Goal: Task Accomplishment & Management: Use online tool/utility

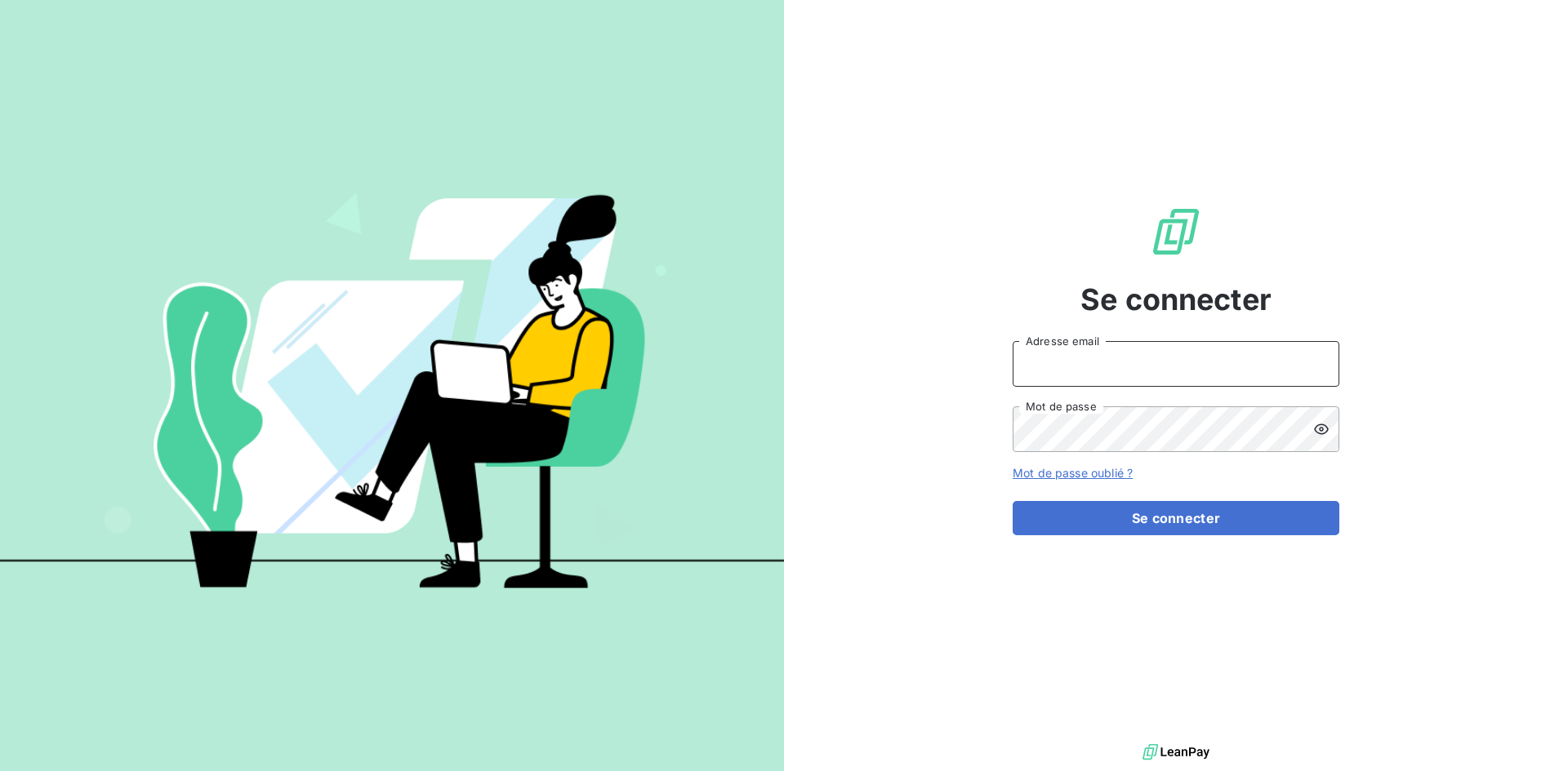
click at [1108, 372] on input "Adresse email" at bounding box center [1175, 363] width 327 height 46
type input "[EMAIL_ADDRESS][DOMAIN_NAME]"
click at [1012, 501] on button "Se connecter" at bounding box center [1175, 518] width 327 height 34
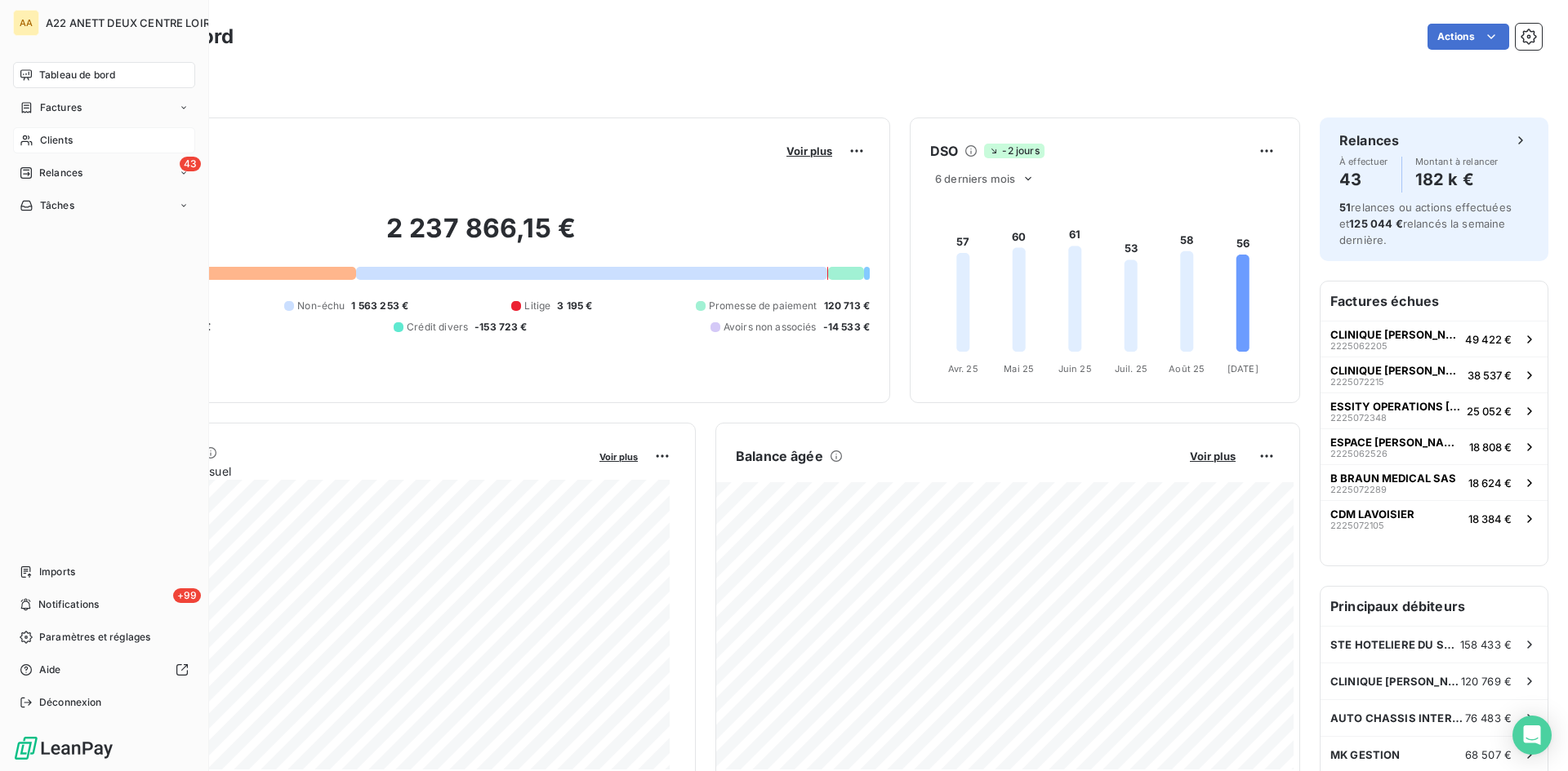
click at [35, 136] on div "Clients" at bounding box center [104, 140] width 182 height 26
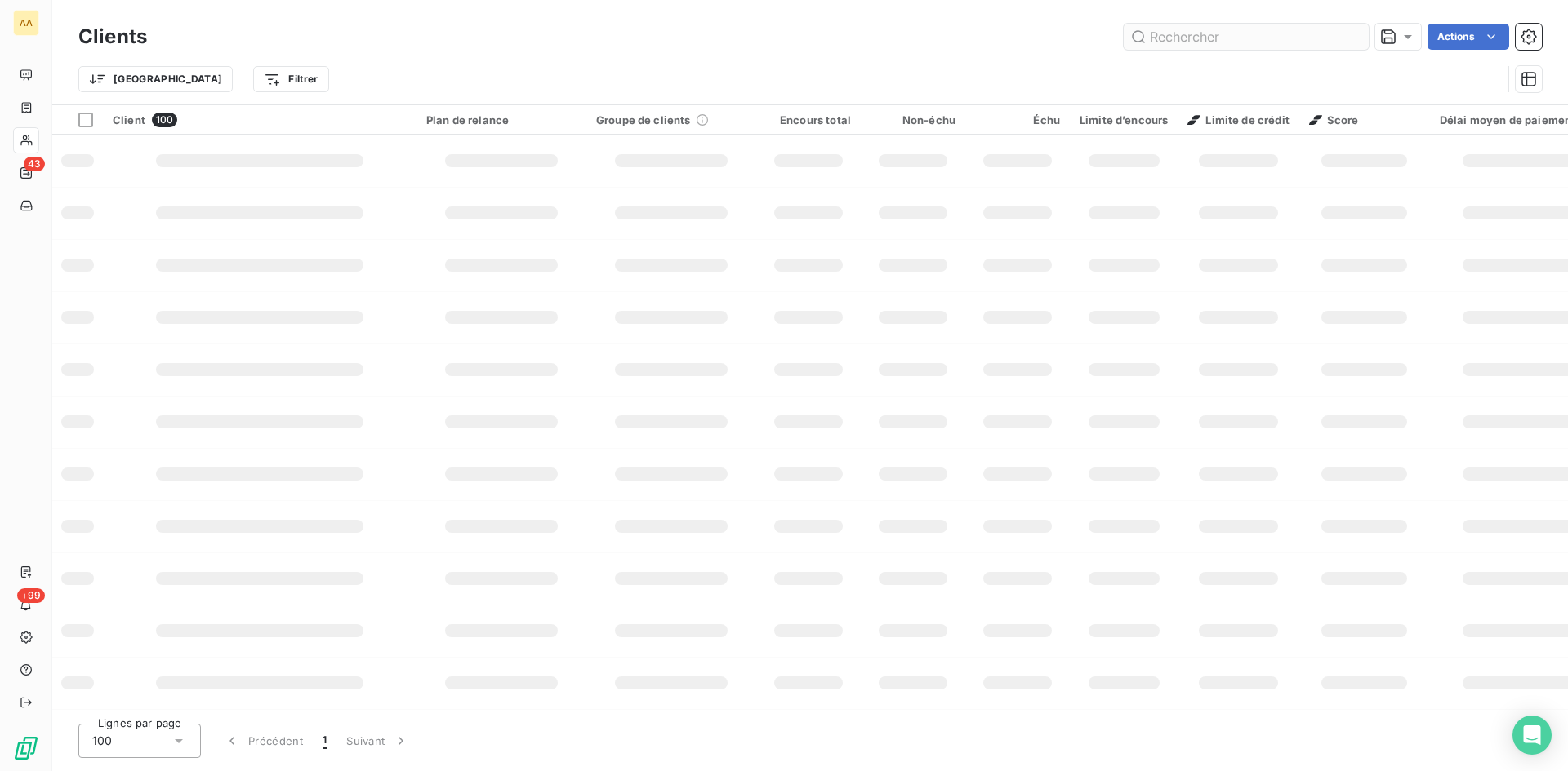
click at [1162, 40] on input "text" at bounding box center [1246, 37] width 245 height 26
click at [1166, 40] on input "text" at bounding box center [1246, 37] width 245 height 26
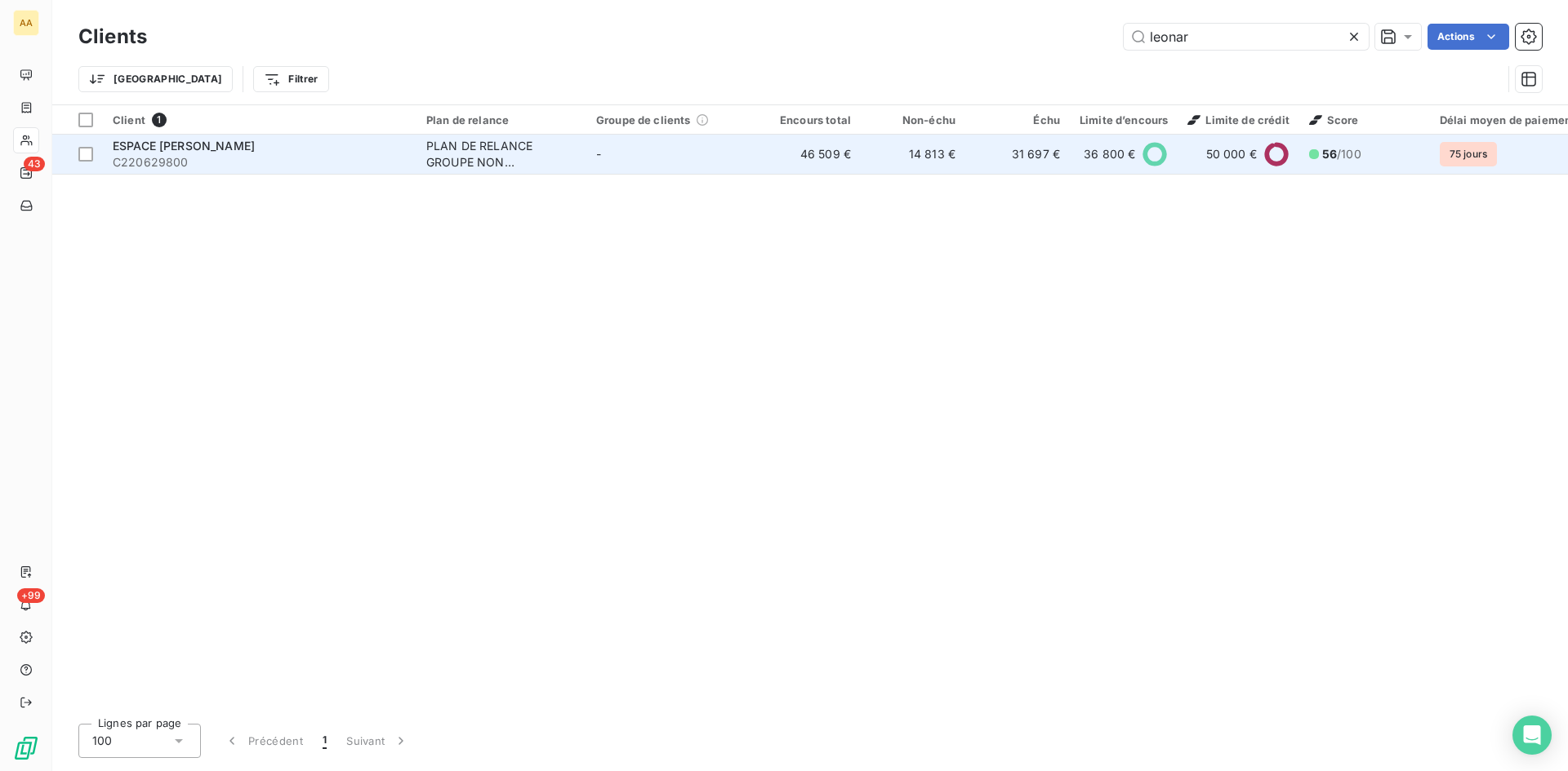
type input "leonar"
click at [464, 155] on div "PLAN DE RELANCE GROUPE NON AUTOMATIQUE" at bounding box center [502, 154] width 151 height 33
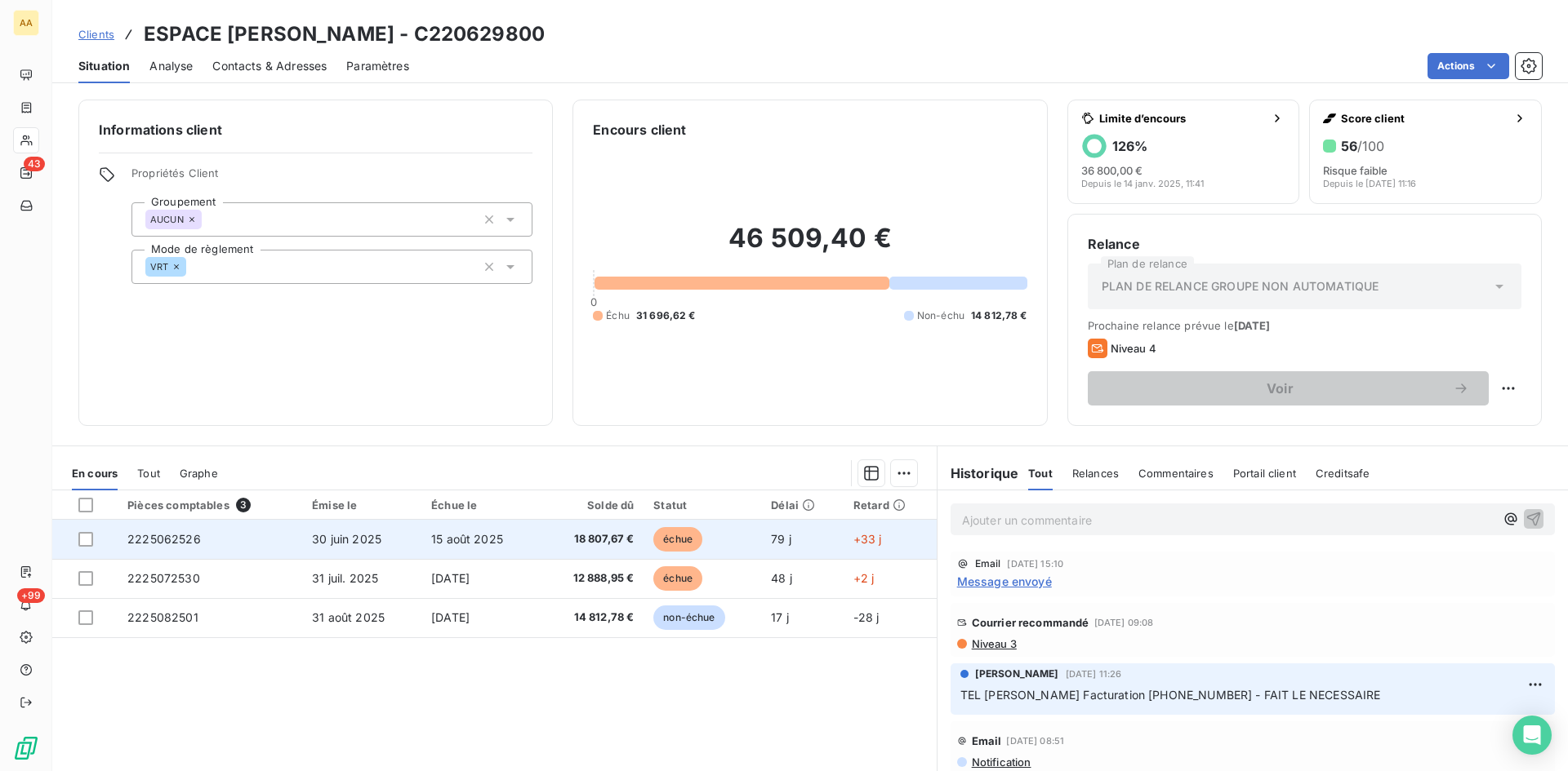
click at [175, 538] on span "2225062526" at bounding box center [164, 538] width 73 height 14
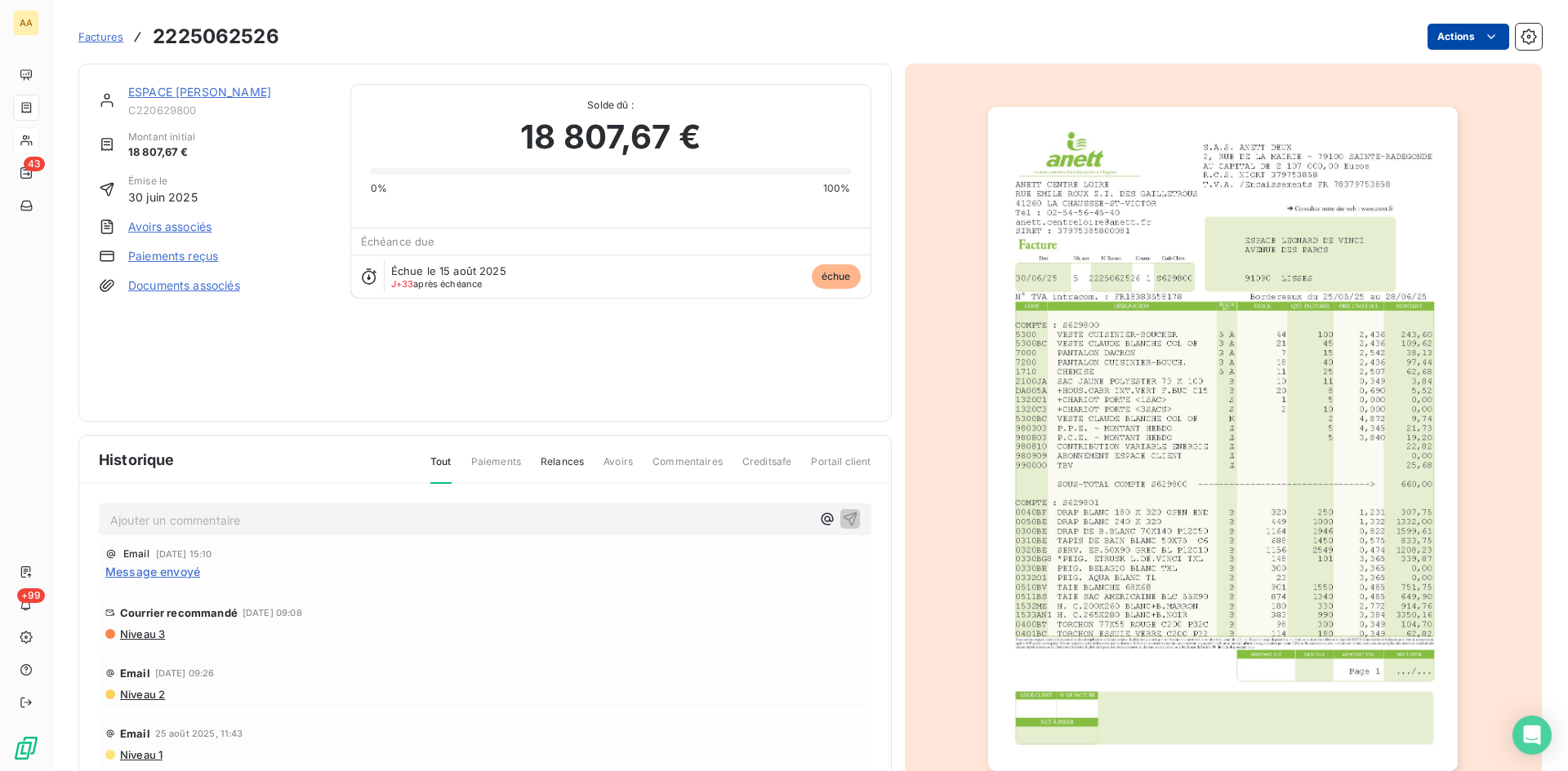
click at [1446, 40] on html "AA 43 +99 Factures 2225062526 Actions ESPACE [PERSON_NAME] C220629800 Montant i…" at bounding box center [784, 385] width 1568 height 771
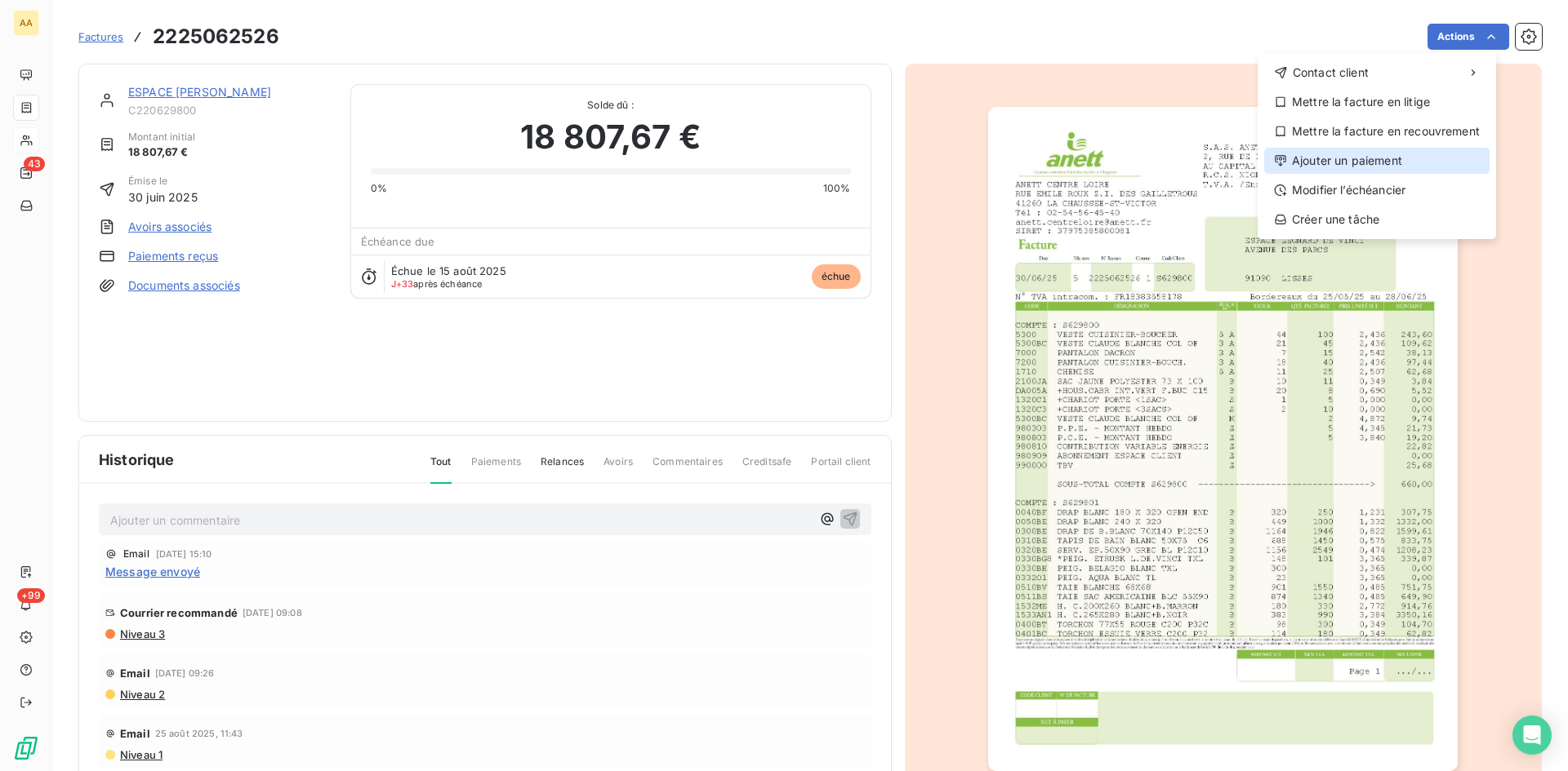
click at [1411, 156] on div "Ajouter un paiement" at bounding box center [1376, 161] width 225 height 26
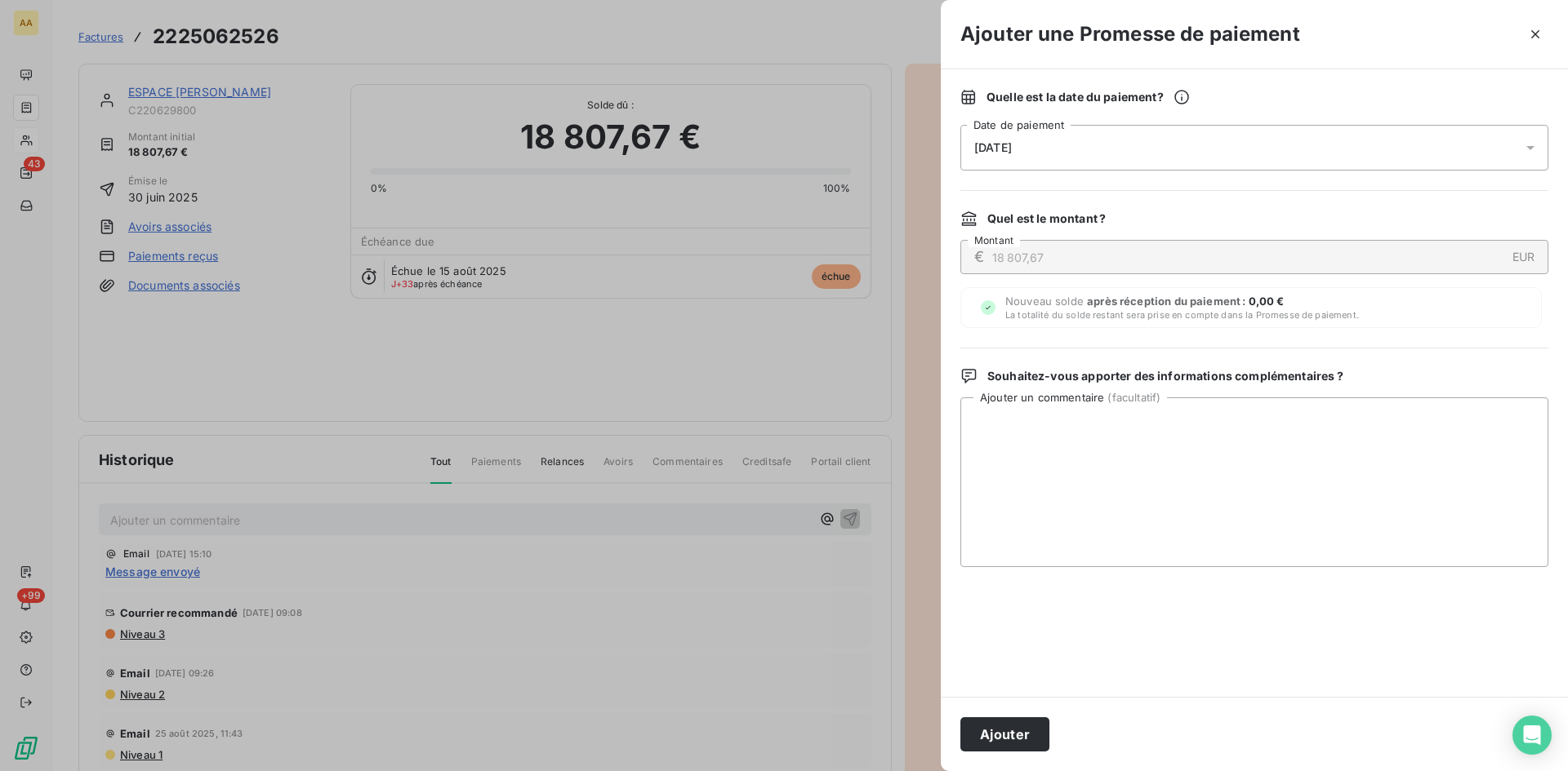
click at [1190, 145] on div "[DATE]" at bounding box center [1254, 148] width 588 height 46
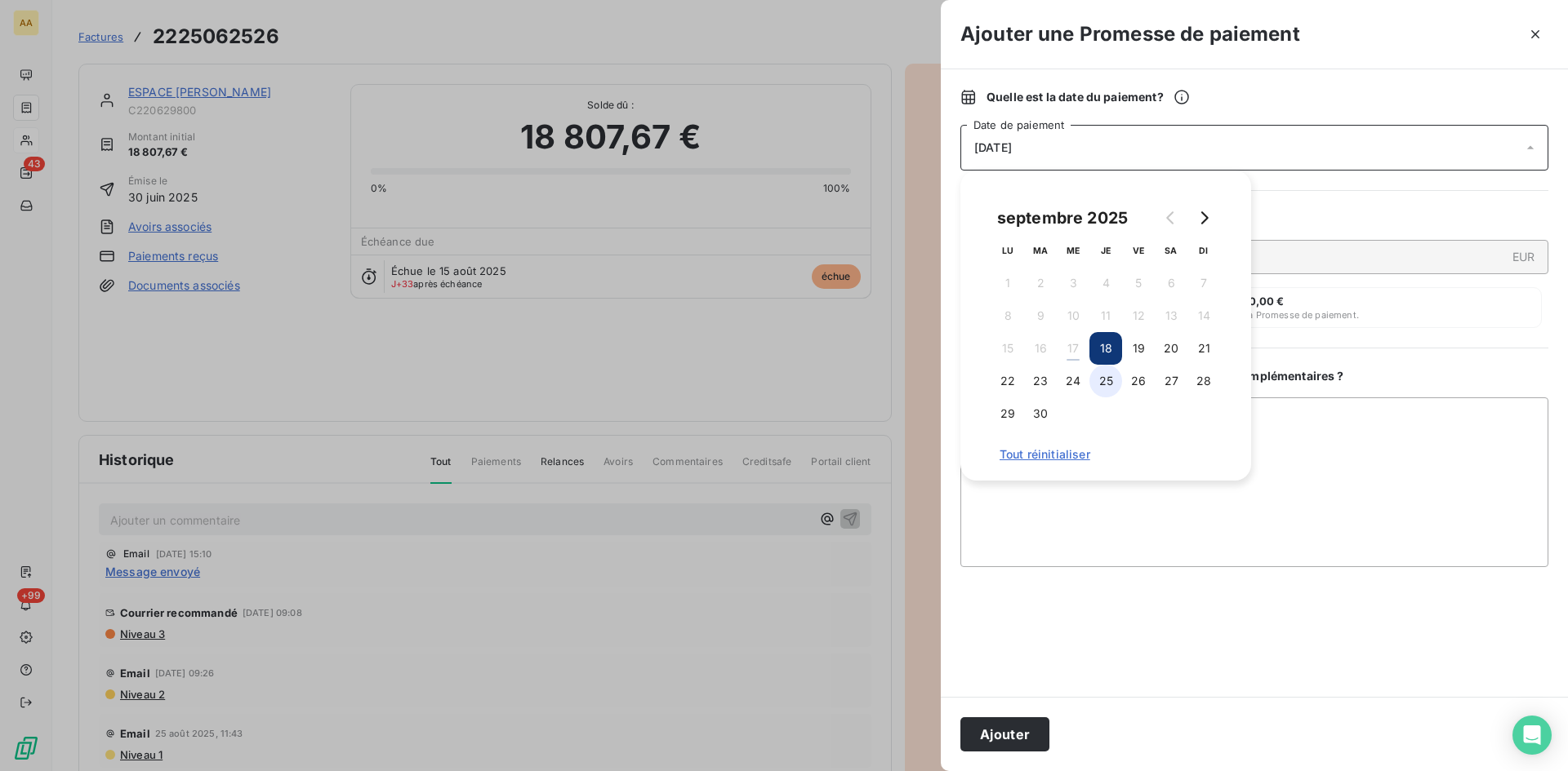
click at [1117, 383] on button "25" at bounding box center [1106, 381] width 33 height 33
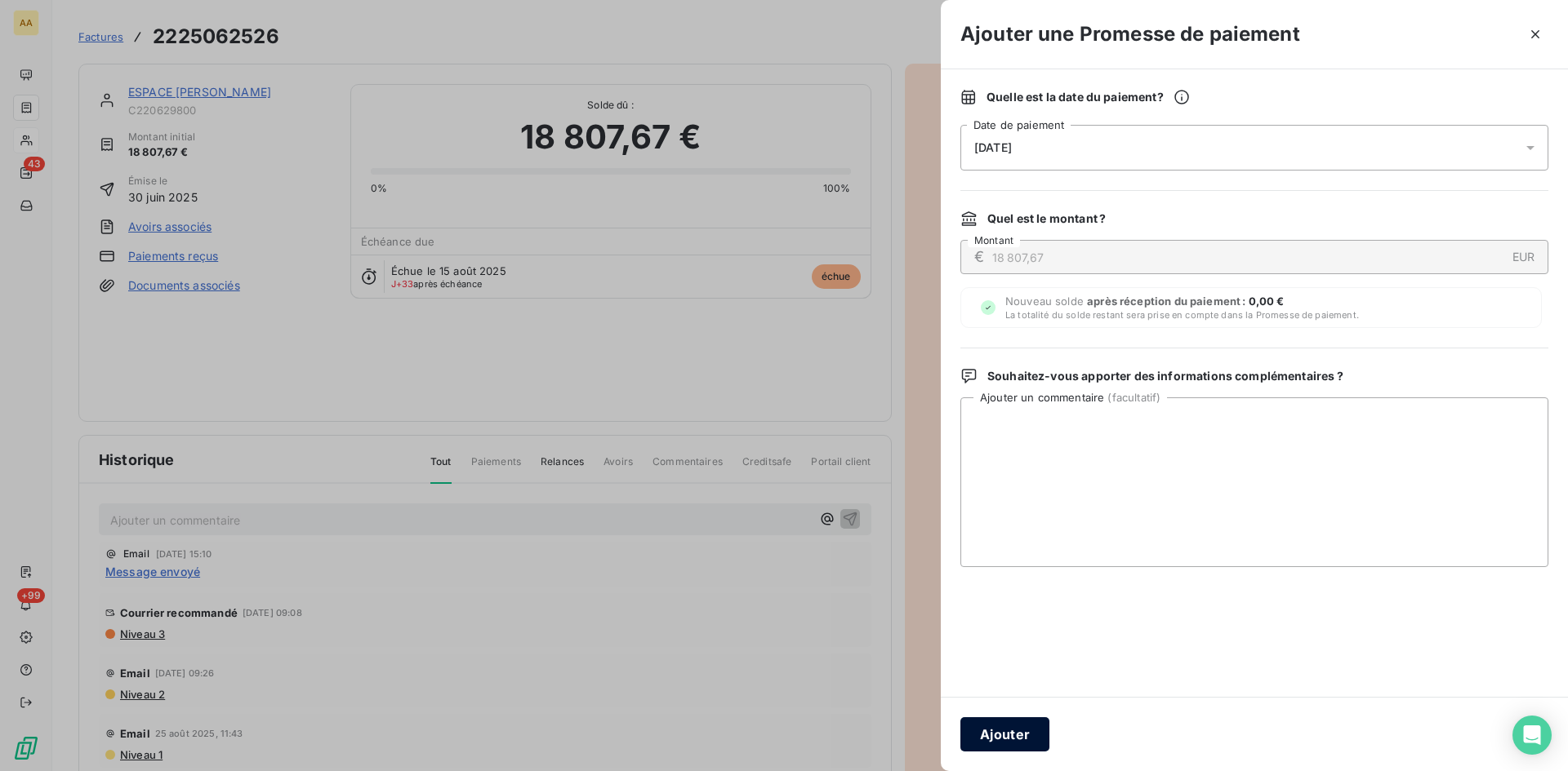
click at [1041, 733] on button "Ajouter" at bounding box center [1005, 734] width 89 height 34
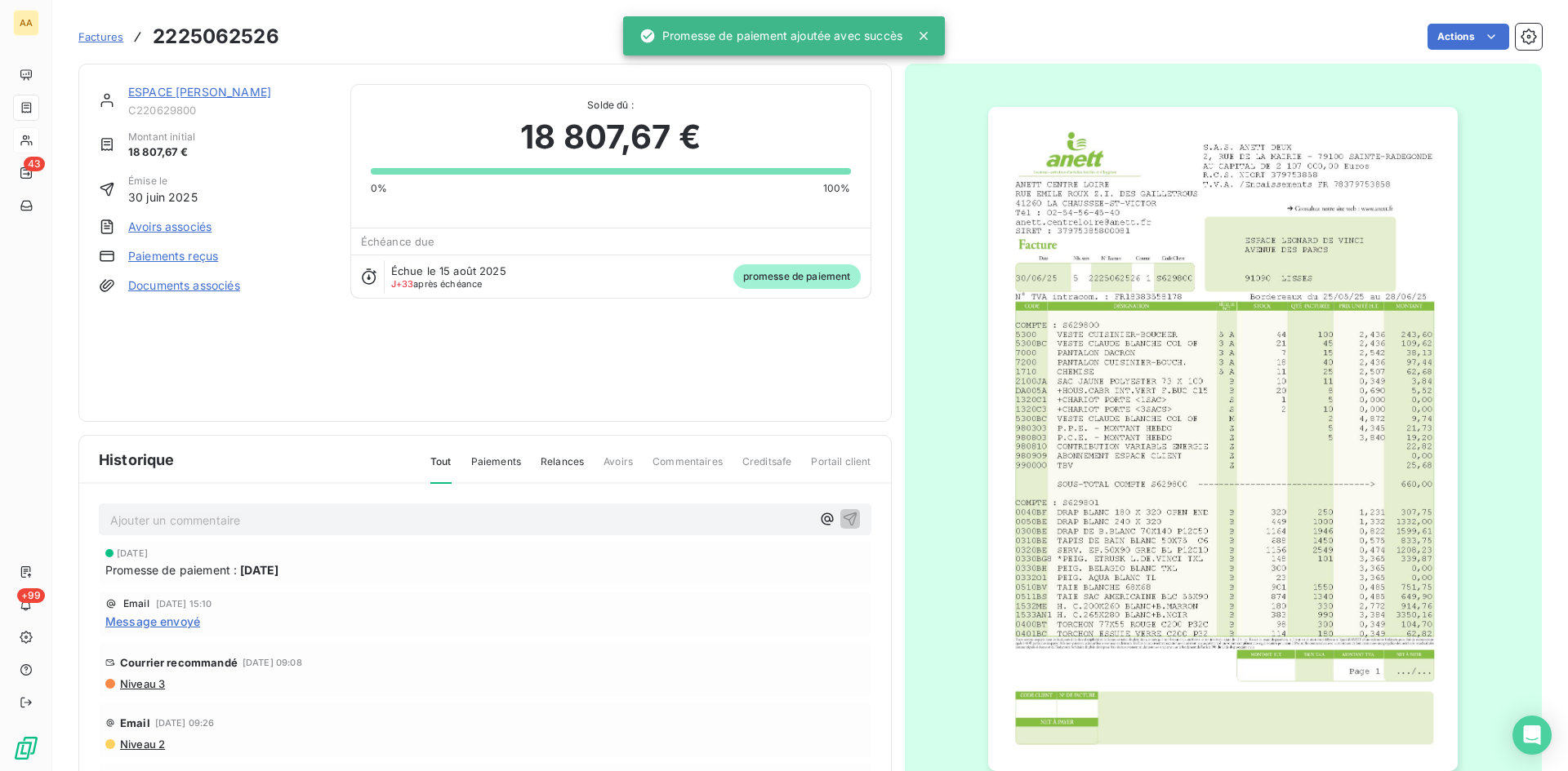
click at [648, 523] on p "Ajouter un commentaire ﻿" at bounding box center [461, 521] width 701 height 21
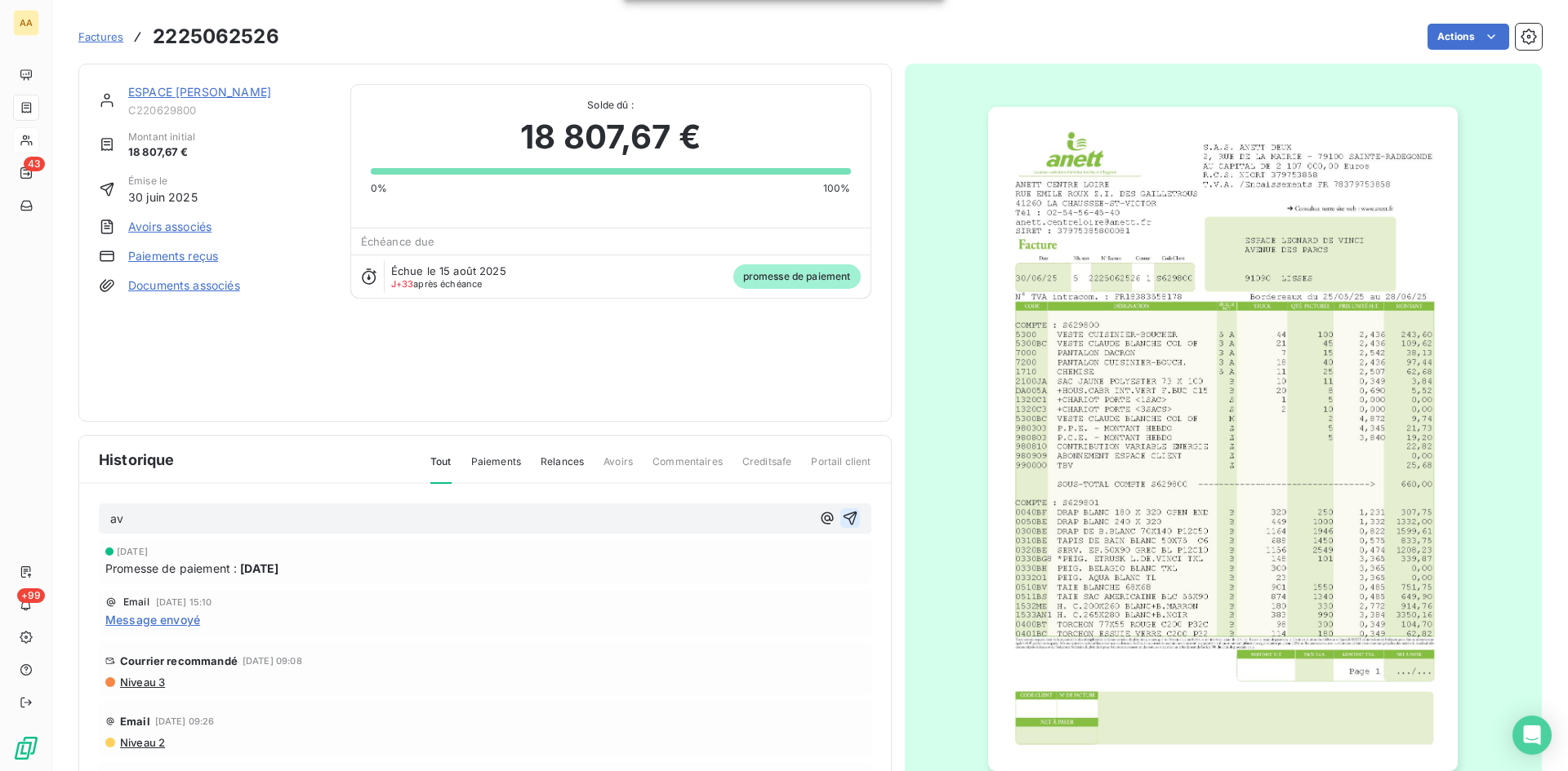
click at [842, 519] on icon "button" at bounding box center [849, 518] width 16 height 16
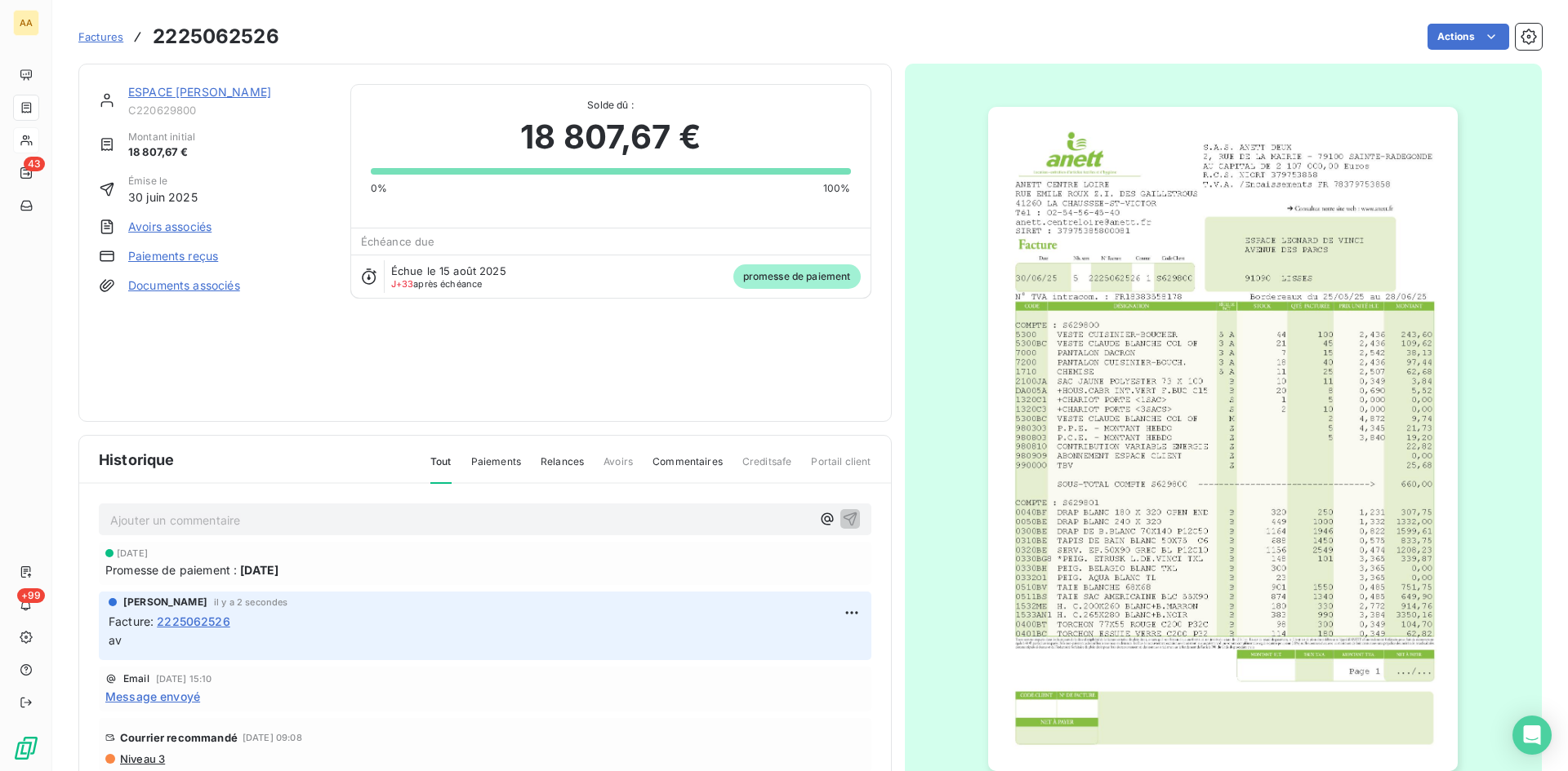
click at [226, 92] on link "ESPACE [PERSON_NAME]" at bounding box center [200, 91] width 143 height 14
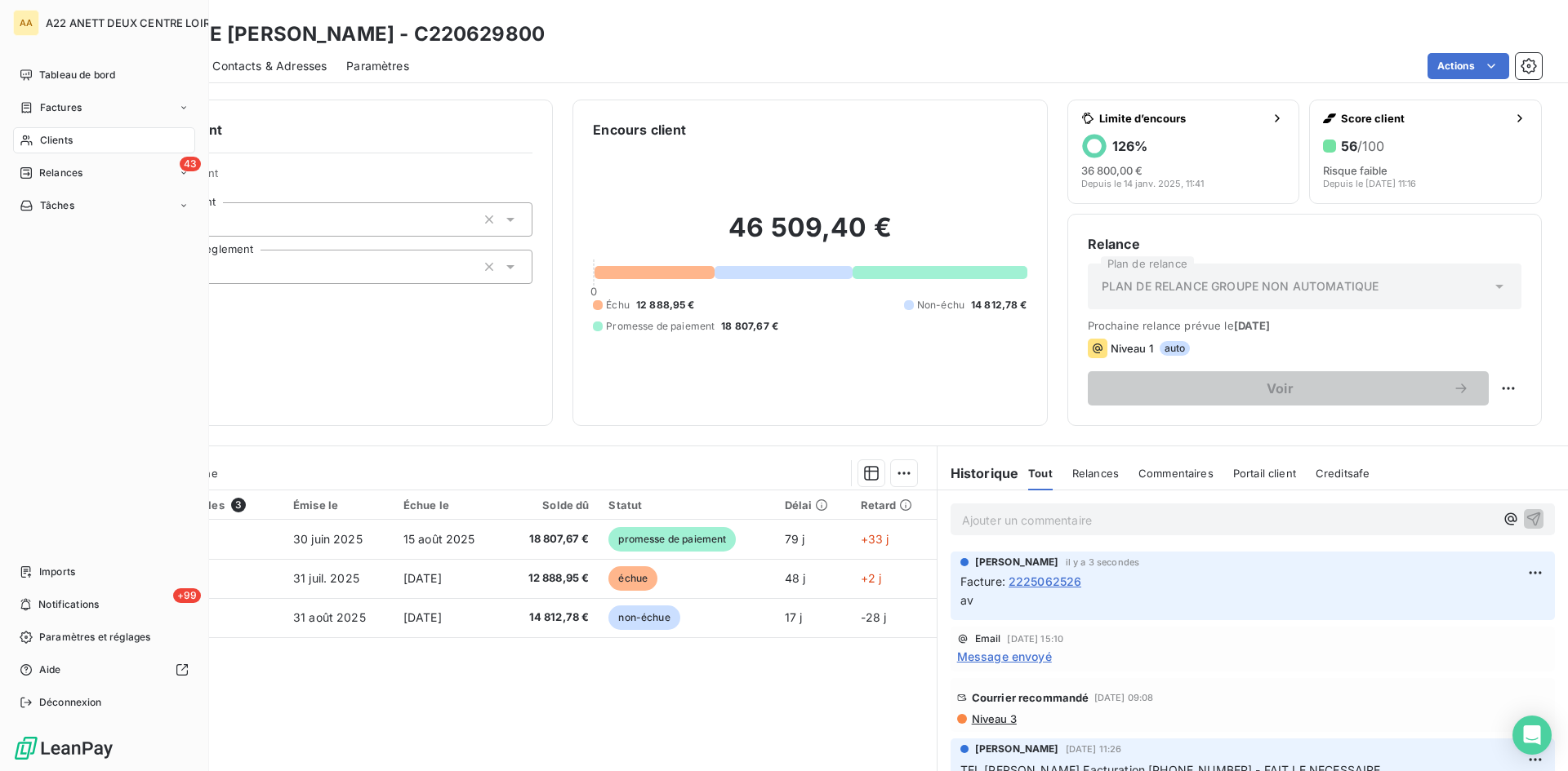
click at [53, 134] on span "Clients" at bounding box center [56, 140] width 33 height 15
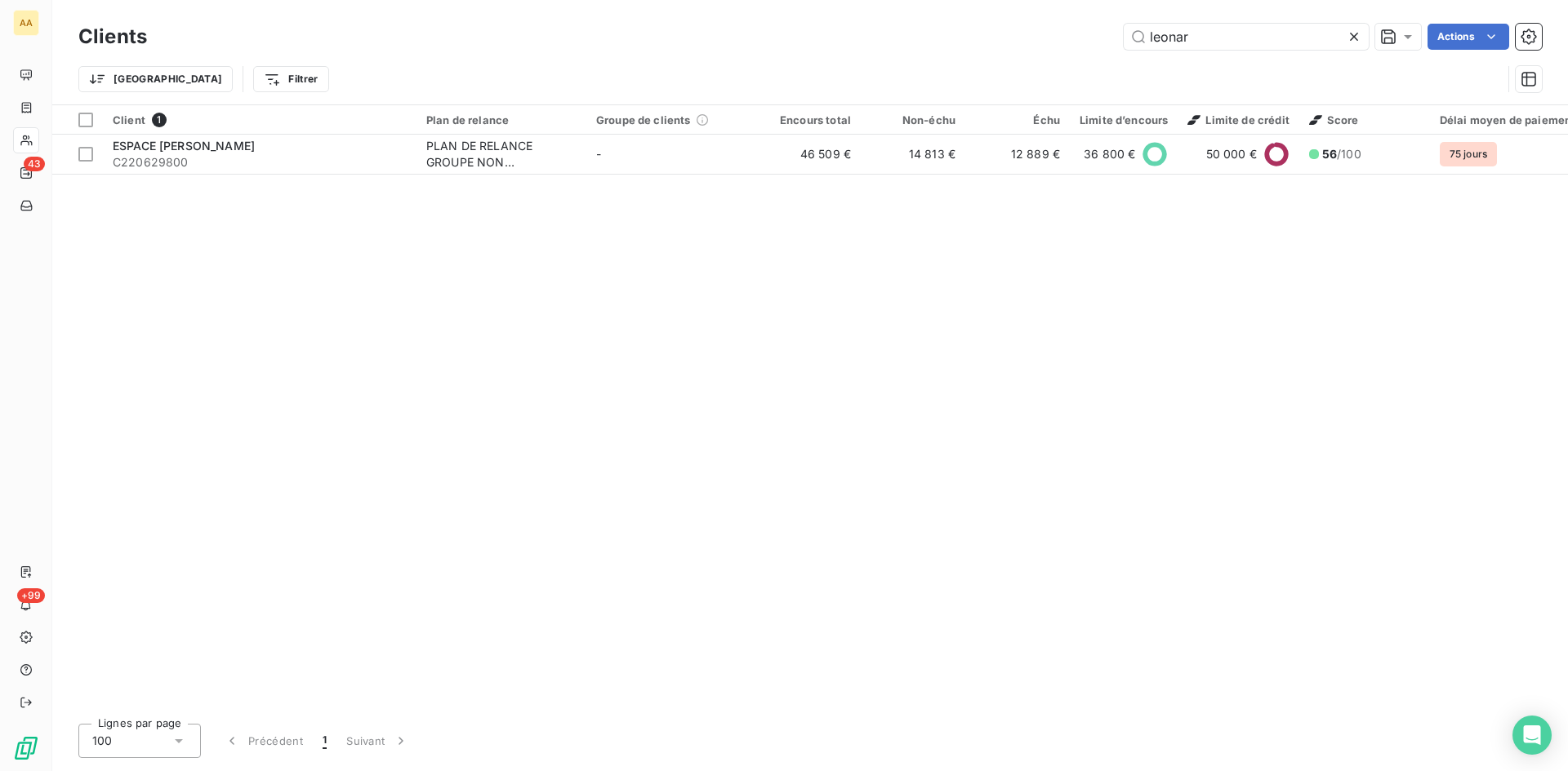
drag, startPoint x: 1193, startPoint y: 43, endPoint x: 930, endPoint y: 64, distance: 263.8
click at [930, 64] on div "Clients leonar Actions Trier Filtrer" at bounding box center [810, 62] width 1463 height 85
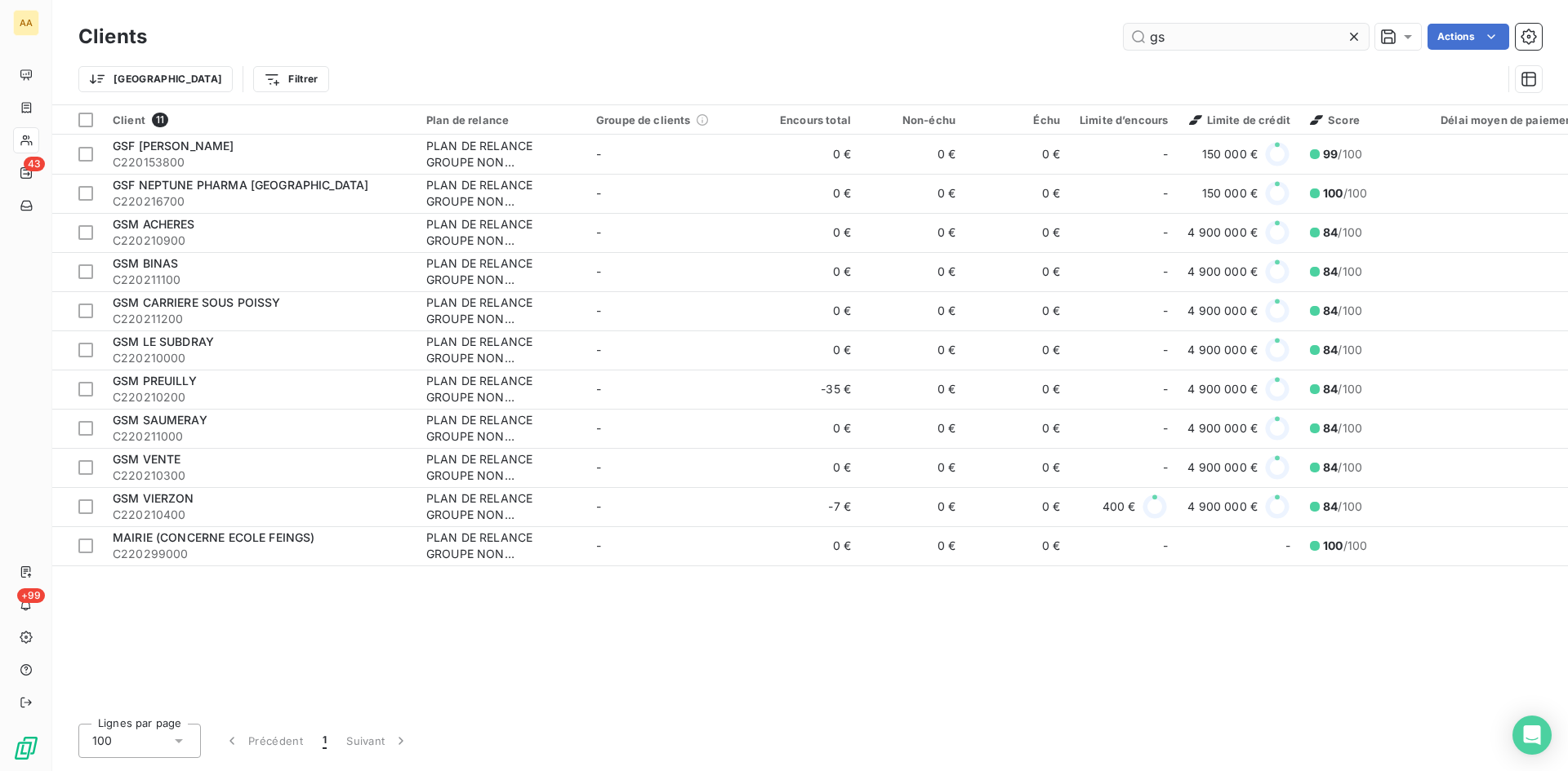
drag, startPoint x: 1181, startPoint y: 40, endPoint x: 1125, endPoint y: 34, distance: 56.3
click at [1125, 34] on input "gs" at bounding box center [1246, 37] width 245 height 26
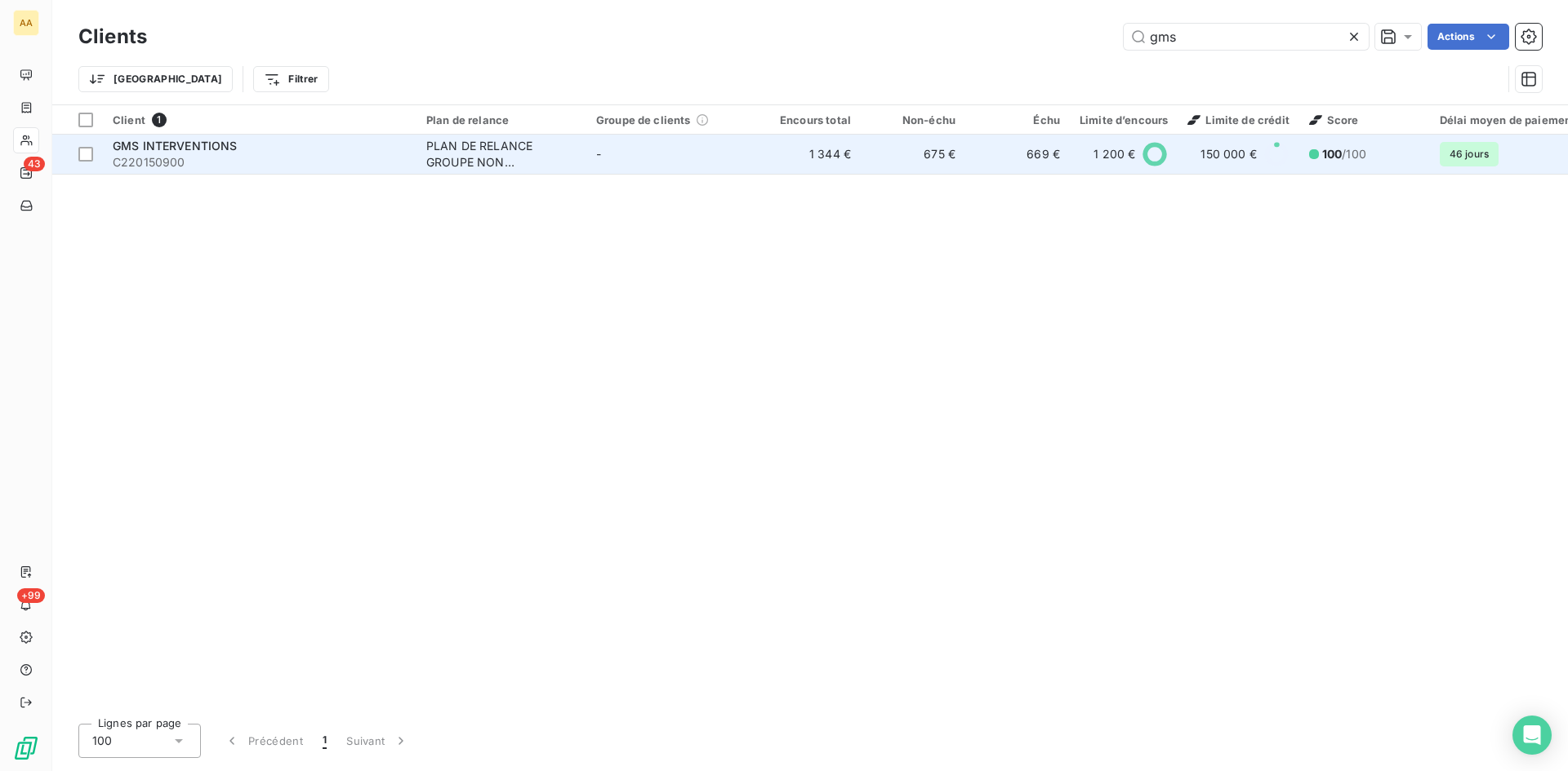
type input "gms"
click at [466, 168] on div "PLAN DE RELANCE GROUPE NON AUTOMATIQUE" at bounding box center [502, 154] width 151 height 33
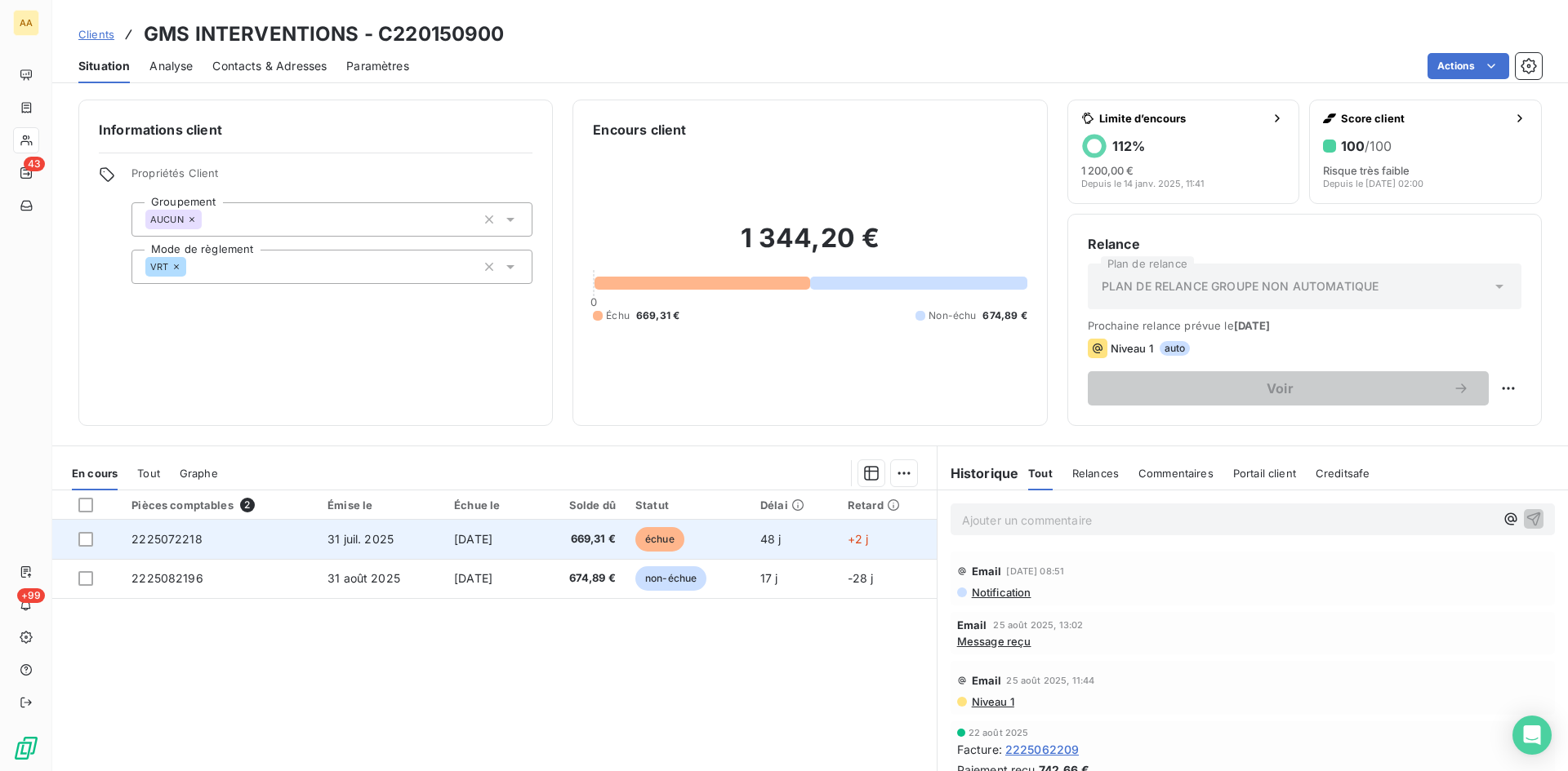
click at [179, 533] on span "2225072218" at bounding box center [167, 538] width 71 height 14
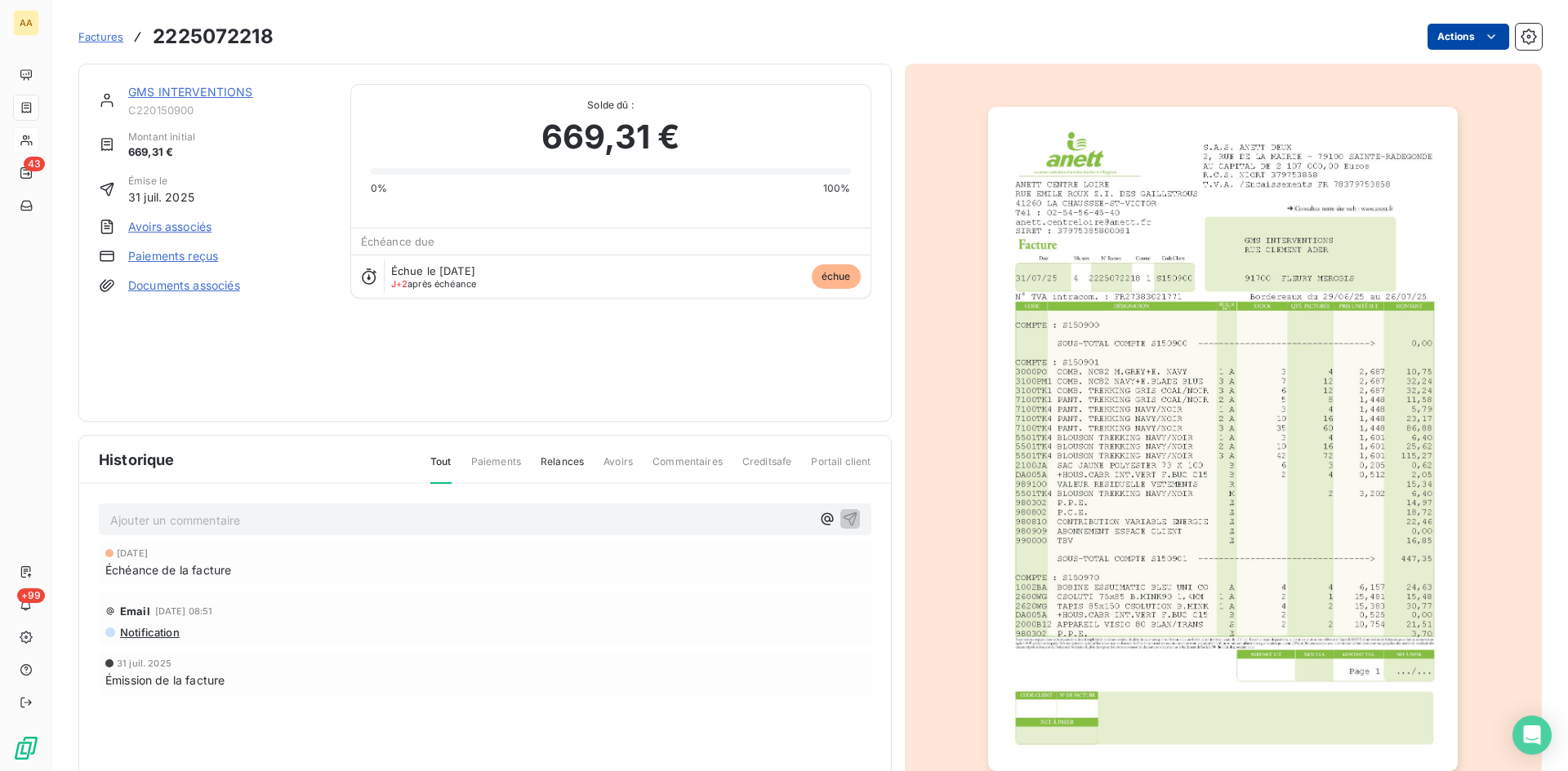
click at [1455, 40] on html "AA 43 +99 Factures 2225072218 Actions GMS INTERVENTIONS C220150900 Montant init…" at bounding box center [784, 385] width 1568 height 771
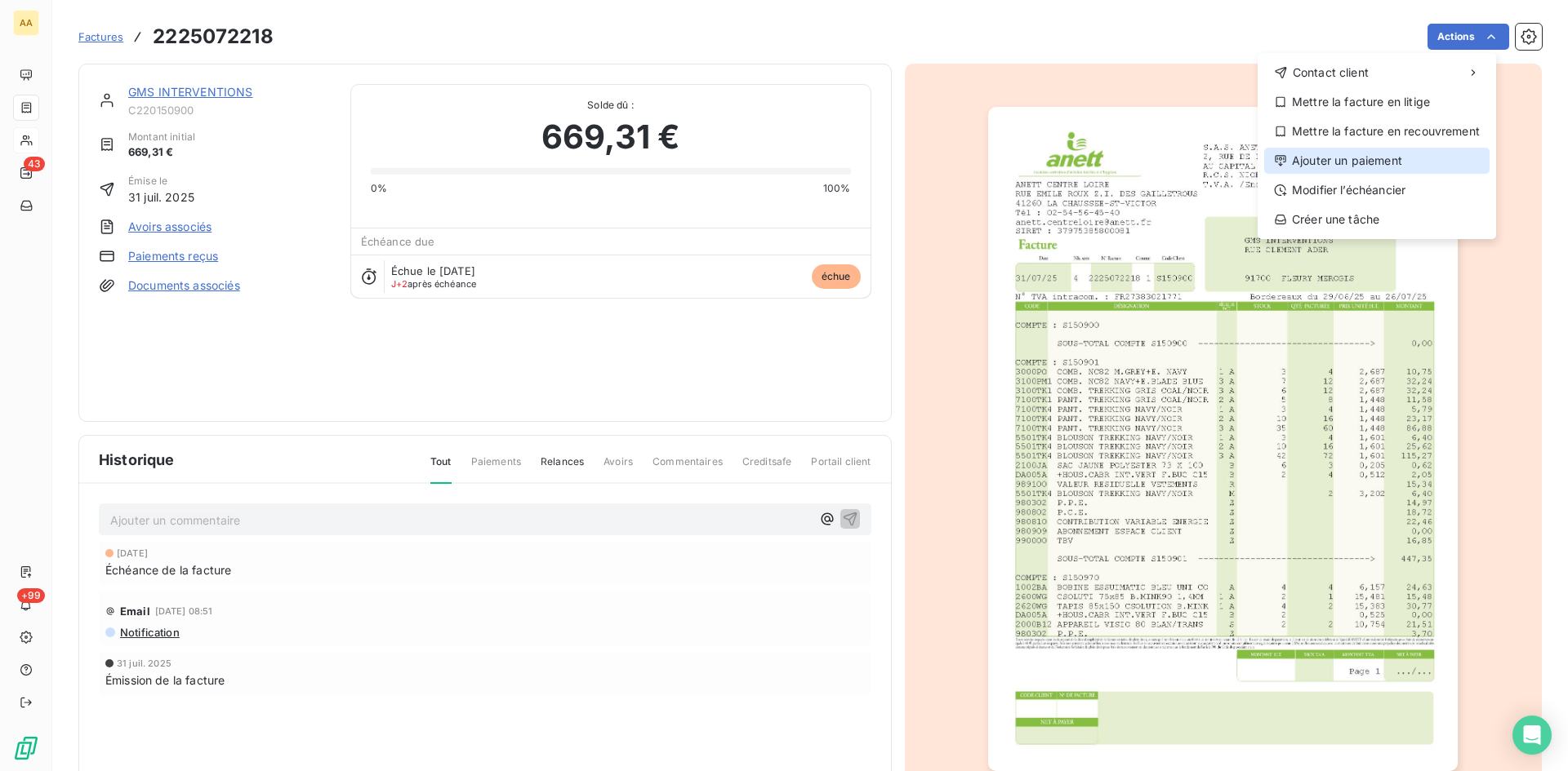
click at [1359, 161] on div "Ajouter un paiement" at bounding box center [1376, 161] width 225 height 26
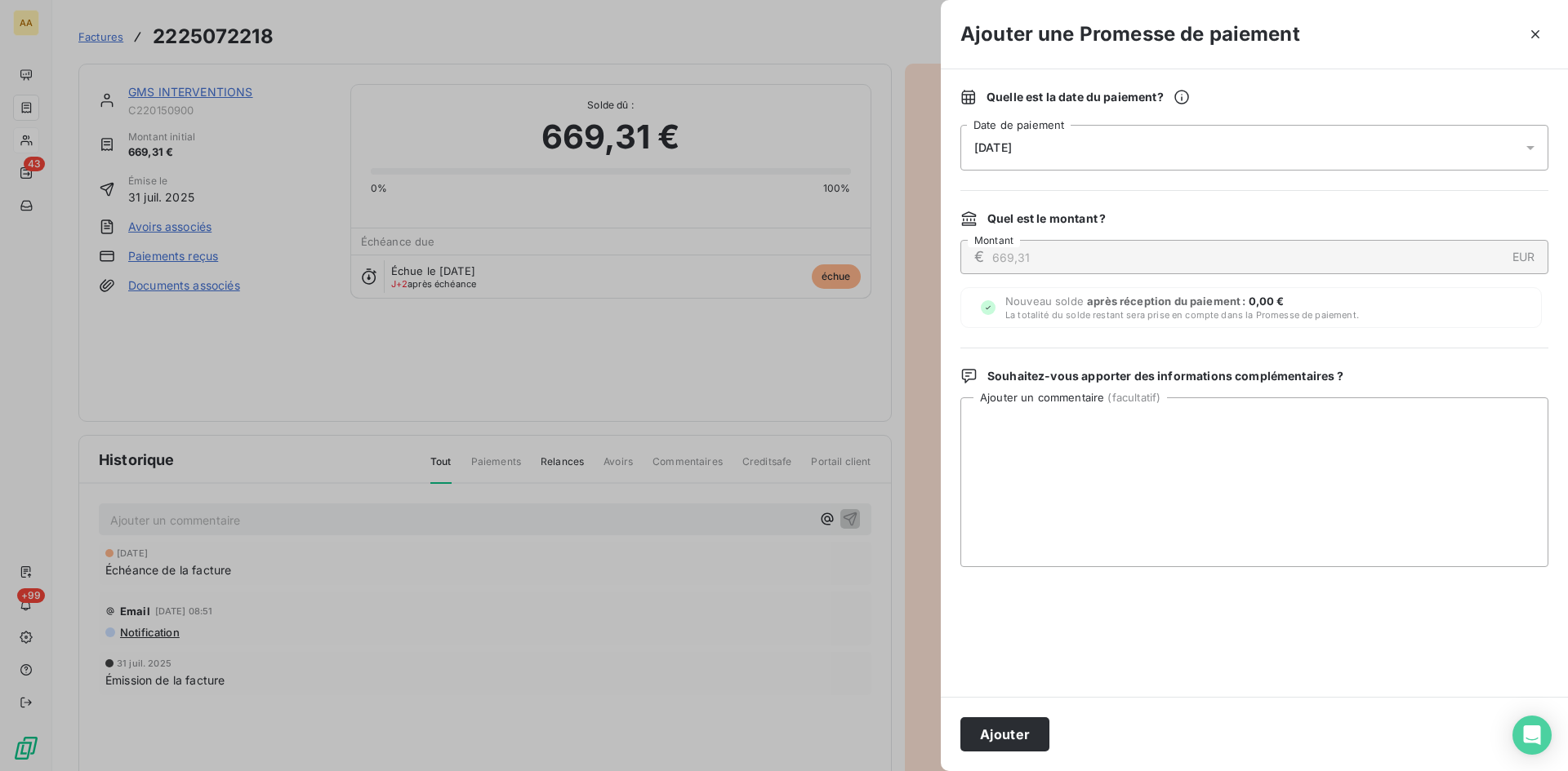
click at [1084, 153] on div "[DATE]" at bounding box center [1254, 148] width 588 height 46
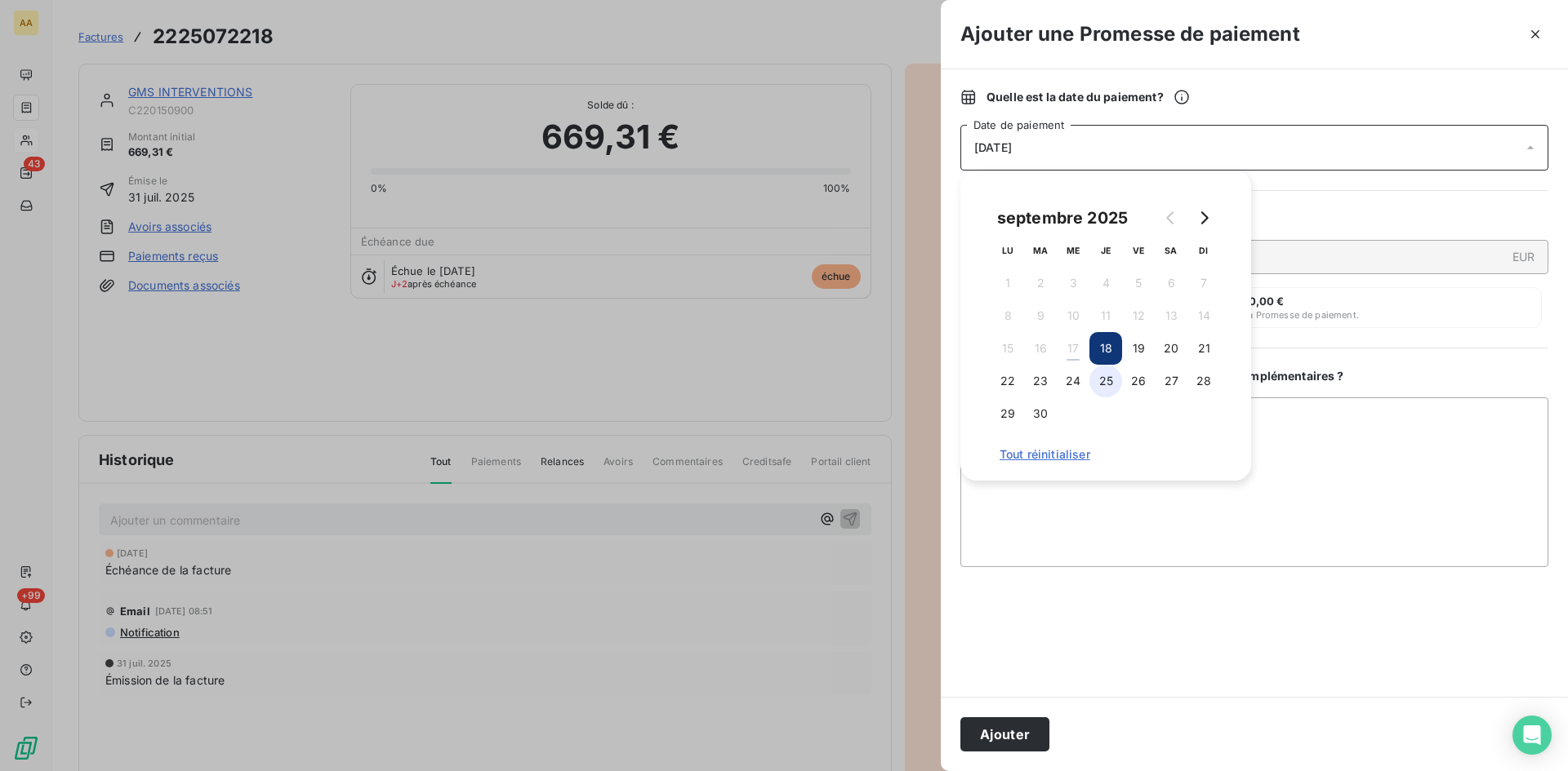
click at [1105, 383] on button "25" at bounding box center [1106, 381] width 33 height 33
click at [997, 733] on button "Ajouter" at bounding box center [1005, 734] width 89 height 34
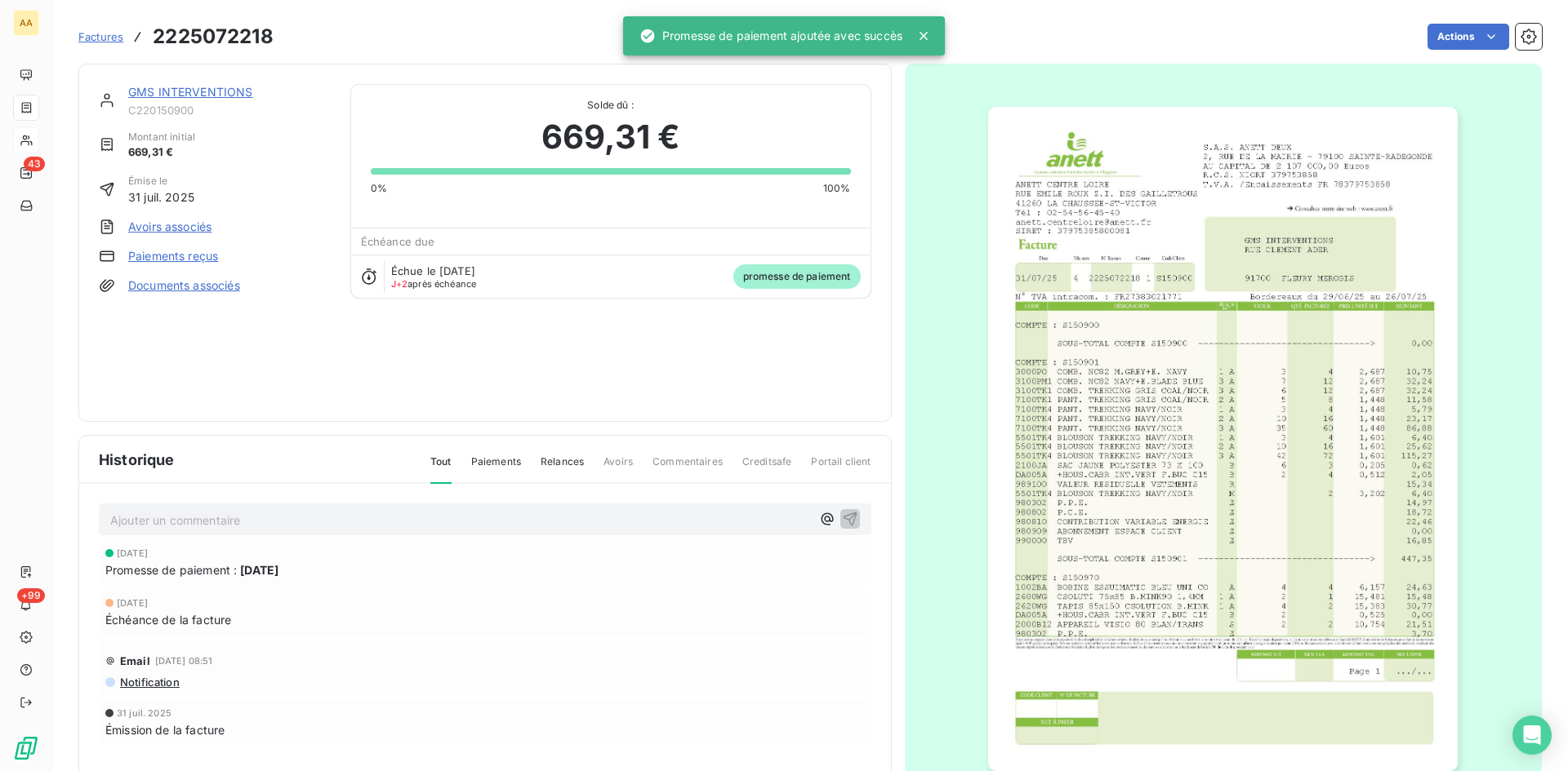
click at [543, 520] on p "Ajouter un commentaire ﻿" at bounding box center [461, 521] width 701 height 21
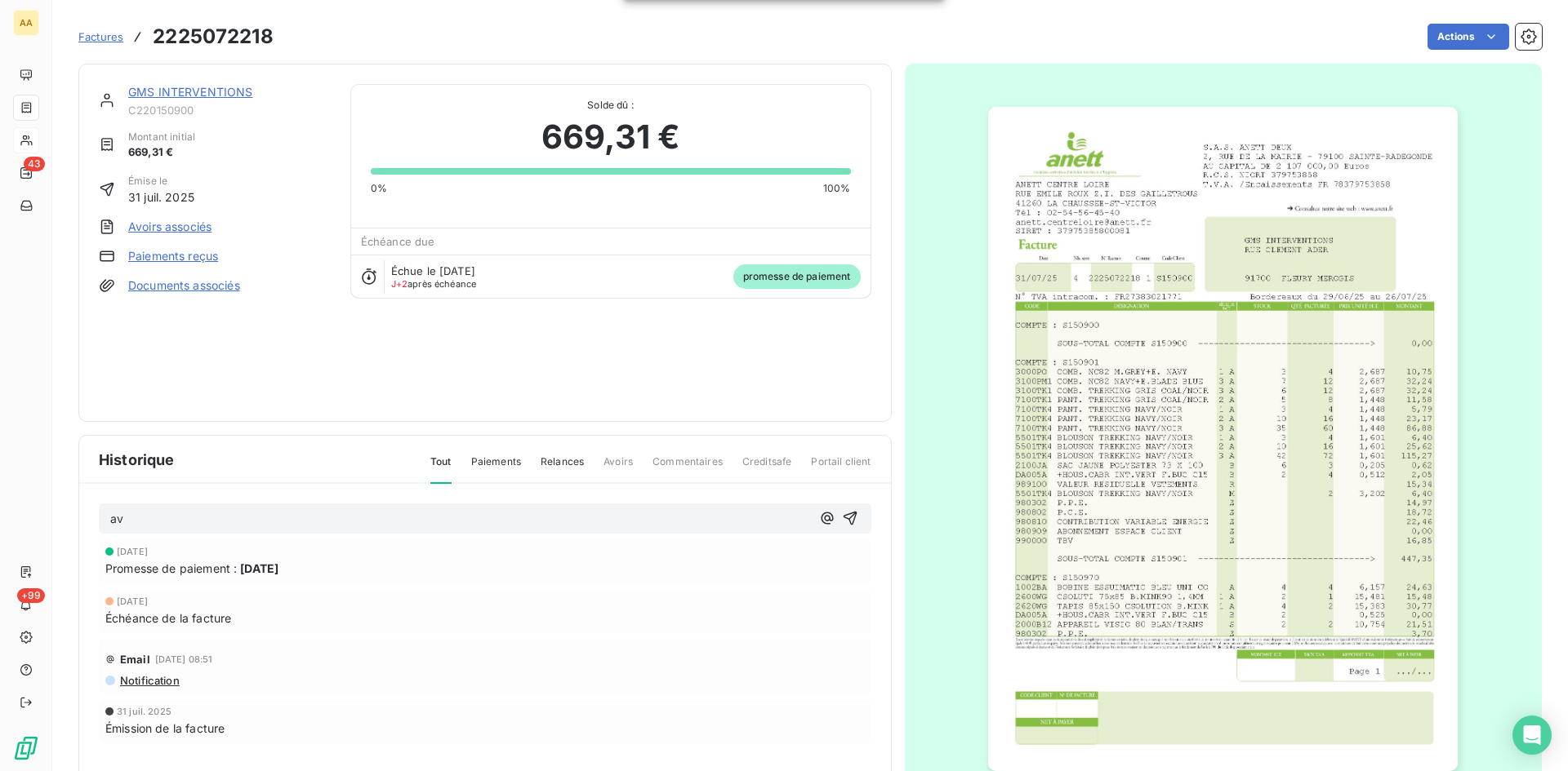
drag, startPoint x: 844, startPoint y: 518, endPoint x: 824, endPoint y: 506, distance: 23.3
click at [843, 518] on icon "button" at bounding box center [849, 518] width 16 height 16
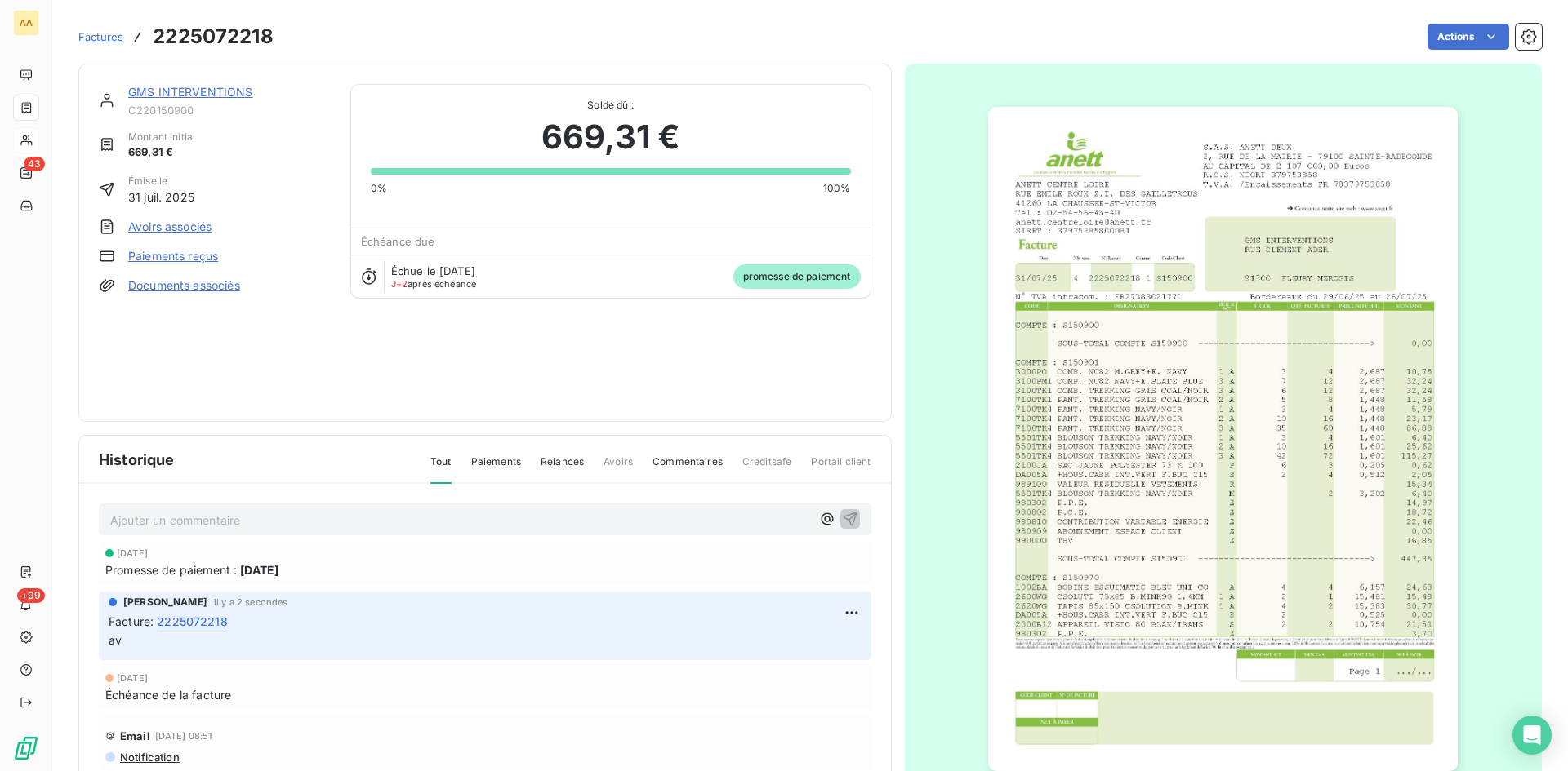
click at [211, 89] on link "GMS INTERVENTIONS" at bounding box center [190, 91] width 125 height 14
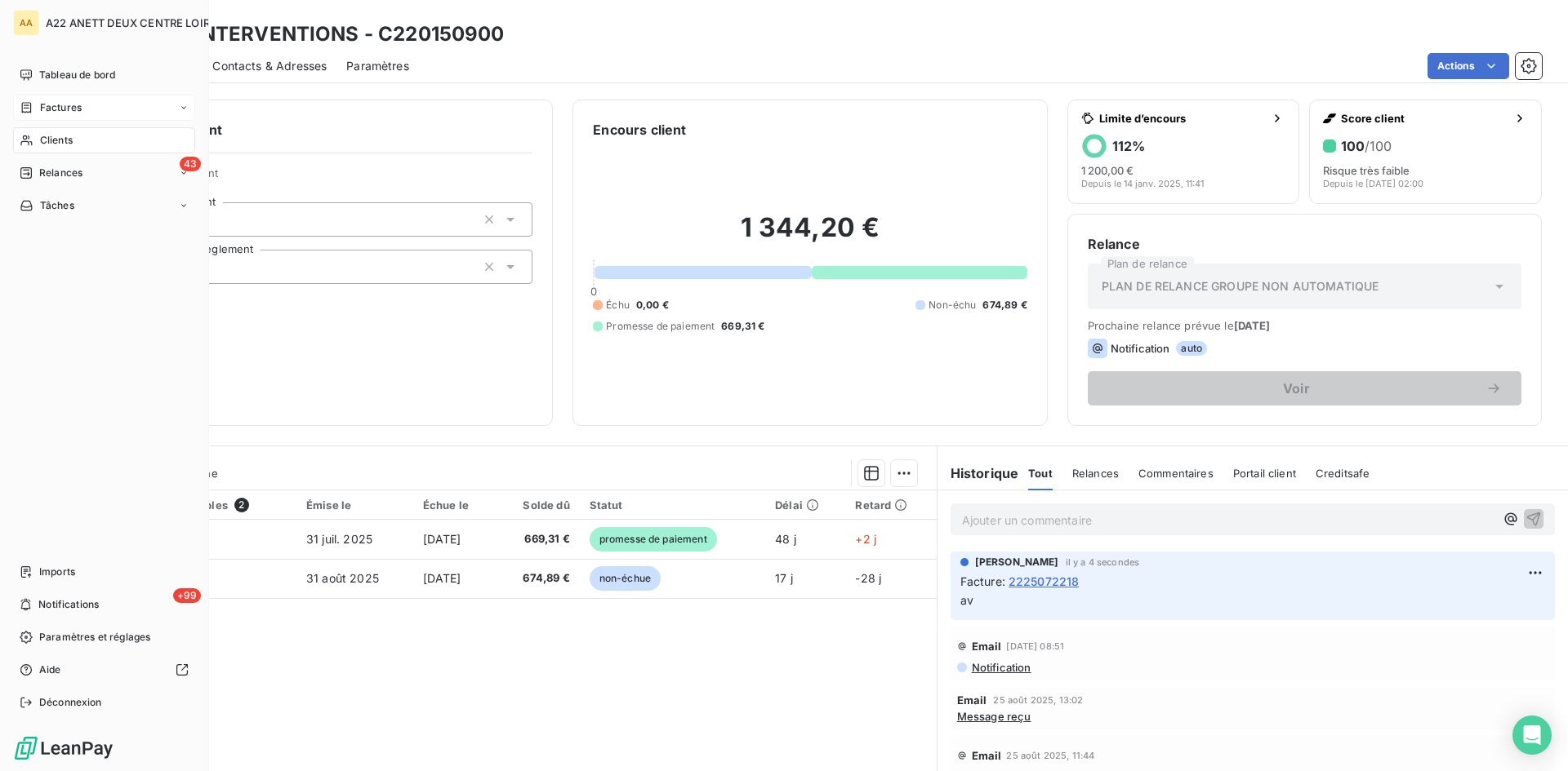
click at [52, 108] on span "Factures" at bounding box center [60, 108] width 41 height 15
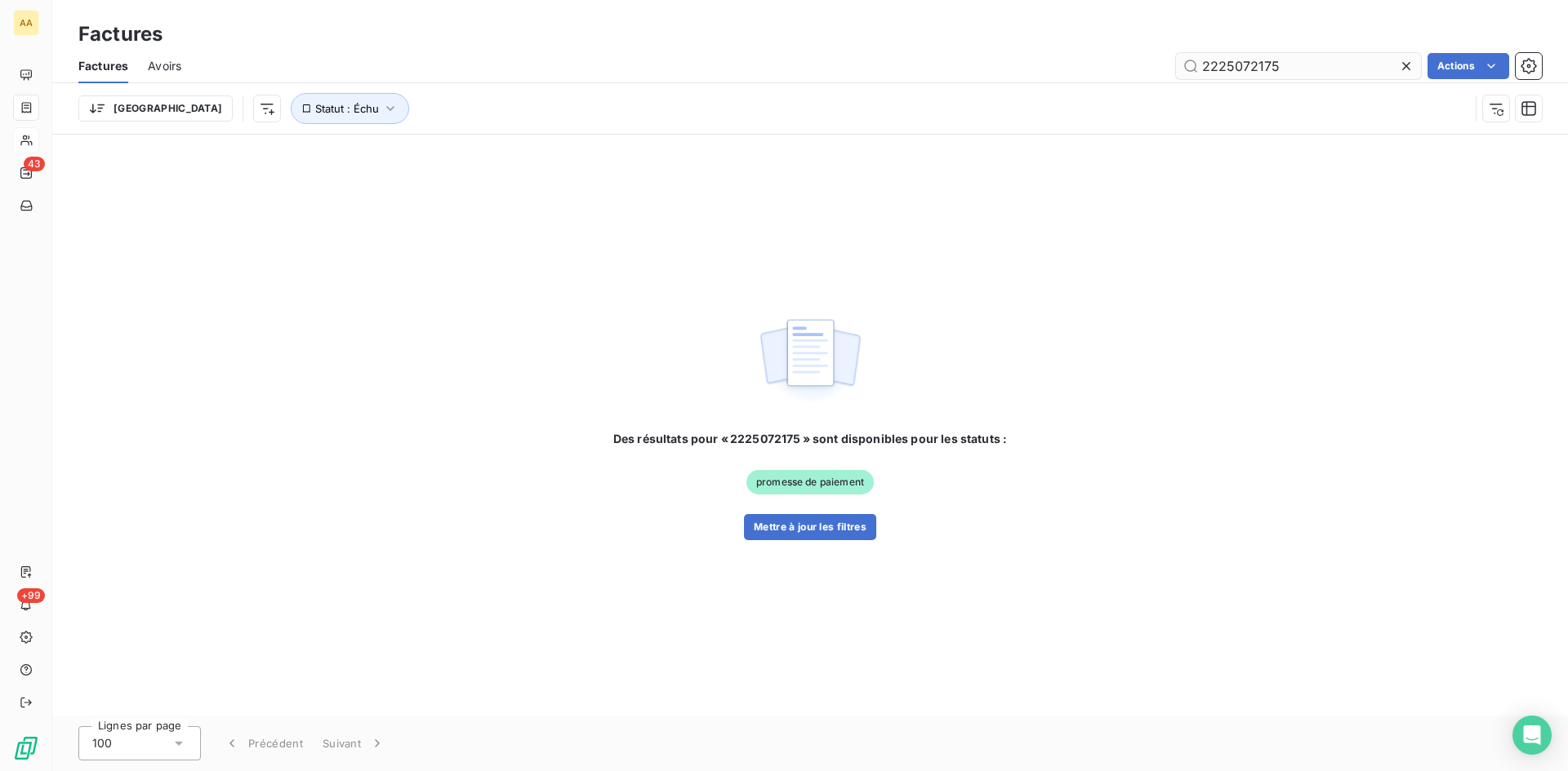
drag, startPoint x: 1275, startPoint y: 63, endPoint x: 1237, endPoint y: 64, distance: 38.0
click at [1237, 64] on input "2225072175" at bounding box center [1298, 66] width 245 height 26
type input "2225082049"
click at [821, 524] on button "Mettre à jour les filtres" at bounding box center [810, 527] width 132 height 26
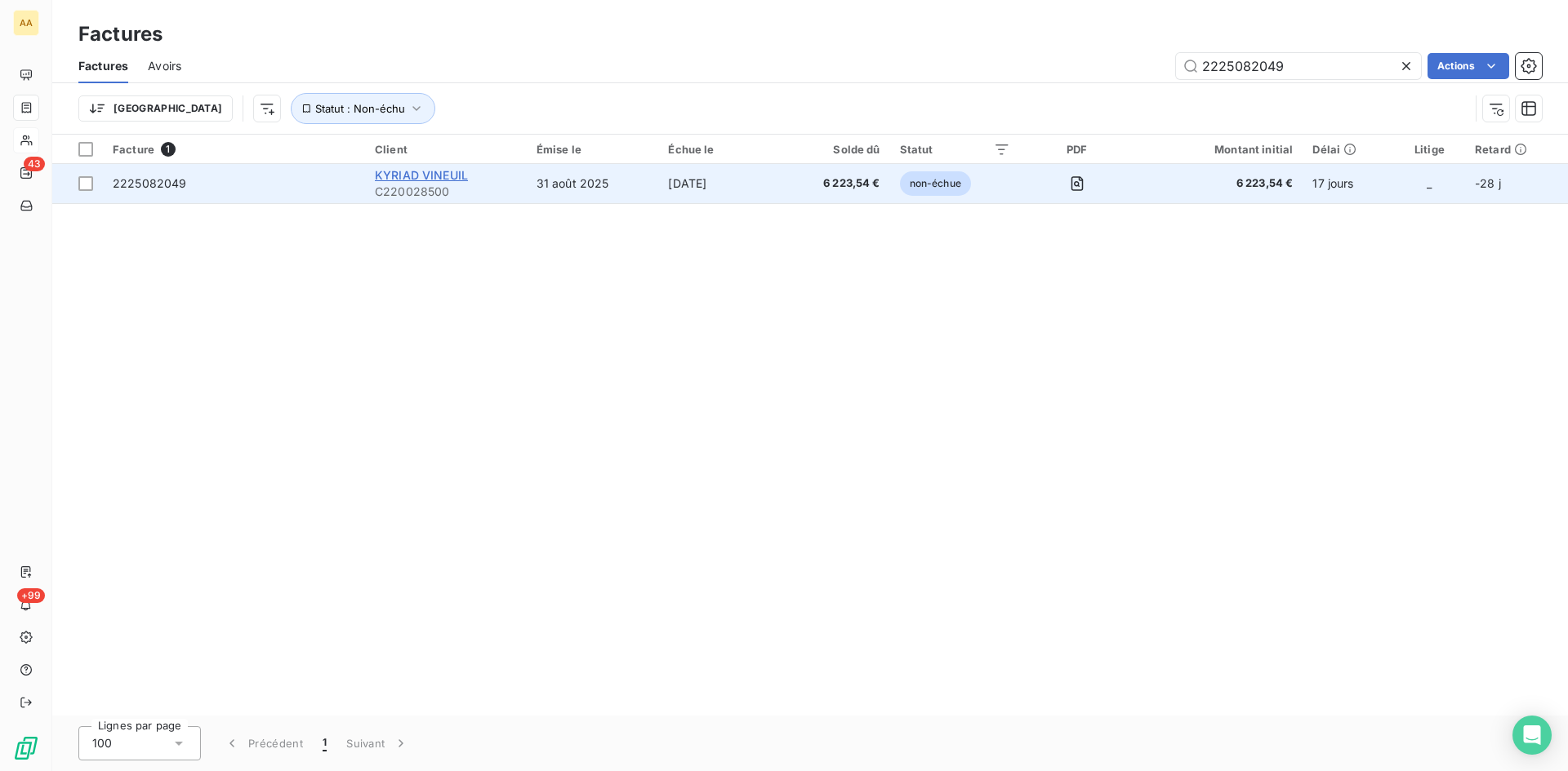
click at [417, 177] on span "KYRIAD VINEUIL" at bounding box center [421, 175] width 93 height 14
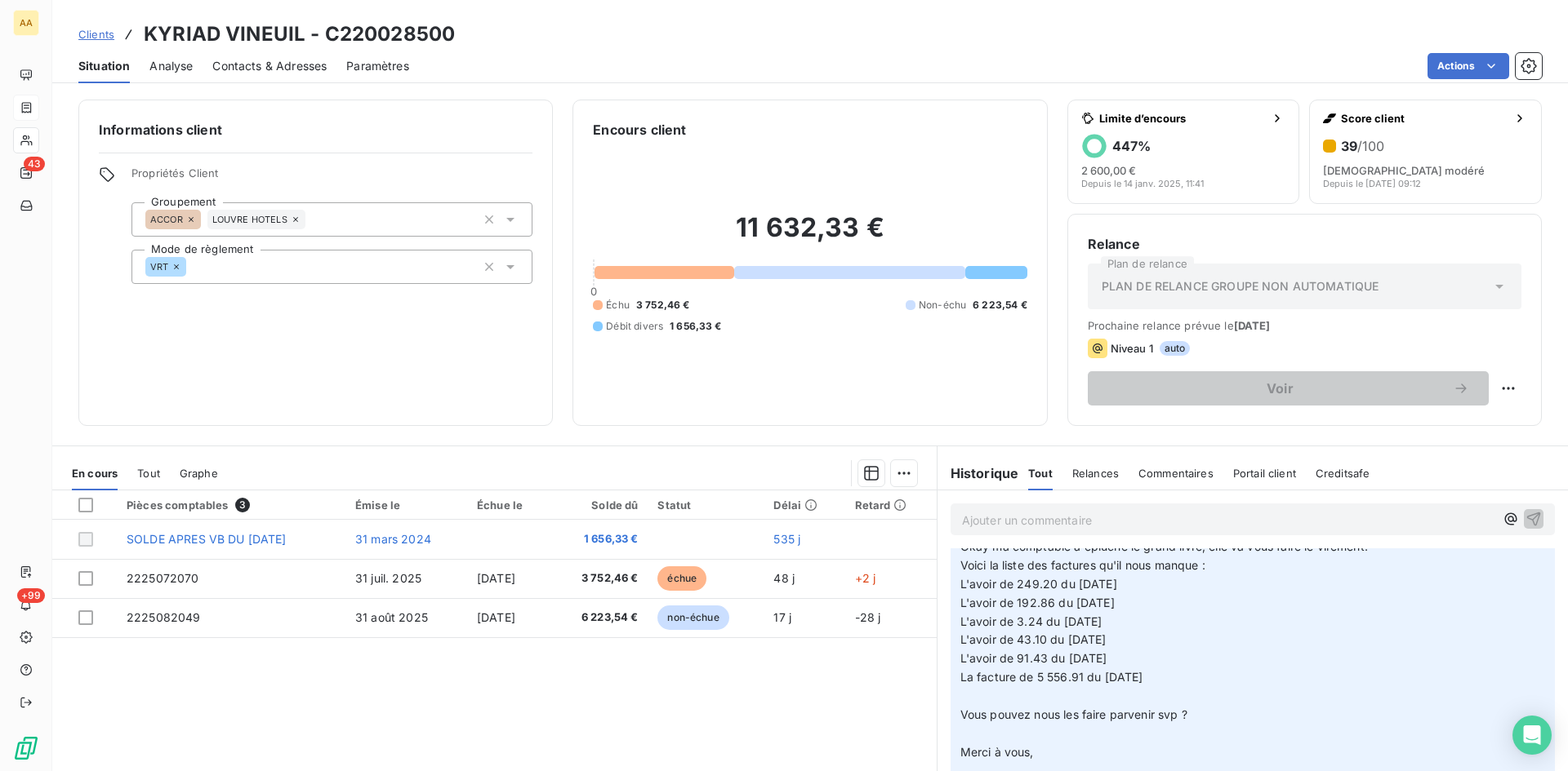
scroll to position [82, 0]
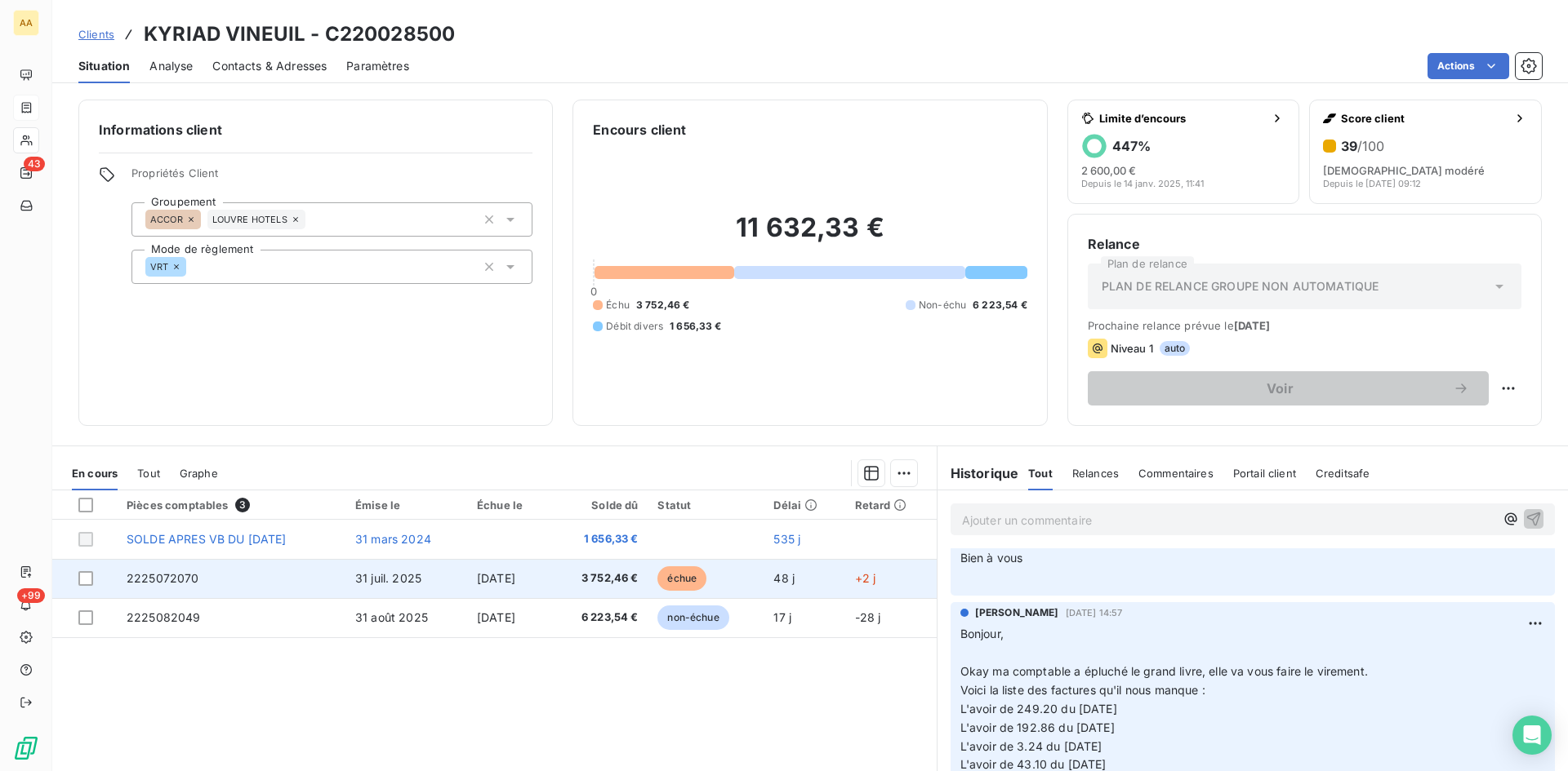
click at [166, 579] on span "2225072070" at bounding box center [162, 578] width 73 height 14
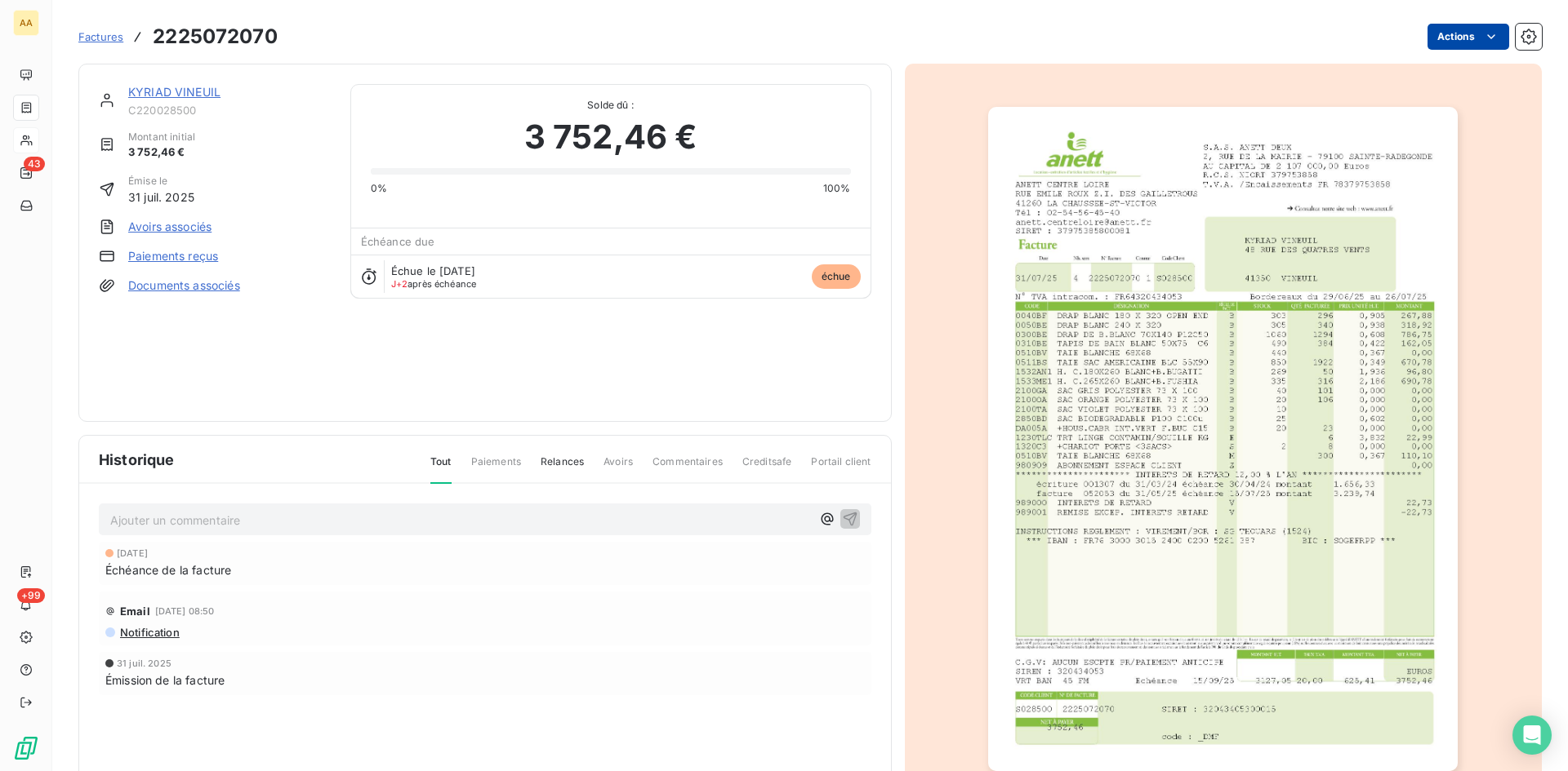
click at [1438, 33] on html "AA 43 +99 Factures 2225072070 Actions KYRIAD VINEUIL C220028500 Montant initial…" at bounding box center [784, 385] width 1568 height 771
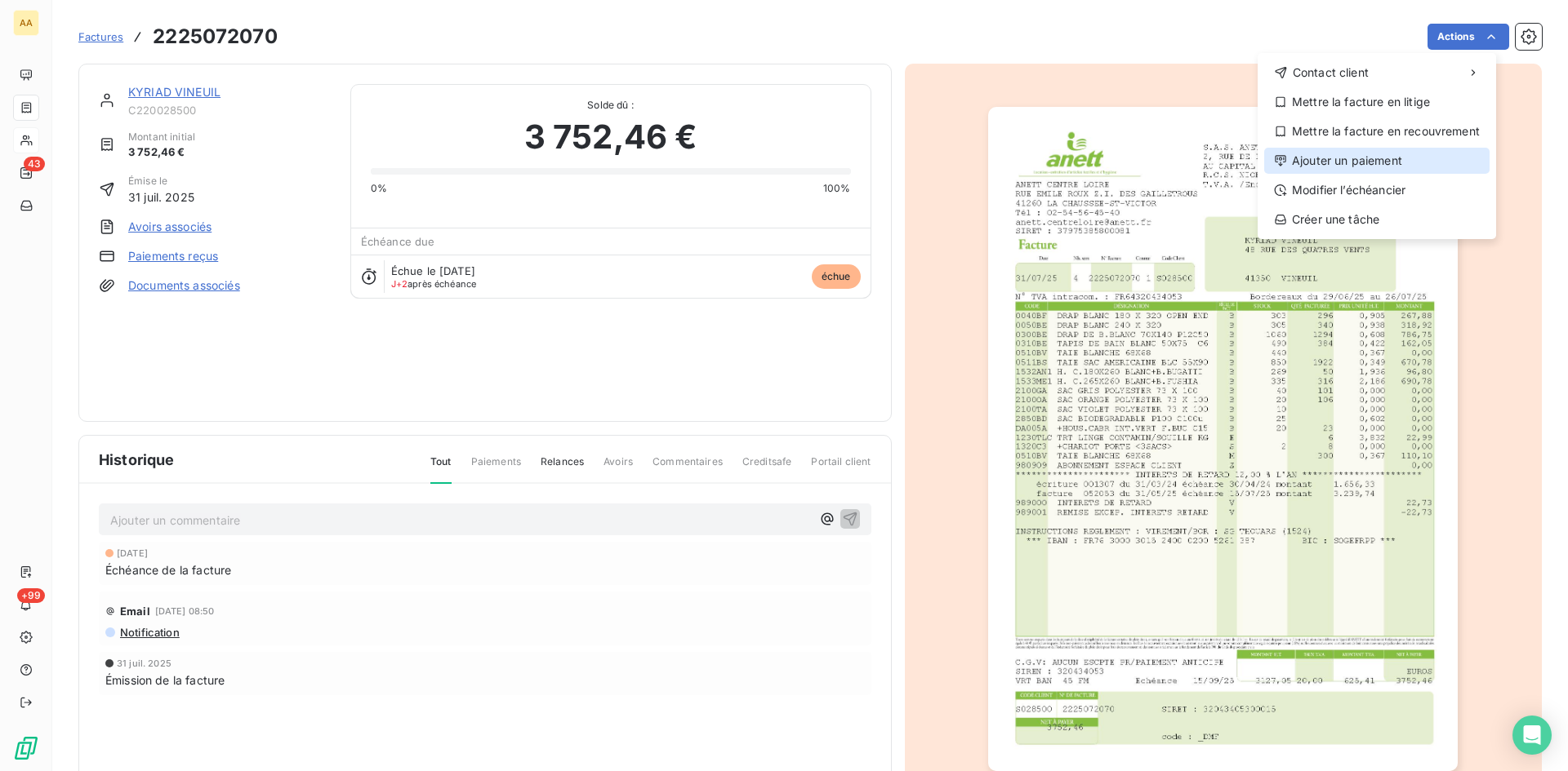
click at [1365, 158] on div "Ajouter un paiement" at bounding box center [1376, 161] width 225 height 26
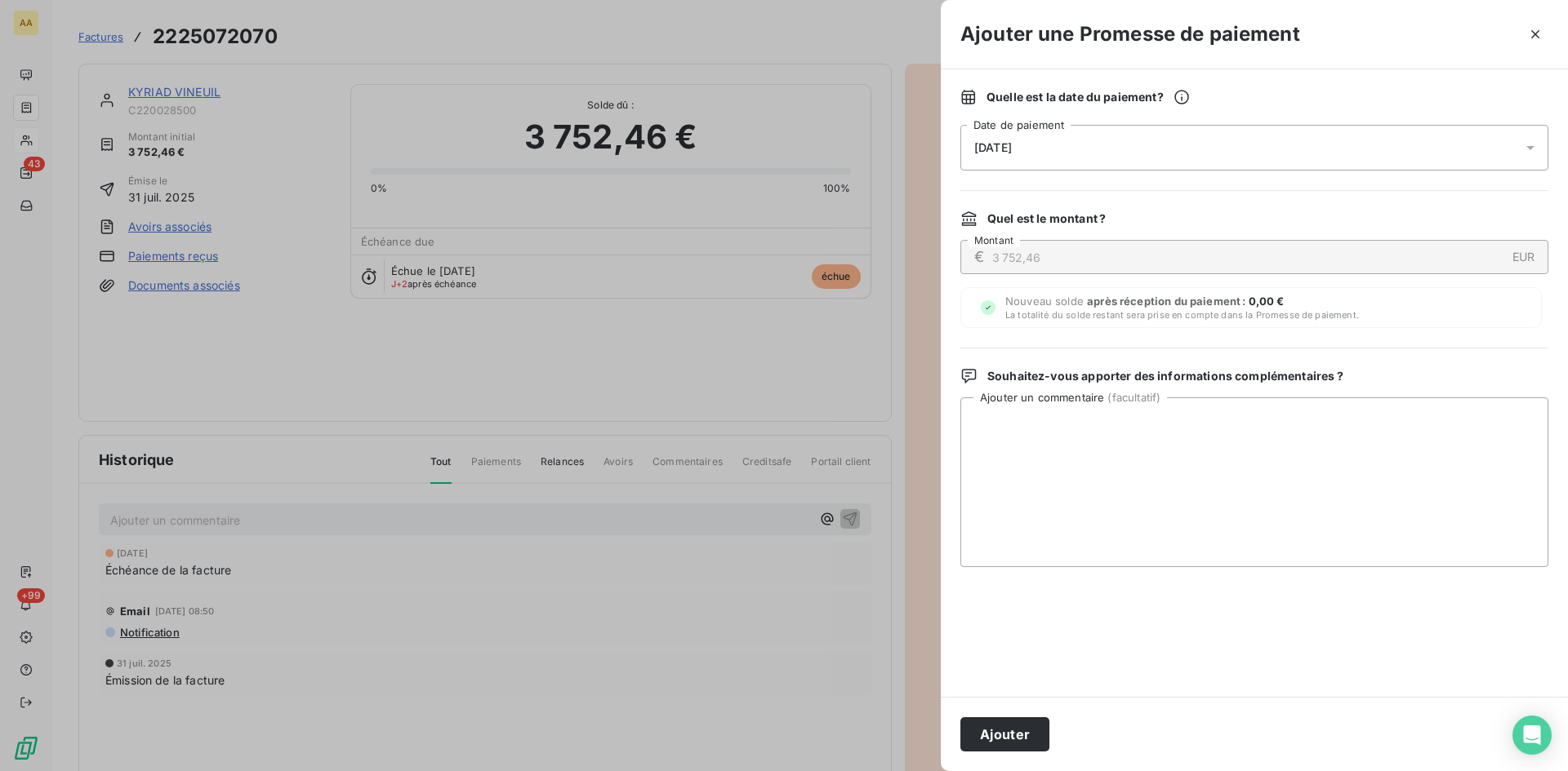
click at [1011, 153] on span "[DATE]" at bounding box center [993, 148] width 38 height 13
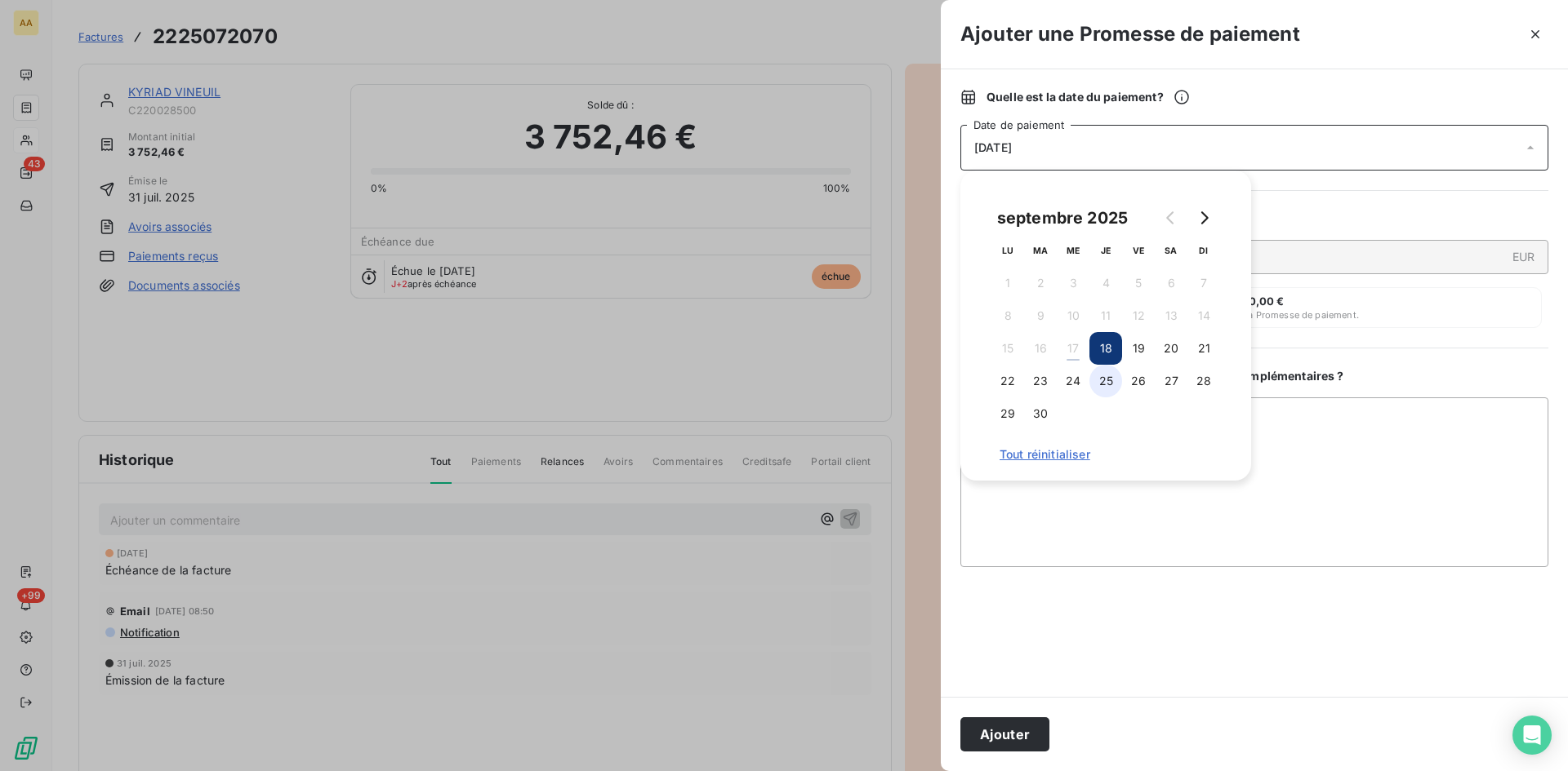
drag, startPoint x: 1112, startPoint y: 386, endPoint x: 1080, endPoint y: 484, distance: 103.1
click at [1111, 386] on button "25" at bounding box center [1106, 381] width 33 height 33
drag, startPoint x: 1038, startPoint y: 728, endPoint x: 828, endPoint y: 603, distance: 244.4
click at [1041, 728] on button "Ajouter" at bounding box center [1005, 734] width 89 height 34
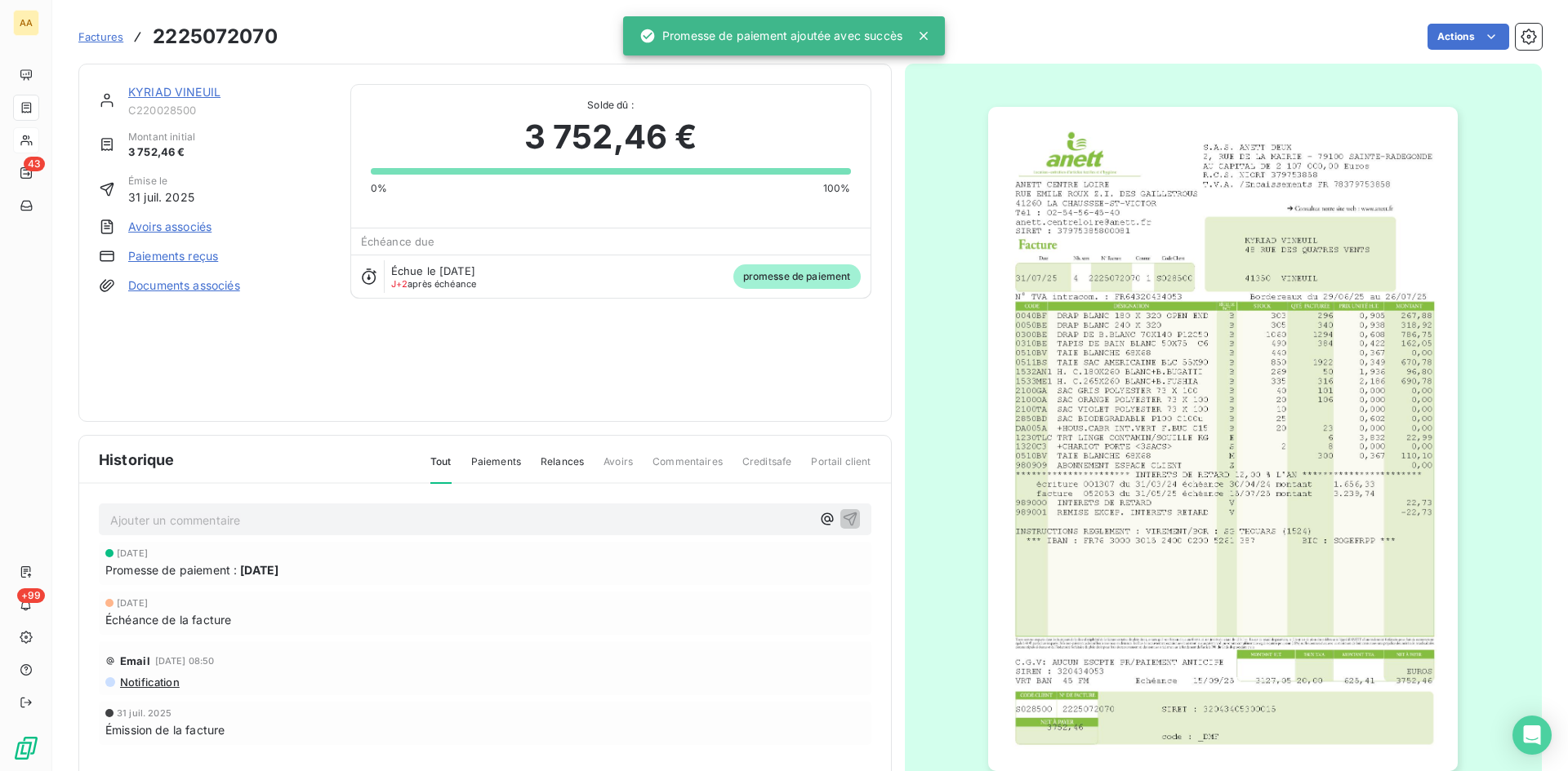
click at [540, 521] on p "Ajouter un commentaire ﻿" at bounding box center [461, 521] width 701 height 21
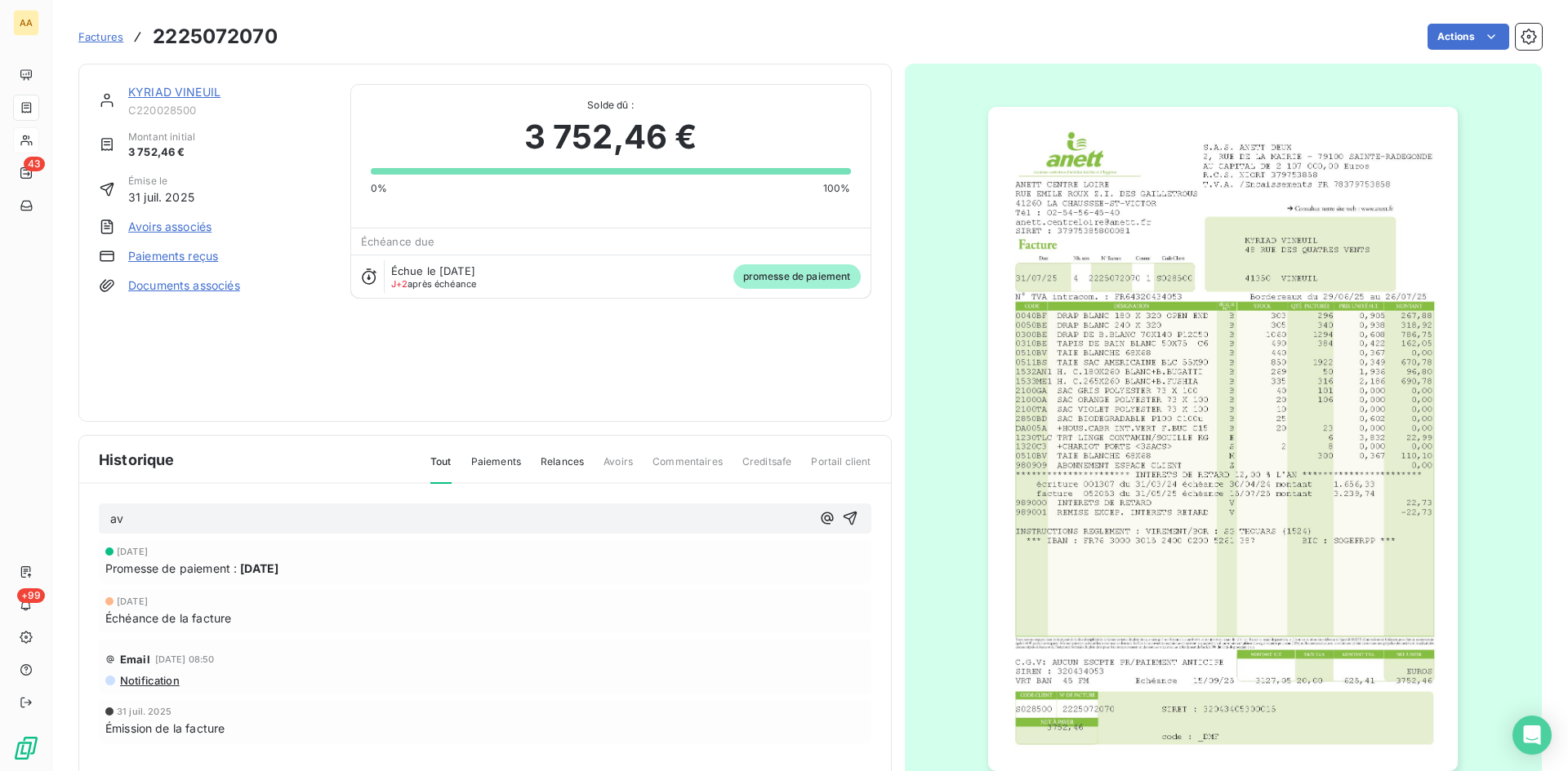
drag, startPoint x: 844, startPoint y: 513, endPoint x: 741, endPoint y: 385, distance: 164.3
click at [844, 512] on icon "button" at bounding box center [849, 518] width 16 height 16
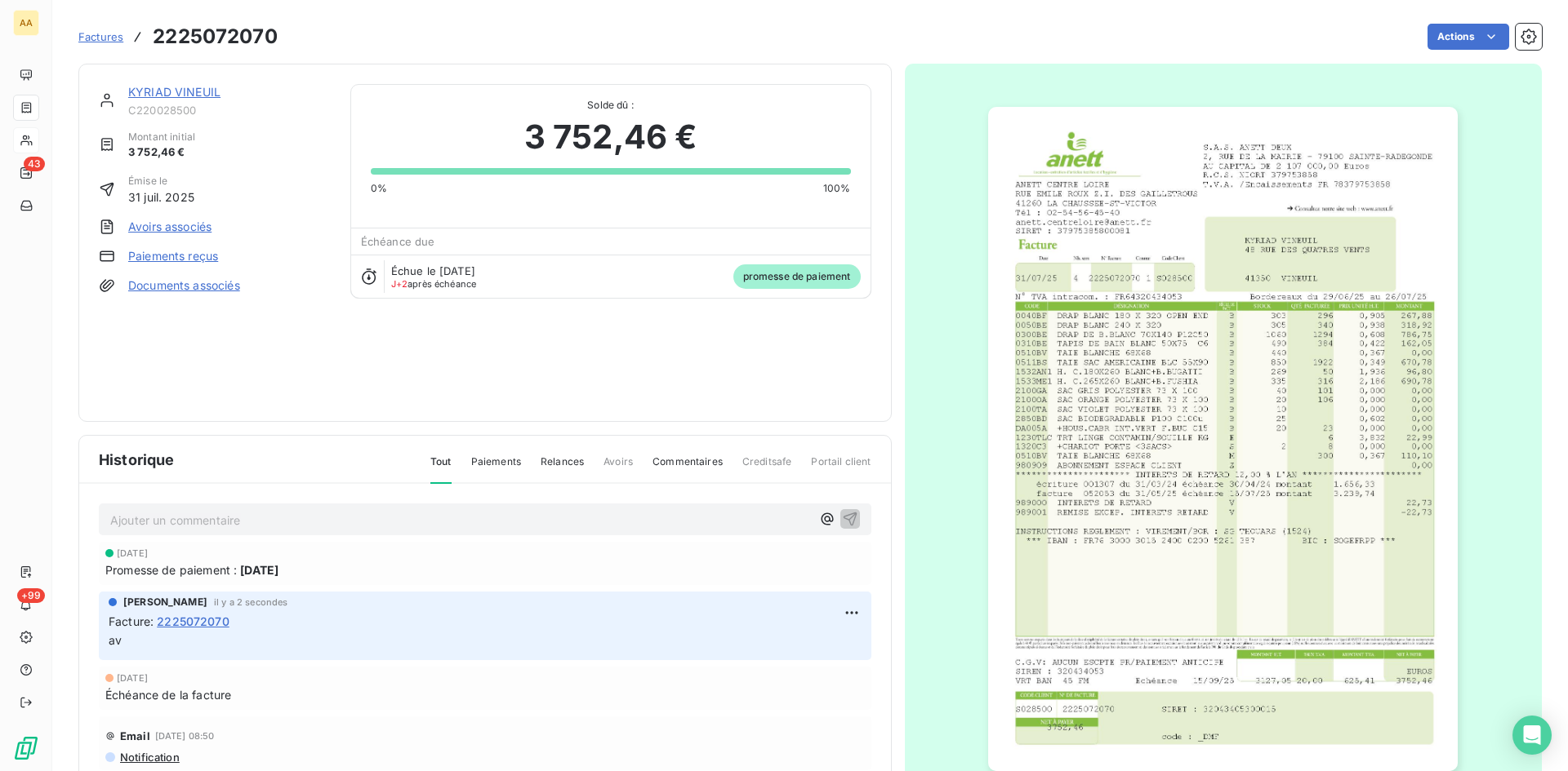
click at [197, 86] on link "KYRIAD VINEUIL" at bounding box center [174, 91] width 92 height 14
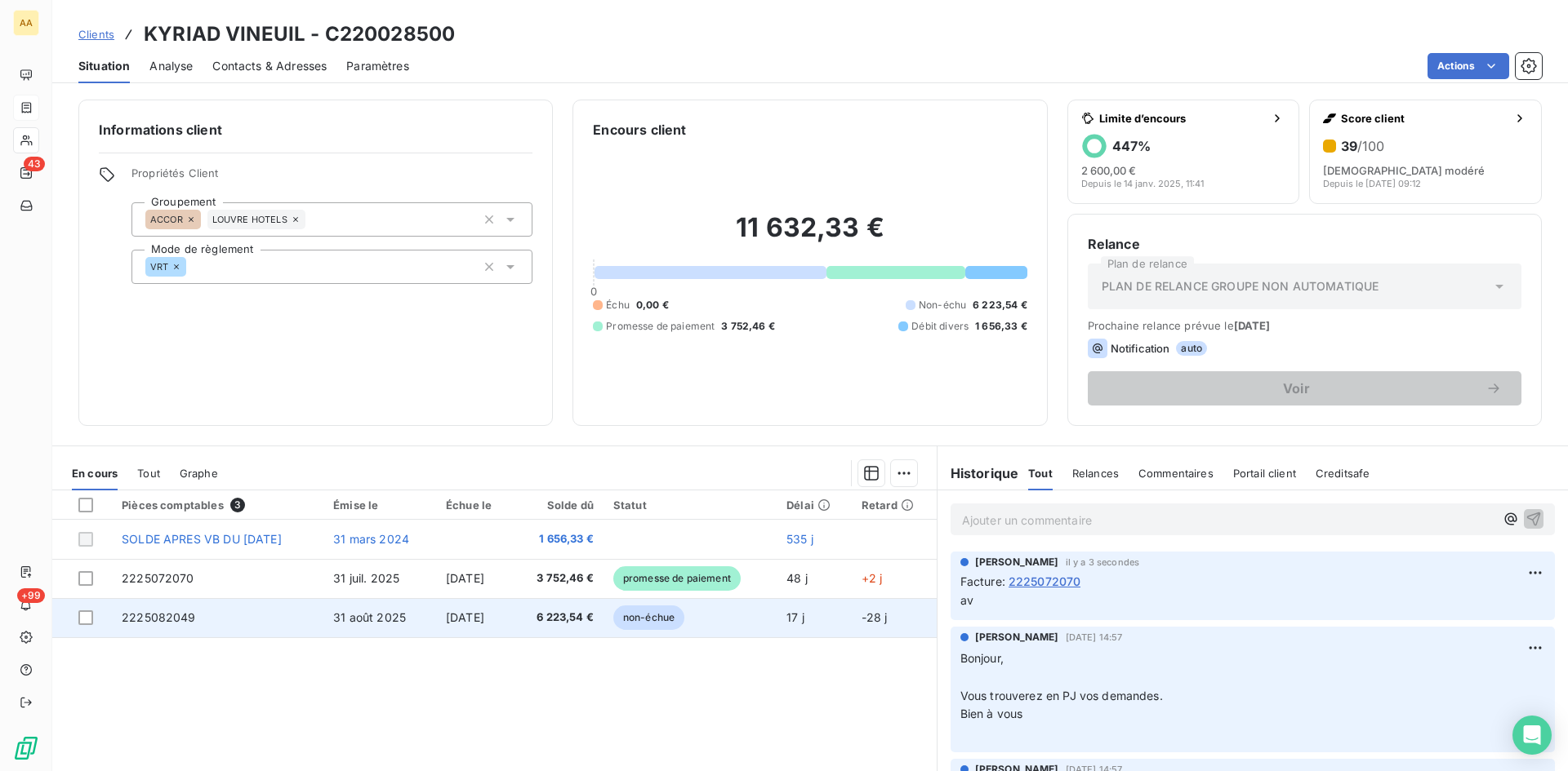
click at [154, 615] on span "2225082049" at bounding box center [158, 618] width 74 height 14
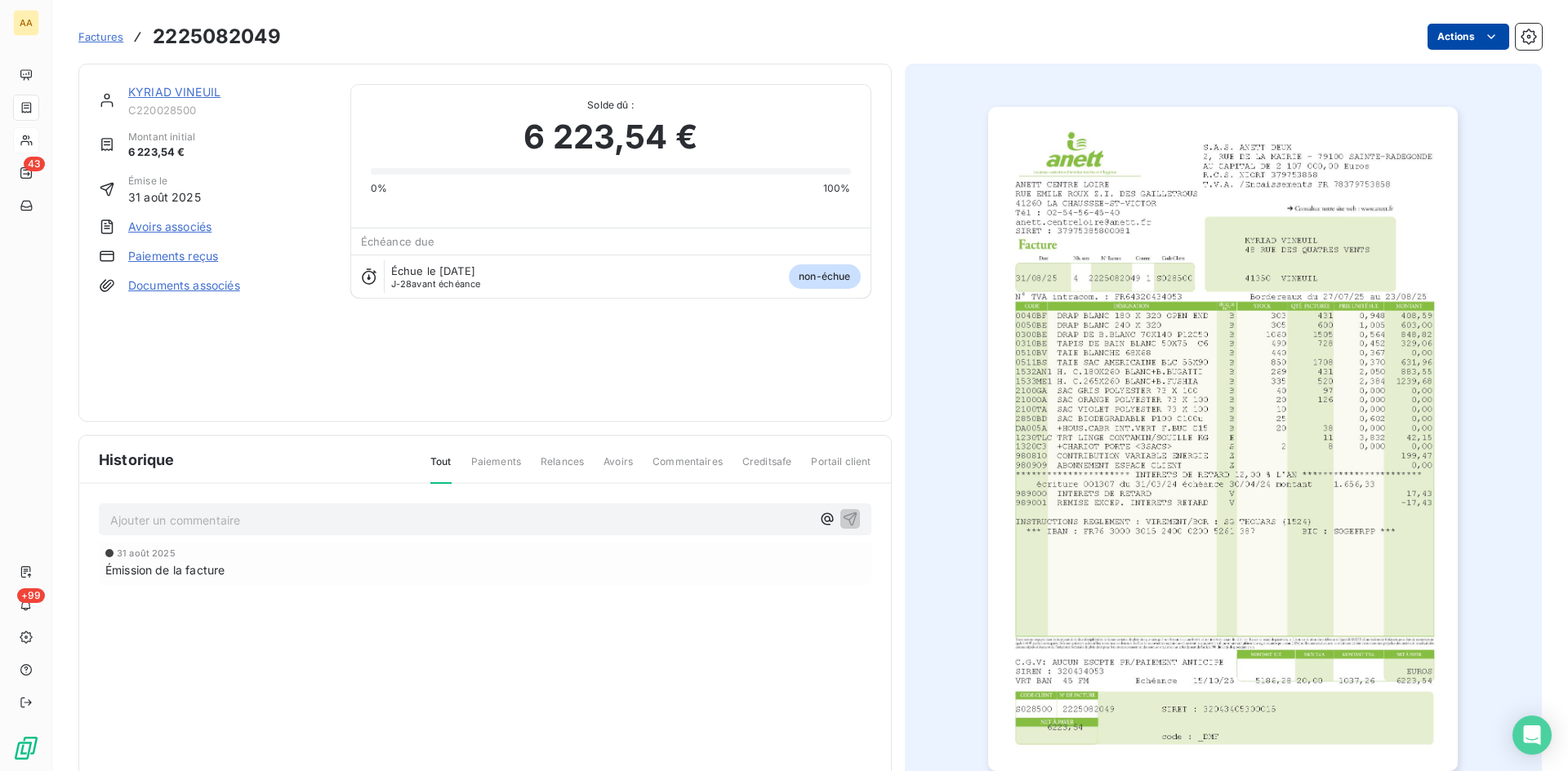
click at [1451, 25] on html "AA 43 +99 Factures 2225082049 Actions KYRIAD VINEUIL C220028500 Montant initial…" at bounding box center [784, 385] width 1568 height 771
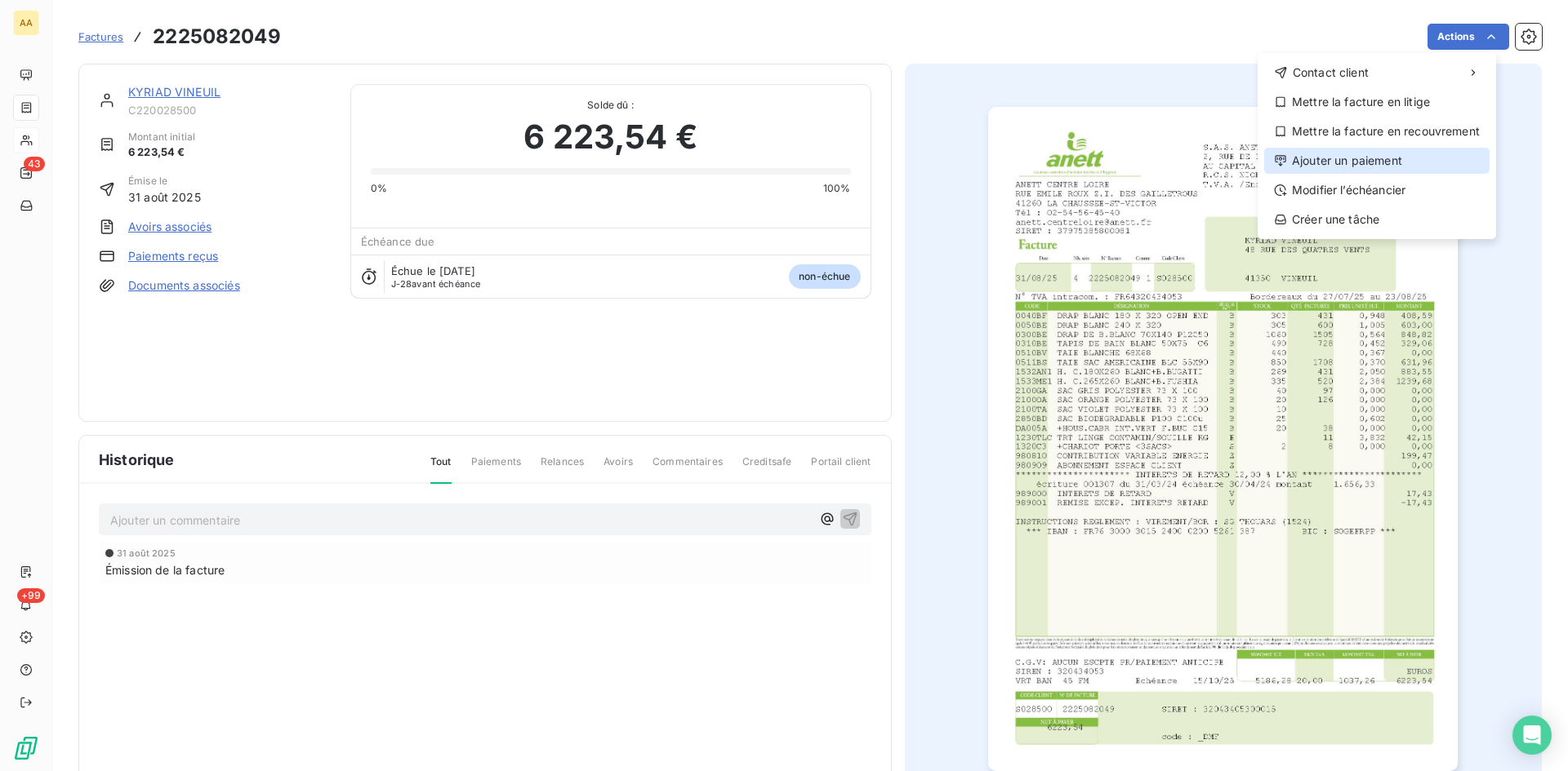
click at [1352, 166] on div "Ajouter un paiement" at bounding box center [1376, 161] width 225 height 26
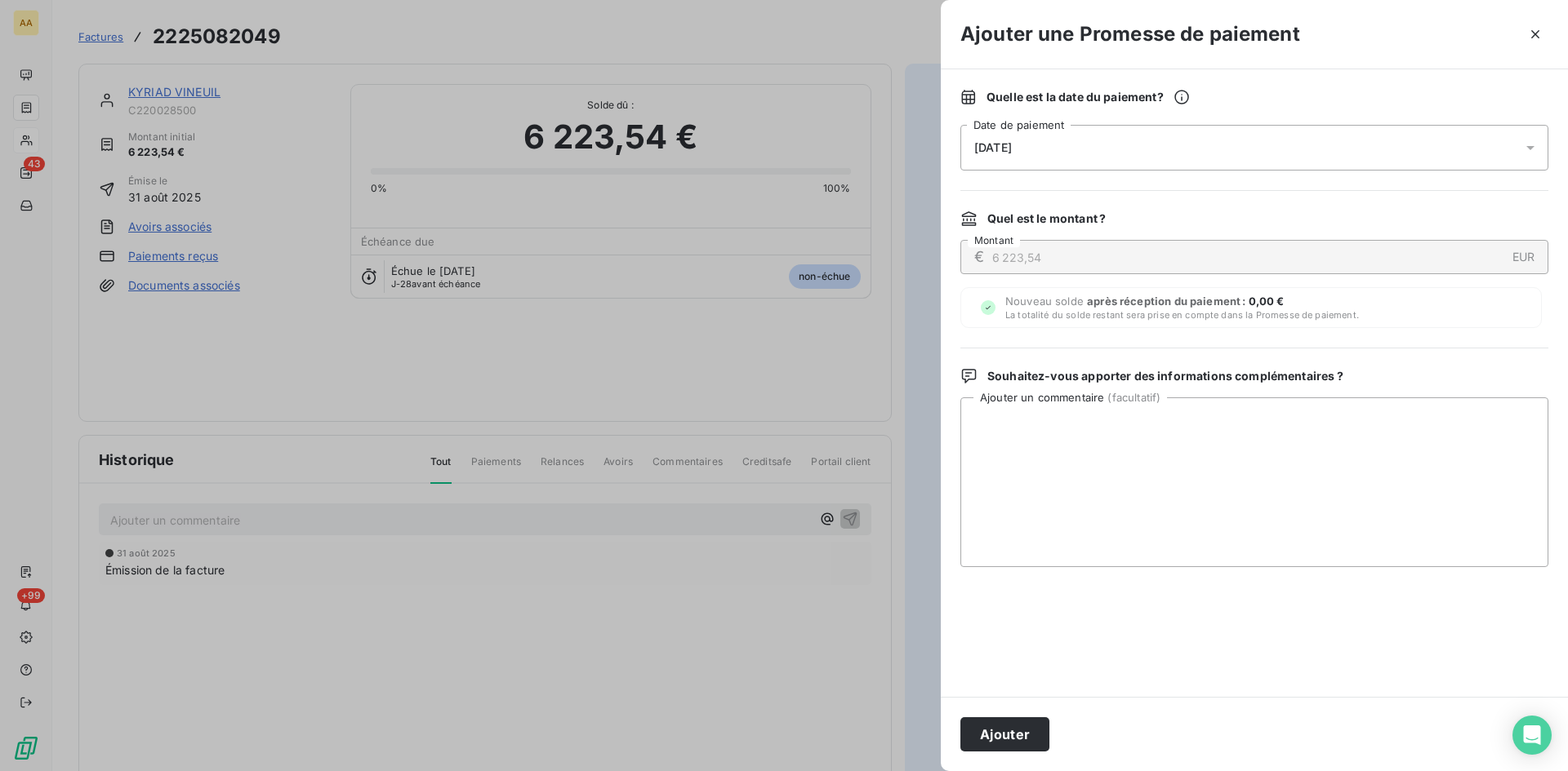
click at [1040, 144] on div "[DATE]" at bounding box center [1254, 148] width 588 height 46
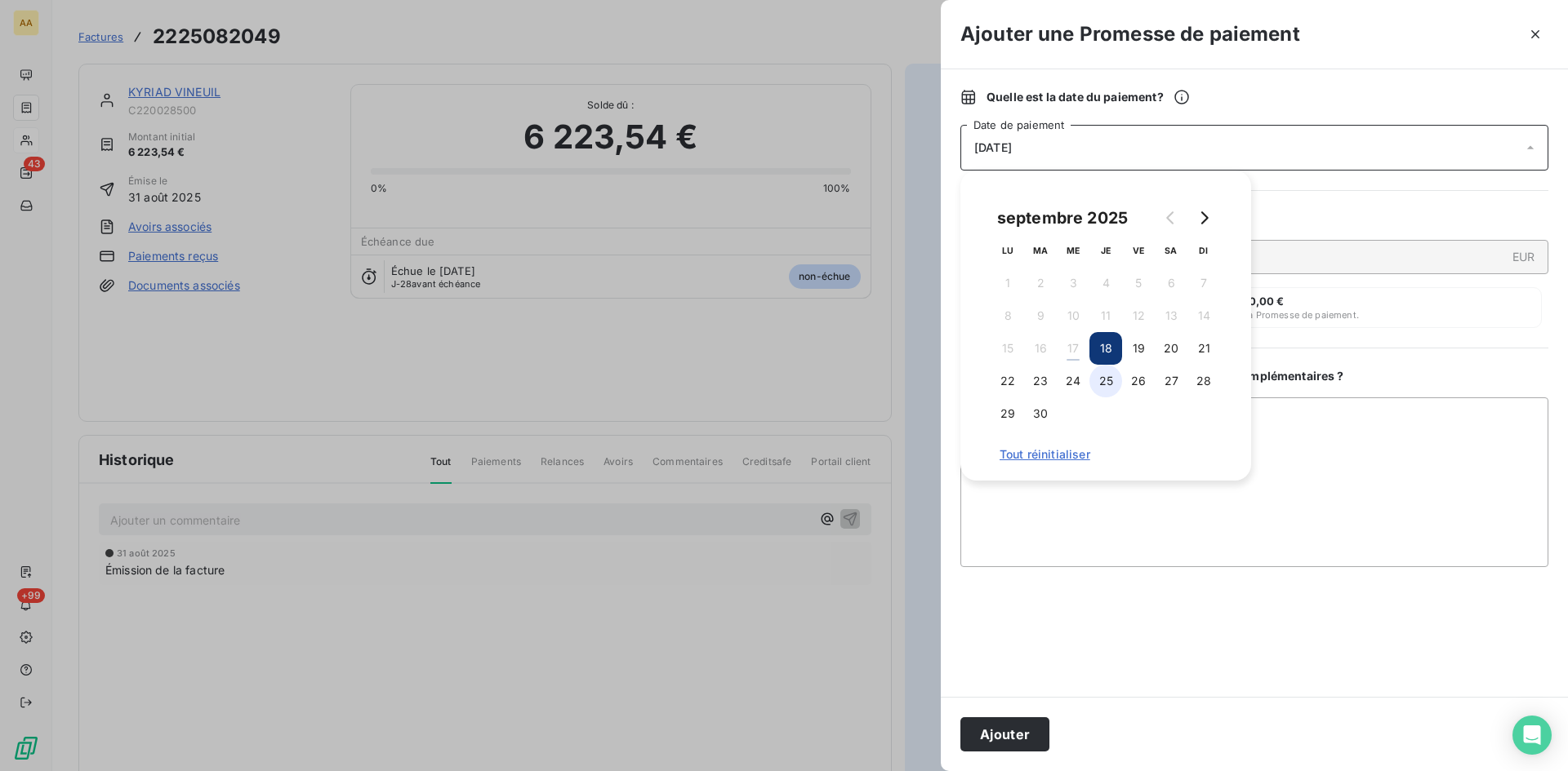
click at [1107, 380] on button "25" at bounding box center [1106, 381] width 33 height 33
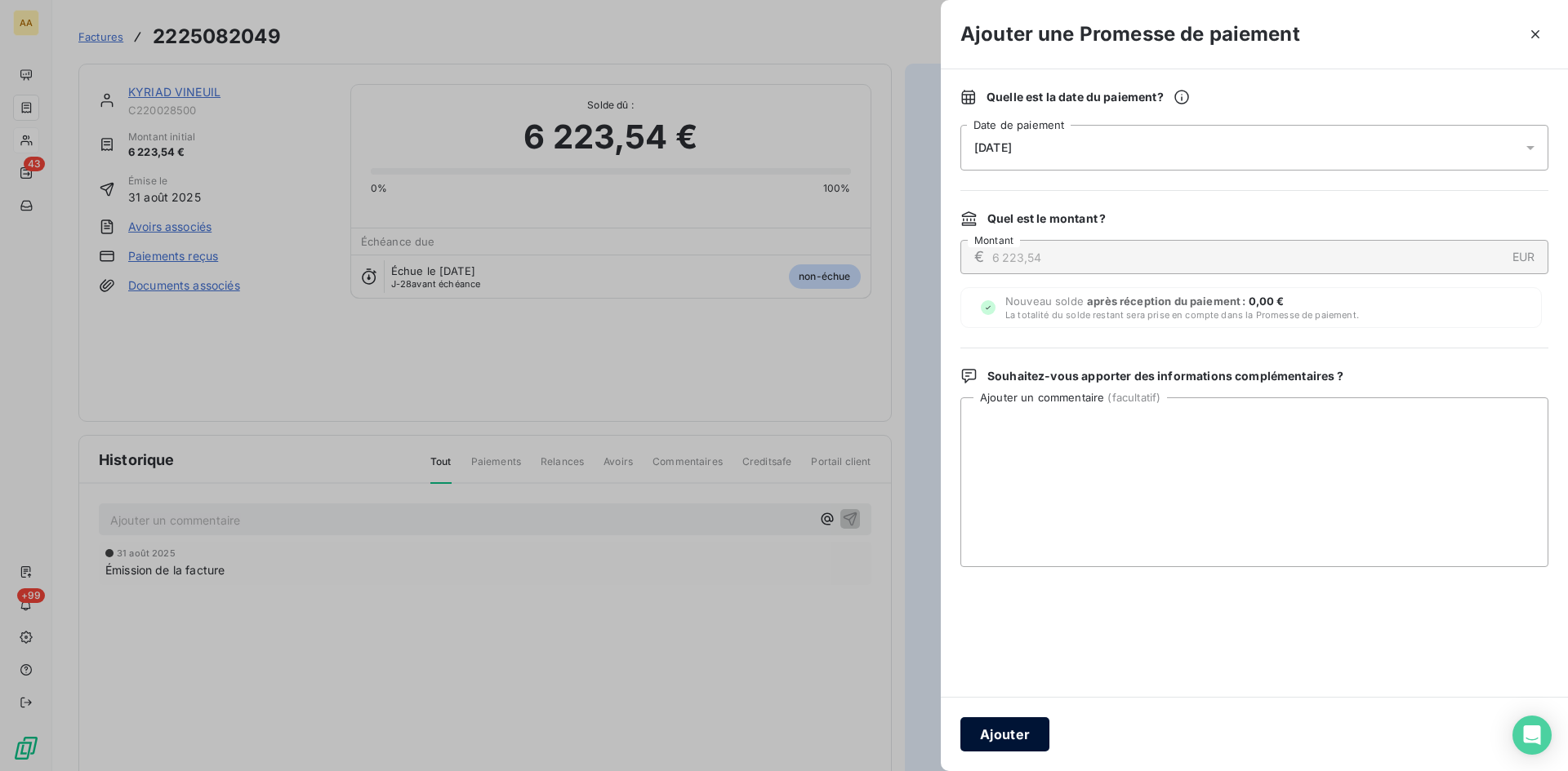
drag, startPoint x: 1007, startPoint y: 740, endPoint x: 697, endPoint y: 615, distance: 334.3
click at [1006, 739] on button "Ajouter" at bounding box center [1005, 734] width 89 height 34
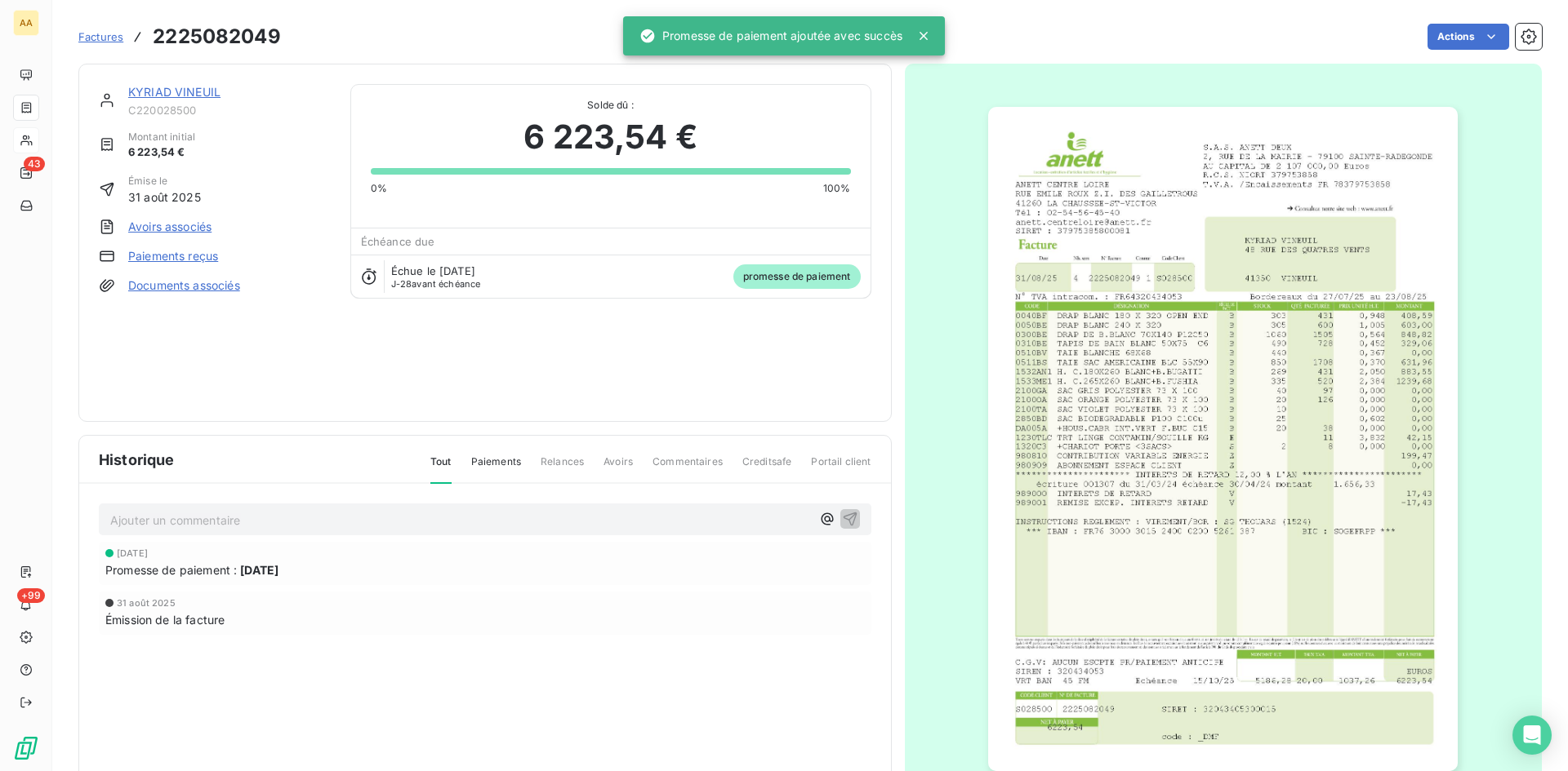
click at [548, 517] on p "Ajouter un commentaire ﻿" at bounding box center [461, 521] width 701 height 21
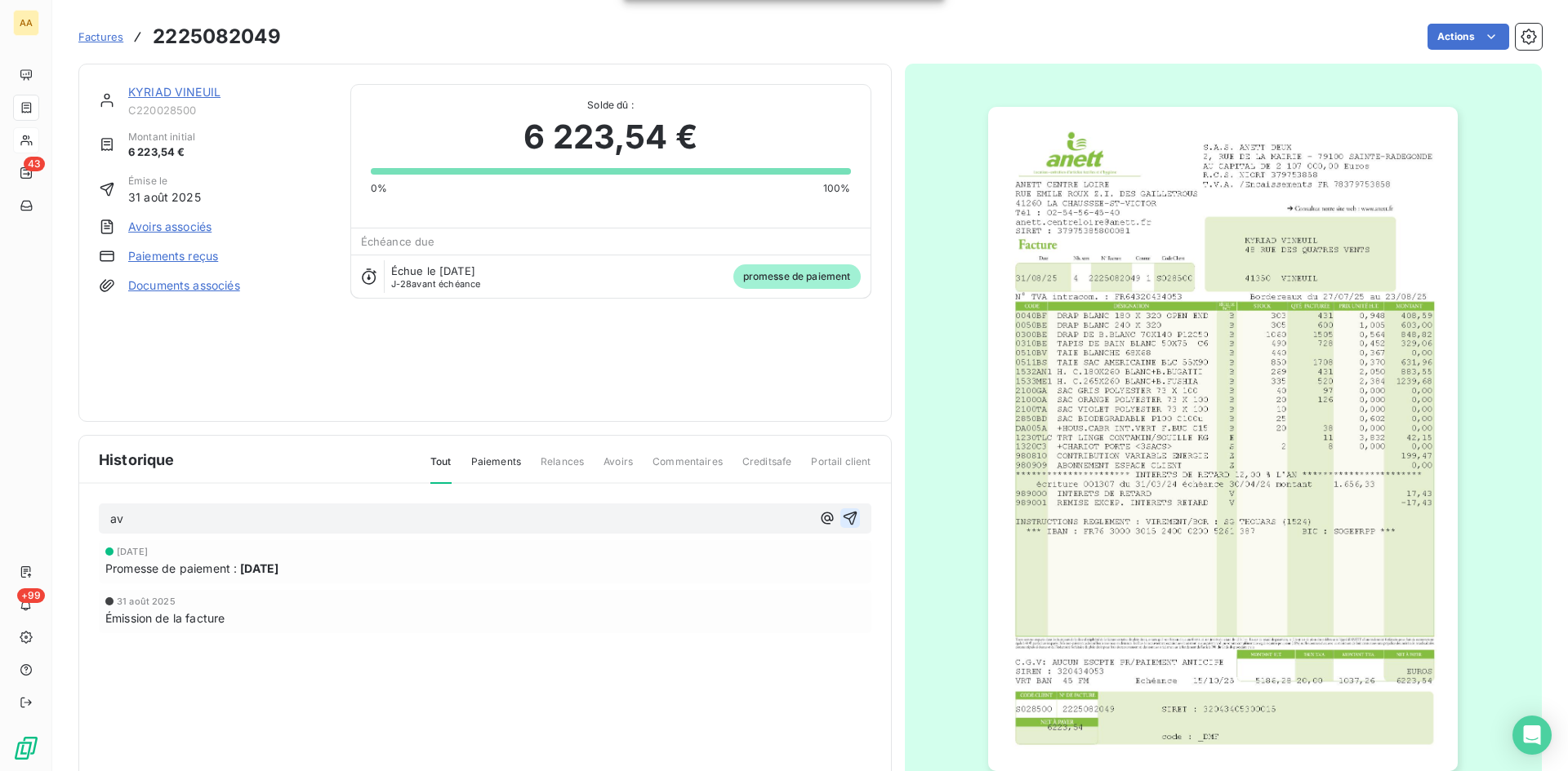
click at [846, 516] on icon "button" at bounding box center [849, 519] width 14 height 14
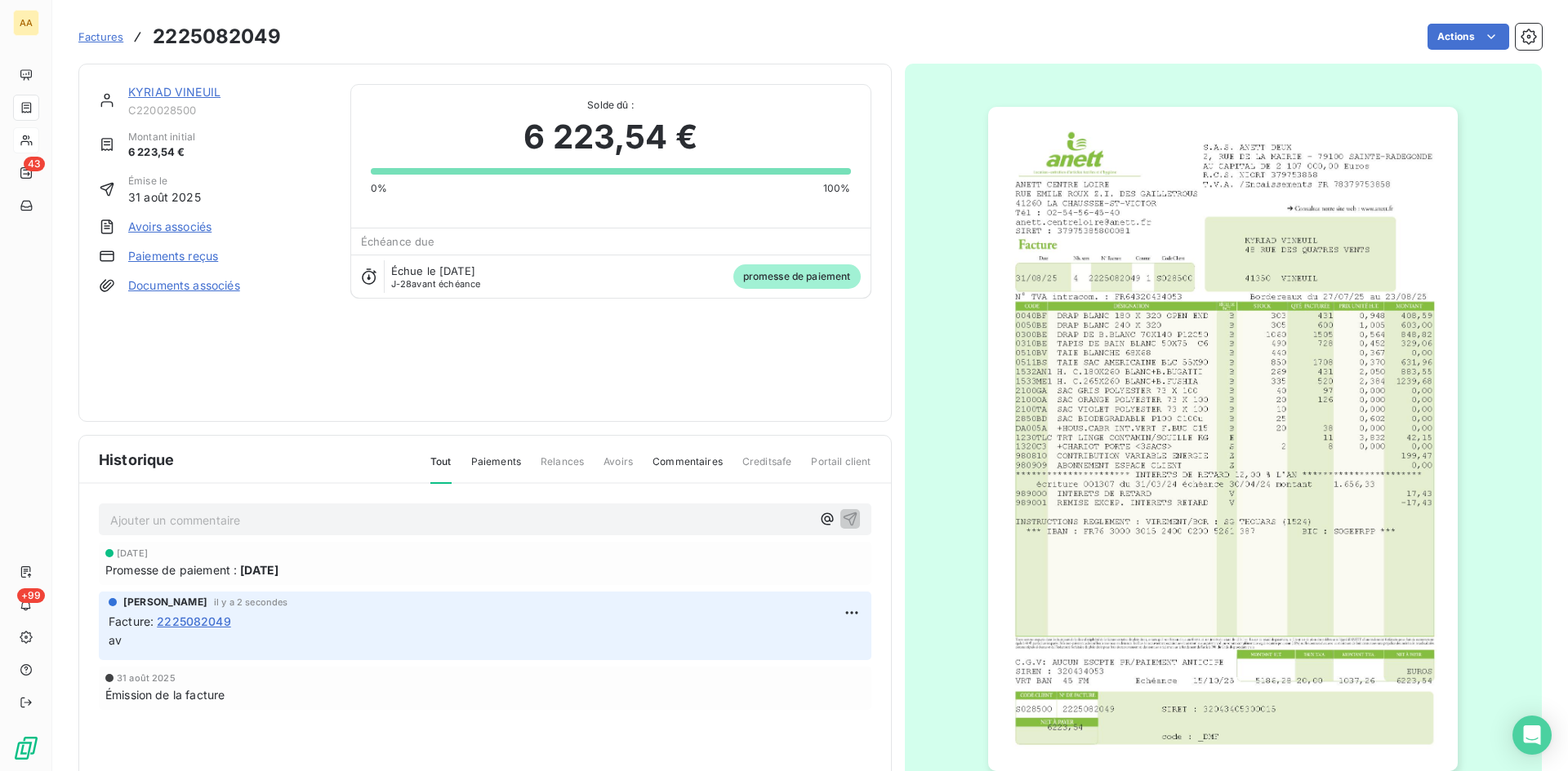
click at [205, 87] on link "KYRIAD VINEUIL" at bounding box center [174, 91] width 92 height 14
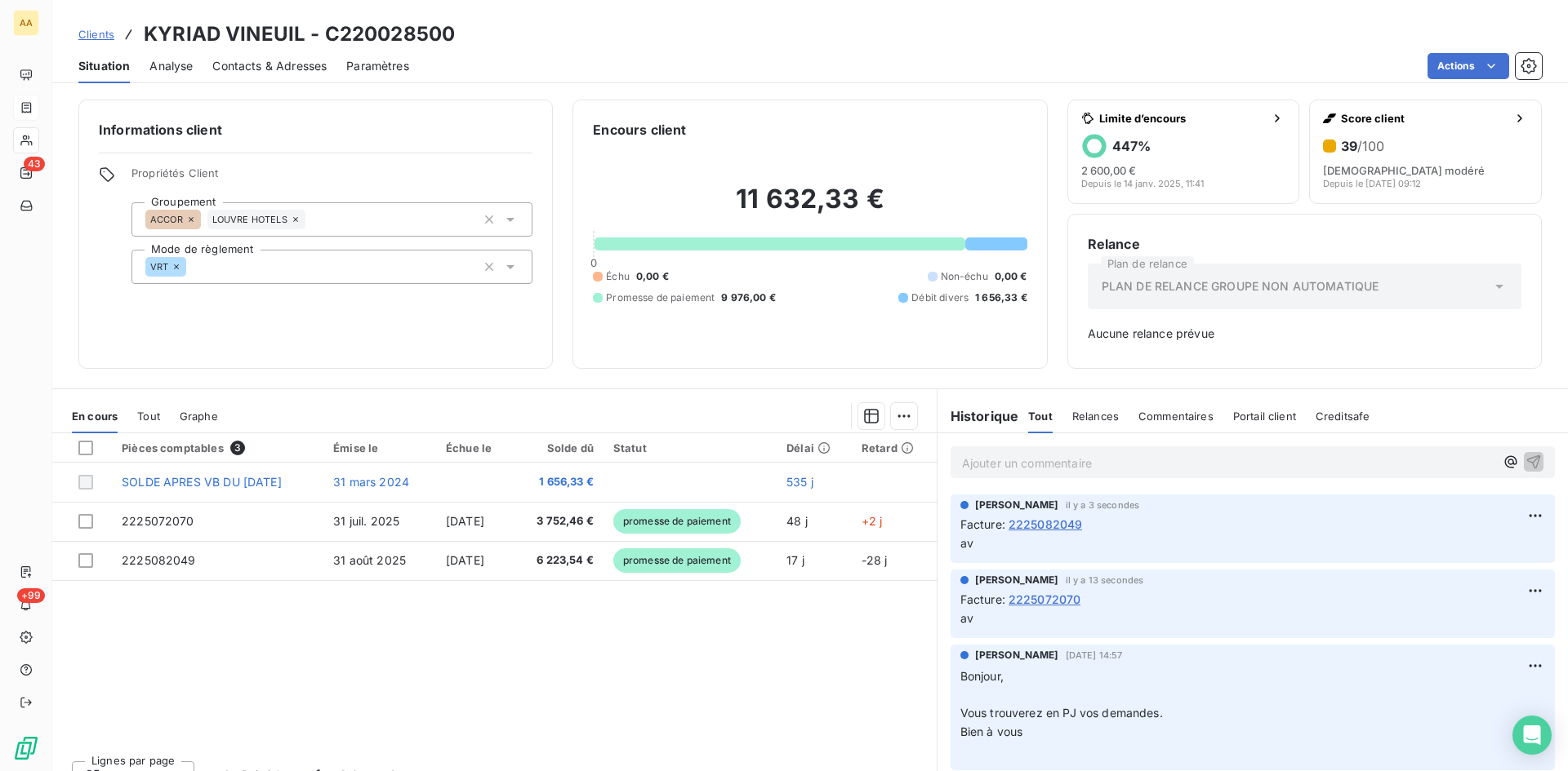
click at [977, 461] on p "Ajouter un commentaire ﻿" at bounding box center [1227, 463] width 532 height 21
click at [1526, 464] on icon "button" at bounding box center [1533, 460] width 16 height 16
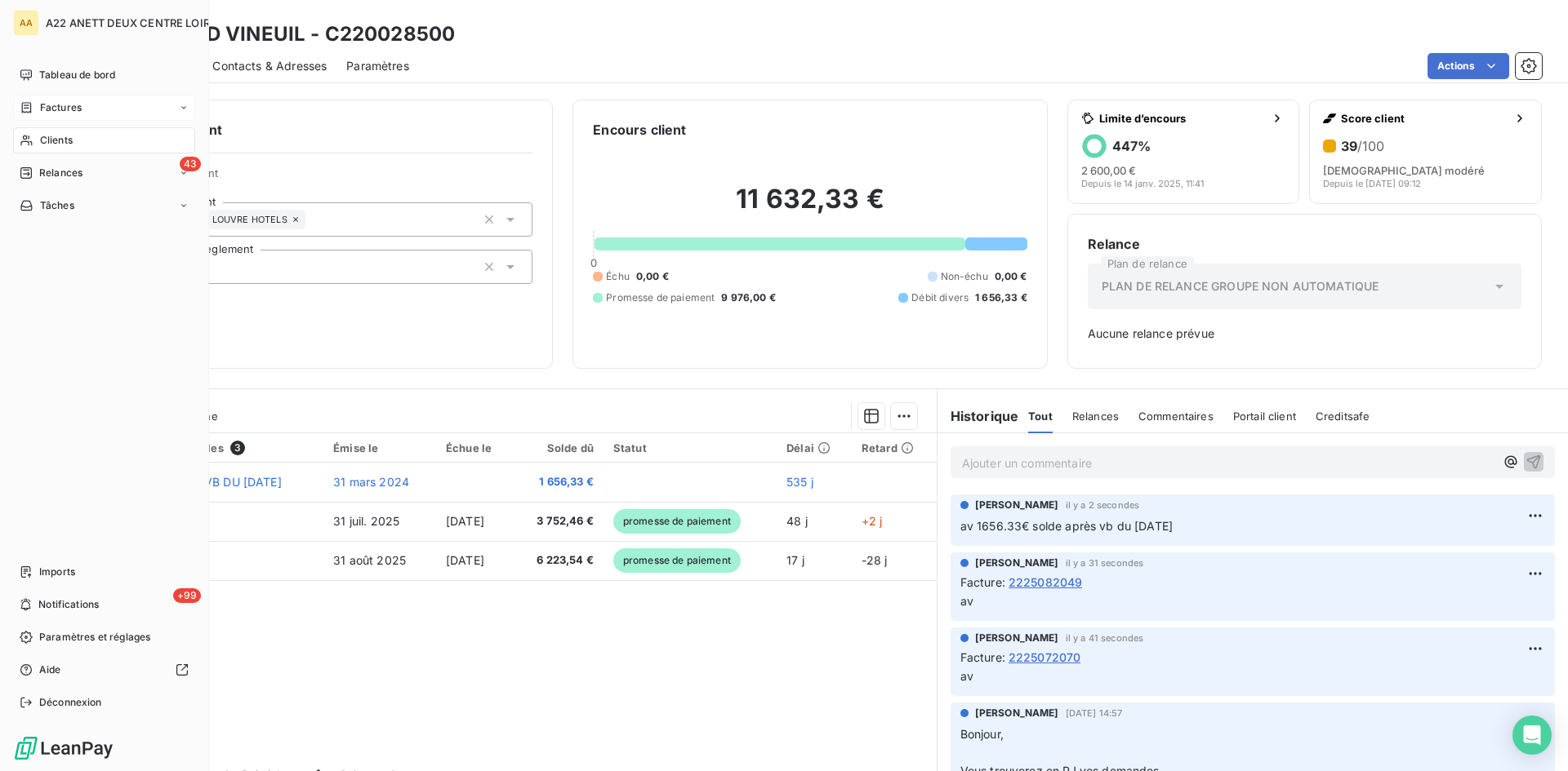
click at [60, 142] on span "Clients" at bounding box center [56, 140] width 33 height 15
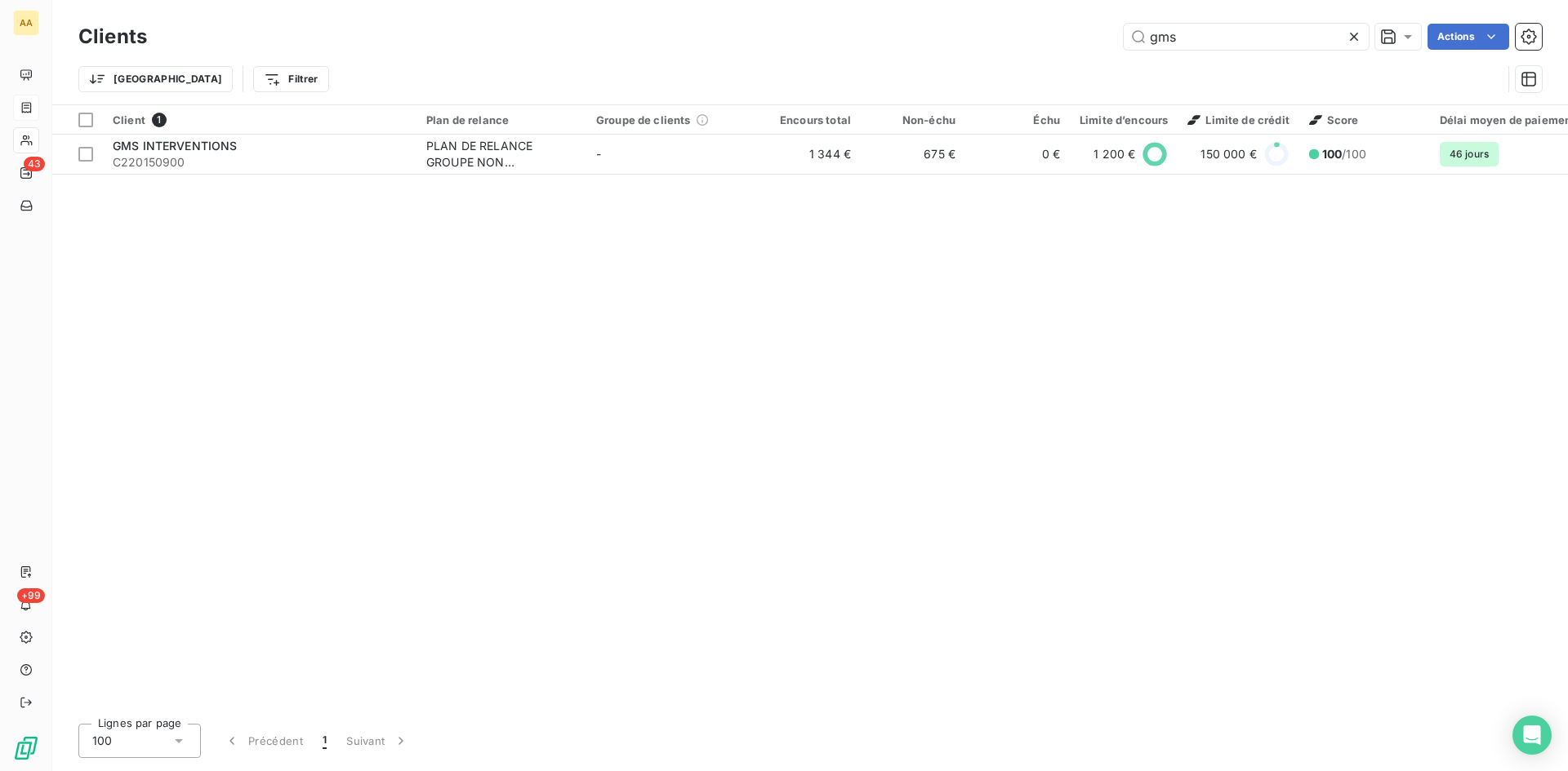
drag, startPoint x: 1187, startPoint y: 39, endPoint x: 953, endPoint y: 57, distance: 234.7
click at [953, 57] on div "Clients gms Actions Trier Filtrer" at bounding box center [810, 62] width 1463 height 85
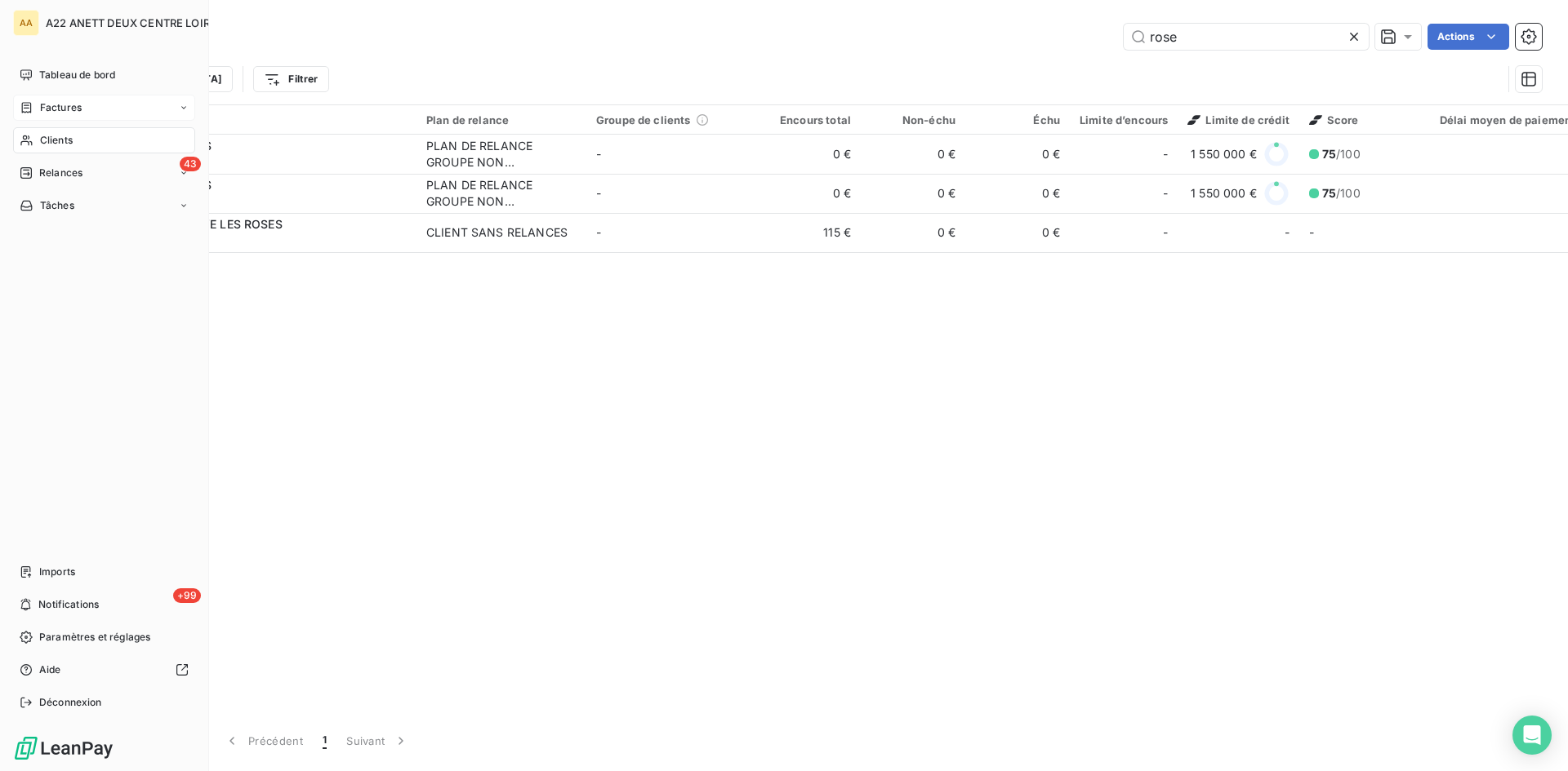
click at [55, 138] on span "Clients" at bounding box center [56, 140] width 33 height 15
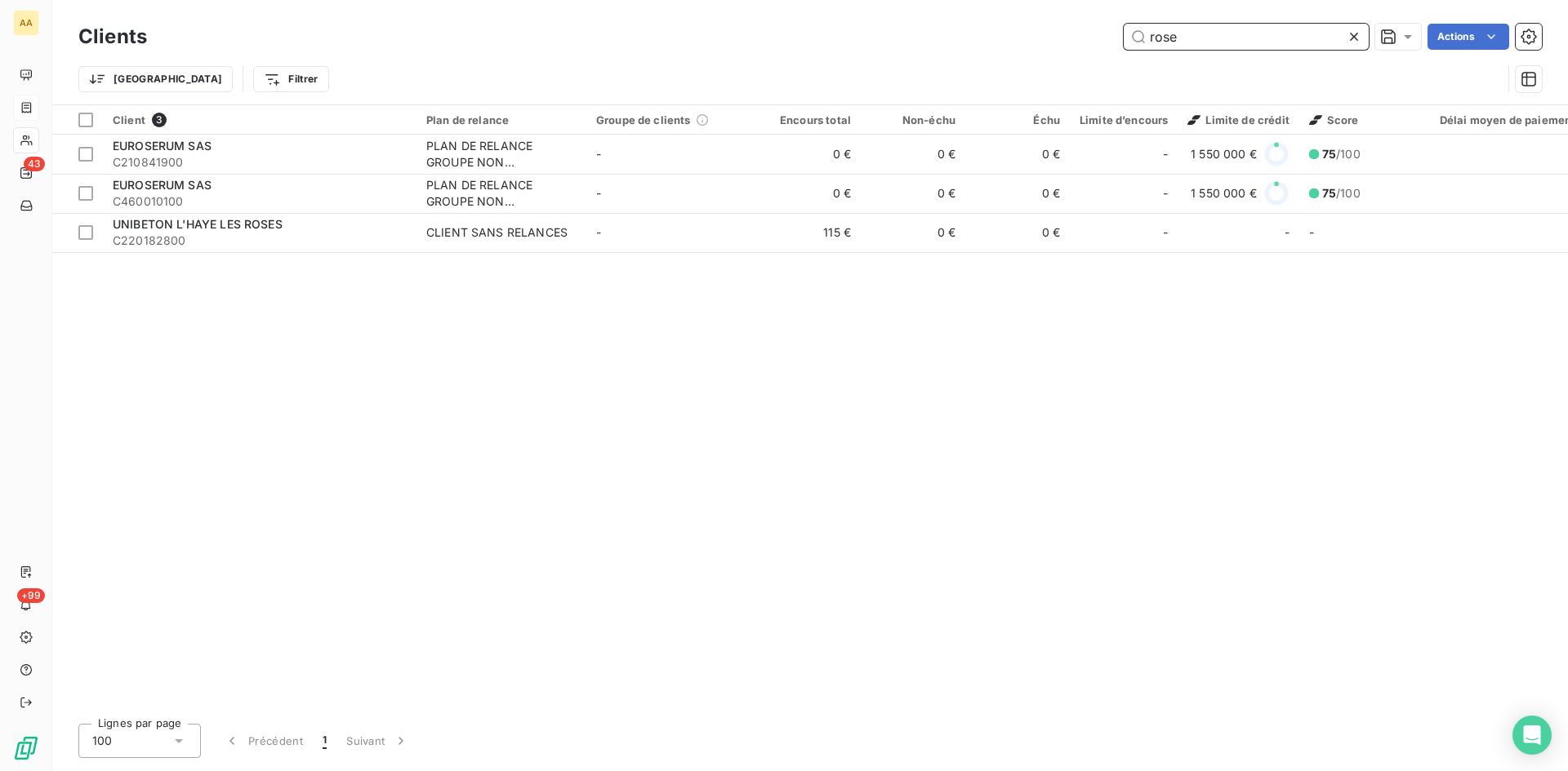
drag, startPoint x: 1149, startPoint y: 43, endPoint x: 1127, endPoint y: 46, distance: 22.2
click at [1127, 46] on input "rose" at bounding box center [1246, 37] width 245 height 26
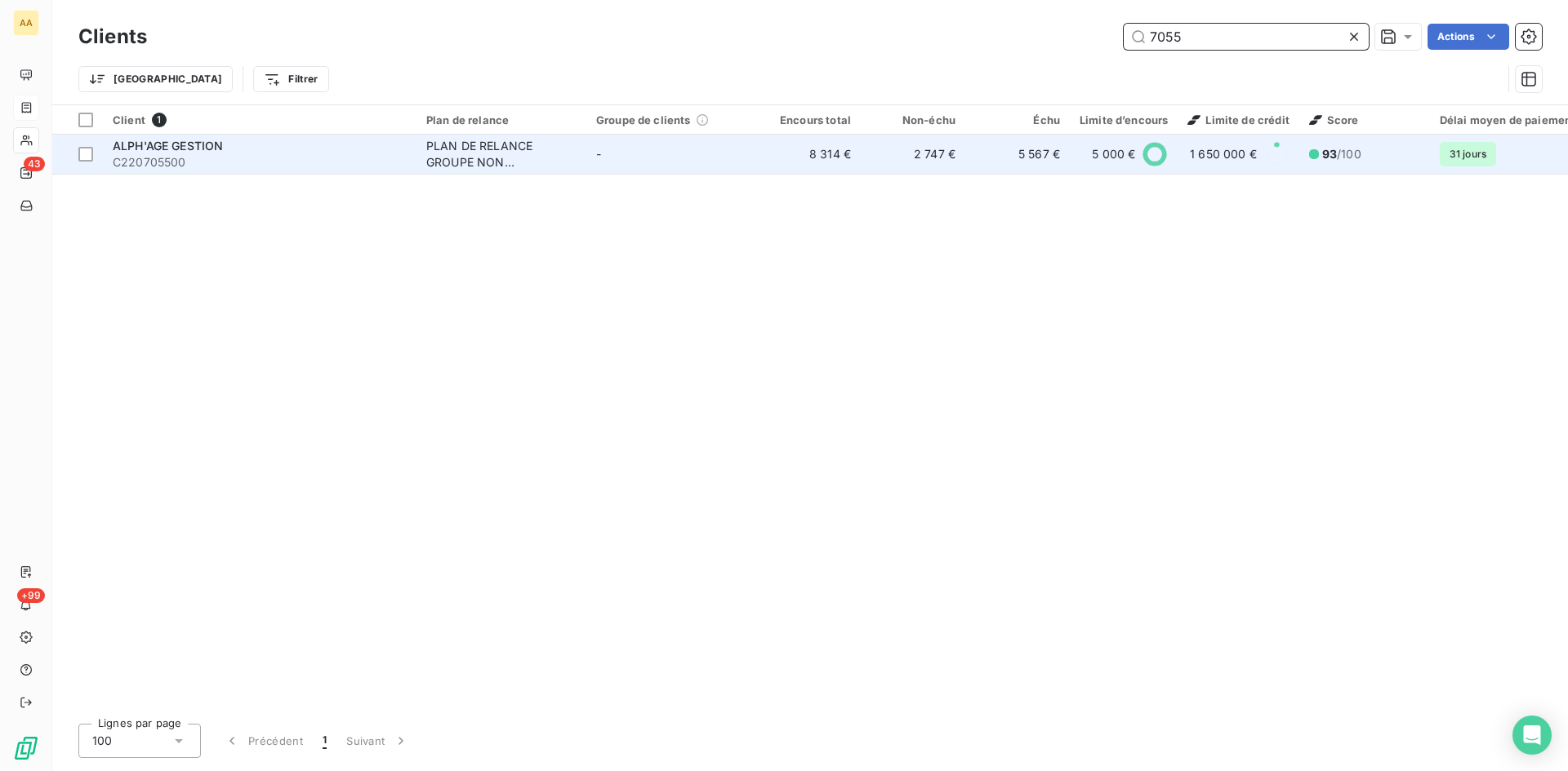
type input "7055"
click at [478, 142] on div "PLAN DE RELANCE GROUPE NON AUTOMATIQUE" at bounding box center [502, 154] width 151 height 33
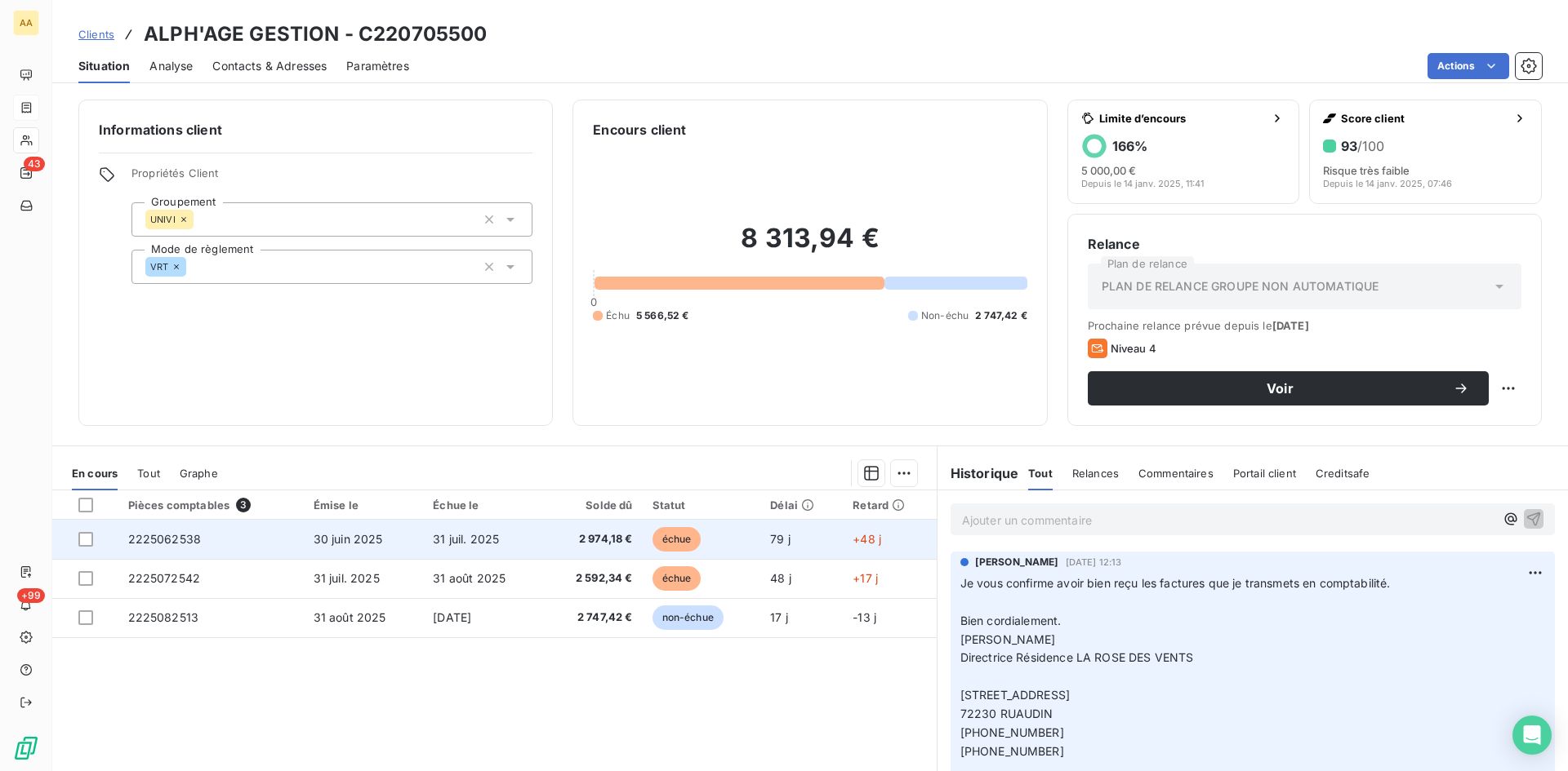
click at [163, 538] on span "2225062538" at bounding box center [165, 538] width 73 height 14
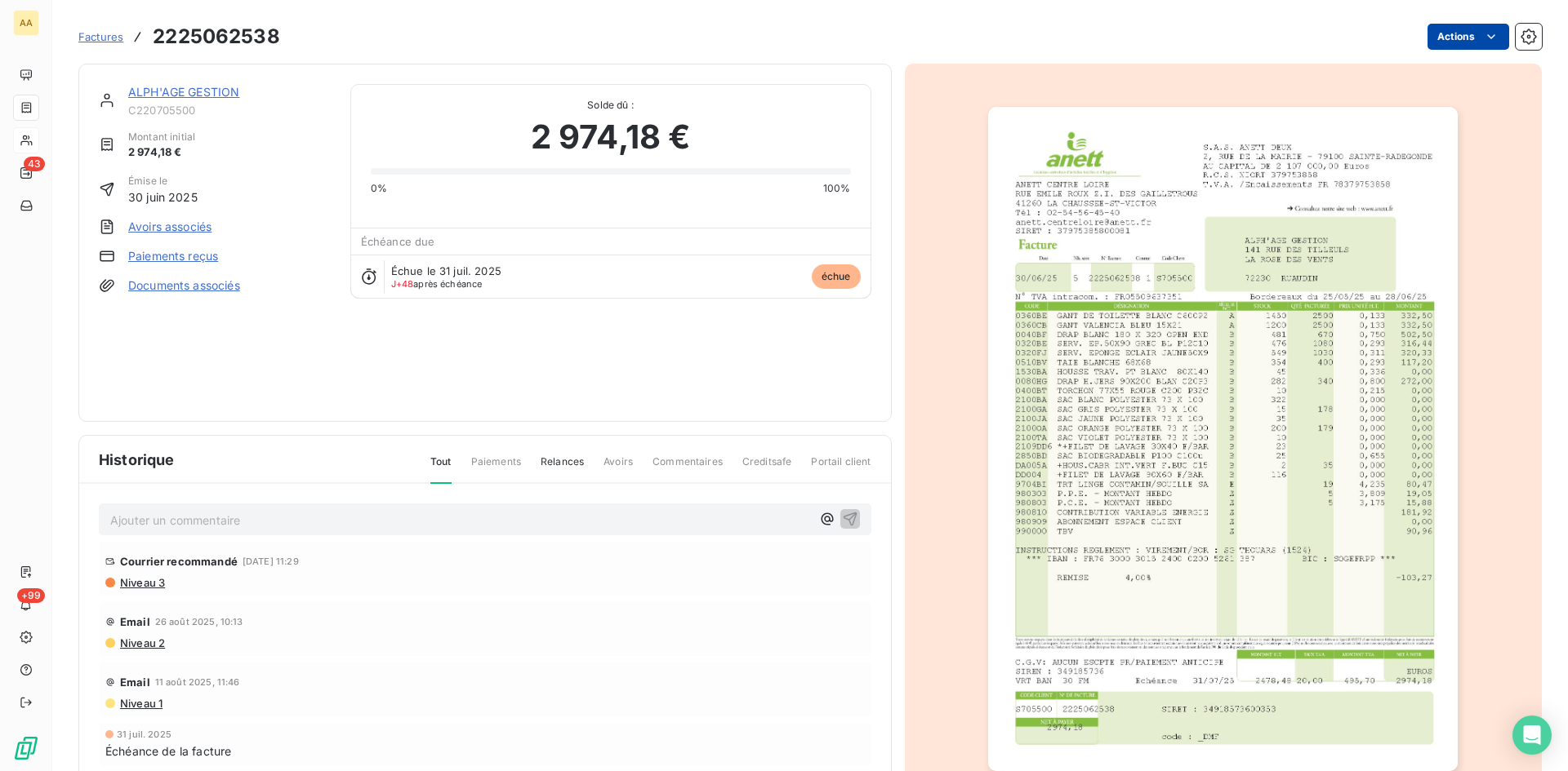
click at [1433, 43] on html "AA 43 +99 Factures 2225062538 Actions ALPH'AGE GESTION C220705500 Montant initi…" at bounding box center [784, 385] width 1568 height 771
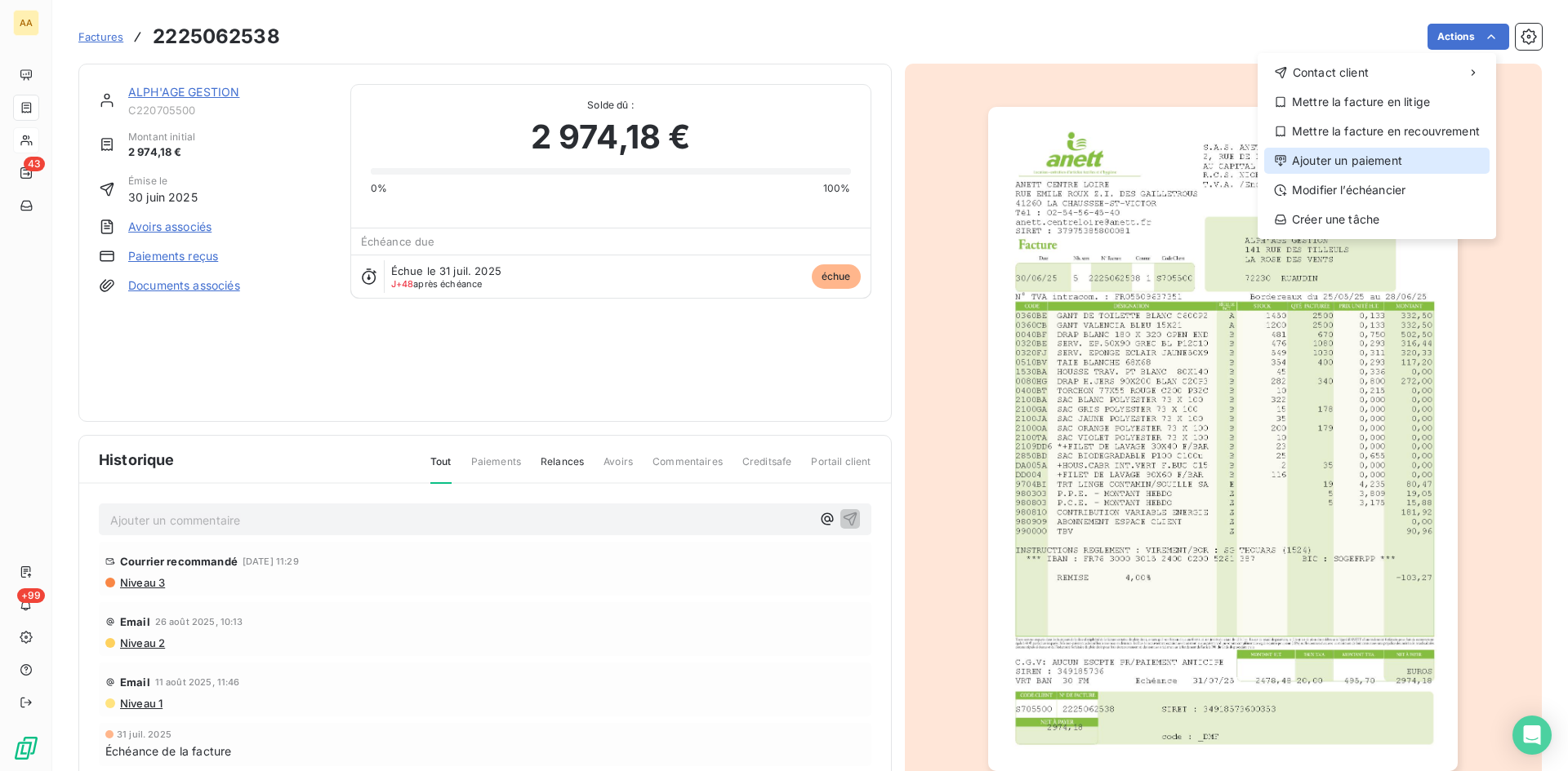
click at [1346, 153] on div "Ajouter un paiement" at bounding box center [1376, 161] width 225 height 26
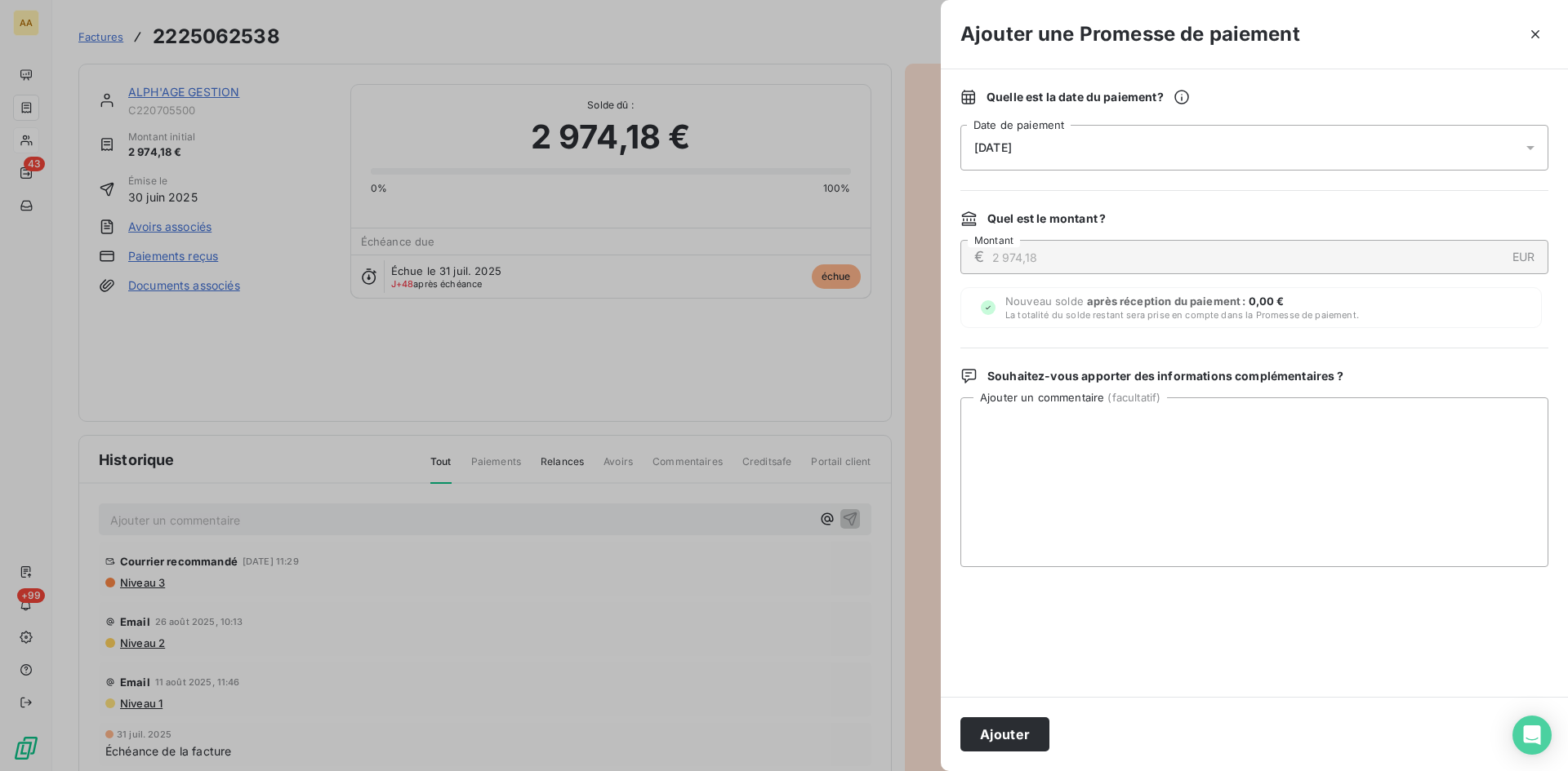
click at [1053, 152] on div "[DATE]" at bounding box center [1254, 148] width 588 height 46
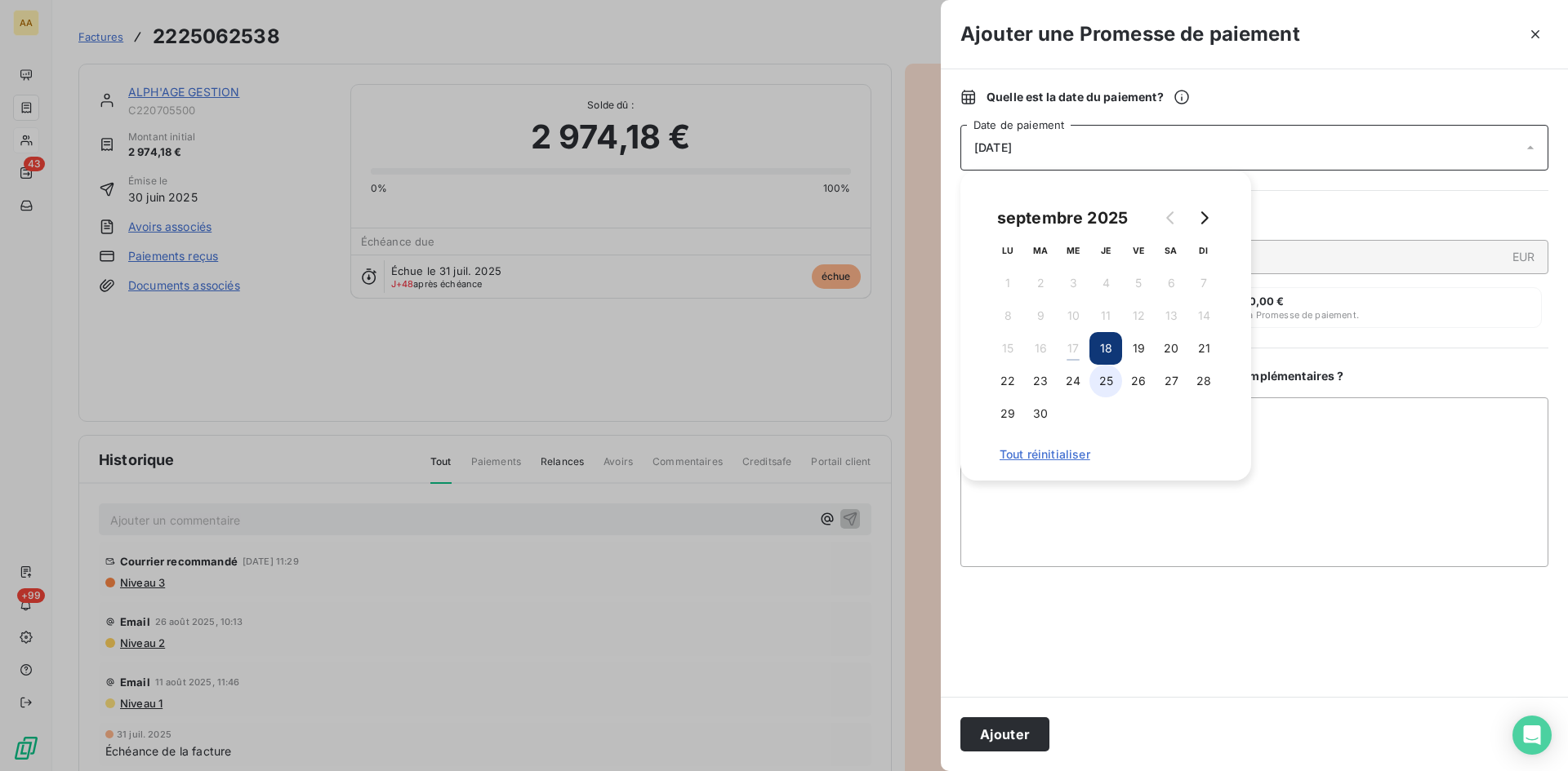
click at [1106, 379] on button "25" at bounding box center [1106, 381] width 33 height 33
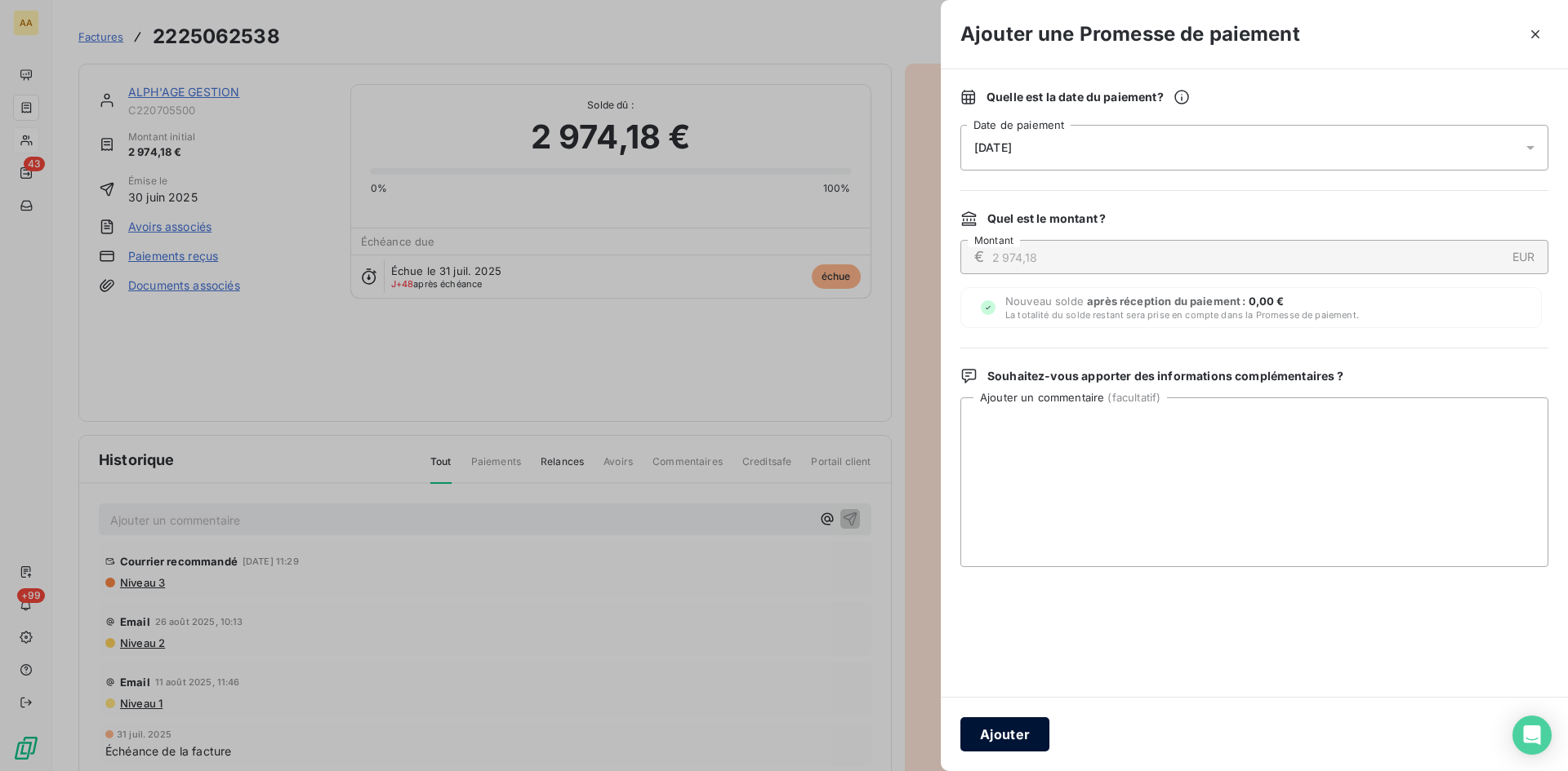
drag, startPoint x: 1031, startPoint y: 737, endPoint x: 731, endPoint y: 615, distance: 323.9
click at [1030, 737] on button "Ajouter" at bounding box center [1005, 734] width 89 height 34
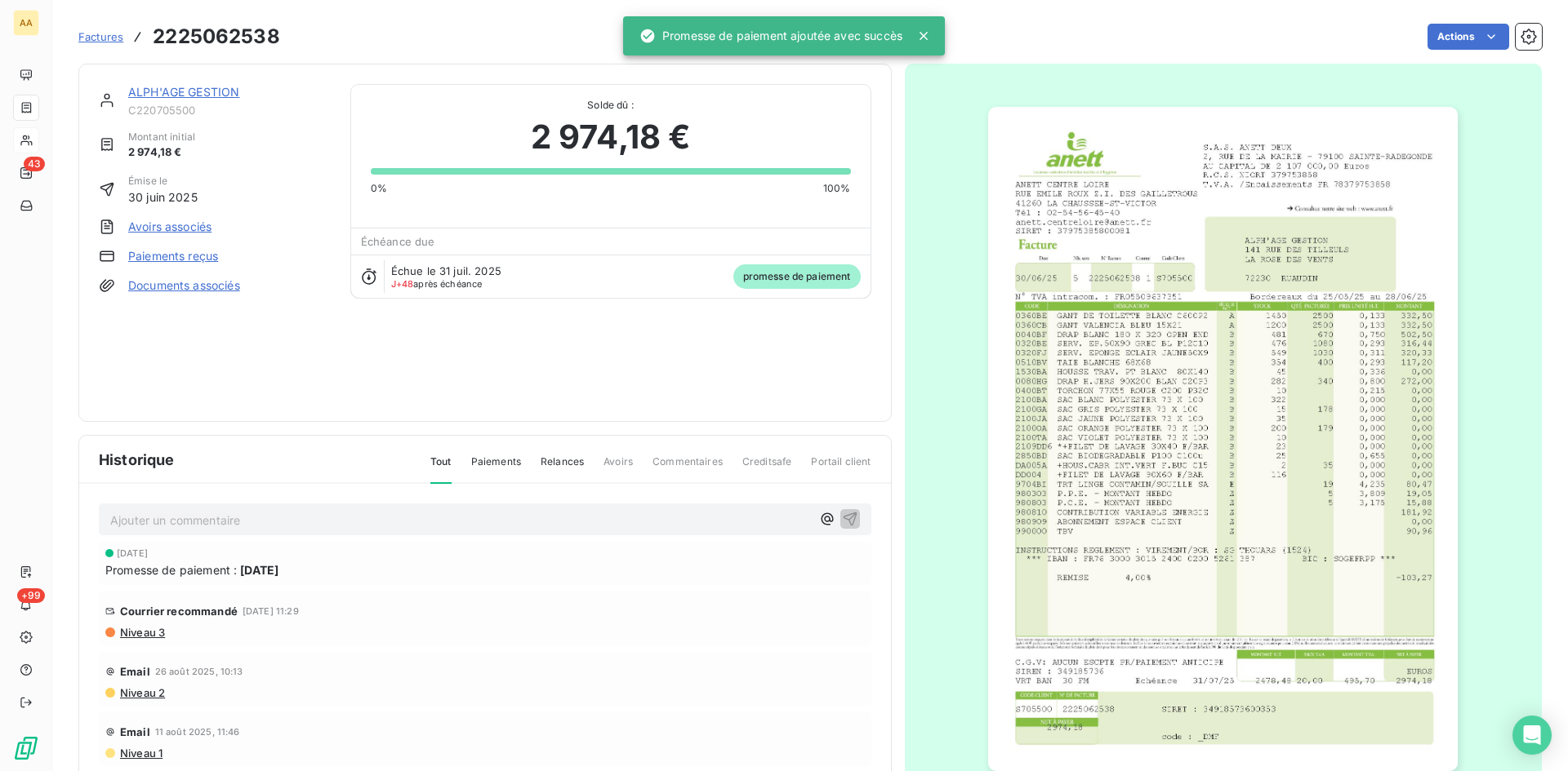
click at [555, 515] on p "Ajouter un commentaire ﻿" at bounding box center [461, 521] width 701 height 21
click at [842, 513] on icon "button" at bounding box center [849, 518] width 16 height 16
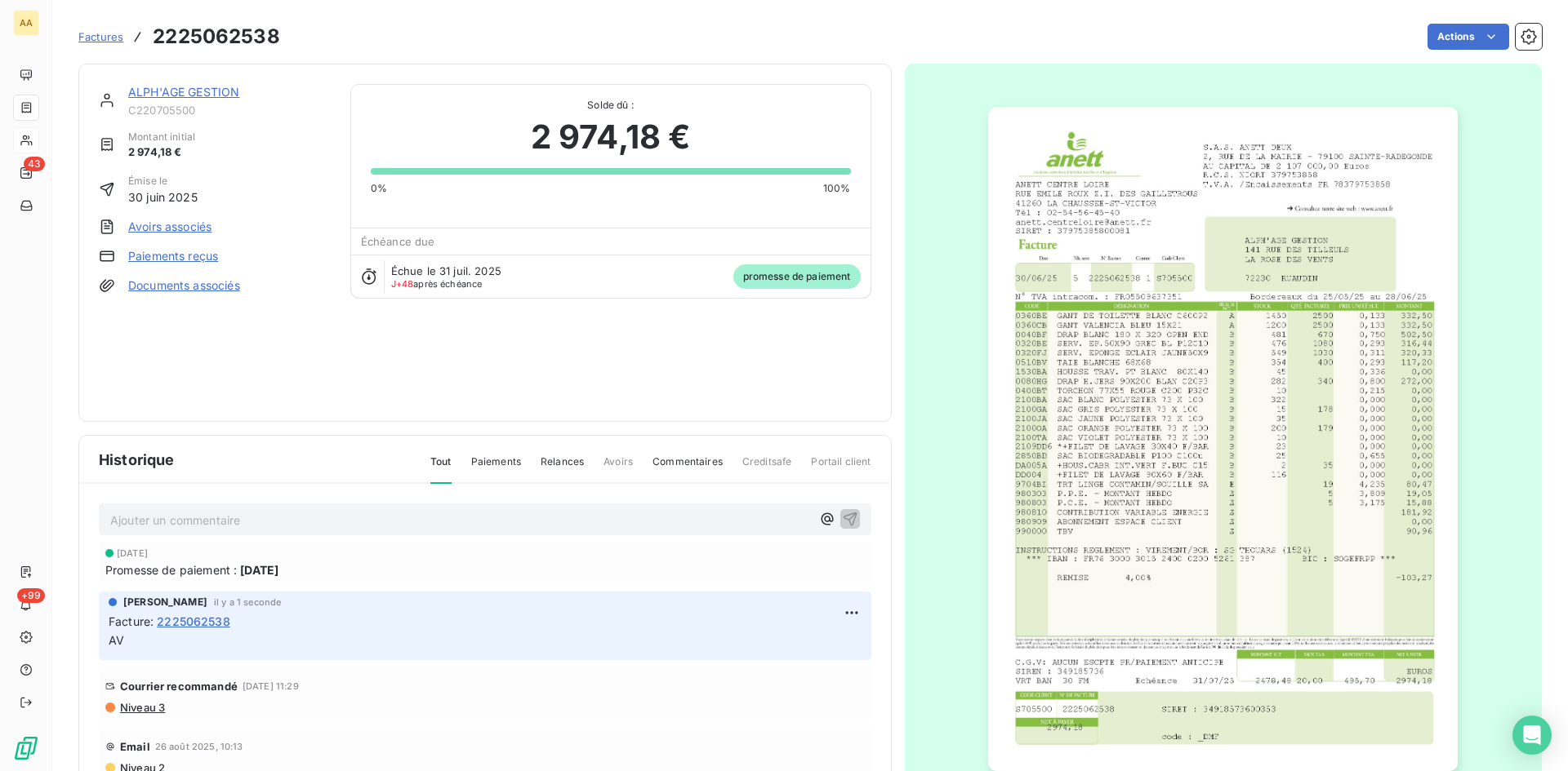
click at [184, 89] on link "ALPH'AGE GESTION" at bounding box center [184, 91] width 111 height 14
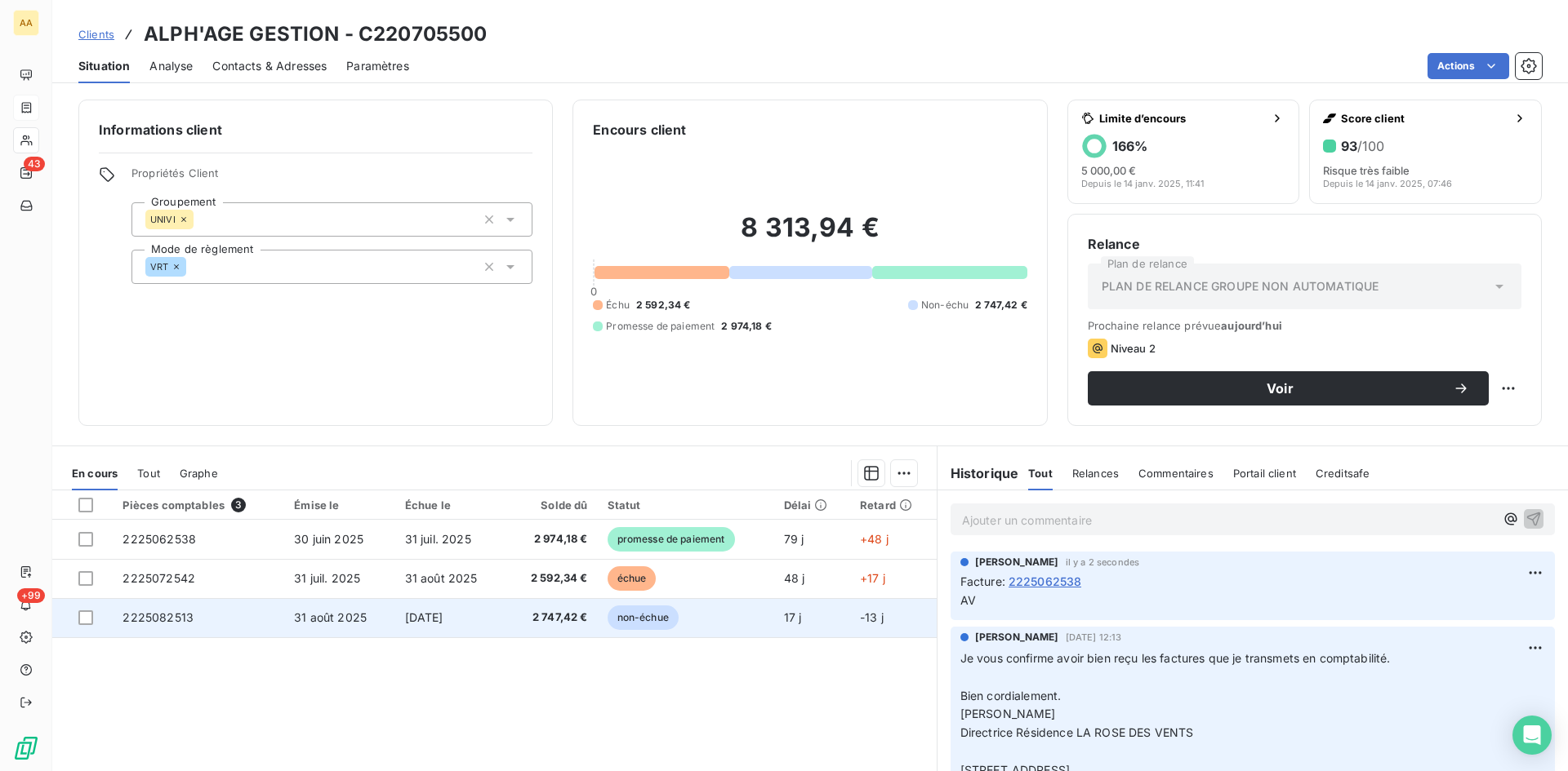
click at [163, 618] on span "2225082513" at bounding box center [157, 618] width 71 height 14
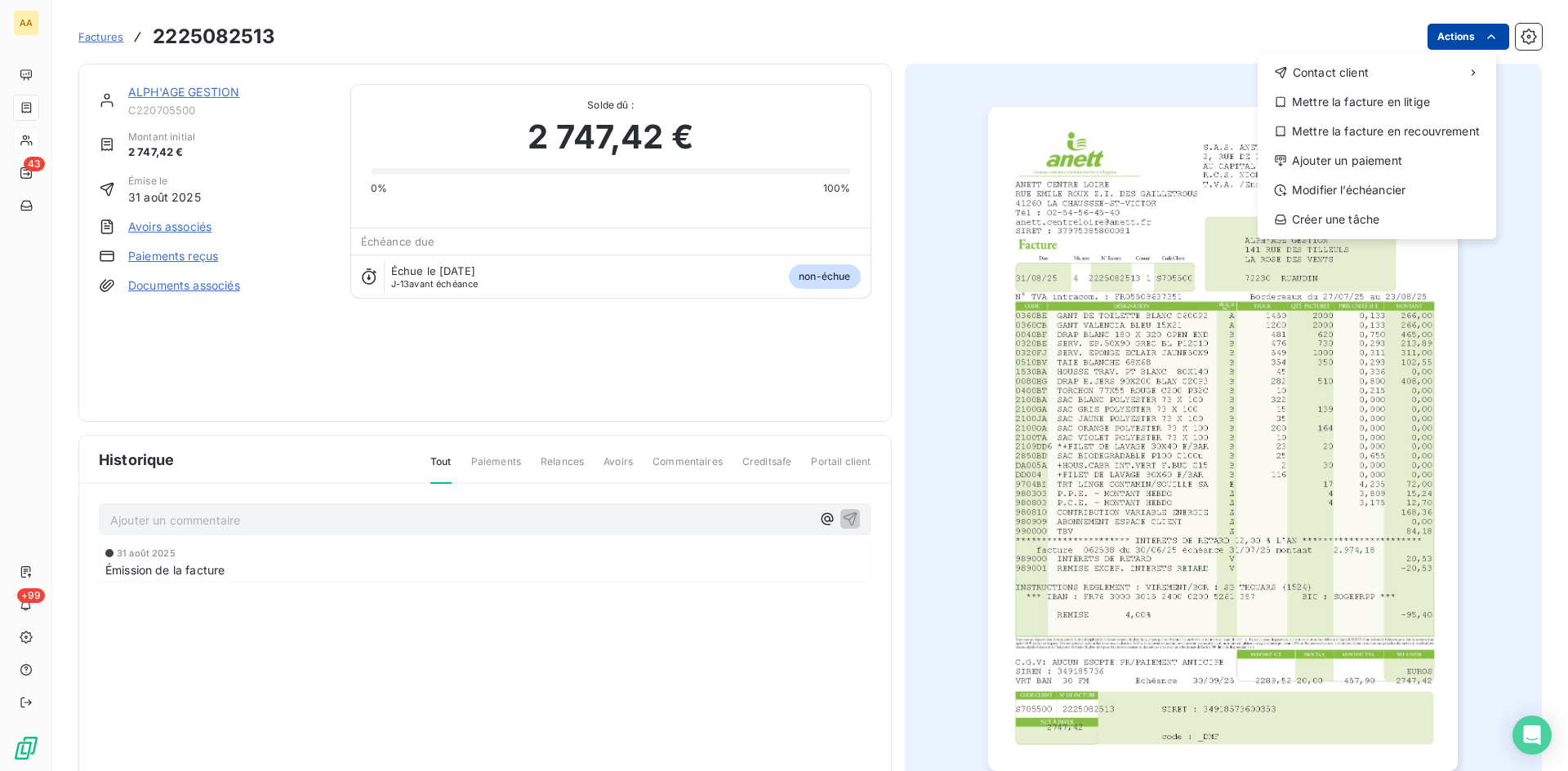
click at [1450, 38] on html "AA 43 +99 Factures [PHONE_NUMBER] Actions Contact client Mettre la facture en l…" at bounding box center [784, 385] width 1568 height 771
click at [1357, 151] on div "Ajouter un paiement" at bounding box center [1376, 161] width 225 height 26
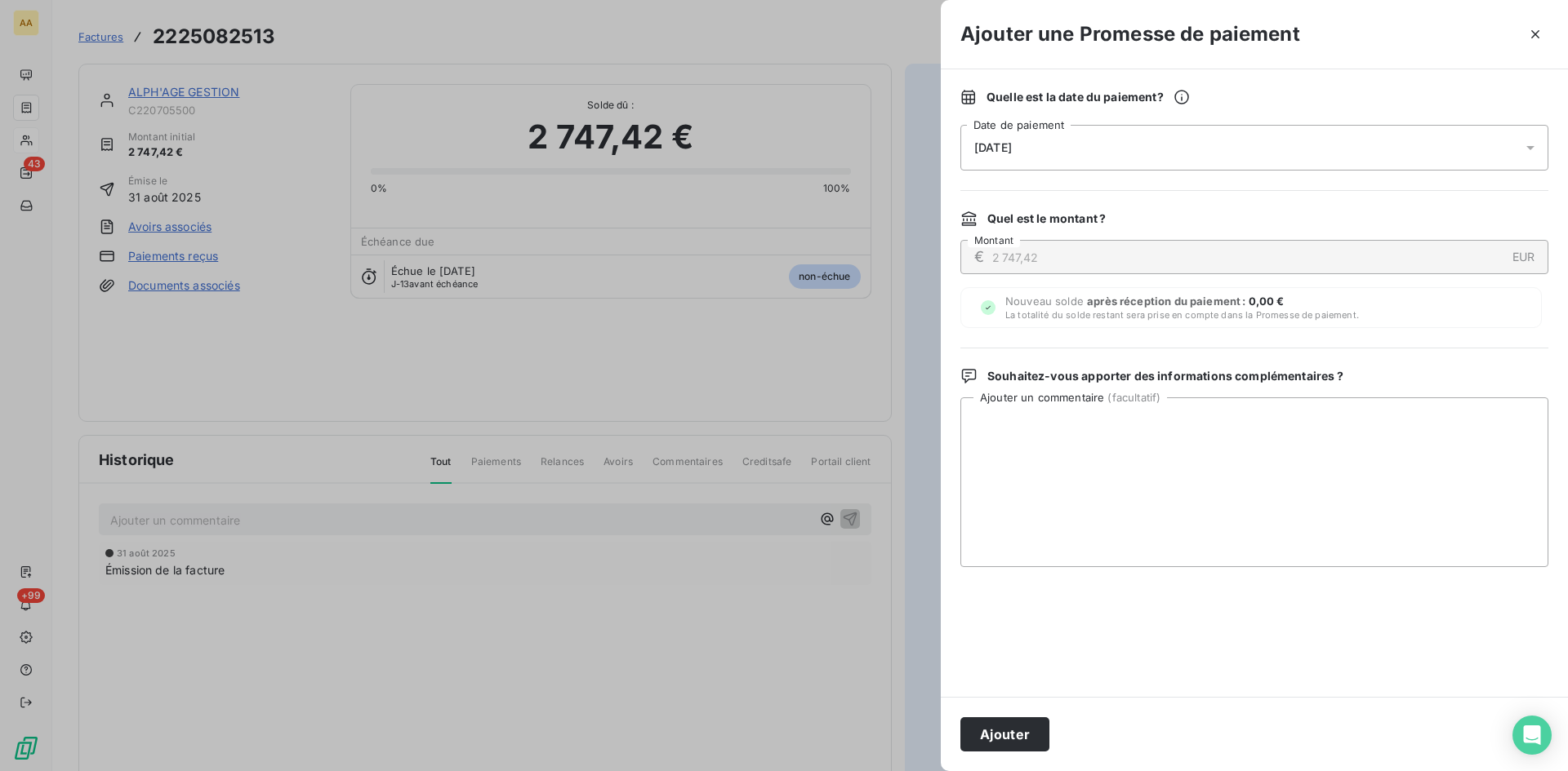
click at [1059, 154] on div "[DATE]" at bounding box center [1254, 148] width 588 height 46
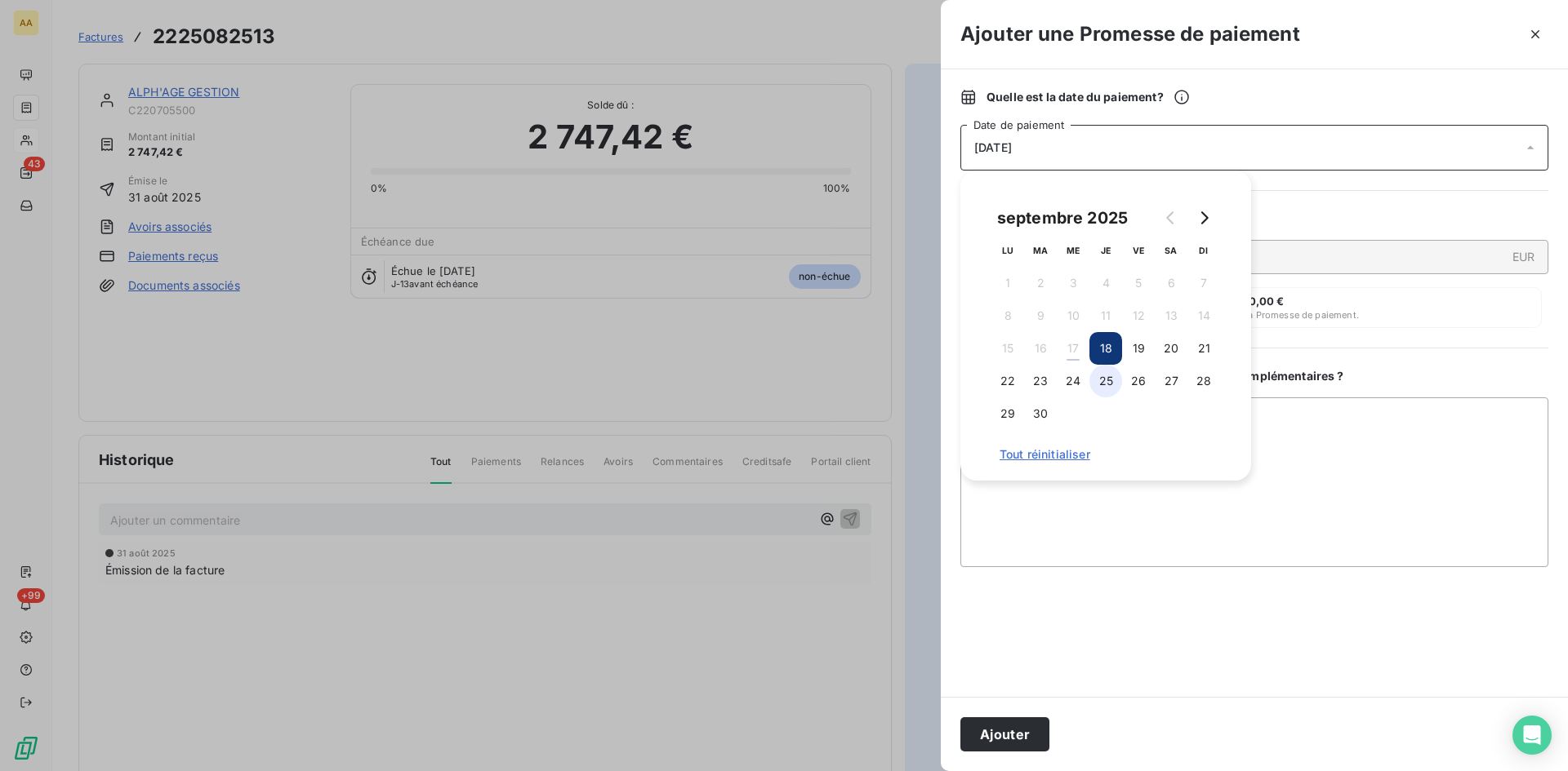
click at [1114, 383] on button "25" at bounding box center [1106, 381] width 33 height 33
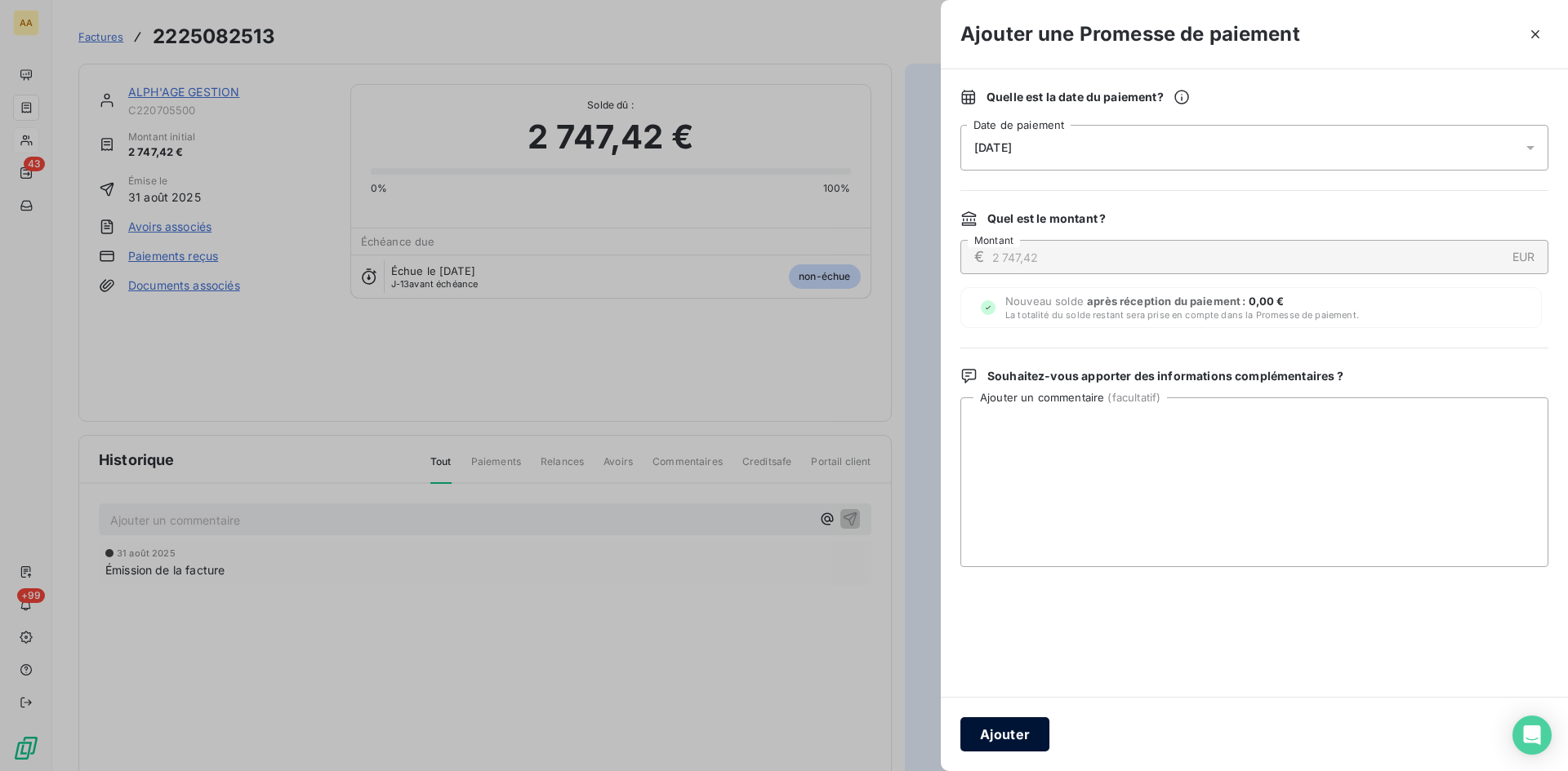
drag, startPoint x: 1017, startPoint y: 727, endPoint x: 665, endPoint y: 566, distance: 387.1
click at [1016, 727] on button "Ajouter" at bounding box center [1005, 734] width 89 height 34
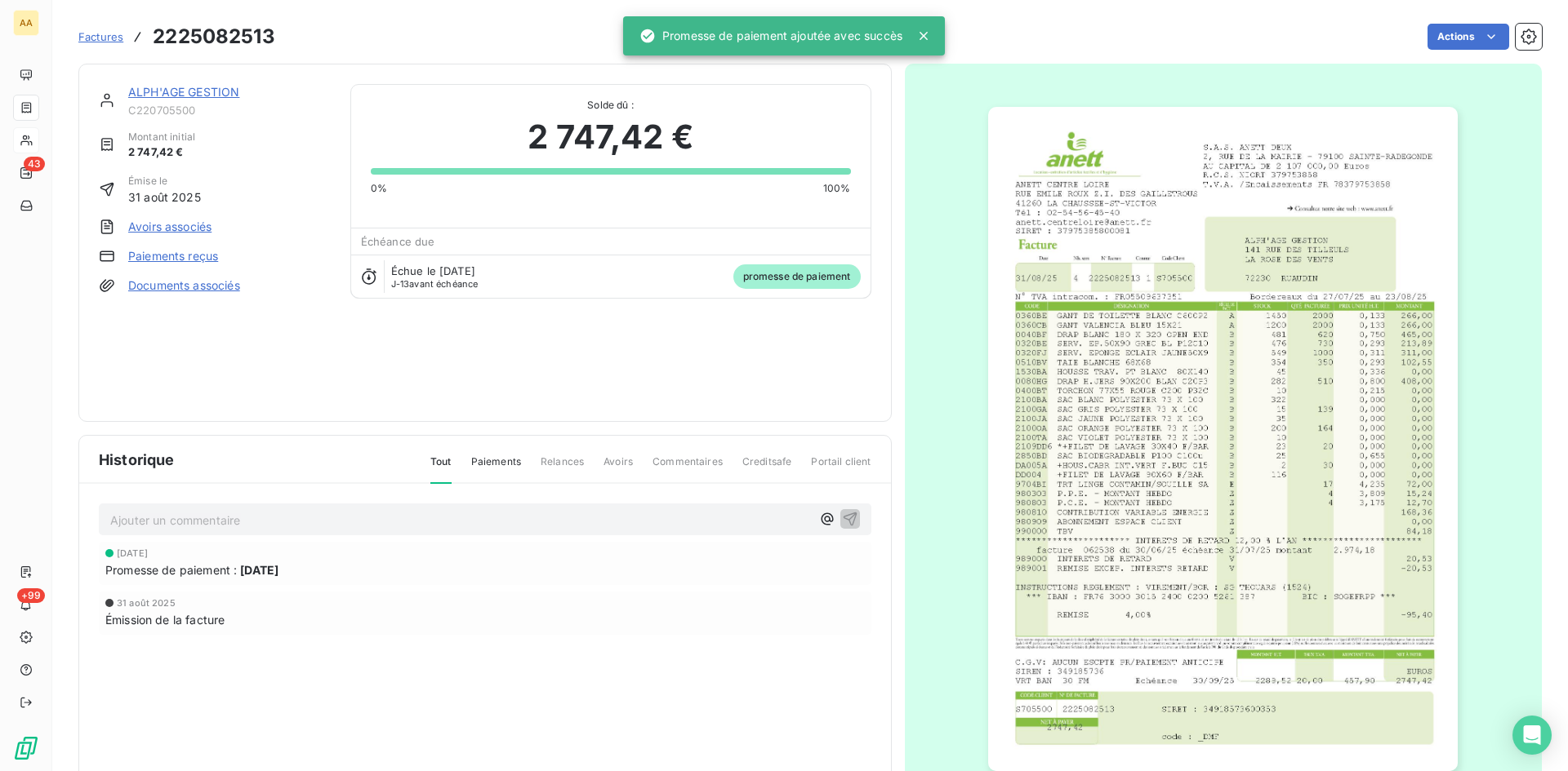
click at [631, 528] on p "Ajouter un commentaire ﻿" at bounding box center [461, 521] width 701 height 21
click at [844, 522] on icon "button" at bounding box center [849, 519] width 14 height 14
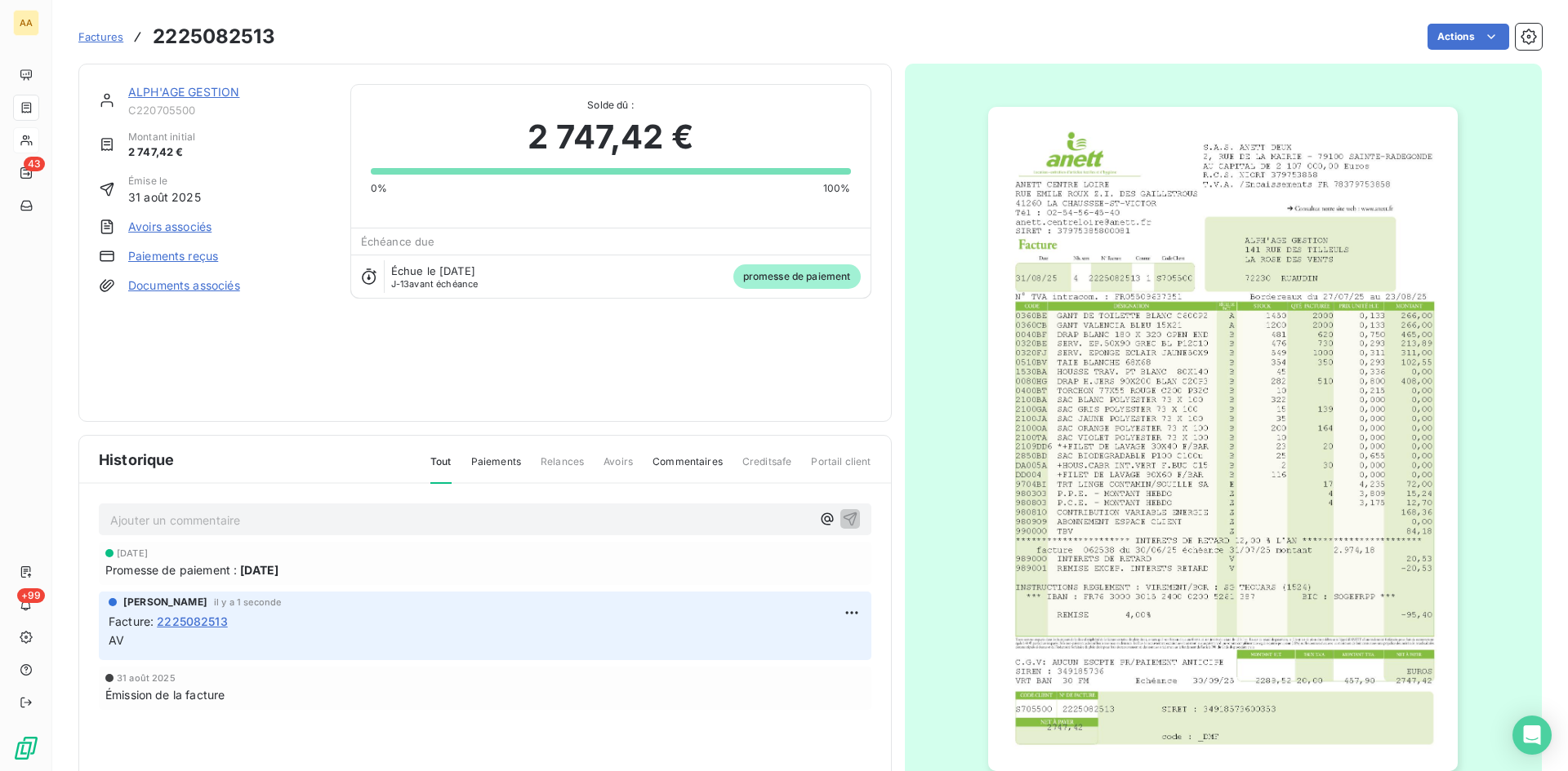
click at [212, 95] on link "ALPH'AGE GESTION" at bounding box center [184, 91] width 111 height 14
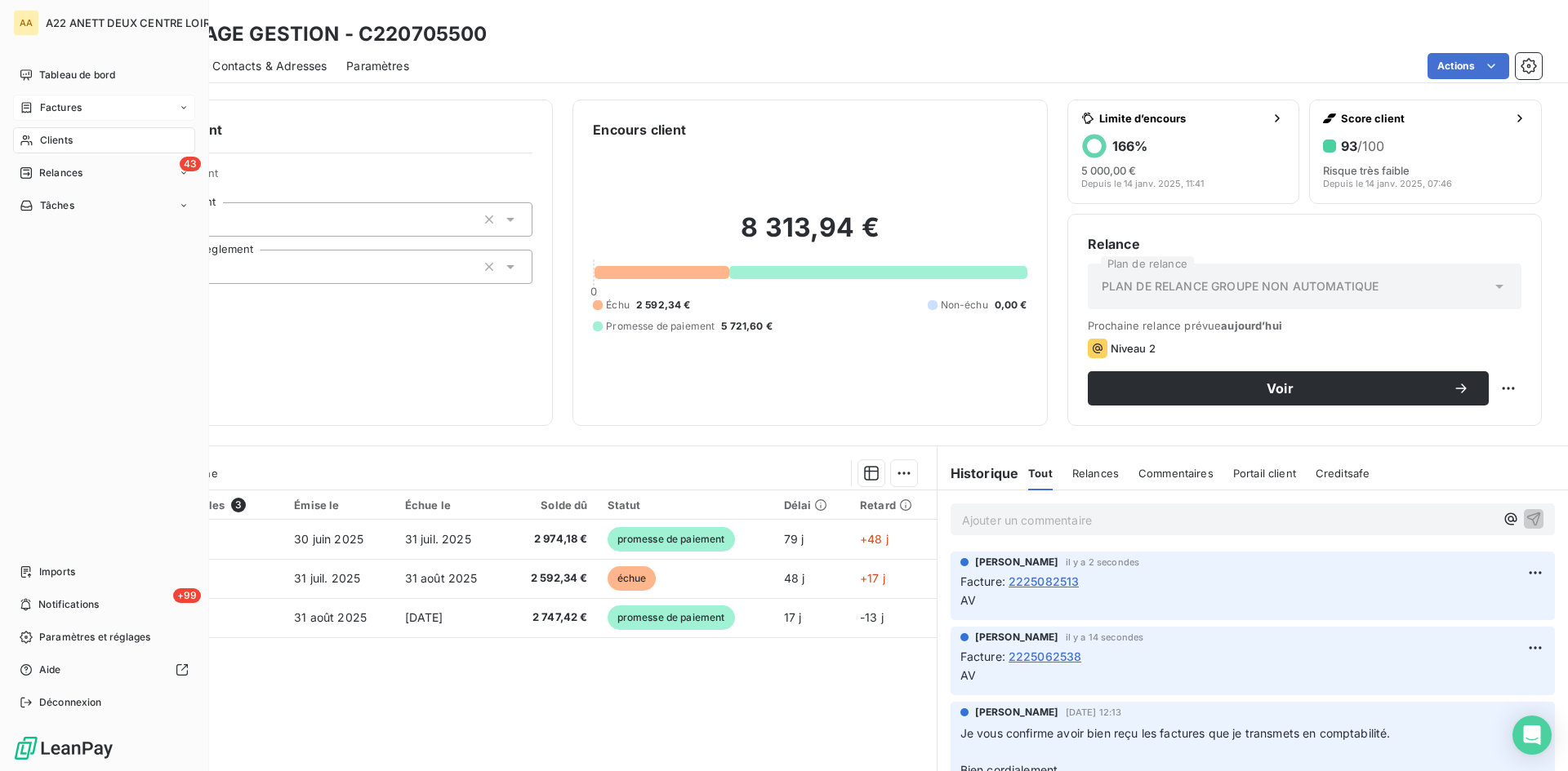
click at [51, 138] on span "Clients" at bounding box center [56, 140] width 33 height 15
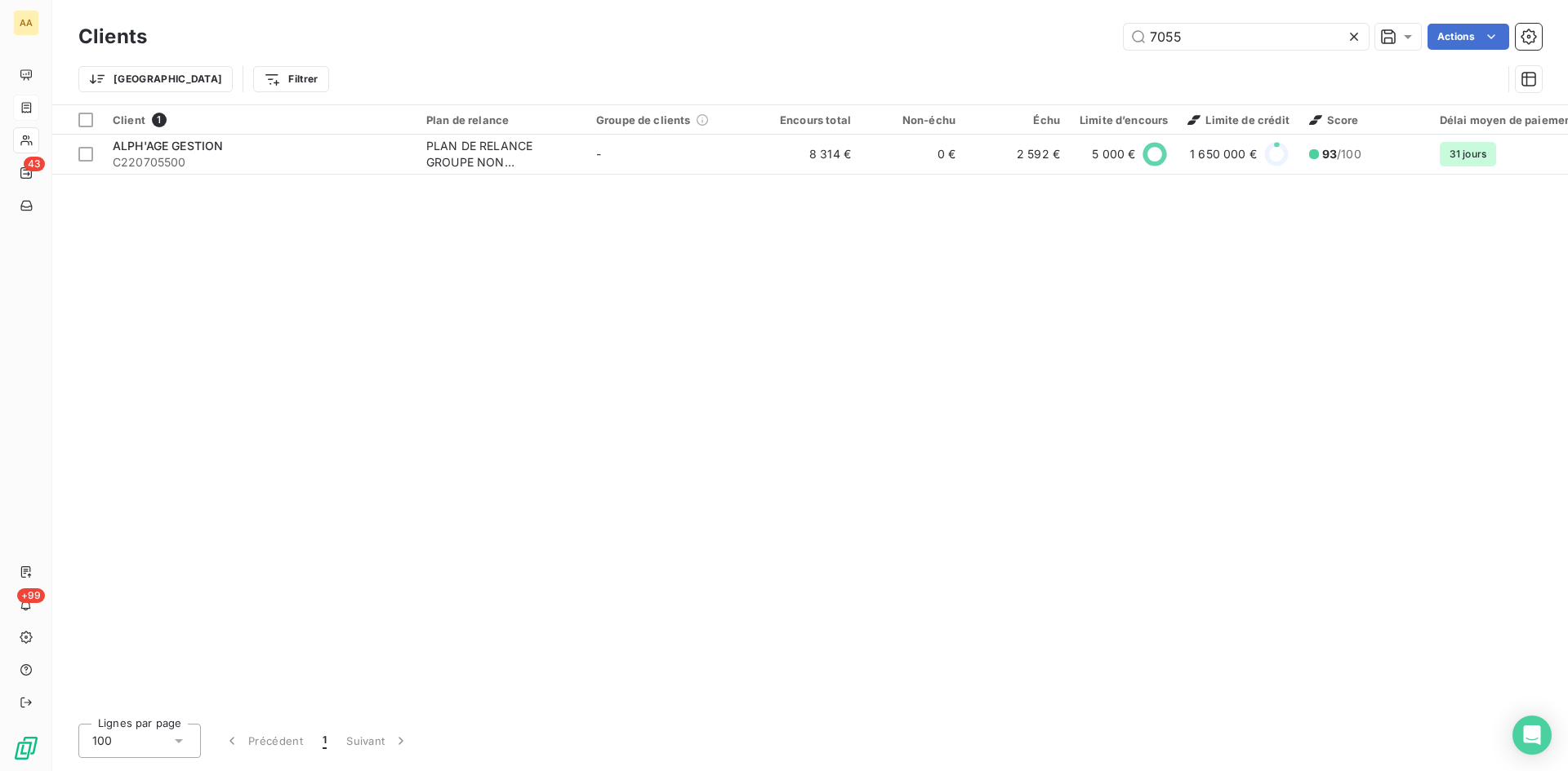
drag, startPoint x: 1194, startPoint y: 40, endPoint x: 924, endPoint y: 45, distance: 270.0
click at [924, 45] on div "7055 Actions" at bounding box center [854, 37] width 1375 height 26
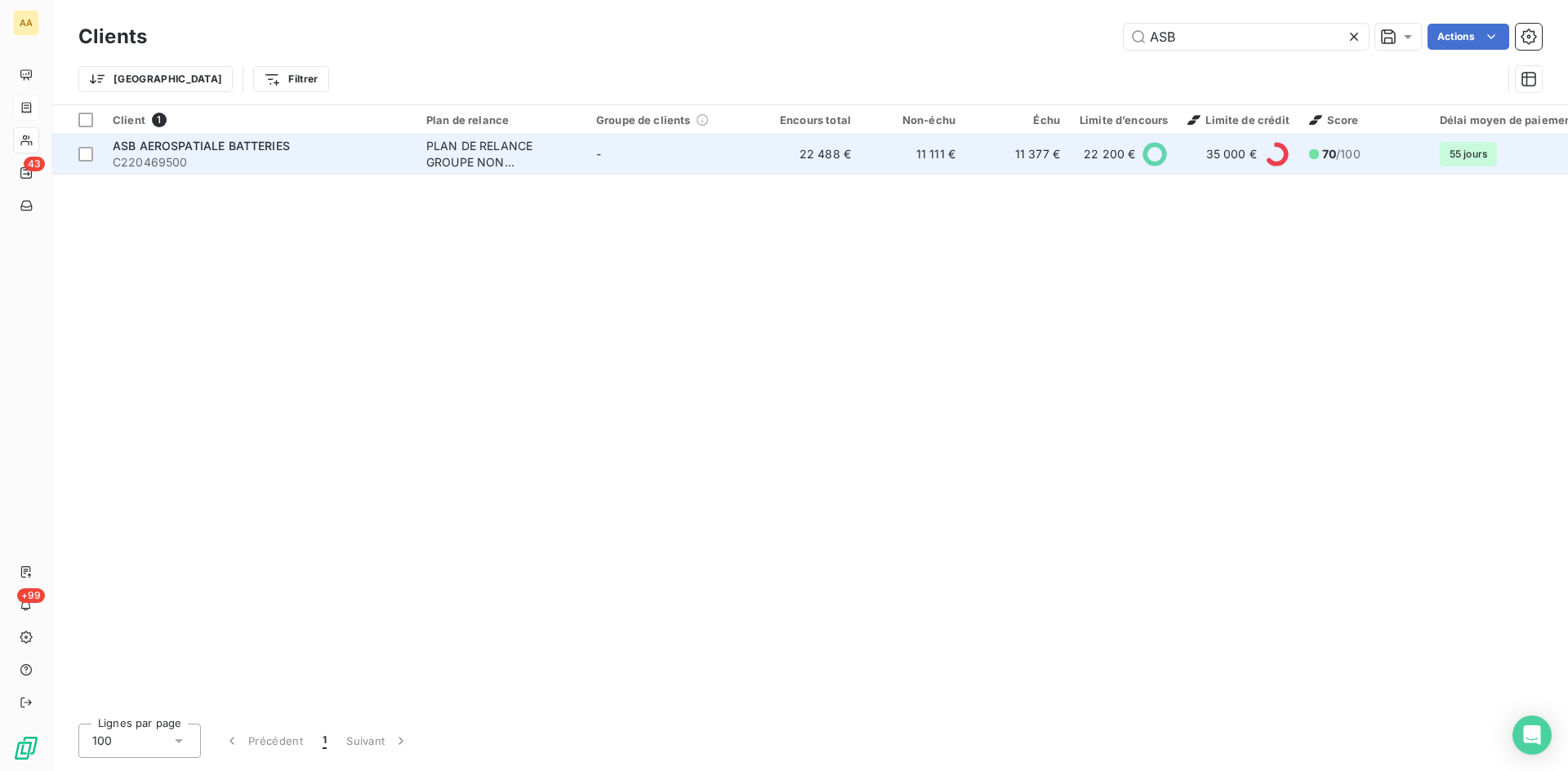
type input "ASB"
click at [468, 141] on div "PLAN DE RELANCE GROUPE NON AUTOMATIQUE" at bounding box center [502, 154] width 151 height 33
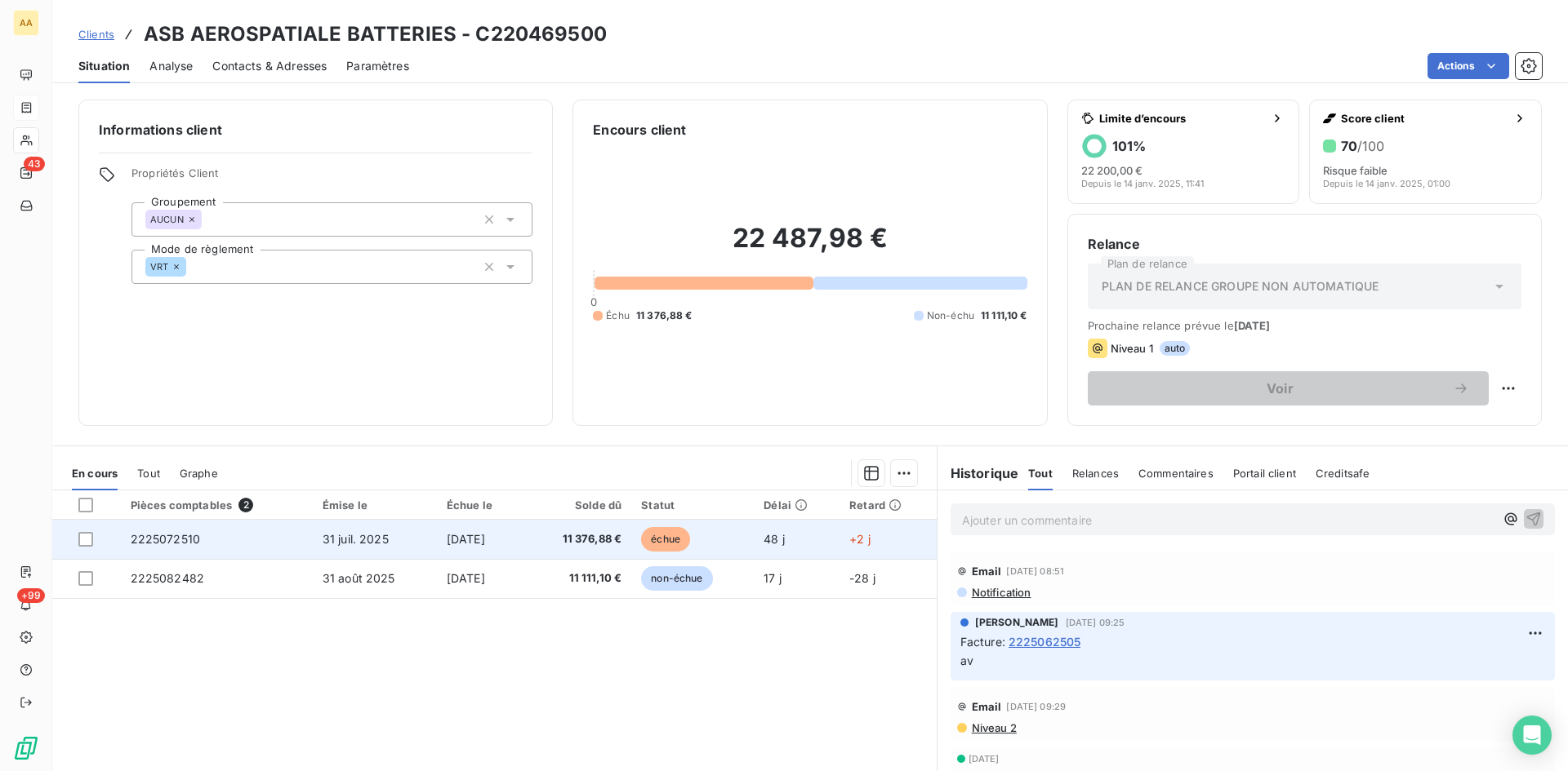
click at [183, 534] on span "2225072510" at bounding box center [166, 538] width 71 height 14
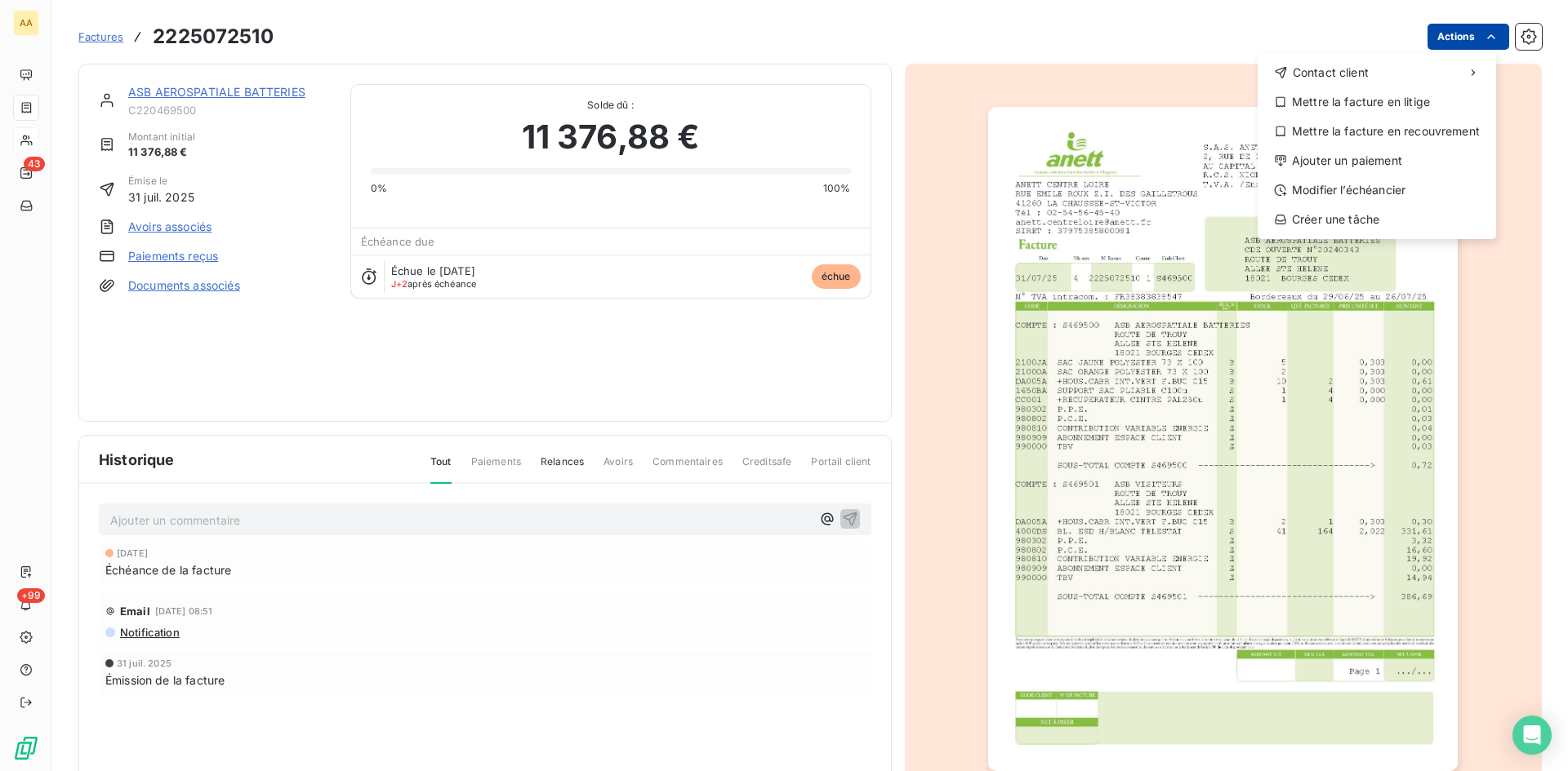
click at [1440, 40] on html "AA 43 +99 Factures [PHONE_NUMBER] Actions Contact client Mettre la facture en l…" at bounding box center [784, 385] width 1568 height 771
click at [1374, 167] on div "Ajouter un paiement" at bounding box center [1376, 161] width 225 height 26
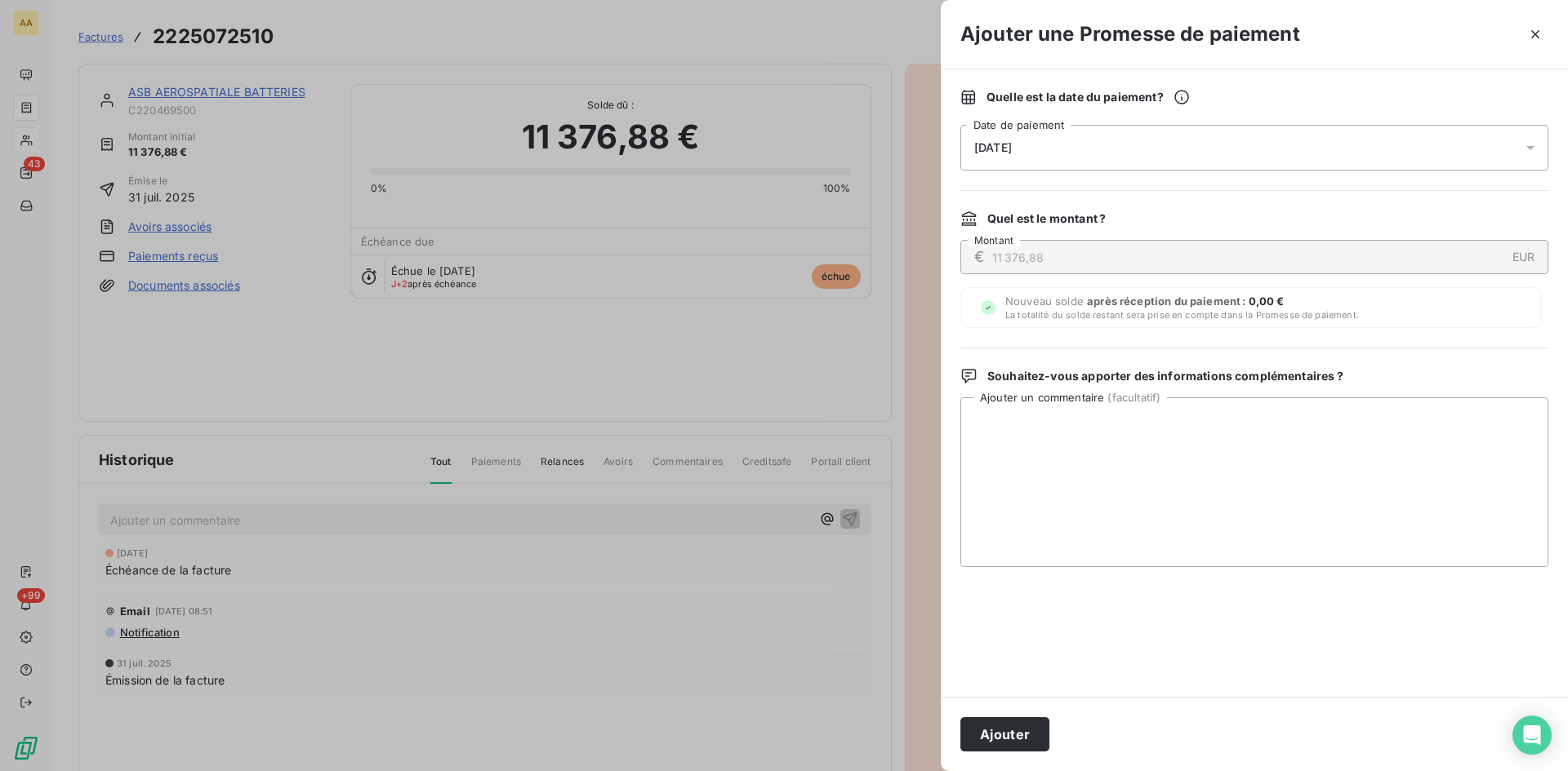
click at [1135, 148] on div "[DATE]" at bounding box center [1254, 148] width 588 height 46
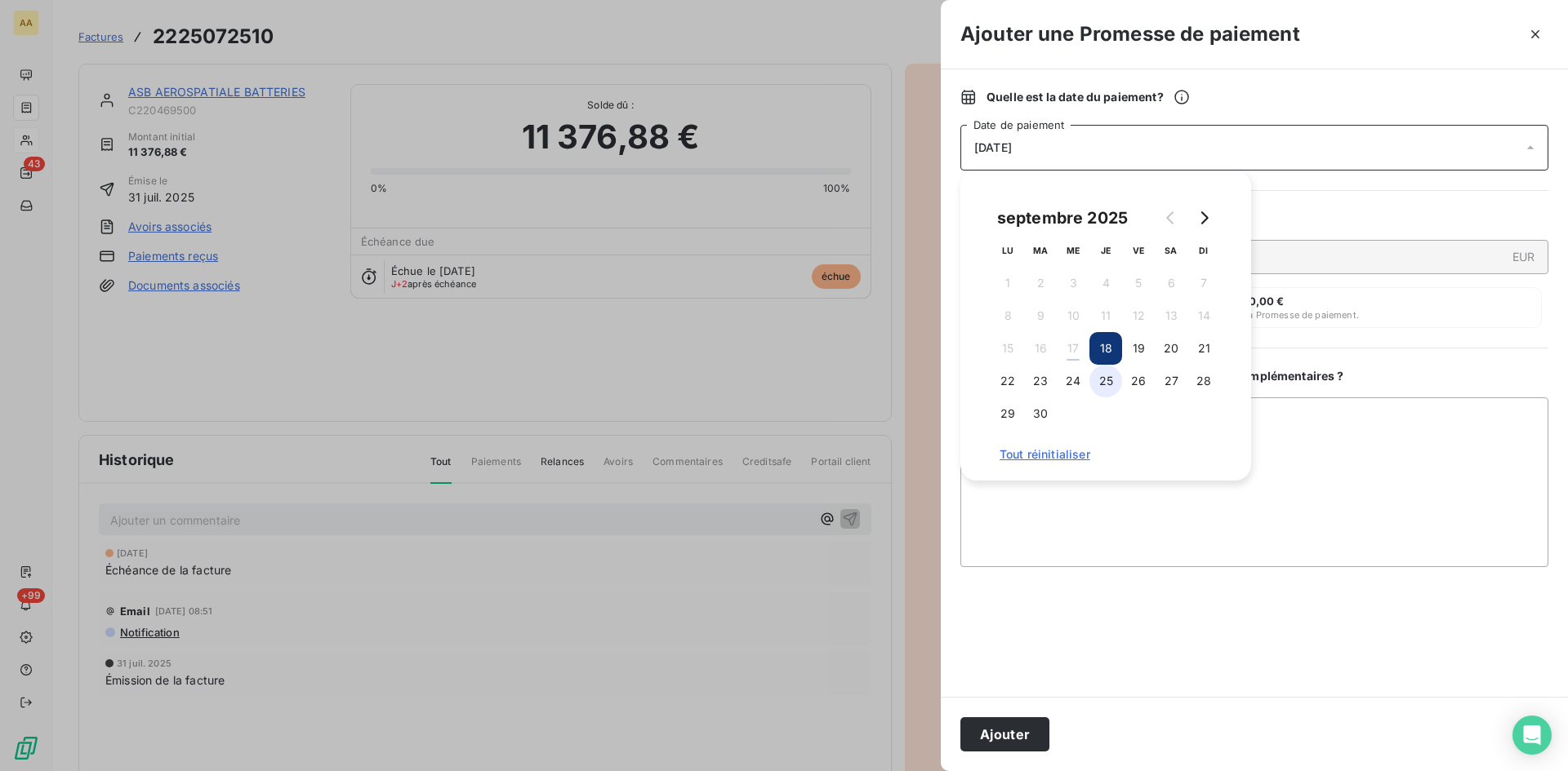
click at [1106, 368] on button "25" at bounding box center [1106, 381] width 33 height 33
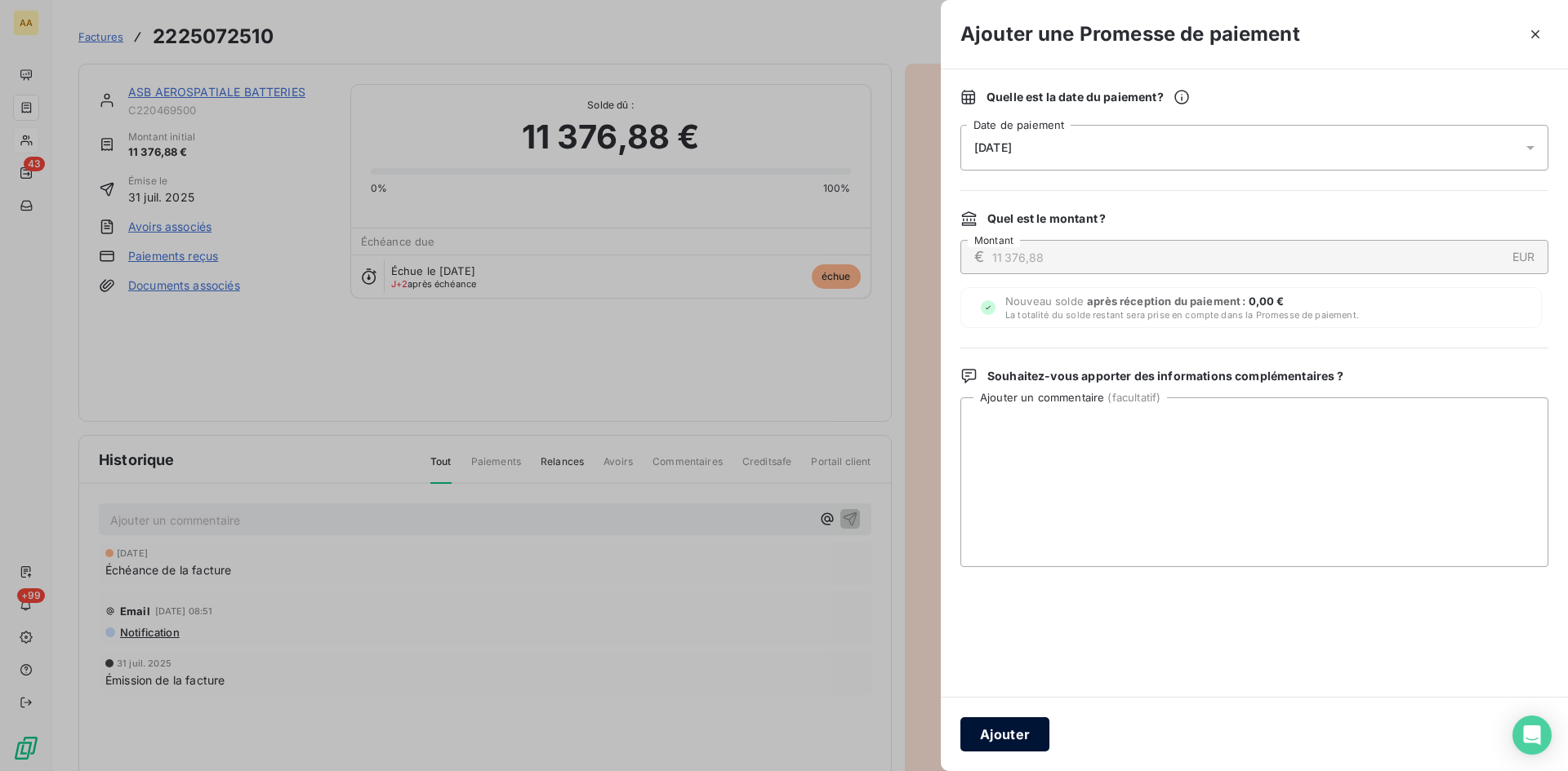
click at [1028, 743] on button "Ajouter" at bounding box center [1005, 734] width 89 height 34
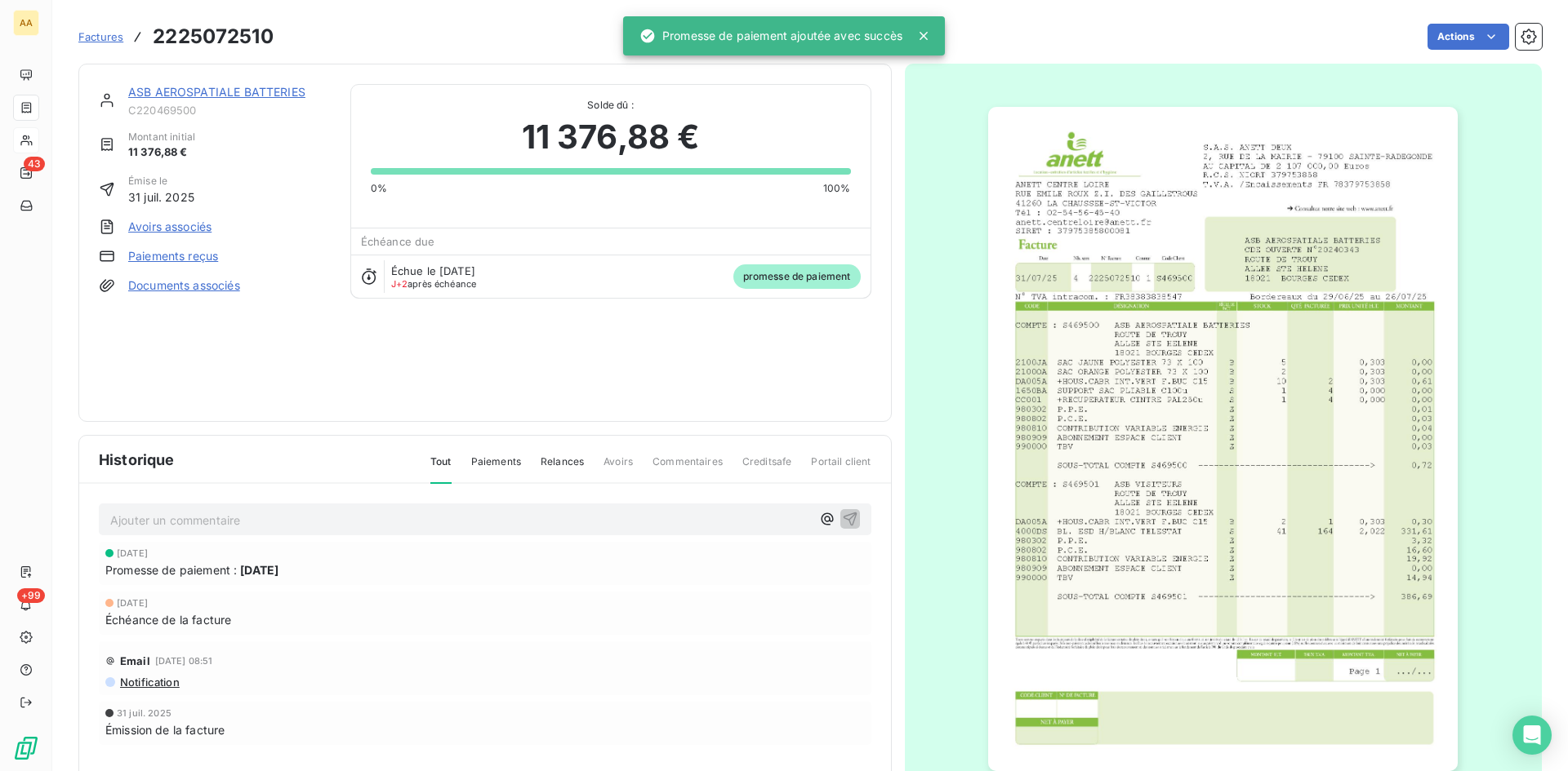
click at [674, 526] on p "Ajouter un commentaire ﻿" at bounding box center [461, 521] width 701 height 21
click at [846, 522] on icon "button" at bounding box center [849, 518] width 16 height 16
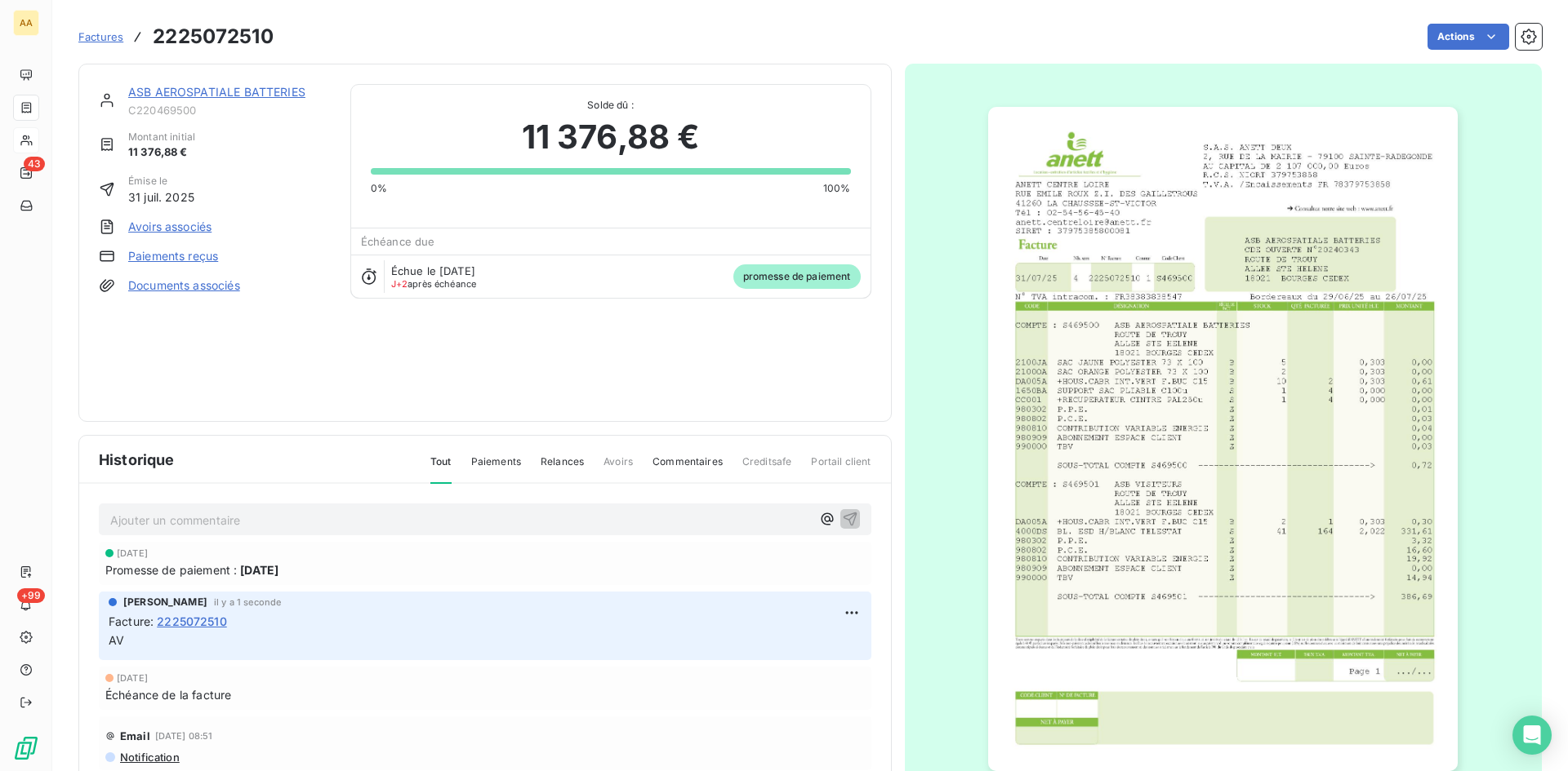
click at [205, 89] on link "ASB AEROSPATIALE BATTERIES" at bounding box center [217, 91] width 177 height 14
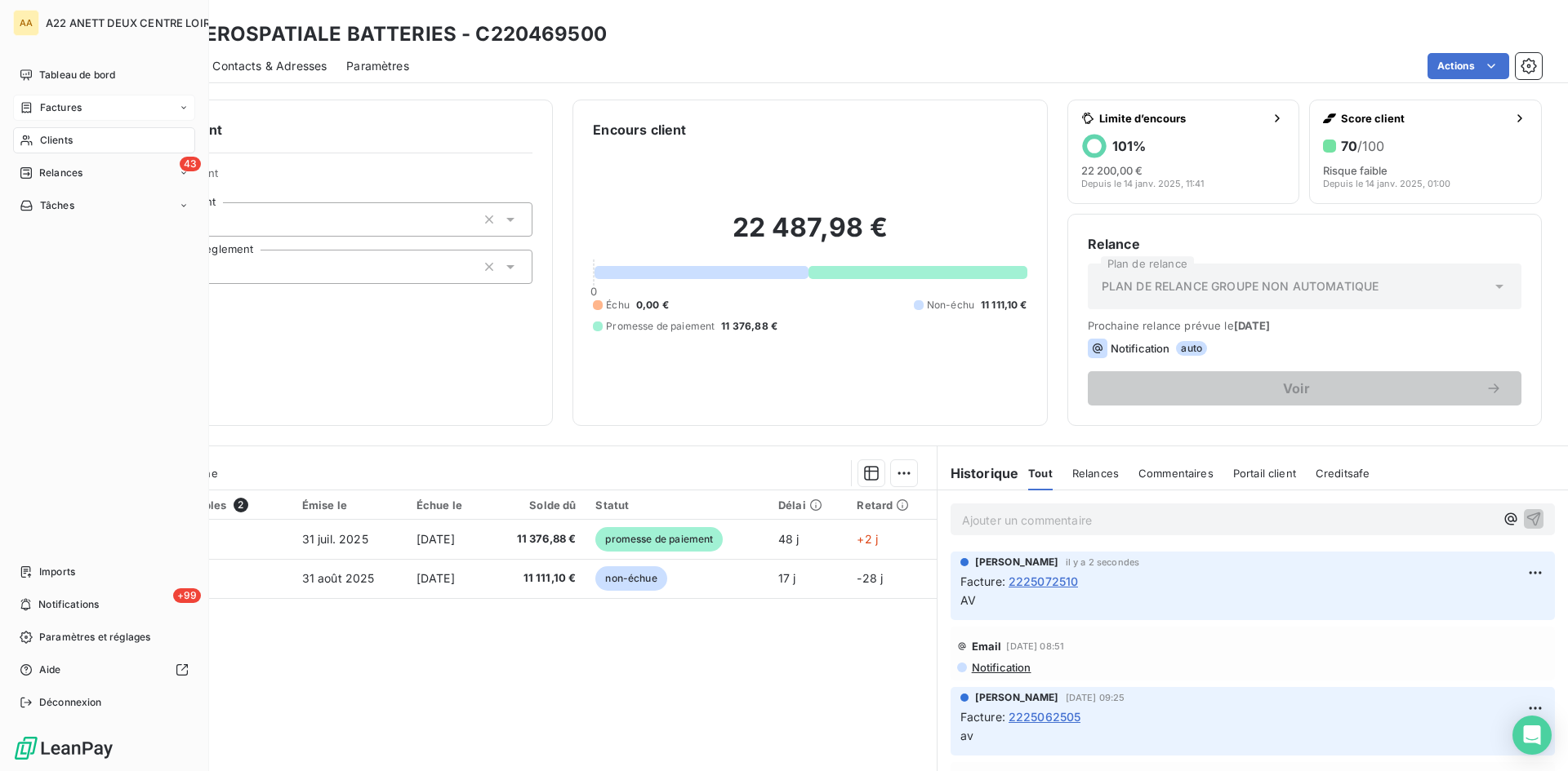
click at [54, 138] on span "Clients" at bounding box center [56, 140] width 33 height 15
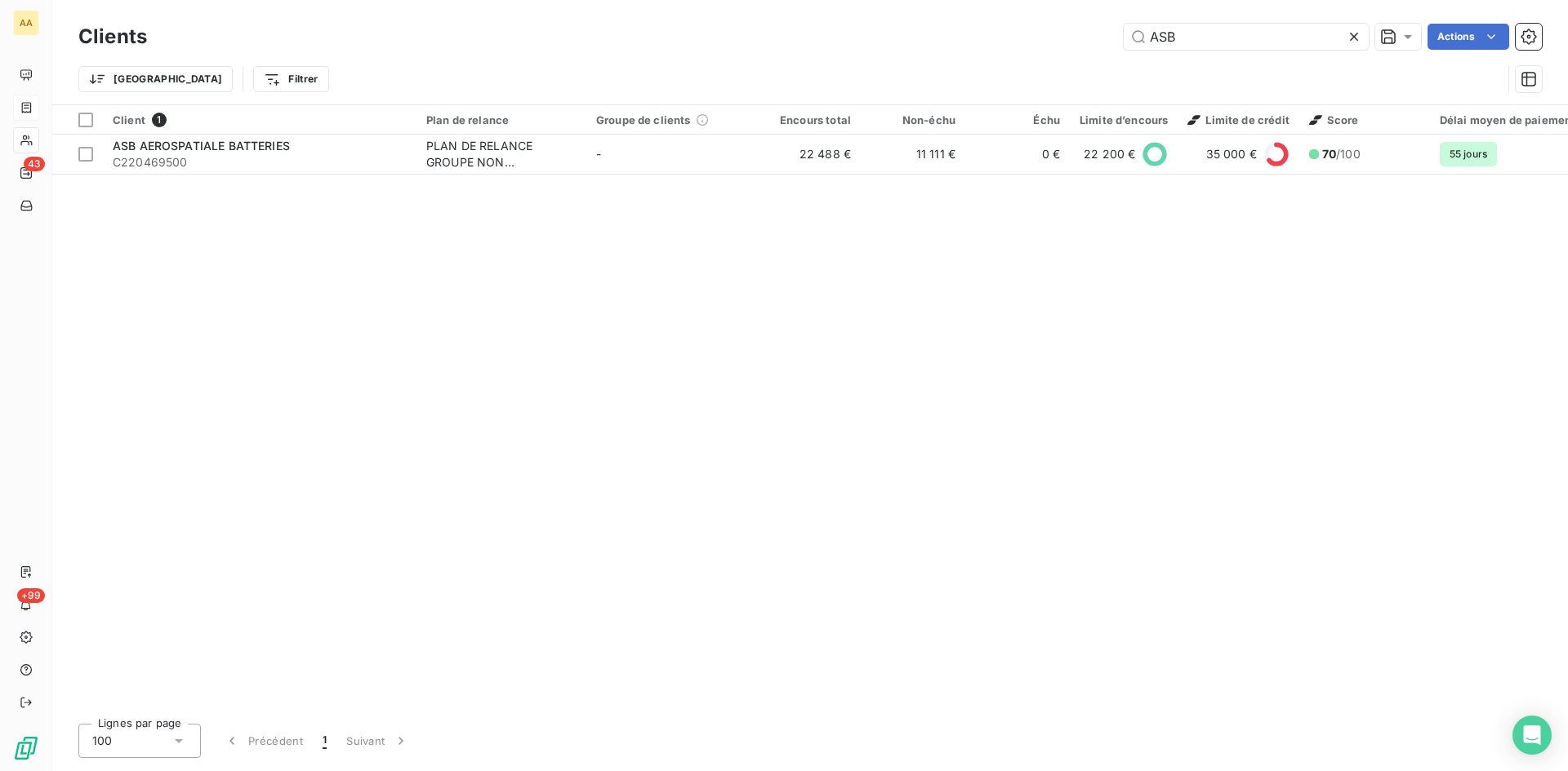
drag, startPoint x: 1215, startPoint y: 40, endPoint x: 1045, endPoint y: 50, distance: 170.3
click at [1045, 50] on div "Clients ASB Actions" at bounding box center [810, 37] width 1463 height 34
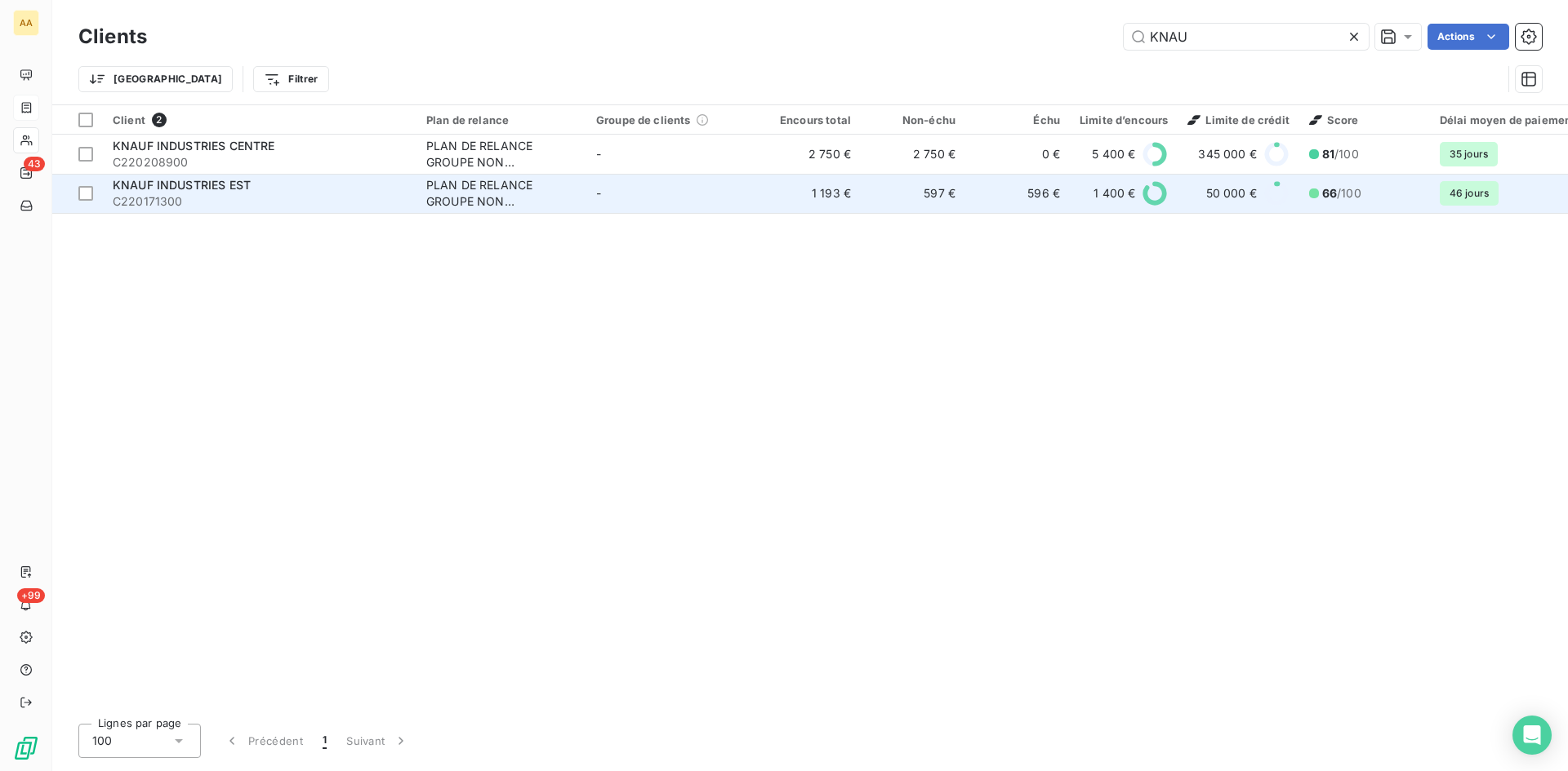
type input "KNAU"
click at [447, 198] on div "PLAN DE RELANCE GROUPE NON AUTOMATIQUE" at bounding box center [502, 193] width 151 height 33
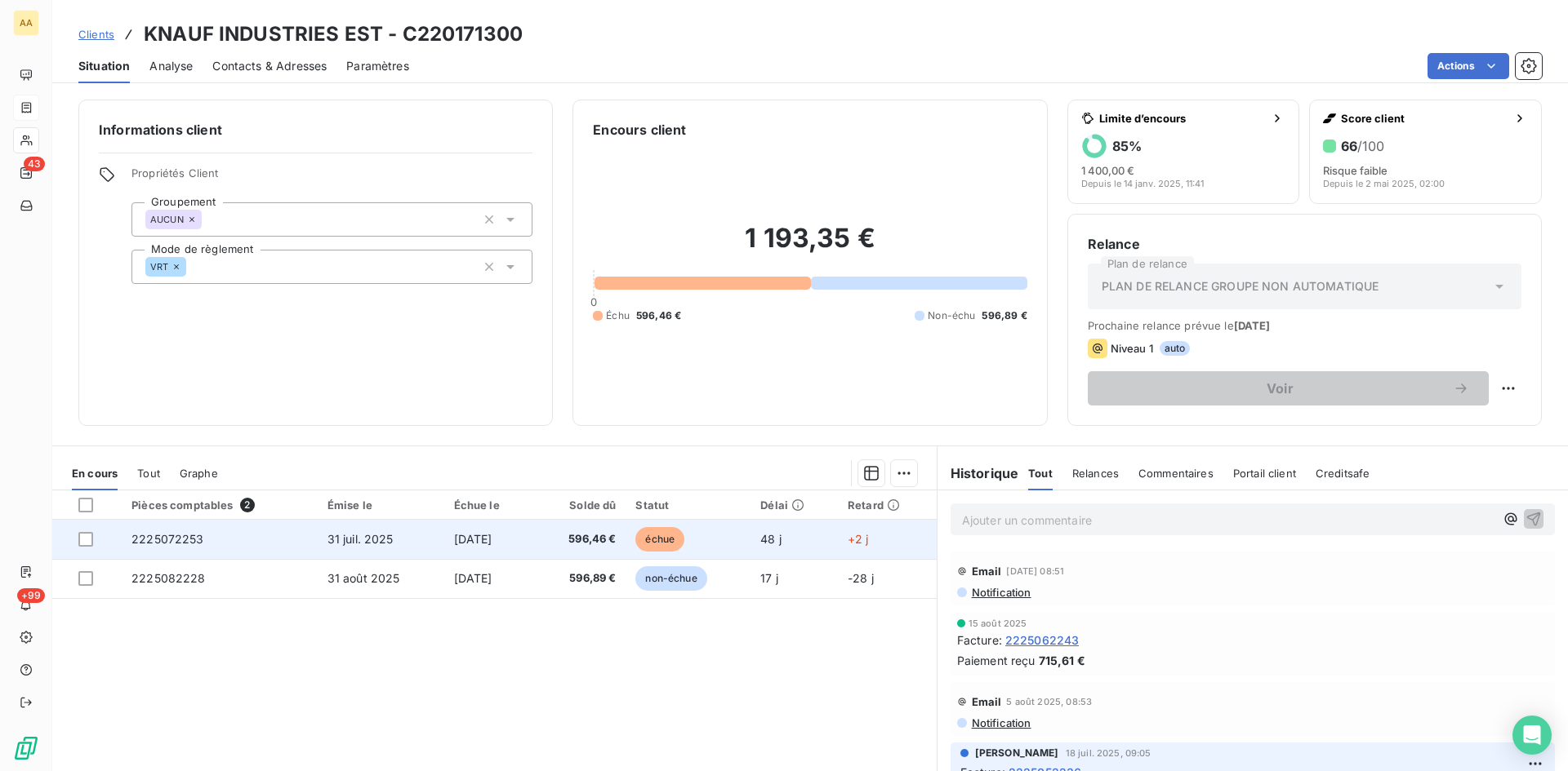
click at [170, 536] on span "2225072253" at bounding box center [168, 538] width 73 height 14
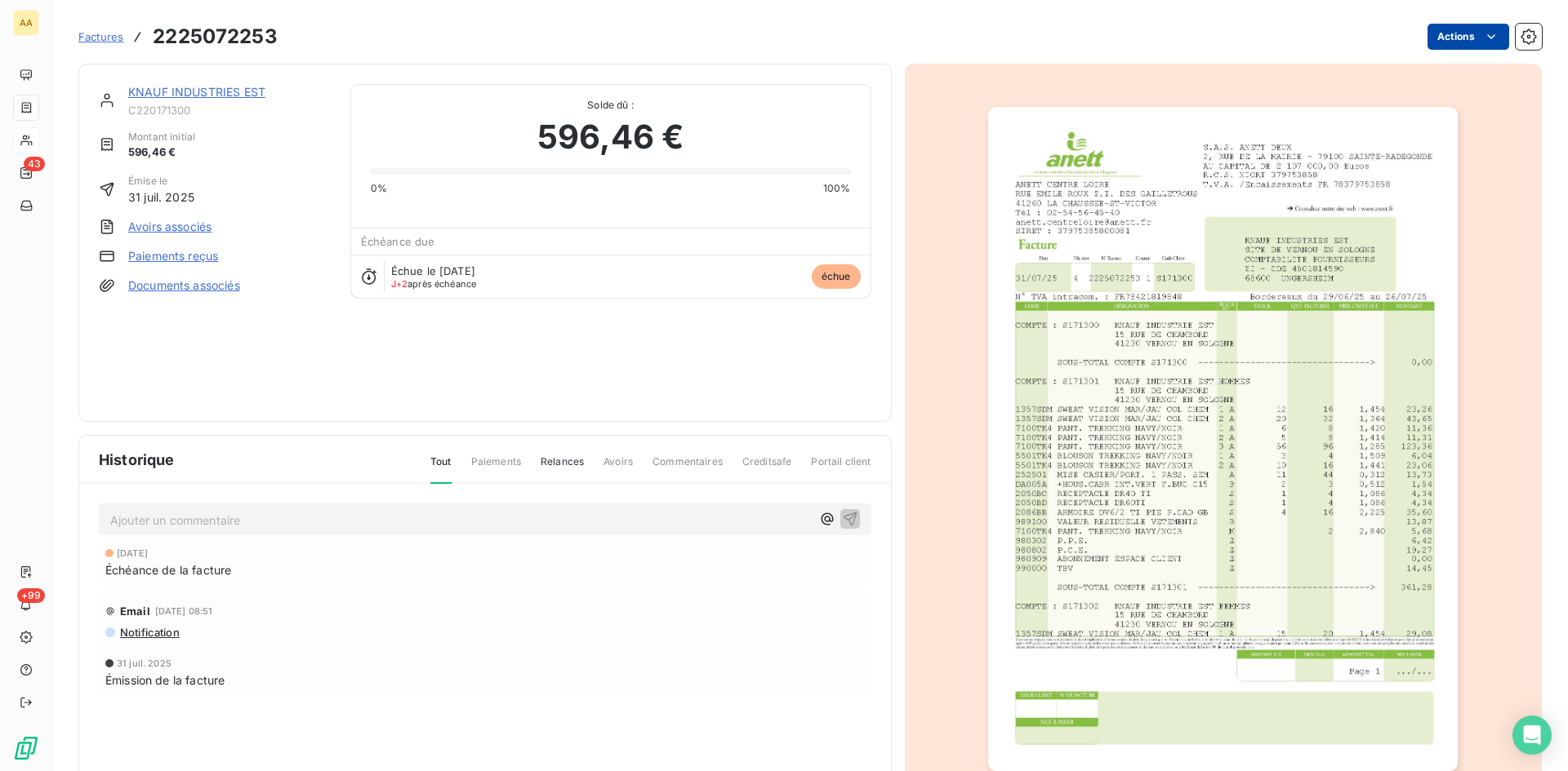
click at [1446, 41] on html "AA 43 +99 Factures 2225072253 Actions KNAUF INDUSTRIES EST C220171300 Montant i…" at bounding box center [784, 385] width 1568 height 771
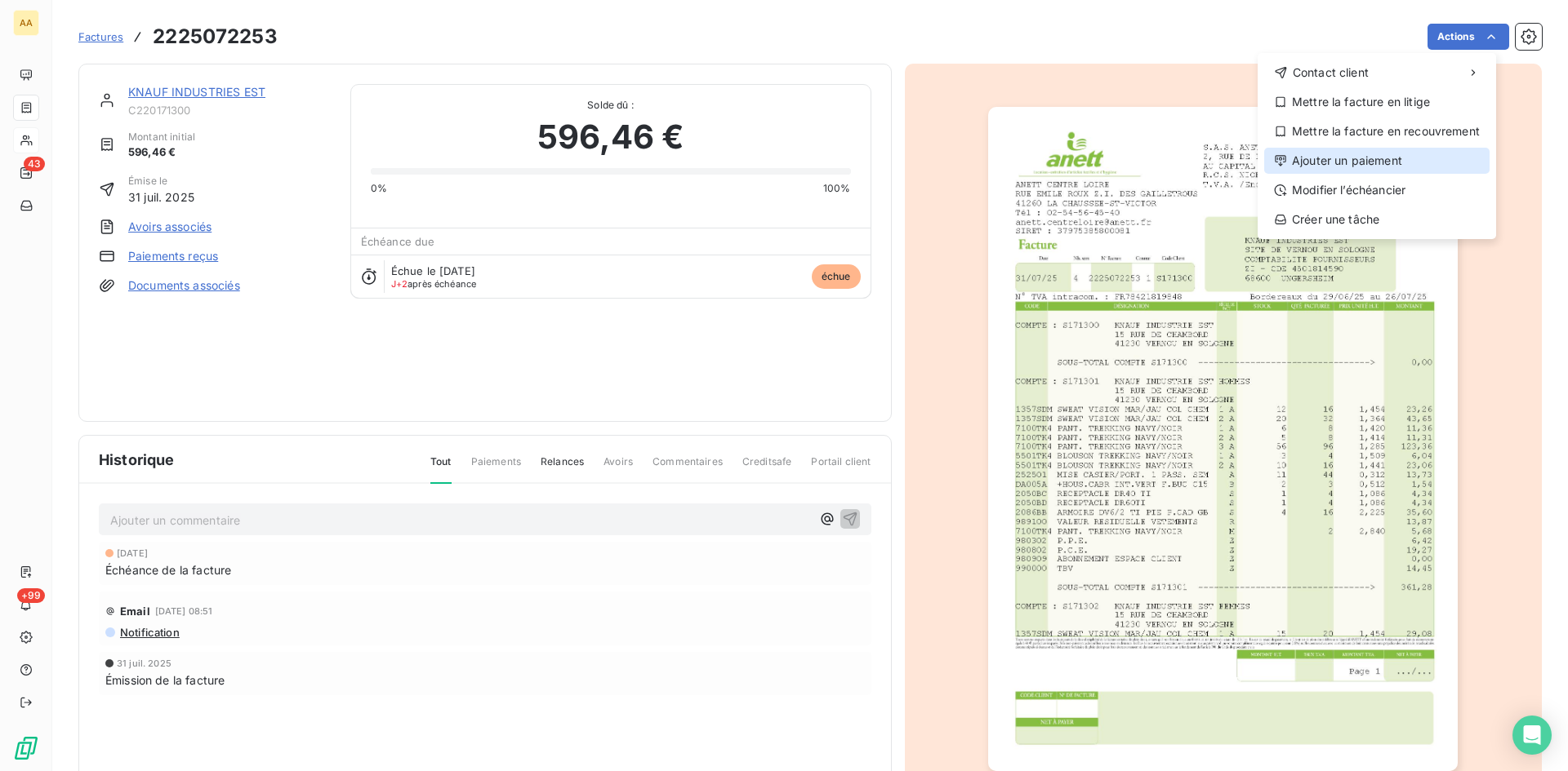
click at [1352, 159] on div "Ajouter un paiement" at bounding box center [1376, 161] width 225 height 26
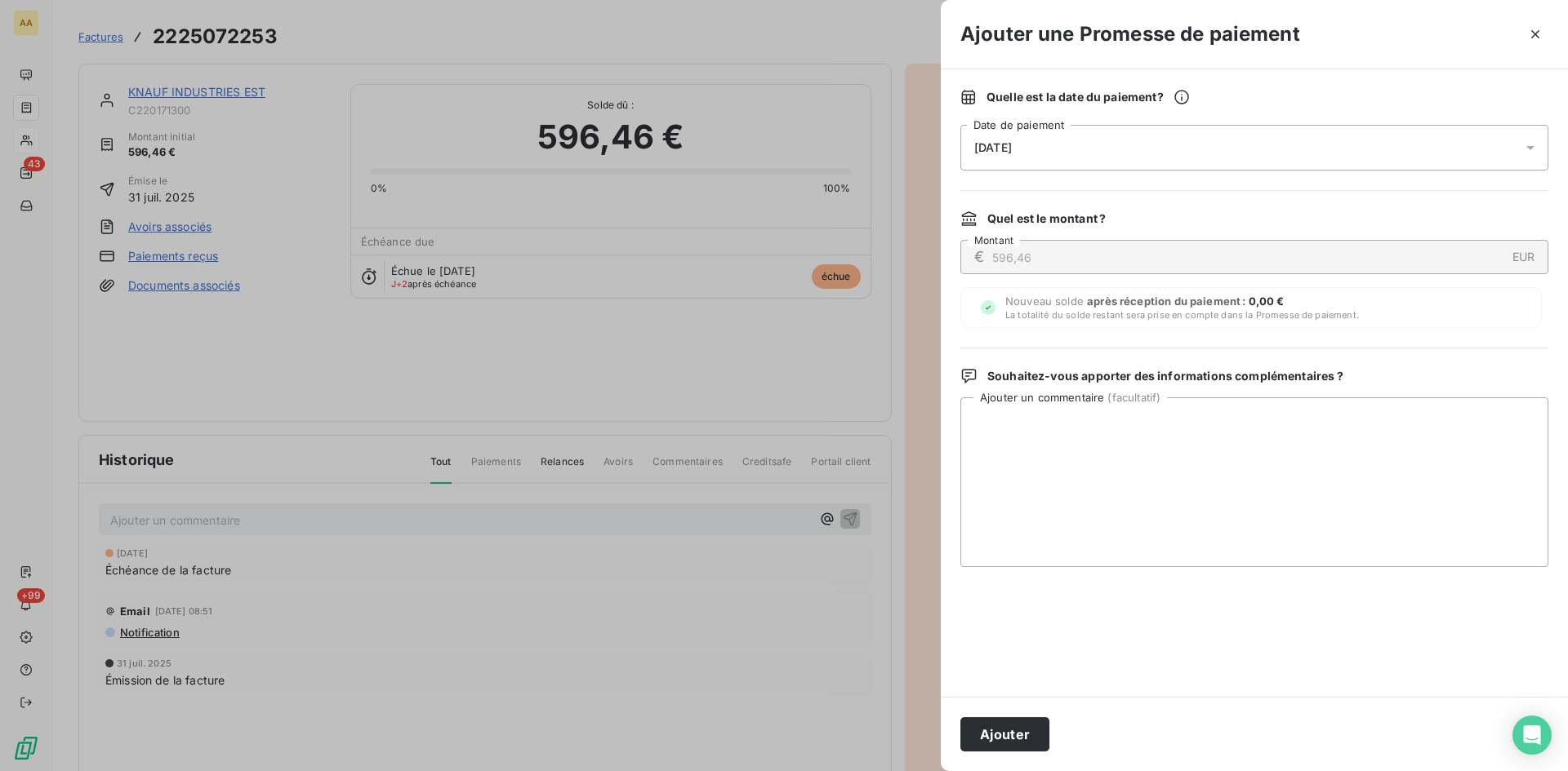
click at [1063, 157] on div "[DATE]" at bounding box center [1254, 148] width 588 height 46
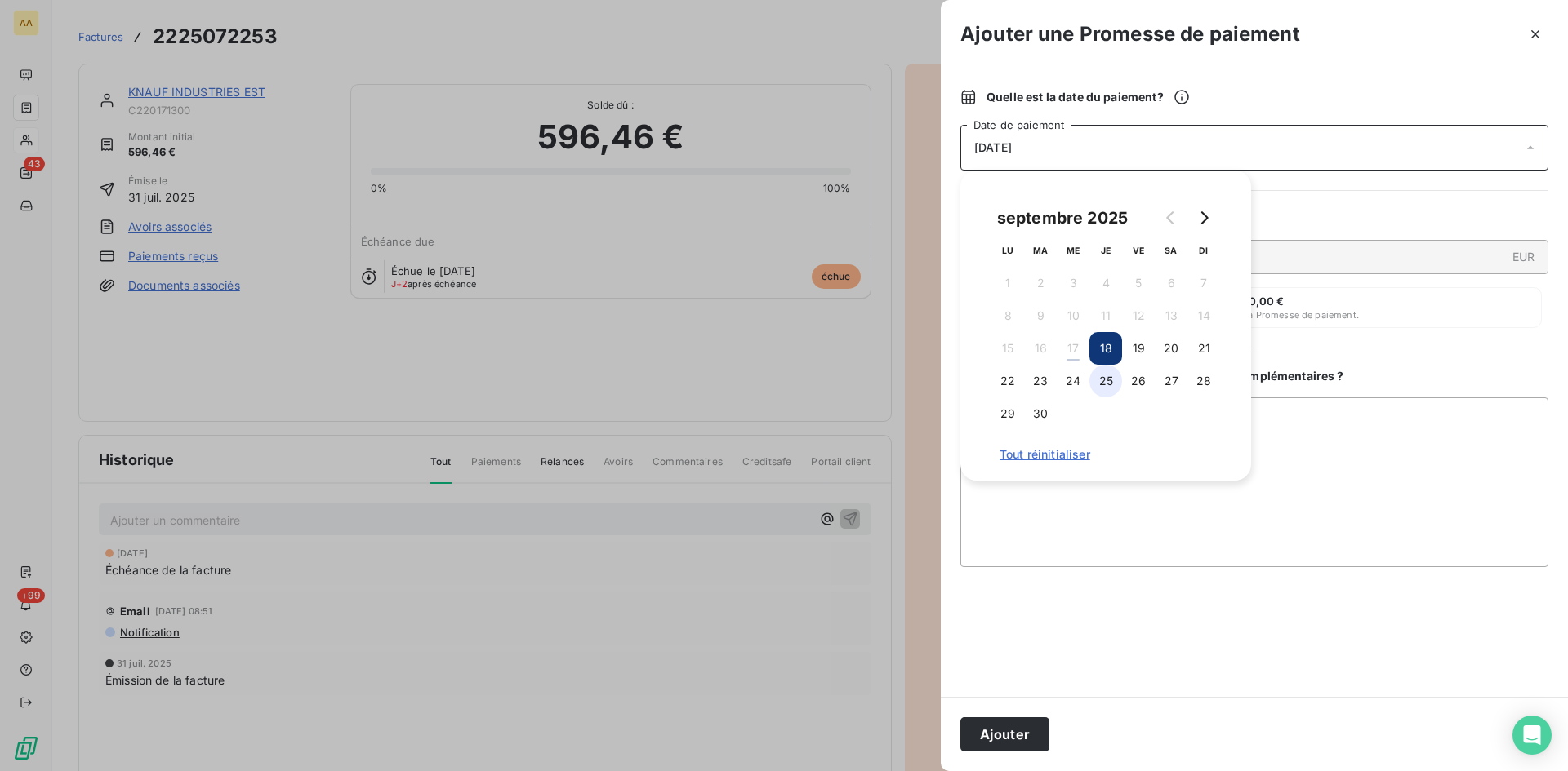
click at [1106, 380] on button "25" at bounding box center [1106, 381] width 33 height 33
click at [1023, 728] on button "Ajouter" at bounding box center [1005, 734] width 89 height 34
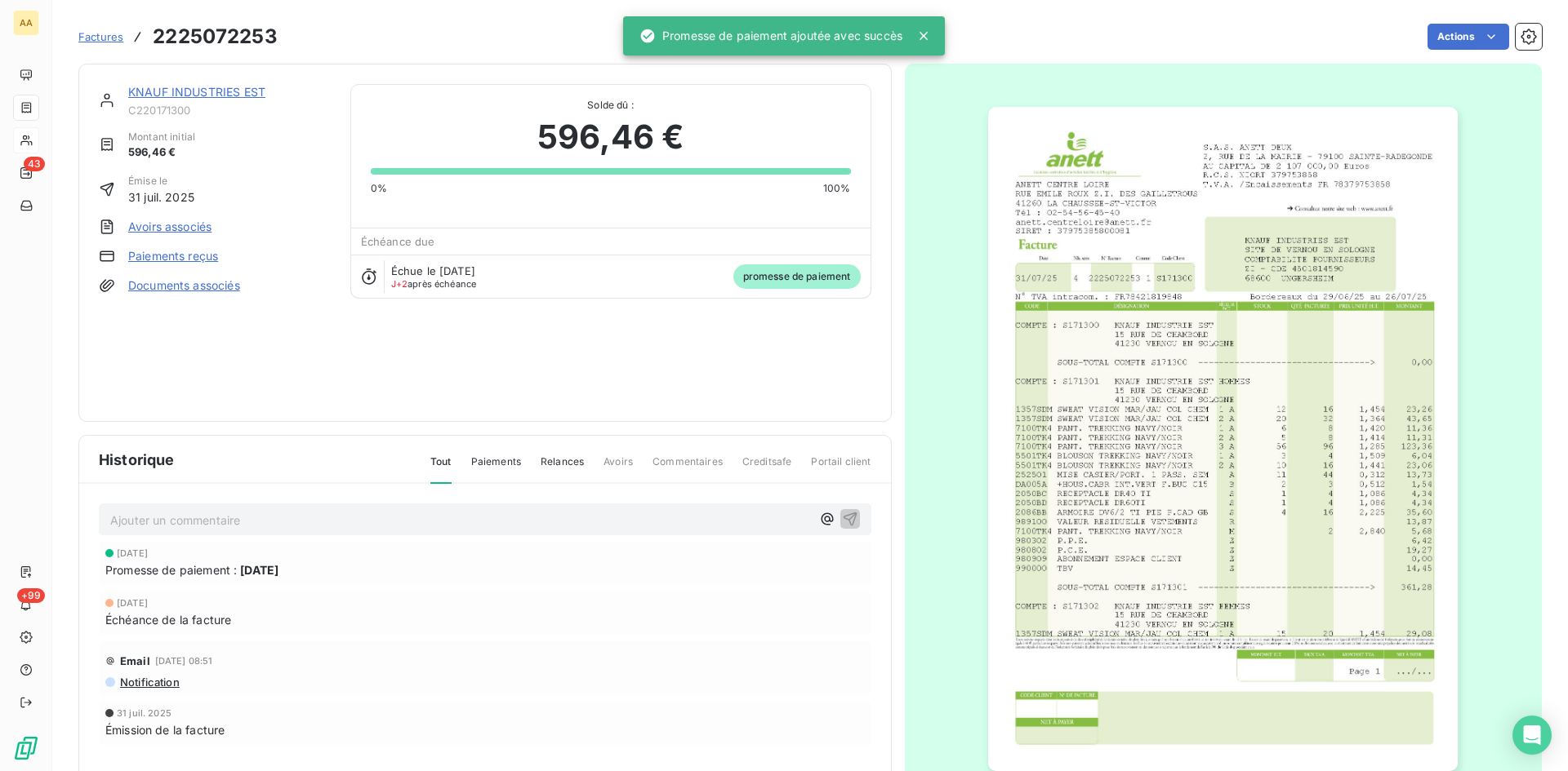
click at [635, 524] on p "Ajouter un commentaire ﻿" at bounding box center [461, 521] width 701 height 21
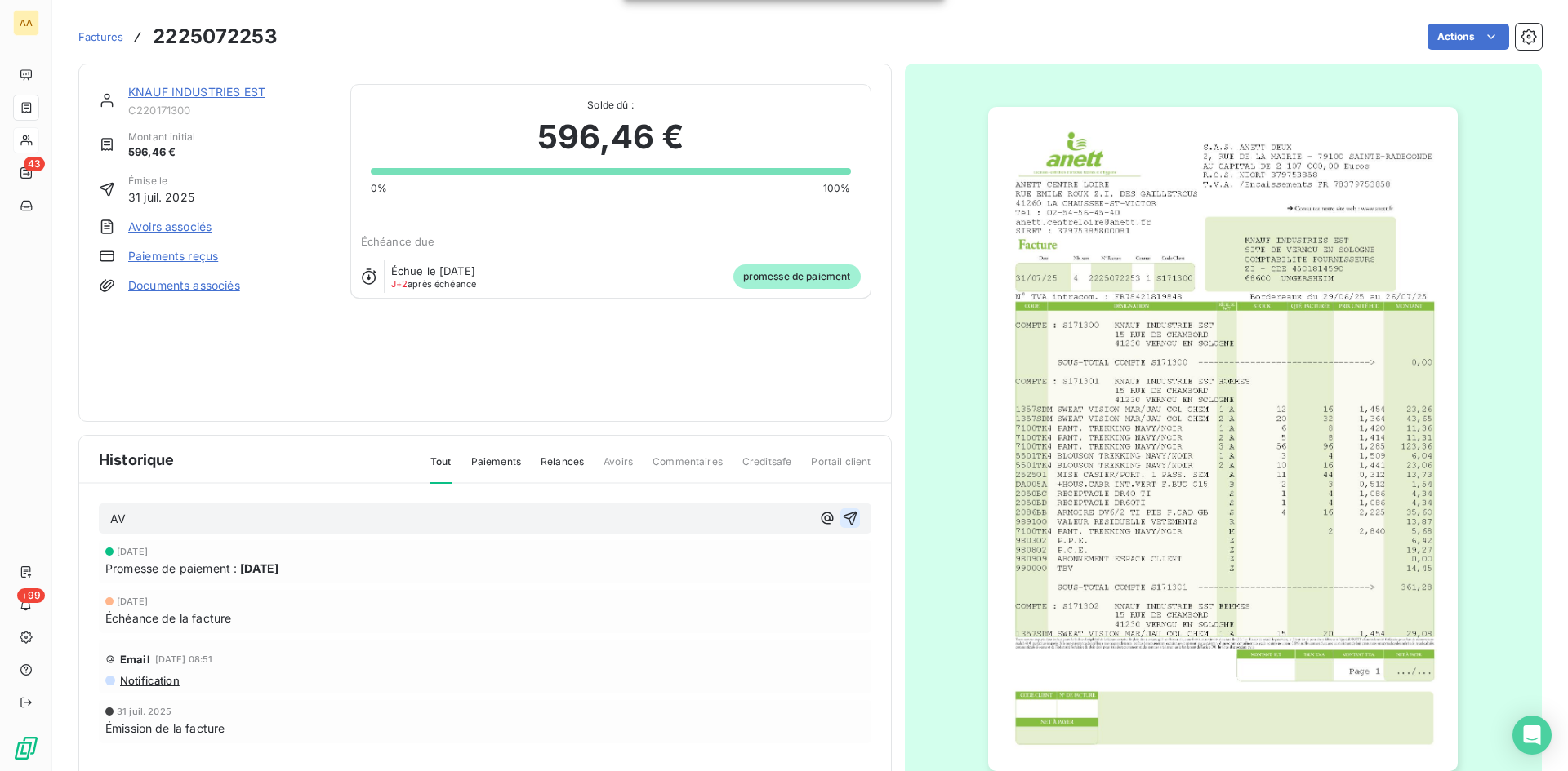
click at [848, 511] on icon "button" at bounding box center [849, 518] width 16 height 16
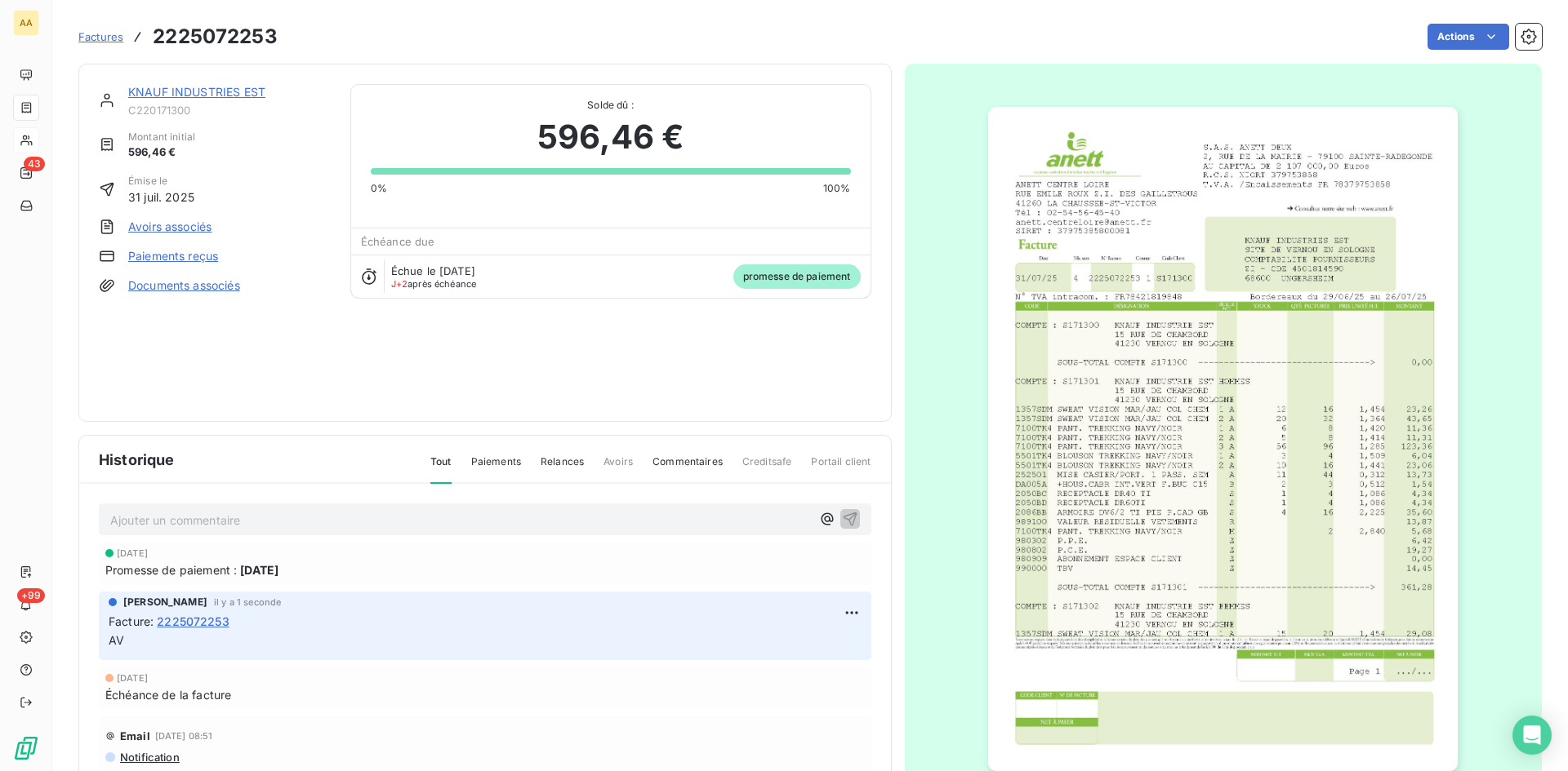
click at [233, 89] on link "KNAUF INDUSTRIES EST" at bounding box center [197, 91] width 137 height 14
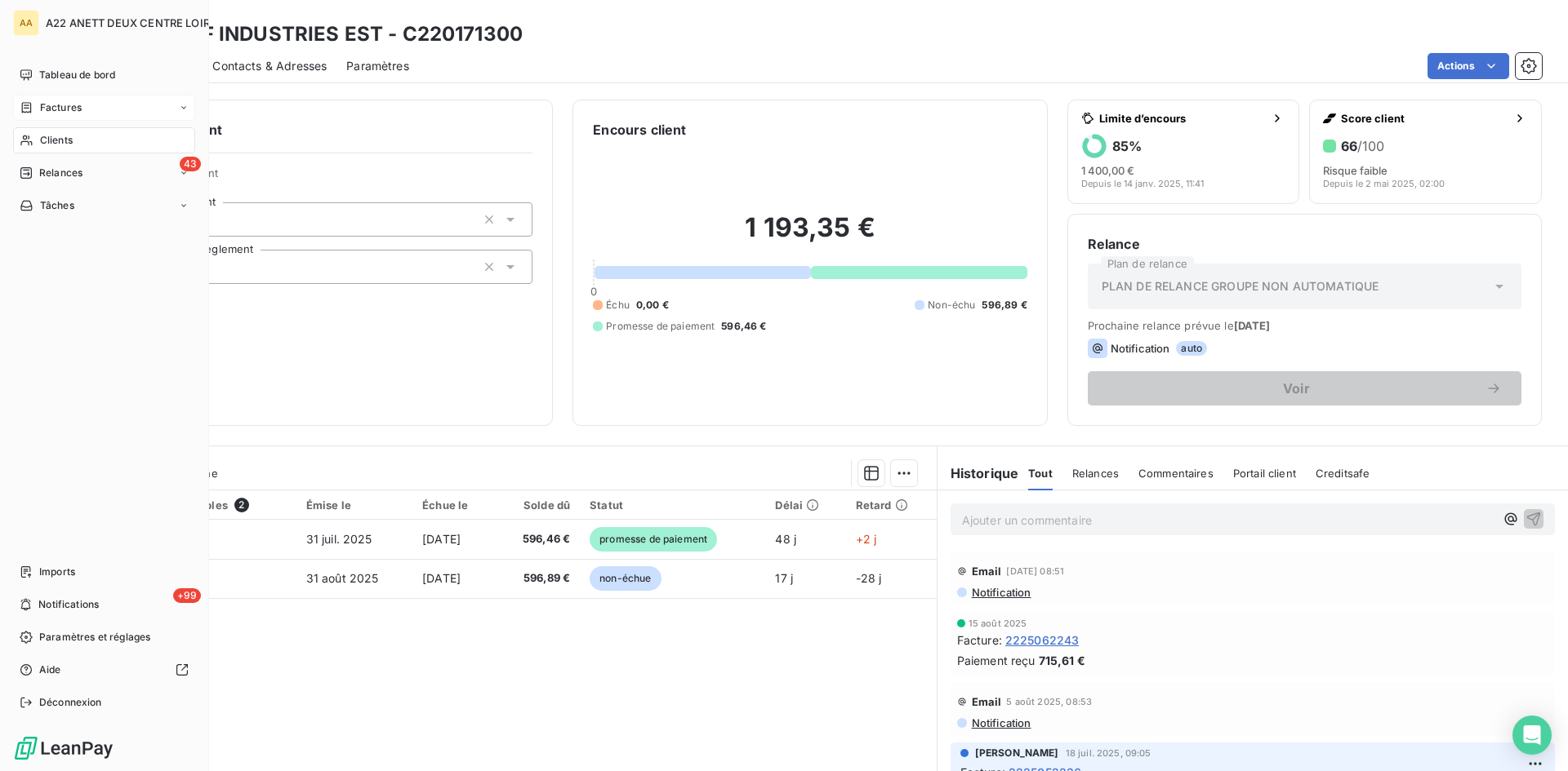
click at [49, 107] on span "Factures" at bounding box center [60, 108] width 41 height 15
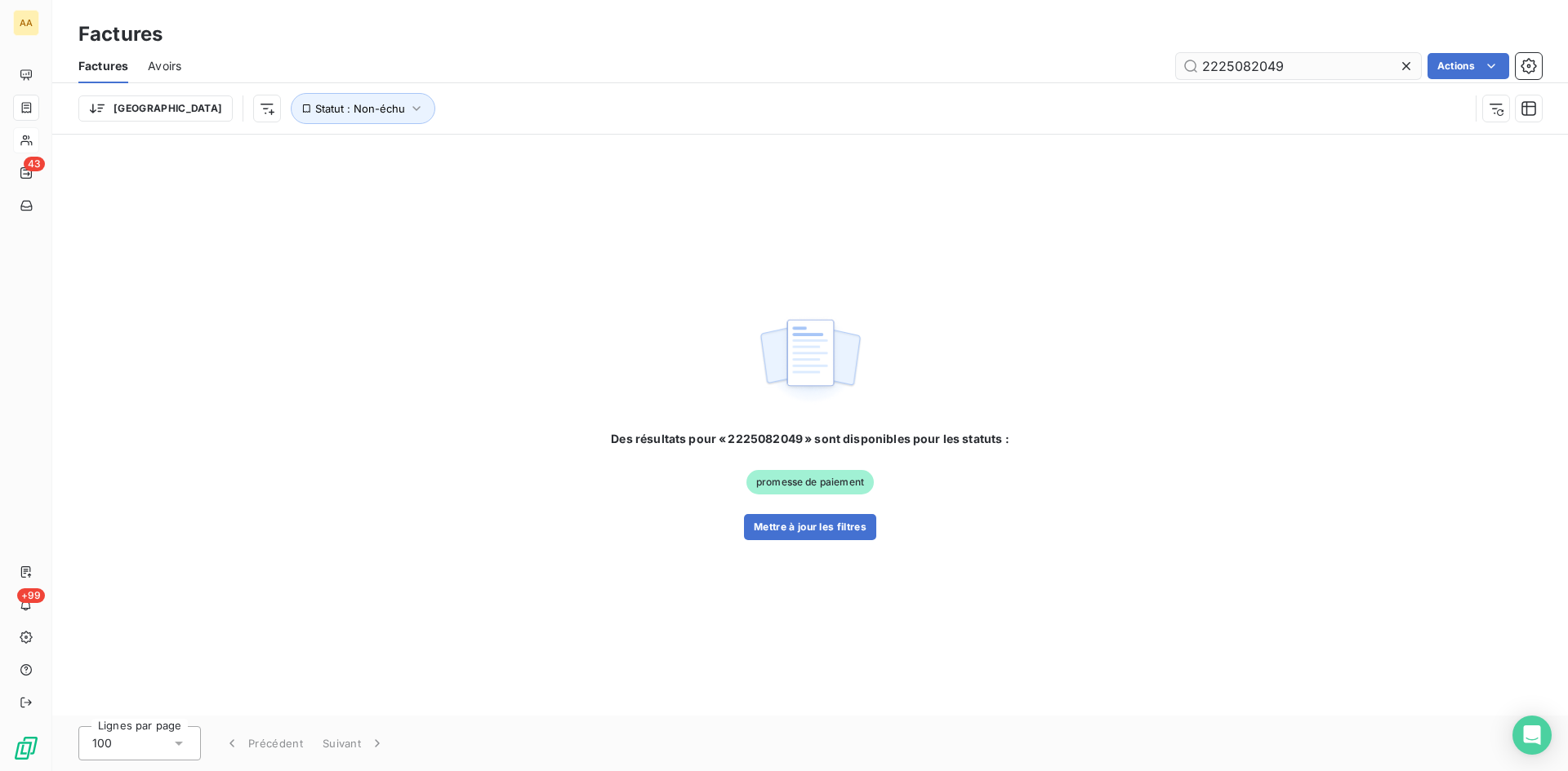
drag, startPoint x: 1268, startPoint y: 71, endPoint x: 1228, endPoint y: 66, distance: 40.3
click at [1228, 66] on input "2225082049" at bounding box center [1298, 66] width 245 height 26
type input "2225072265"
click at [837, 520] on button "Mettre à jour les filtres" at bounding box center [810, 527] width 132 height 26
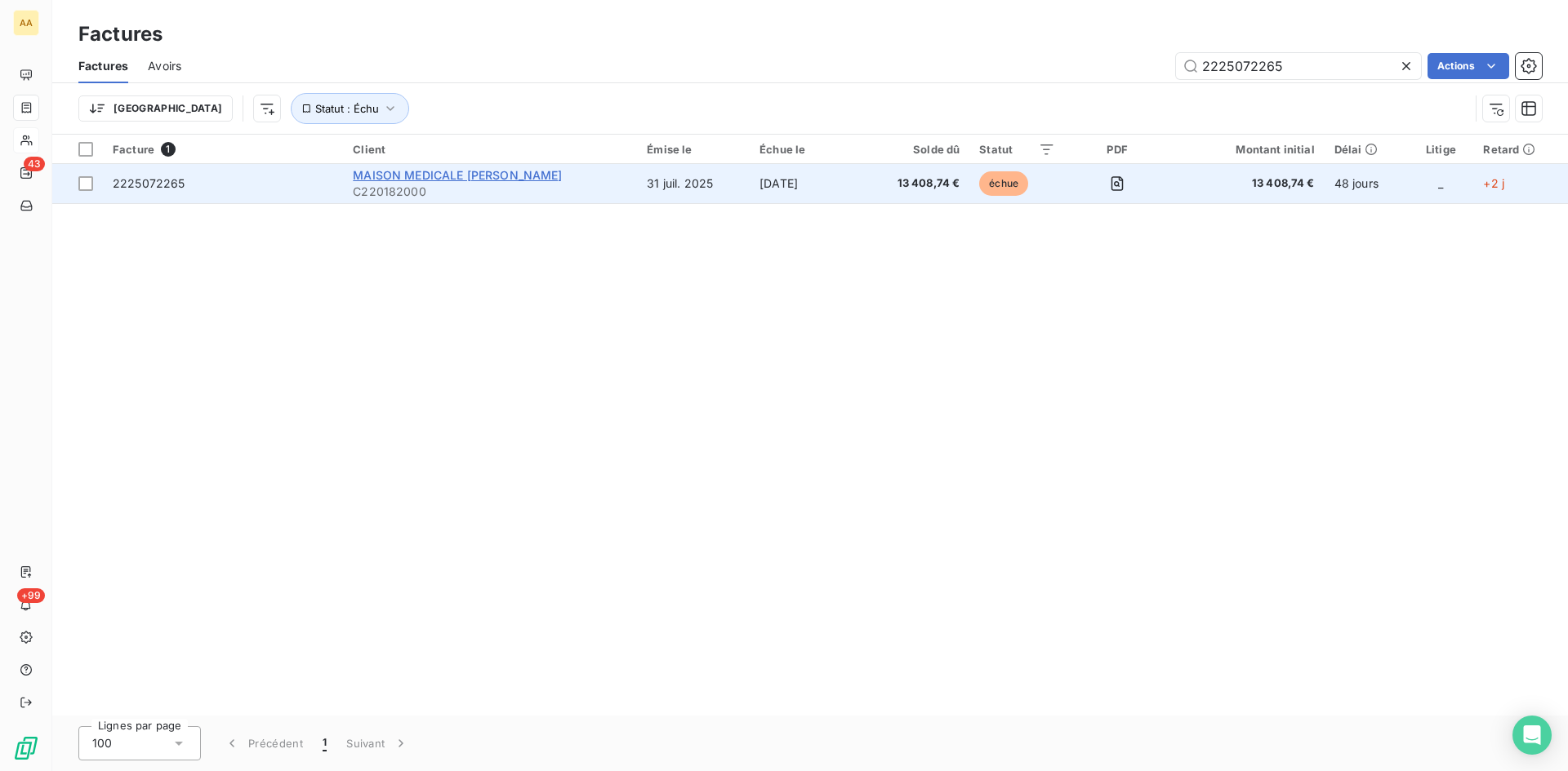
click at [398, 169] on span "MAISON MEDICALE [PERSON_NAME]" at bounding box center [458, 175] width 209 height 14
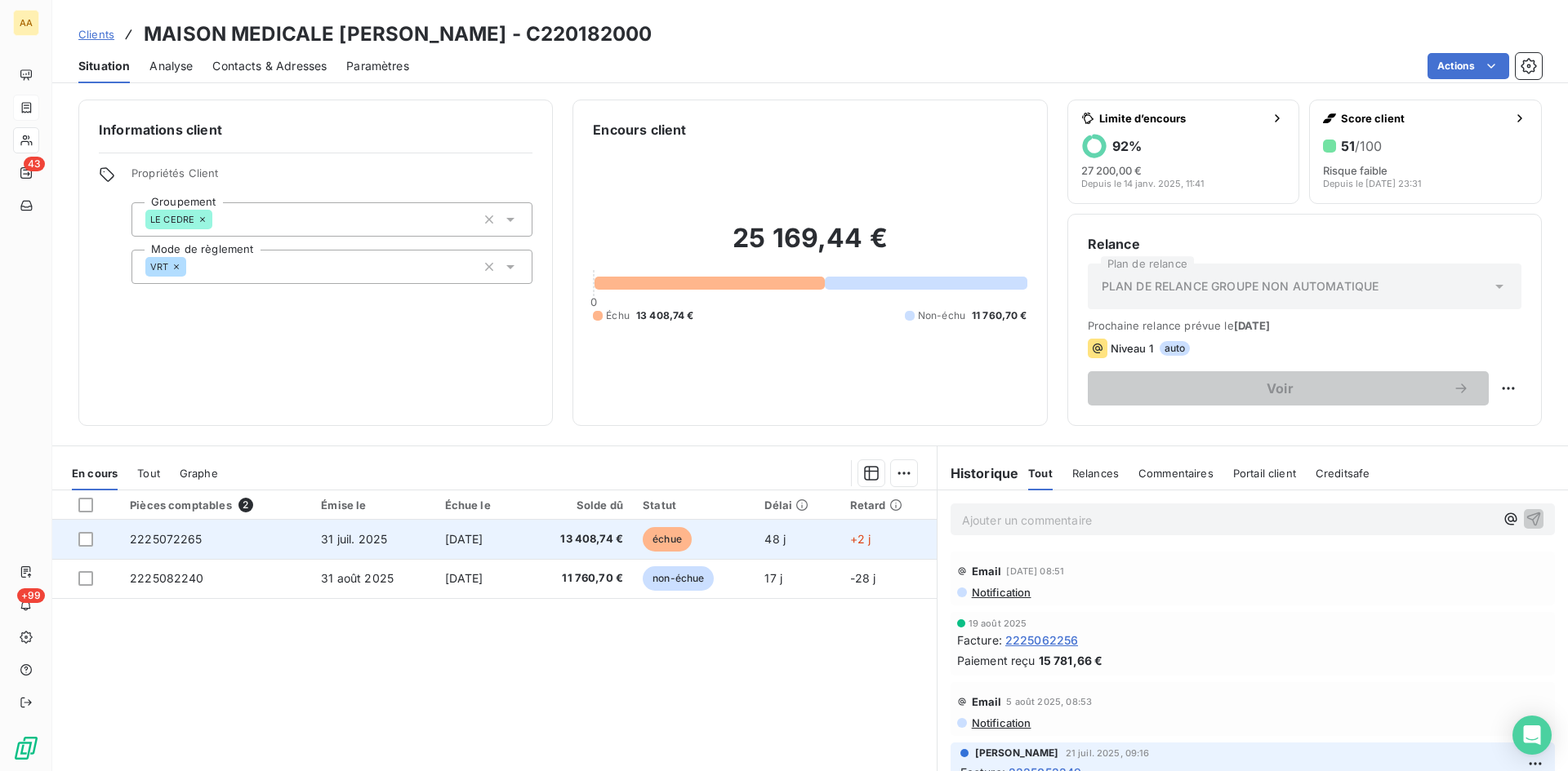
click at [178, 537] on span "2225072265" at bounding box center [166, 538] width 73 height 14
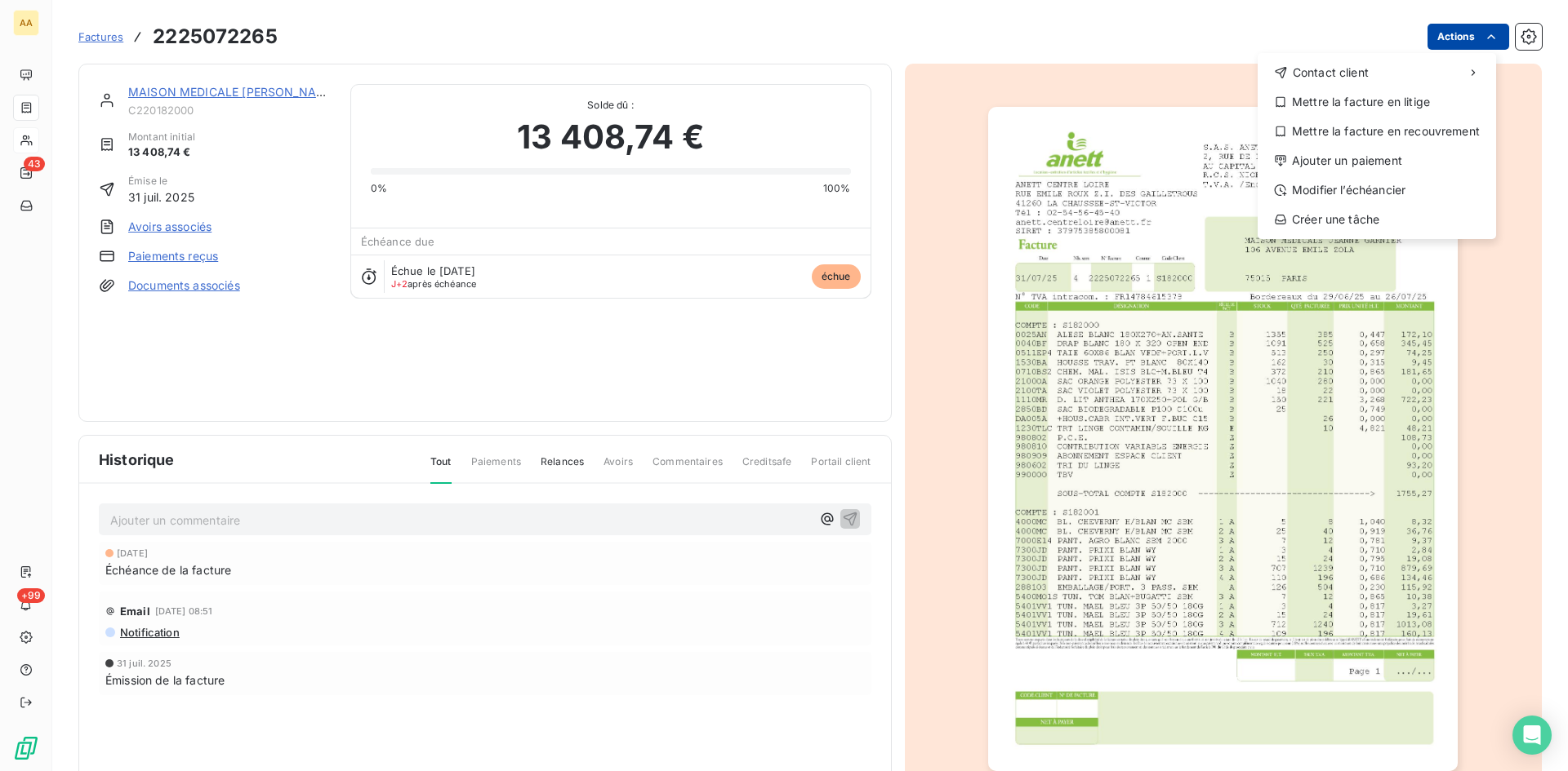
click at [1442, 34] on html "AA 43 +99 Factures [PHONE_NUMBER] Actions Contact client Mettre la facture en l…" at bounding box center [784, 385] width 1568 height 771
click at [1334, 162] on div "Ajouter un paiement" at bounding box center [1376, 161] width 225 height 26
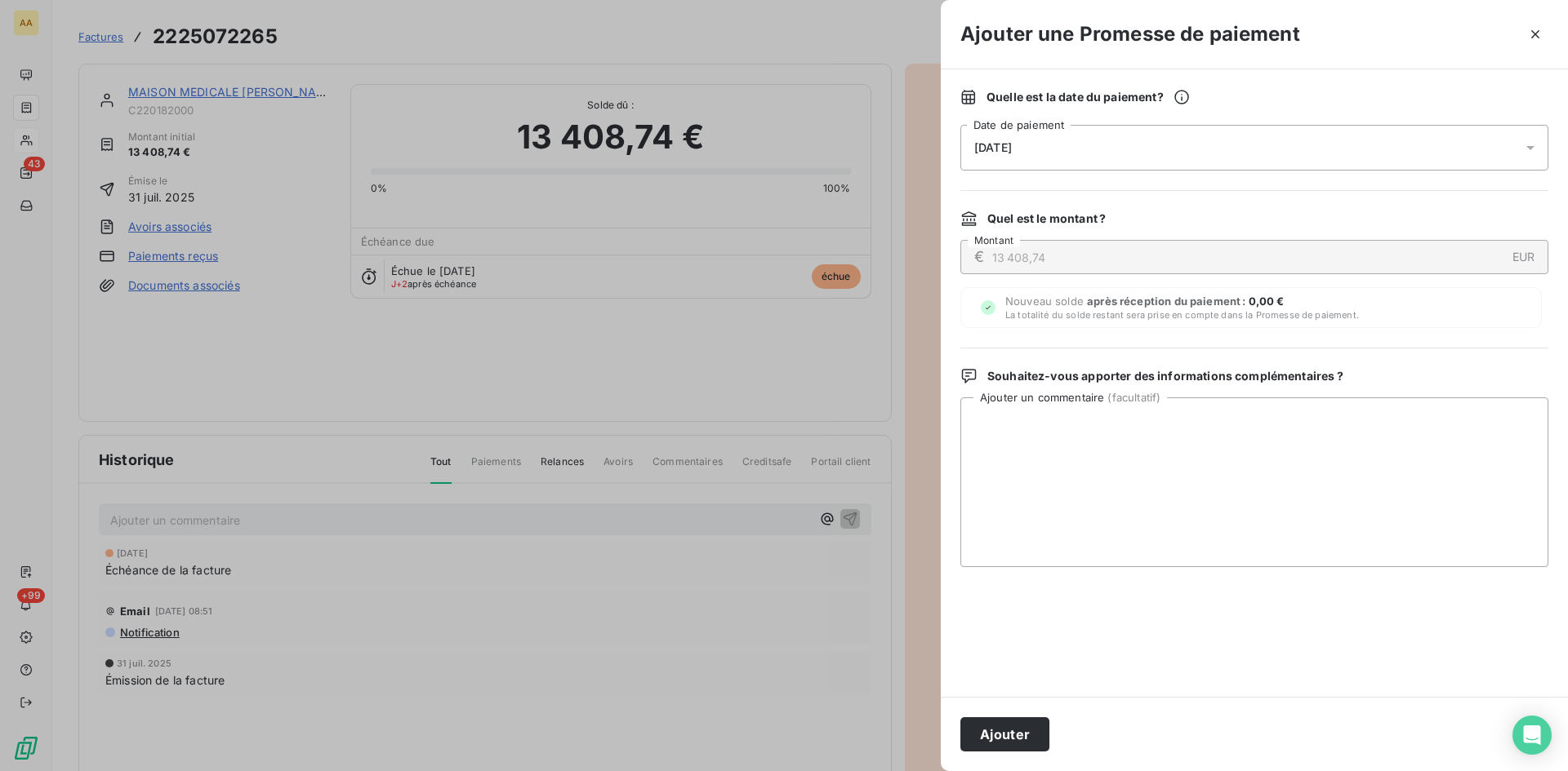
click at [1102, 161] on div "[DATE]" at bounding box center [1254, 148] width 588 height 46
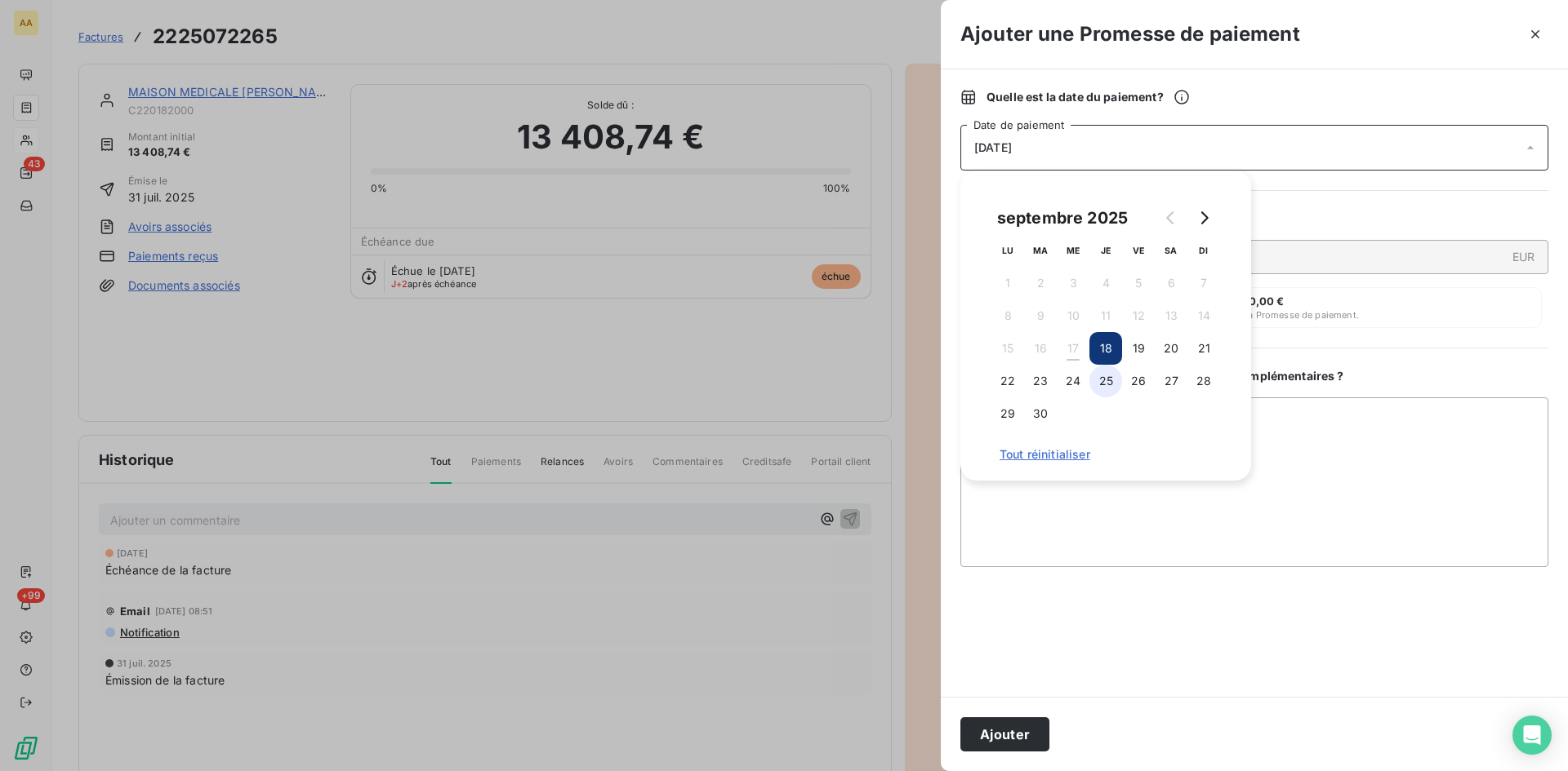
click at [1114, 379] on button "25" at bounding box center [1106, 381] width 33 height 33
click at [1012, 744] on button "Ajouter" at bounding box center [1005, 734] width 89 height 34
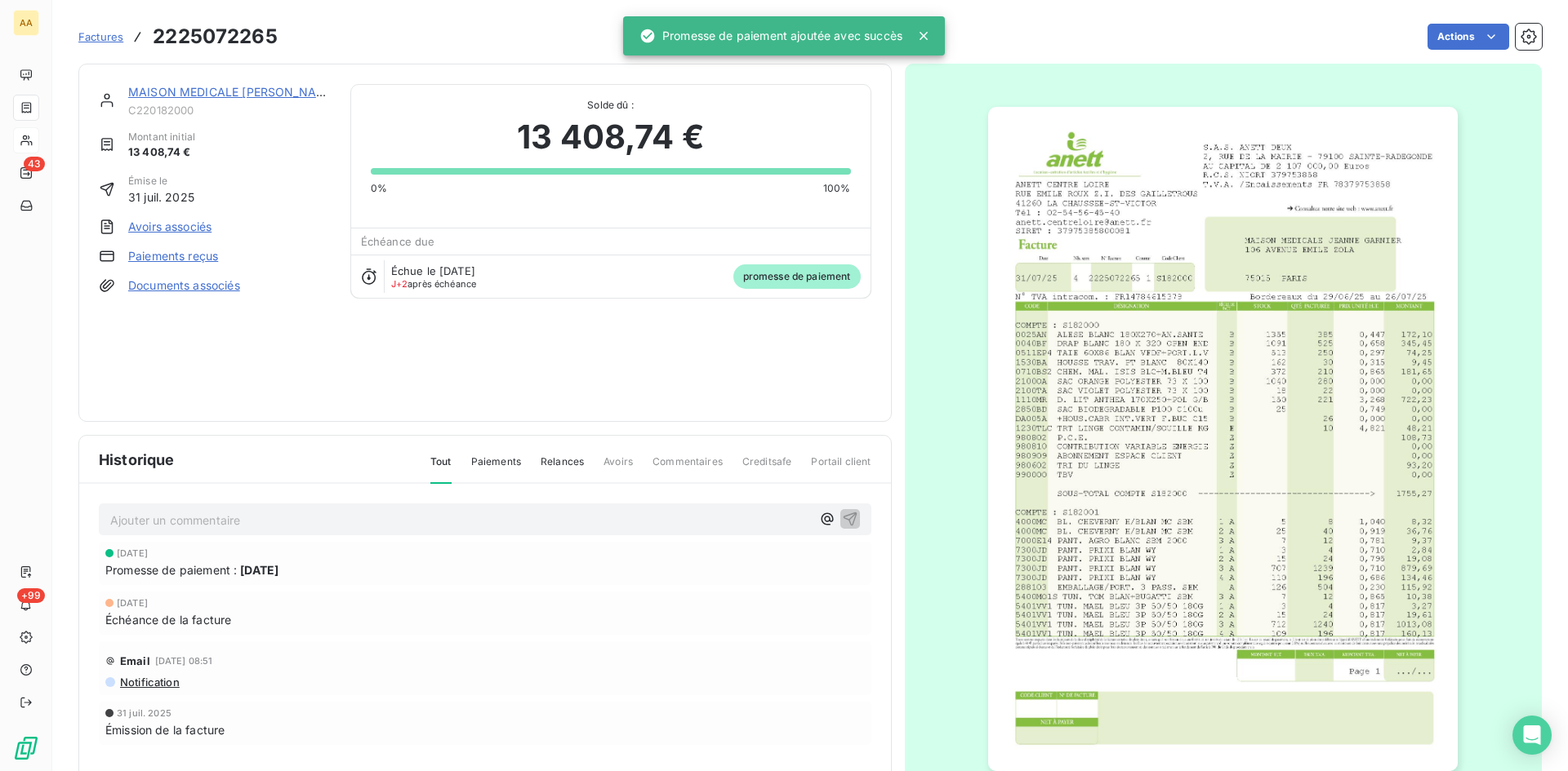
click at [598, 523] on p "Ajouter un commentaire ﻿" at bounding box center [461, 521] width 701 height 21
click at [842, 526] on icon "button" at bounding box center [849, 518] width 16 height 16
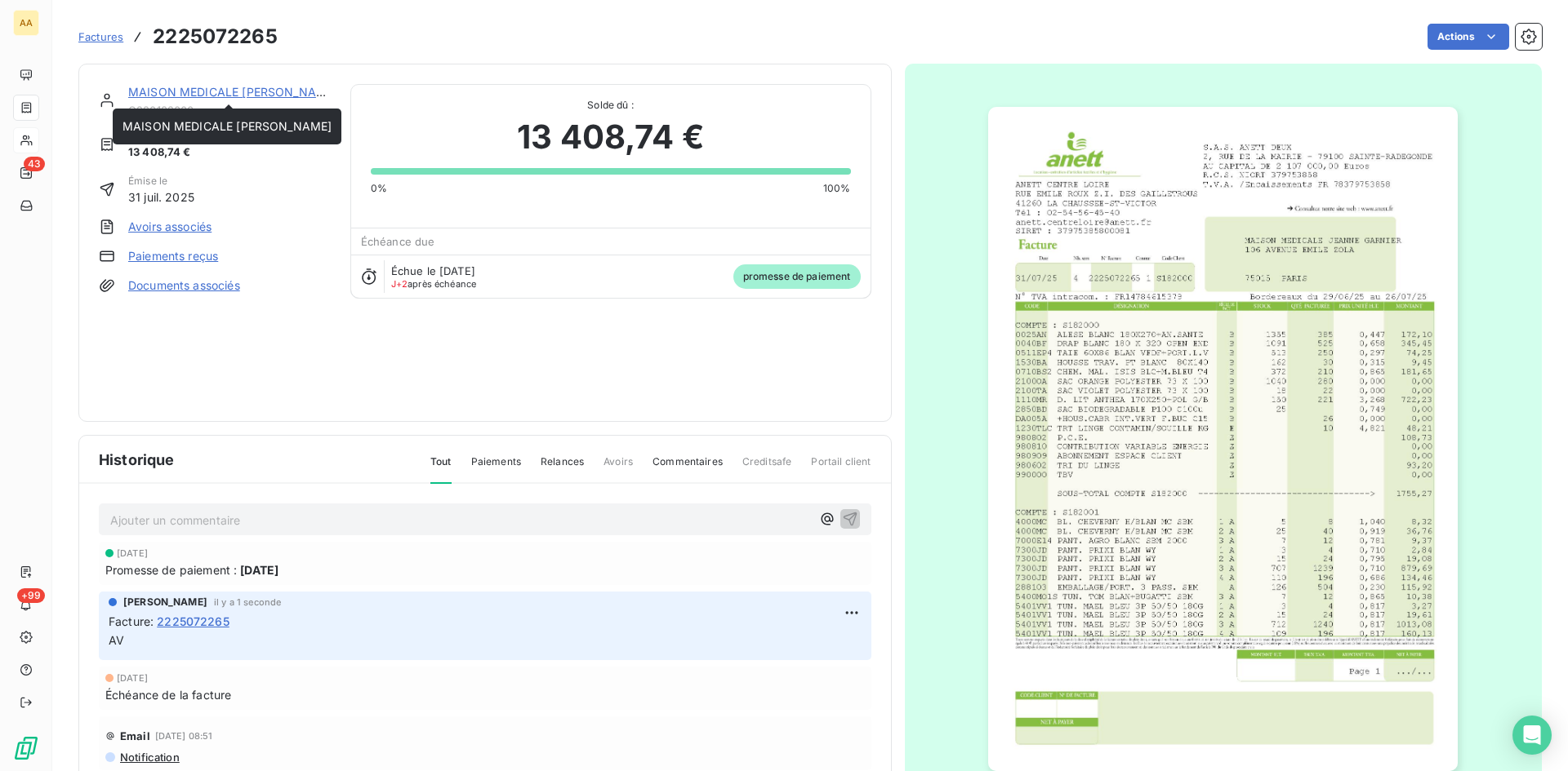
click at [283, 91] on link "MAISON MEDICALE [PERSON_NAME]" at bounding box center [233, 91] width 209 height 14
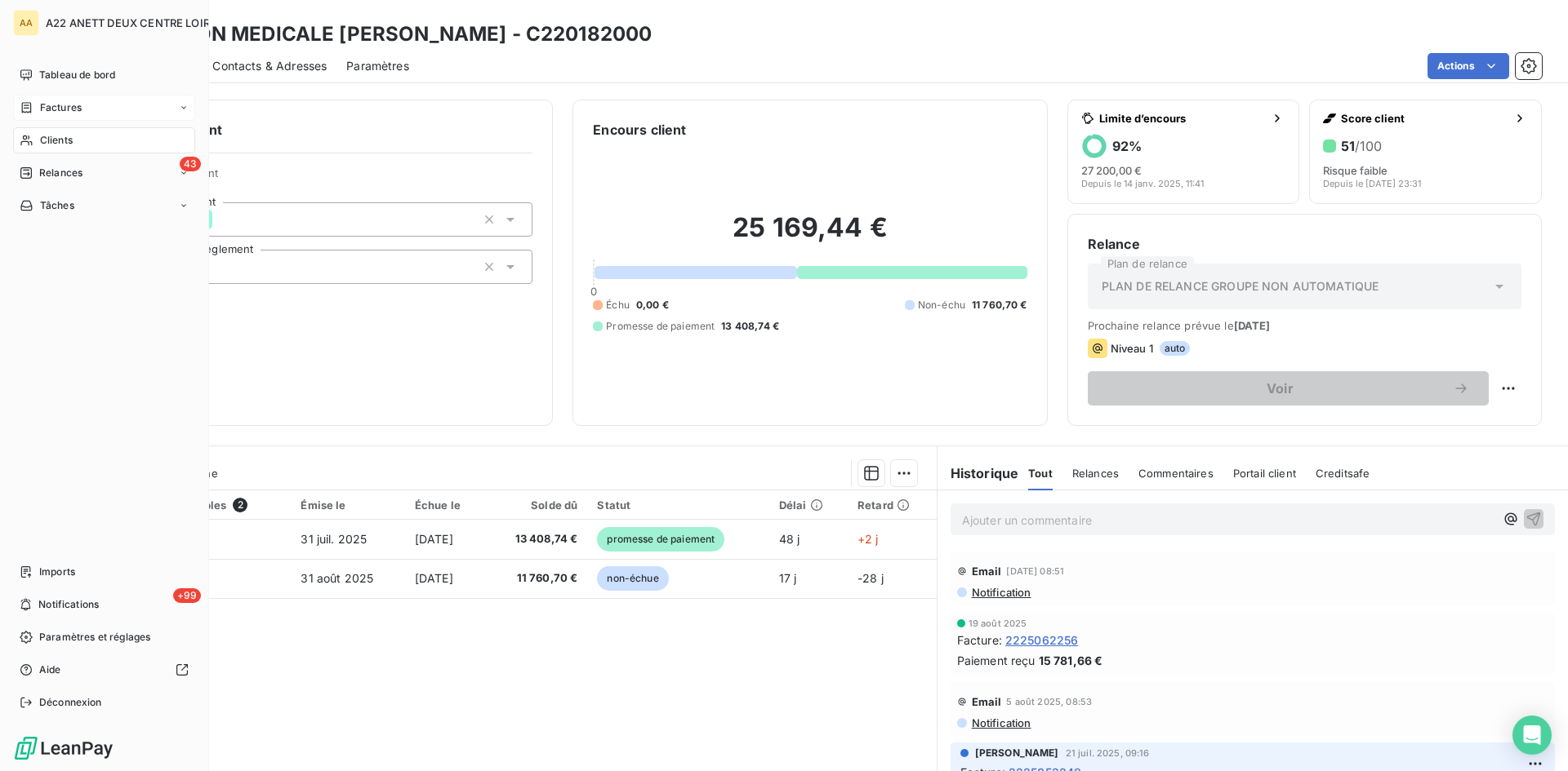
click at [55, 140] on span "Clients" at bounding box center [56, 140] width 33 height 15
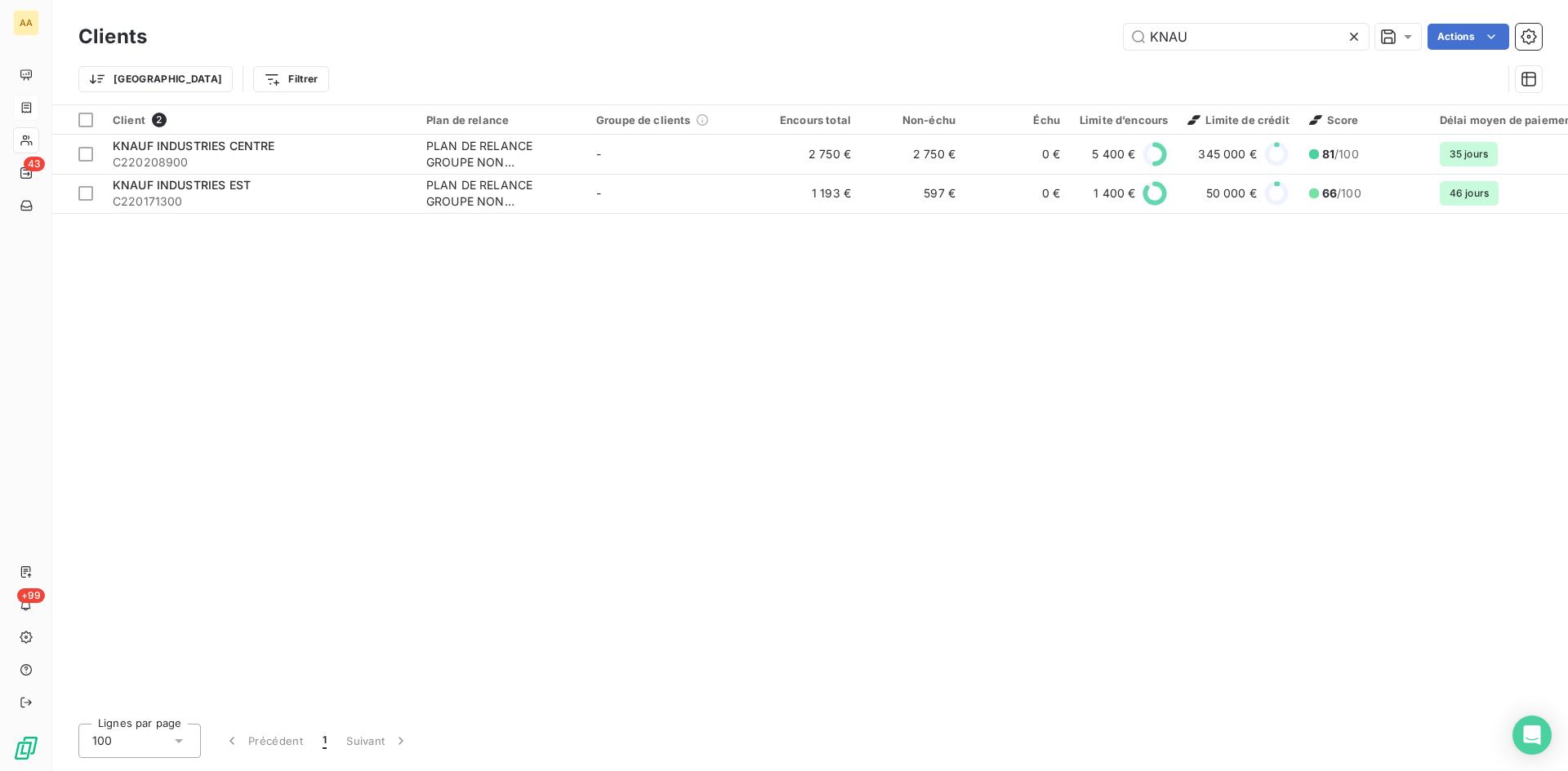
drag, startPoint x: 1192, startPoint y: 47, endPoint x: 1012, endPoint y: 47, distance: 180.0
click at [1012, 47] on div "KNAU Actions" at bounding box center [854, 37] width 1375 height 26
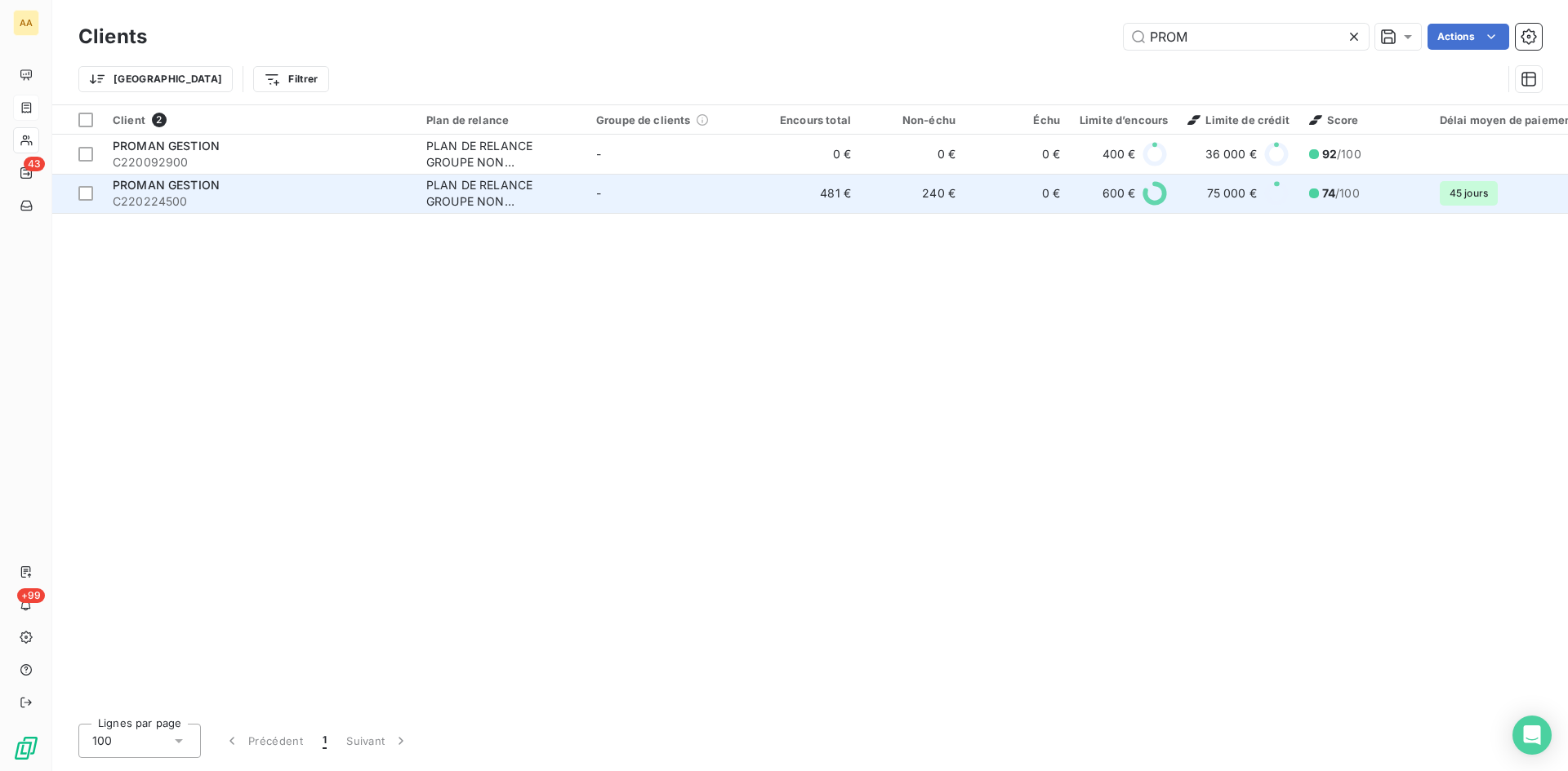
type input "PROM"
click at [488, 195] on div "PLAN DE RELANCE GROUPE NON AUTOMATIQUE" at bounding box center [502, 193] width 151 height 33
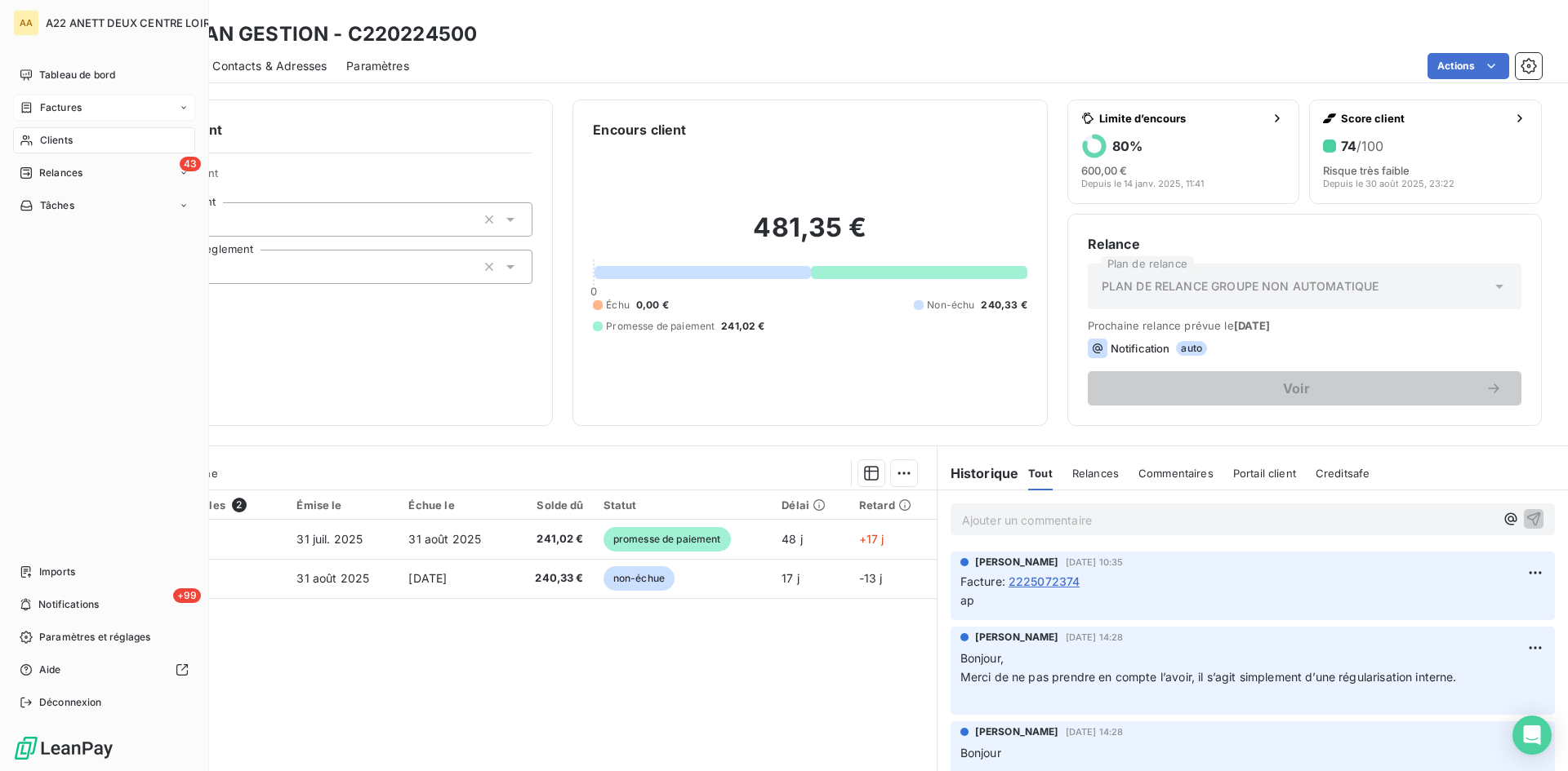
click at [44, 143] on span "Clients" at bounding box center [56, 140] width 33 height 15
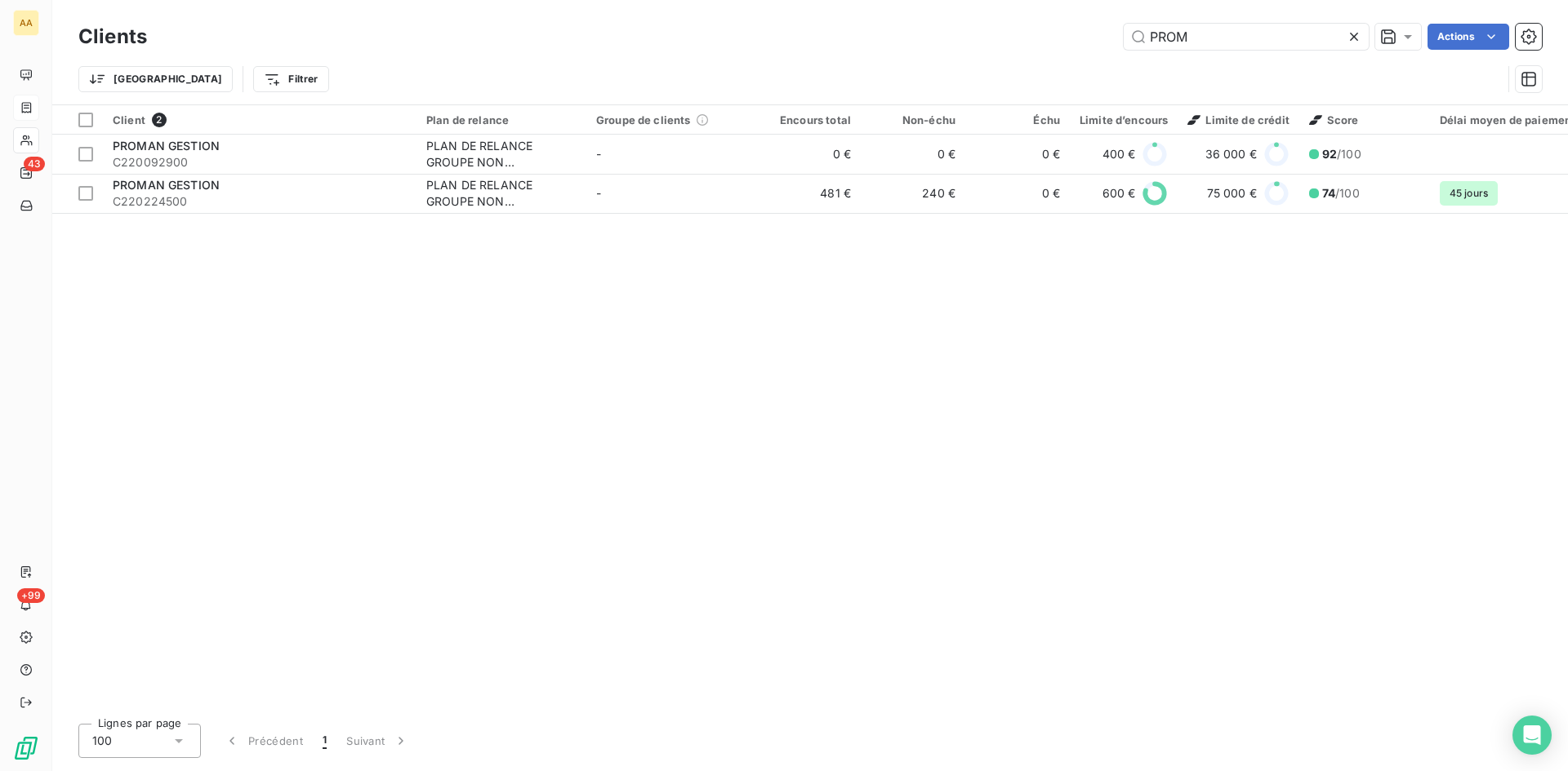
drag, startPoint x: 1194, startPoint y: 35, endPoint x: 1053, endPoint y: 39, distance: 141.1
click at [1053, 39] on div "PROM Actions" at bounding box center [854, 37] width 1375 height 26
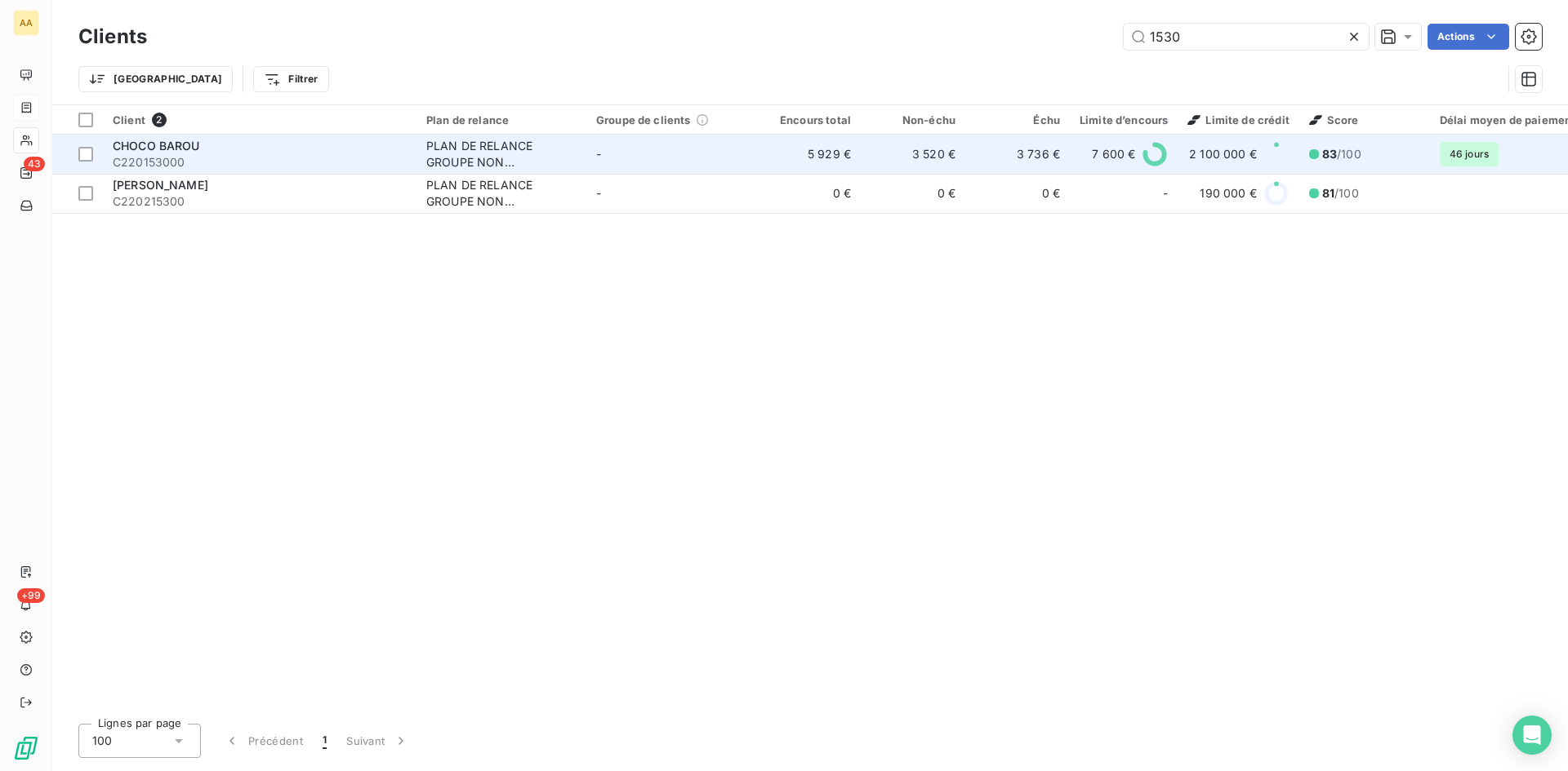
type input "1530"
click at [466, 156] on div "PLAN DE RELANCE GROUPE NON AUTOMATIQUE" at bounding box center [502, 154] width 151 height 33
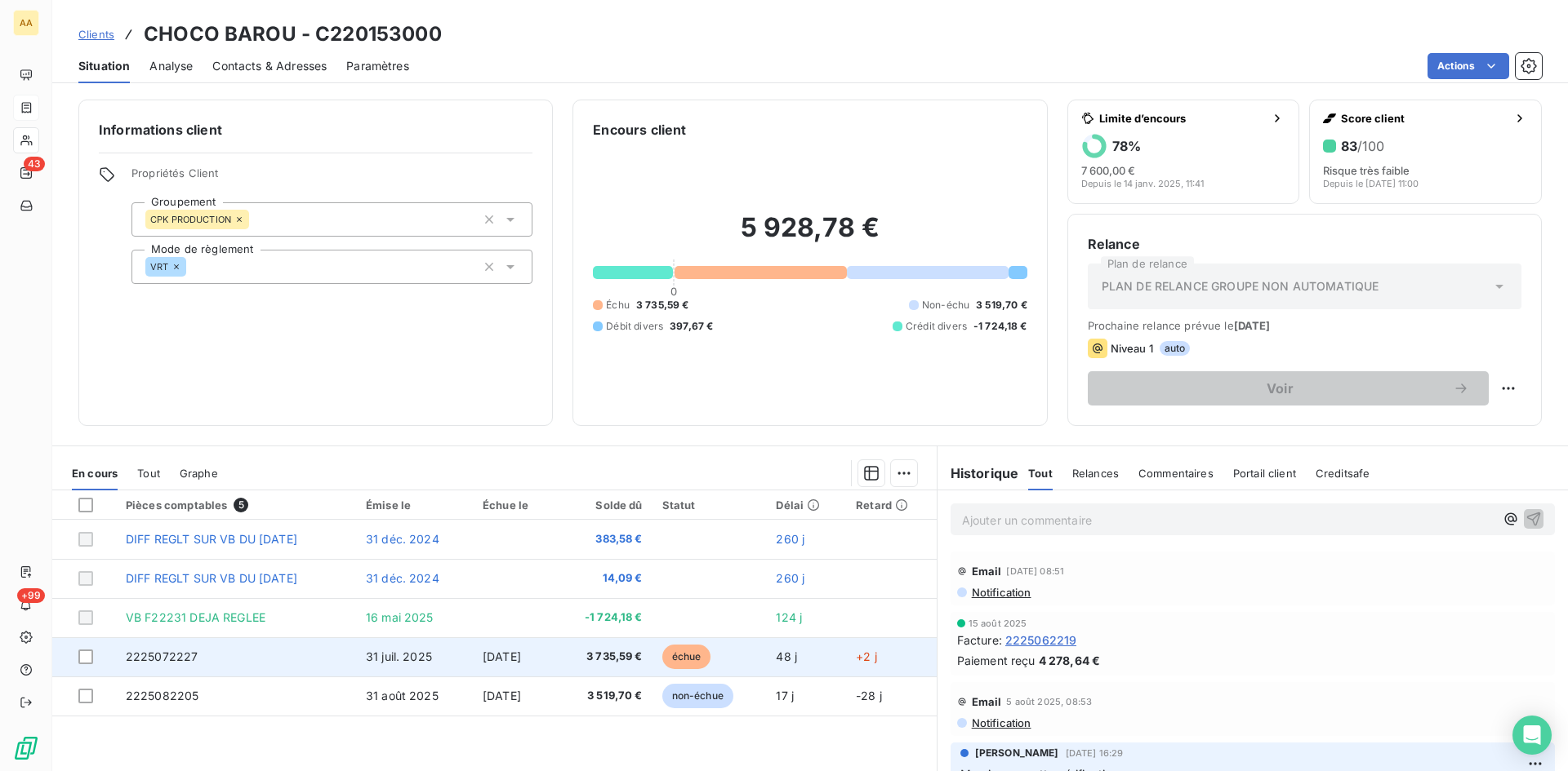
click at [162, 662] on span "2225072227" at bounding box center [162, 656] width 73 height 14
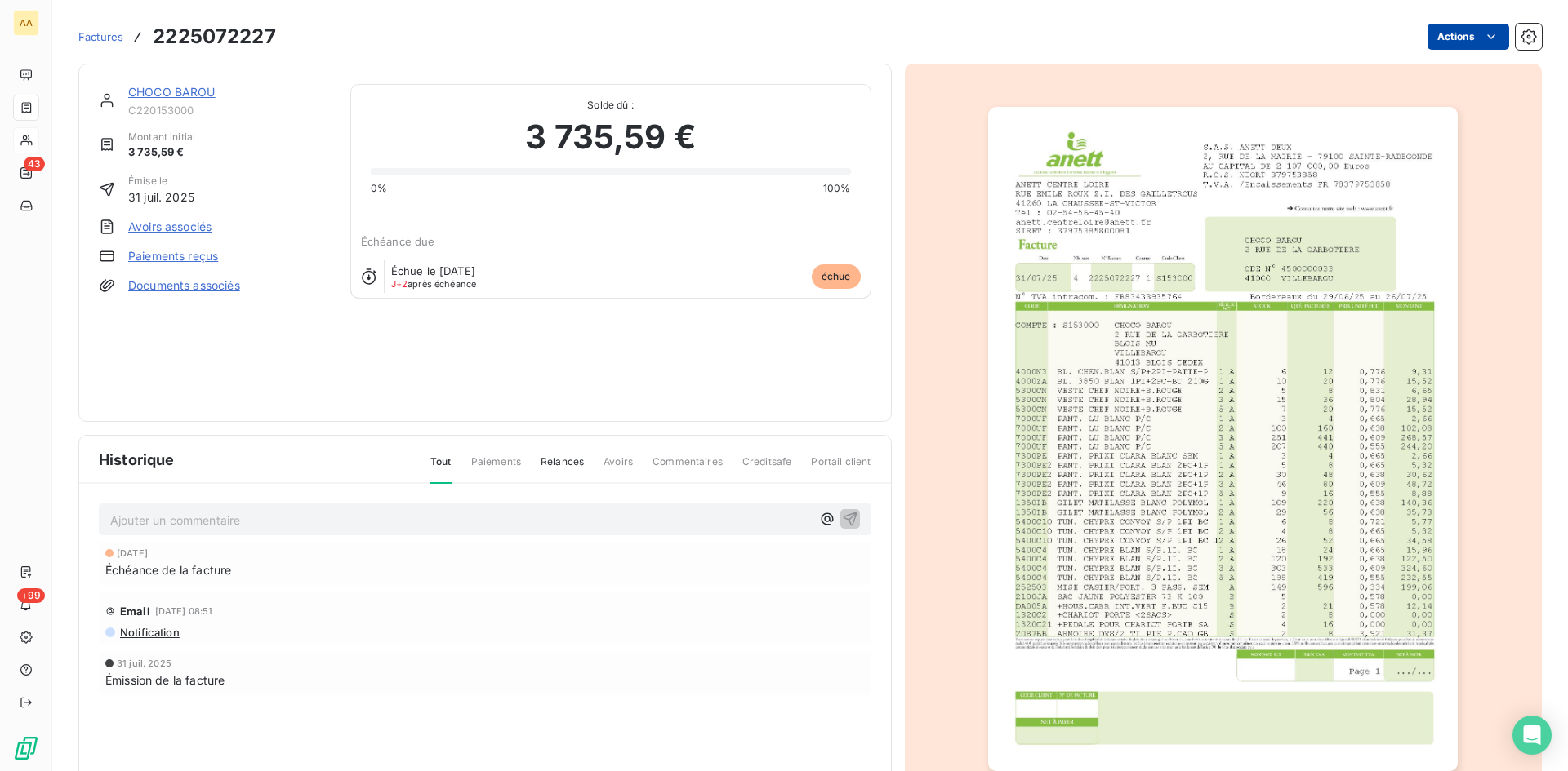
click at [1433, 36] on html "AA 43 +99 Factures 2225072227 Actions CHOCO BAROU C220153000 Montant initial 3 …" at bounding box center [784, 385] width 1568 height 771
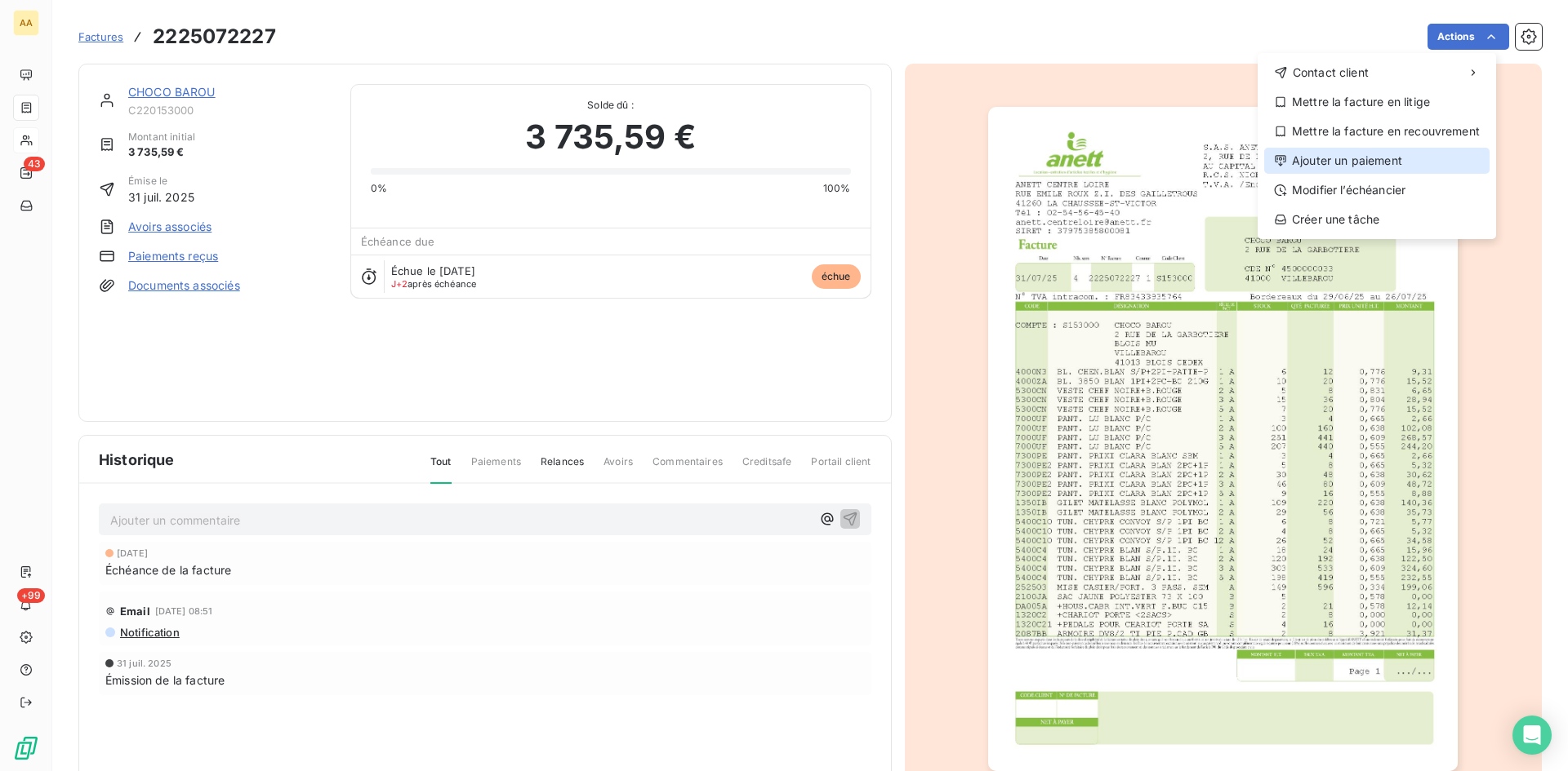
click at [1335, 161] on div "Ajouter un paiement" at bounding box center [1376, 161] width 225 height 26
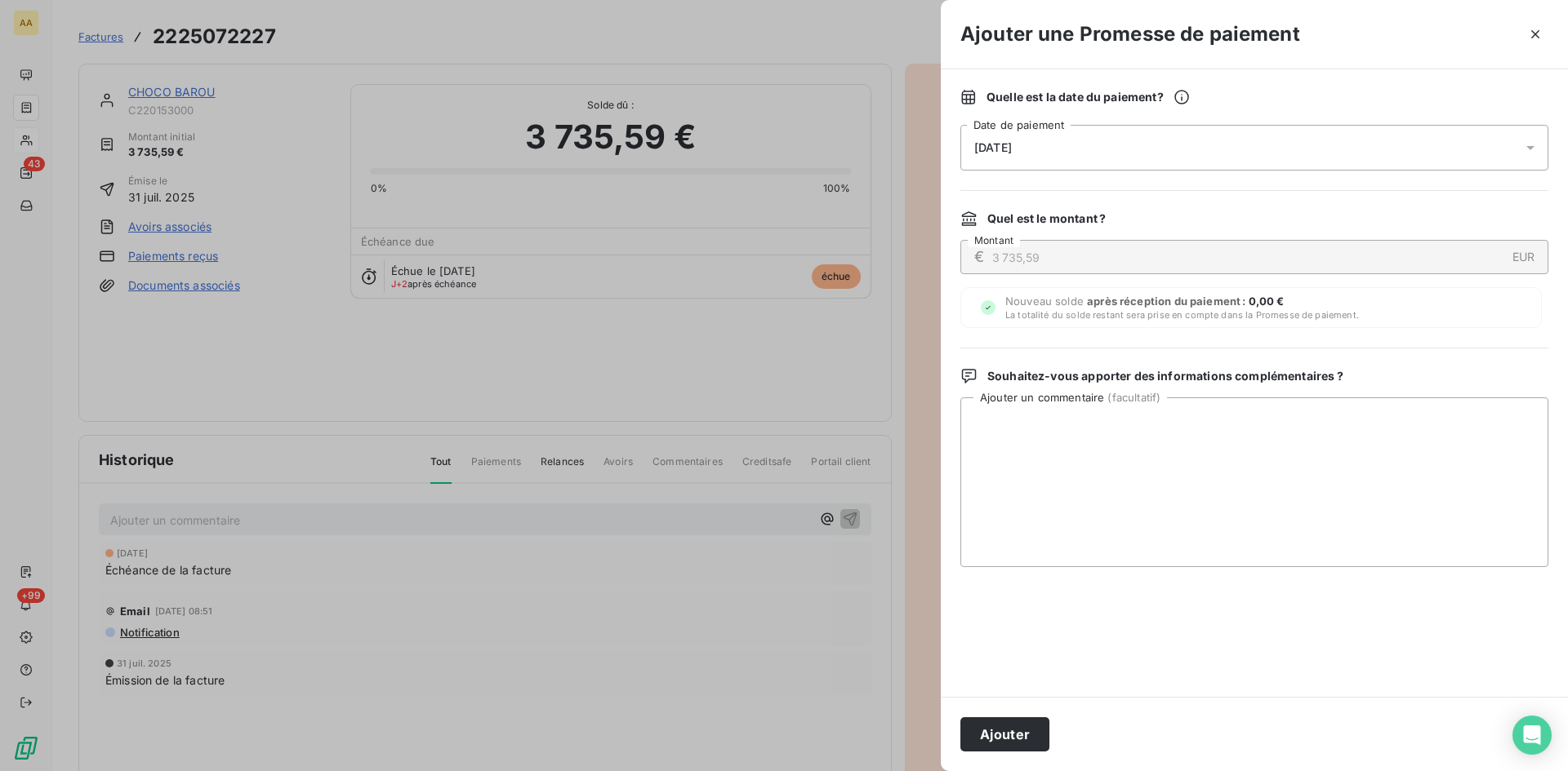
click at [1011, 153] on span "[DATE]" at bounding box center [993, 148] width 38 height 13
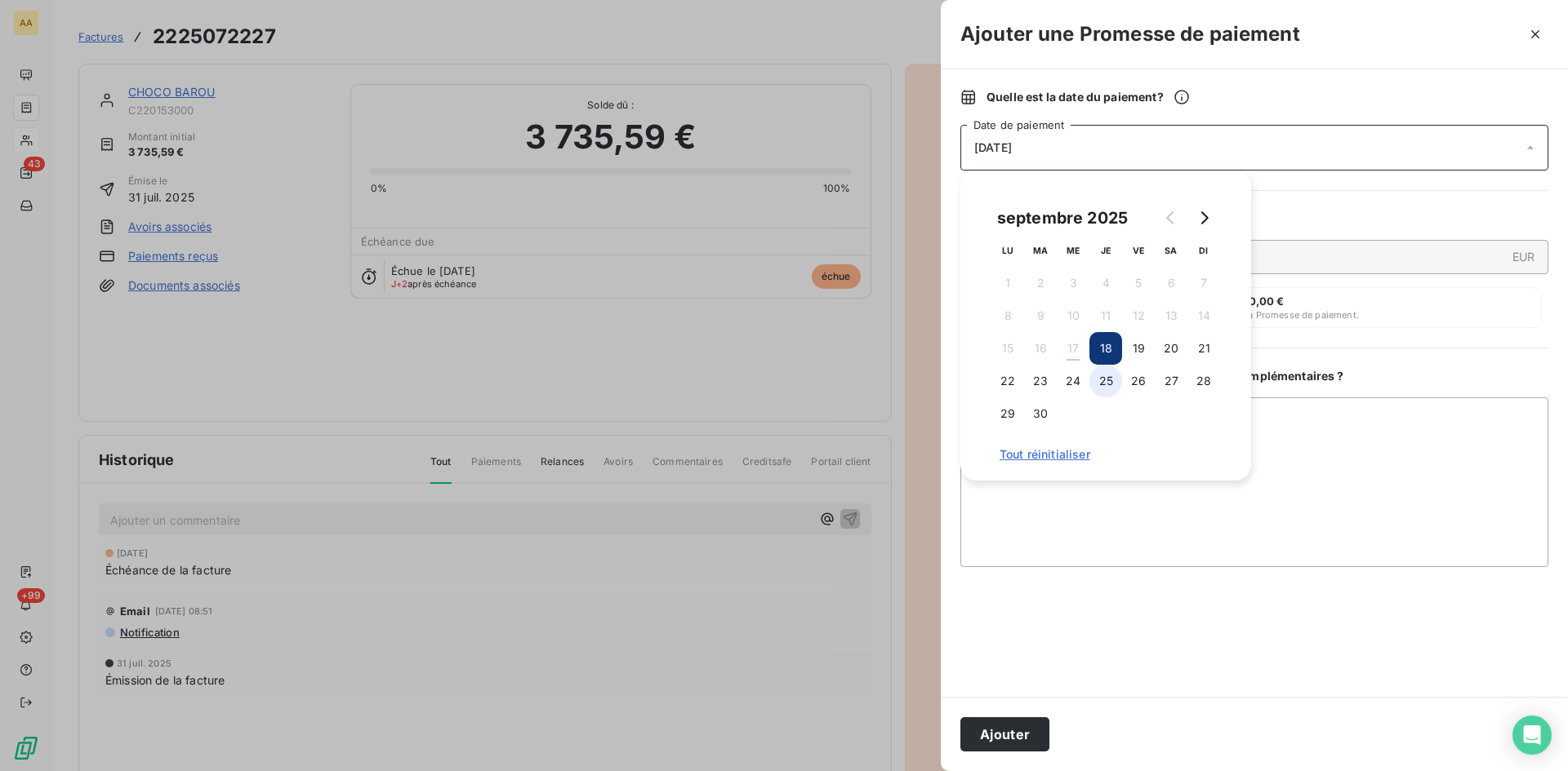
click at [1097, 381] on button "25" at bounding box center [1106, 381] width 33 height 33
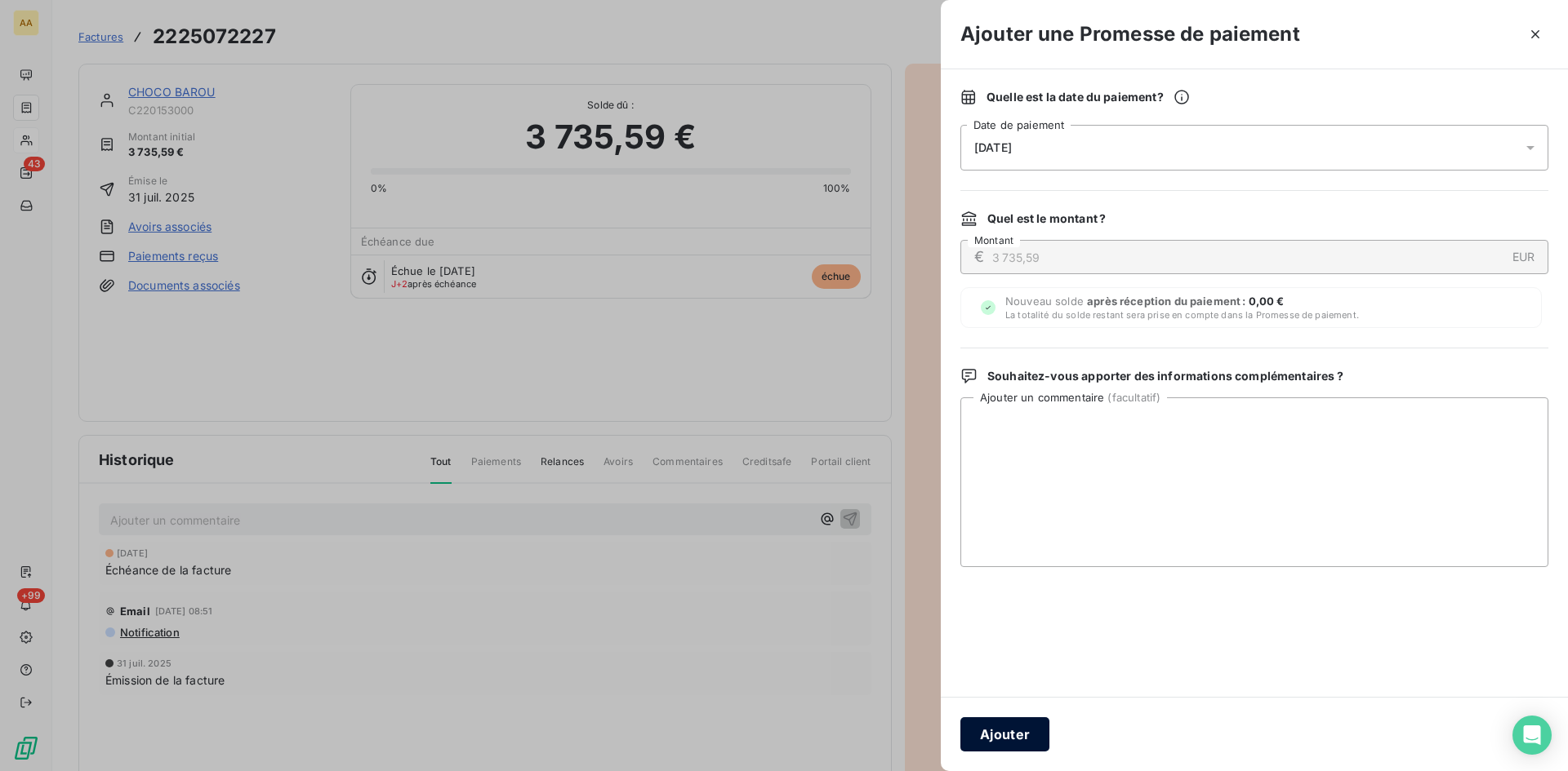
click at [981, 738] on button "Ajouter" at bounding box center [1005, 734] width 89 height 34
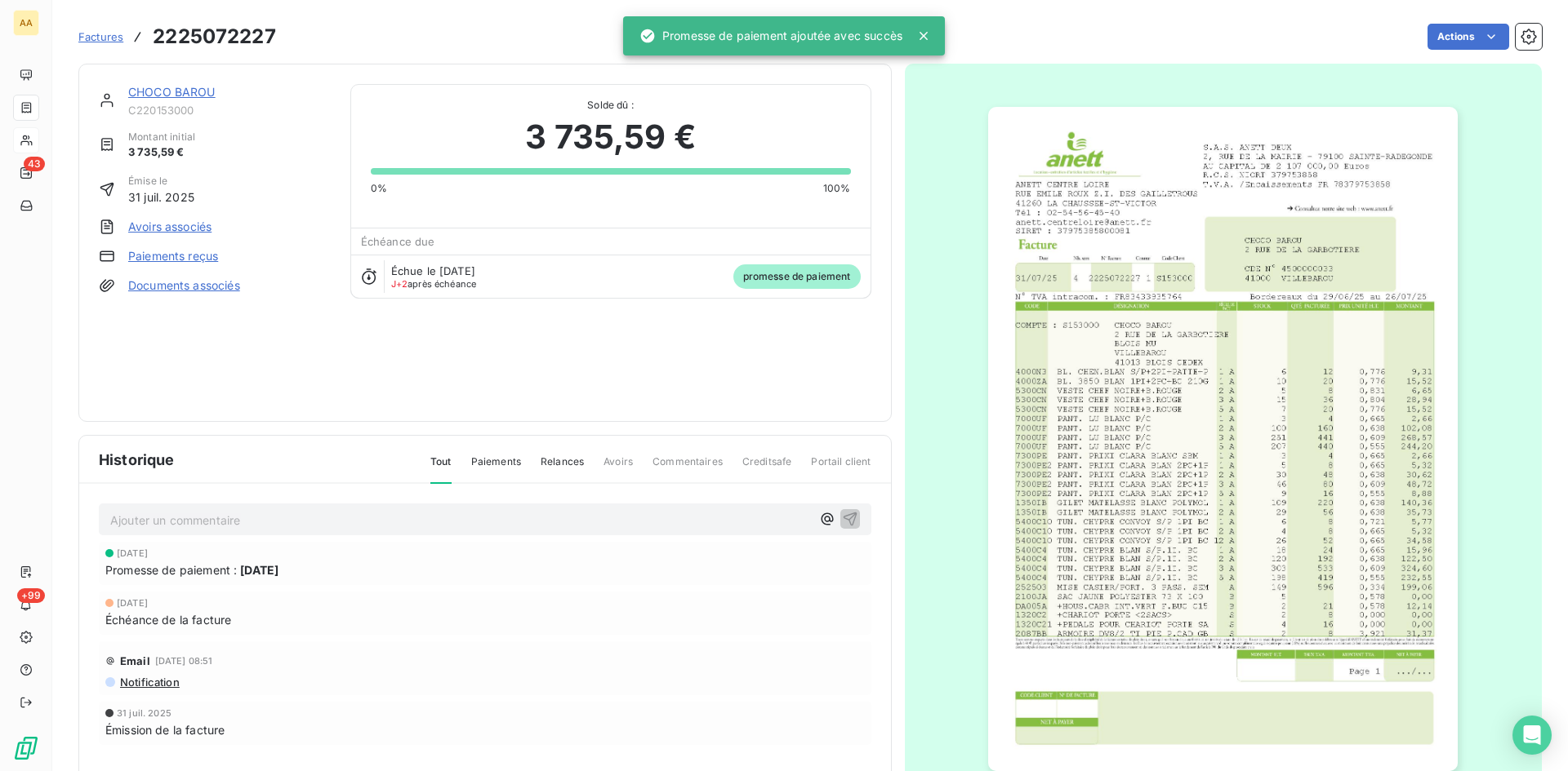
click at [494, 519] on p "Ajouter un commentaire ﻿" at bounding box center [461, 521] width 701 height 21
drag, startPoint x: 844, startPoint y: 516, endPoint x: 808, endPoint y: 492, distance: 43.3
click at [842, 516] on icon "button" at bounding box center [849, 518] width 16 height 16
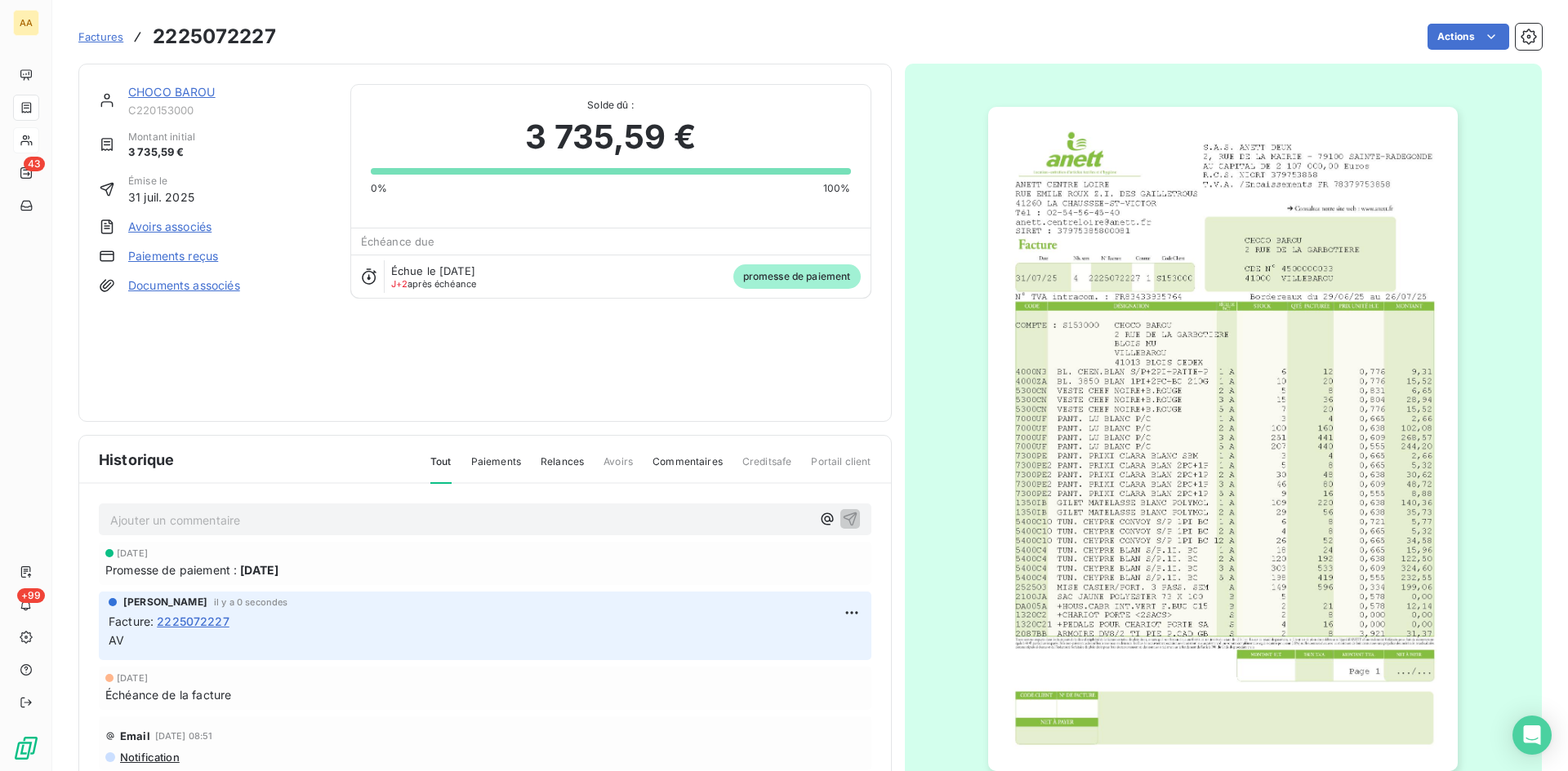
click at [175, 88] on link "CHOCO BAROU" at bounding box center [171, 91] width 88 height 14
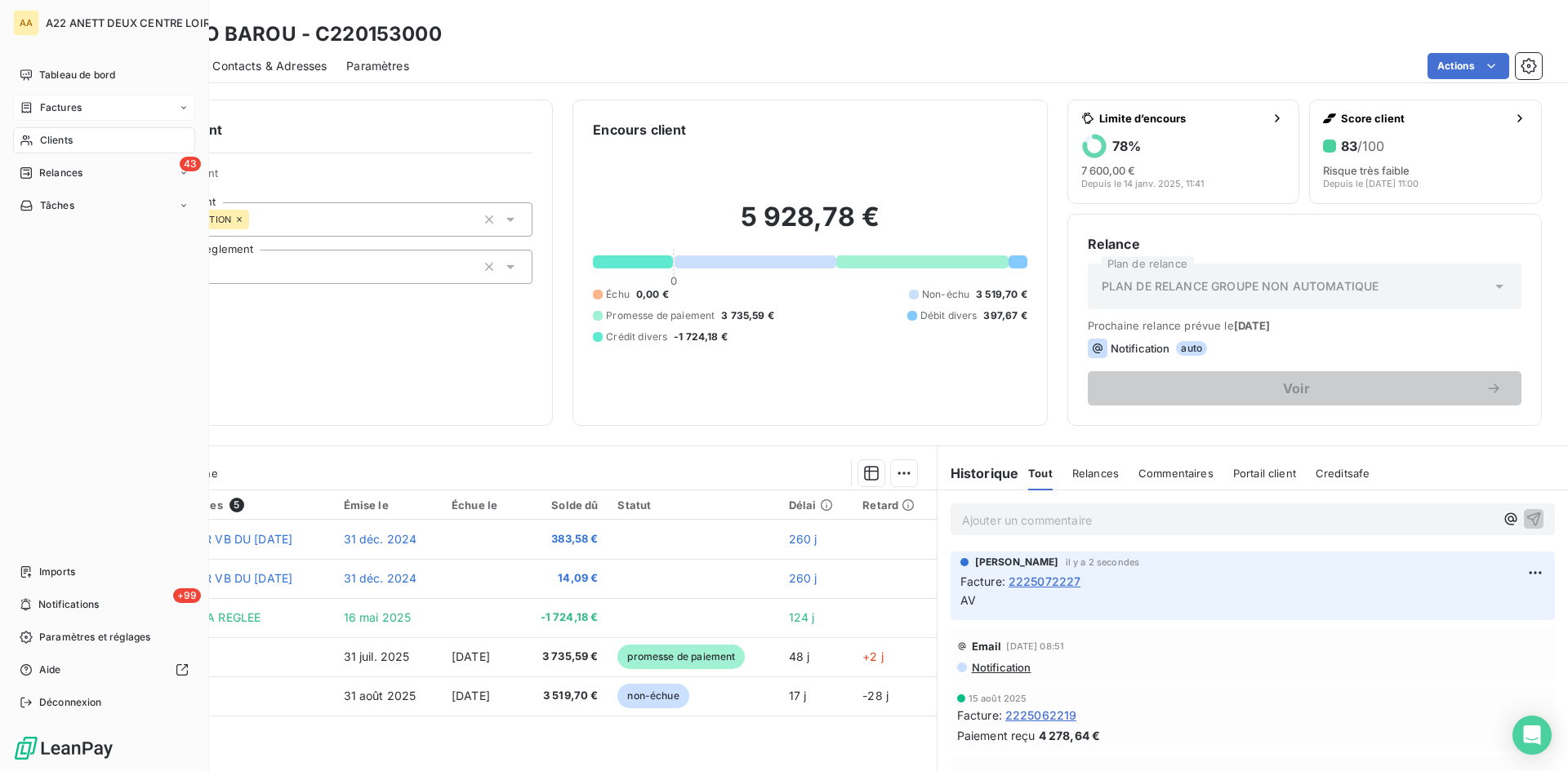
click at [46, 133] on span "Clients" at bounding box center [56, 140] width 33 height 15
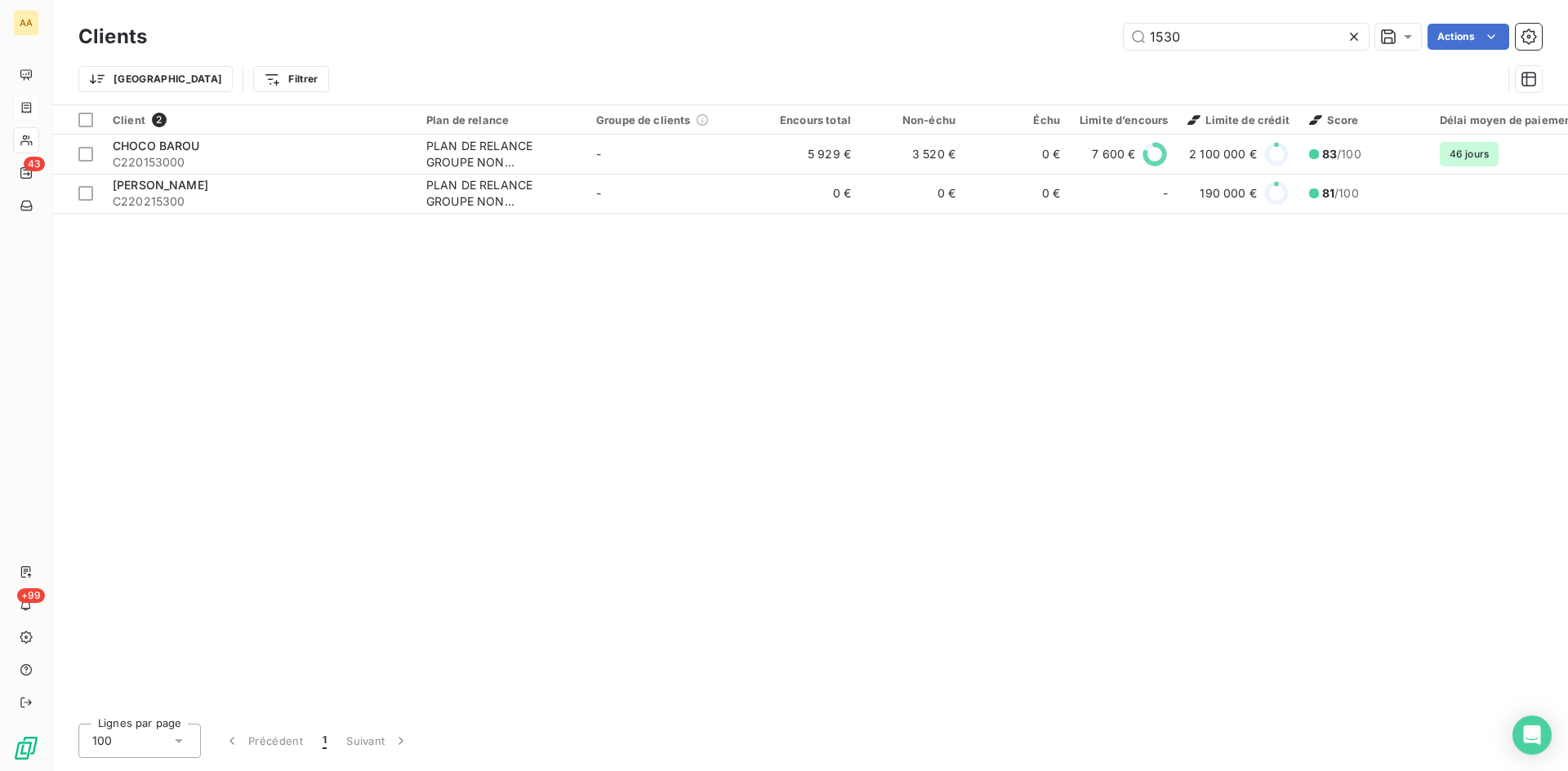
drag, startPoint x: 1171, startPoint y: 40, endPoint x: 1049, endPoint y: 65, distance: 124.5
click at [1049, 64] on div "Clients 1530 Actions Trier Filtrer" at bounding box center [810, 62] width 1463 height 85
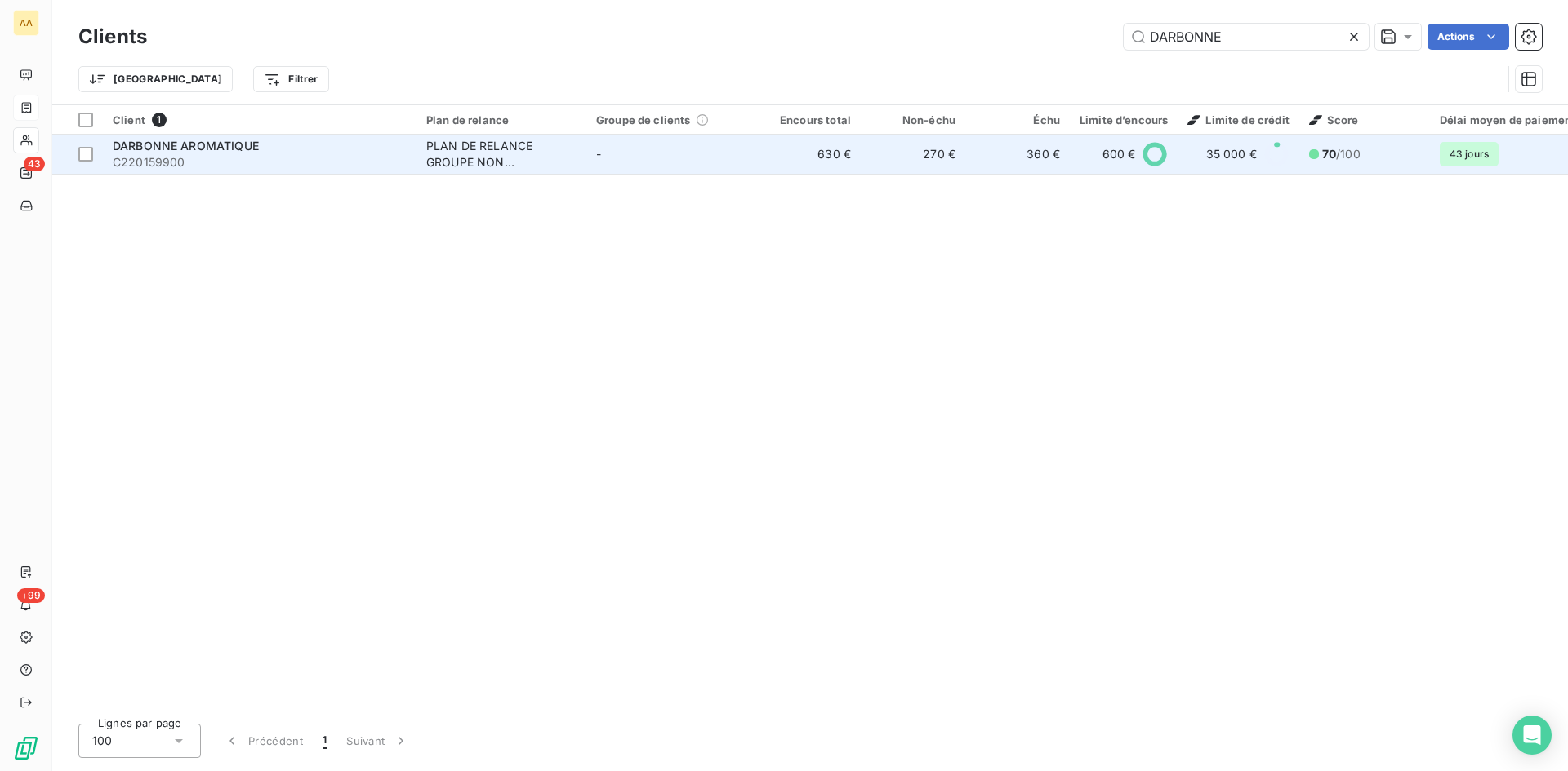
type input "DARBONNE"
click at [445, 156] on div "PLAN DE RELANCE GROUPE NON AUTOMATIQUE" at bounding box center [502, 154] width 151 height 33
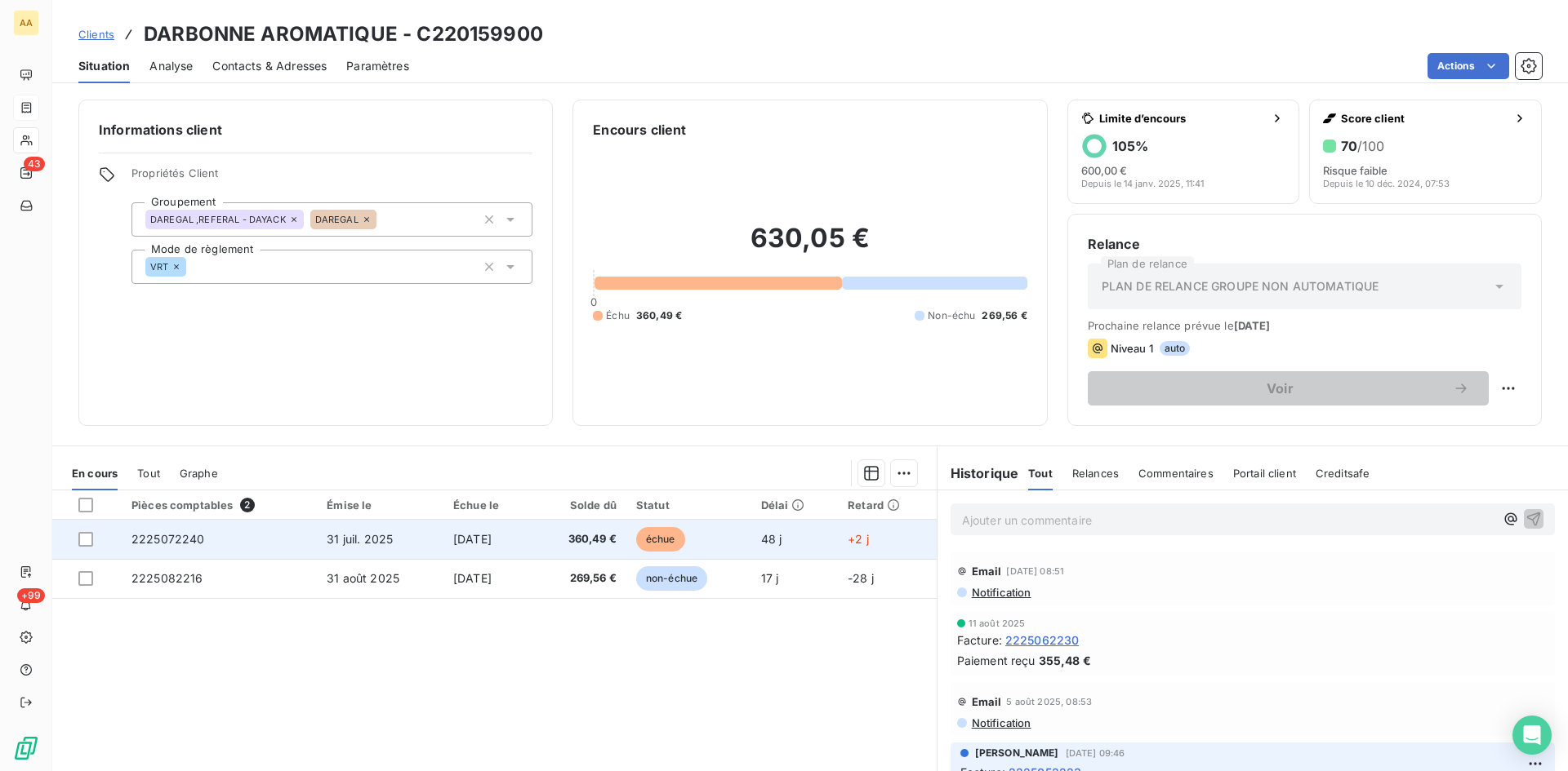
click at [181, 532] on span "2225072240" at bounding box center [169, 538] width 73 height 14
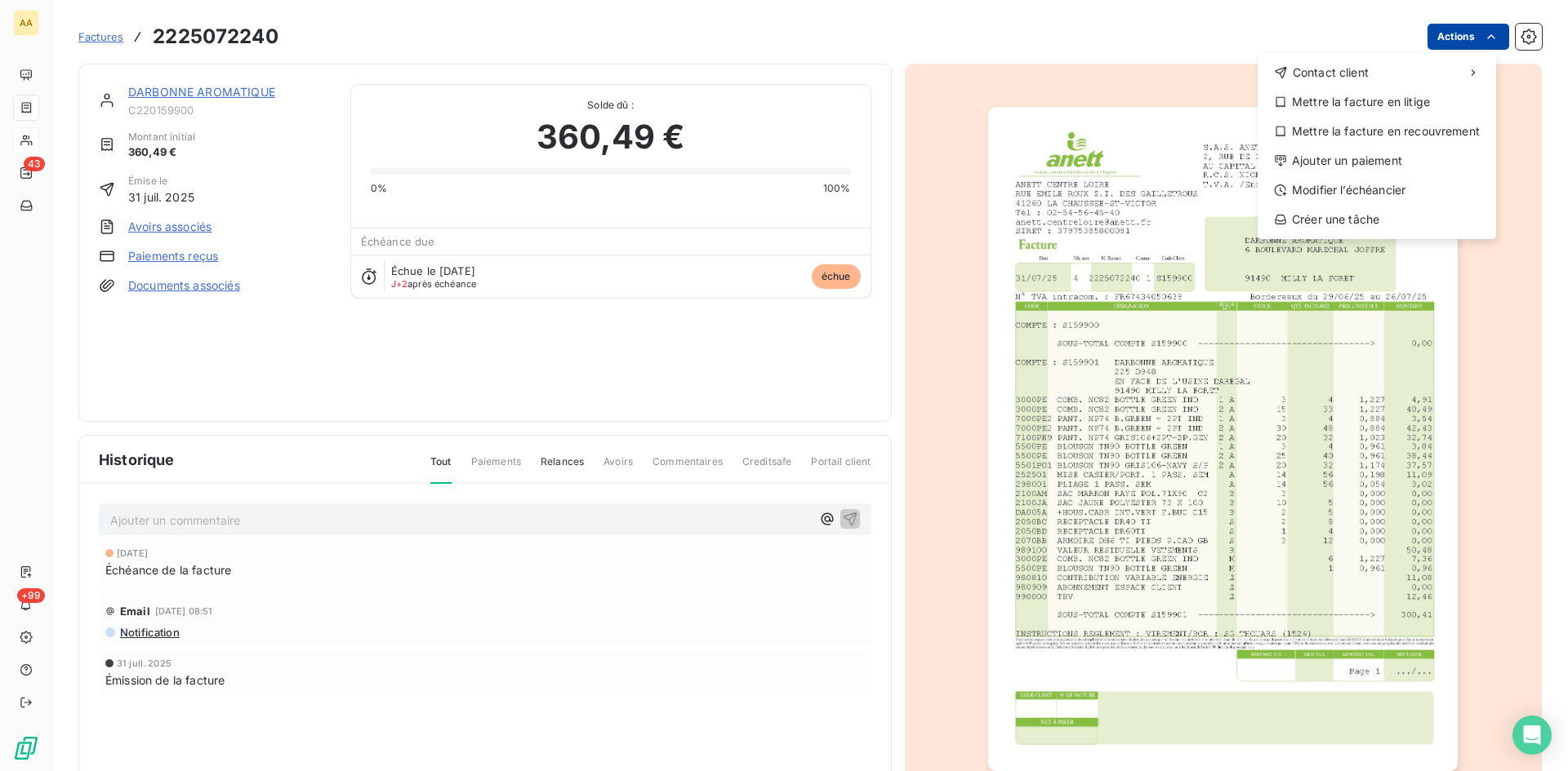
click at [1458, 29] on html "AA 43 +99 Factures [PHONE_NUMBER] Actions Contact client Mettre la facture en l…" at bounding box center [784, 385] width 1568 height 771
click at [1361, 154] on div "Ajouter un paiement" at bounding box center [1376, 161] width 225 height 26
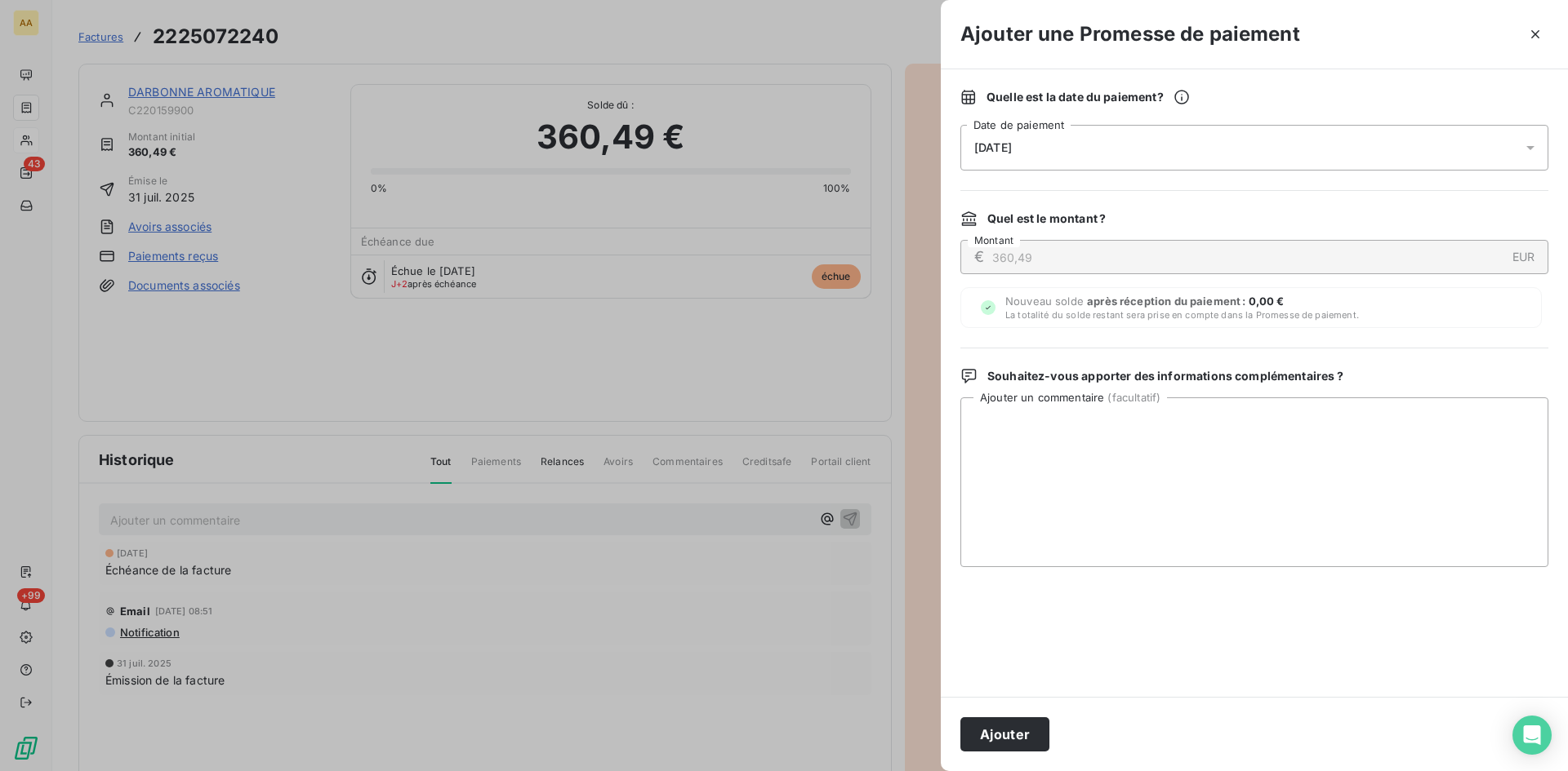
click at [1011, 148] on span "[DATE]" at bounding box center [993, 148] width 38 height 13
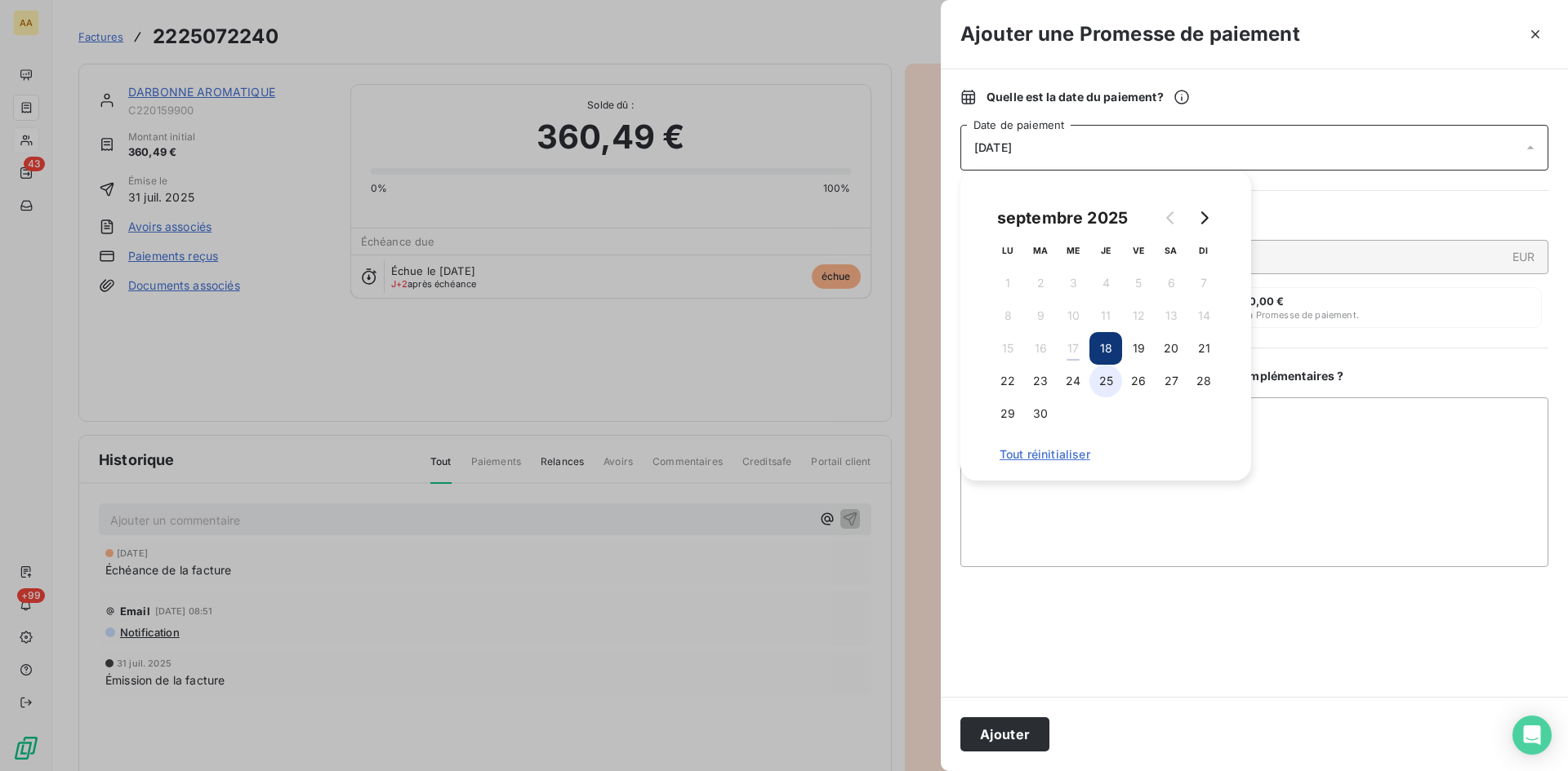
click at [1108, 380] on button "25" at bounding box center [1106, 381] width 33 height 33
click at [1022, 727] on button "Ajouter" at bounding box center [1005, 734] width 89 height 34
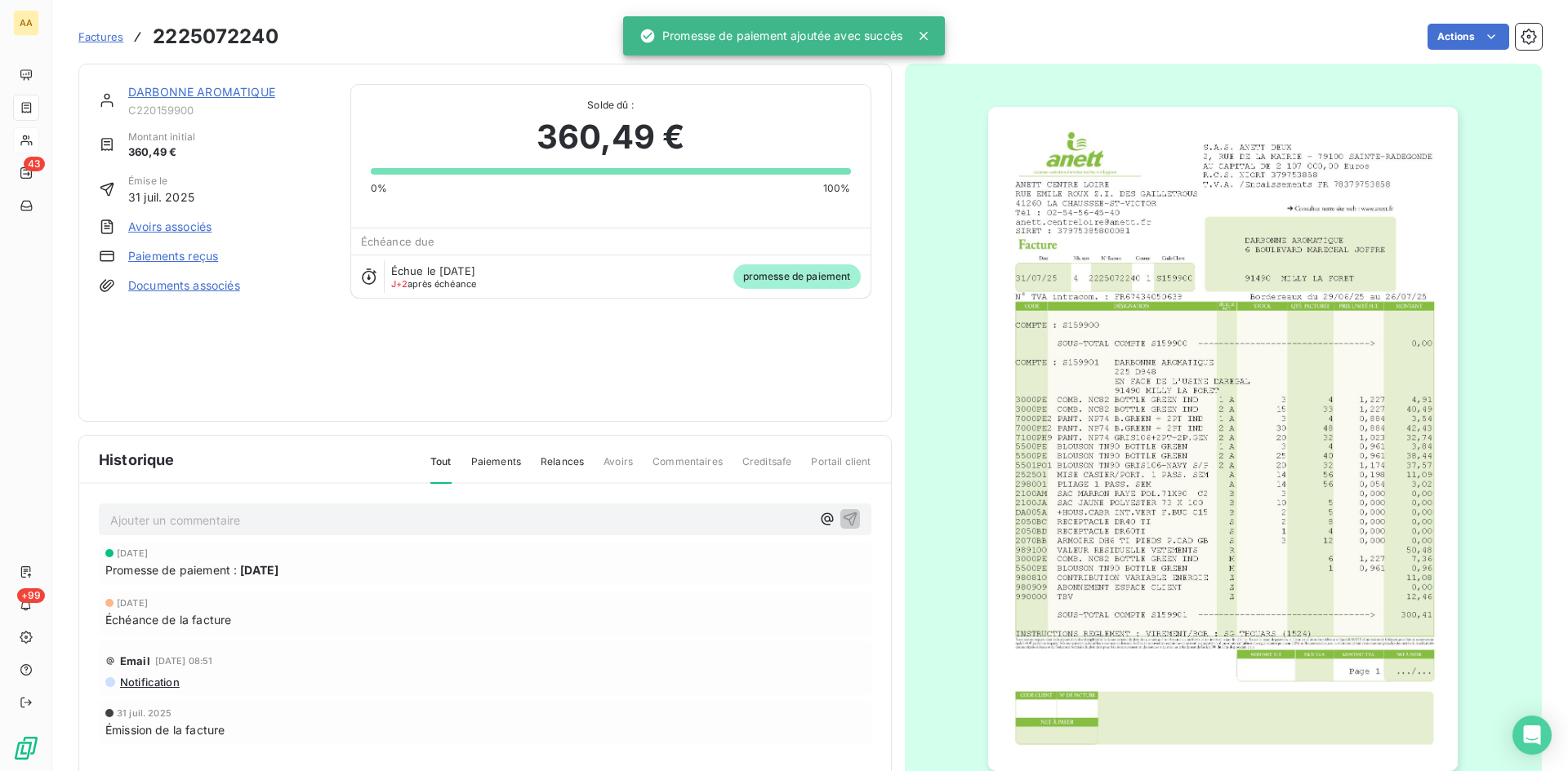
click at [561, 525] on p "Ajouter un commentaire ﻿" at bounding box center [461, 521] width 701 height 21
click at [844, 512] on icon "button" at bounding box center [849, 518] width 16 height 16
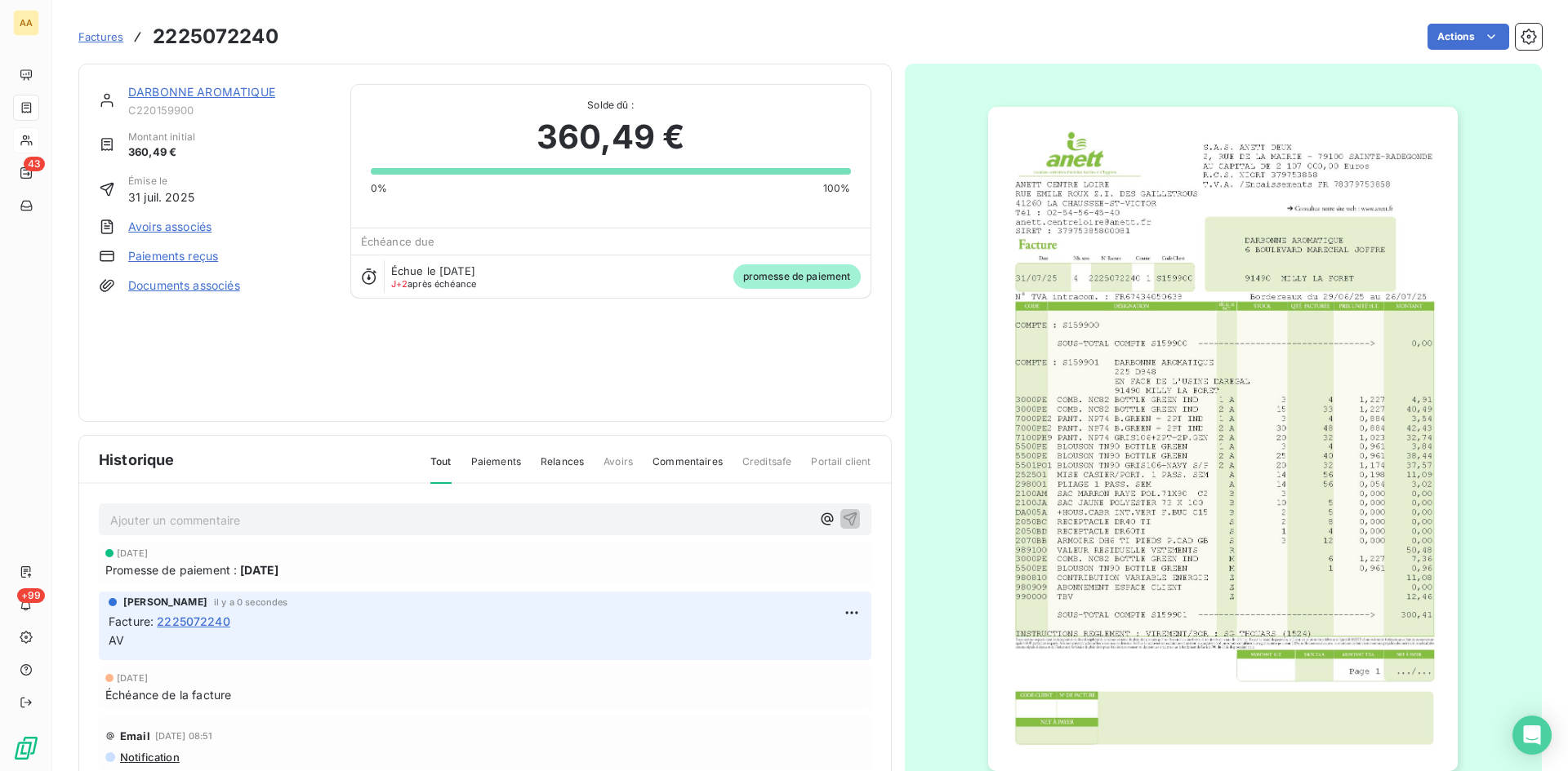
click at [173, 89] on link "DARBONNE AROMATIQUE" at bounding box center [202, 91] width 147 height 14
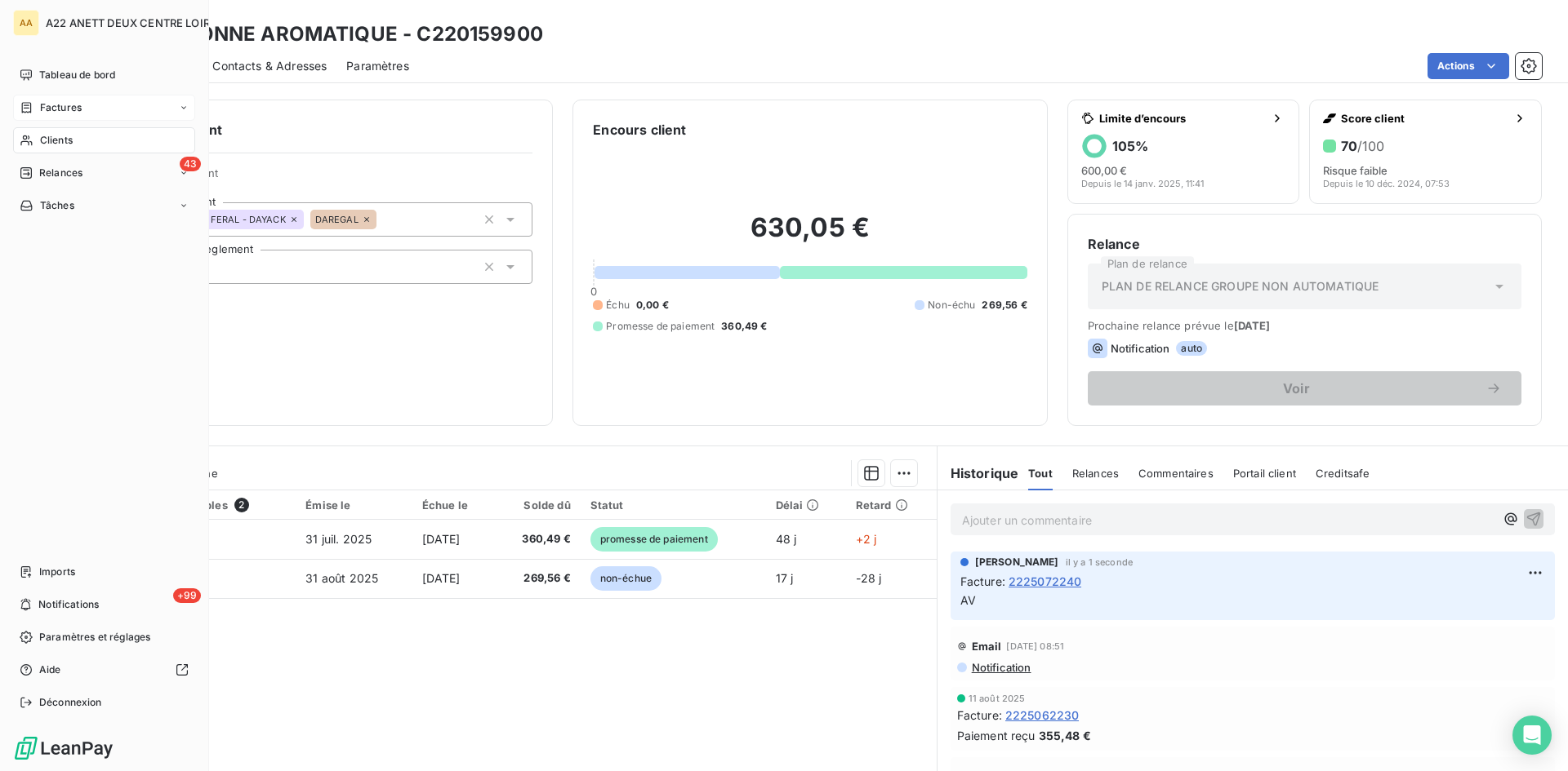
click at [50, 106] on span "Factures" at bounding box center [60, 108] width 41 height 15
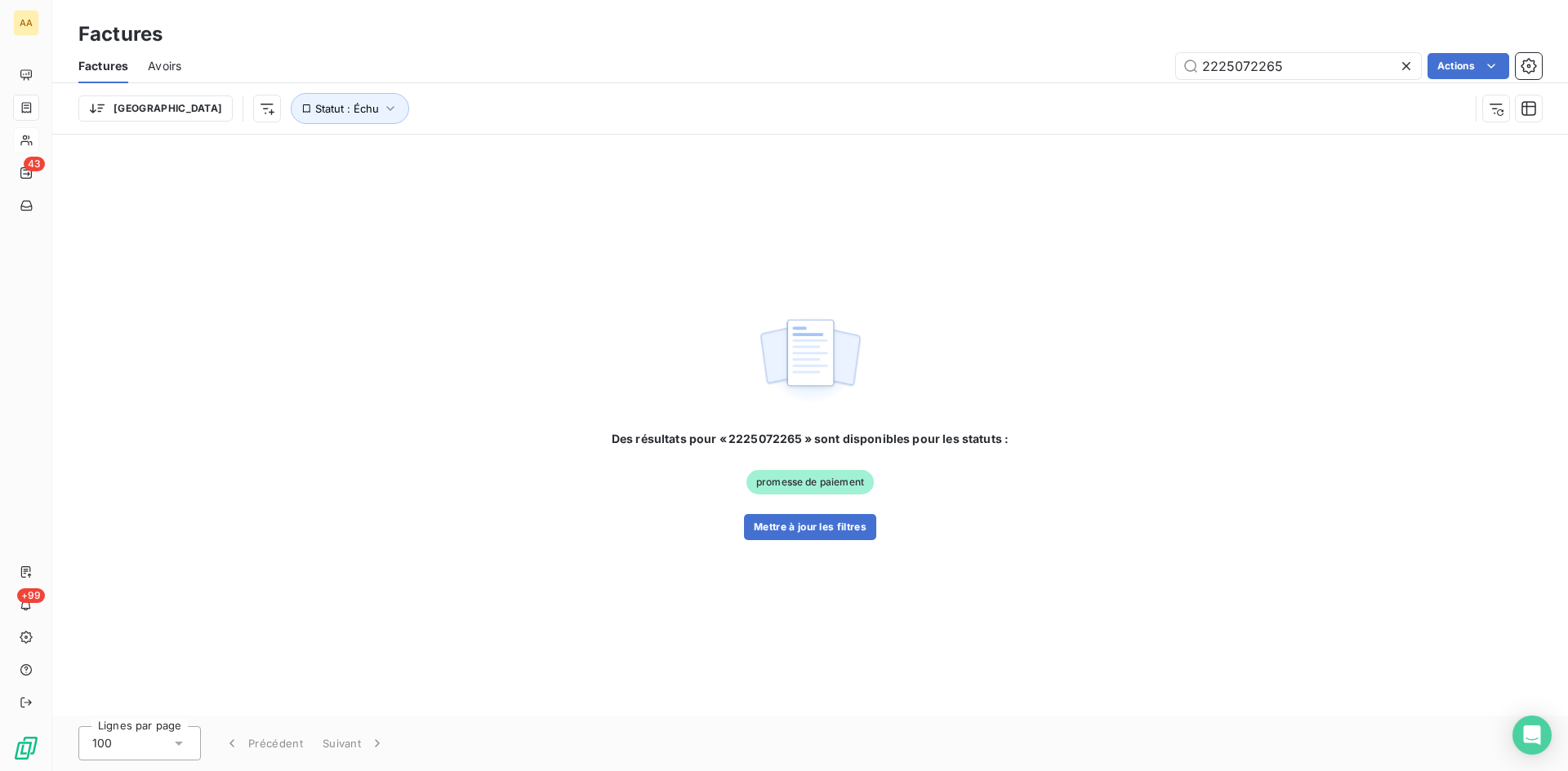
drag, startPoint x: 1303, startPoint y: 64, endPoint x: 1086, endPoint y: 69, distance: 217.1
click at [1086, 69] on div "2225072265 Actions" at bounding box center [871, 66] width 1341 height 26
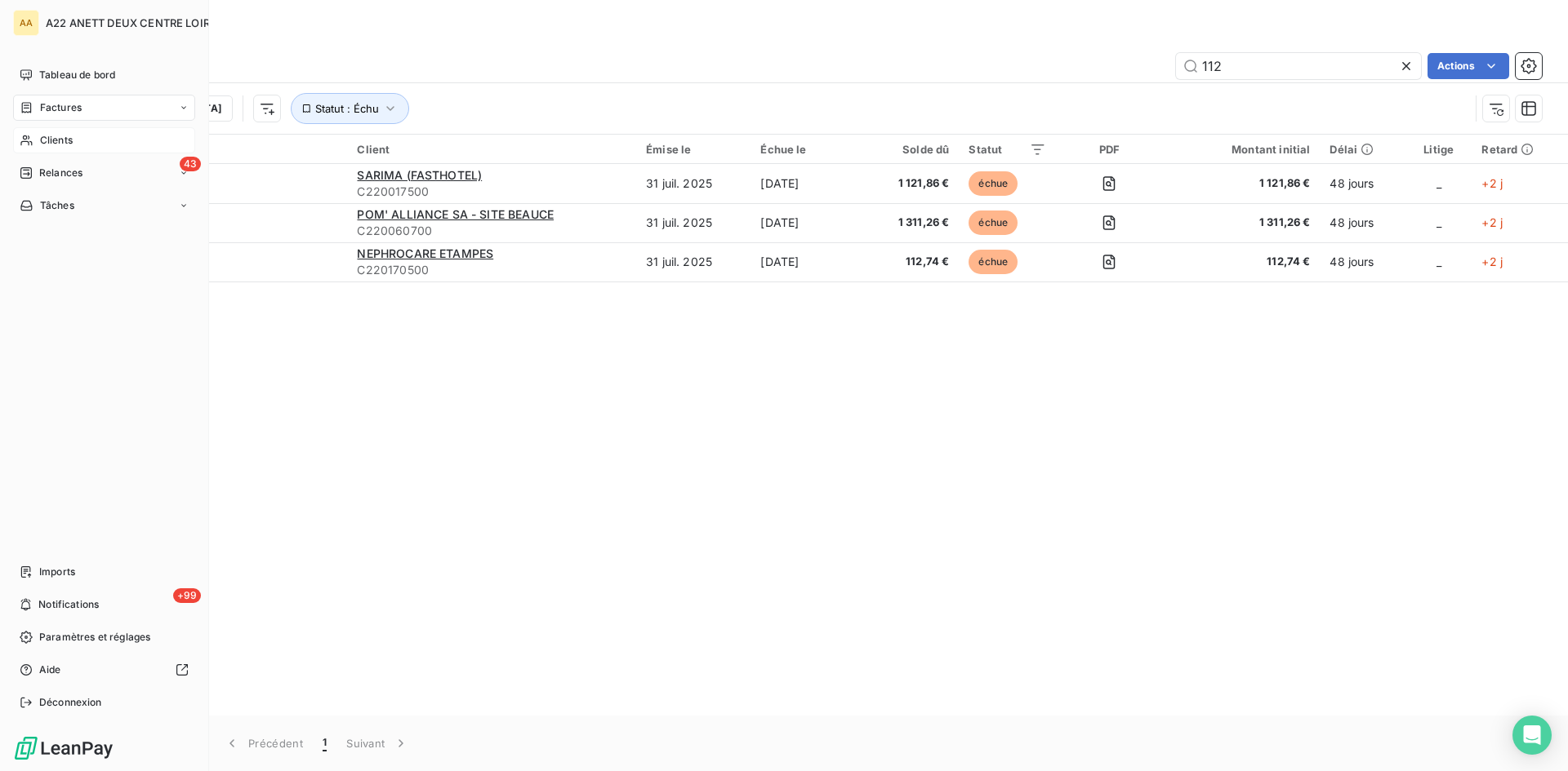
type input "112"
click at [46, 137] on span "Clients" at bounding box center [56, 140] width 33 height 15
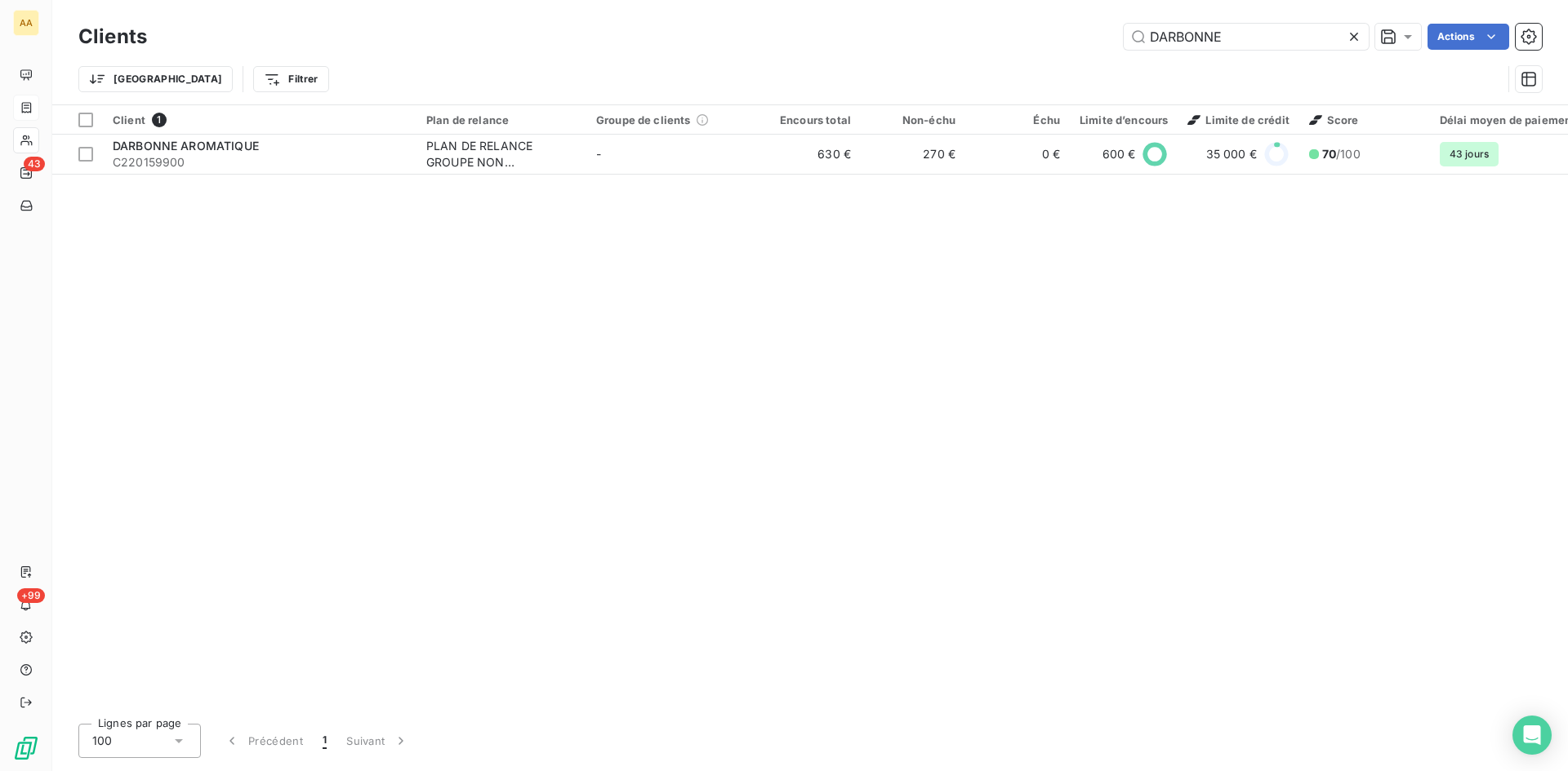
drag, startPoint x: 1237, startPoint y: 35, endPoint x: 1085, endPoint y: 49, distance: 152.6
click at [1085, 49] on div "DARBONNE Actions" at bounding box center [854, 37] width 1375 height 26
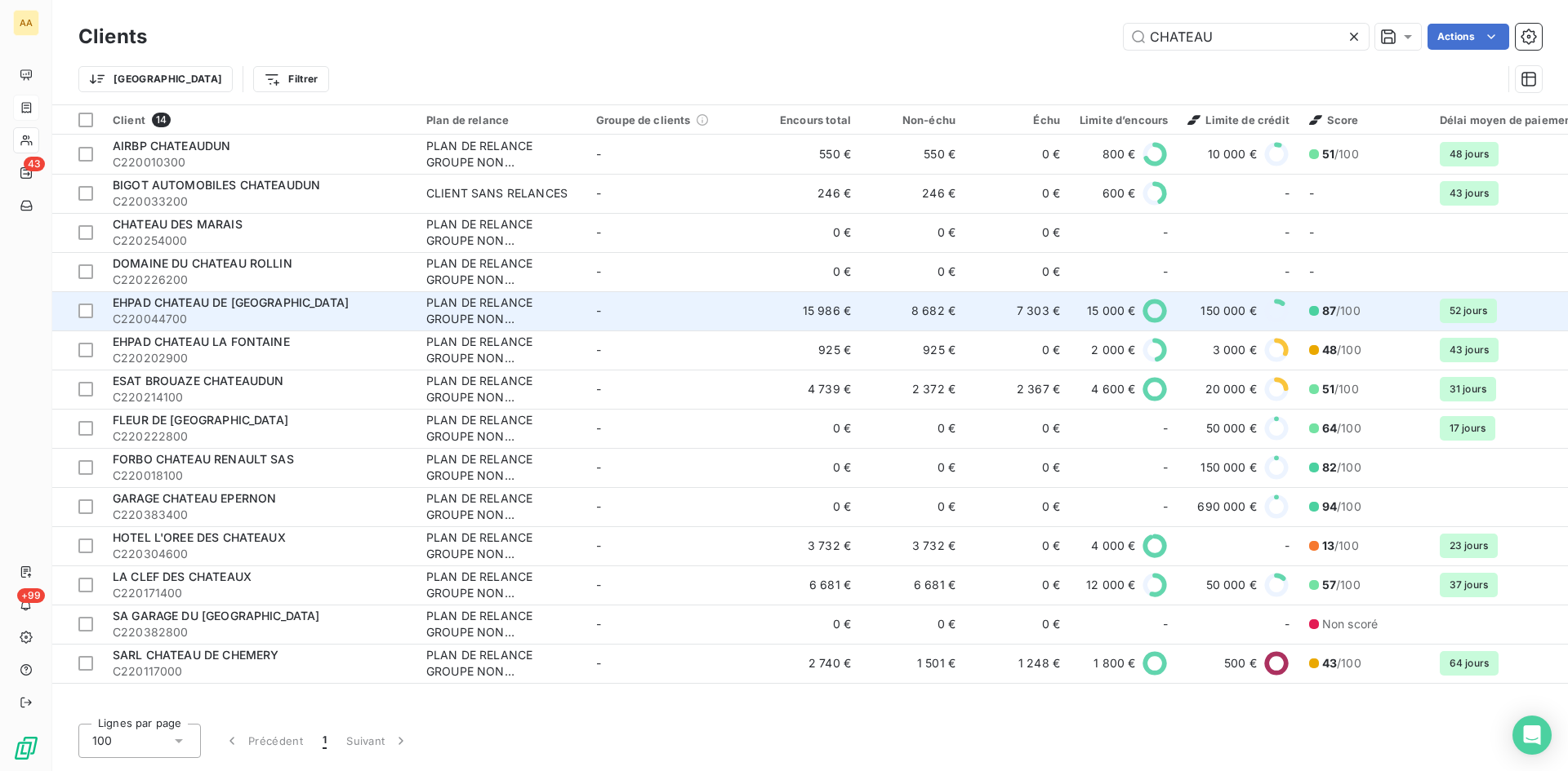
type input "CHATEAU"
click at [210, 311] on span "C220044700" at bounding box center [260, 318] width 294 height 16
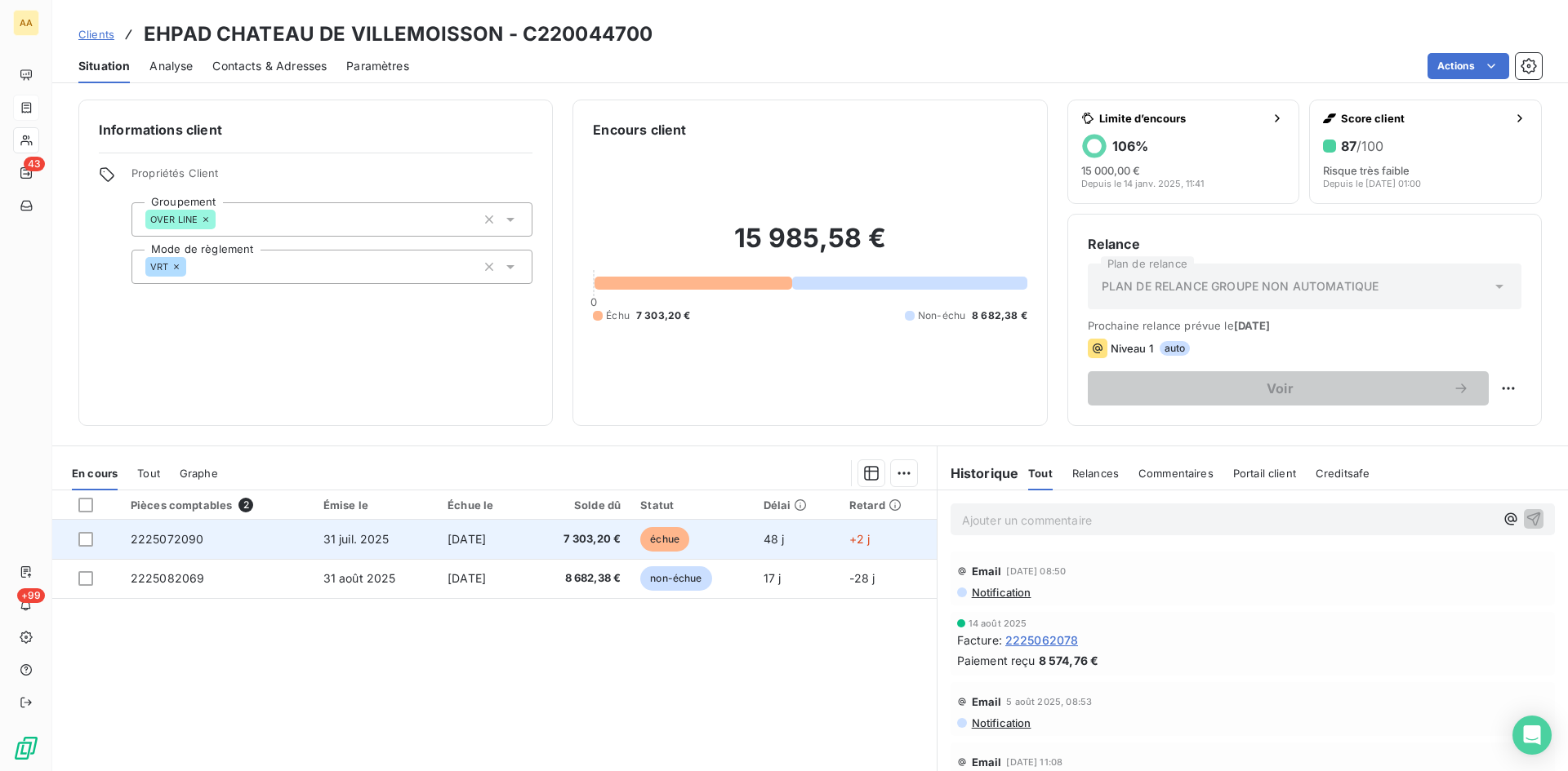
click at [187, 534] on span "2225072090" at bounding box center [168, 538] width 73 height 14
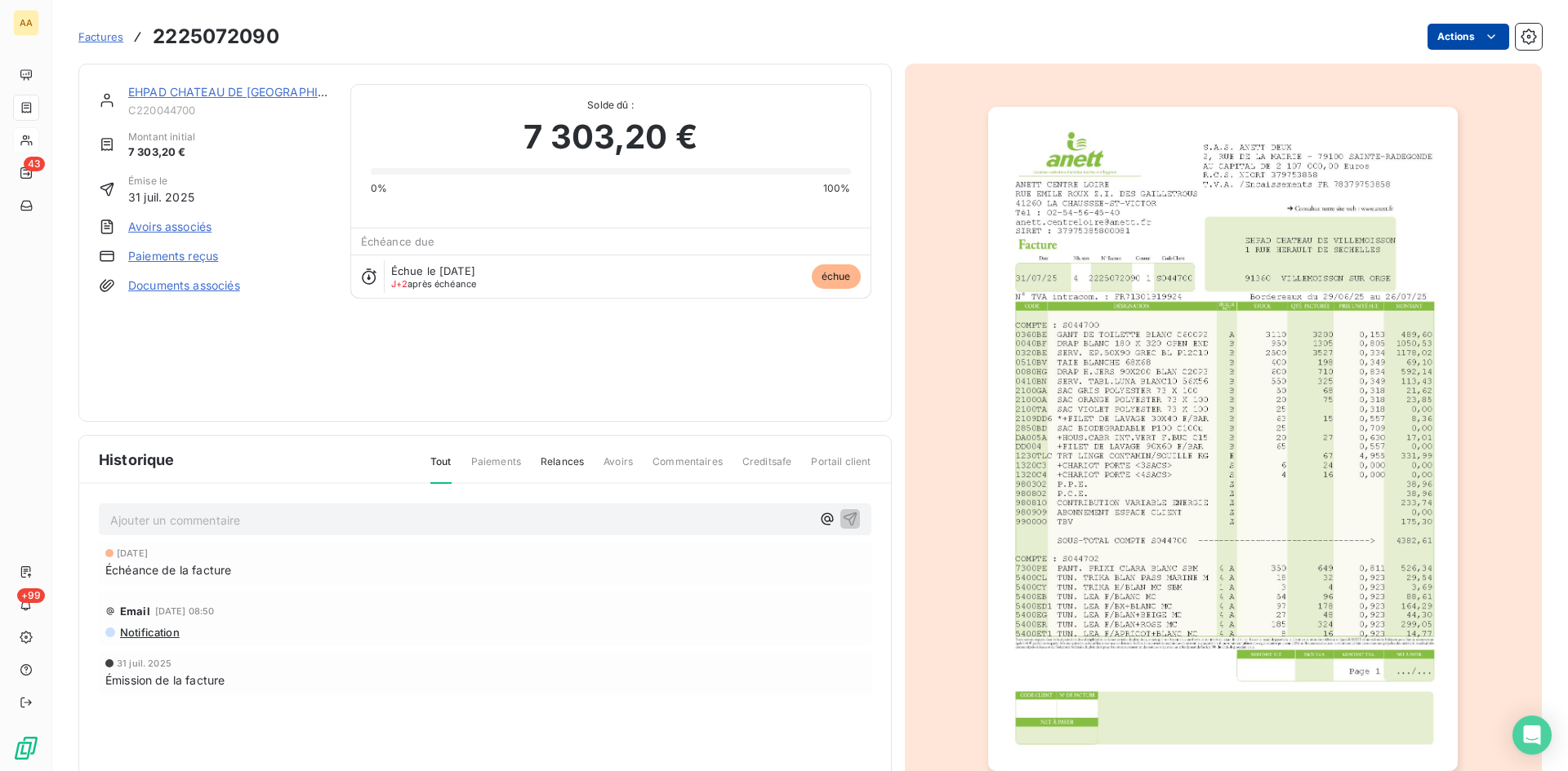
click at [1443, 30] on html "AA 43 +99 Factures 2225072090 Actions EHPAD CHATEAU DE VILLEMOISSON C220044700 …" at bounding box center [784, 385] width 1568 height 771
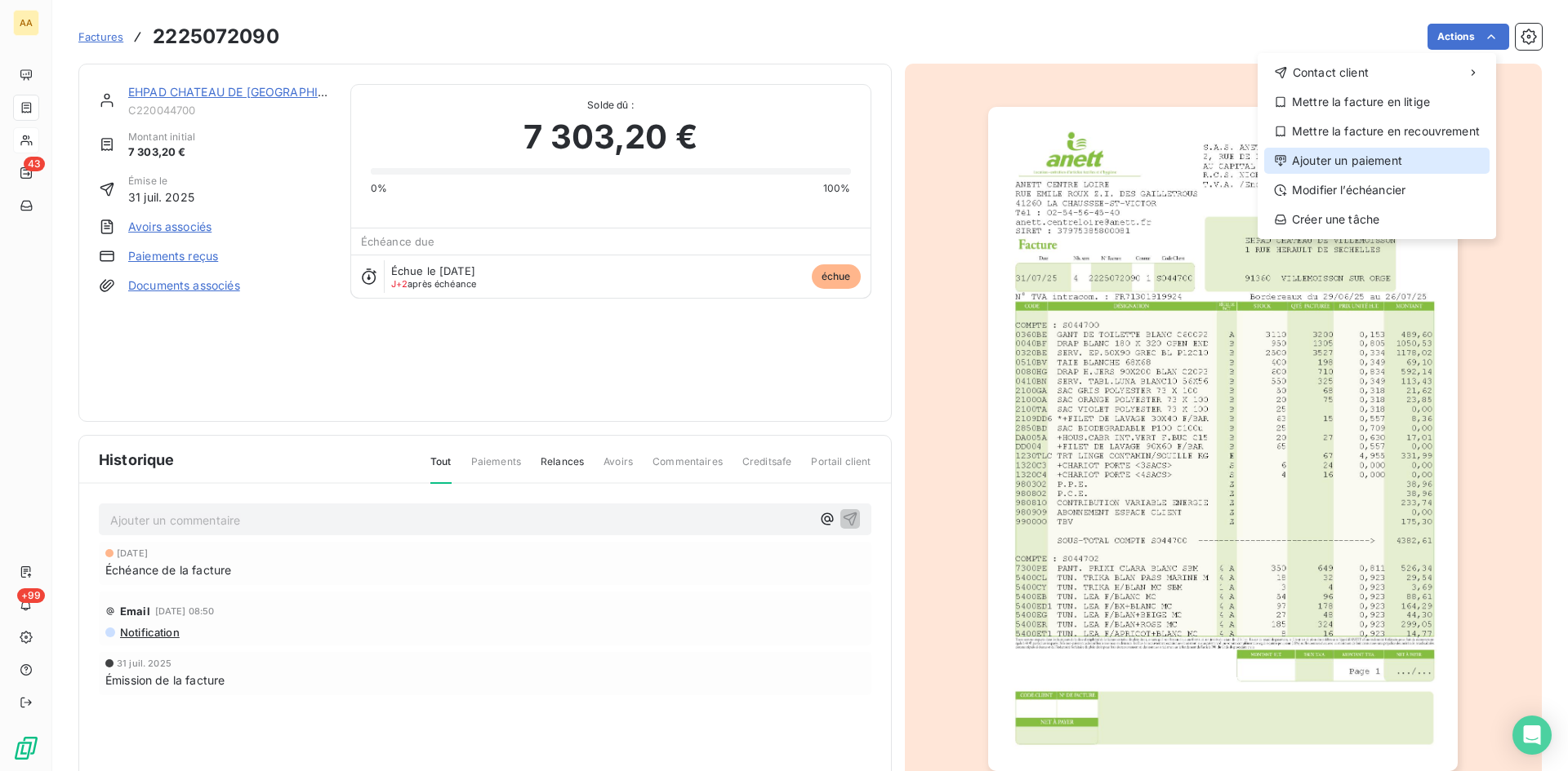
click at [1377, 156] on div "Ajouter un paiement" at bounding box center [1376, 161] width 225 height 26
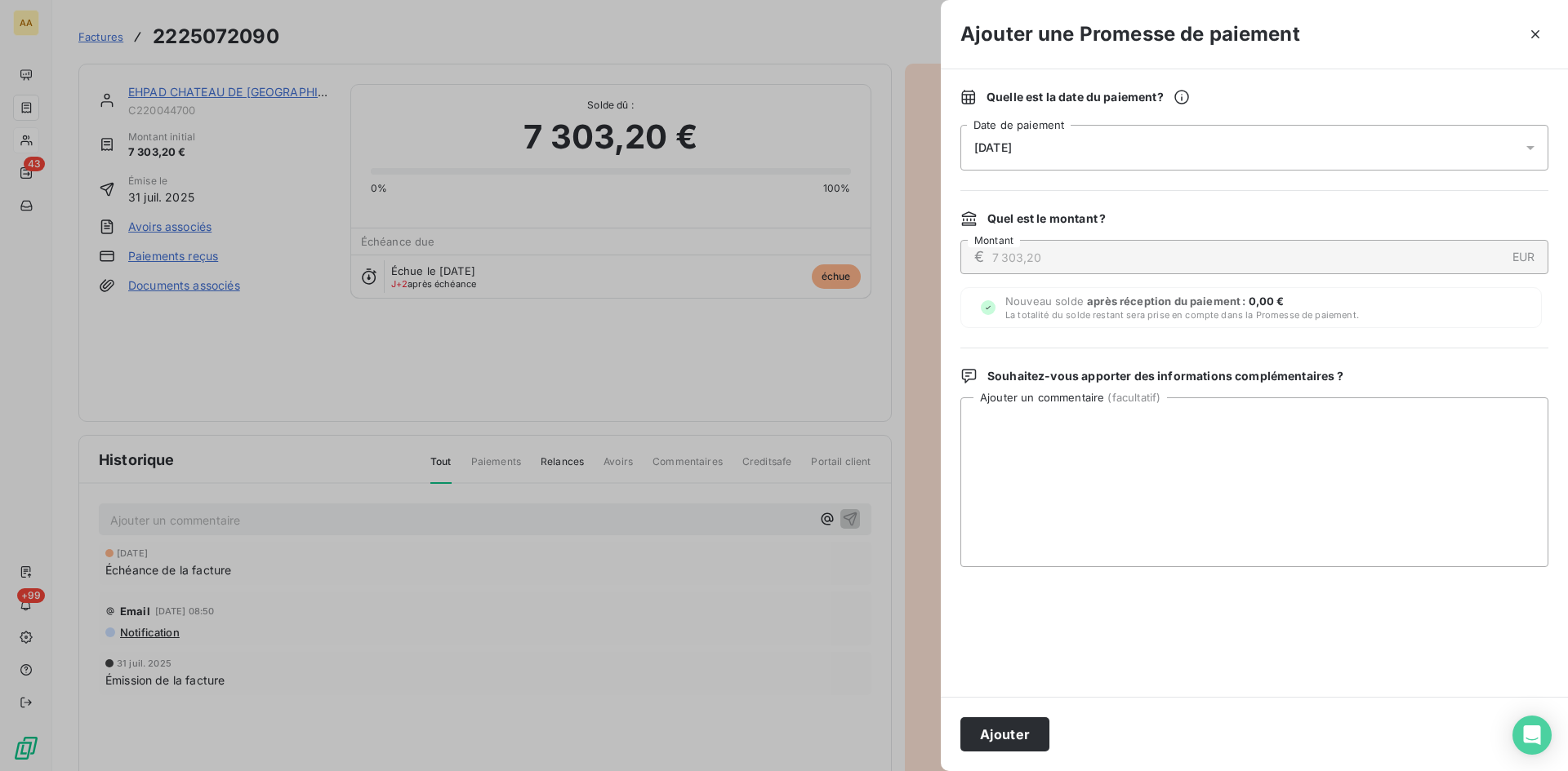
click at [1049, 147] on div "[DATE]" at bounding box center [1254, 148] width 588 height 46
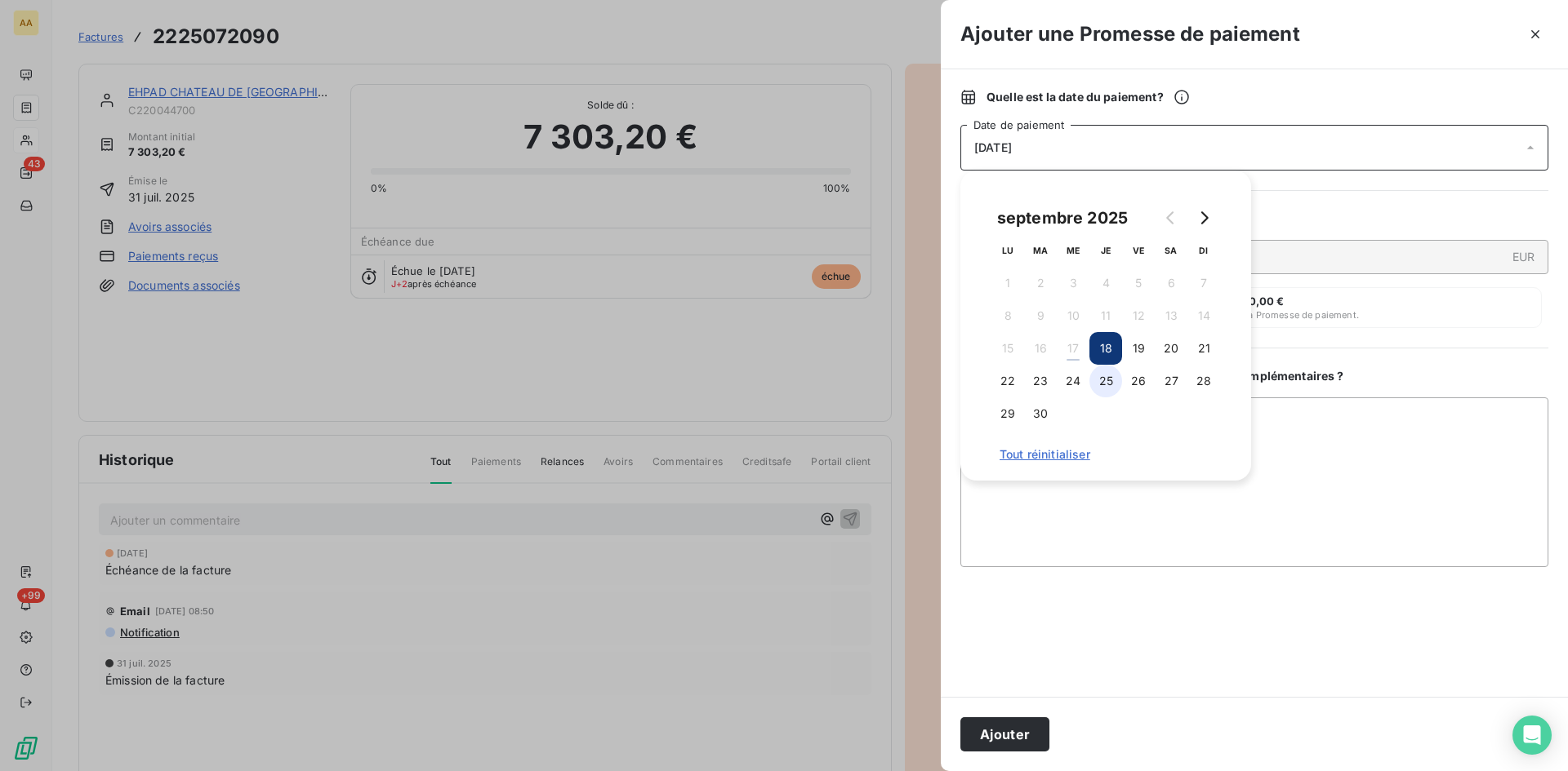
click at [1100, 382] on button "25" at bounding box center [1106, 381] width 33 height 33
click at [1003, 721] on button "Ajouter" at bounding box center [1005, 734] width 89 height 34
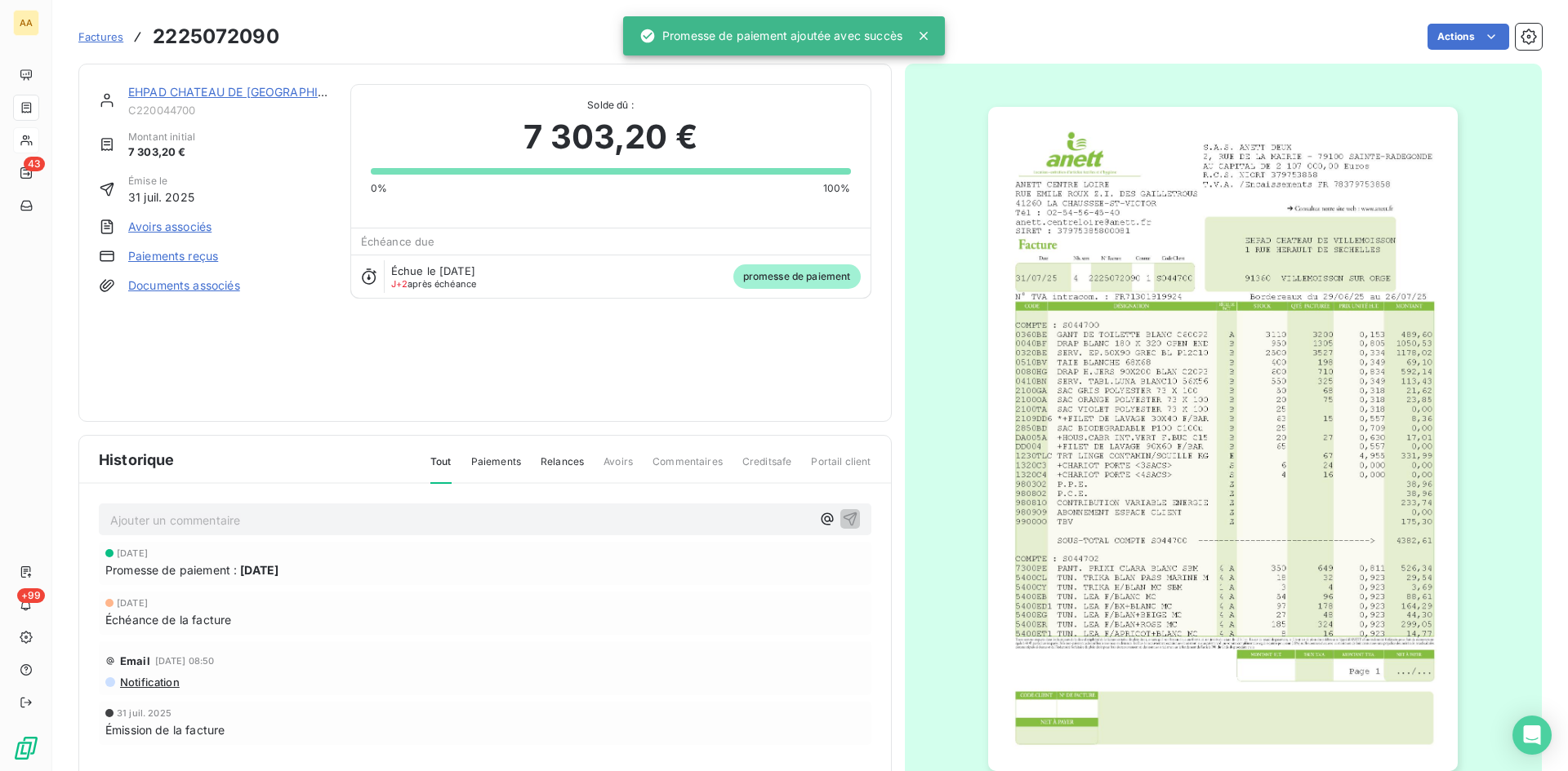
click at [506, 521] on p "Ajouter un commentaire ﻿" at bounding box center [461, 521] width 701 height 21
click at [849, 516] on icon "button" at bounding box center [849, 519] width 14 height 14
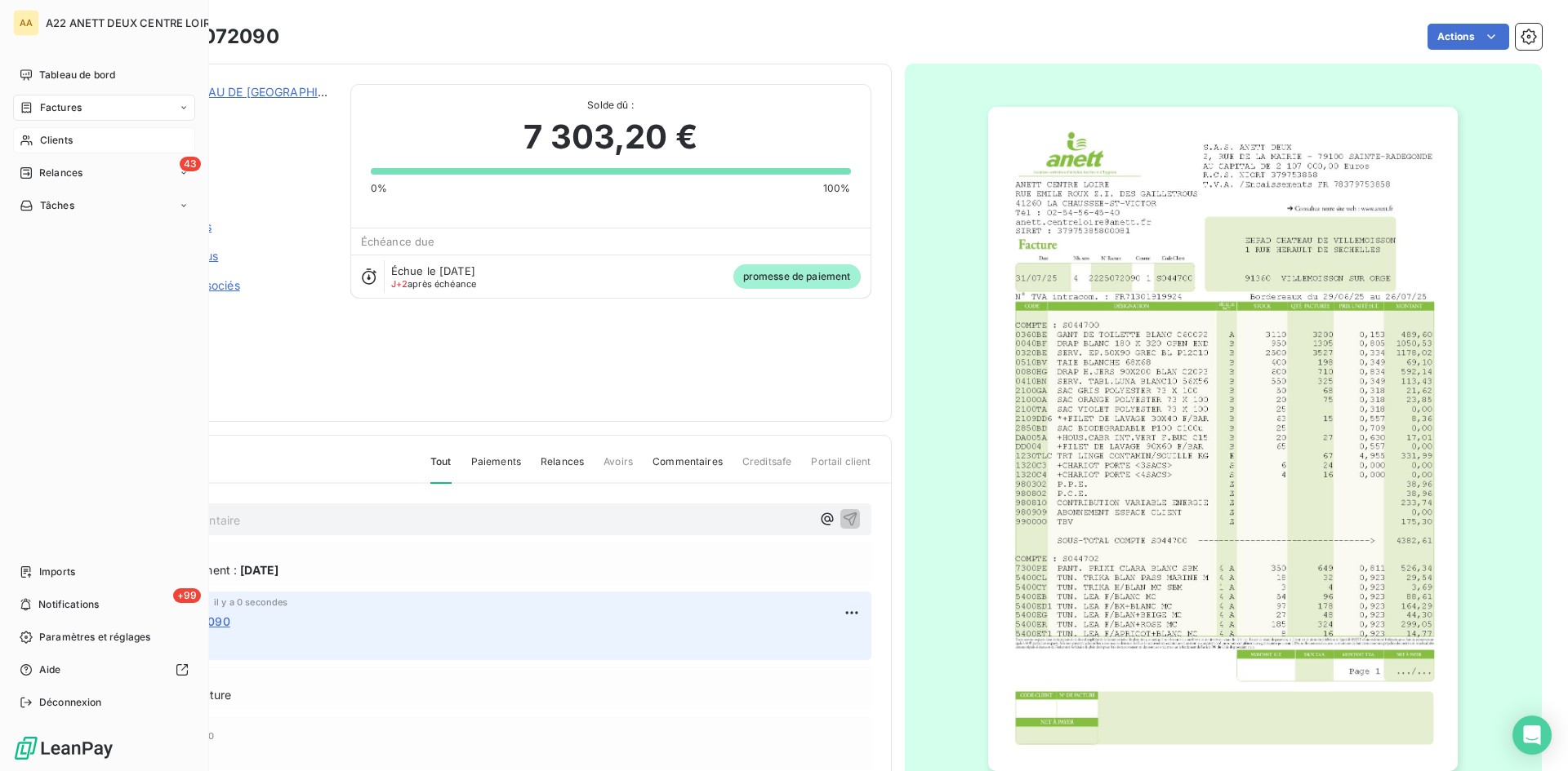
click at [49, 138] on span "Clients" at bounding box center [56, 140] width 33 height 15
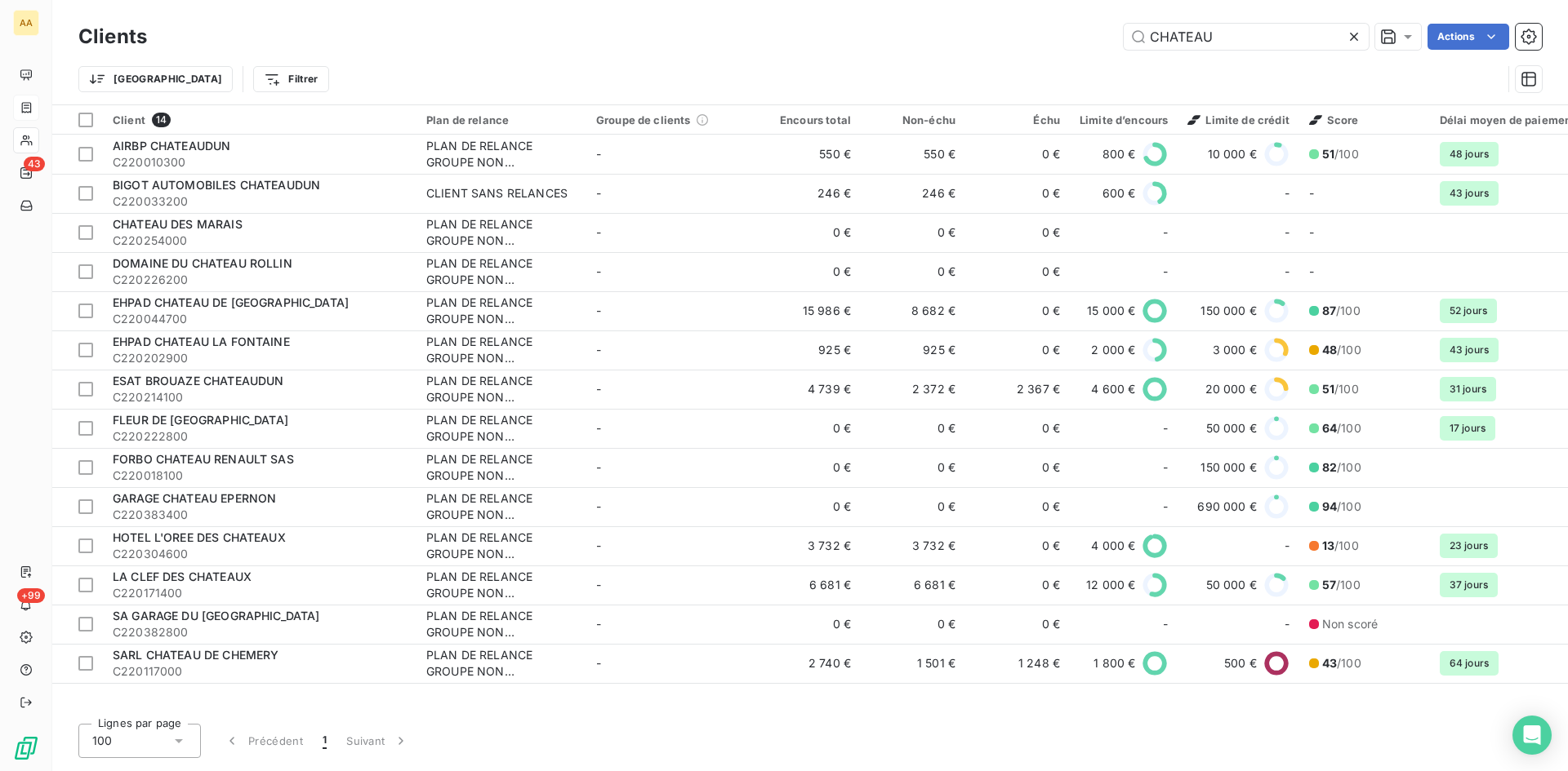
drag, startPoint x: 1238, startPoint y: 34, endPoint x: 1040, endPoint y: 37, distance: 198.0
click at [1040, 36] on div "CHATEAU Actions" at bounding box center [854, 37] width 1375 height 26
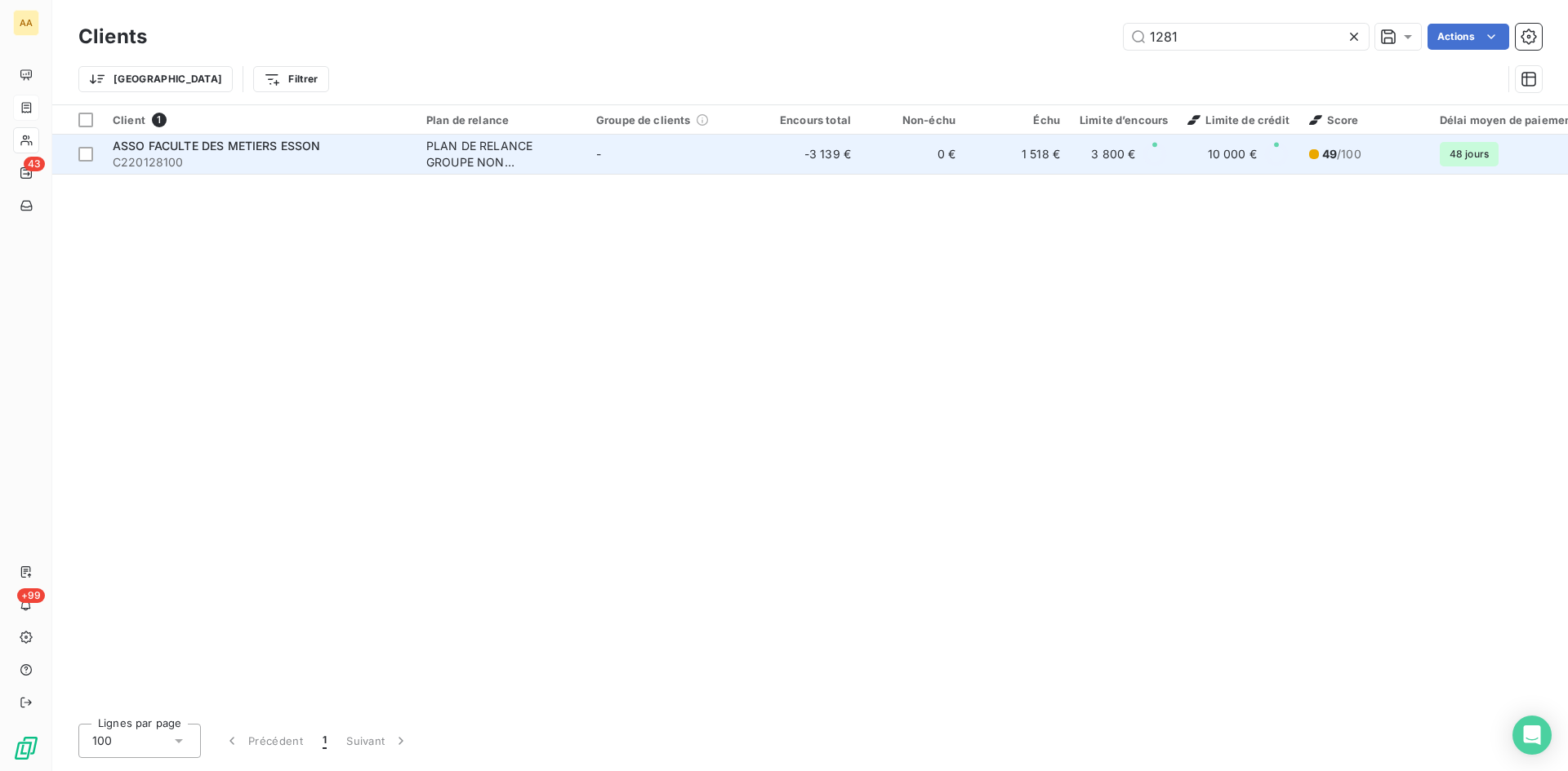
type input "1281"
click at [445, 144] on div "PLAN DE RELANCE GROUPE NON AUTOMATIQUE" at bounding box center [502, 154] width 151 height 33
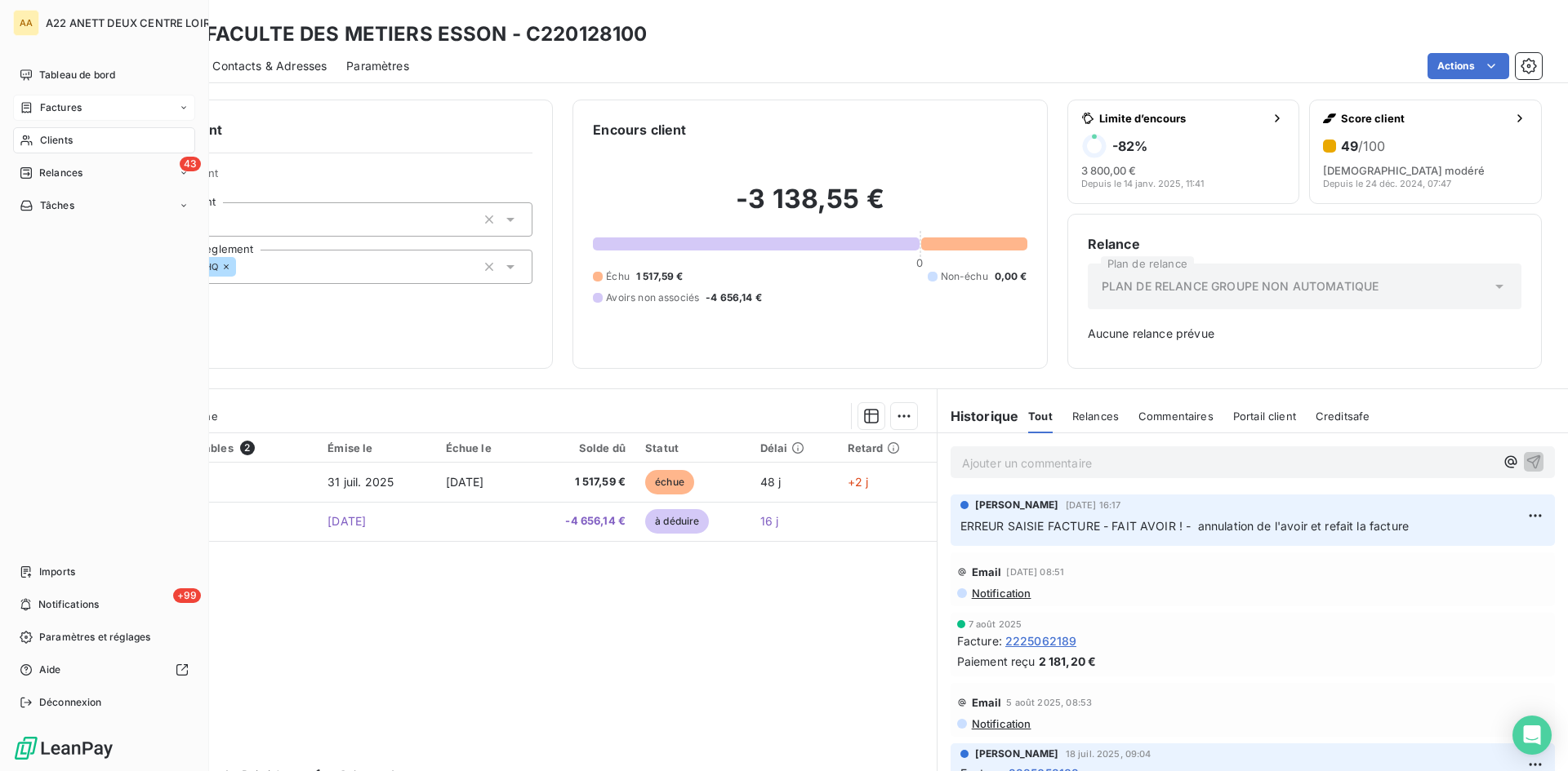
click at [51, 141] on span "Clients" at bounding box center [56, 140] width 33 height 15
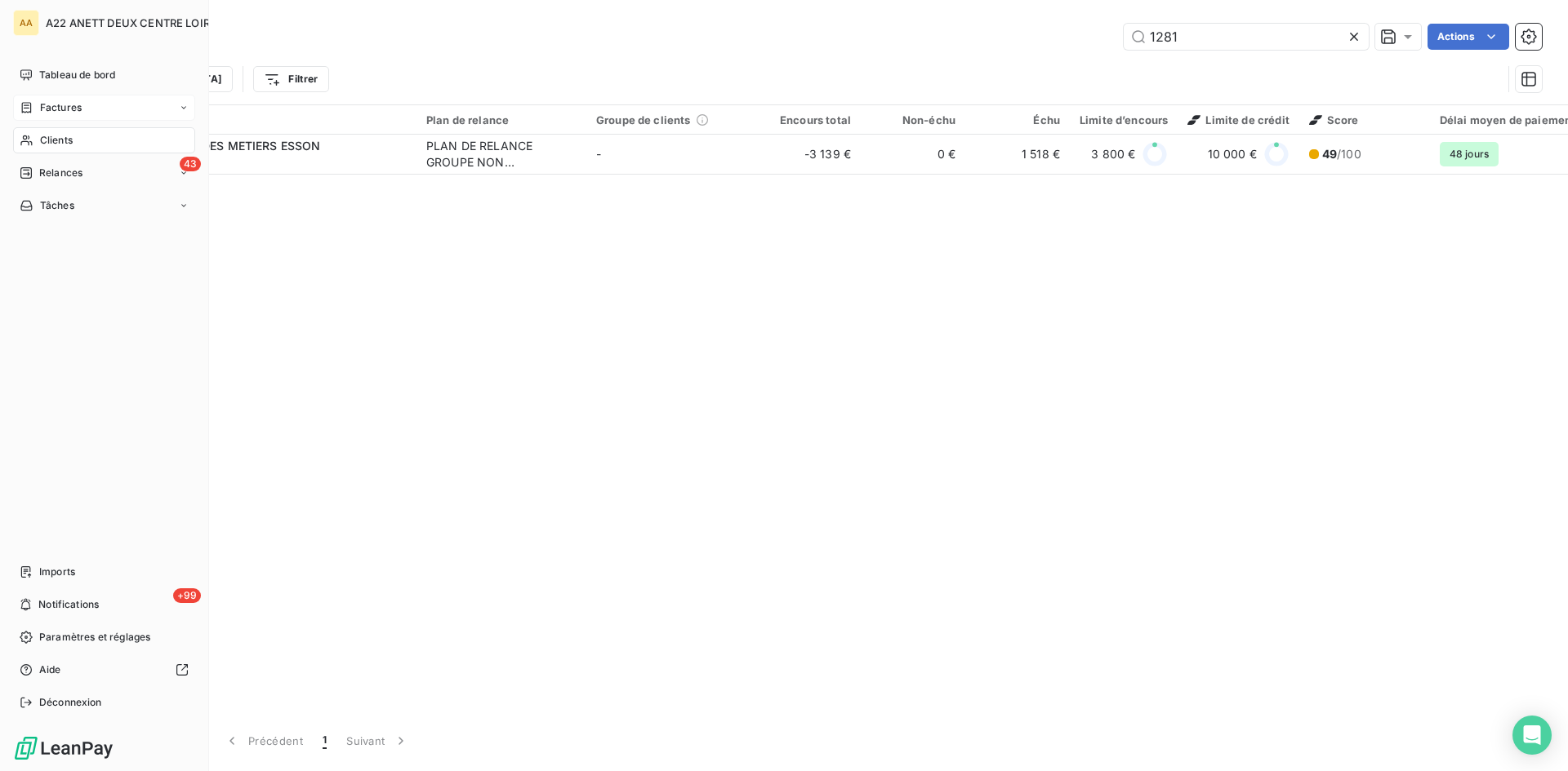
click at [58, 110] on span "Factures" at bounding box center [60, 108] width 41 height 15
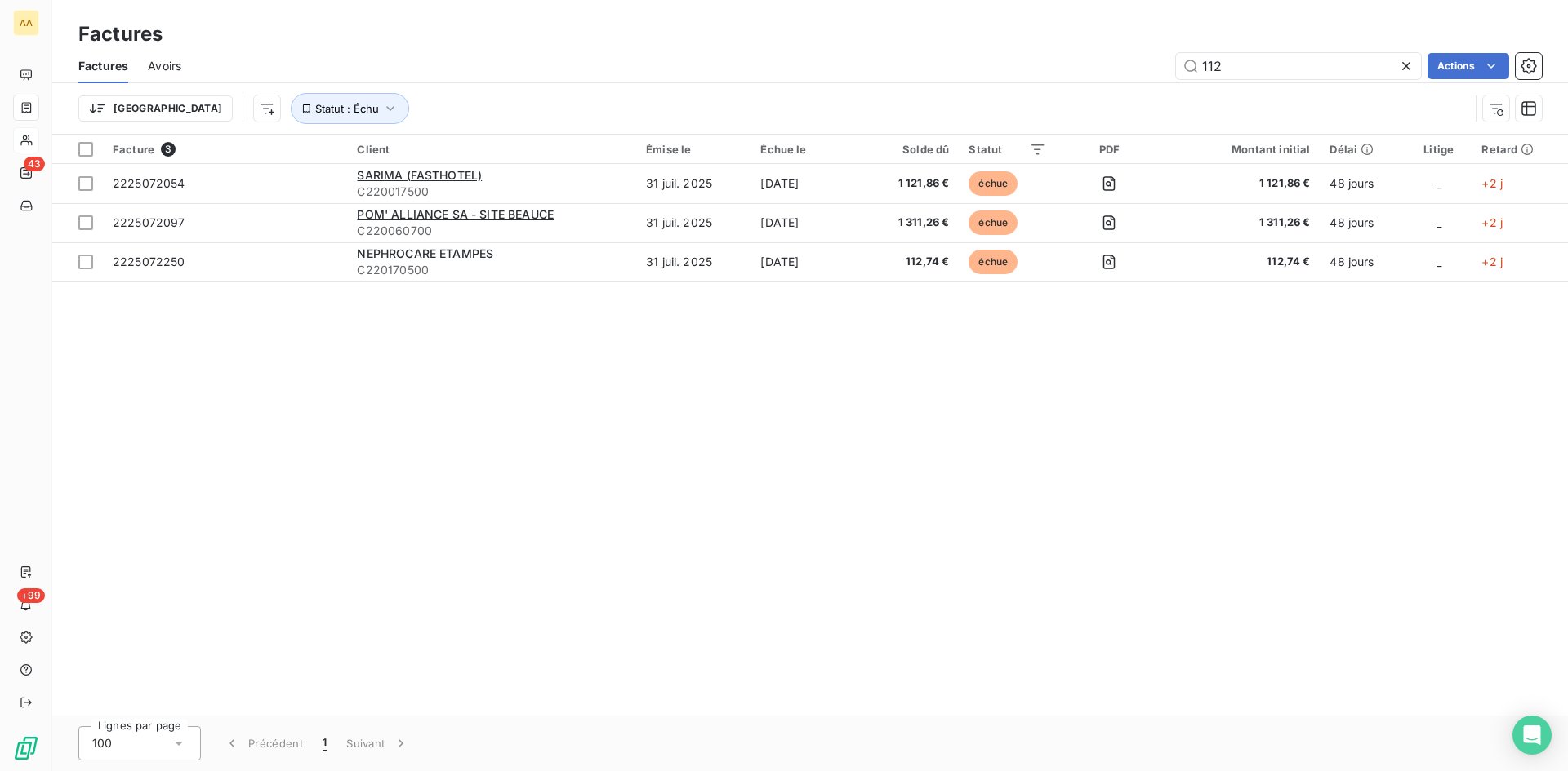
drag, startPoint x: 1165, startPoint y: 65, endPoint x: 1068, endPoint y: 65, distance: 97.0
click at [1068, 65] on div "112 Actions" at bounding box center [871, 66] width 1341 height 26
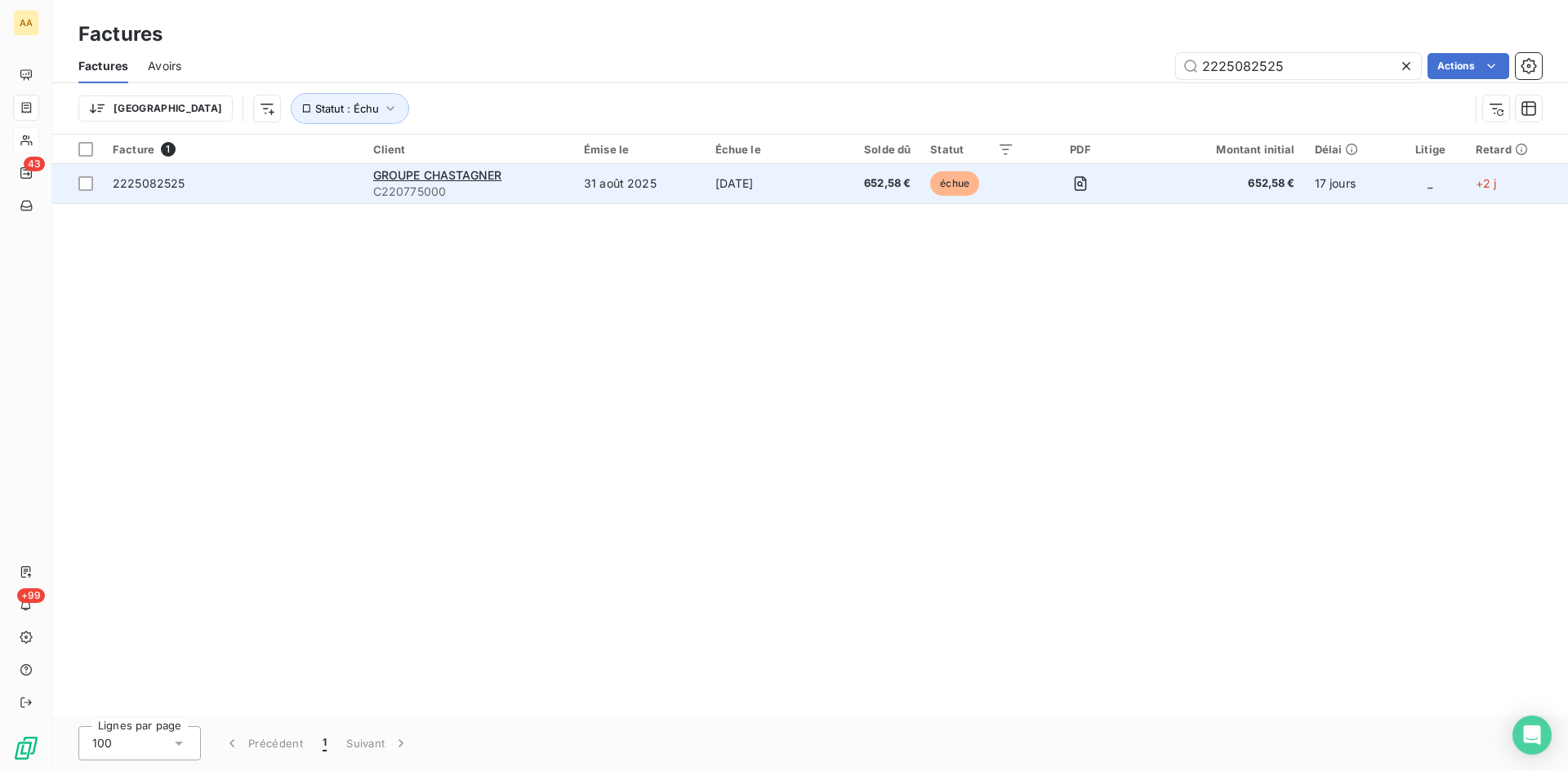
type input "2225082525"
click at [427, 185] on span "C220775000" at bounding box center [468, 191] width 191 height 16
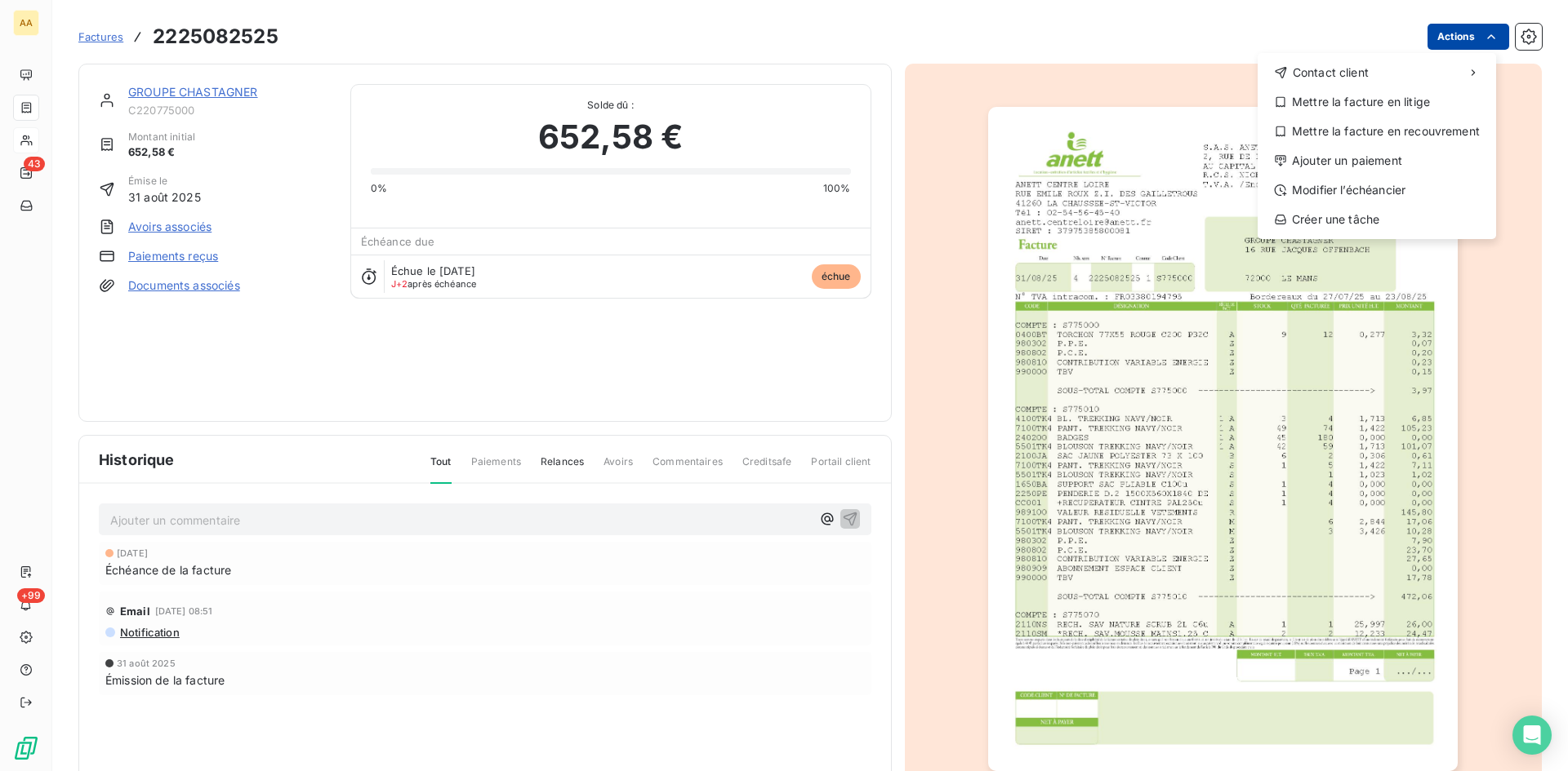
click at [1435, 31] on html "AA 43 +99 Factures [PHONE_NUMBER] Actions Contact client Mettre la facture en l…" at bounding box center [784, 385] width 1568 height 771
click at [1384, 153] on div "Ajouter un paiement" at bounding box center [1376, 161] width 225 height 26
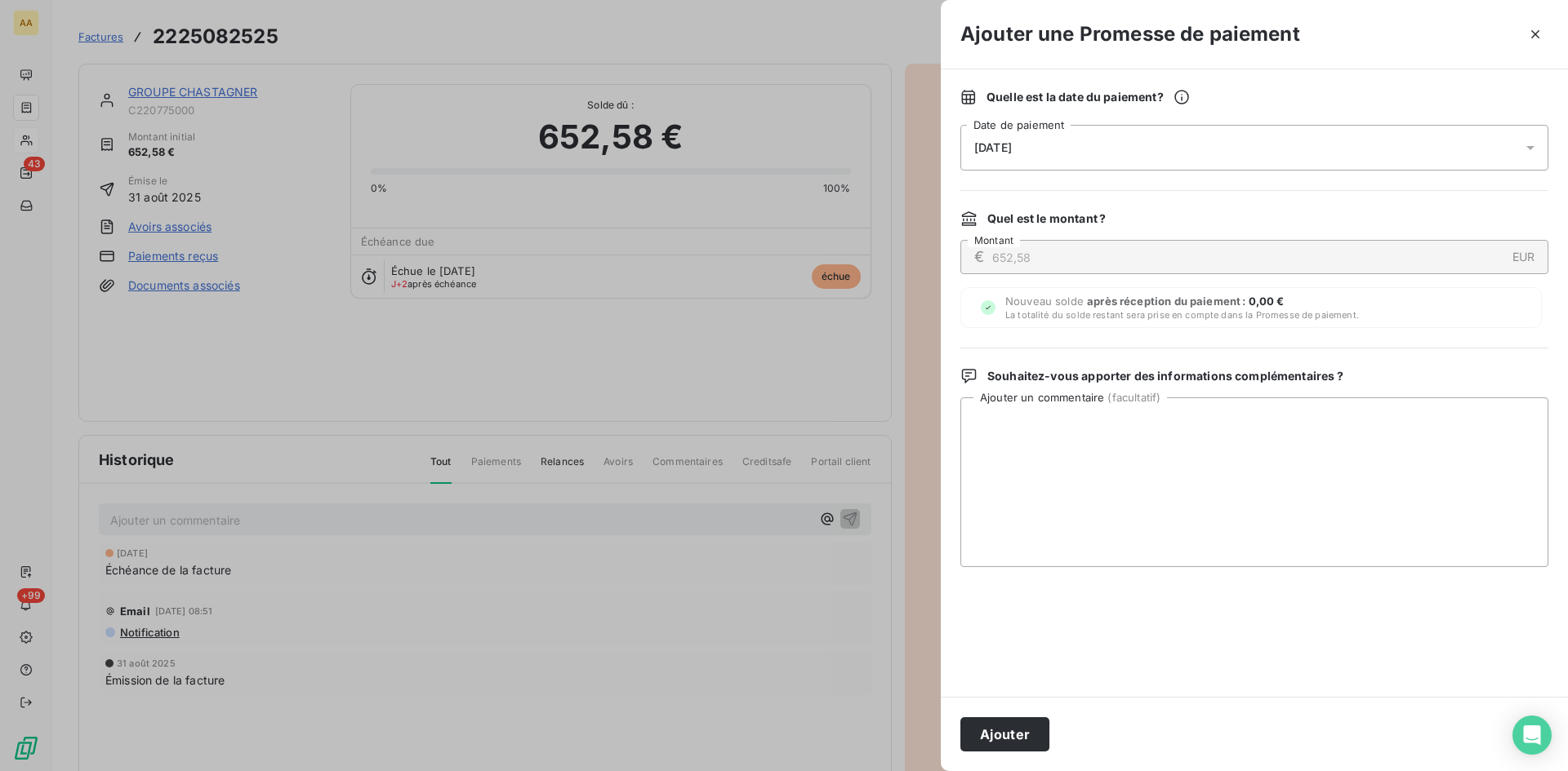
click at [1111, 152] on div "[DATE]" at bounding box center [1254, 148] width 588 height 46
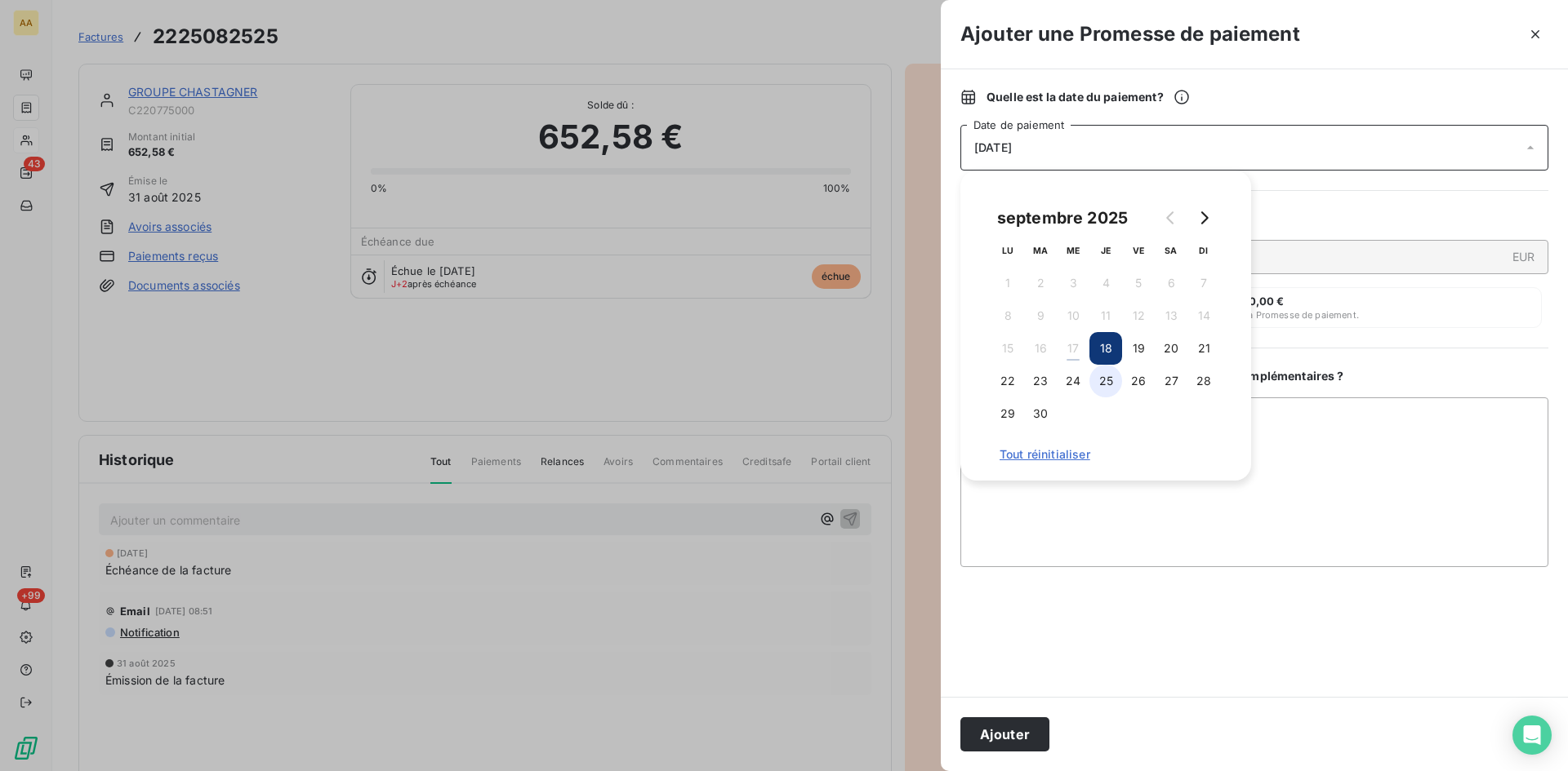
click at [1102, 374] on button "25" at bounding box center [1106, 381] width 33 height 33
click at [1010, 732] on button "Ajouter" at bounding box center [1005, 734] width 89 height 34
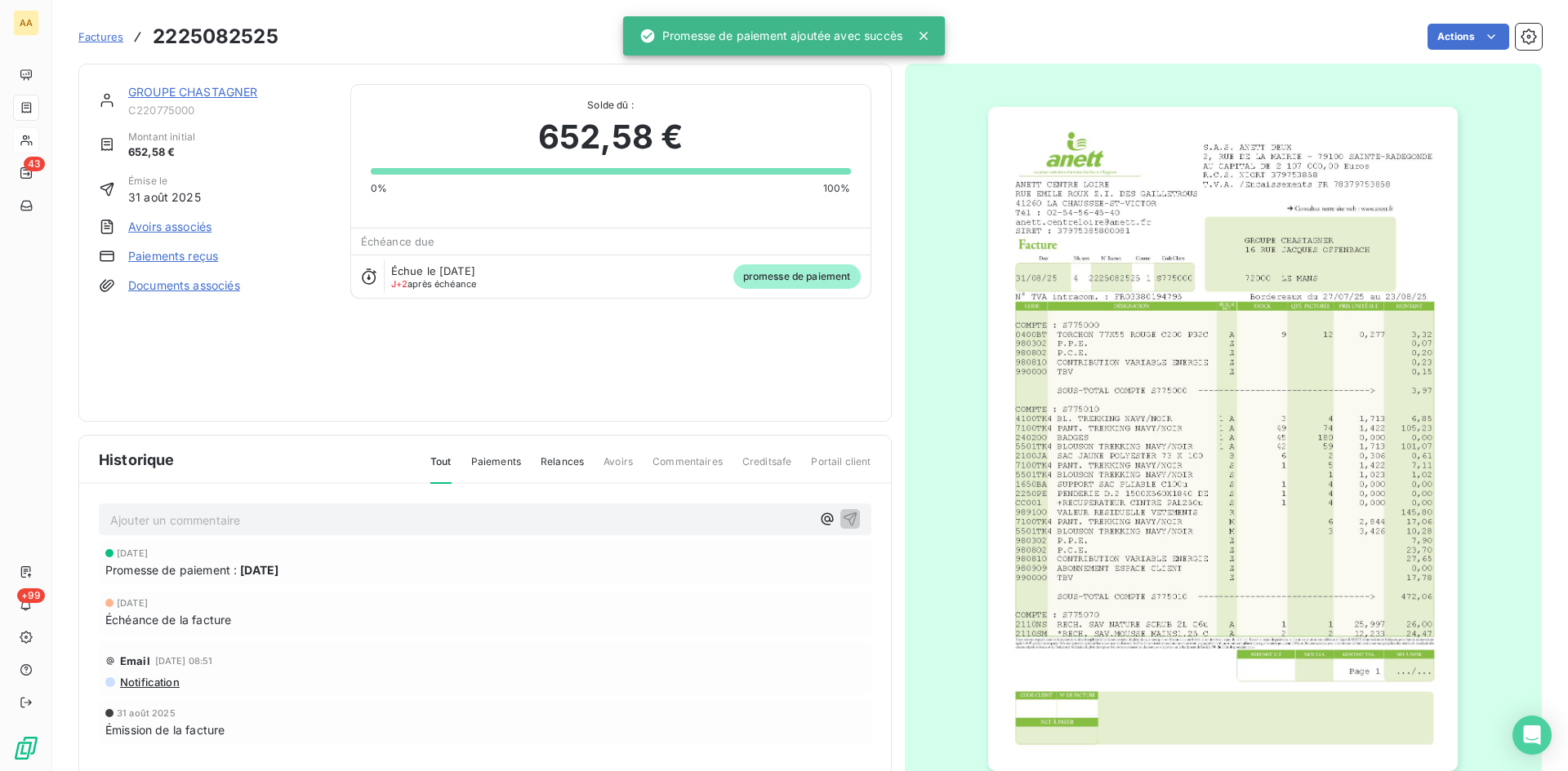
click at [314, 532] on div "Ajouter un commentaire ﻿" at bounding box center [485, 520] width 772 height 32
click at [297, 514] on p "Ajouter un commentaire ﻿" at bounding box center [461, 521] width 701 height 21
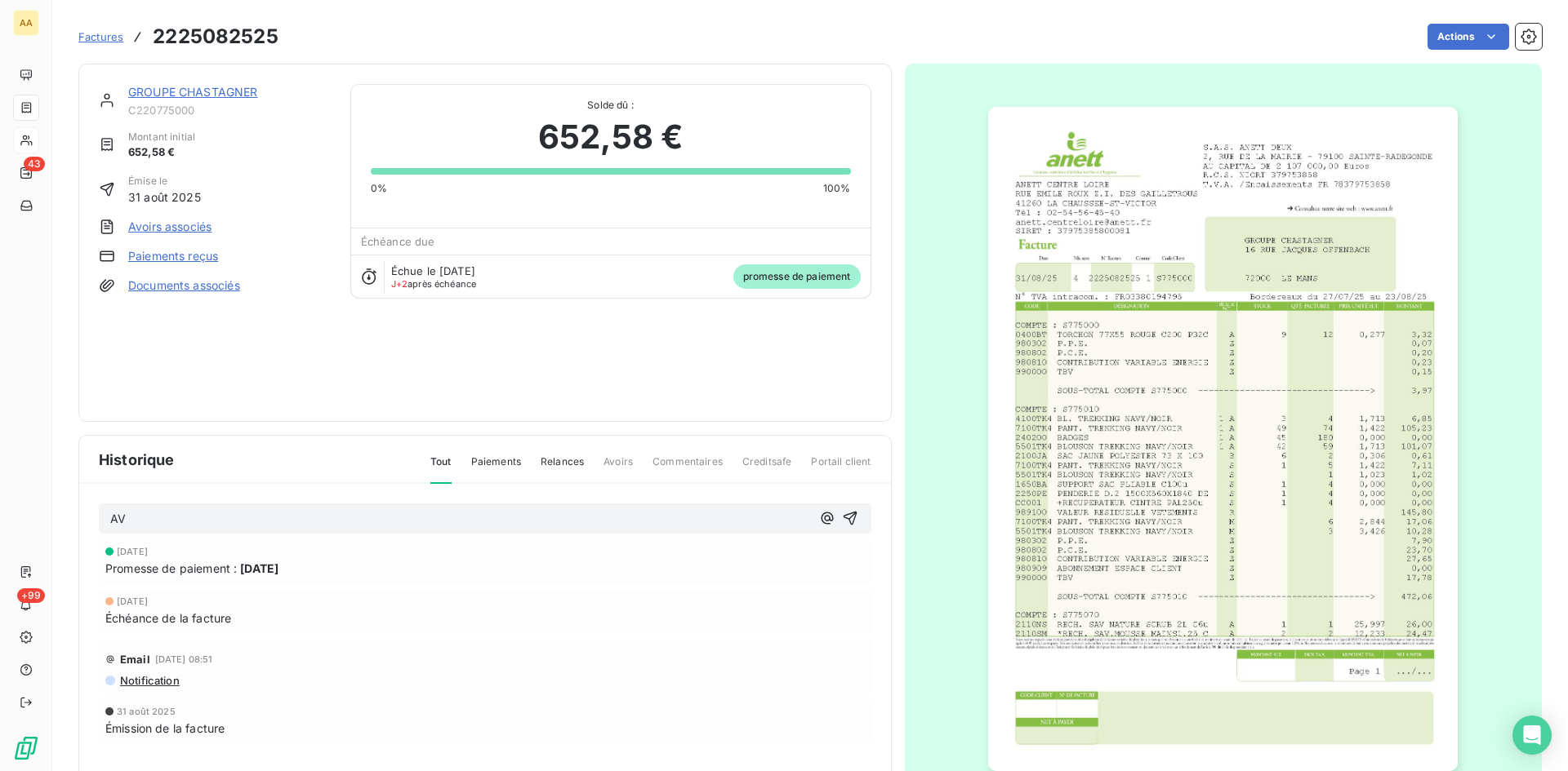
drag, startPoint x: 844, startPoint y: 516, endPoint x: 730, endPoint y: 432, distance: 141.6
click at [842, 514] on icon "button" at bounding box center [849, 518] width 16 height 16
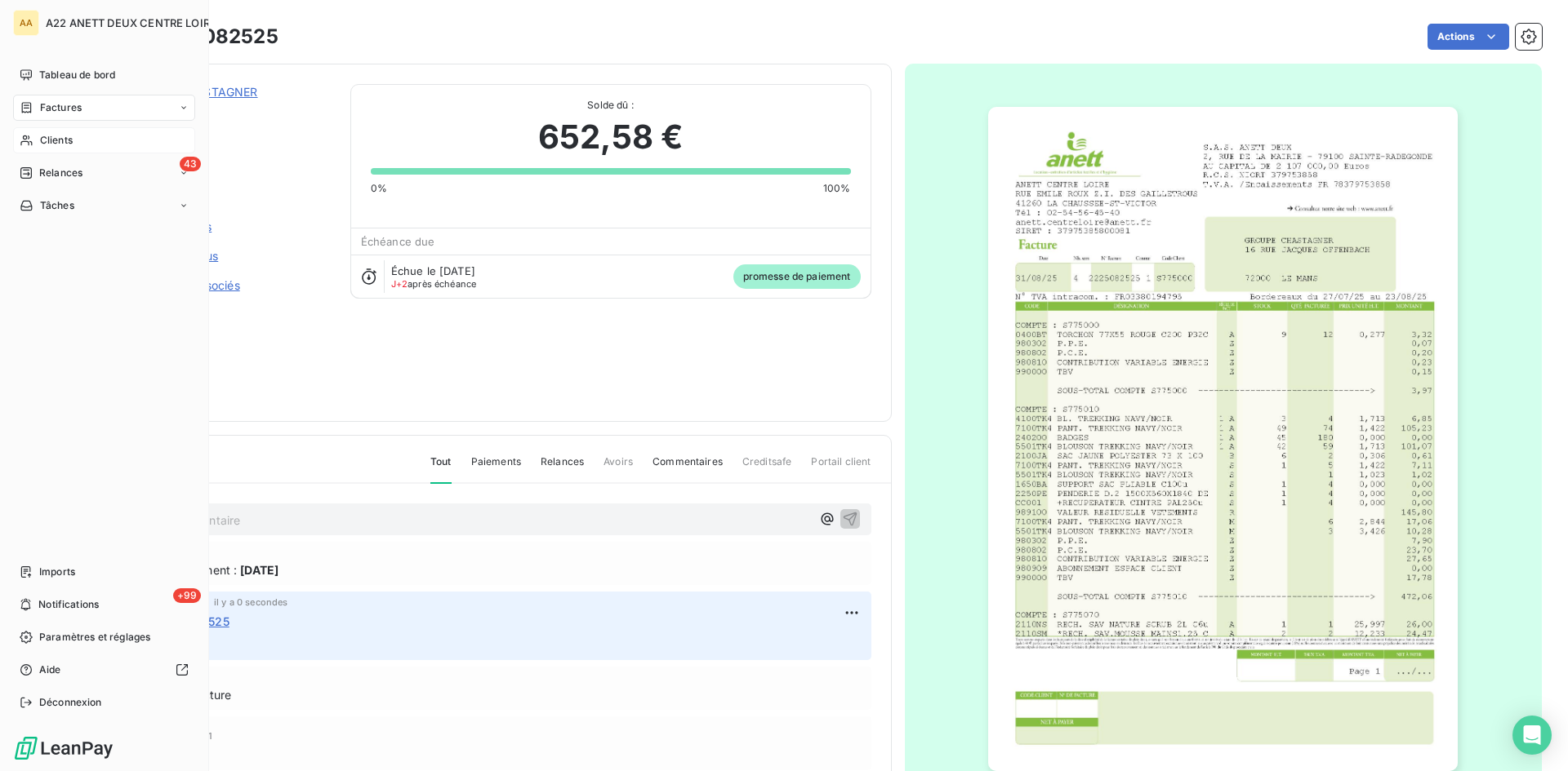
click at [57, 104] on span "Factures" at bounding box center [60, 108] width 41 height 15
click at [50, 107] on span "Factures" at bounding box center [60, 108] width 41 height 15
click at [62, 112] on span "Factures" at bounding box center [60, 108] width 41 height 15
click at [46, 140] on span "Factures" at bounding box center [60, 140] width 41 height 15
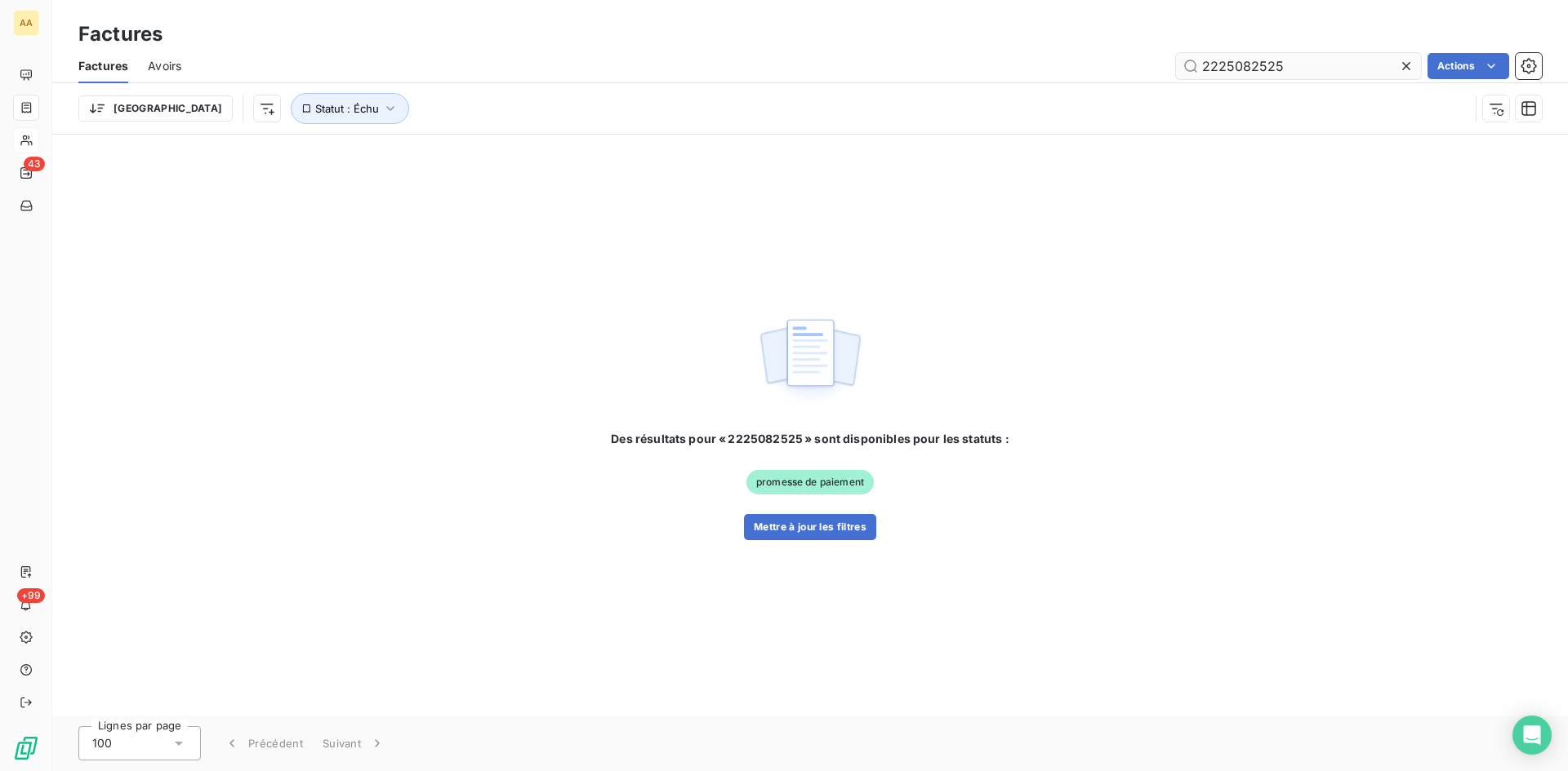
drag, startPoint x: 1275, startPoint y: 63, endPoint x: 1252, endPoint y: 65, distance: 23.1
click at [1252, 65] on input "2225082525" at bounding box center [1298, 66] width 245 height 26
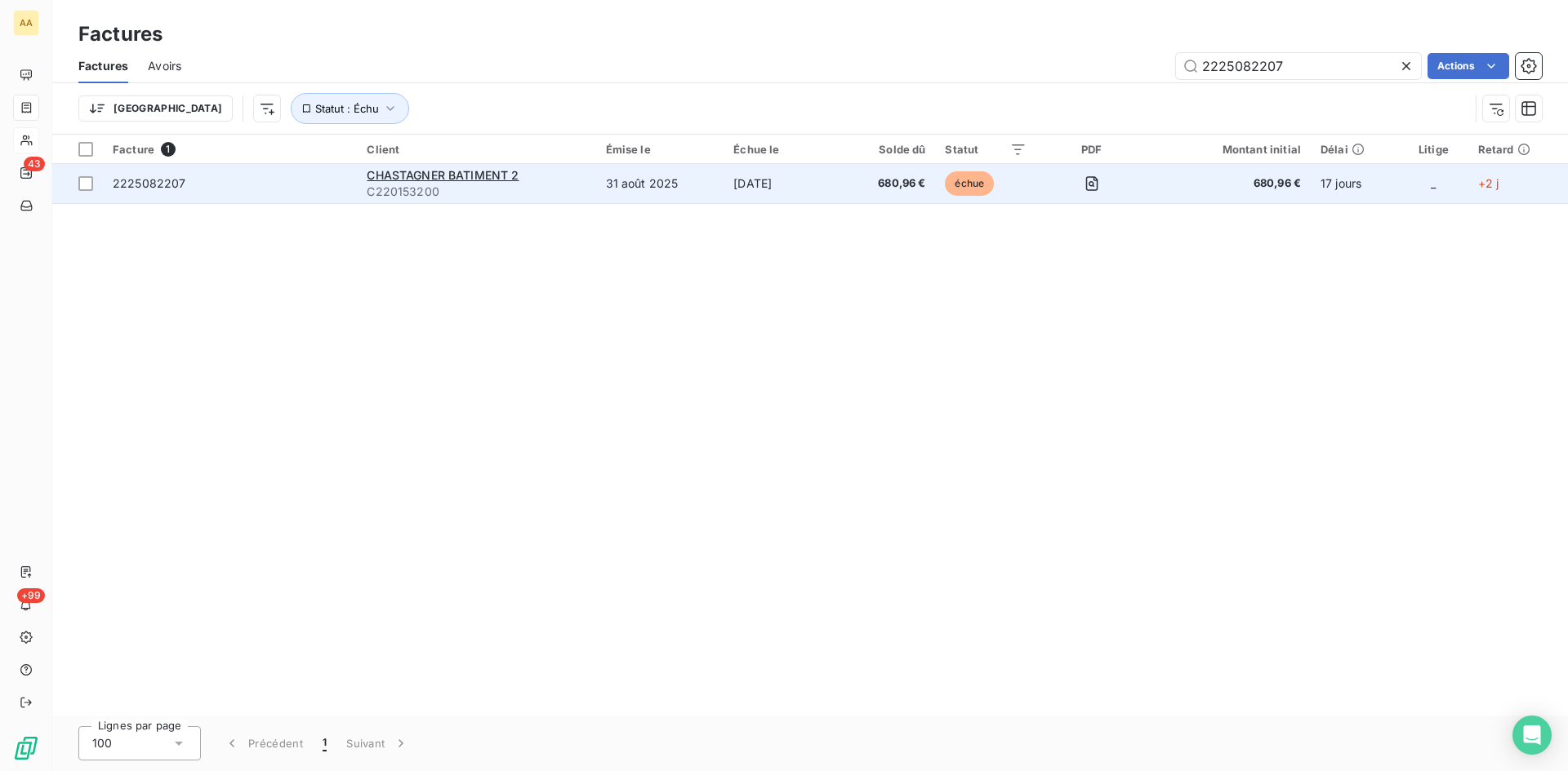
type input "2225082207"
click at [390, 187] on span "C220153200" at bounding box center [476, 191] width 218 height 16
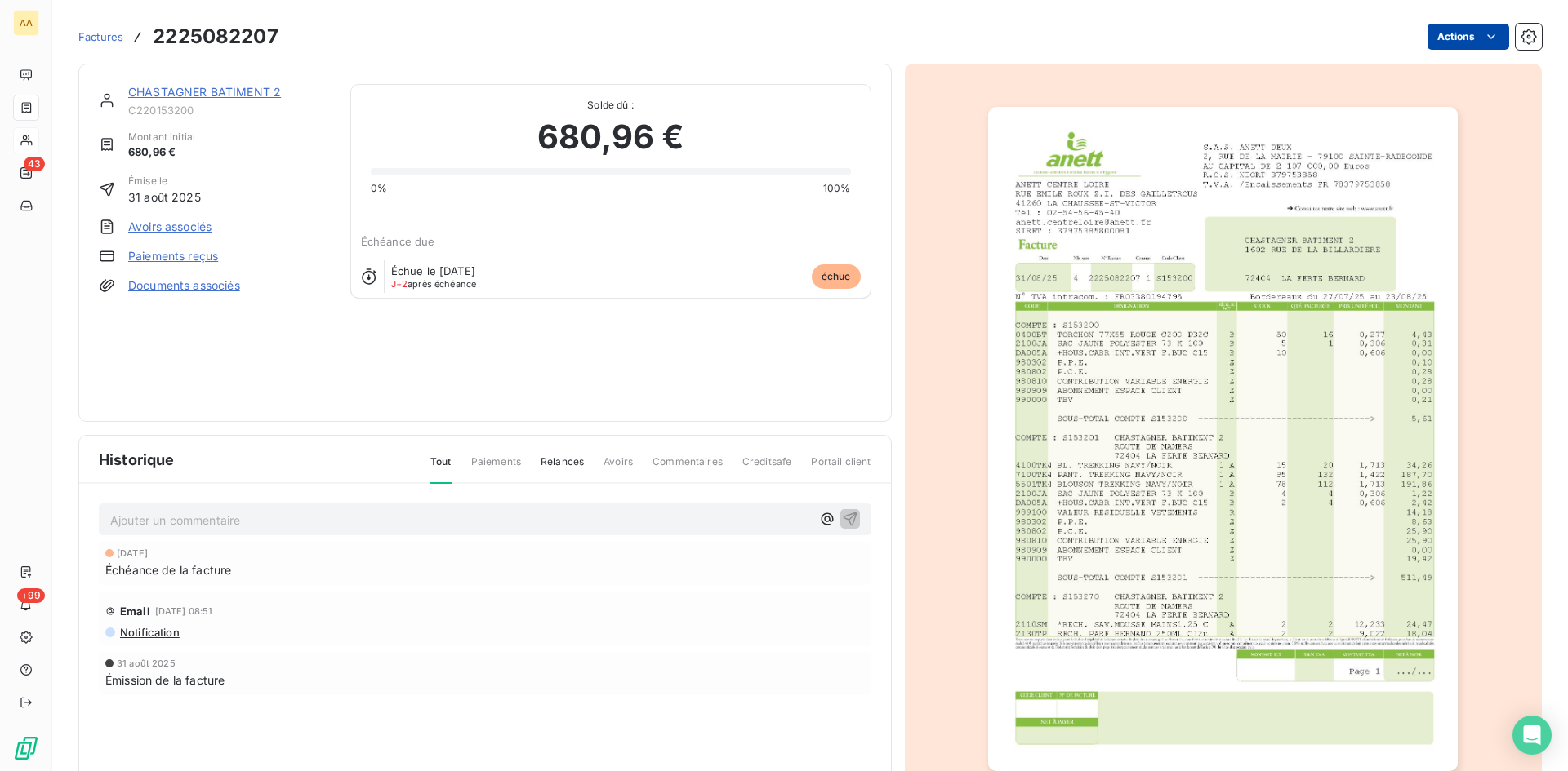
click at [1457, 25] on html "AA 43 +99 Factures 2225082207 Actions CHASTAGNER BATIMENT 2 C220153200 Montant …" at bounding box center [784, 385] width 1568 height 771
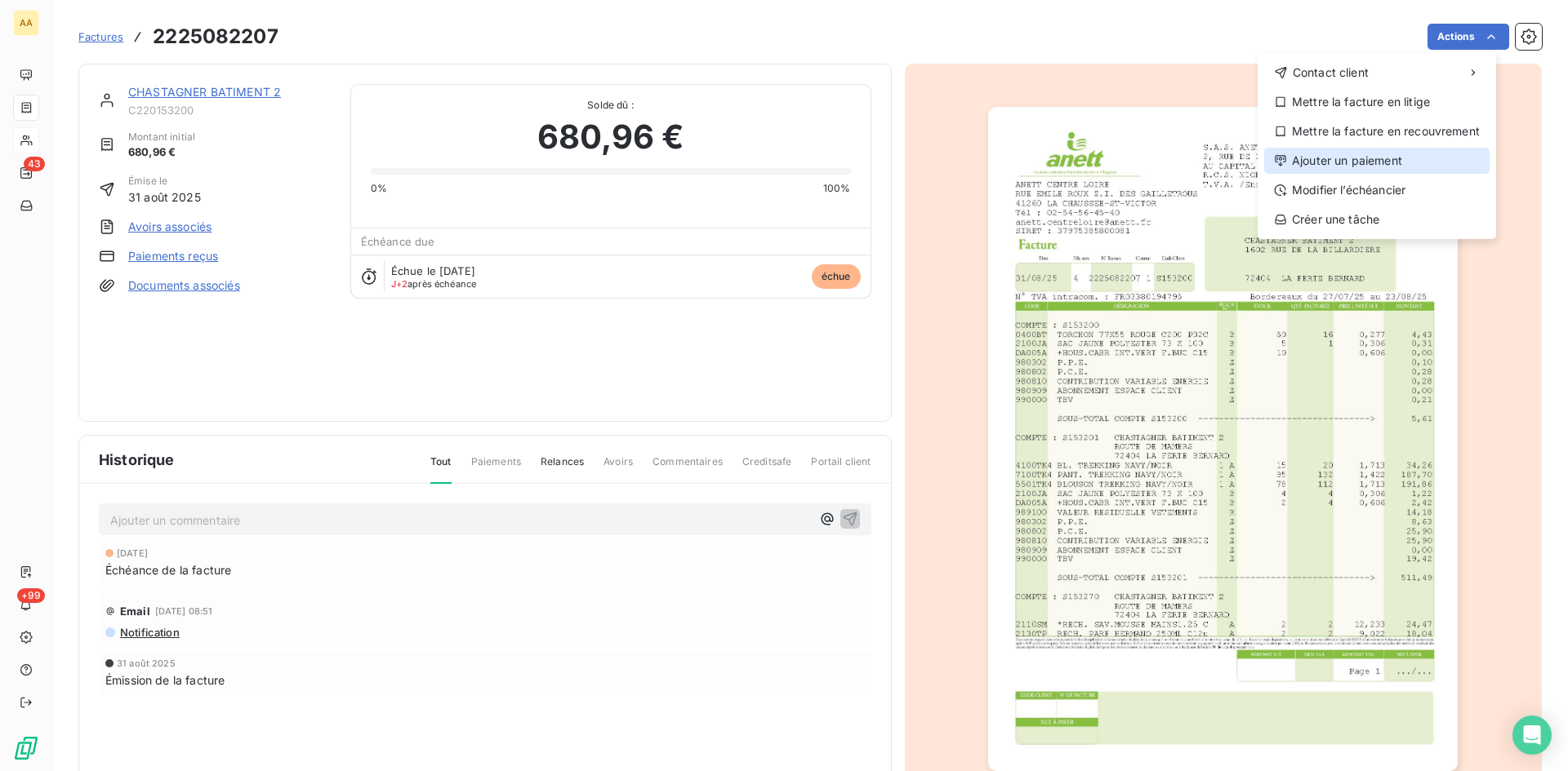
click at [1328, 165] on div "Ajouter un paiement" at bounding box center [1376, 161] width 225 height 26
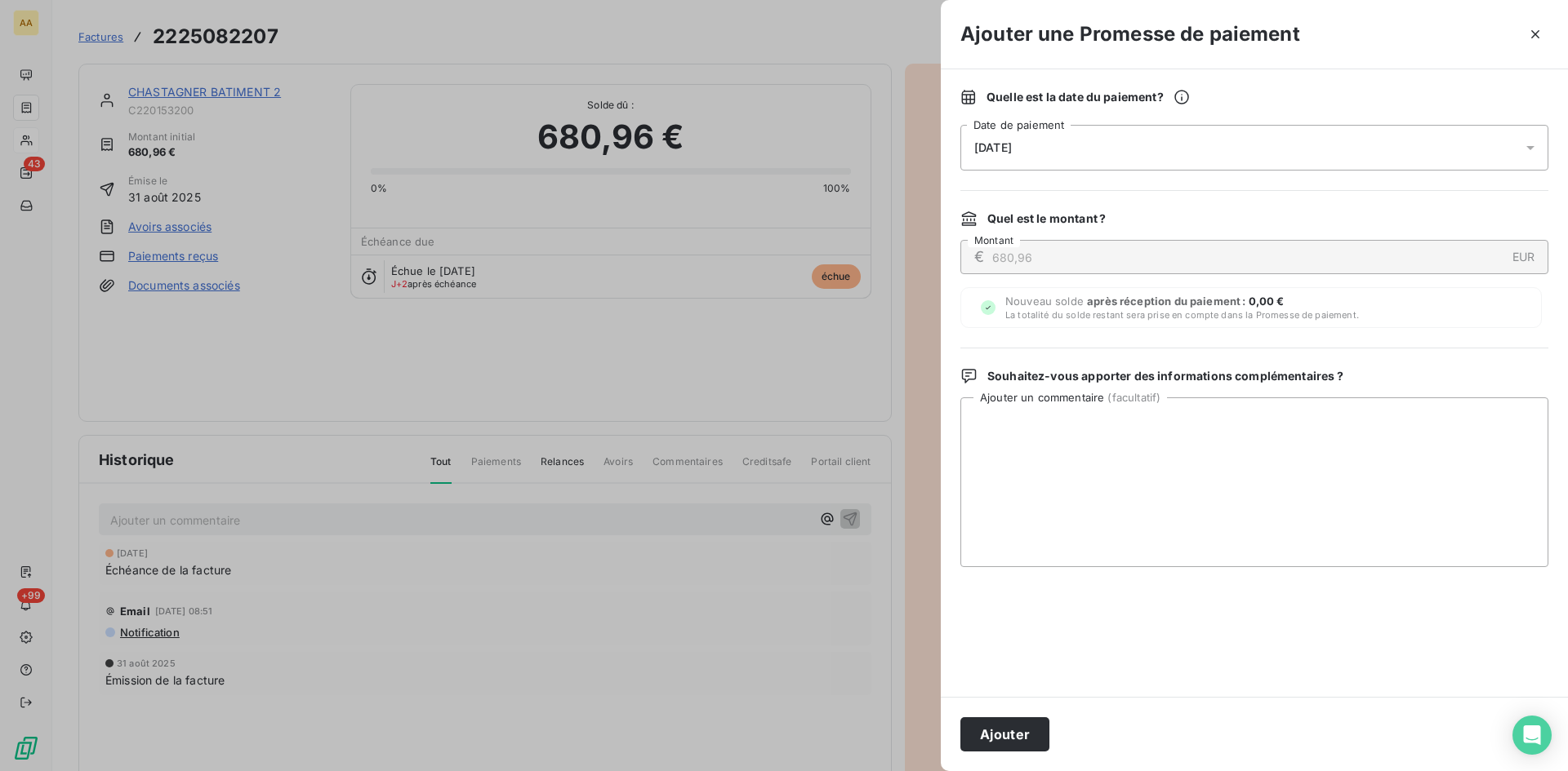
click at [1048, 152] on div "[DATE]" at bounding box center [1254, 148] width 588 height 46
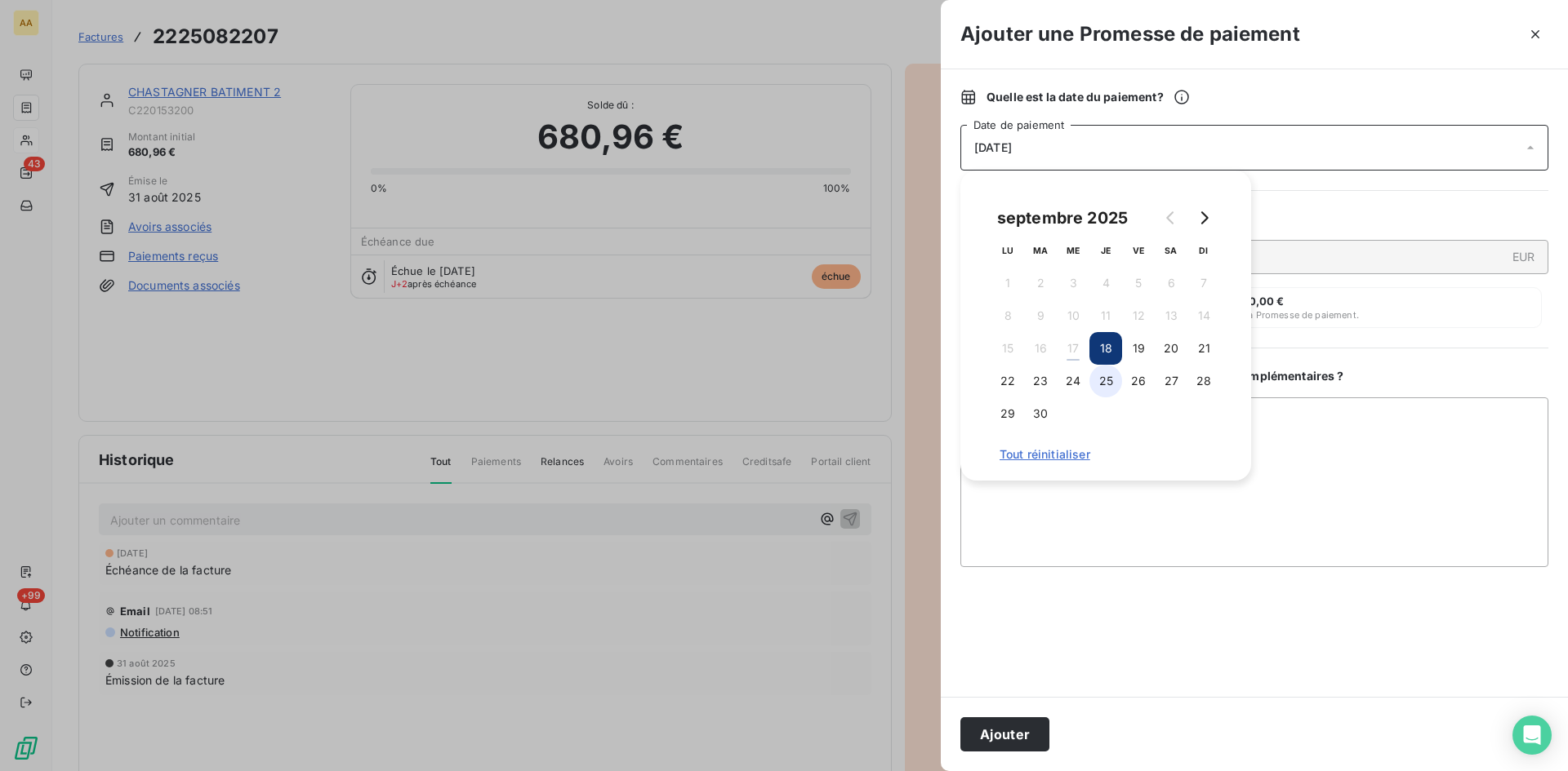
drag, startPoint x: 1107, startPoint y: 370, endPoint x: 1080, endPoint y: 441, distance: 76.0
click at [1107, 371] on button "25" at bounding box center [1106, 381] width 33 height 33
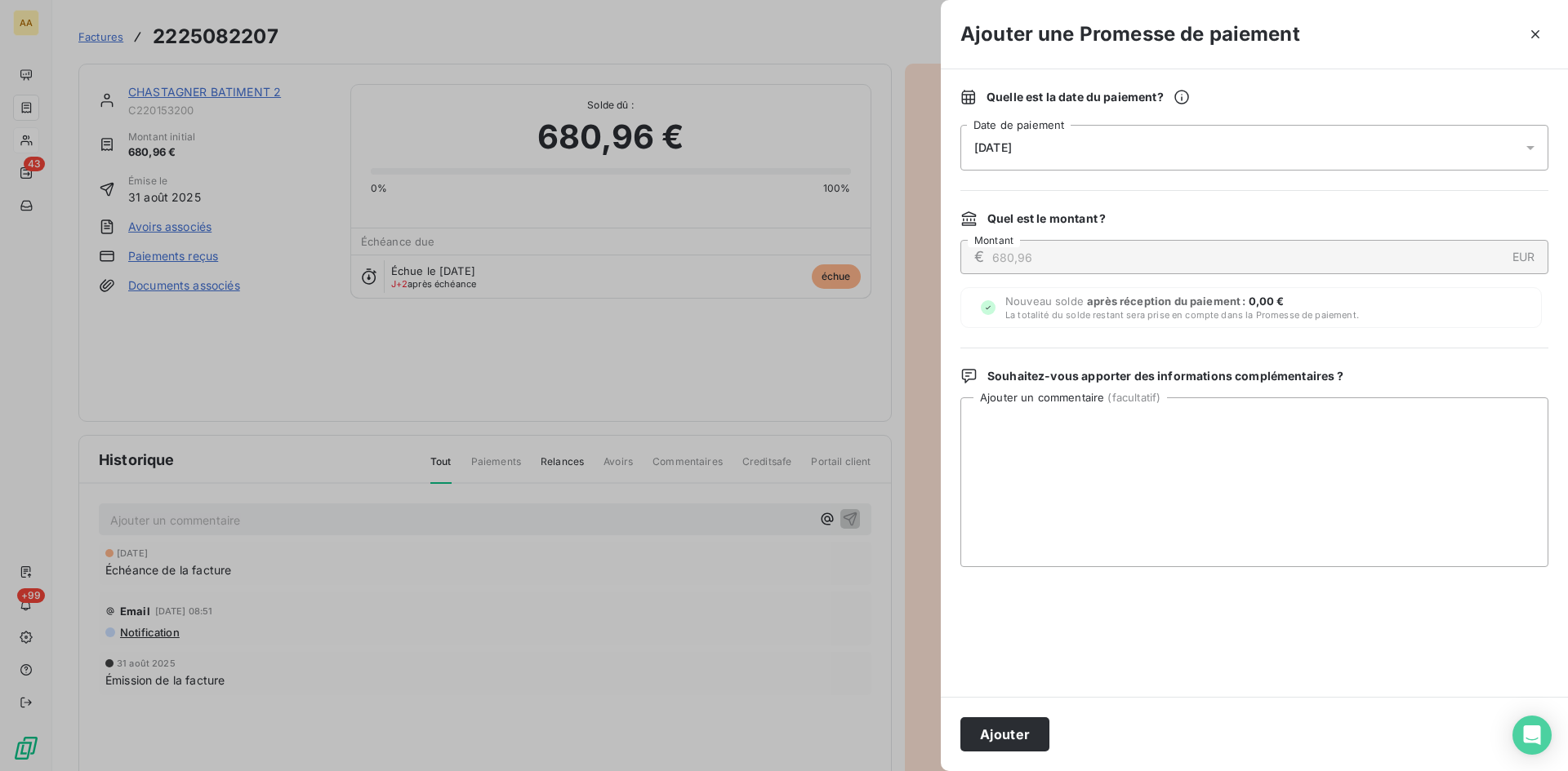
drag, startPoint x: 1024, startPoint y: 721, endPoint x: 742, endPoint y: 683, distance: 284.5
click at [1022, 721] on button "Ajouter" at bounding box center [1005, 734] width 89 height 34
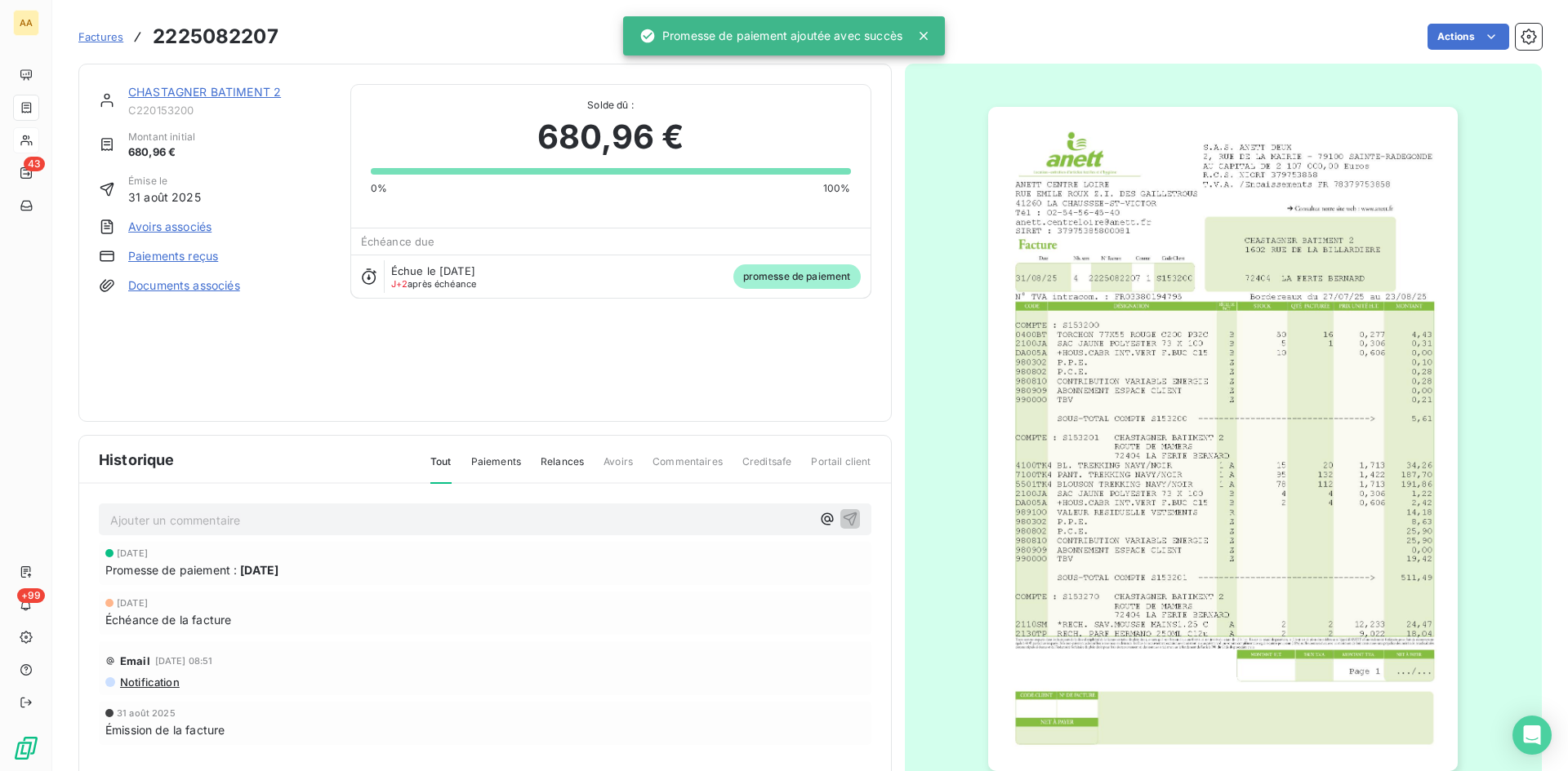
click at [440, 522] on p "Ajouter un commentaire ﻿" at bounding box center [461, 521] width 701 height 21
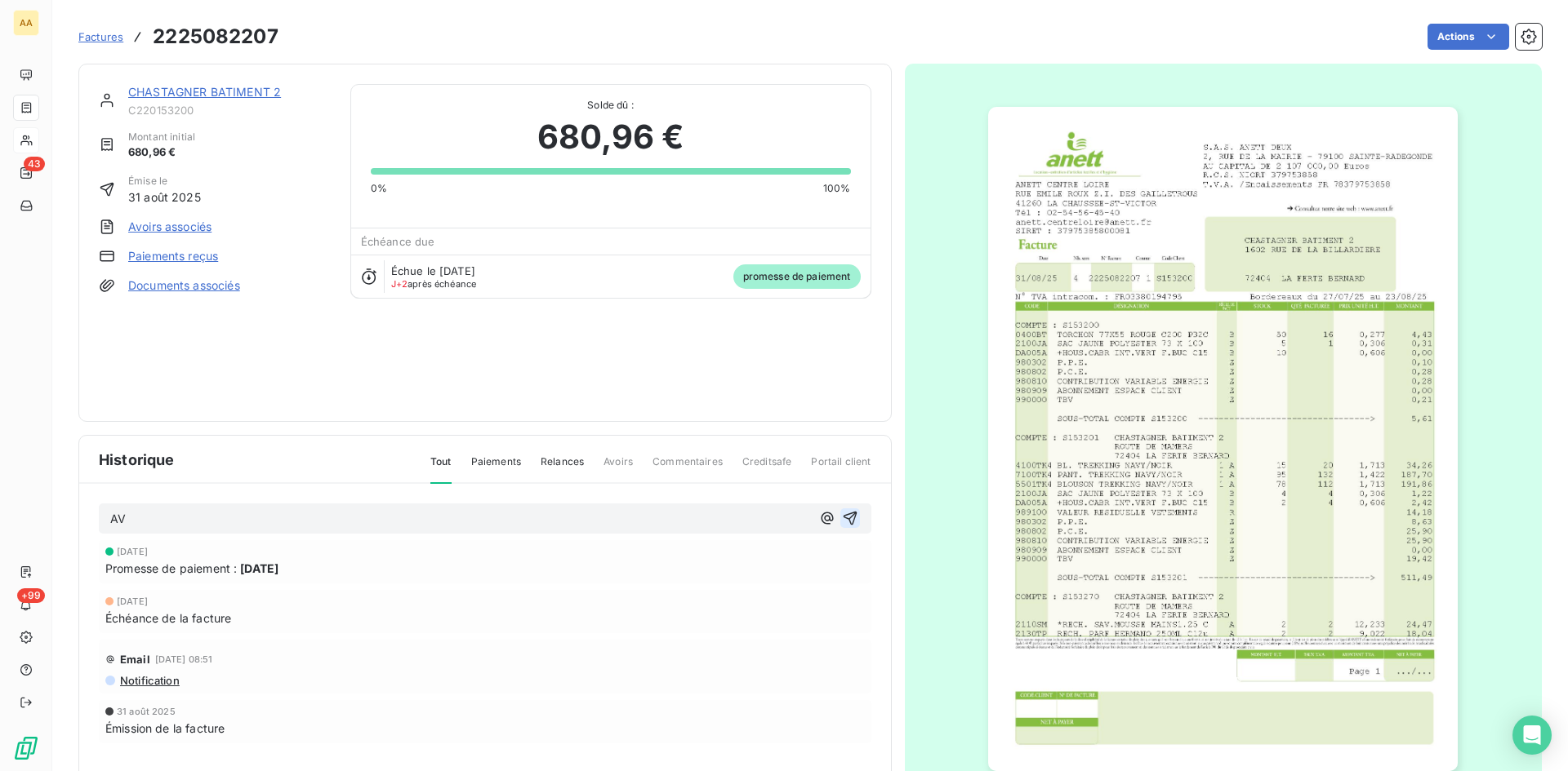
click at [843, 517] on icon "button" at bounding box center [849, 519] width 14 height 14
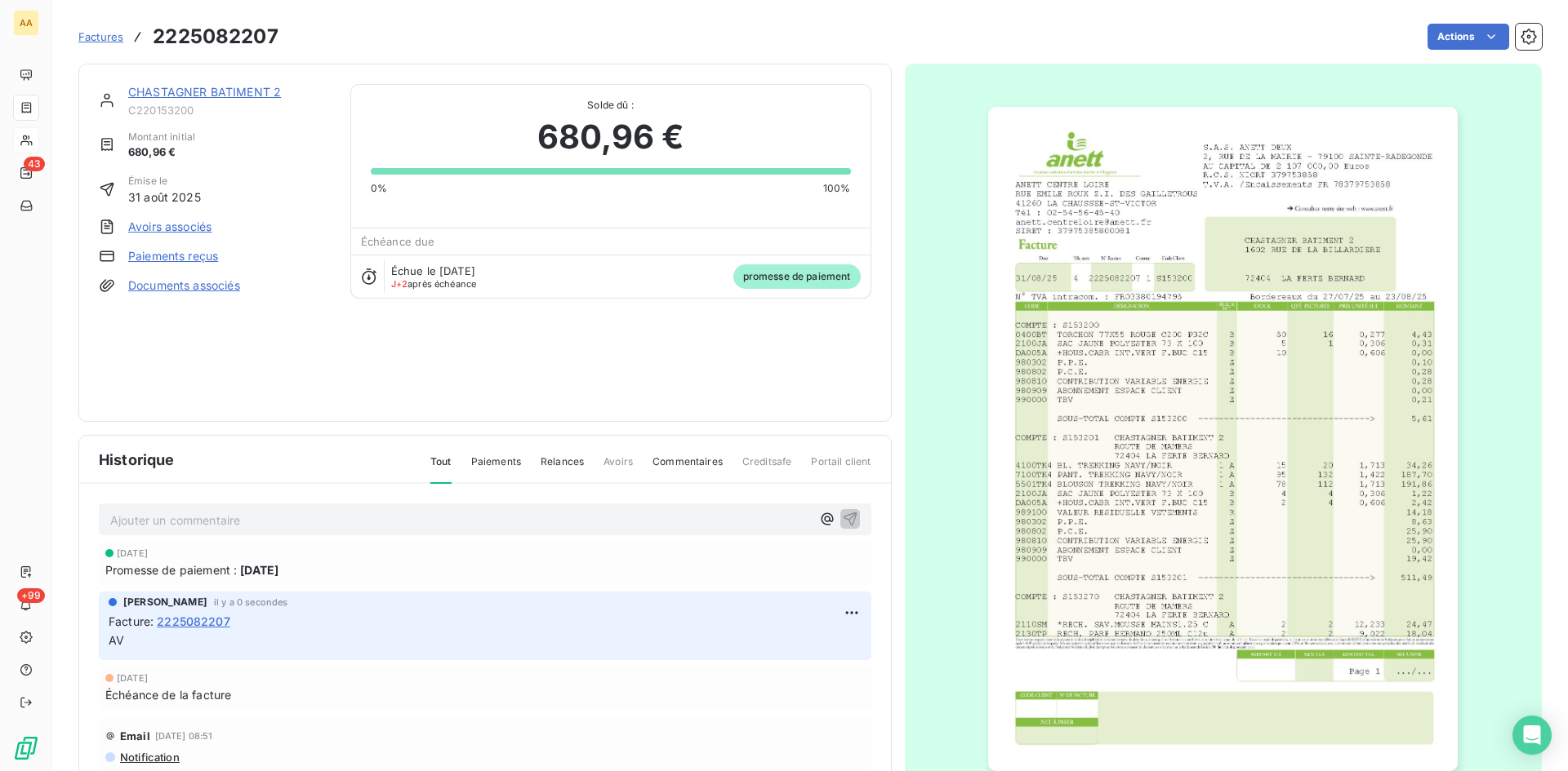
click at [247, 88] on link "CHASTAGNER BATIMENT 2" at bounding box center [204, 91] width 153 height 14
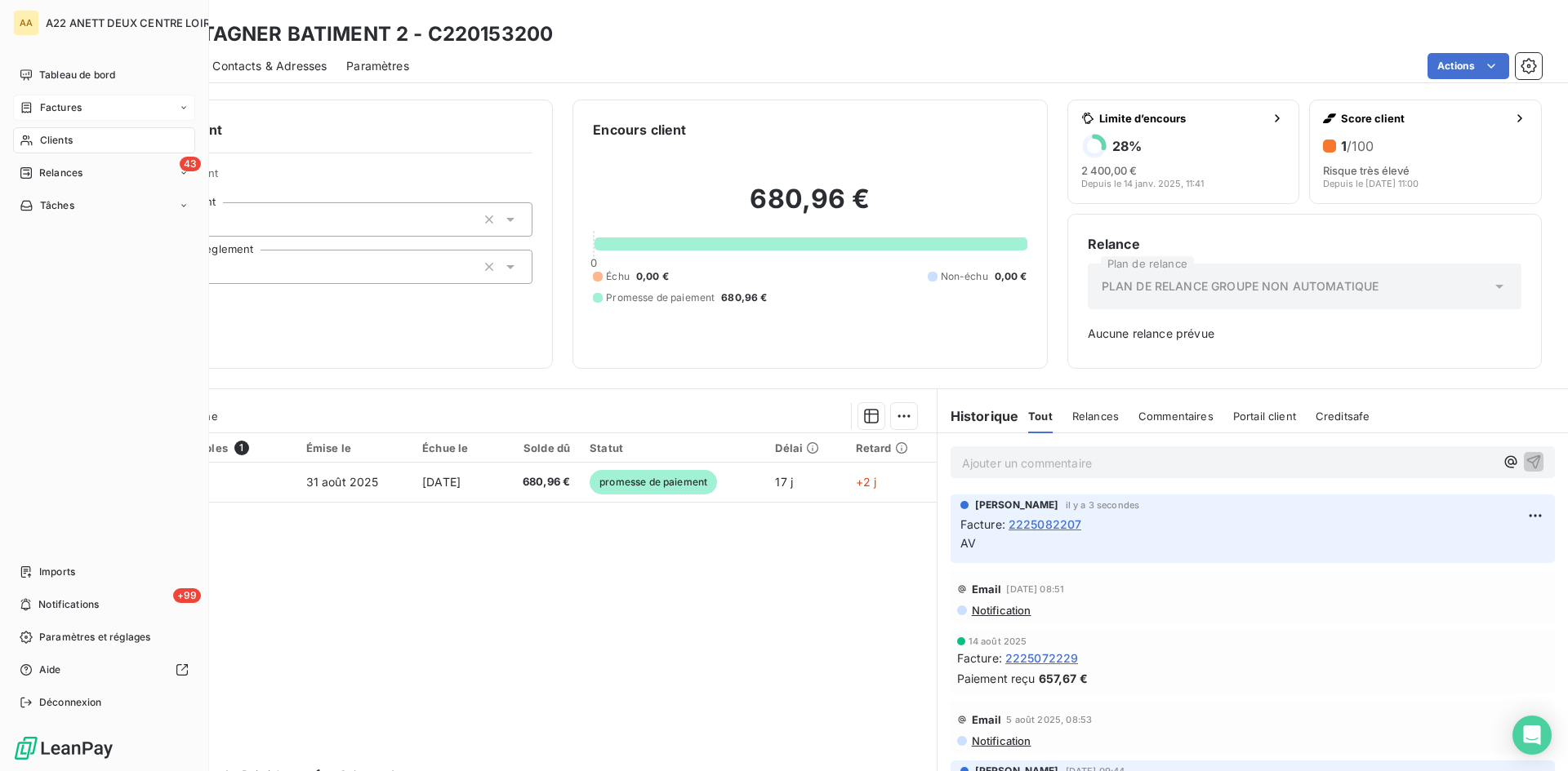
click at [57, 107] on span "Factures" at bounding box center [60, 108] width 41 height 15
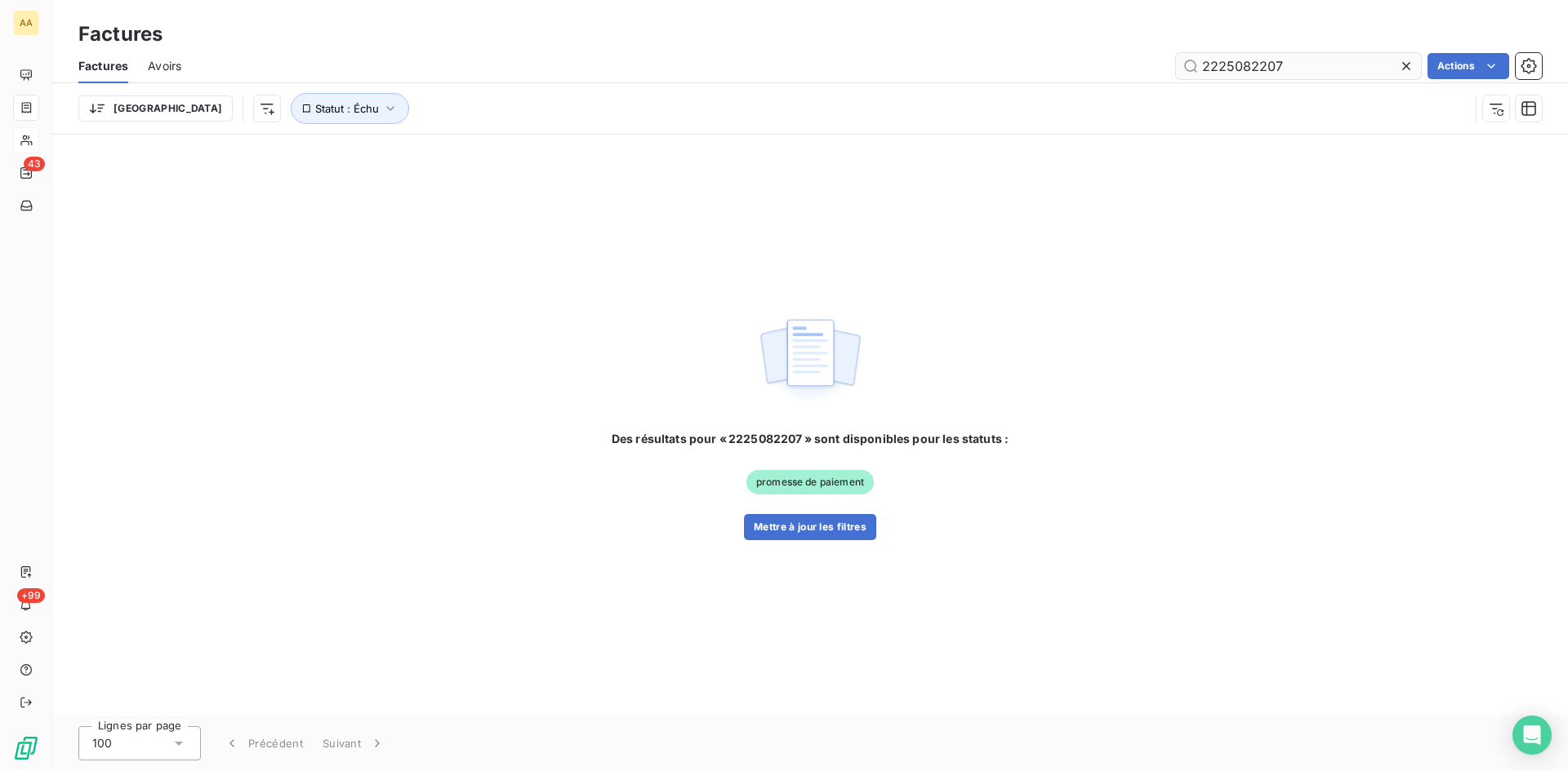
drag, startPoint x: 1273, startPoint y: 65, endPoint x: 1262, endPoint y: 62, distance: 11.4
click at [1262, 62] on input "2225082207" at bounding box center [1298, 66] width 245 height 26
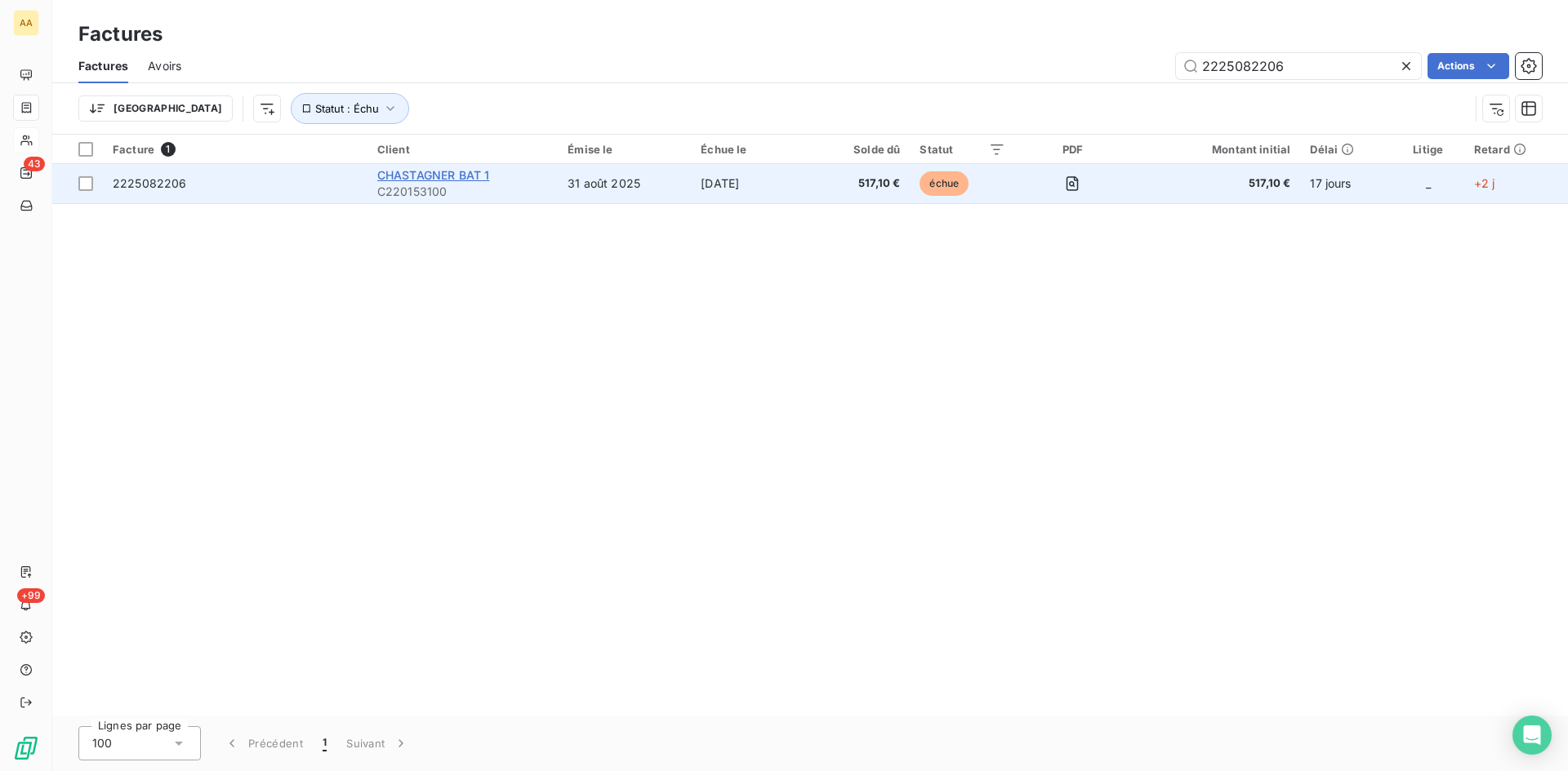
type input "2225082206"
click at [435, 181] on span "CHASTAGNER BAT 1" at bounding box center [433, 175] width 112 height 14
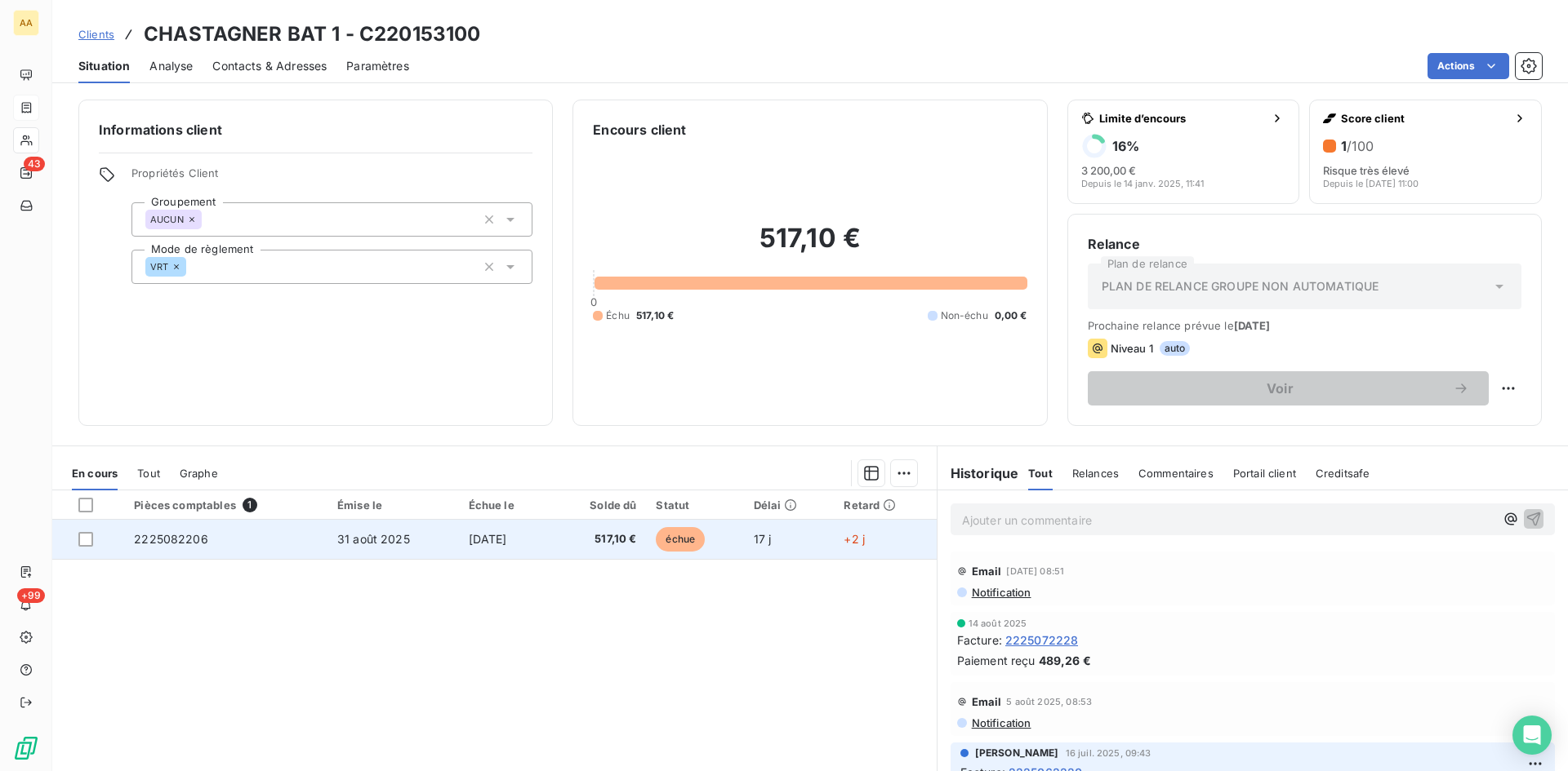
click at [166, 538] on span "2225082206" at bounding box center [170, 538] width 74 height 14
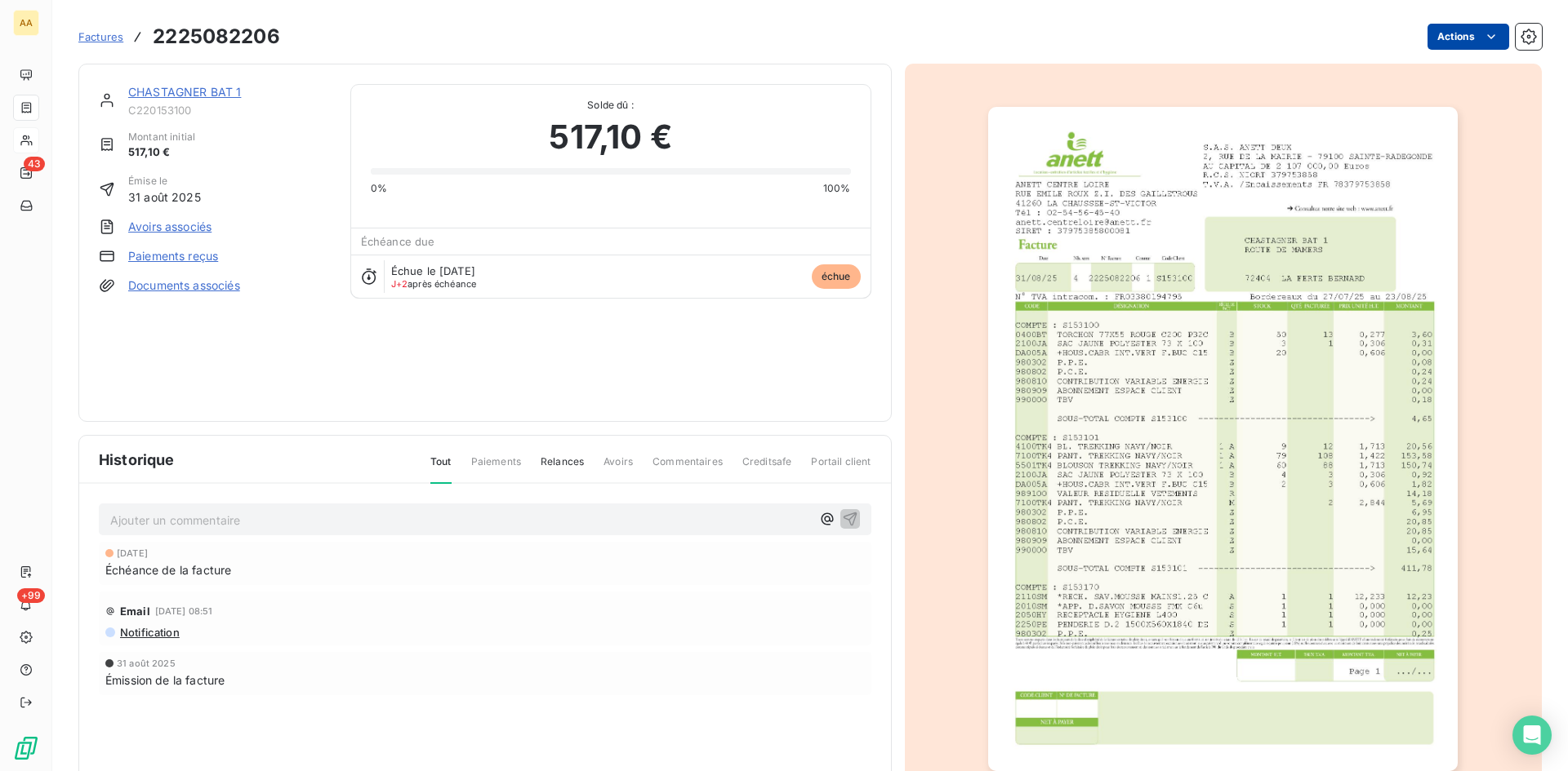
click at [1442, 40] on html "AA 43 +99 Factures 2225082206 Actions CHASTAGNER BAT 1 C220153100 Montant initi…" at bounding box center [784, 385] width 1568 height 771
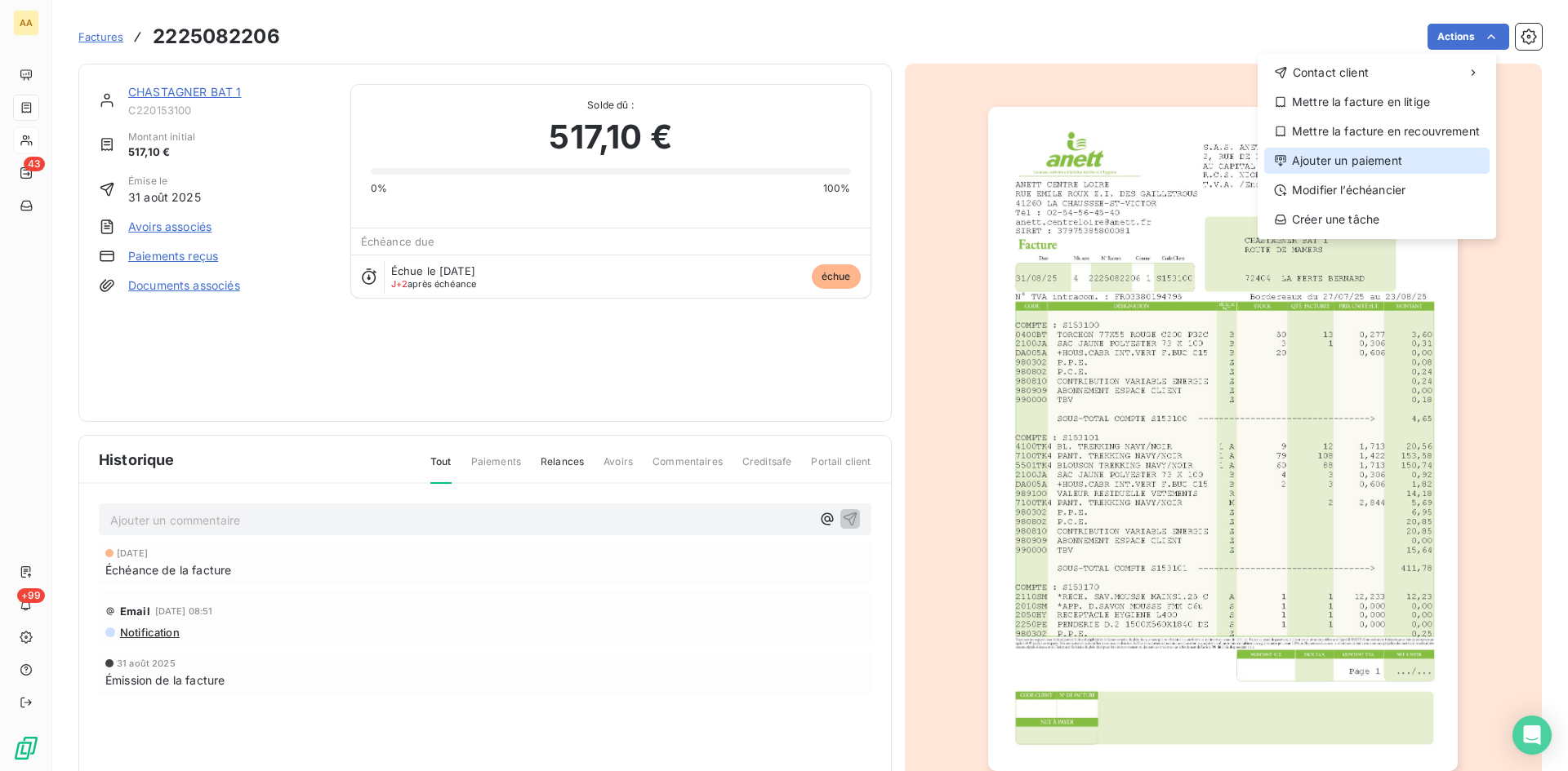
click at [1384, 156] on div "Ajouter un paiement" at bounding box center [1376, 161] width 225 height 26
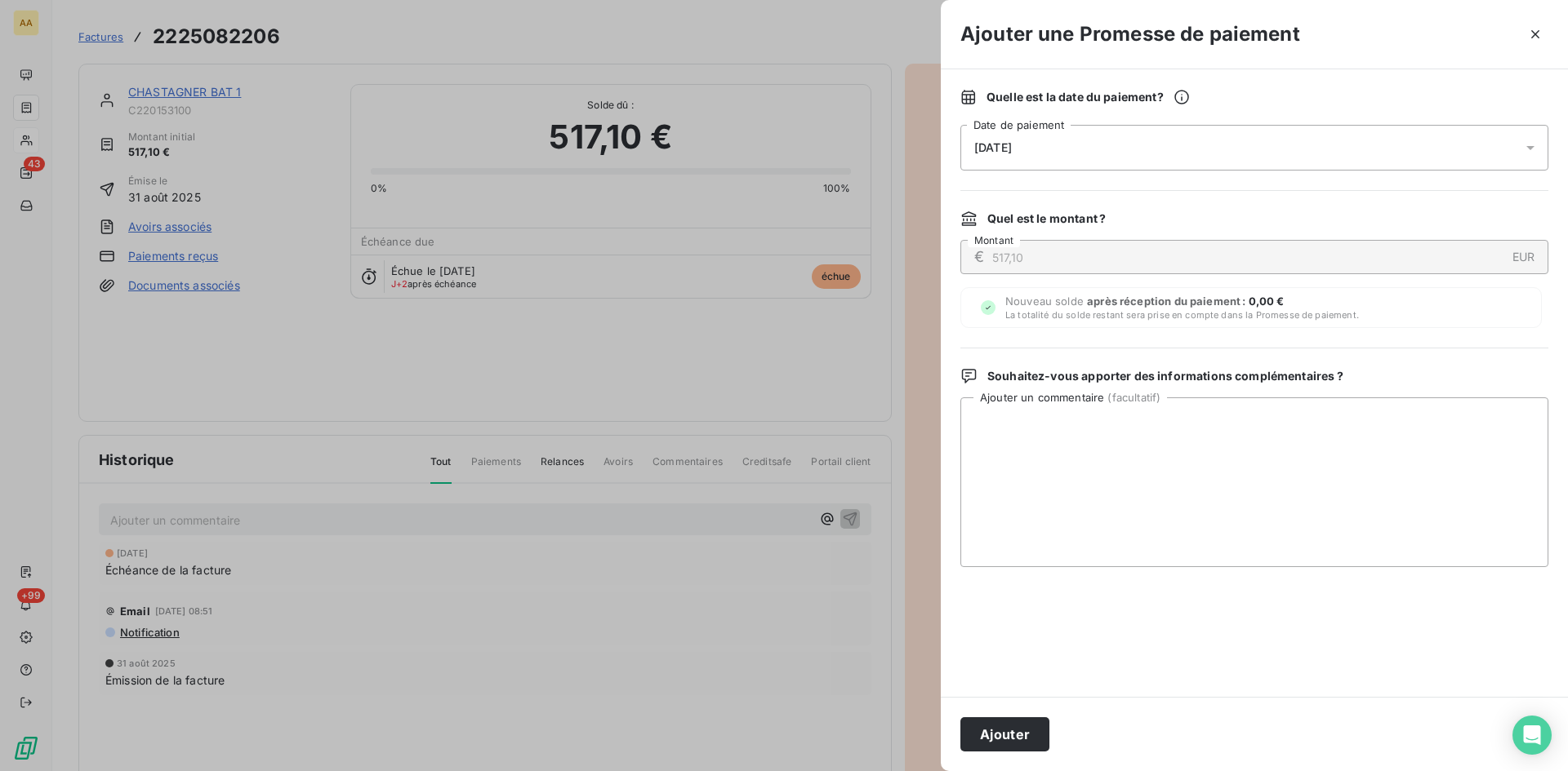
click at [1066, 137] on div "[DATE]" at bounding box center [1254, 148] width 588 height 46
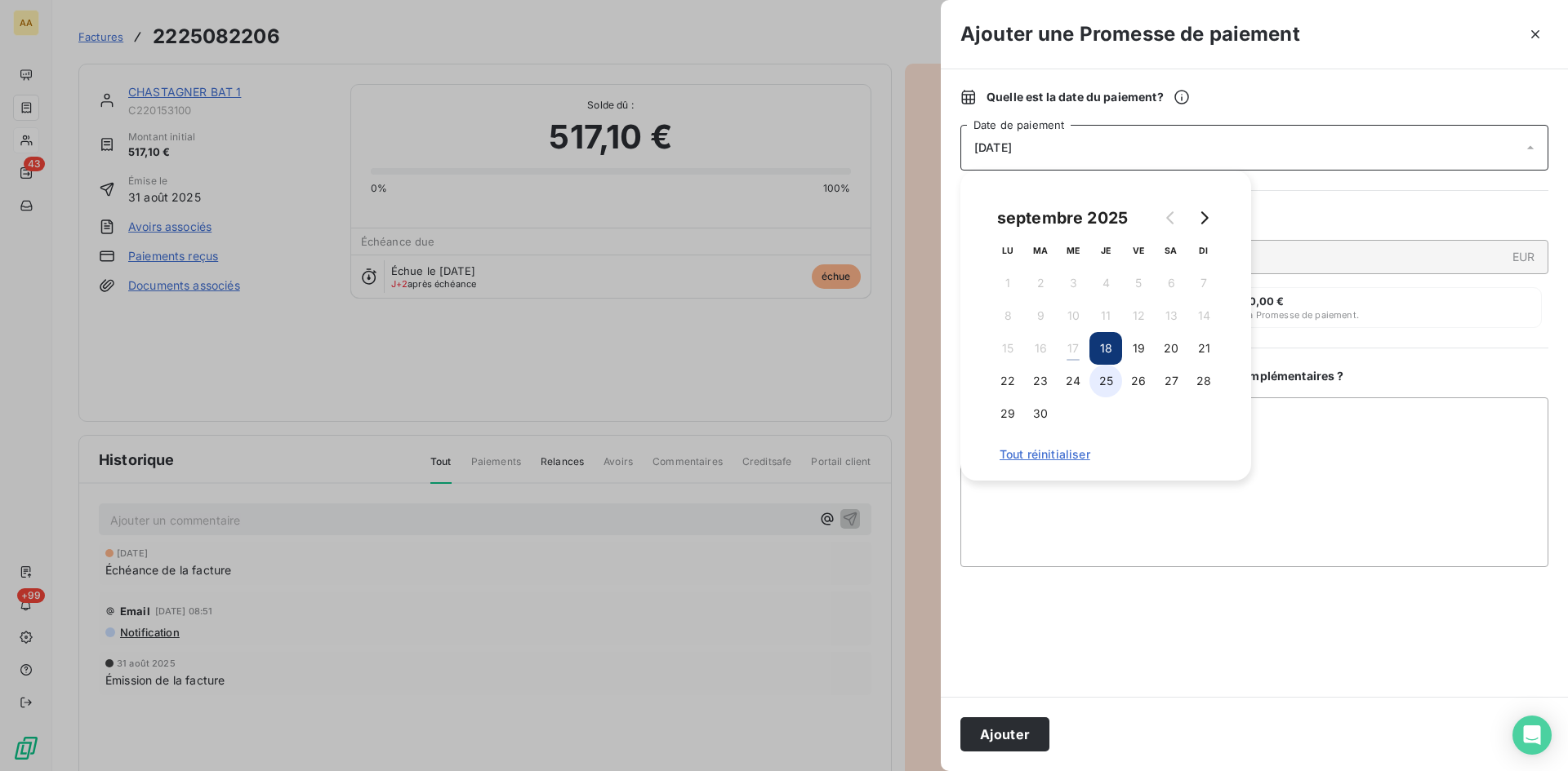
click at [1104, 387] on button "25" at bounding box center [1106, 381] width 33 height 33
drag, startPoint x: 1009, startPoint y: 733, endPoint x: 751, endPoint y: 599, distance: 290.7
click at [1006, 732] on button "Ajouter" at bounding box center [1005, 734] width 89 height 34
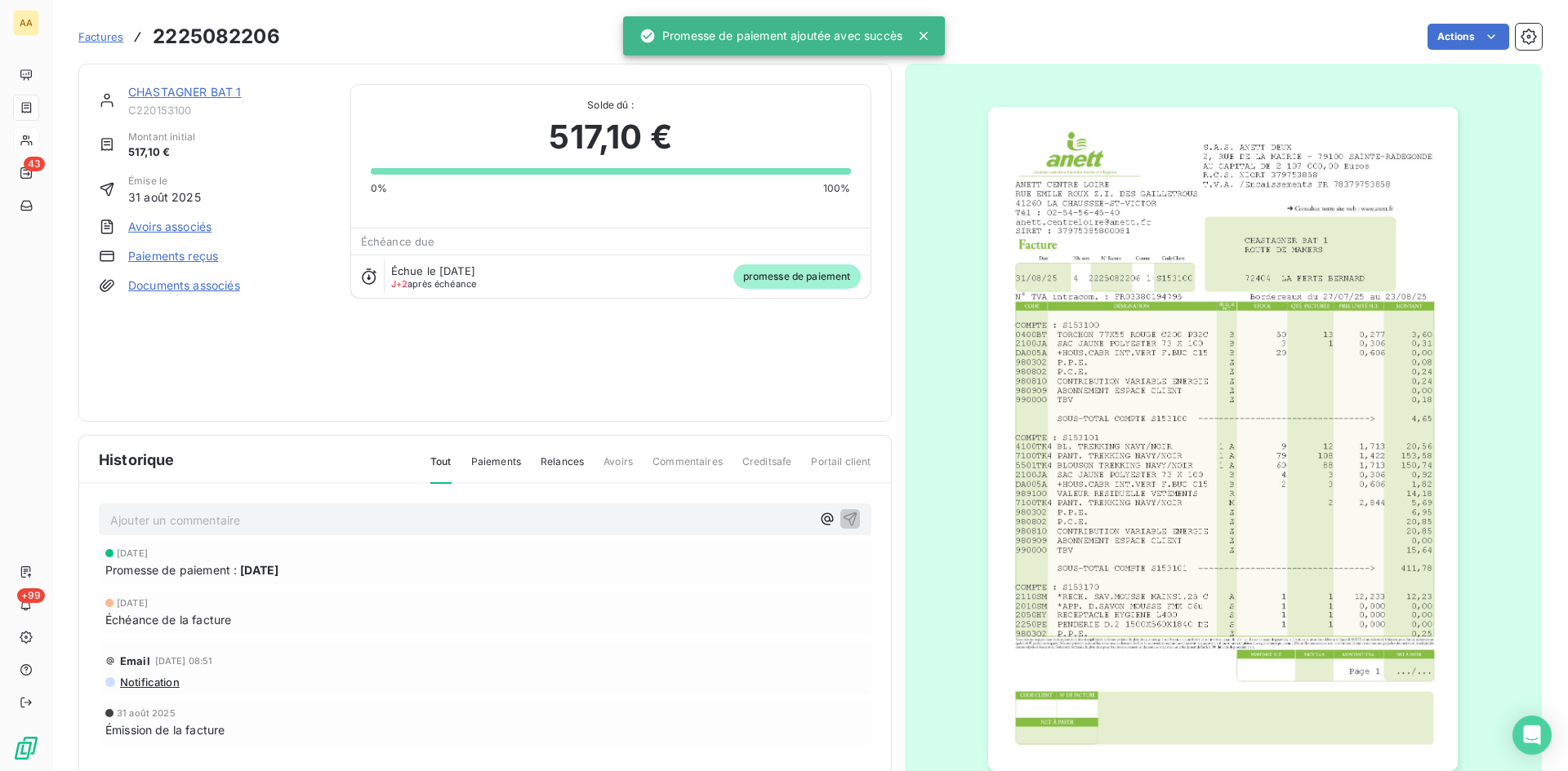
click at [596, 519] on p "Ajouter un commentaire ﻿" at bounding box center [461, 521] width 701 height 21
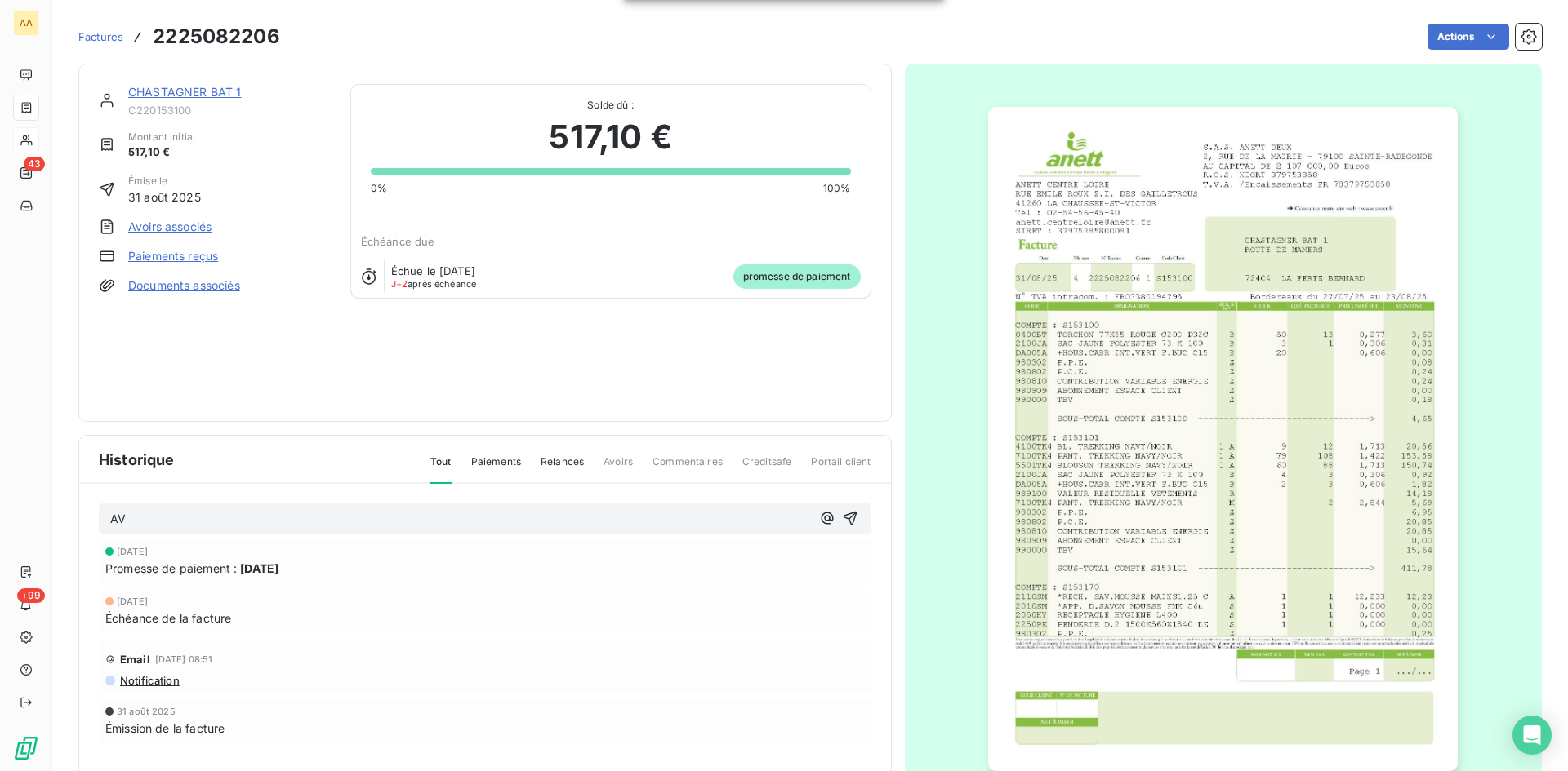
drag, startPoint x: 843, startPoint y: 517, endPoint x: 641, endPoint y: 414, distance: 226.7
click at [844, 516] on icon "button" at bounding box center [849, 518] width 16 height 16
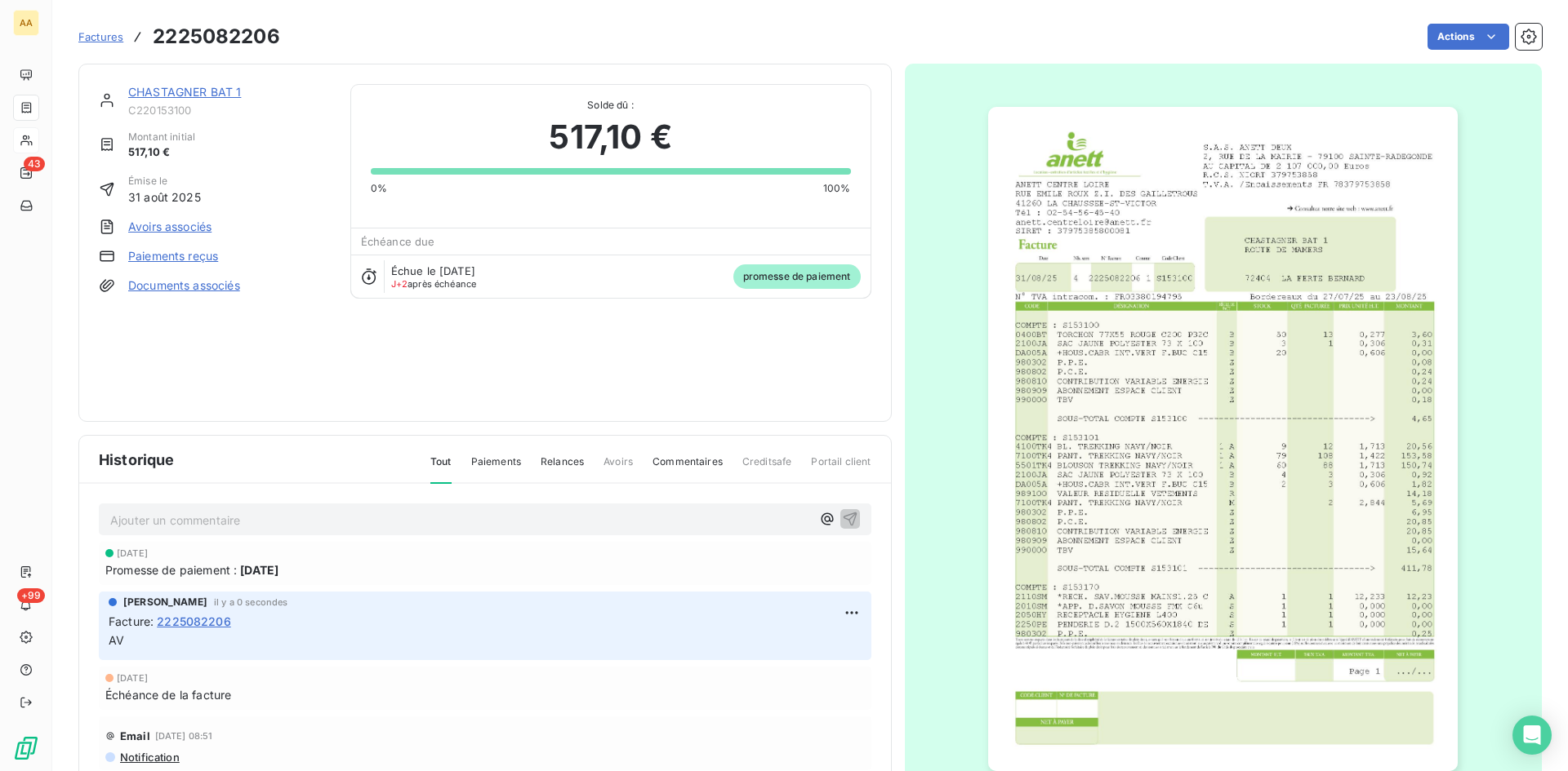
click at [182, 94] on link "CHASTAGNER BAT 1" at bounding box center [185, 91] width 113 height 14
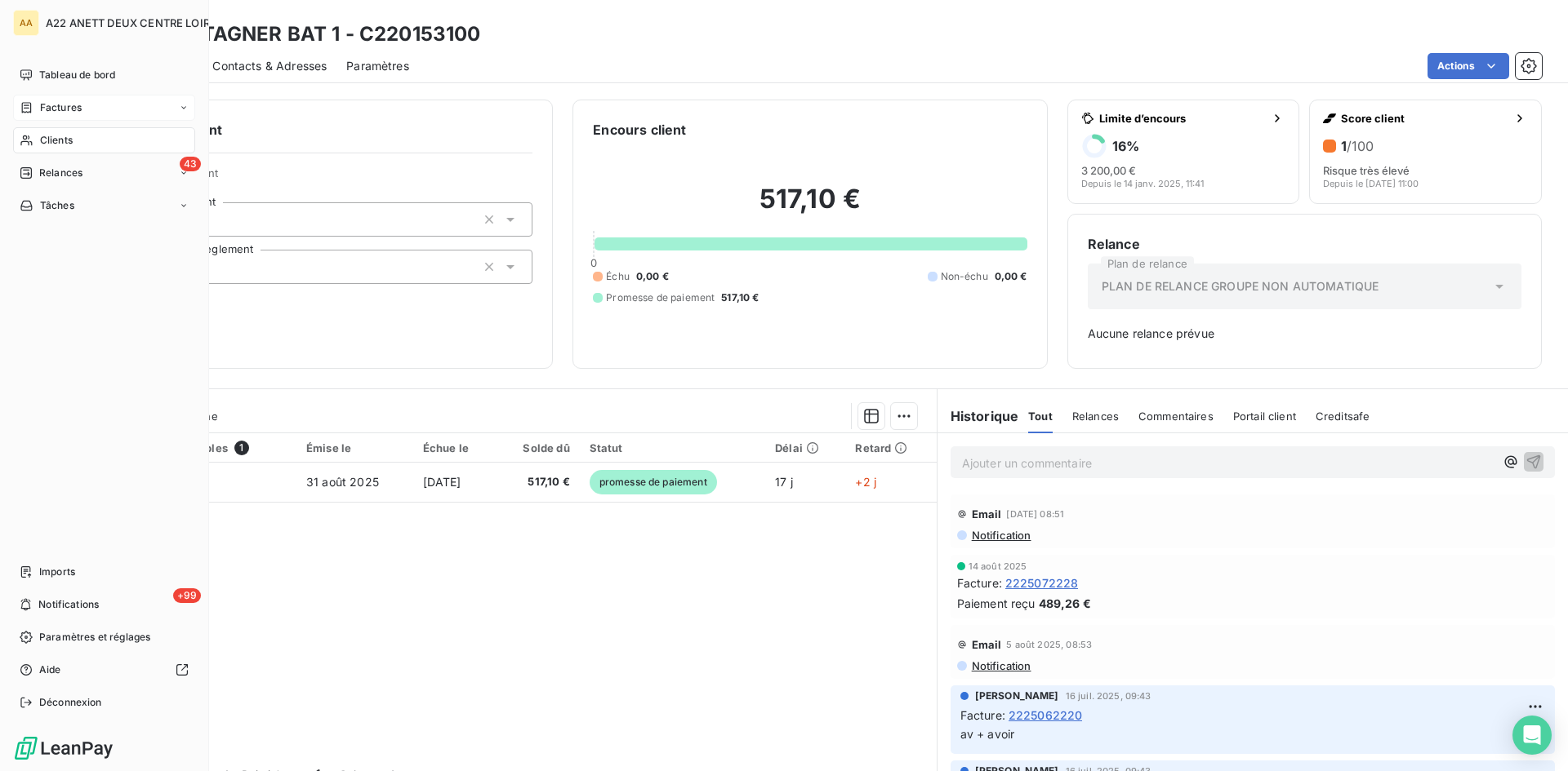
click at [44, 106] on span "Factures" at bounding box center [60, 108] width 41 height 15
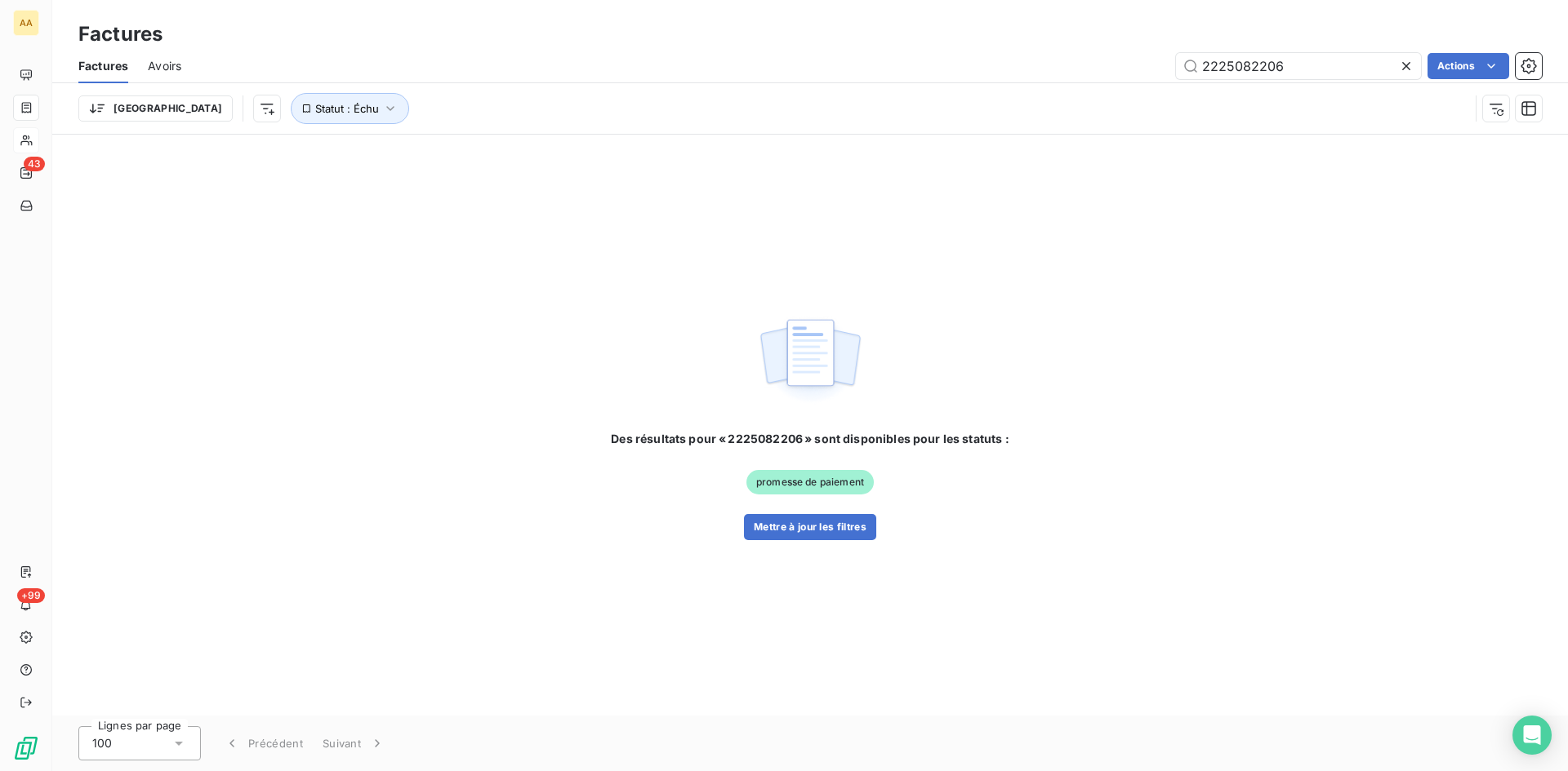
drag, startPoint x: 1289, startPoint y: 65, endPoint x: 1247, endPoint y: 50, distance: 44.6
click at [1245, 51] on div "Factures Avoirs 2225082206 Actions" at bounding box center [809, 66] width 1515 height 34
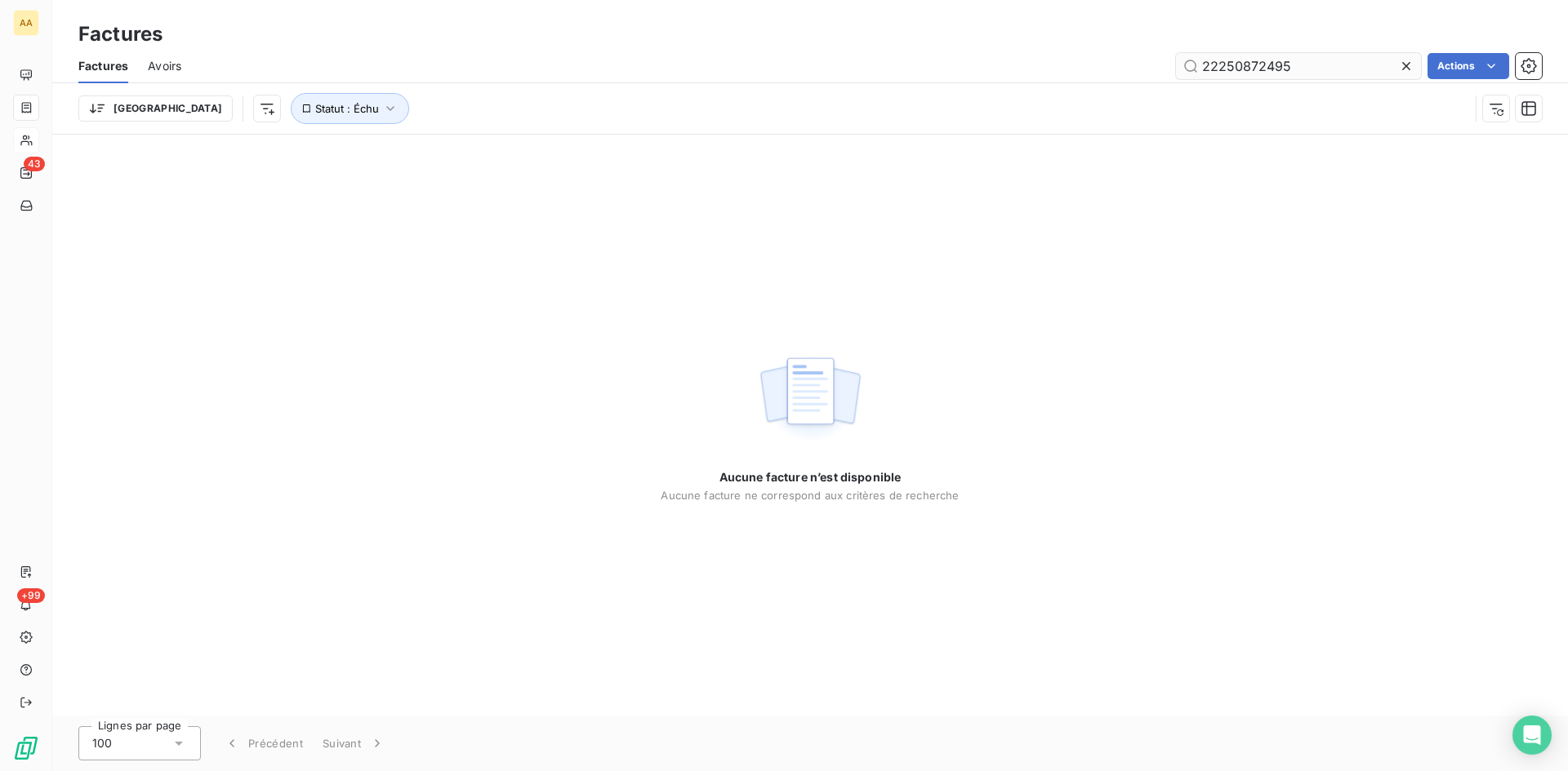
click at [1244, 64] on input "22250872495" at bounding box center [1298, 66] width 245 height 26
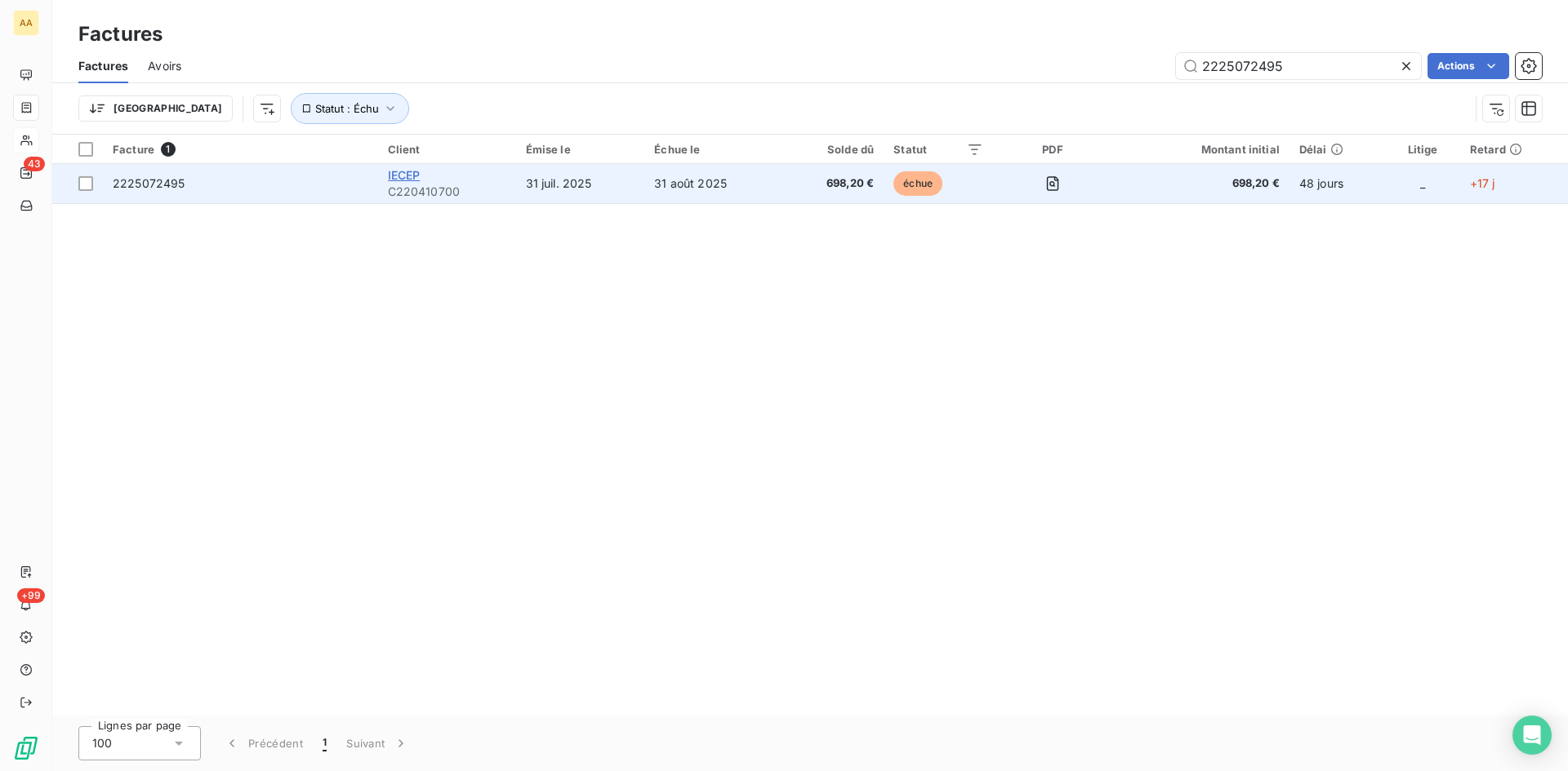
type input "2225072495"
click at [421, 181] on span "IECEP" at bounding box center [404, 175] width 33 height 14
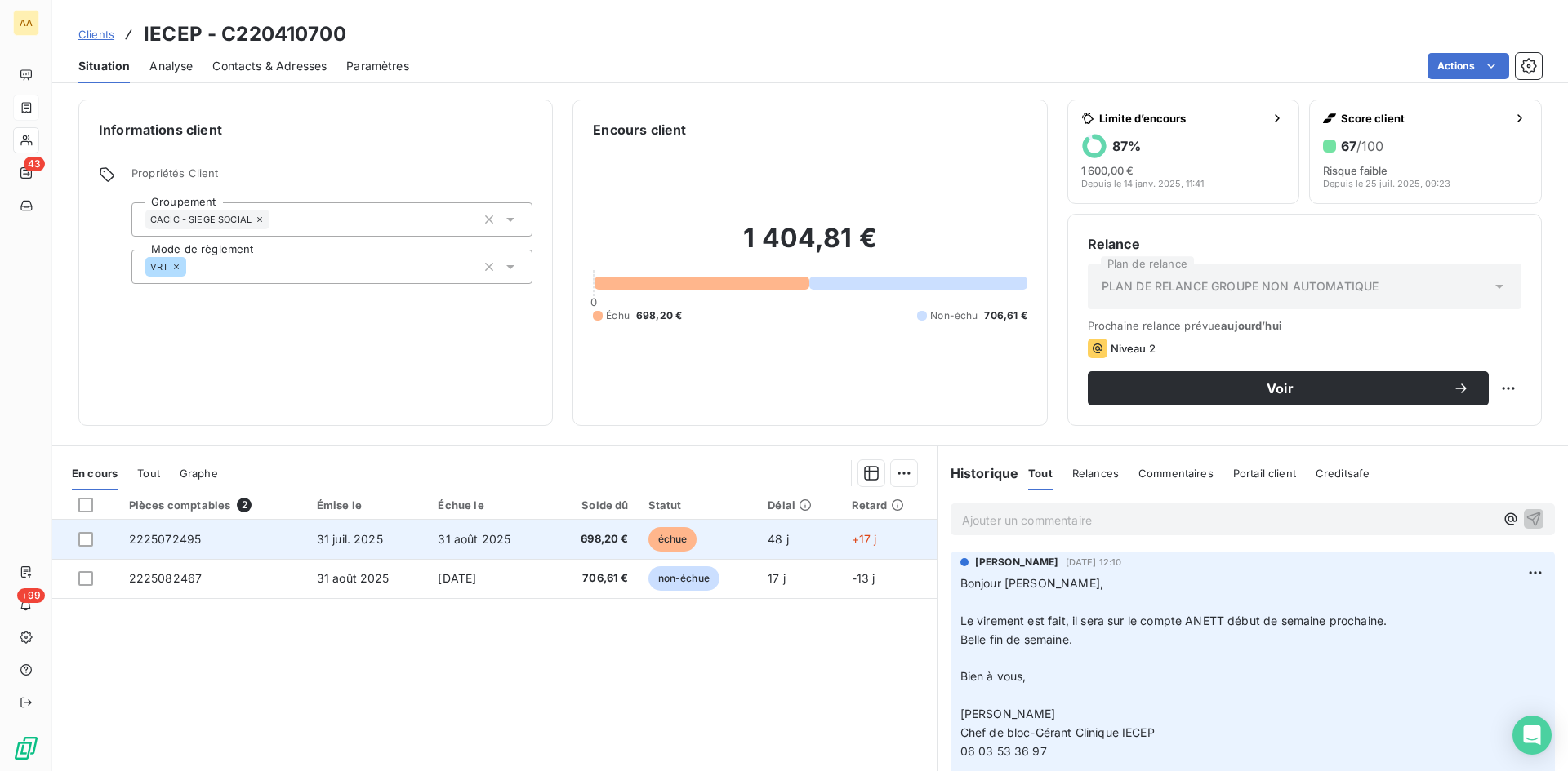
click at [157, 544] on span "2225072495" at bounding box center [165, 538] width 73 height 14
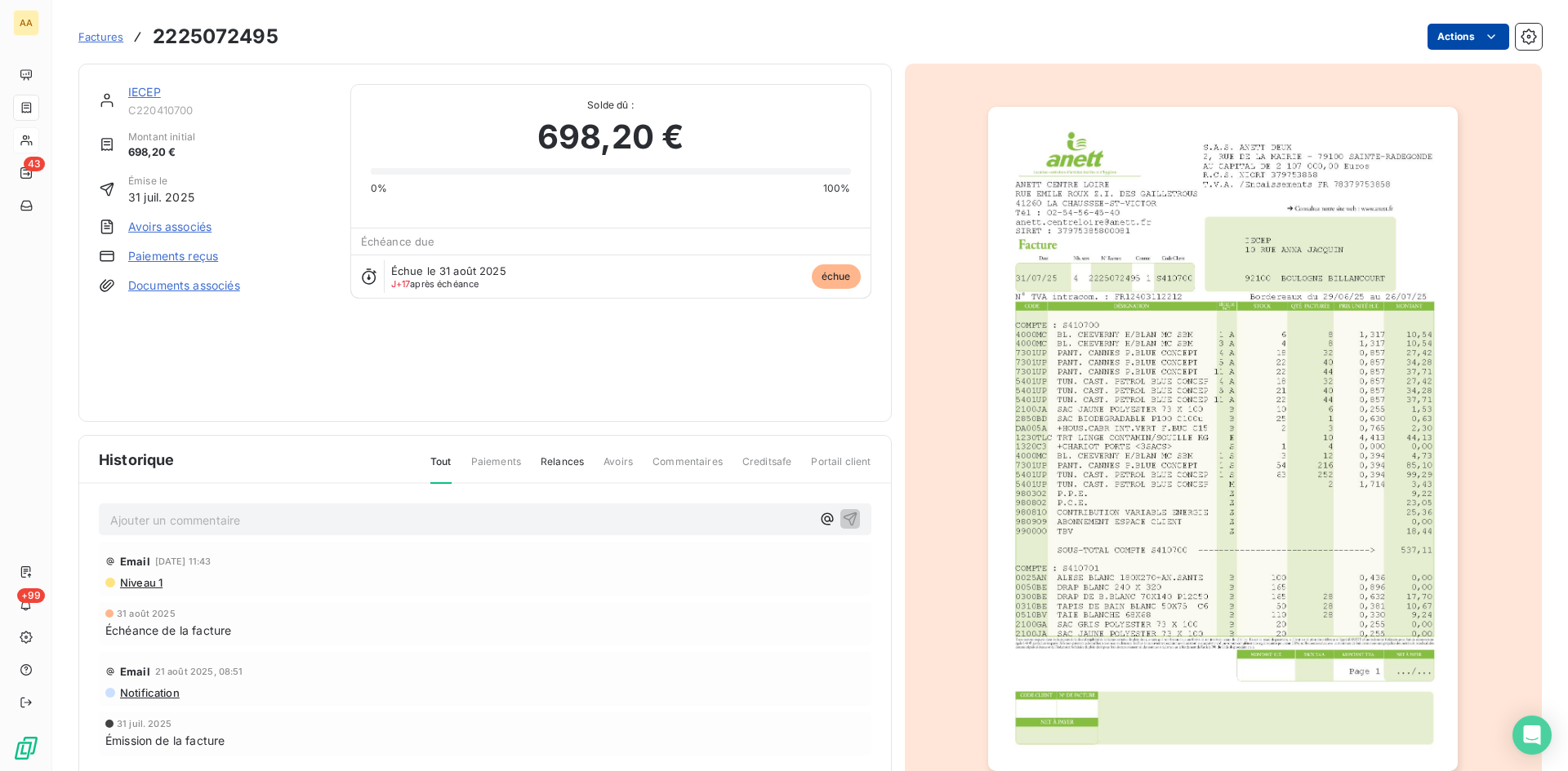
click at [1464, 37] on html "AA 43 +99 Factures 2225072495 Actions IECEP C220410700 Montant initial 698,20 €…" at bounding box center [784, 385] width 1568 height 771
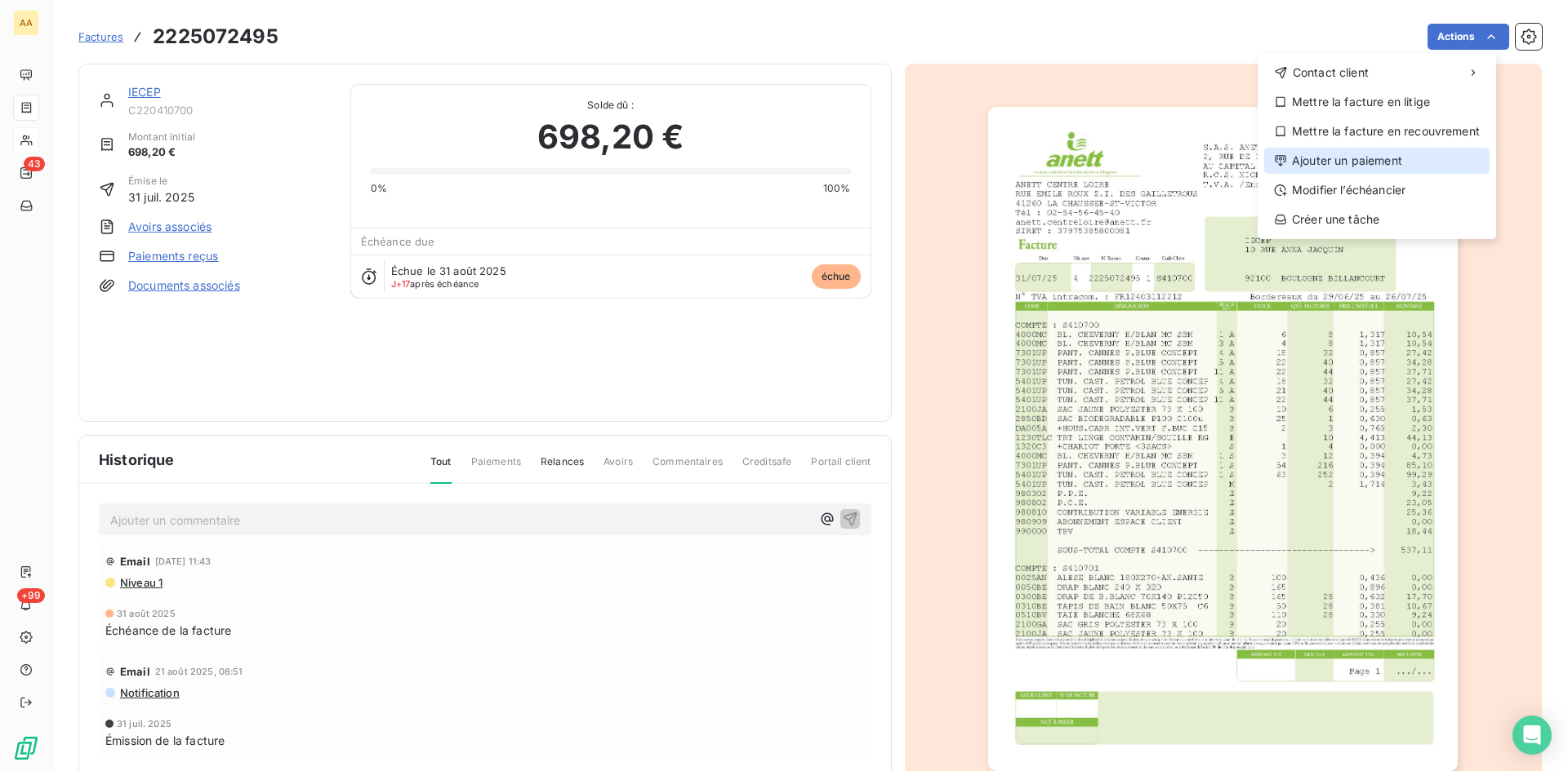
click at [1390, 169] on div "Ajouter un paiement" at bounding box center [1376, 161] width 225 height 26
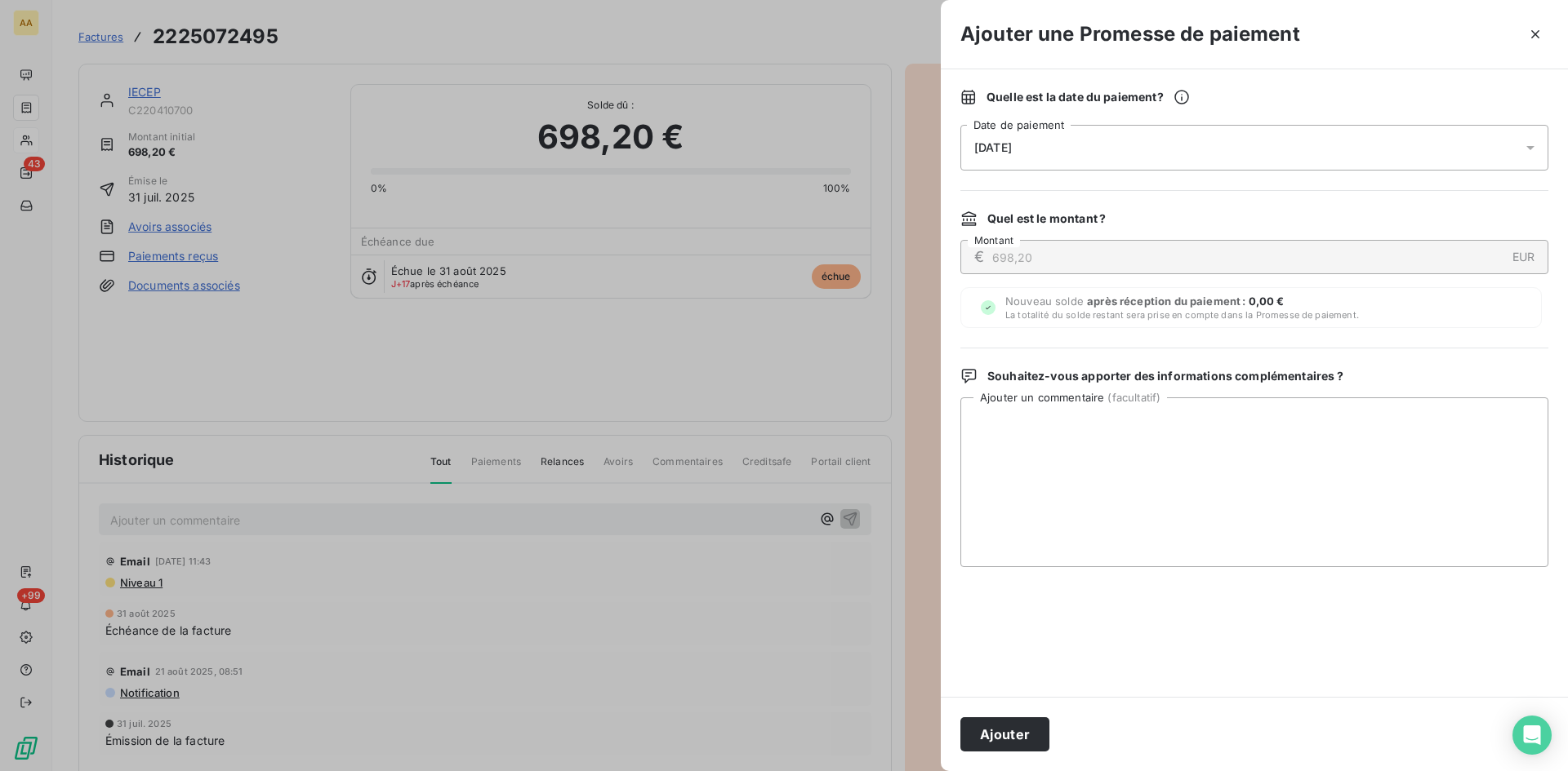
click at [1091, 148] on div "[DATE]" at bounding box center [1254, 148] width 588 height 46
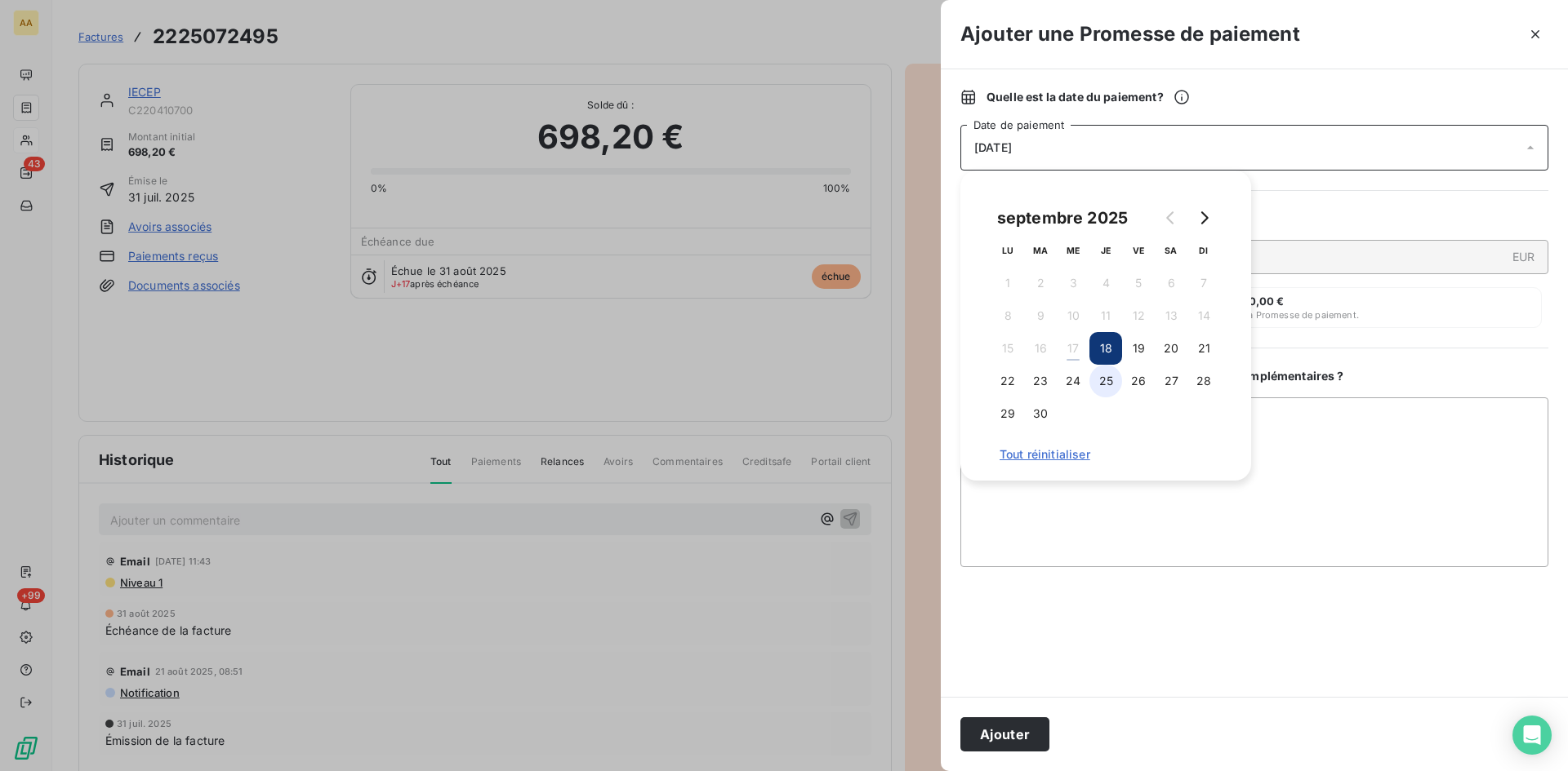
click at [1113, 379] on button "25" at bounding box center [1106, 381] width 33 height 33
drag, startPoint x: 1025, startPoint y: 730, endPoint x: 780, endPoint y: 630, distance: 264.6
click at [1023, 730] on button "Ajouter" at bounding box center [1005, 734] width 89 height 34
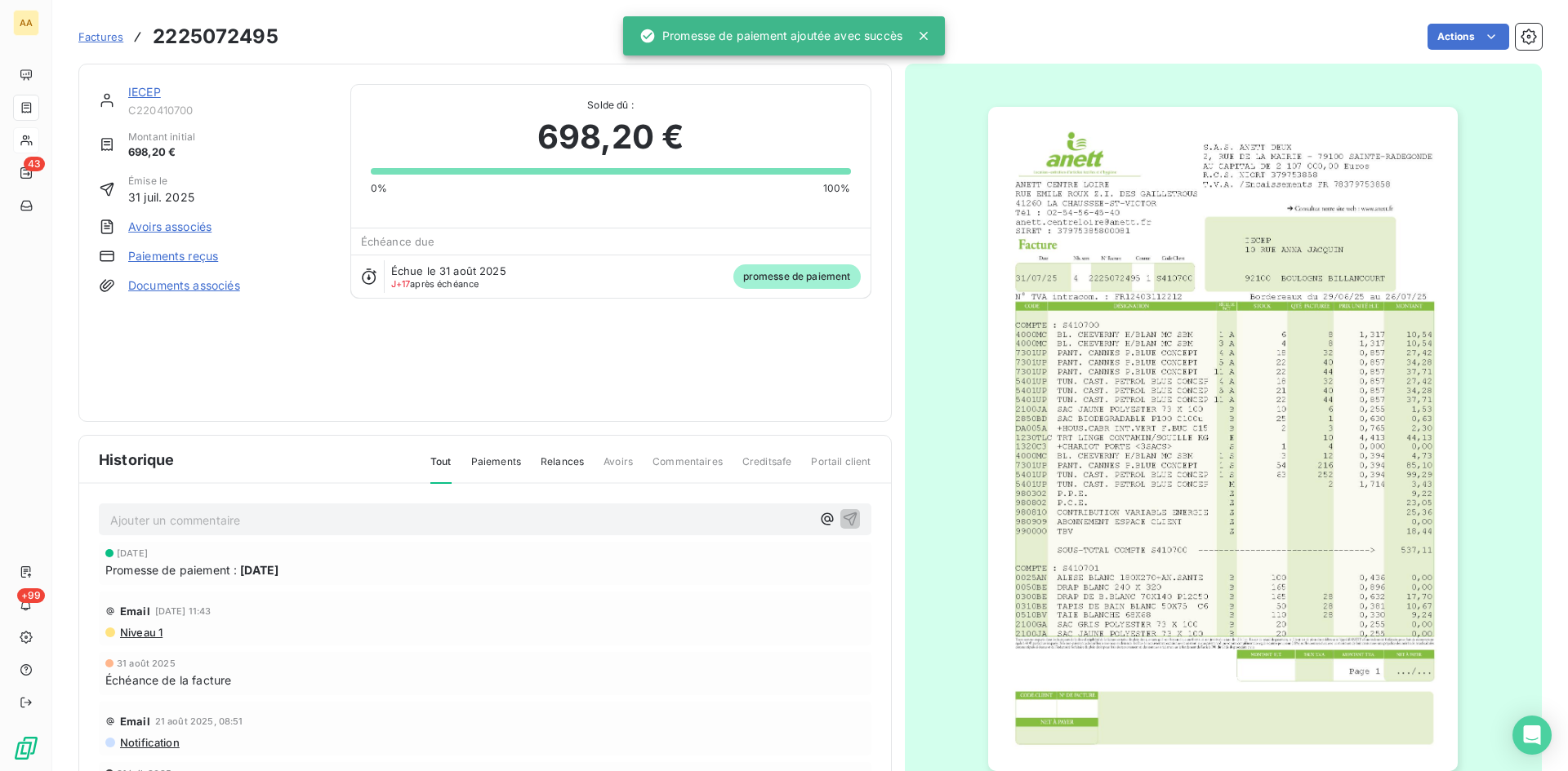
click at [512, 517] on p "Ajouter un commentaire ﻿" at bounding box center [461, 521] width 701 height 21
click at [842, 510] on icon "button" at bounding box center [849, 518] width 16 height 16
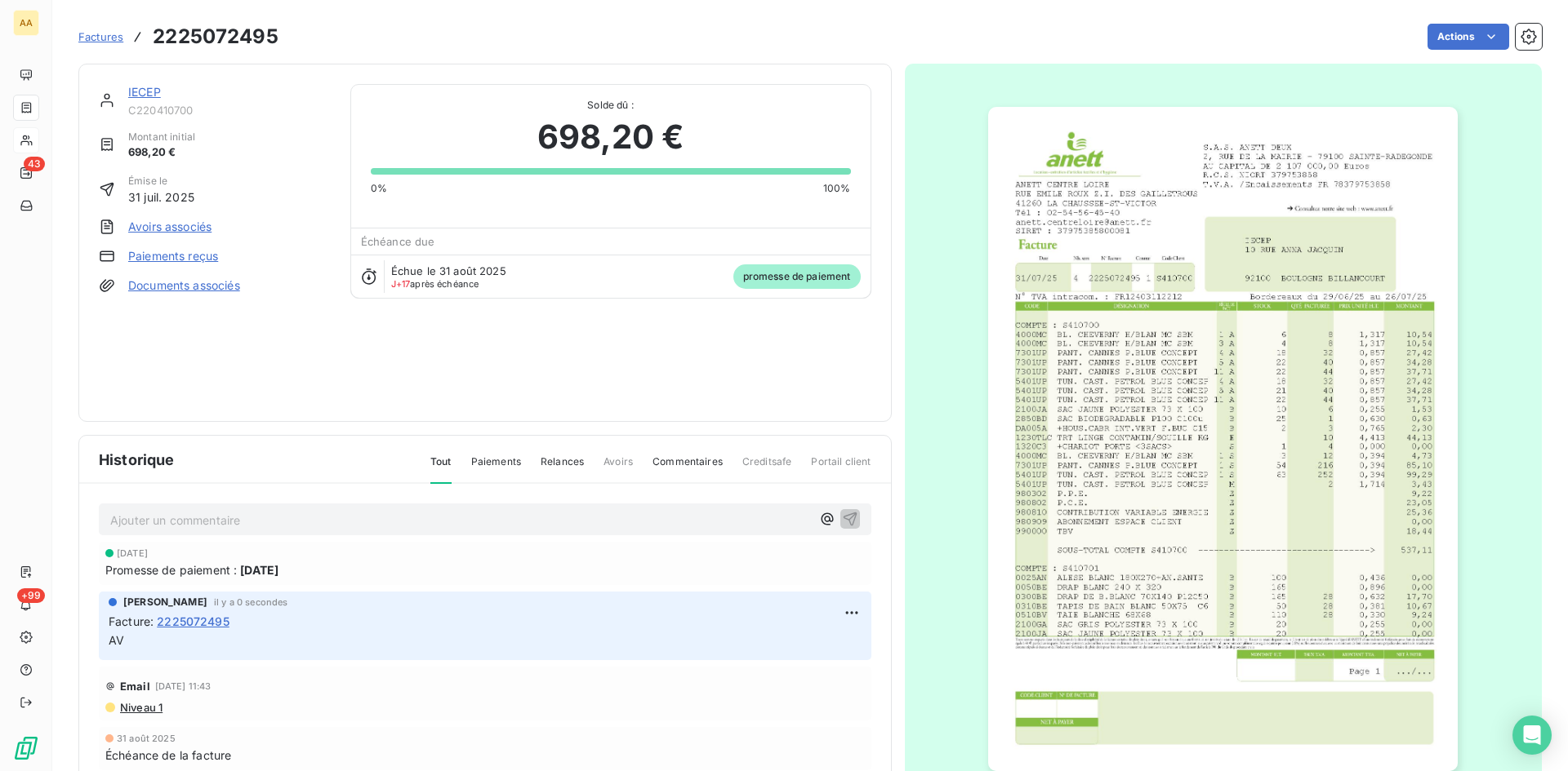
click at [152, 88] on link "IECEP" at bounding box center [144, 91] width 33 height 14
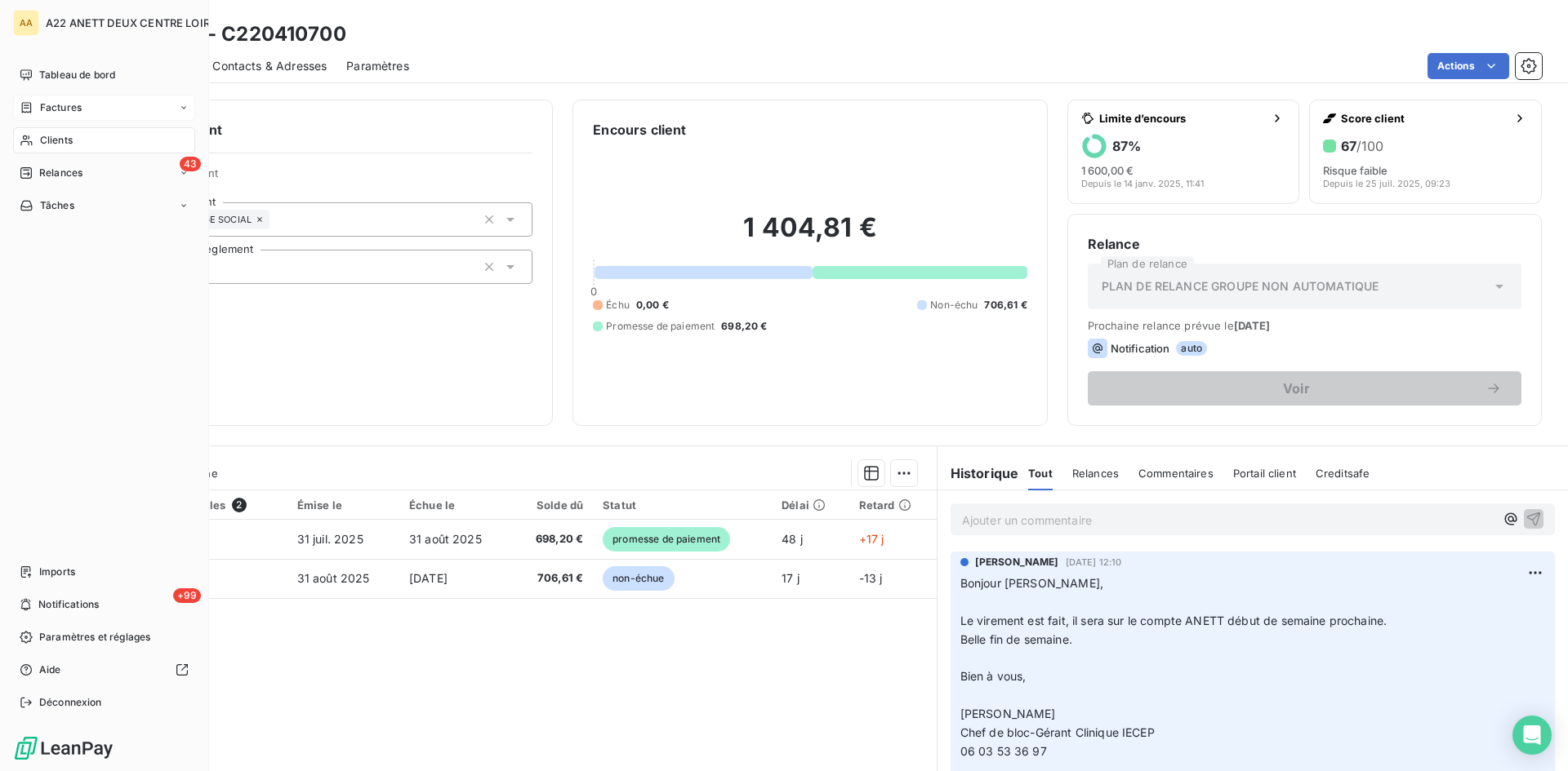
click at [44, 138] on span "Clients" at bounding box center [56, 140] width 33 height 15
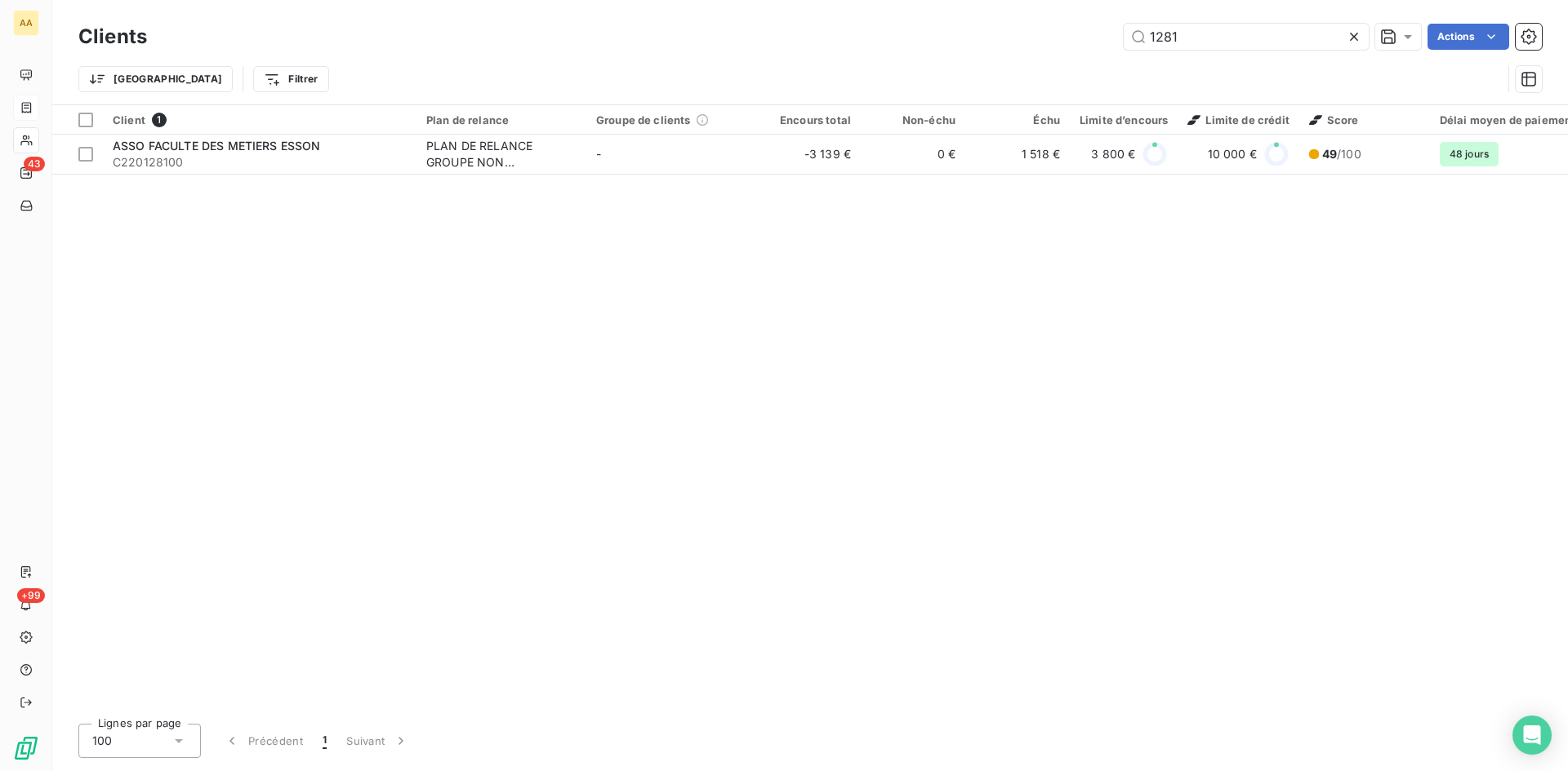
drag, startPoint x: 1167, startPoint y: 40, endPoint x: 1003, endPoint y: 40, distance: 164.0
click at [1005, 40] on div "1281 Actions" at bounding box center [854, 37] width 1375 height 26
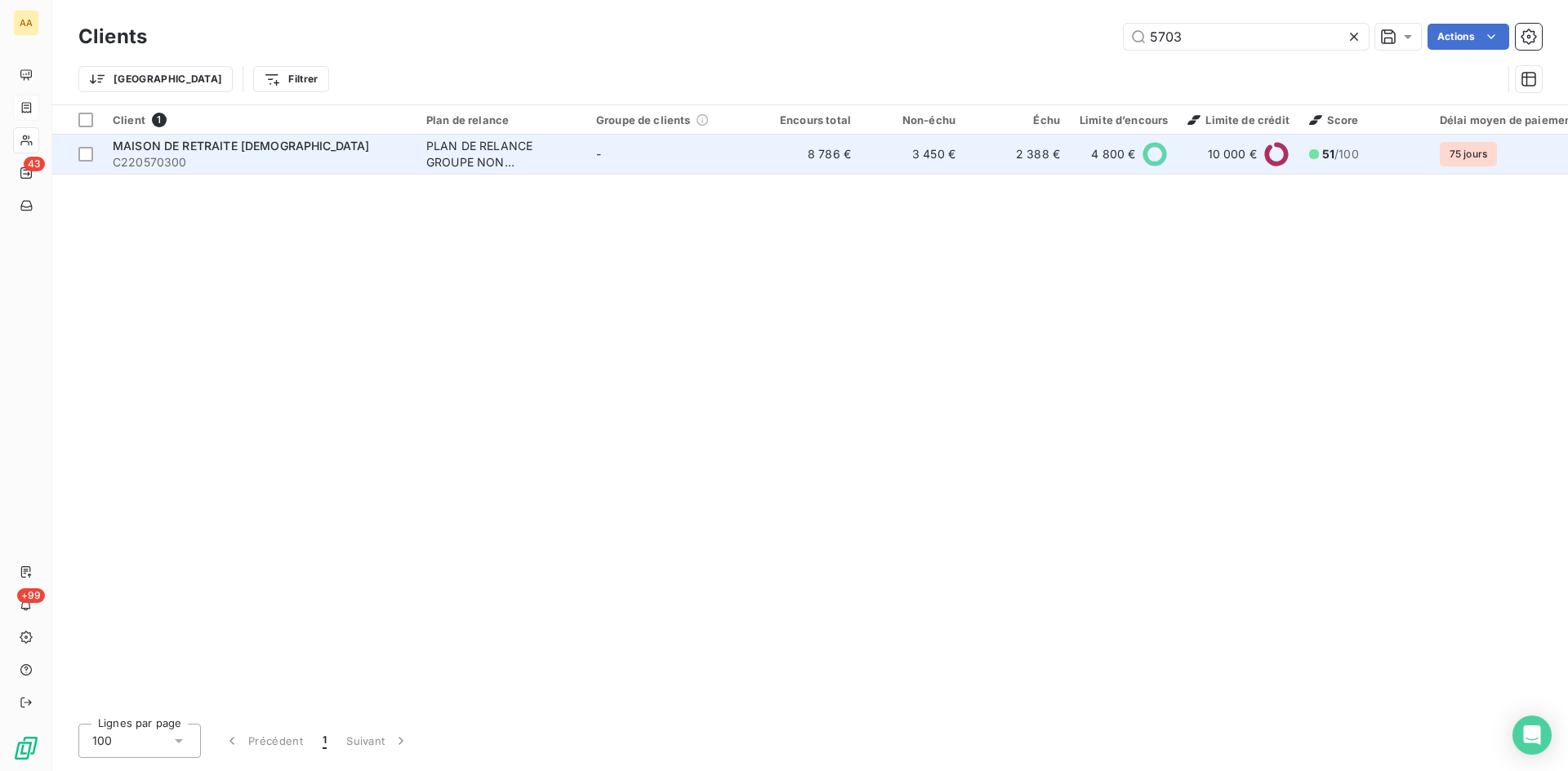
type input "5703"
click at [451, 148] on div "PLAN DE RELANCE GROUPE NON AUTOMATIQUE" at bounding box center [502, 154] width 151 height 33
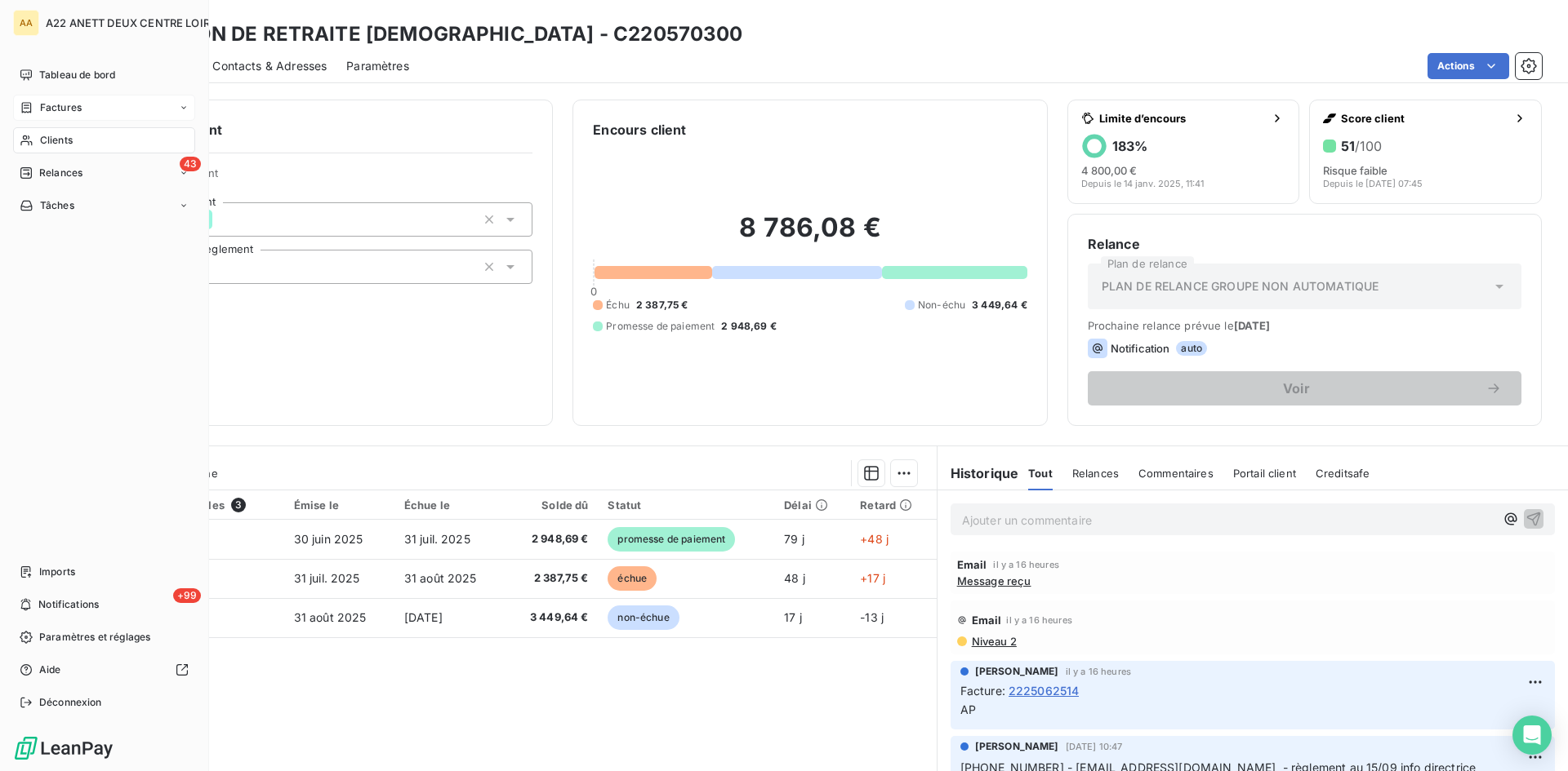
click at [50, 126] on nav "Tableau de bord Factures Clients 43 Relances Tâches" at bounding box center [104, 140] width 182 height 156
click at [54, 133] on span "Clients" at bounding box center [56, 140] width 33 height 15
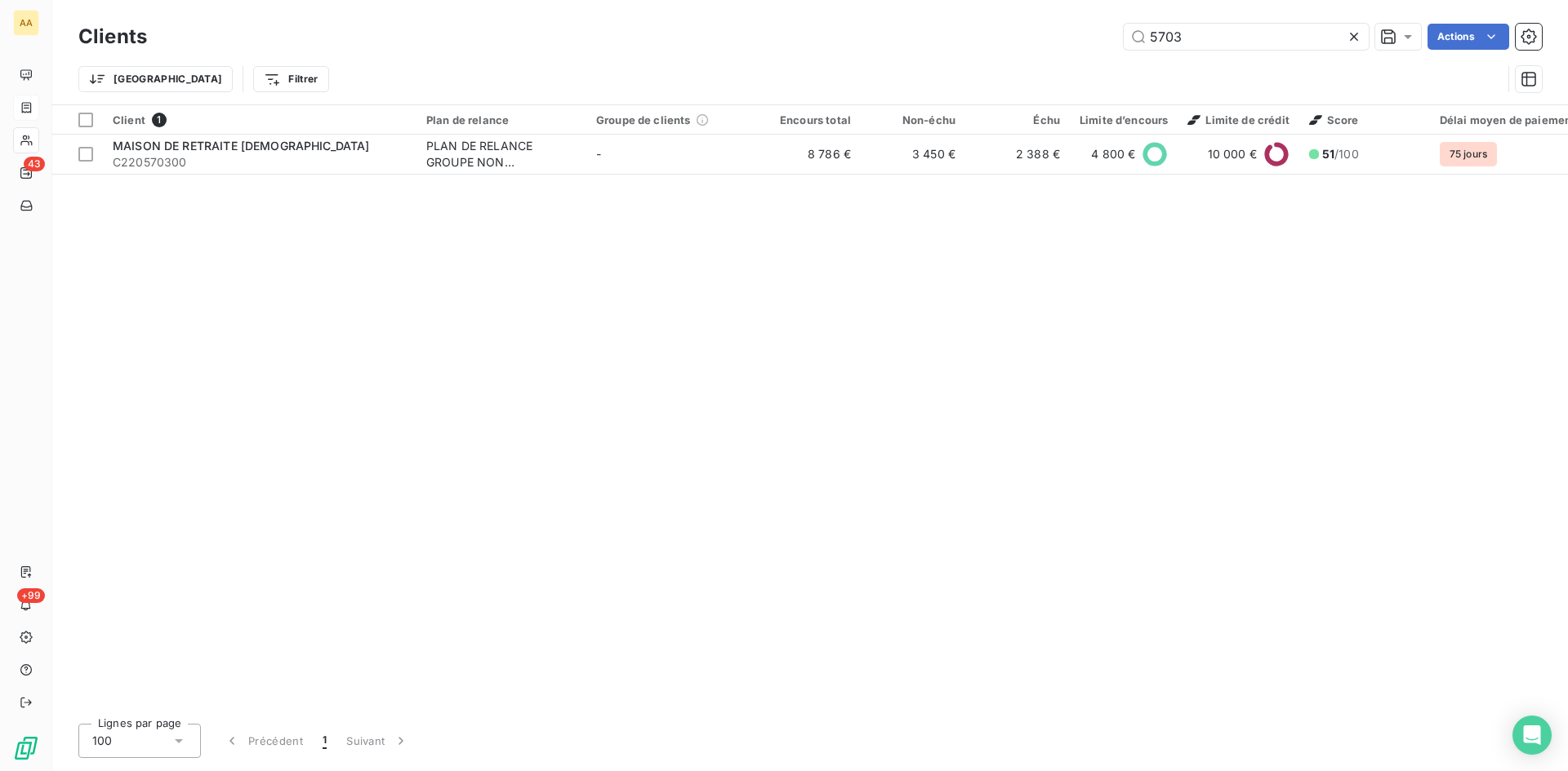
drag, startPoint x: 1137, startPoint y: 45, endPoint x: 1050, endPoint y: 45, distance: 87.0
click at [1050, 45] on div "5703 Actions" at bounding box center [854, 37] width 1375 height 26
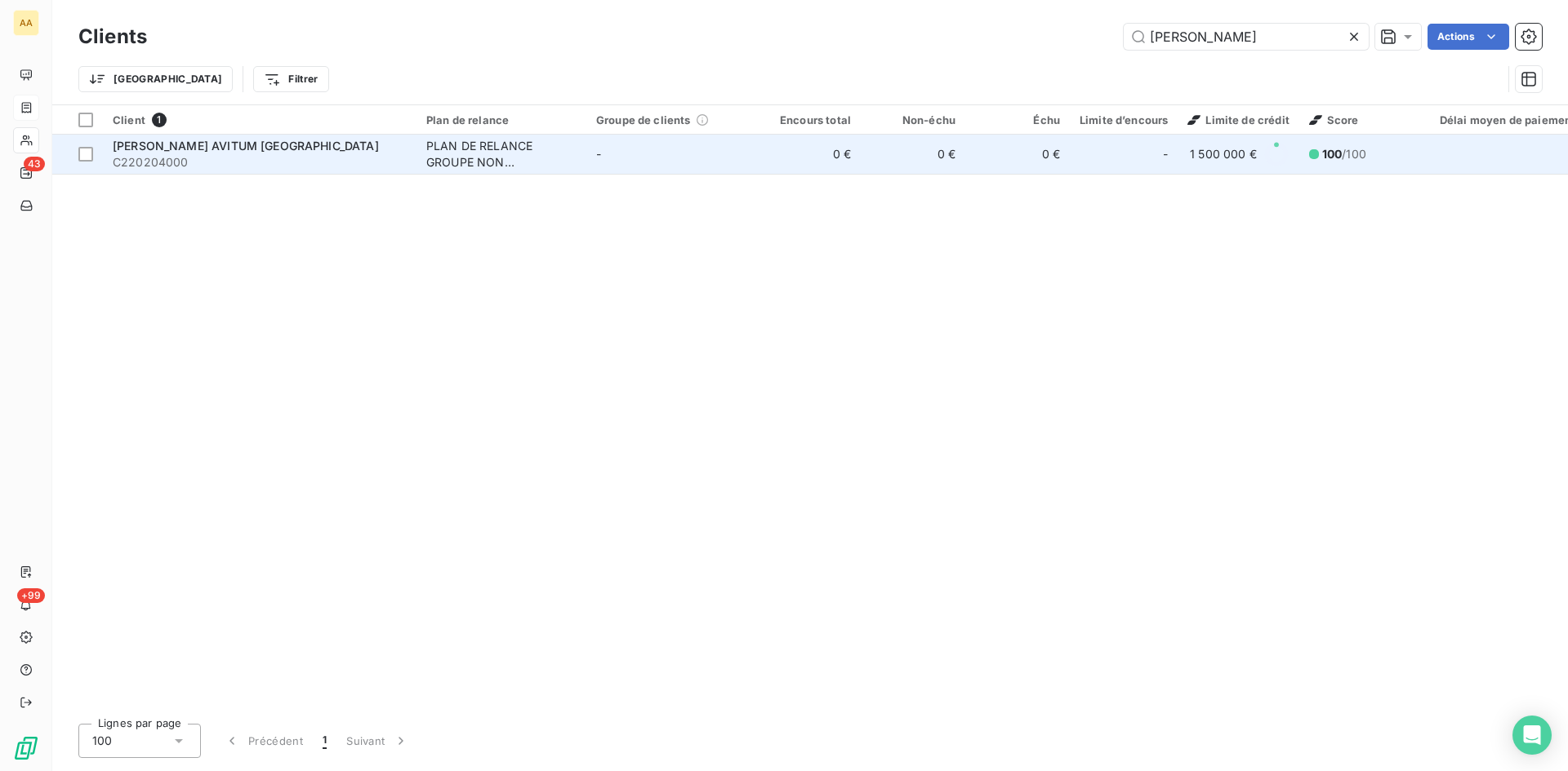
type input "[PERSON_NAME]"
click at [485, 148] on div "PLAN DE RELANCE GROUPE NON AUTOMATIQUE" at bounding box center [502, 154] width 151 height 33
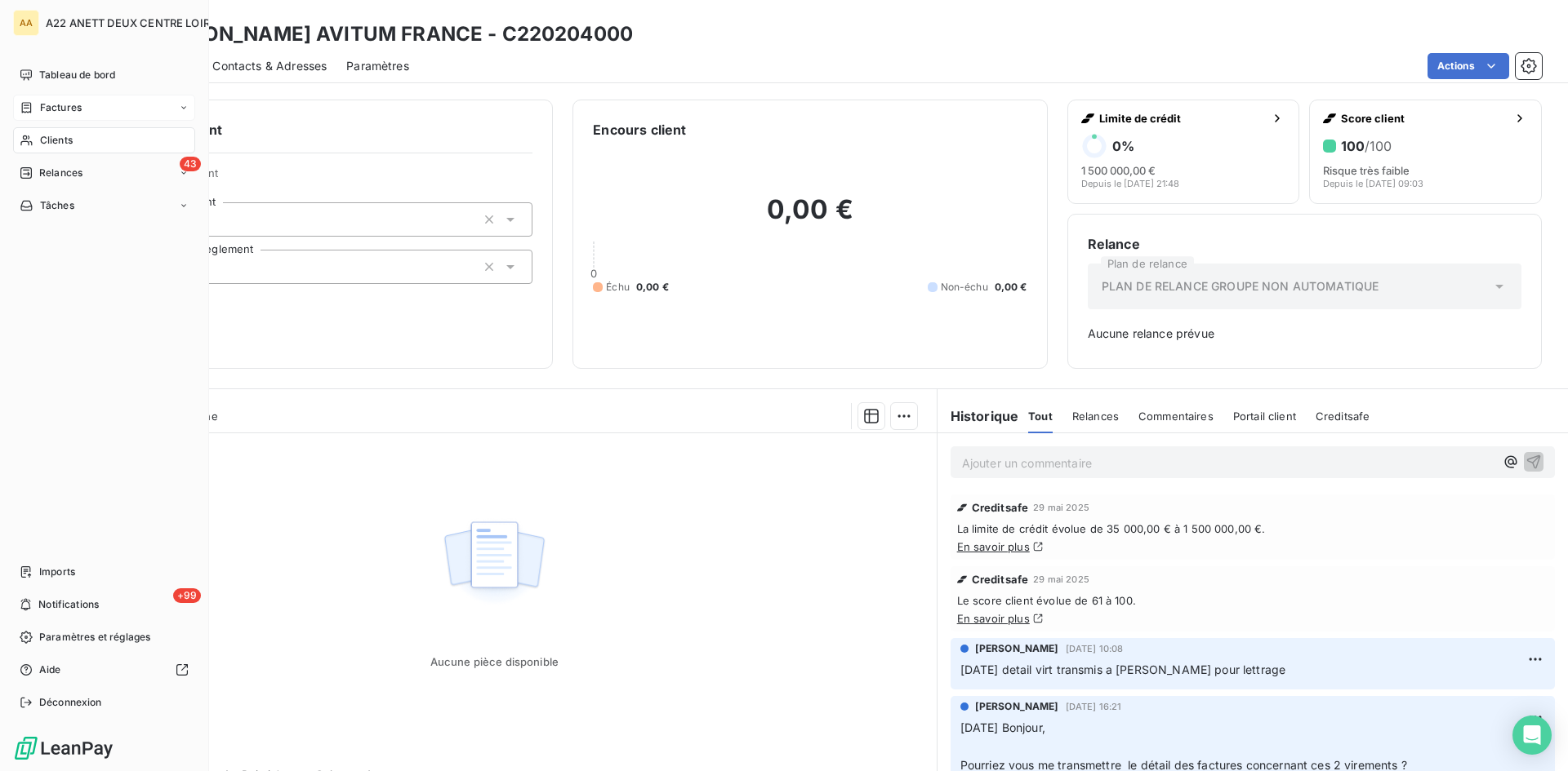
click at [57, 138] on span "Clients" at bounding box center [56, 140] width 33 height 15
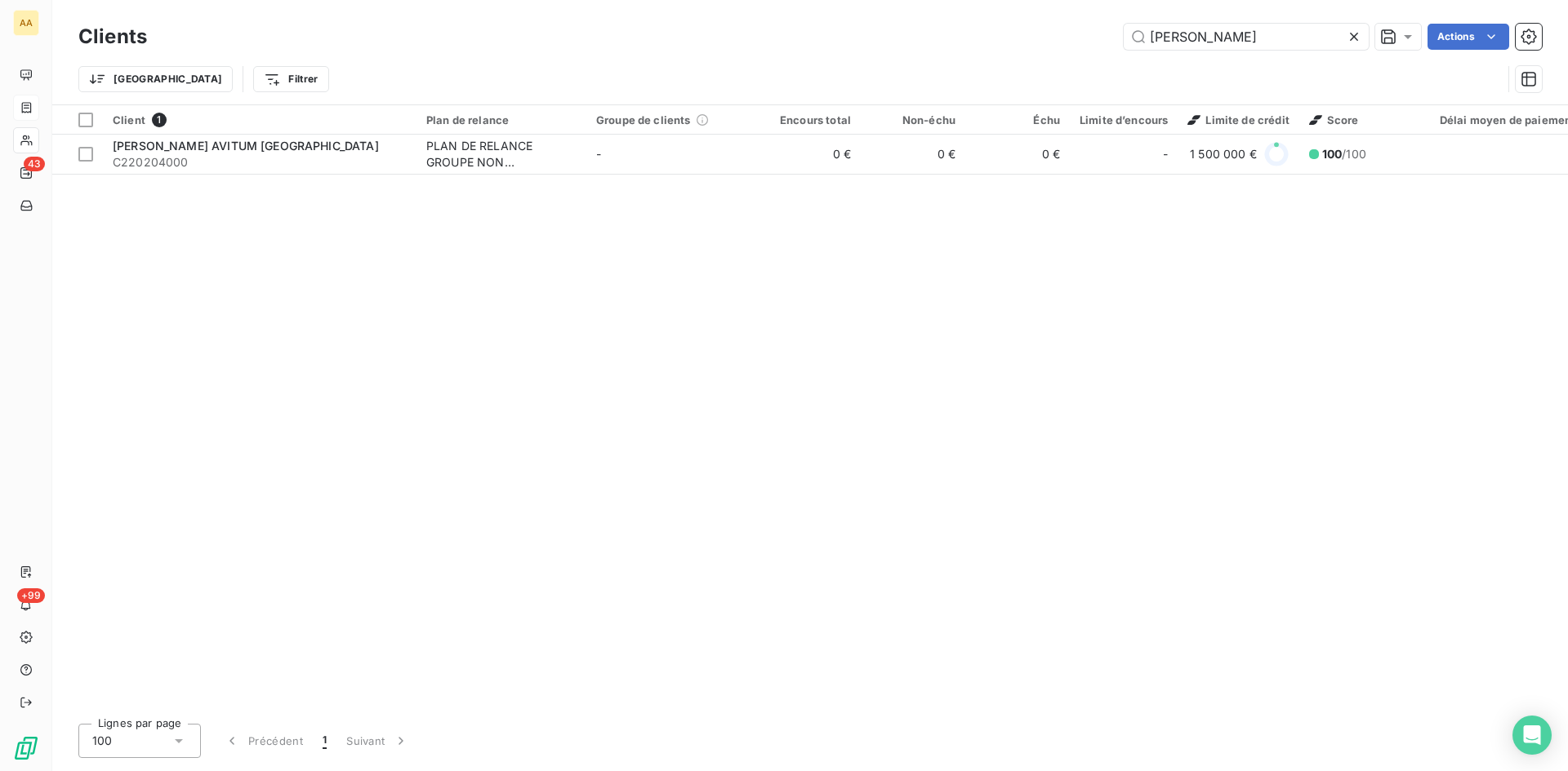
drag, startPoint x: 1207, startPoint y: 35, endPoint x: 1028, endPoint y: 41, distance: 179.1
click at [1028, 41] on div "[PERSON_NAME] Actions" at bounding box center [854, 37] width 1375 height 26
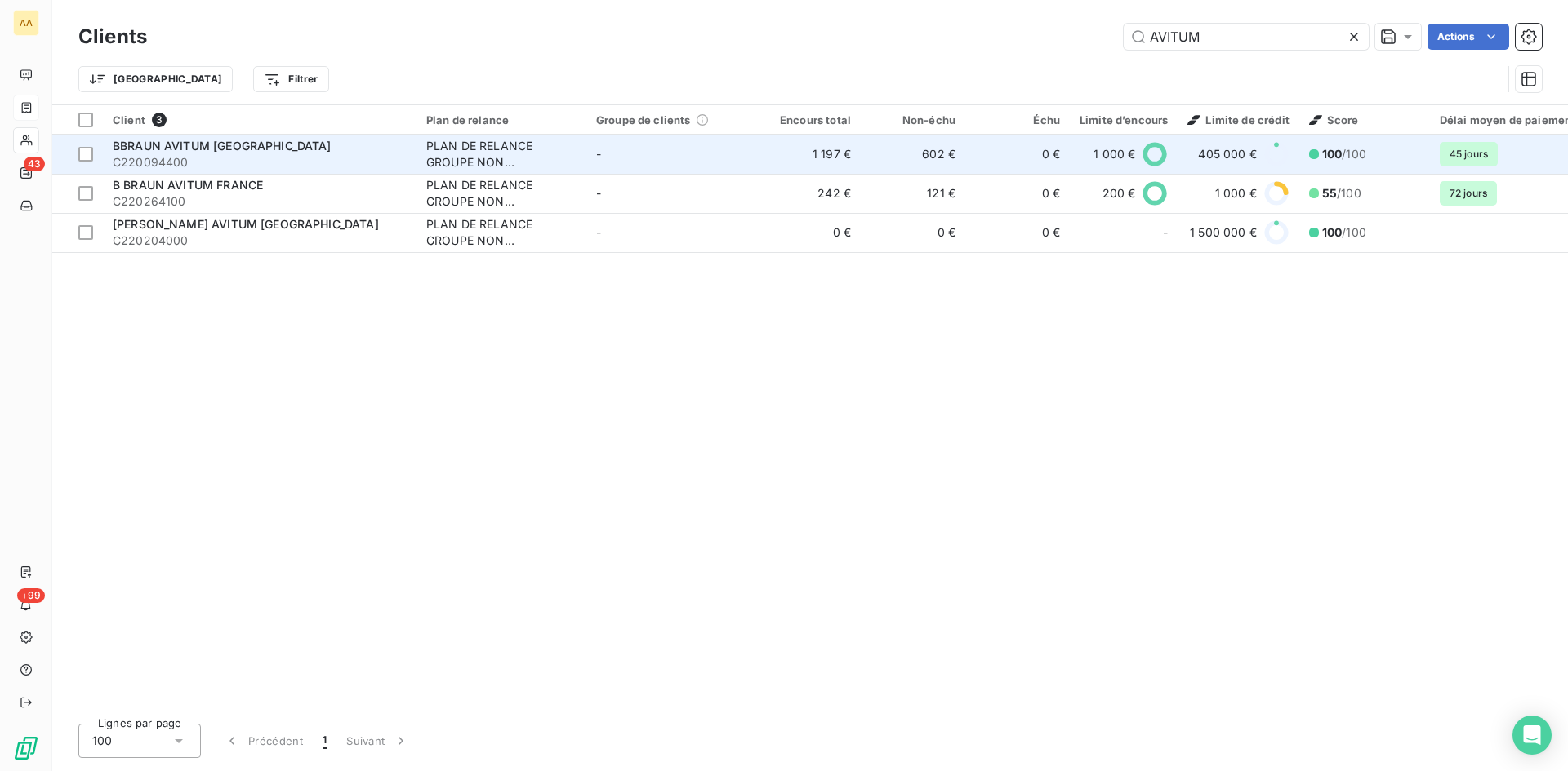
type input "AVITUM"
click at [468, 153] on div "PLAN DE RELANCE GROUPE NON AUTOMATIQUE" at bounding box center [502, 154] width 151 height 33
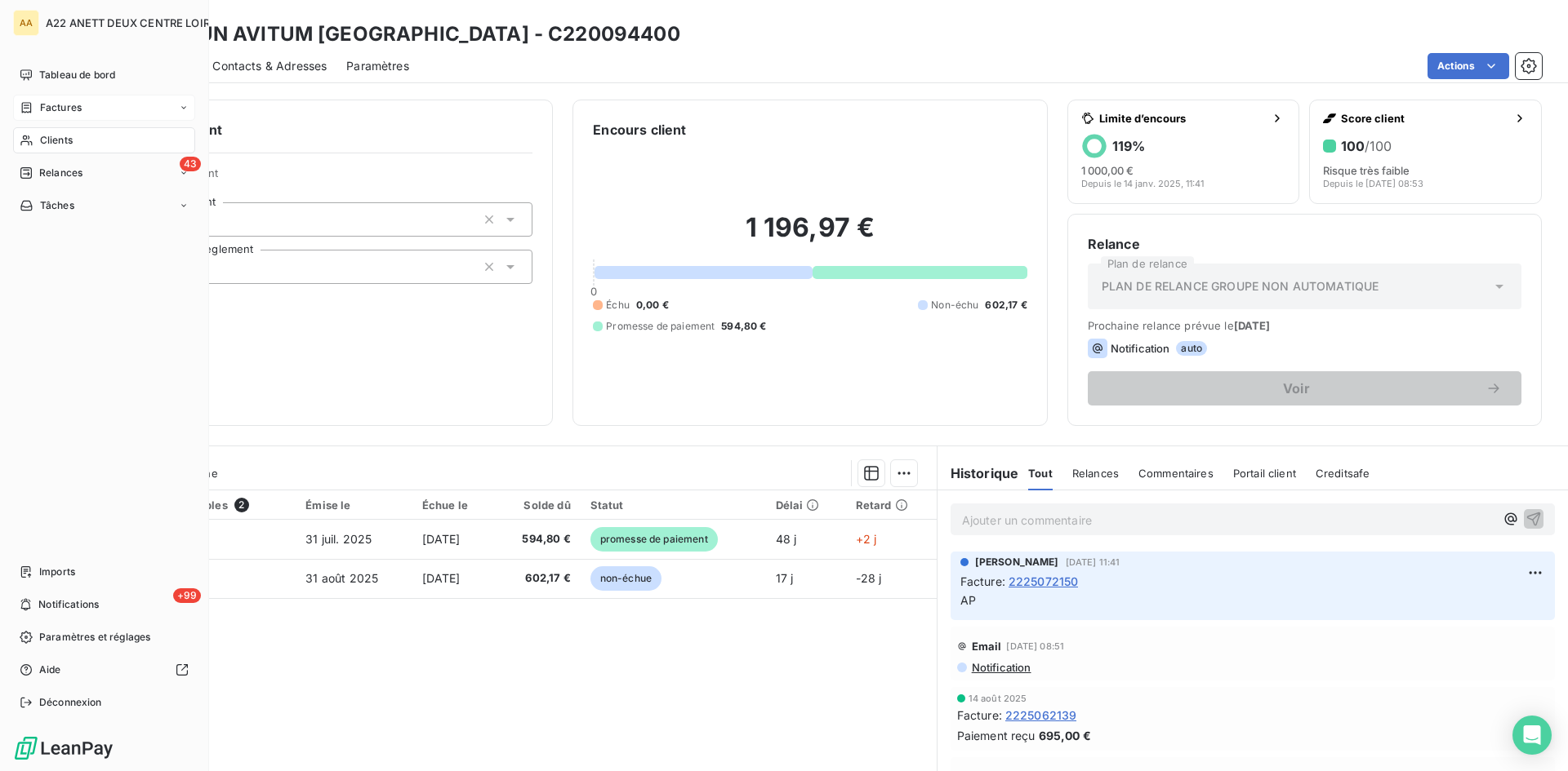
click at [49, 131] on div "Clients" at bounding box center [104, 140] width 182 height 26
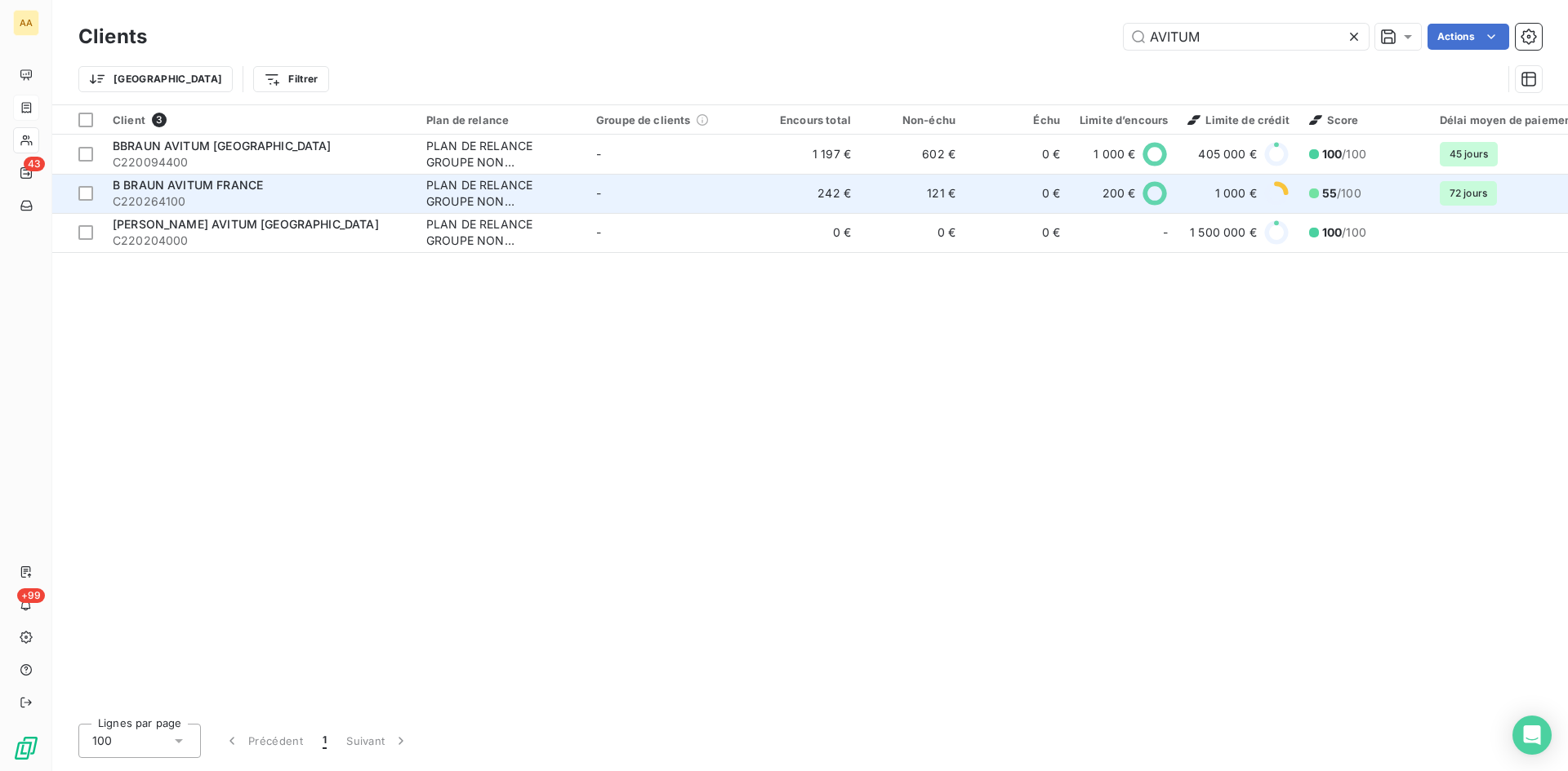
click at [475, 190] on div "PLAN DE RELANCE GROUPE NON AUTOMATIQUE" at bounding box center [502, 193] width 151 height 33
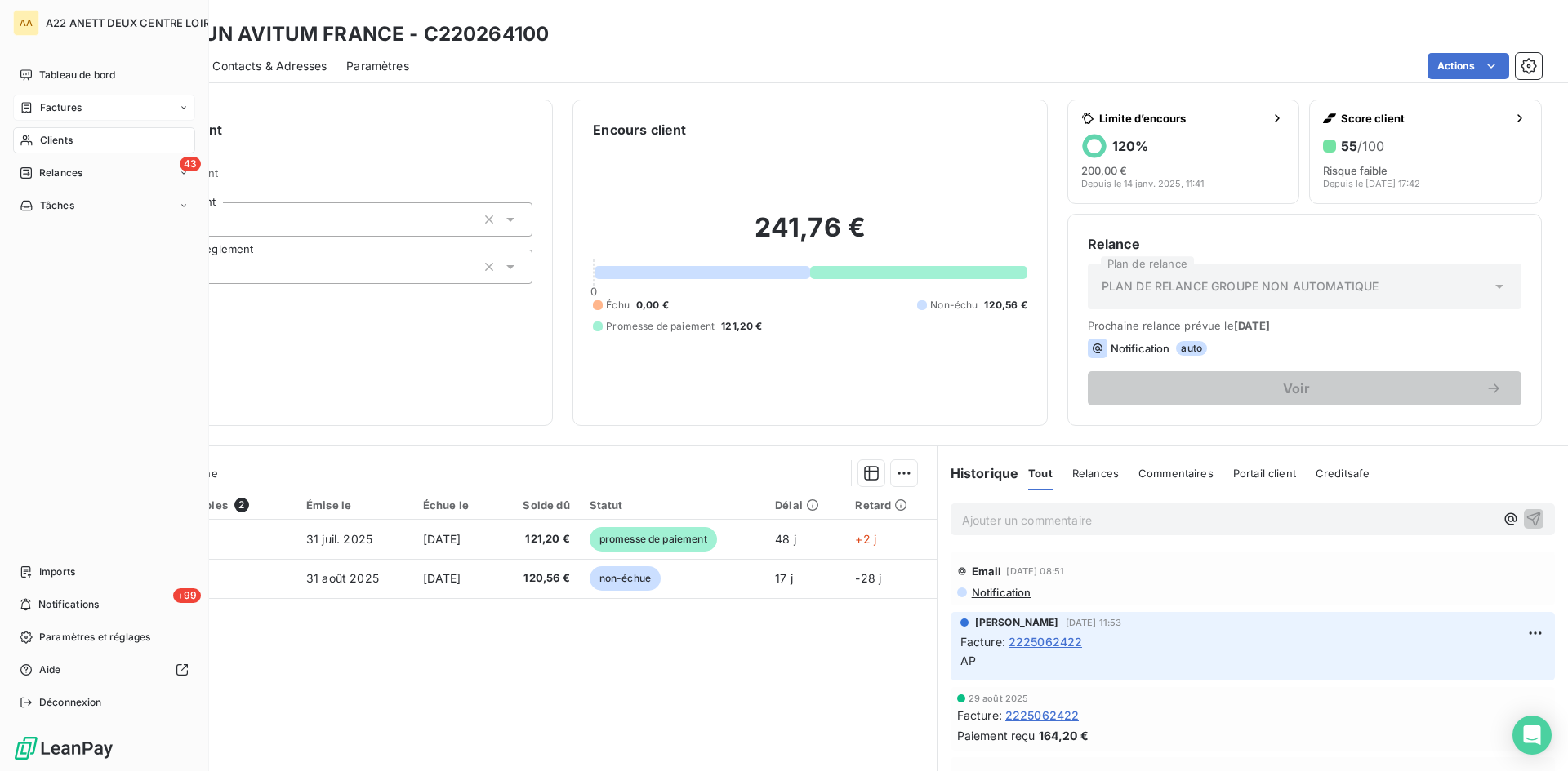
click at [46, 144] on span "Clients" at bounding box center [56, 140] width 33 height 15
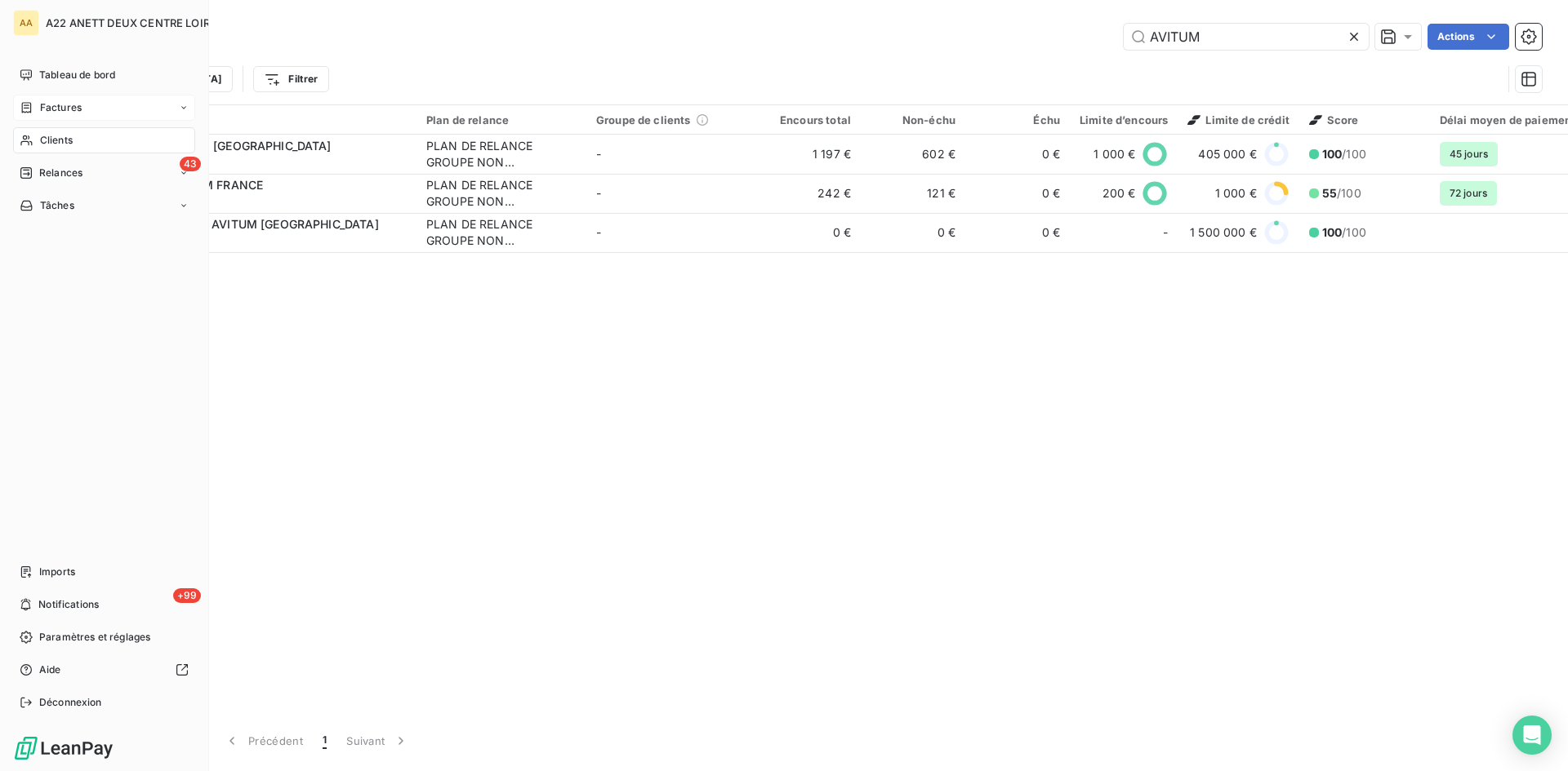
click at [45, 137] on span "Clients" at bounding box center [56, 140] width 33 height 15
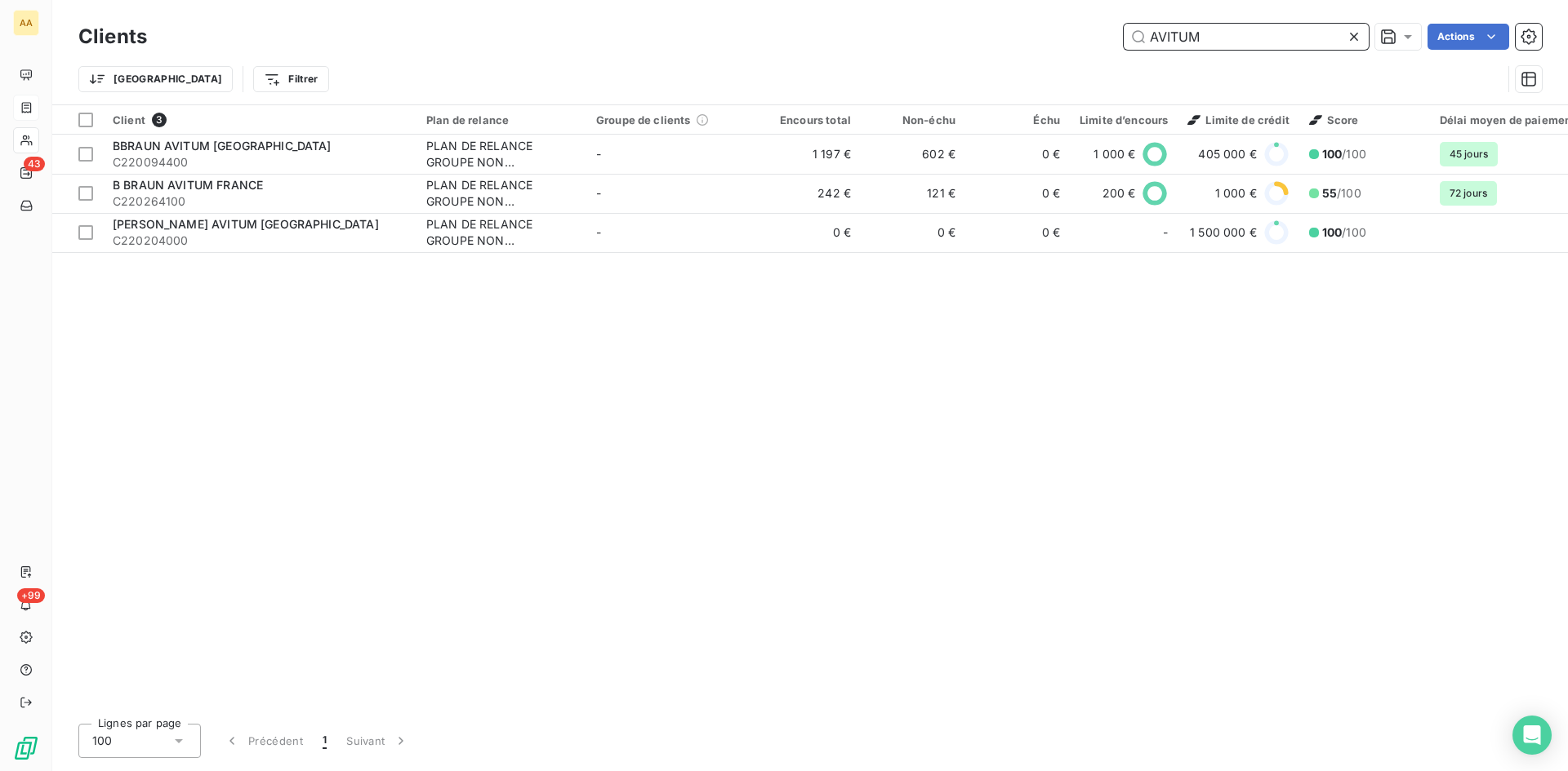
drag, startPoint x: 1204, startPoint y: 34, endPoint x: 1036, endPoint y: 42, distance: 168.2
click at [1036, 41] on div "AVITUM Actions" at bounding box center [854, 37] width 1375 height 26
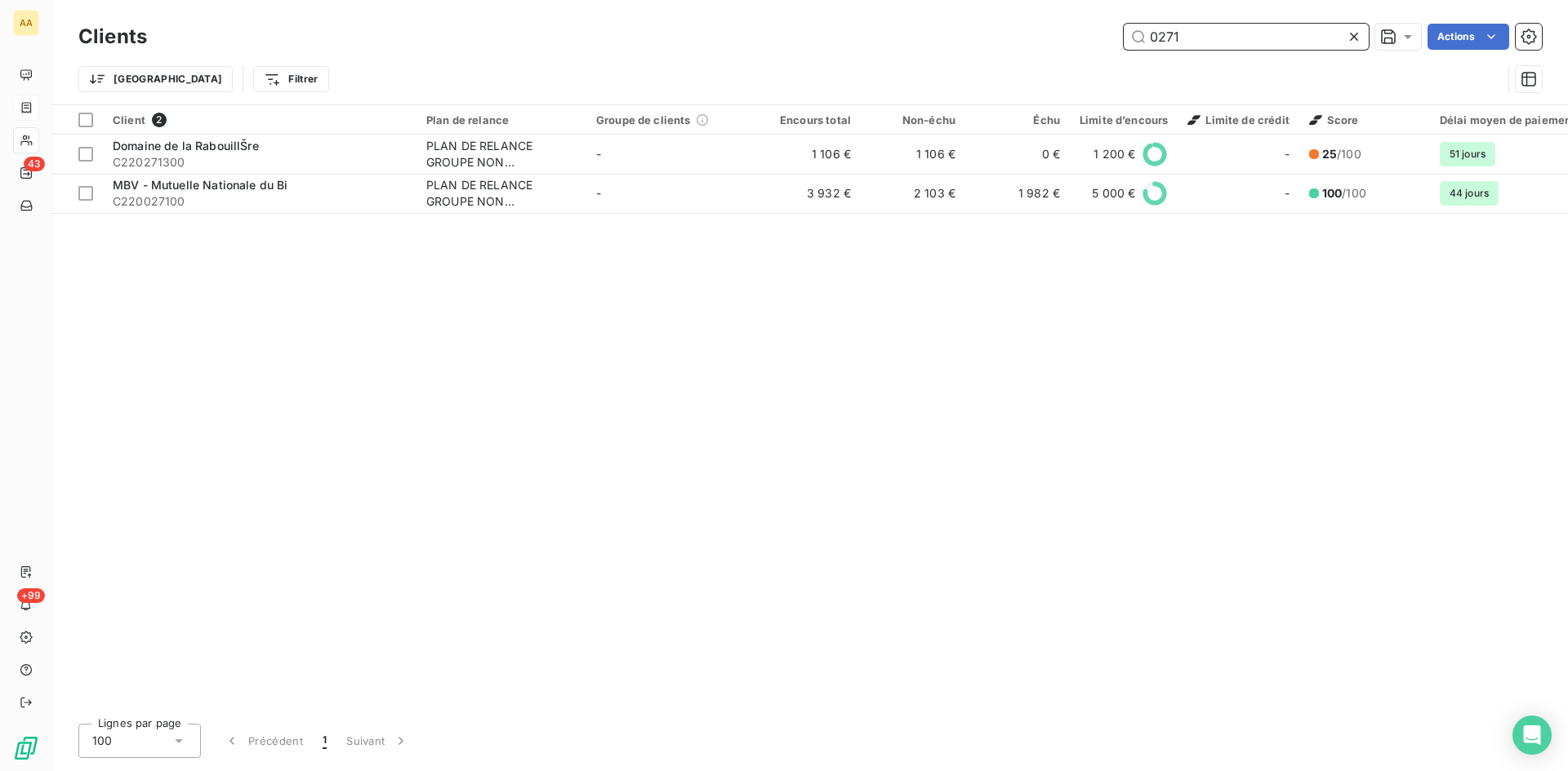
drag, startPoint x: 1125, startPoint y: 39, endPoint x: 1087, endPoint y: 39, distance: 38.0
click at [1087, 39] on div "0271 Actions" at bounding box center [854, 37] width 1375 height 26
type input "0261"
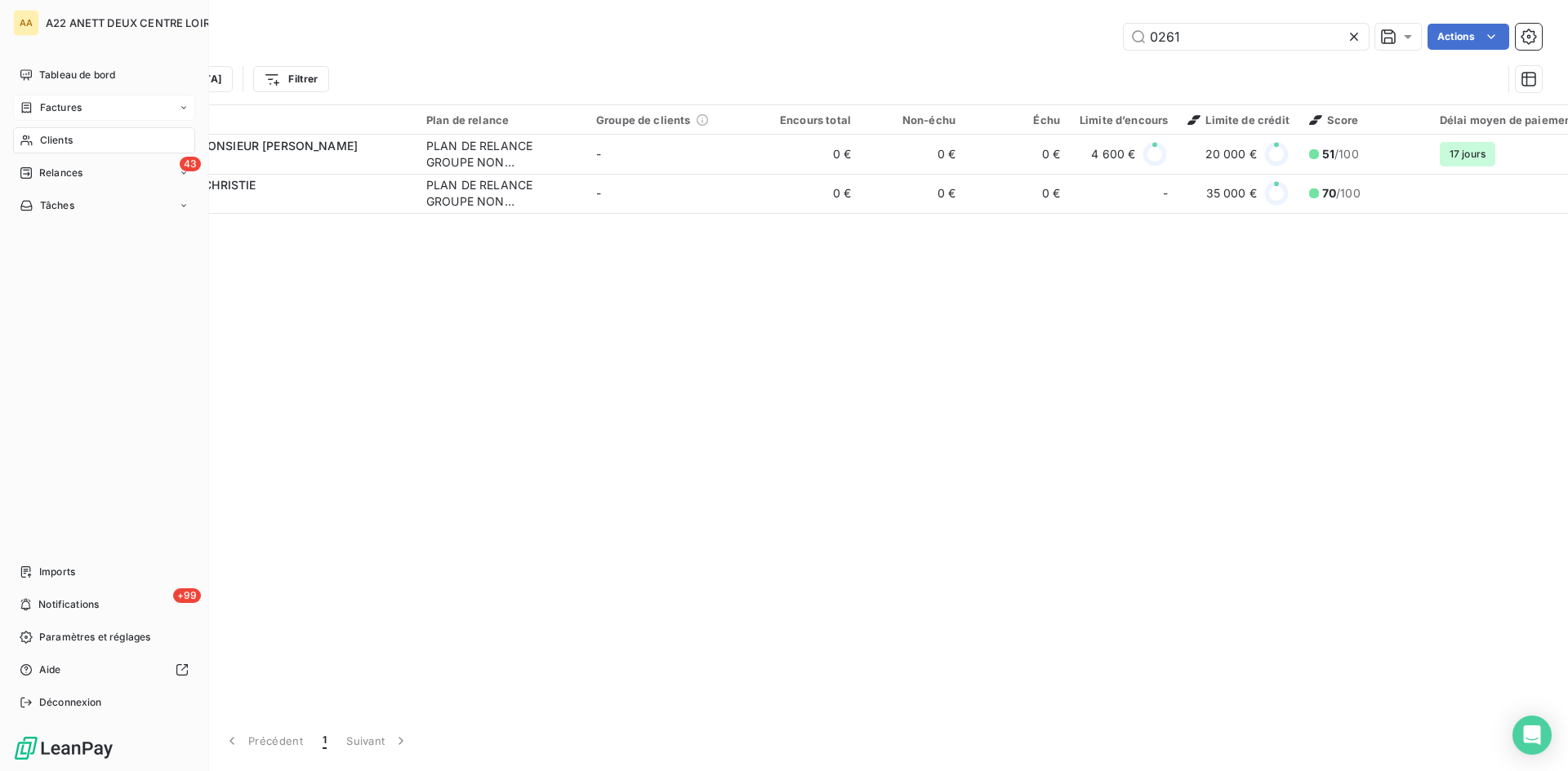
click at [63, 104] on span "Factures" at bounding box center [60, 108] width 41 height 15
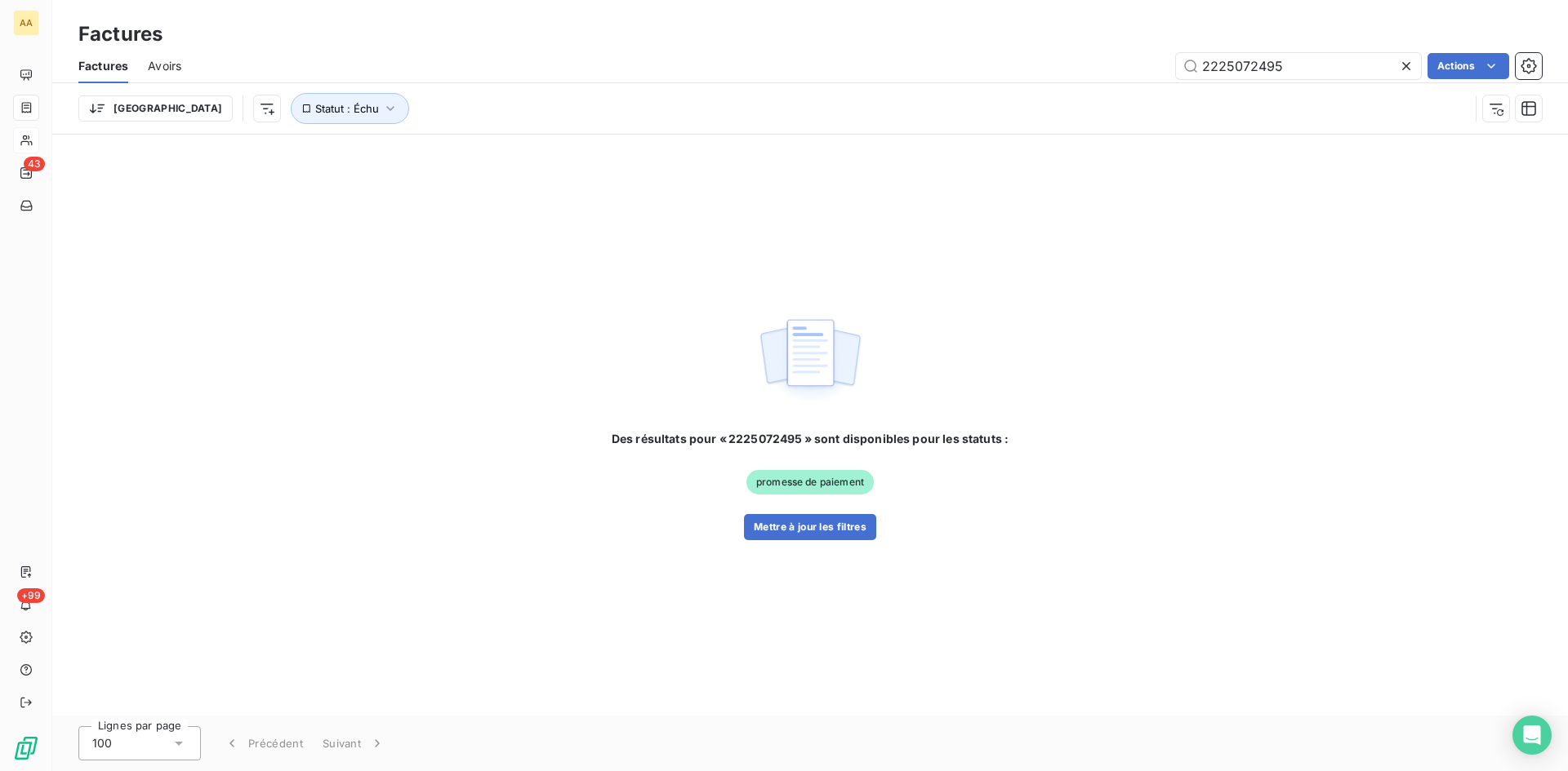
drag, startPoint x: 1225, startPoint y: 67, endPoint x: 1114, endPoint y: 67, distance: 111.0
click at [1114, 67] on div "2225072495 Actions" at bounding box center [871, 66] width 1341 height 26
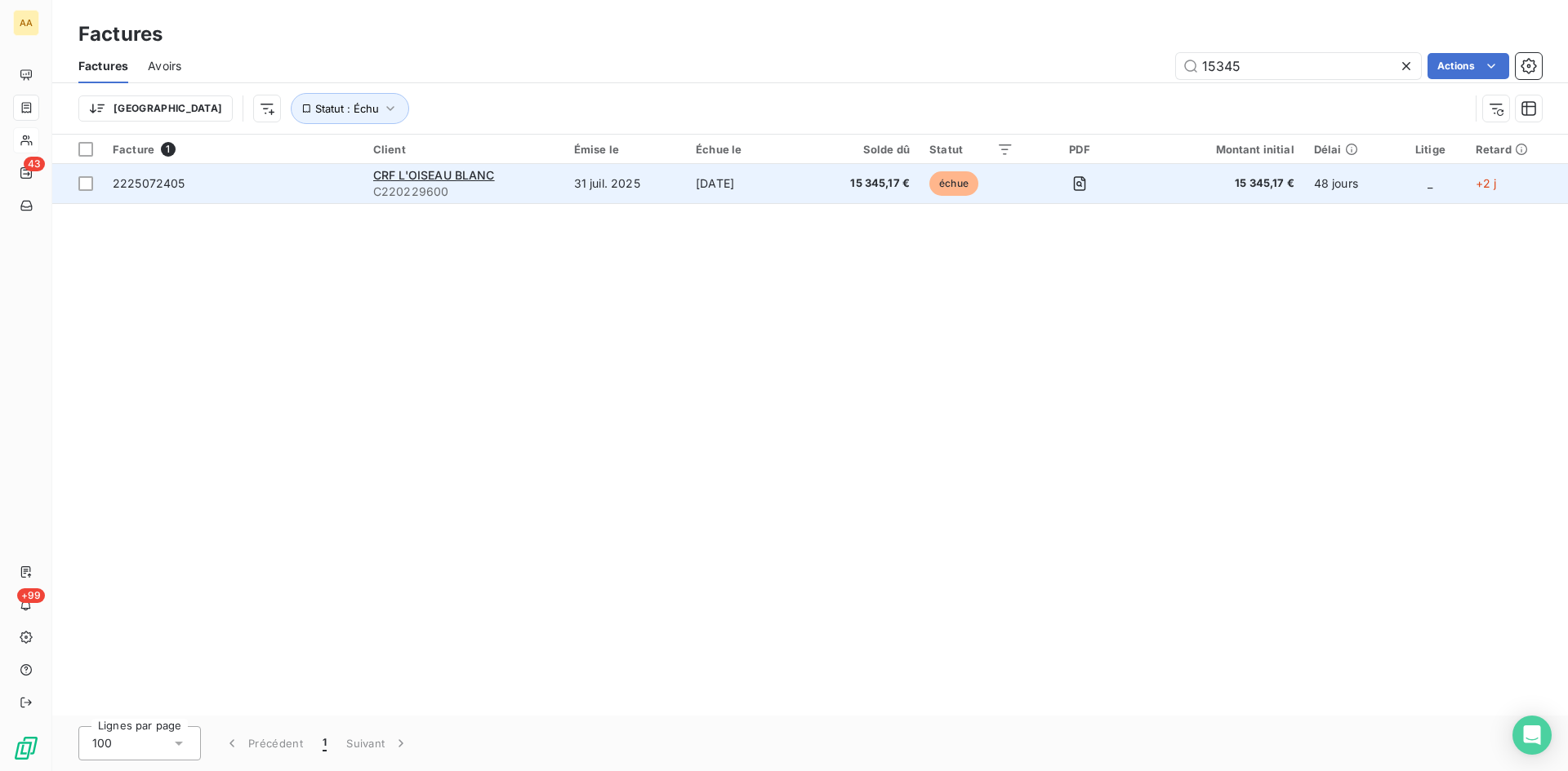
type input "15345"
click at [402, 185] on span "C220229600" at bounding box center [463, 191] width 181 height 16
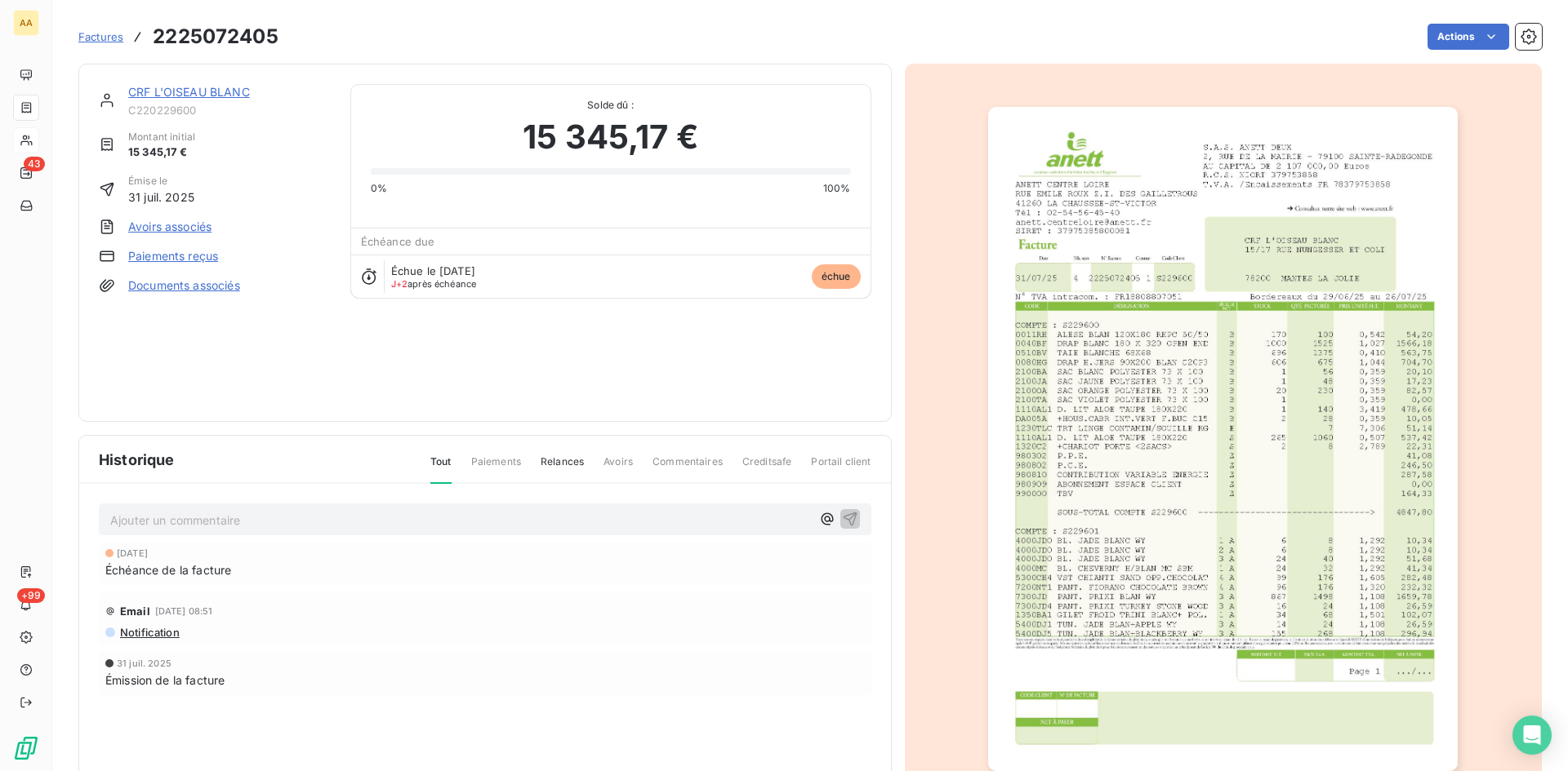
click at [1441, 22] on div "Factures 2225072405 Actions" at bounding box center [810, 37] width 1463 height 34
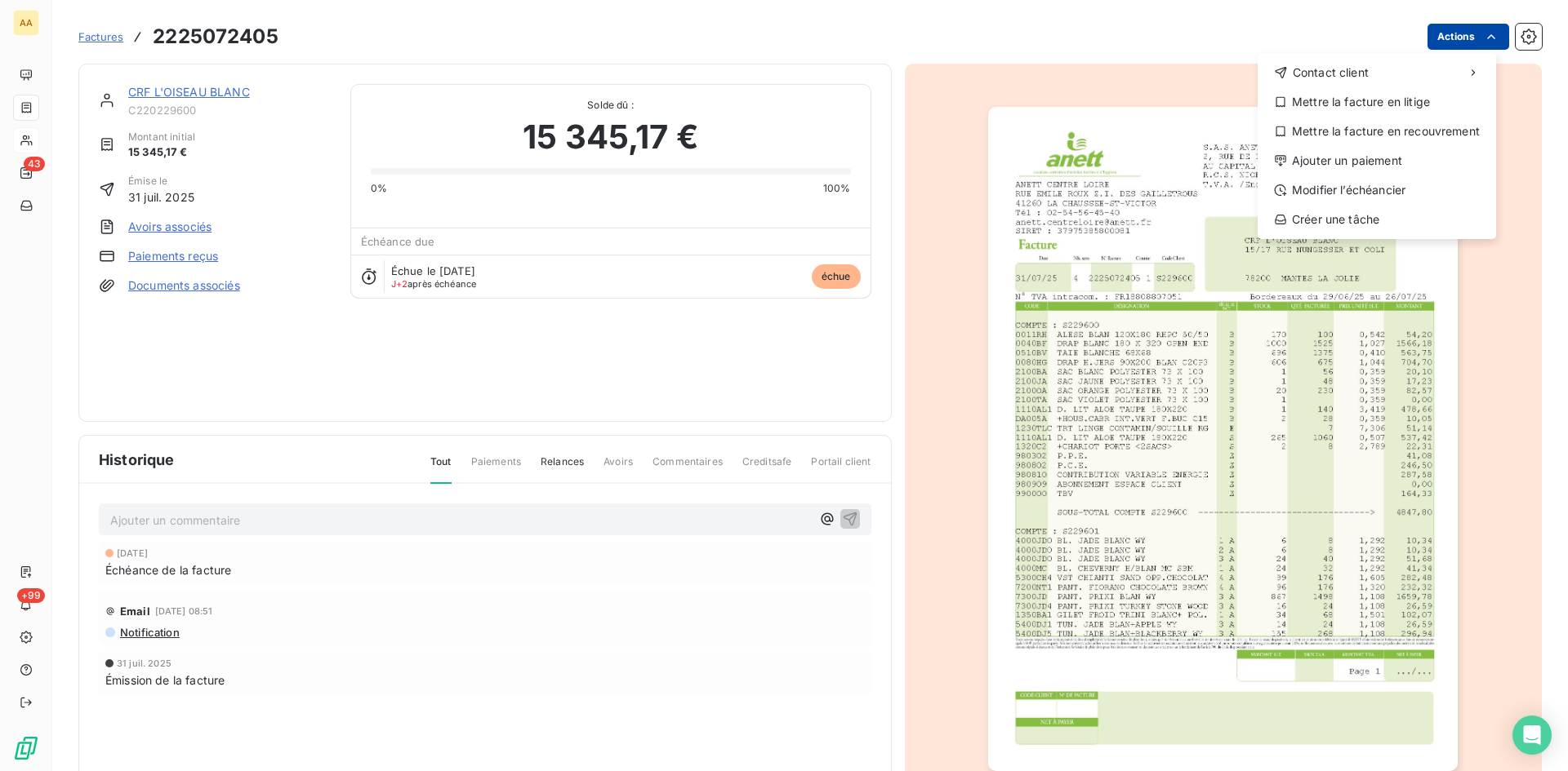
click at [1441, 27] on html "AA 43 +99 Factures [PHONE_NUMBER] Actions Contact client Mettre la facture en l…" at bounding box center [784, 385] width 1568 height 771
click at [1370, 151] on div "Ajouter un paiement" at bounding box center [1376, 161] width 225 height 26
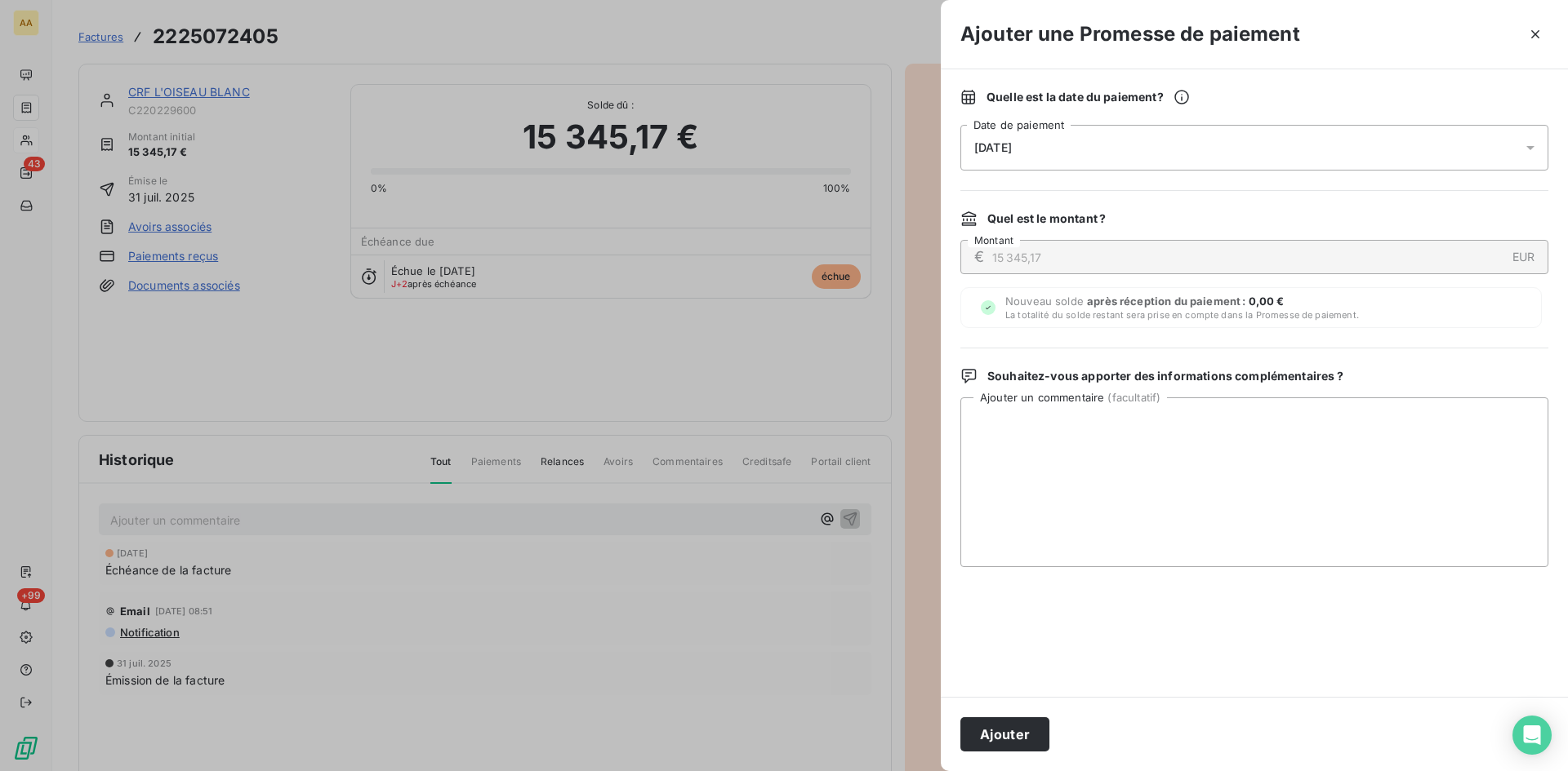
click at [1197, 154] on div "[DATE]" at bounding box center [1254, 148] width 588 height 46
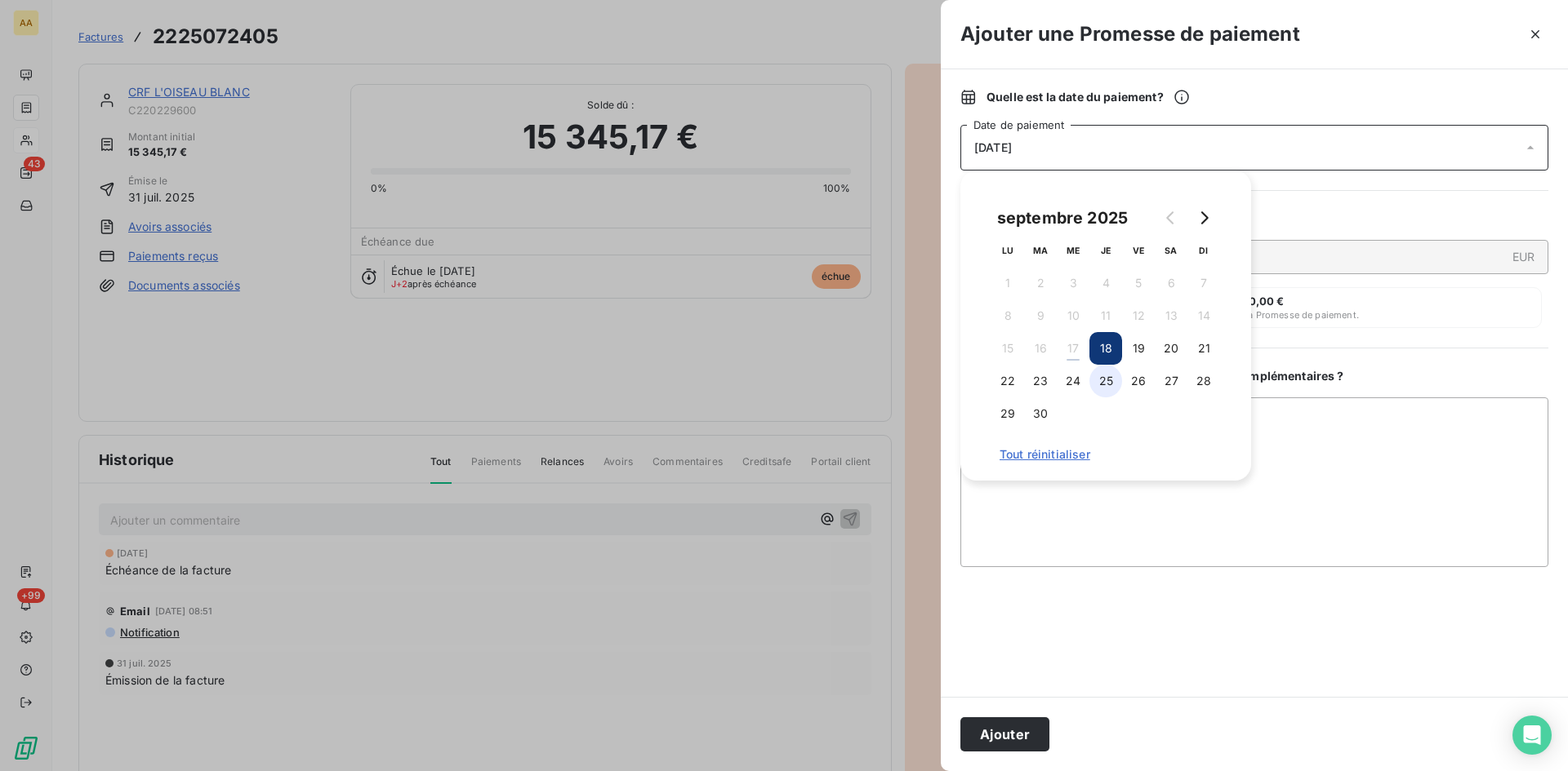
click at [1102, 377] on button "25" at bounding box center [1106, 381] width 33 height 33
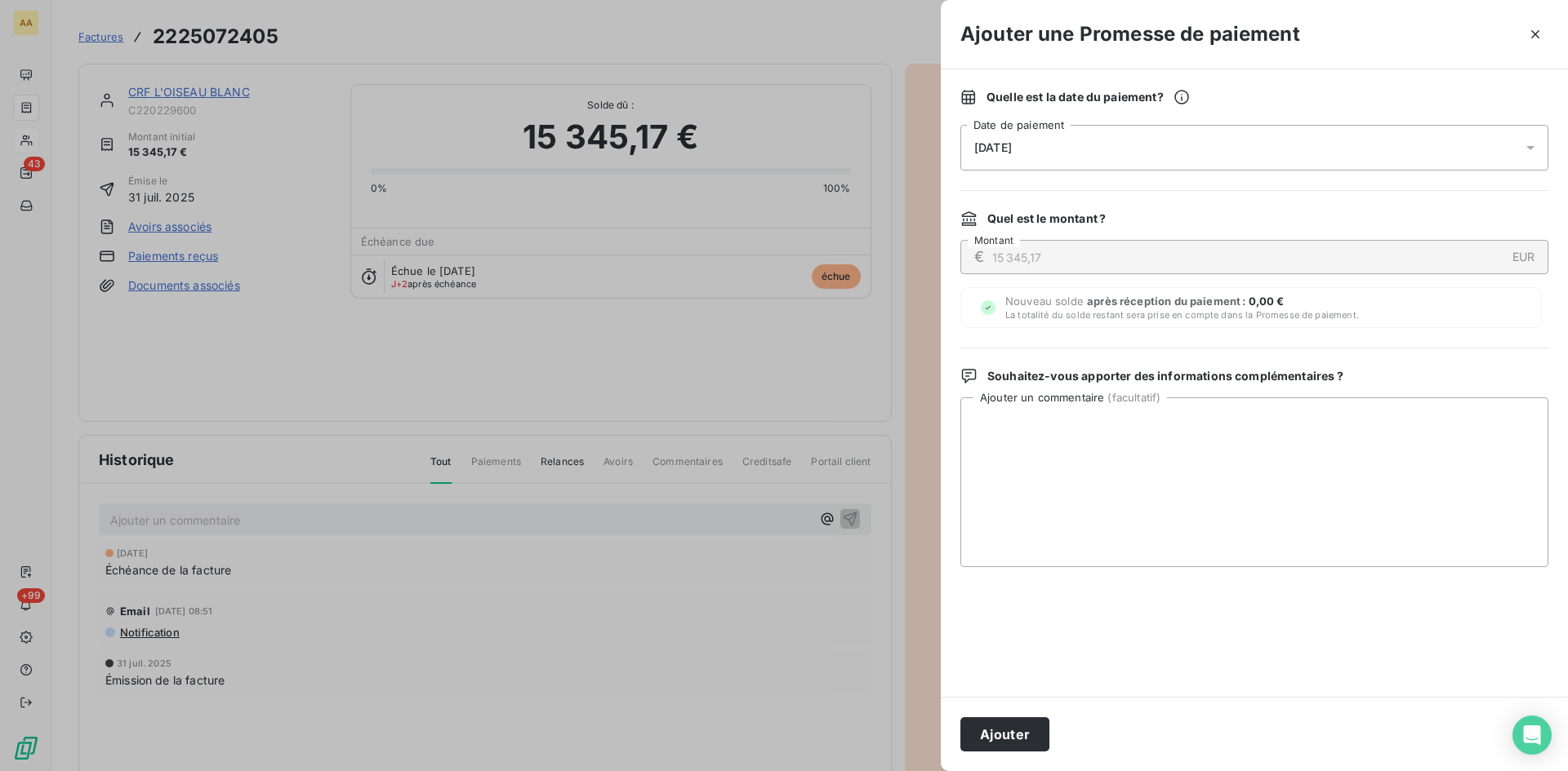
drag, startPoint x: 1013, startPoint y: 717, endPoint x: 1002, endPoint y: 714, distance: 11.4
click at [1010, 717] on button "Ajouter" at bounding box center [1005, 734] width 89 height 34
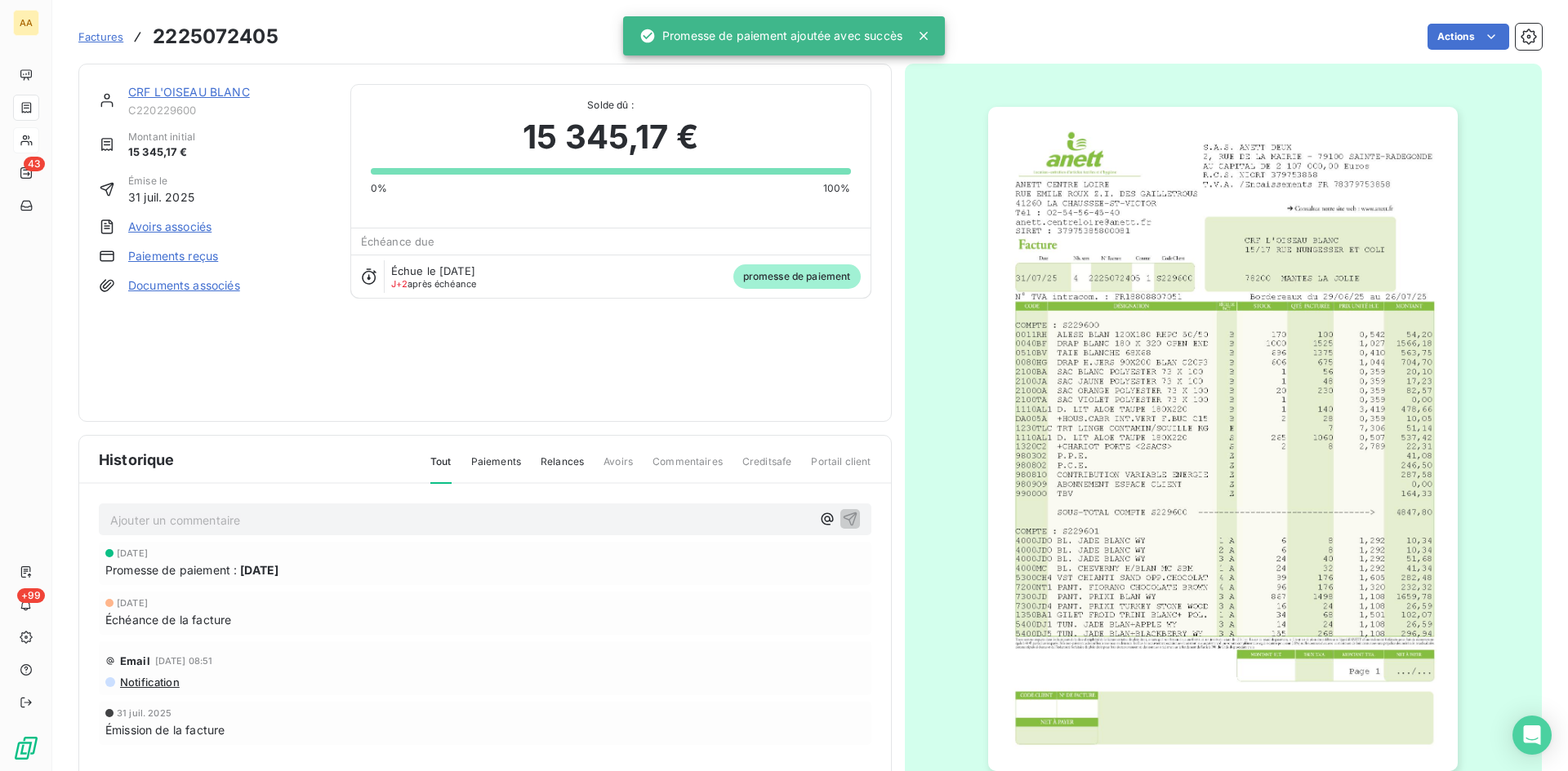
click at [517, 513] on p "Ajouter un commentaire ﻿" at bounding box center [461, 521] width 701 height 21
click at [842, 517] on icon "button" at bounding box center [849, 518] width 16 height 16
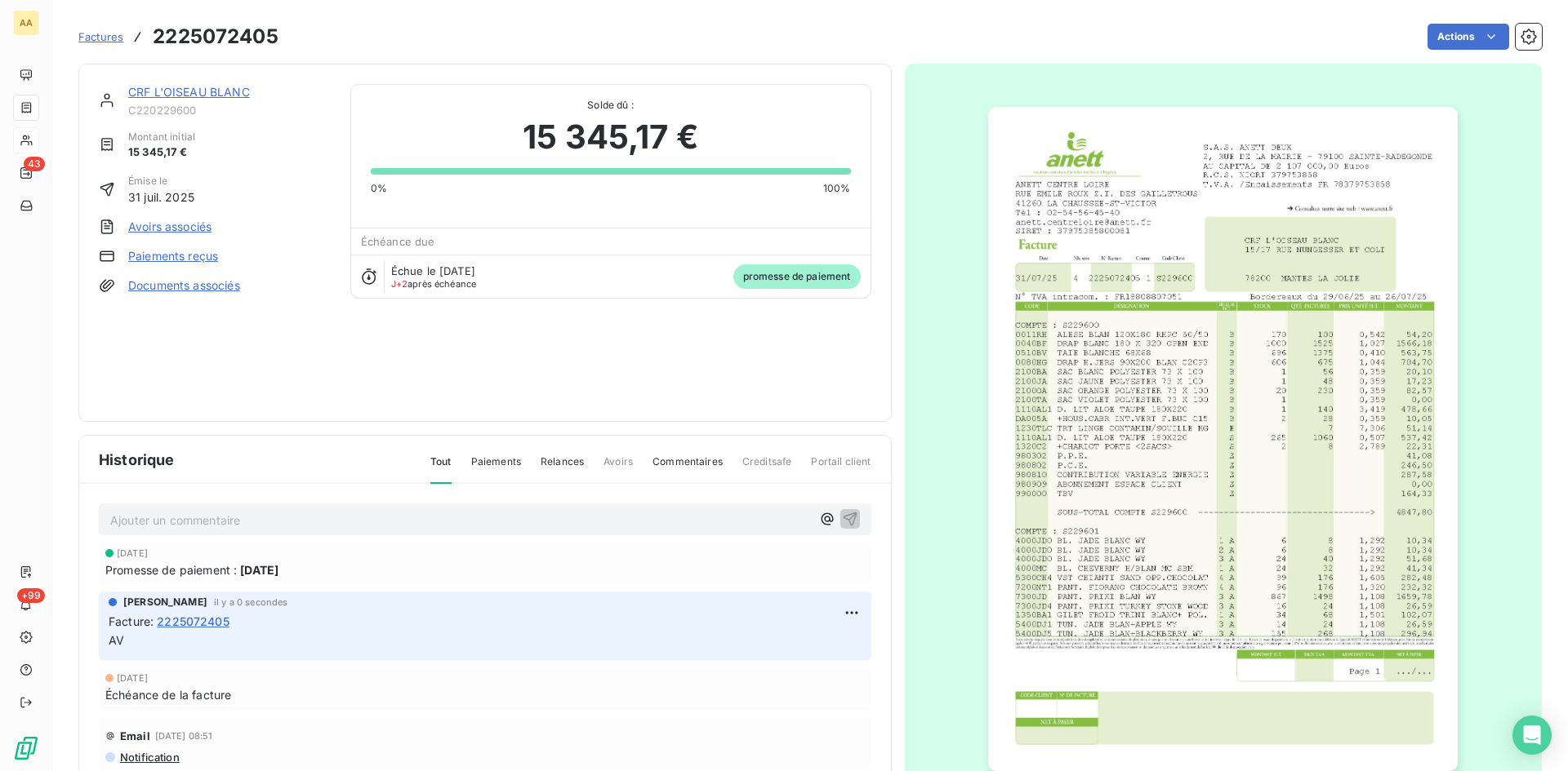
click at [138, 94] on link "CRF L'OISEAU BLANC" at bounding box center [188, 91] width 121 height 14
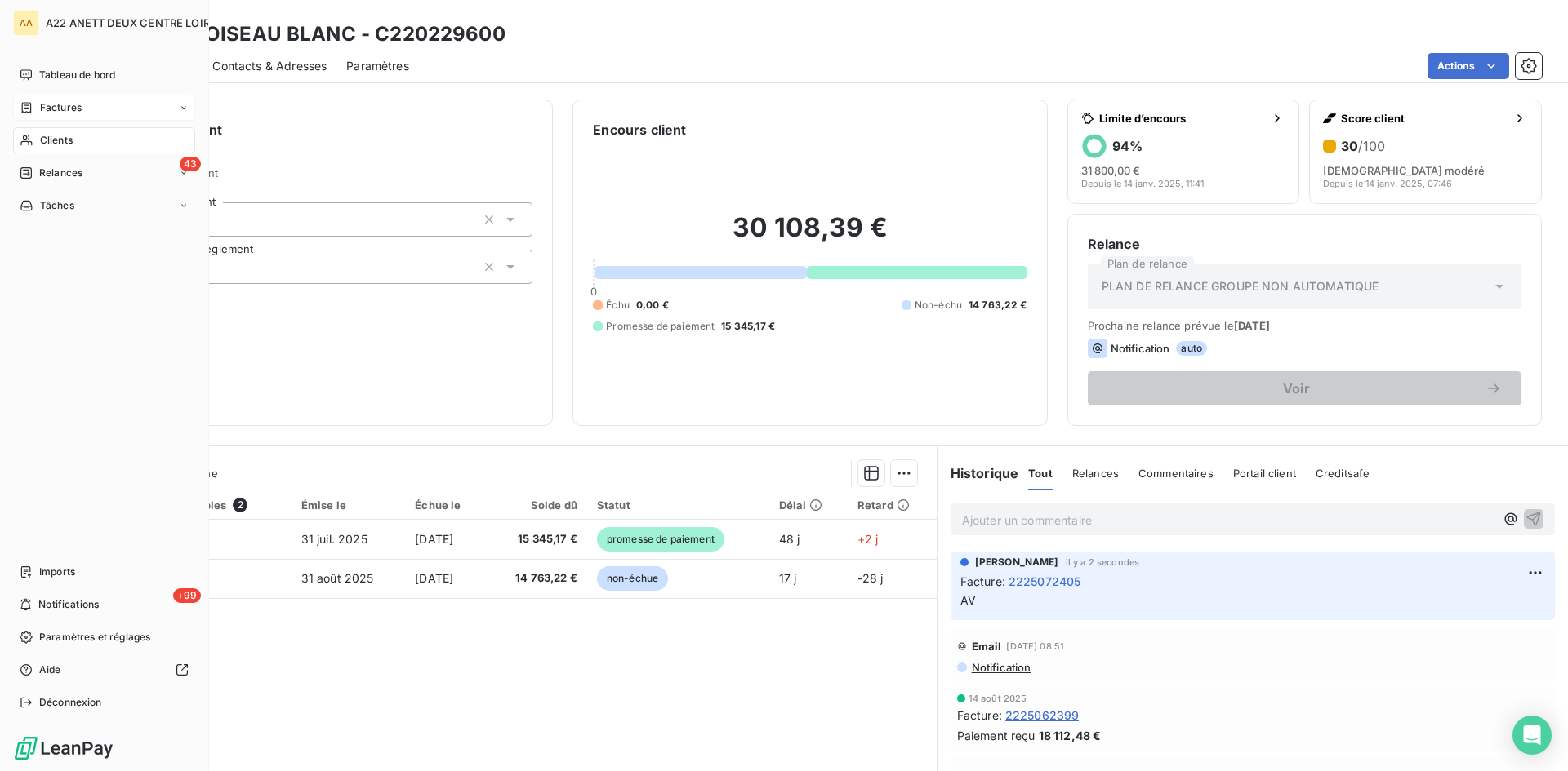
click at [41, 113] on span "Factures" at bounding box center [60, 108] width 41 height 15
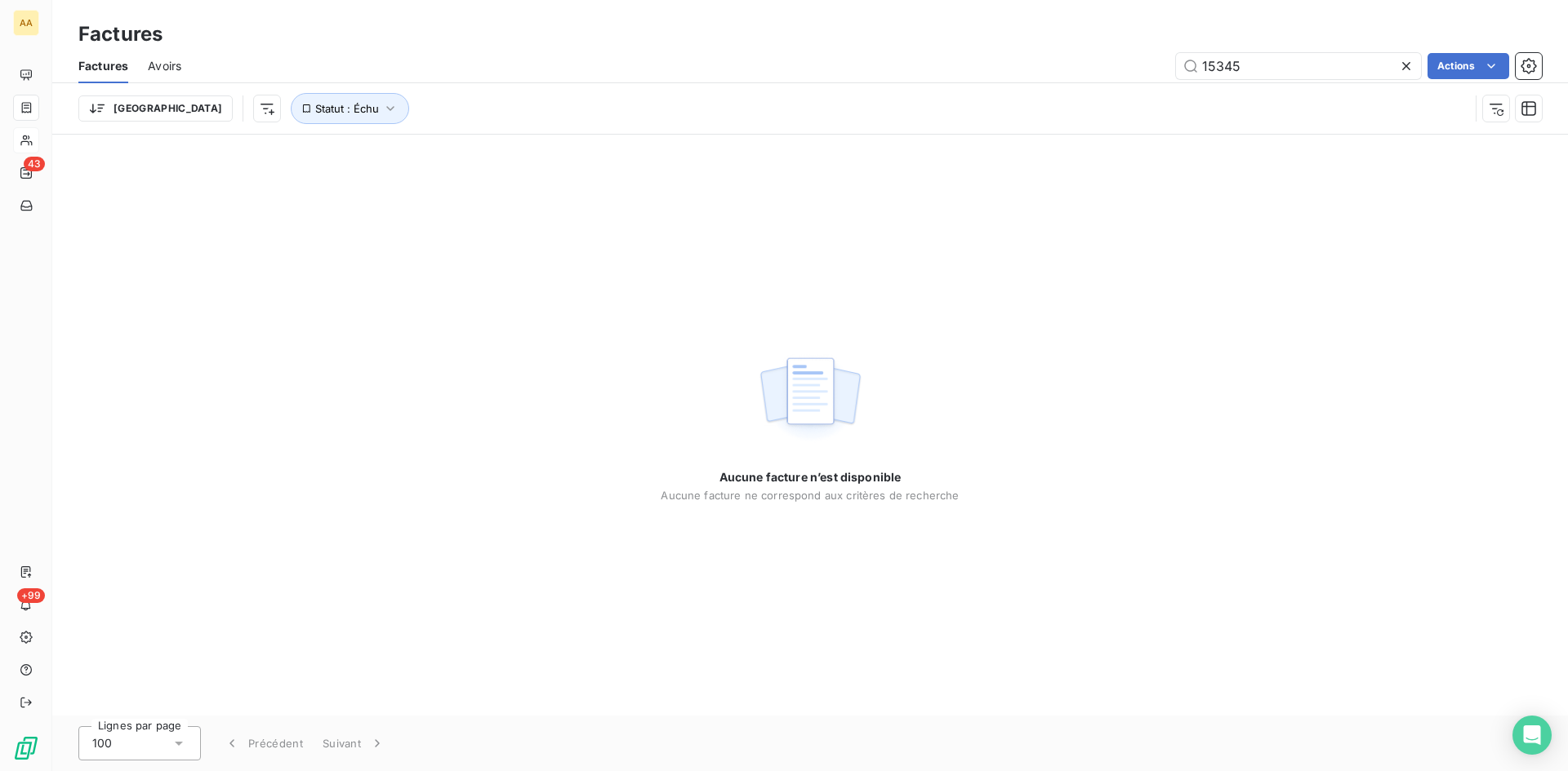
drag, startPoint x: 1253, startPoint y: 67, endPoint x: 1128, endPoint y: 77, distance: 125.4
click at [1128, 77] on div "15345 Actions" at bounding box center [871, 66] width 1341 height 26
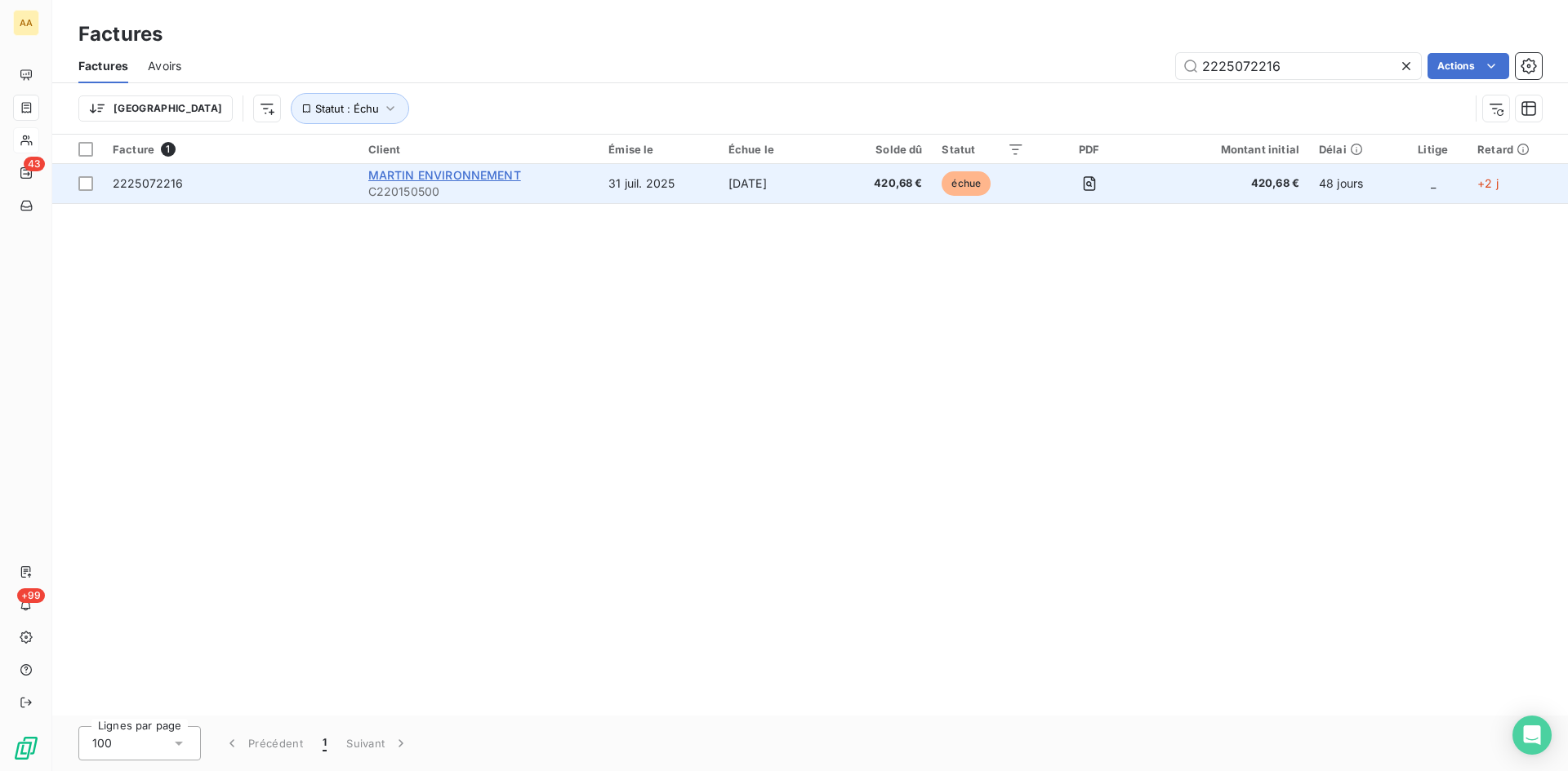
type input "2225072216"
click at [412, 172] on span "MARTIN ENVIRONNEMENT" at bounding box center [445, 175] width 153 height 14
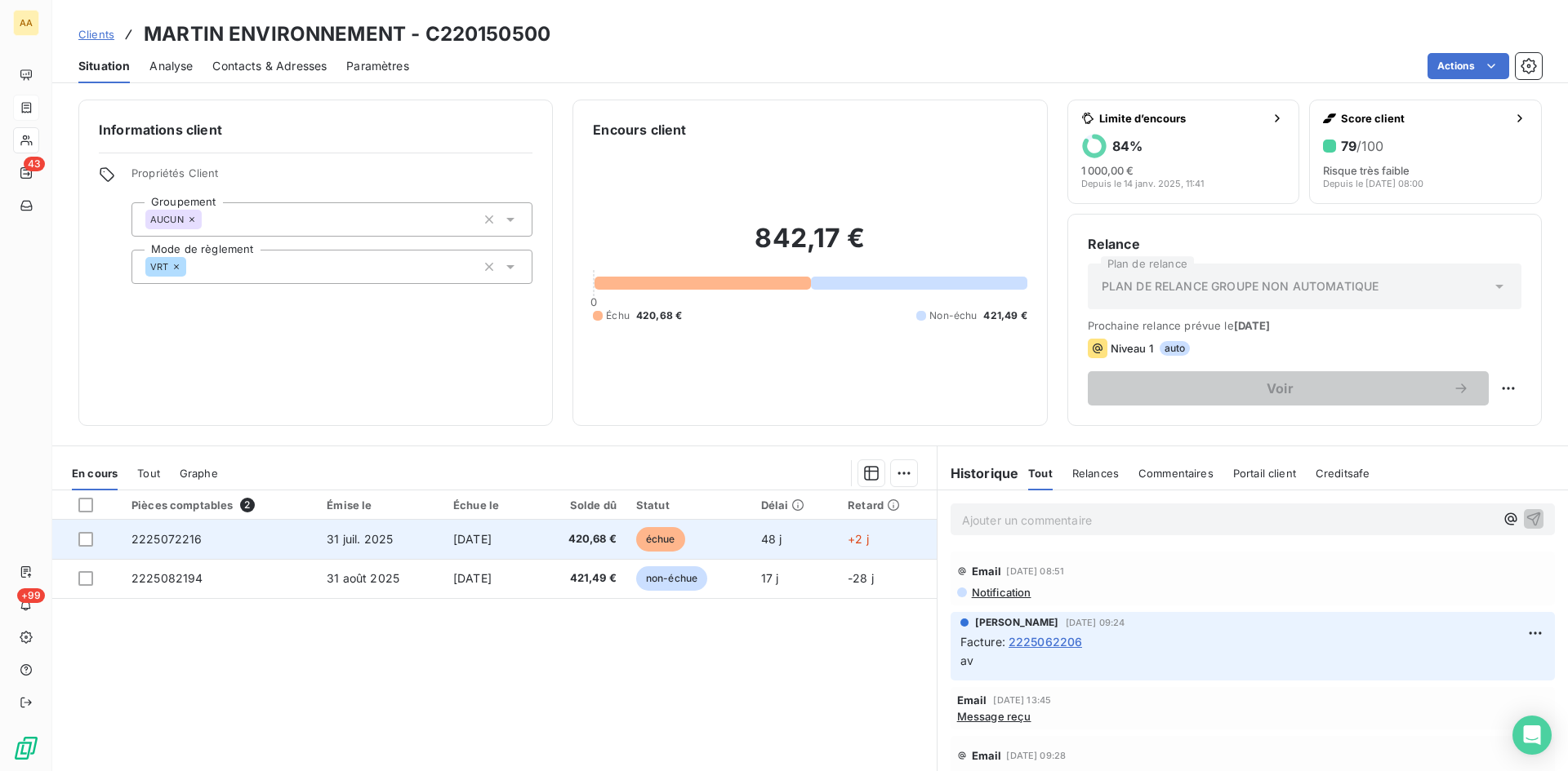
click at [155, 539] on span "2225072216" at bounding box center [167, 538] width 71 height 14
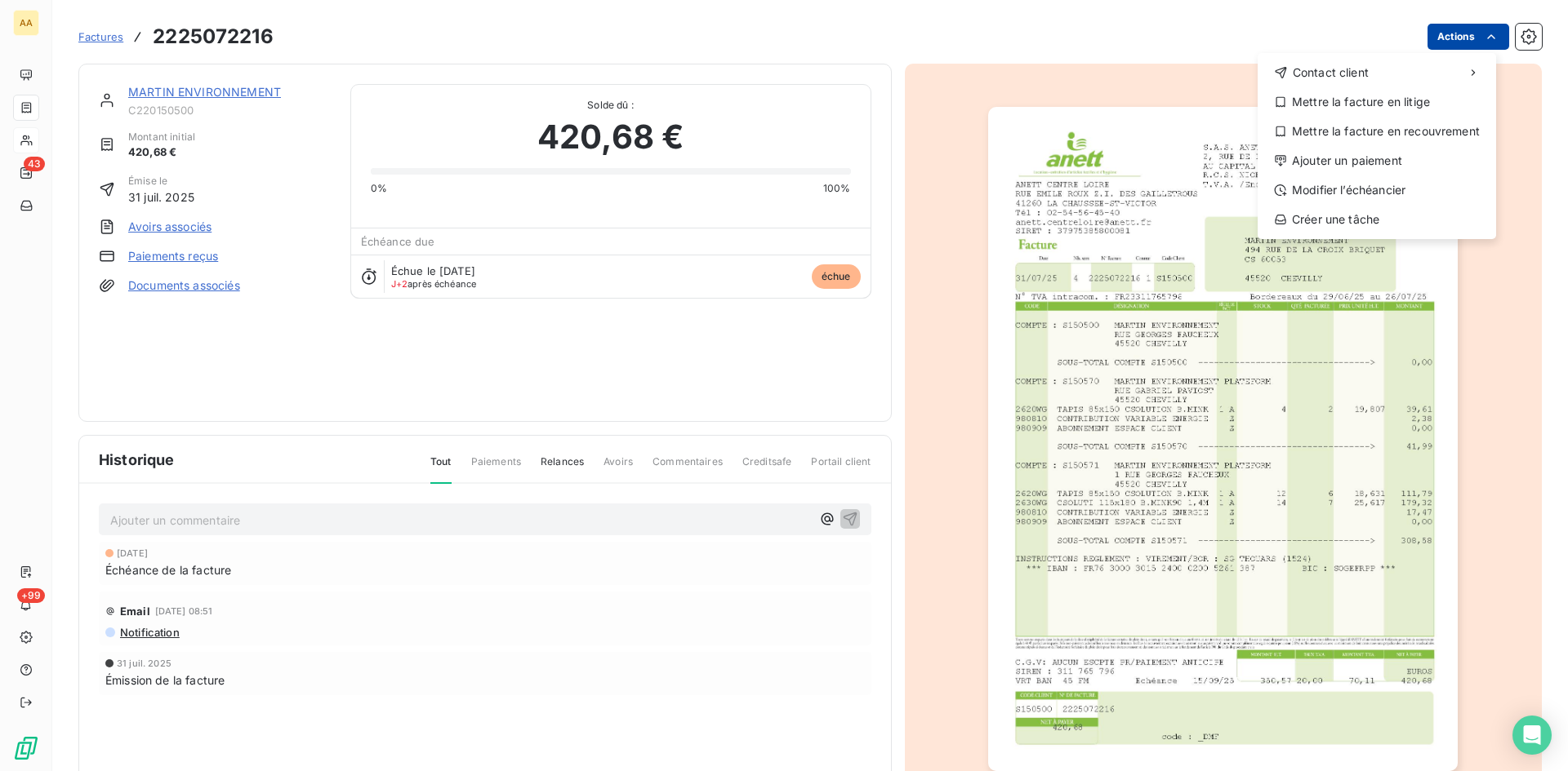
click at [1440, 42] on html "AA 43 +99 Factures [PHONE_NUMBER] Actions Contact client Mettre la facture en l…" at bounding box center [784, 385] width 1568 height 771
click at [1378, 160] on div "Ajouter un paiement" at bounding box center [1376, 161] width 225 height 26
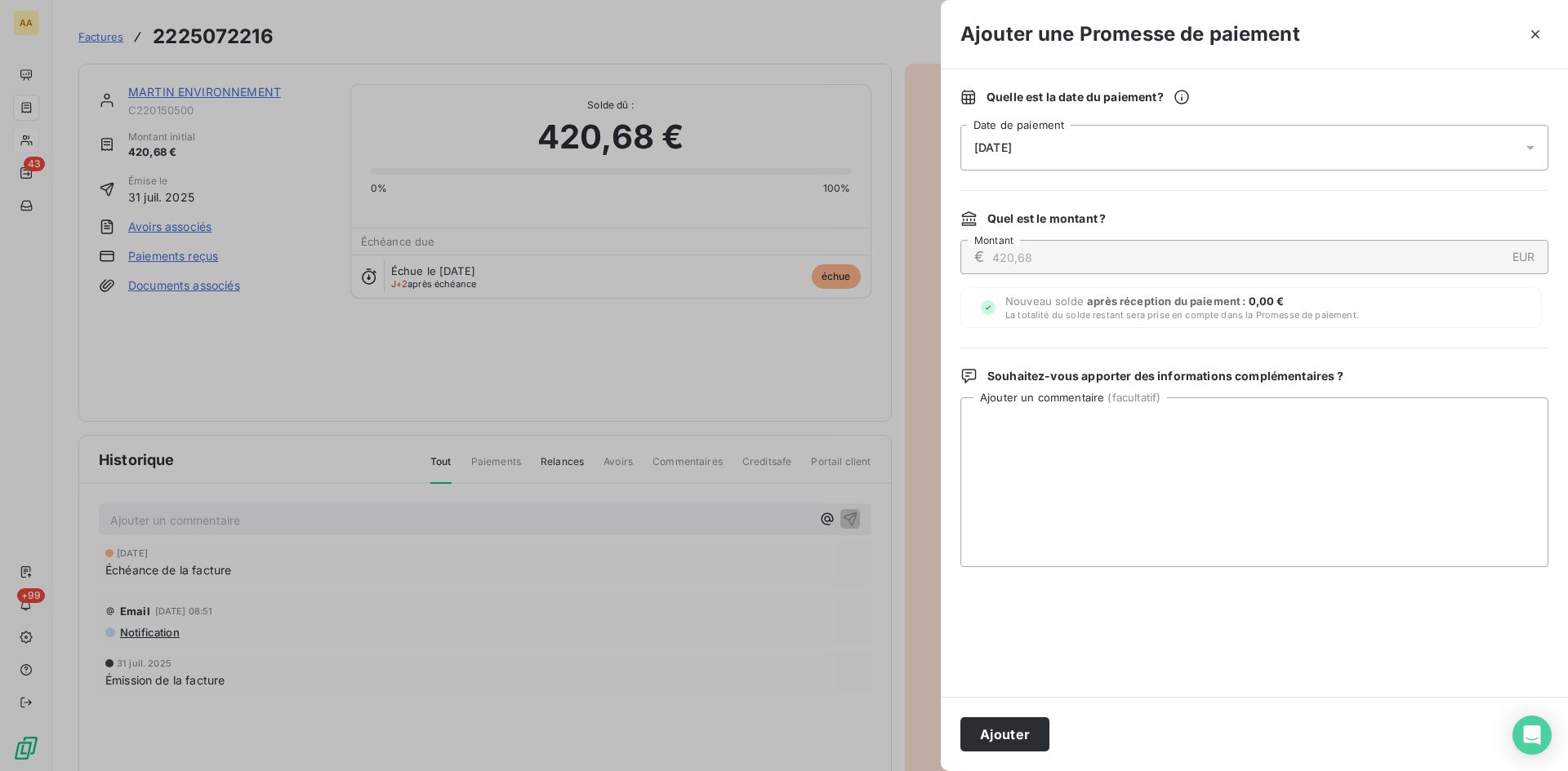
click at [1056, 140] on div "[DATE]" at bounding box center [1254, 148] width 588 height 46
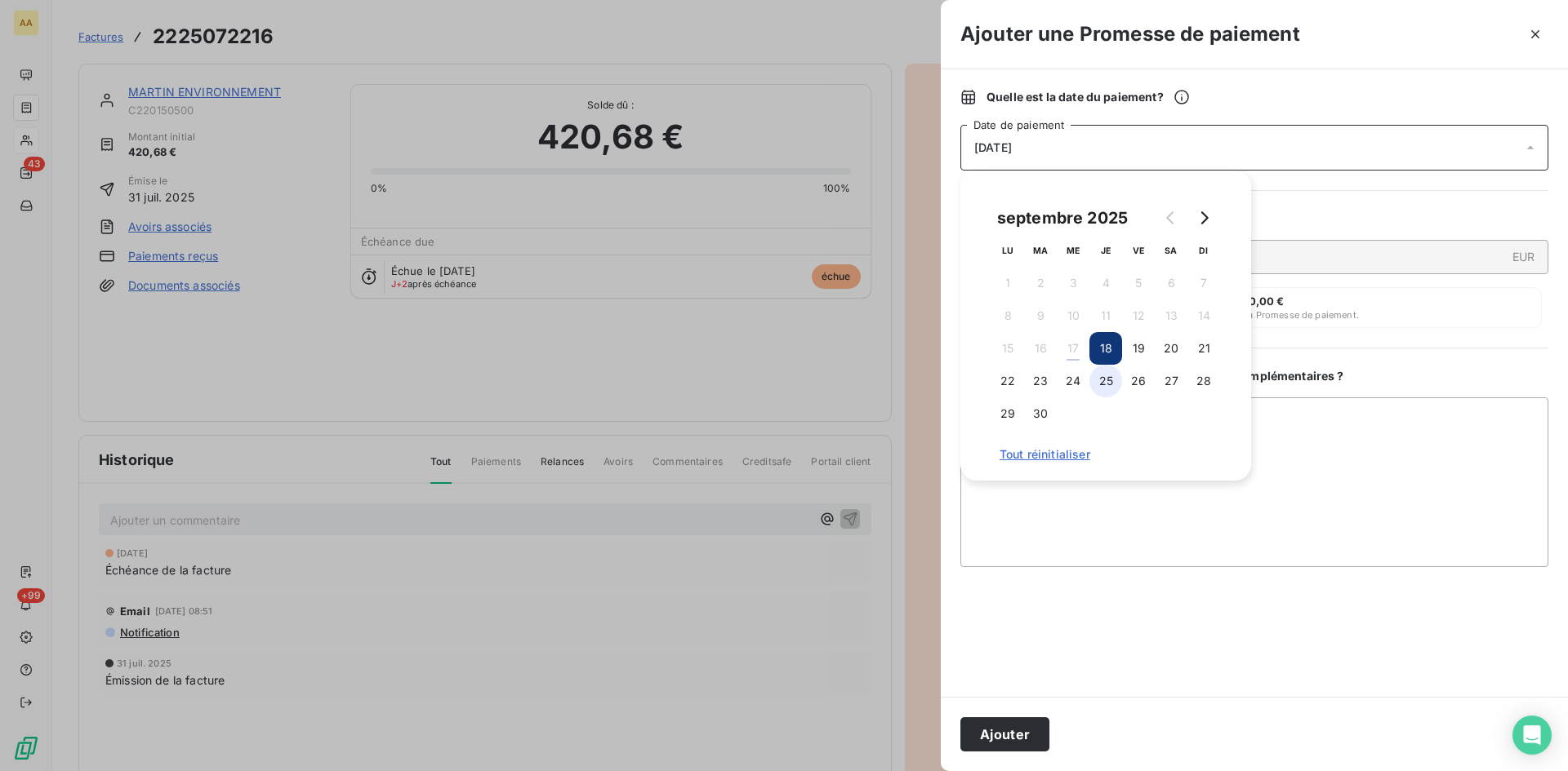
click at [1107, 381] on button "25" at bounding box center [1106, 381] width 33 height 33
drag, startPoint x: 1014, startPoint y: 730, endPoint x: 703, endPoint y: 600, distance: 337.1
click at [1013, 730] on button "Ajouter" at bounding box center [1005, 734] width 89 height 34
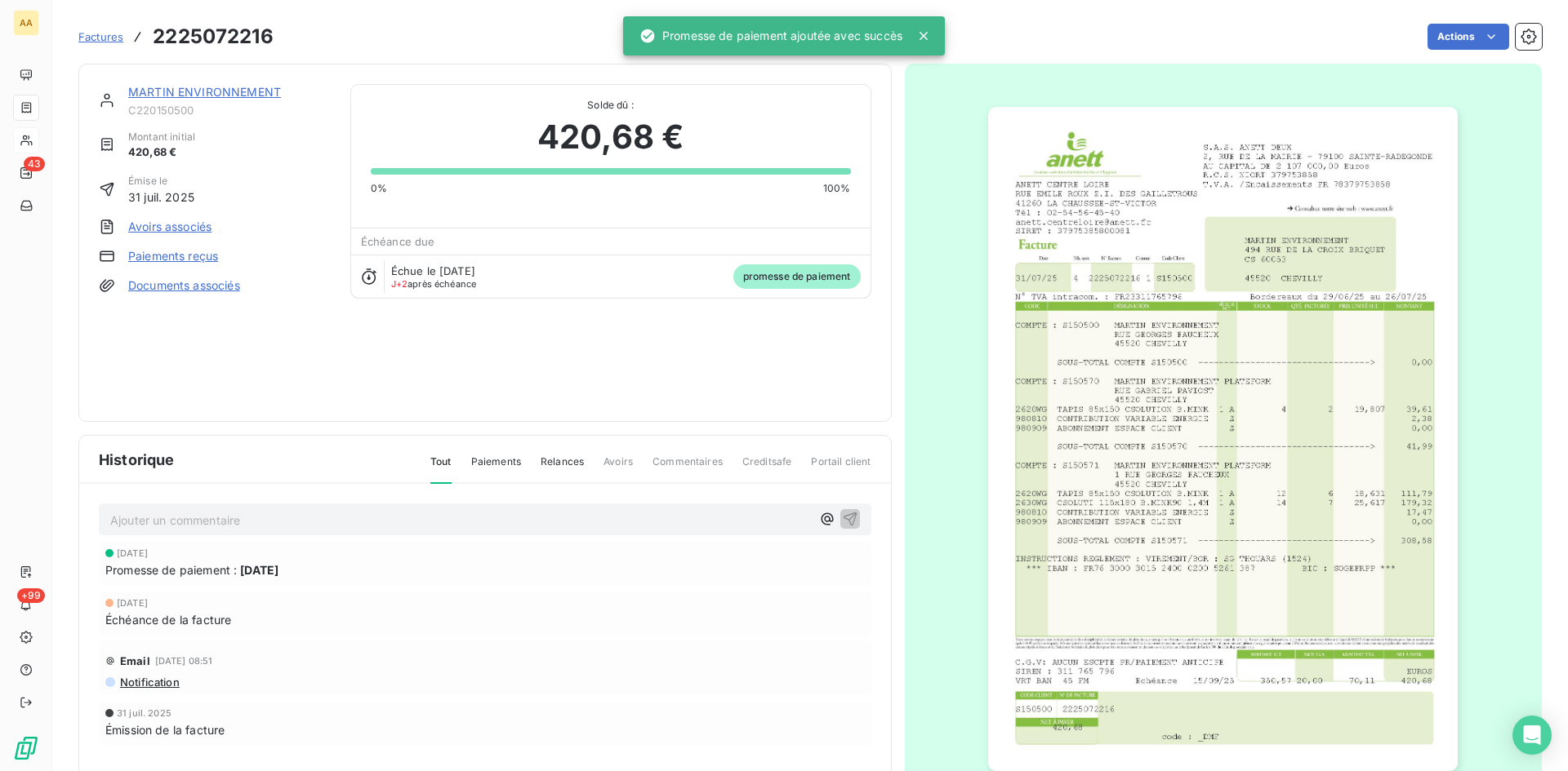
click at [481, 520] on p "Ajouter un commentaire ﻿" at bounding box center [461, 521] width 701 height 21
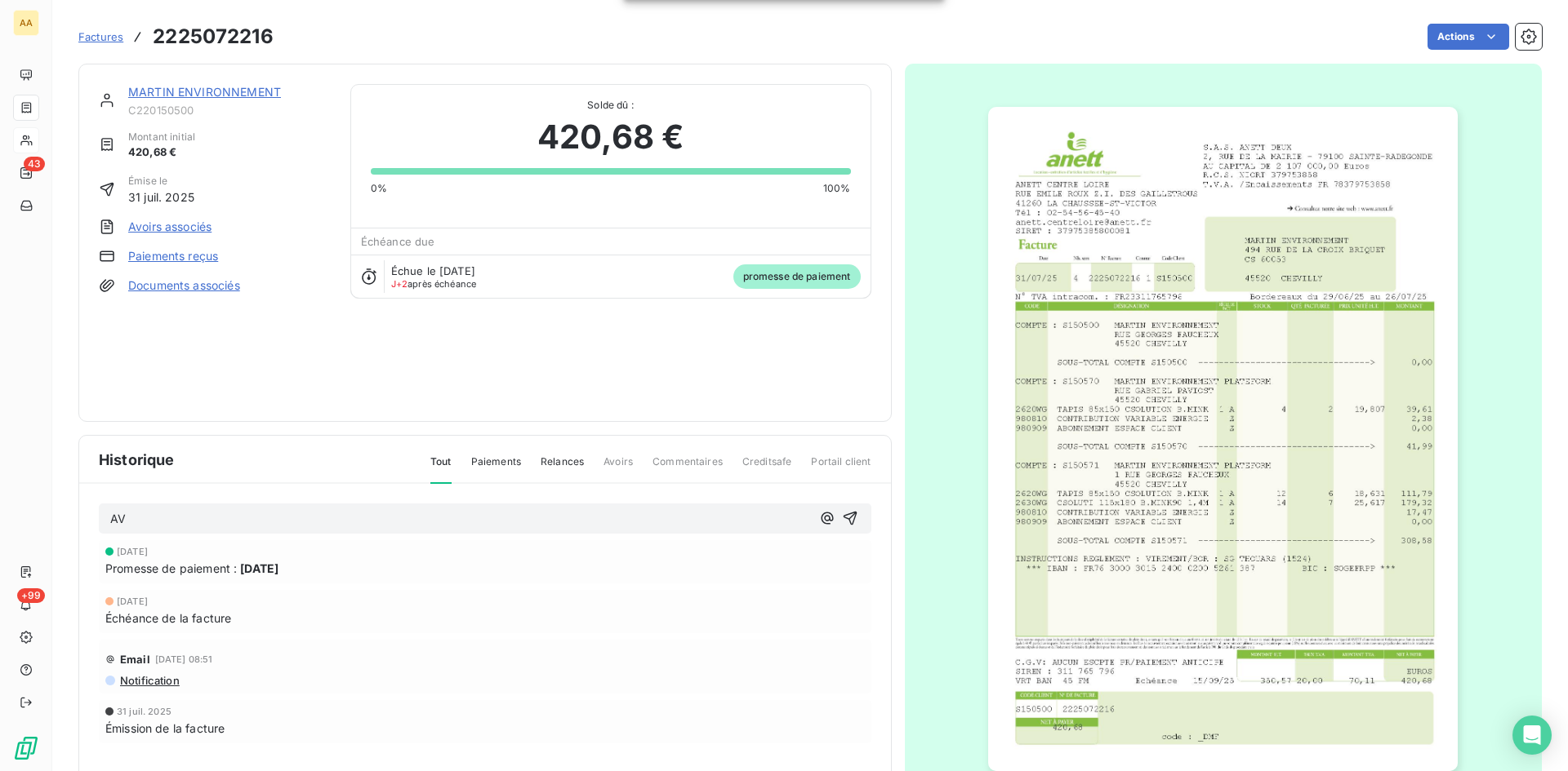
click at [844, 511] on icon "button" at bounding box center [849, 518] width 16 height 16
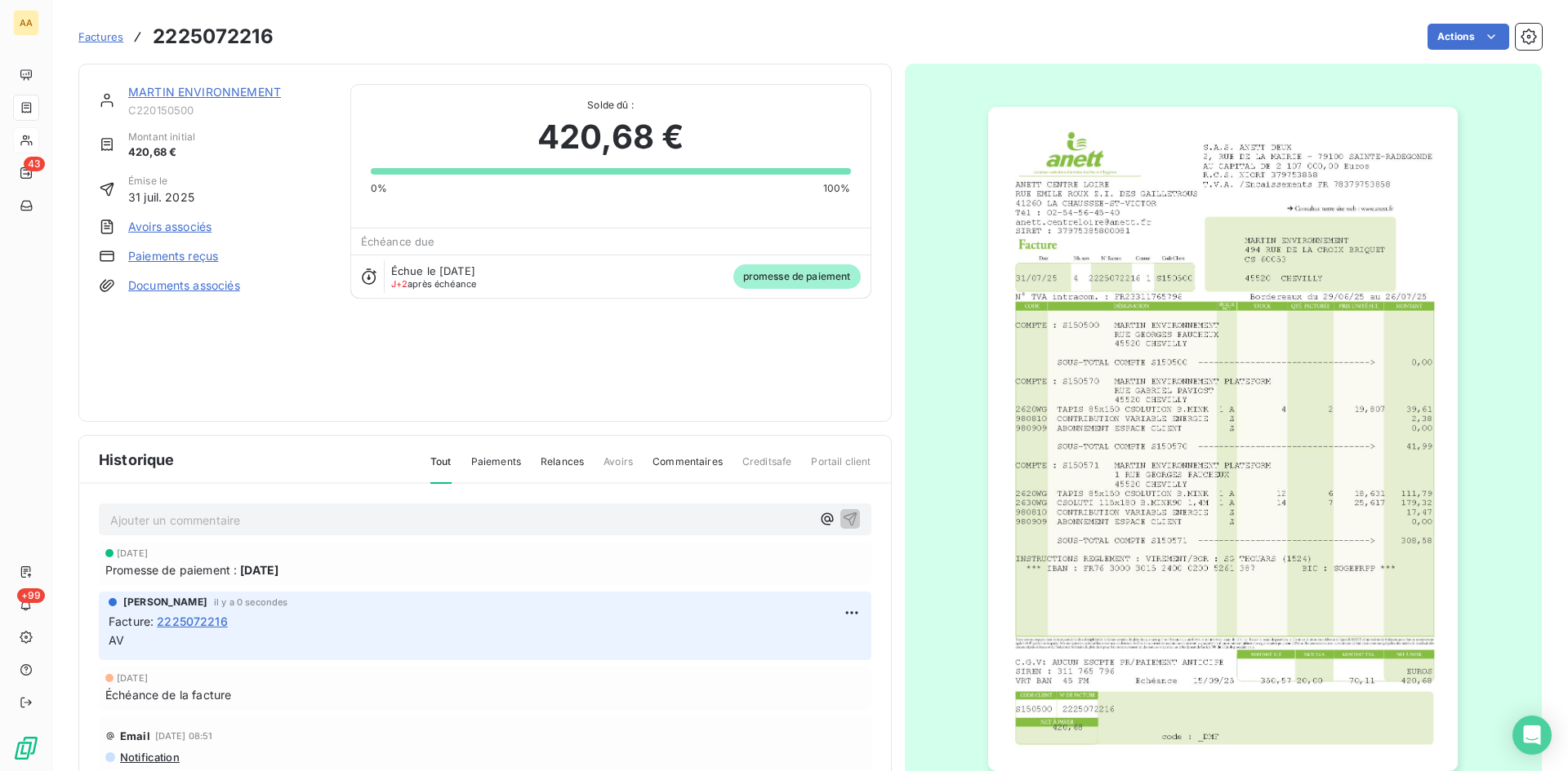
click at [221, 84] on div "MARTIN ENVIRONNEMENT" at bounding box center [229, 91] width 202 height 16
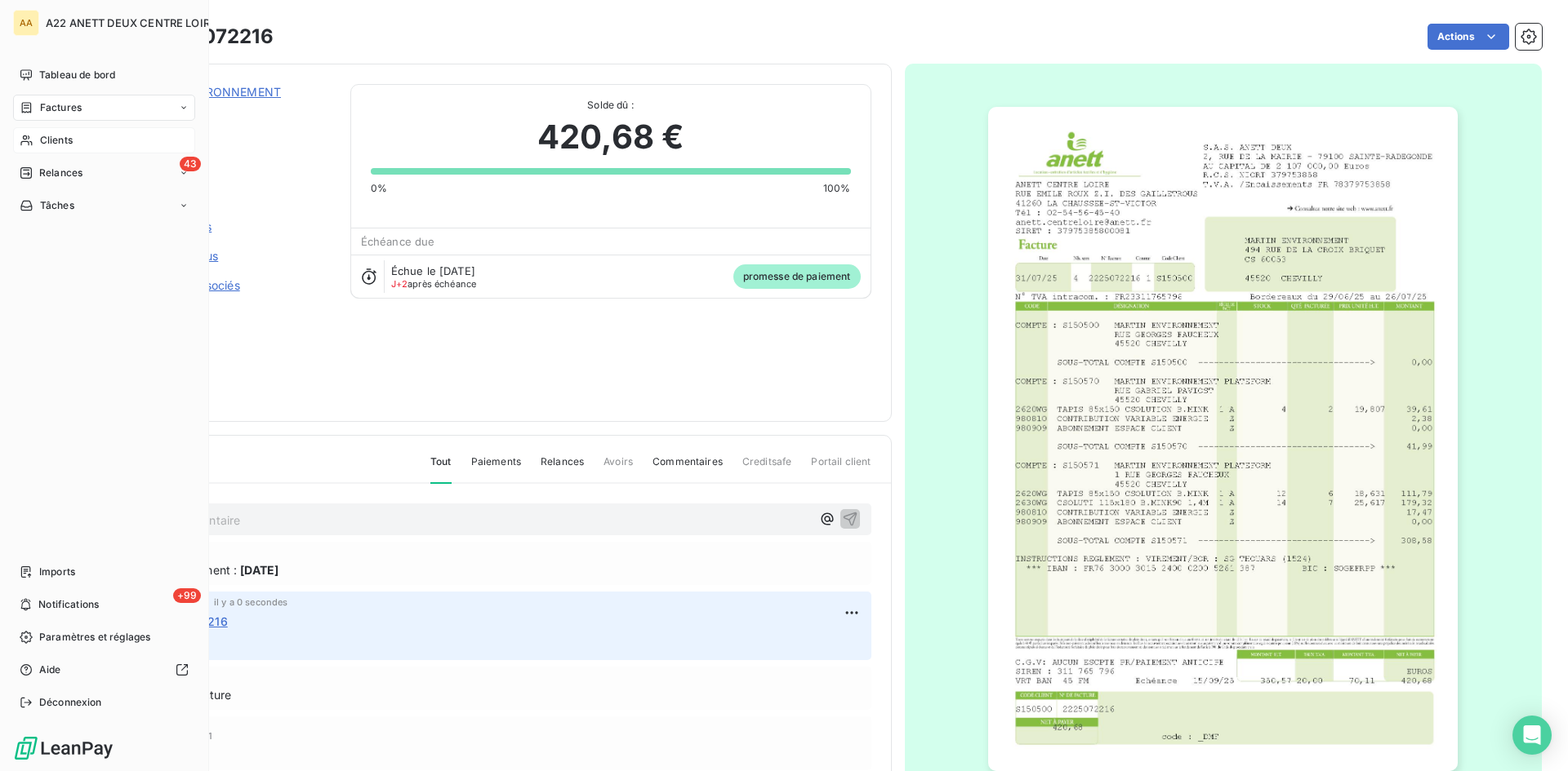
click at [51, 107] on span "Factures" at bounding box center [60, 108] width 41 height 15
click at [45, 107] on span "Factures" at bounding box center [60, 108] width 41 height 15
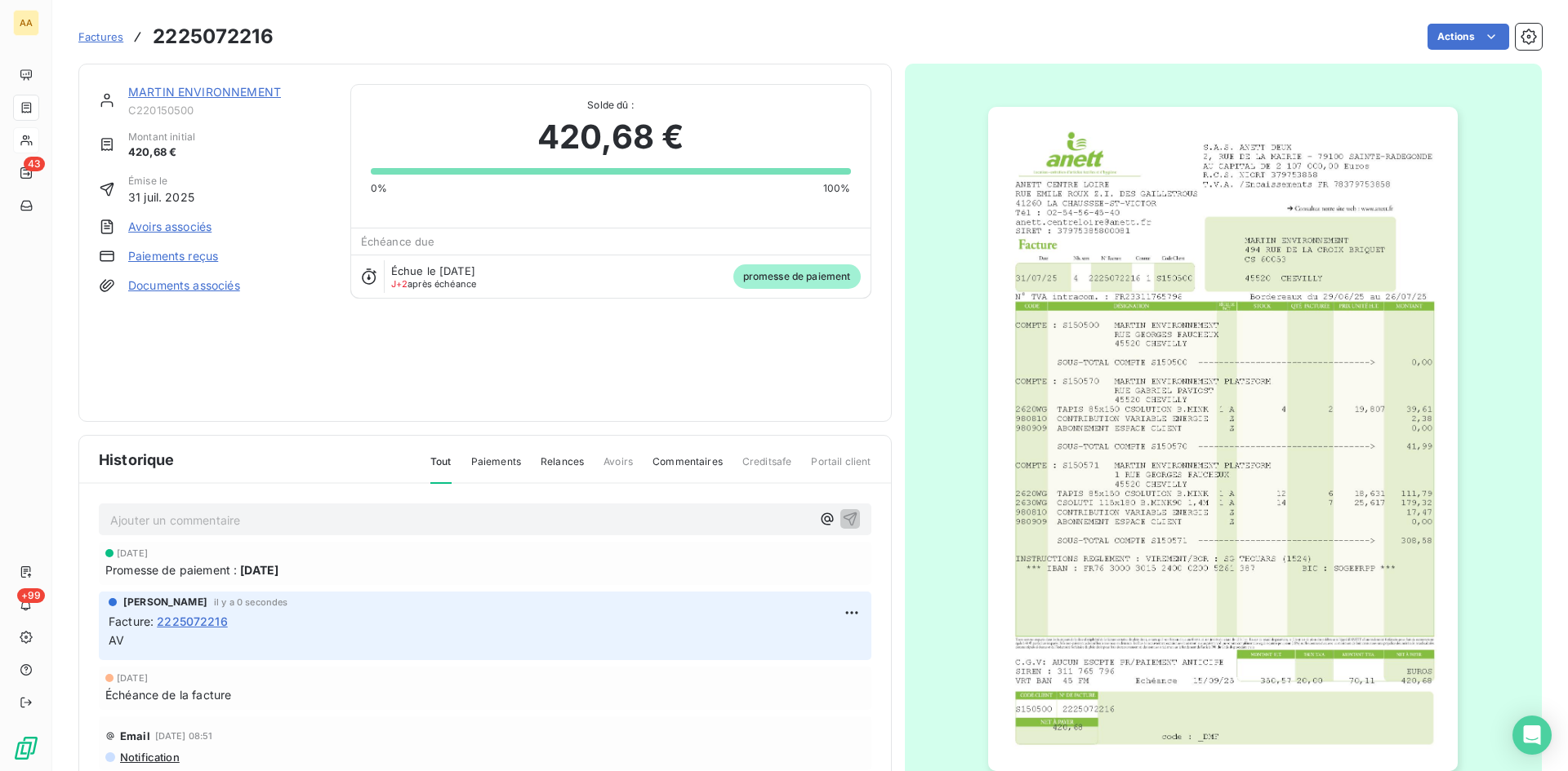
click at [169, 96] on link "MARTIN ENVIRONNEMENT" at bounding box center [204, 91] width 153 height 14
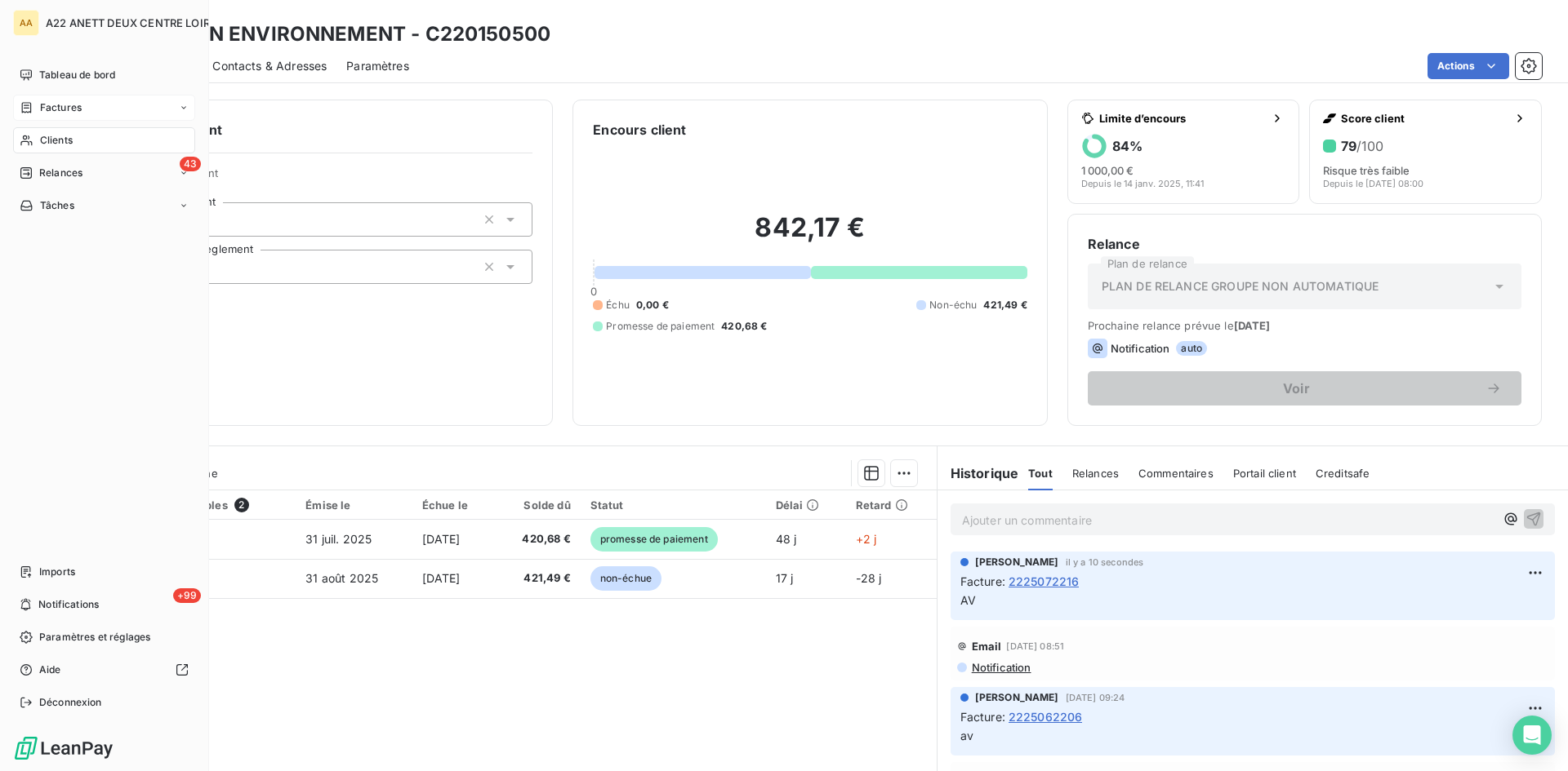
click at [43, 145] on span "Clients" at bounding box center [56, 140] width 33 height 15
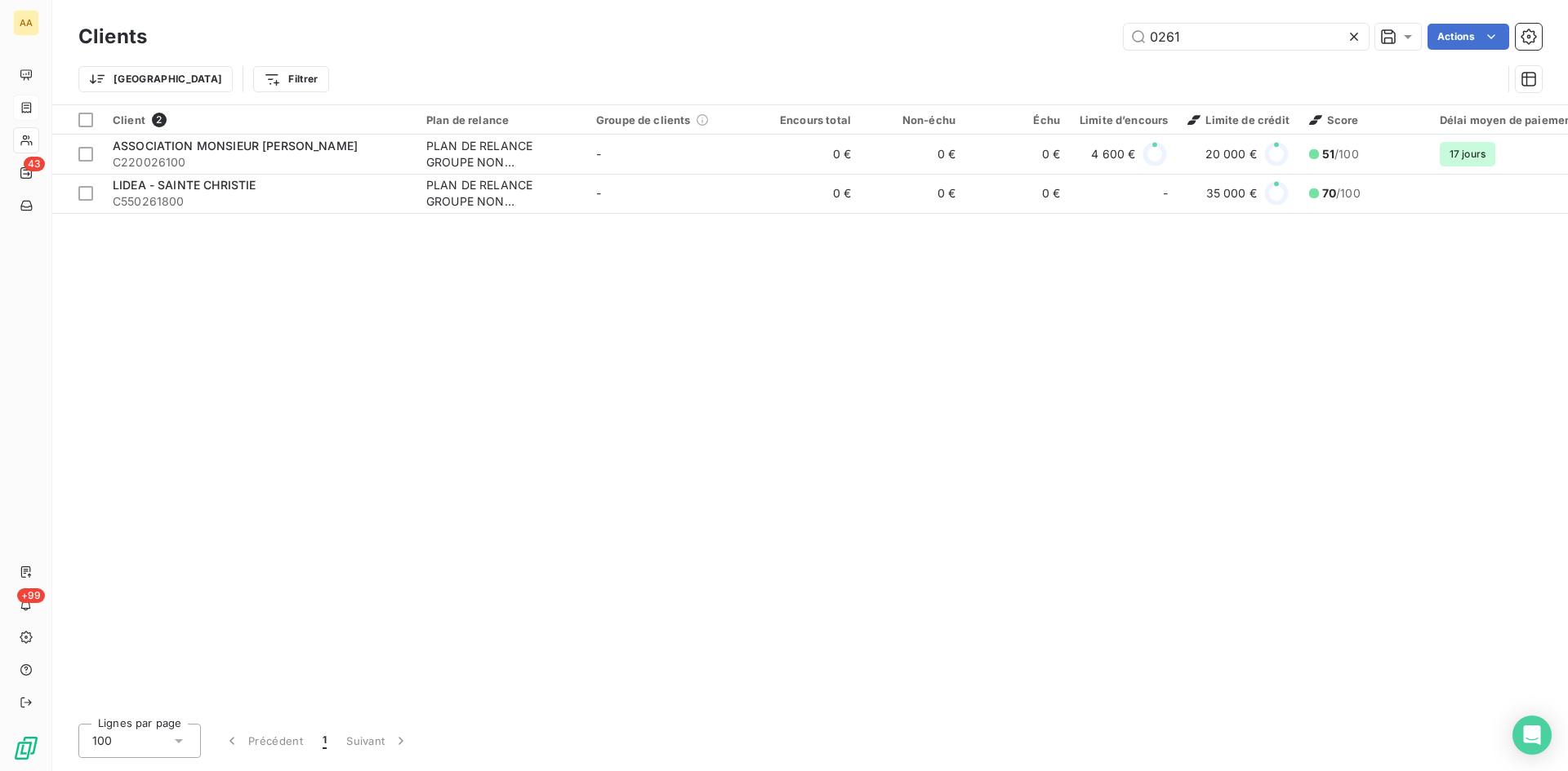
drag, startPoint x: 1182, startPoint y: 37, endPoint x: 1109, endPoint y: 53, distance: 74.7
click at [1109, 53] on div "Clients 0261 Actions" at bounding box center [810, 37] width 1463 height 34
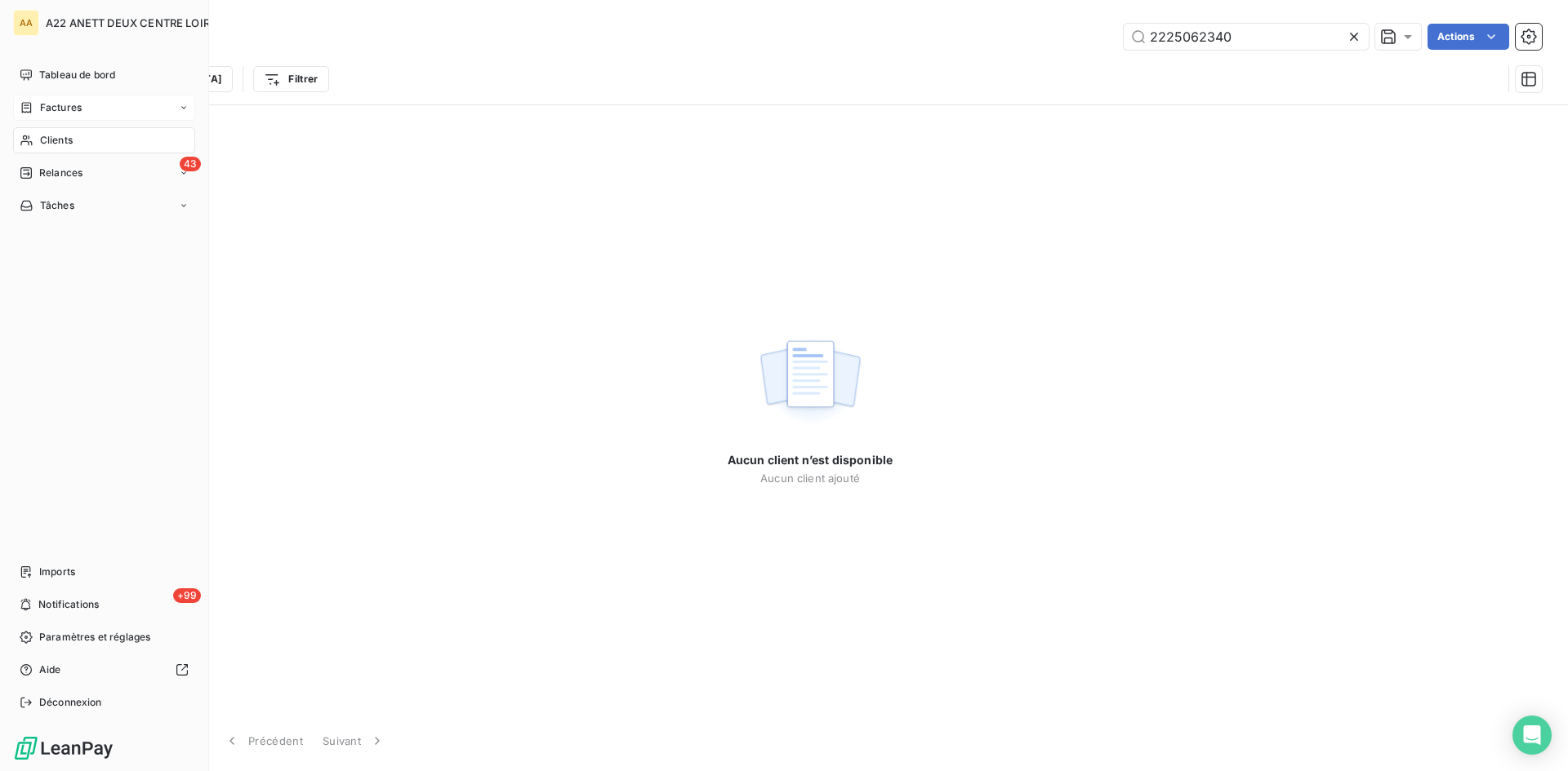
type input "2225062340"
click at [31, 109] on icon at bounding box center [26, 106] width 9 height 10
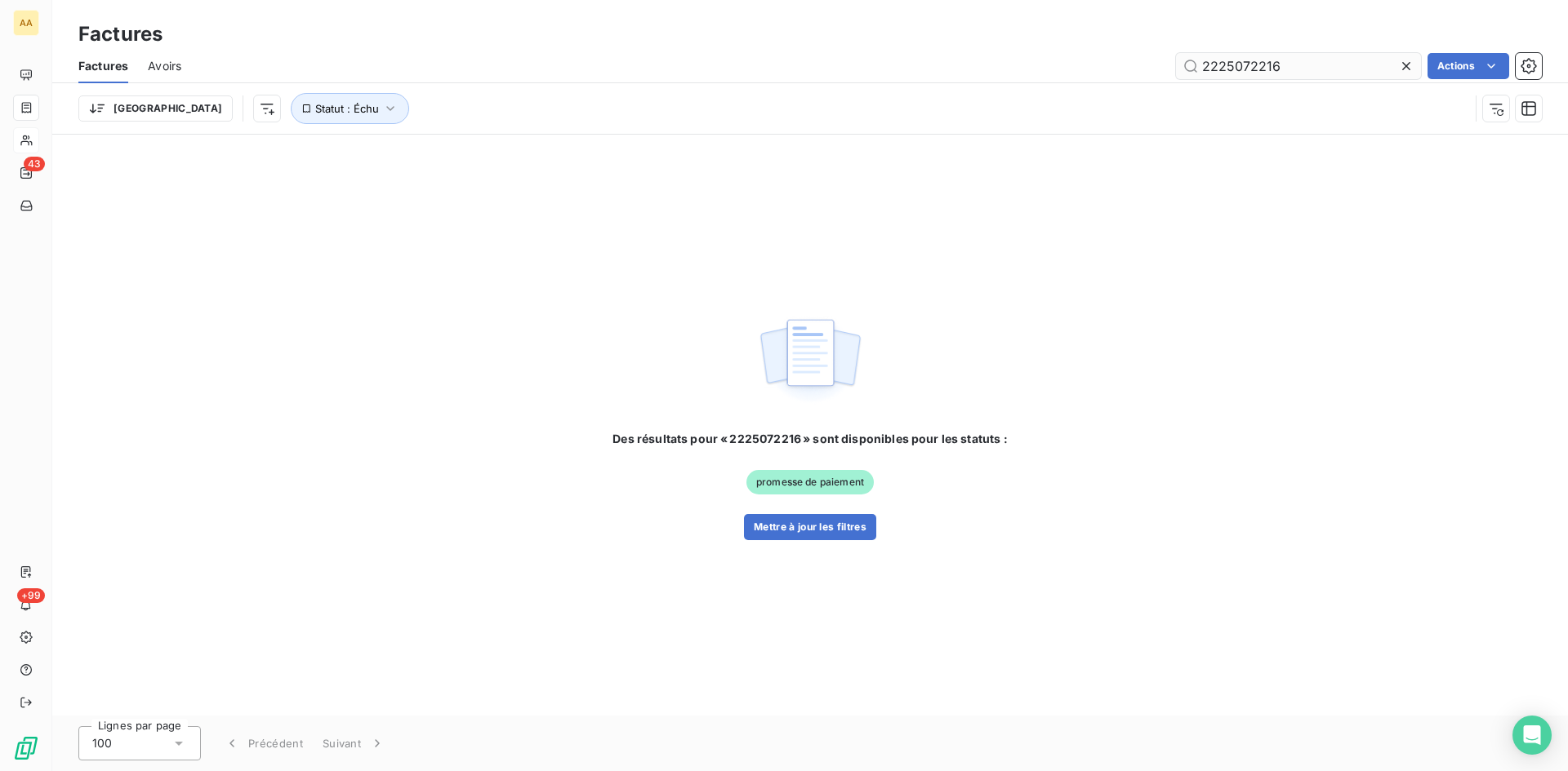
drag, startPoint x: 1295, startPoint y: 68, endPoint x: 1243, endPoint y: 58, distance: 53.0
click at [1243, 58] on input "2225072216" at bounding box center [1298, 66] width 245 height 26
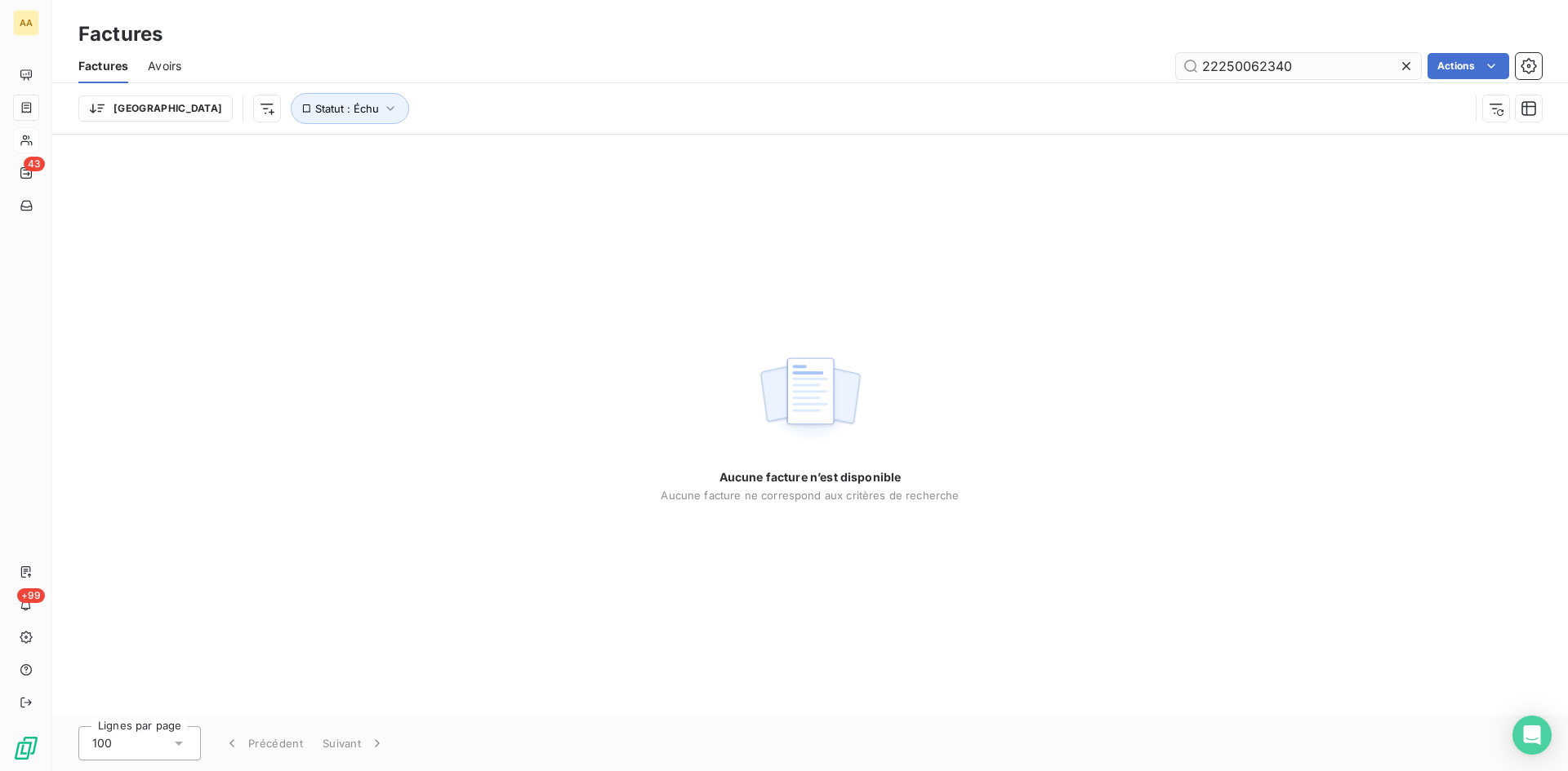
click at [1243, 58] on input "22250062340" at bounding box center [1298, 66] width 245 height 26
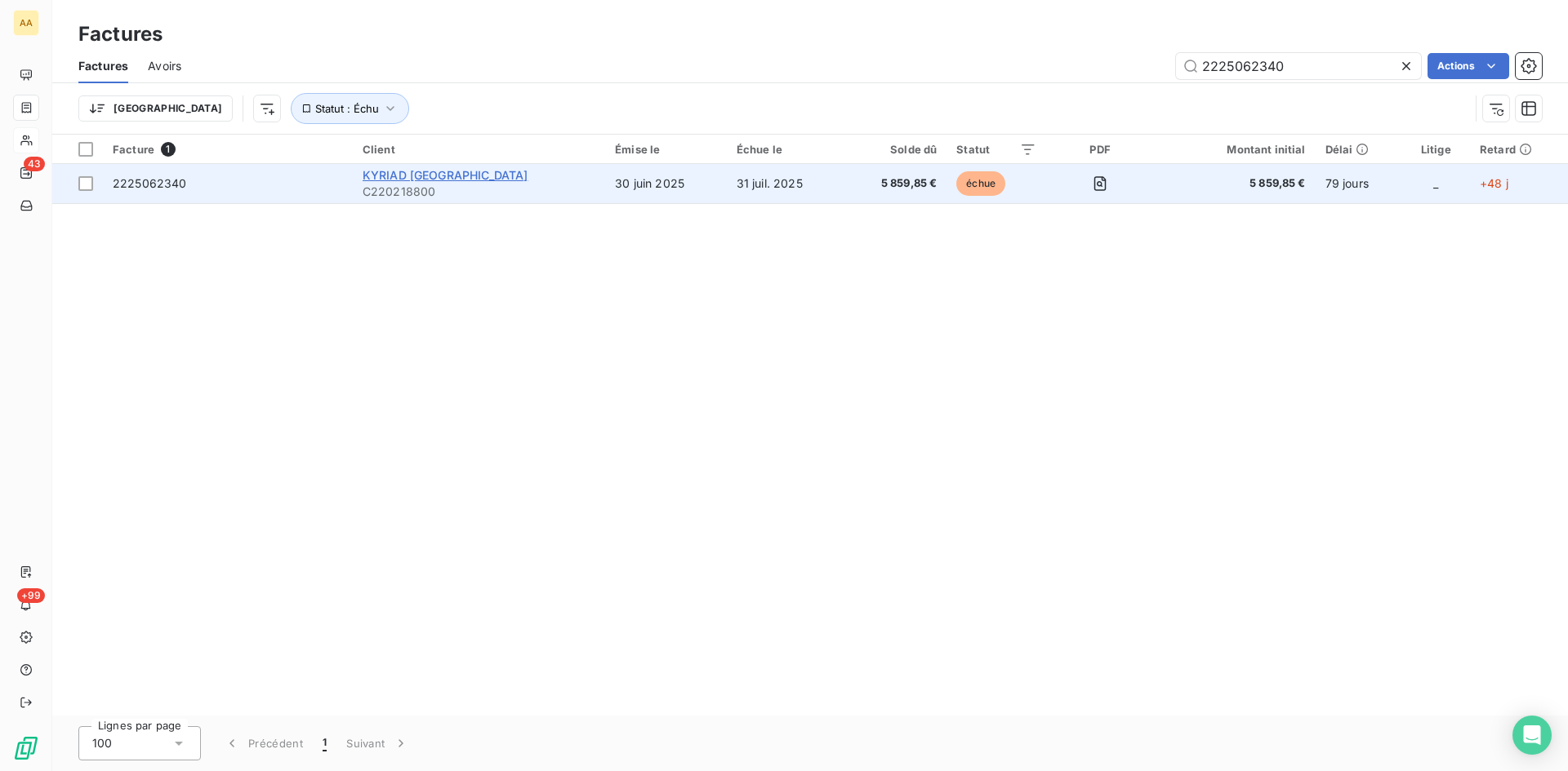
type input "2225062340"
click at [426, 180] on span "KYRIAD [GEOGRAPHIC_DATA]" at bounding box center [445, 175] width 166 height 14
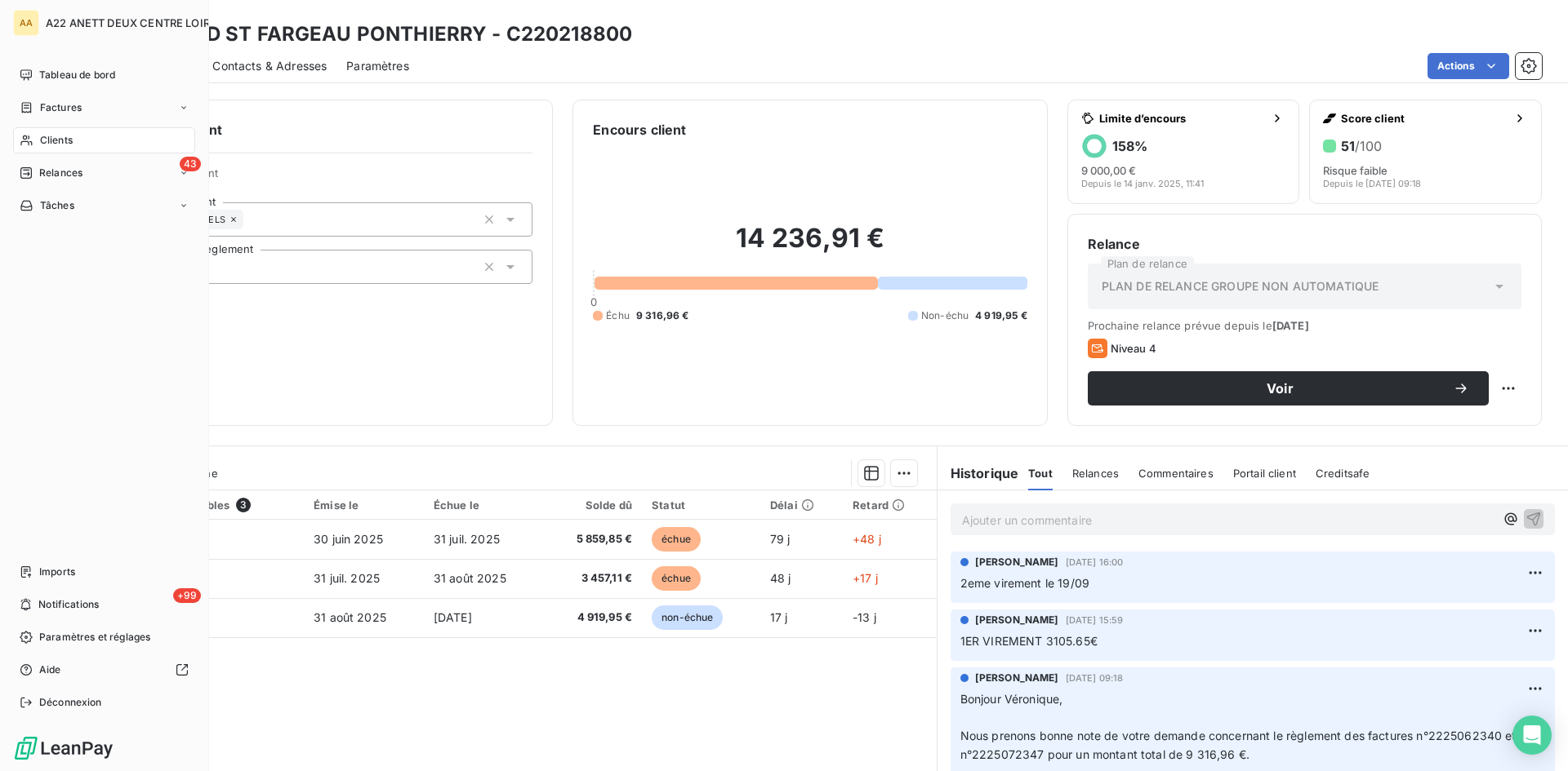
drag, startPoint x: 37, startPoint y: 139, endPoint x: 86, endPoint y: 126, distance: 50.7
click at [38, 138] on div "Clients" at bounding box center [104, 140] width 182 height 26
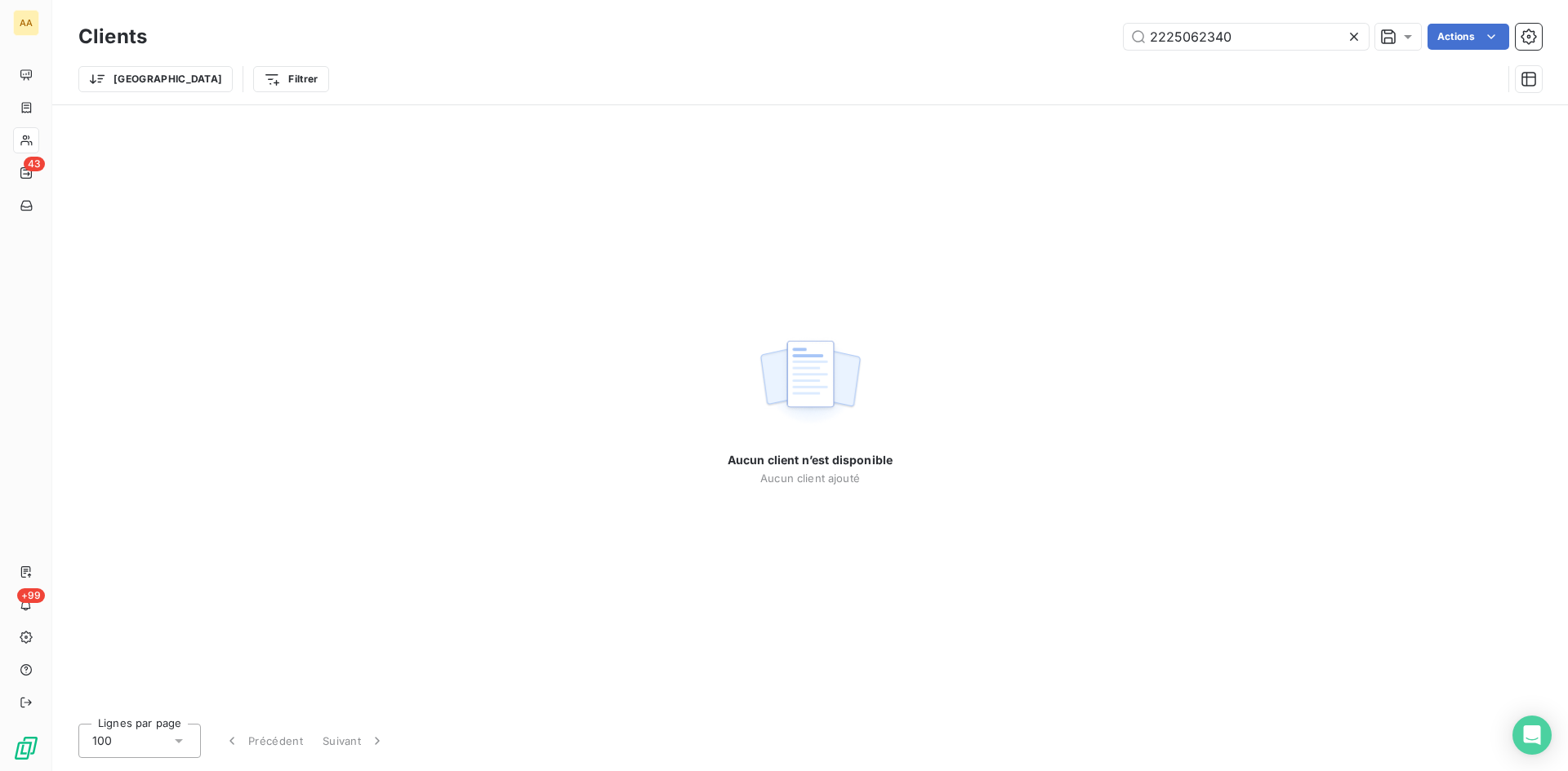
drag, startPoint x: 1234, startPoint y: 40, endPoint x: 1070, endPoint y: 47, distance: 164.1
click at [1070, 47] on div "2225062340 Actions" at bounding box center [854, 37] width 1375 height 26
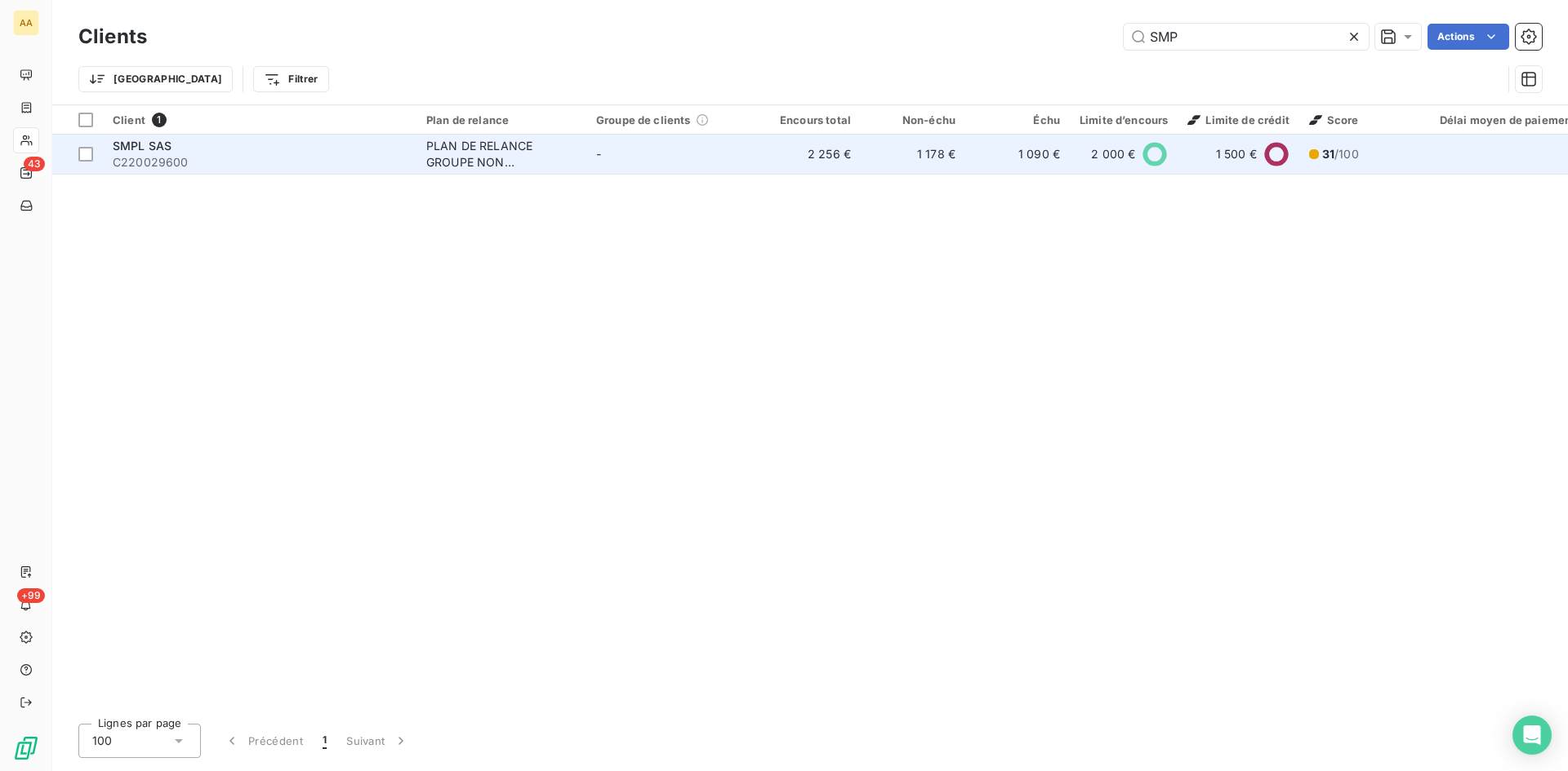
type input "SMP"
click at [494, 165] on div "PLAN DE RELANCE GROUPE NON AUTOMATIQUE" at bounding box center [502, 154] width 151 height 33
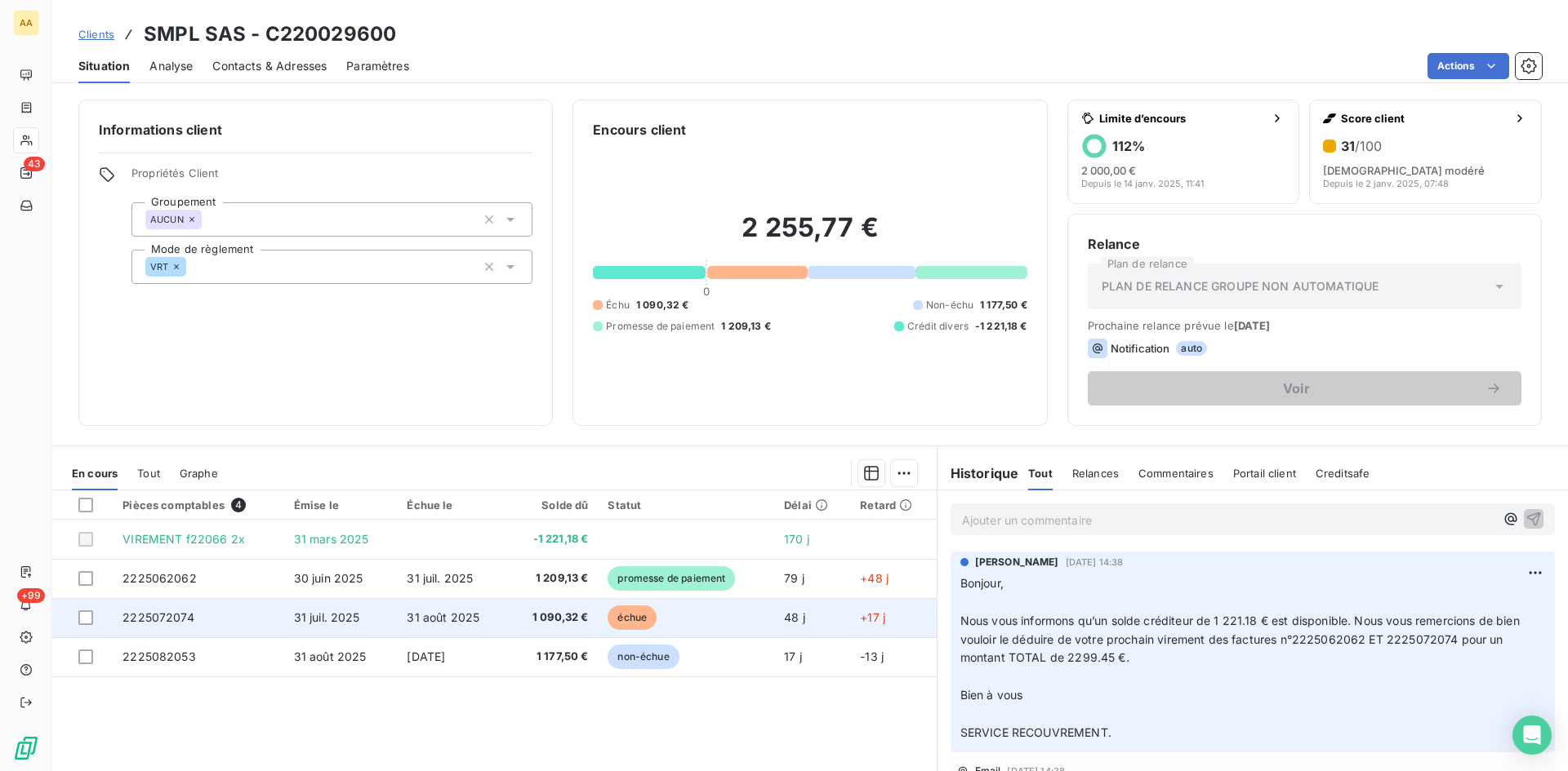
click at [156, 619] on span "2225072074" at bounding box center [158, 618] width 72 height 14
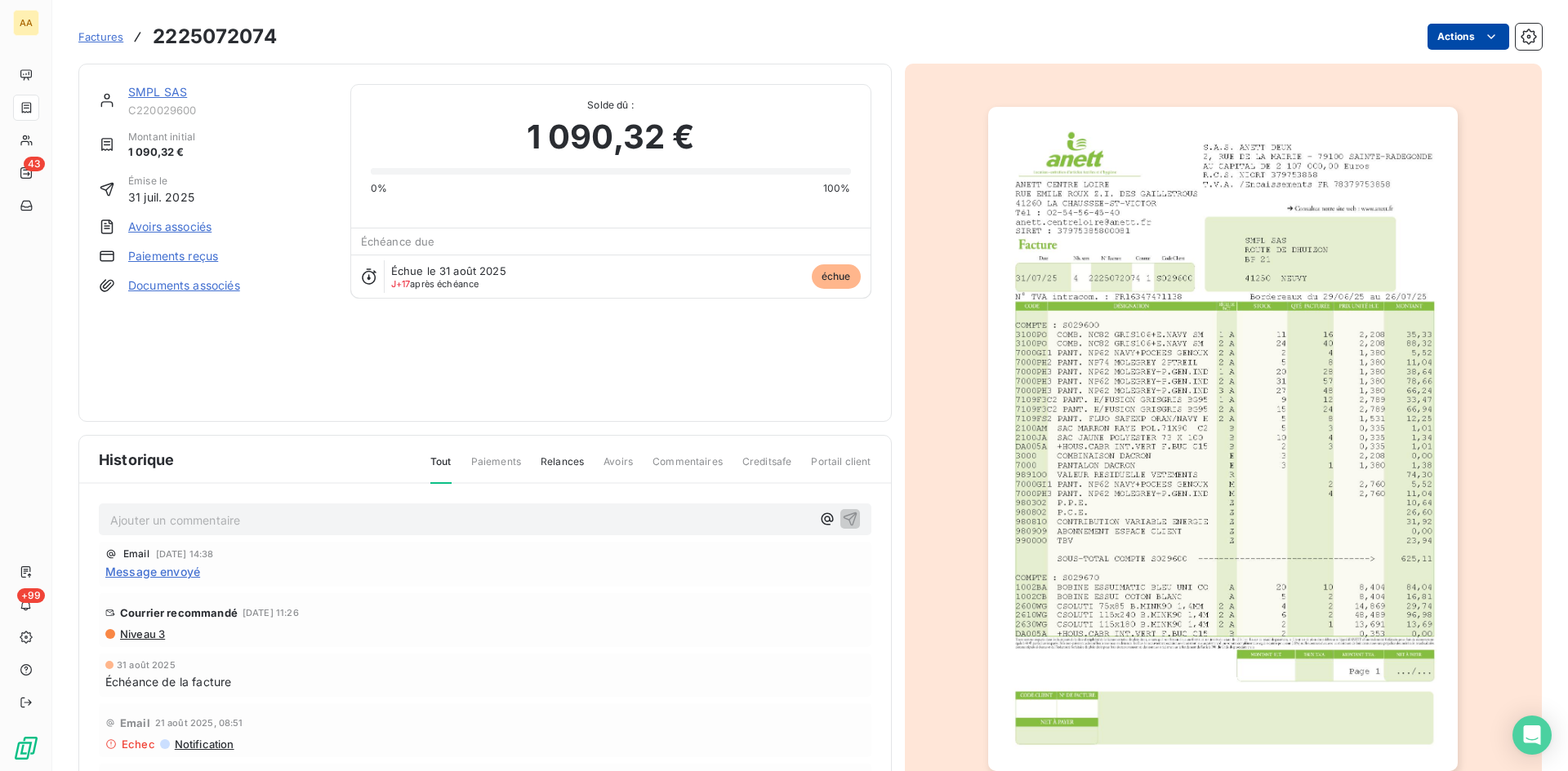
click at [1448, 39] on html "AA 43 +99 Factures 2225072074 Actions SMPL SAS C220029600 Montant initial 1 090…" at bounding box center [784, 385] width 1568 height 771
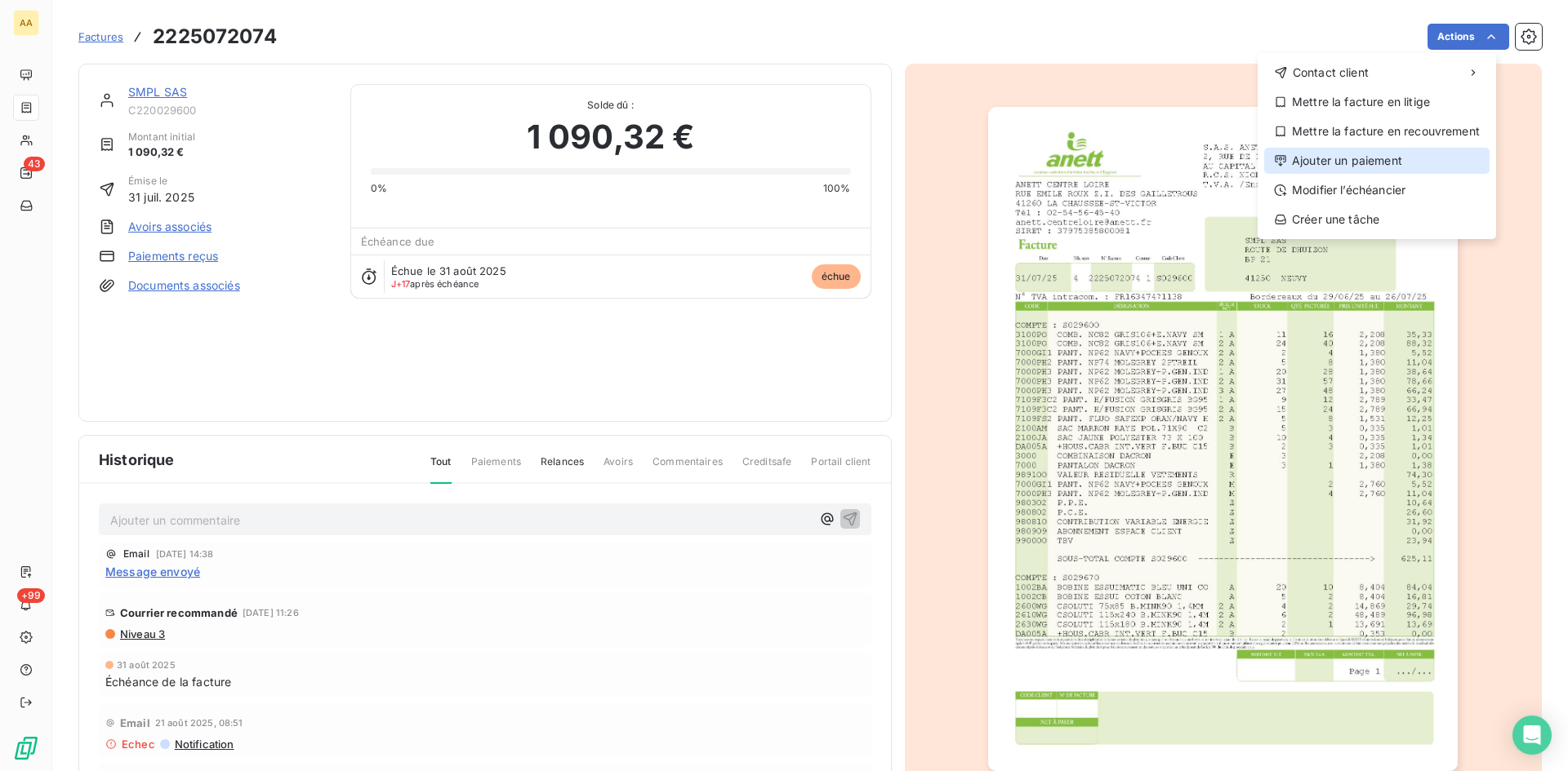
click at [1333, 167] on div "Ajouter un paiement" at bounding box center [1376, 161] width 225 height 26
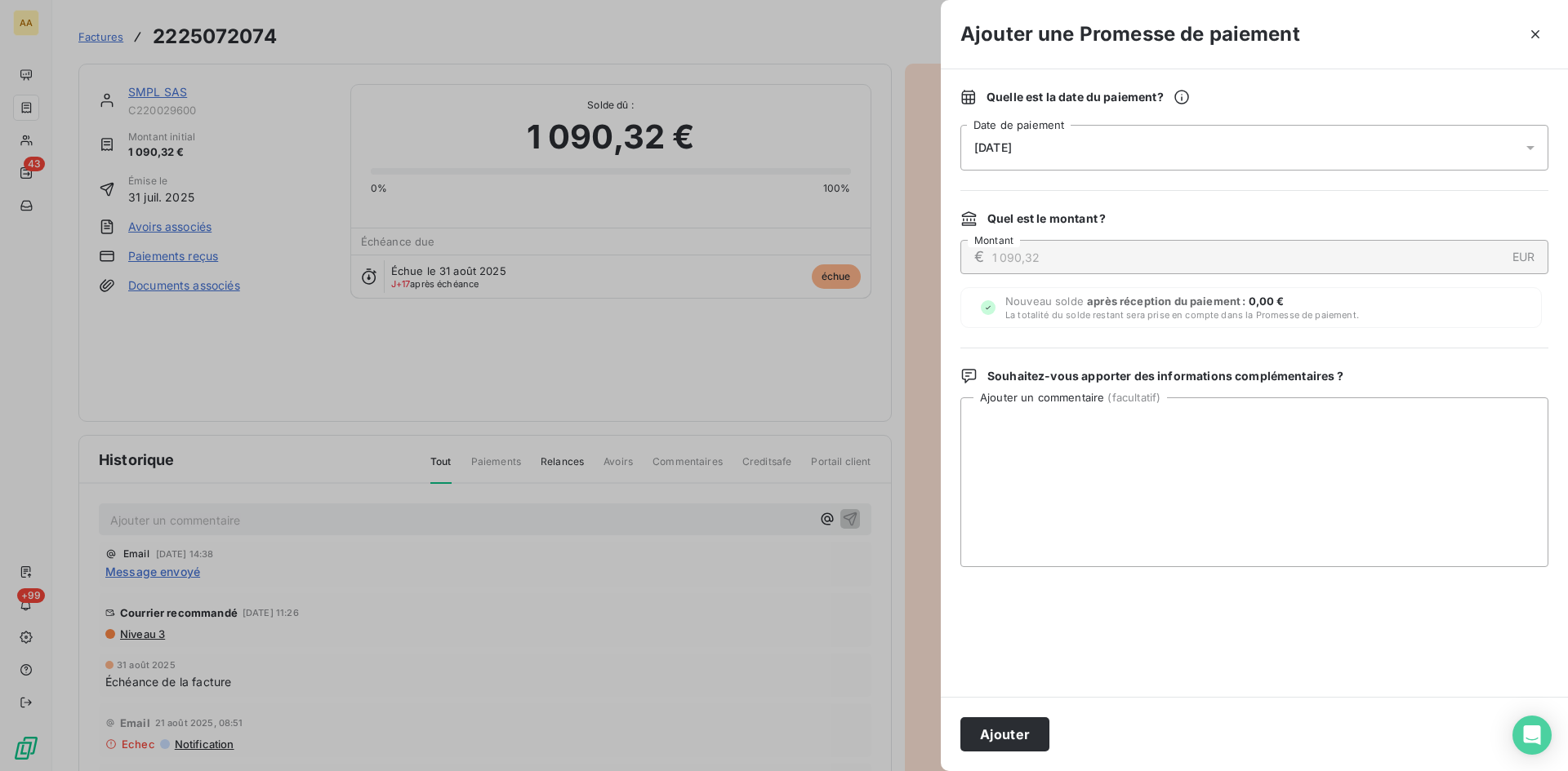
click at [1056, 156] on div "[DATE]" at bounding box center [1254, 148] width 588 height 46
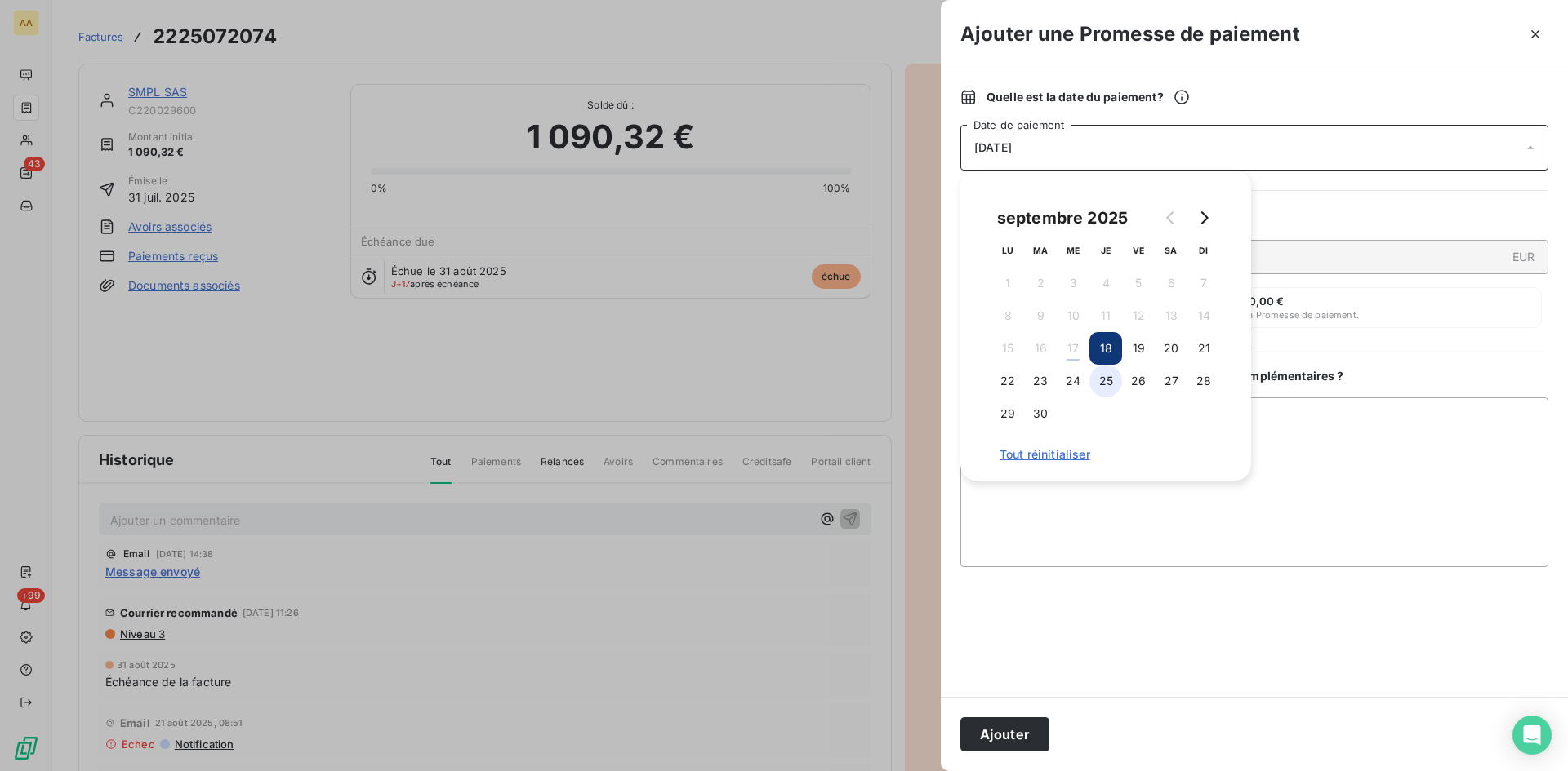
click at [1096, 387] on button "25" at bounding box center [1106, 381] width 33 height 33
click at [996, 730] on button "Ajouter" at bounding box center [1005, 734] width 89 height 34
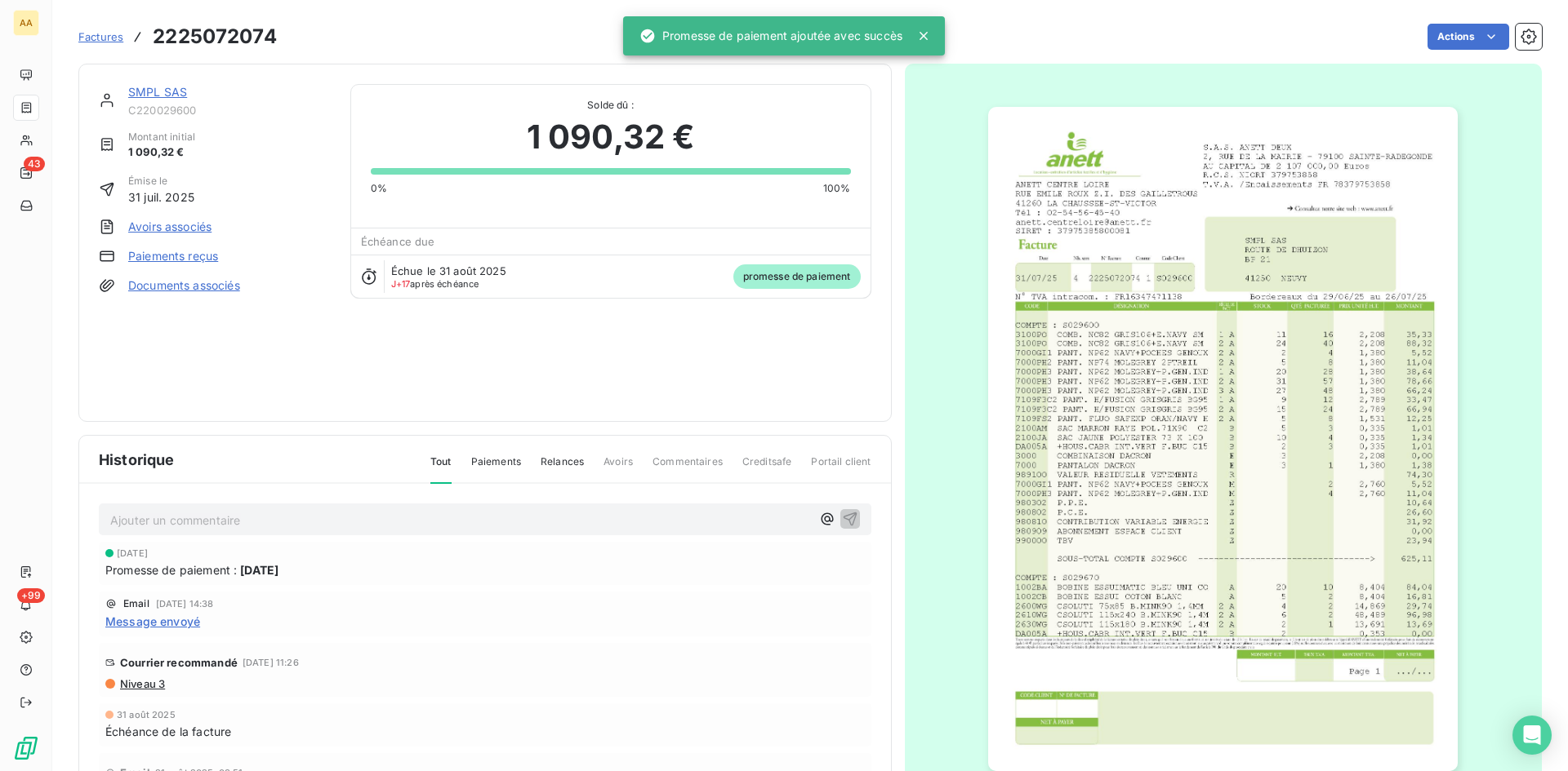
drag, startPoint x: 323, startPoint y: 510, endPoint x: 303, endPoint y: 525, distance: 25.0
click at [322, 510] on p "Ajouter un commentaire ﻿" at bounding box center [461, 521] width 701 height 21
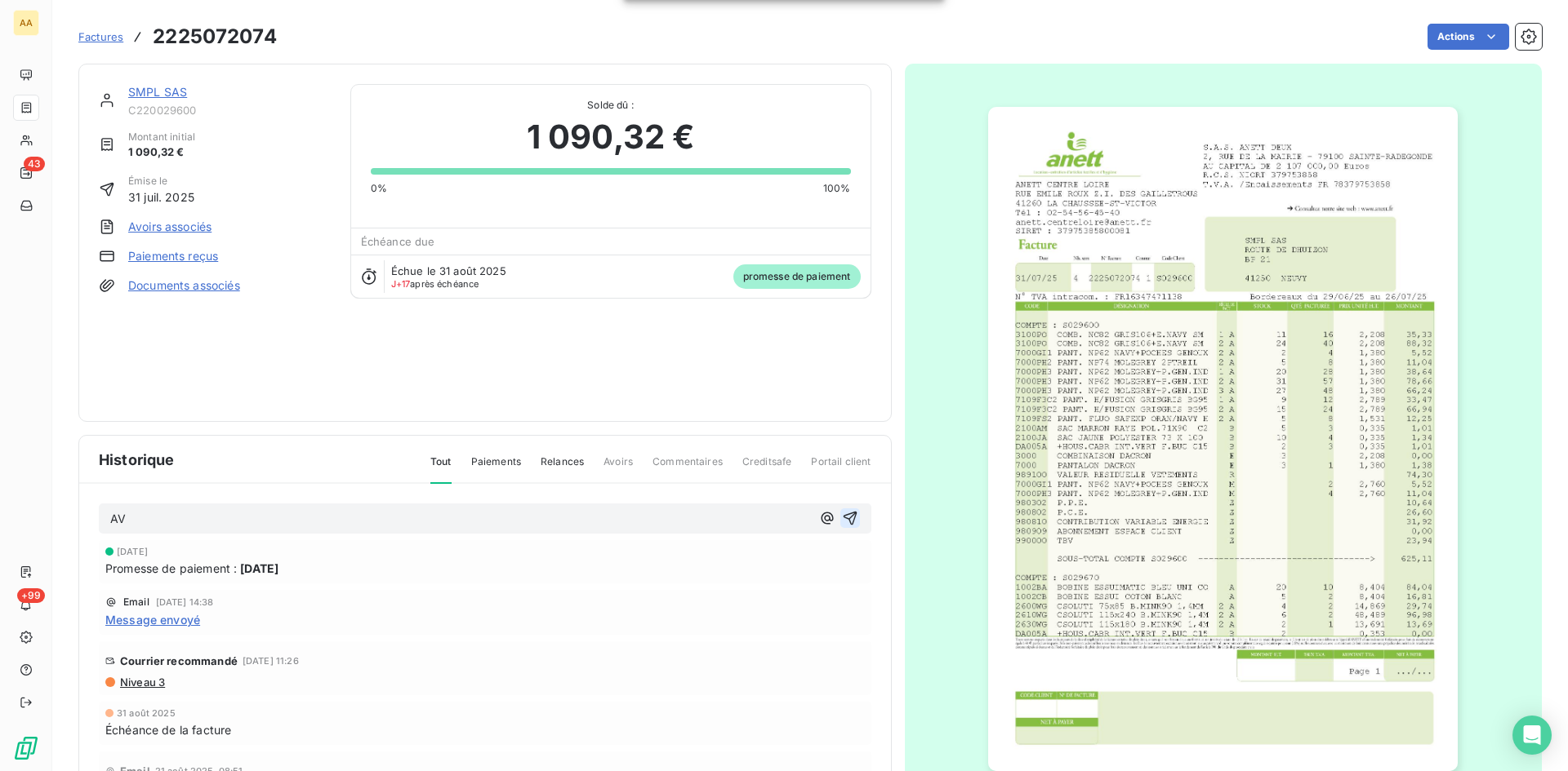
click at [840, 508] on button "button" at bounding box center [849, 518] width 20 height 20
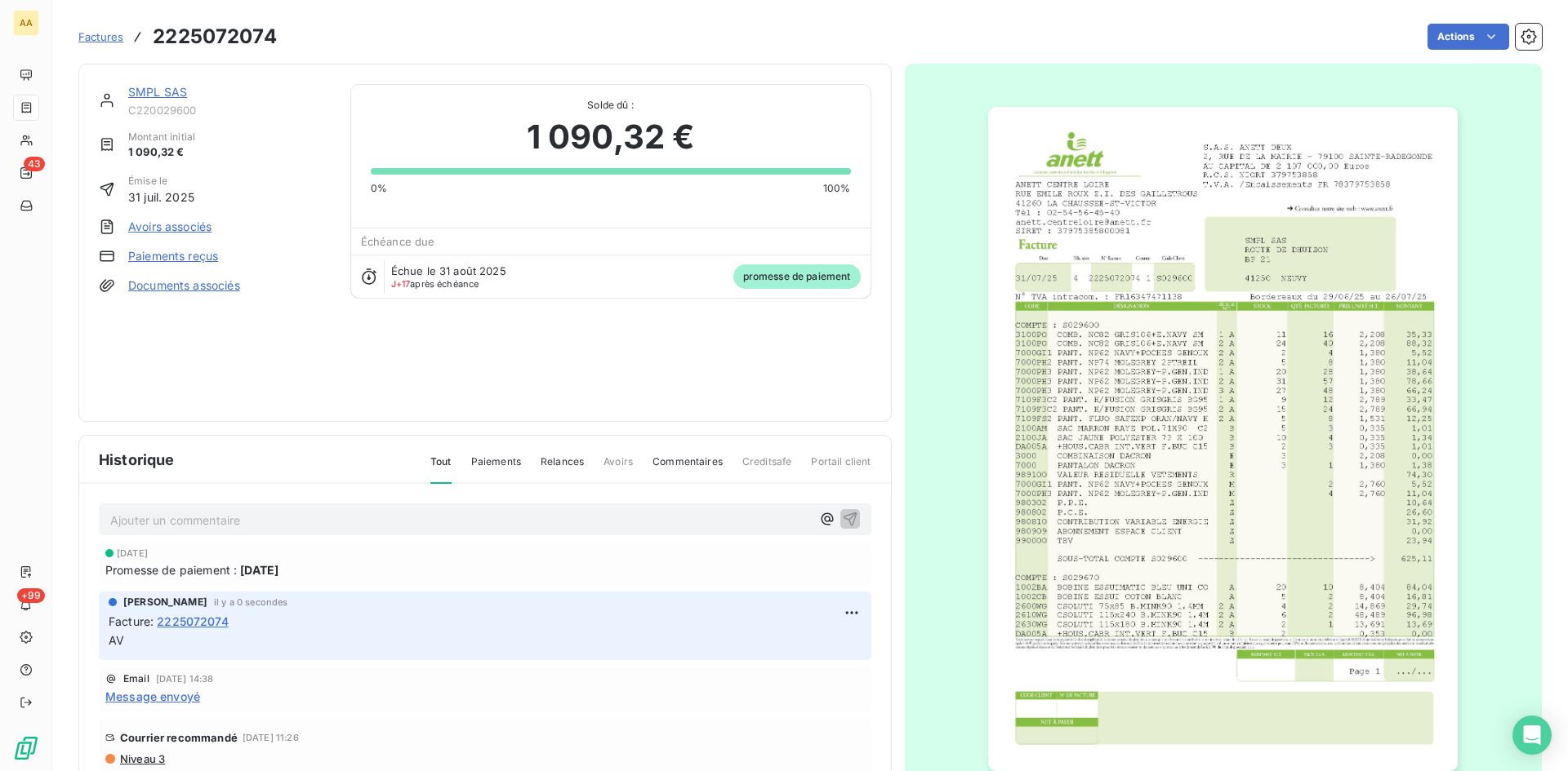
click at [181, 89] on link "SMPL SAS" at bounding box center [157, 91] width 58 height 14
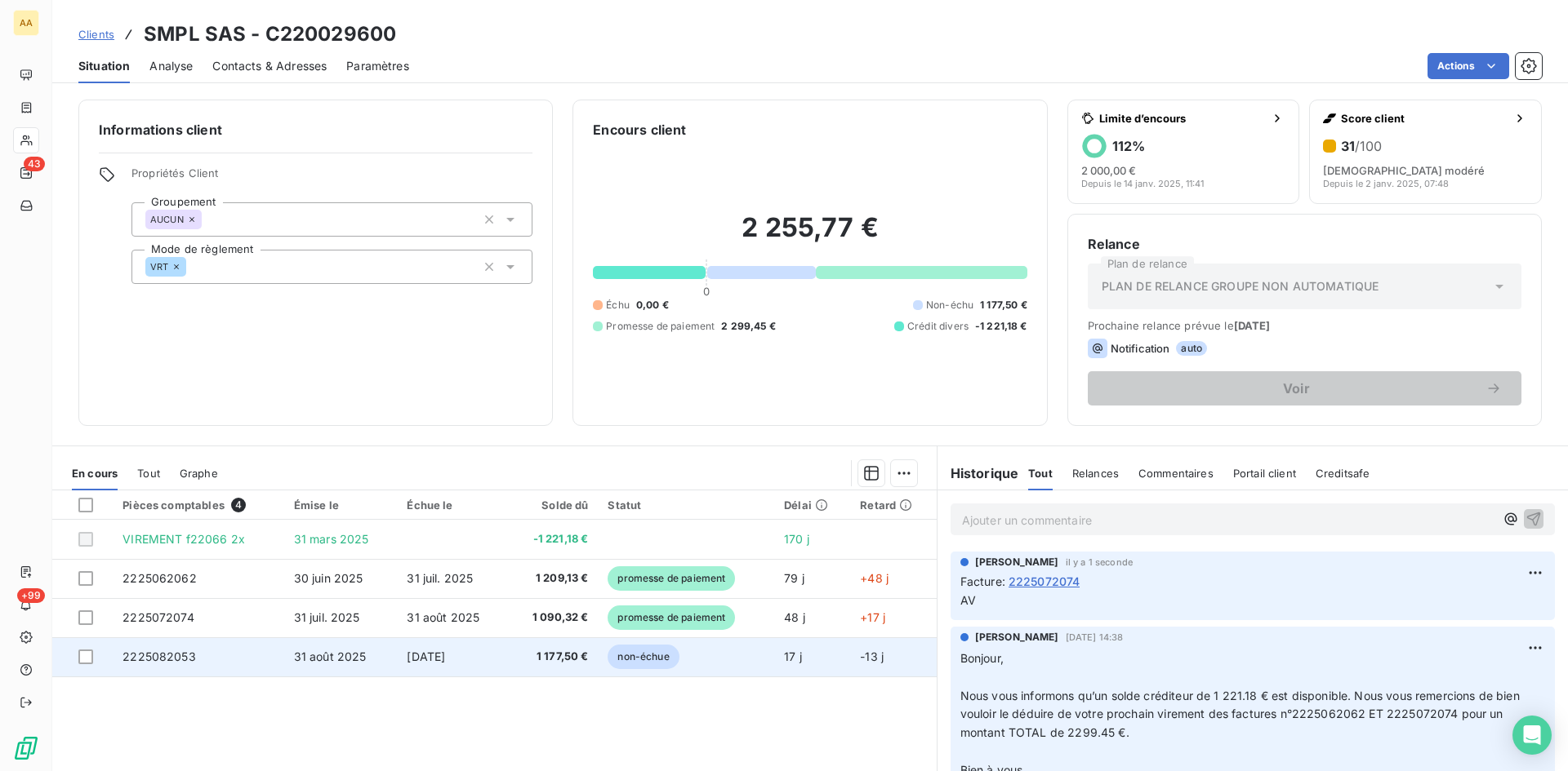
click at [163, 660] on span "2225082053" at bounding box center [159, 656] width 73 height 14
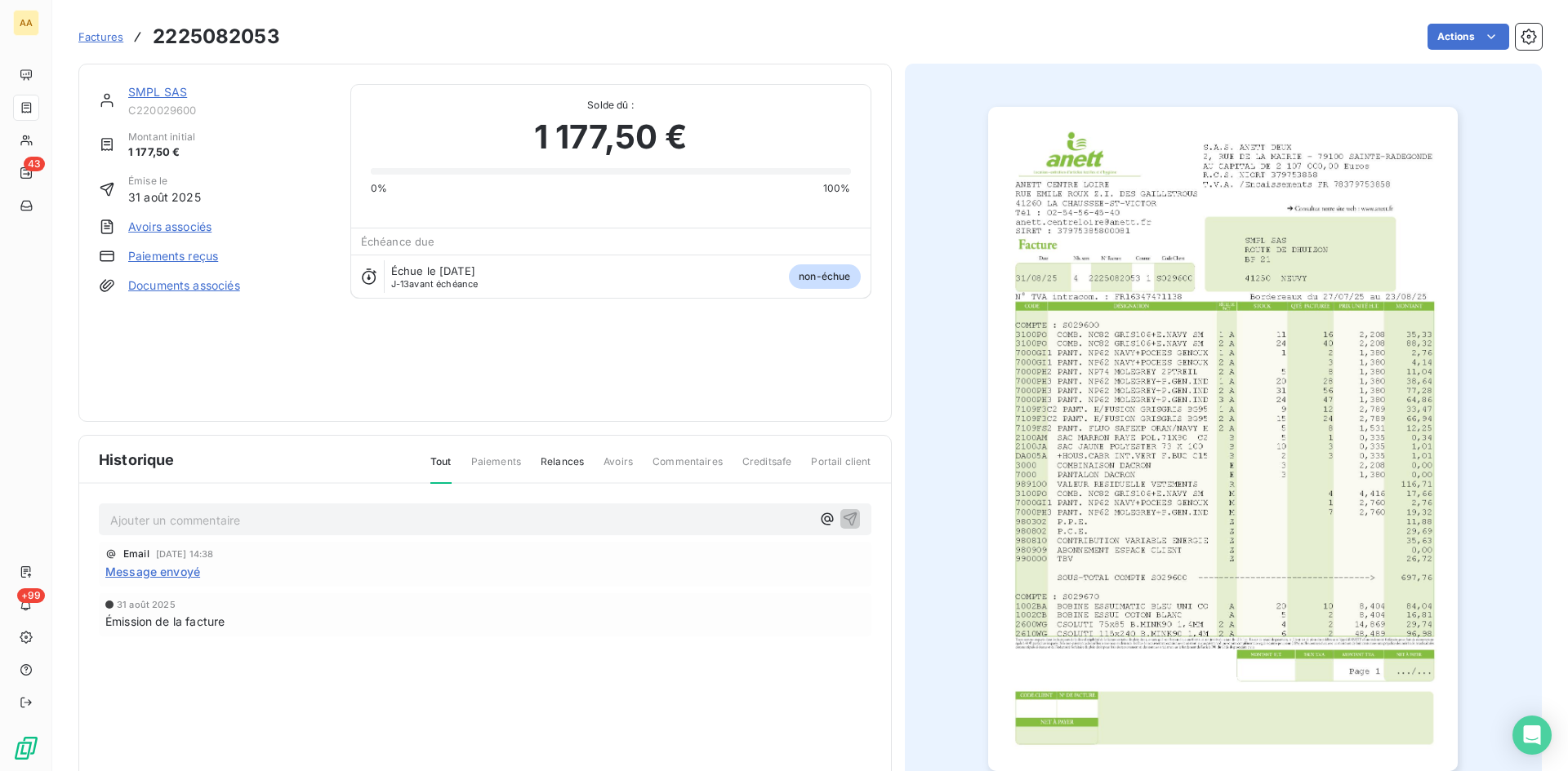
click at [1463, 31] on html "AA 43 +99 Factures 2225082053 Actions SMPL SAS C220029600 Montant initial 1 177…" at bounding box center [784, 385] width 1568 height 771
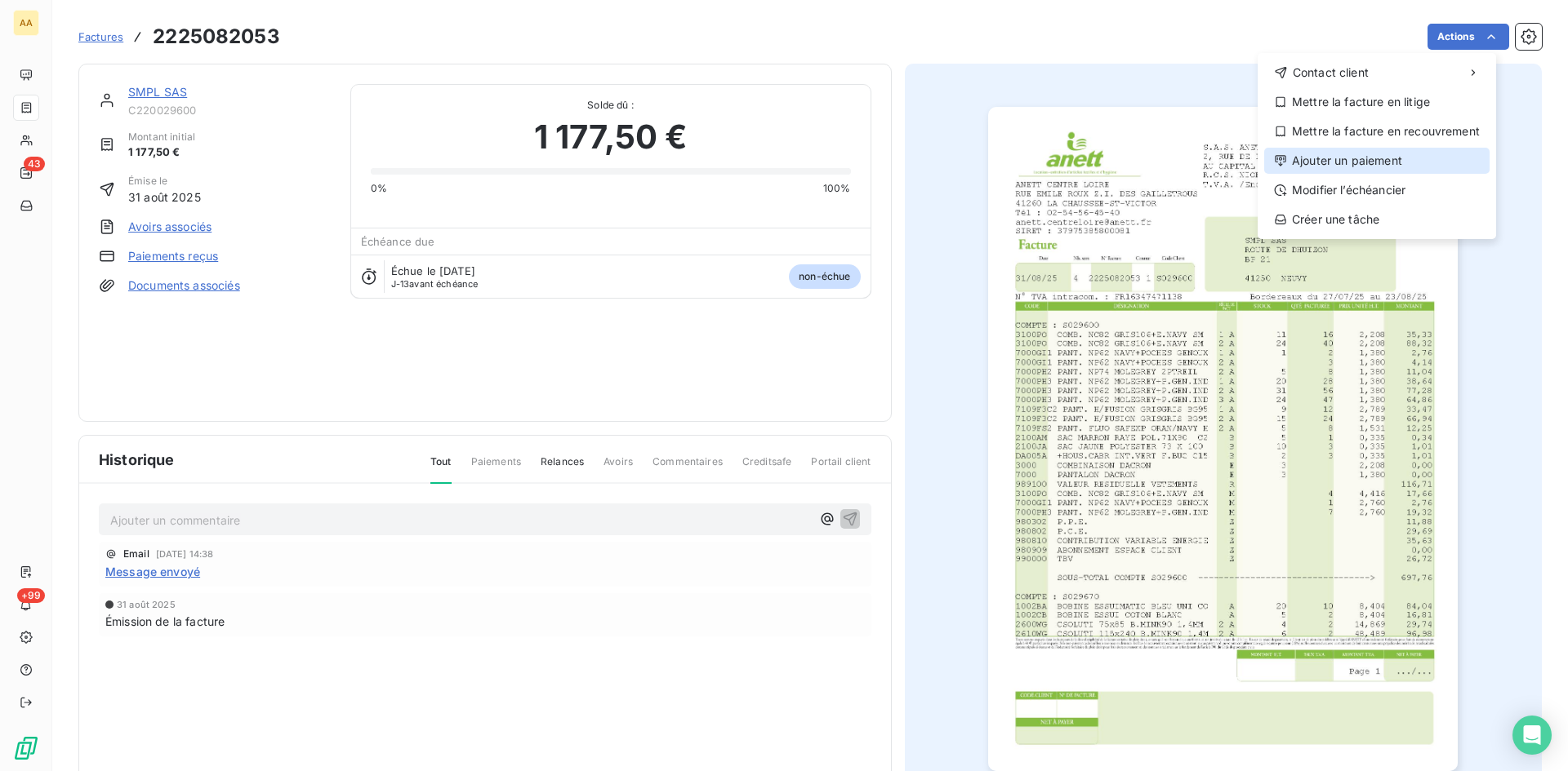
click at [1364, 156] on div "Ajouter un paiement" at bounding box center [1376, 161] width 225 height 26
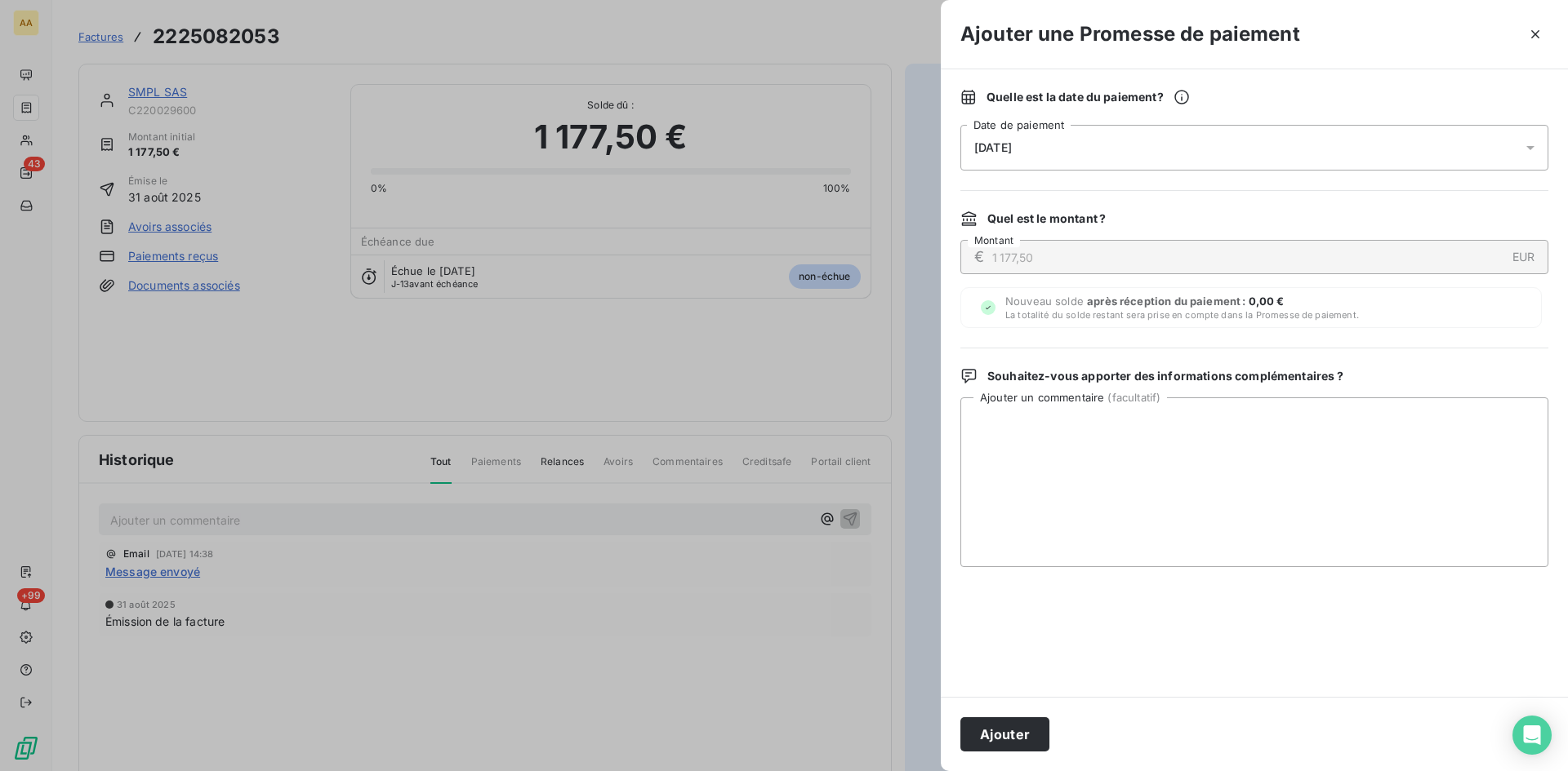
click at [1082, 149] on div "[DATE]" at bounding box center [1254, 148] width 588 height 46
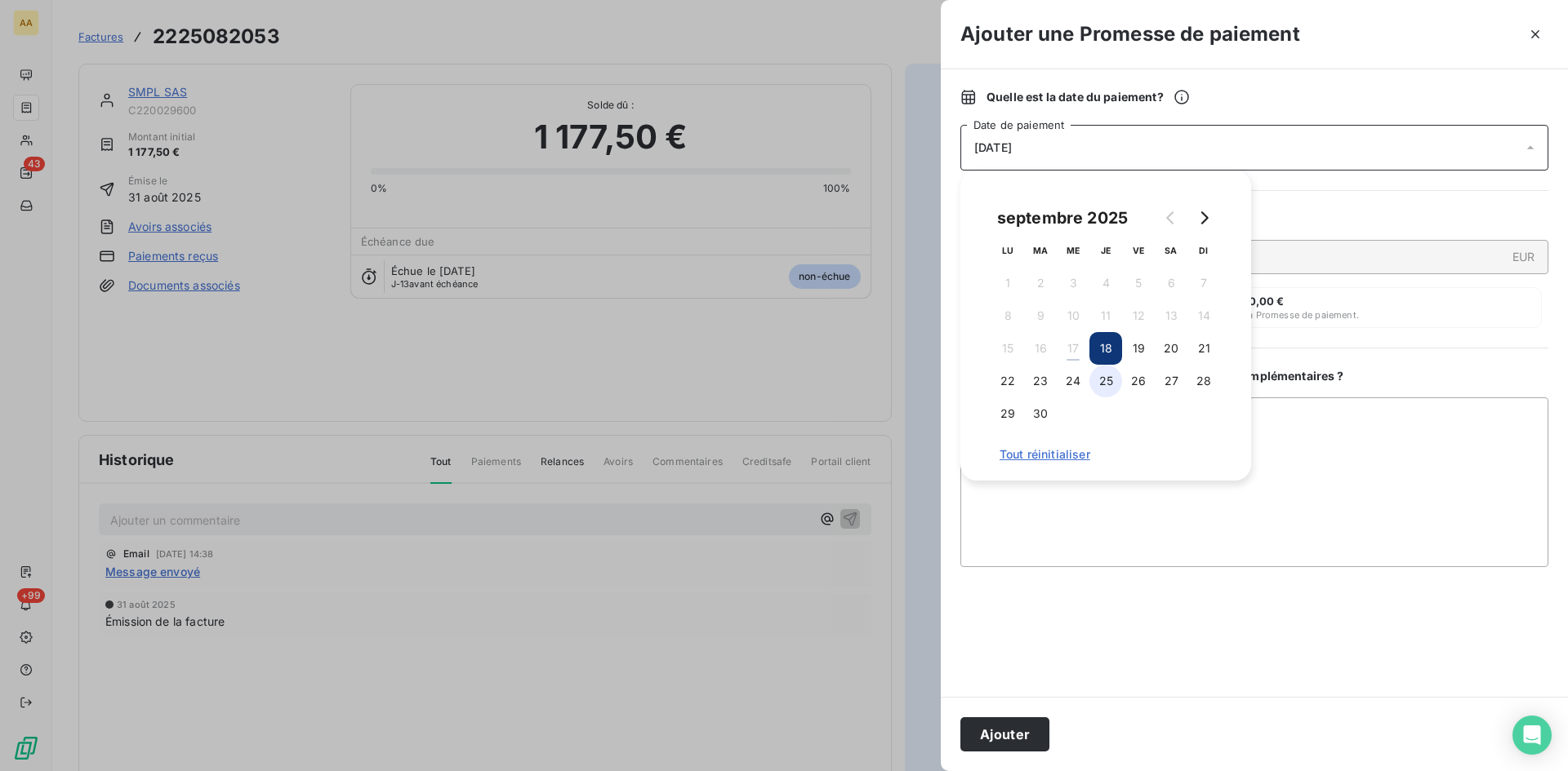
click at [1097, 378] on button "25" at bounding box center [1106, 381] width 33 height 33
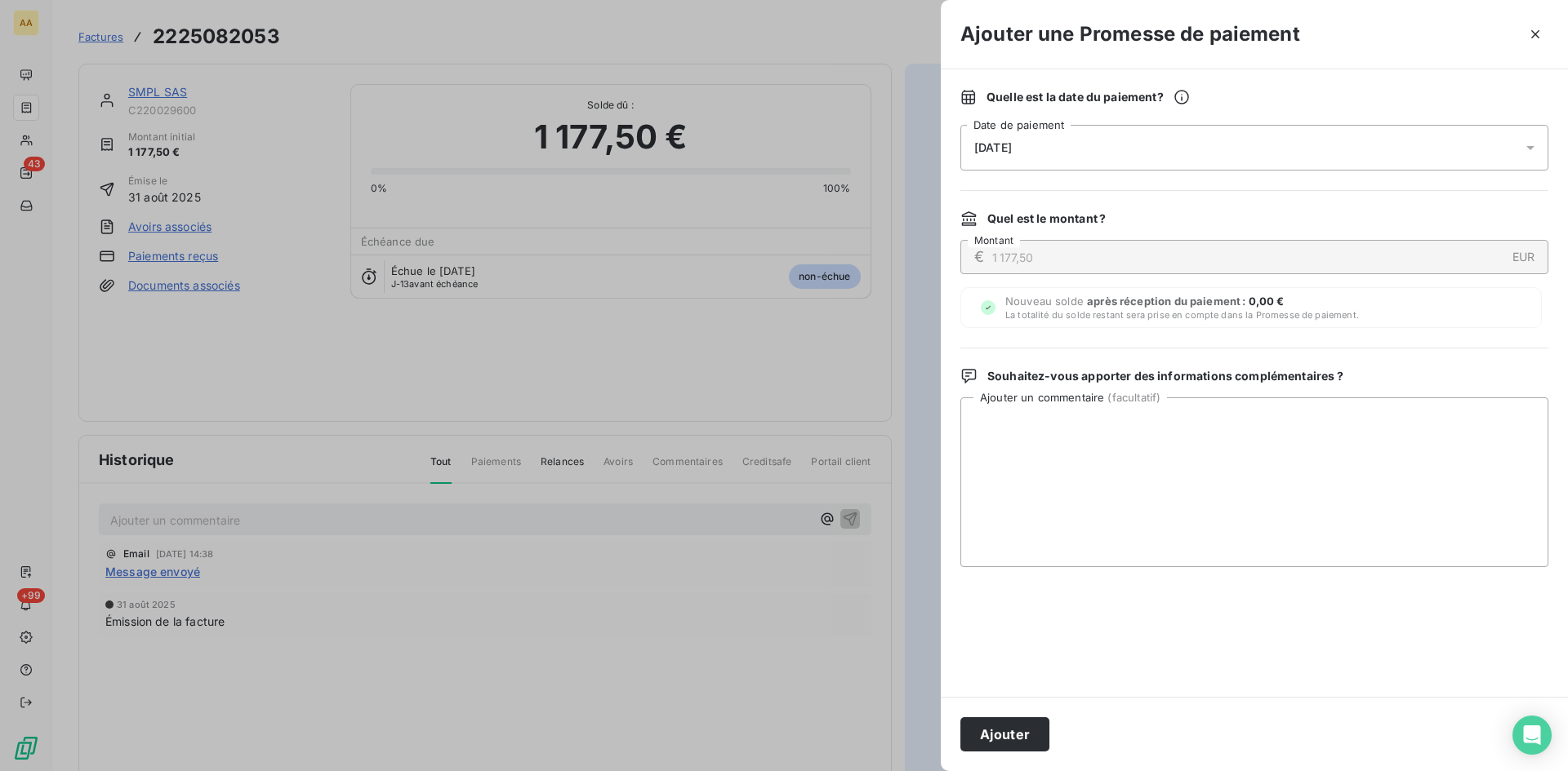
drag, startPoint x: 1002, startPoint y: 730, endPoint x: 812, endPoint y: 670, distance: 199.2
click at [999, 731] on button "Ajouter" at bounding box center [1005, 734] width 89 height 34
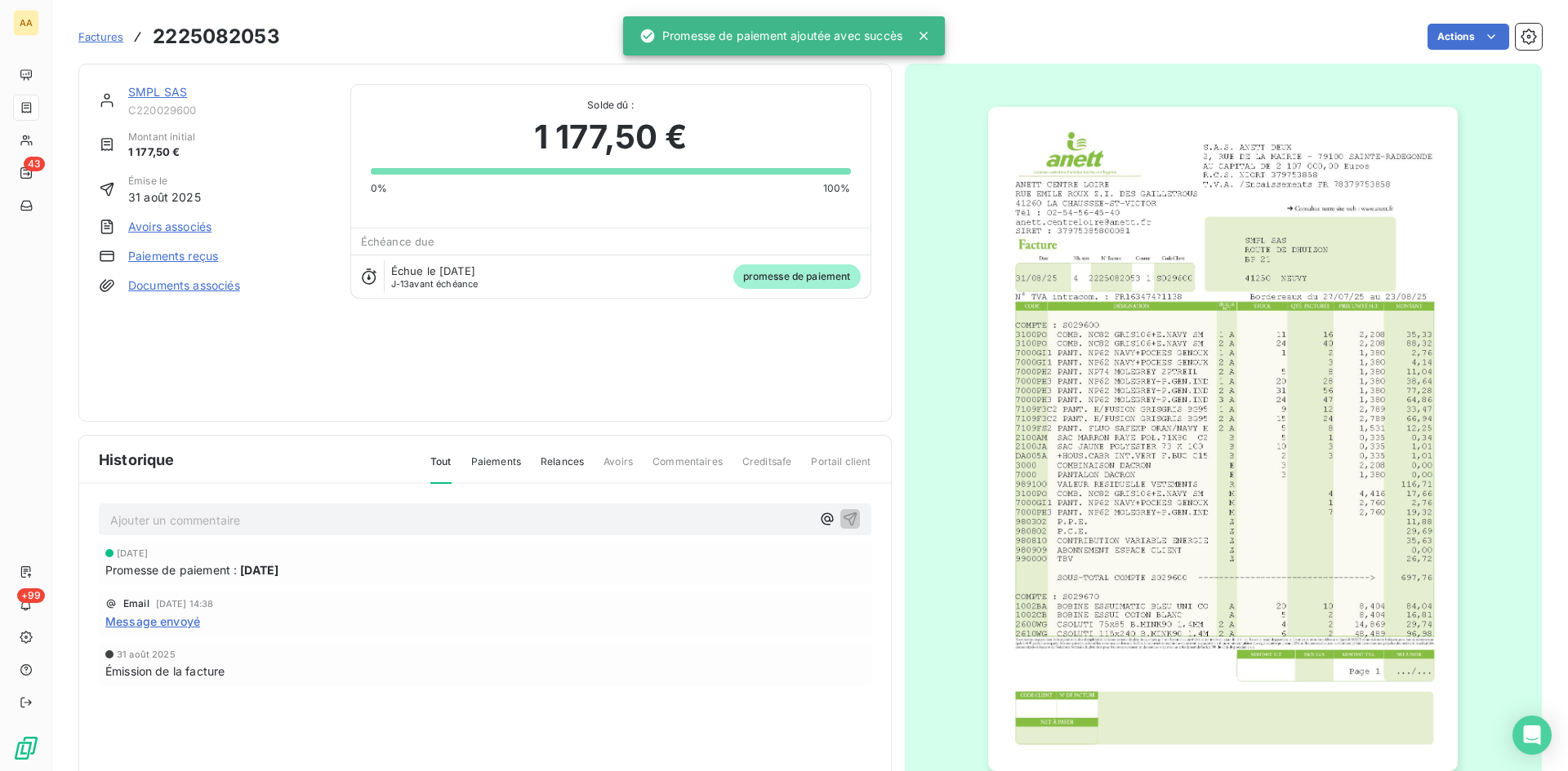
click at [384, 525] on p "Ajouter un commentaire ﻿" at bounding box center [461, 521] width 701 height 21
click at [843, 517] on icon "button" at bounding box center [849, 519] width 14 height 14
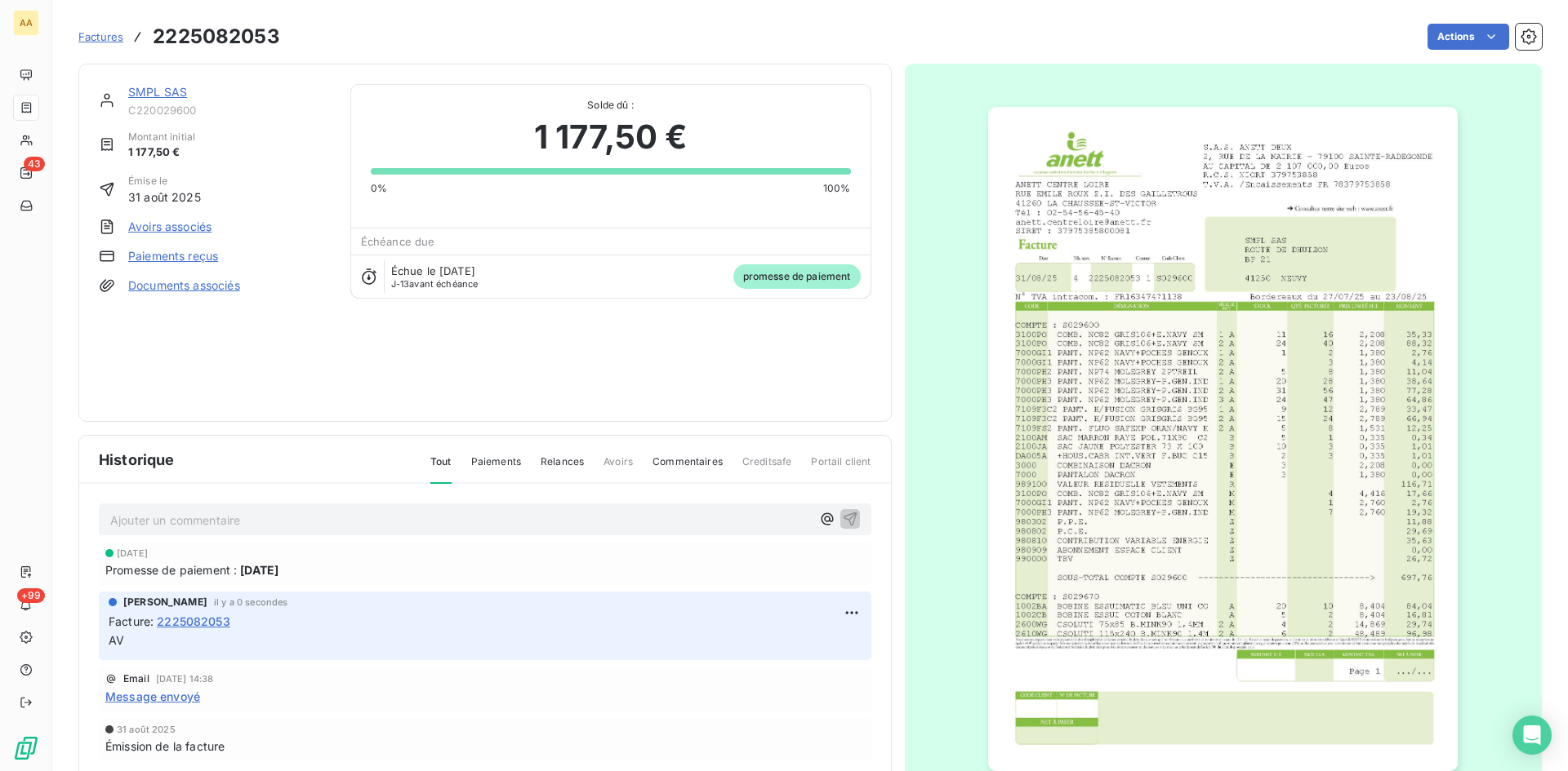
click at [175, 92] on link "SMPL SAS" at bounding box center [157, 91] width 58 height 14
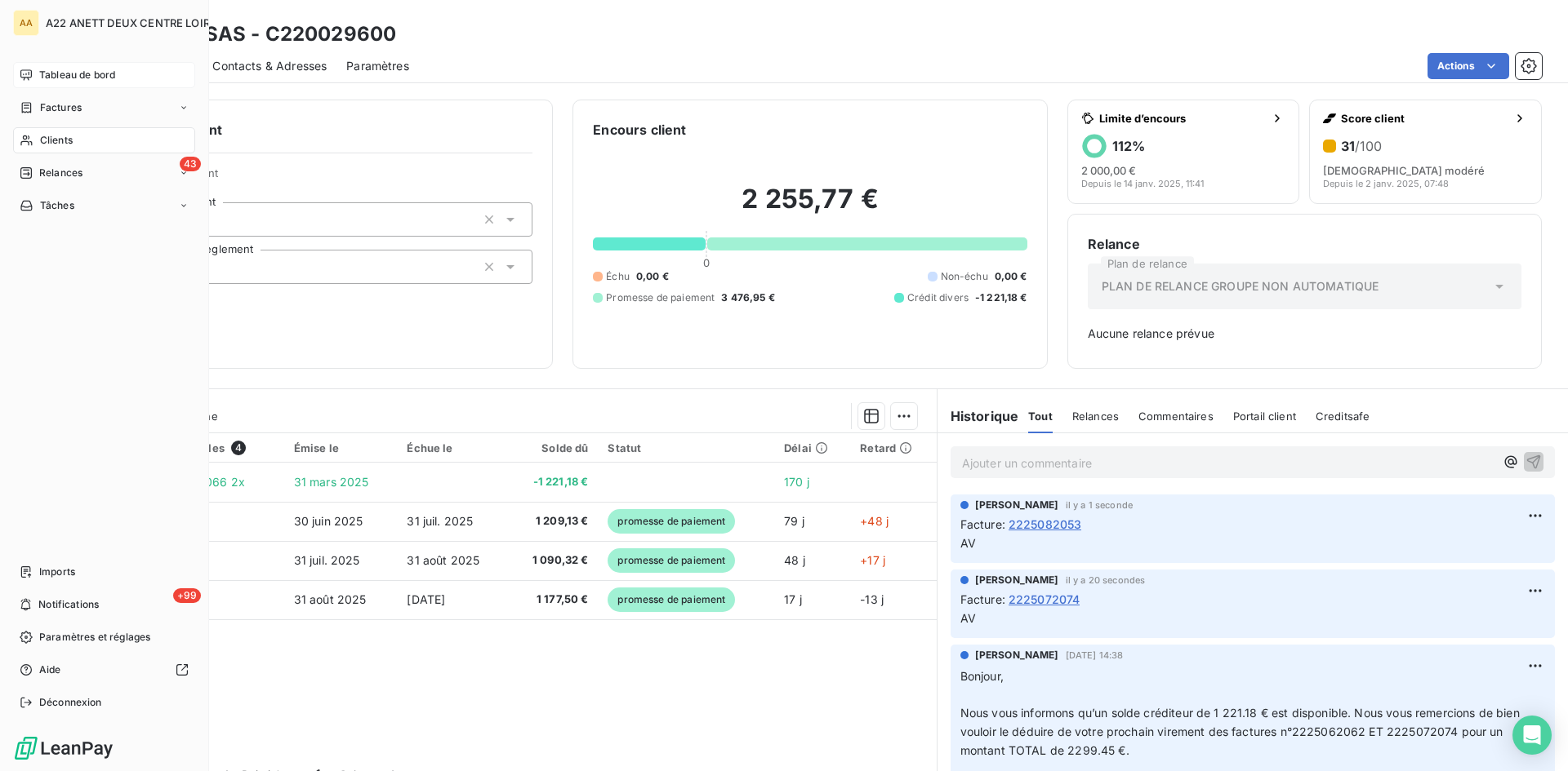
click at [59, 68] on span "Tableau de bord" at bounding box center [77, 75] width 76 height 15
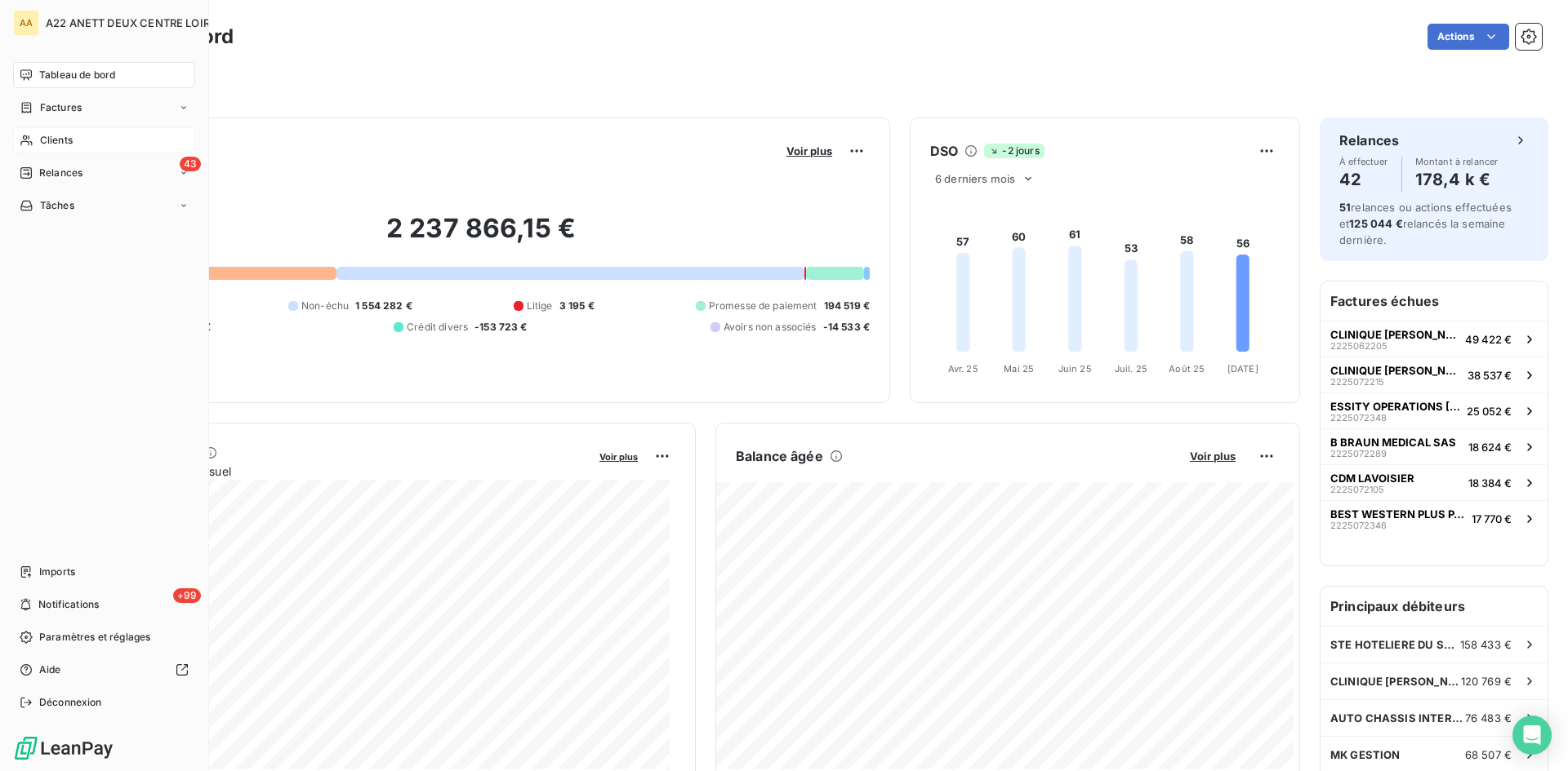
click at [58, 137] on span "Clients" at bounding box center [56, 140] width 33 height 15
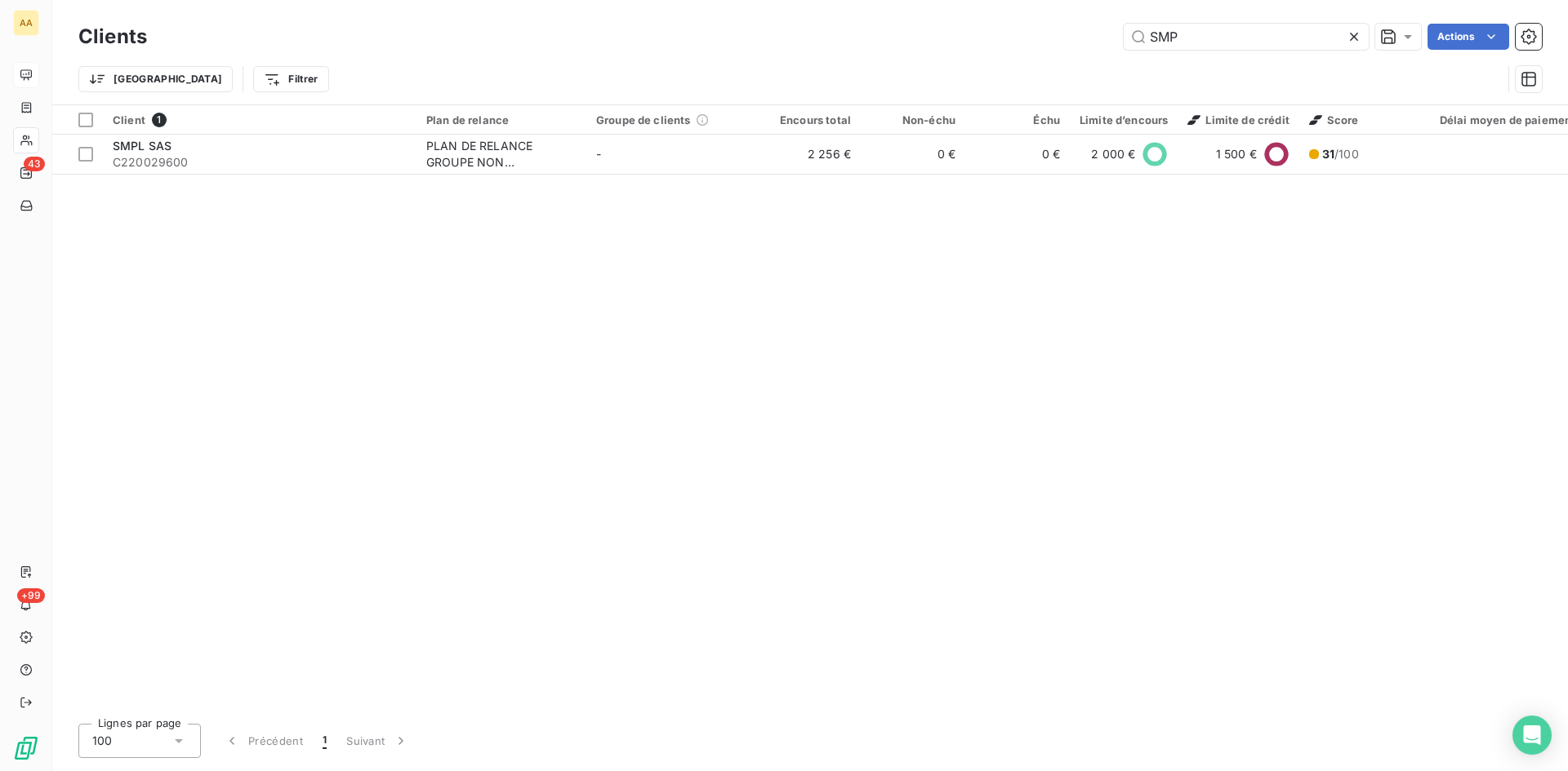
drag, startPoint x: 1192, startPoint y: 35, endPoint x: 1087, endPoint y: 36, distance: 105.0
click at [1087, 36] on div "SMP Actions" at bounding box center [854, 37] width 1375 height 26
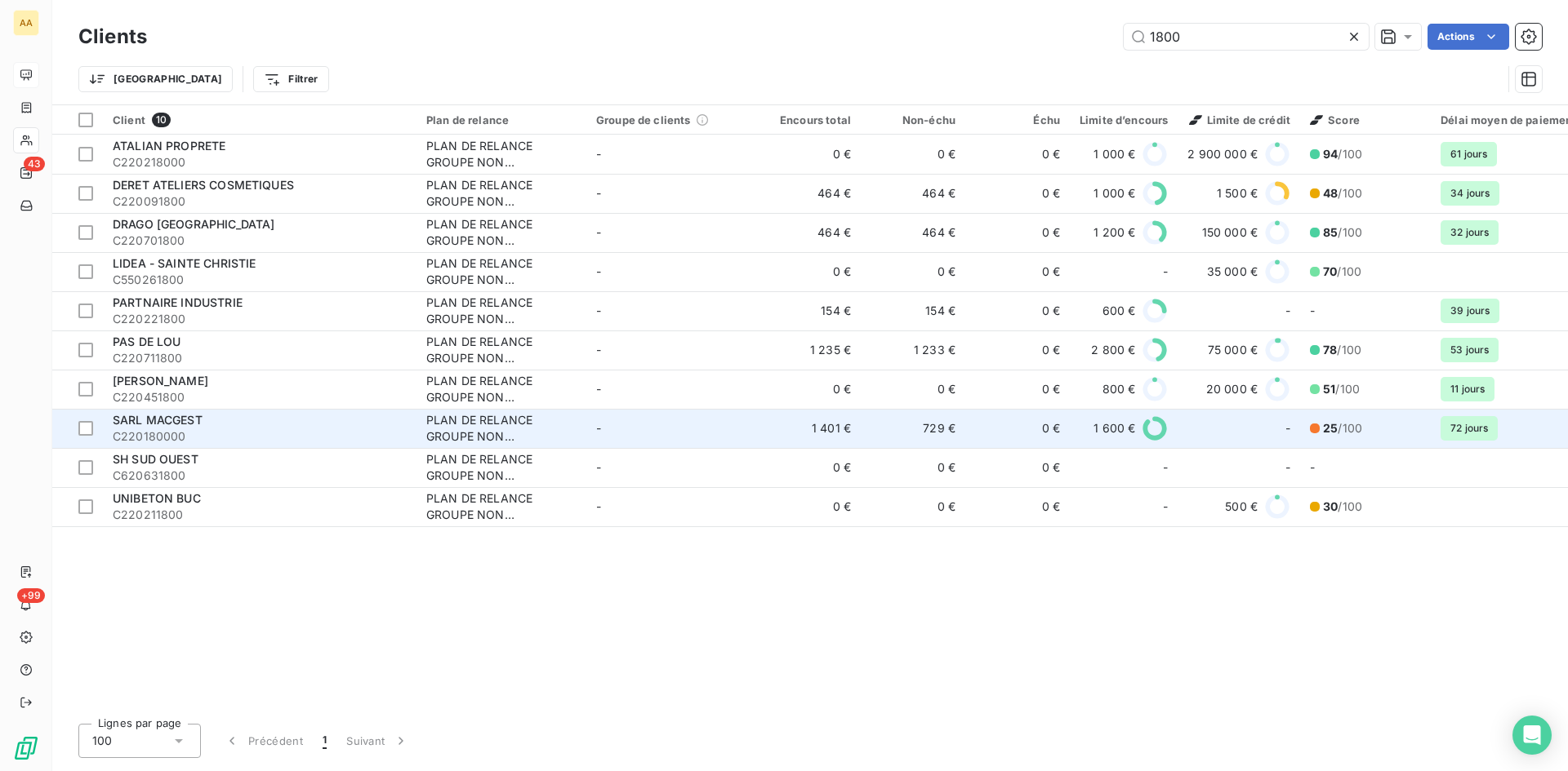
type input "1800"
click at [441, 430] on div "PLAN DE RELANCE GROUPE NON AUTOMATIQUE" at bounding box center [502, 428] width 151 height 33
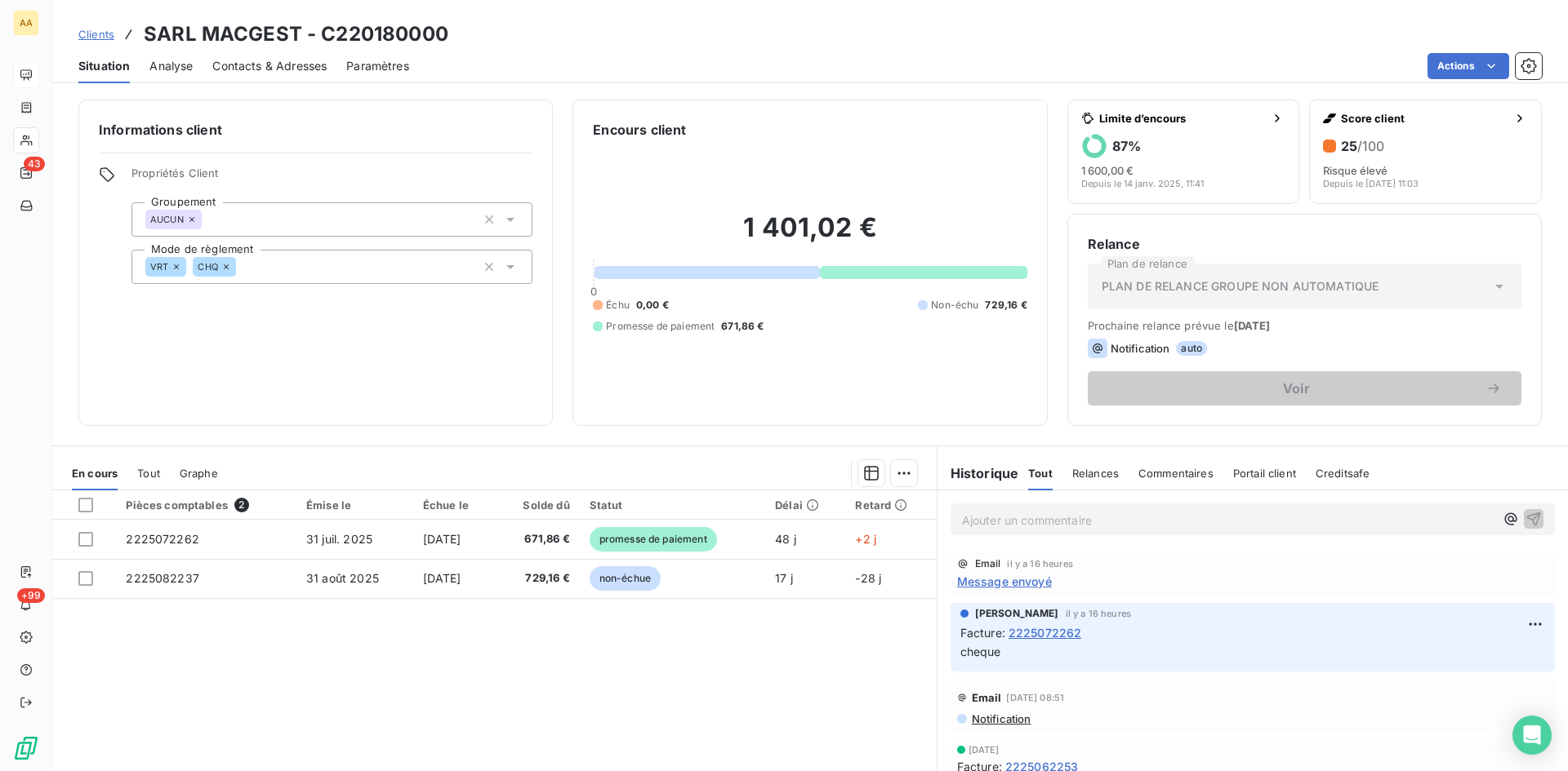
click at [988, 582] on span "Message envoyé" at bounding box center [1004, 582] width 95 height 17
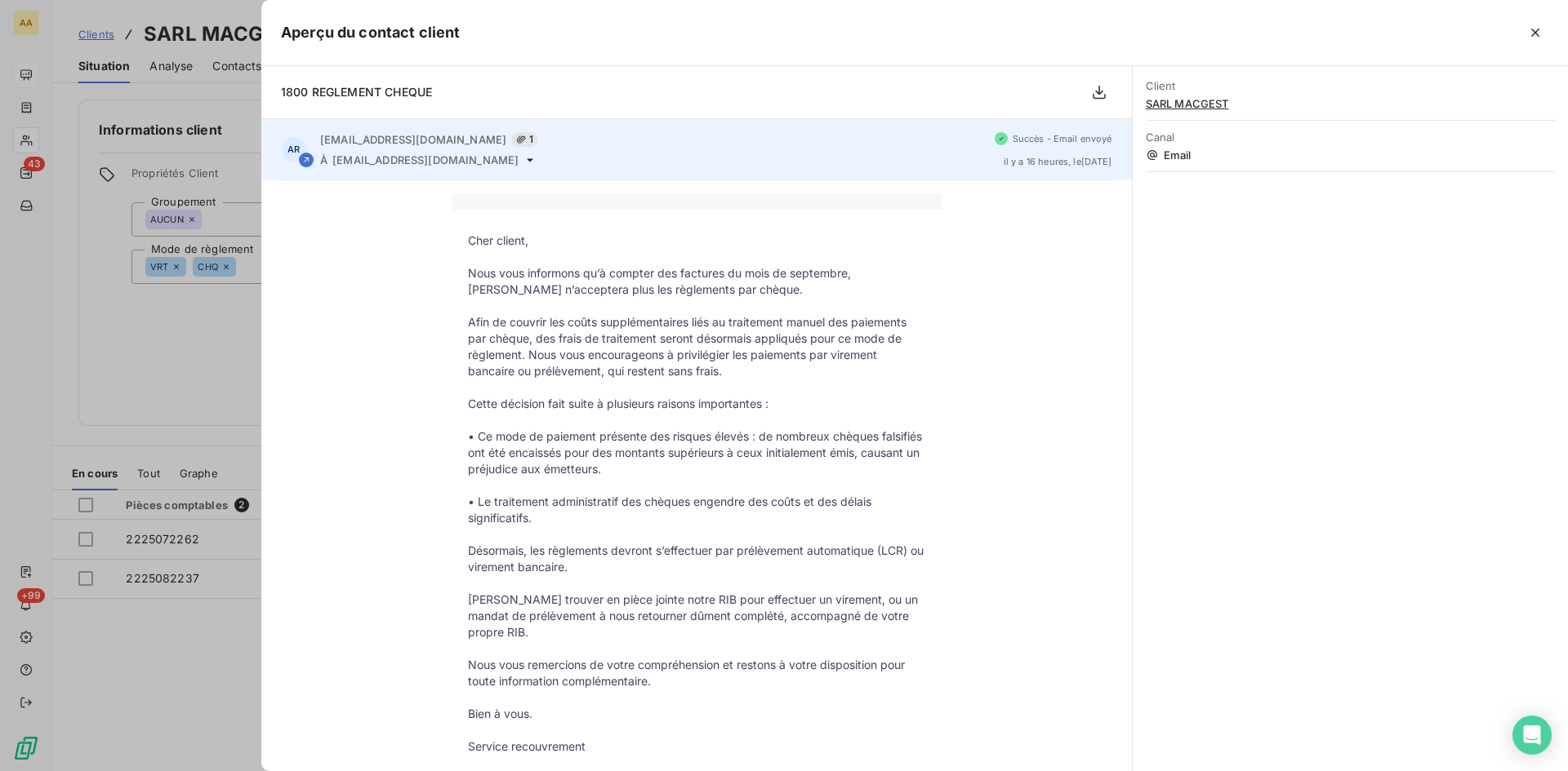
click at [511, 137] on span "1" at bounding box center [525, 139] width 27 height 15
click at [517, 137] on icon at bounding box center [522, 139] width 9 height 8
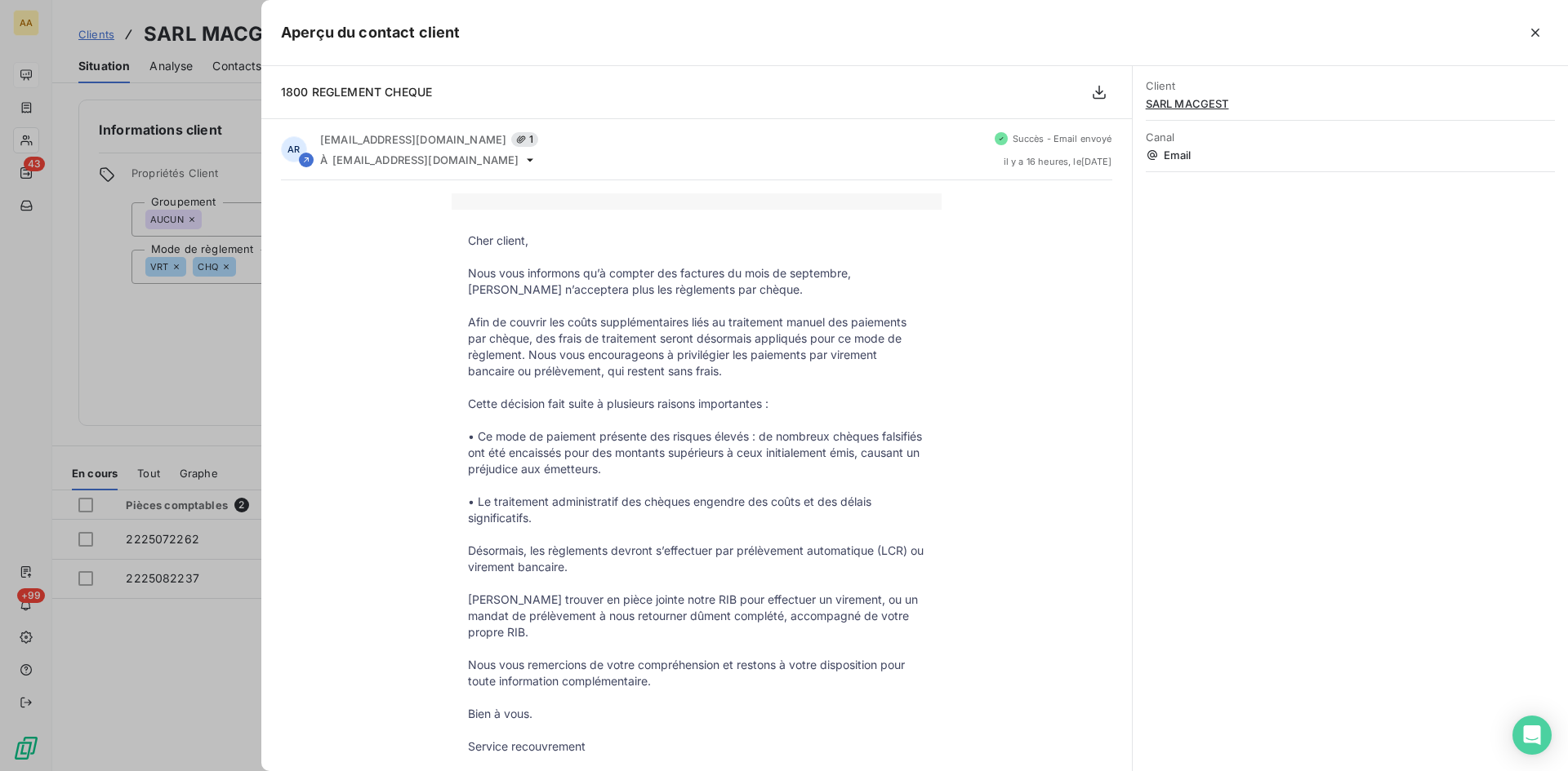
click at [161, 345] on div at bounding box center [784, 385] width 1568 height 771
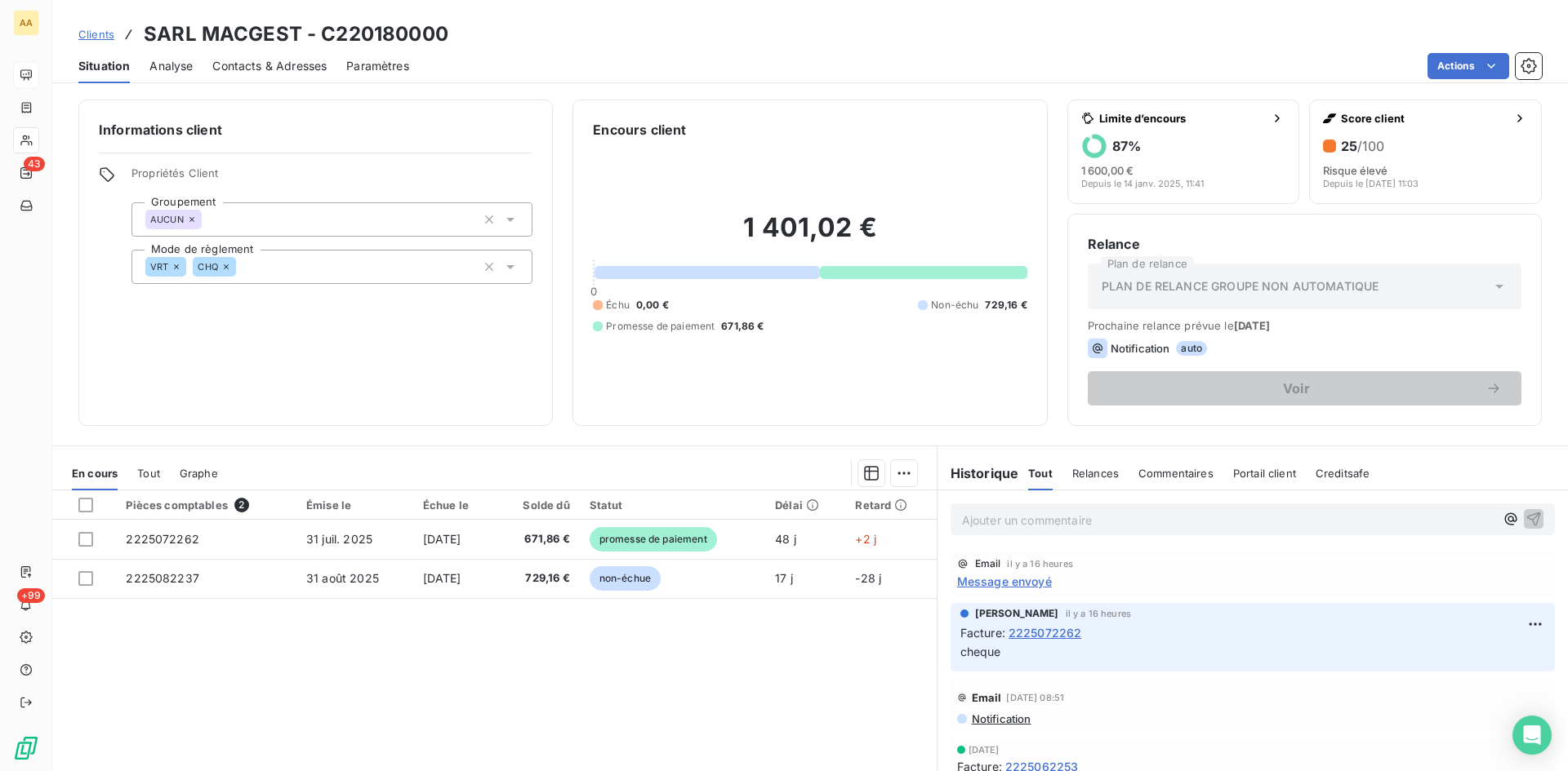
click at [1006, 580] on span "Message envoyé" at bounding box center [1004, 582] width 95 height 17
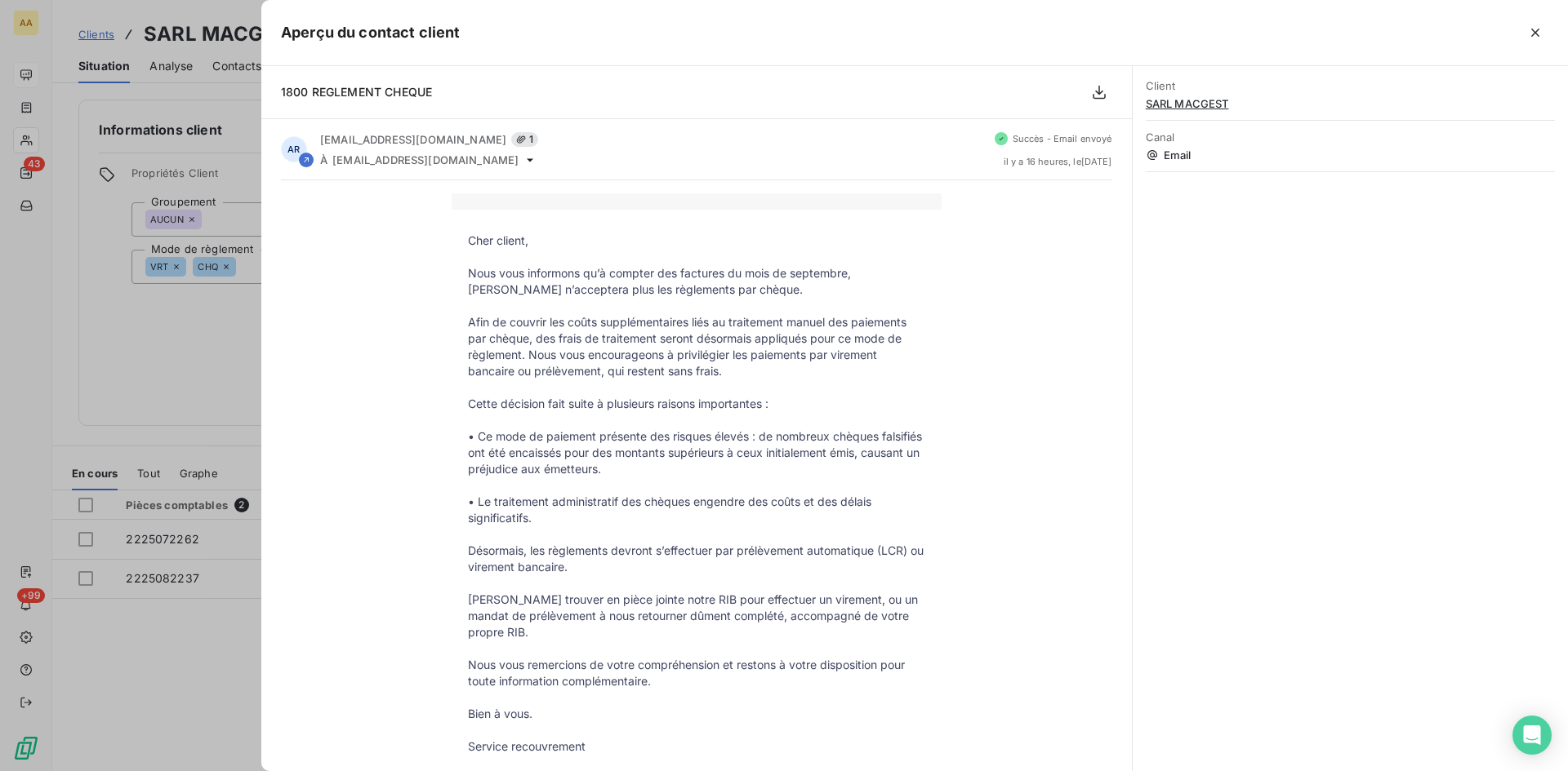
click at [164, 368] on div at bounding box center [784, 385] width 1568 height 771
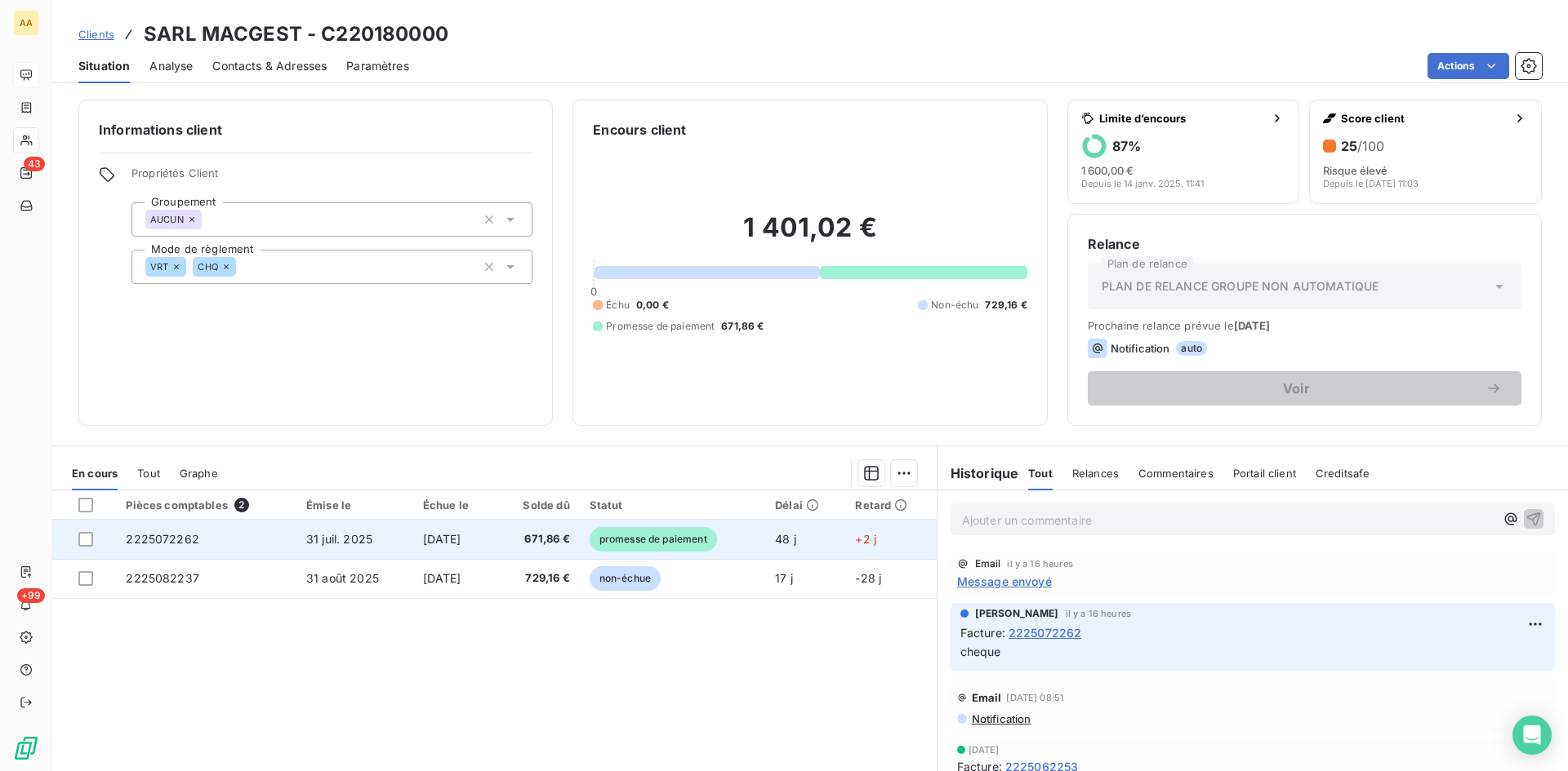
click at [690, 538] on span "promesse de paiement" at bounding box center [653, 539] width 127 height 24
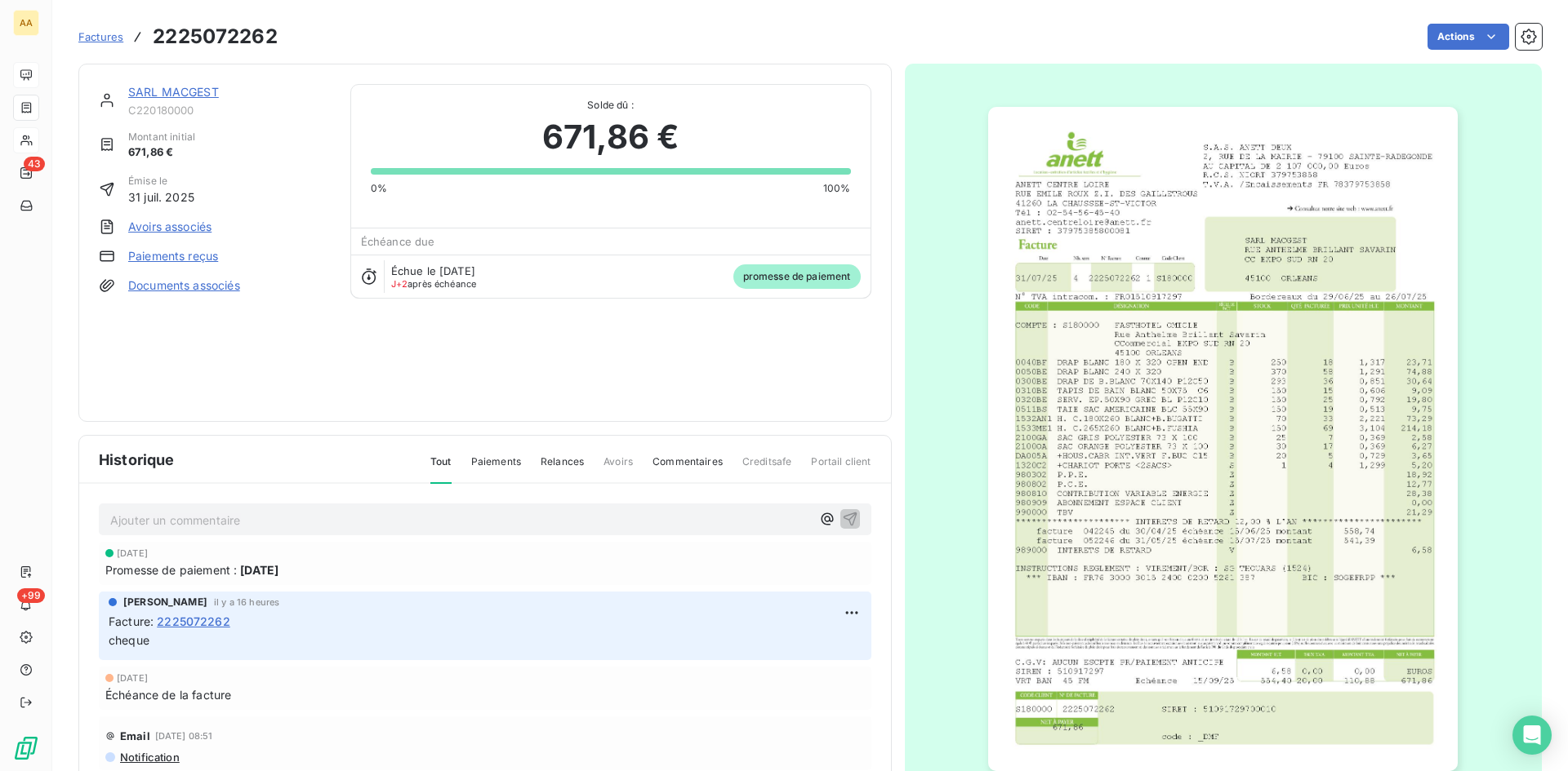
click at [181, 93] on link "SARL MACGEST" at bounding box center [173, 91] width 90 height 14
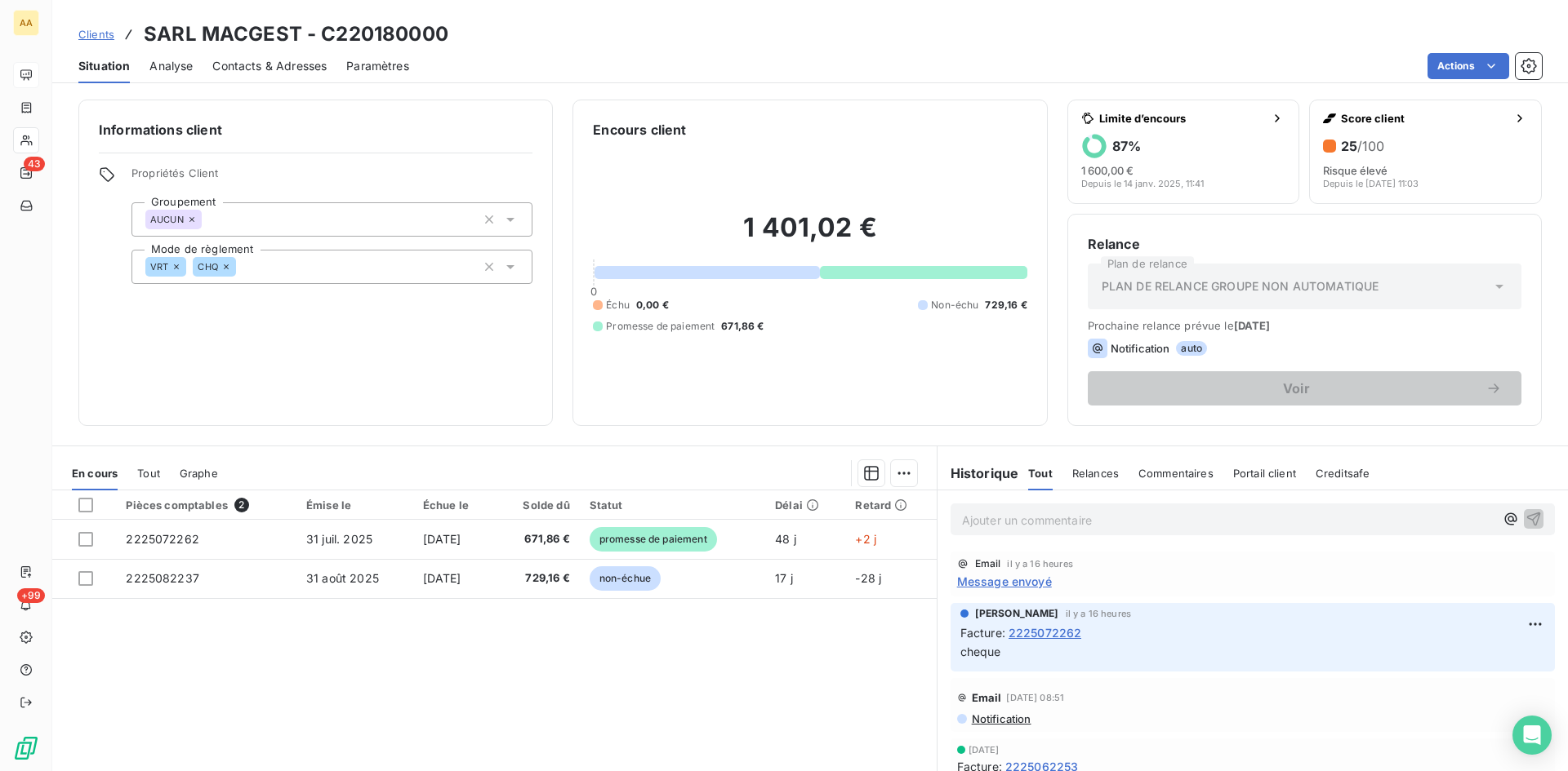
click at [991, 580] on span "Message envoyé" at bounding box center [1004, 582] width 95 height 17
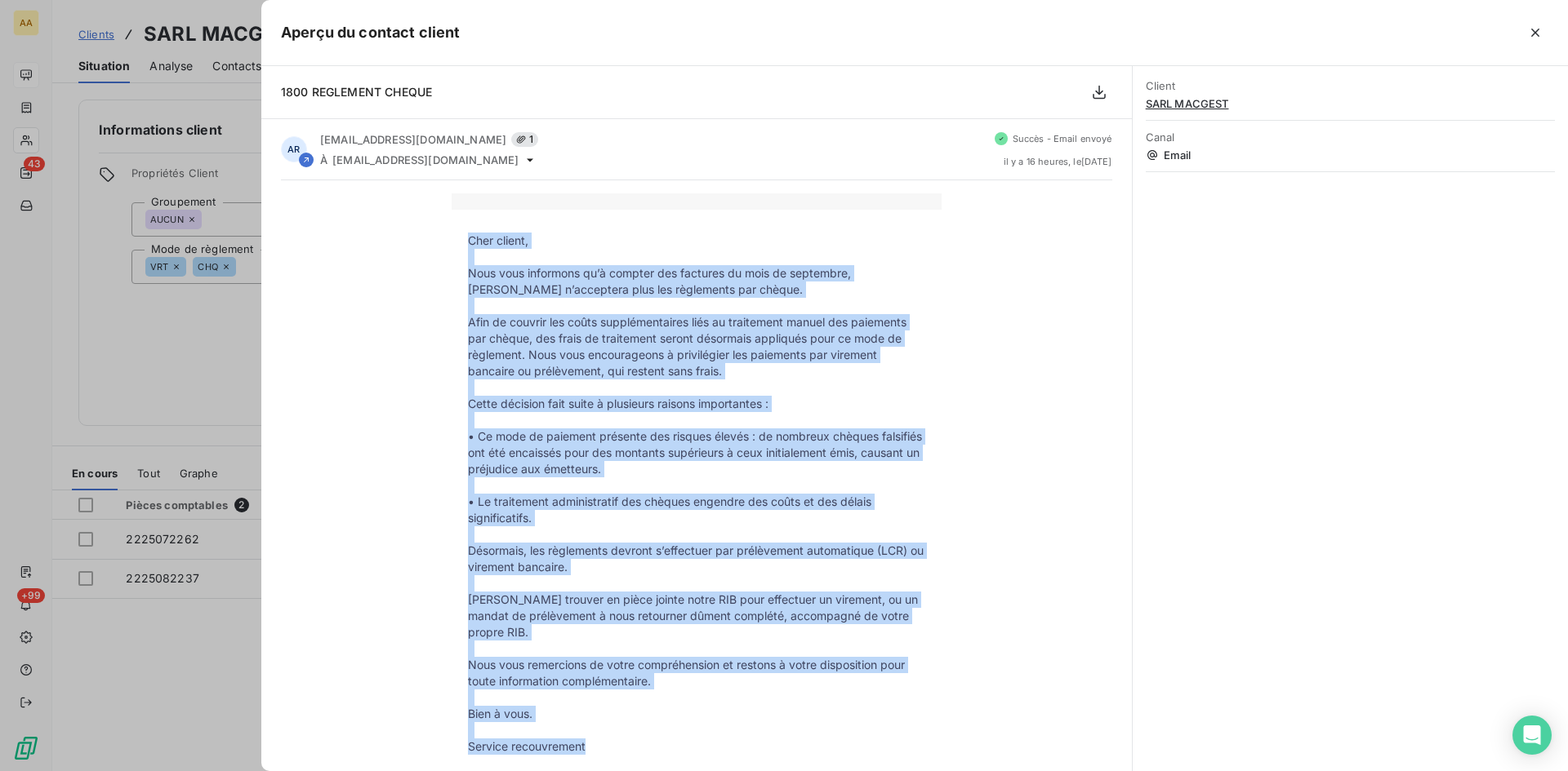
drag, startPoint x: 590, startPoint y: 619, endPoint x: 461, endPoint y: 245, distance: 395.6
click at [458, 240] on tbody "Cher client, Nous vous informons qu’à compter des factures du mois de septembre…" at bounding box center [696, 493] width 490 height 522
copy tbody "Lore ipsumd, Sita cons adipiscin el’s doeiusm tem incididu ut labo et doloremag…"
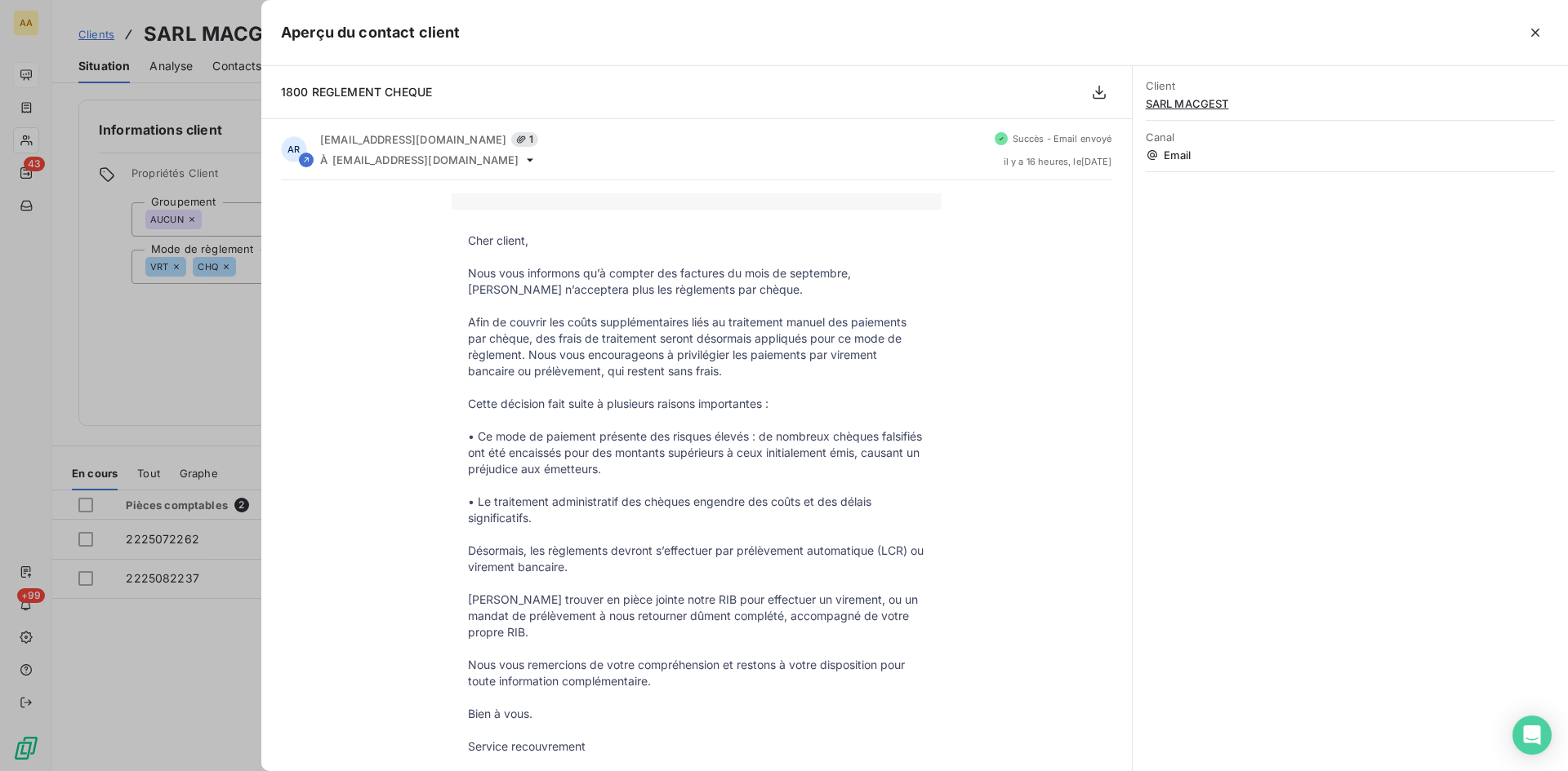
click at [163, 358] on div at bounding box center [784, 385] width 1568 height 771
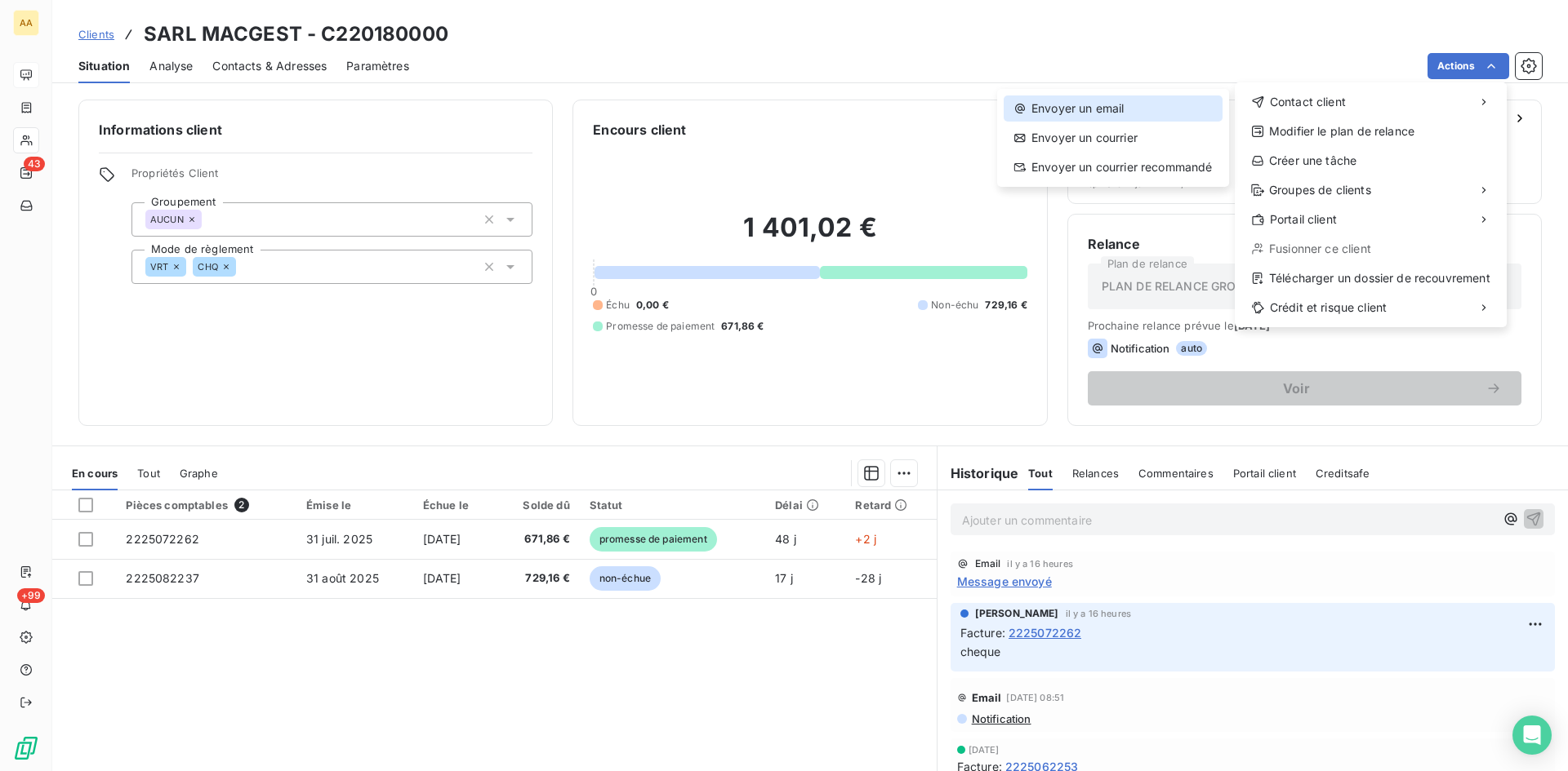
click at [1092, 106] on div "Envoyer un email" at bounding box center [1113, 108] width 218 height 26
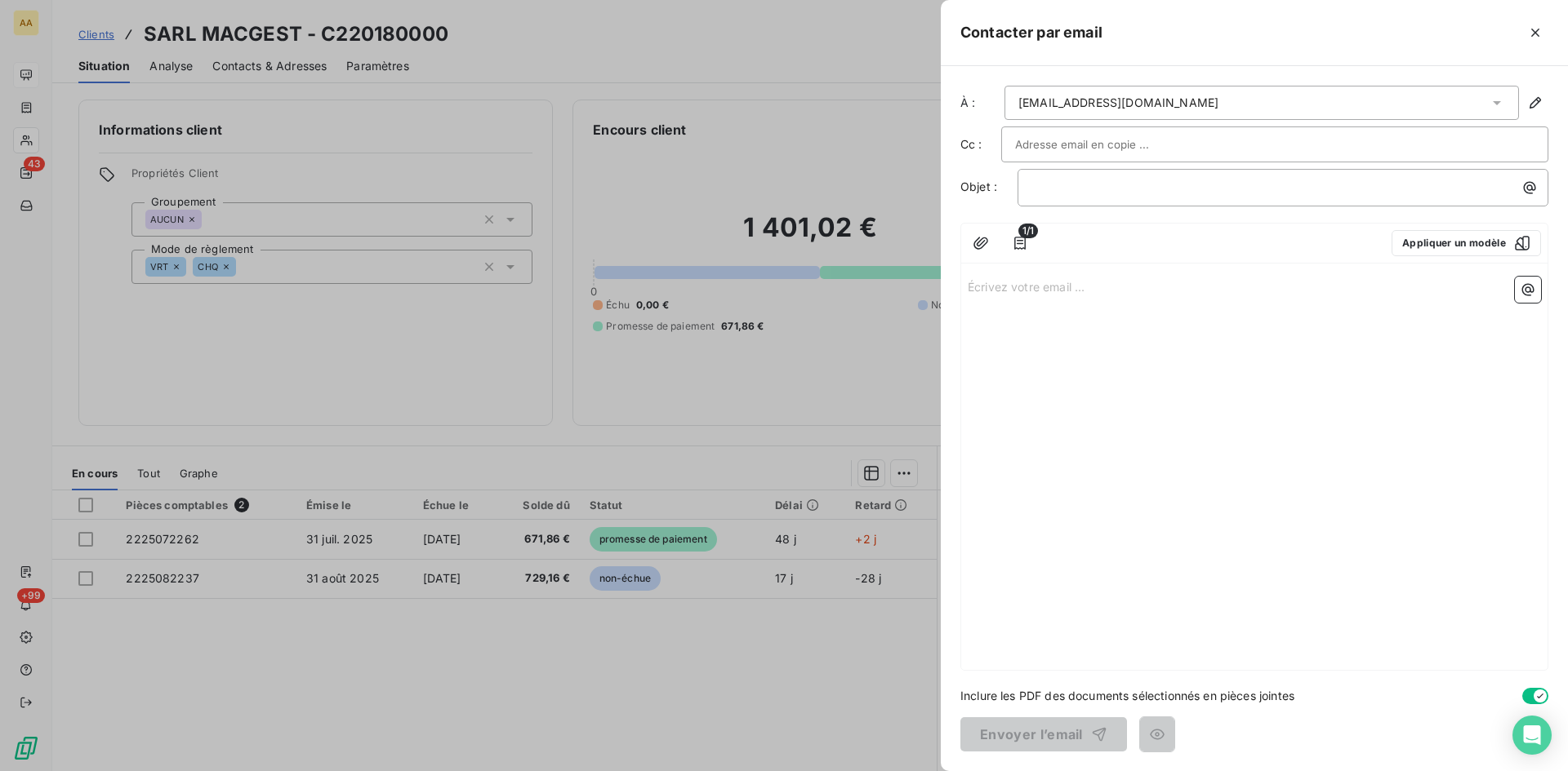
click at [971, 288] on p "Écrivez votre email ... ﻿" at bounding box center [1253, 286] width 574 height 19
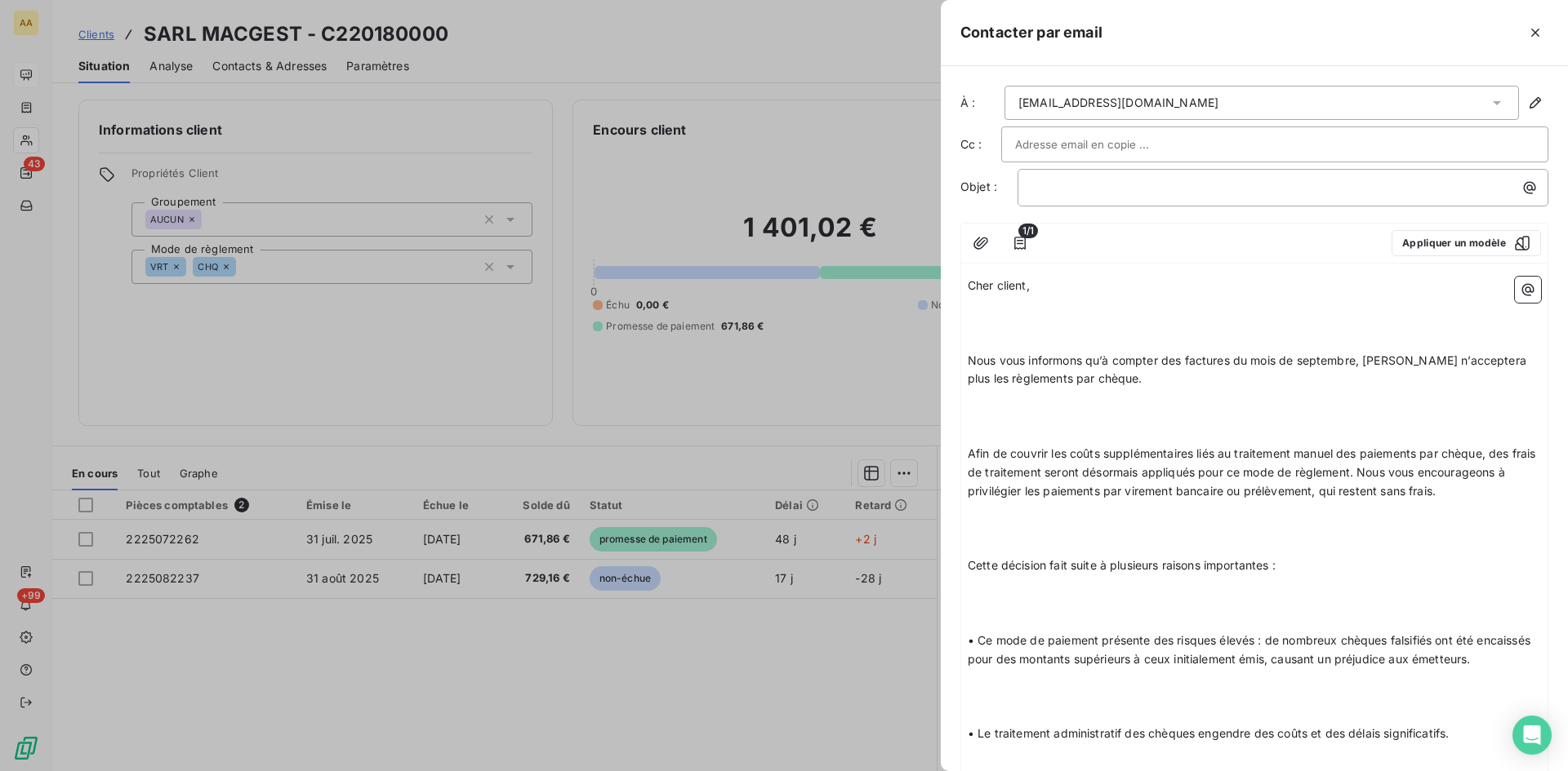
click at [1055, 297] on p "﻿" at bounding box center [1253, 305] width 574 height 19
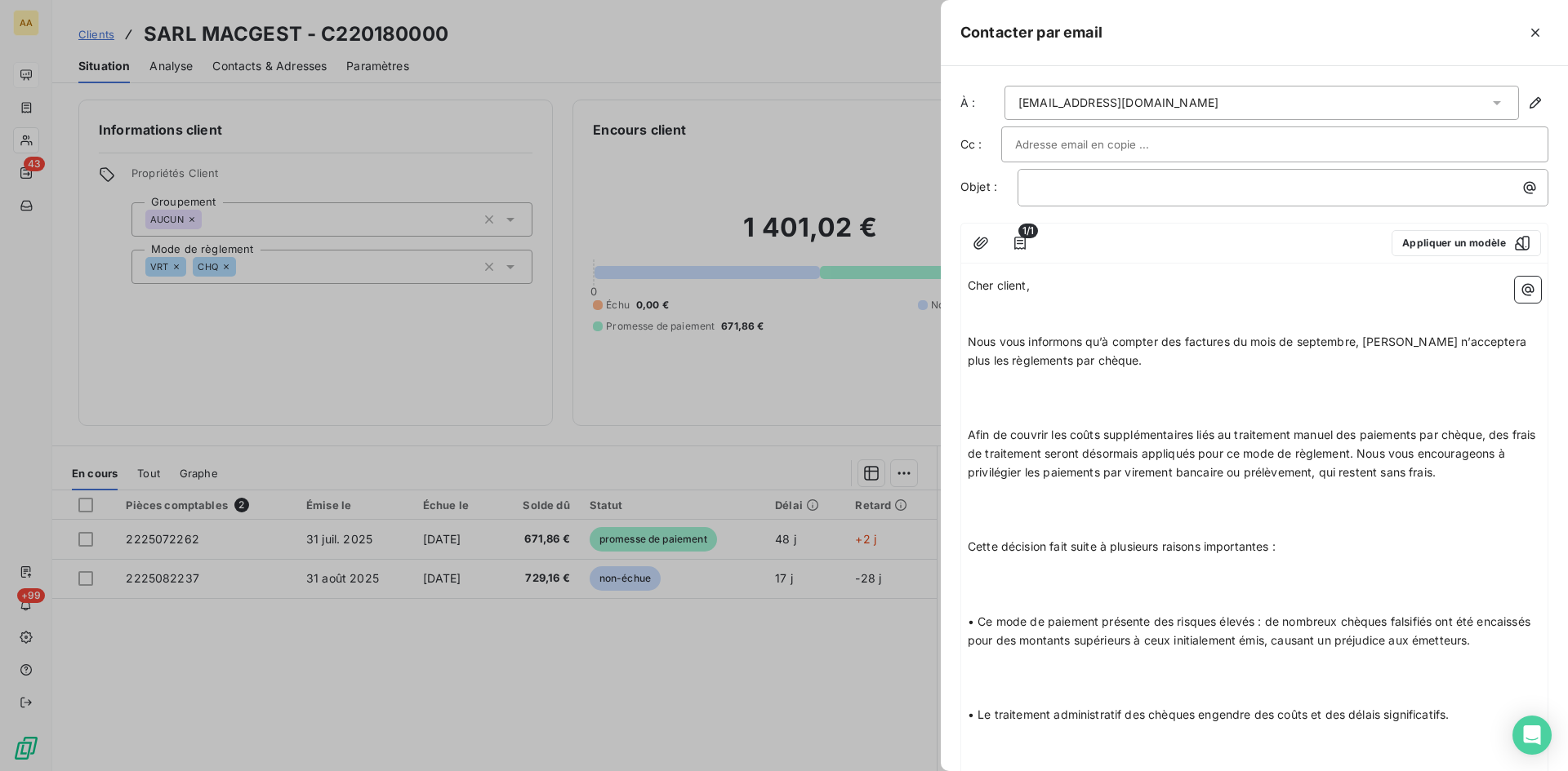
click at [1109, 354] on p "Nous vous informons qu’à compter des factures du mois de septembre, [PERSON_NAM…" at bounding box center [1253, 352] width 574 height 38
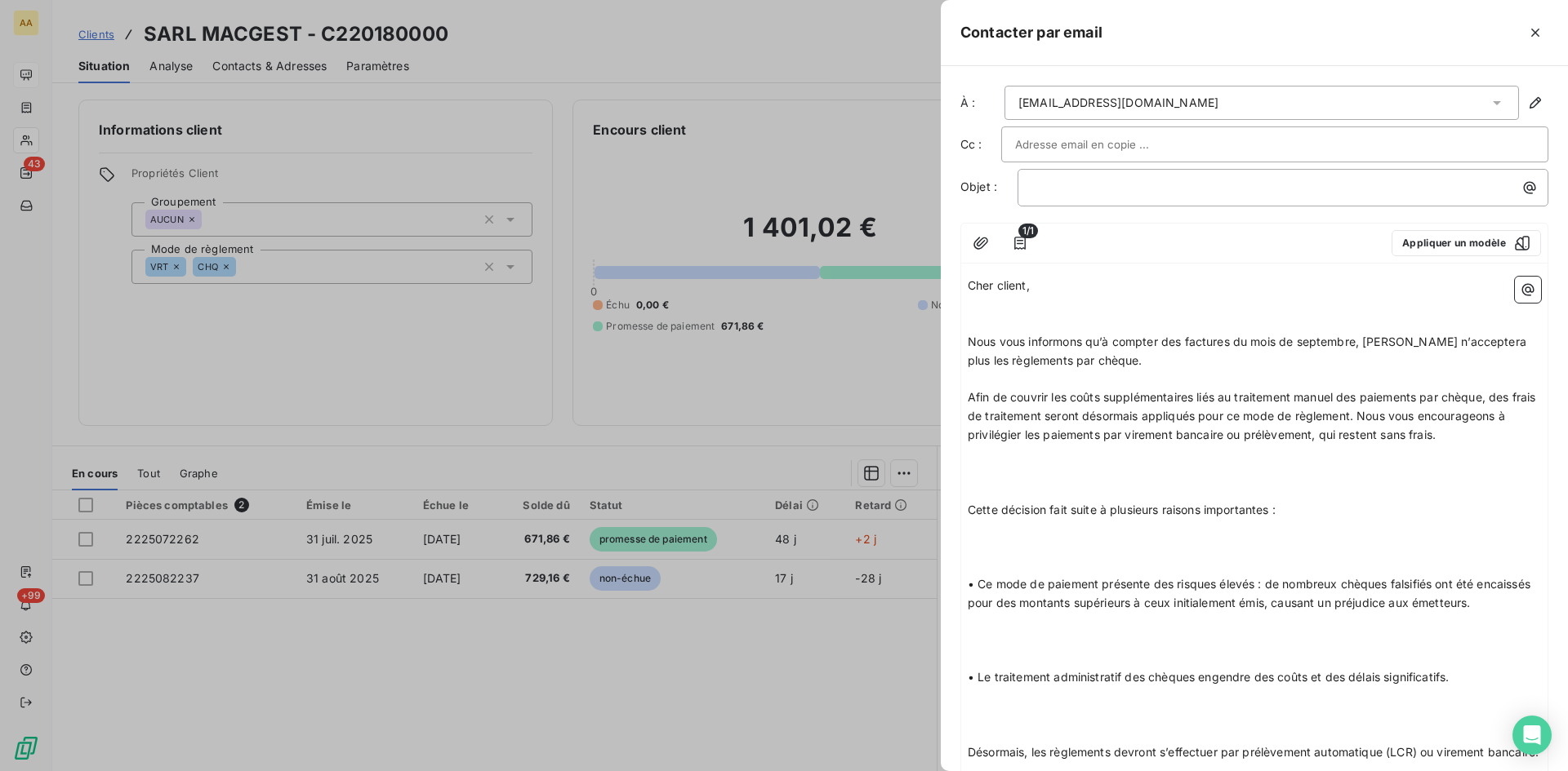
click at [1474, 435] on p "Afin de couvrir les coûts supplémentaires liés au traitement manuel des paiemen…" at bounding box center [1253, 417] width 574 height 56
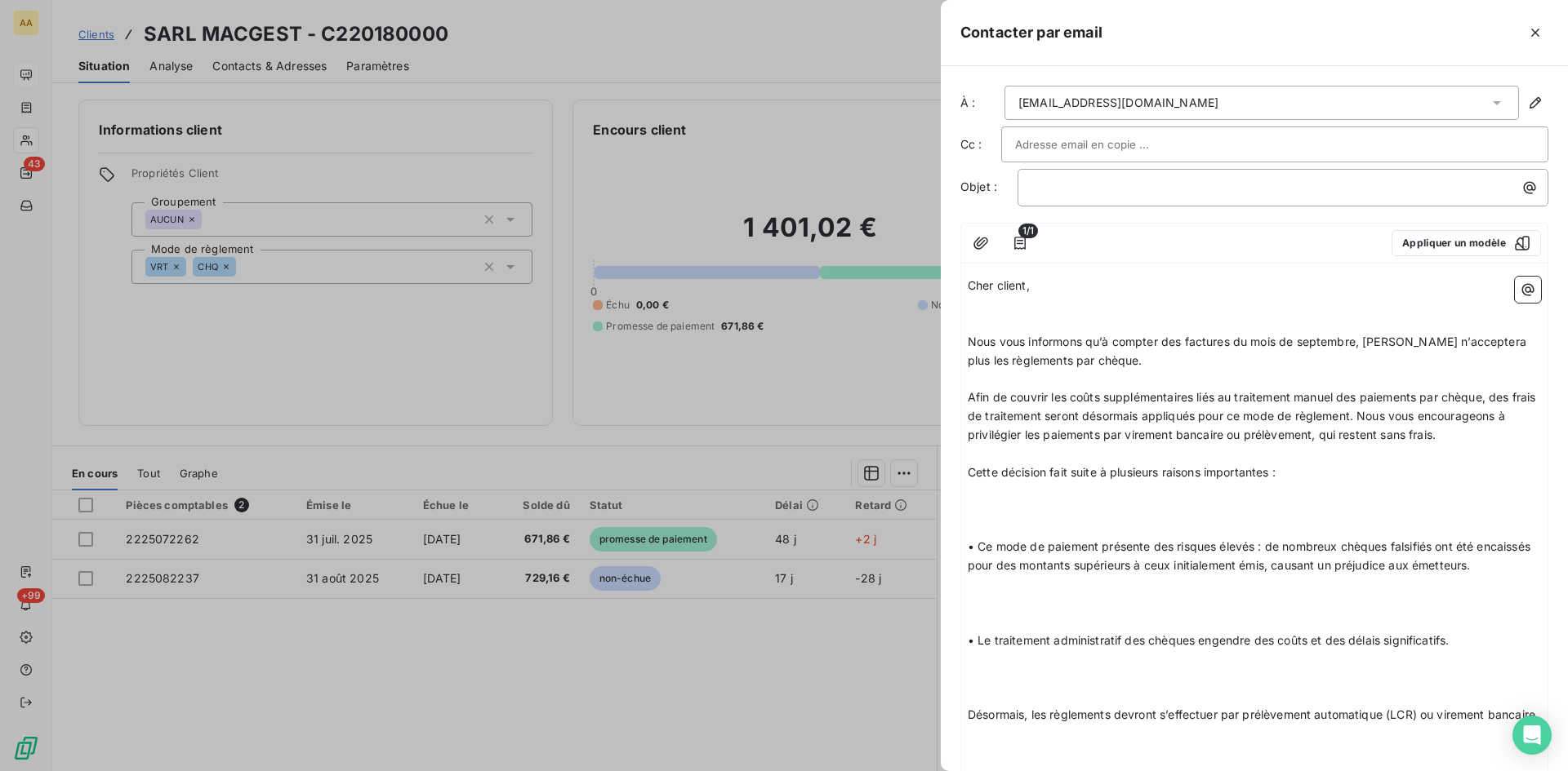
click at [1310, 474] on p "Cette décision fait suite à plusieurs raisons importantes :" at bounding box center [1253, 473] width 574 height 19
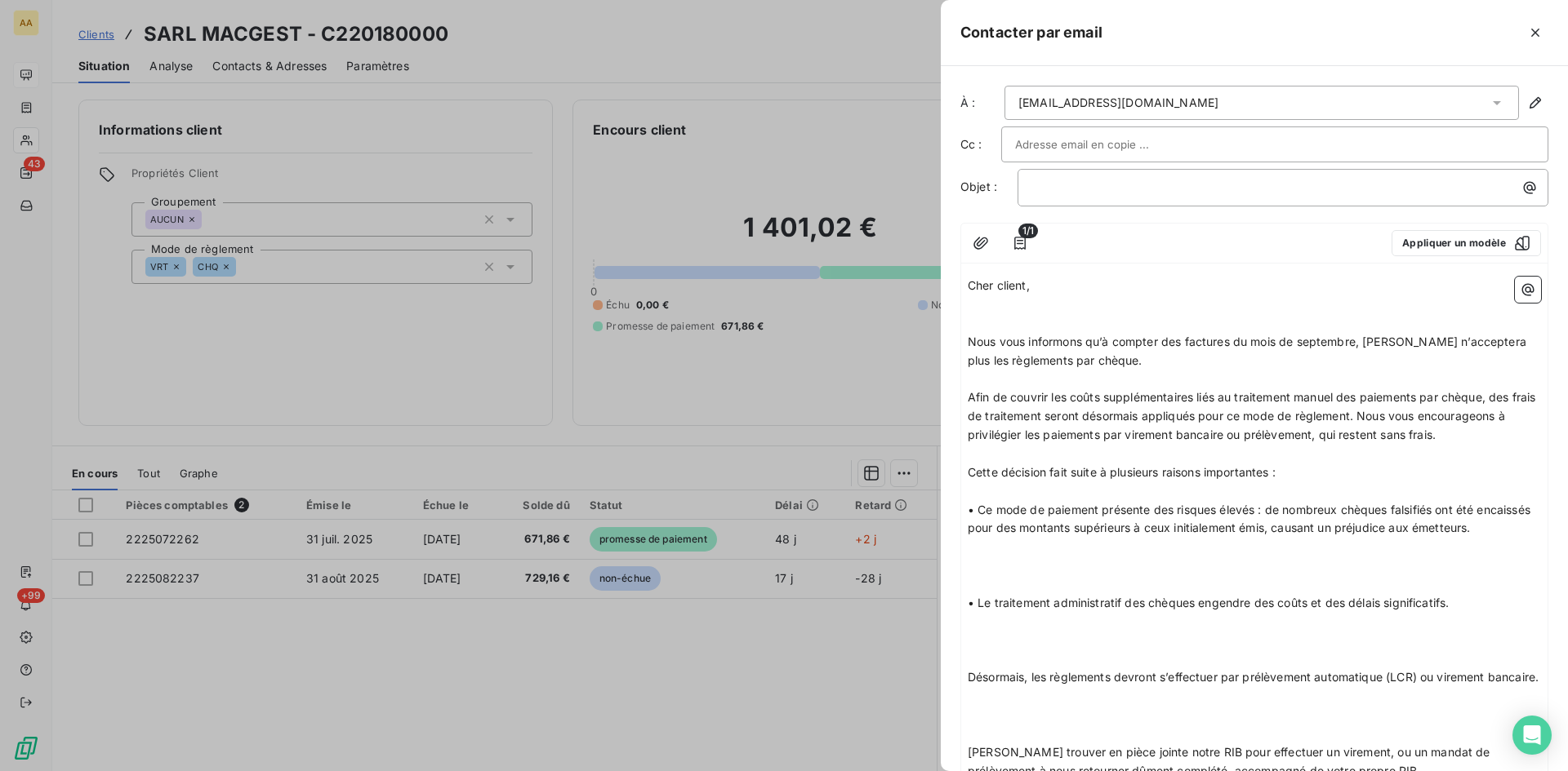
click at [1043, 538] on p "• Ce mode de paiement présente des risques élevés : de nombreux chèques falsifi…" at bounding box center [1253, 520] width 574 height 38
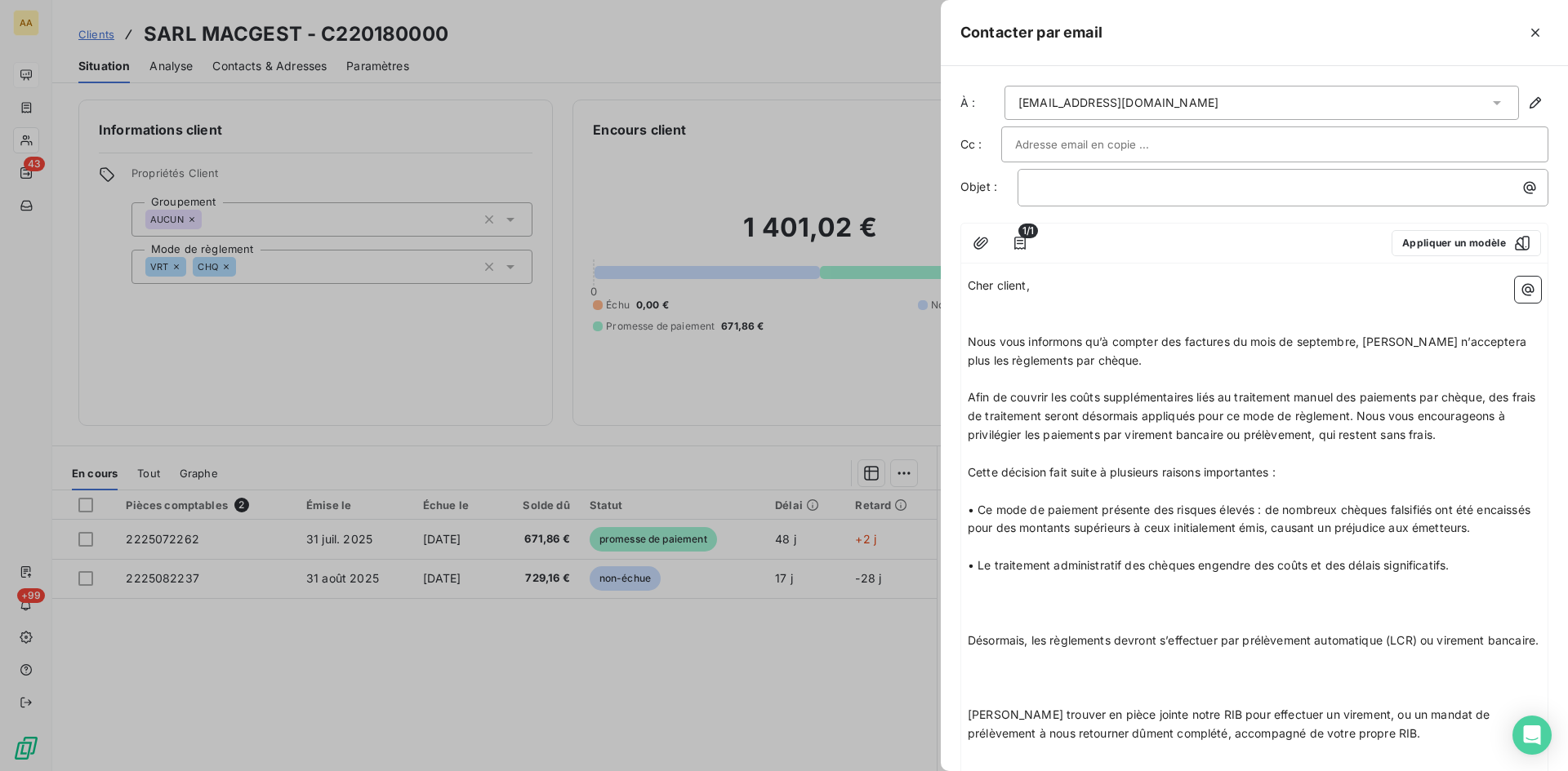
click at [1482, 575] on p "• Le traitement administratif des chèques engendre des coûts et des délais sign…" at bounding box center [1253, 566] width 574 height 19
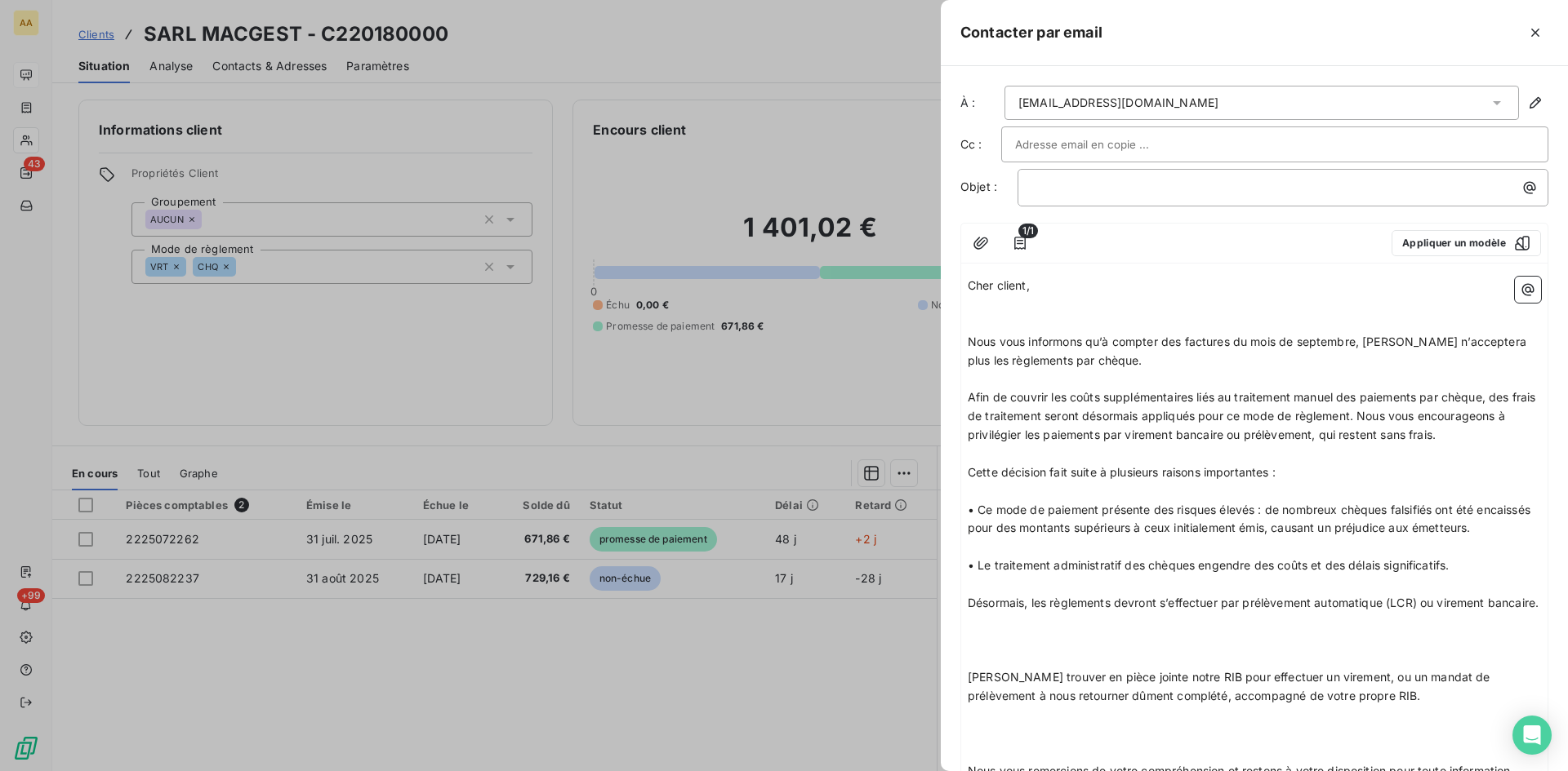
click at [1039, 613] on p "Désormais, les règlements devront s’effectuer par prélèvement automatique (LCR)…" at bounding box center [1253, 603] width 574 height 19
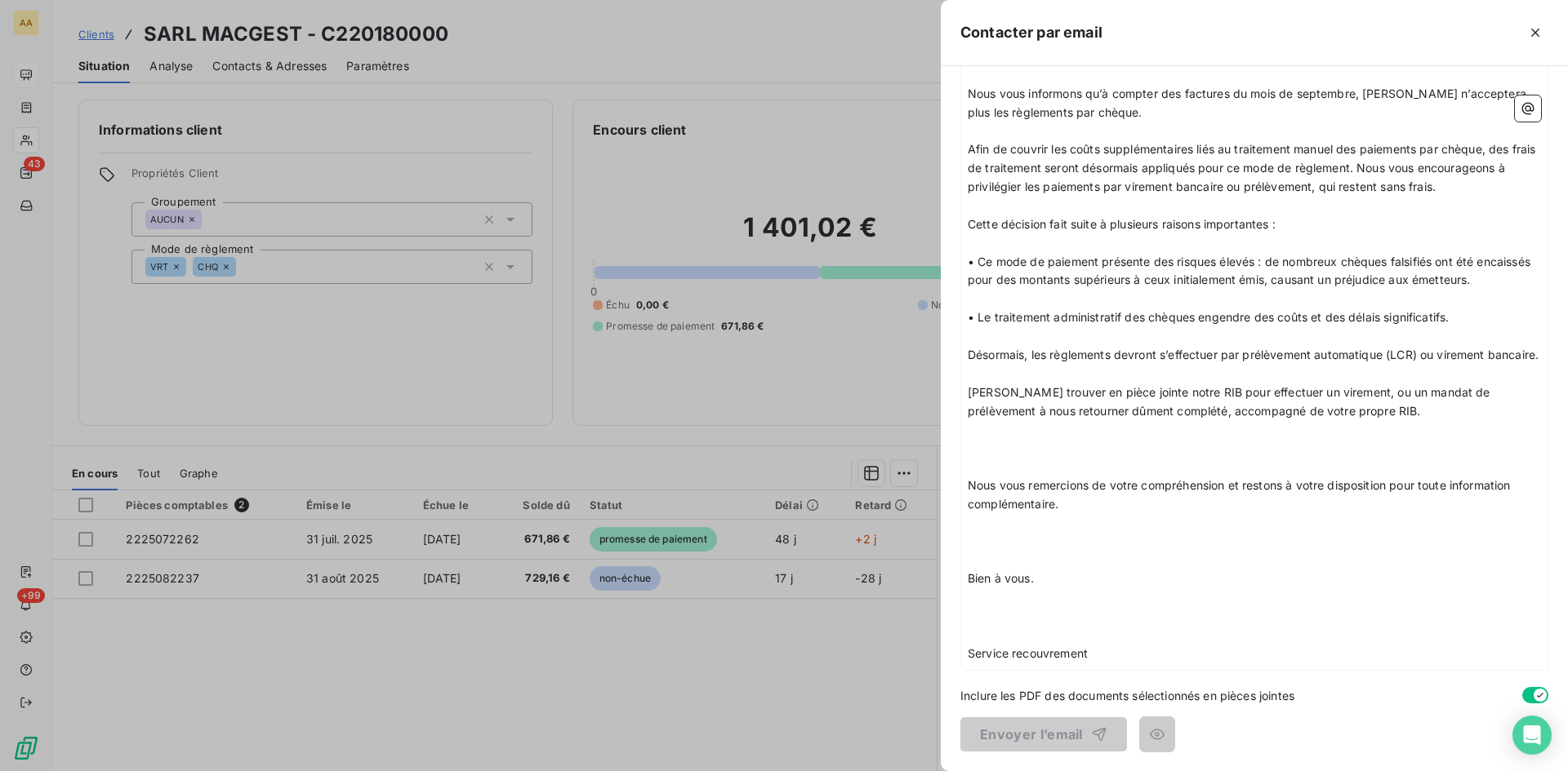
scroll to position [285, 0]
click at [1368, 410] on p "[PERSON_NAME] trouver en pièce jointe notre RIB pour effectuer un virement, ou …" at bounding box center [1253, 402] width 574 height 38
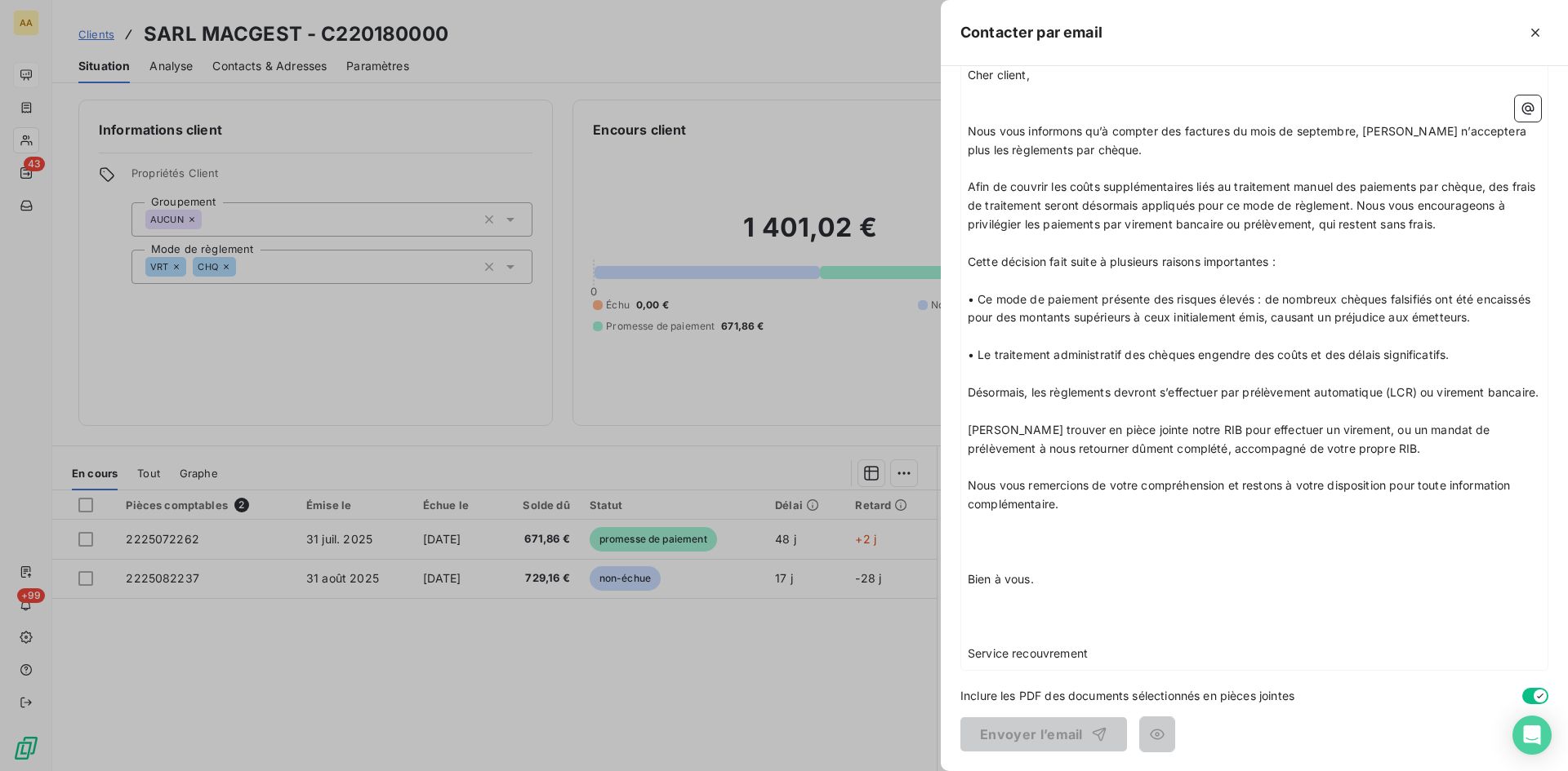
scroll to position [249, 0]
click at [1113, 511] on p "Nous vous remercions de votre compréhension et restons à votre disposition pour…" at bounding box center [1253, 495] width 574 height 38
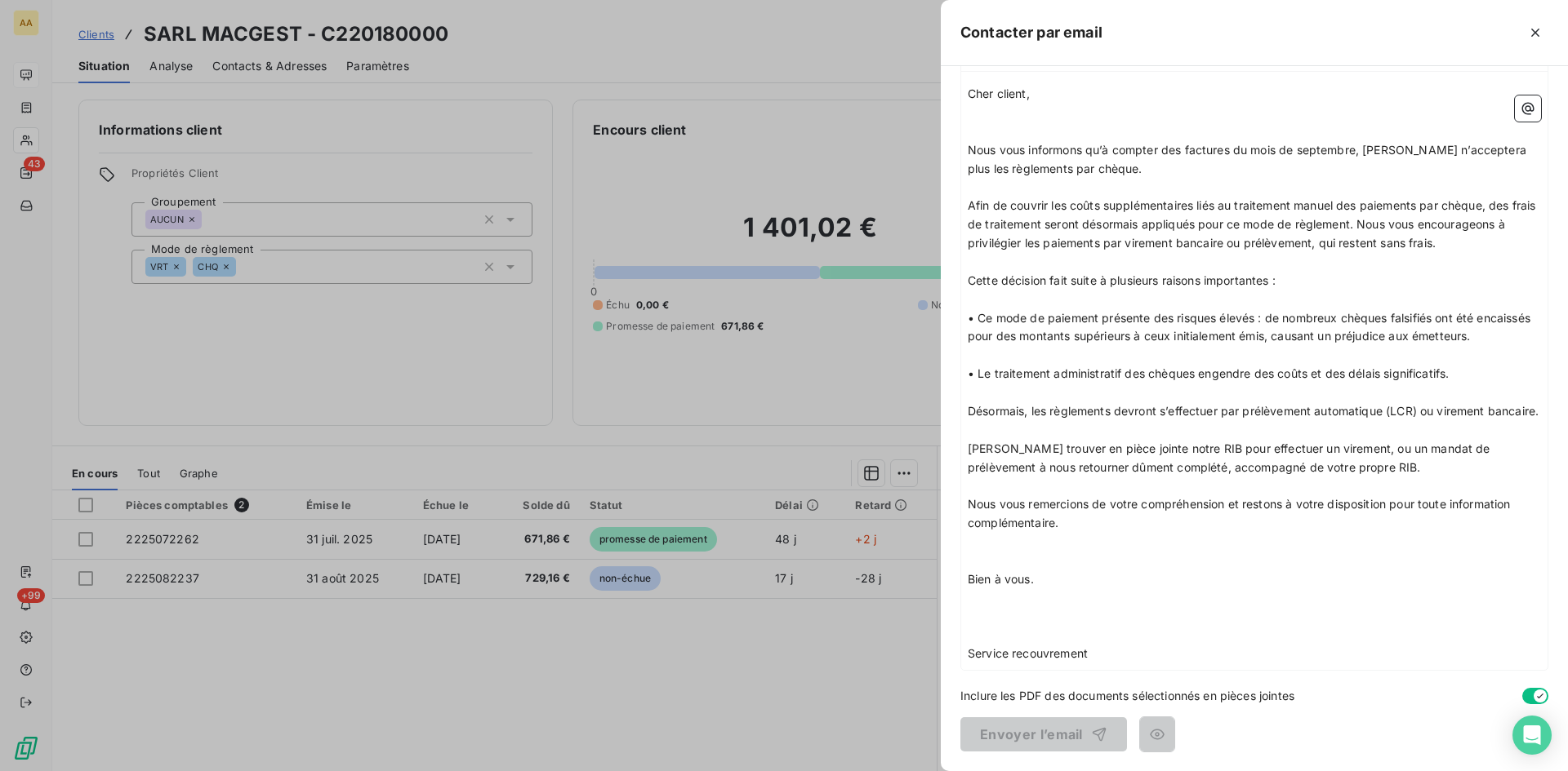
scroll to position [211, 0]
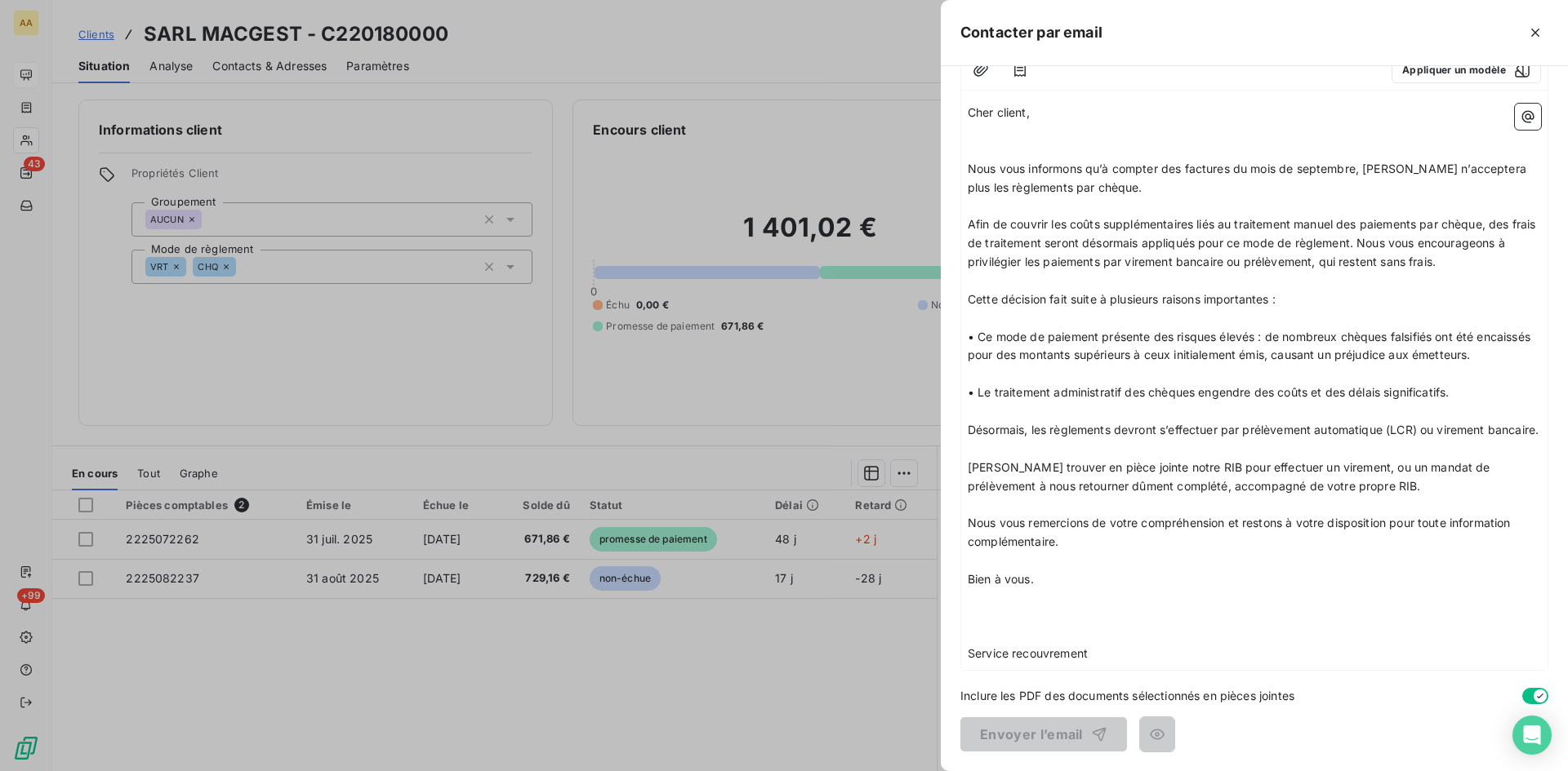
click at [1062, 577] on p "Bien à vous." at bounding box center [1253, 580] width 574 height 19
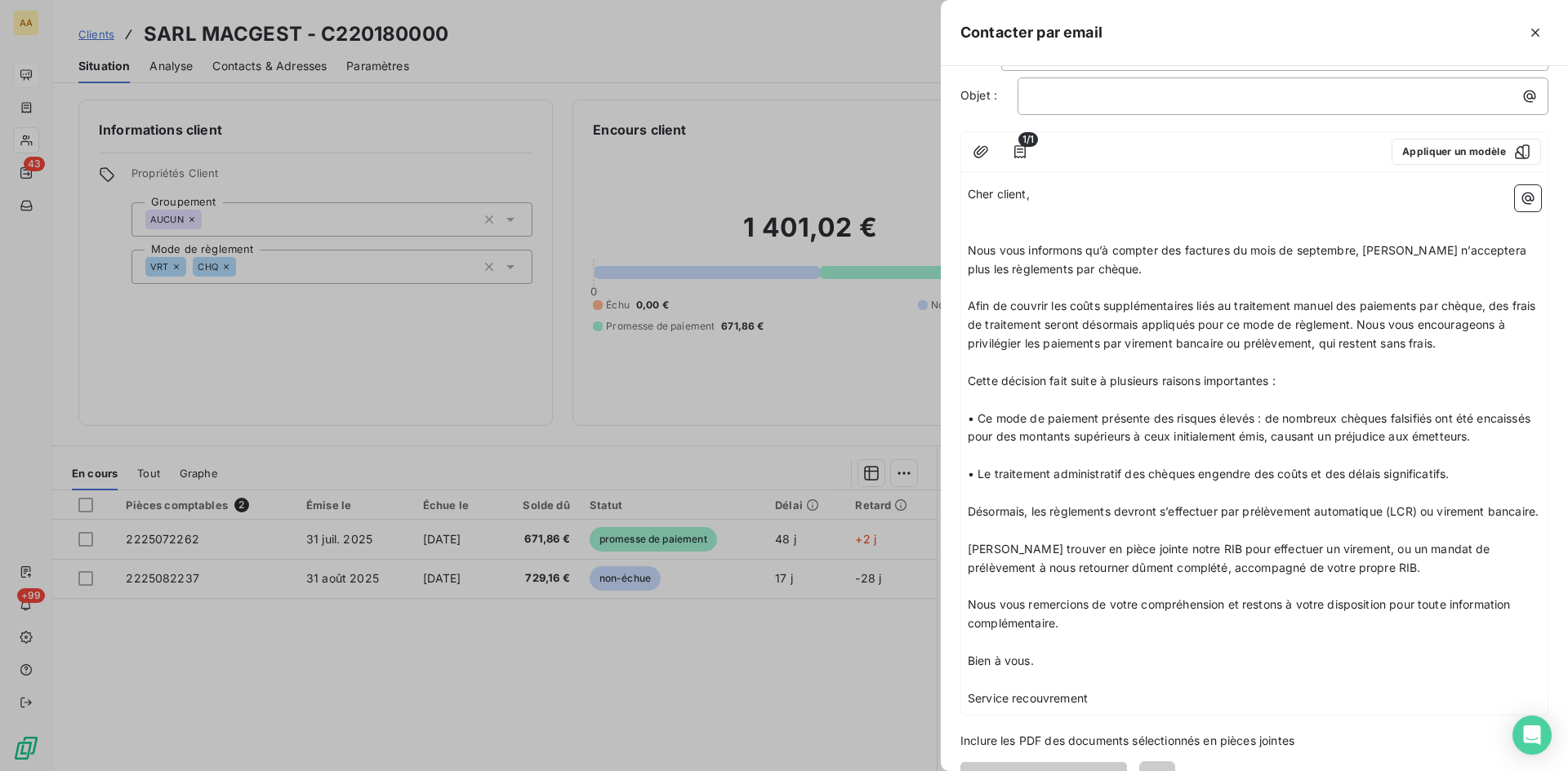
scroll to position [0, 0]
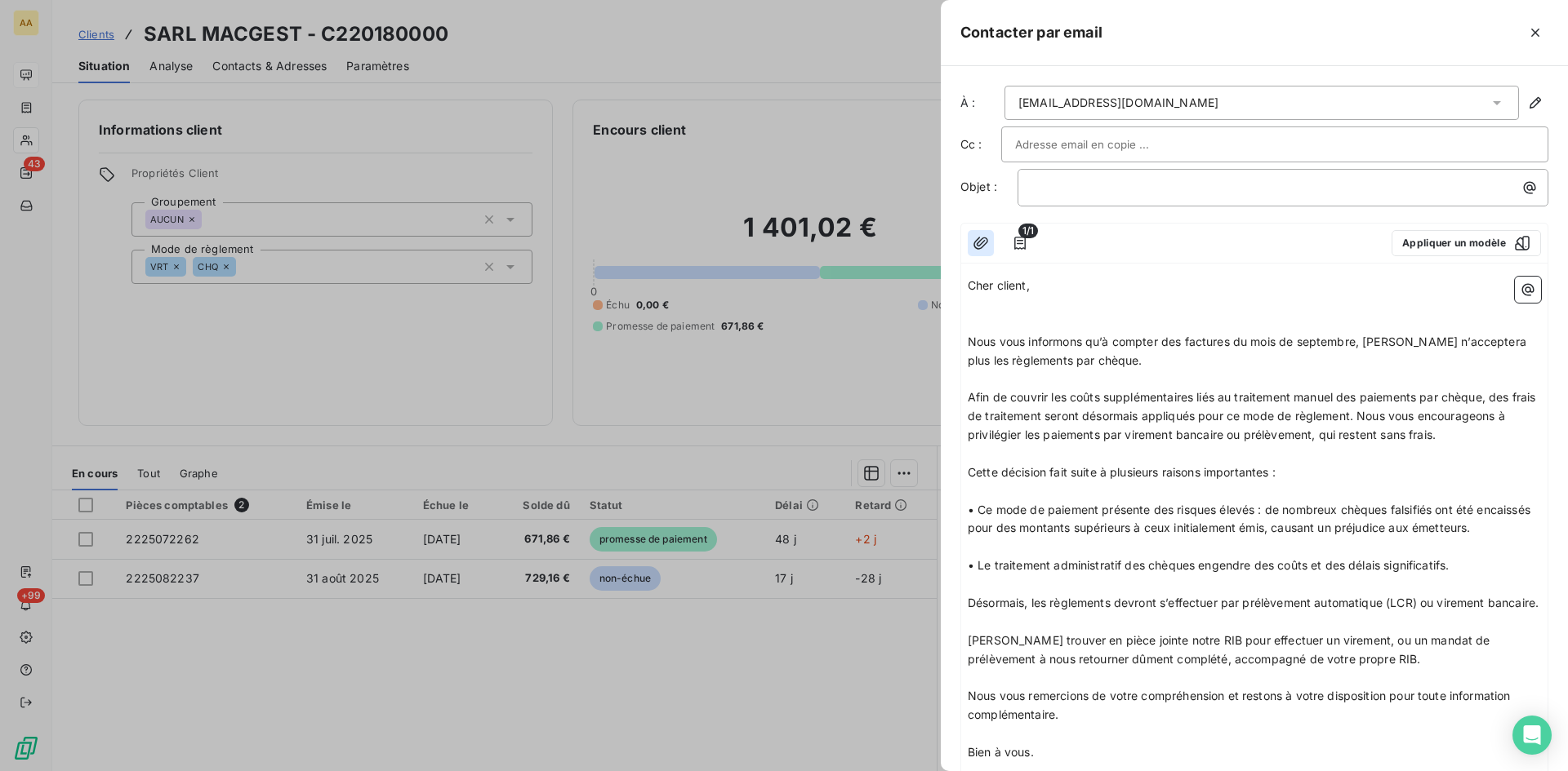
click at [981, 246] on icon "button" at bounding box center [980, 243] width 16 height 16
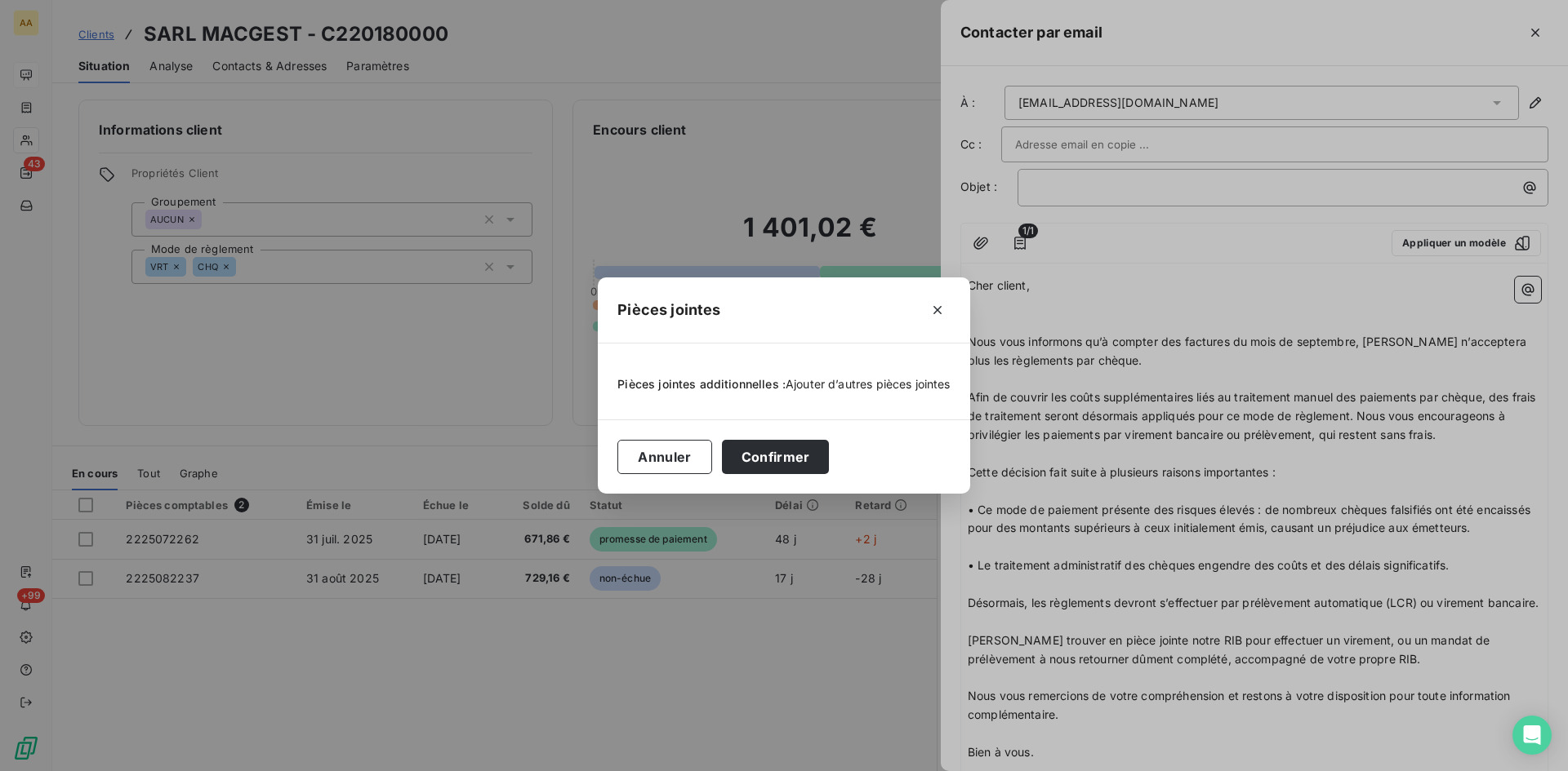
click at [844, 387] on span "Ajouter d’autres pièces jointes" at bounding box center [867, 384] width 165 height 14
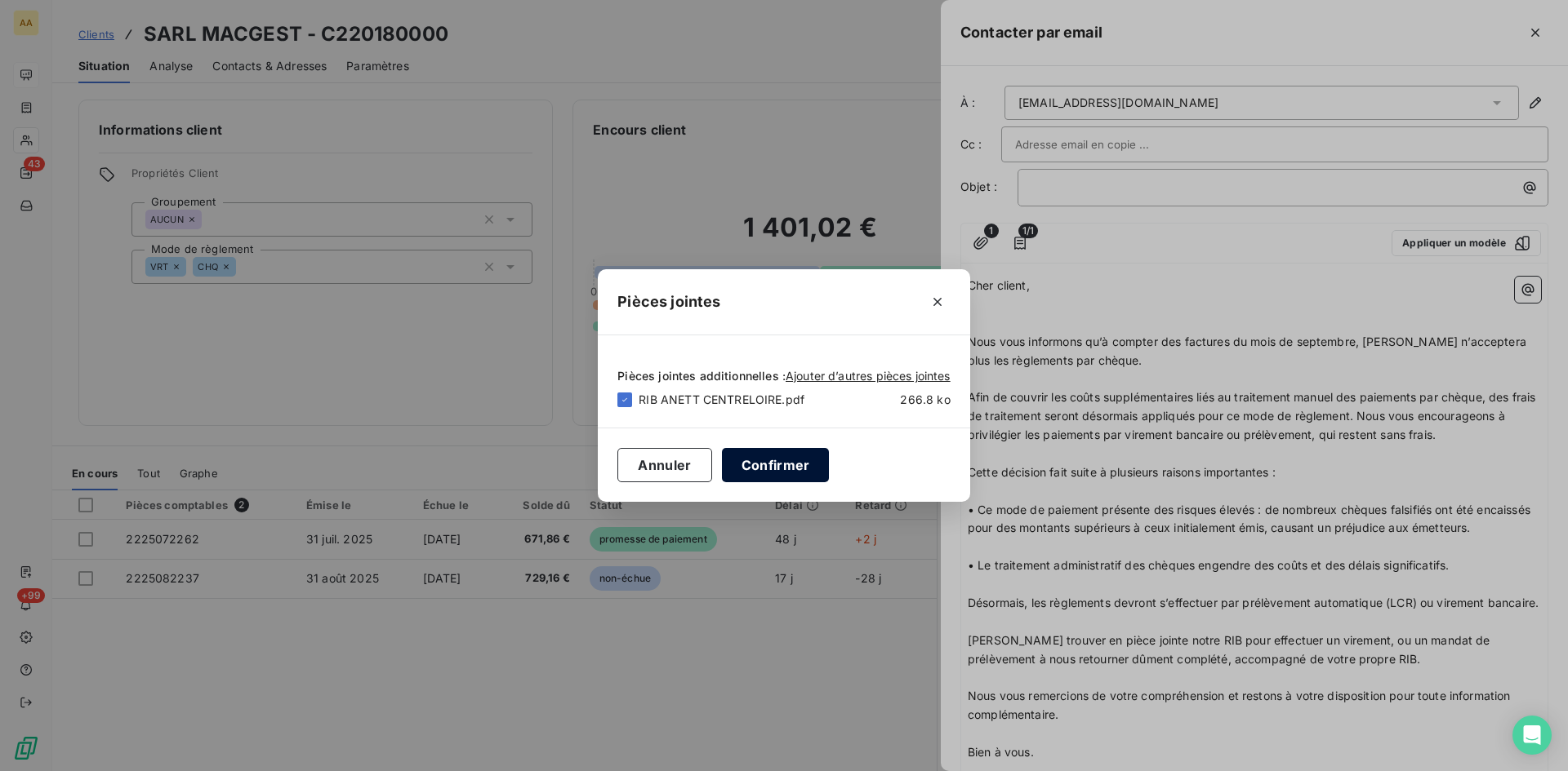
click at [774, 458] on button "Confirmer" at bounding box center [775, 465] width 107 height 34
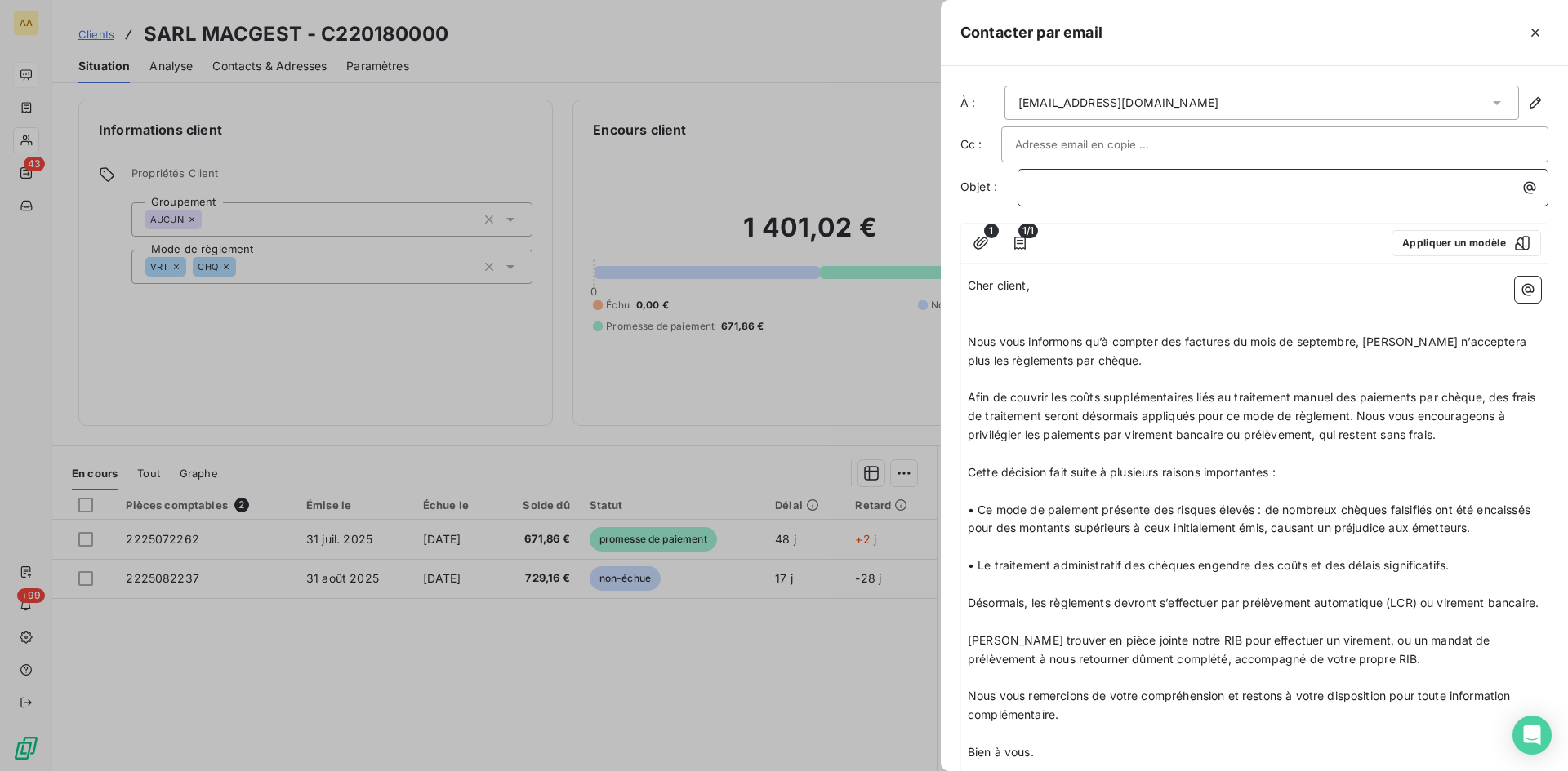
click at [1046, 196] on p "﻿" at bounding box center [1286, 187] width 511 height 19
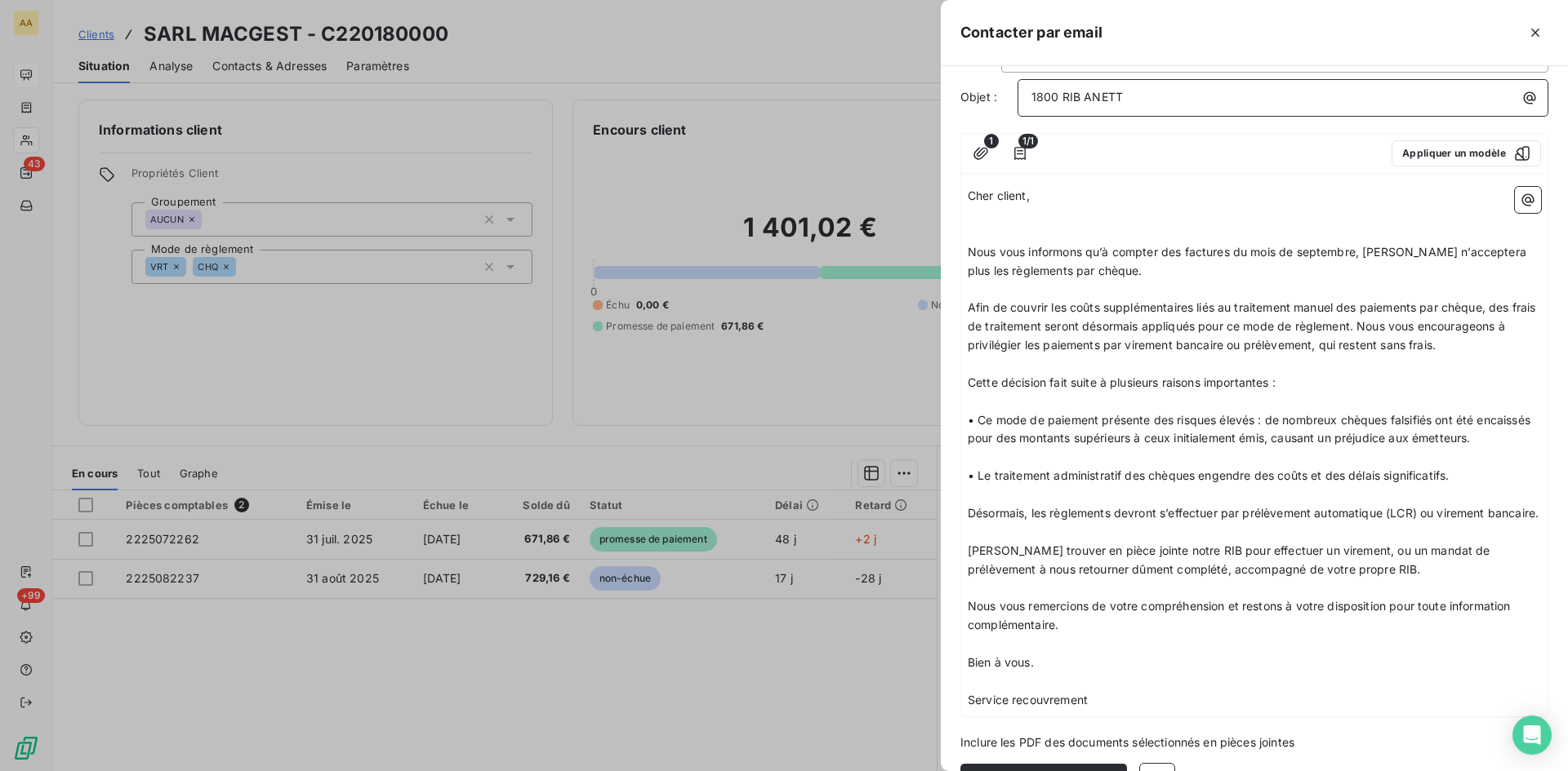
scroll to position [173, 0]
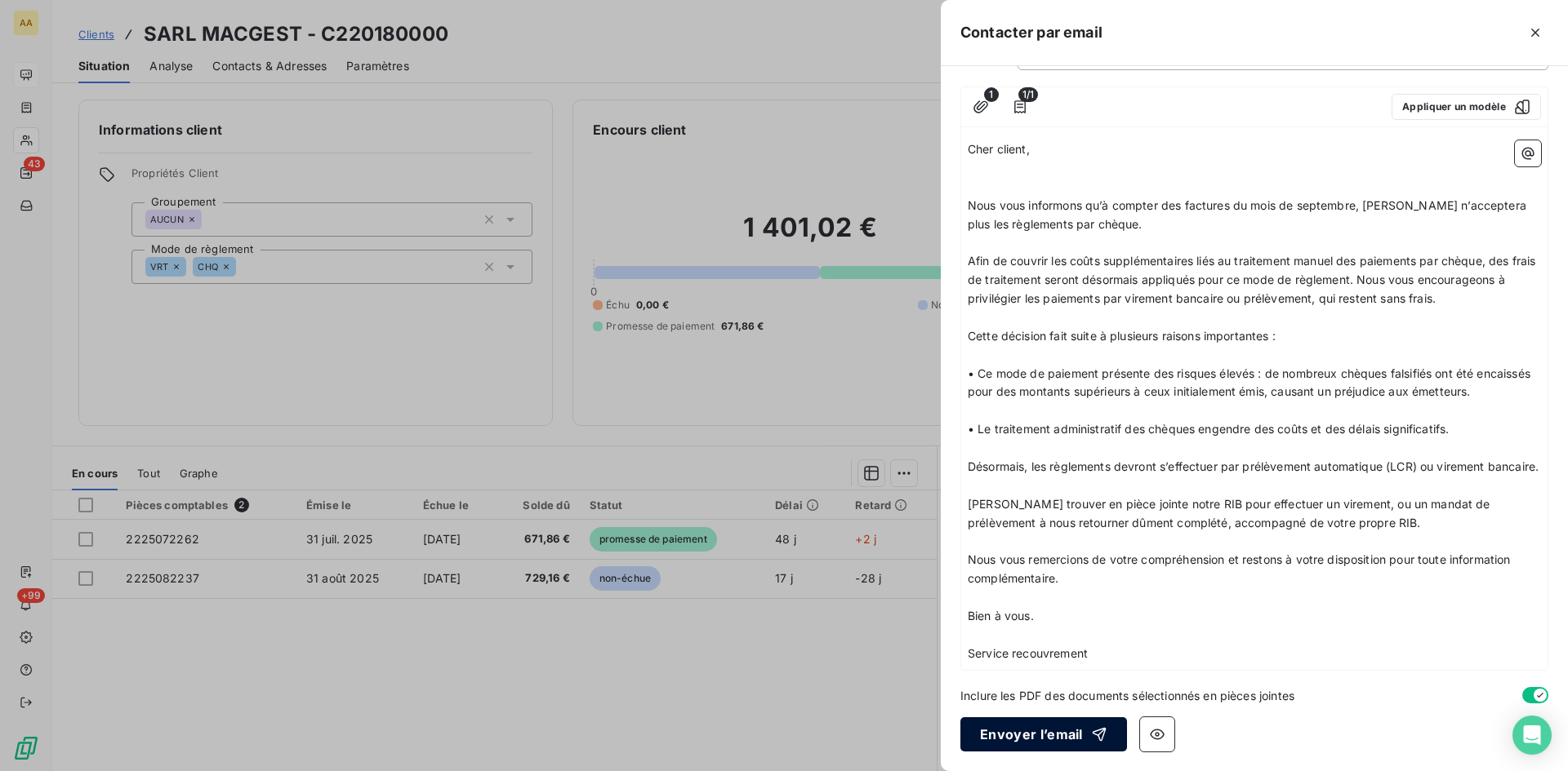
click at [1028, 739] on button "Envoyer l’email" at bounding box center [1043, 734] width 167 height 34
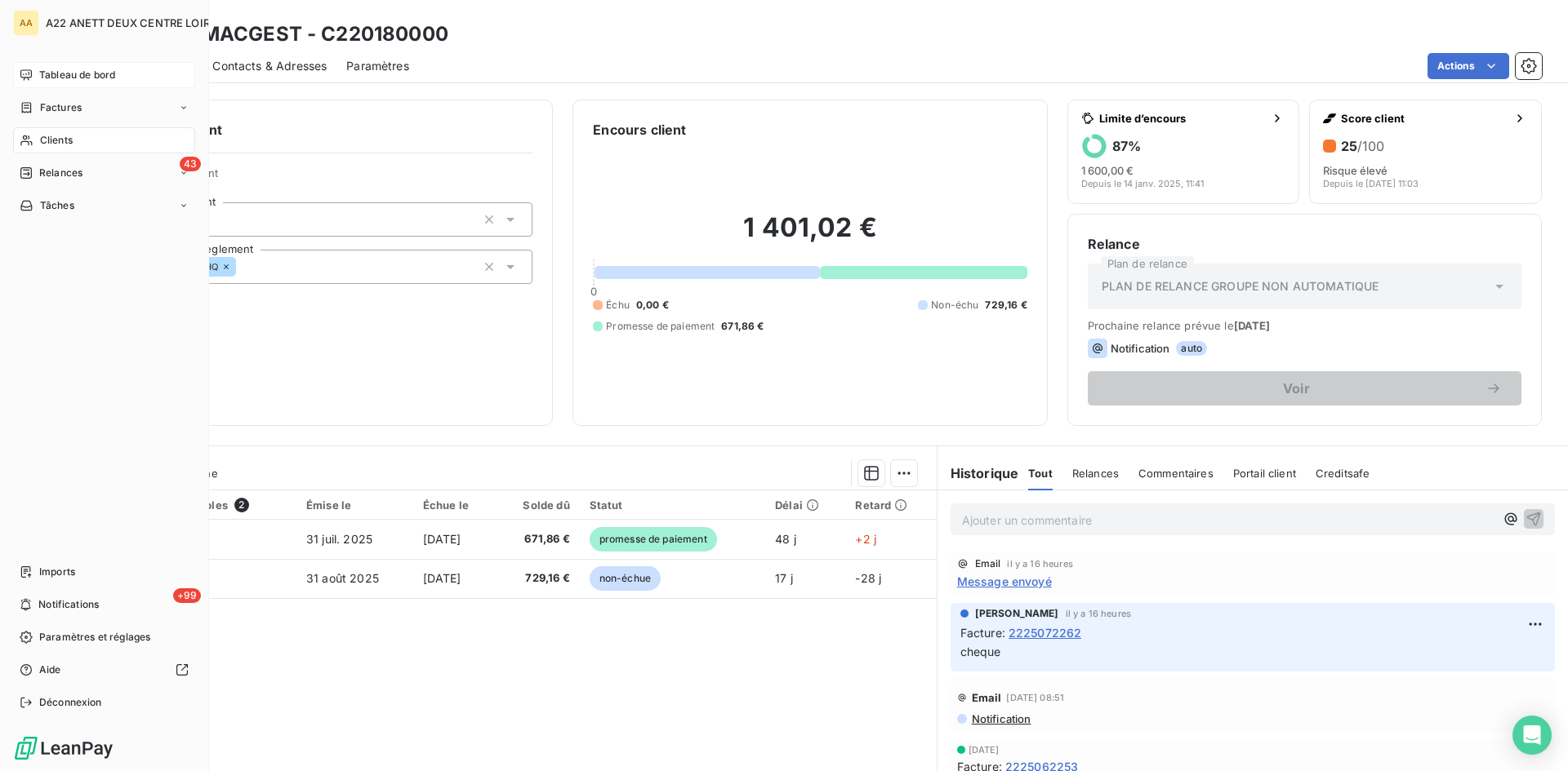
drag, startPoint x: 46, startPoint y: 138, endPoint x: 66, endPoint y: 148, distance: 22.4
click at [46, 138] on span "Clients" at bounding box center [56, 140] width 33 height 15
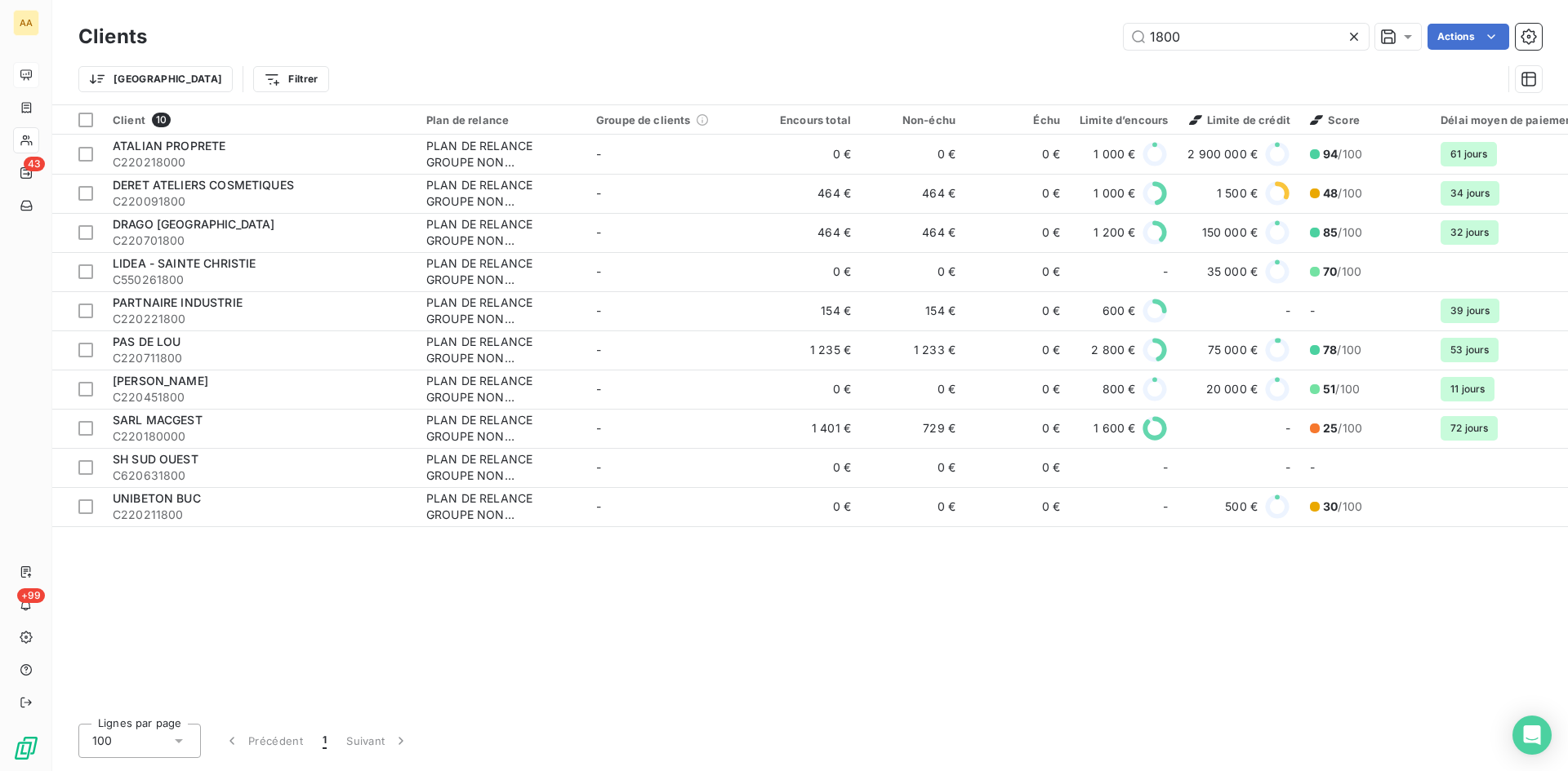
drag, startPoint x: 1182, startPoint y: 41, endPoint x: 917, endPoint y: 76, distance: 267.3
click at [918, 75] on div "Clients 1800 Actions Trier Filtrer" at bounding box center [810, 62] width 1463 height 85
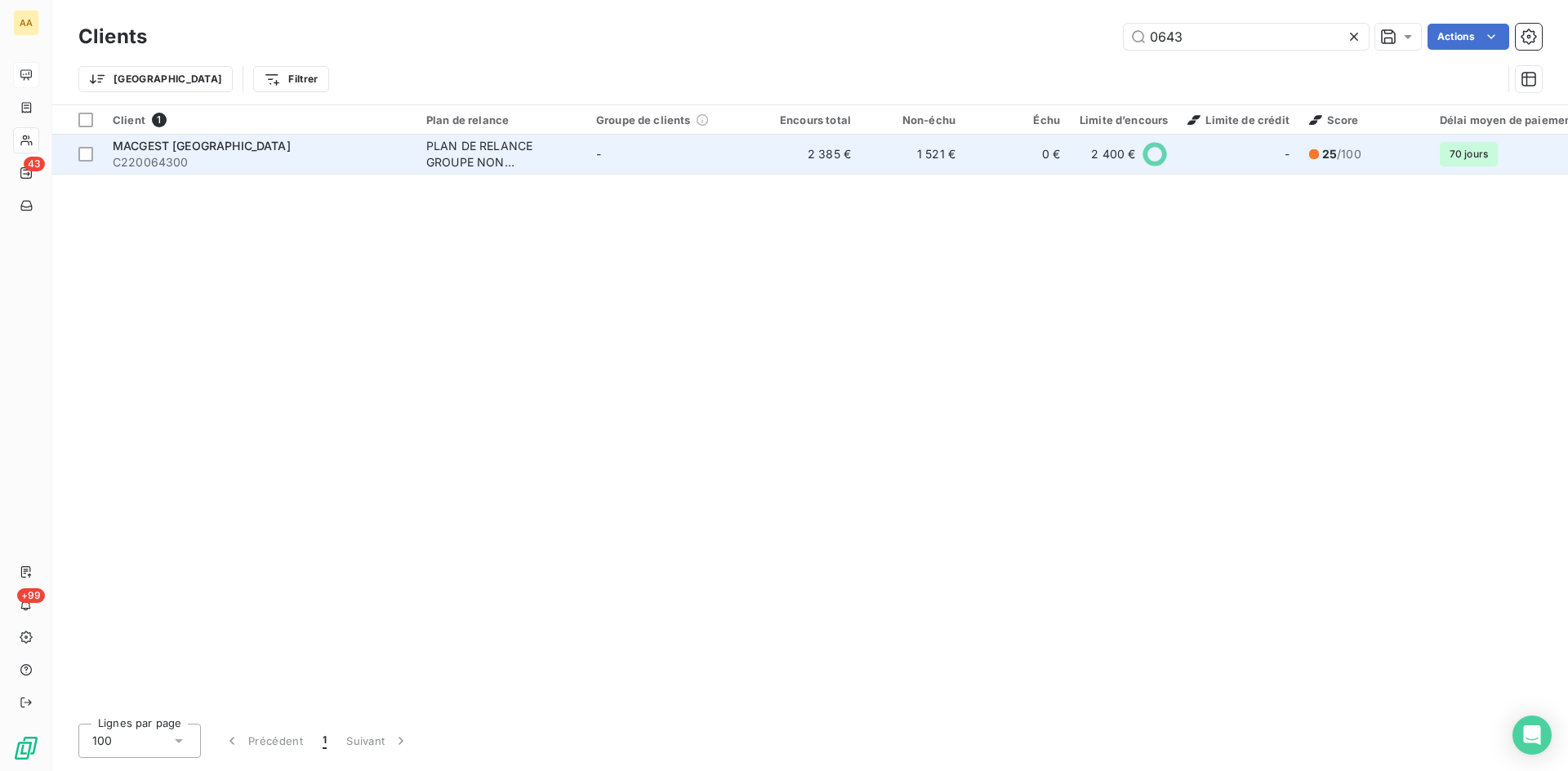
type input "0643"
click at [494, 158] on div "PLAN DE RELANCE GROUPE NON AUTOMATIQUE" at bounding box center [502, 154] width 151 height 33
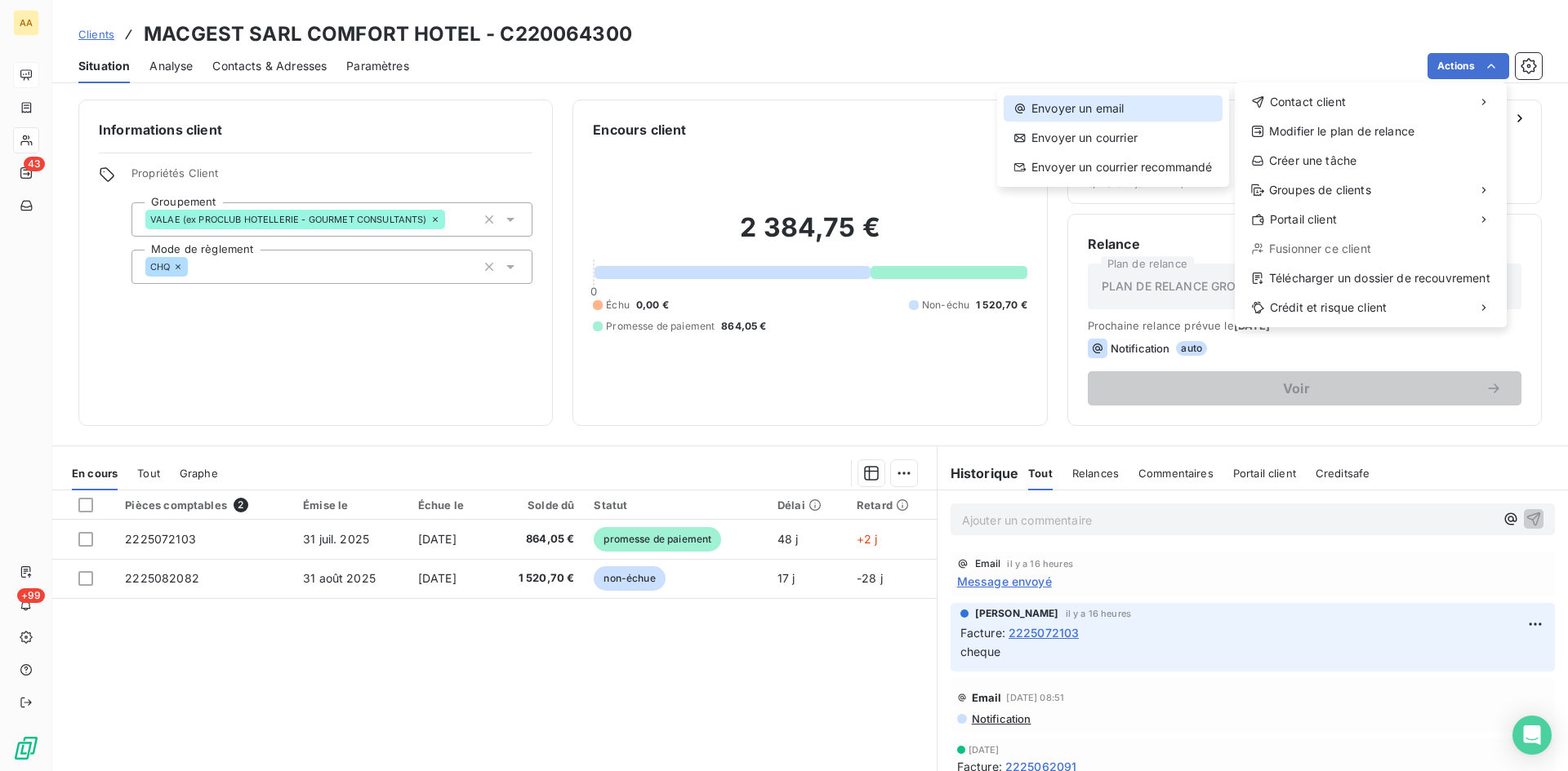
click at [1116, 102] on div "Envoyer un email" at bounding box center [1113, 108] width 218 height 26
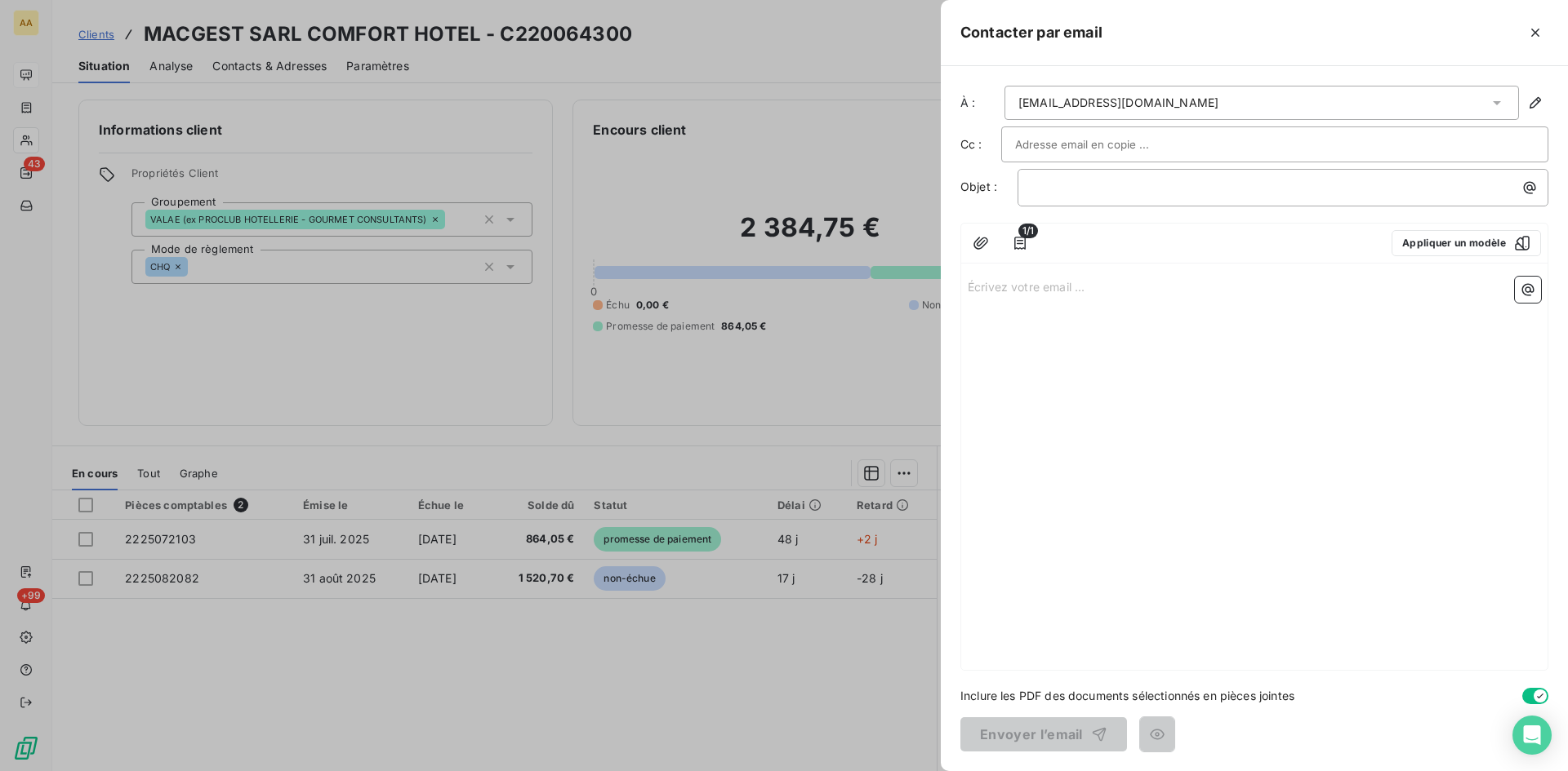
click at [987, 290] on p "Écrivez votre email ... ﻿" at bounding box center [1253, 286] width 574 height 19
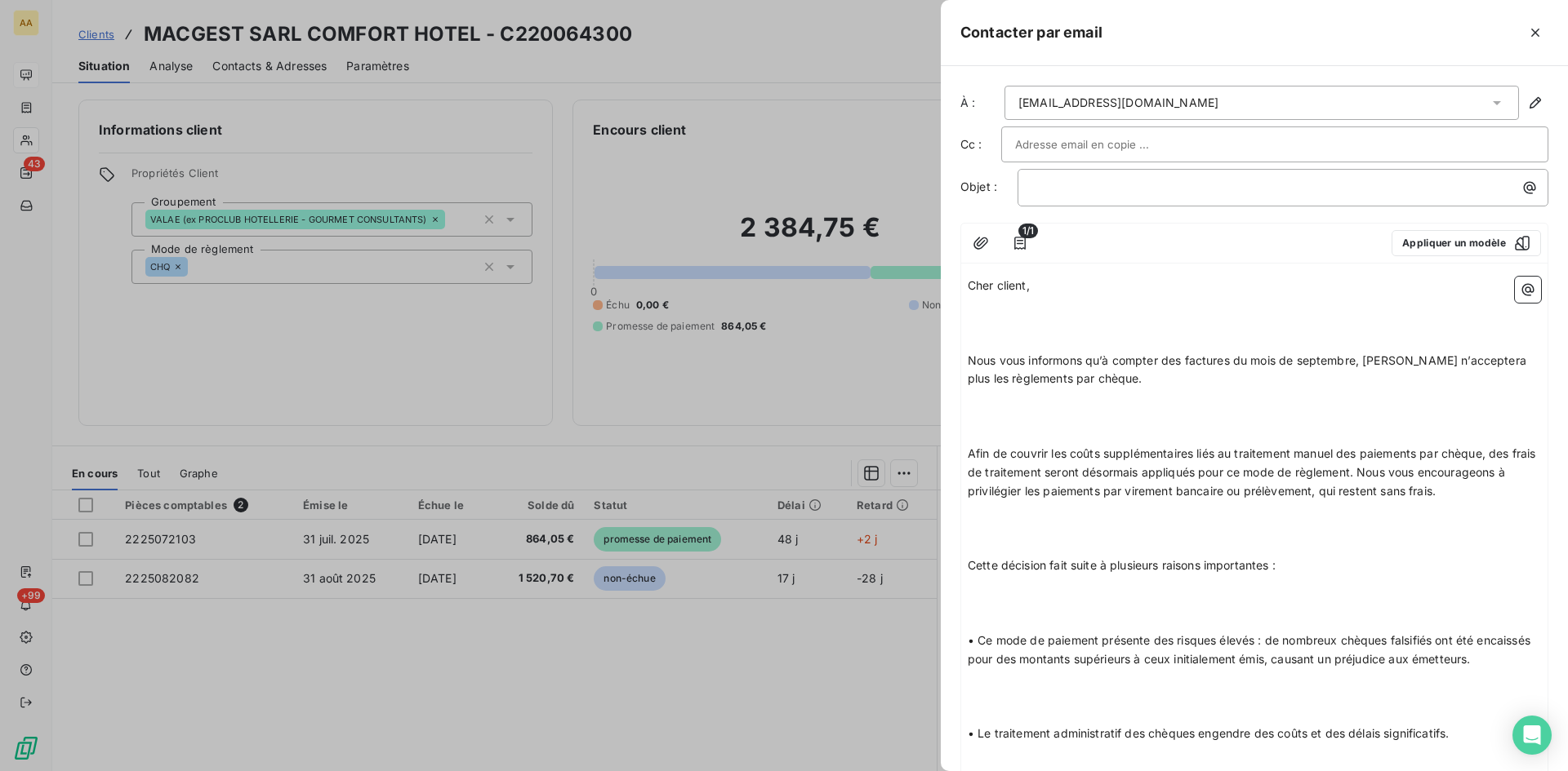
click at [1046, 296] on p "﻿" at bounding box center [1253, 305] width 574 height 19
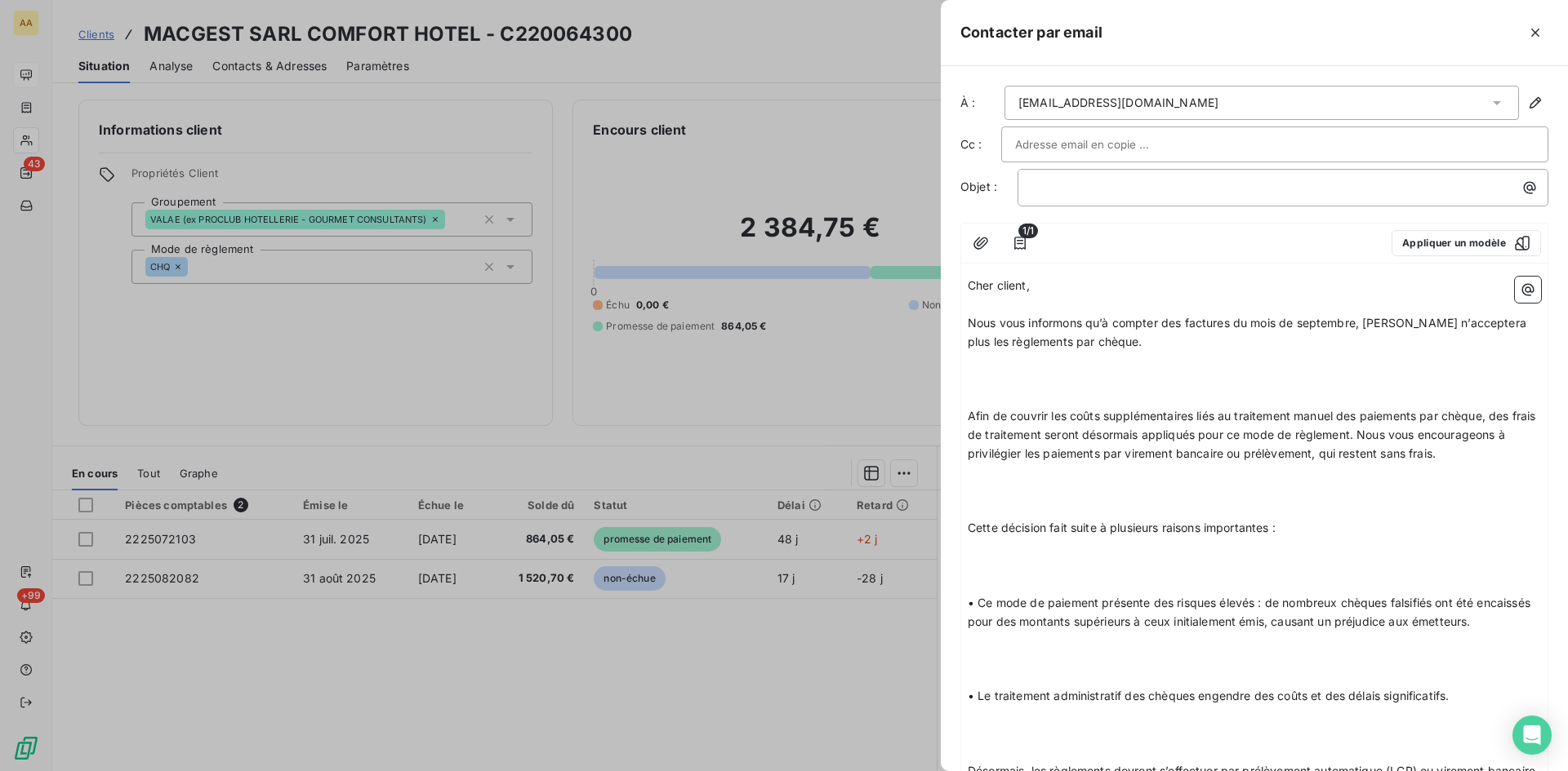
click at [1124, 341] on p "Nous vous informons qu’à compter des factures du mois de septembre, [PERSON_NAM…" at bounding box center [1253, 333] width 574 height 38
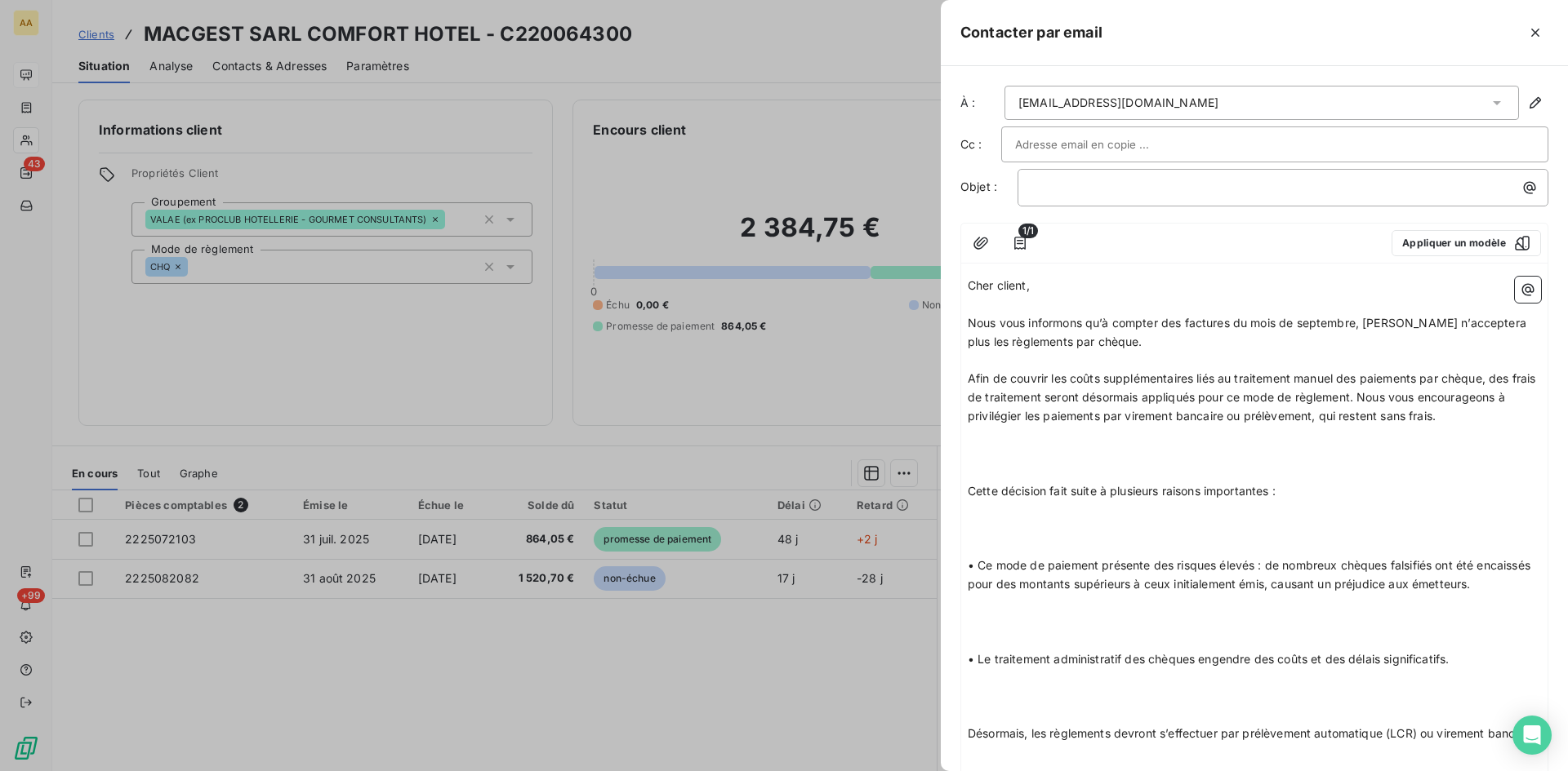
click at [1455, 410] on p "Afin de couvrir les coûts supplémentaires liés au traitement manuel des paiemen…" at bounding box center [1253, 398] width 574 height 56
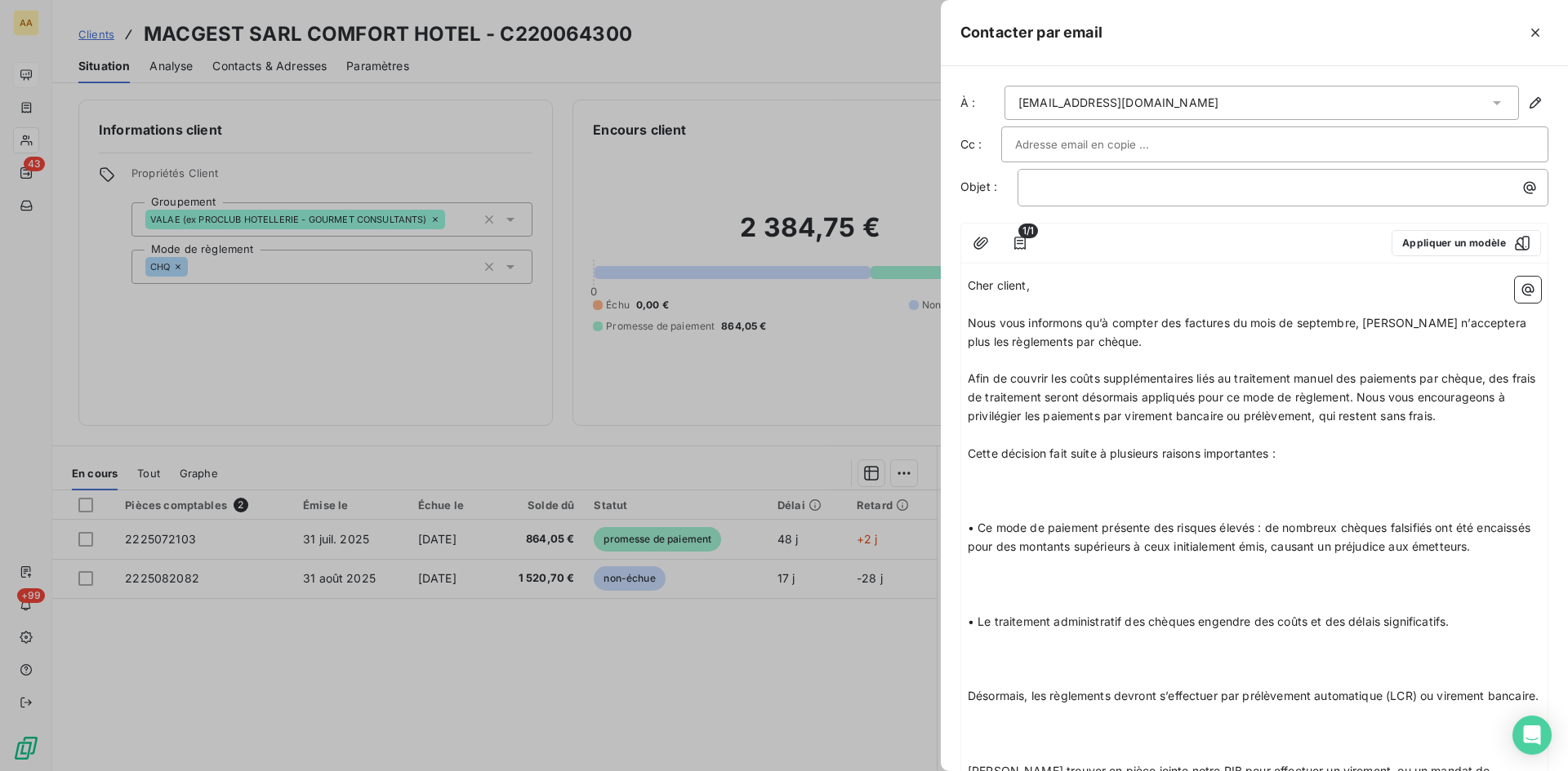
click at [1313, 456] on p "Cette décision fait suite à plusieurs raisons importantes :" at bounding box center [1253, 455] width 574 height 19
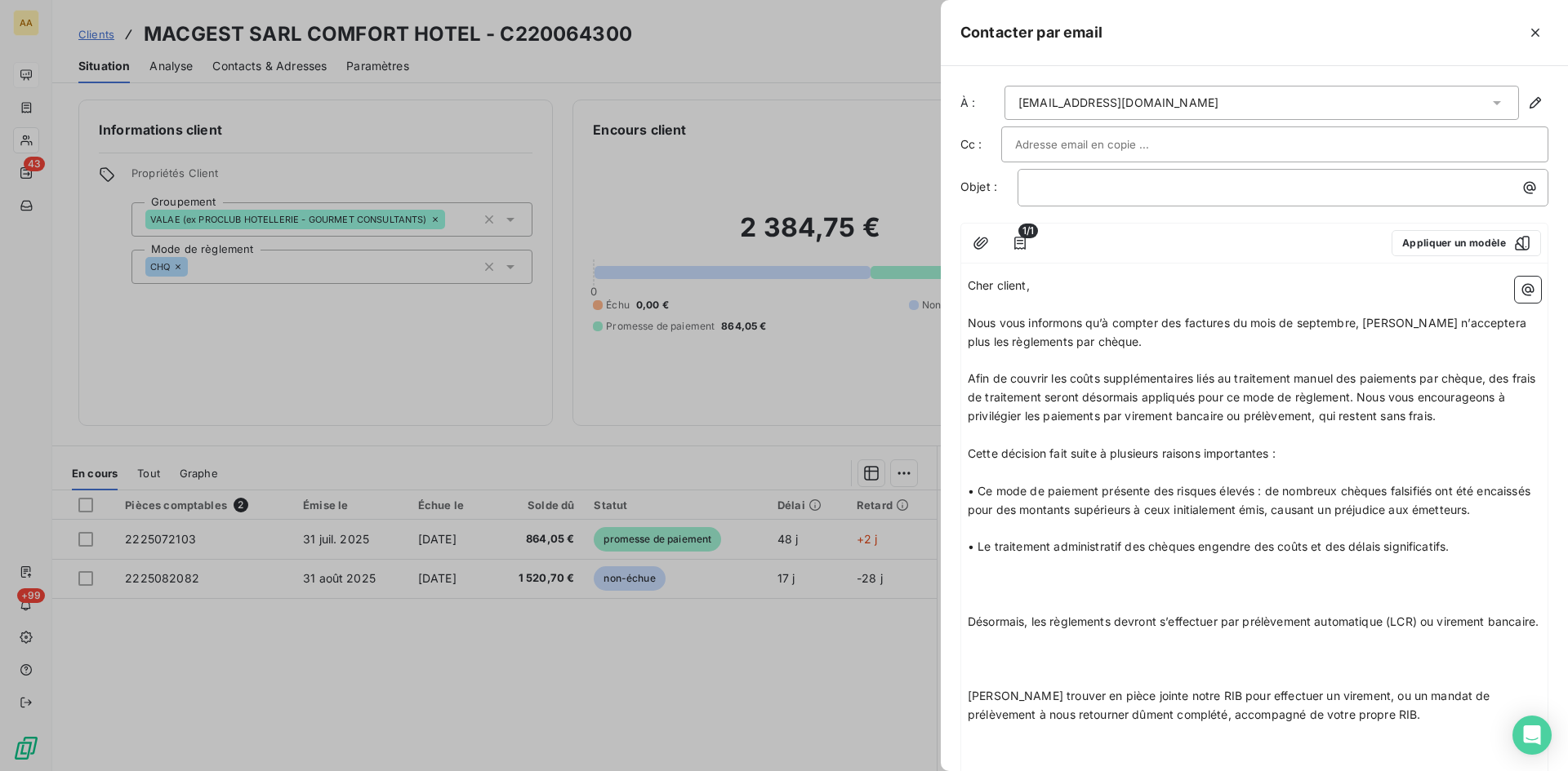
click at [1464, 556] on p "• Le traitement administratif des chèques engendre des coûts et des délais sign…" at bounding box center [1253, 547] width 574 height 19
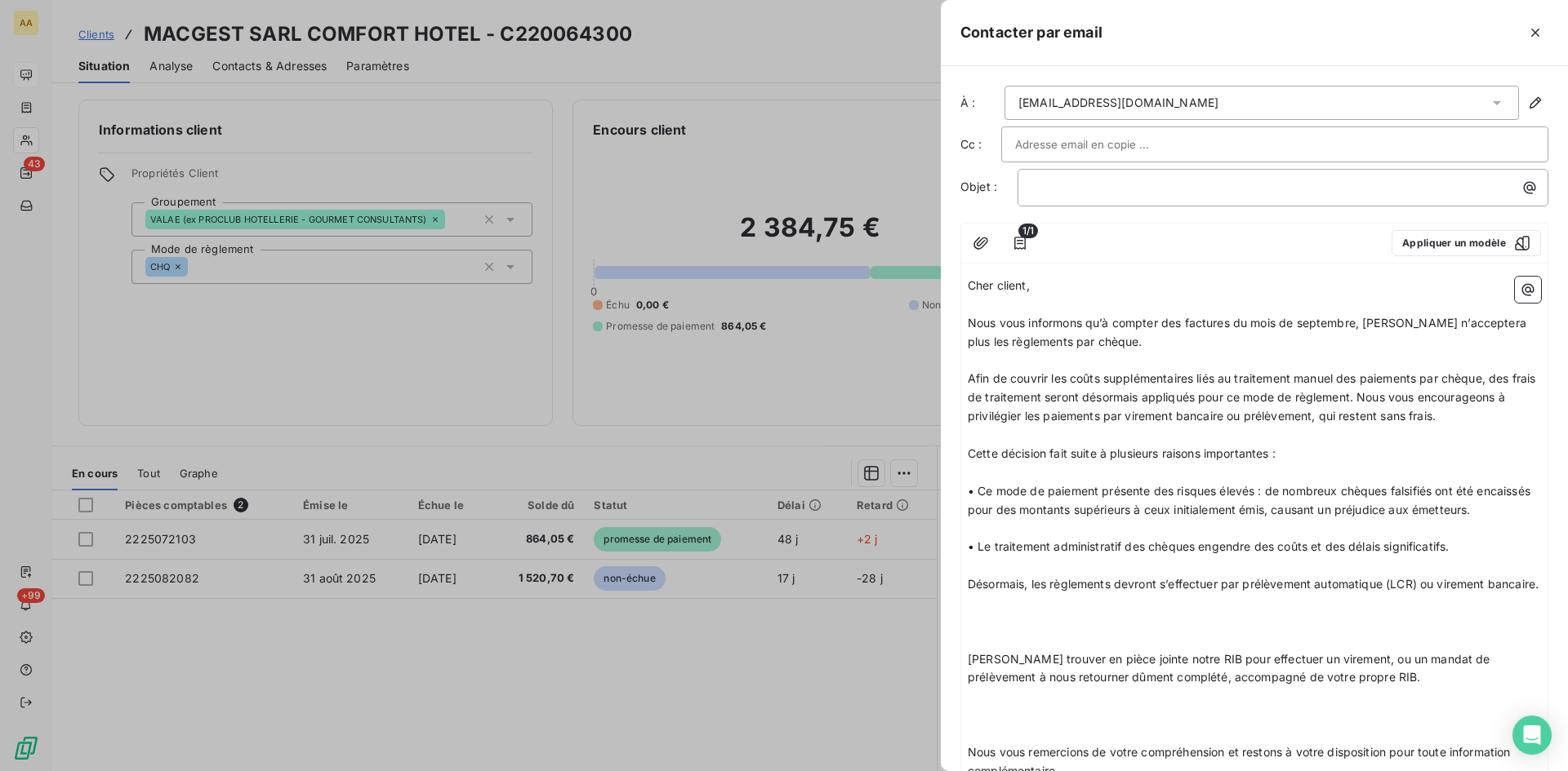
click at [1063, 594] on p "Désormais, les règlements devront s’effectuer par prélèvement automatique (LCR)…" at bounding box center [1253, 585] width 574 height 19
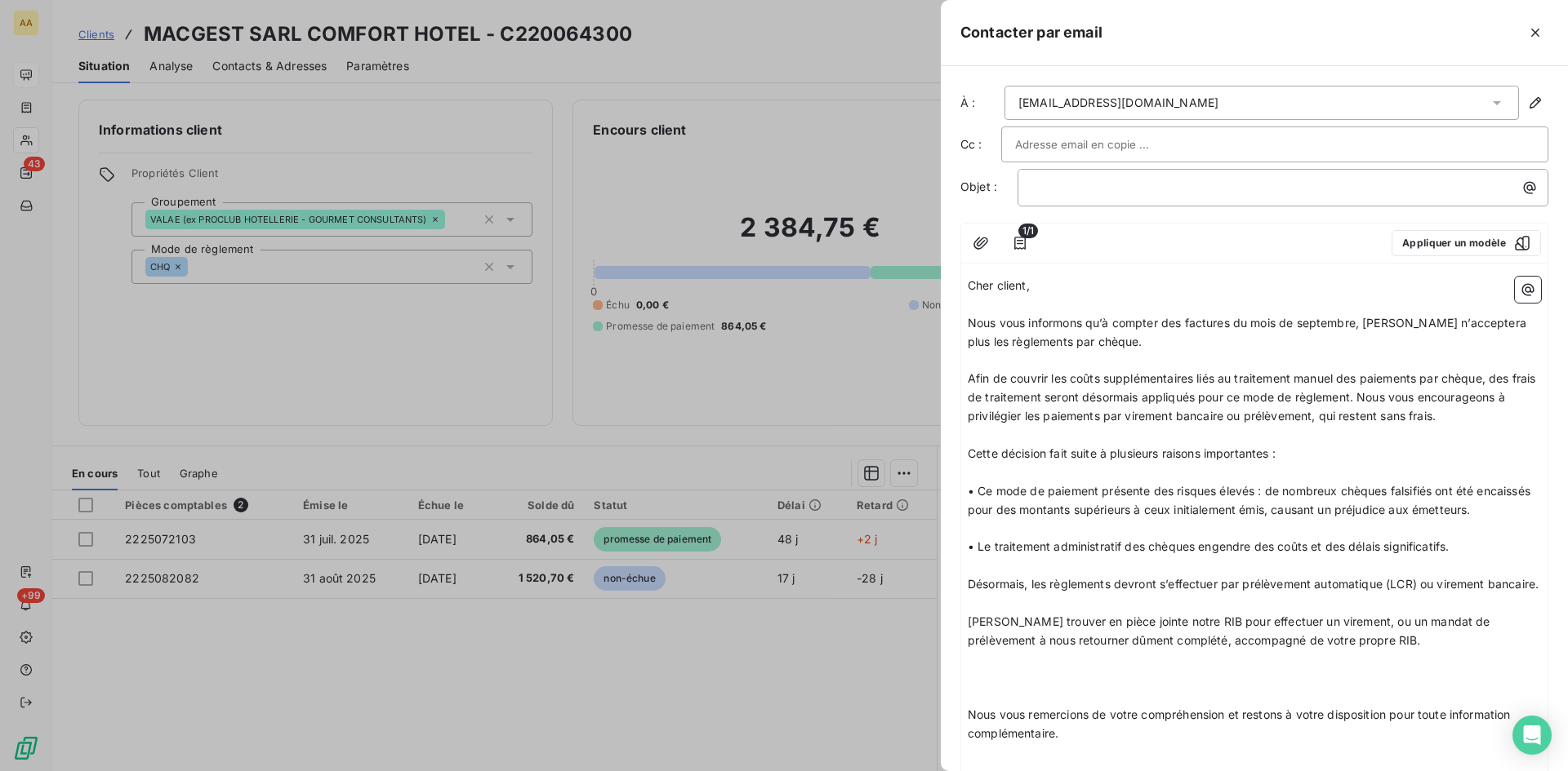
click at [1385, 651] on p "[PERSON_NAME] trouver en pièce jointe notre RIB pour effectuer un virement, ou …" at bounding box center [1253, 632] width 574 height 38
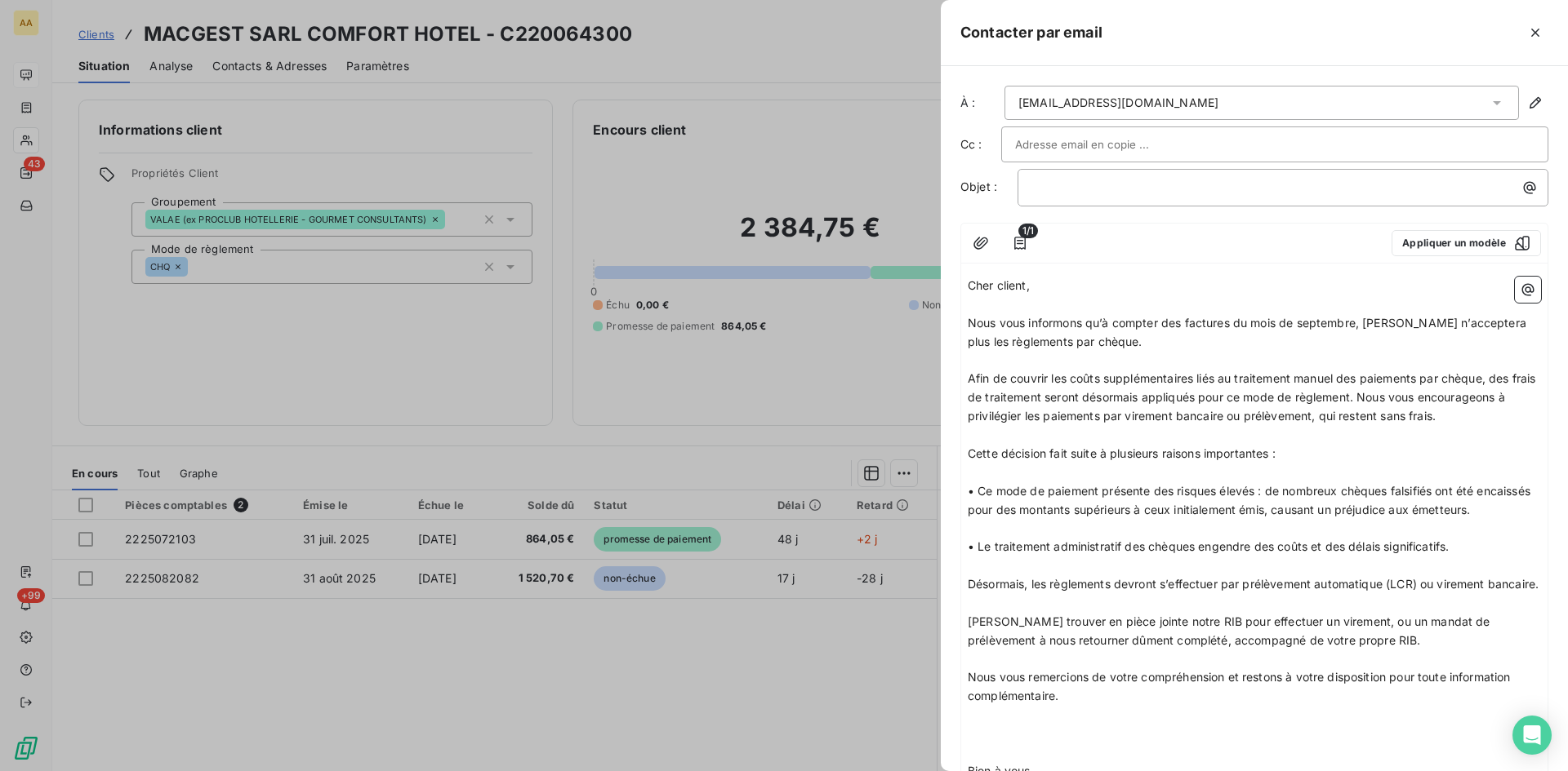
scroll to position [230, 0]
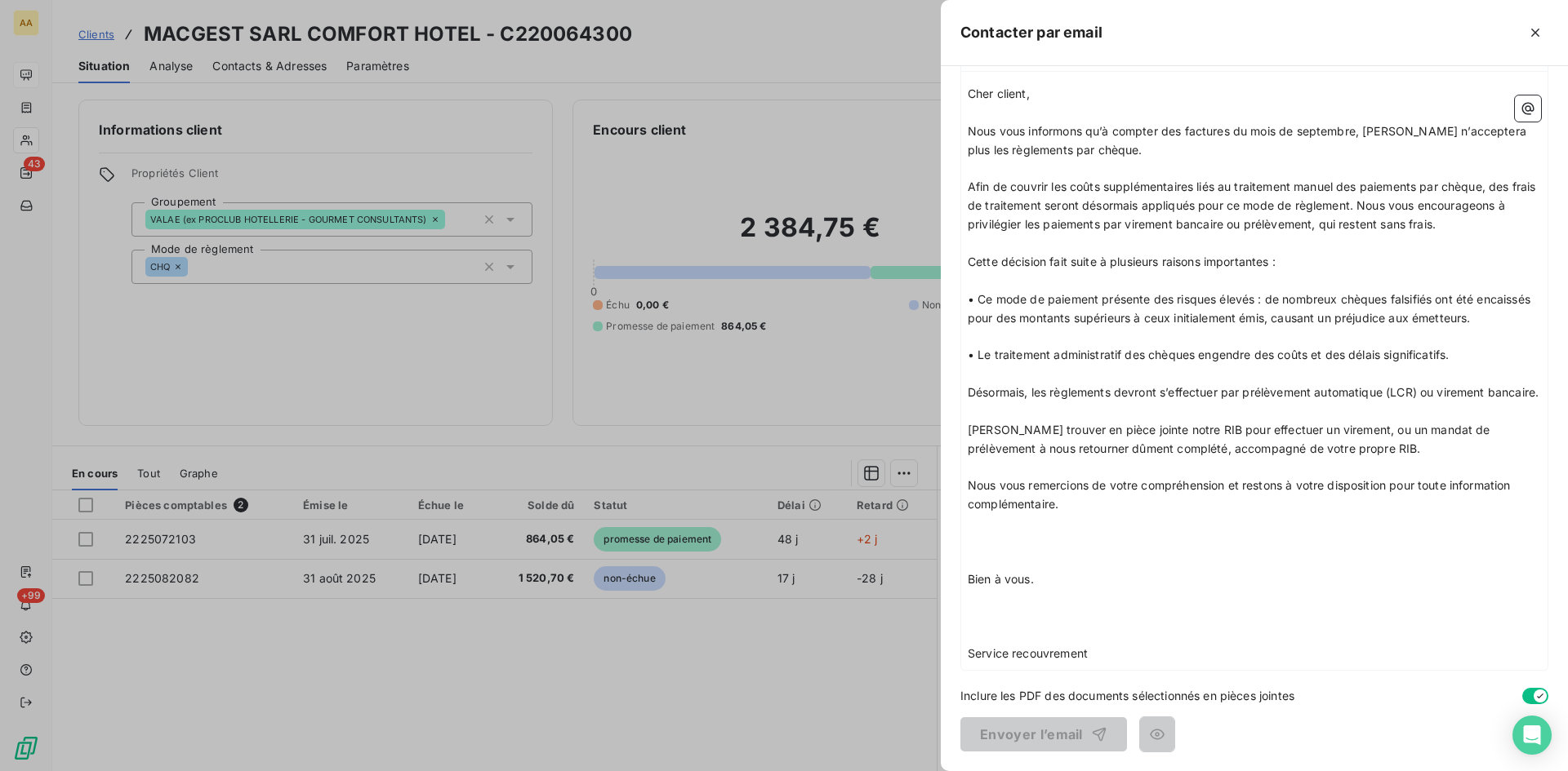
click at [1097, 509] on p "Nous vous remercions de votre compréhension et restons à votre disposition pour…" at bounding box center [1253, 495] width 574 height 38
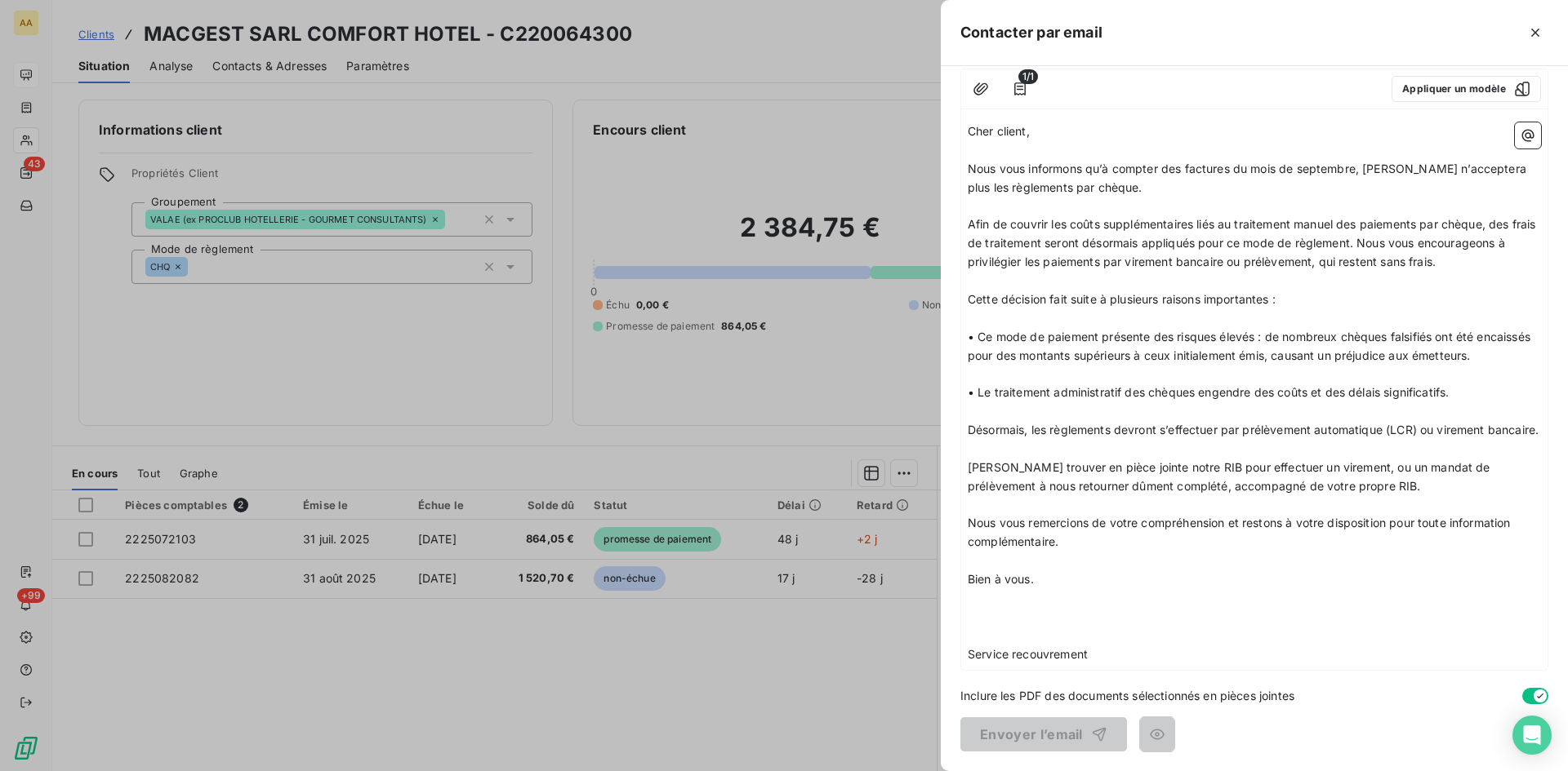
scroll to position [192, 0]
click at [1088, 586] on p "Bien à vous." at bounding box center [1253, 580] width 574 height 19
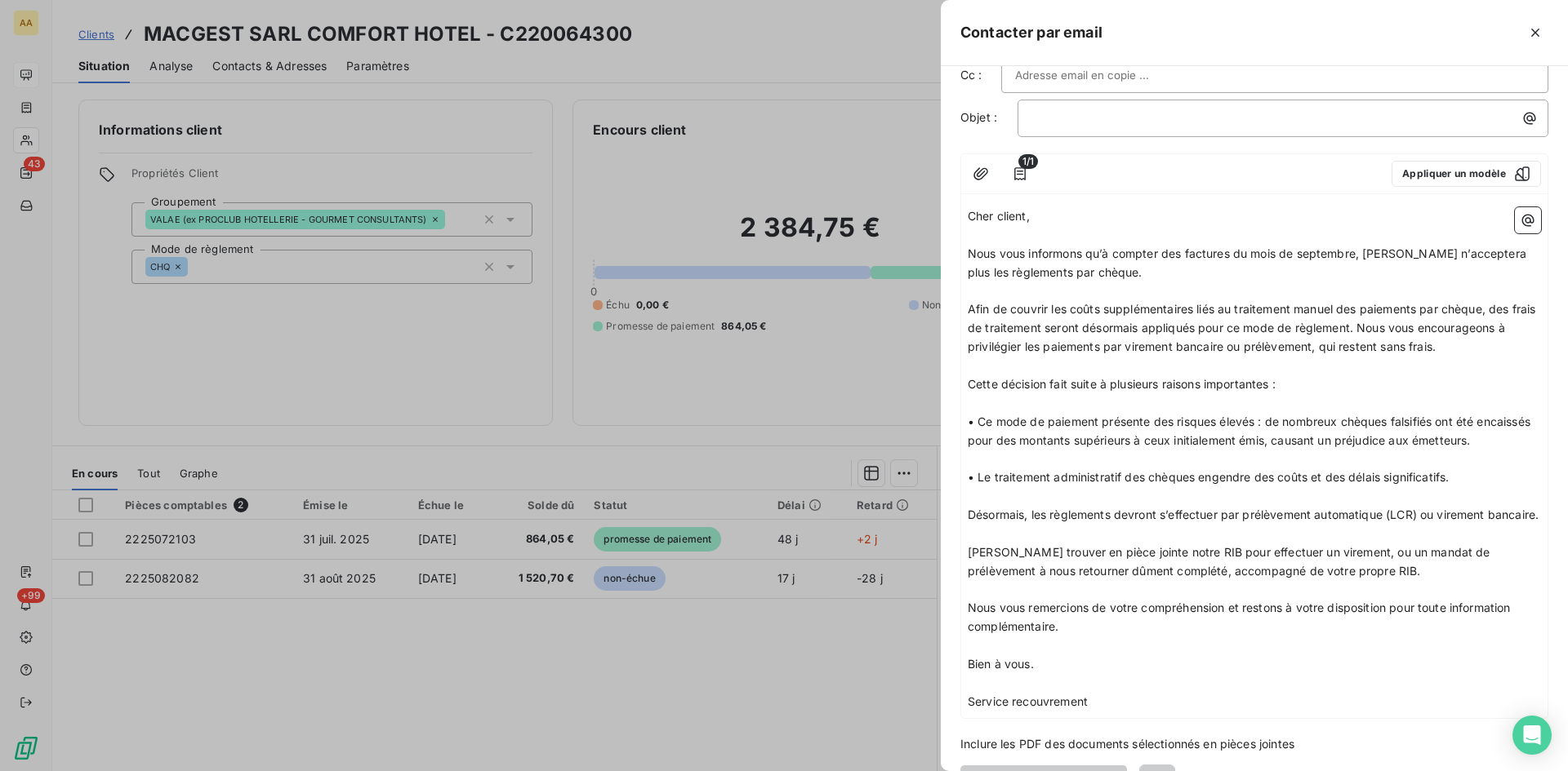
scroll to position [0, 0]
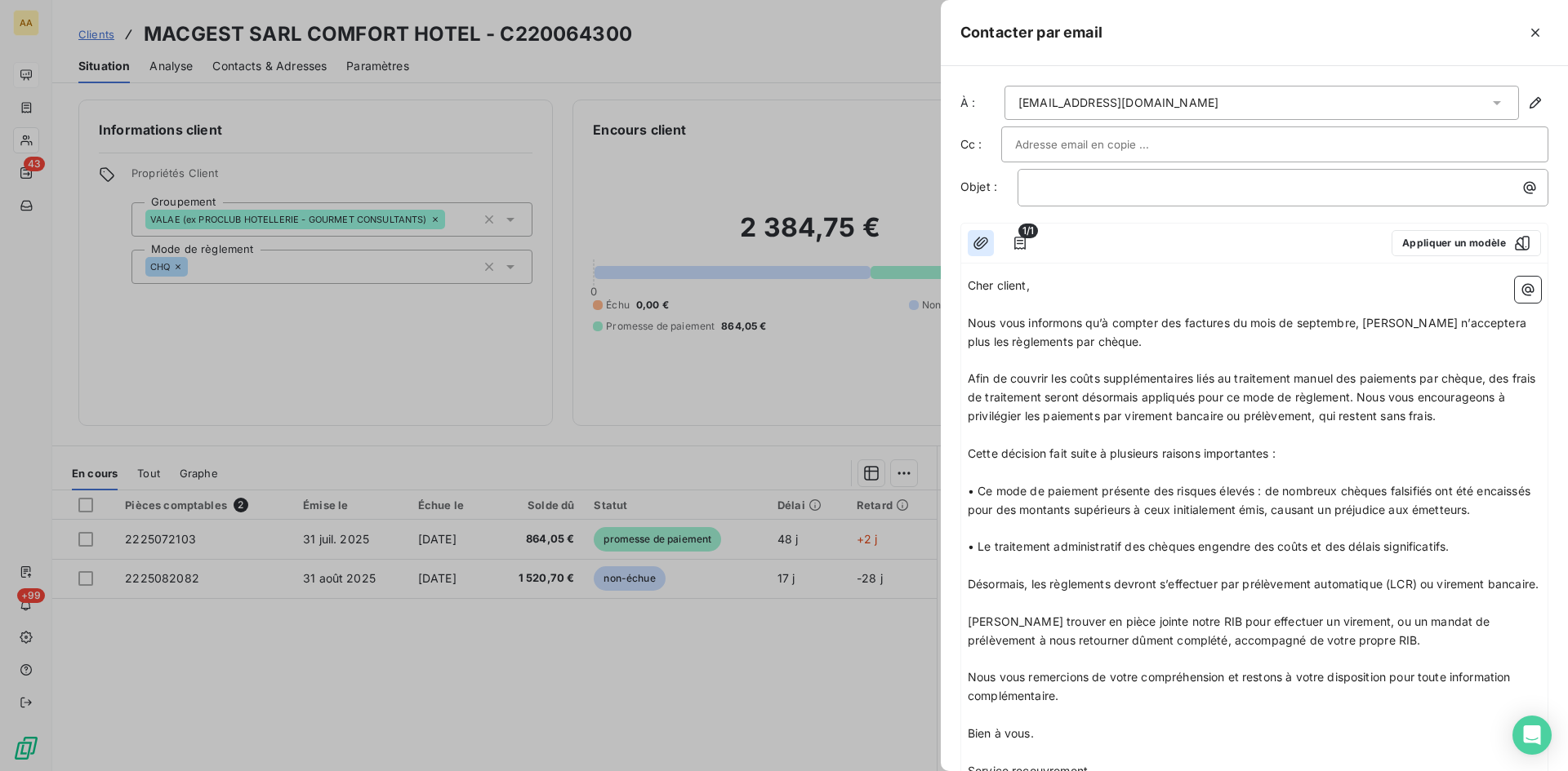
click at [979, 241] on icon "button" at bounding box center [980, 243] width 16 height 16
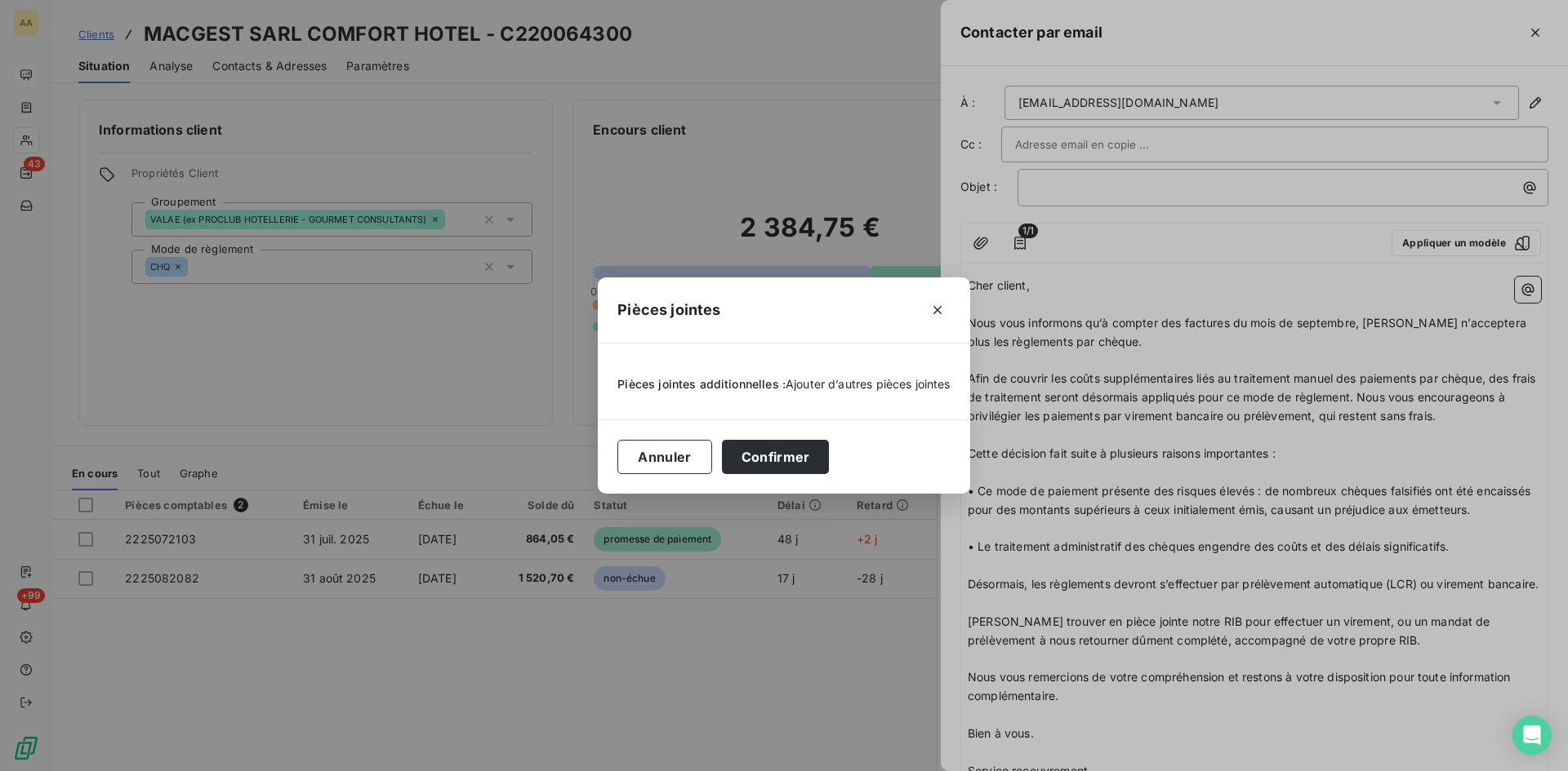
click at [827, 390] on span "Ajouter d’autres pièces jointes" at bounding box center [867, 384] width 165 height 14
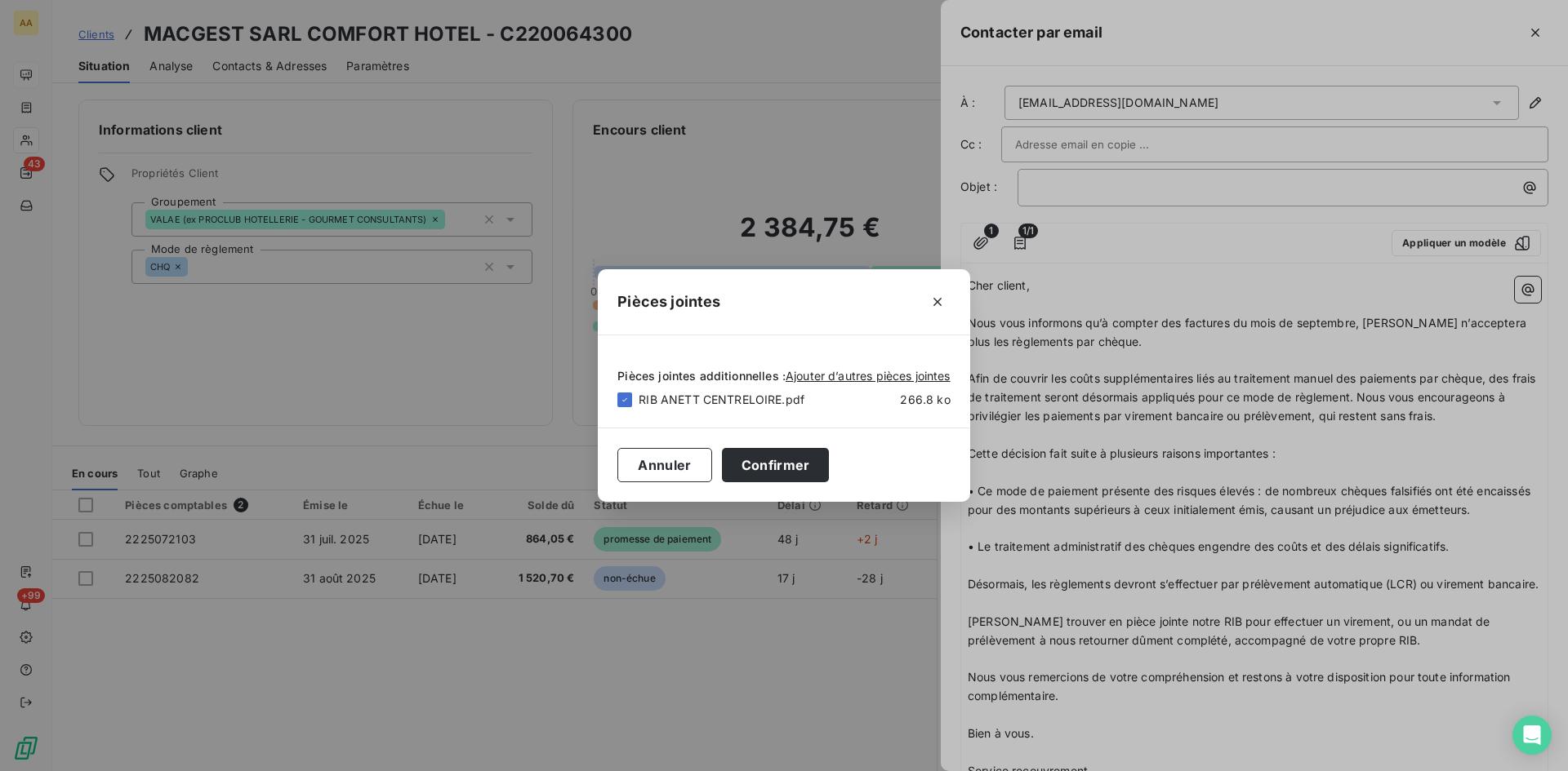
click at [1029, 193] on div "Pièces jointes Pièces jointes additionnelles : Ajouter d’autres pièces jointes …" at bounding box center [784, 385] width 1568 height 771
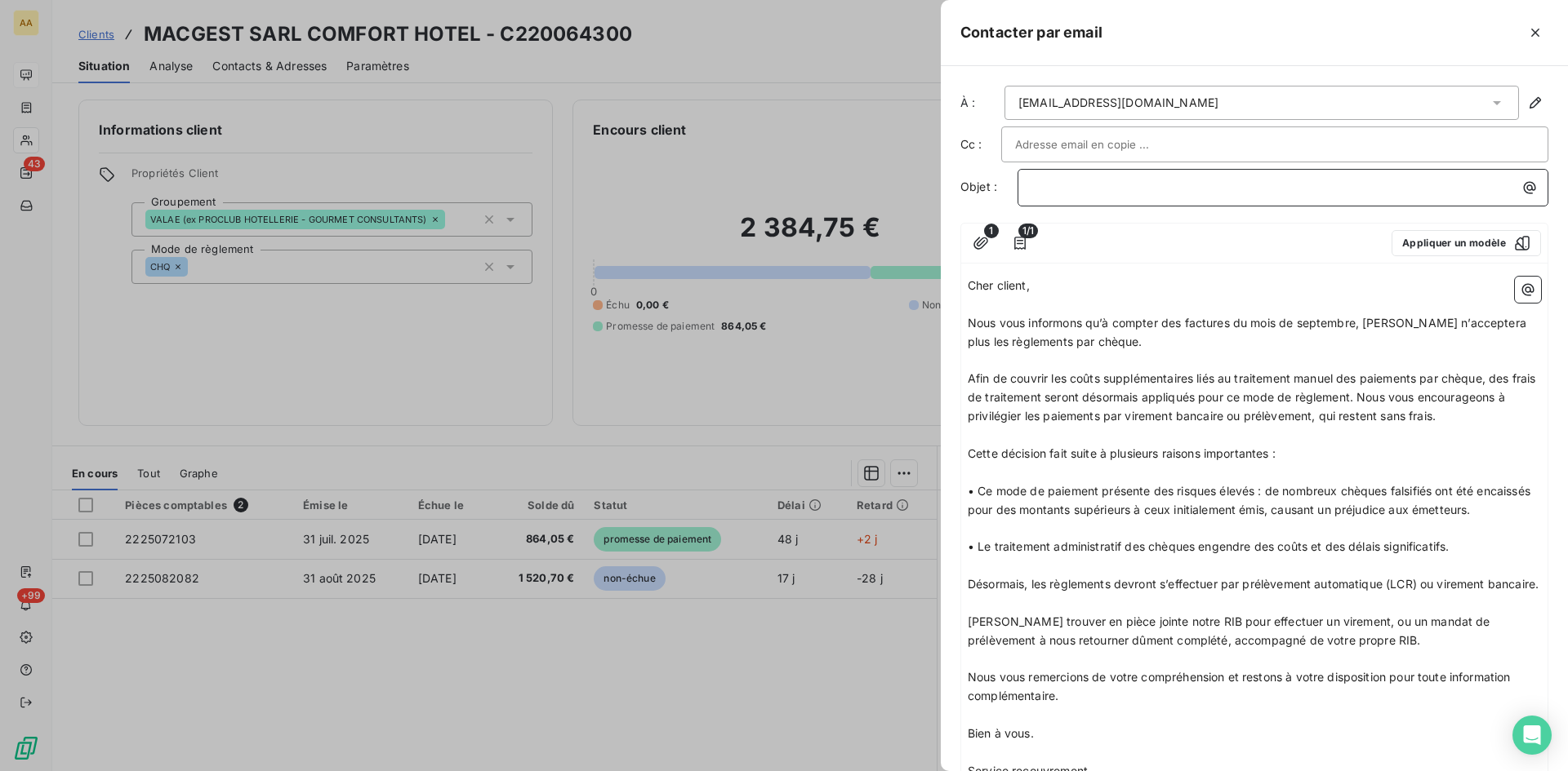
click at [1029, 193] on div "﻿" at bounding box center [1282, 185] width 519 height 22
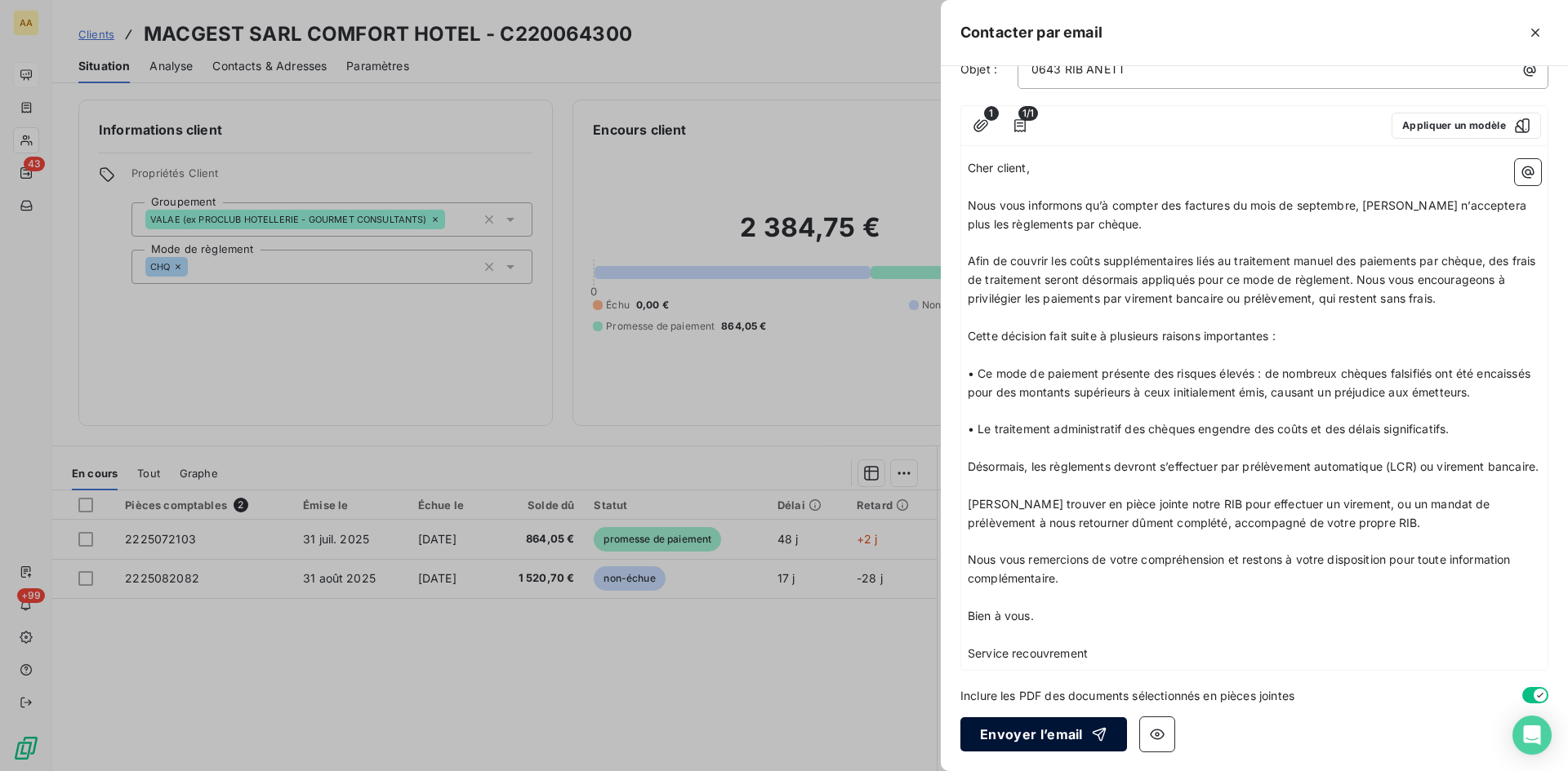
click at [1053, 730] on button "Envoyer l’email" at bounding box center [1043, 734] width 167 height 34
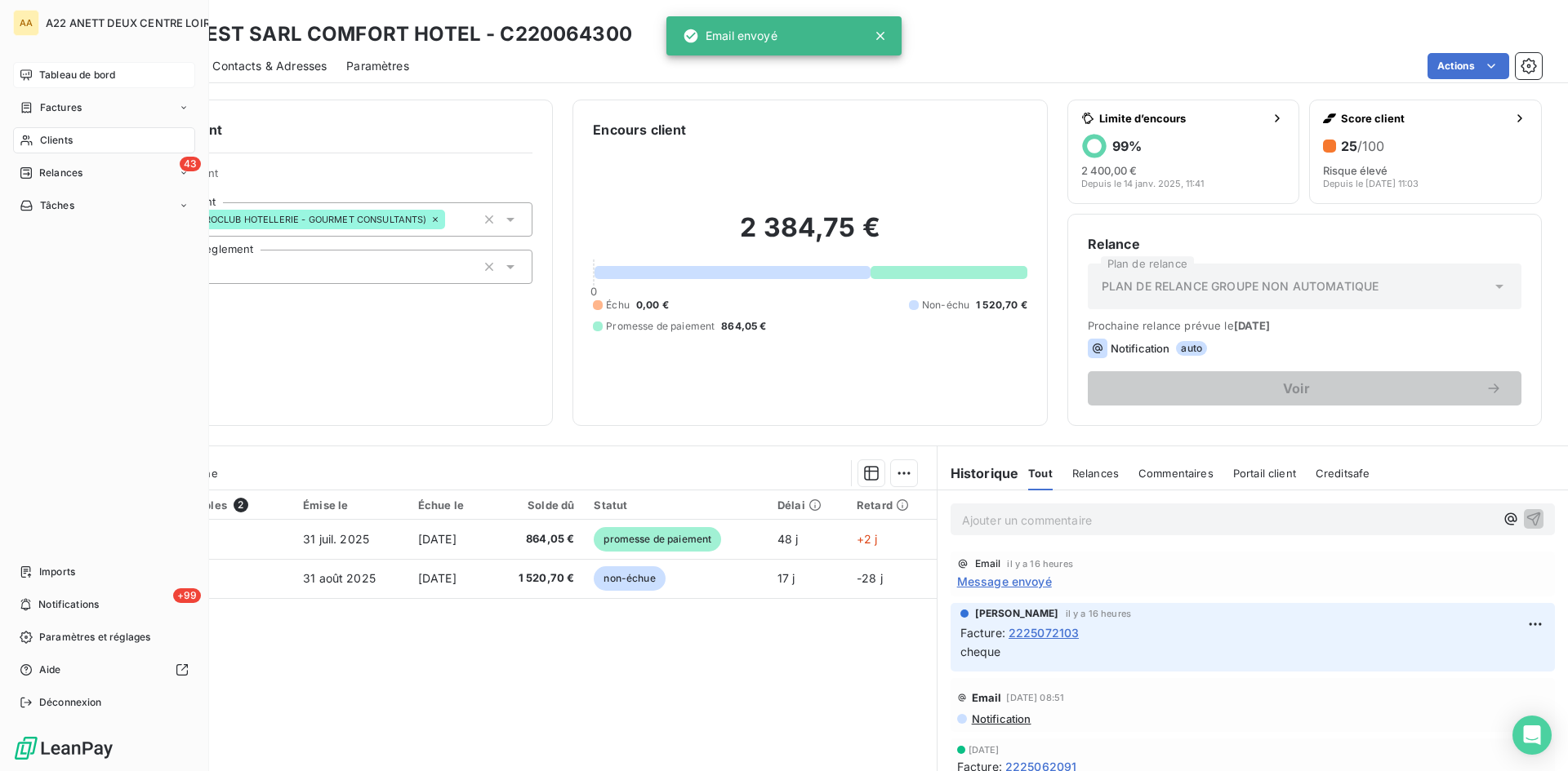
click at [71, 71] on span "Tableau de bord" at bounding box center [77, 75] width 76 height 15
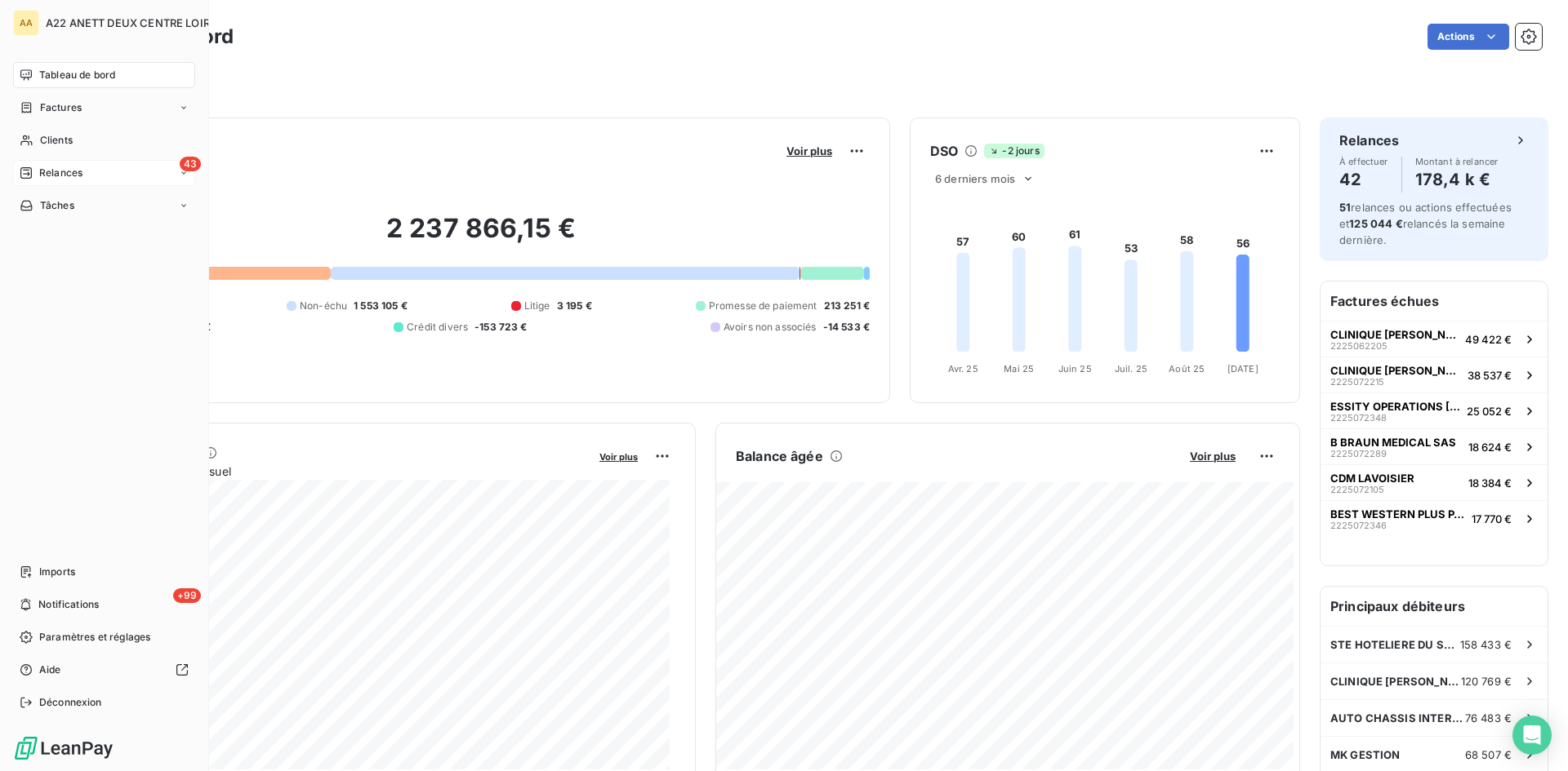
click at [53, 169] on span "Relances" at bounding box center [61, 173] width 43 height 15
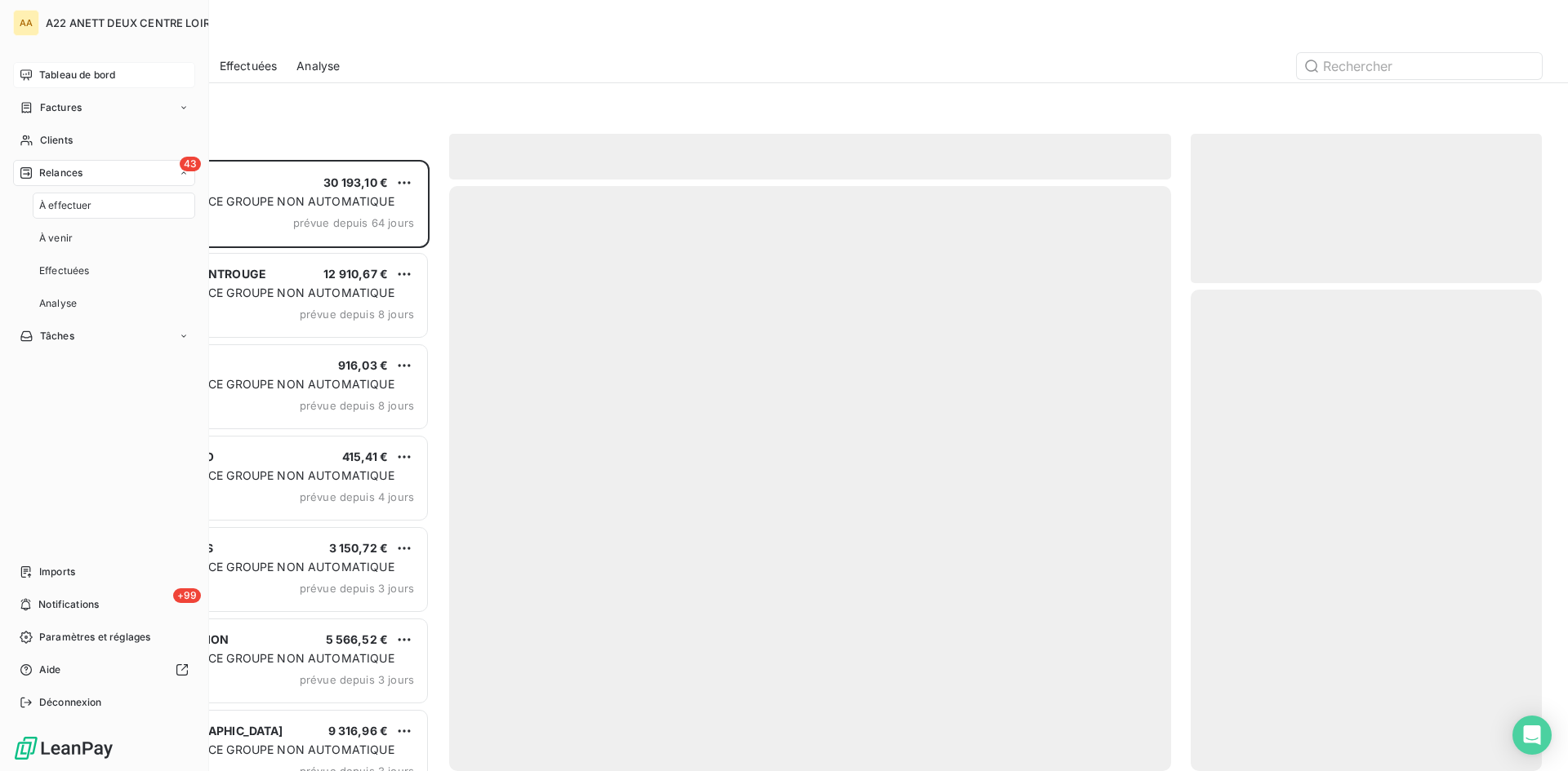
scroll to position [599, 339]
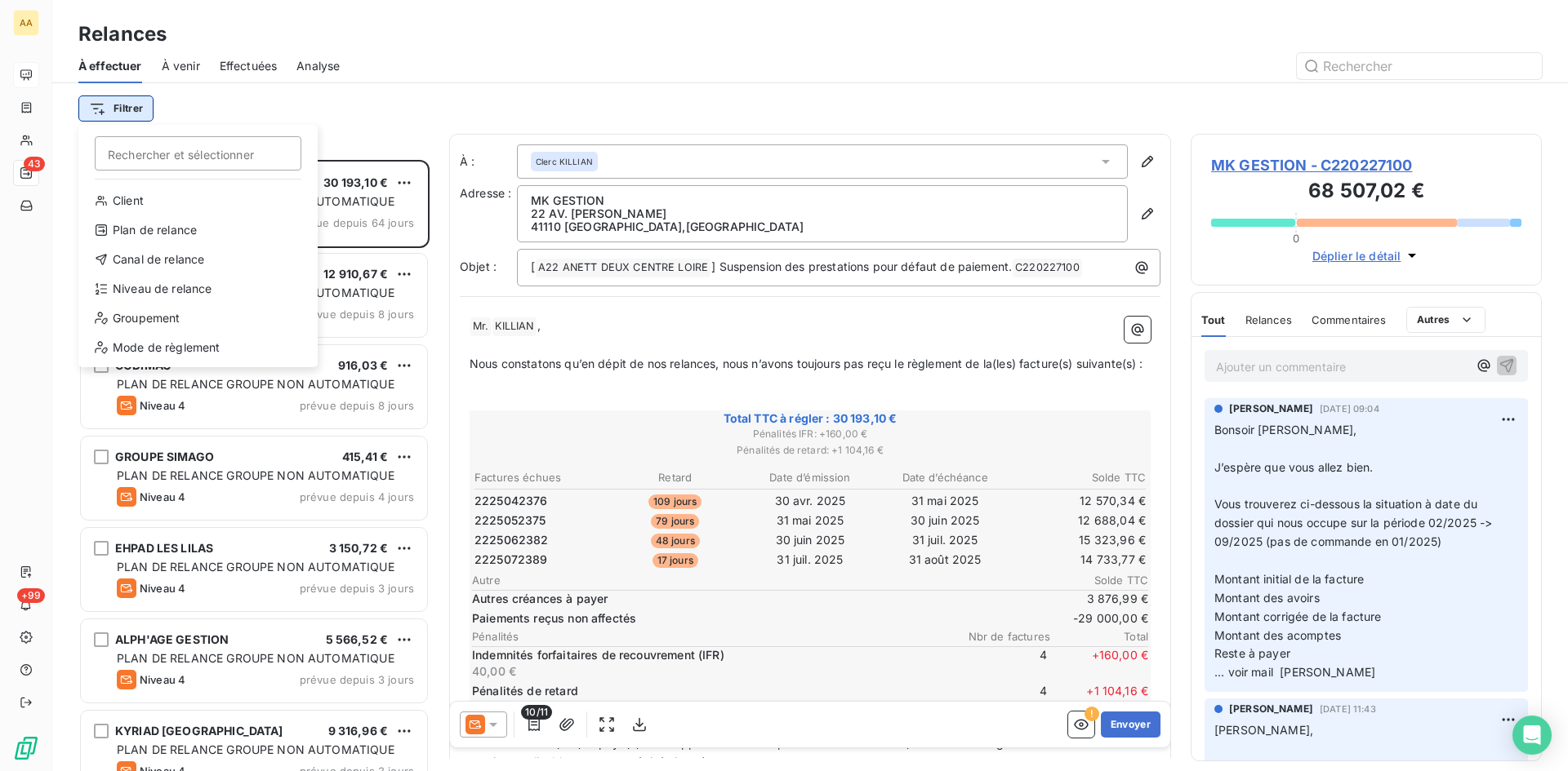
click at [117, 105] on html "AA 43 +99 Relances À effectuer À venir Effectuées Analyse Filtrer Rechercher et…" at bounding box center [784, 385] width 1568 height 771
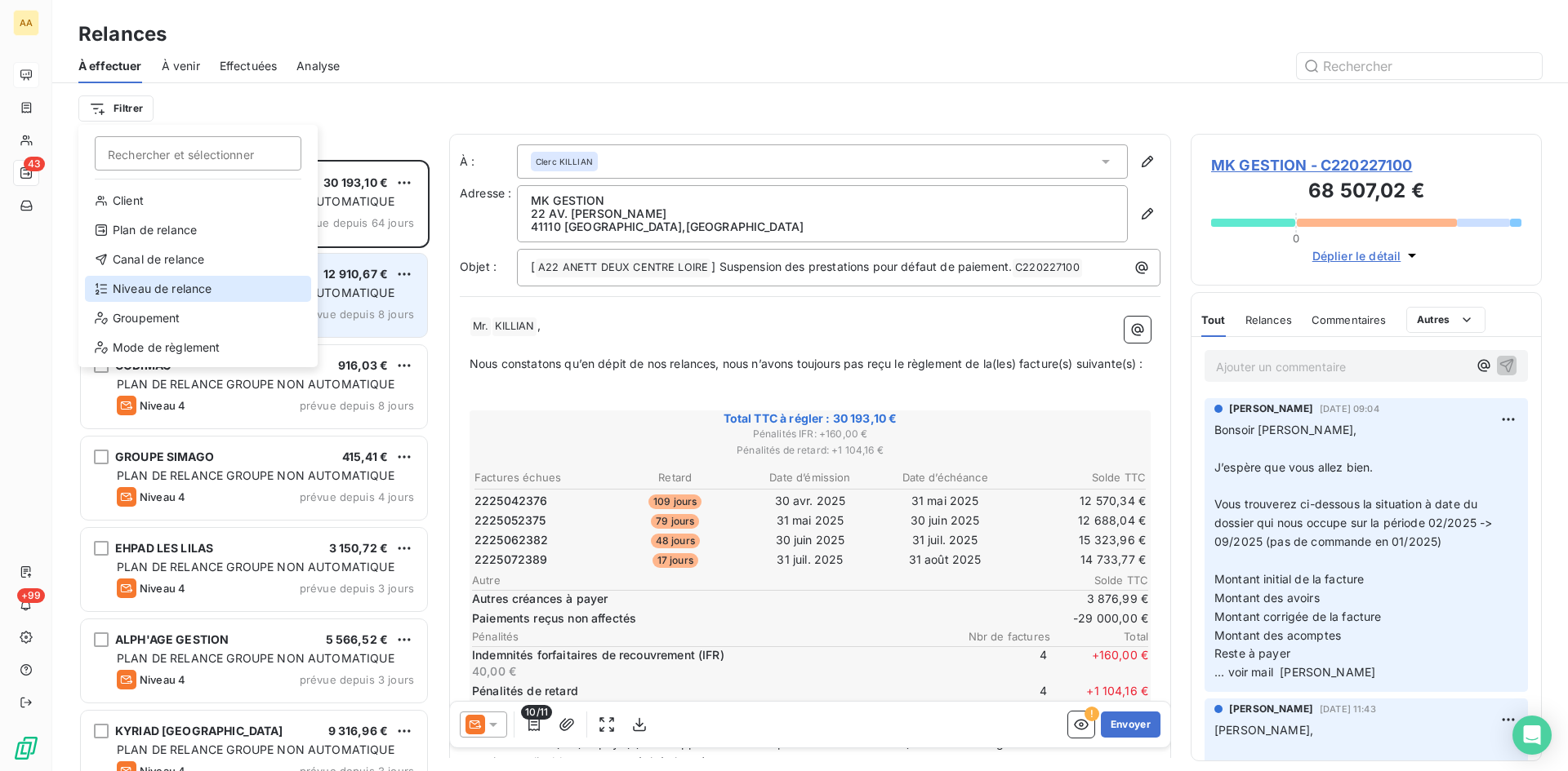
click at [165, 286] on div "Niveau de relance" at bounding box center [198, 289] width 226 height 26
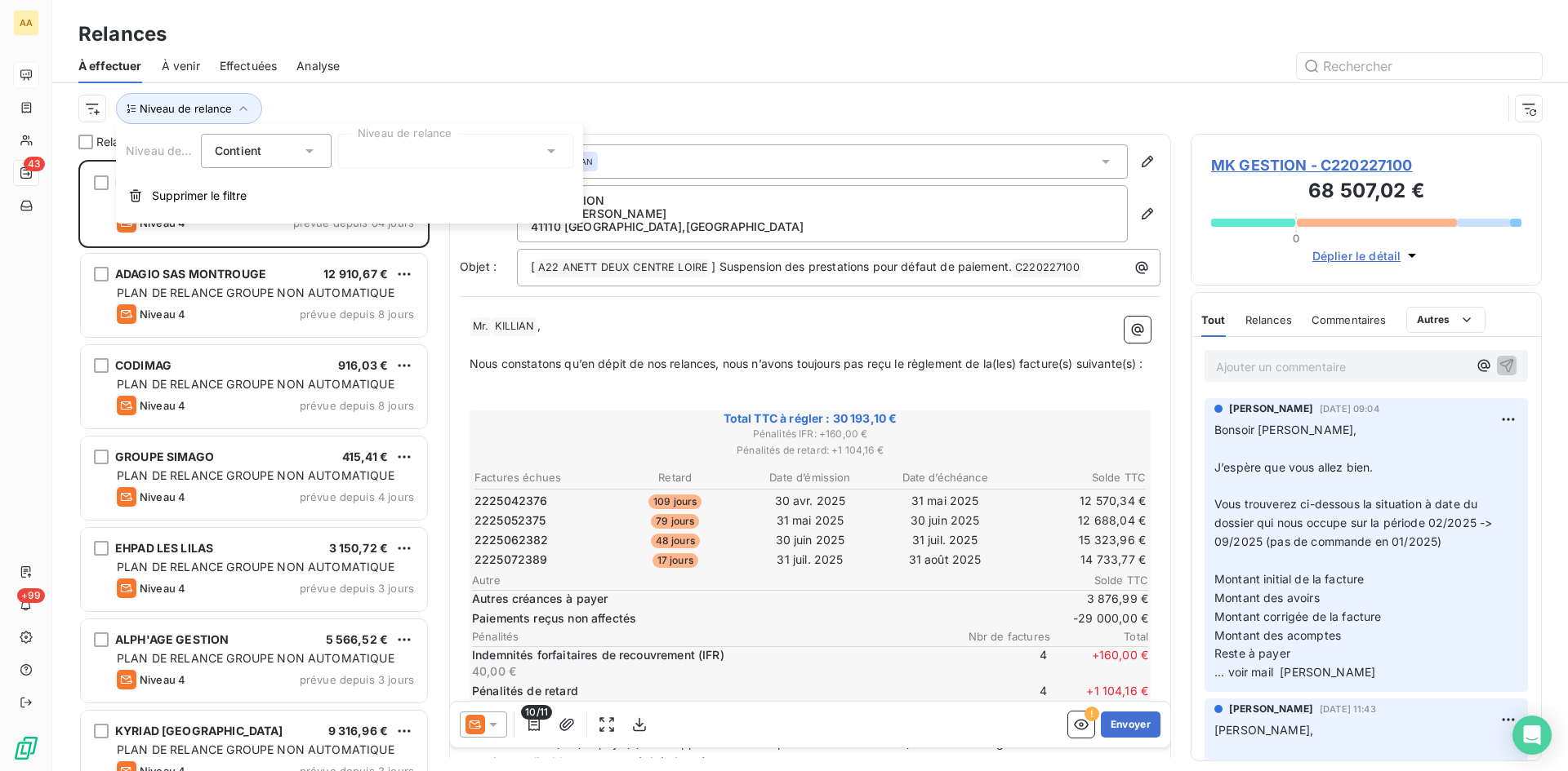
click at [386, 153] on div at bounding box center [456, 151] width 235 height 34
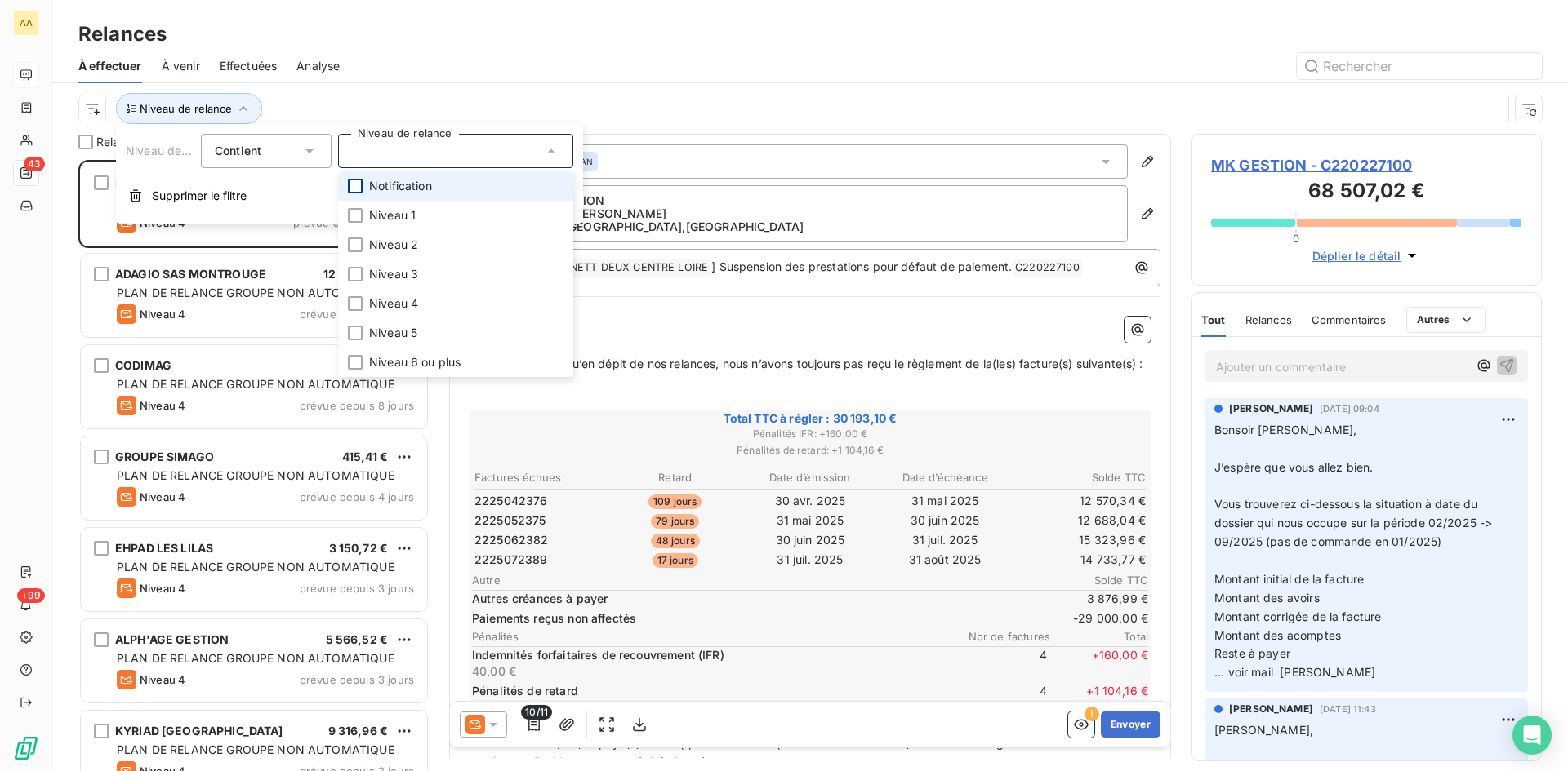
click at [359, 187] on div at bounding box center [355, 186] width 15 height 15
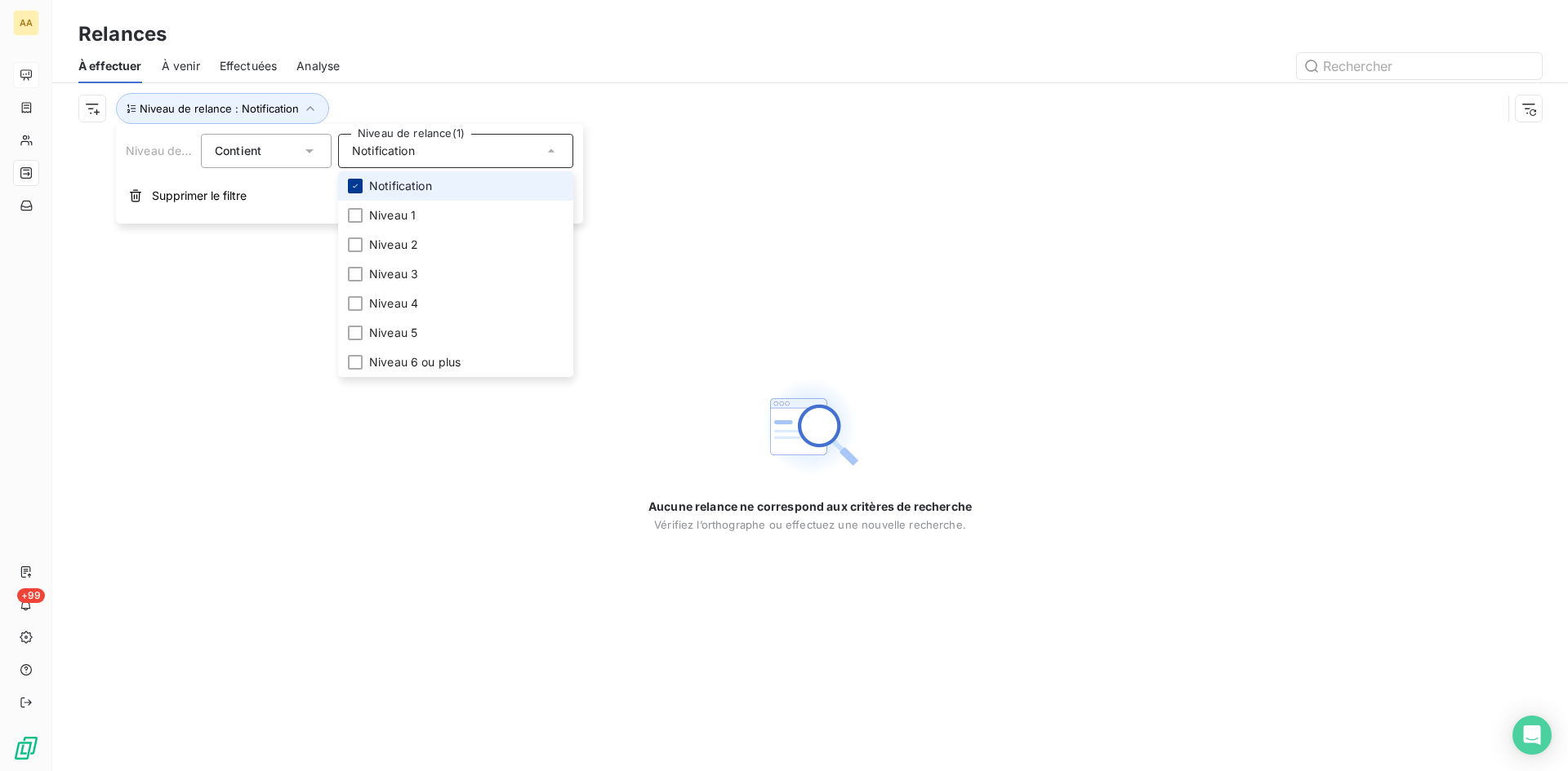
click at [359, 187] on icon at bounding box center [355, 185] width 9 height 9
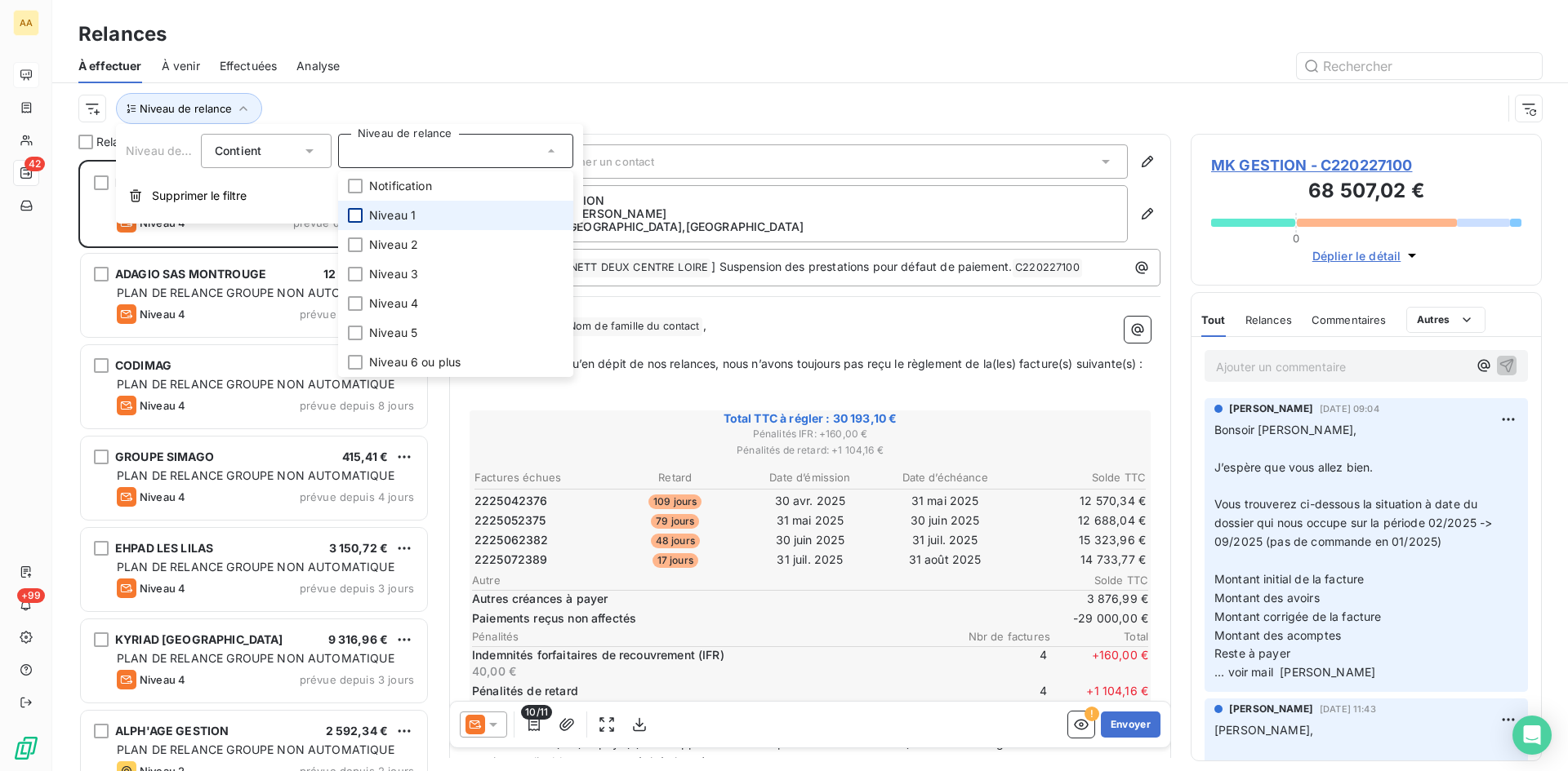
scroll to position [599, 339]
click at [352, 214] on div at bounding box center [355, 216] width 15 height 15
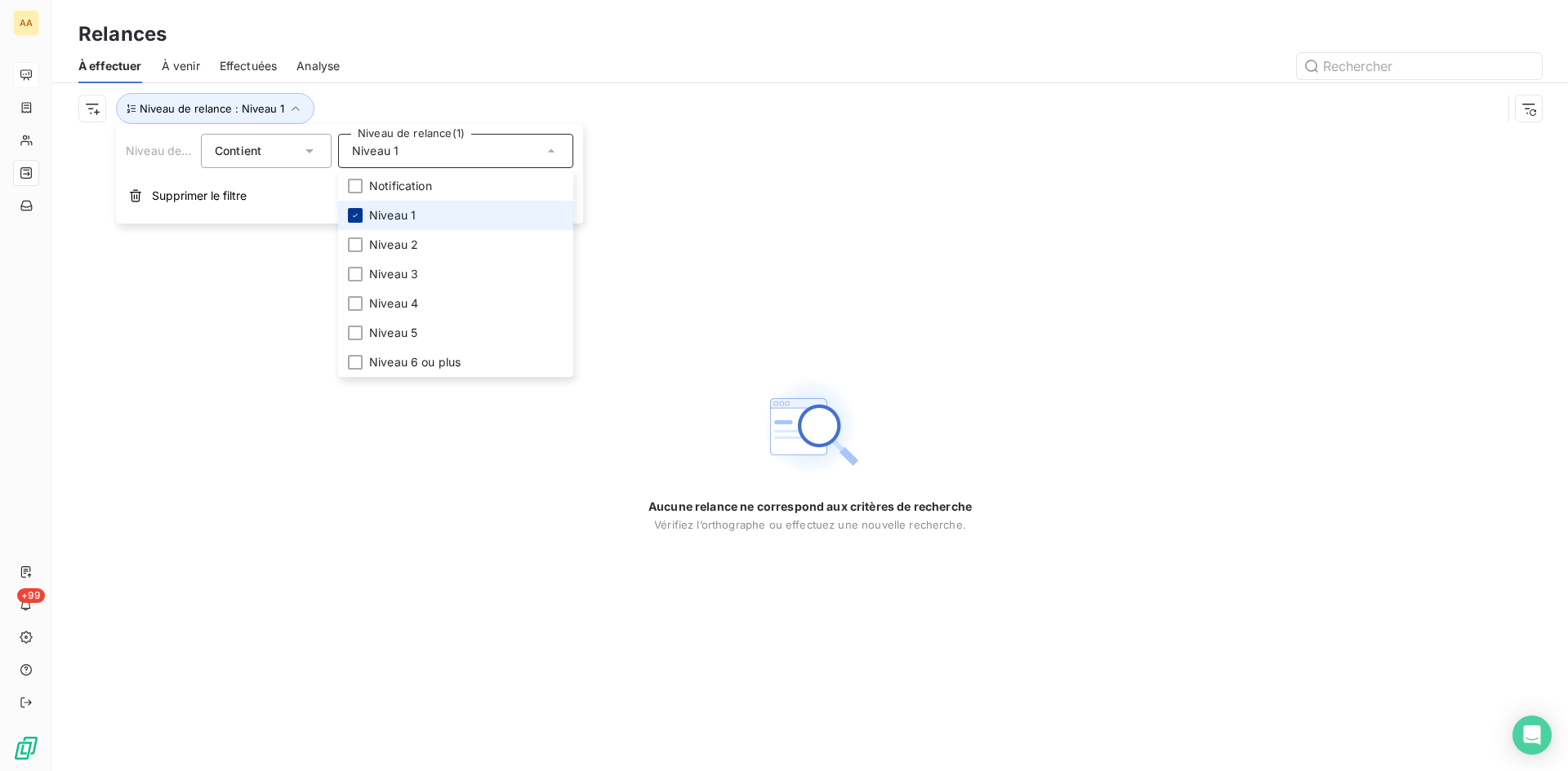
click at [352, 214] on icon at bounding box center [355, 216] width 9 height 9
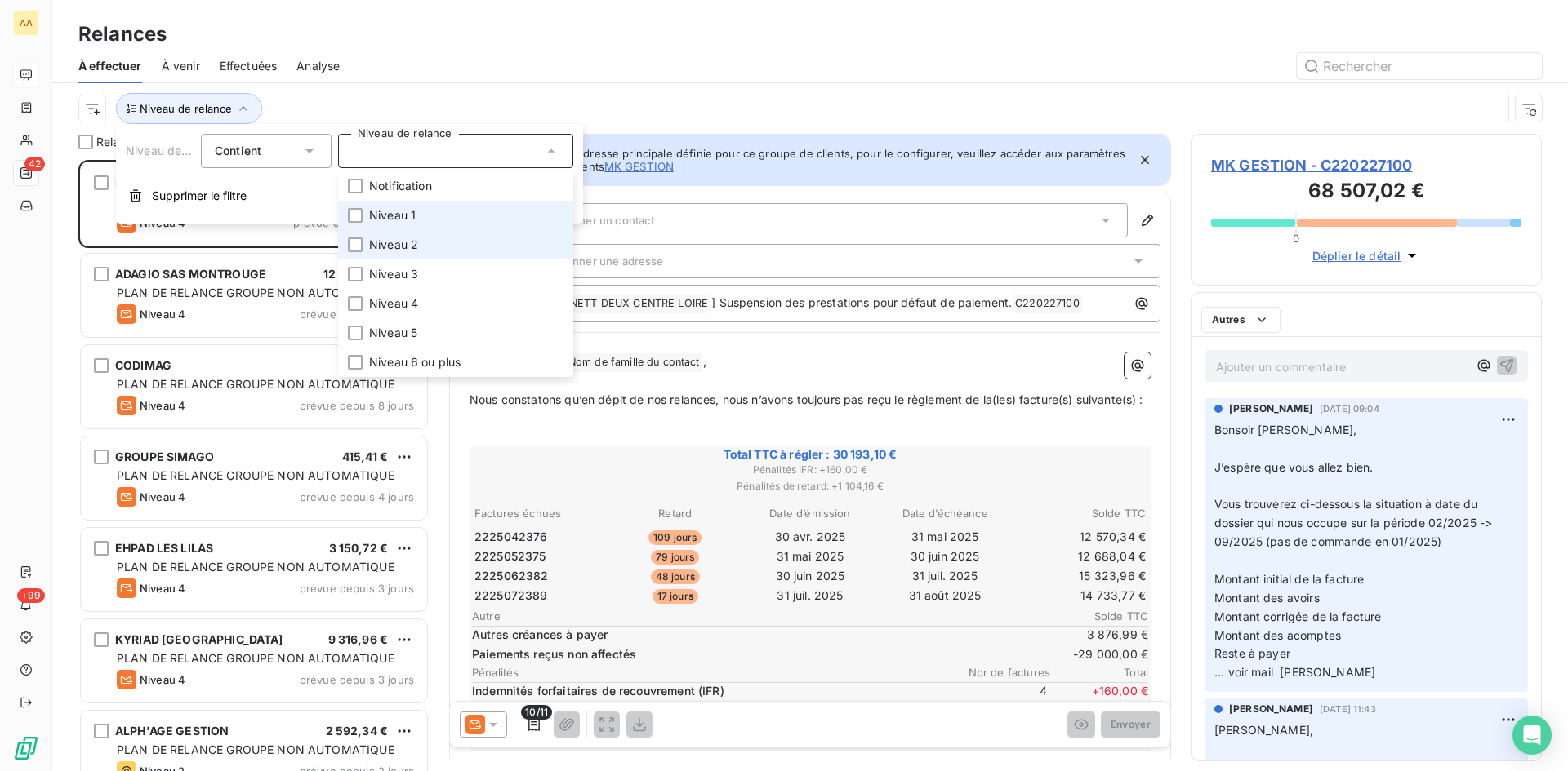
scroll to position [599, 339]
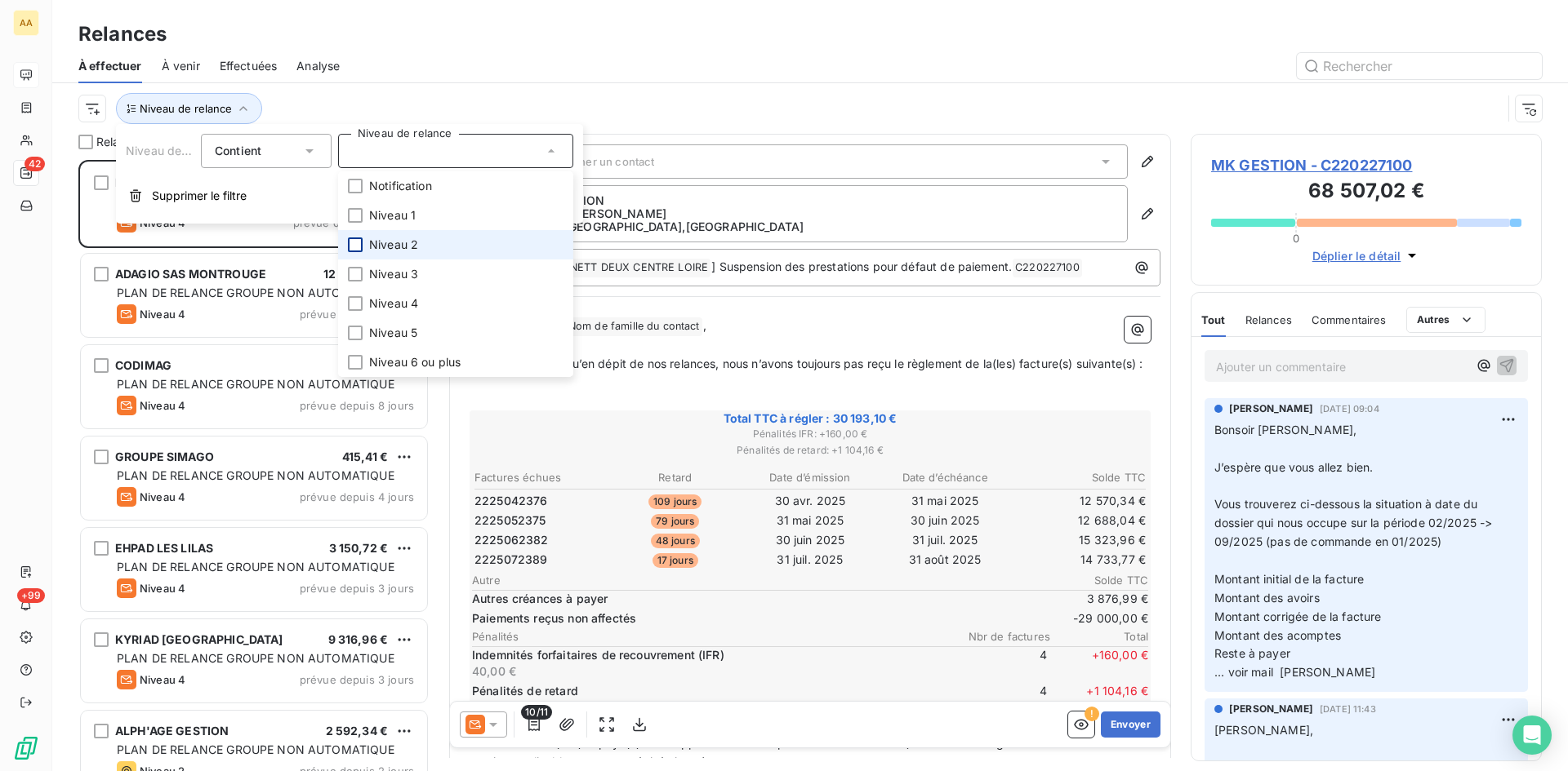
click at [354, 247] on div at bounding box center [355, 245] width 15 height 15
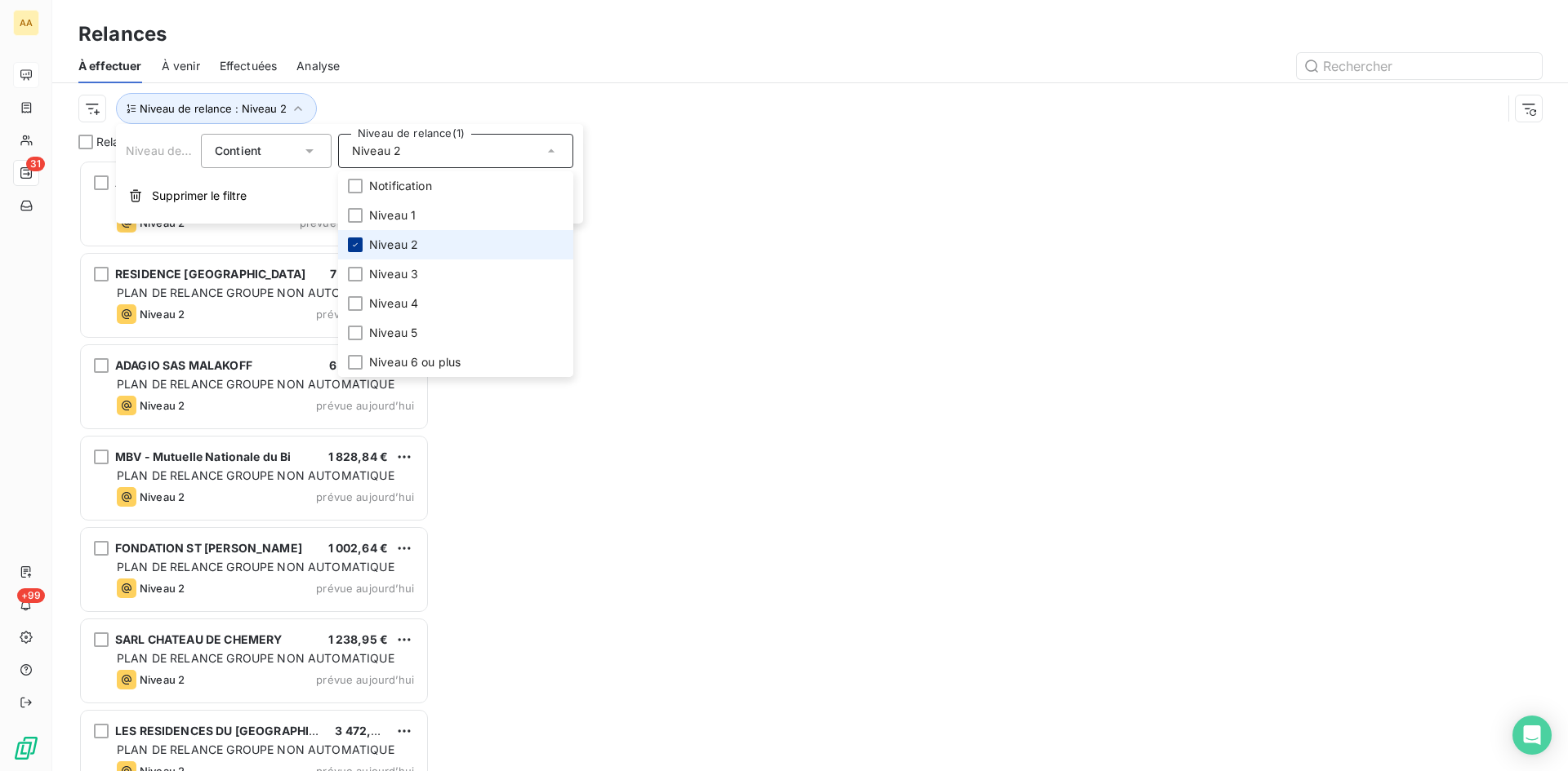
scroll to position [599, 339]
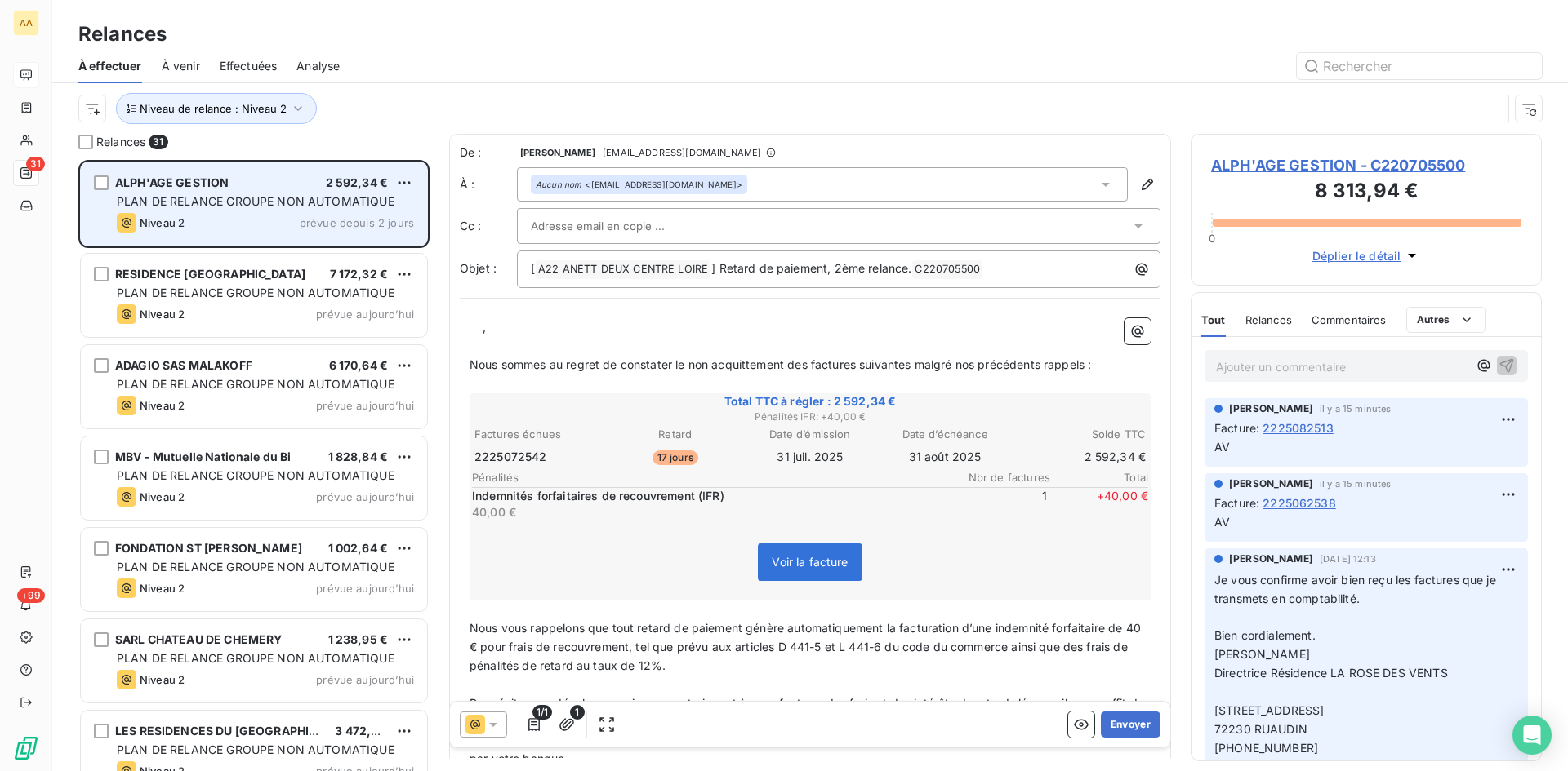
click at [236, 238] on div "ALPH'AGE GESTION 2 592,34 € PLAN DE RELANCE GROUPE NON AUTOMATIQUE Niveau 2 pré…" at bounding box center [254, 204] width 347 height 83
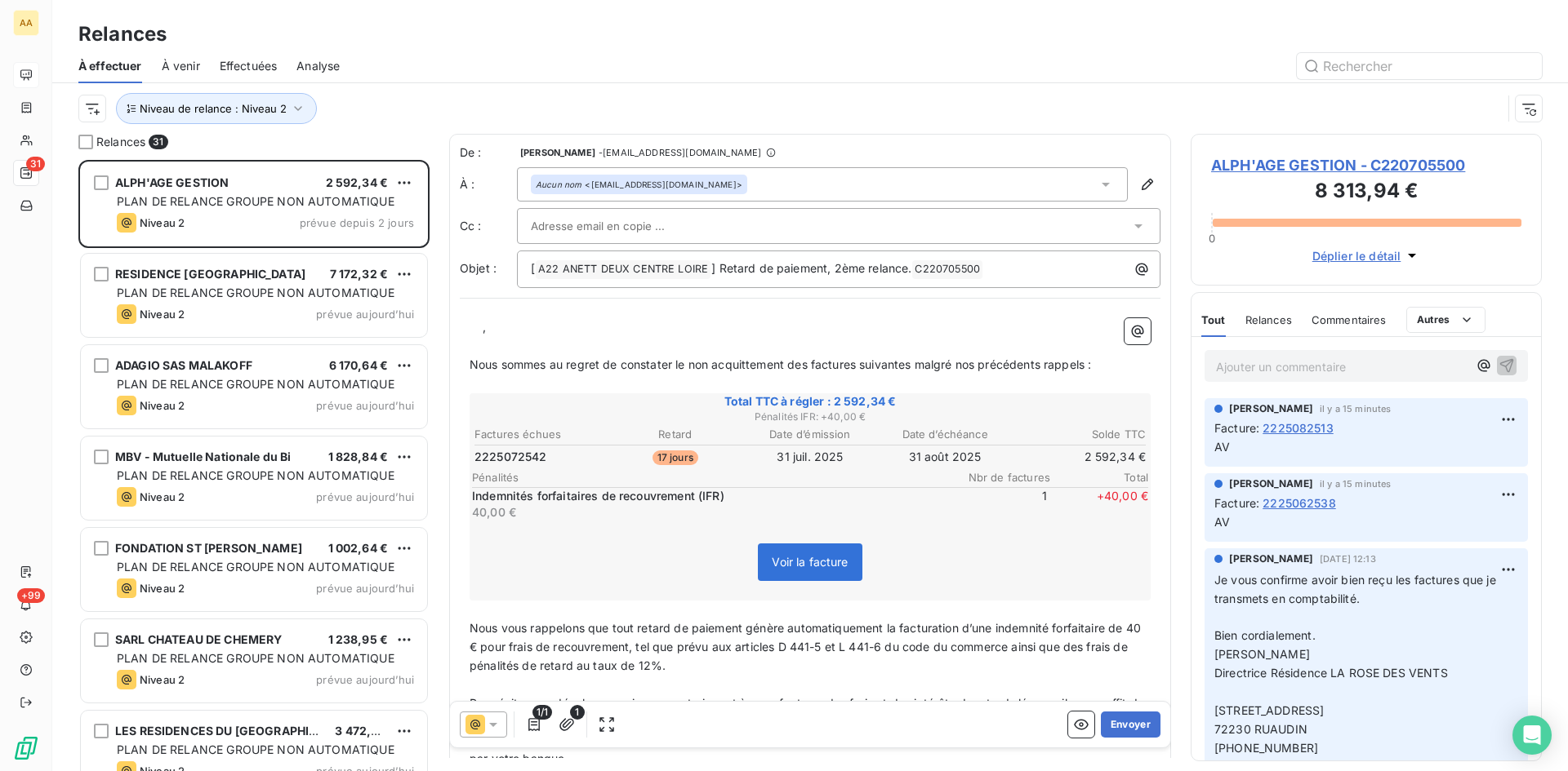
click at [484, 329] on span "," at bounding box center [483, 327] width 3 height 14
click at [1107, 717] on button "Envoyer" at bounding box center [1130, 725] width 59 height 26
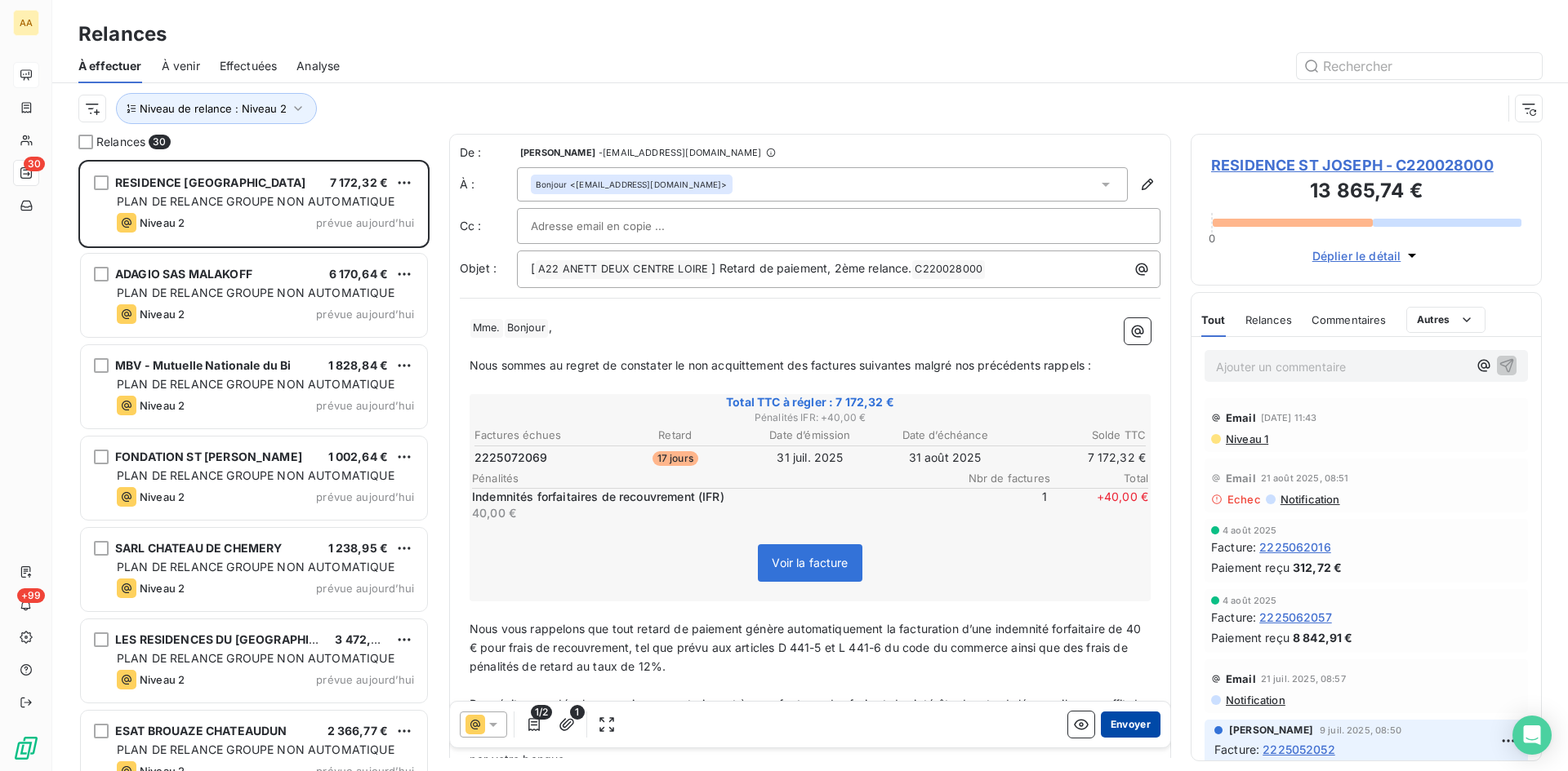
click at [1114, 721] on button "Envoyer" at bounding box center [1130, 725] width 59 height 26
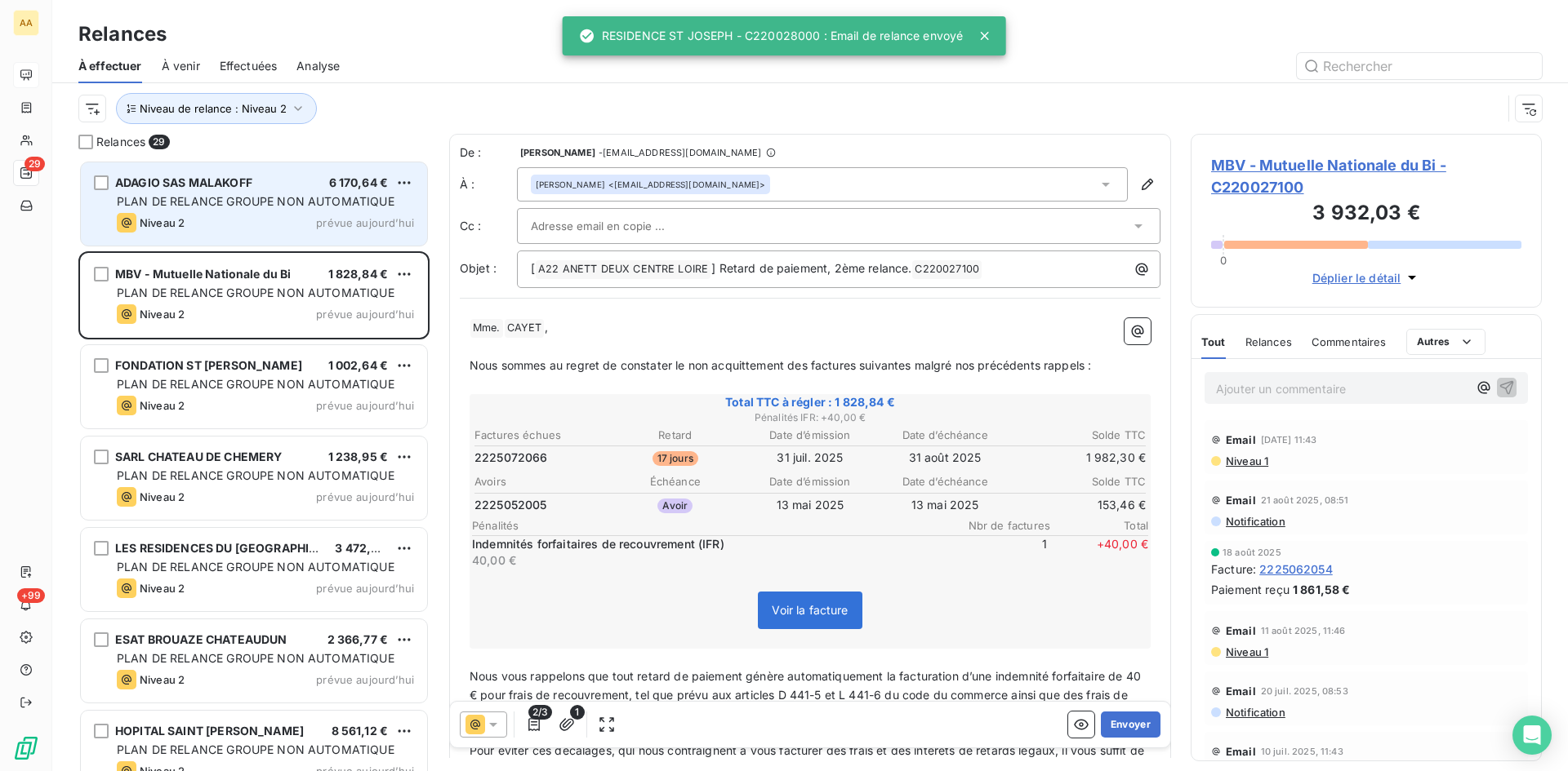
click at [203, 218] on div "Niveau 2 prévue aujourd’hui" at bounding box center [266, 222] width 298 height 20
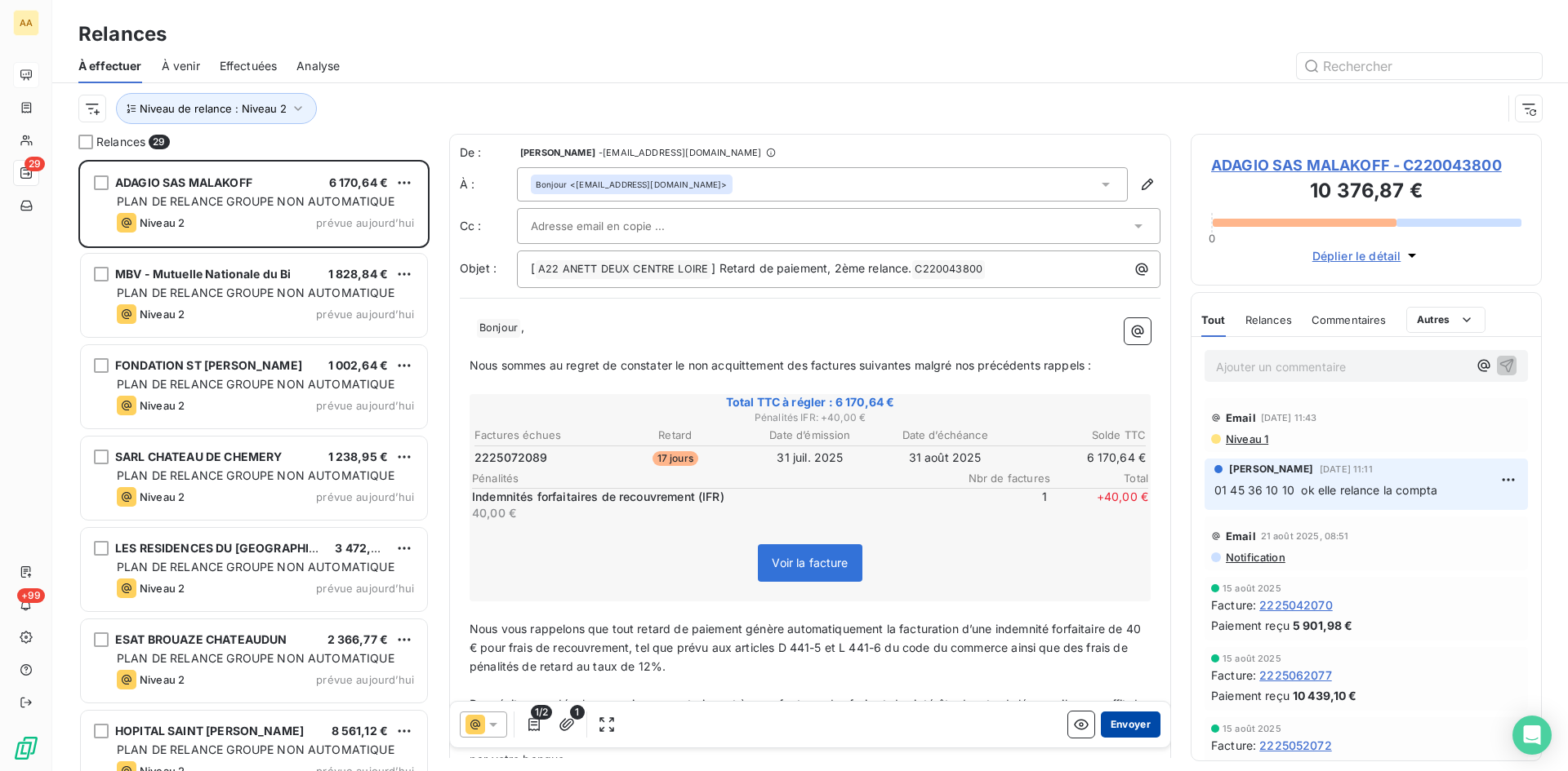
click at [1116, 722] on button "Envoyer" at bounding box center [1130, 725] width 59 height 26
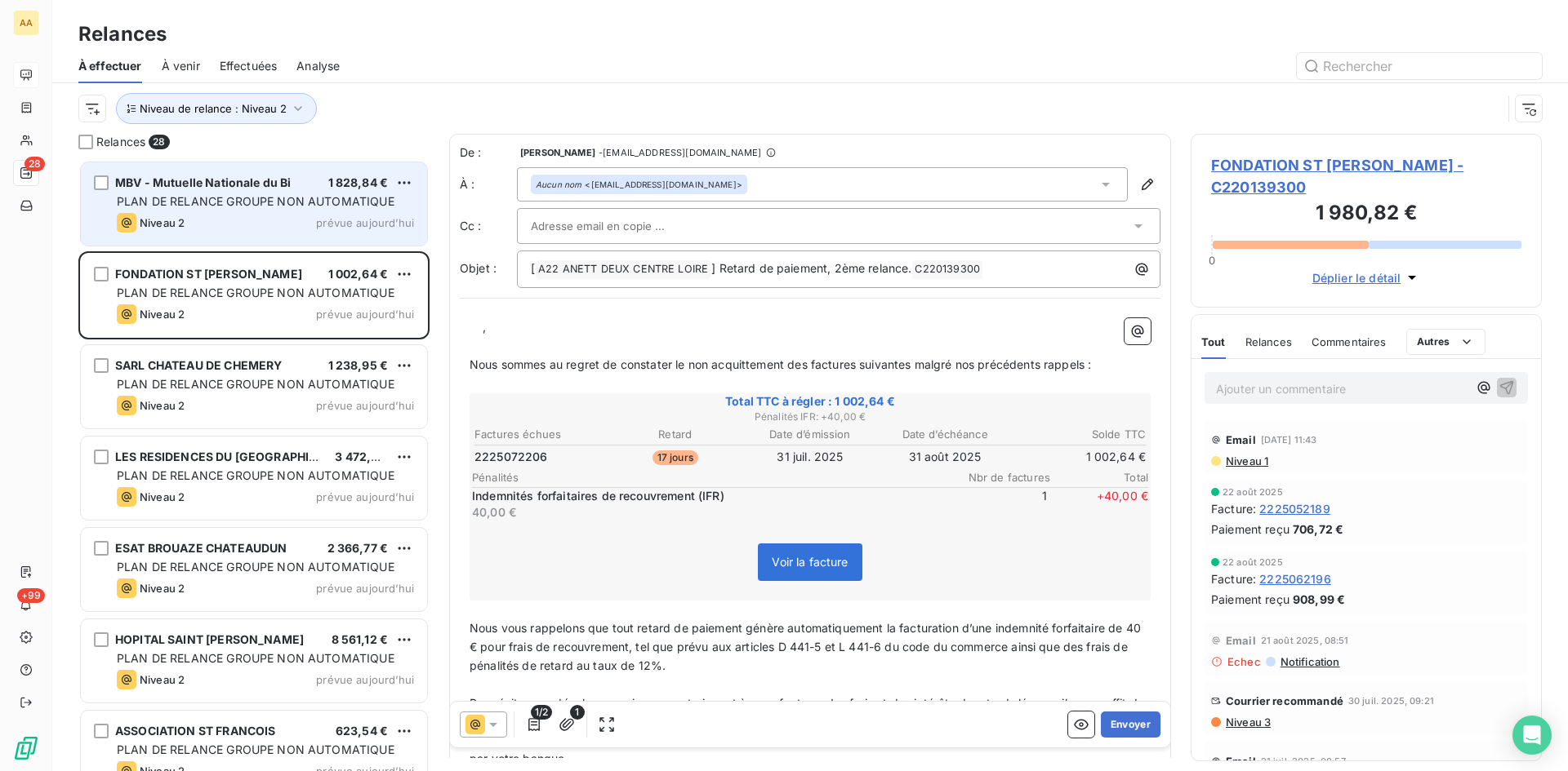
click at [177, 212] on div "MBV - Mutuelle Nationale du Bi 1 828,84 € PLAN DE RELANCE GROUPE NON AUTOMATIQU…" at bounding box center [254, 204] width 347 height 83
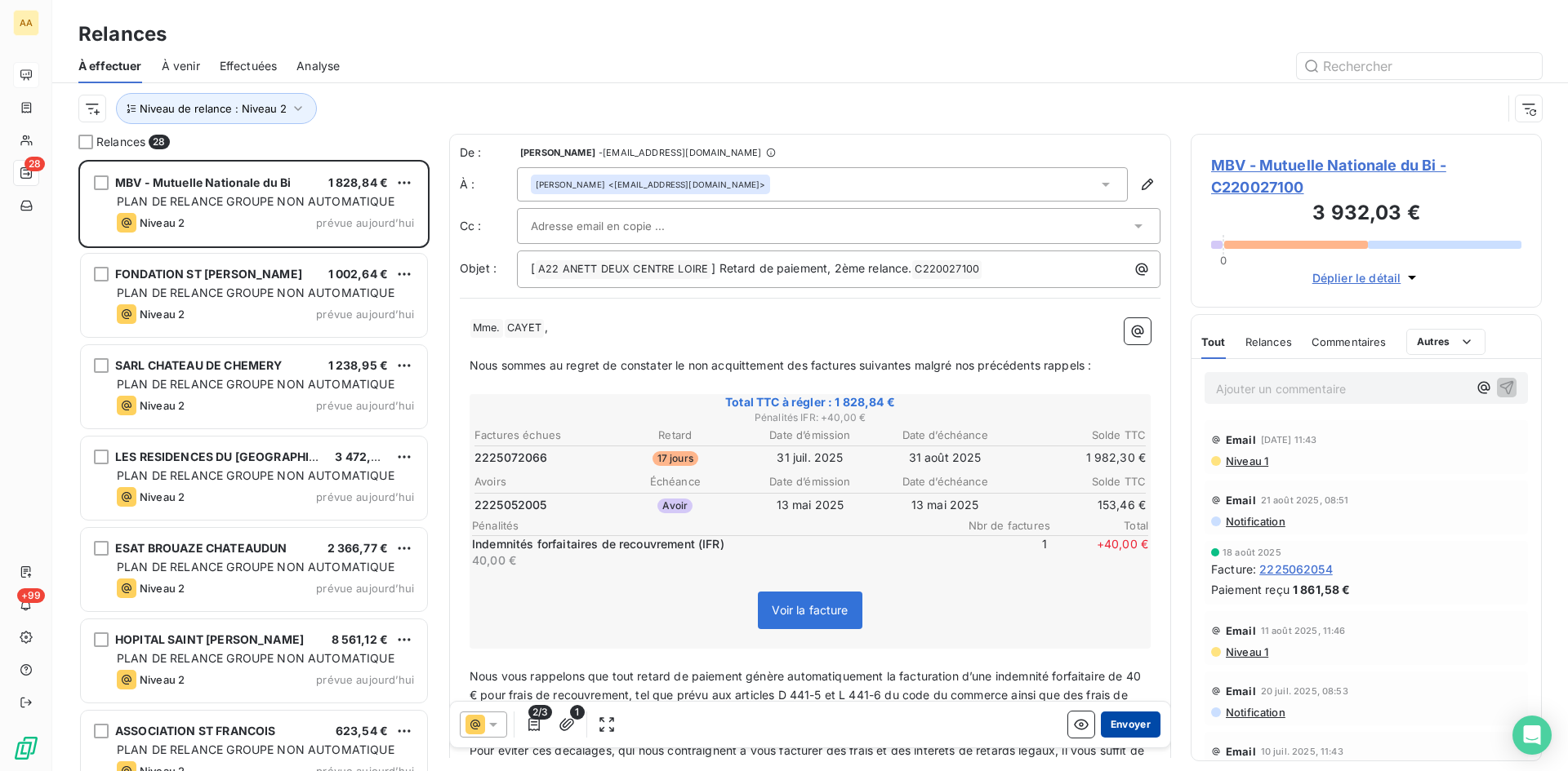
click at [1116, 722] on button "Envoyer" at bounding box center [1130, 725] width 59 height 26
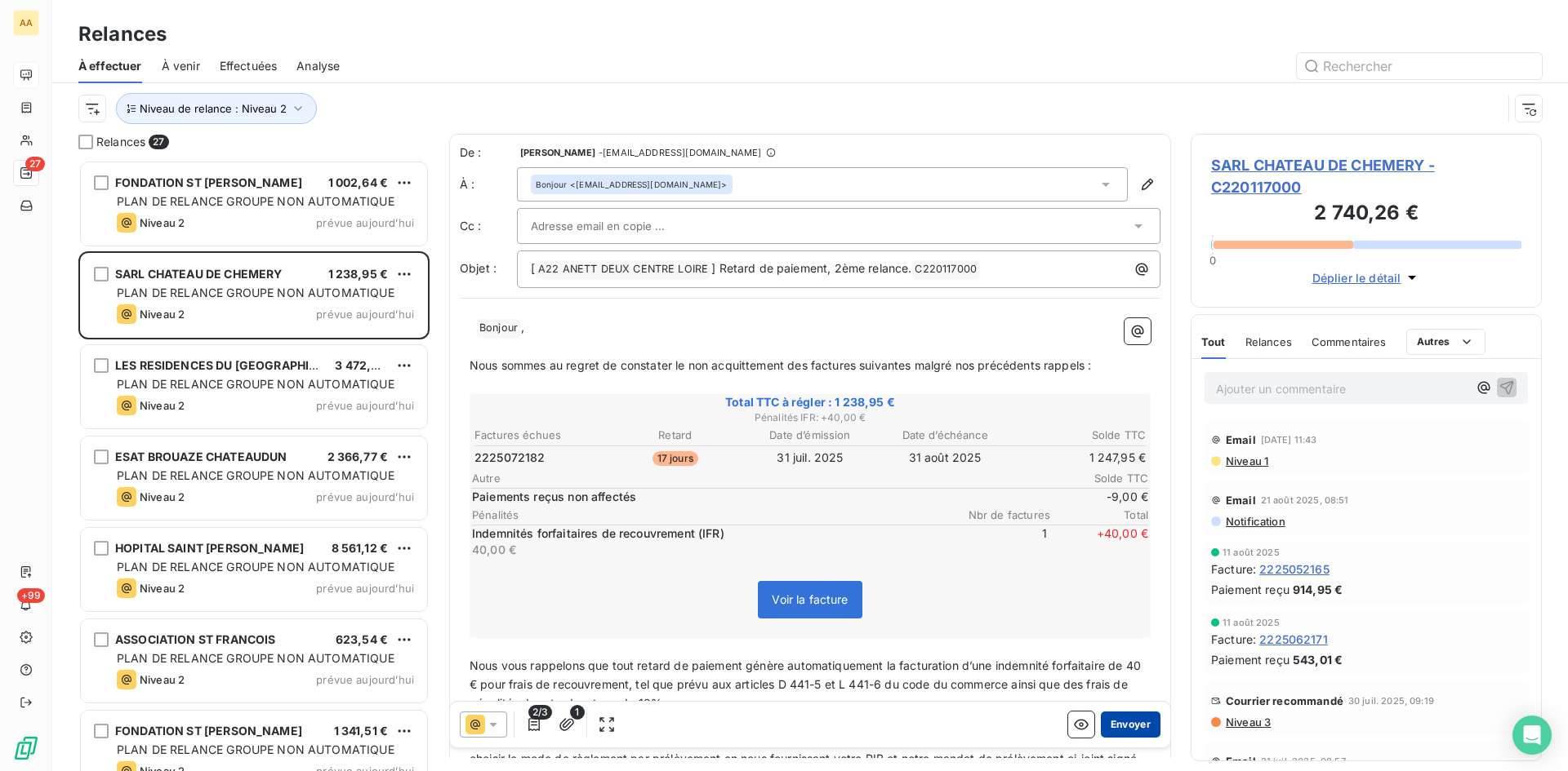
click at [1128, 727] on button "Envoyer" at bounding box center [1130, 725] width 59 height 26
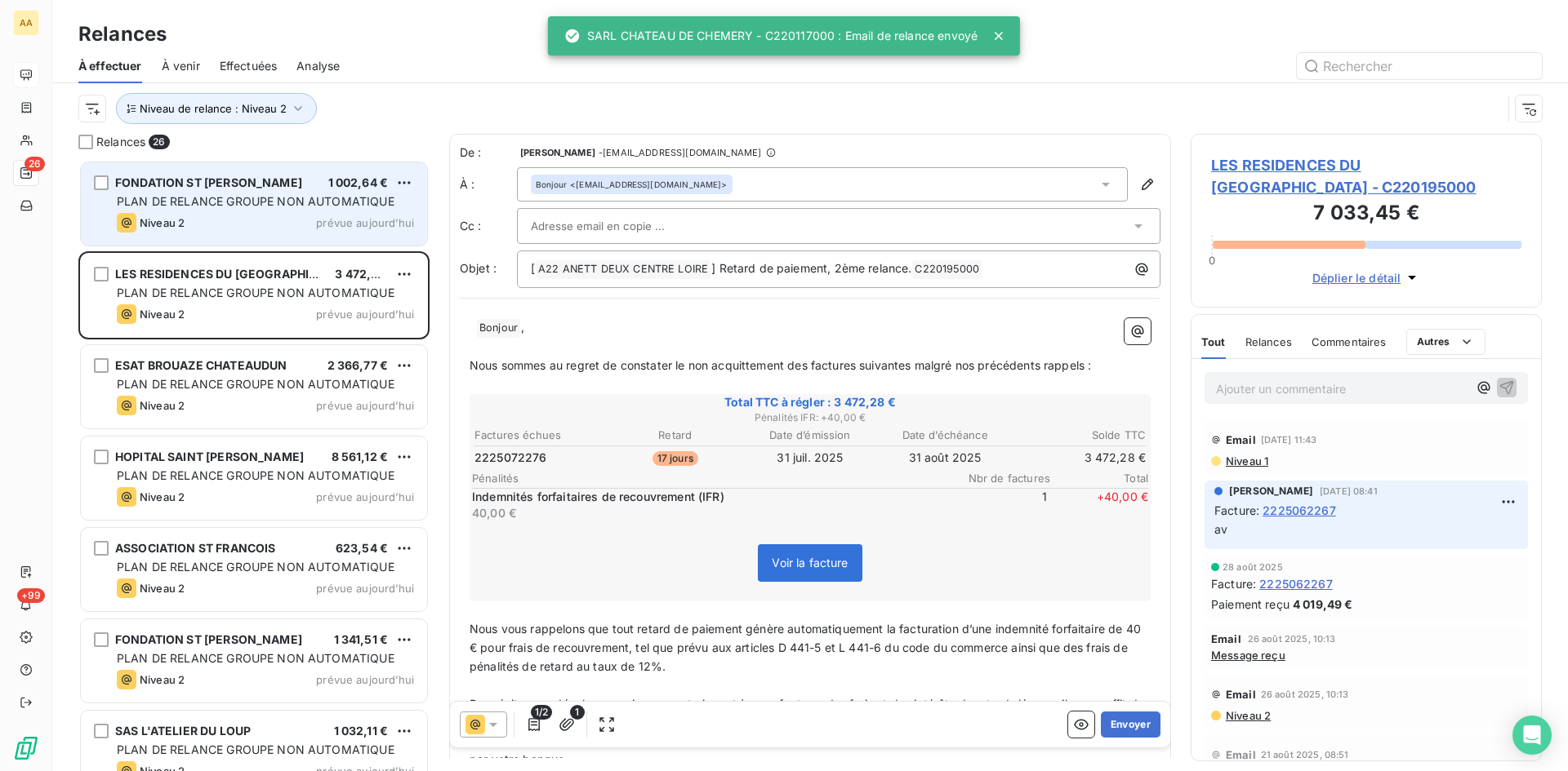
click at [281, 222] on div "Niveau 2 prévue aujourd’hui" at bounding box center [266, 222] width 298 height 20
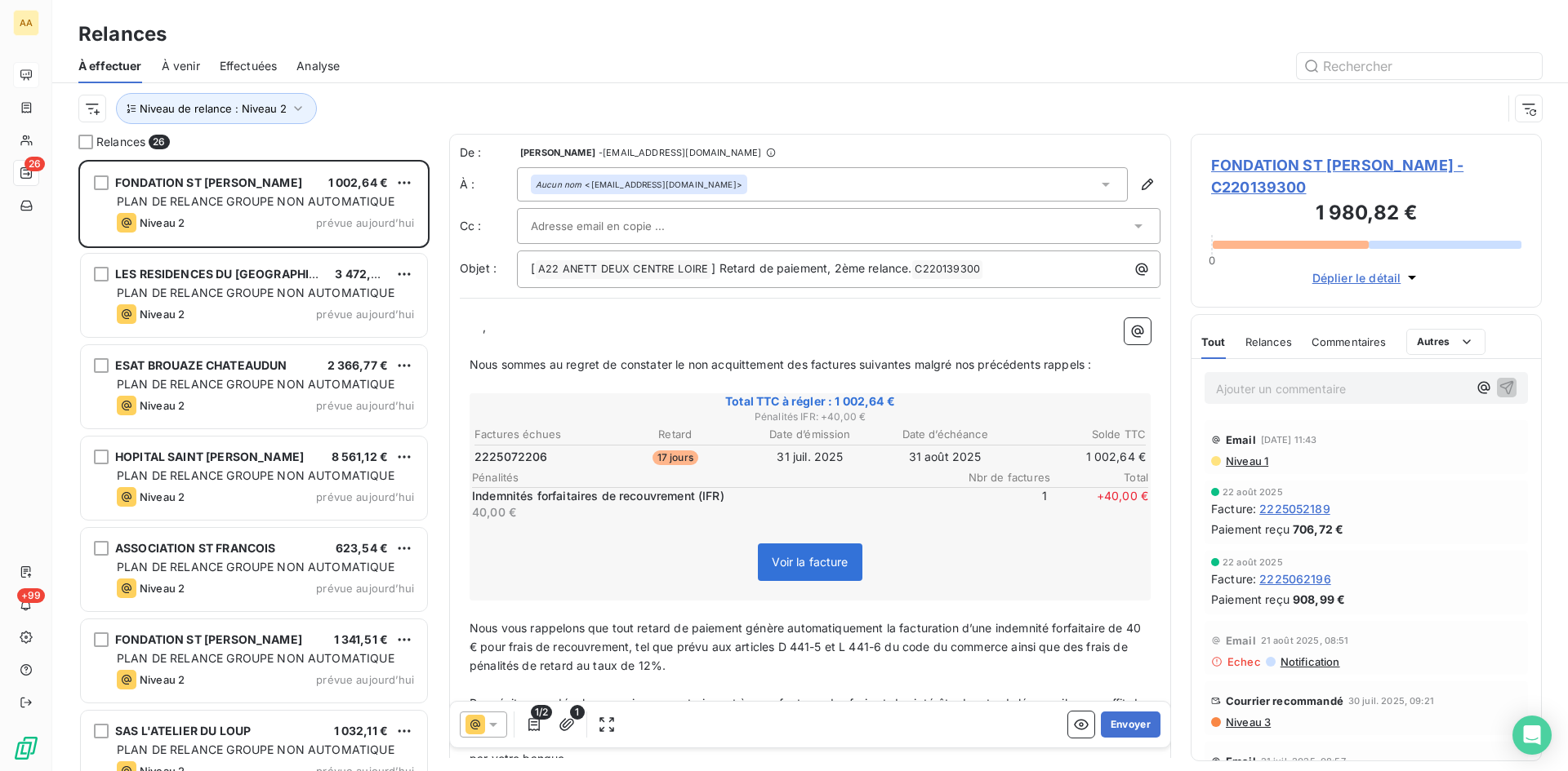
click at [477, 327] on p "﻿ ﻿ ﻿ ﻿ ," at bounding box center [810, 328] width 681 height 19
click at [783, 314] on div "﻿ ﻿ Bonjour ﻿ , ﻿ Nous sommes au regret de constater le non acquittement des fa…" at bounding box center [810, 617] width 701 height 617
click at [1117, 727] on button "Envoyer" at bounding box center [1130, 725] width 59 height 26
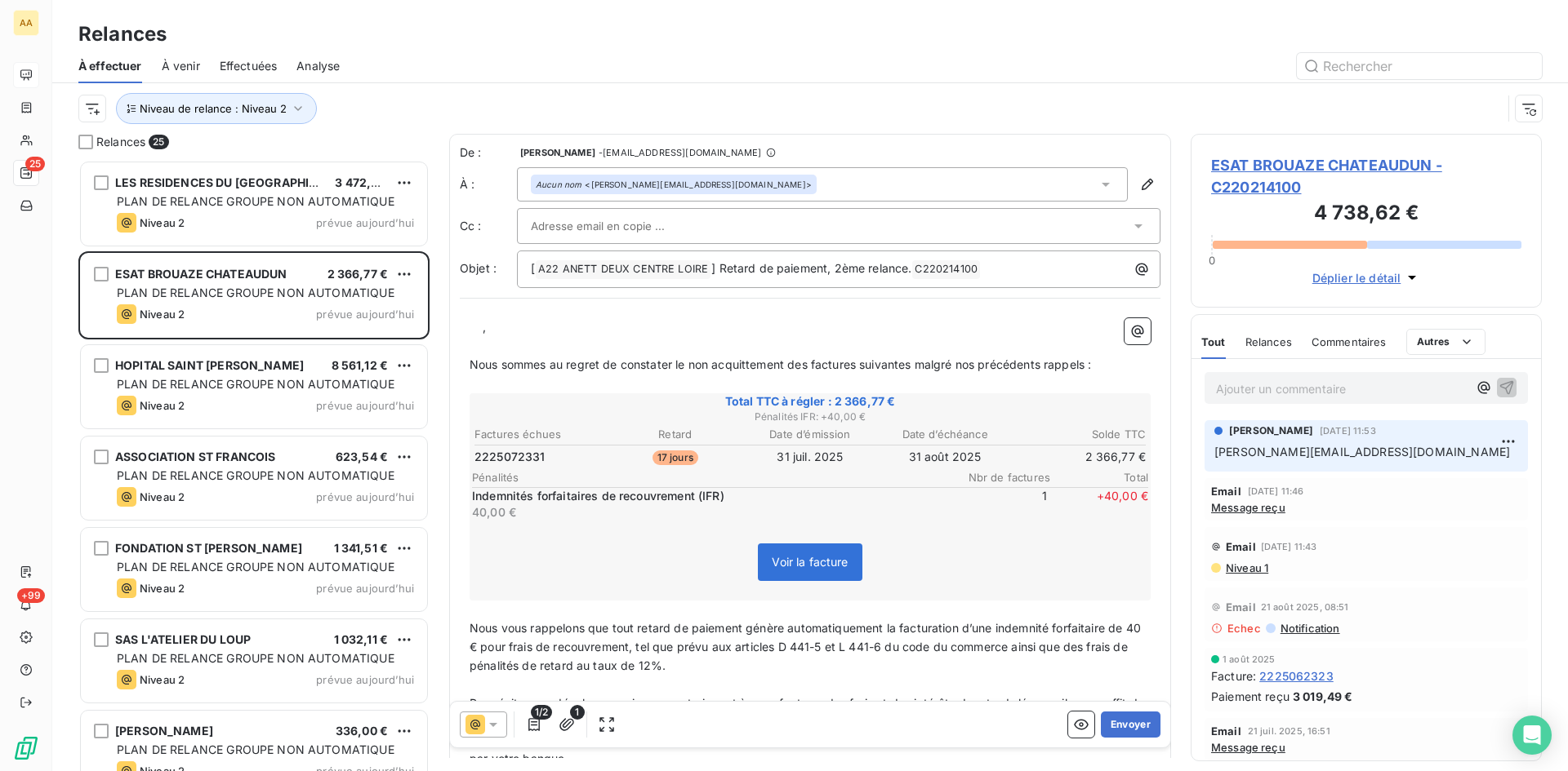
click at [475, 329] on p "﻿ ﻿ ﻿ ﻿ ," at bounding box center [810, 328] width 681 height 19
click at [1117, 728] on button "Envoyer" at bounding box center [1130, 725] width 59 height 26
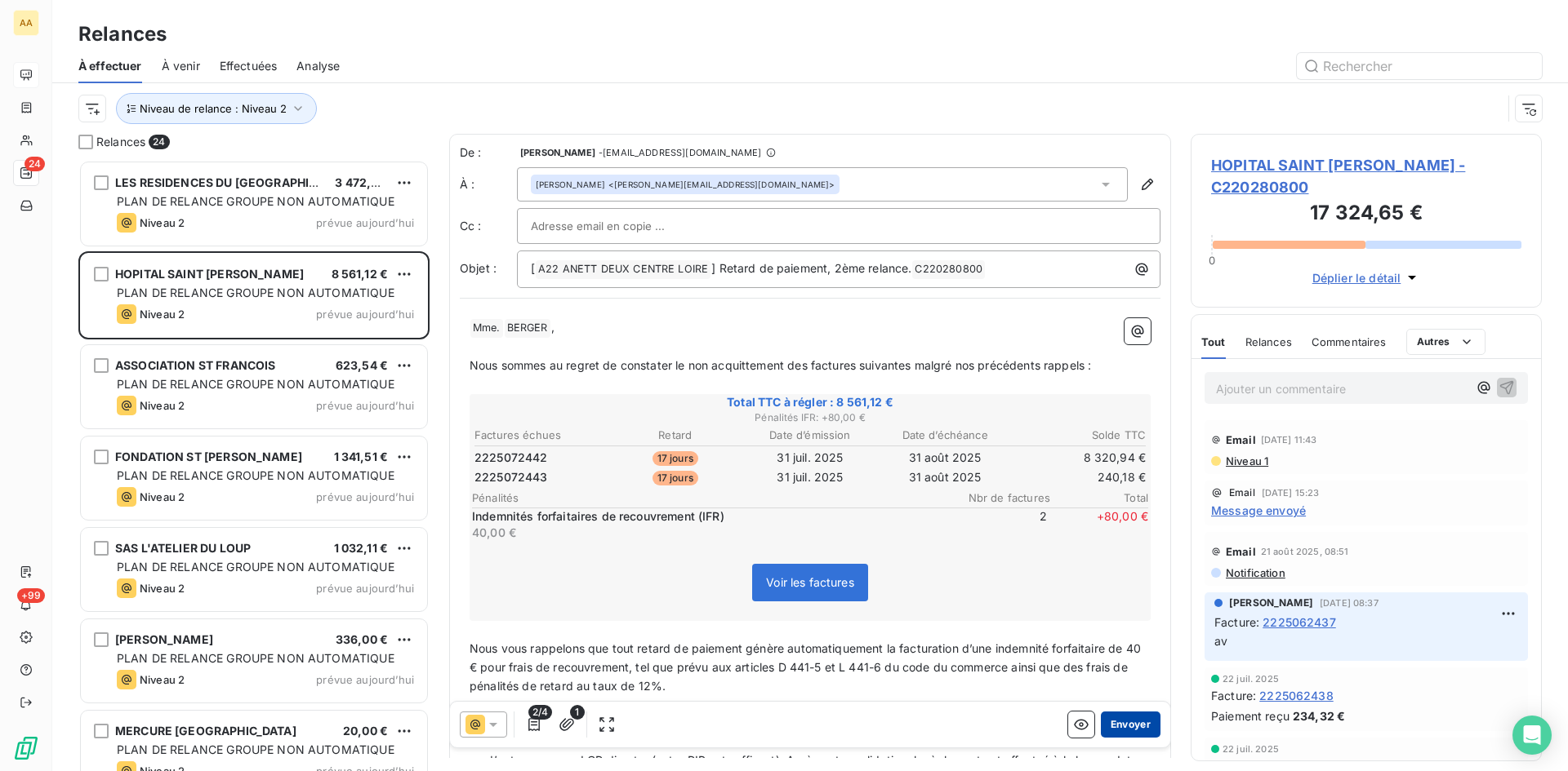
click at [1114, 727] on button "Envoyer" at bounding box center [1130, 725] width 59 height 26
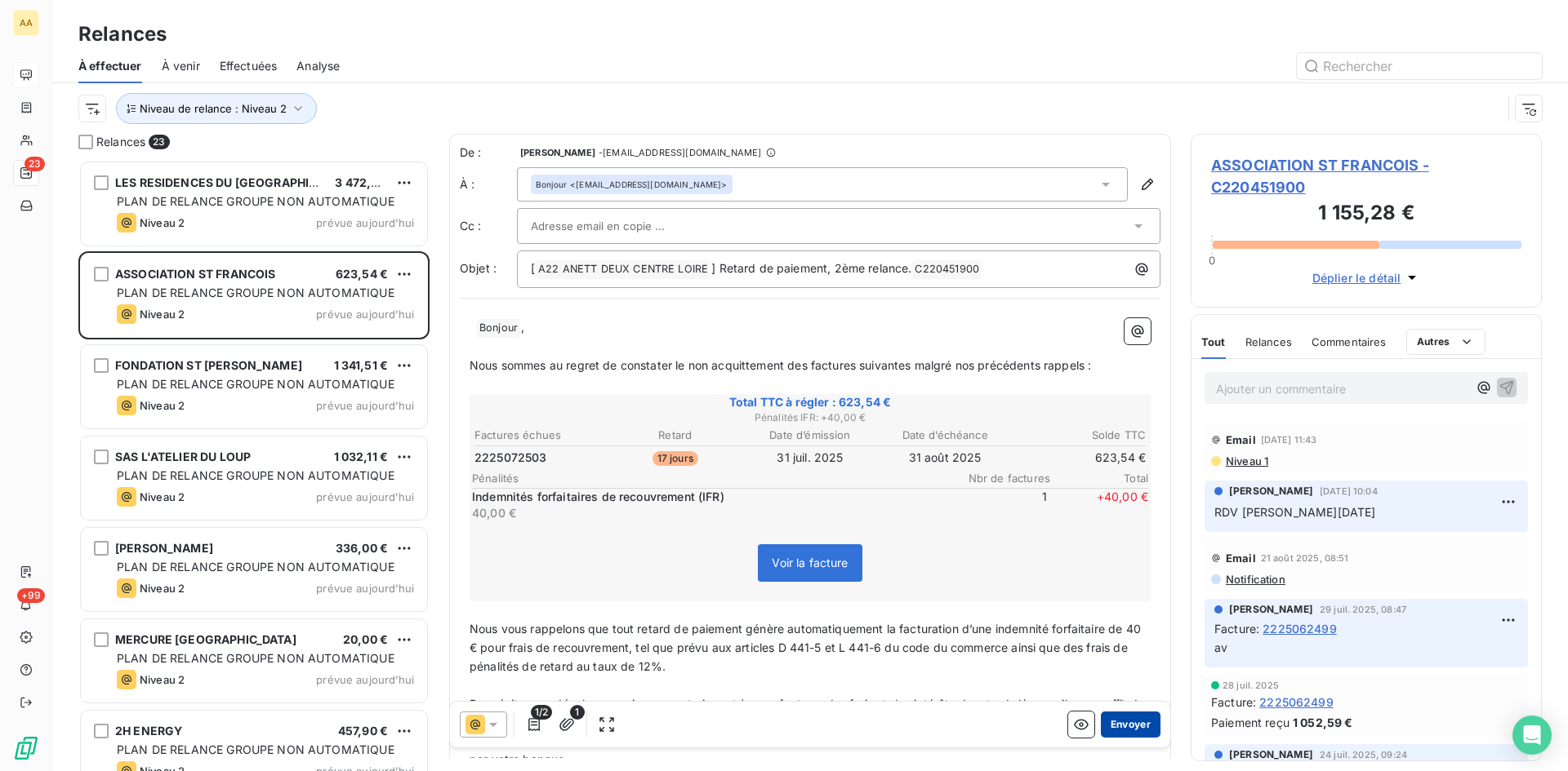
click at [1116, 727] on button "Envoyer" at bounding box center [1130, 725] width 59 height 26
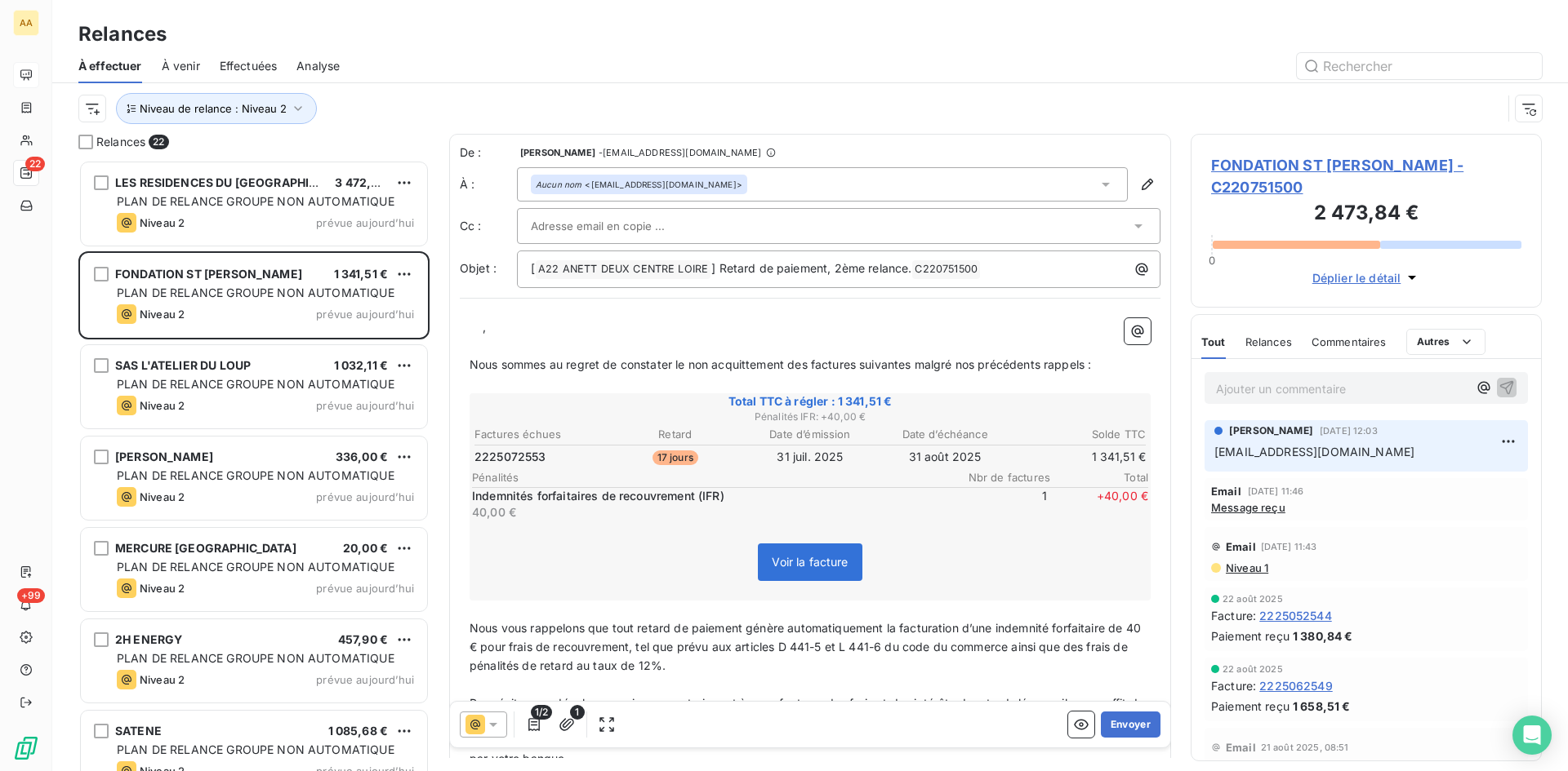
click at [477, 329] on p "﻿ ﻿ ﻿ ﻿ ," at bounding box center [810, 328] width 681 height 19
click at [1113, 718] on button "Envoyer" at bounding box center [1130, 725] width 59 height 26
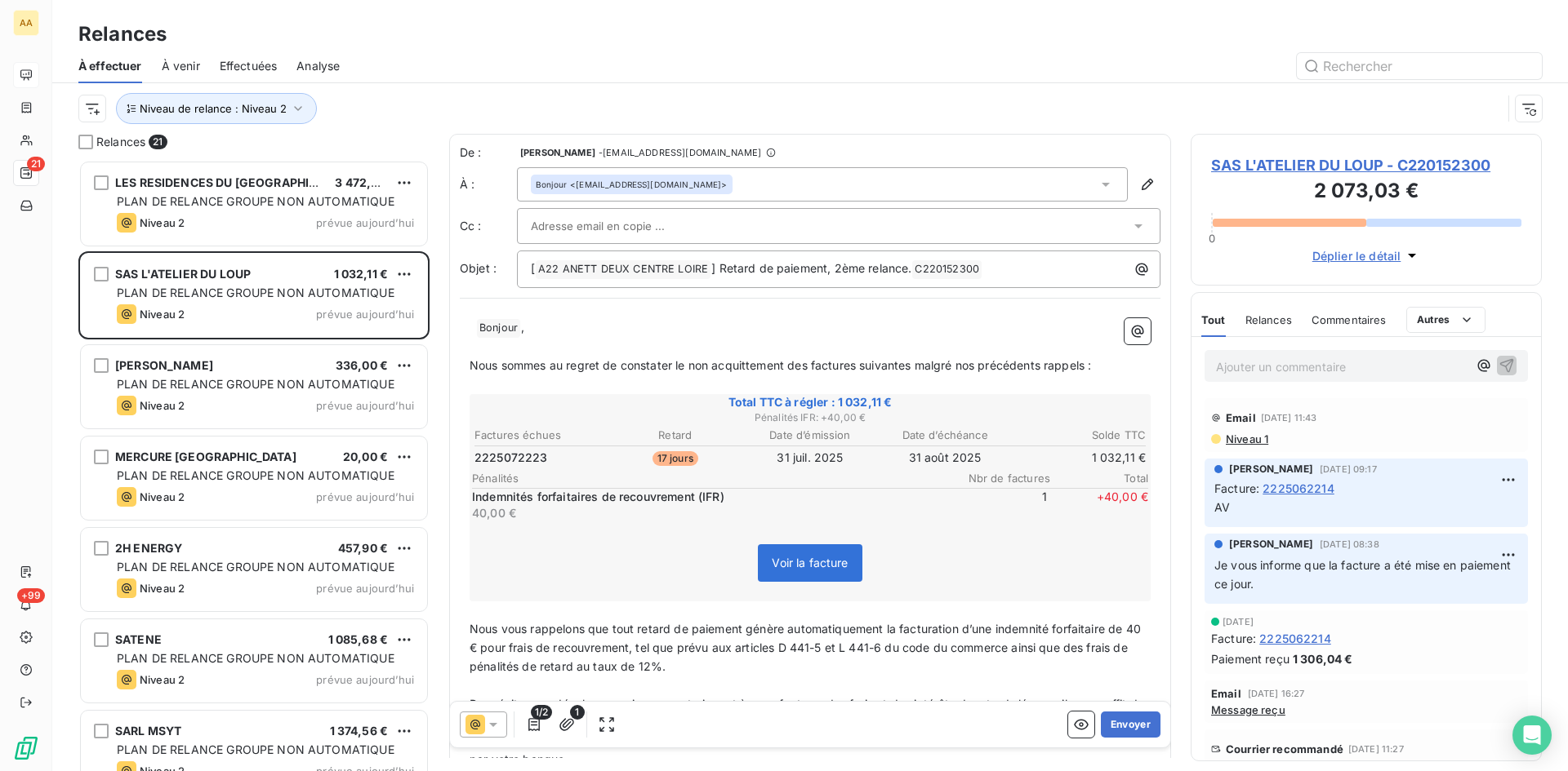
click at [1113, 718] on button "Envoyer" at bounding box center [1130, 725] width 59 height 26
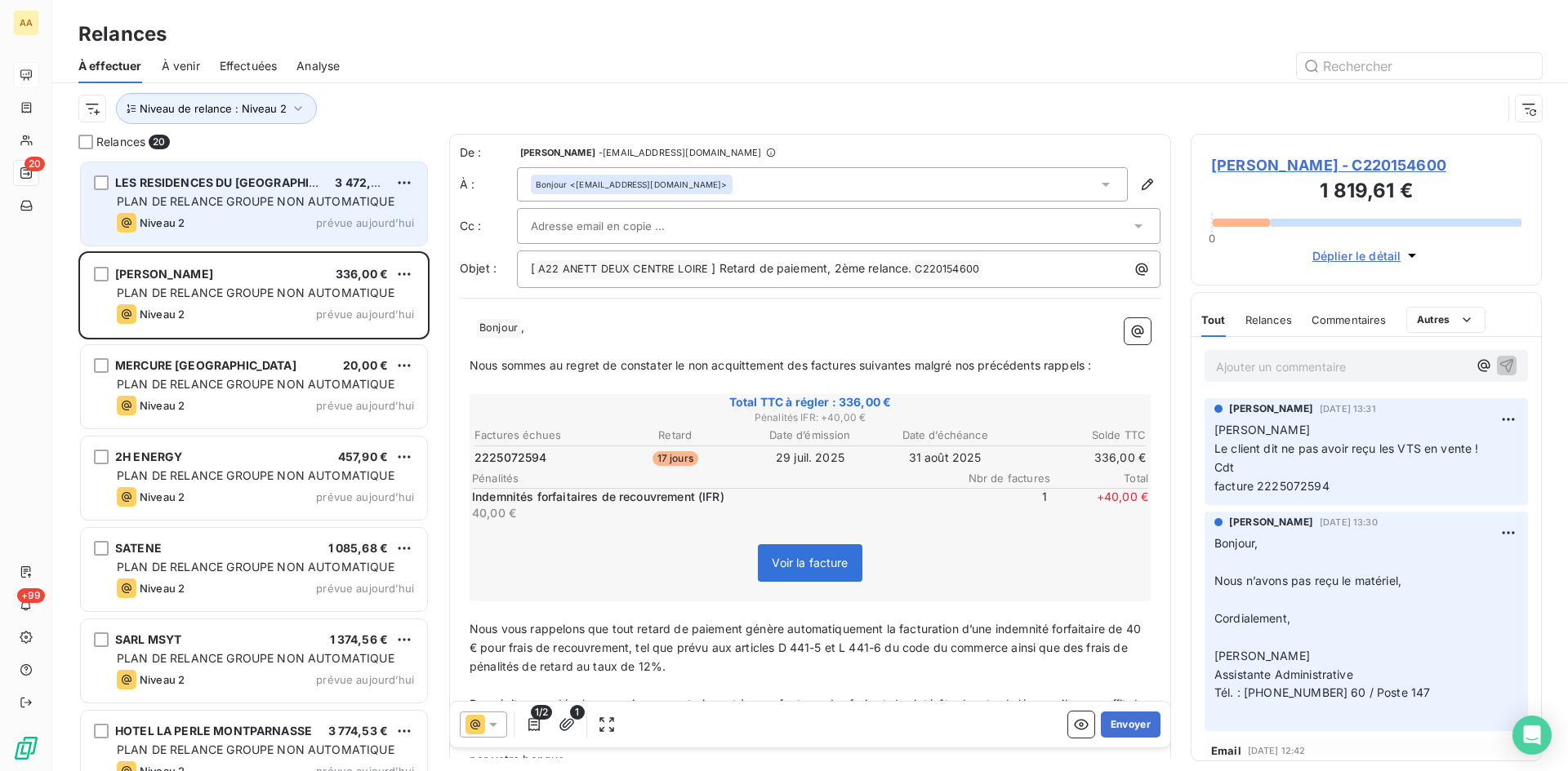
click at [236, 197] on span "PLAN DE RELANCE GROUPE NON AUTOMATIQUE" at bounding box center [255, 201] width 278 height 14
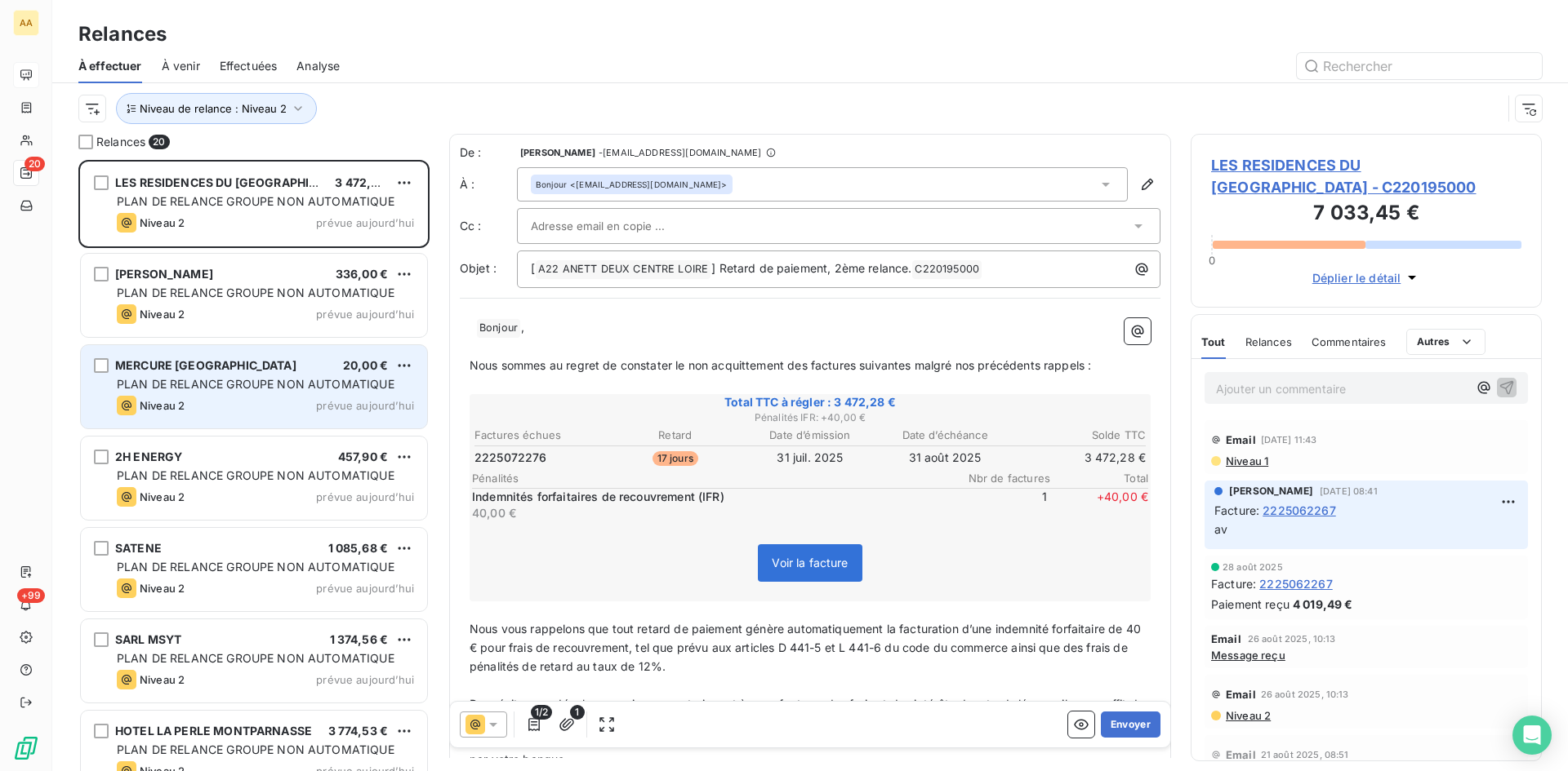
click at [230, 386] on span "PLAN DE RELANCE GROUPE NON AUTOMATIQUE" at bounding box center [255, 384] width 278 height 14
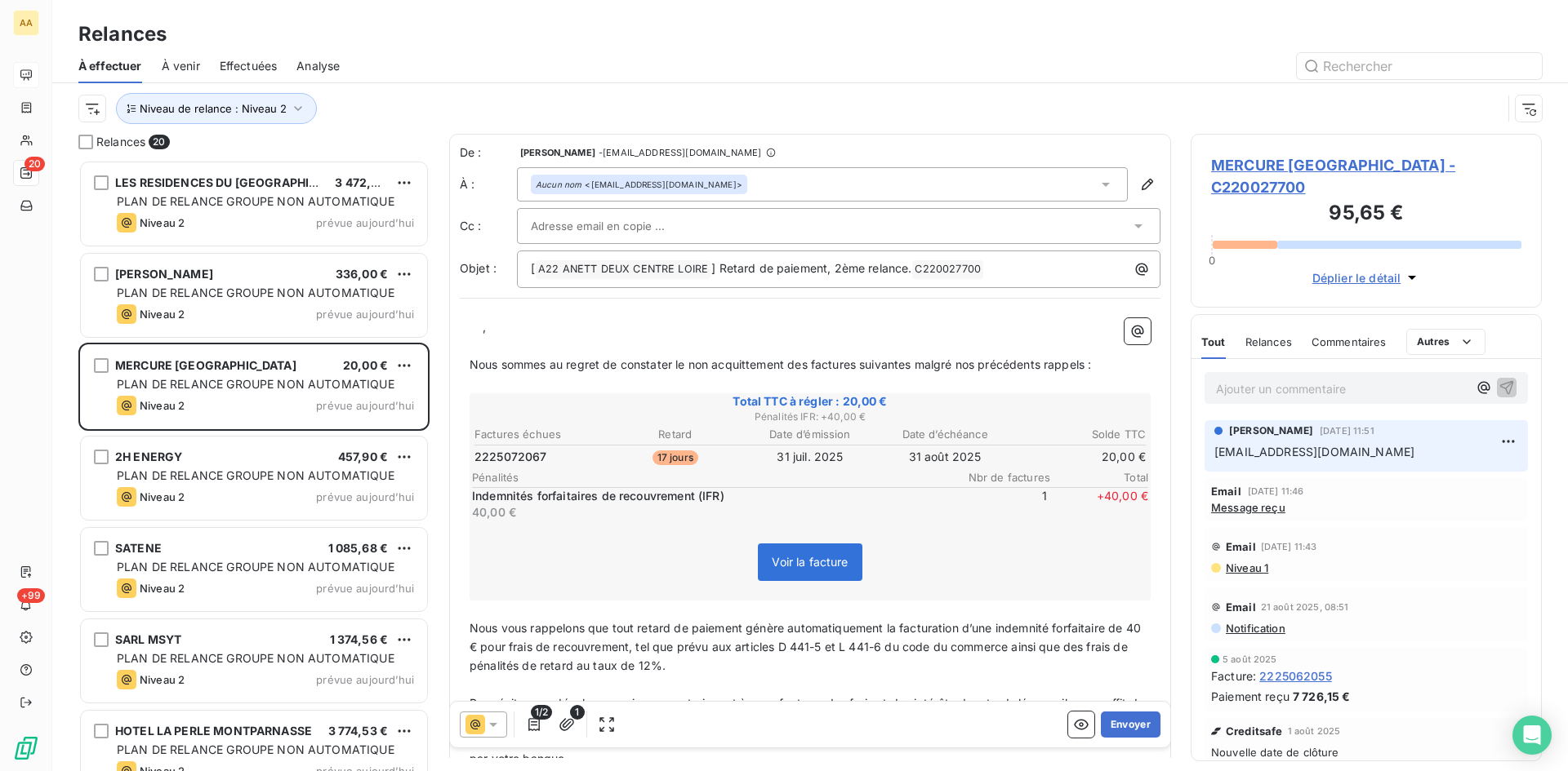
click at [473, 326] on p "﻿ ﻿ ﻿ ﻿ ," at bounding box center [810, 328] width 681 height 19
click at [1112, 718] on button "Envoyer" at bounding box center [1130, 725] width 59 height 26
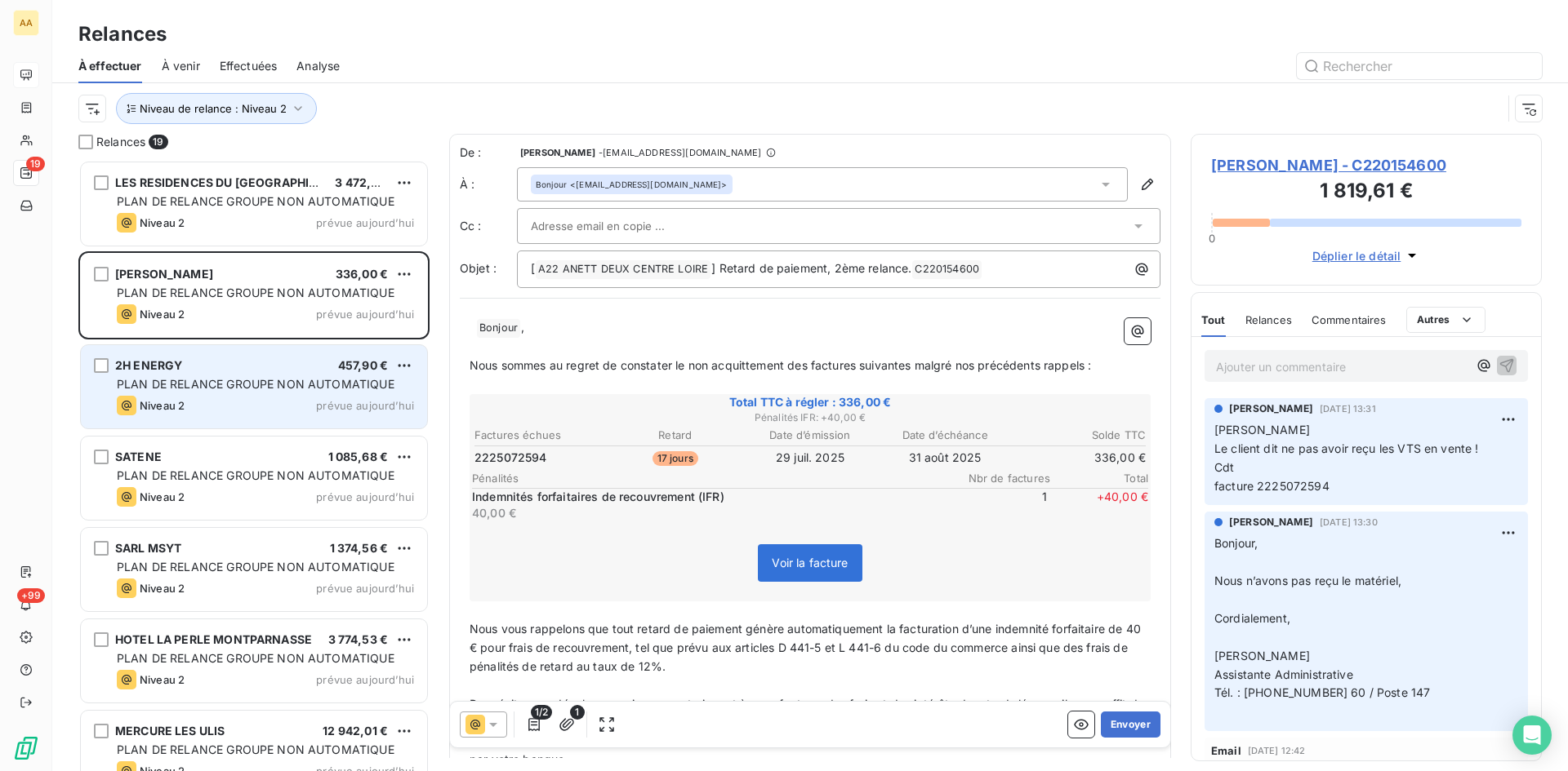
click at [259, 399] on div "Niveau 2 prévue aujourd’hui" at bounding box center [266, 405] width 298 height 20
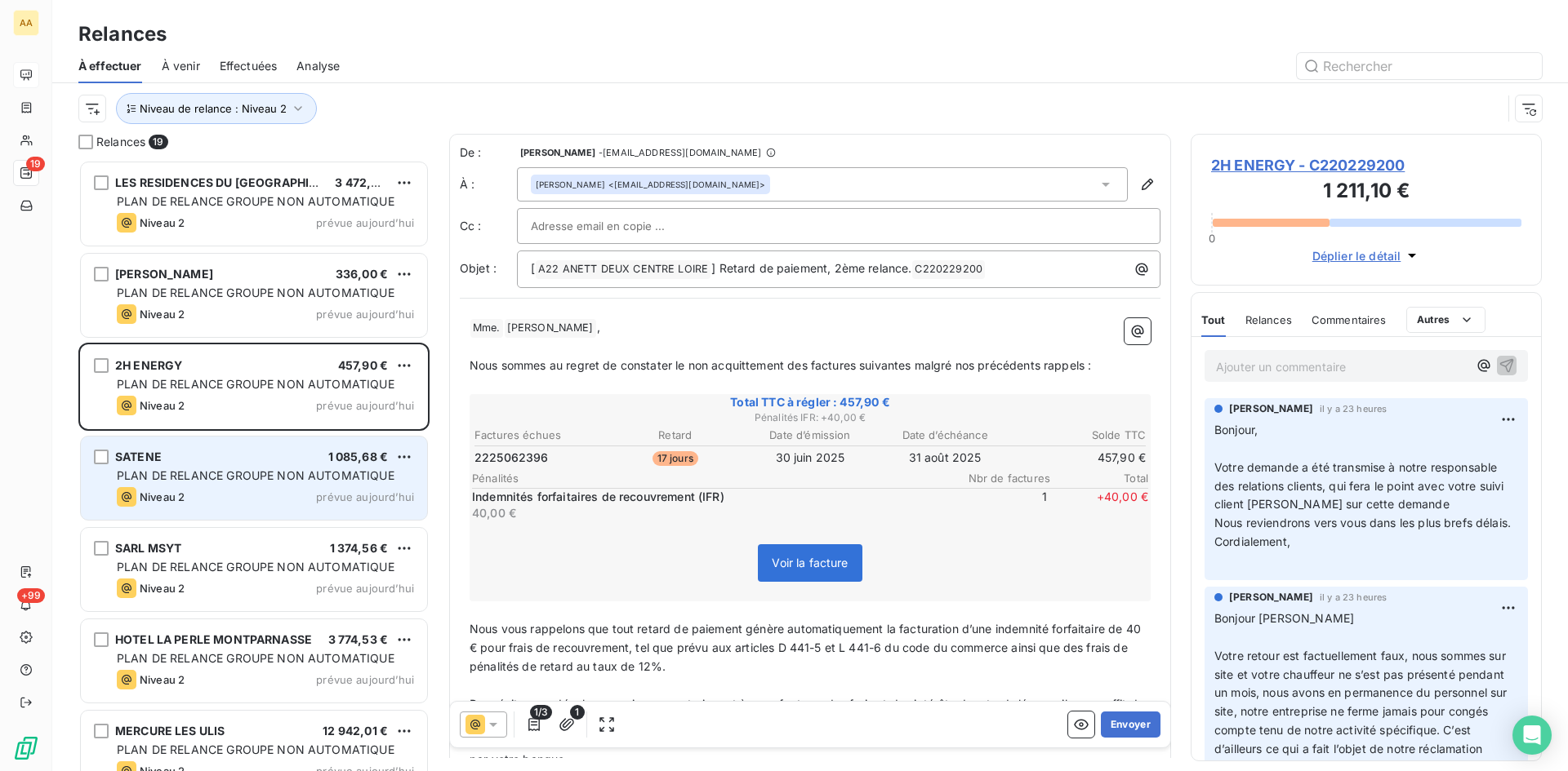
click at [224, 464] on div "SATENE 1 085,68 € PLAN DE RELANCE GROUPE NON AUTOMATIQUE Niveau 2 prévue [DATE]" at bounding box center [254, 478] width 347 height 83
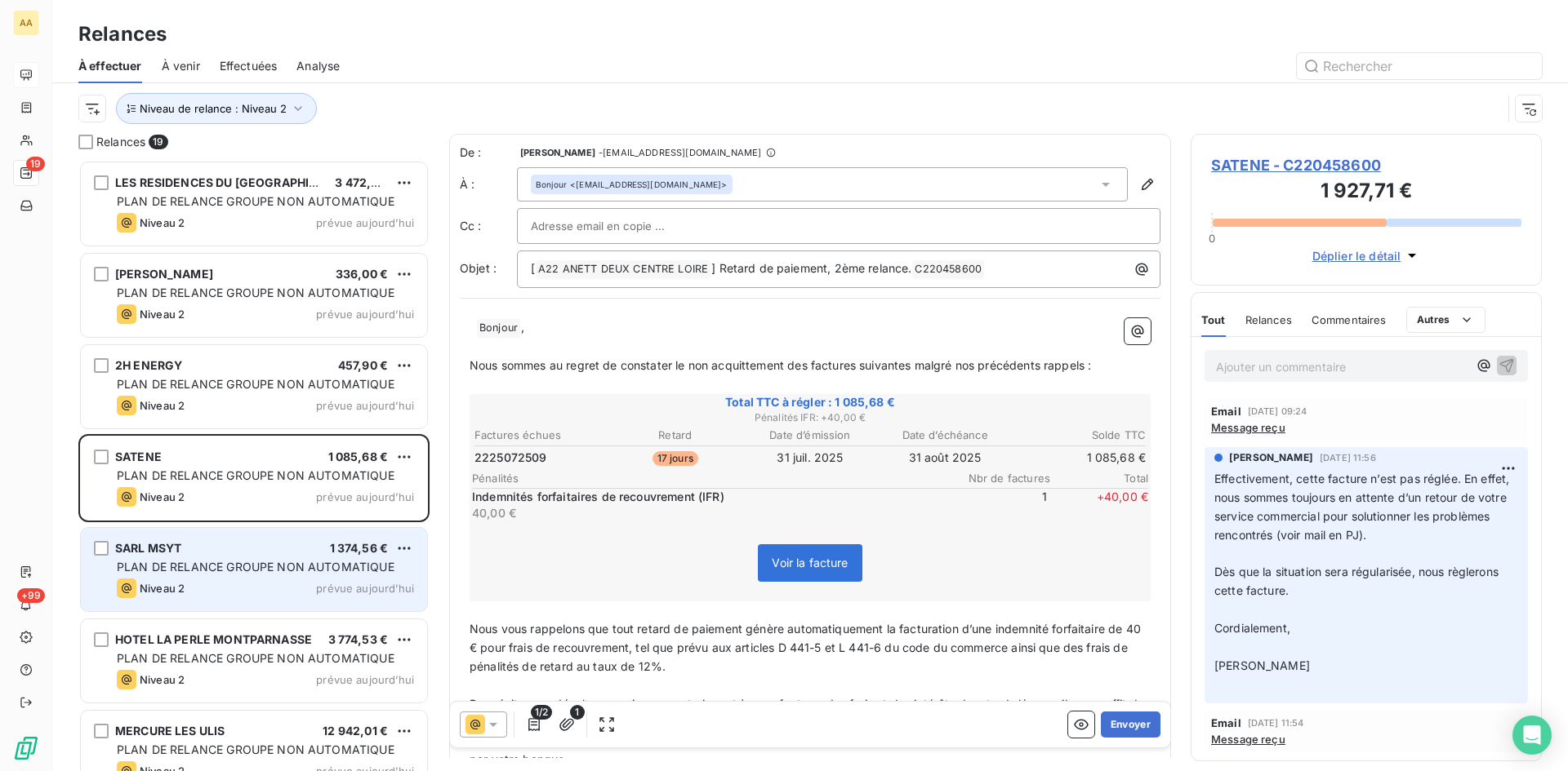
click at [168, 571] on span "PLAN DE RELANCE GROUPE NON AUTOMATIQUE" at bounding box center [255, 567] width 278 height 14
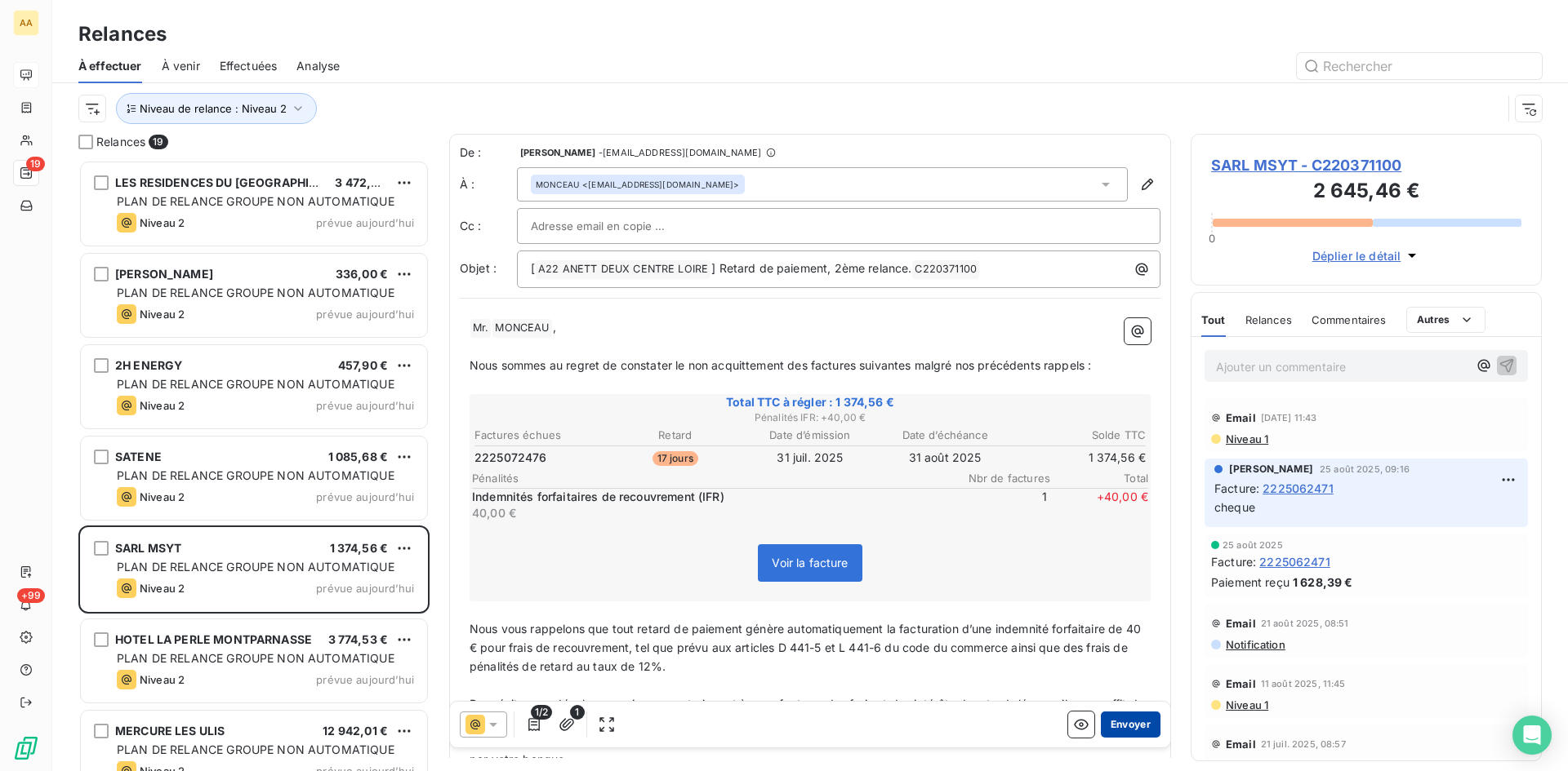
click at [1112, 721] on button "Envoyer" at bounding box center [1130, 725] width 59 height 26
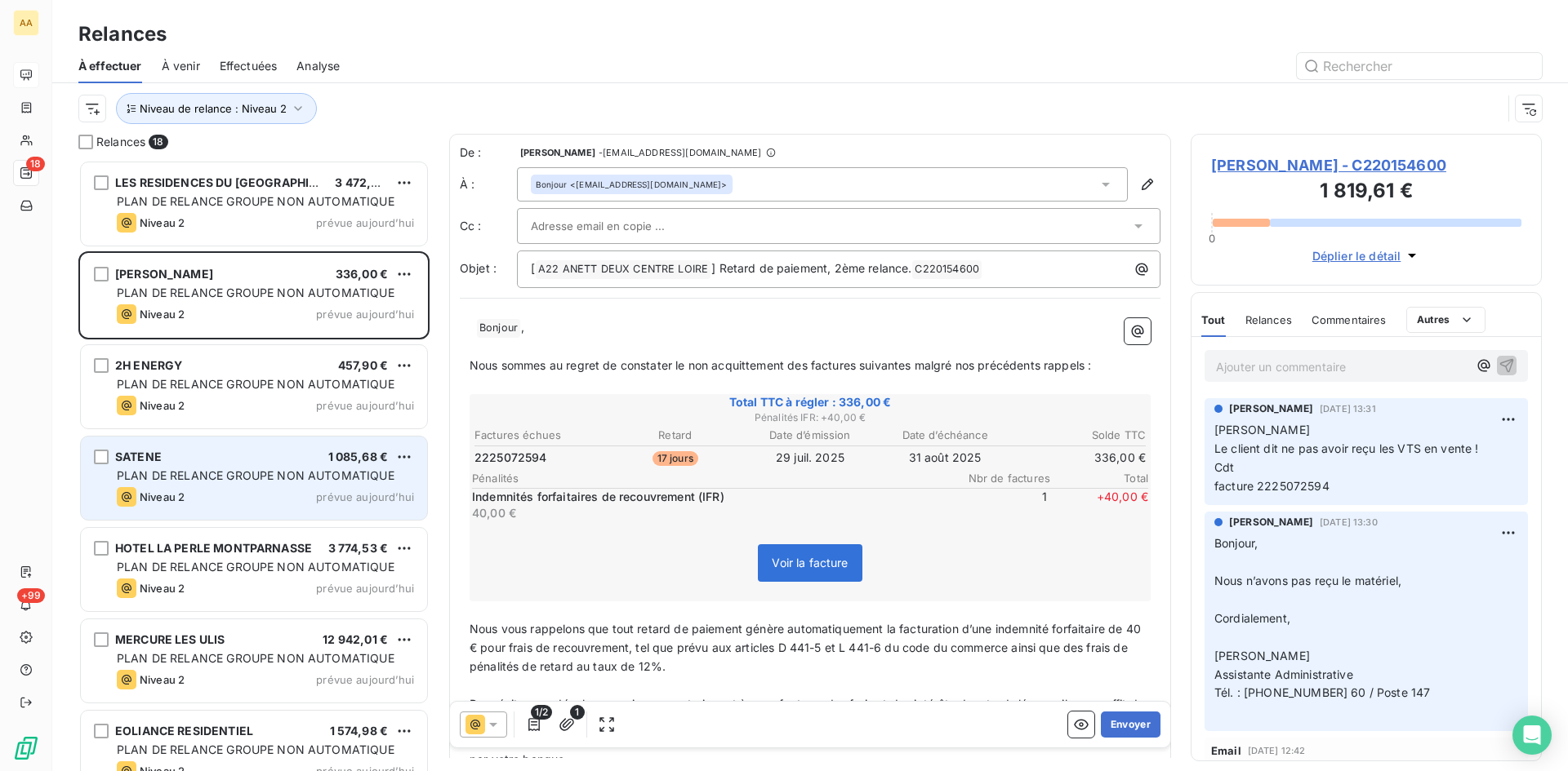
click at [298, 477] on span "PLAN DE RELANCE GROUPE NON AUTOMATIQUE" at bounding box center [255, 475] width 278 height 14
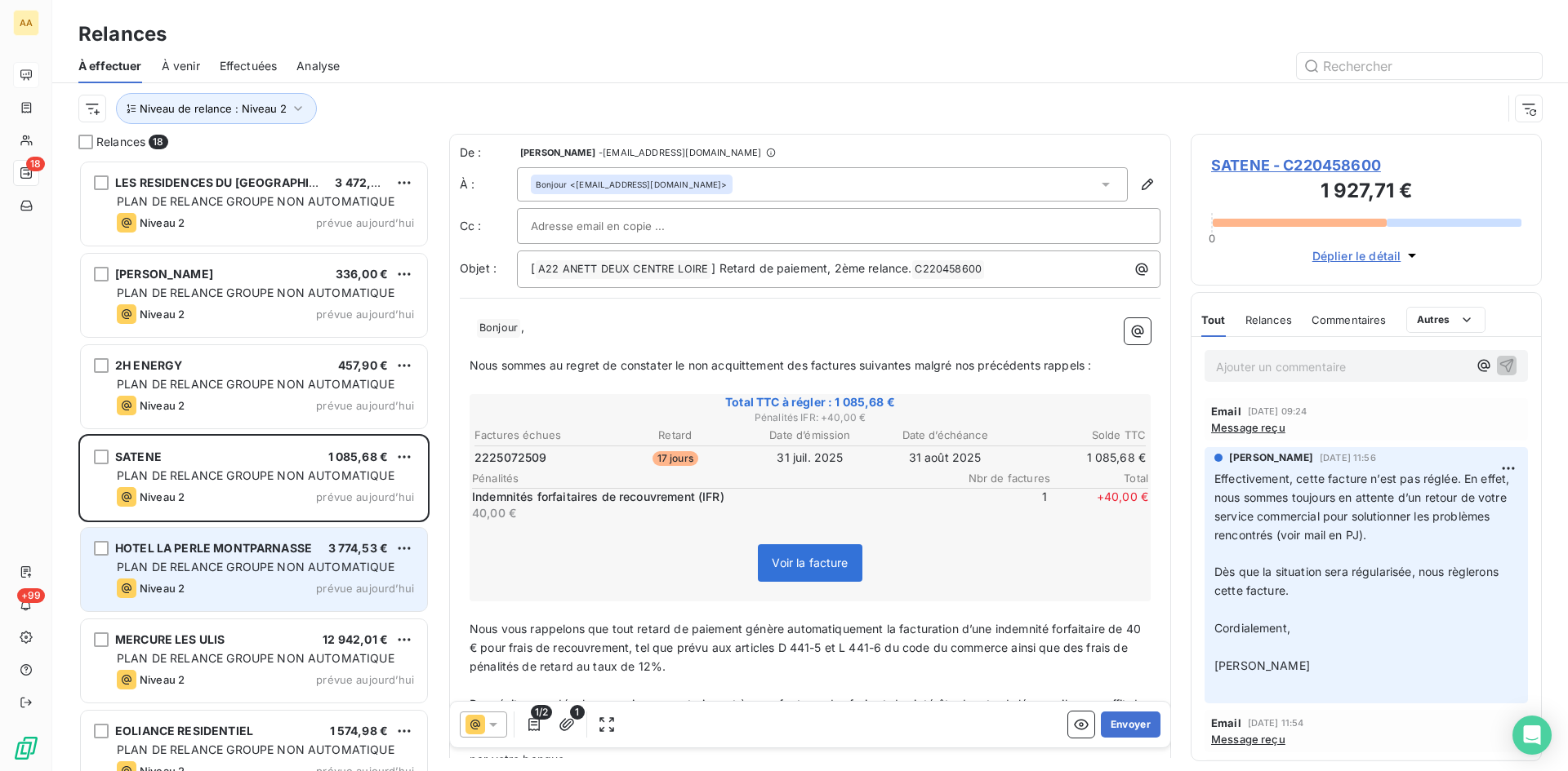
click at [276, 540] on div "HOTEL LA PERLE MONTPARNASSE" at bounding box center [213, 548] width 197 height 16
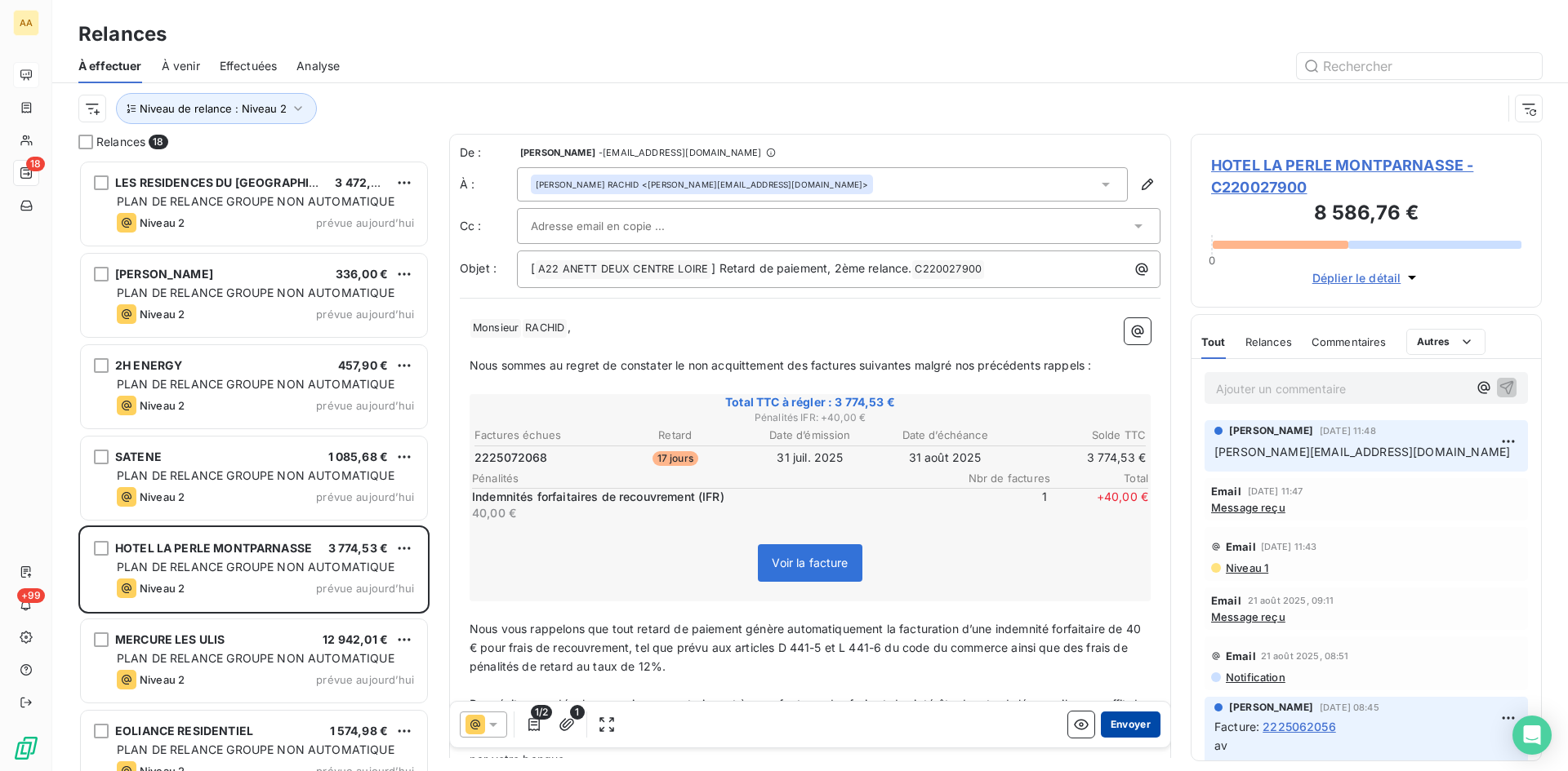
click at [1108, 724] on button "Envoyer" at bounding box center [1130, 725] width 59 height 26
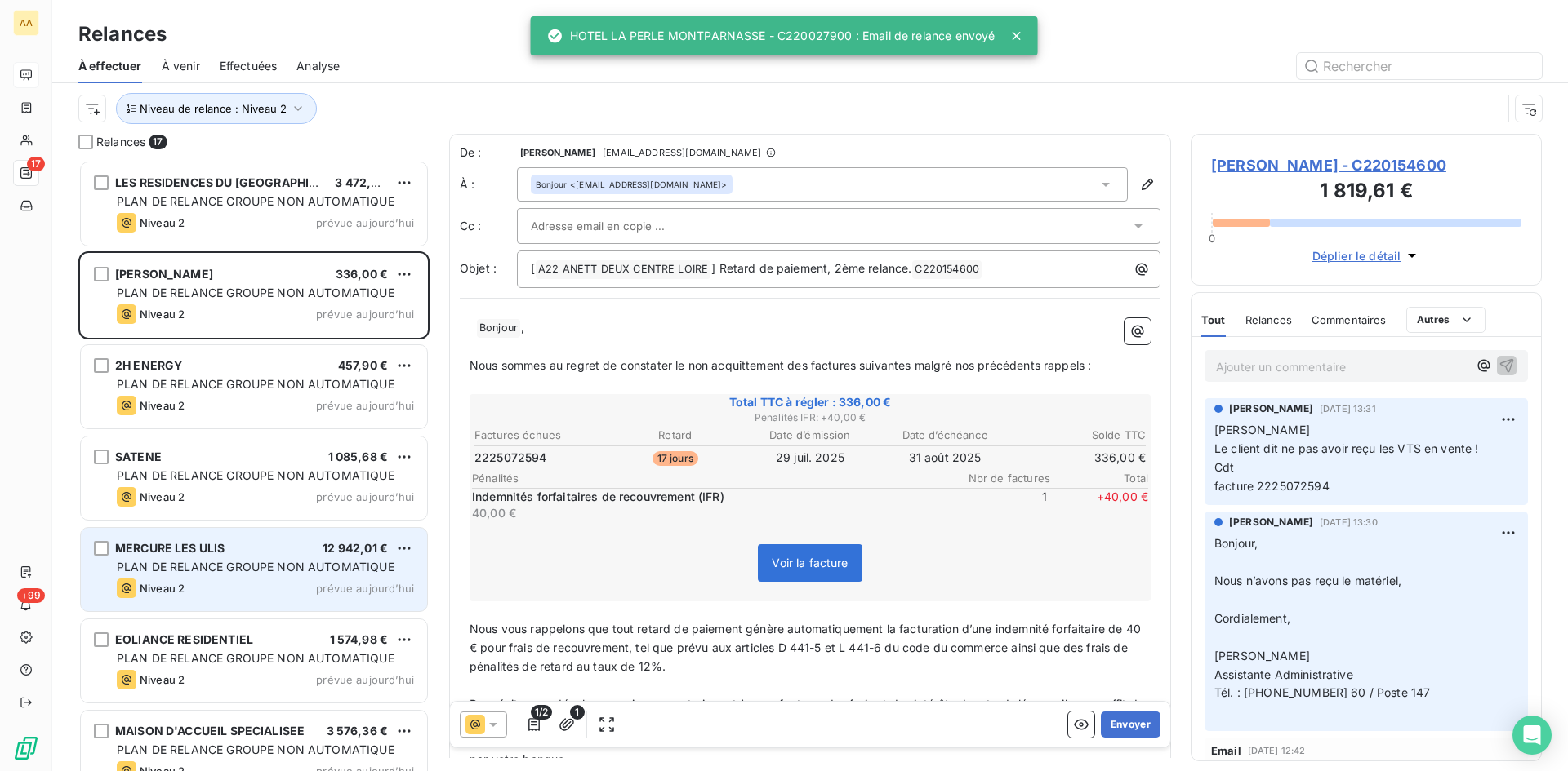
click at [236, 557] on div "MERCURE LES ULIS 12 942,01 € PLAN DE RELANCE GROUPE NON AUTOMATIQUE Niveau 2 pr…" at bounding box center [254, 570] width 347 height 83
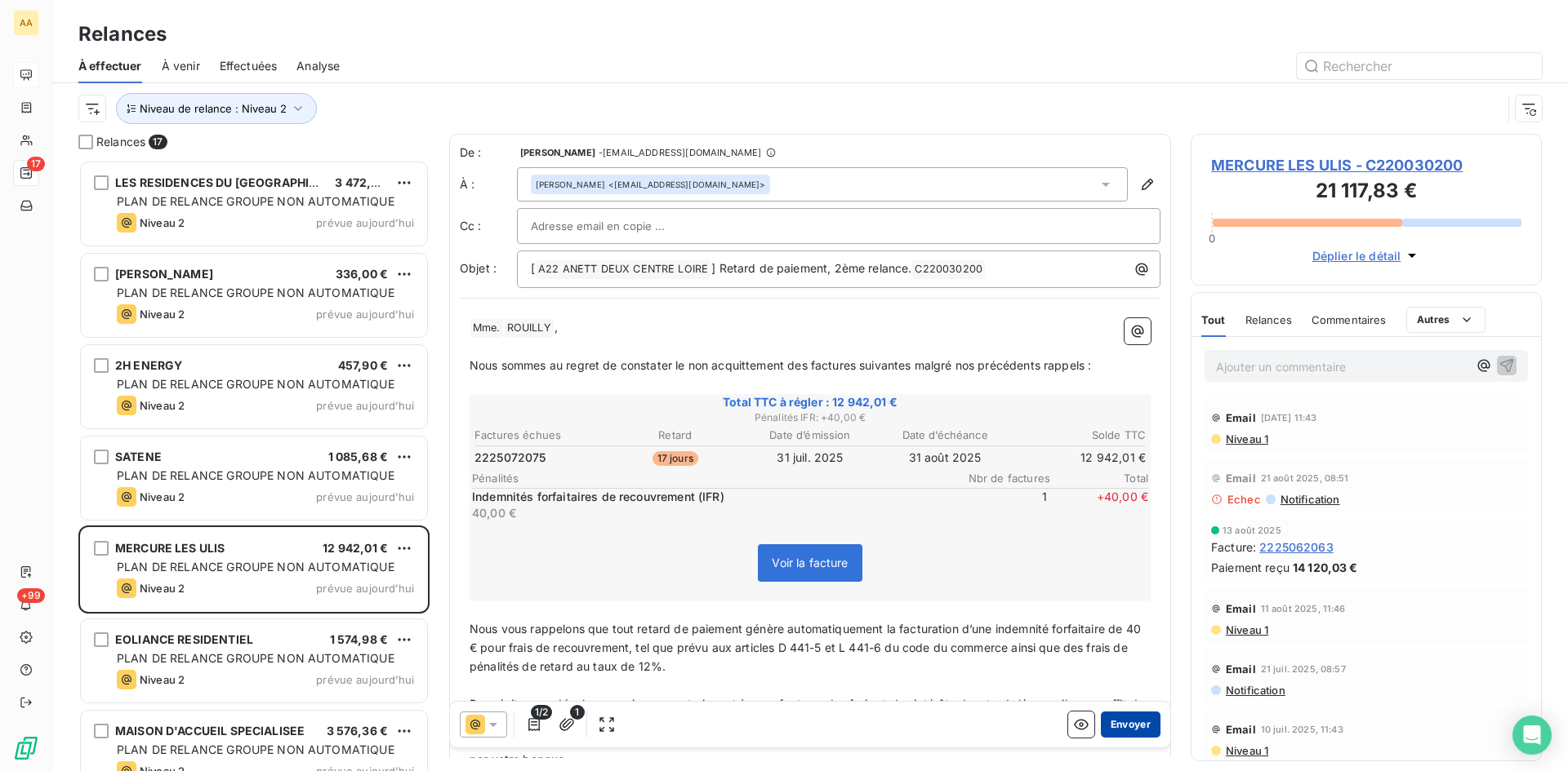
click at [1128, 726] on button "Envoyer" at bounding box center [1130, 725] width 59 height 26
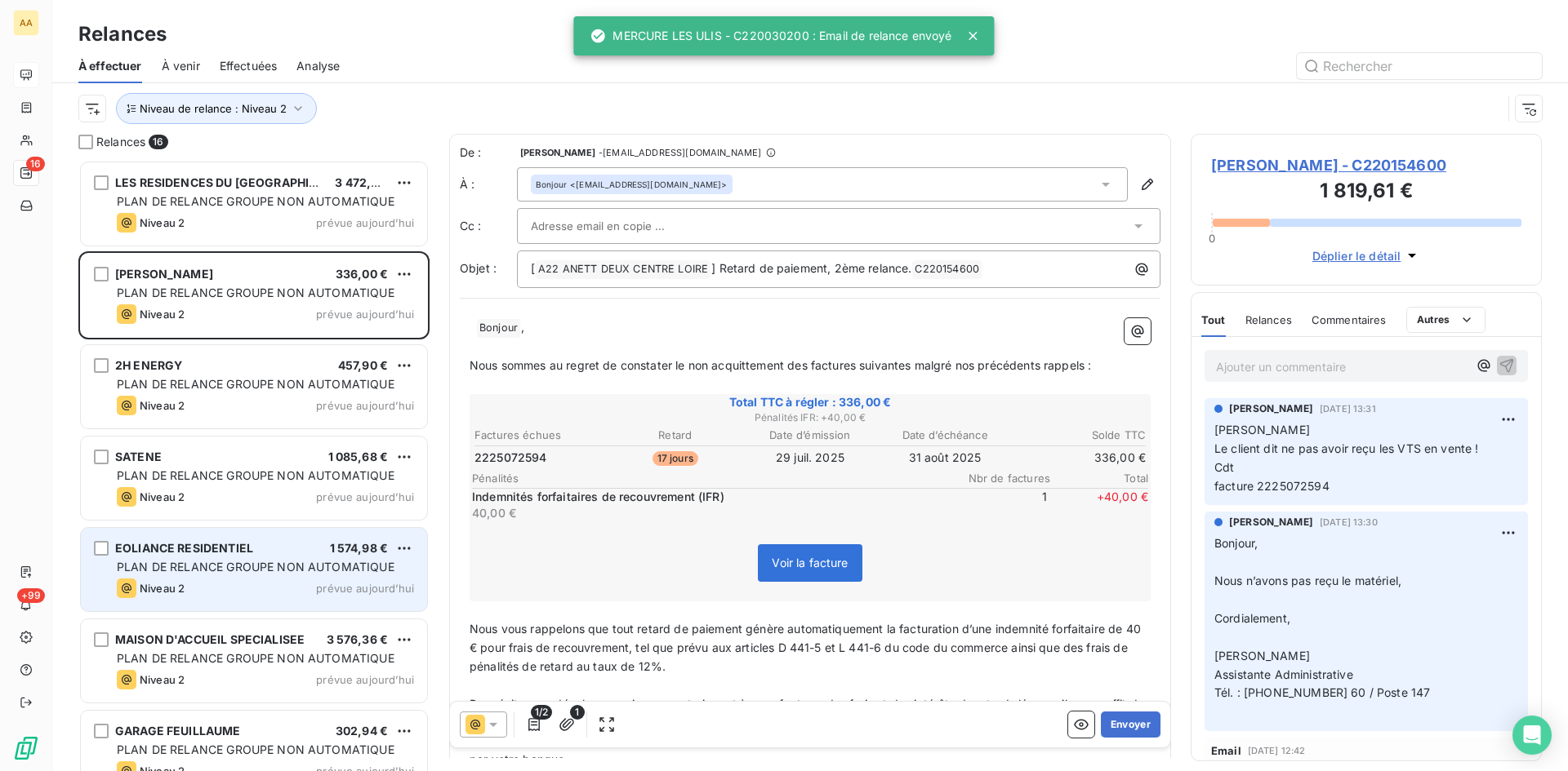
click at [154, 563] on span "PLAN DE RELANCE GROUPE NON AUTOMATIQUE" at bounding box center [255, 567] width 278 height 14
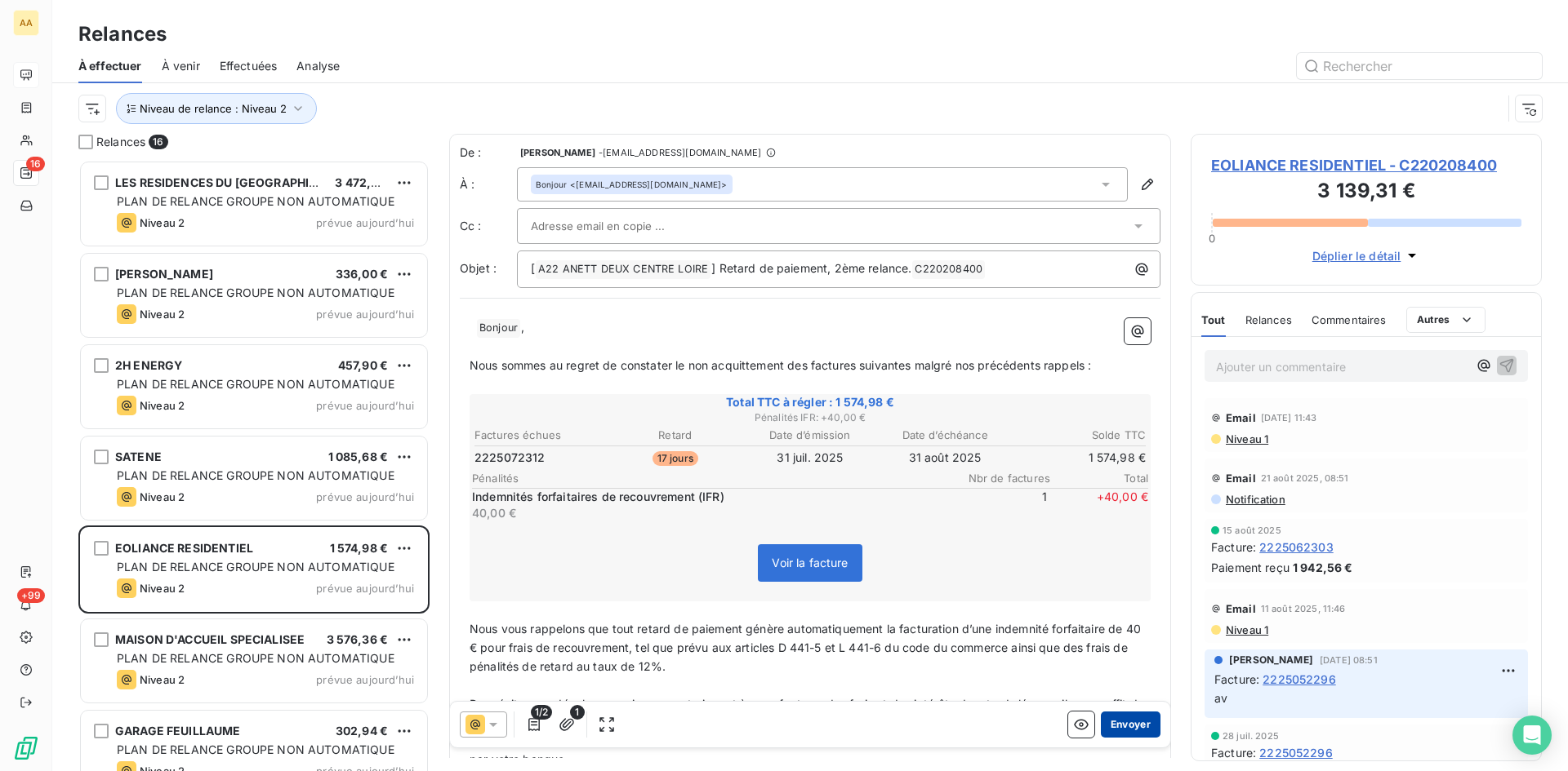
click at [1105, 723] on button "Envoyer" at bounding box center [1130, 725] width 59 height 26
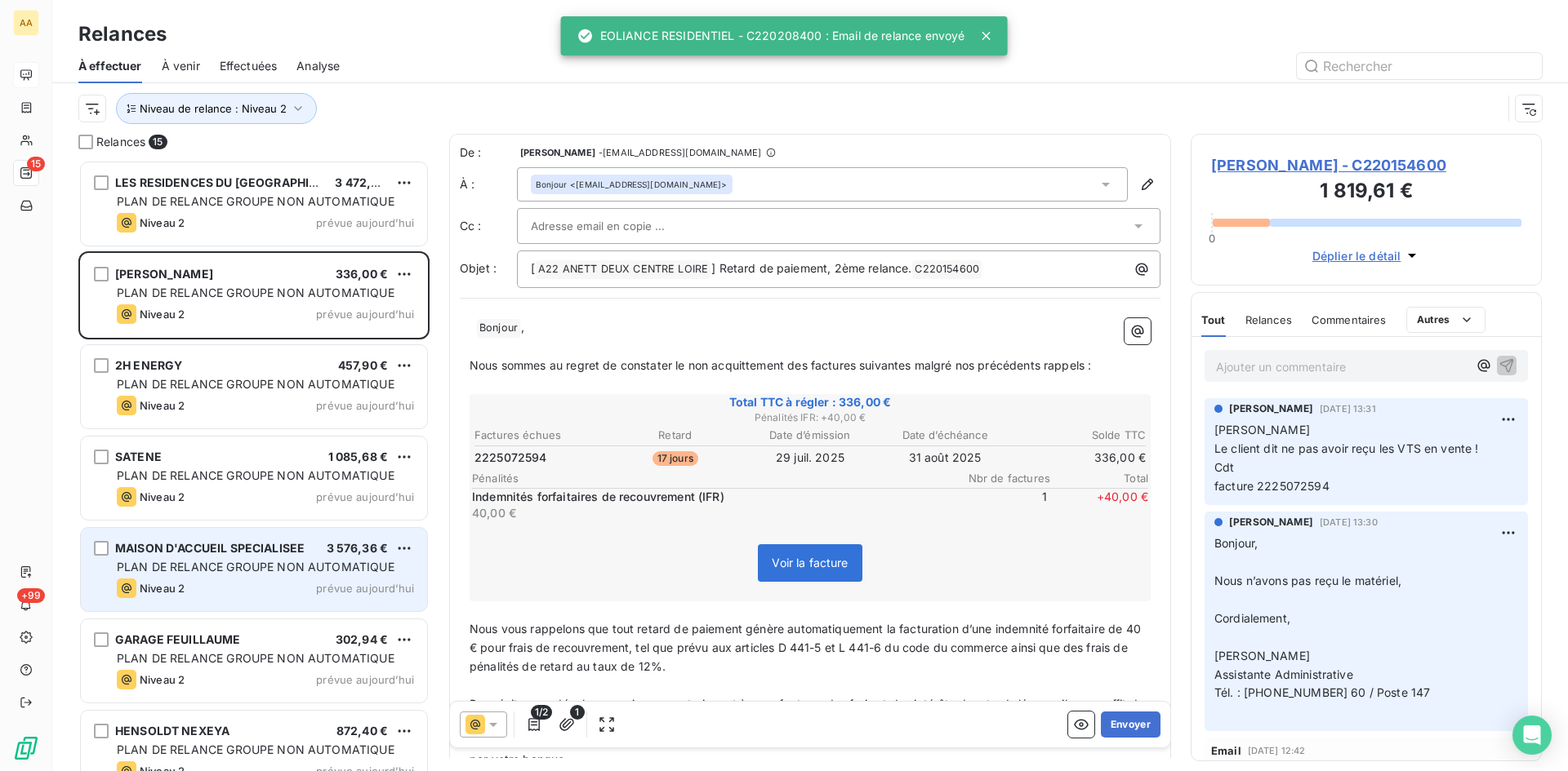
click at [170, 565] on span "PLAN DE RELANCE GROUPE NON AUTOMATIQUE" at bounding box center [255, 567] width 278 height 14
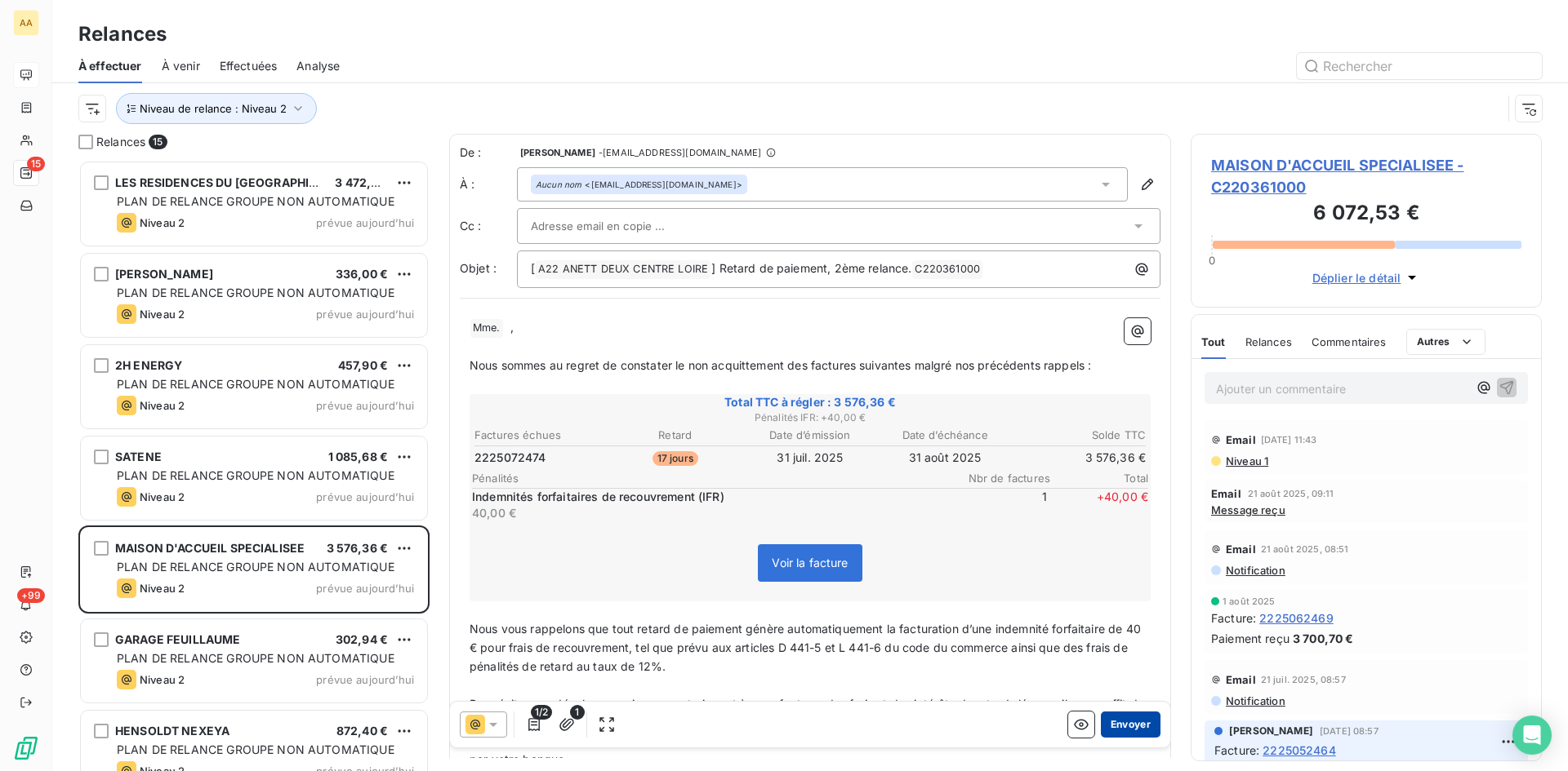
click at [1121, 726] on button "Envoyer" at bounding box center [1130, 725] width 59 height 26
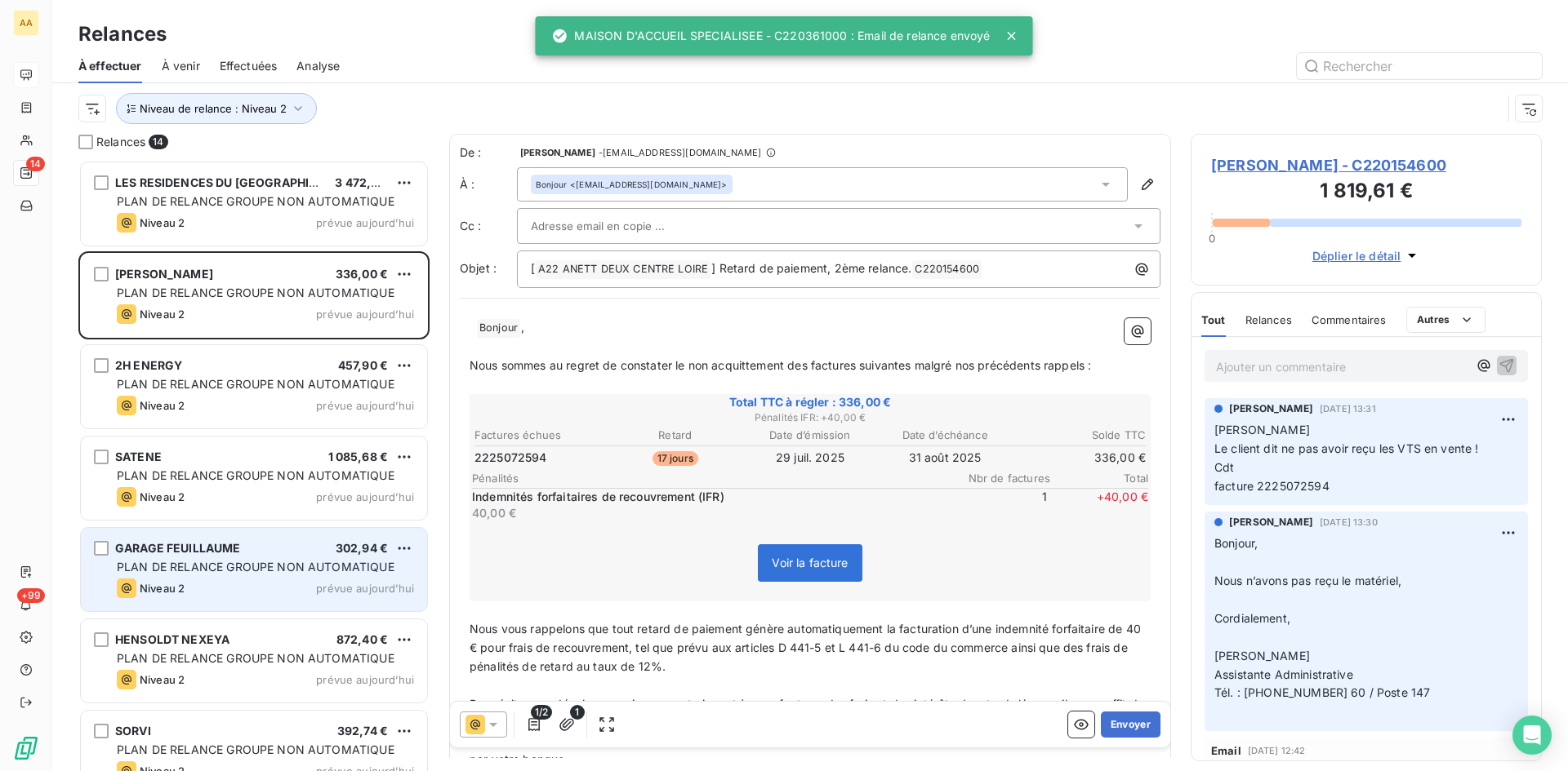
click at [145, 567] on span "PLAN DE RELANCE GROUPE NON AUTOMATIQUE" at bounding box center [255, 567] width 278 height 14
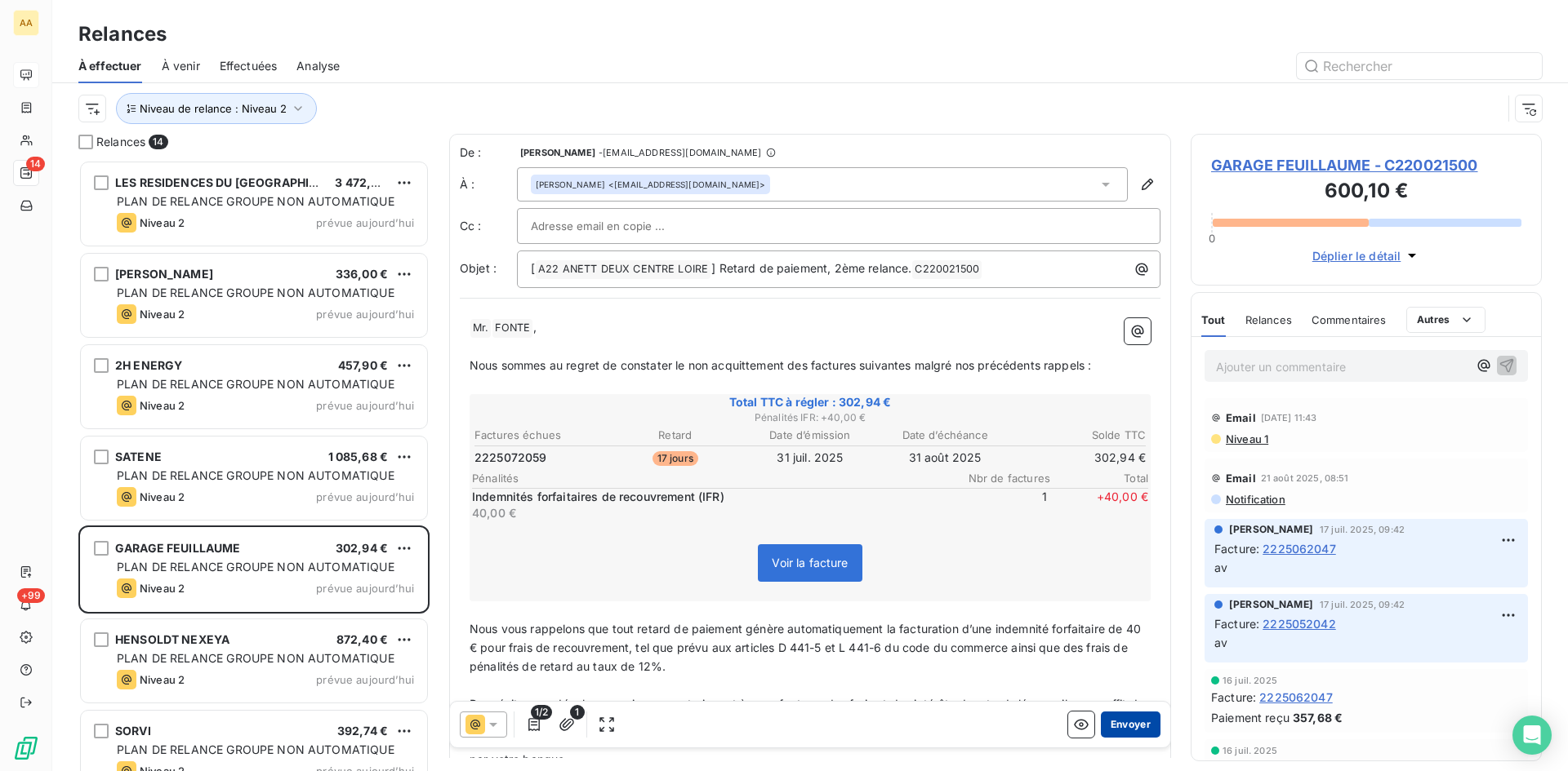
click at [1123, 716] on button "Envoyer" at bounding box center [1130, 725] width 59 height 26
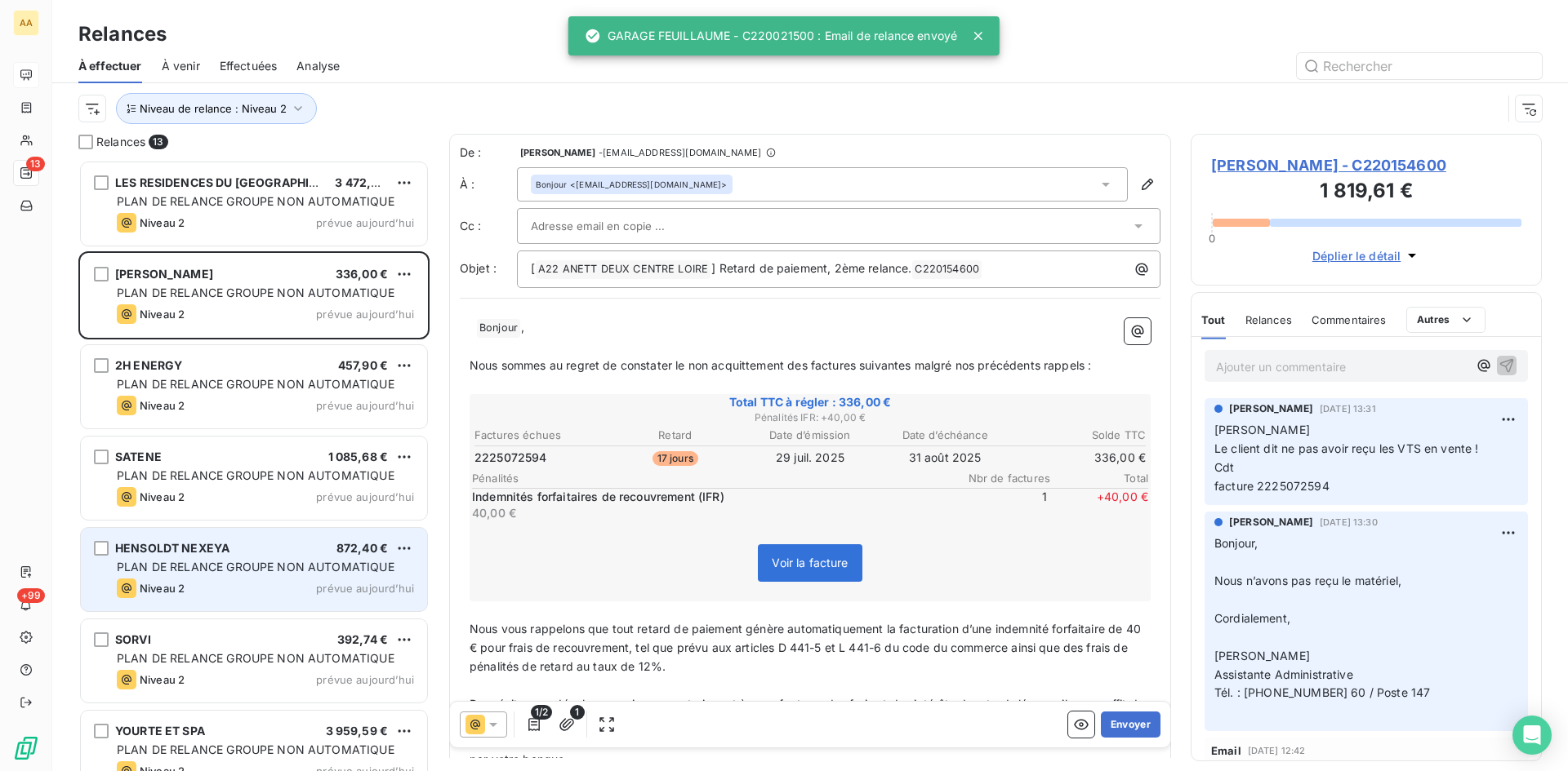
click at [267, 555] on div "HENSOLDT NEXEYA 872,40 €" at bounding box center [266, 549] width 298 height 15
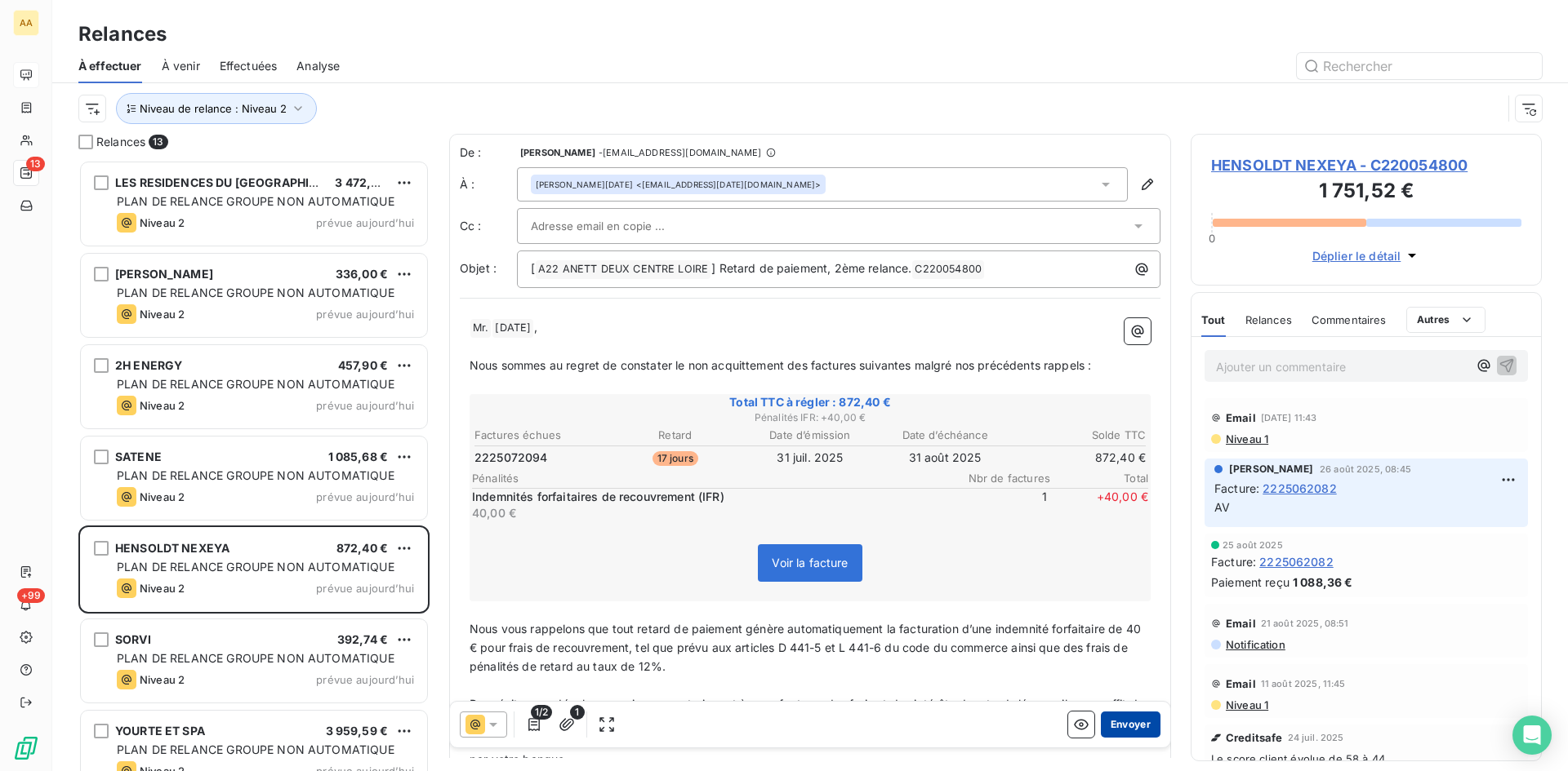
click at [1101, 728] on button "Envoyer" at bounding box center [1130, 725] width 59 height 26
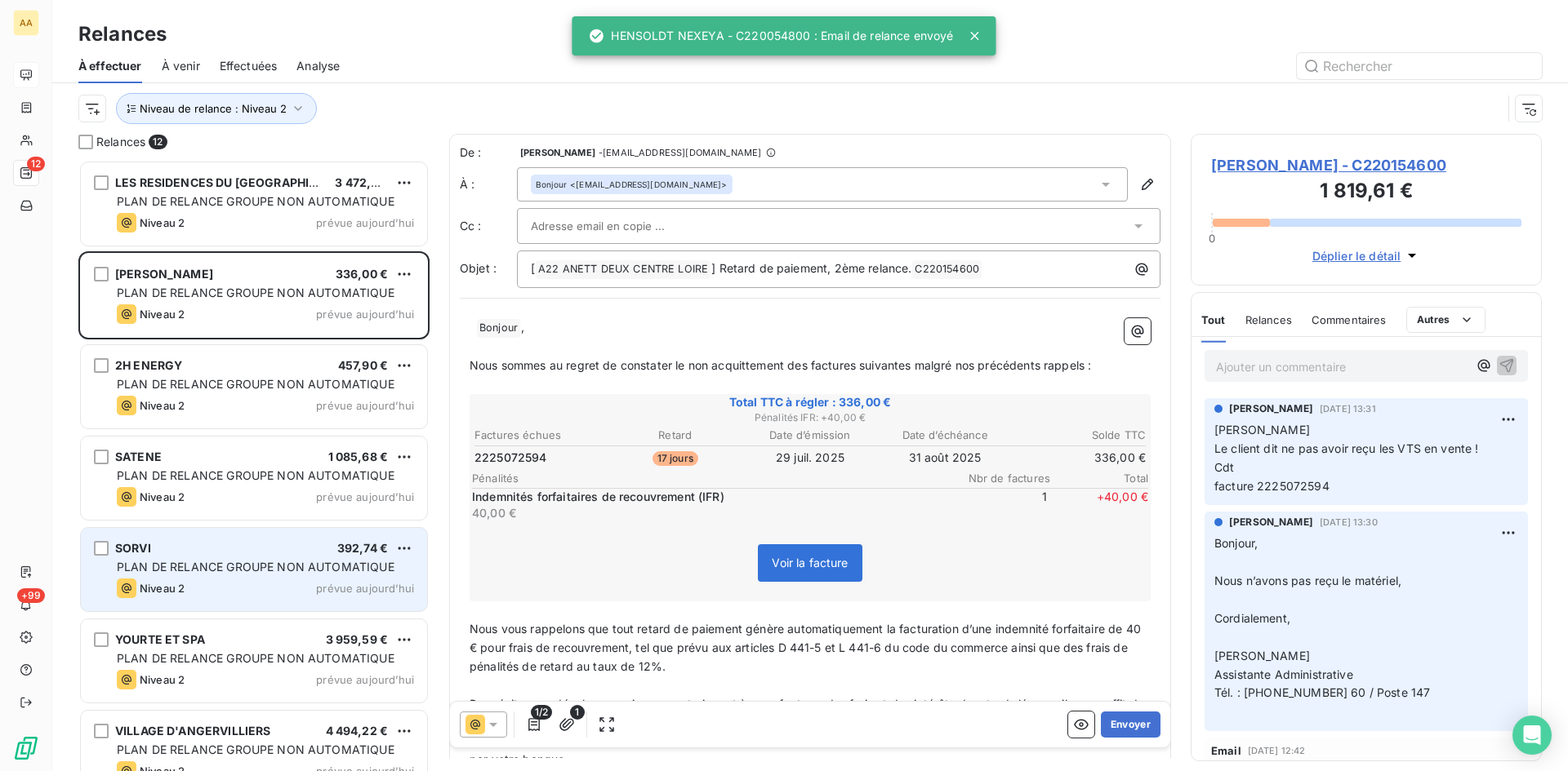
click at [214, 571] on span "PLAN DE RELANCE GROUPE NON AUTOMATIQUE" at bounding box center [255, 567] width 278 height 14
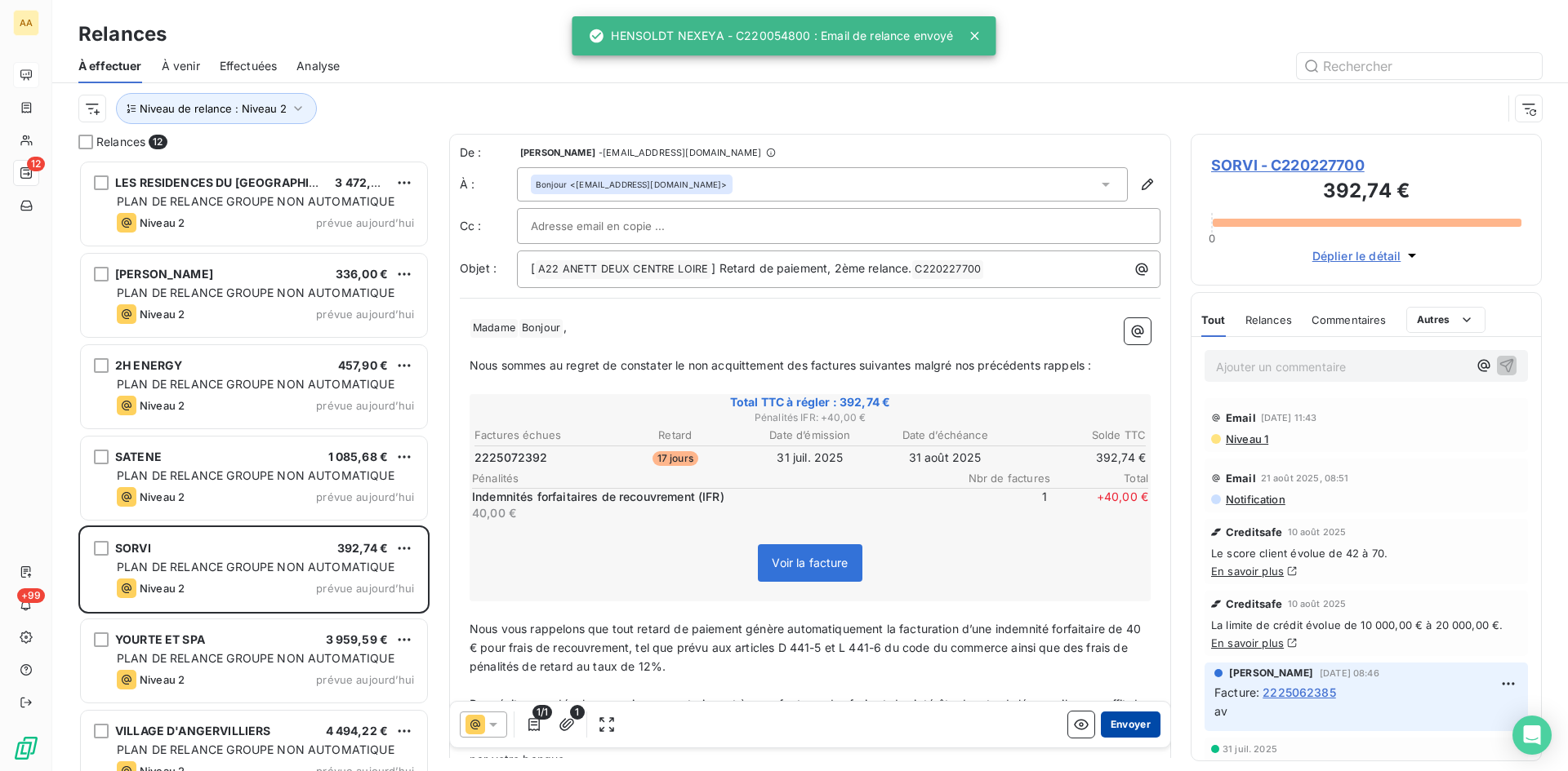
click at [1116, 724] on button "Envoyer" at bounding box center [1130, 725] width 59 height 26
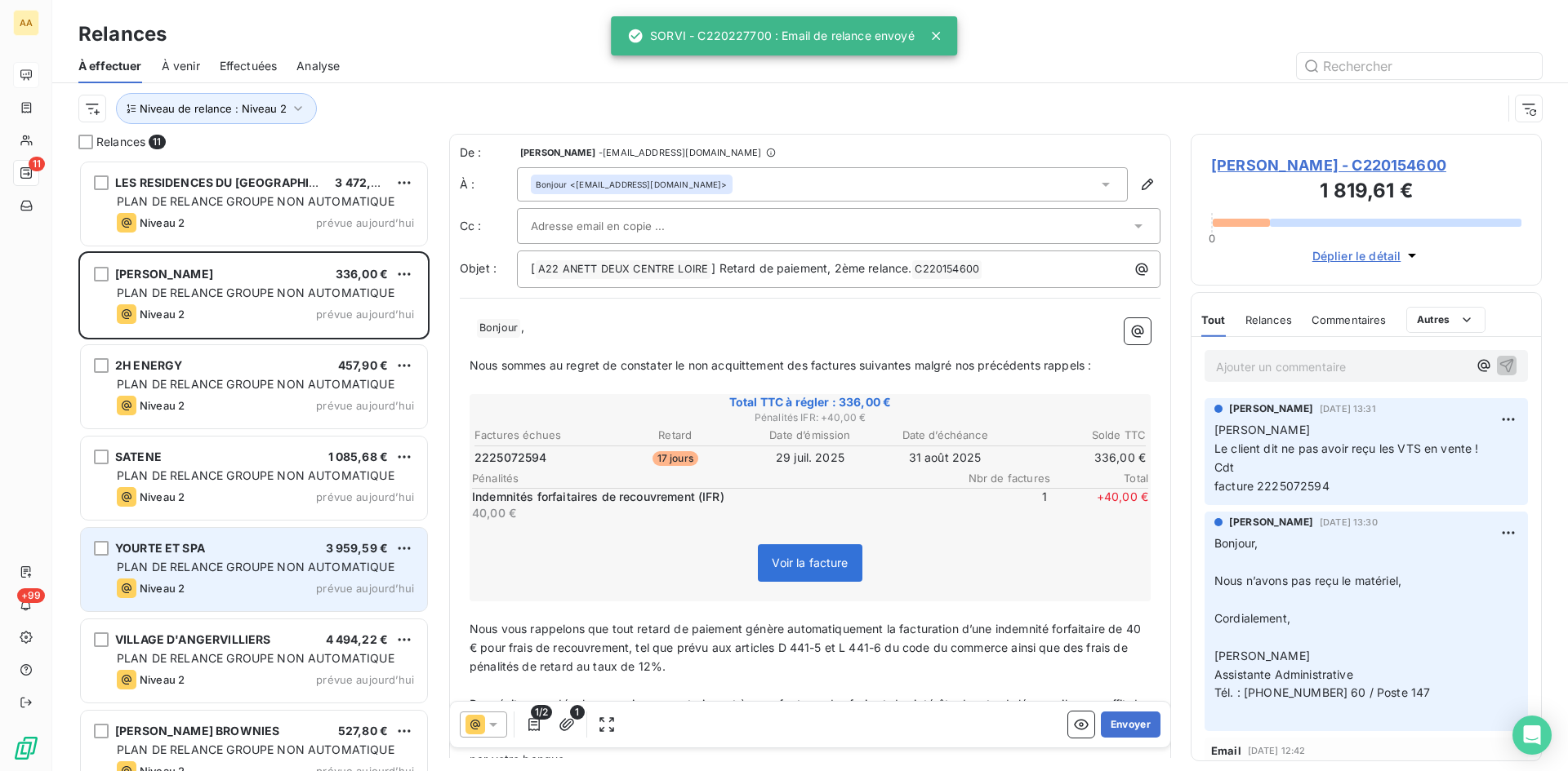
click at [163, 570] on span "PLAN DE RELANCE GROUPE NON AUTOMATIQUE" at bounding box center [255, 567] width 278 height 14
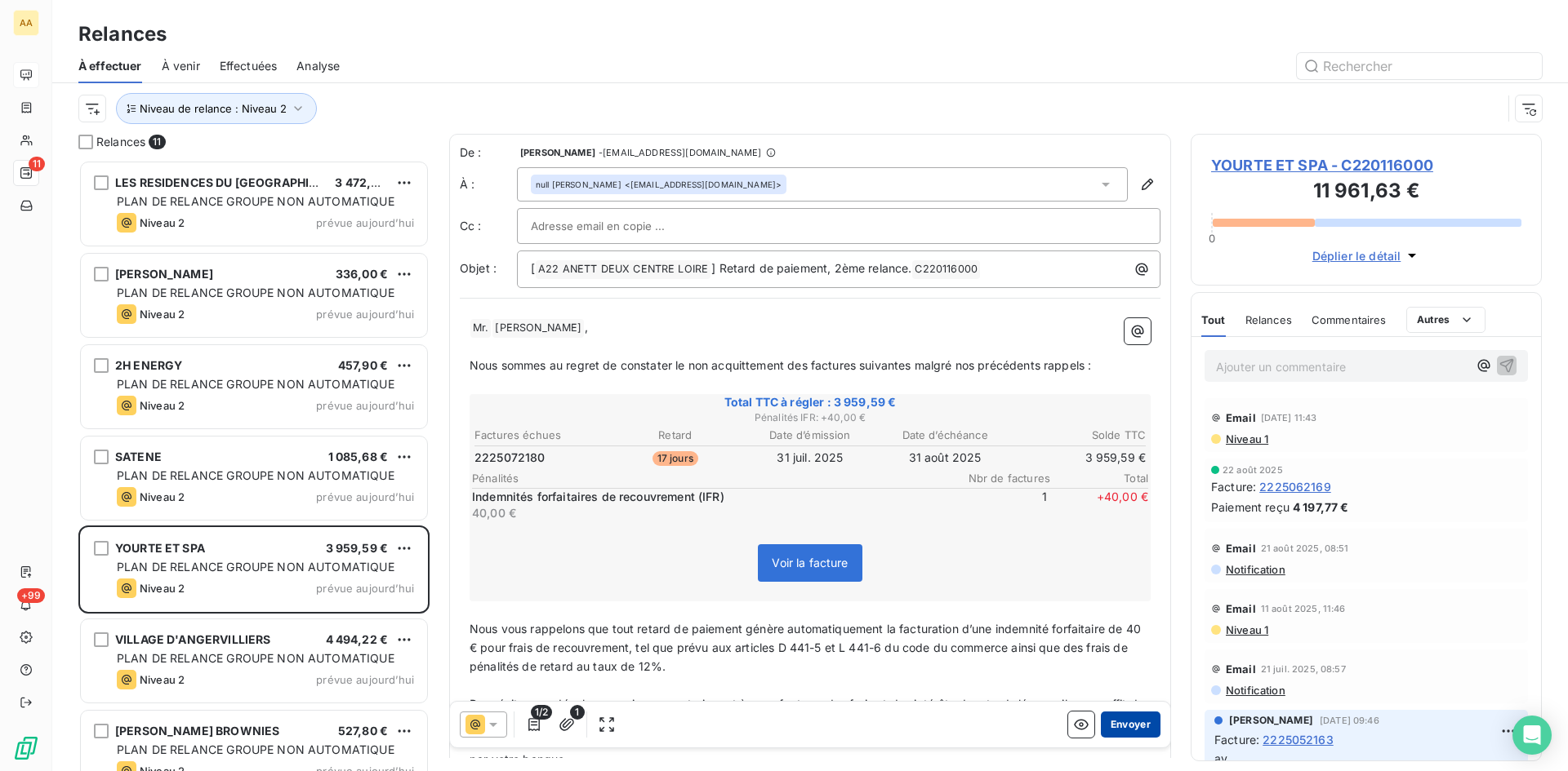
click at [1101, 722] on button "Envoyer" at bounding box center [1130, 725] width 59 height 26
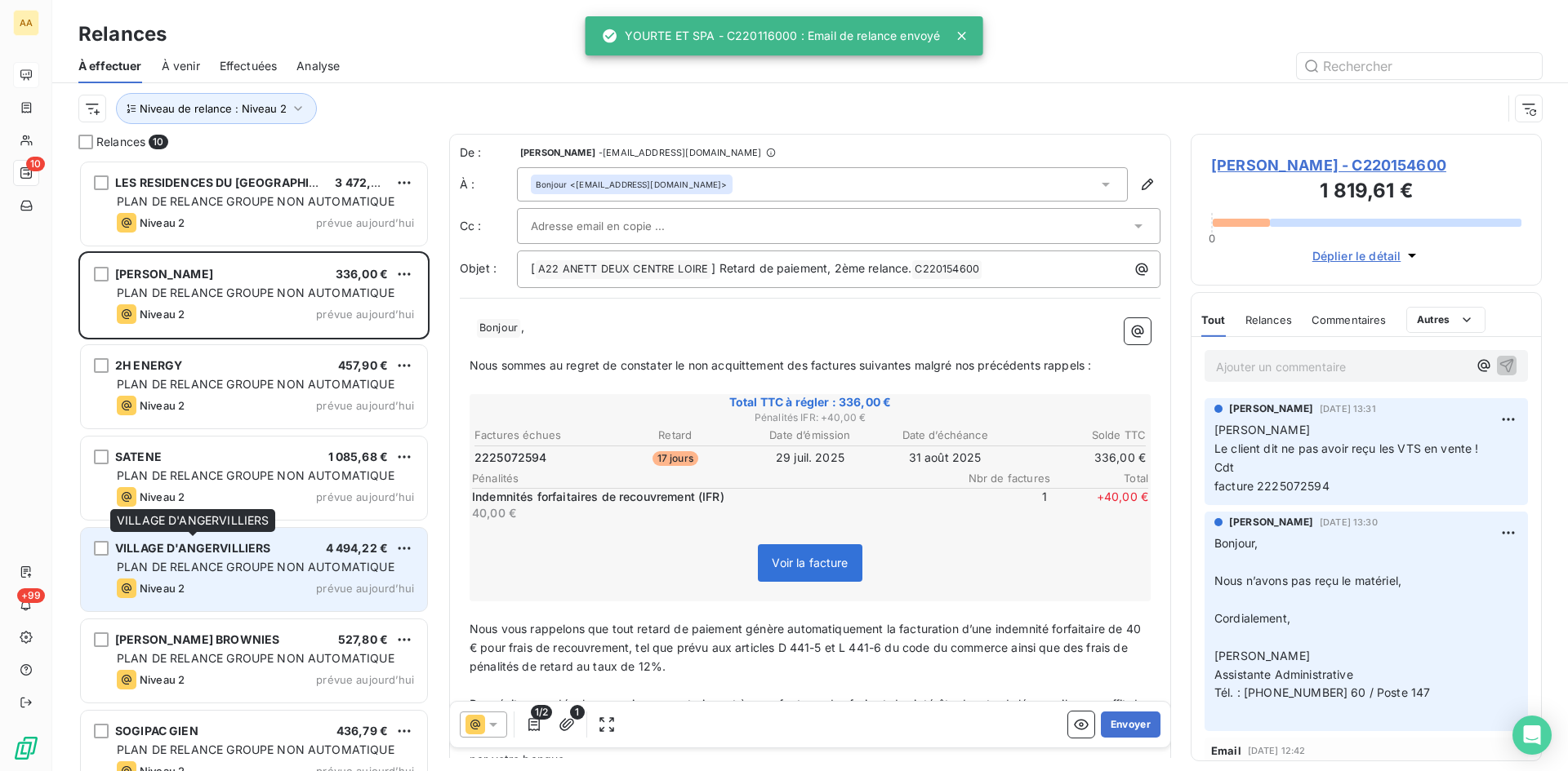
click at [234, 543] on span "VILLAGE D'ANGERVILLIERS" at bounding box center [192, 548] width 155 height 14
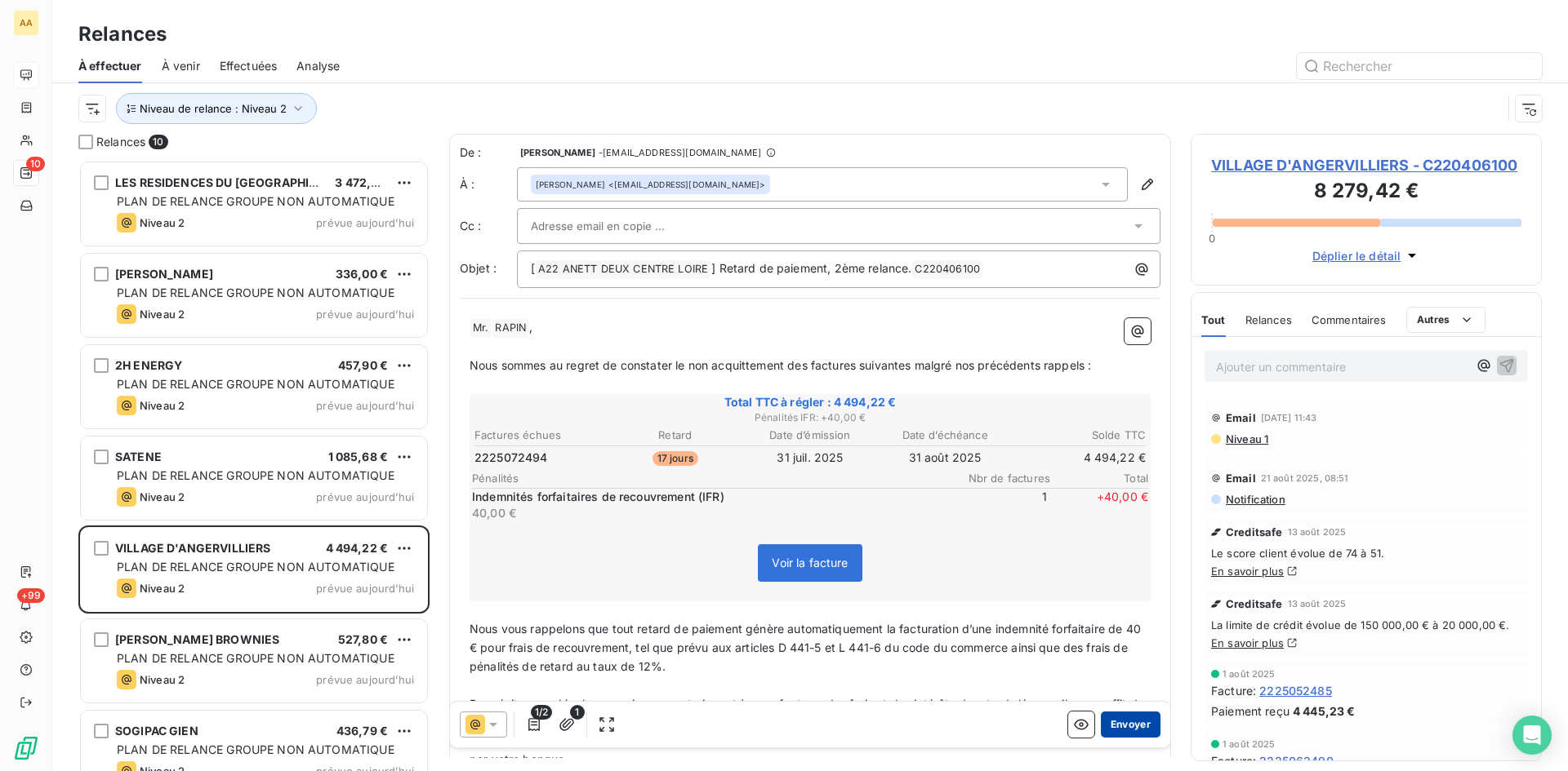
click at [1126, 716] on button "Envoyer" at bounding box center [1130, 725] width 59 height 26
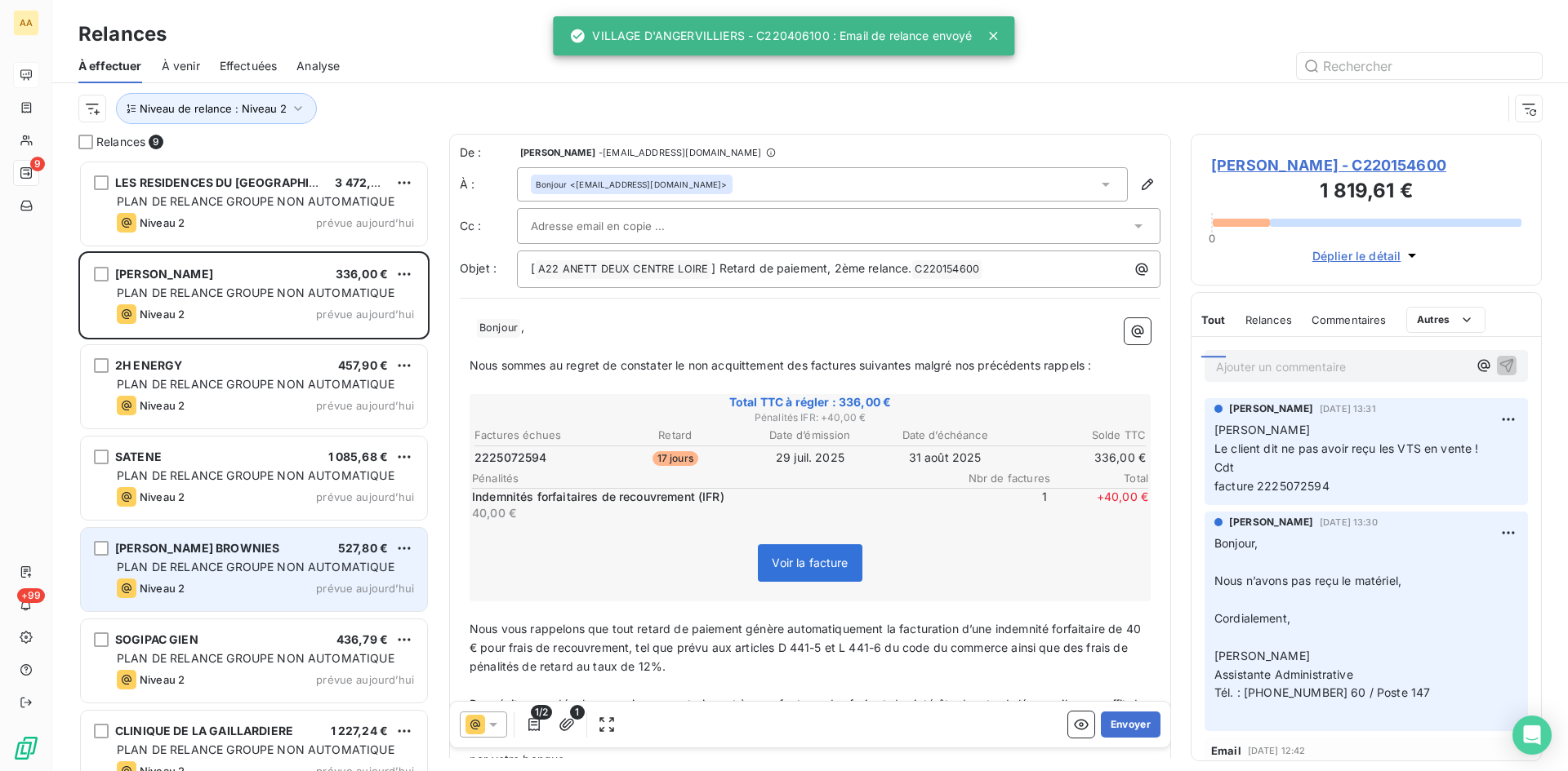
click at [259, 553] on div "[PERSON_NAME] BROWNIES 527,80 €" at bounding box center [266, 549] width 298 height 15
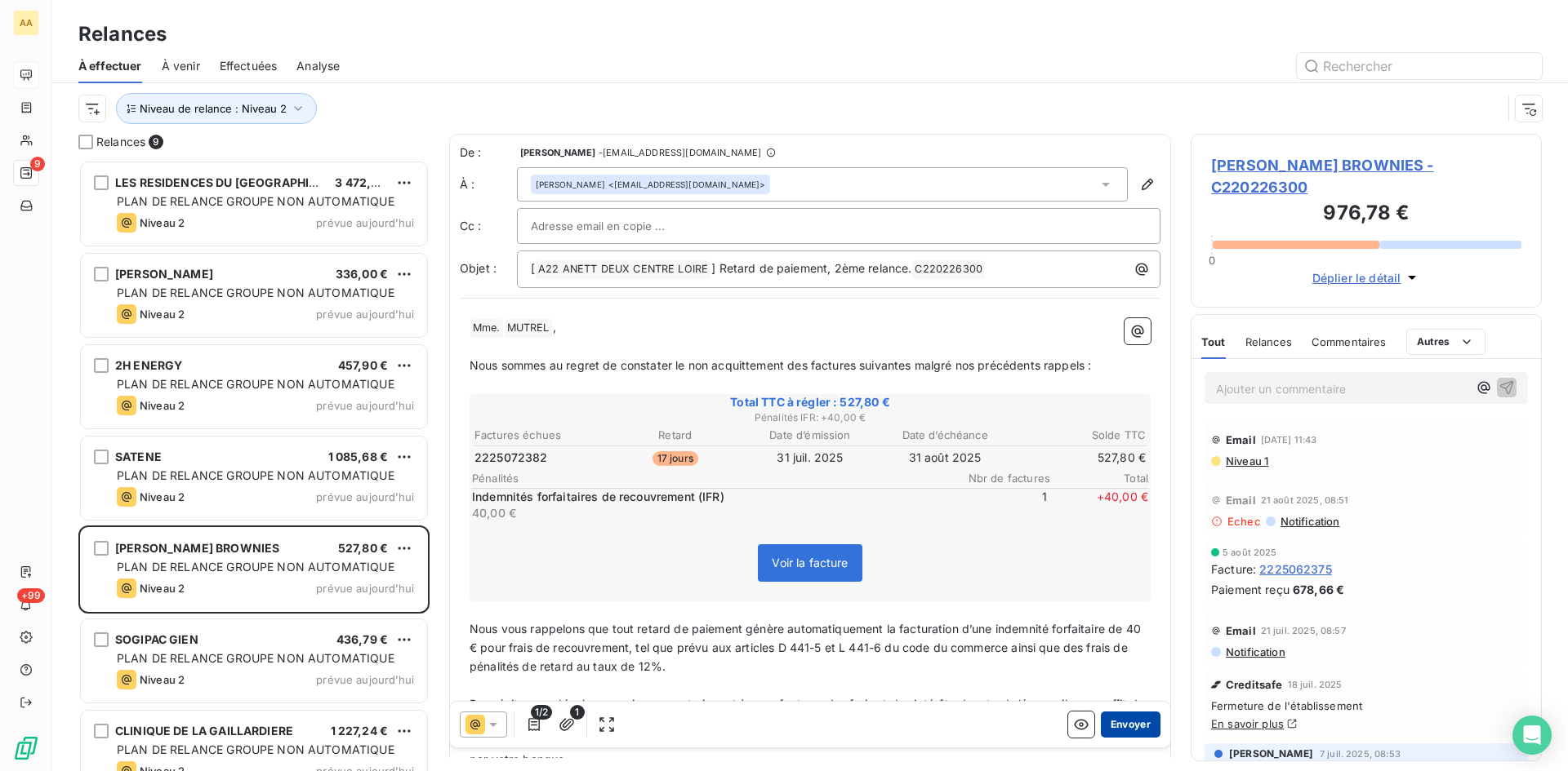
click at [1114, 727] on button "Envoyer" at bounding box center [1130, 725] width 59 height 26
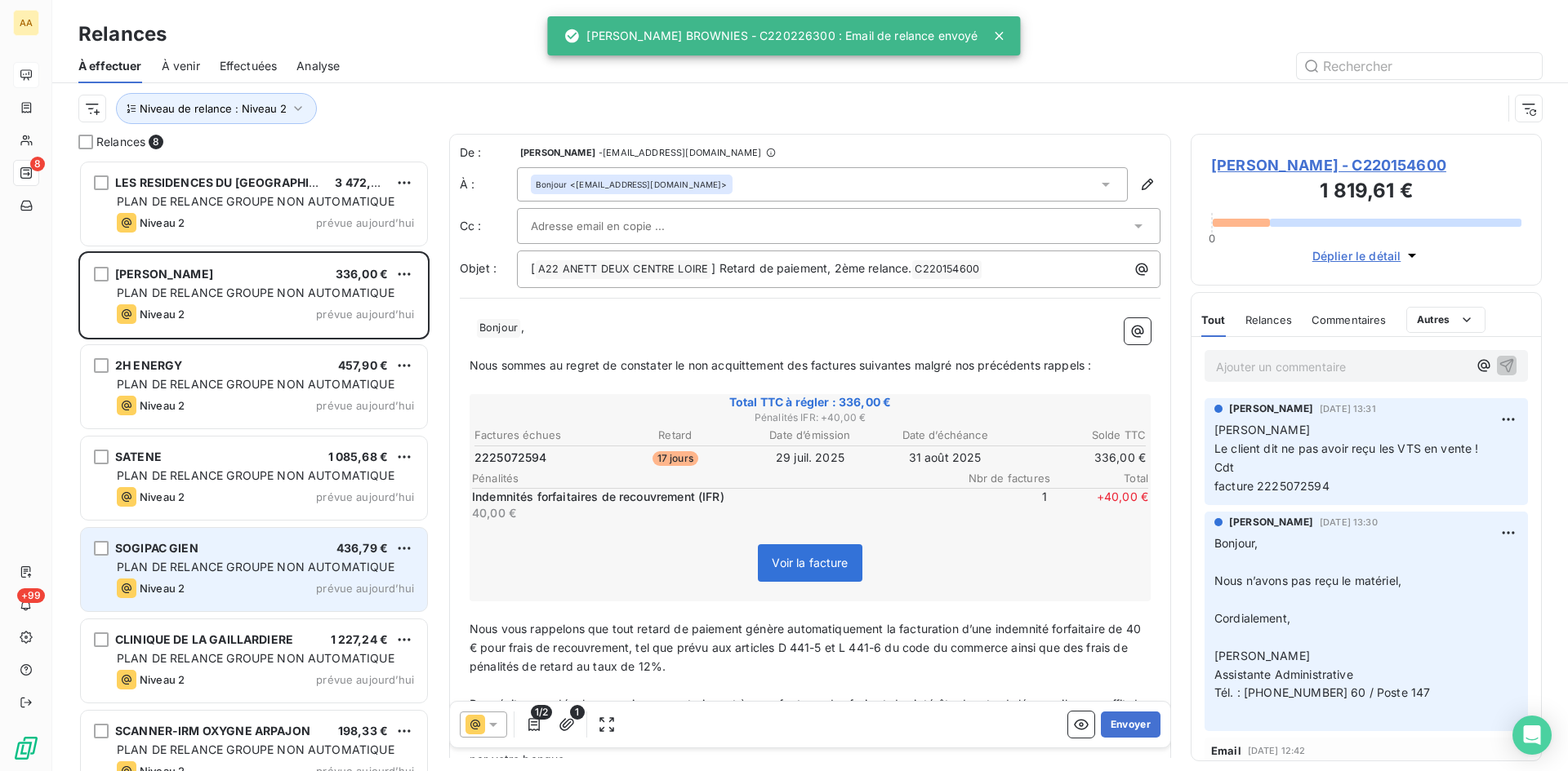
click at [215, 567] on span "PLAN DE RELANCE GROUPE NON AUTOMATIQUE" at bounding box center [255, 567] width 278 height 14
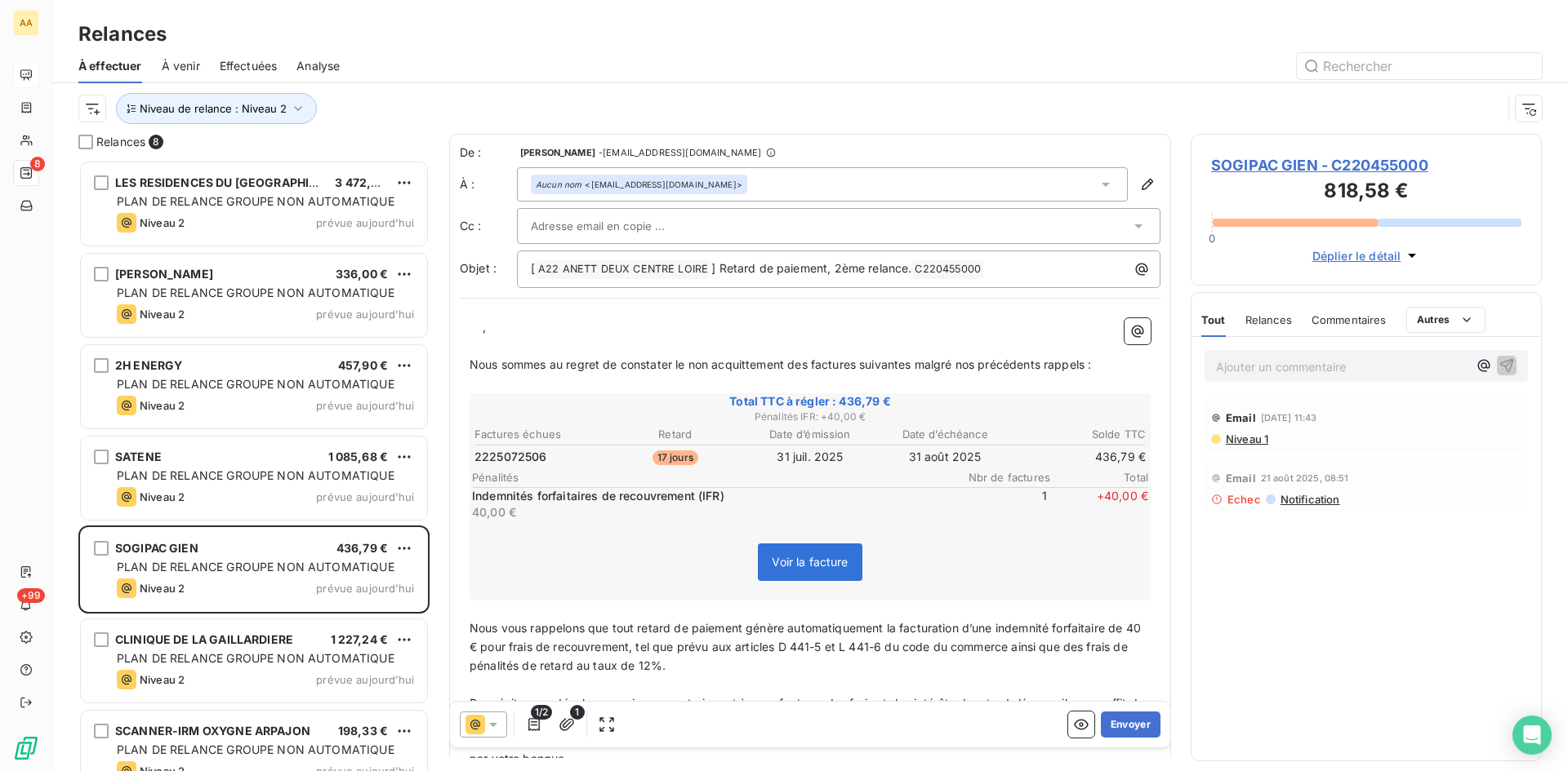
click at [480, 331] on p "﻿ ﻿ ﻿ ﻿ ," at bounding box center [810, 328] width 681 height 19
click at [1115, 721] on button "Envoyer" at bounding box center [1130, 725] width 59 height 26
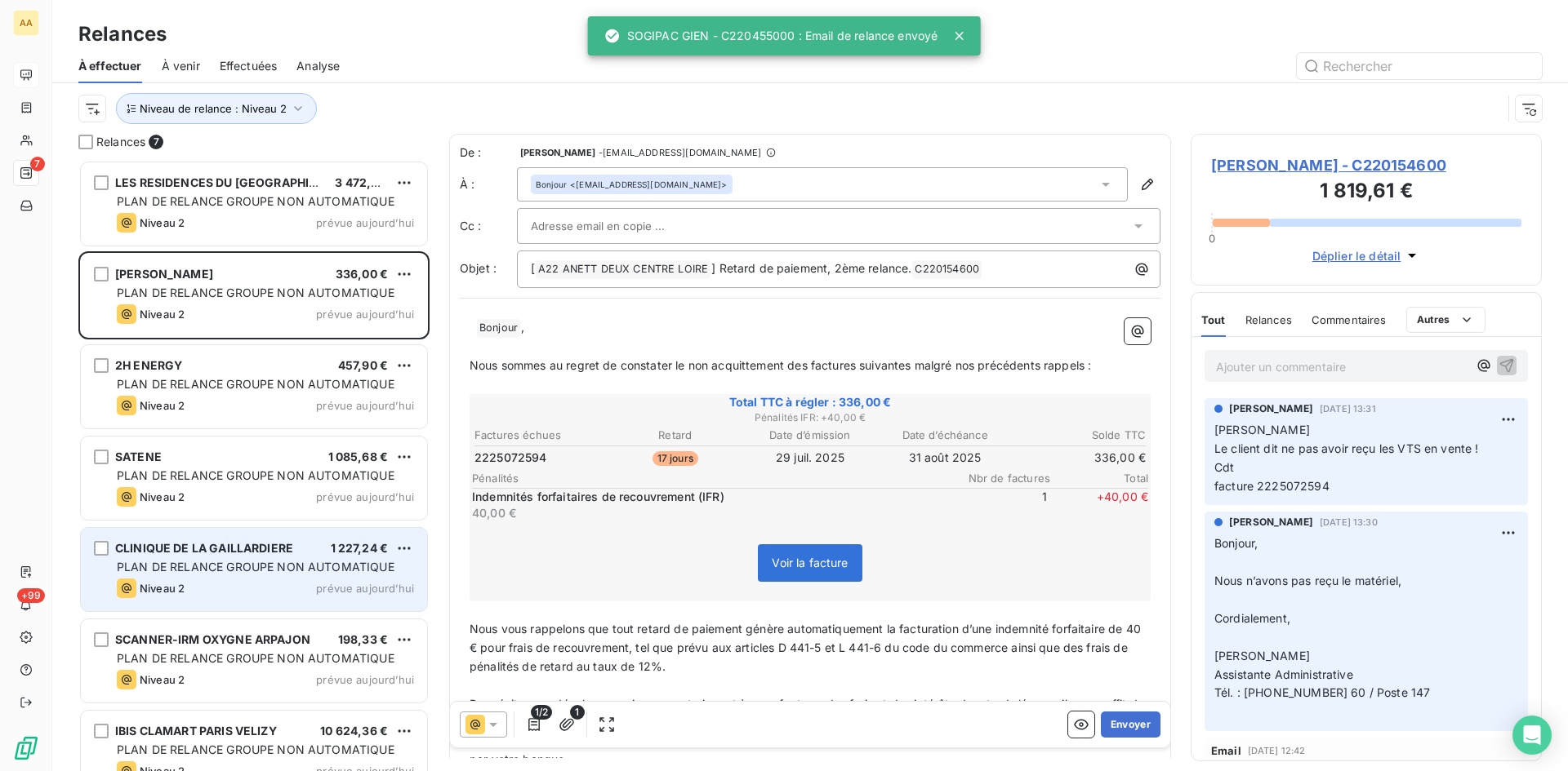
click at [200, 577] on div "CLINIQUE DE LA GAILLARDIERE 1 227,24 € PLAN DE RELANCE GROUPE NON AUTOMATIQUE N…" at bounding box center [254, 570] width 347 height 83
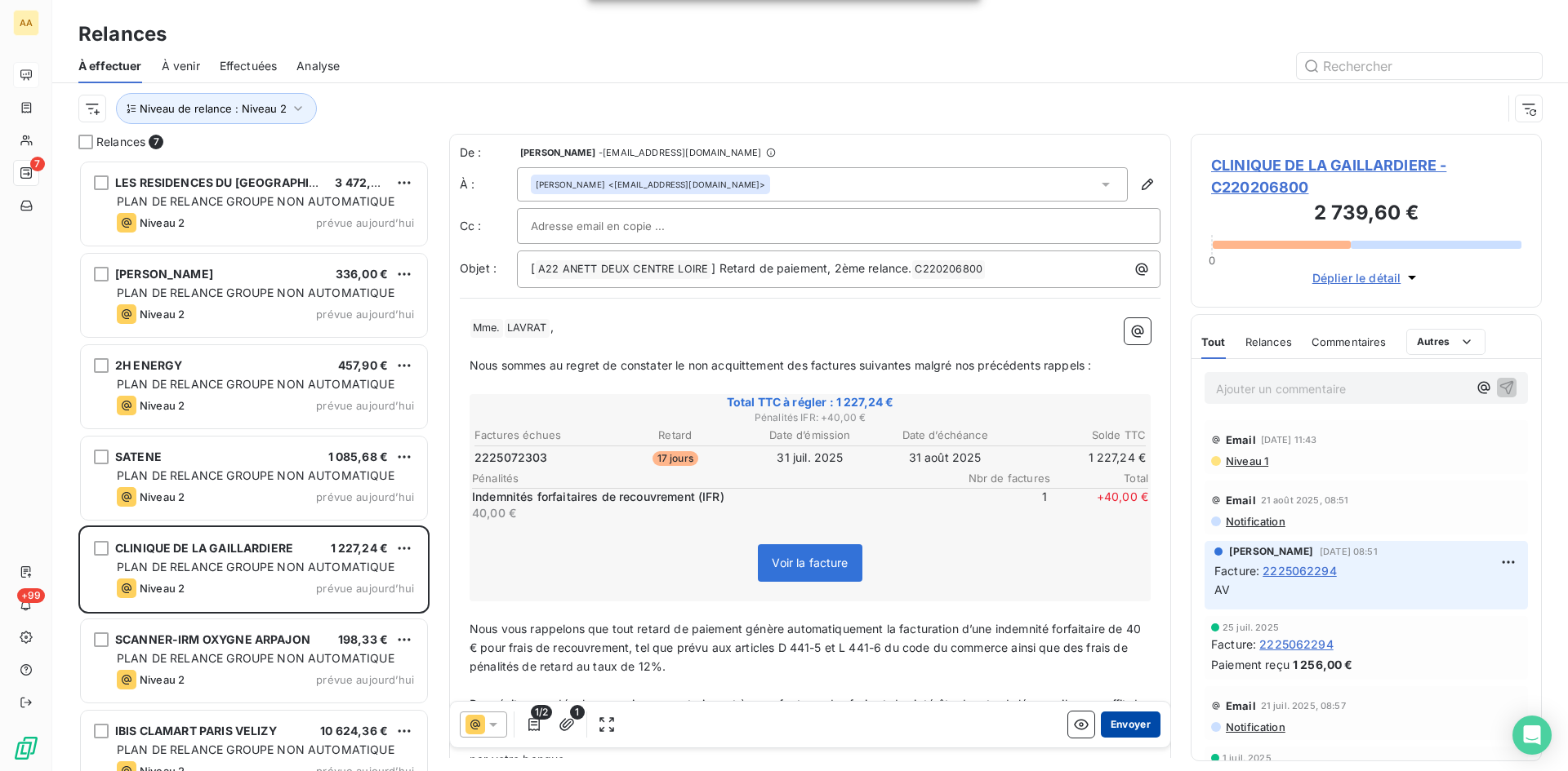
click at [1114, 720] on button "Envoyer" at bounding box center [1130, 725] width 59 height 26
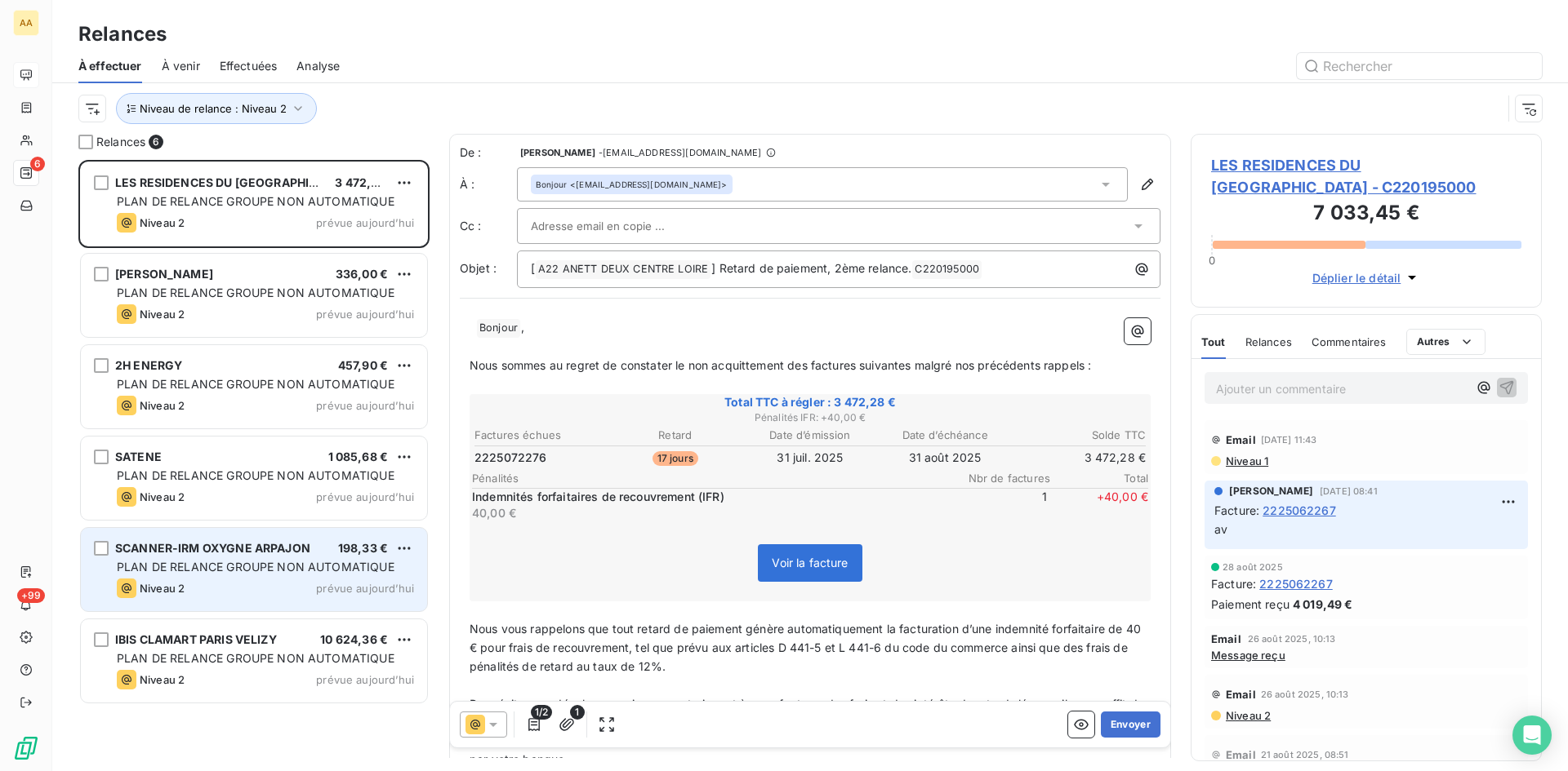
click at [209, 566] on span "PLAN DE RELANCE GROUPE NON AUTOMATIQUE" at bounding box center [255, 567] width 278 height 14
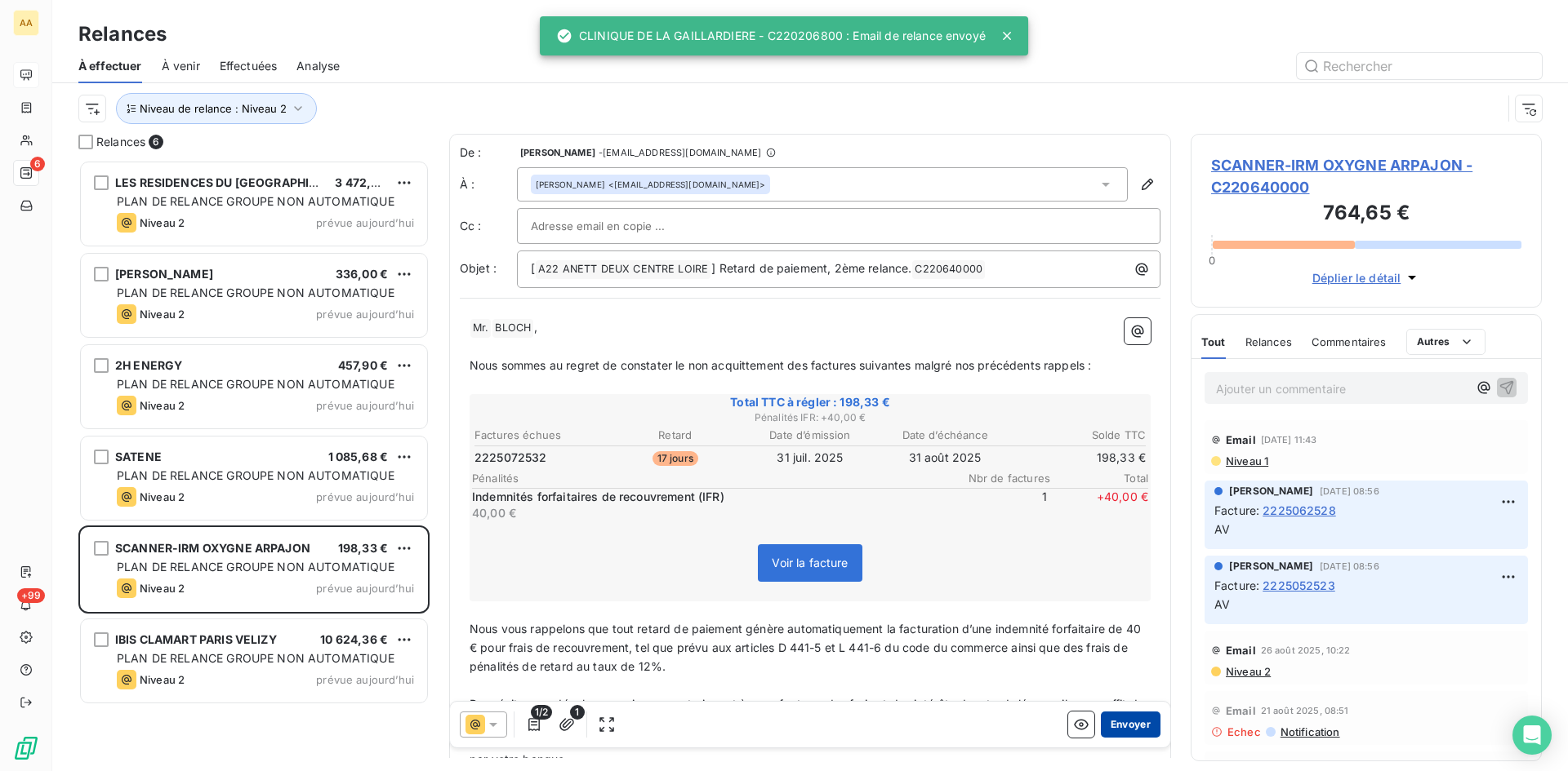
click at [1115, 721] on button "Envoyer" at bounding box center [1130, 725] width 59 height 26
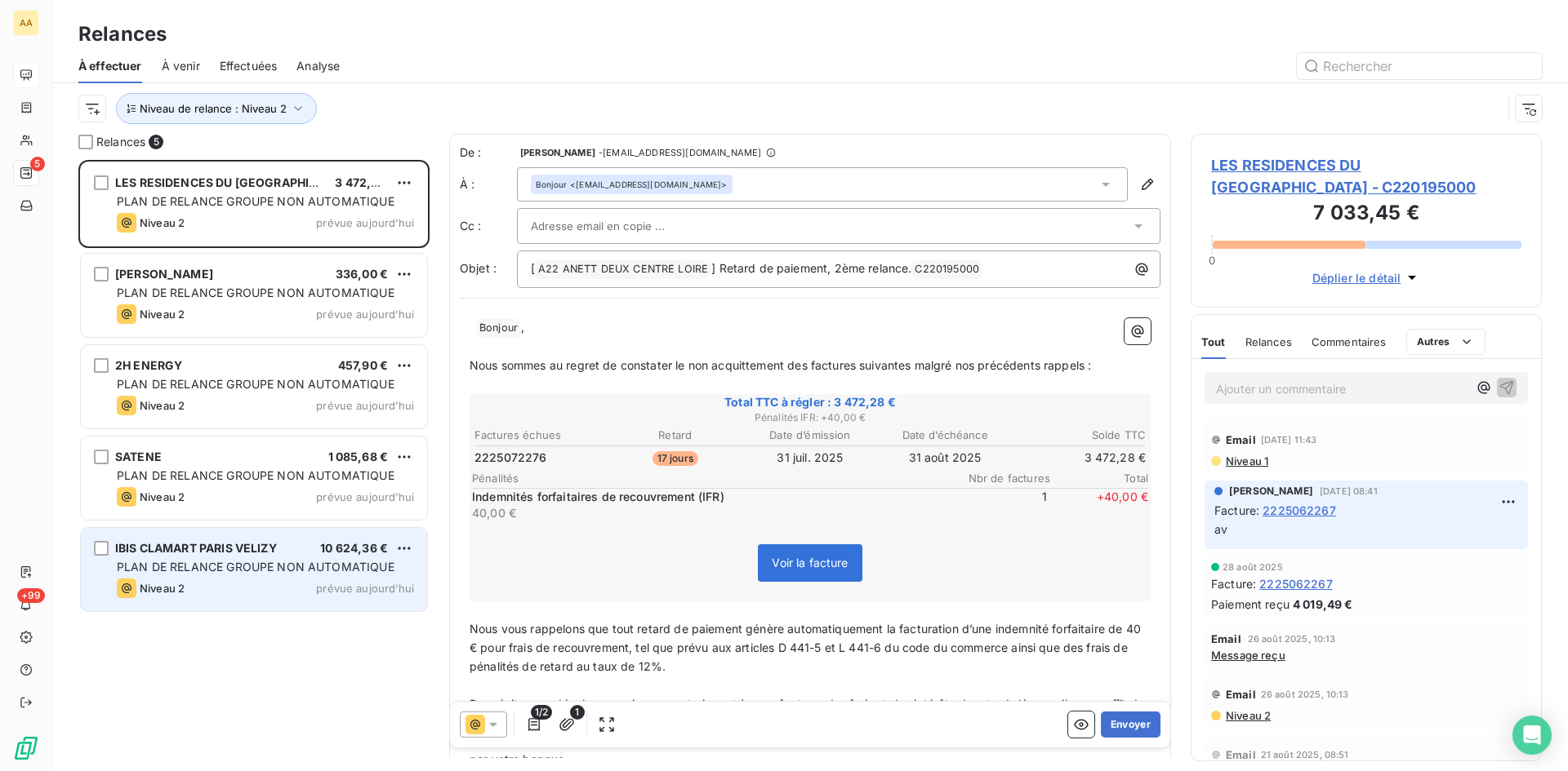
click at [233, 556] on div "IBIS CLAMART PARIS VELIZY" at bounding box center [196, 548] width 162 height 16
click at [222, 551] on span "IBIS CLAMART PARIS VELIZY" at bounding box center [196, 548] width 162 height 14
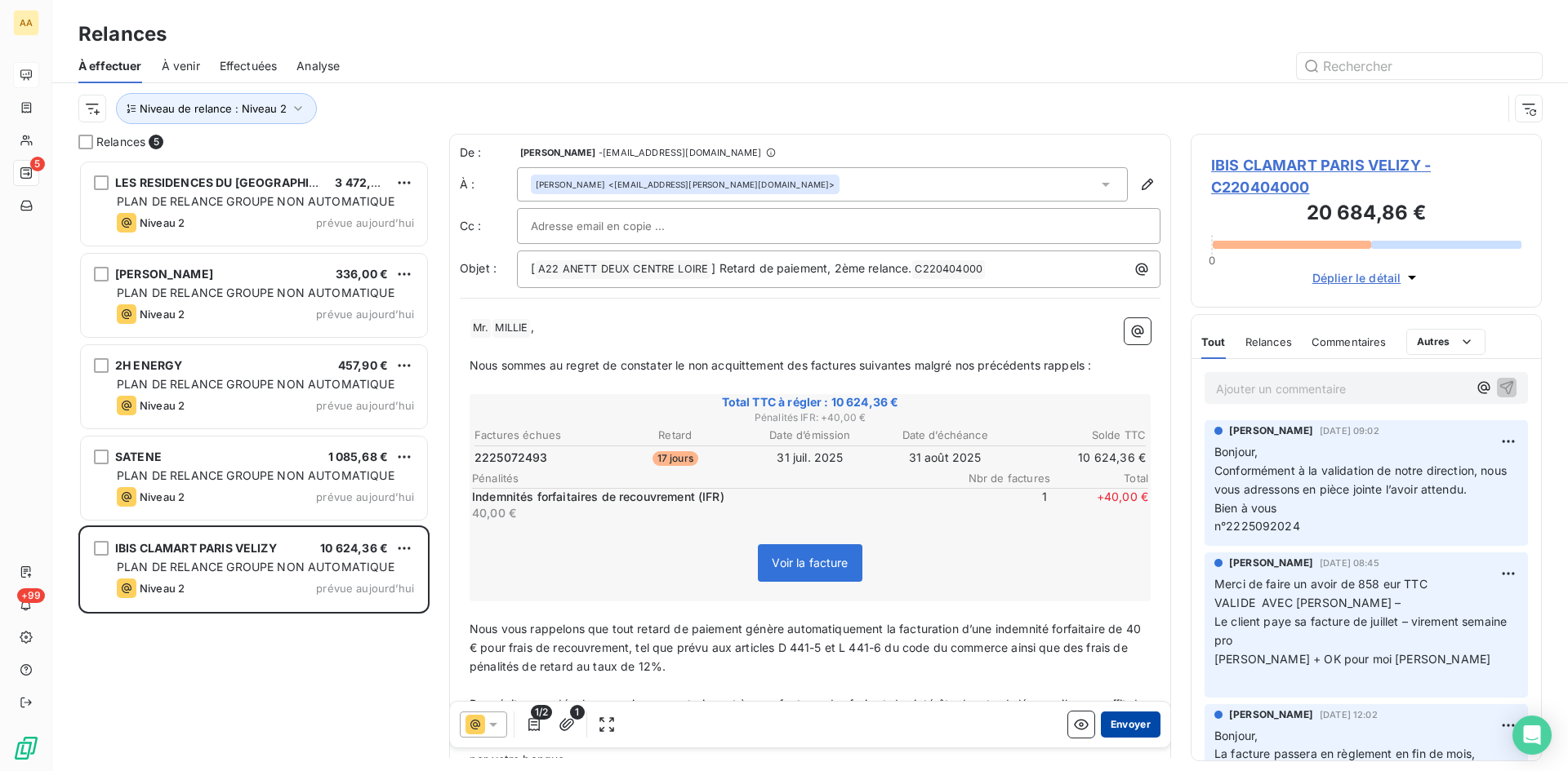
click at [1124, 721] on button "Envoyer" at bounding box center [1130, 725] width 59 height 26
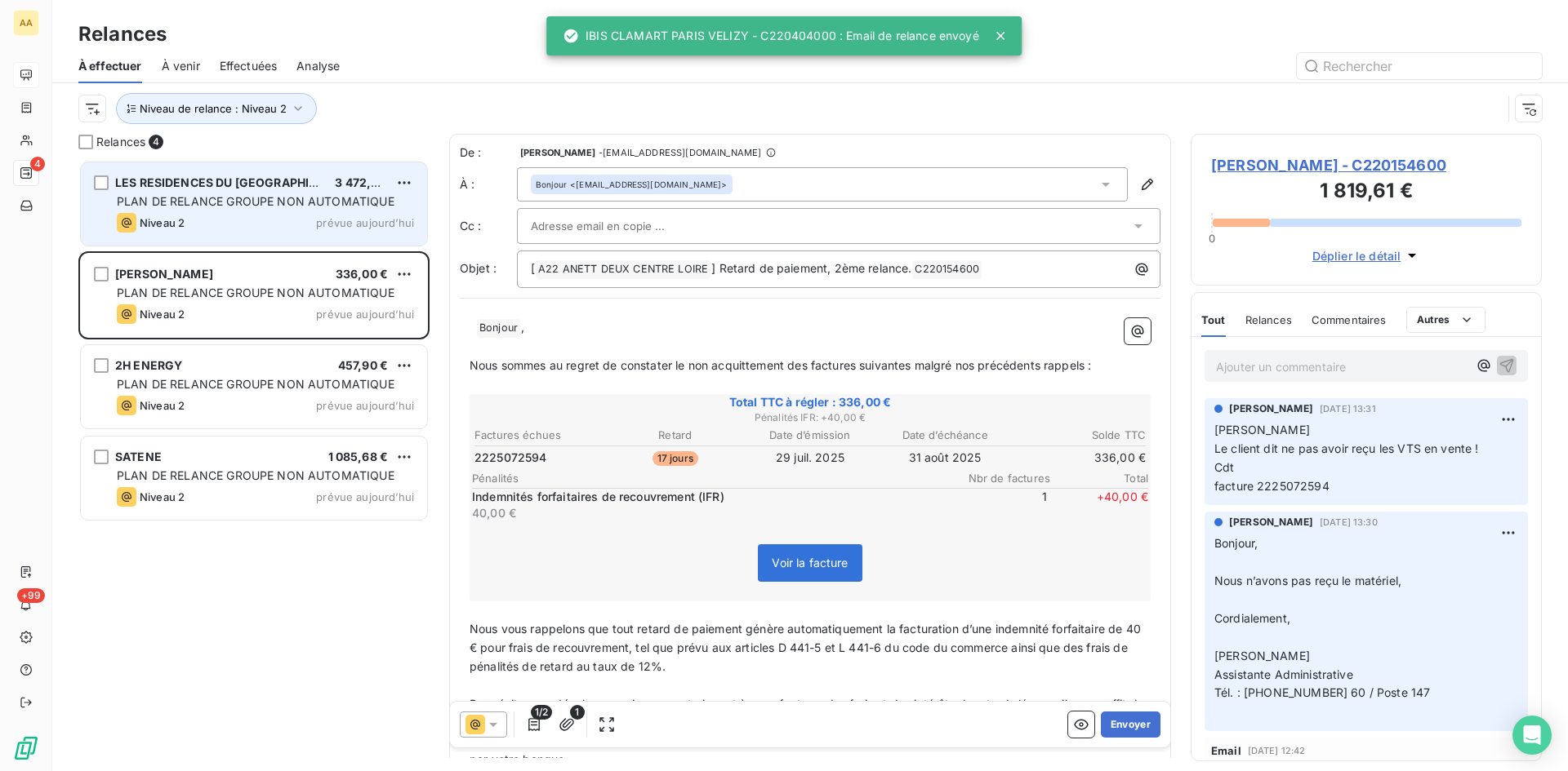
click at [245, 189] on div "LES RESIDENCES DU [GEOGRAPHIC_DATA]" at bounding box center [218, 183] width 206 height 16
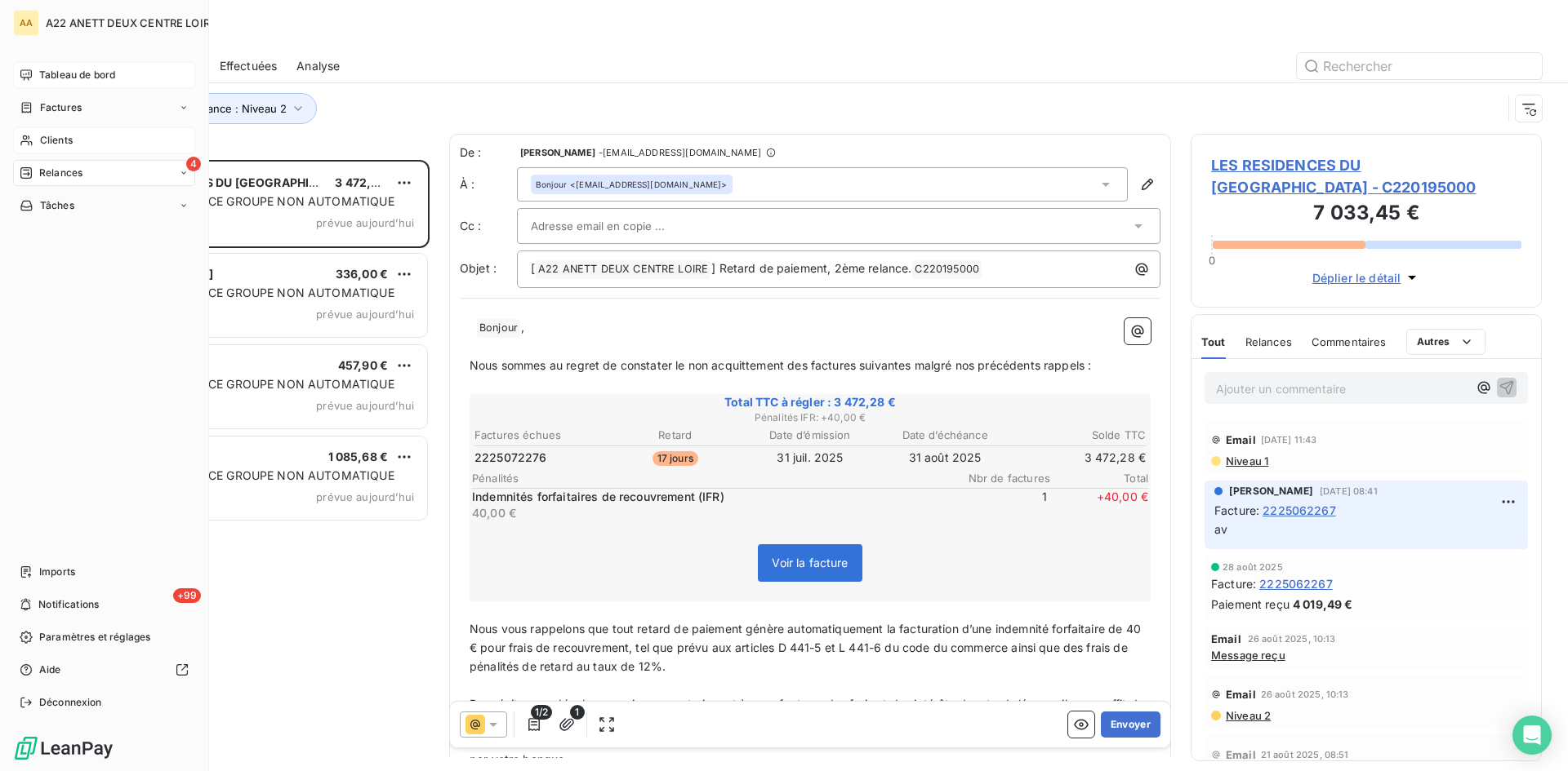
click at [57, 138] on span "Clients" at bounding box center [56, 140] width 33 height 15
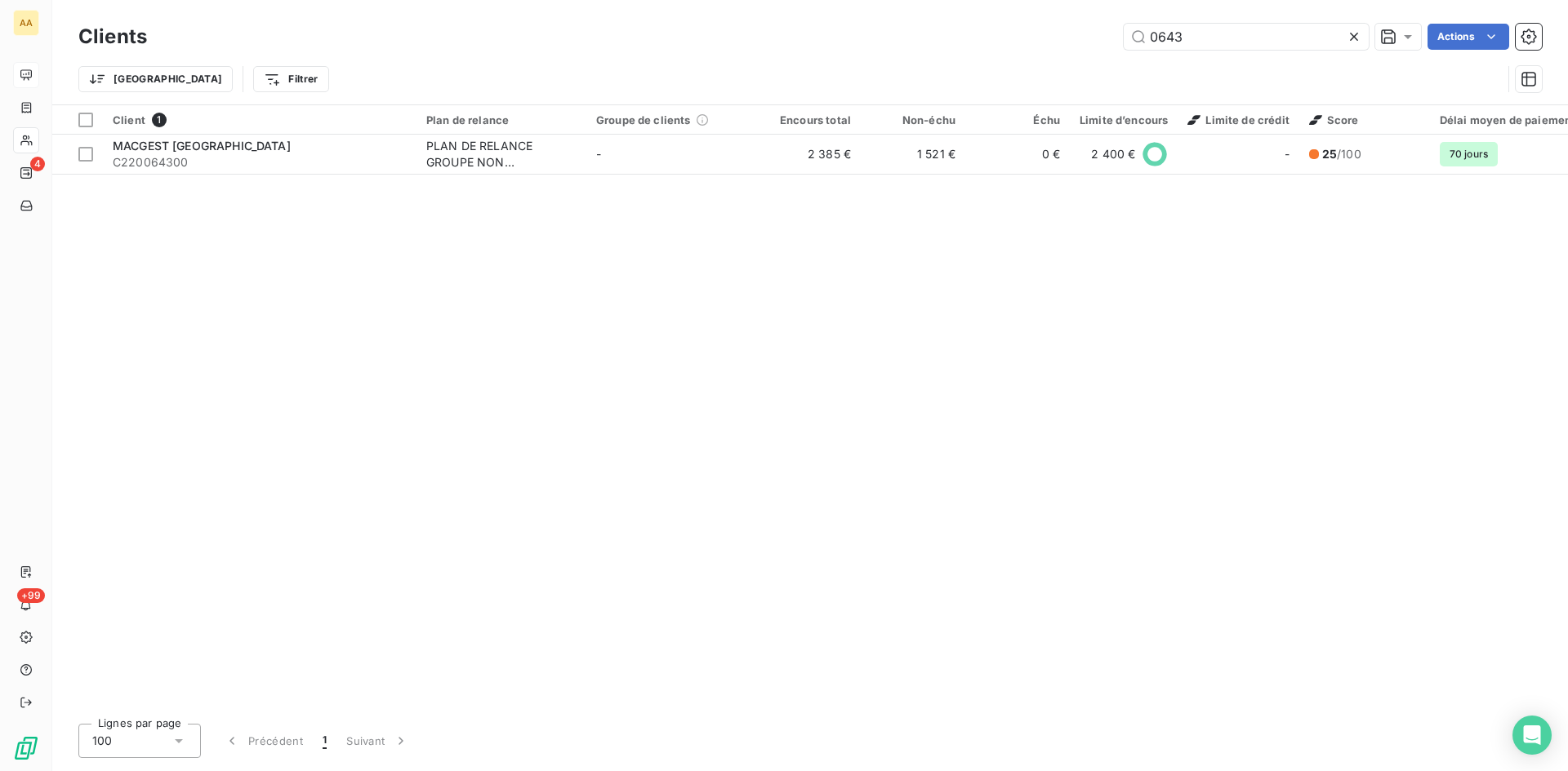
drag, startPoint x: 1197, startPoint y: 32, endPoint x: 954, endPoint y: -20, distance: 248.5
click at [954, 0] on html "AA 4 +99 Clients 0643 Actions Trier Filtrer Client 1 Plan de relance Groupe de …" at bounding box center [784, 385] width 1568 height 771
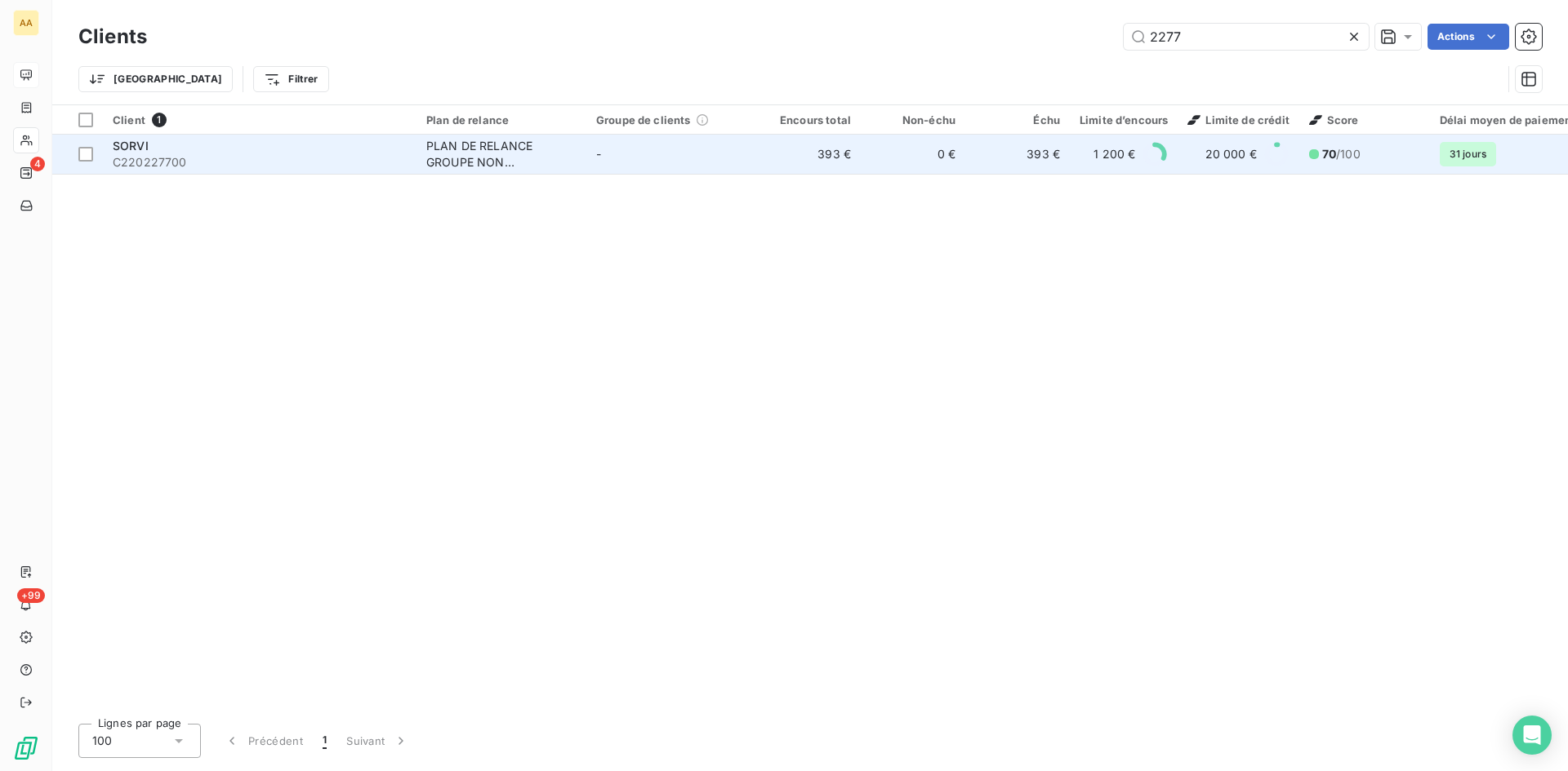
type input "2277"
click at [487, 141] on div "PLAN DE RELANCE GROUPE NON AUTOMATIQUE" at bounding box center [502, 154] width 151 height 33
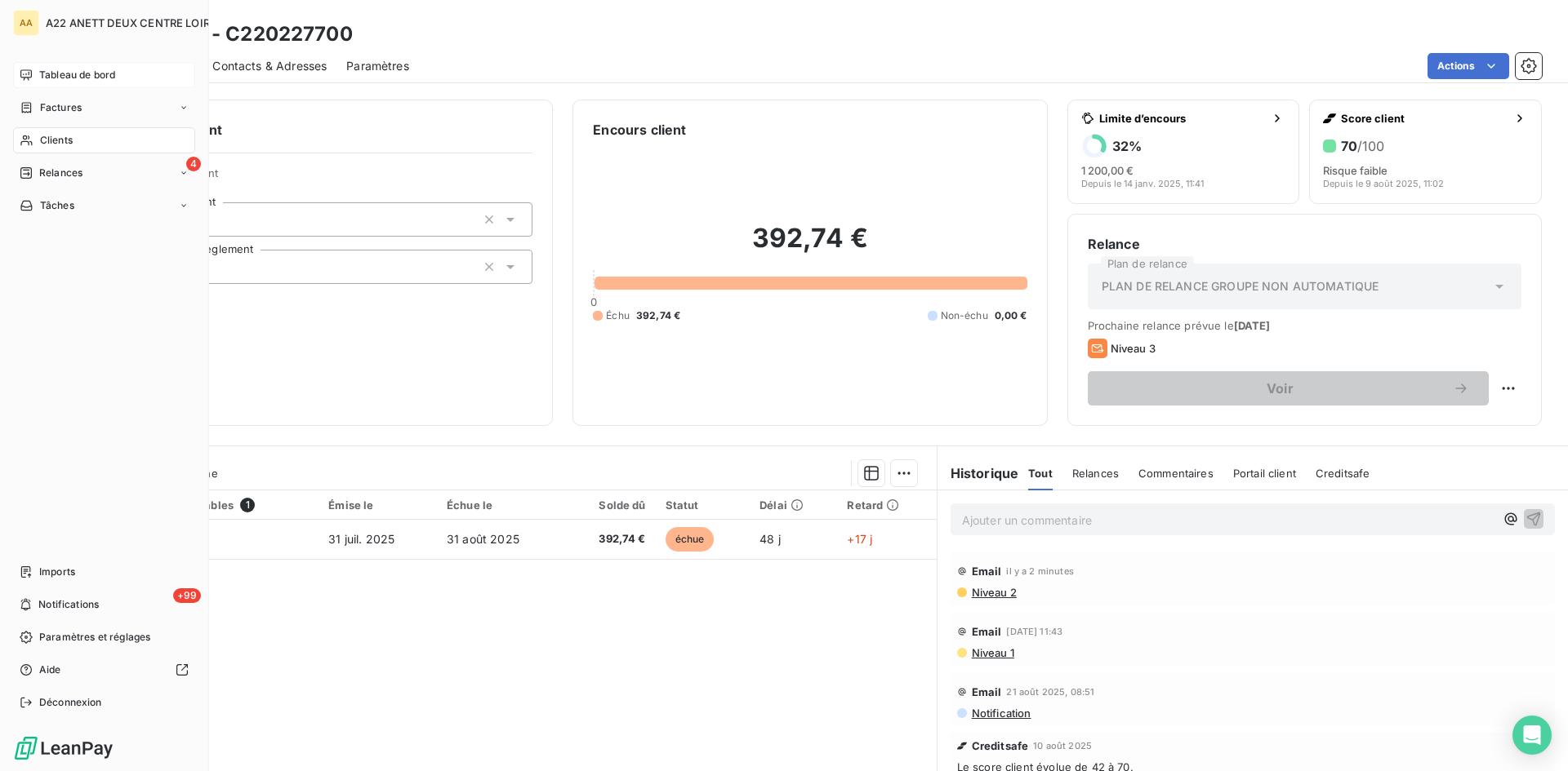
click at [63, 138] on span "Clients" at bounding box center [56, 140] width 33 height 15
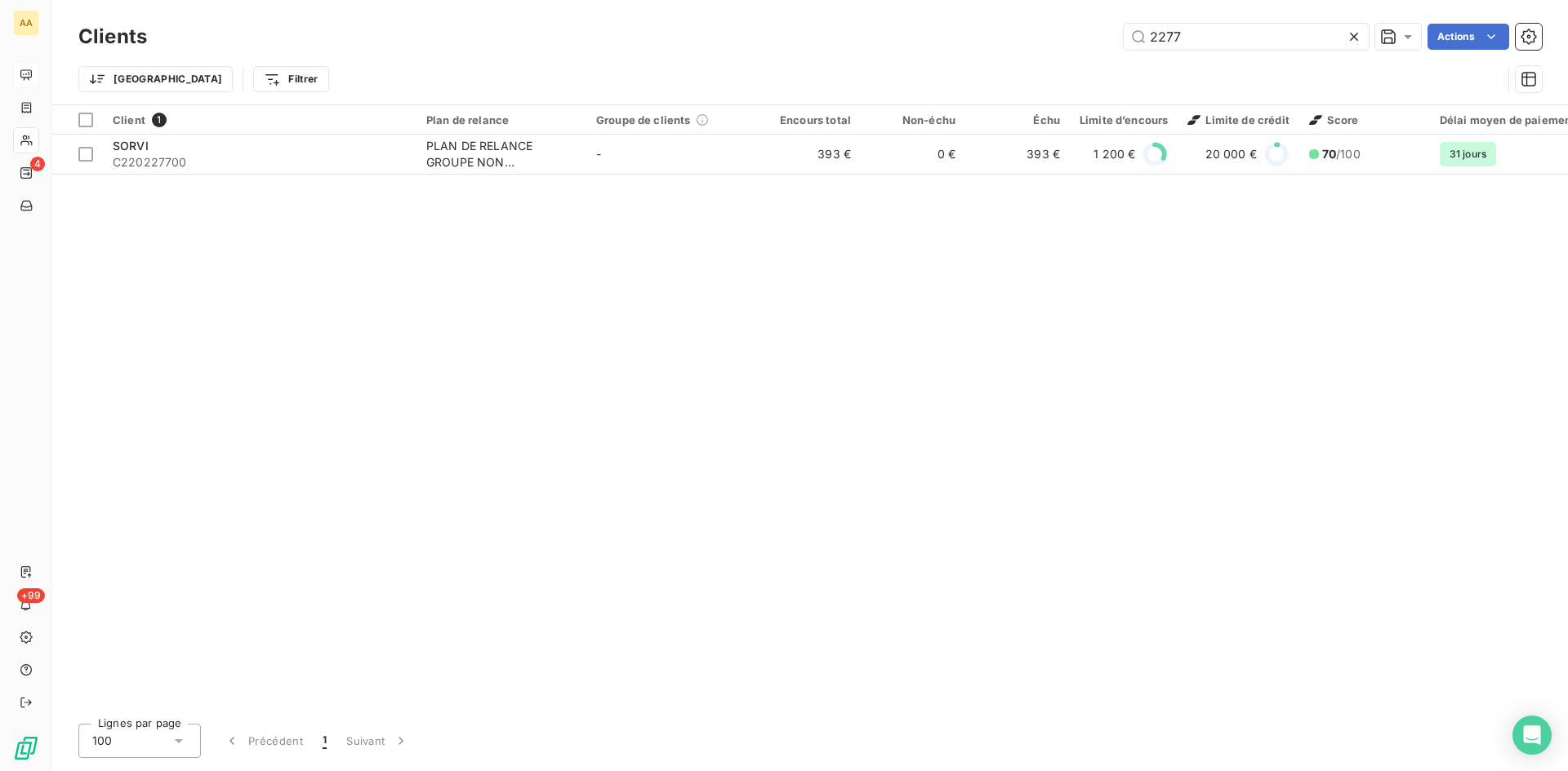
drag, startPoint x: 1196, startPoint y: 43, endPoint x: 1043, endPoint y: 46, distance: 153.0
click at [1043, 46] on div "2277 Actions" at bounding box center [854, 37] width 1375 height 26
drag, startPoint x: 1194, startPoint y: 38, endPoint x: 1098, endPoint y: 45, distance: 96.3
click at [1098, 45] on div "2272 Actions" at bounding box center [854, 37] width 1375 height 26
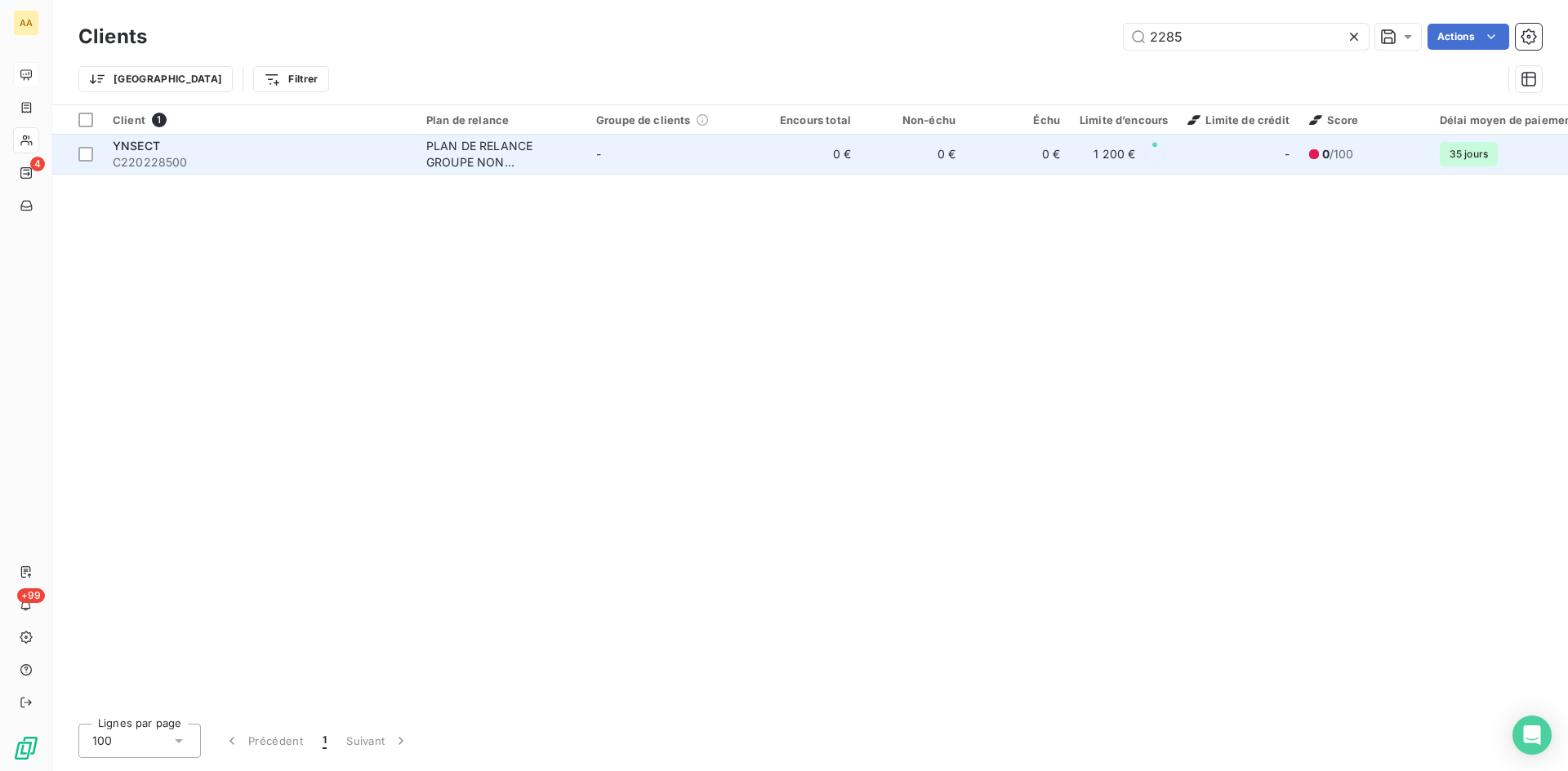
type input "2285"
click at [504, 153] on div "PLAN DE RELANCE GROUPE NON AUTOMATIQUE" at bounding box center [502, 154] width 151 height 33
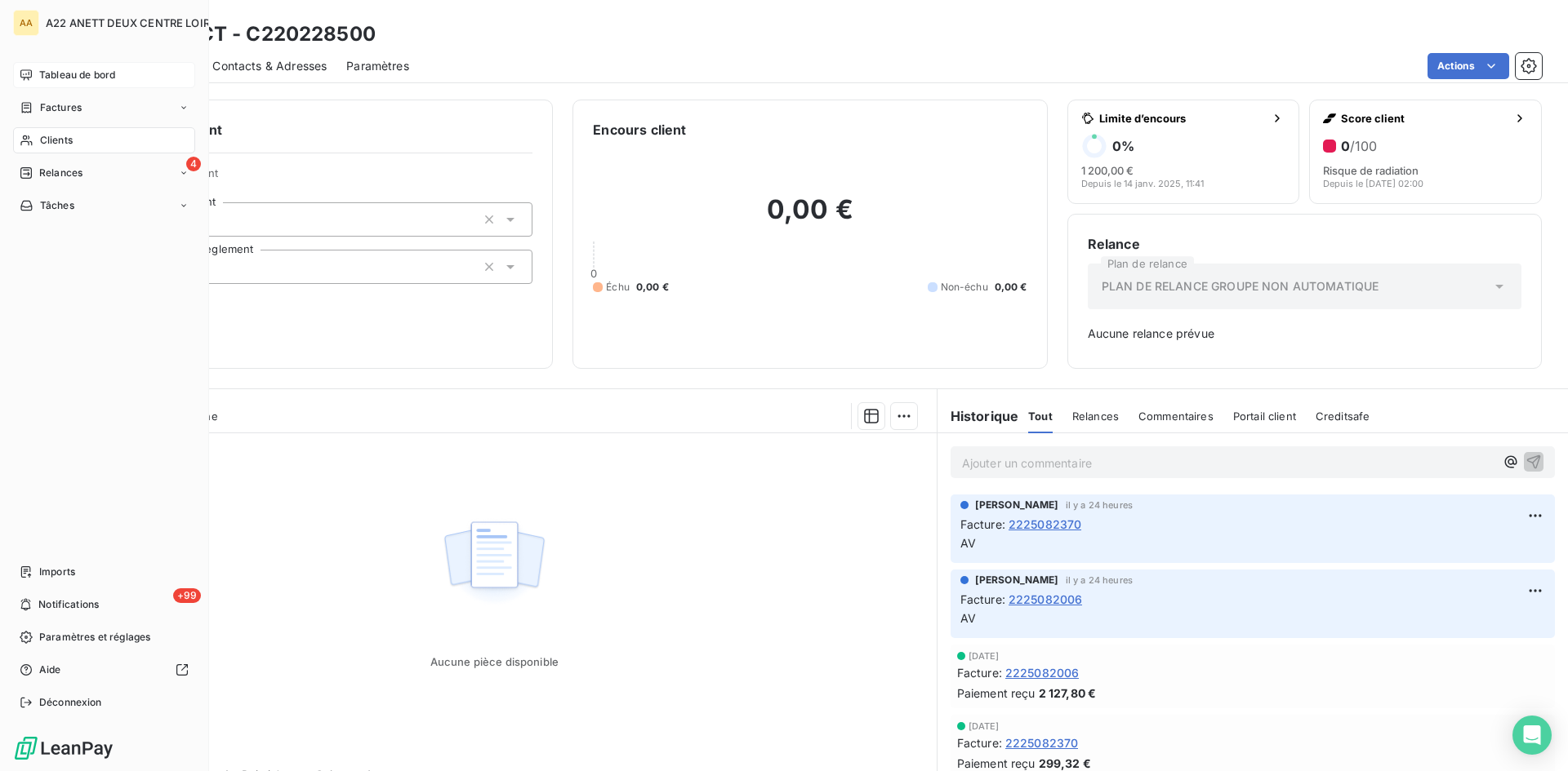
click at [46, 136] on span "Clients" at bounding box center [56, 140] width 33 height 15
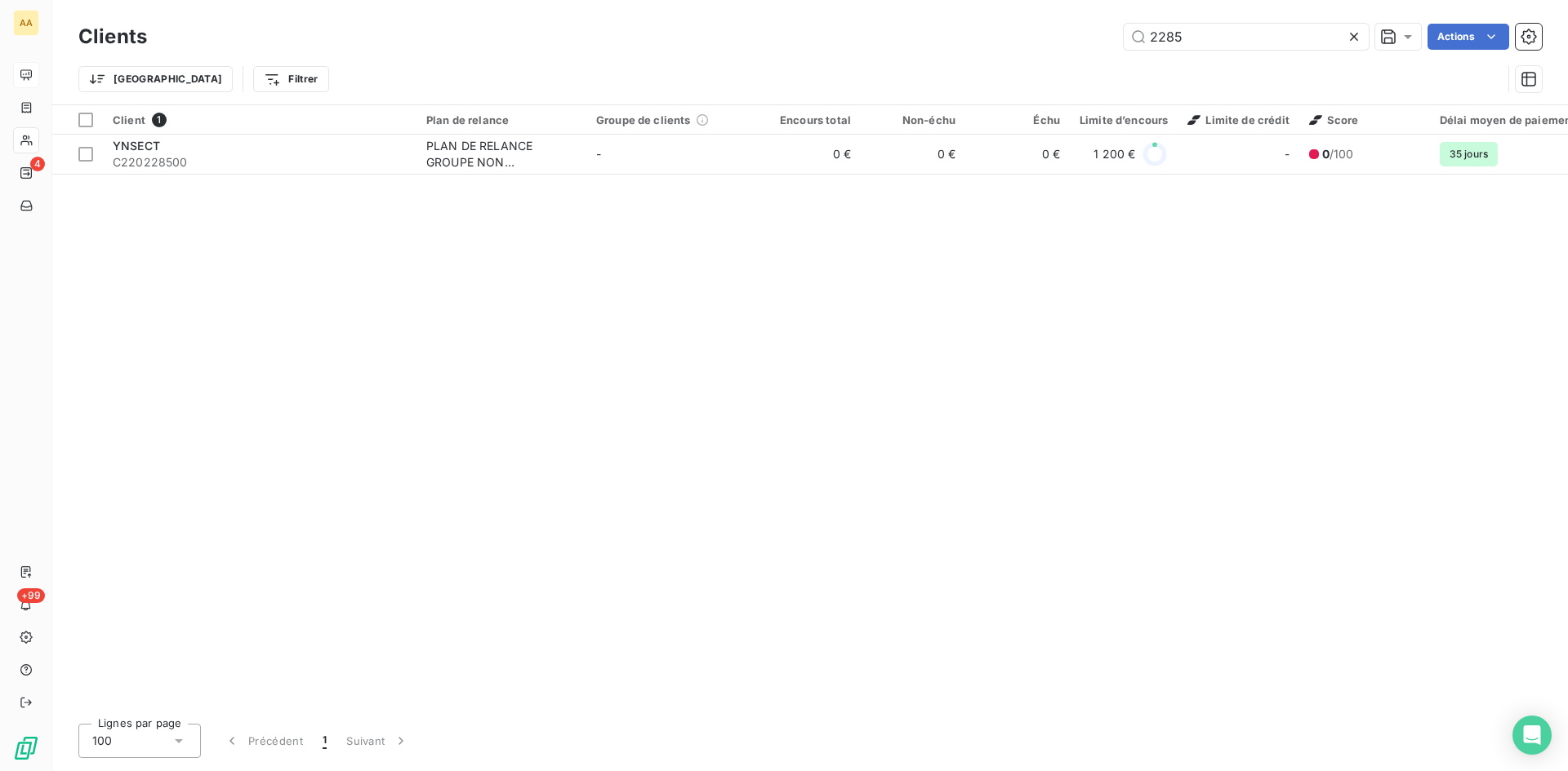
drag, startPoint x: 1091, startPoint y: 42, endPoint x: 1078, endPoint y: 42, distance: 13.0
click at [1078, 42] on div "2285 Actions" at bounding box center [854, 37] width 1375 height 26
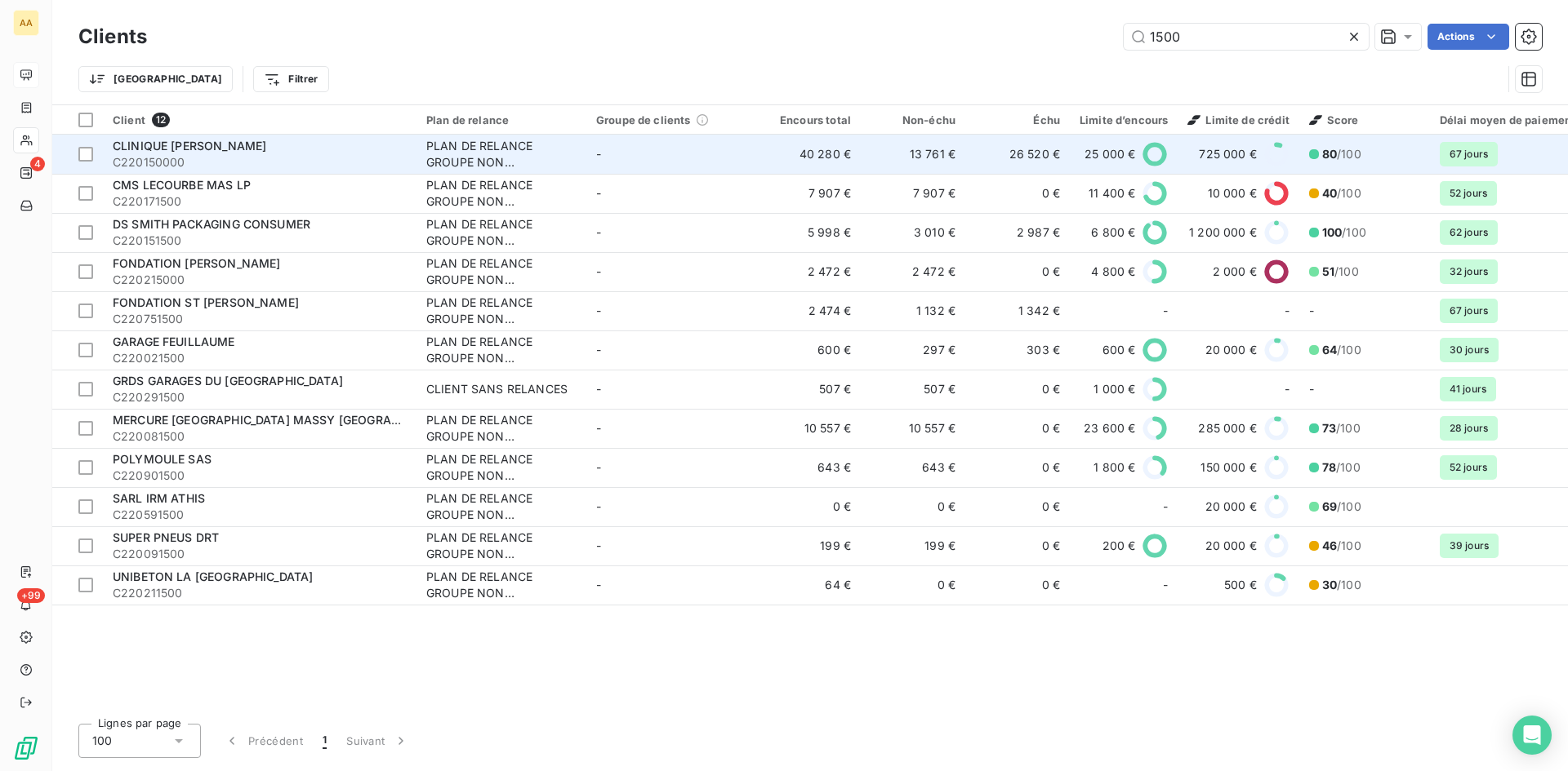
type input "1500"
click at [465, 142] on div "PLAN DE RELANCE GROUPE NON AUTOMATIQUE" at bounding box center [502, 154] width 151 height 33
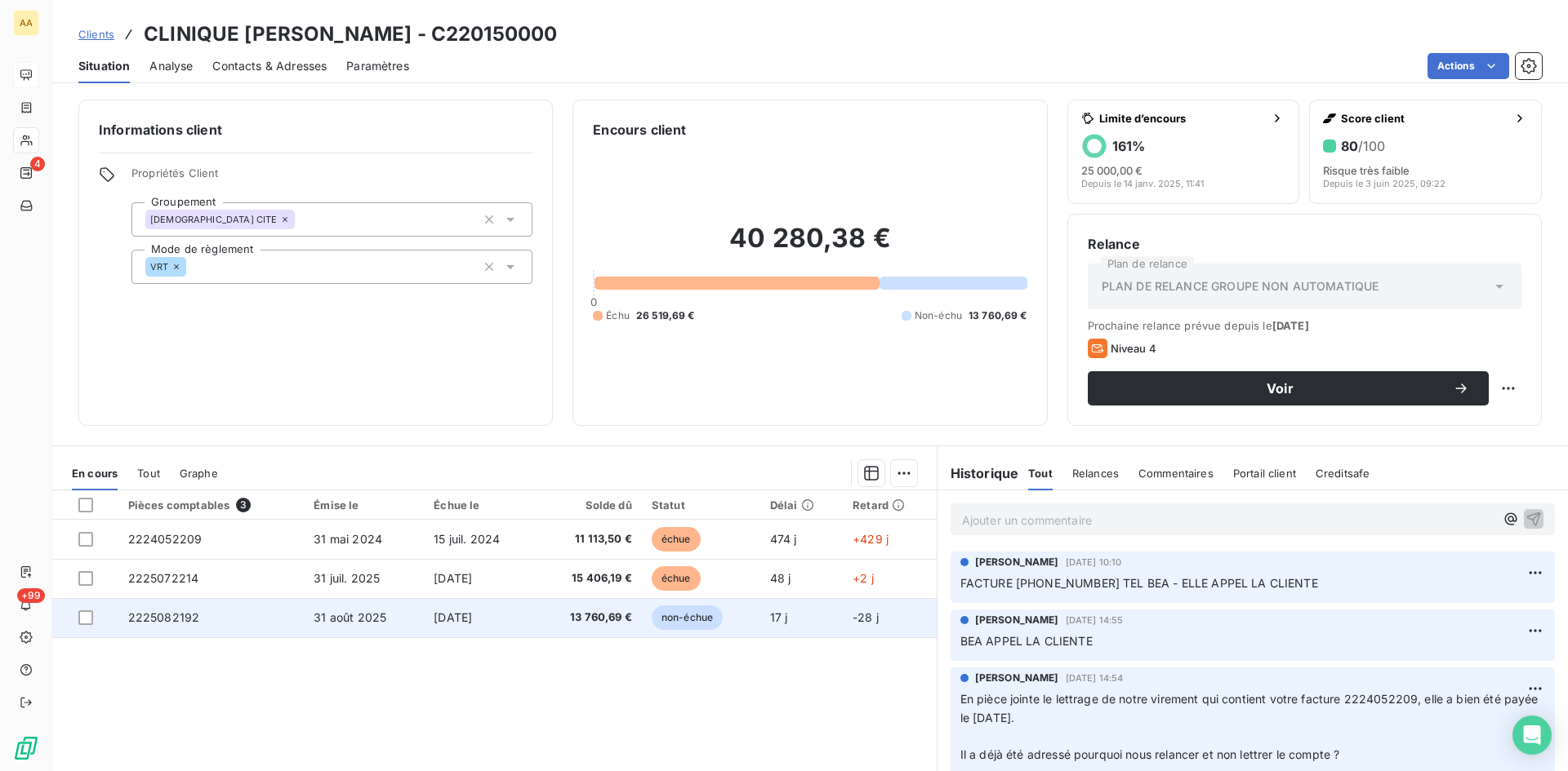
click at [128, 617] on span "2225082192" at bounding box center [164, 618] width 72 height 14
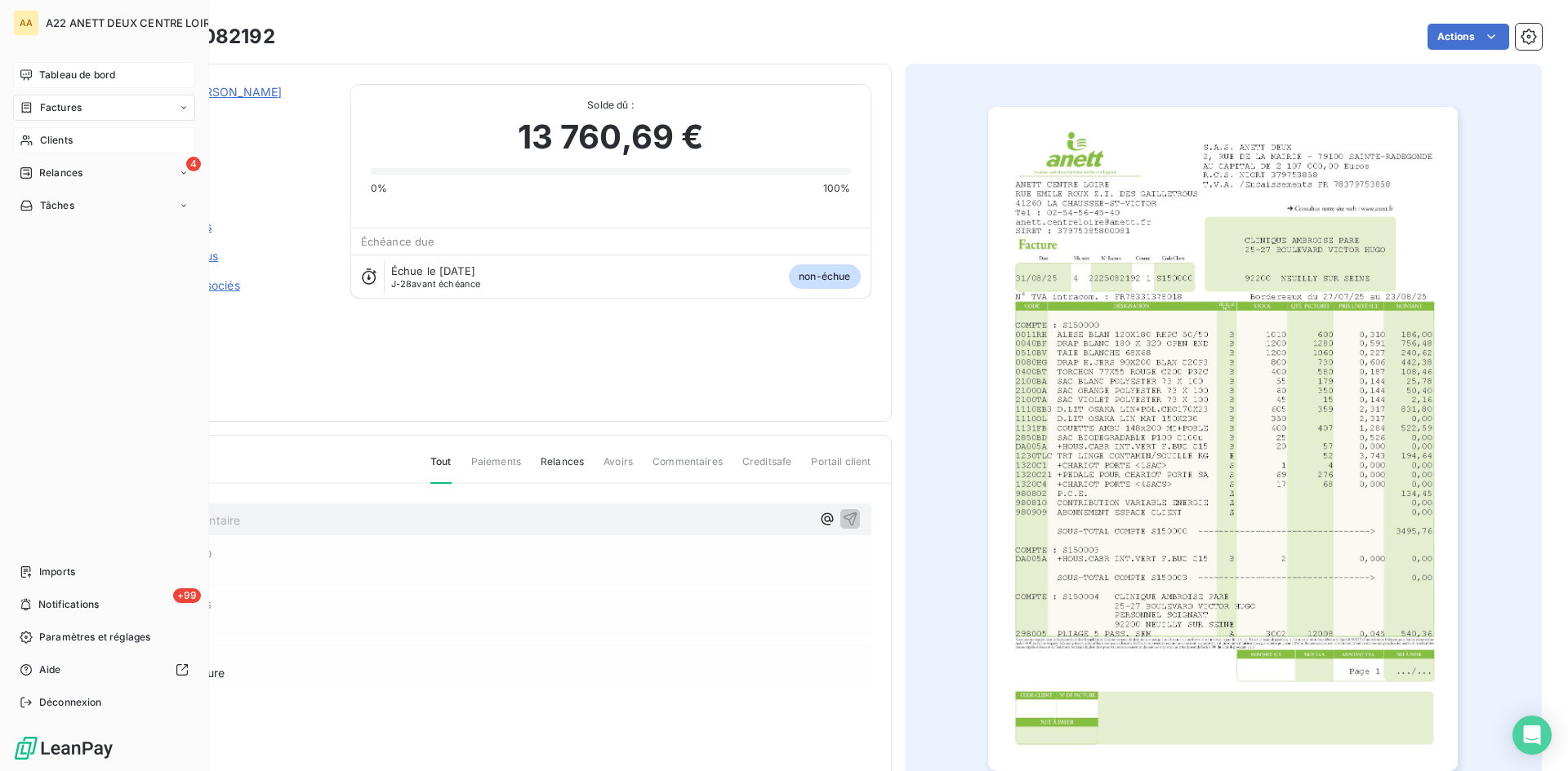
click at [71, 66] on div "Tableau de bord" at bounding box center [104, 75] width 182 height 26
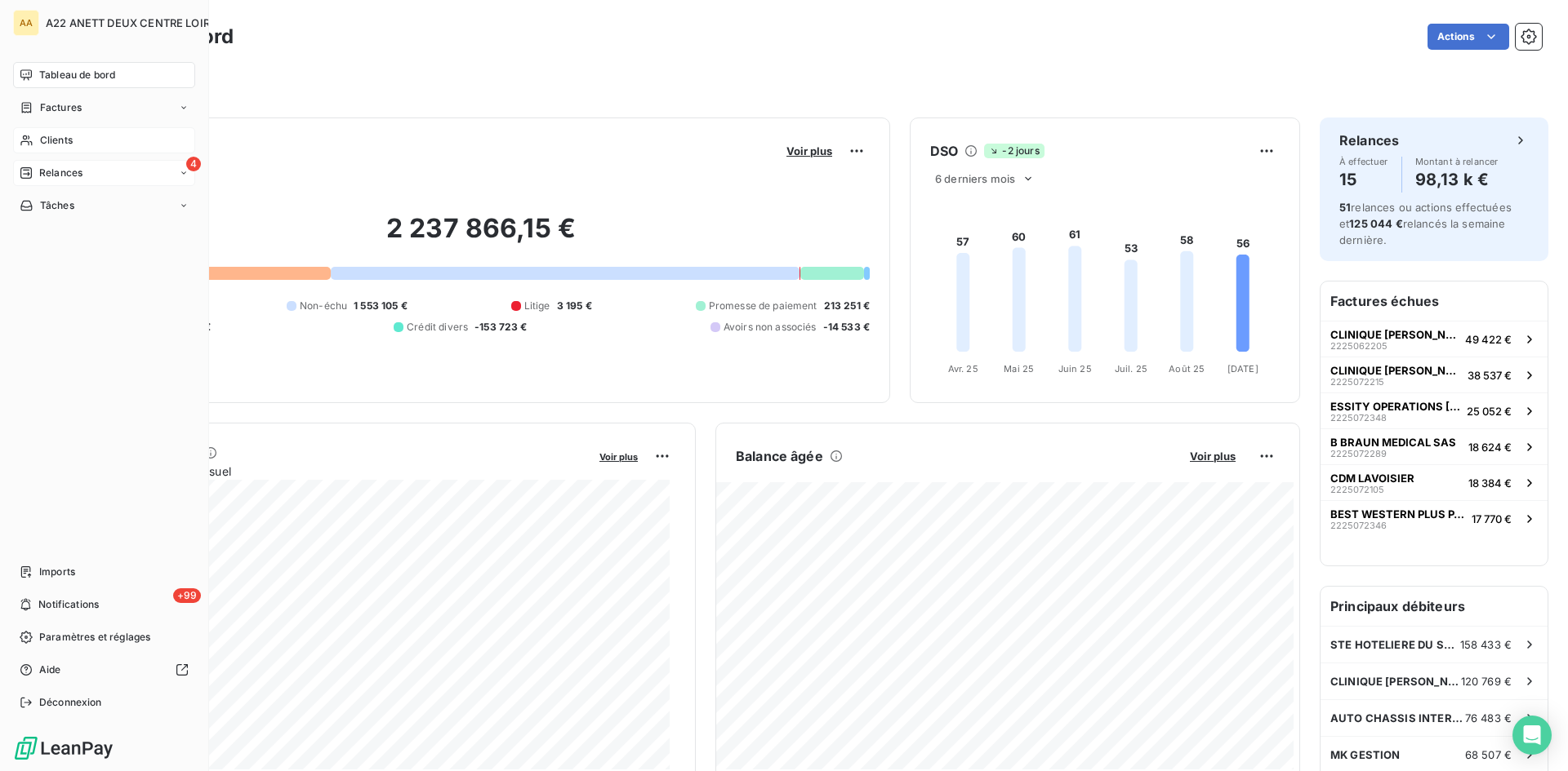
click at [55, 174] on span "Relances" at bounding box center [61, 173] width 43 height 15
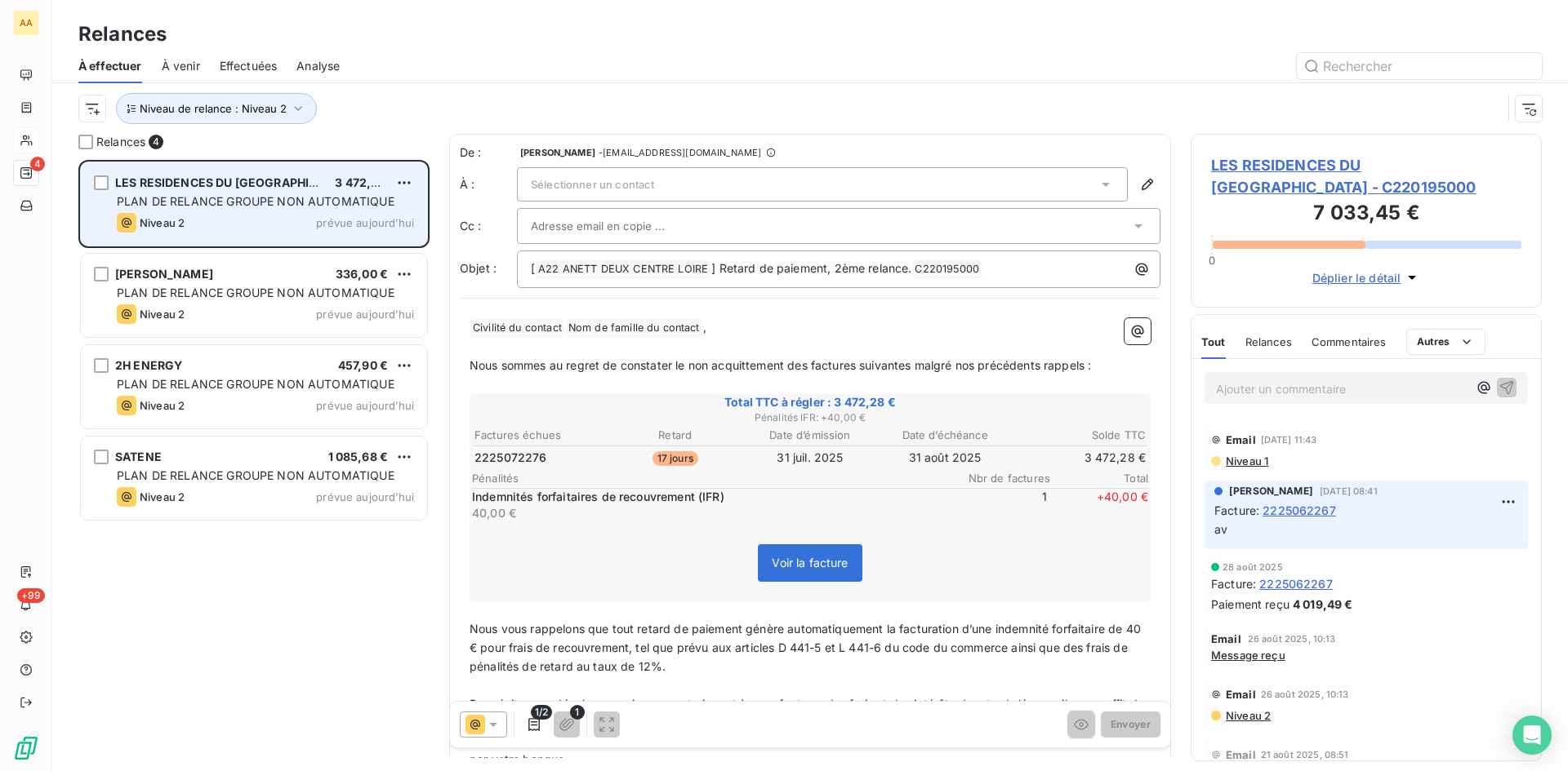
scroll to position [599, 339]
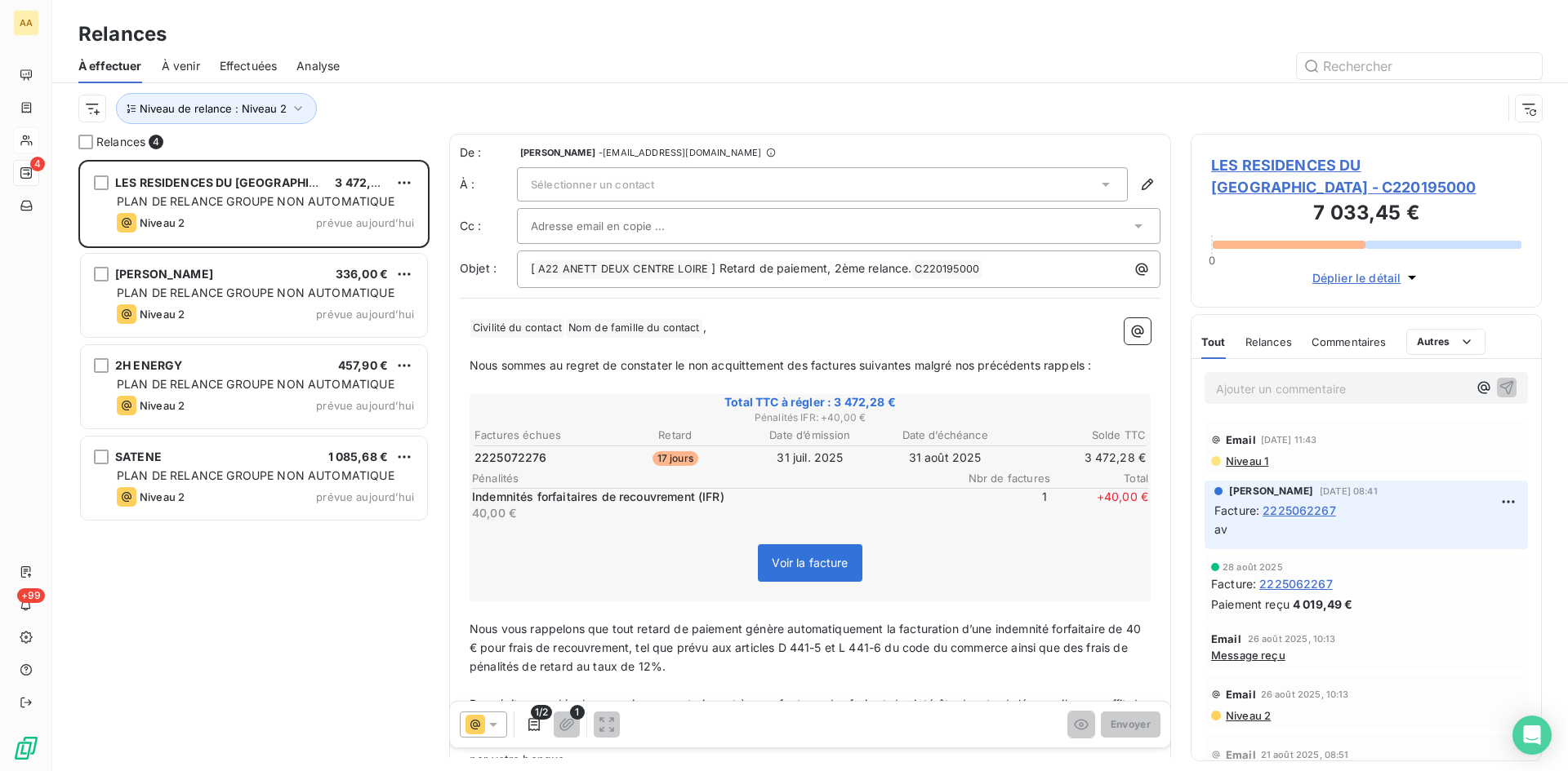
click at [569, 181] on span "Sélectionner un contact" at bounding box center [592, 185] width 123 height 13
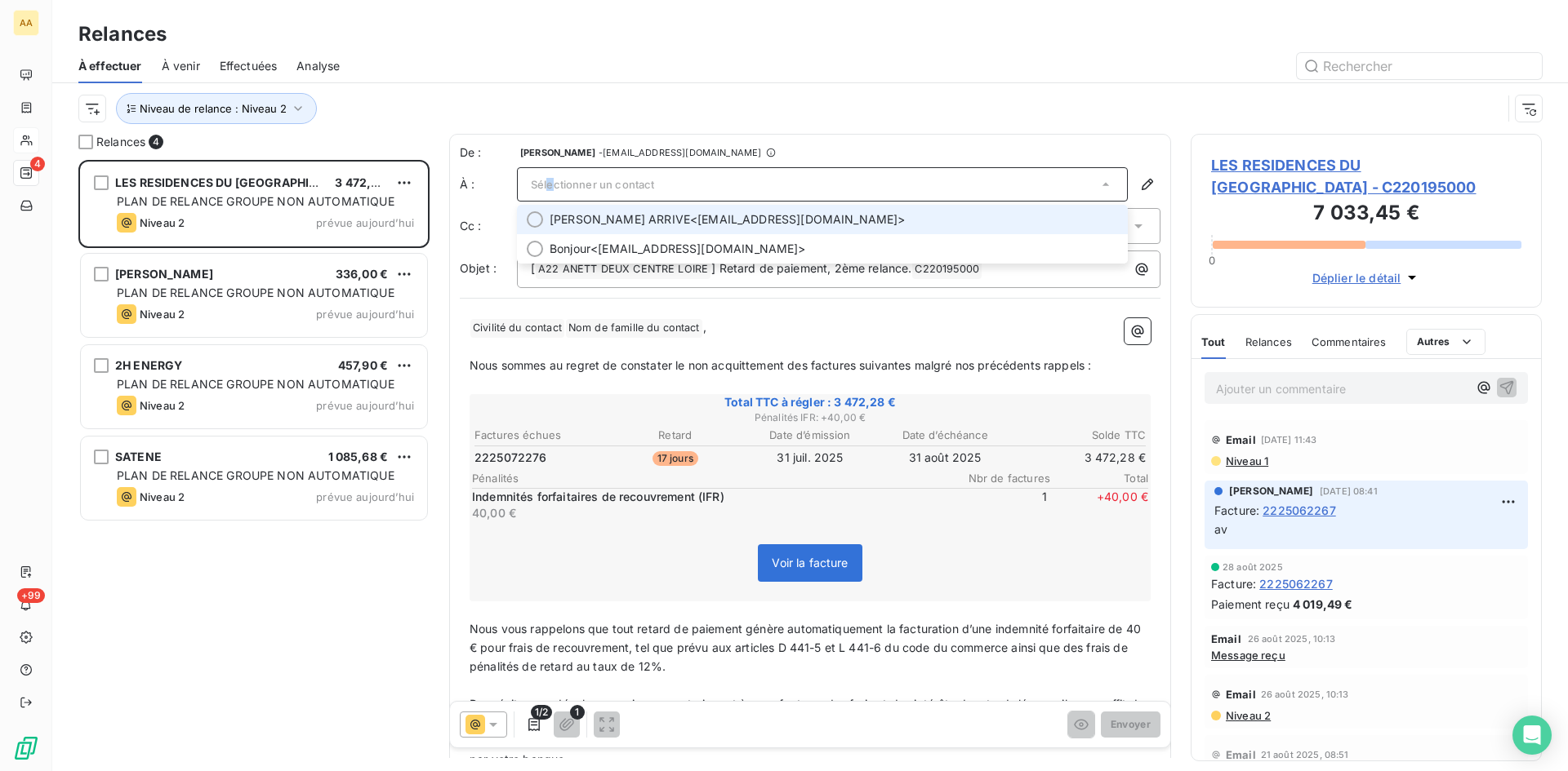
drag, startPoint x: 569, startPoint y: 182, endPoint x: 550, endPoint y: 175, distance: 20.2
click at [550, 175] on div "Sélectionner un contact" at bounding box center [822, 185] width 611 height 34
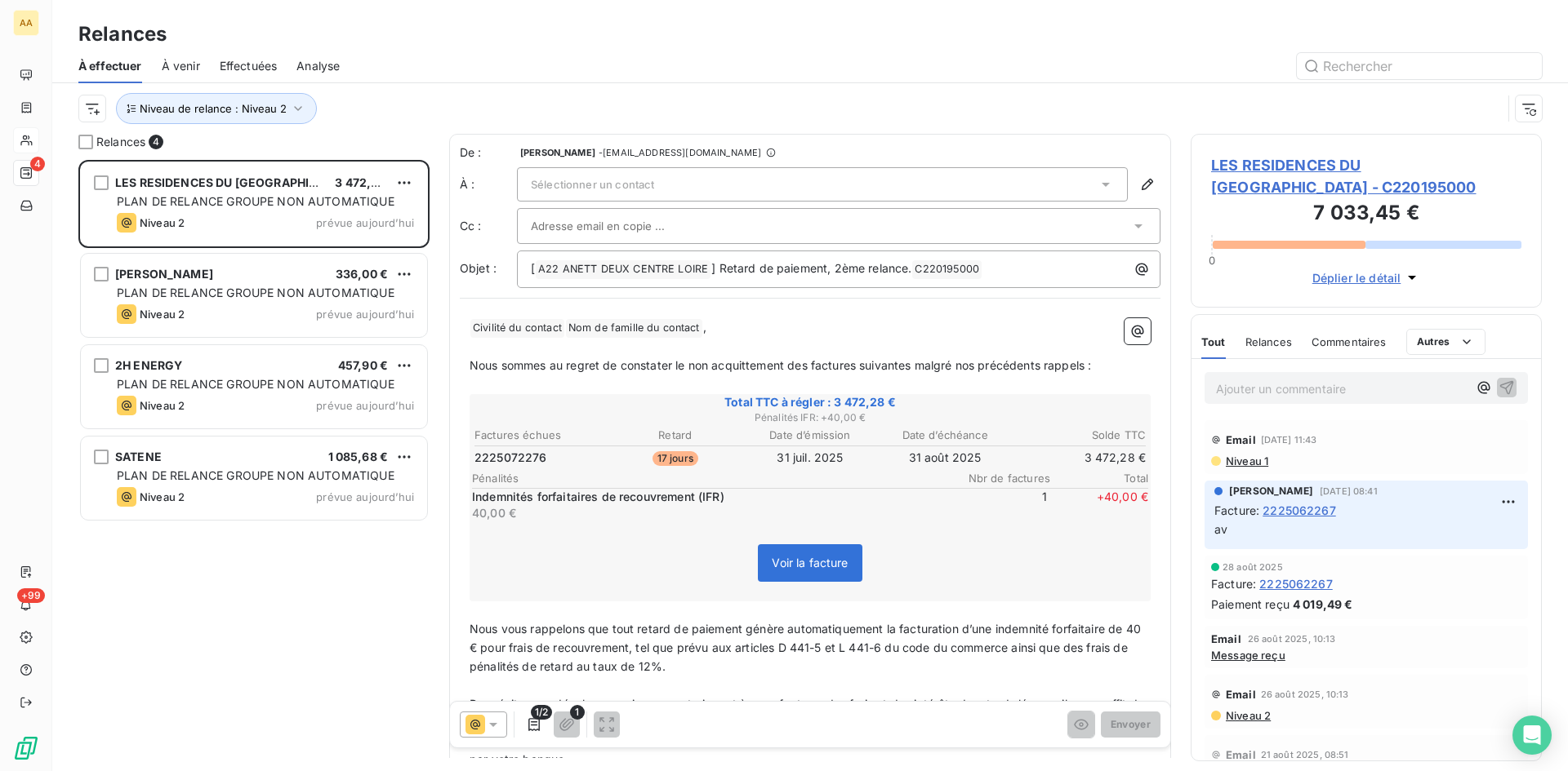
drag, startPoint x: 544, startPoint y: 181, endPoint x: 333, endPoint y: 602, distance: 470.9
click at [334, 602] on div "LES RESIDENCES DU VAL D ESSONN 3 472,28 € PLAN DE RELANCE GROUPE NON AUTOMATIQU…" at bounding box center [253, 465] width 351 height 611
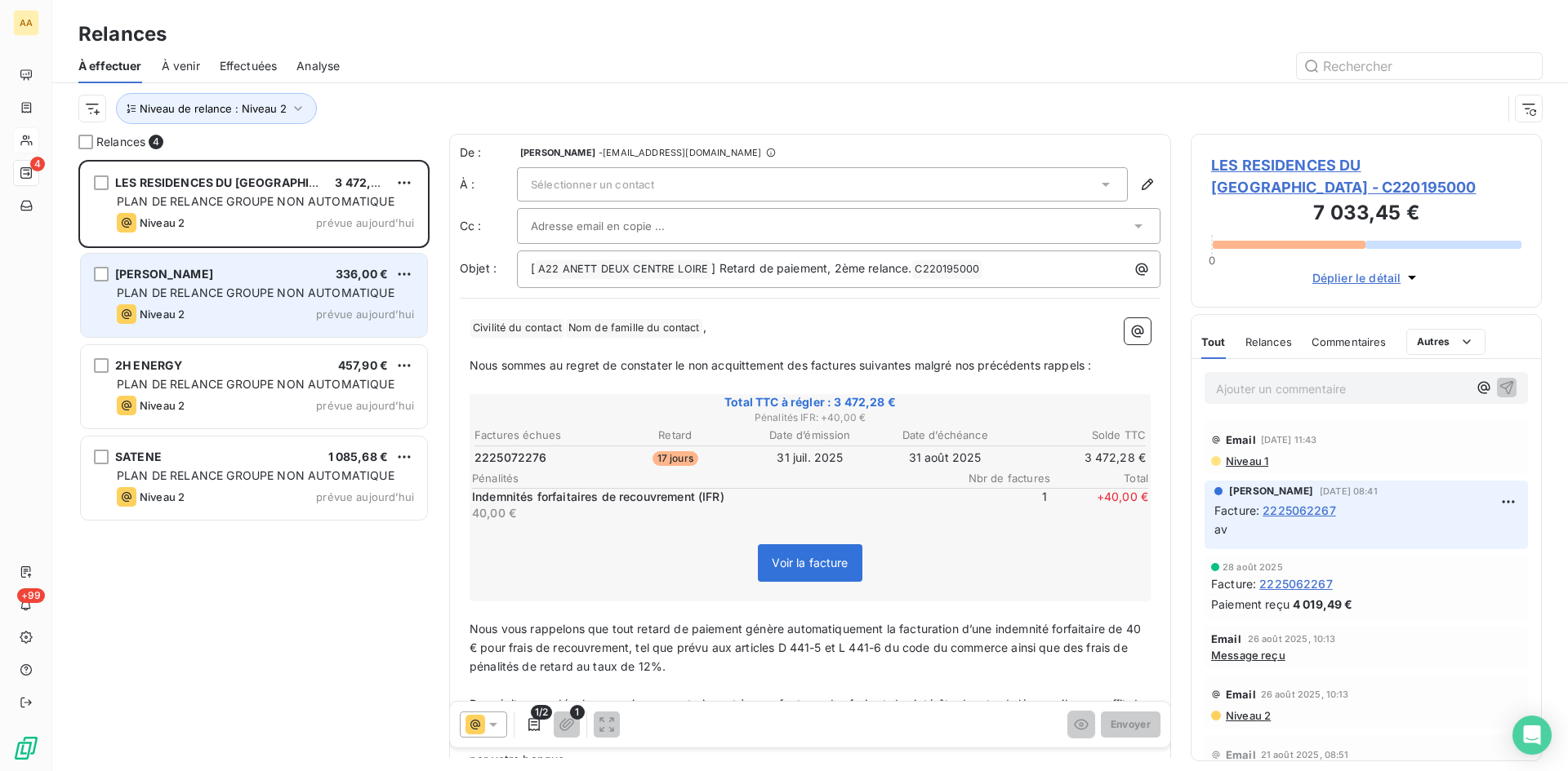
click at [187, 300] on div "PLAN DE RELANCE GROUPE NON AUTOMATIQUE" at bounding box center [266, 293] width 298 height 16
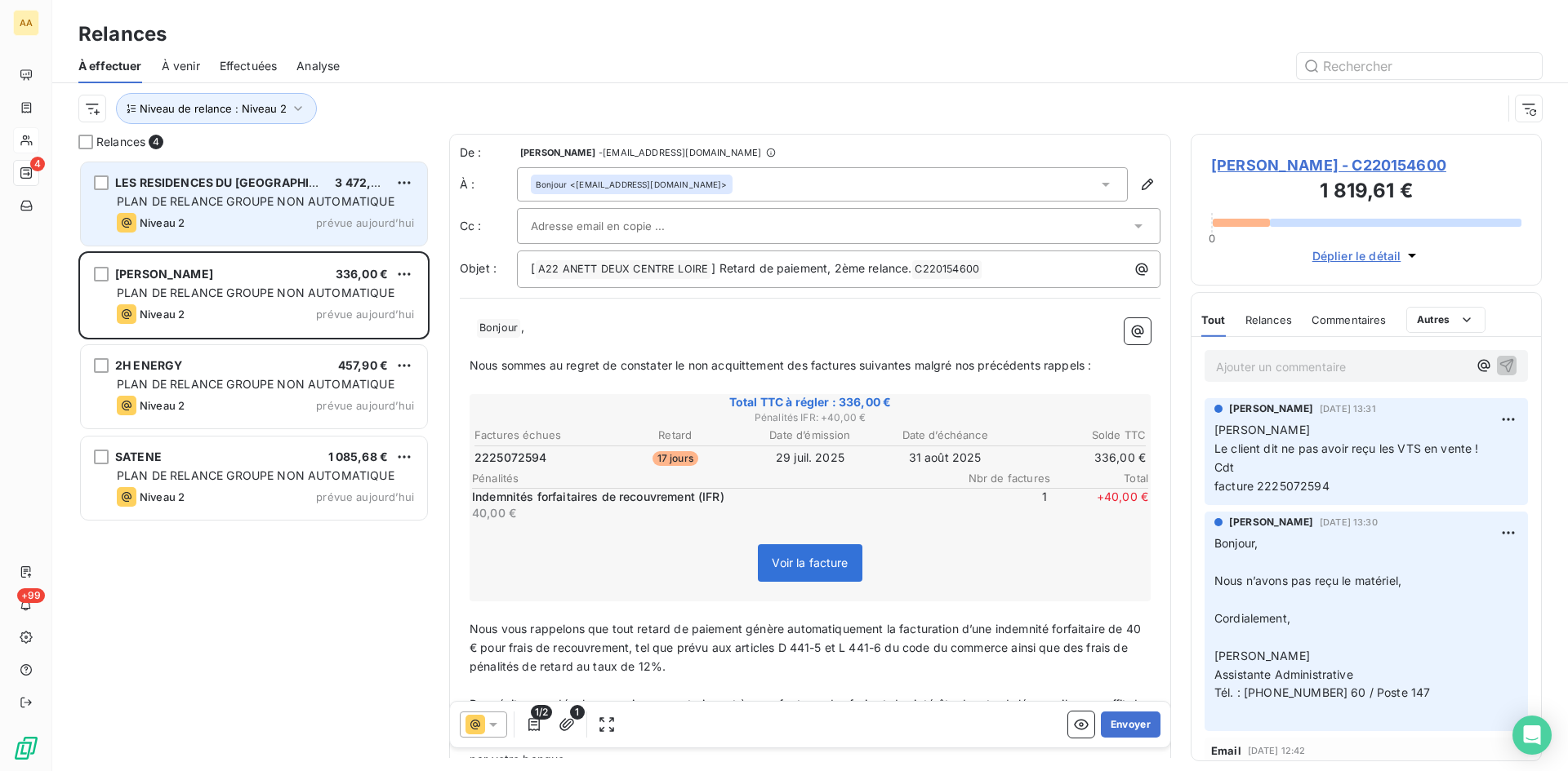
click at [159, 217] on span "Niveau 2" at bounding box center [162, 223] width 45 height 13
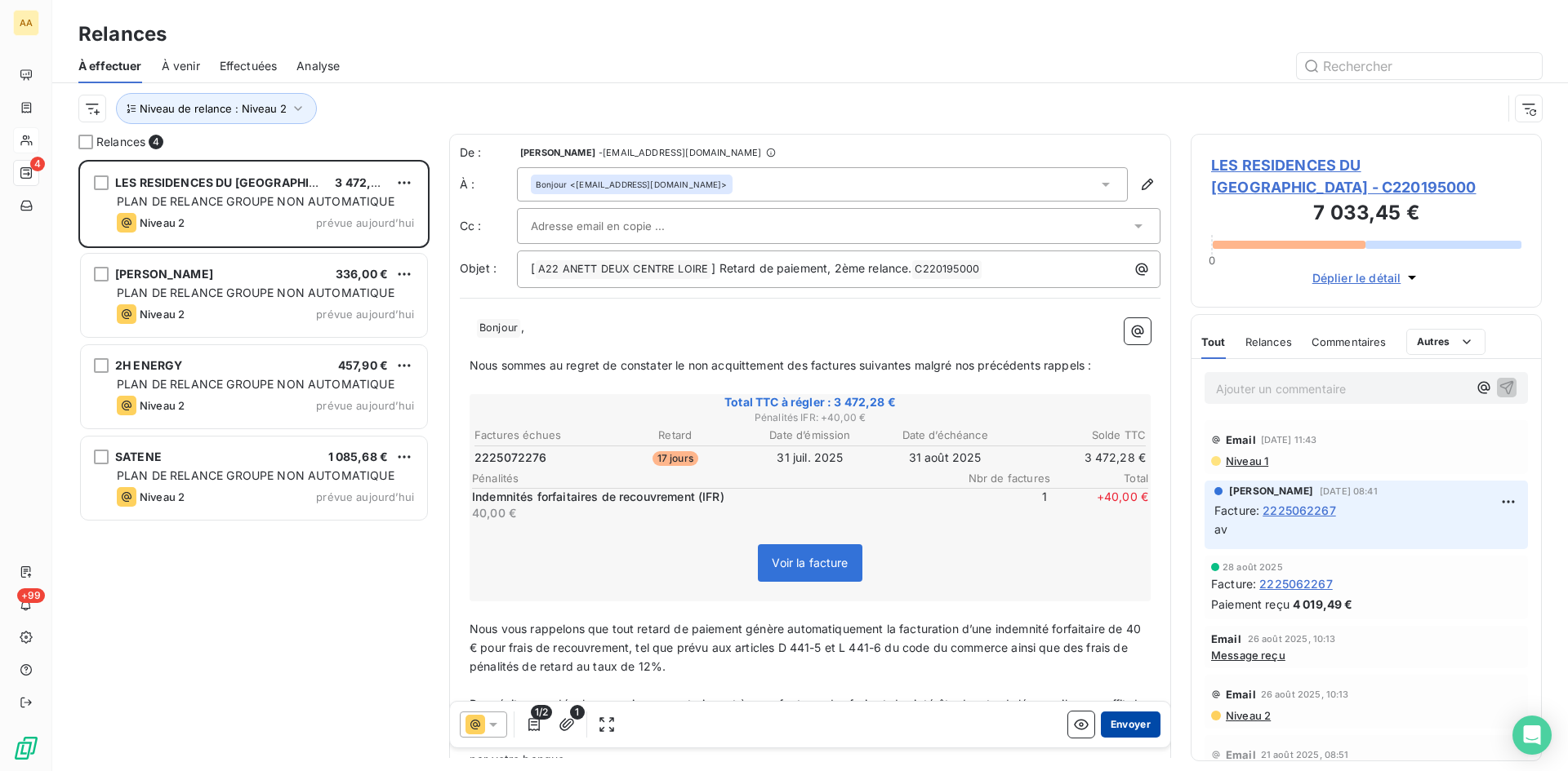
click at [1114, 722] on button "Envoyer" at bounding box center [1130, 725] width 59 height 26
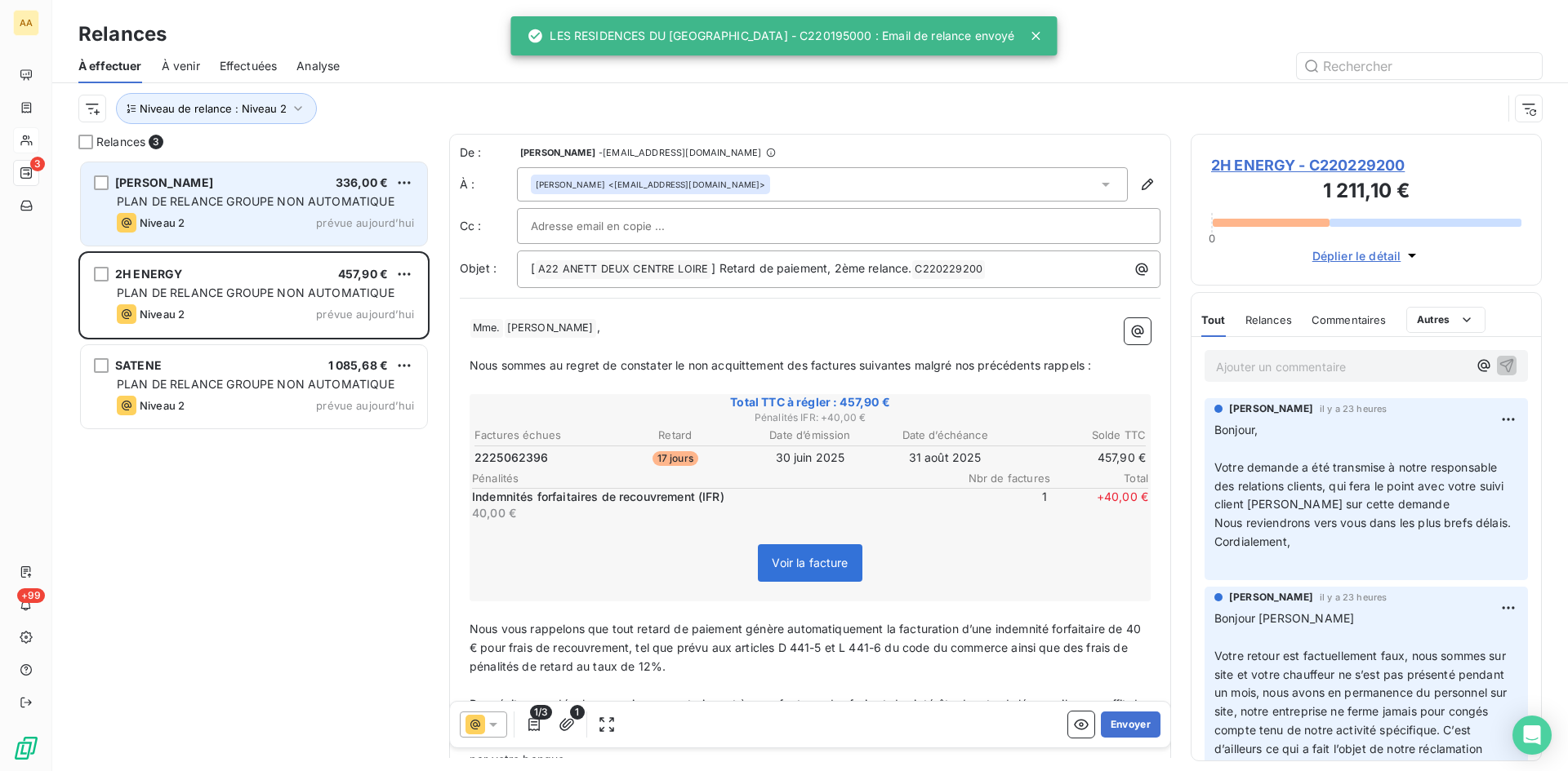
click at [225, 189] on div "[PERSON_NAME] 336,00 €" at bounding box center [266, 183] width 298 height 15
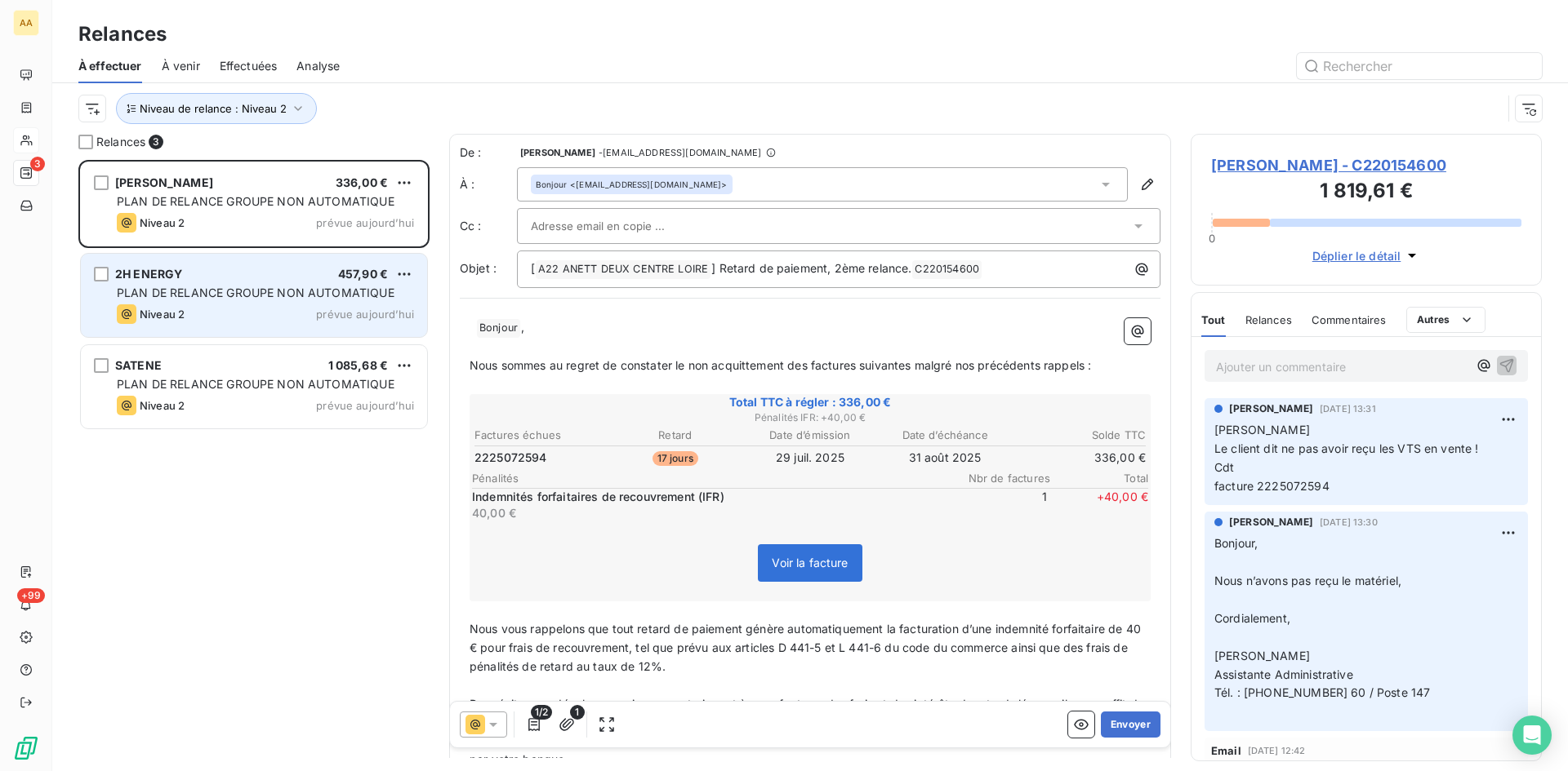
click at [211, 290] on span "PLAN DE RELANCE GROUPE NON AUTOMATIQUE" at bounding box center [255, 292] width 278 height 14
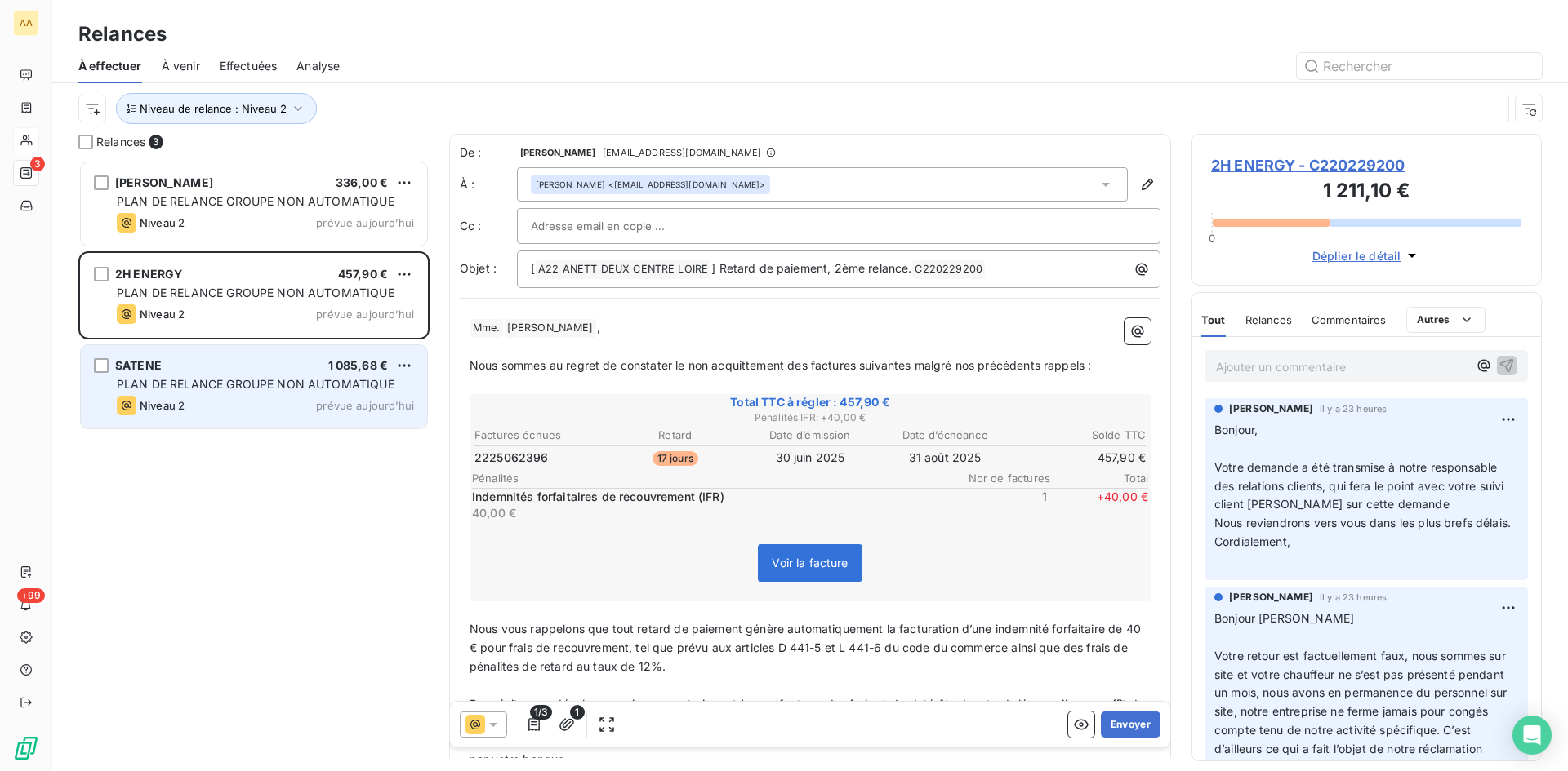
click at [214, 377] on span "PLAN DE RELANCE GROUPE NON AUTOMATIQUE" at bounding box center [255, 384] width 278 height 14
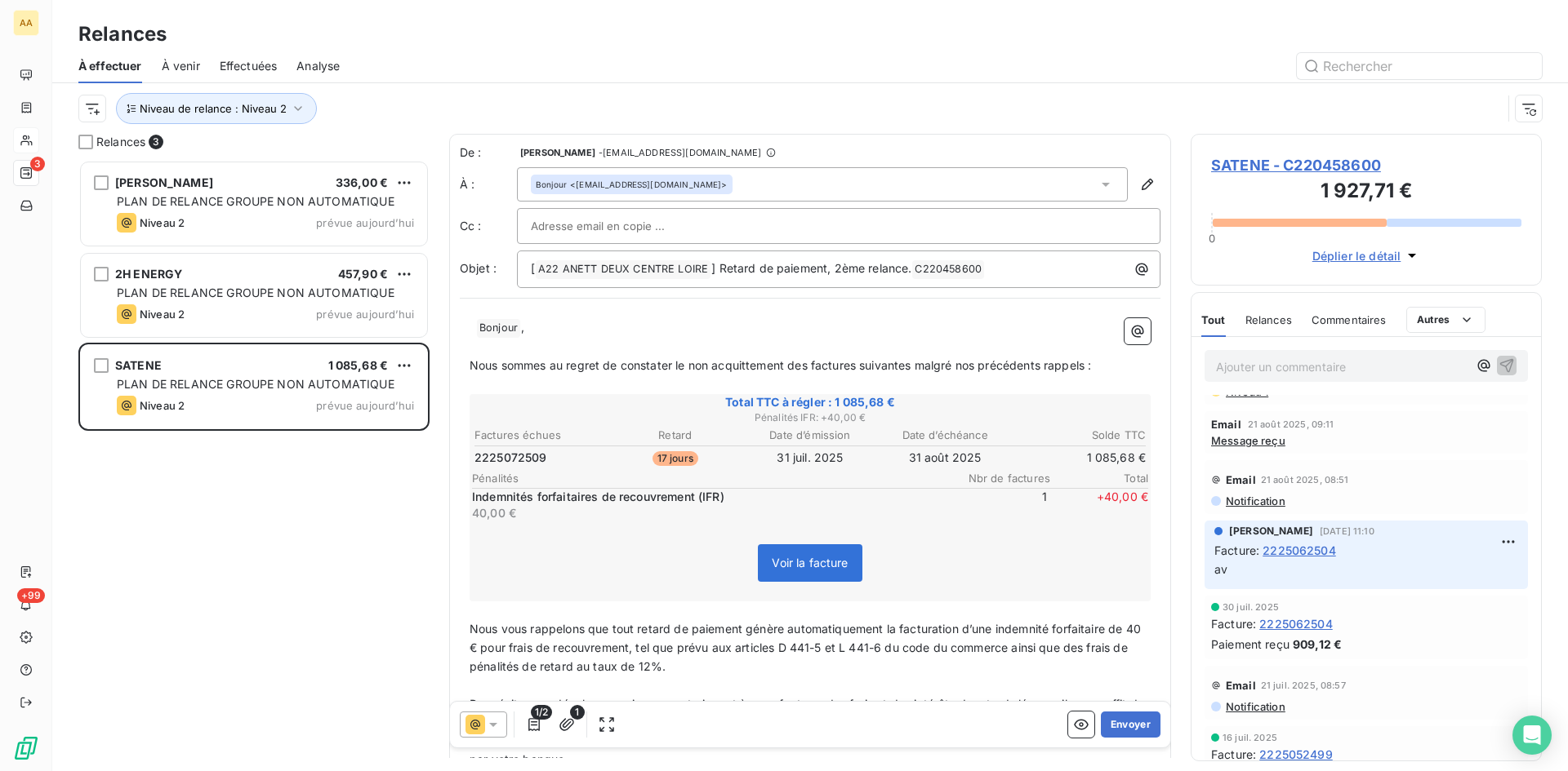
scroll to position [82, 0]
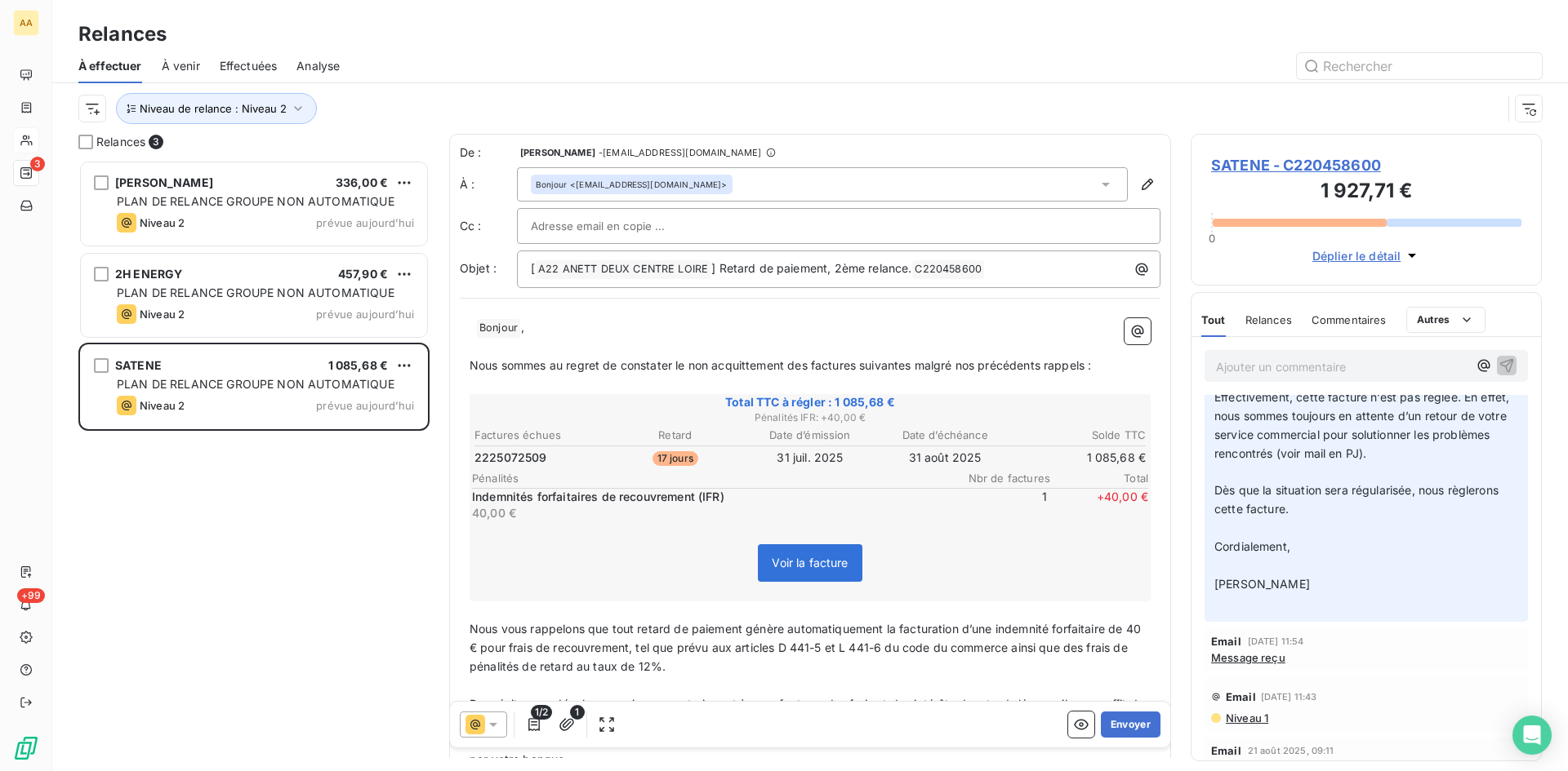
click at [1253, 359] on p "Ajouter un commentaire ﻿" at bounding box center [1341, 367] width 251 height 21
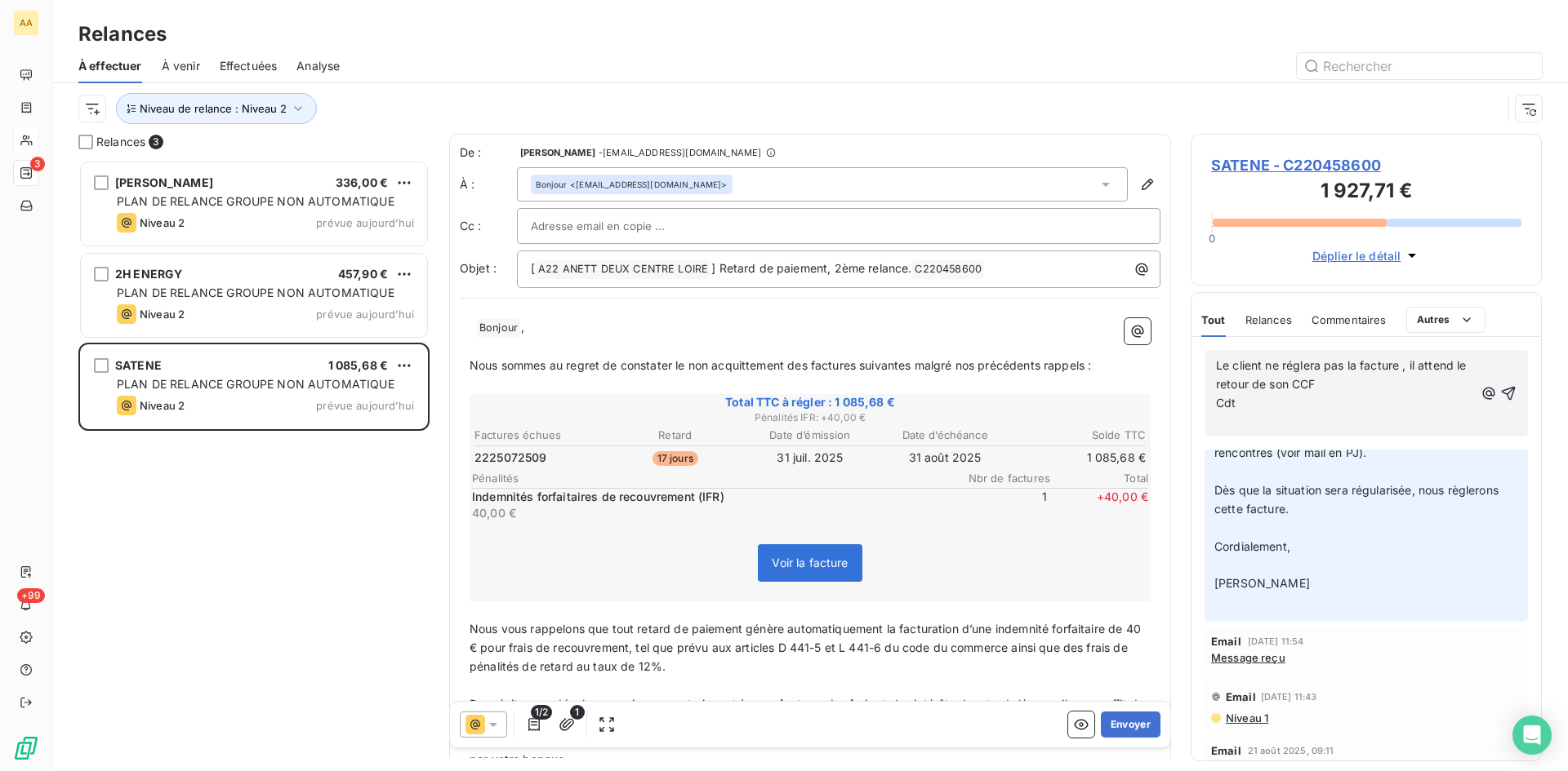
click at [1213, 365] on div "Le client ne réglera pas la facture , il attend le retour de son CCF Cdt ﻿" at bounding box center [1366, 394] width 323 height 87
click at [1218, 362] on span "Le client ne réglera pas la facture , il attend le retour de son CCF" at bounding box center [1343, 375] width 254 height 33
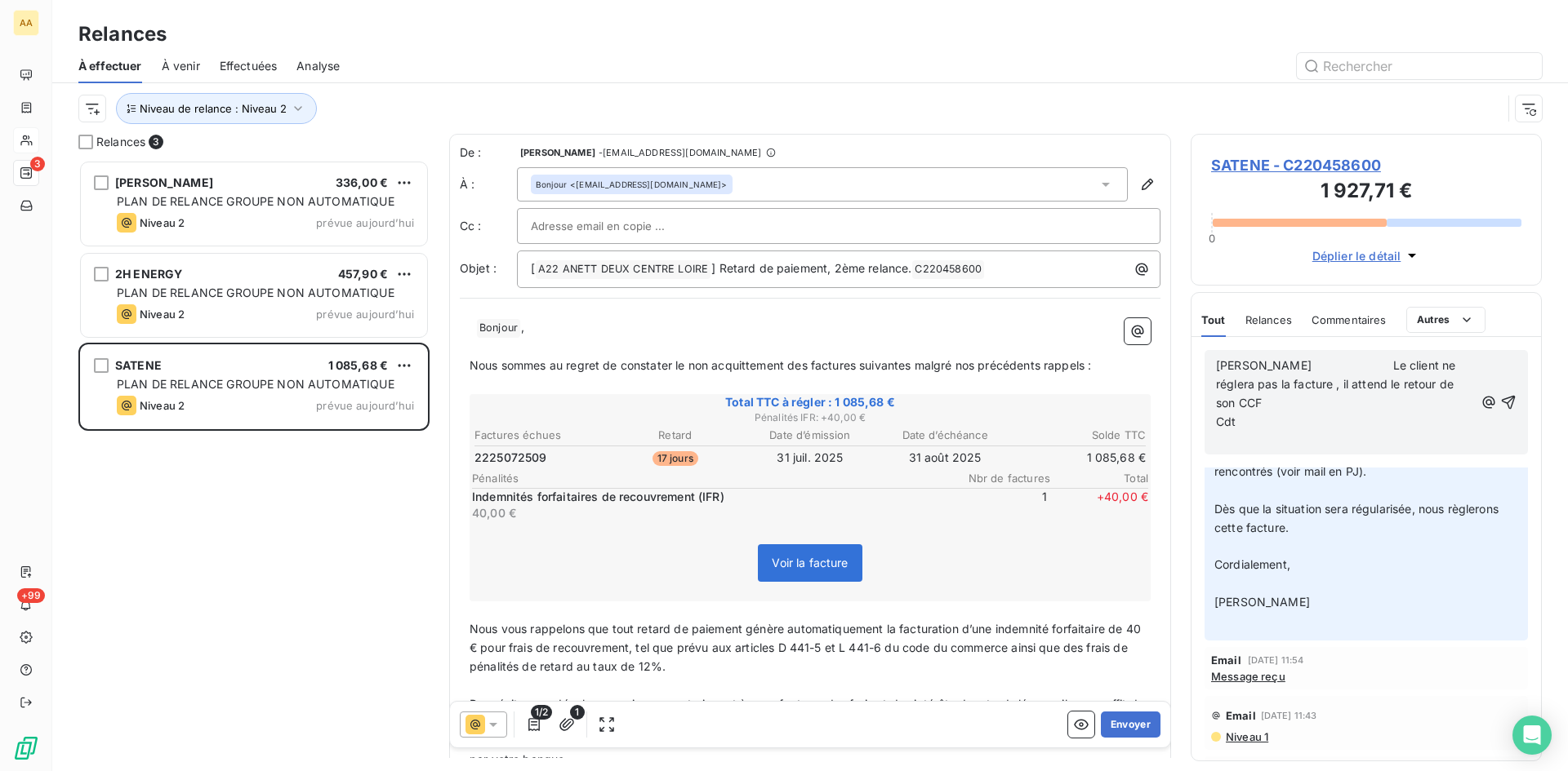
scroll to position [154, 0]
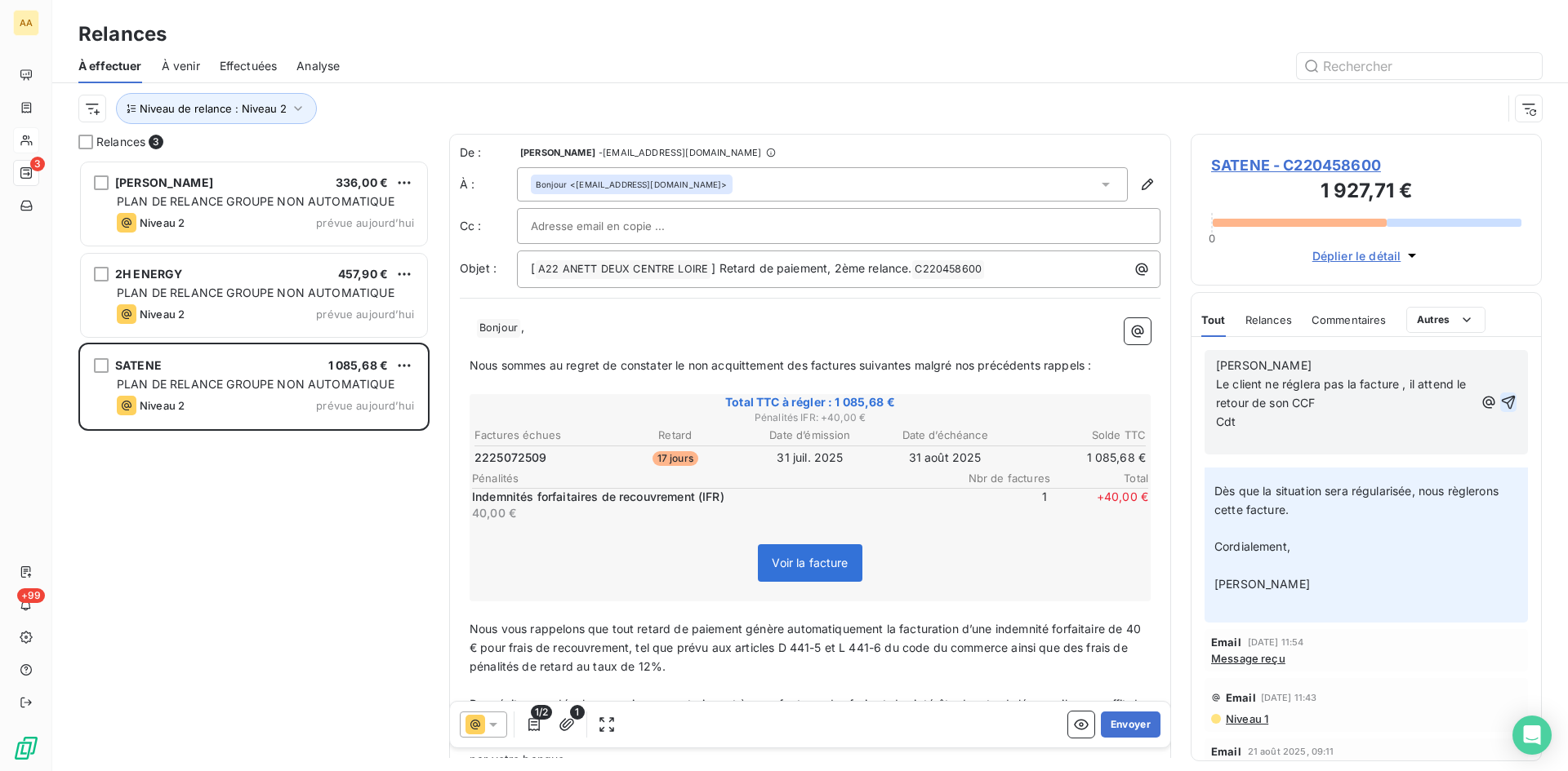
click at [1501, 401] on icon "button" at bounding box center [1508, 402] width 14 height 14
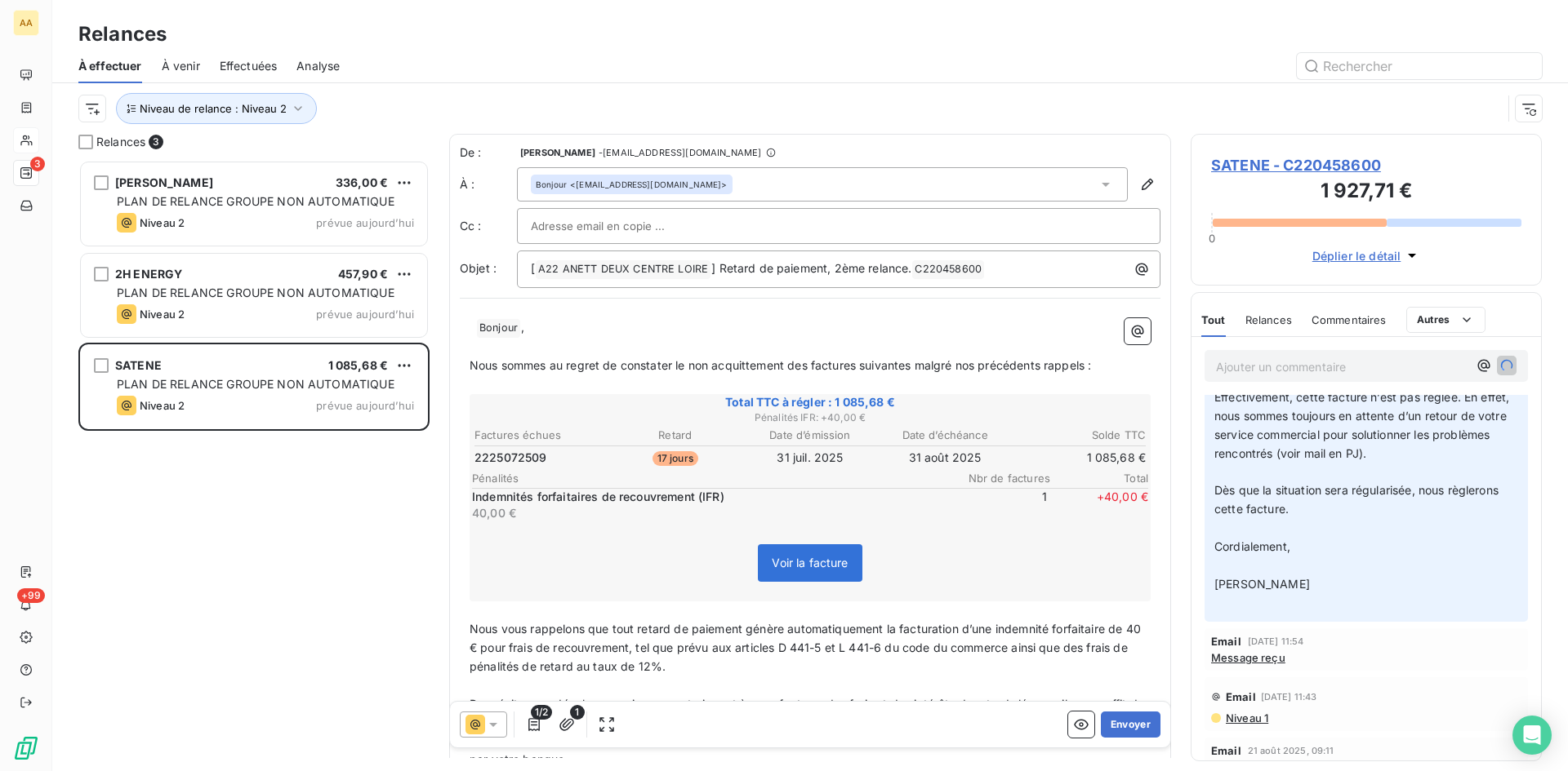
scroll to position [0, 0]
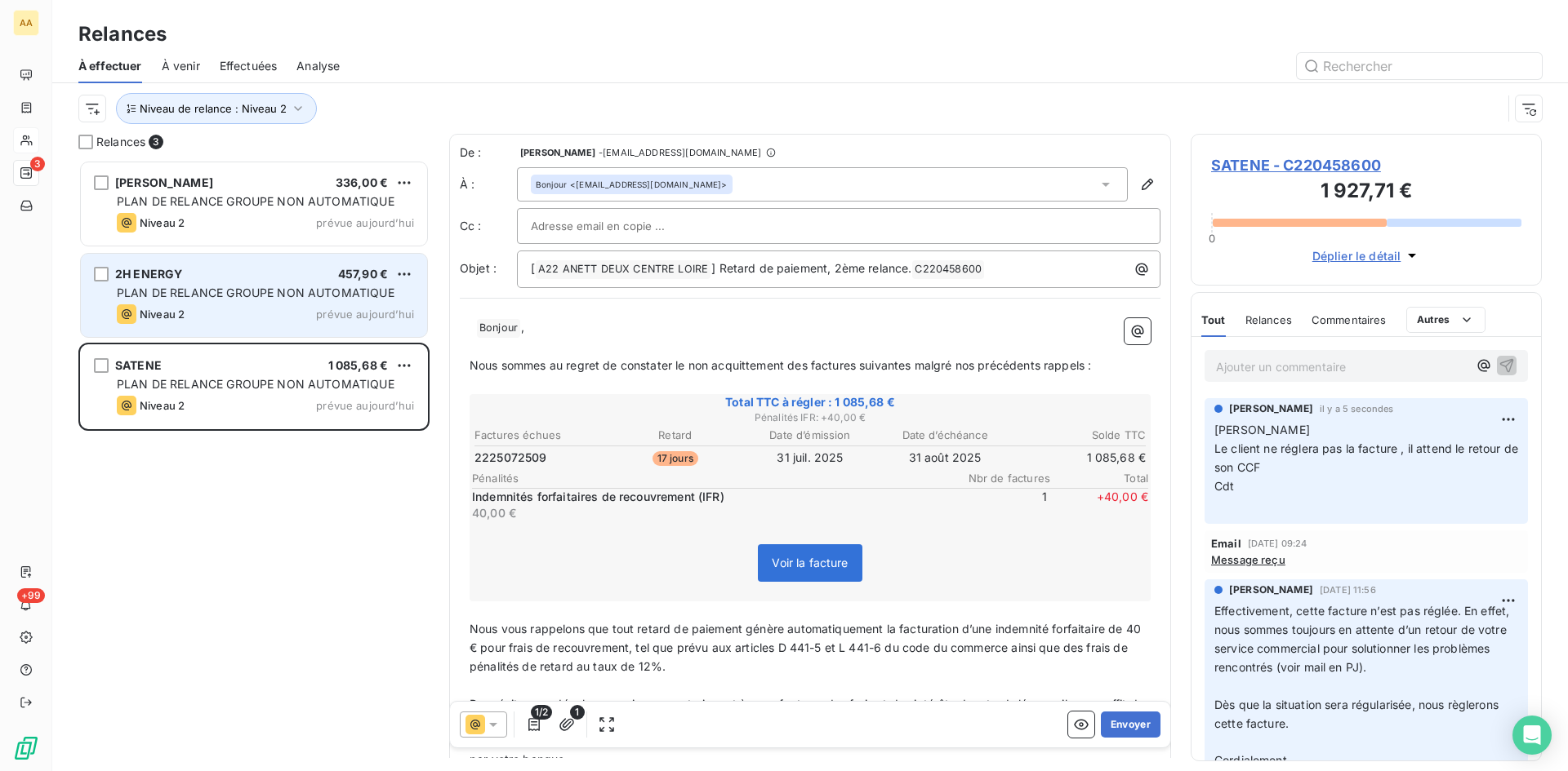
click at [218, 297] on span "PLAN DE RELANCE GROUPE NON AUTOMATIQUE" at bounding box center [255, 292] width 278 height 14
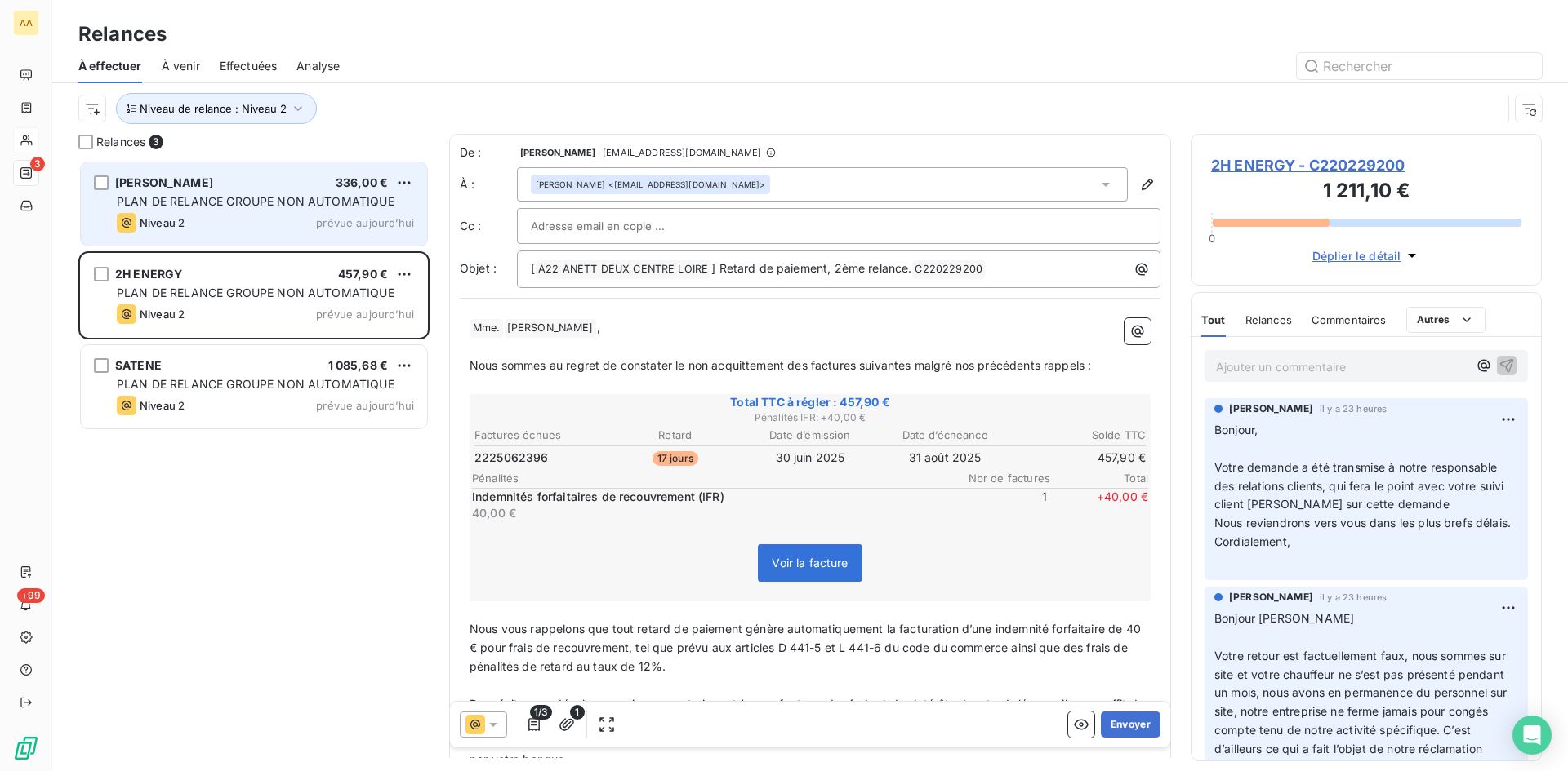
click at [211, 192] on div "[PERSON_NAME] 336,00 € PLAN DE RELANCE GROUPE NON AUTOMATIQUE Niveau 2 prévue […" at bounding box center [254, 204] width 347 height 83
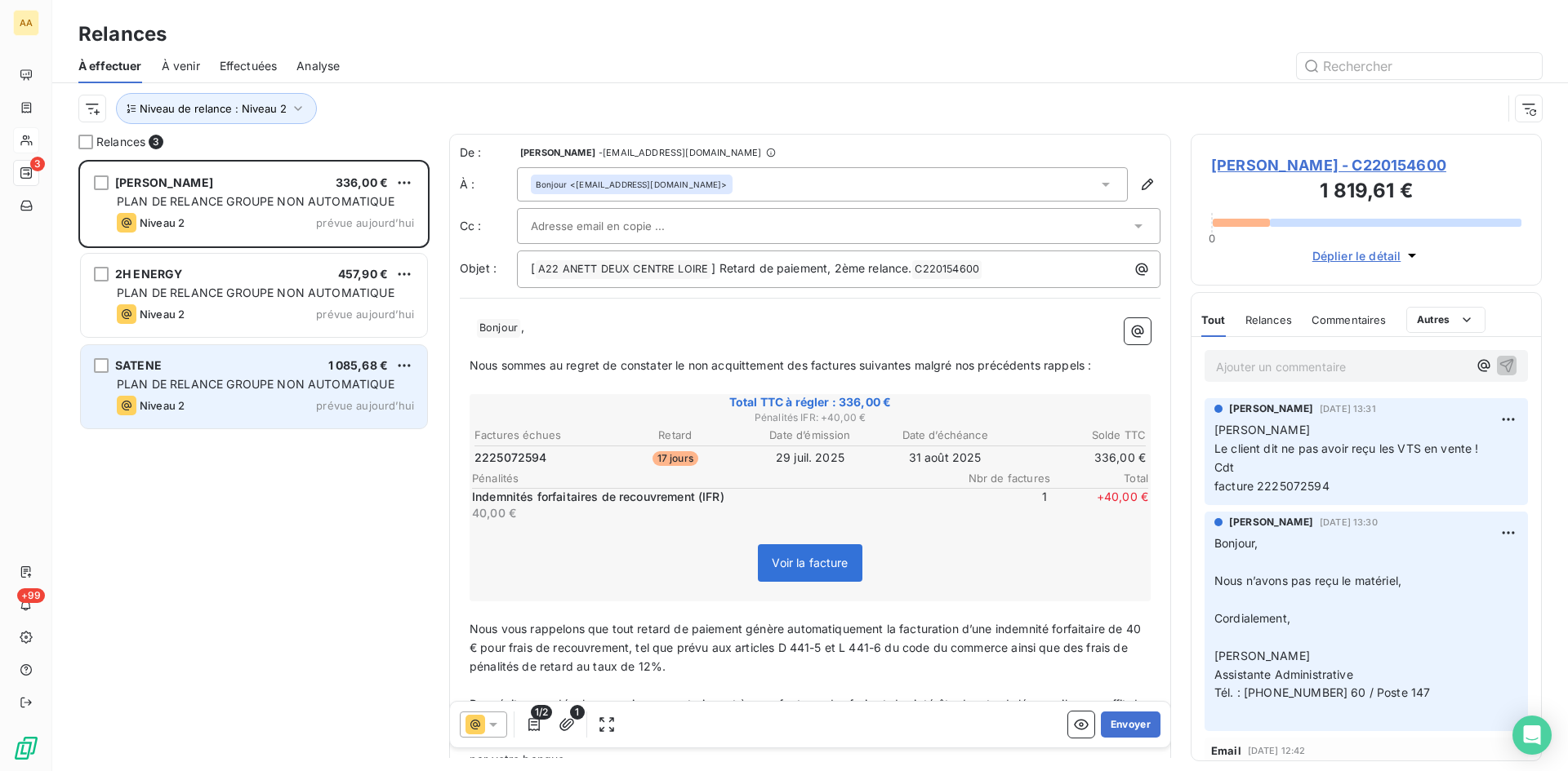
click at [172, 385] on span "PLAN DE RELANCE GROUPE NON AUTOMATIQUE" at bounding box center [255, 384] width 278 height 14
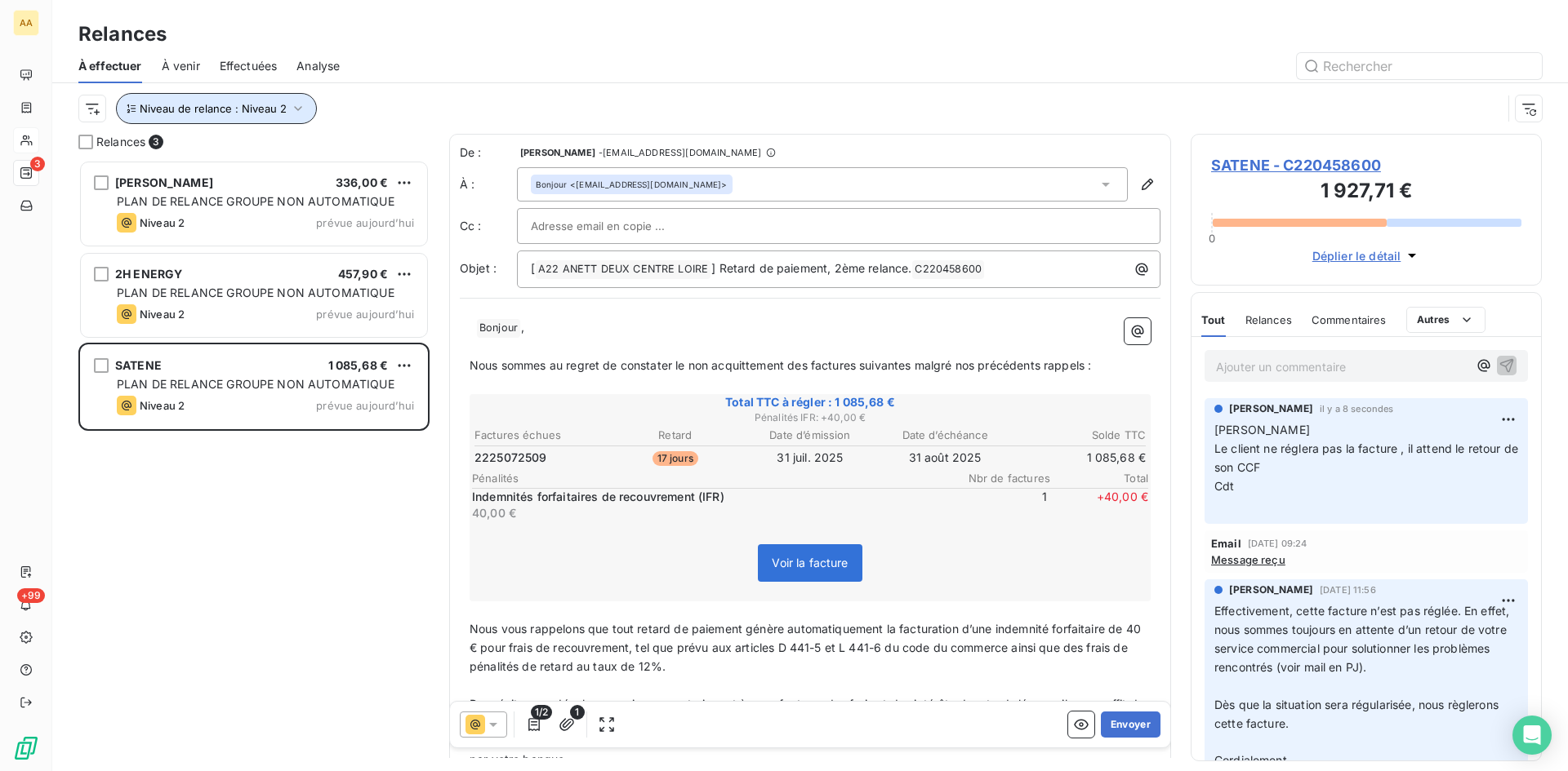
click at [297, 98] on button "Niveau de relance : Niveau 2" at bounding box center [216, 108] width 201 height 31
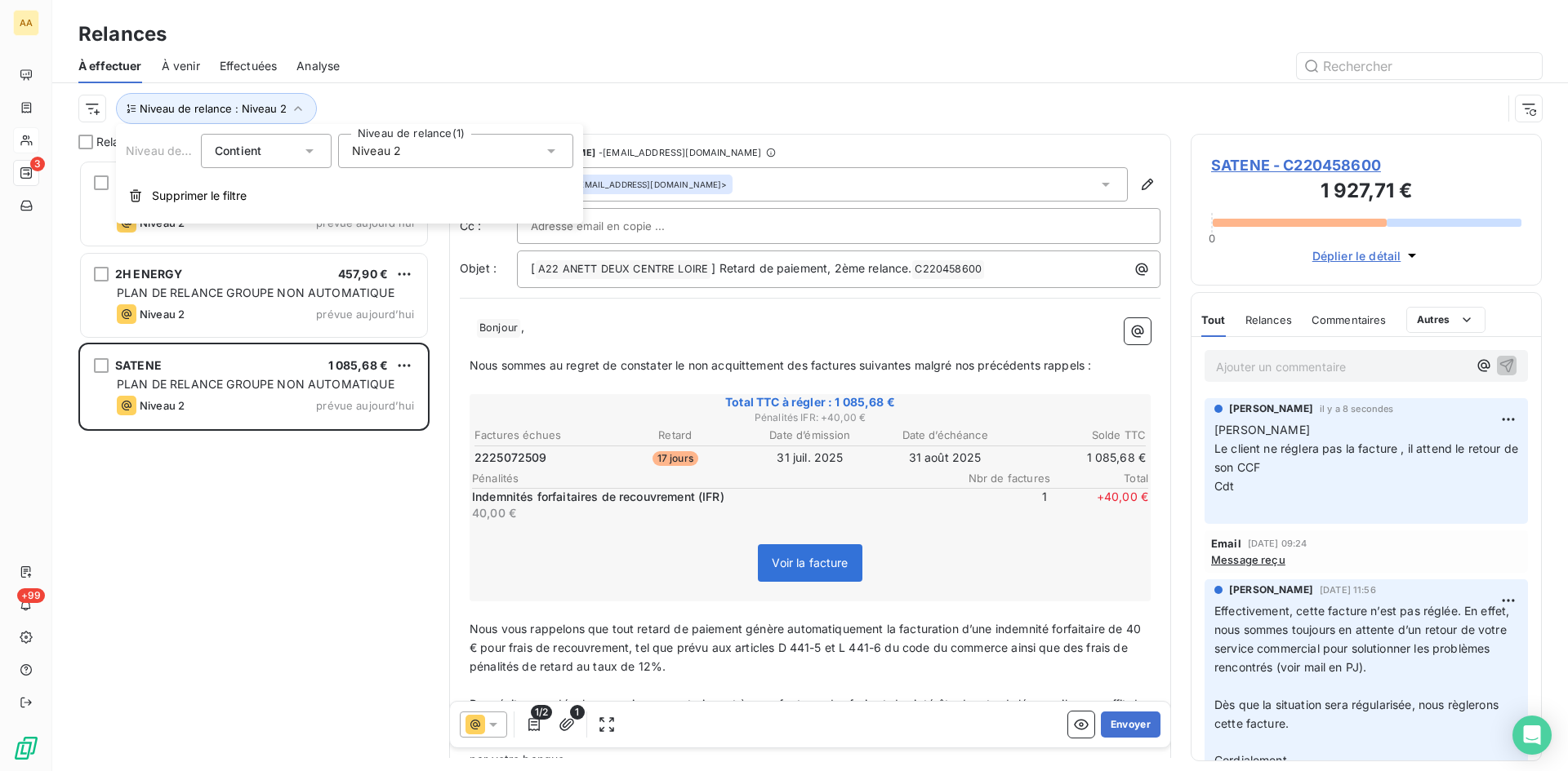
click at [423, 146] on div "Niveau 2" at bounding box center [456, 151] width 235 height 34
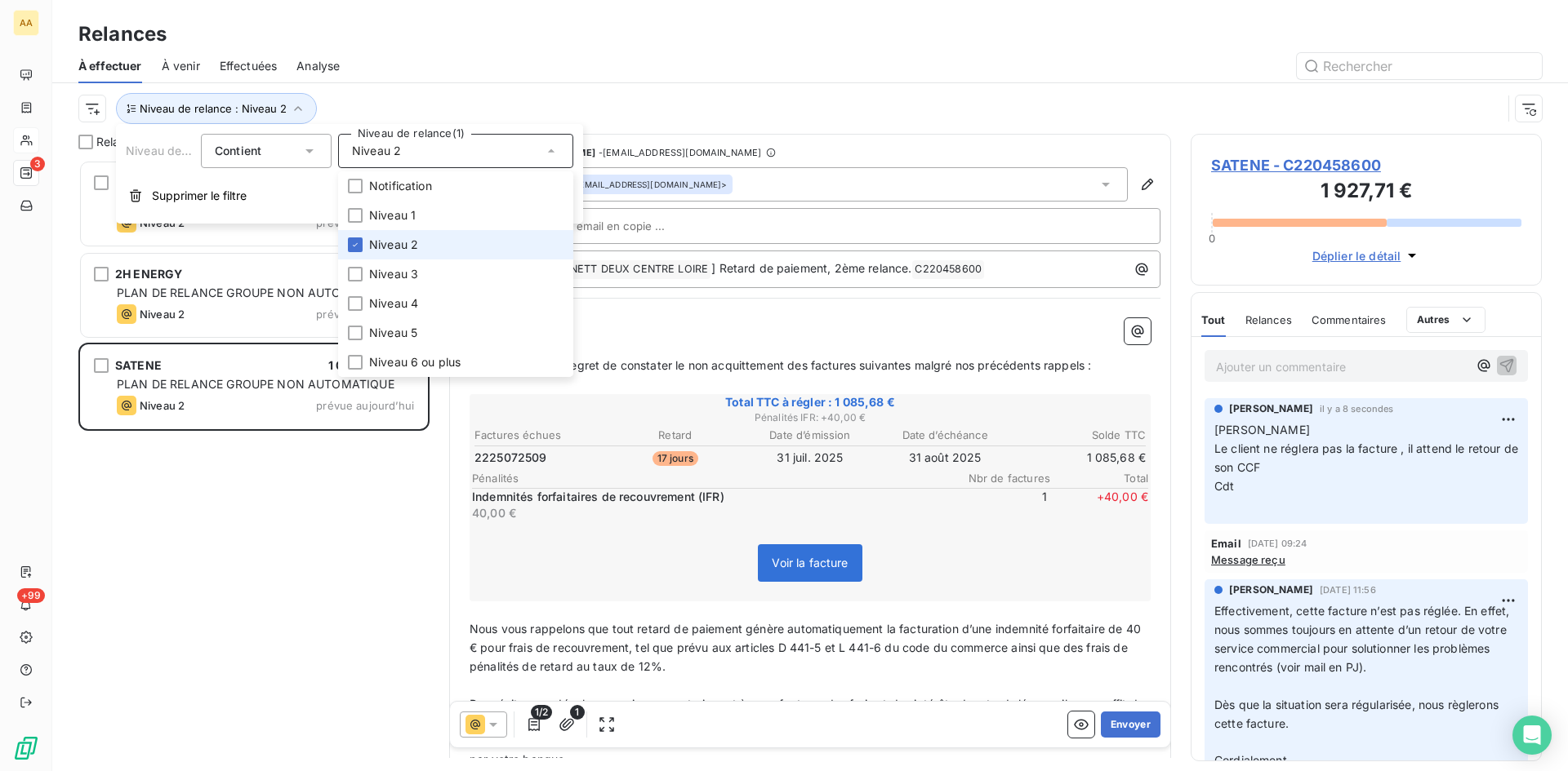
click at [364, 242] on li "Niveau 2" at bounding box center [456, 244] width 235 height 29
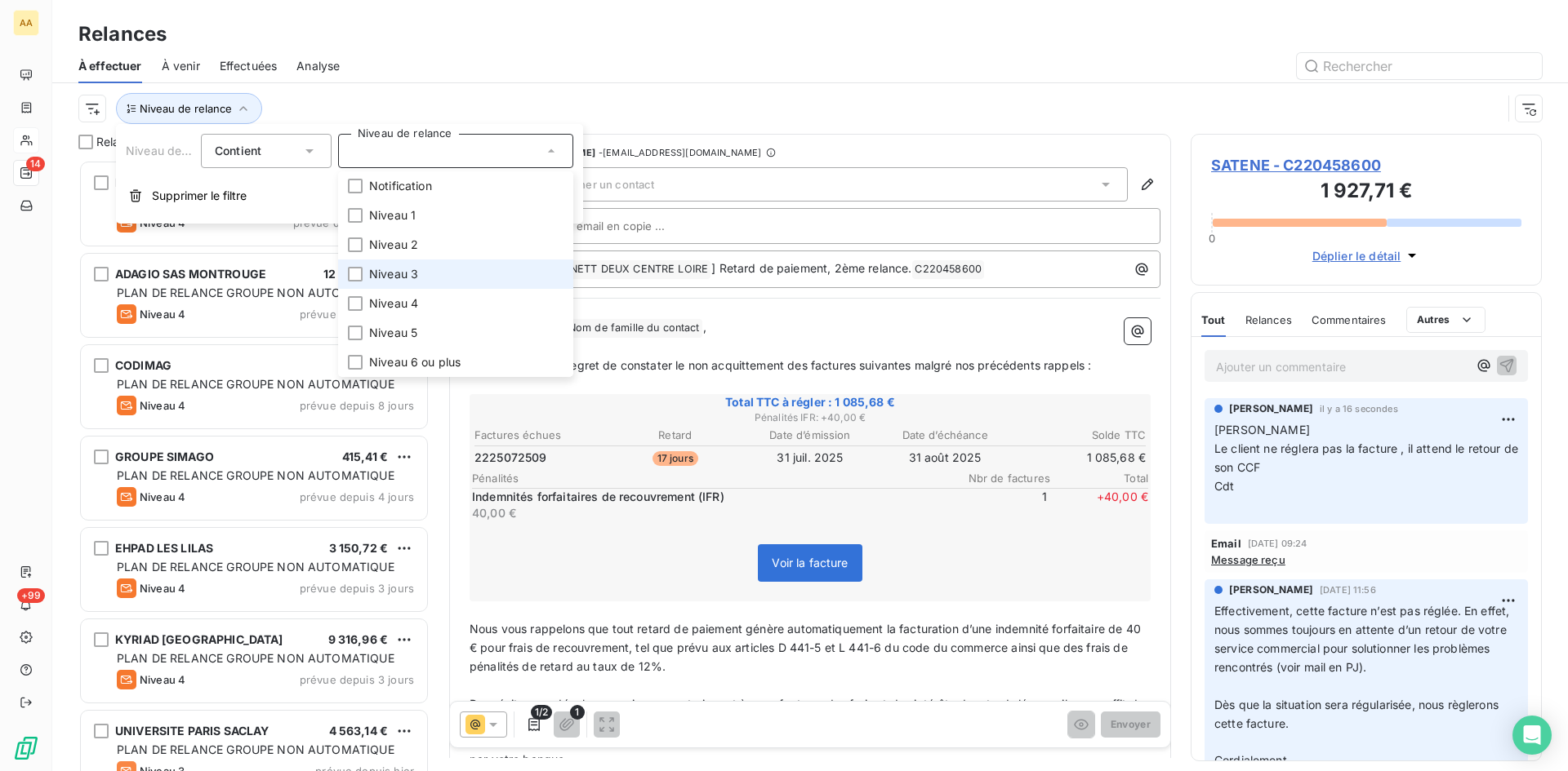
scroll to position [599, 339]
click at [365, 276] on li "Niveau 3" at bounding box center [456, 274] width 235 height 29
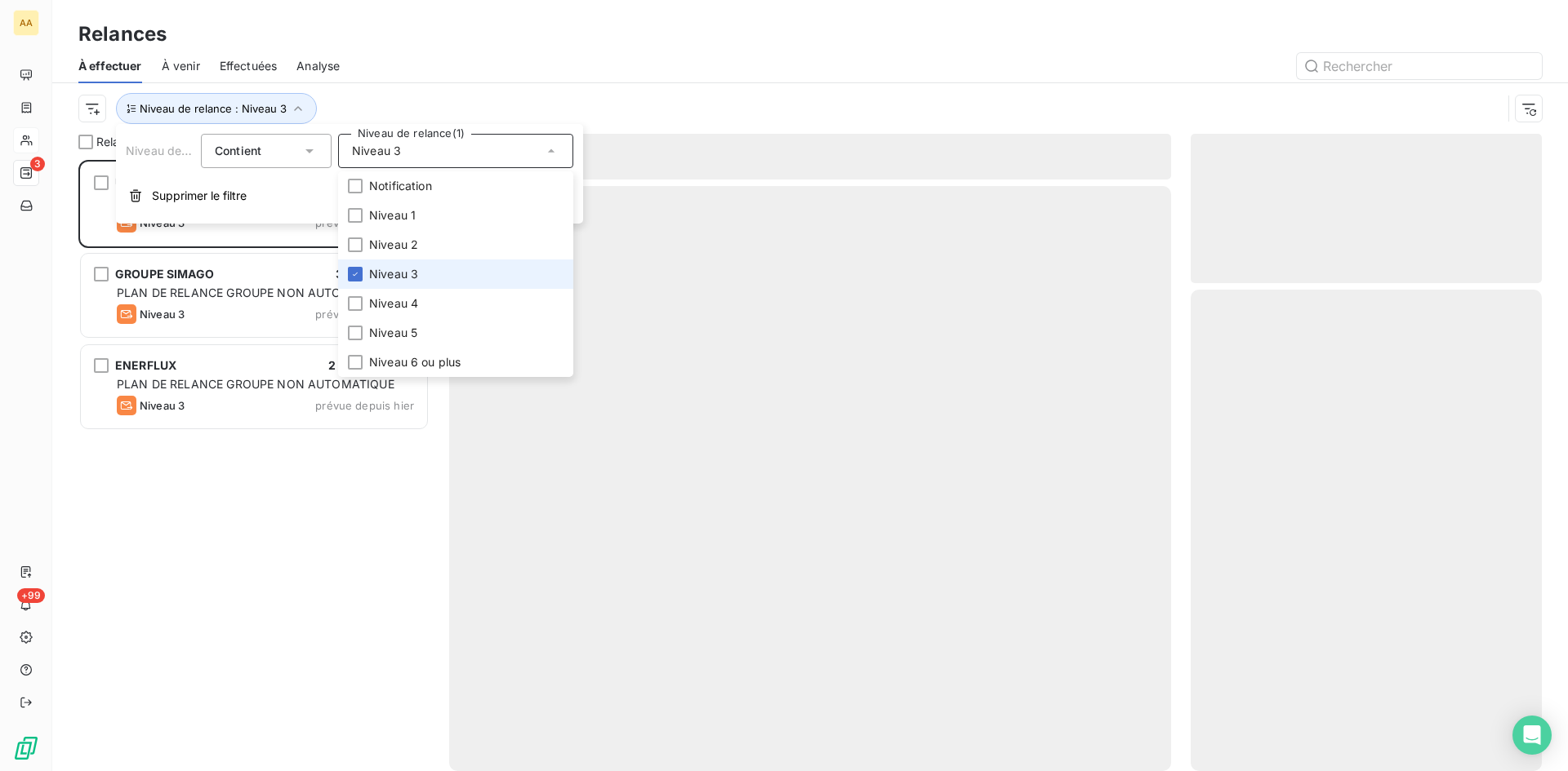
scroll to position [599, 339]
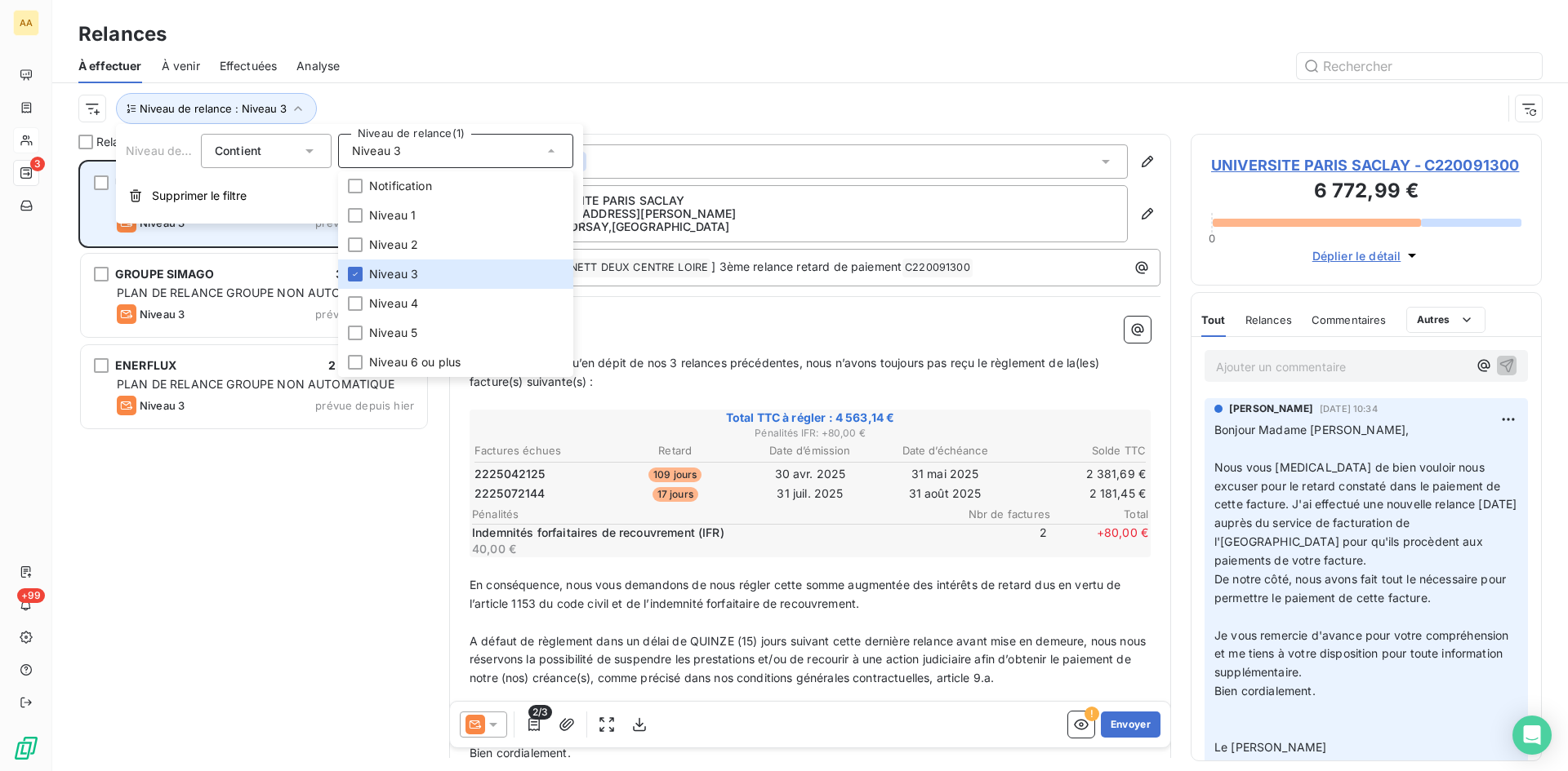
click at [247, 230] on div "Niveau 3 prévue depuis hier" at bounding box center [266, 222] width 298 height 20
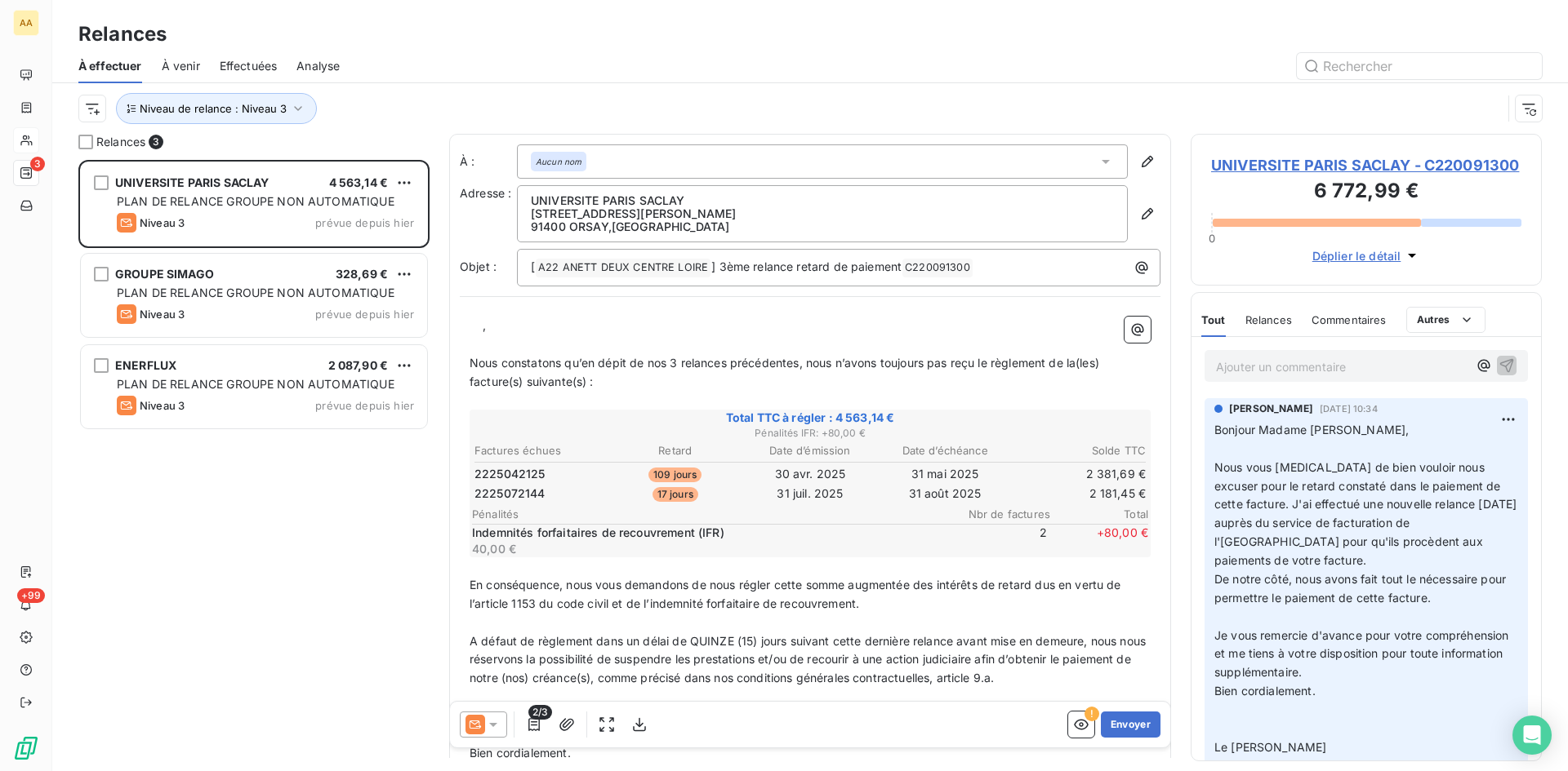
click at [480, 329] on p "﻿ ﻿ ﻿ ﻿ ," at bounding box center [810, 326] width 681 height 19
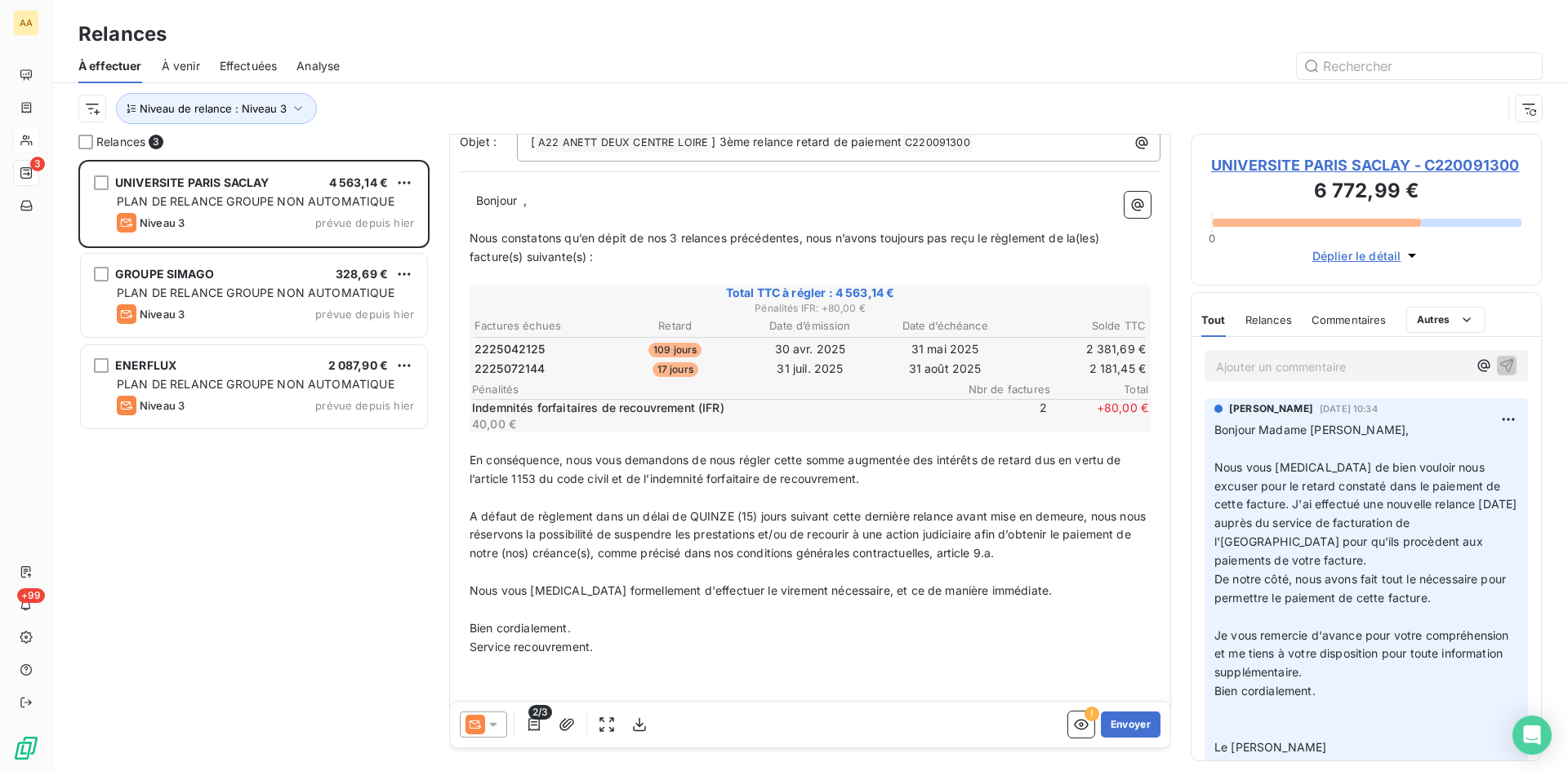
scroll to position [145, 0]
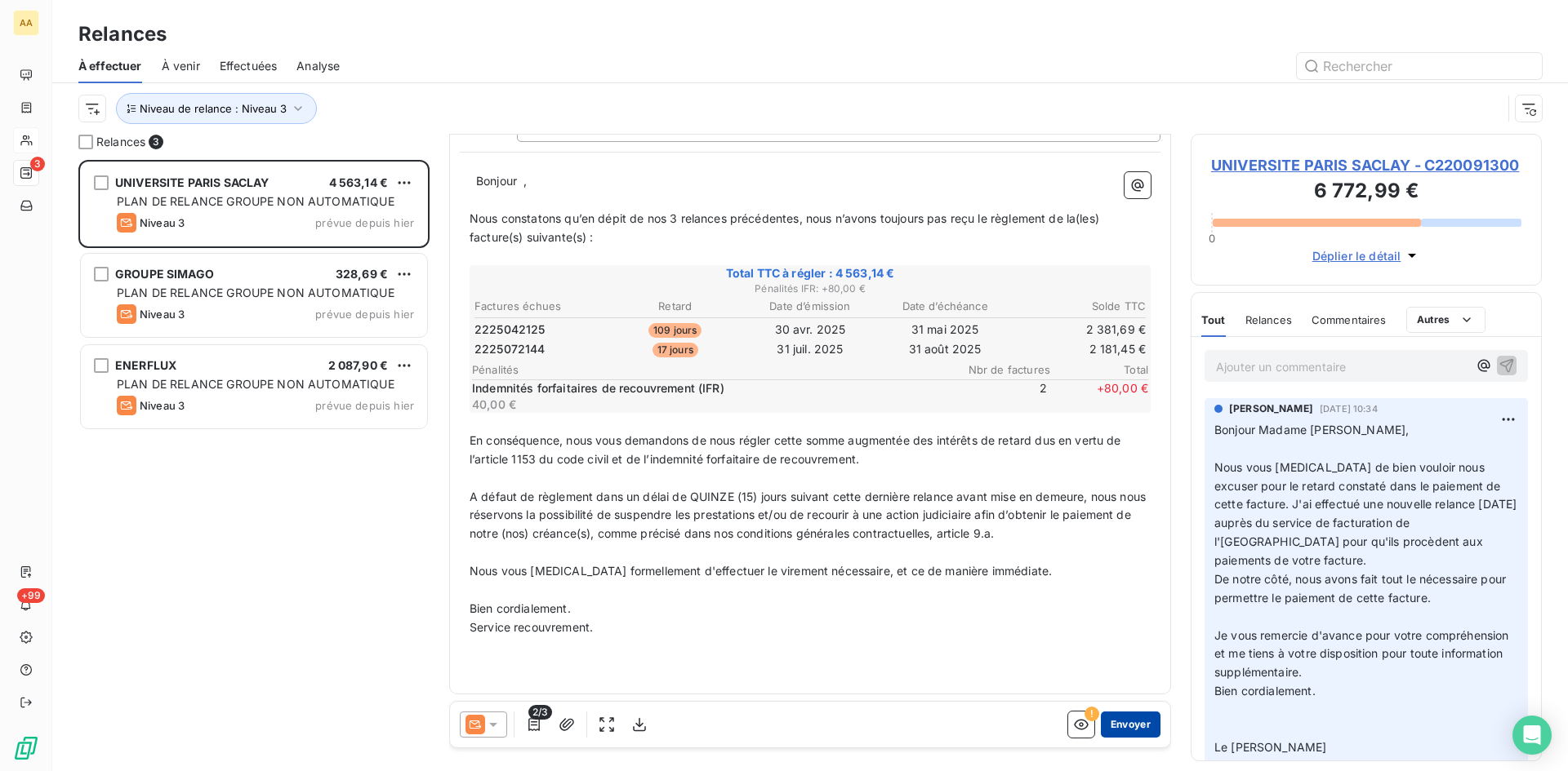
click at [1122, 722] on button "Envoyer" at bounding box center [1130, 725] width 59 height 26
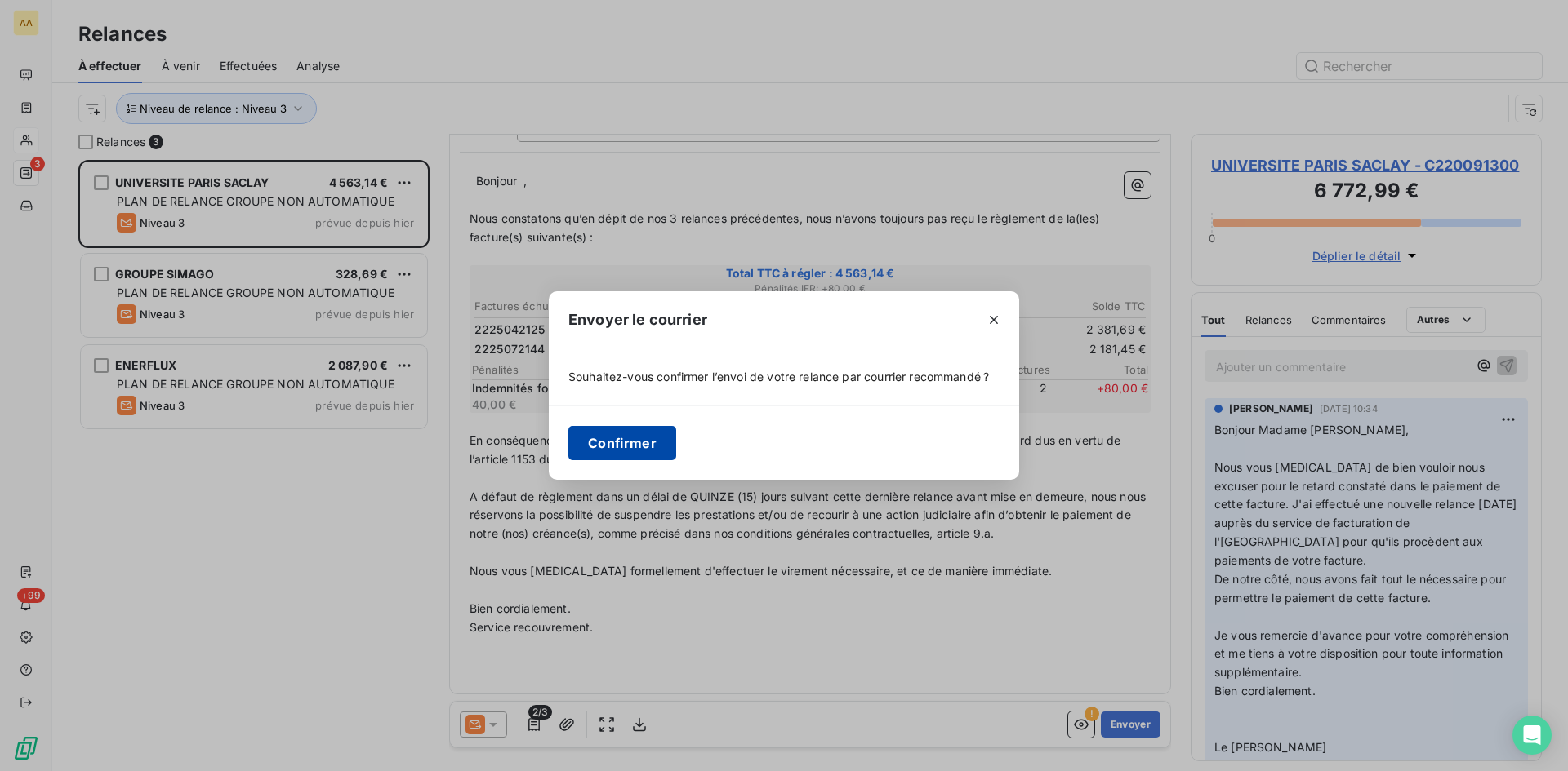
click at [623, 444] on button "Confirmer" at bounding box center [622, 443] width 107 height 34
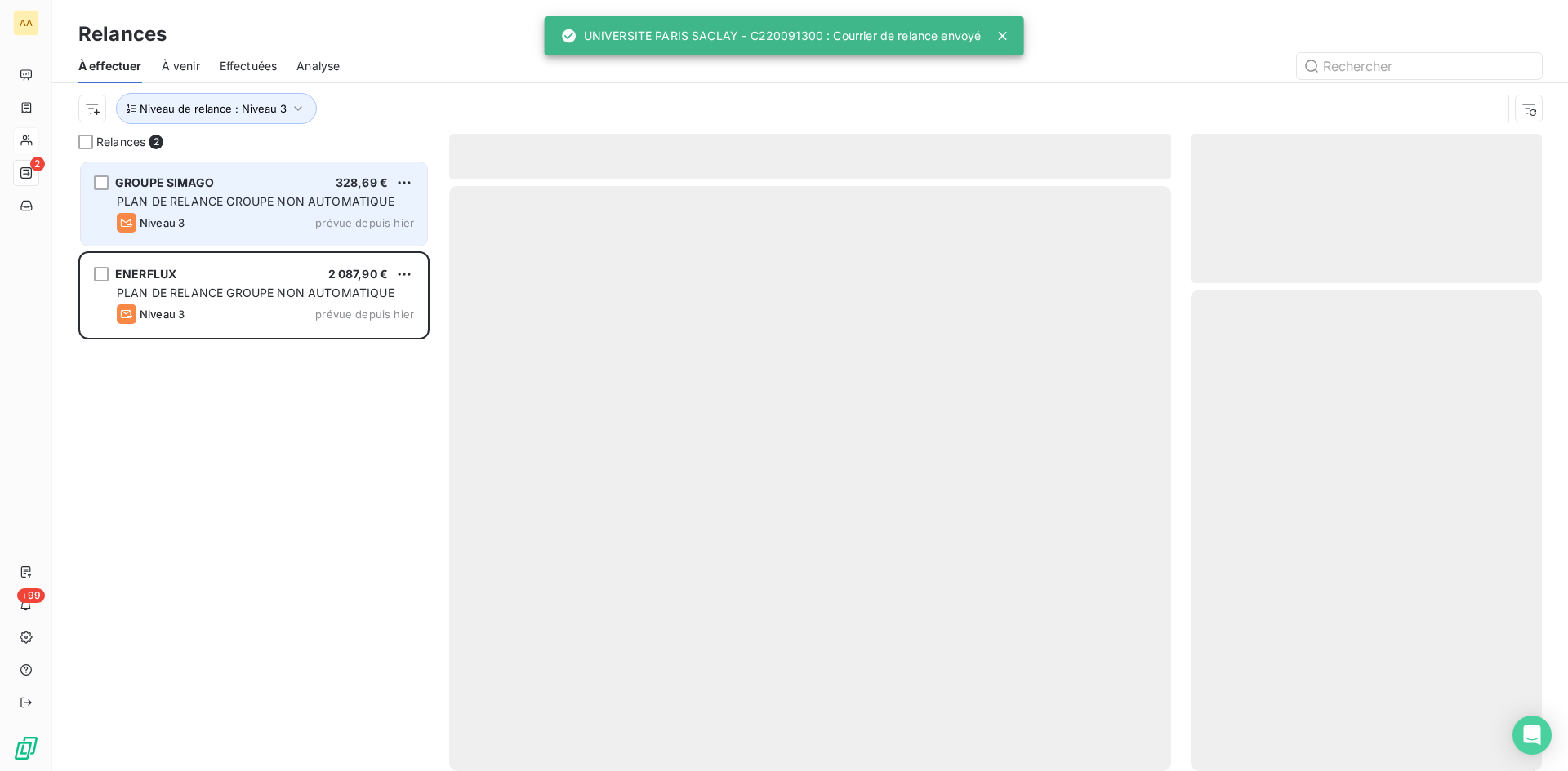
click at [186, 199] on span "PLAN DE RELANCE GROUPE NON AUTOMATIQUE" at bounding box center [255, 201] width 278 height 14
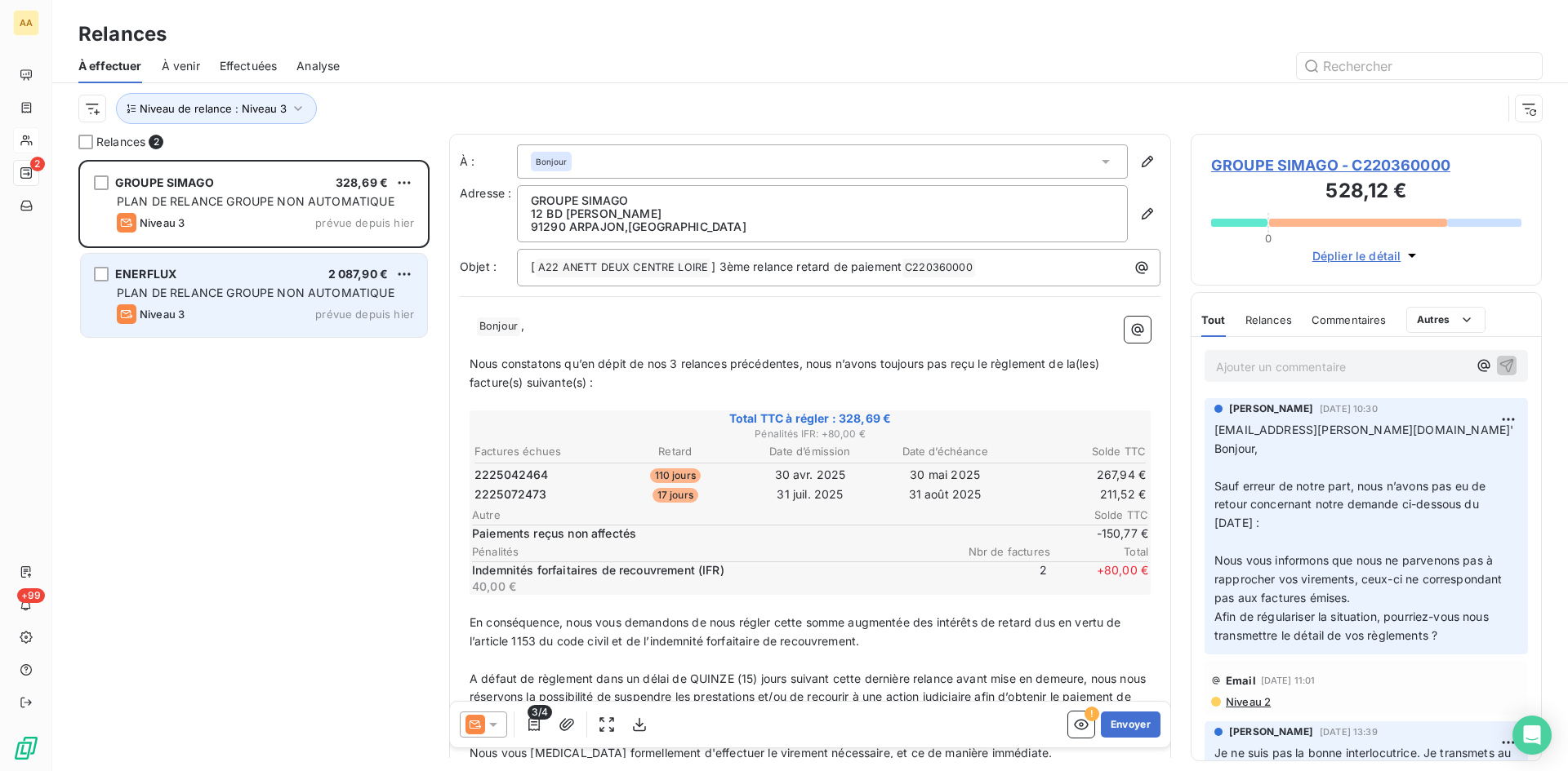
click at [156, 297] on span "PLAN DE RELANCE GROUPE NON AUTOMATIQUE" at bounding box center [255, 292] width 278 height 14
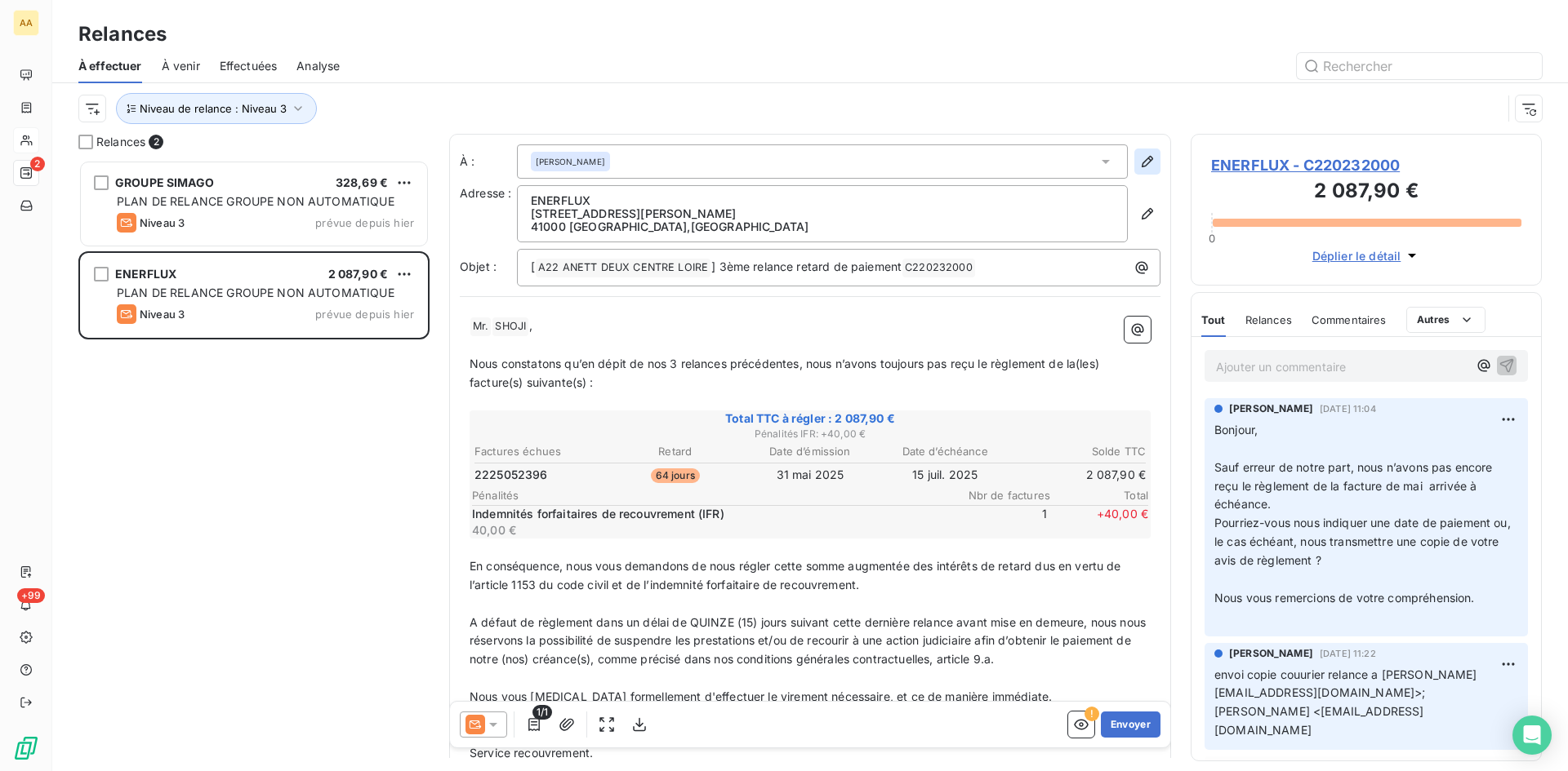
click at [1139, 167] on icon "button" at bounding box center [1146, 161] width 16 height 16
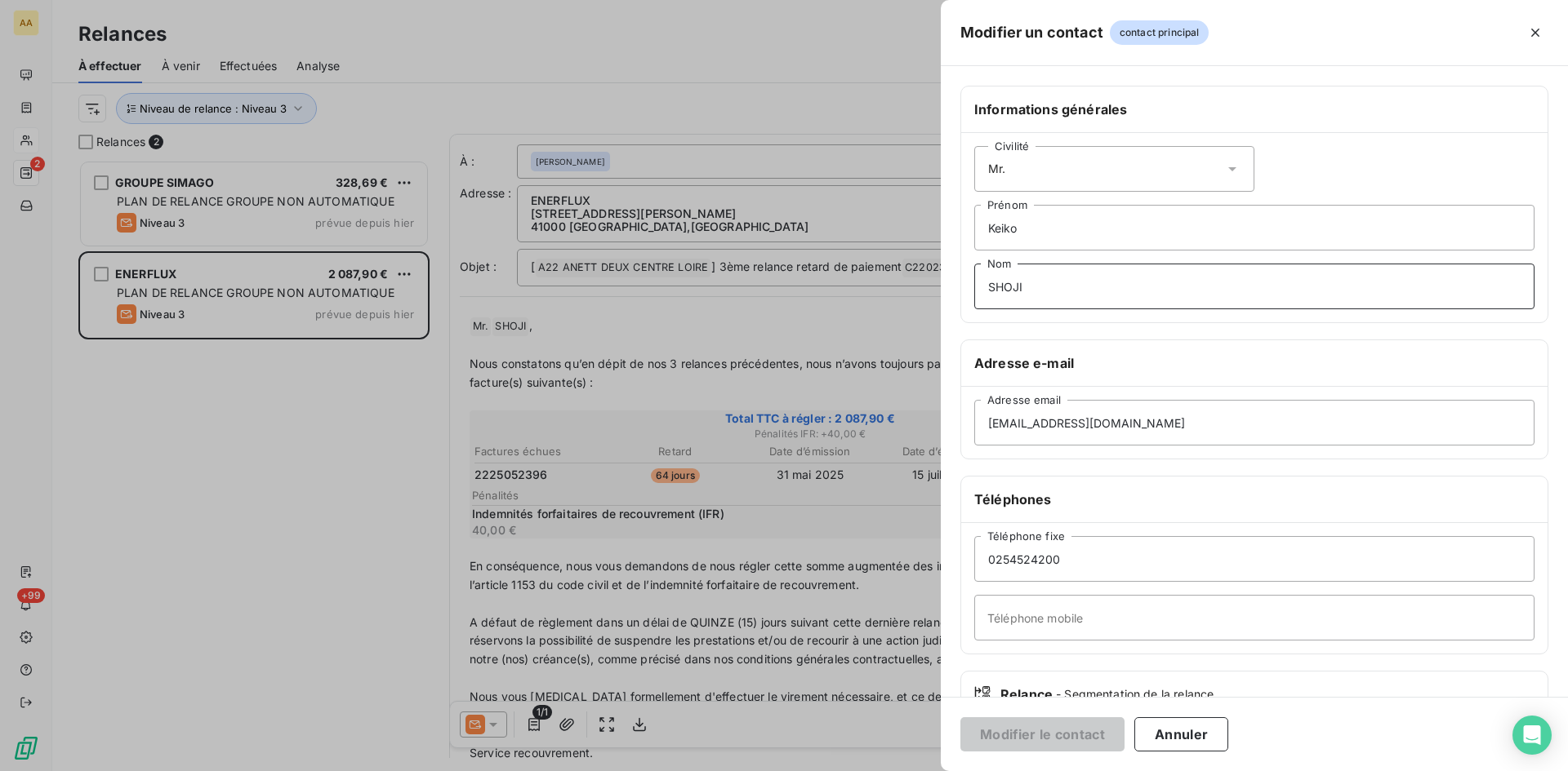
drag, startPoint x: 938, startPoint y: 290, endPoint x: 903, endPoint y: 290, distance: 35.0
click at [903, 770] on div "Modifier un contact contact principal Informations générales Civilité Mr. [PERS…" at bounding box center [784, 771] width 1568 height 0
type input "Bonjour"
drag, startPoint x: 1024, startPoint y: 238, endPoint x: 960, endPoint y: 236, distance: 64.0
click at [960, 236] on div "Informations générales Civilité Mr. [PERSON_NAME] Bonjour Nom Adresse e-mail [E…" at bounding box center [1254, 448] width 627 height 725
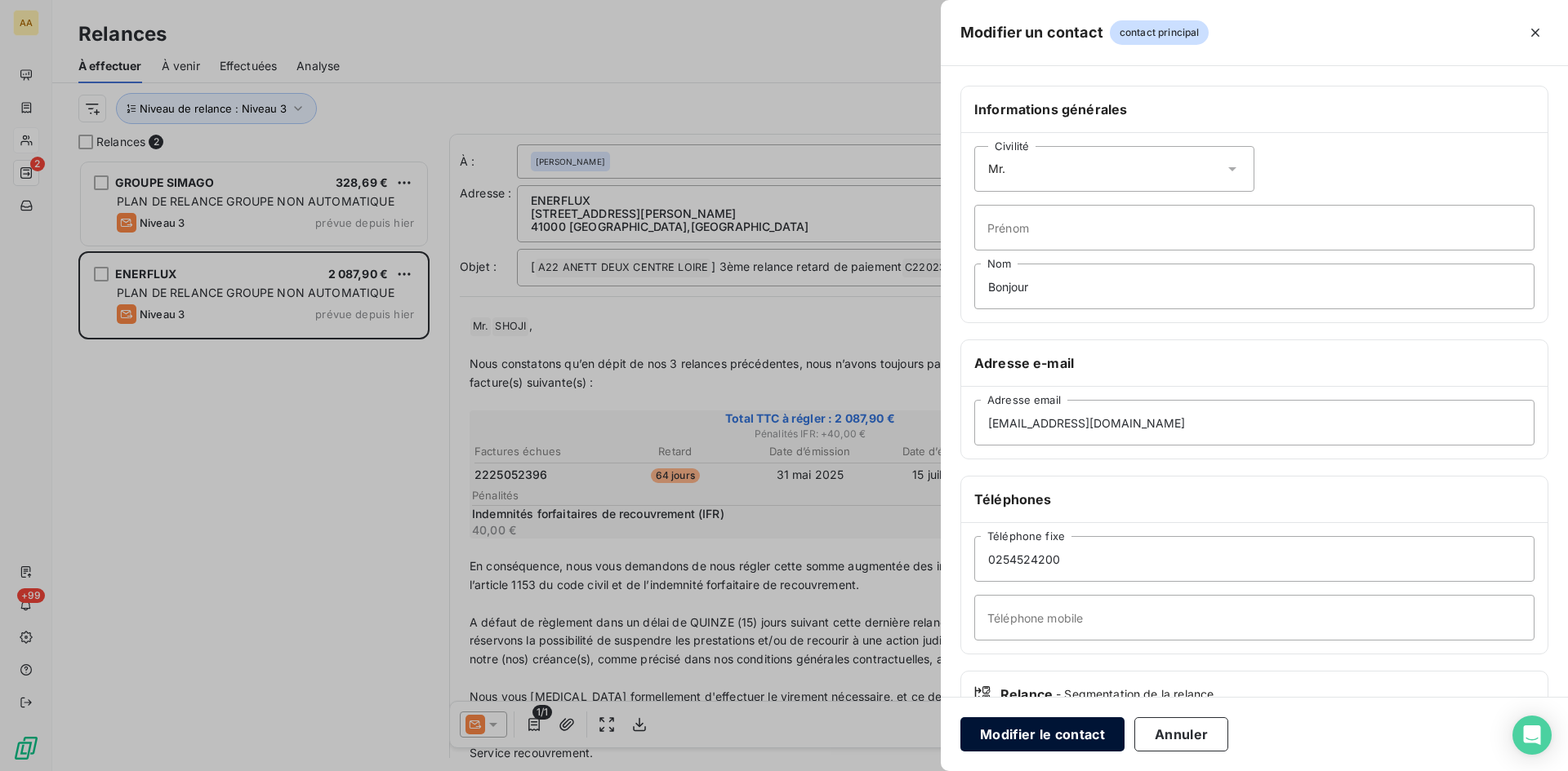
click at [1053, 731] on button "Modifier le contact" at bounding box center [1043, 734] width 164 height 34
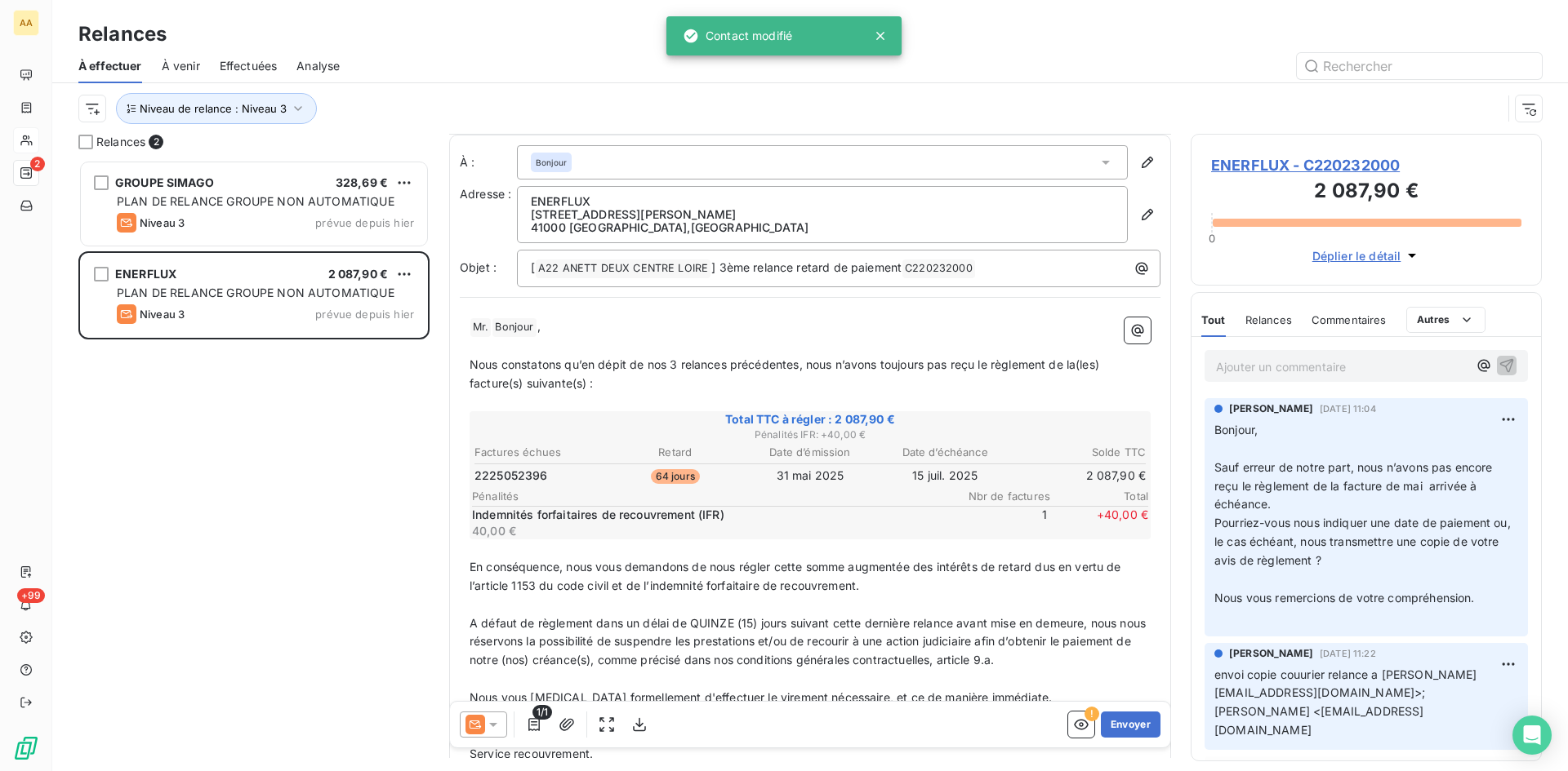
scroll to position [126, 0]
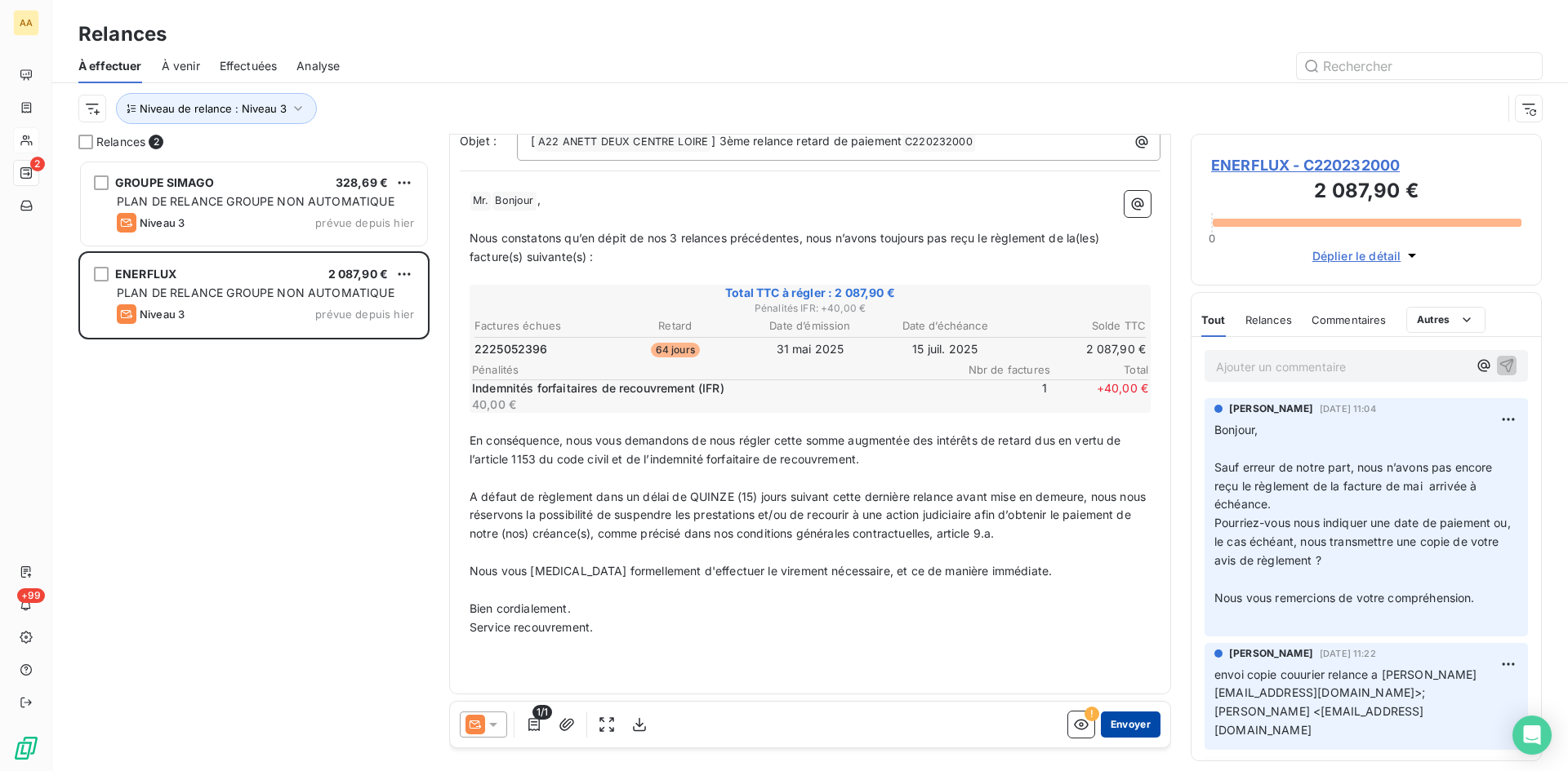
click at [1129, 719] on button "Envoyer" at bounding box center [1130, 725] width 59 height 26
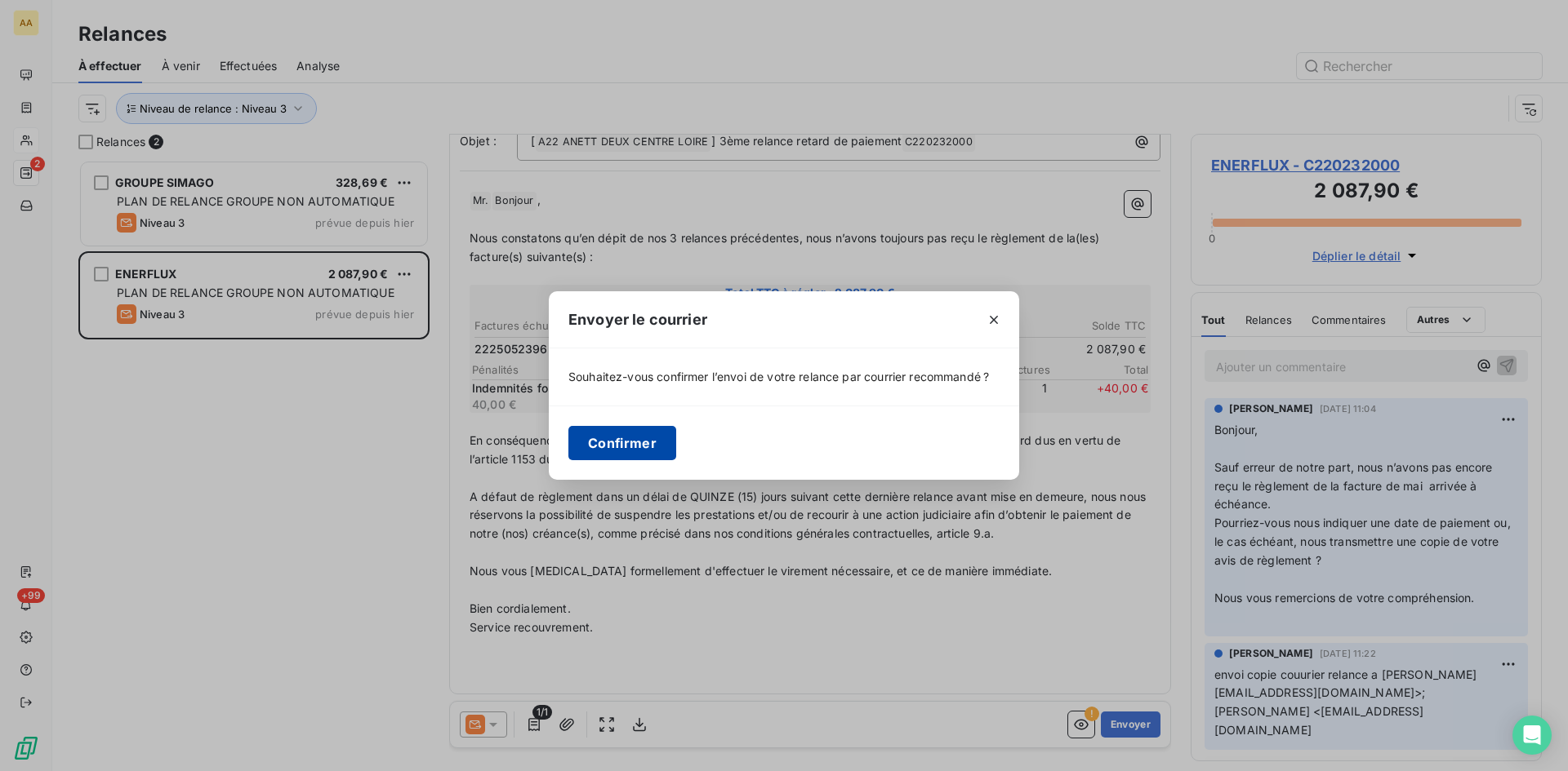
click at [626, 442] on button "Confirmer" at bounding box center [622, 443] width 107 height 34
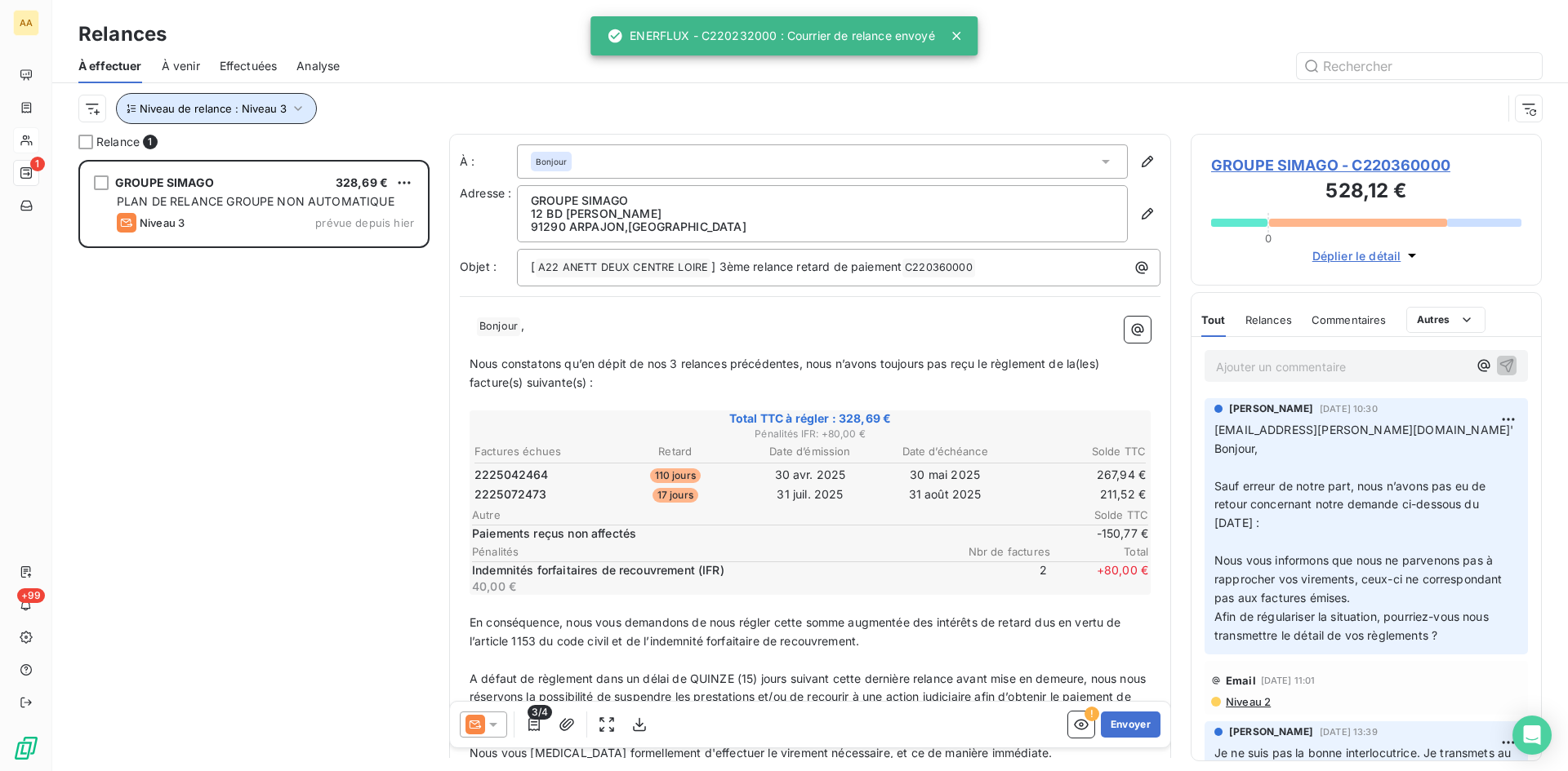
click at [293, 111] on icon "button" at bounding box center [298, 108] width 16 height 16
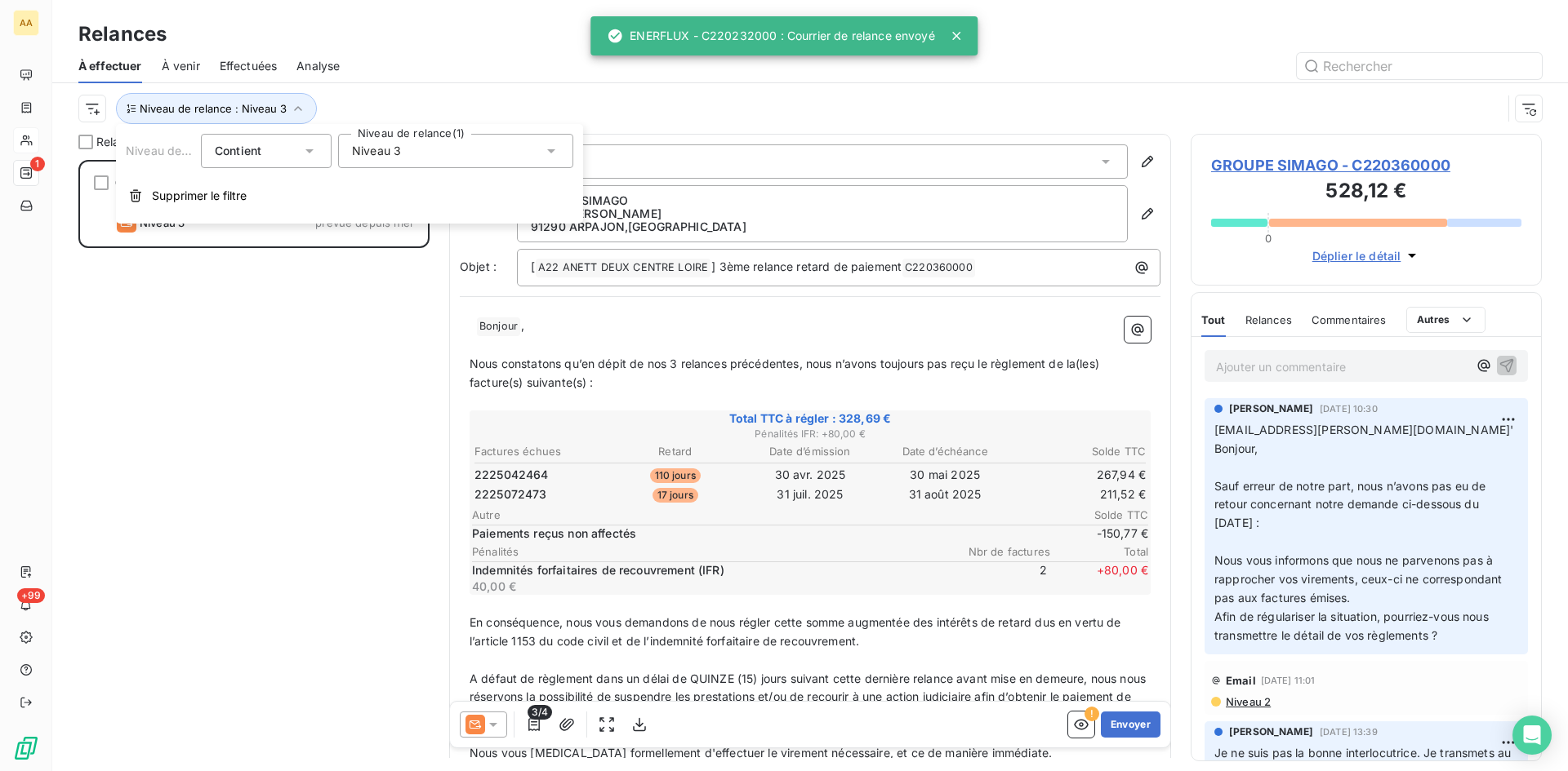
click at [394, 151] on span "Niveau 3" at bounding box center [377, 151] width 49 height 16
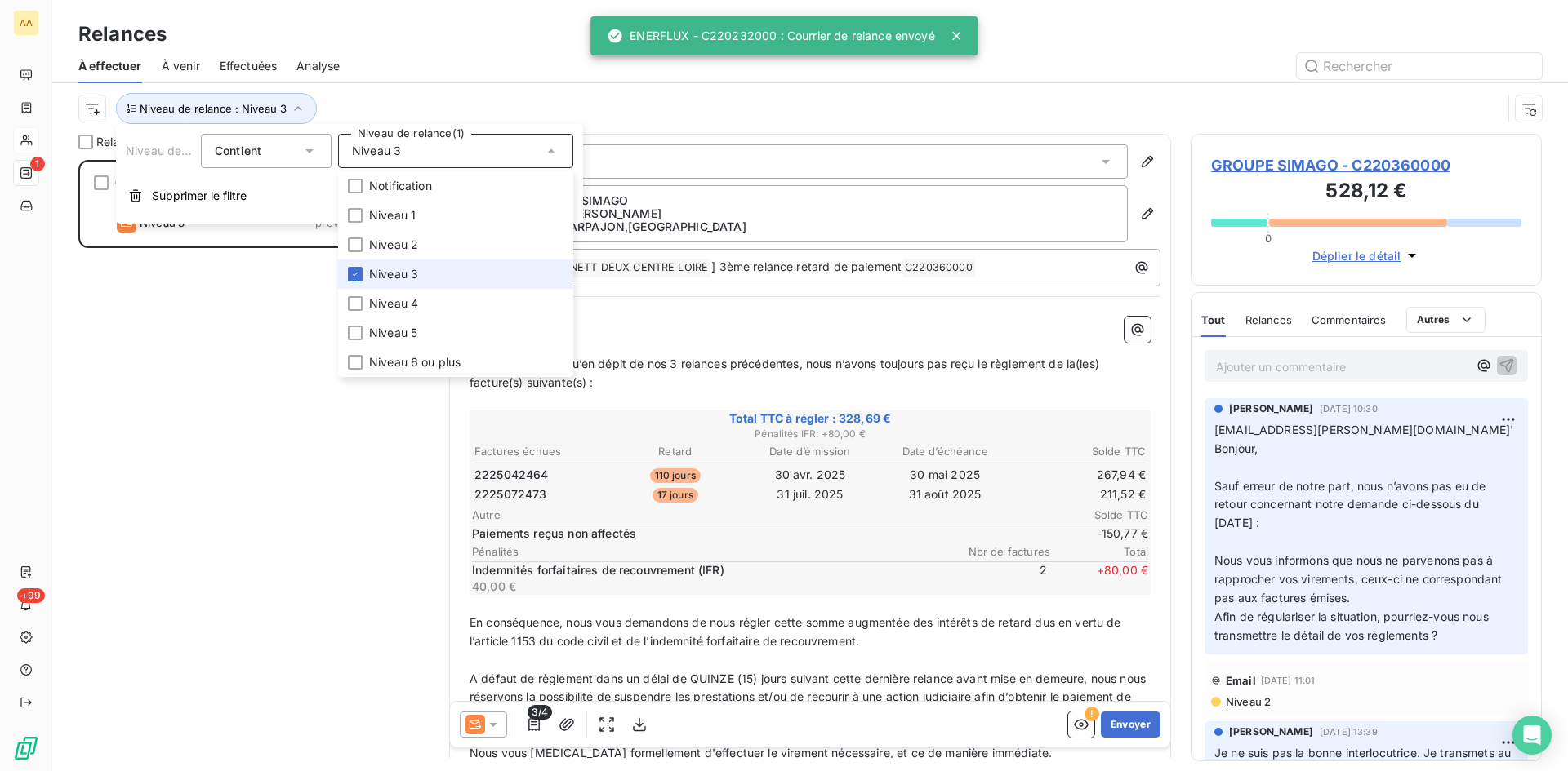
click at [370, 275] on span "Niveau 3" at bounding box center [394, 274] width 49 height 16
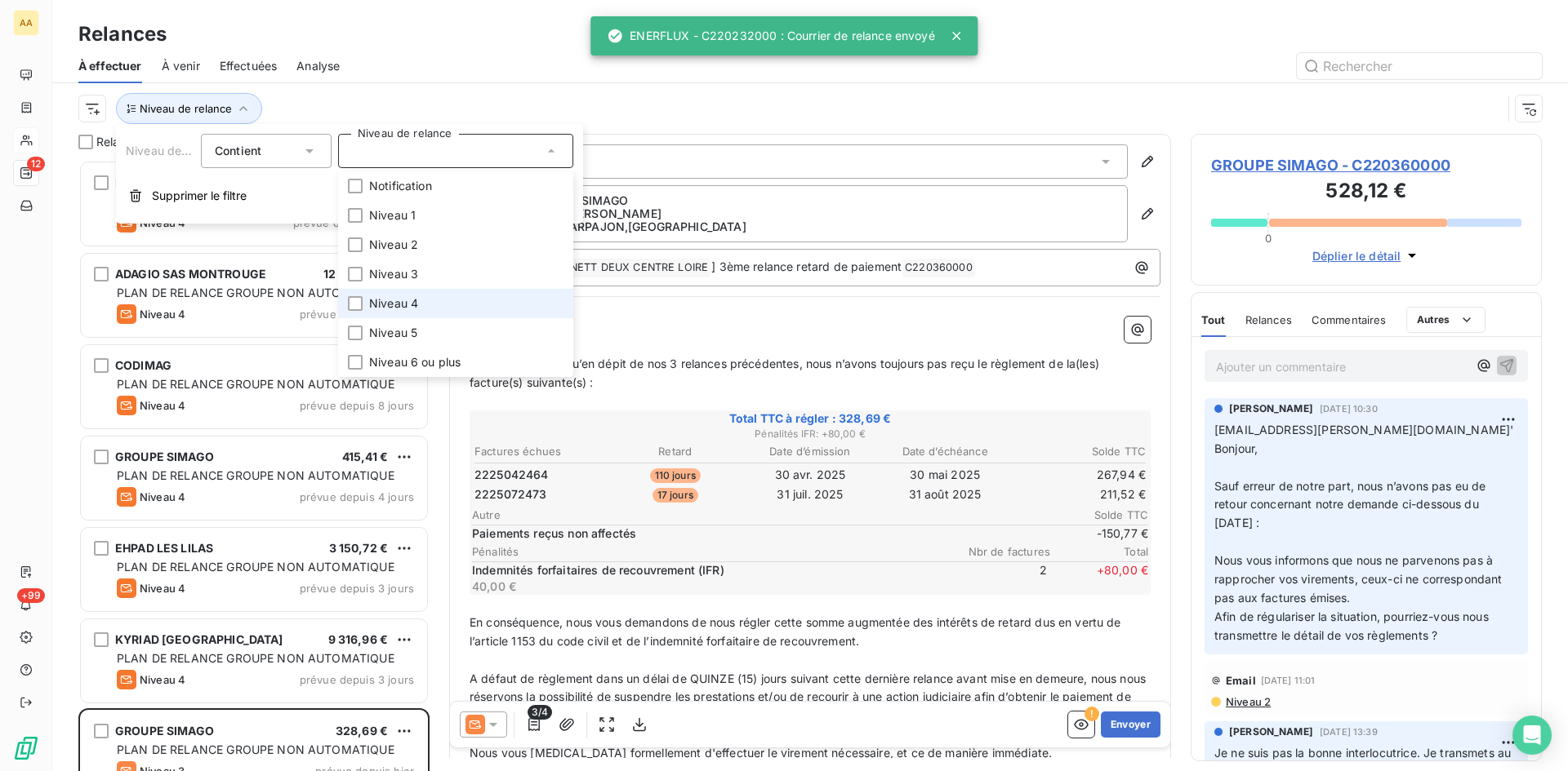
click at [371, 302] on span "Niveau 4" at bounding box center [394, 303] width 49 height 16
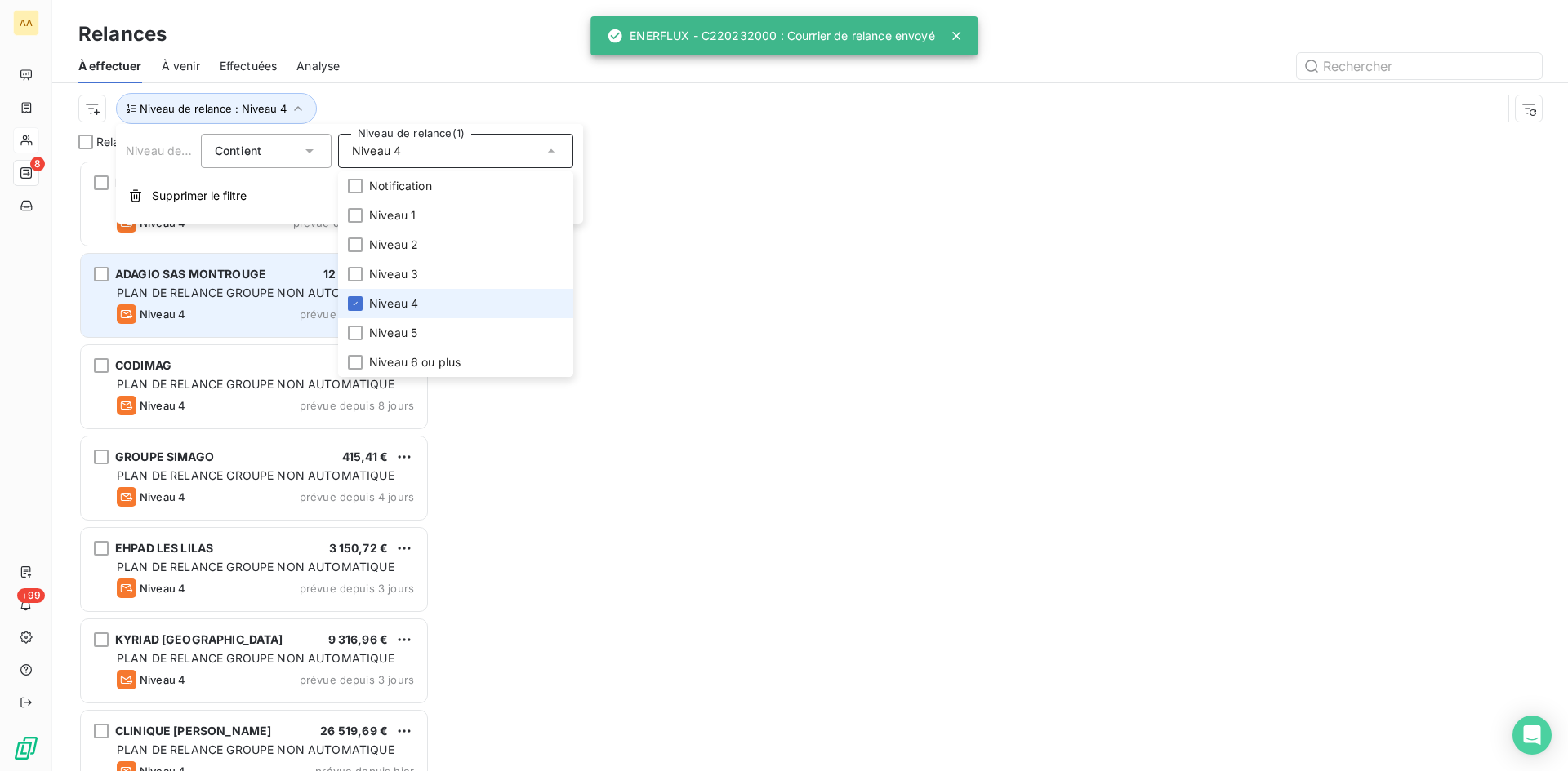
scroll to position [599, 339]
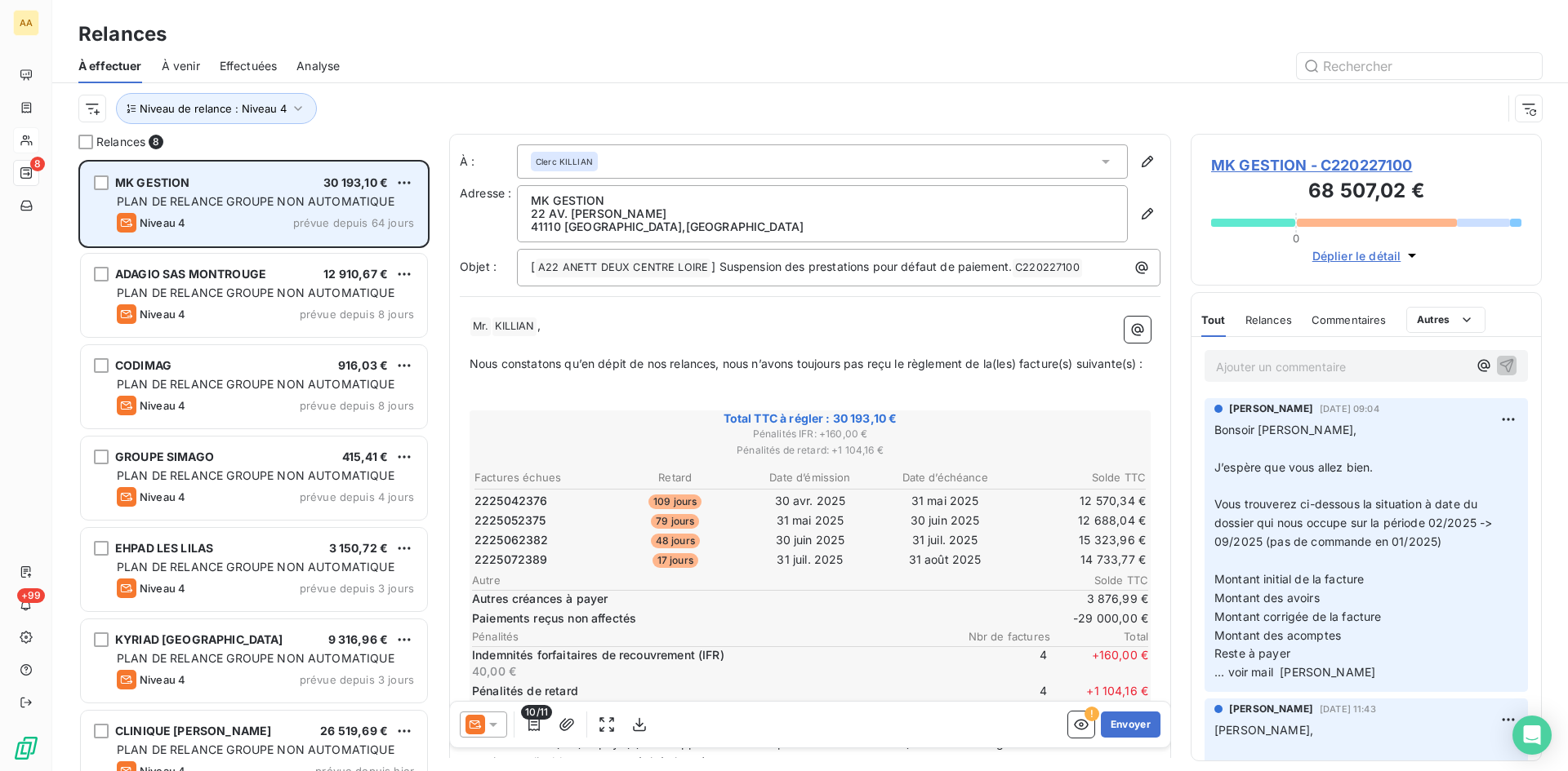
click at [166, 229] on span "Niveau 4" at bounding box center [162, 223] width 46 height 13
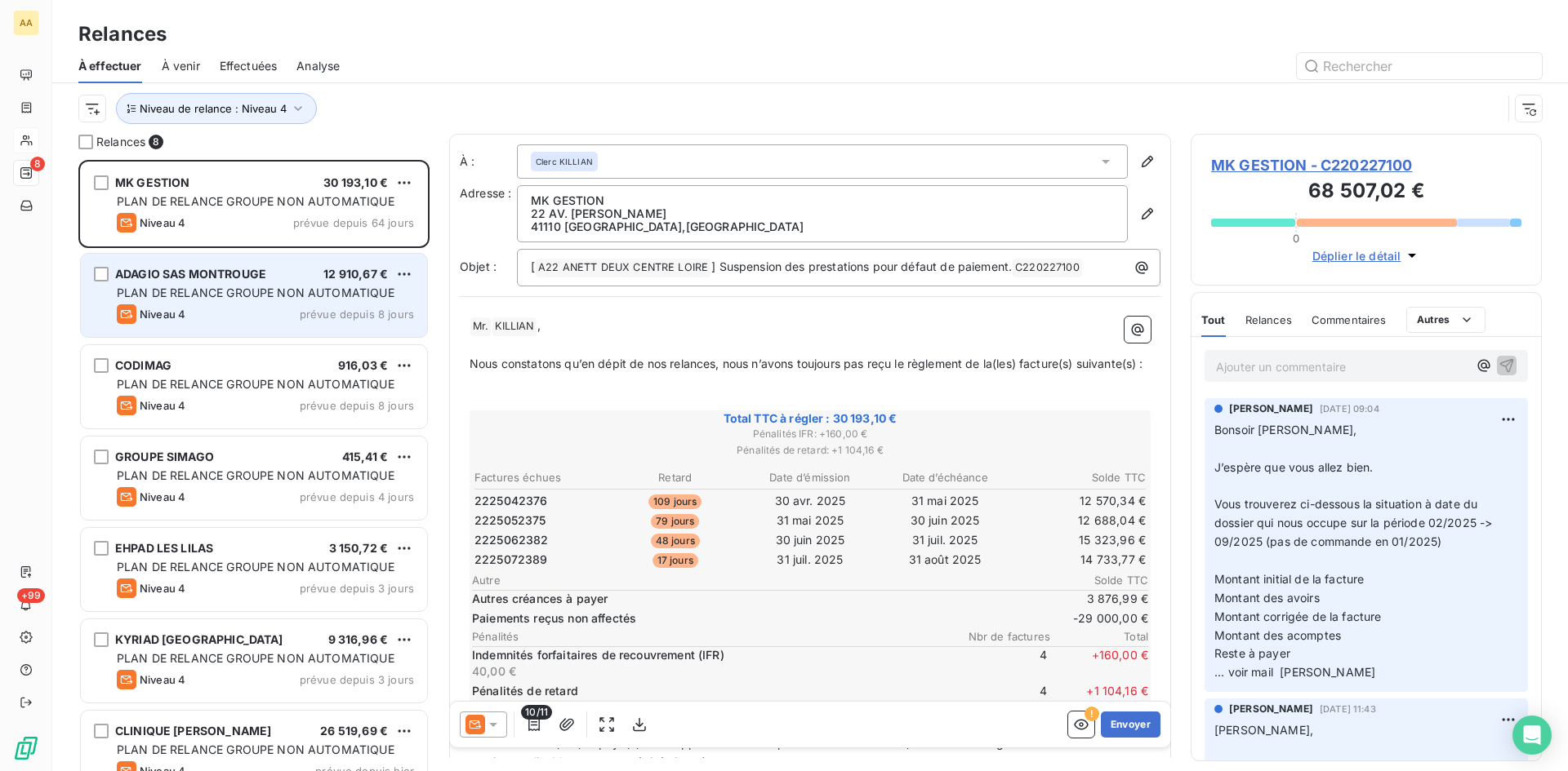
click at [254, 290] on span "PLAN DE RELANCE GROUPE NON AUTOMATIQUE" at bounding box center [255, 292] width 278 height 14
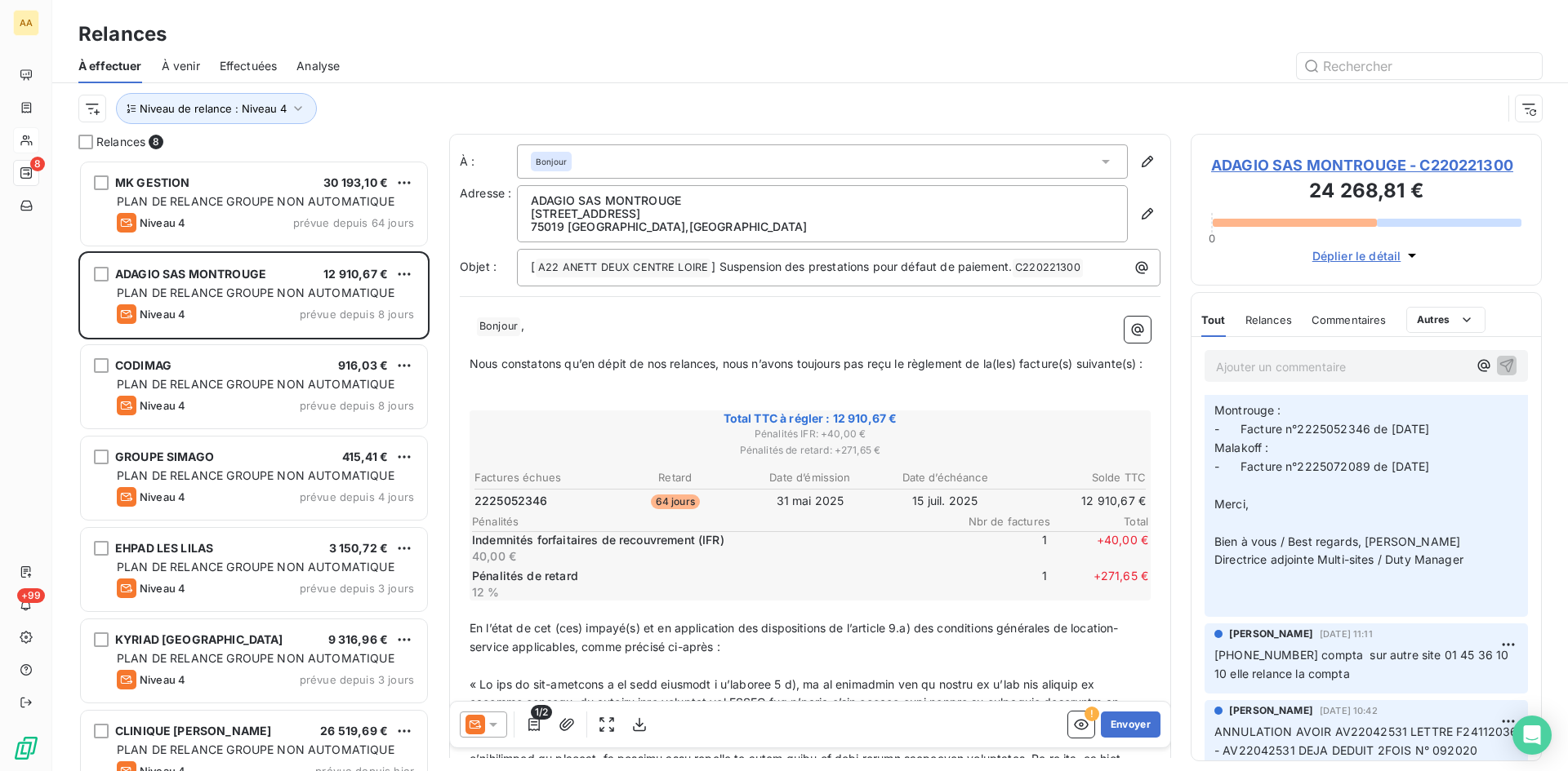
scroll to position [408, 0]
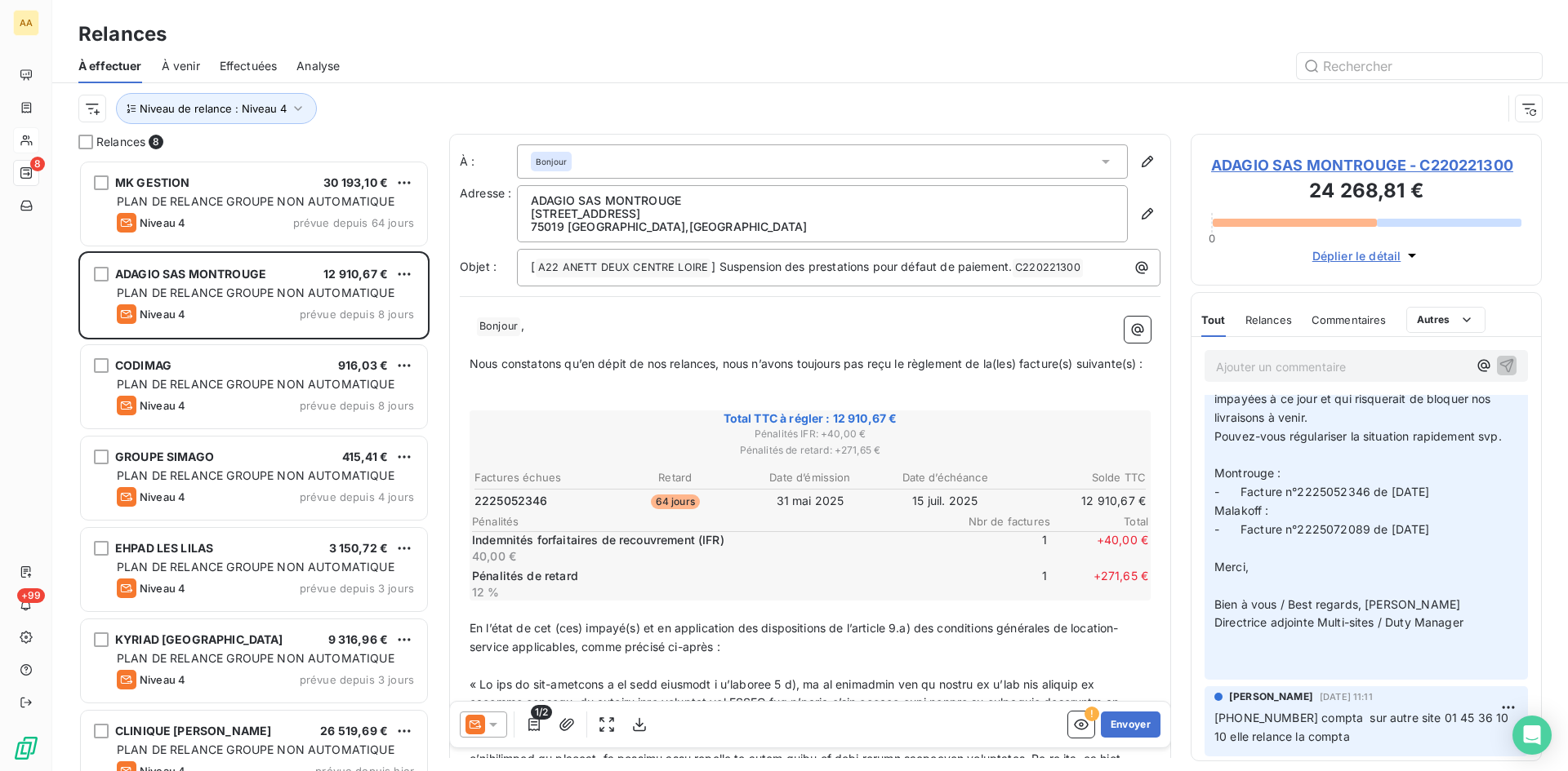
drag, startPoint x: 1479, startPoint y: 609, endPoint x: 1368, endPoint y: 610, distance: 111.0
click at [1368, 610] on p "Bonjour, ﻿ Nous avons été relancé par la société Anett (ici en copie) au sujet …" at bounding box center [1366, 492] width 304 height 355
copy span "[PERSON_NAME]"
click at [1250, 353] on div "Ajouter un commentaire ﻿" at bounding box center [1366, 366] width 323 height 32
click at [1227, 375] on p "Ajouter un commentaire ﻿" at bounding box center [1341, 367] width 251 height 21
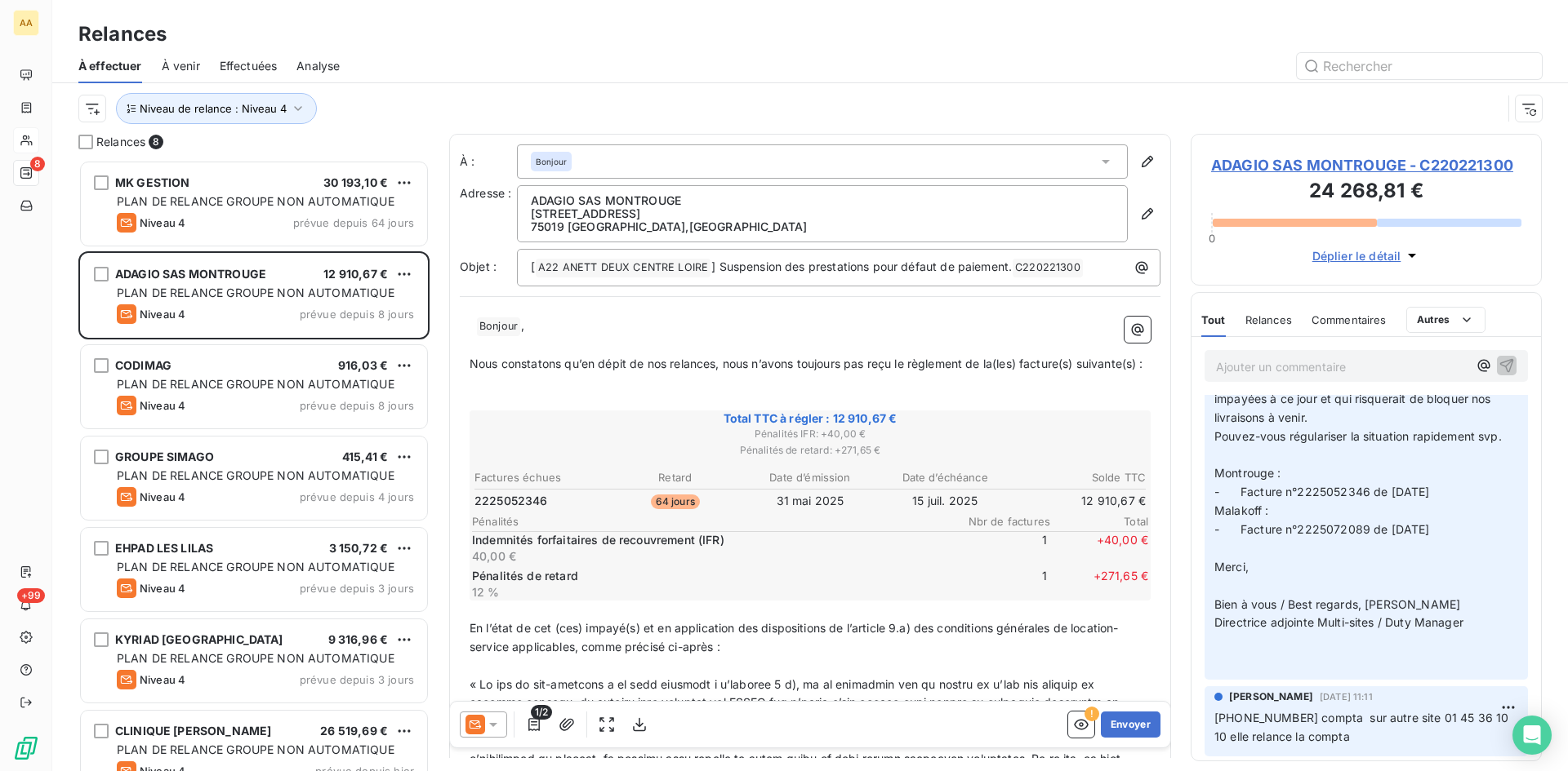
scroll to position [407, 0]
click at [1423, 717] on html "AA 8 +99 Relances À effectuer À venir Effectuées Analyse Niveau de relance : Ni…" at bounding box center [784, 385] width 1568 height 771
click at [1483, 715] on html "AA 8 +99 Relances À effectuer À venir Effectuées Analyse Niveau de relance : Ni…" at bounding box center [784, 385] width 1568 height 771
drag, startPoint x: 1492, startPoint y: 721, endPoint x: 1412, endPoint y: 717, distance: 80.1
click at [1412, 717] on span "[PHONE_NUMBER] compta sur autre site 01 45 36 10 10 elle relance la compta" at bounding box center [1363, 727] width 298 height 33
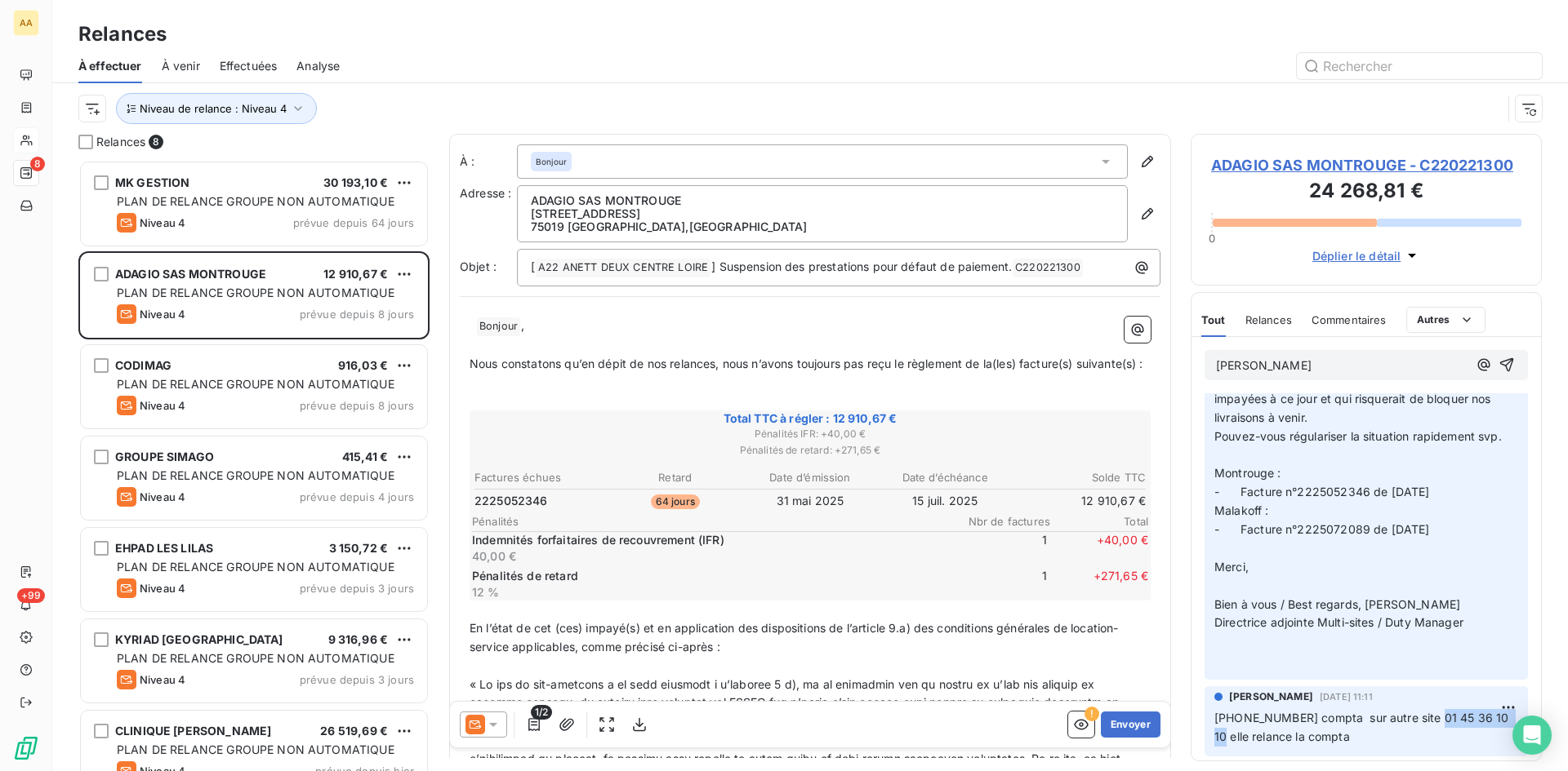
copy span "01 45 36 10 10"
click at [1342, 365] on p "[PERSON_NAME]" at bounding box center [1341, 366] width 251 height 19
click at [1498, 358] on icon "button" at bounding box center [1506, 364] width 16 height 16
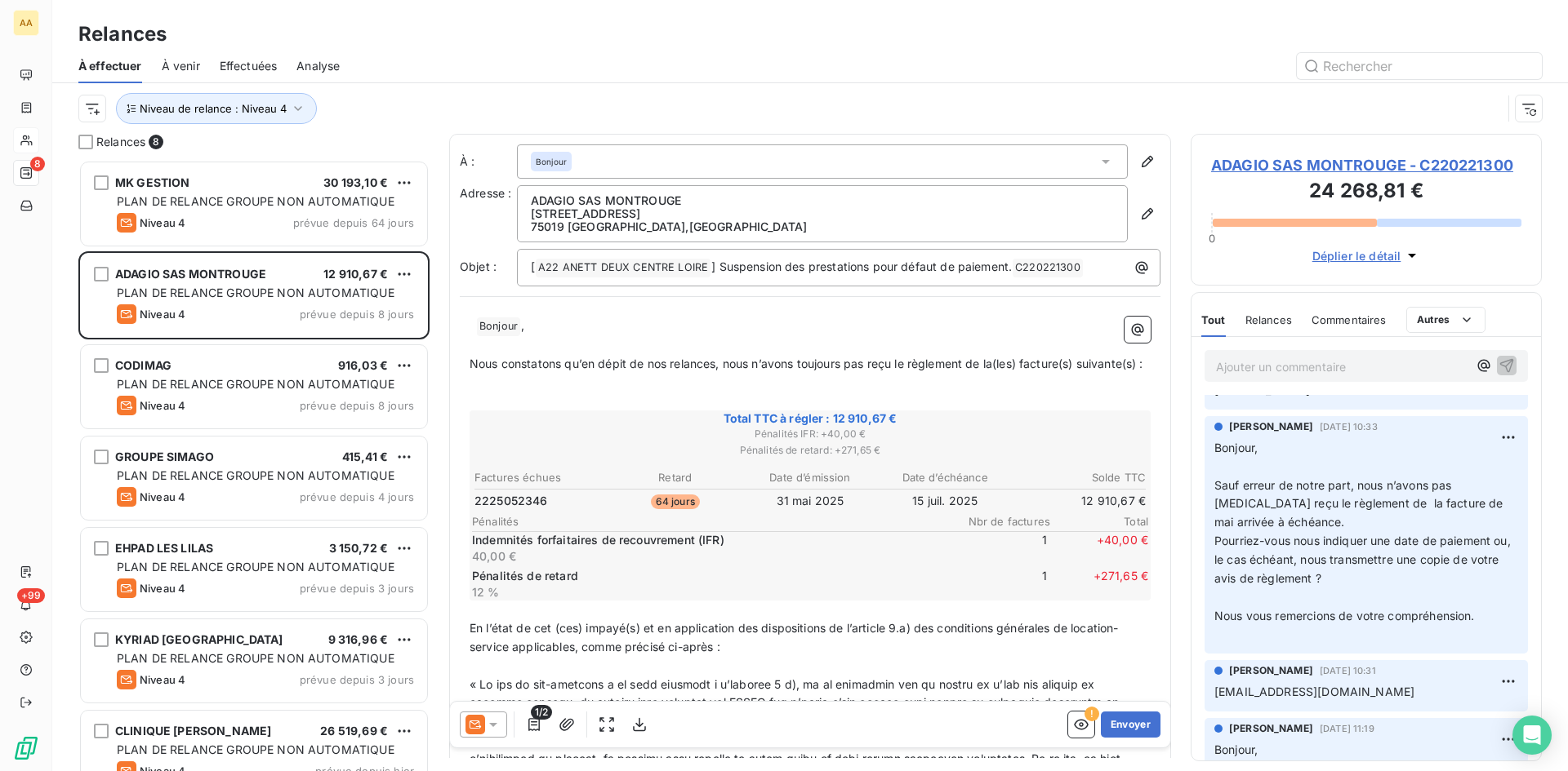
scroll to position [0, 0]
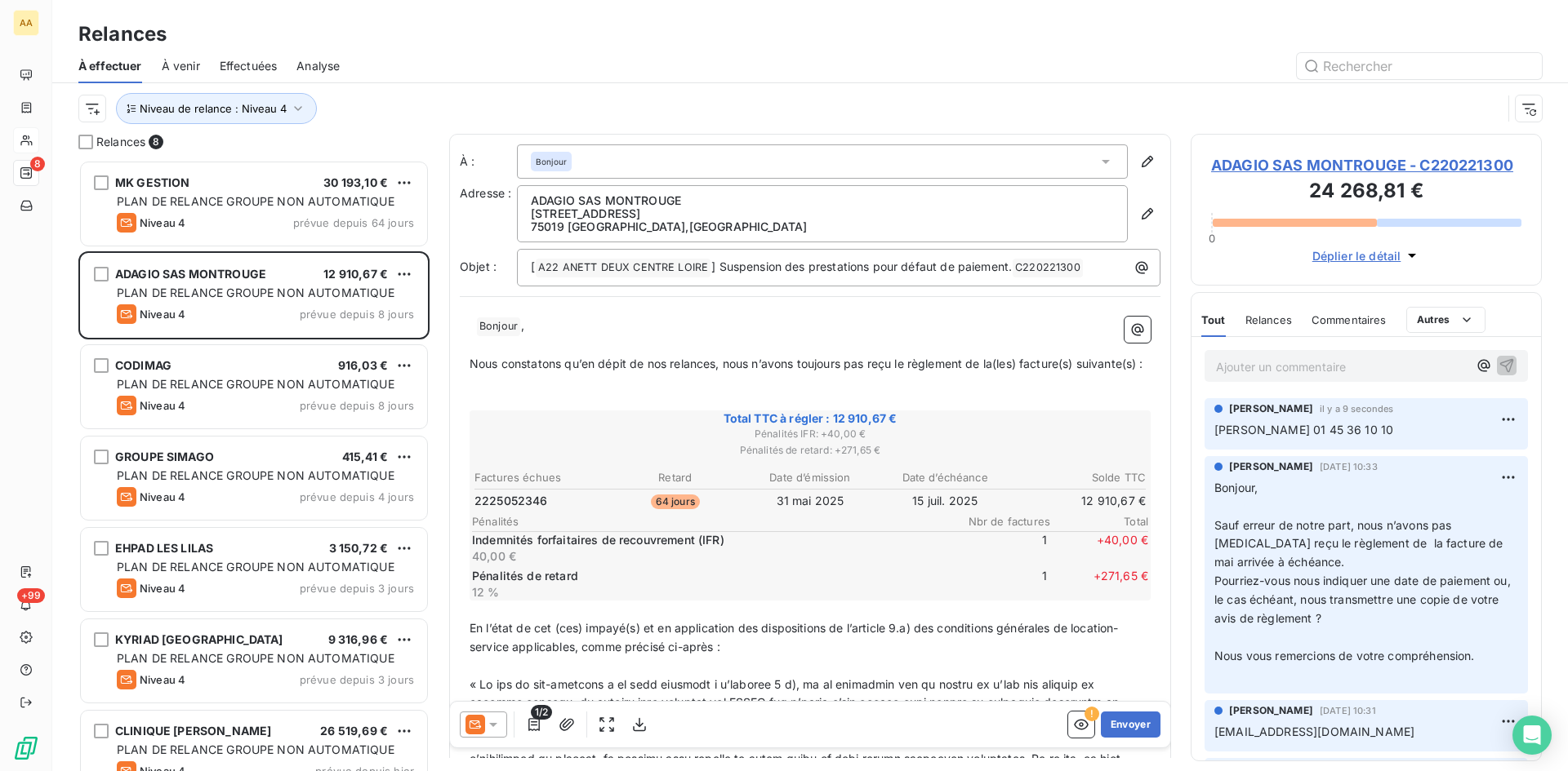
click at [1421, 426] on p "[PERSON_NAME] 01 45 36 10 10" at bounding box center [1366, 430] width 304 height 19
click at [1495, 415] on html "AA 8 +99 Relances À effectuer À venir Effectuées Analyse Niveau de relance : Ni…" at bounding box center [784, 385] width 1568 height 771
click at [1460, 457] on div "Editer" at bounding box center [1456, 456] width 91 height 26
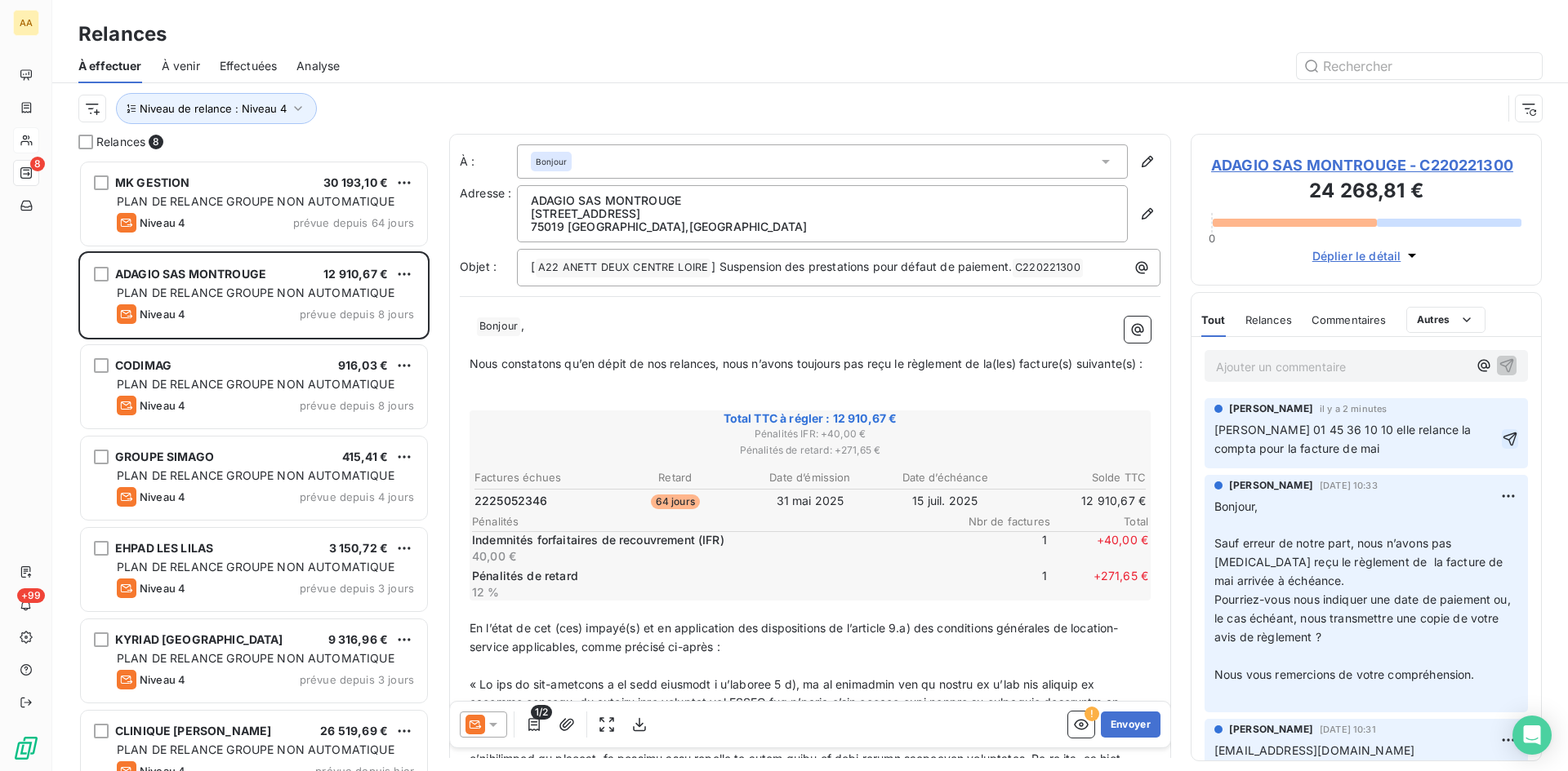
click at [1501, 434] on icon "button" at bounding box center [1509, 439] width 16 height 16
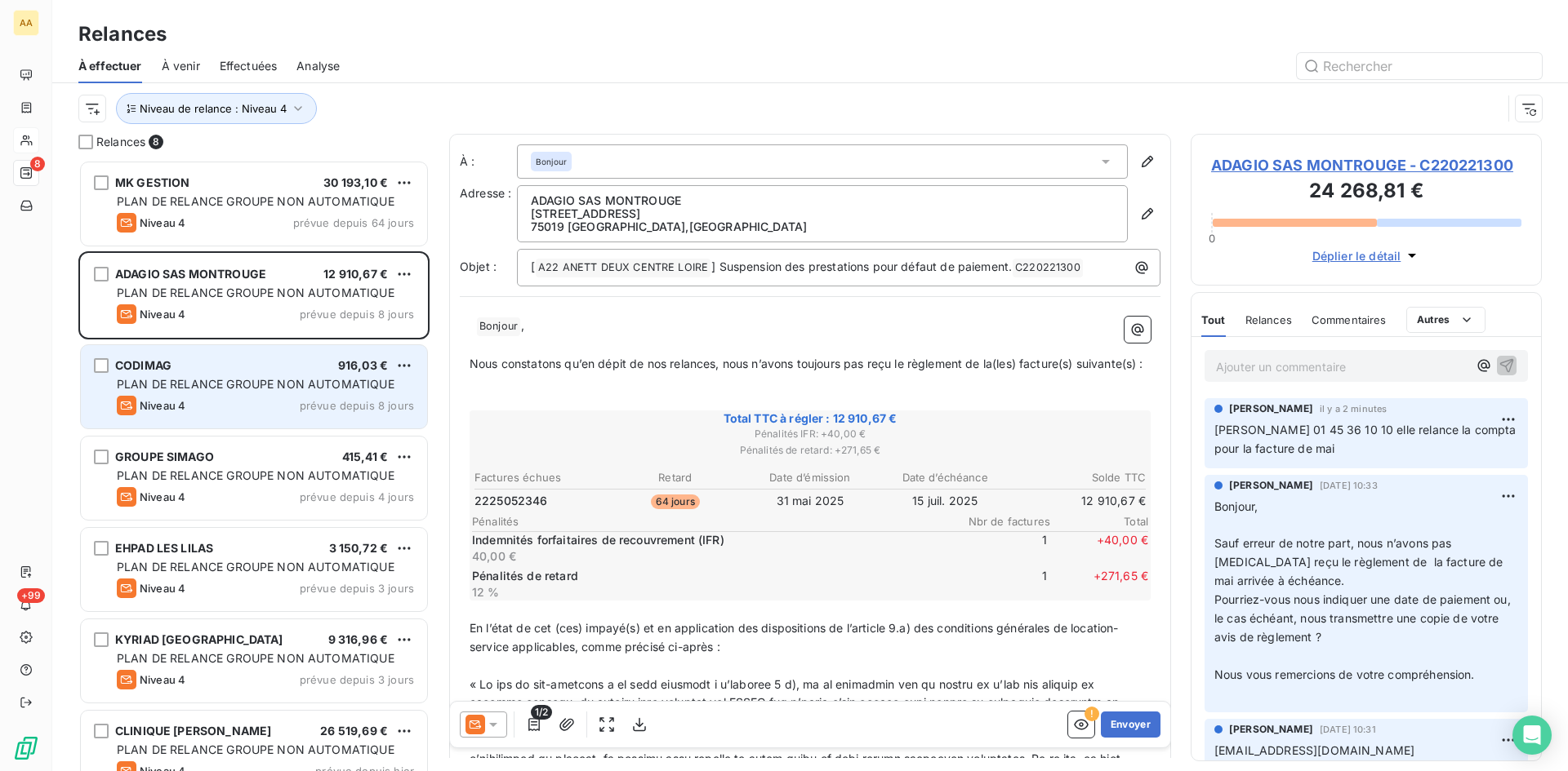
click at [242, 386] on span "PLAN DE RELANCE GROUPE NON AUTOMATIQUE" at bounding box center [255, 384] width 278 height 14
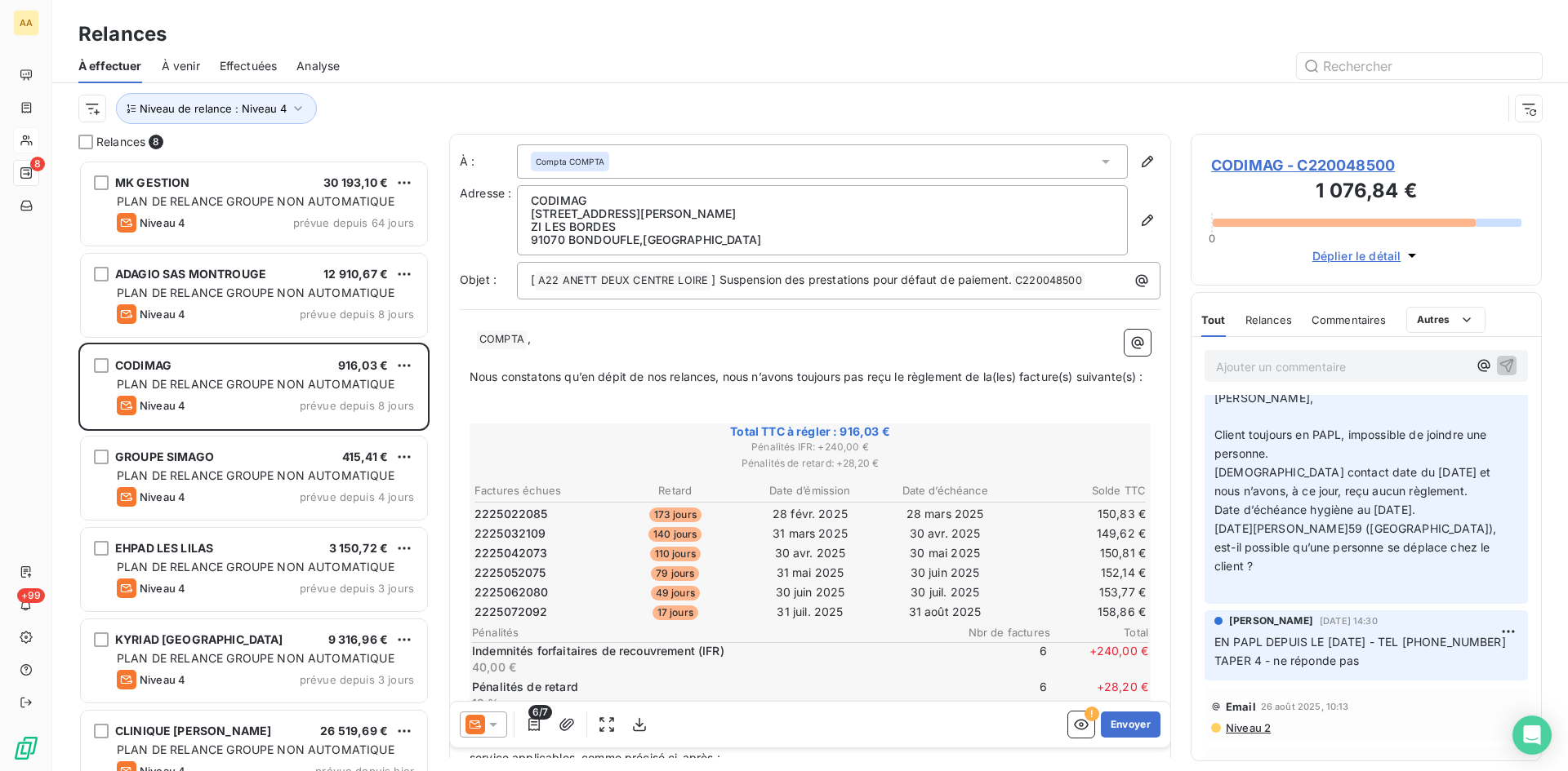
scroll to position [245, 0]
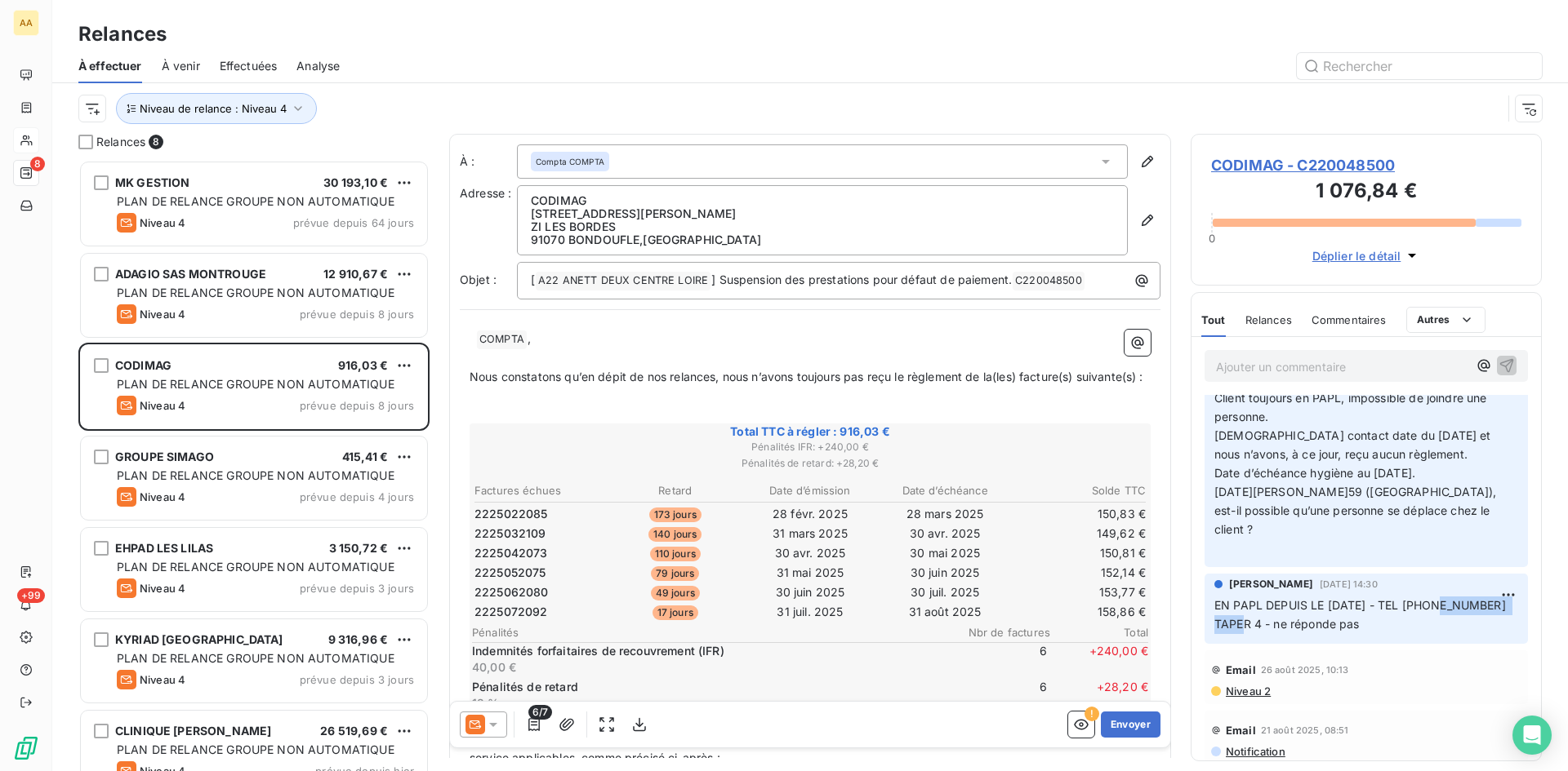
drag, startPoint x: 1296, startPoint y: 625, endPoint x: 1254, endPoint y: 625, distance: 42.0
click at [1206, 626] on div "[PERSON_NAME] [DATE] 14:30 EN PAPL DEPUIS LE [DATE] - TEL [PHONE_NUMBER] TAPER …" at bounding box center [1366, 608] width 323 height 71
copy span "[PHONE_NUMBER]"
click at [1226, 366] on p "Ajouter un commentaire ﻿" at bounding box center [1341, 367] width 251 height 21
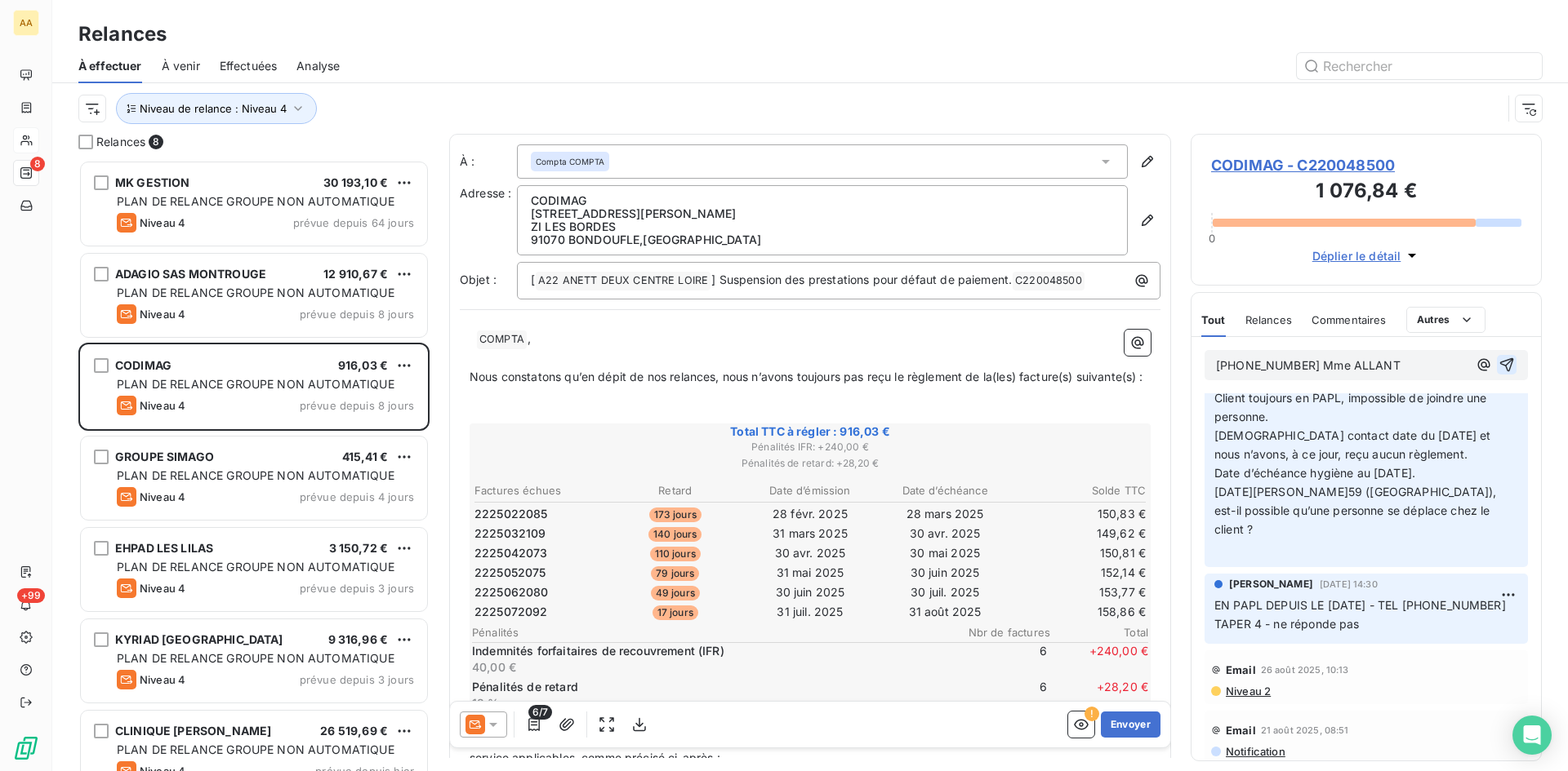
click at [1500, 367] on icon "button" at bounding box center [1507, 365] width 14 height 14
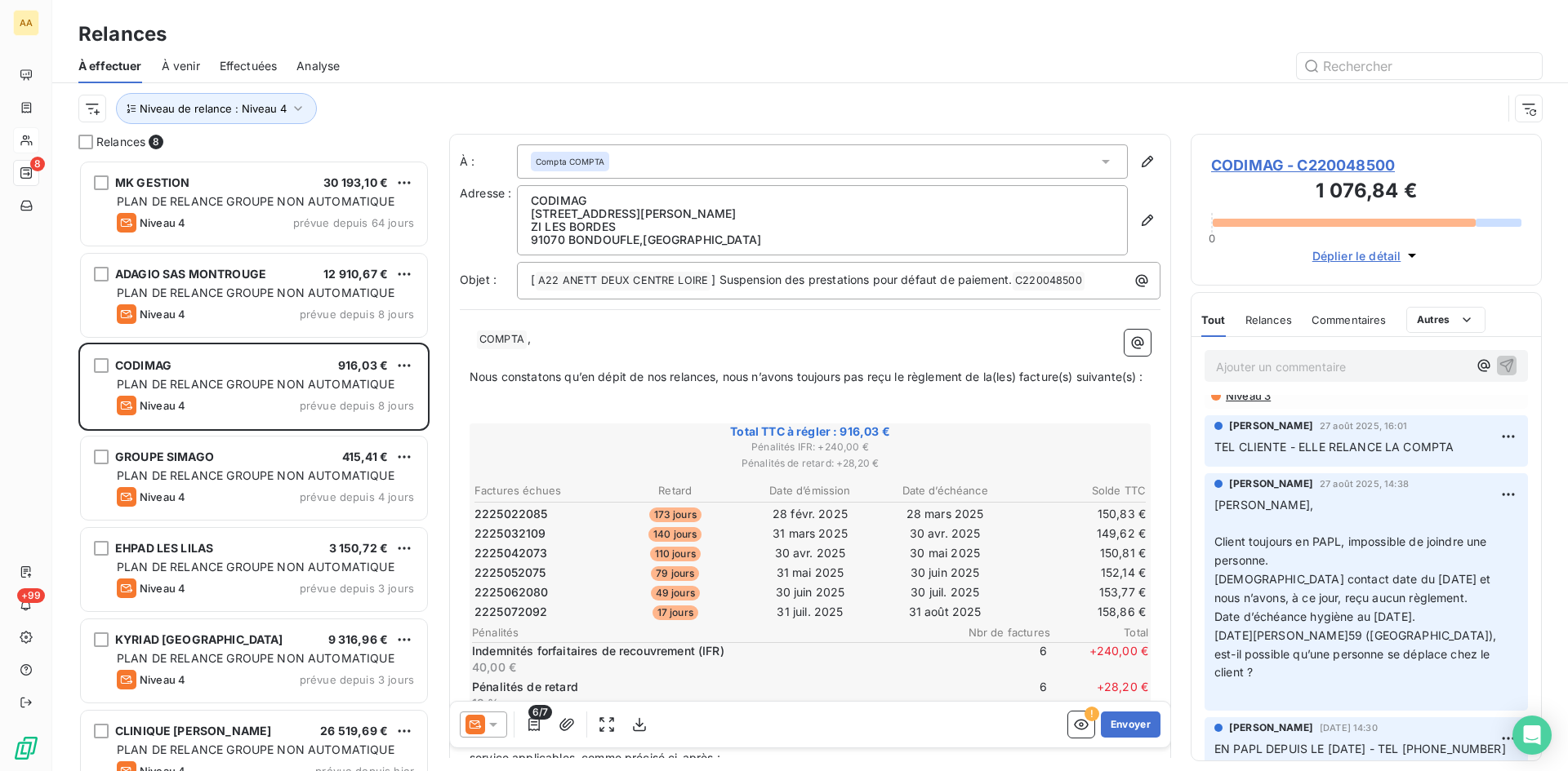
scroll to position [0, 0]
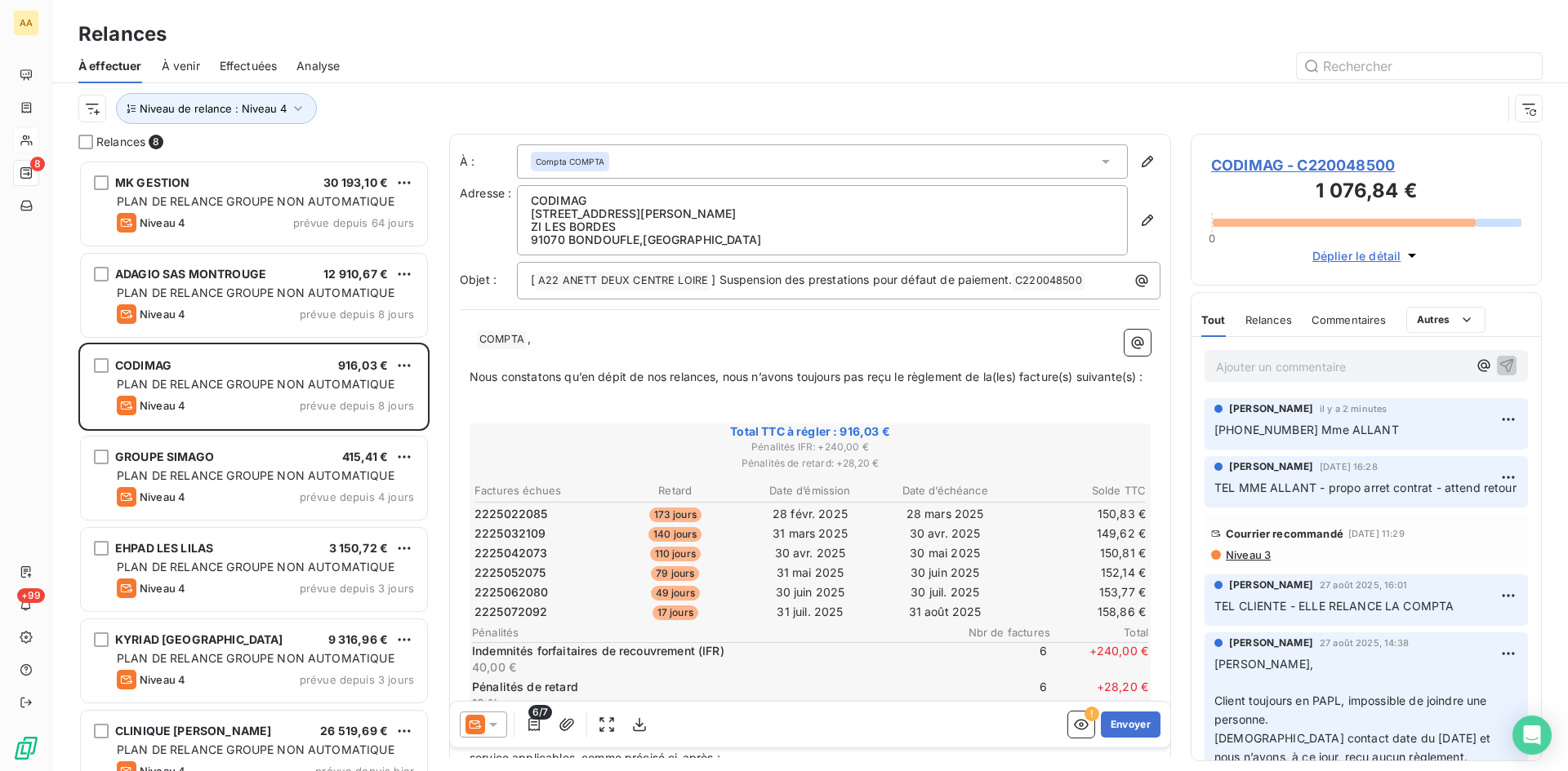
click at [1380, 431] on p "[PHONE_NUMBER] Mme ALLANT" at bounding box center [1366, 430] width 304 height 19
click at [1501, 419] on html "AA 8 +99 Relances À effectuer À venir Effectuées Analyse Niveau de relance : Ni…" at bounding box center [784, 385] width 1568 height 771
click at [1447, 455] on div "Editer" at bounding box center [1456, 456] width 91 height 26
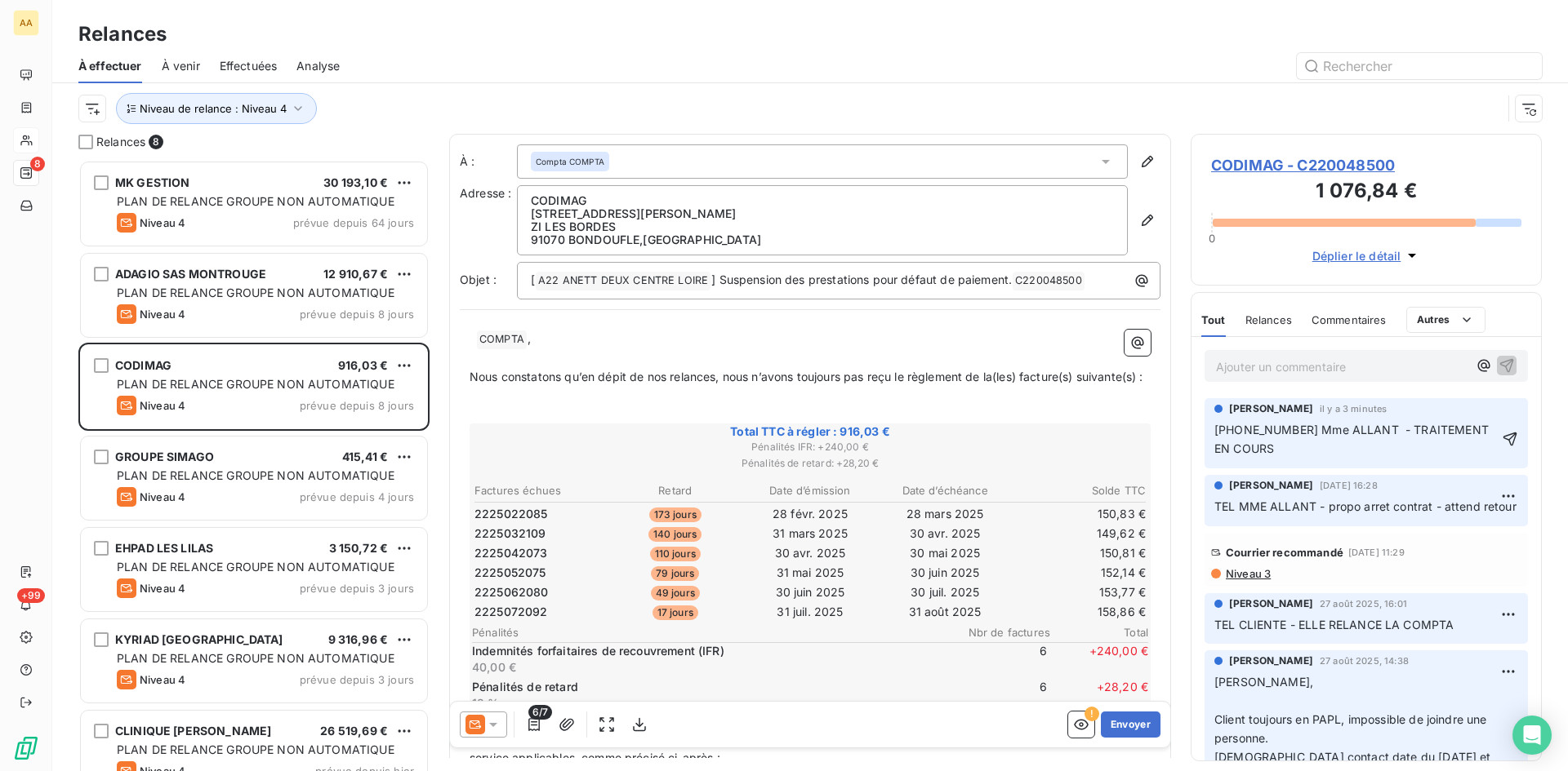
click at [1503, 439] on icon "button" at bounding box center [1510, 439] width 14 height 14
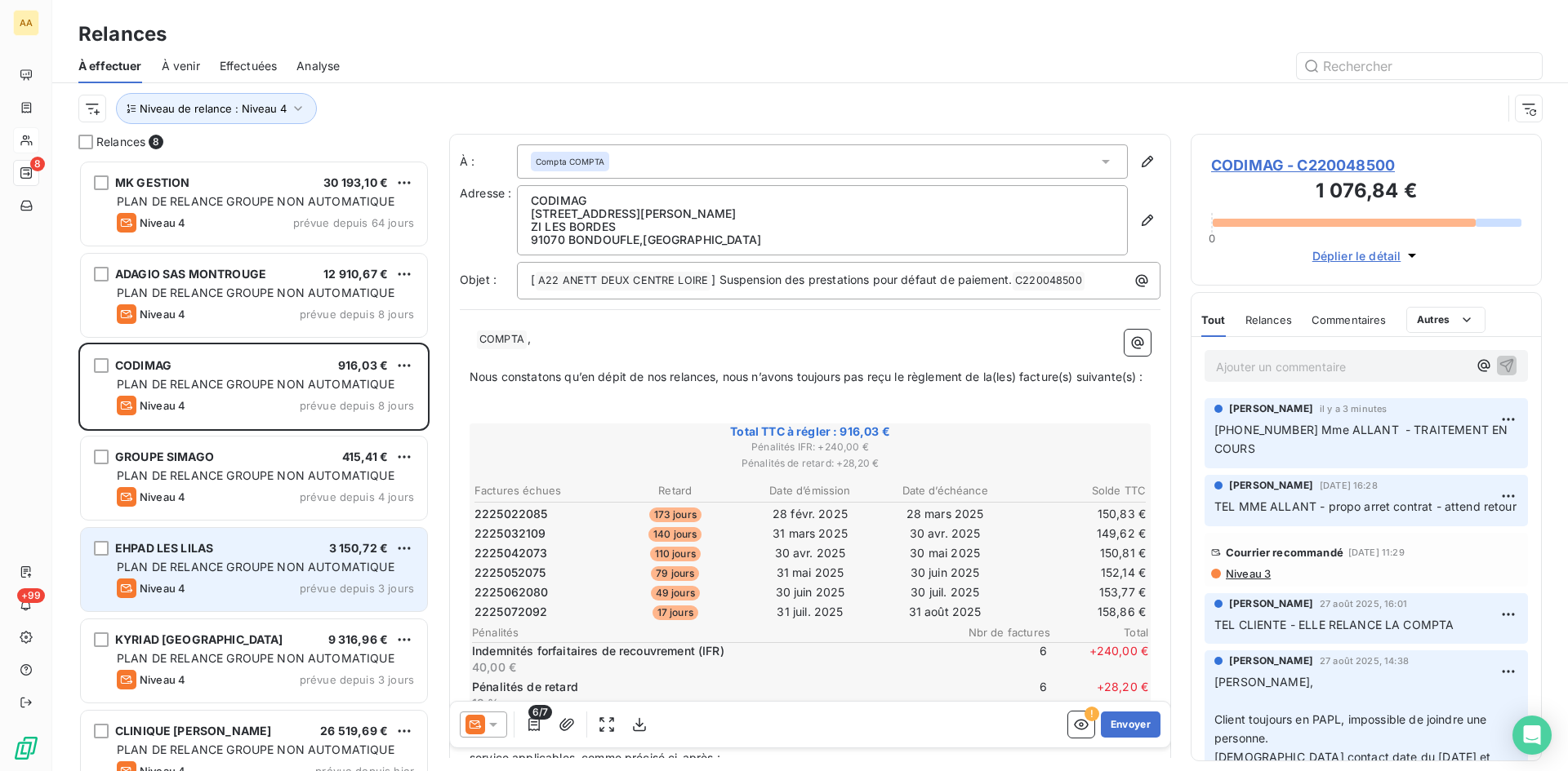
click at [232, 574] on div "PLAN DE RELANCE GROUPE NON AUTOMATIQUE" at bounding box center [266, 567] width 298 height 16
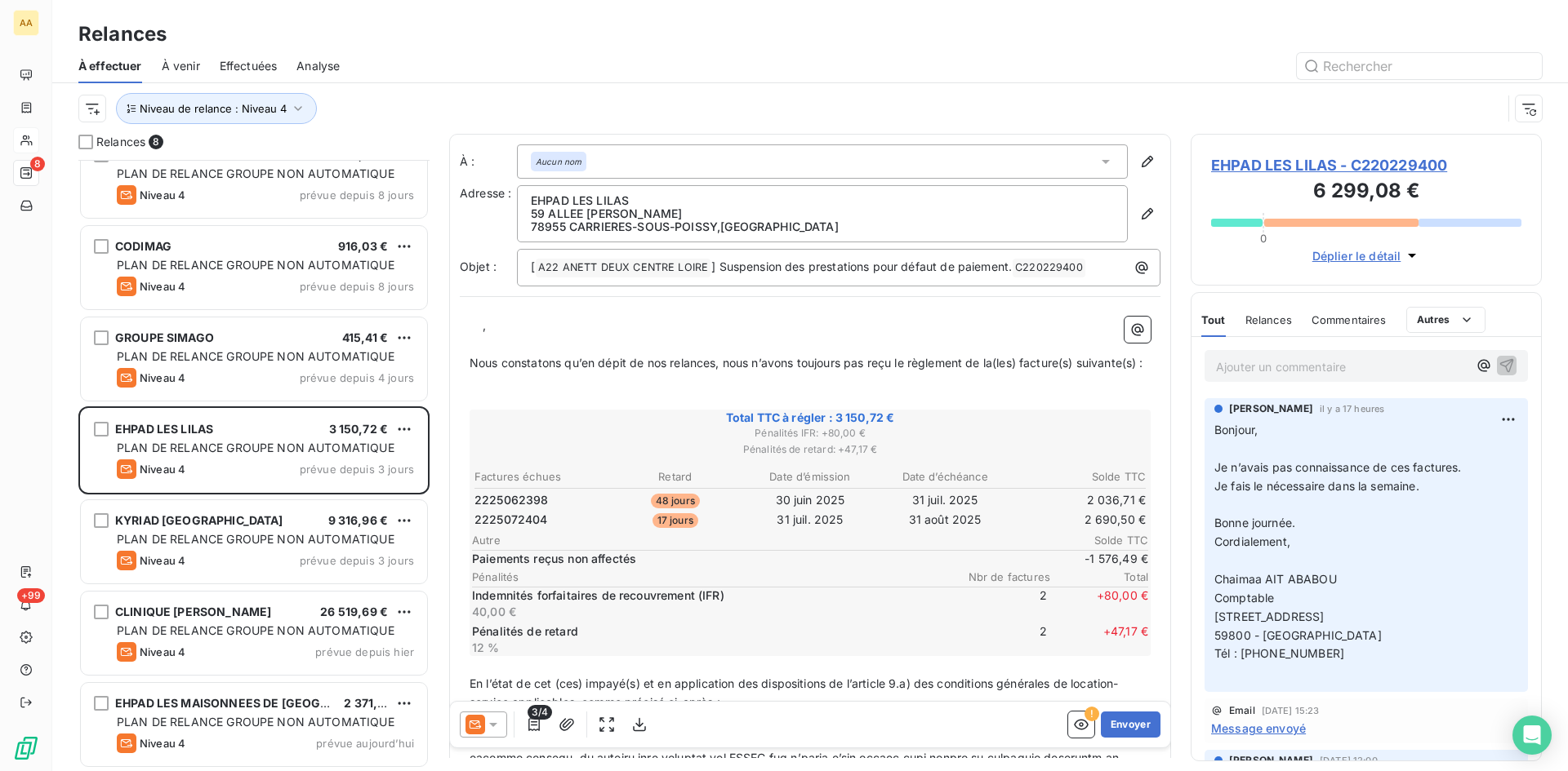
scroll to position [120, 0]
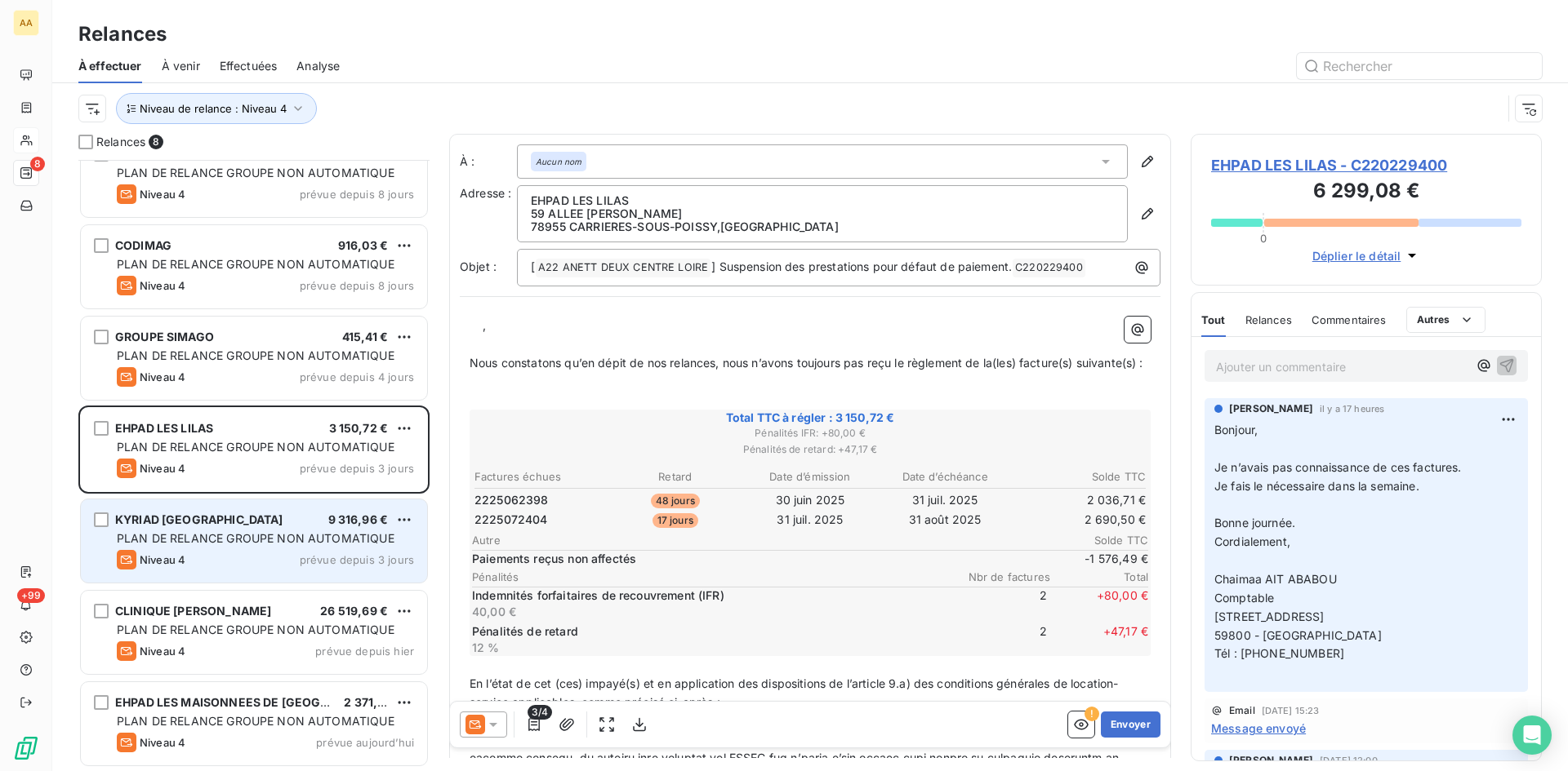
click at [205, 553] on div "Niveau 4 prévue depuis 3 jours" at bounding box center [266, 559] width 298 height 20
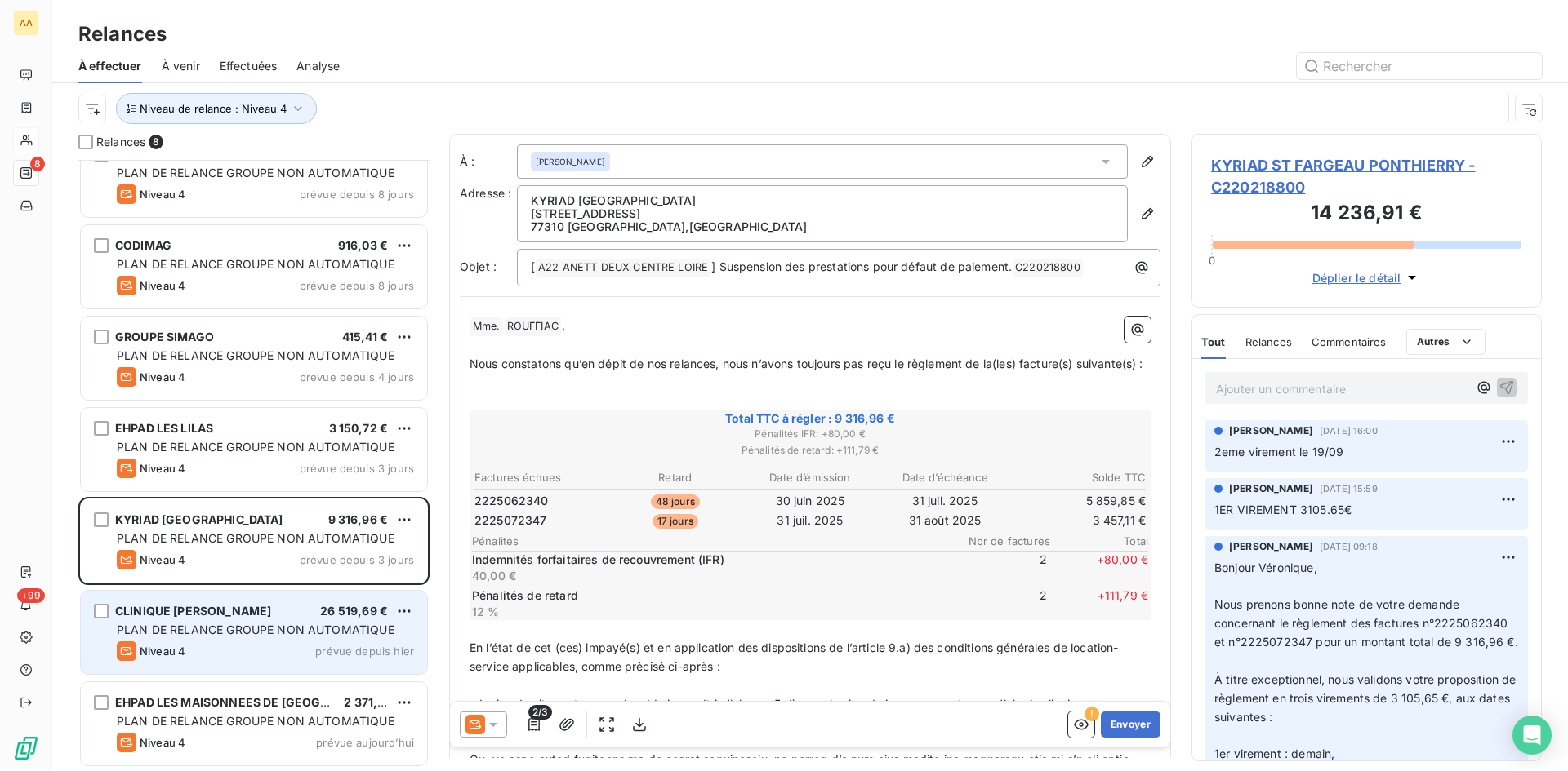
click at [214, 631] on span "PLAN DE RELANCE GROUPE NON AUTOMATIQUE" at bounding box center [255, 630] width 278 height 14
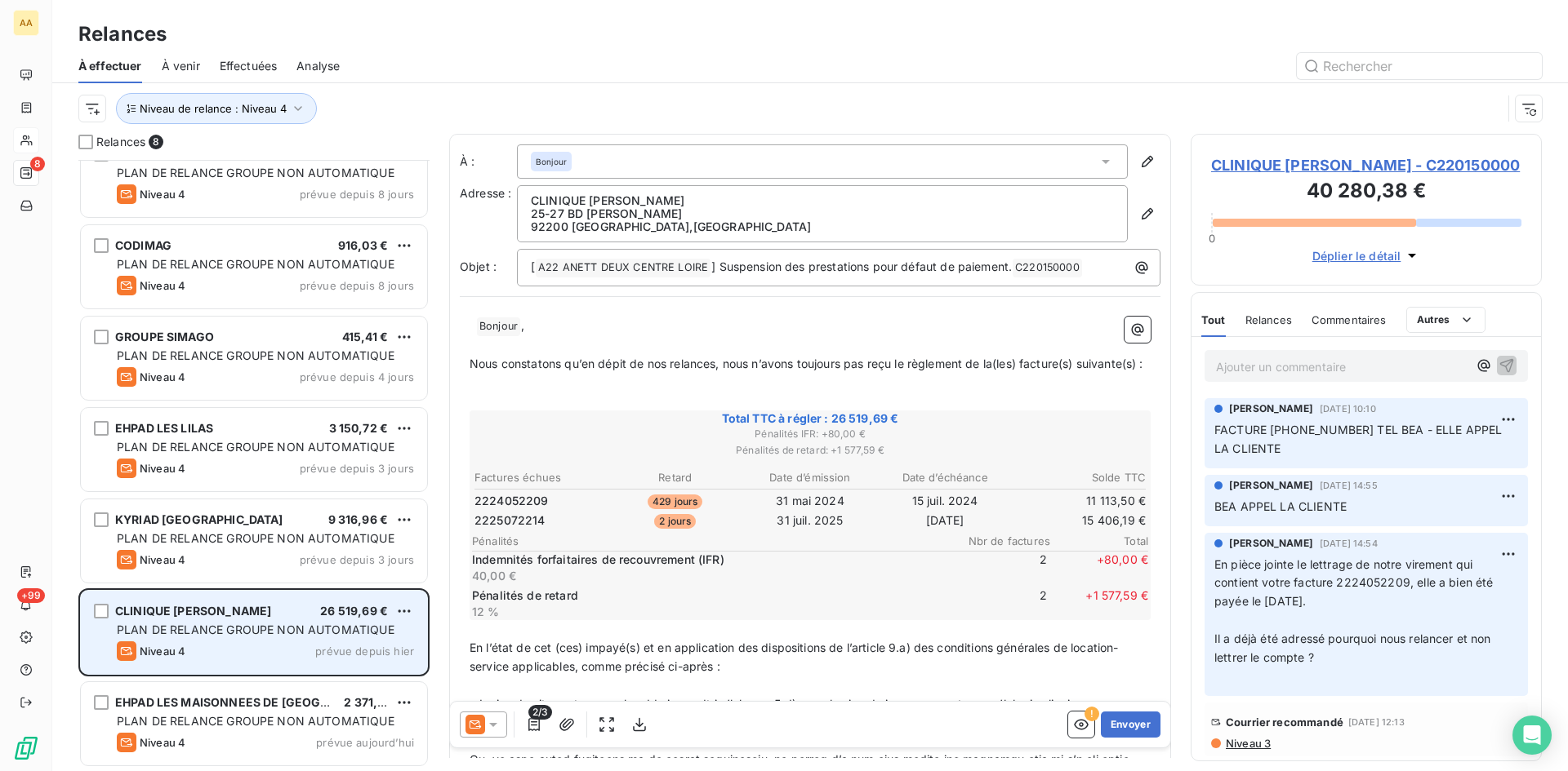
scroll to position [599, 339]
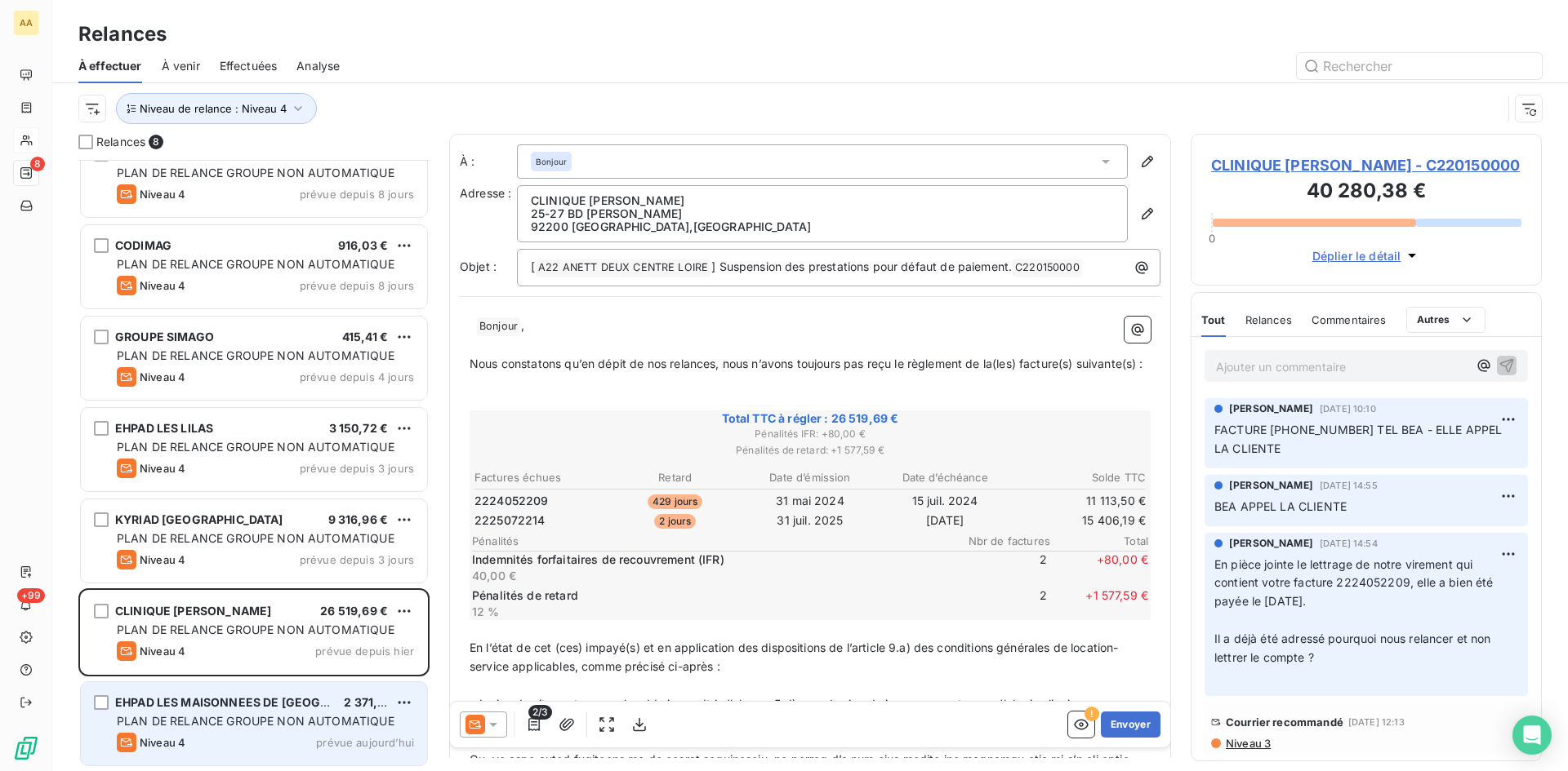
click at [219, 722] on span "PLAN DE RELANCE GROUPE NON AUTOMATIQUE" at bounding box center [255, 721] width 278 height 14
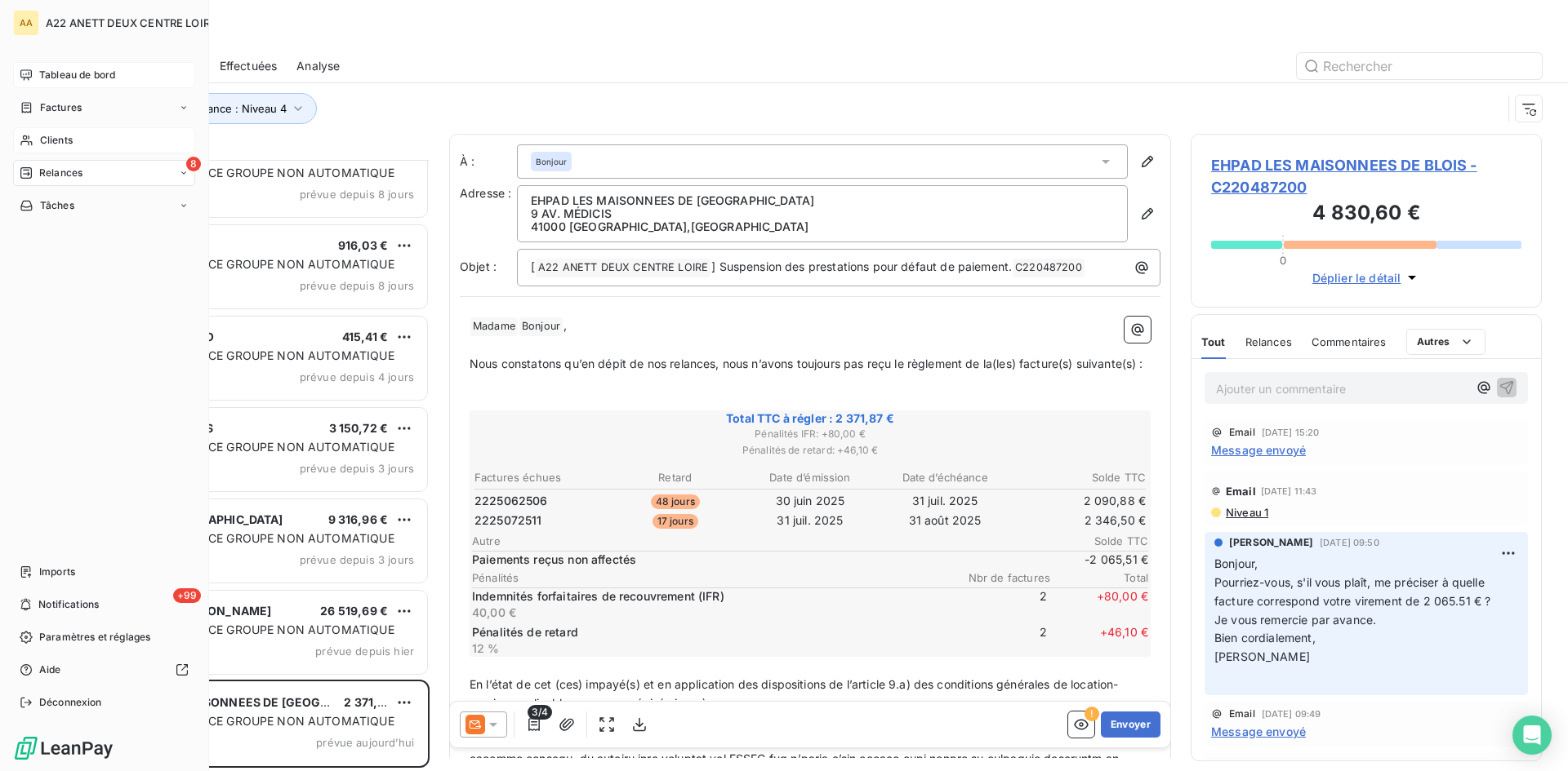
click at [70, 71] on span "Tableau de bord" at bounding box center [77, 75] width 76 height 15
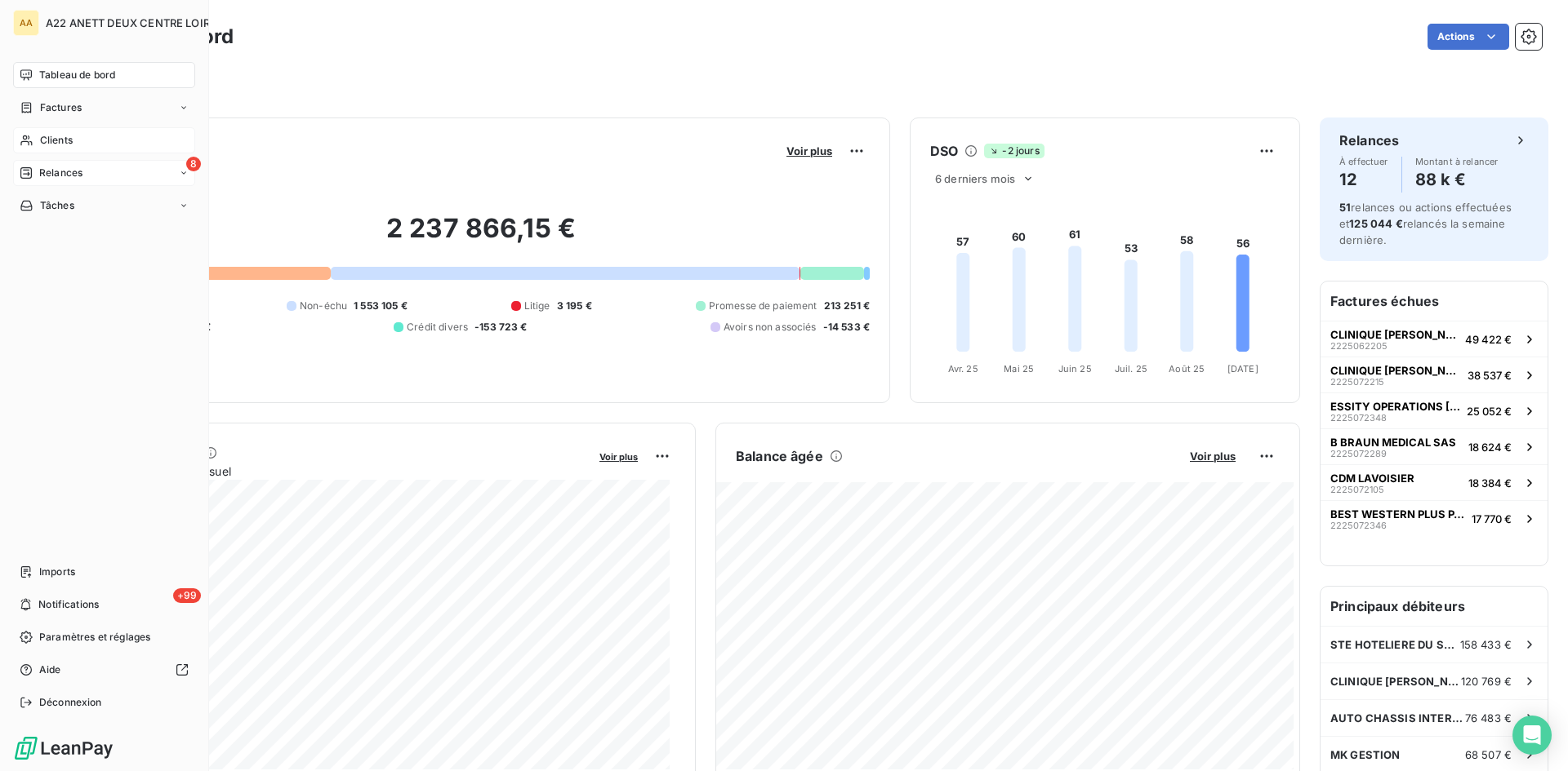
click at [54, 168] on span "Relances" at bounding box center [61, 173] width 43 height 15
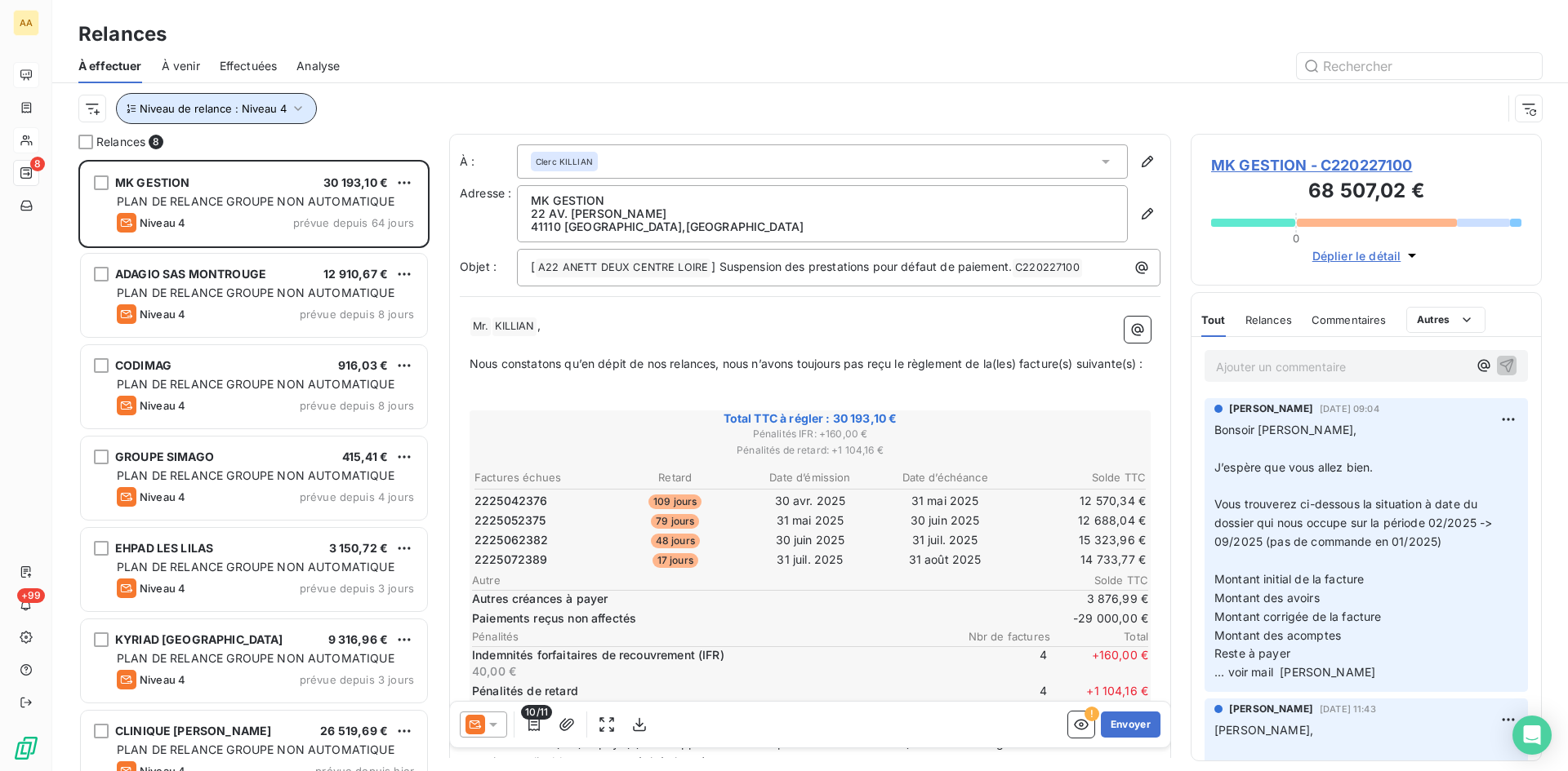
click at [290, 106] on icon "button" at bounding box center [298, 108] width 16 height 16
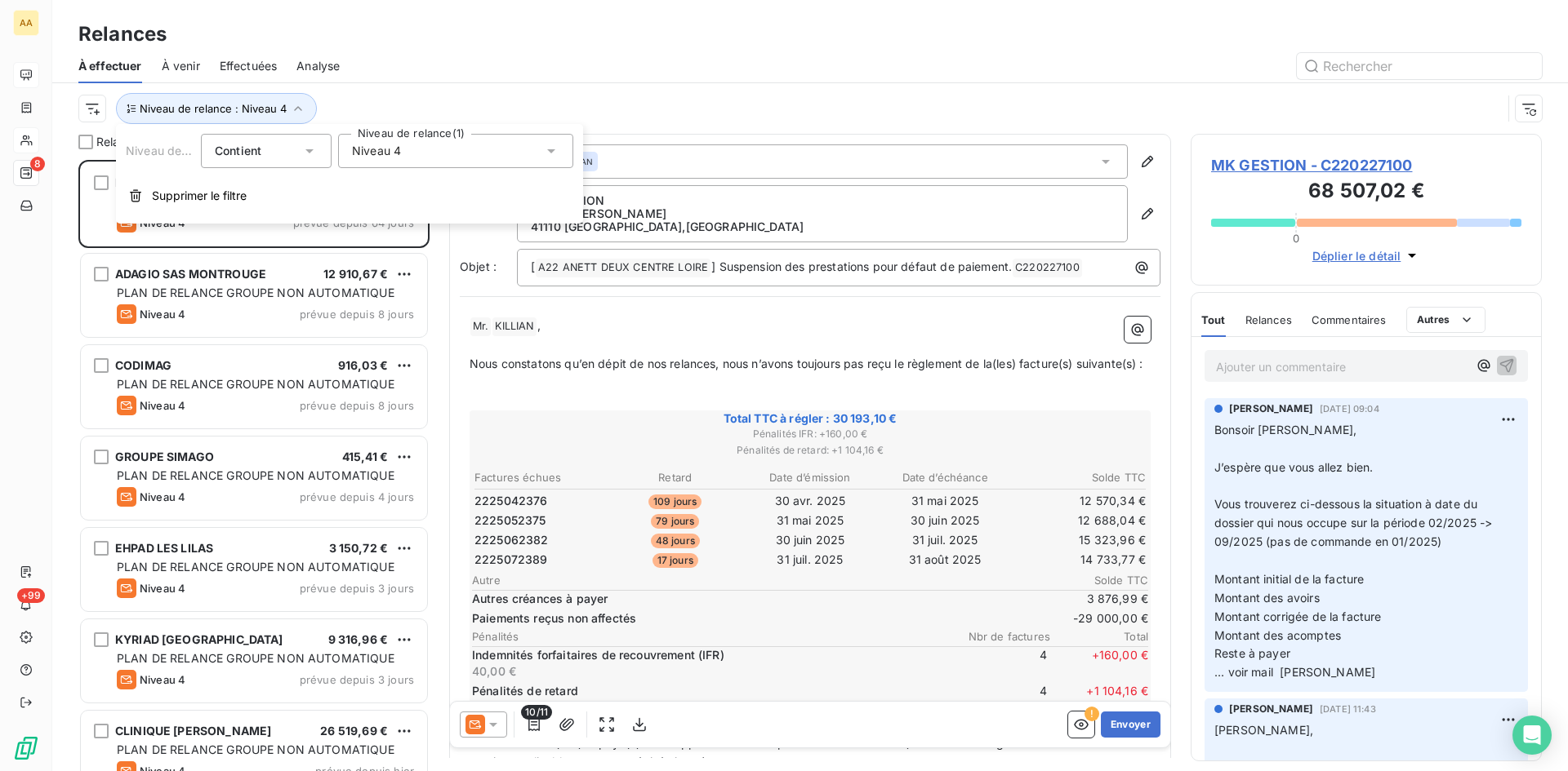
click at [452, 150] on div "Niveau 4" at bounding box center [456, 151] width 235 height 34
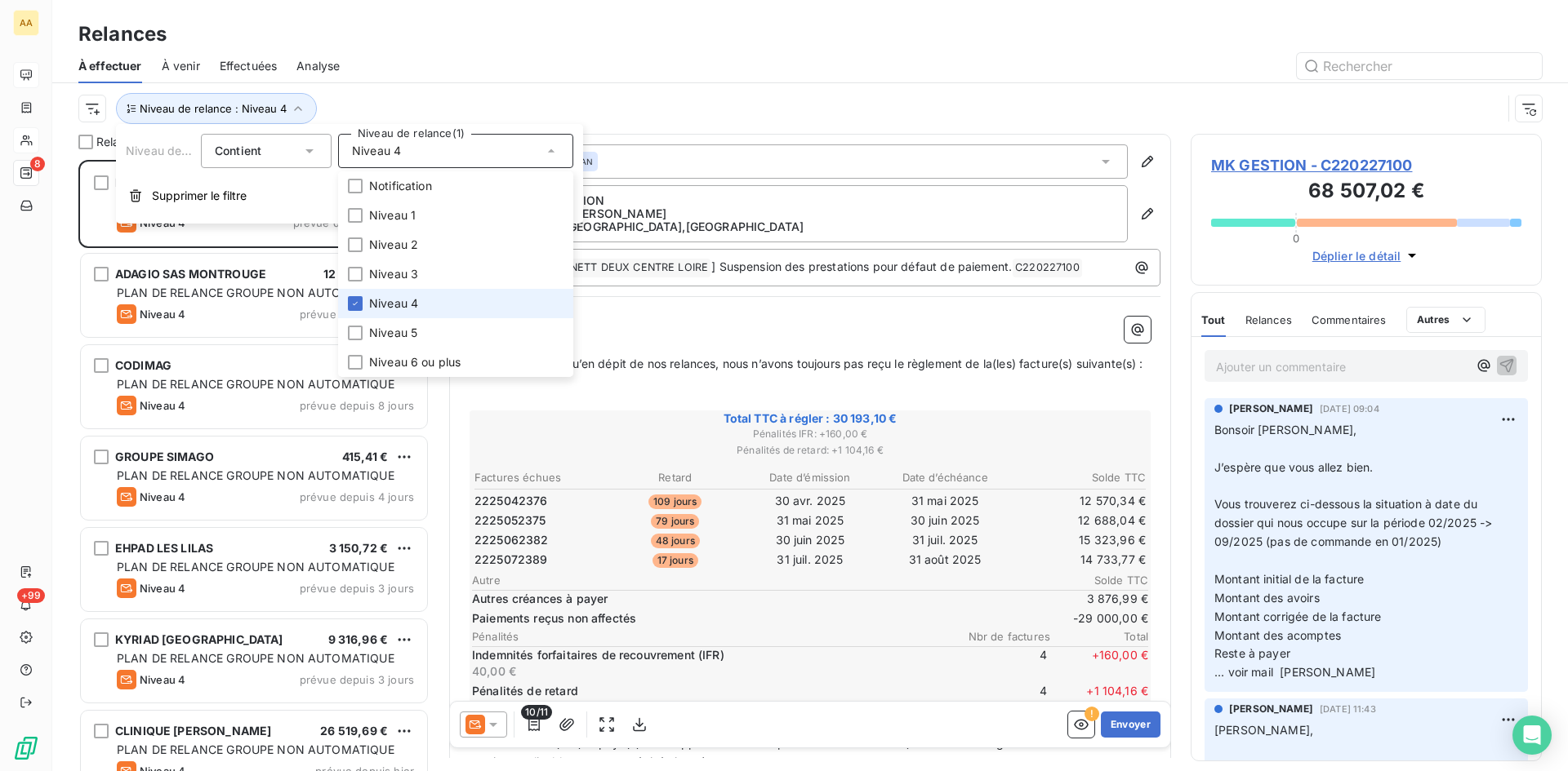
click at [378, 307] on span "Niveau 4" at bounding box center [394, 303] width 49 height 16
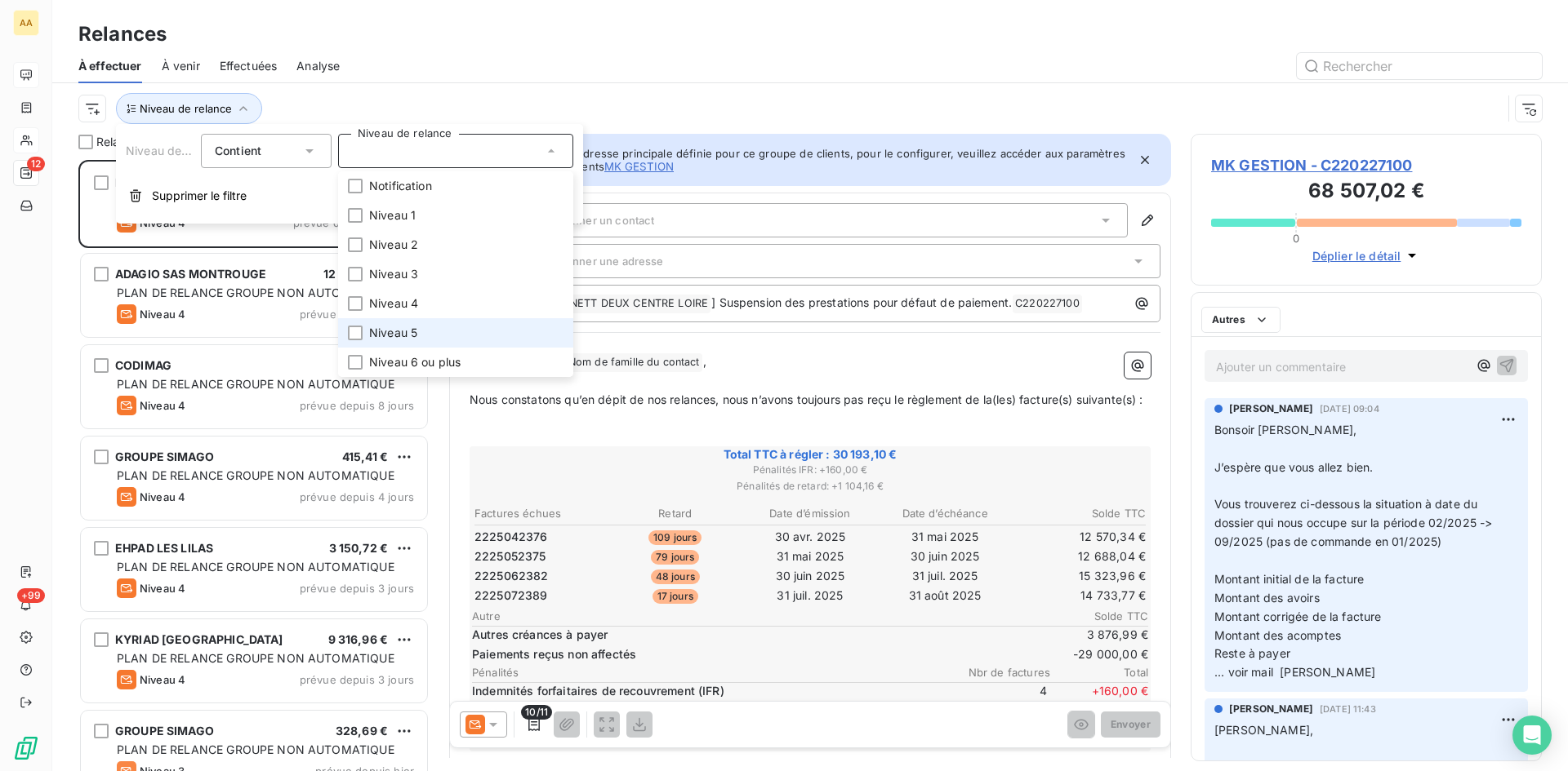
scroll to position [599, 339]
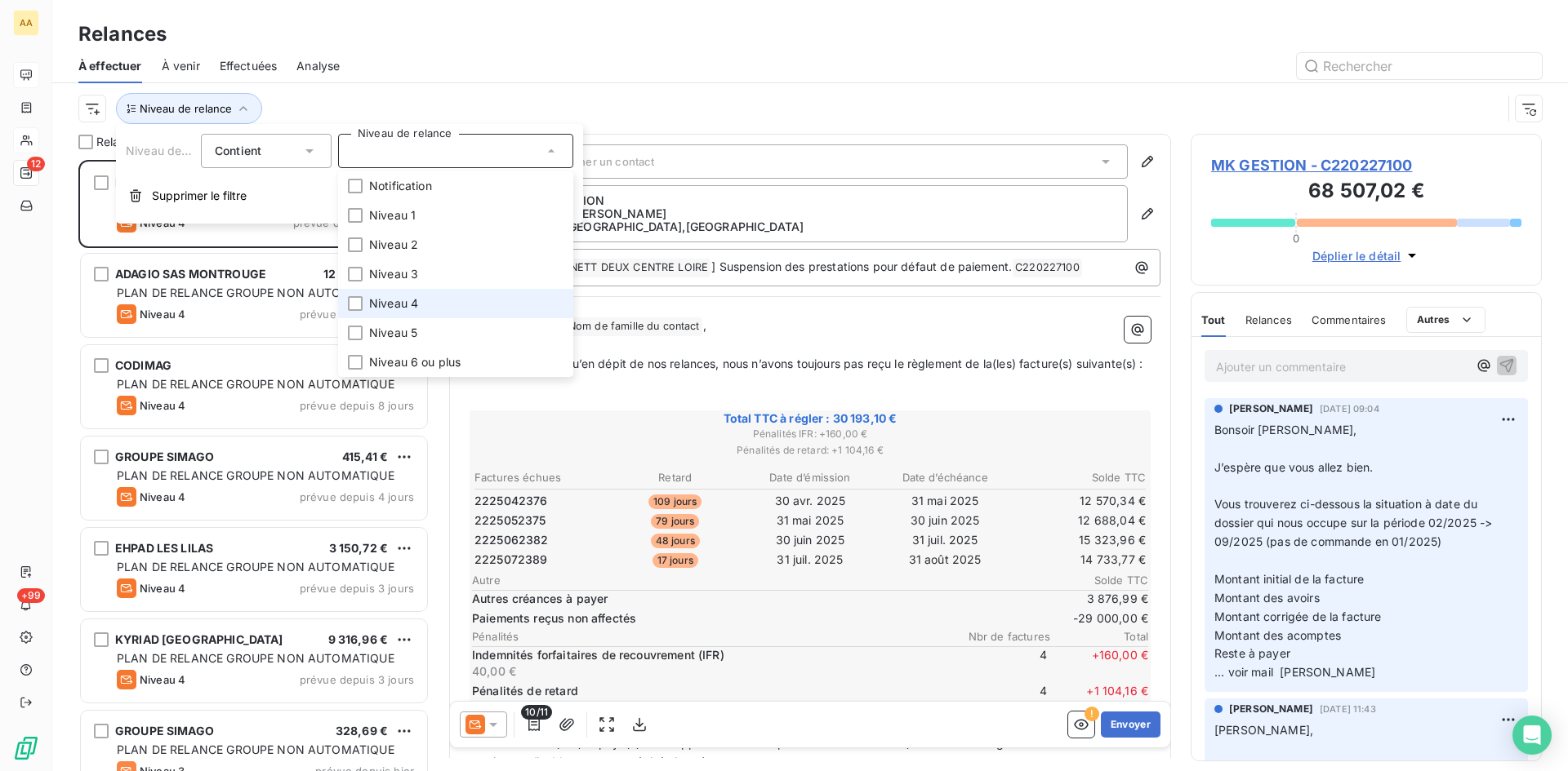
click at [384, 307] on span "Niveau 4" at bounding box center [394, 303] width 49 height 16
click at [354, 300] on icon at bounding box center [355, 303] width 9 height 9
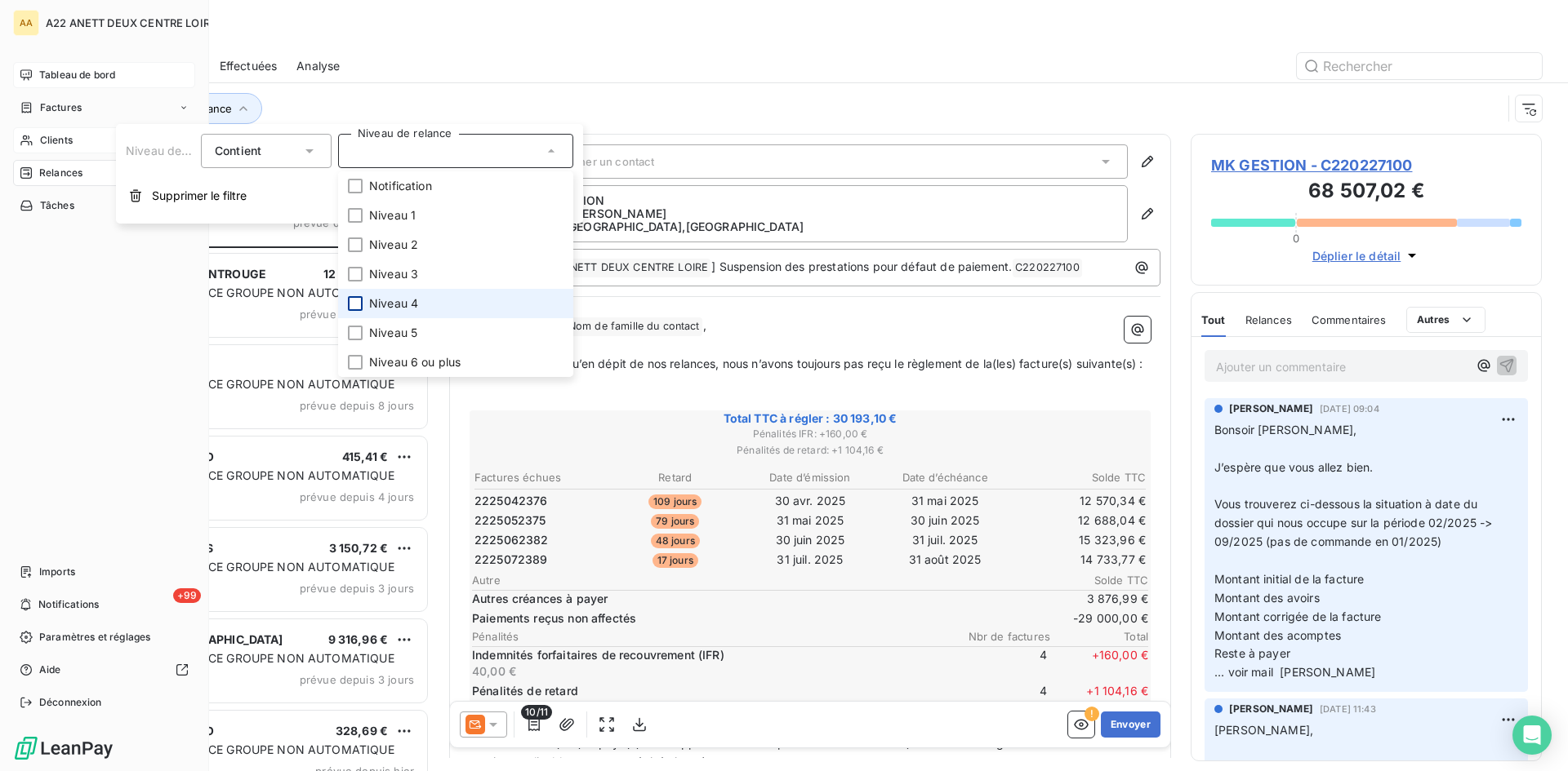
click at [40, 71] on span "Tableau de bord" at bounding box center [77, 75] width 76 height 15
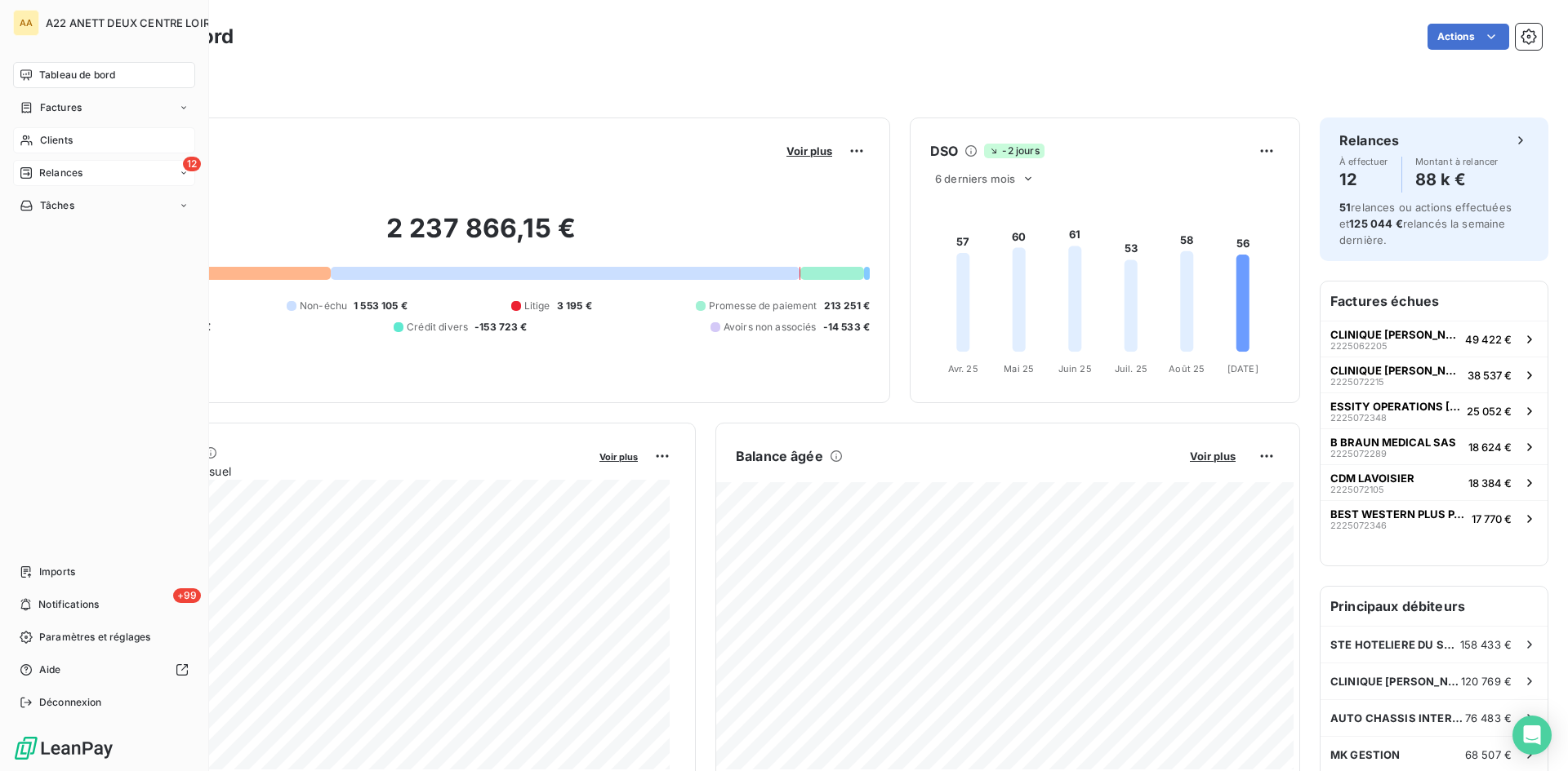
click at [37, 173] on div "Relances" at bounding box center [51, 173] width 63 height 15
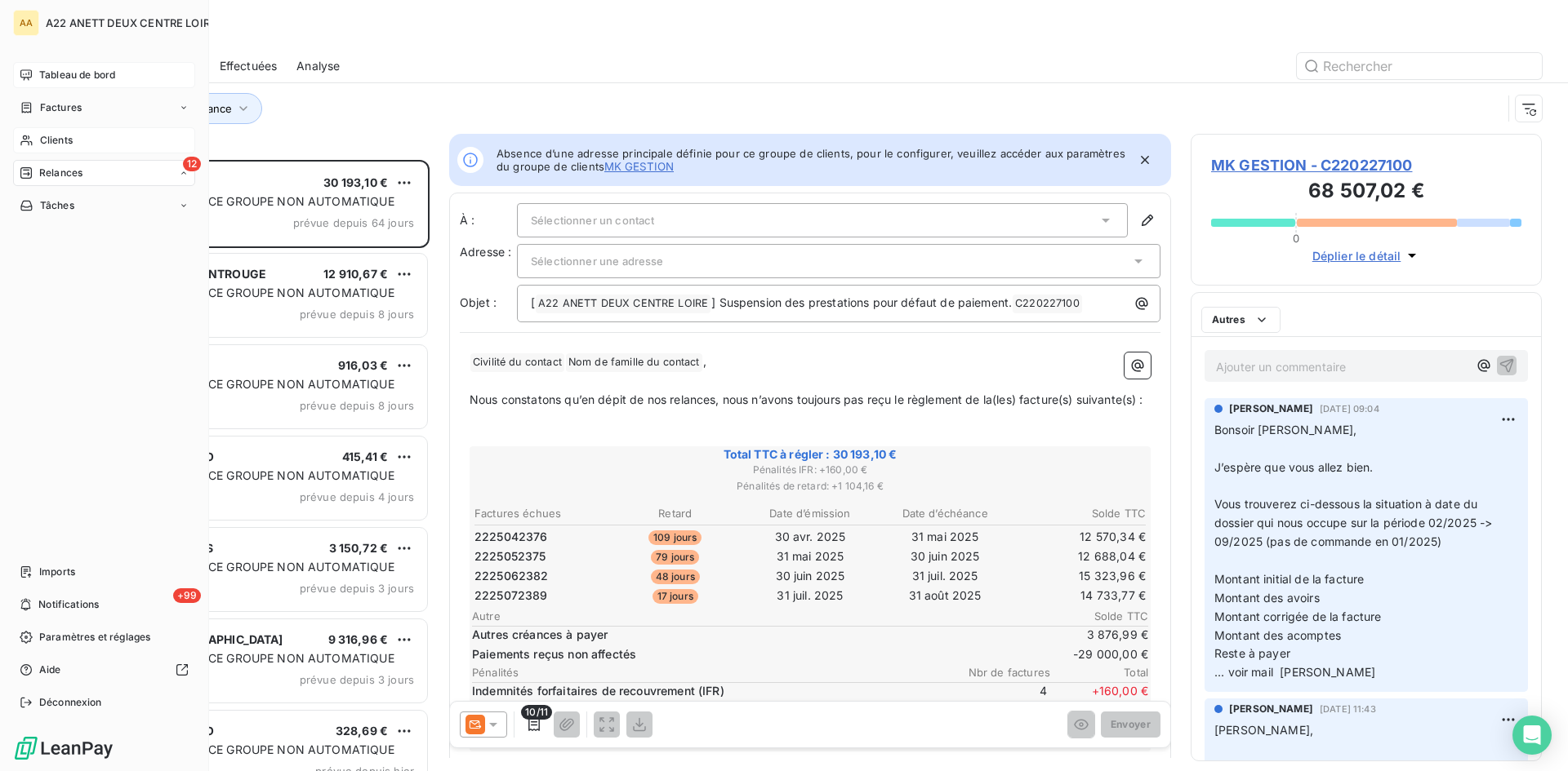
scroll to position [599, 339]
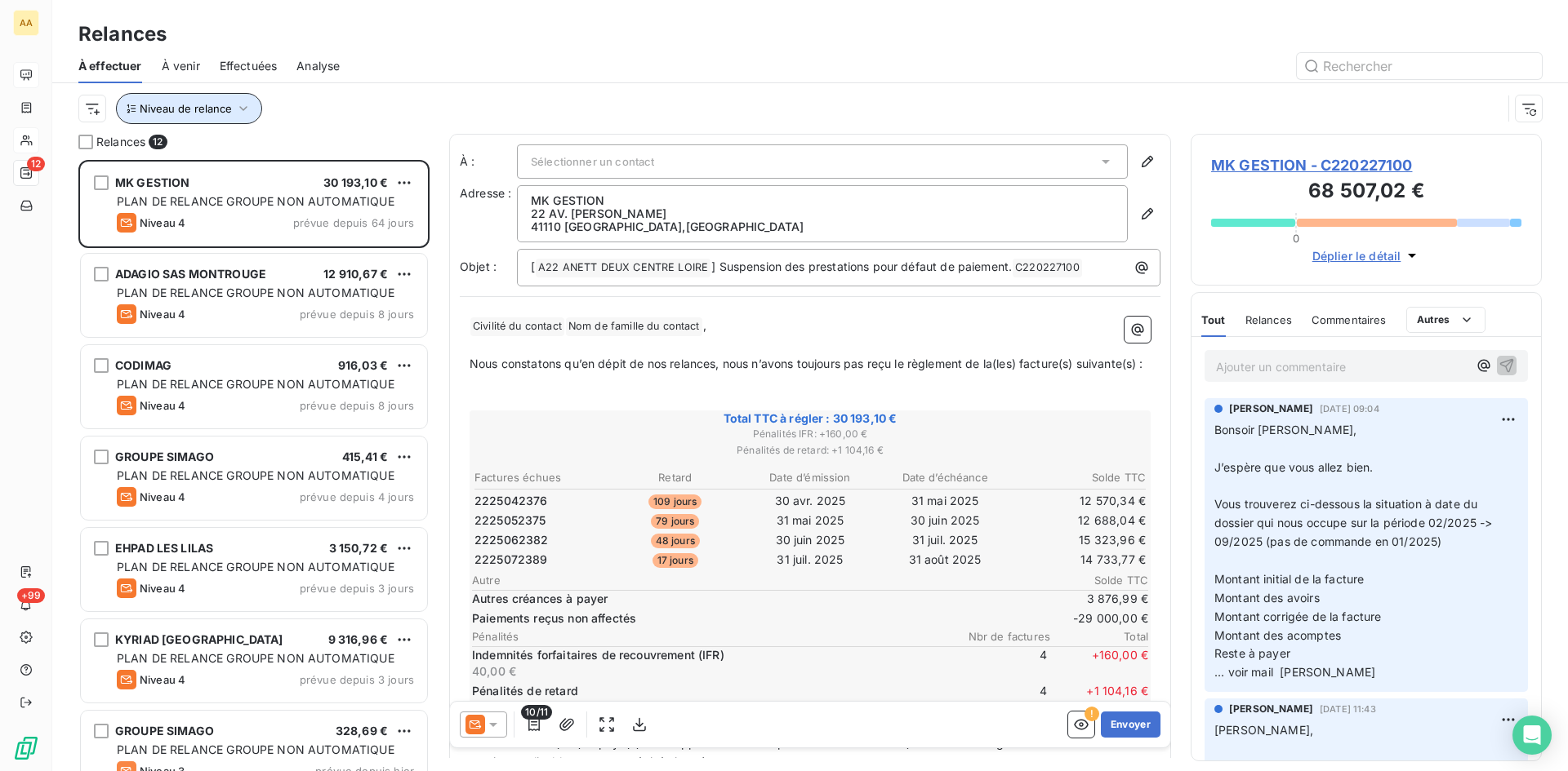
click at [234, 120] on button "Niveau de relance" at bounding box center [188, 108] width 146 height 31
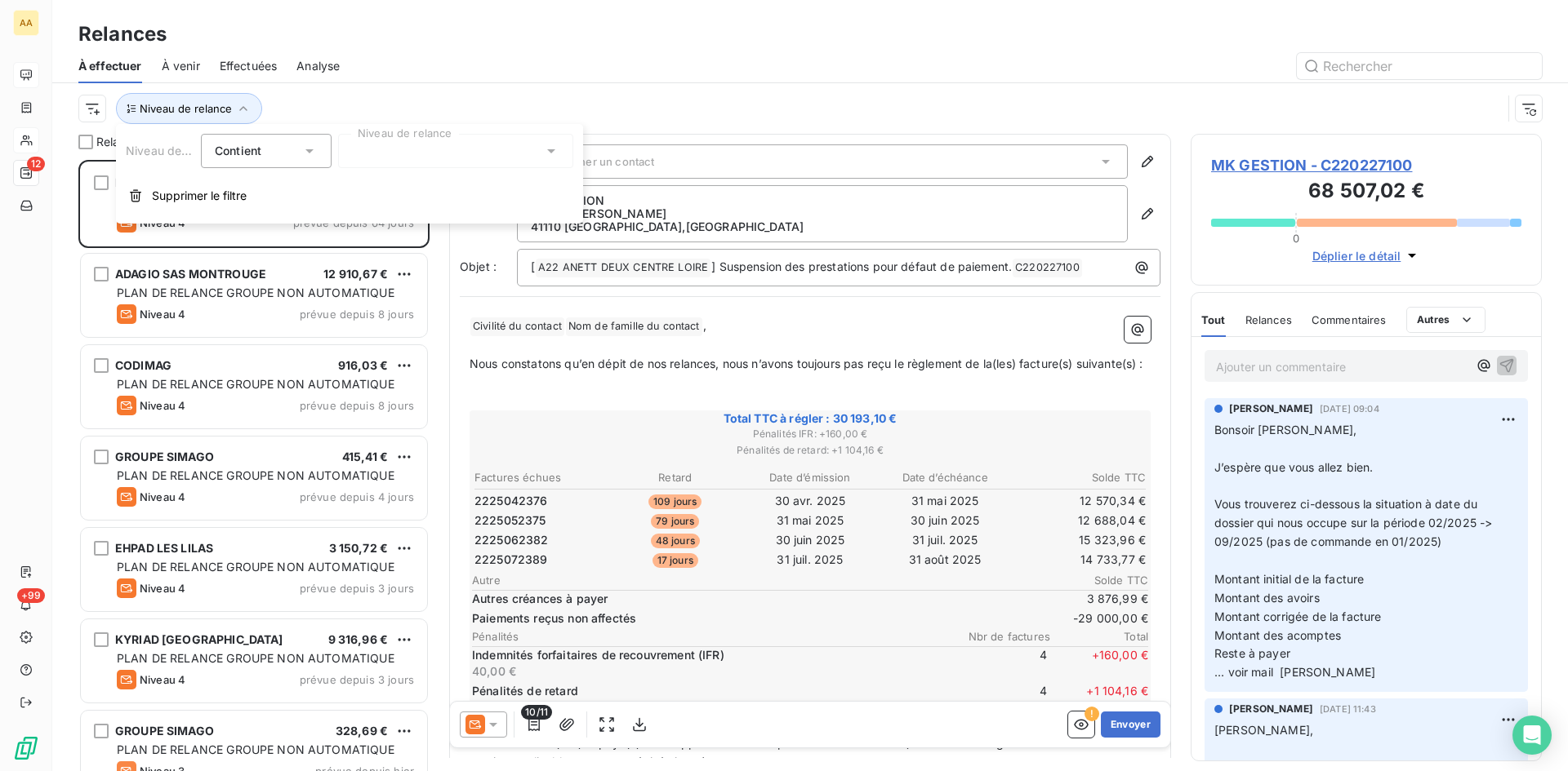
click at [397, 146] on div at bounding box center [456, 151] width 235 height 34
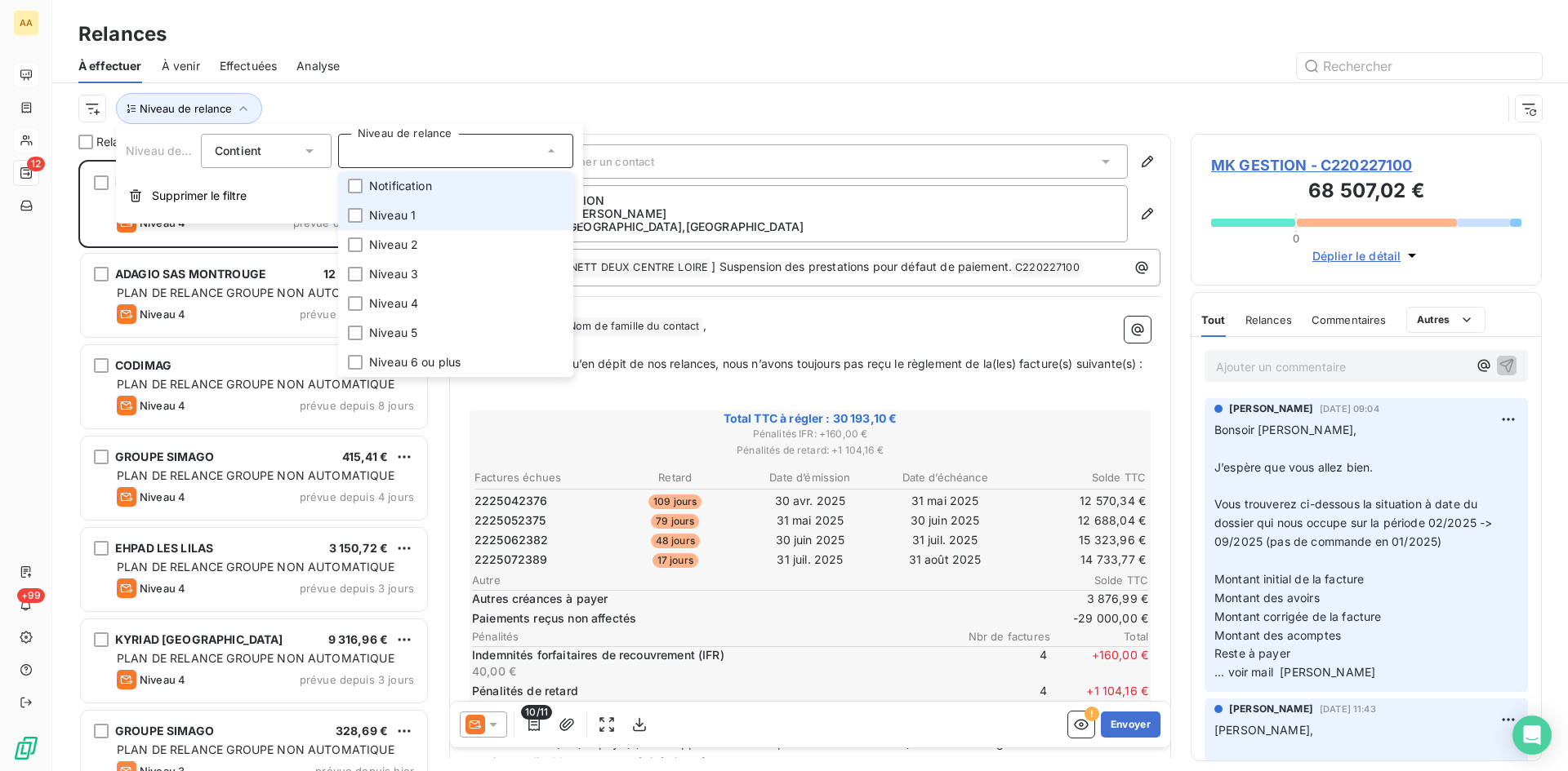
drag, startPoint x: 350, startPoint y: 191, endPoint x: 357, endPoint y: 201, distance: 12.2
click at [354, 198] on li "Notification" at bounding box center [456, 185] width 235 height 29
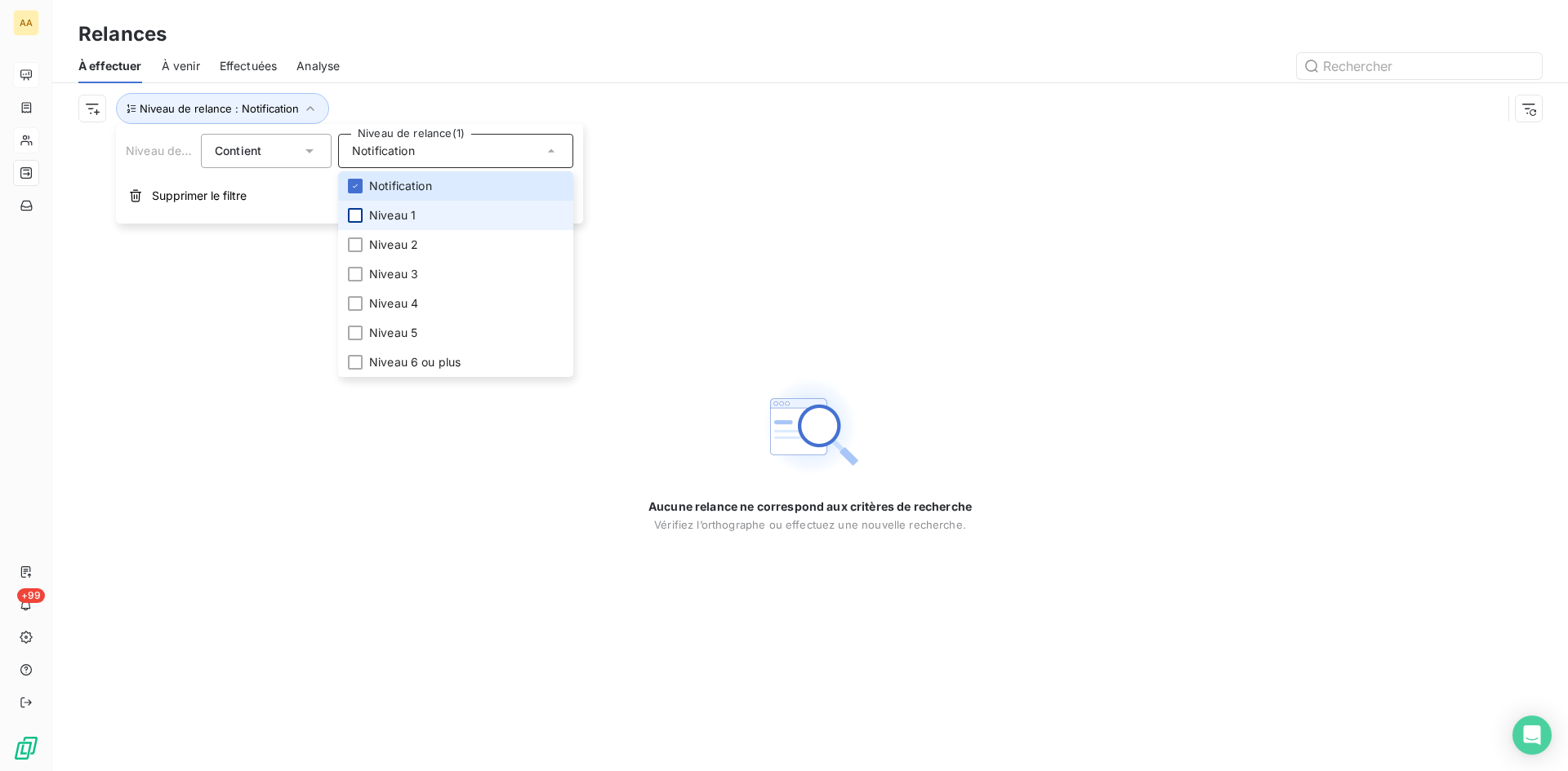
click at [361, 217] on div at bounding box center [355, 216] width 15 height 15
click at [353, 249] on div at bounding box center [355, 245] width 15 height 15
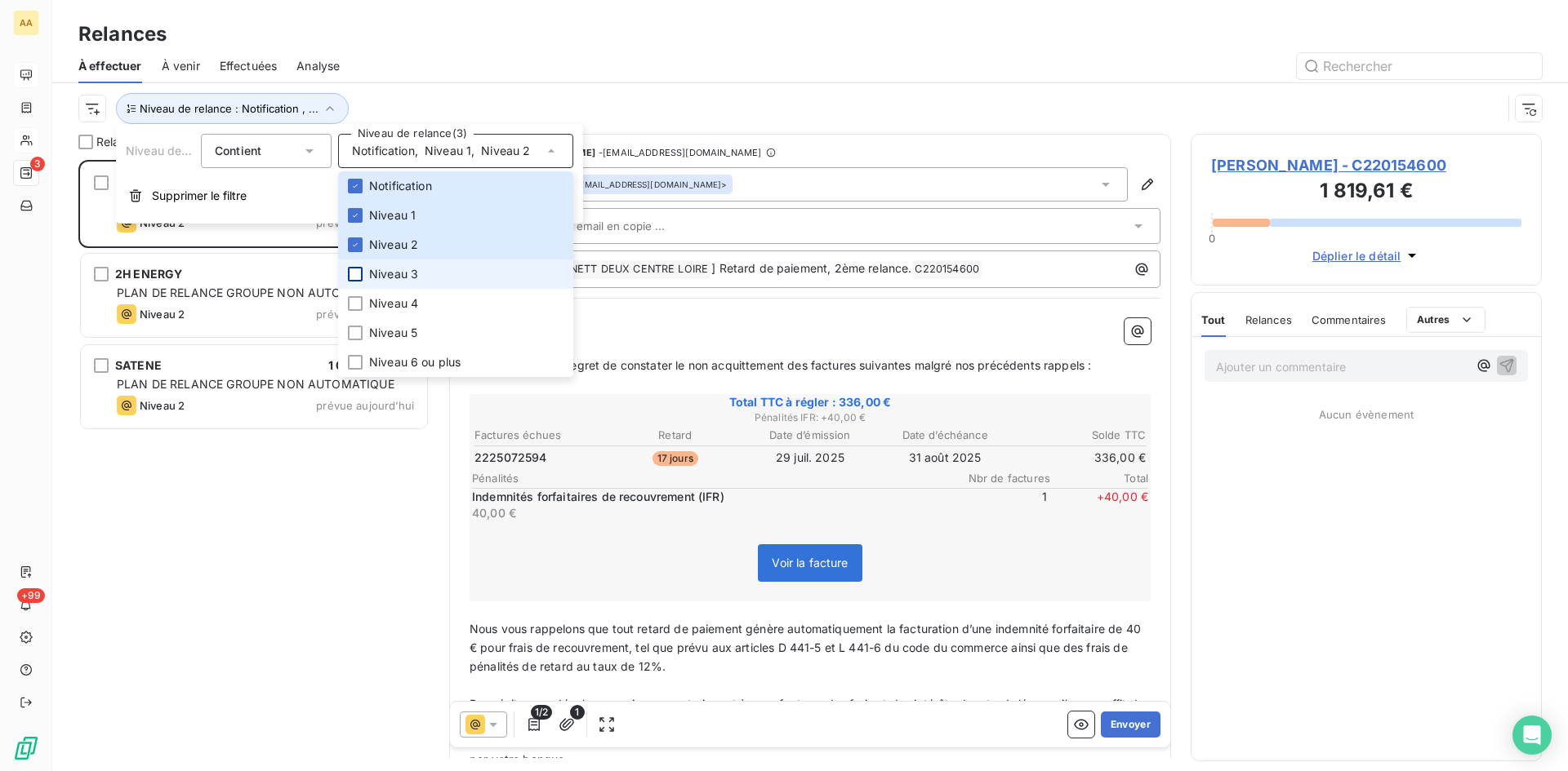
scroll to position [599, 339]
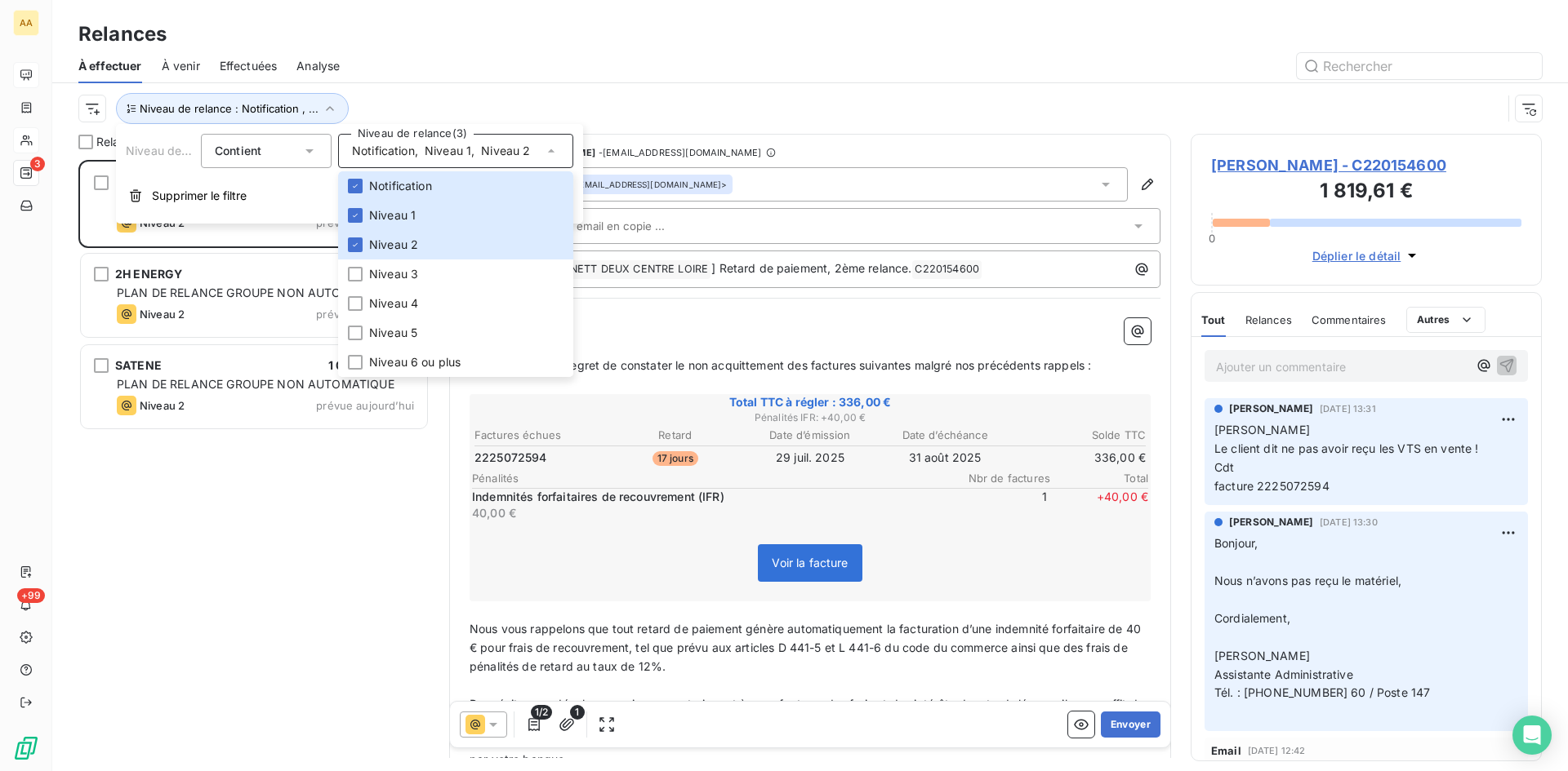
click at [233, 429] on div "SATENE 1 085,68 € PLAN DE RELANCE GROUPE NON AUTOMATIQUE Niveau 2 prévue [DATE]" at bounding box center [253, 388] width 351 height 91
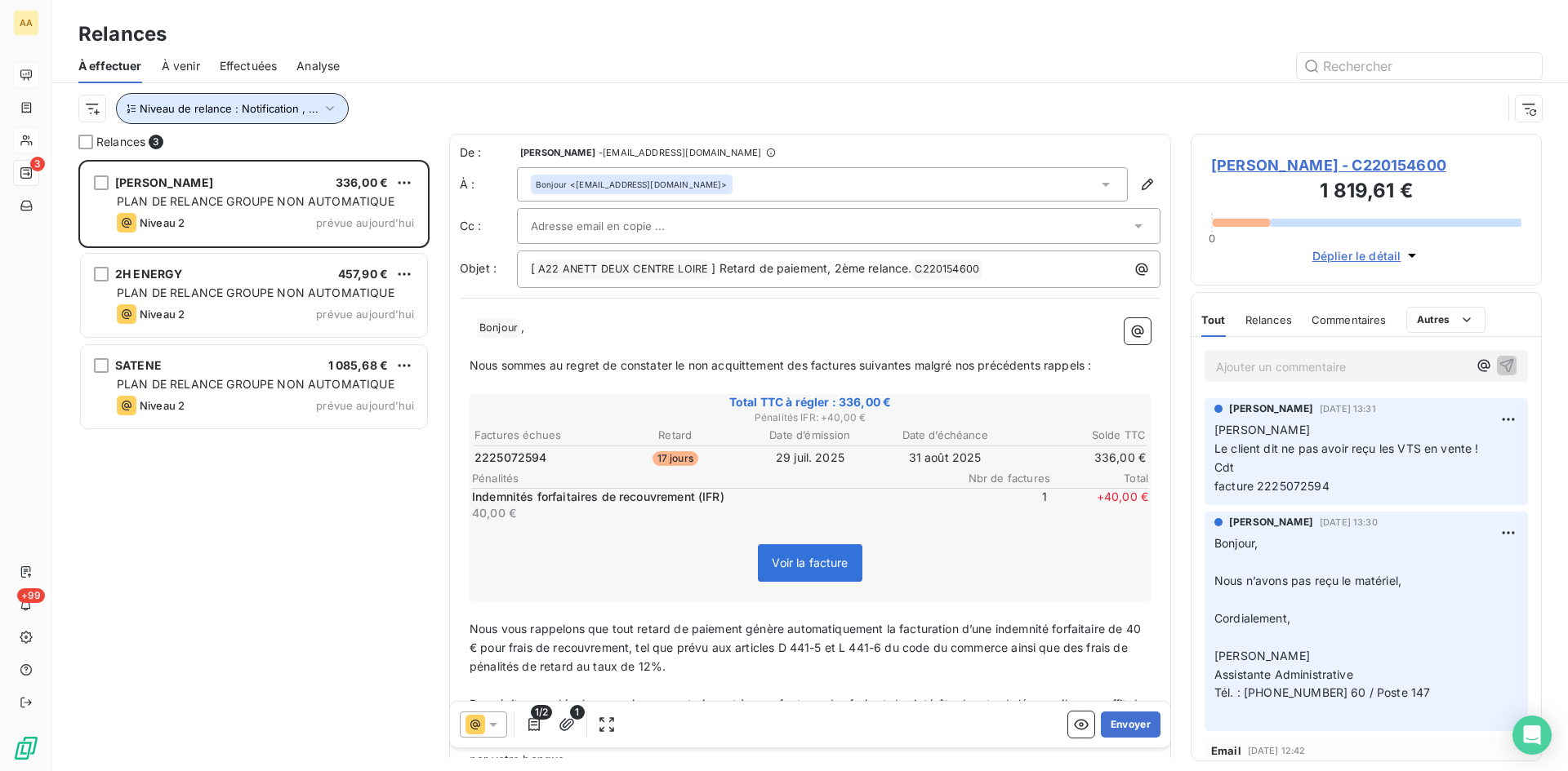
click at [322, 104] on icon "button" at bounding box center [330, 108] width 16 height 16
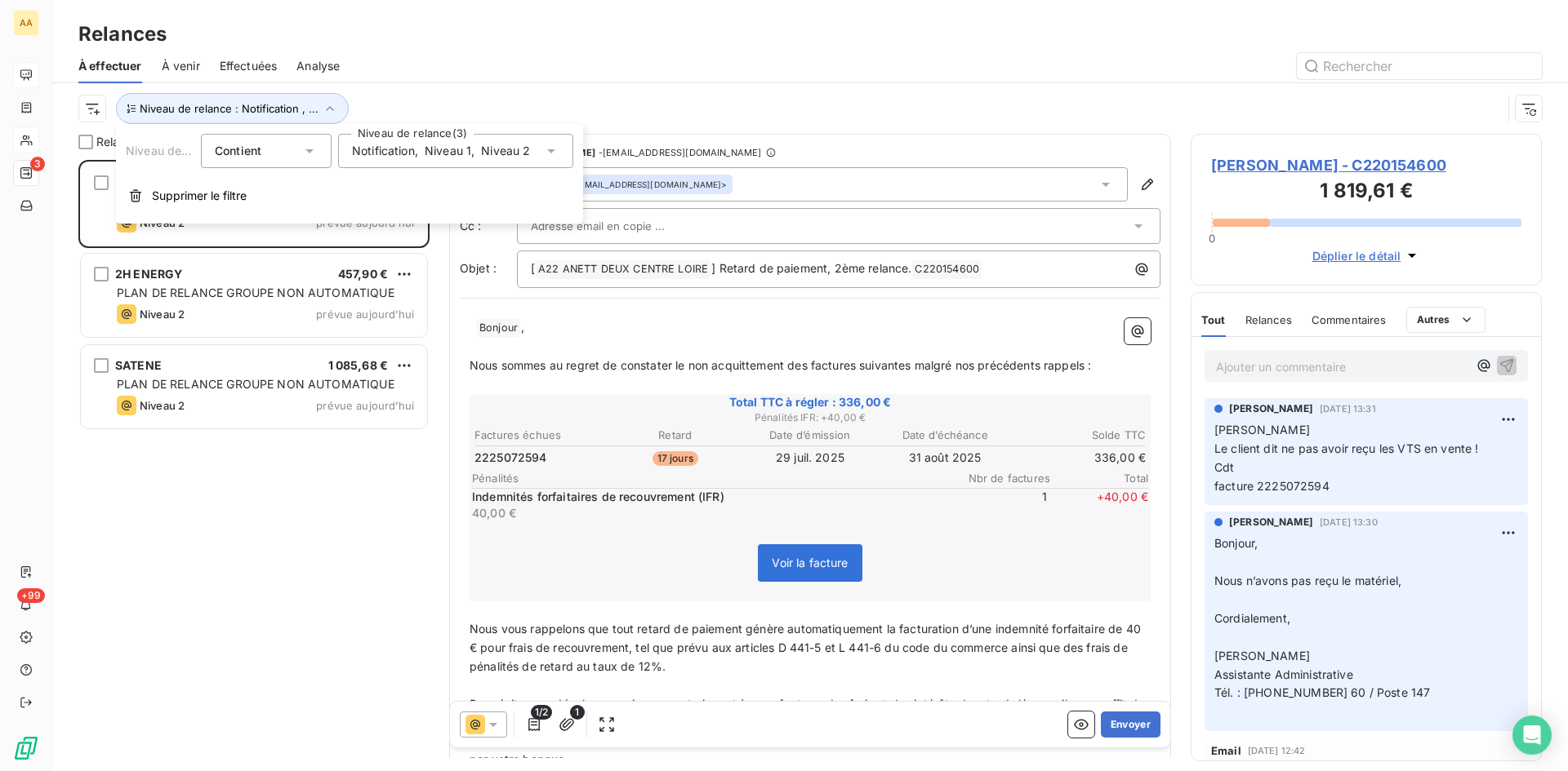
click at [550, 152] on icon at bounding box center [551, 152] width 8 height 4
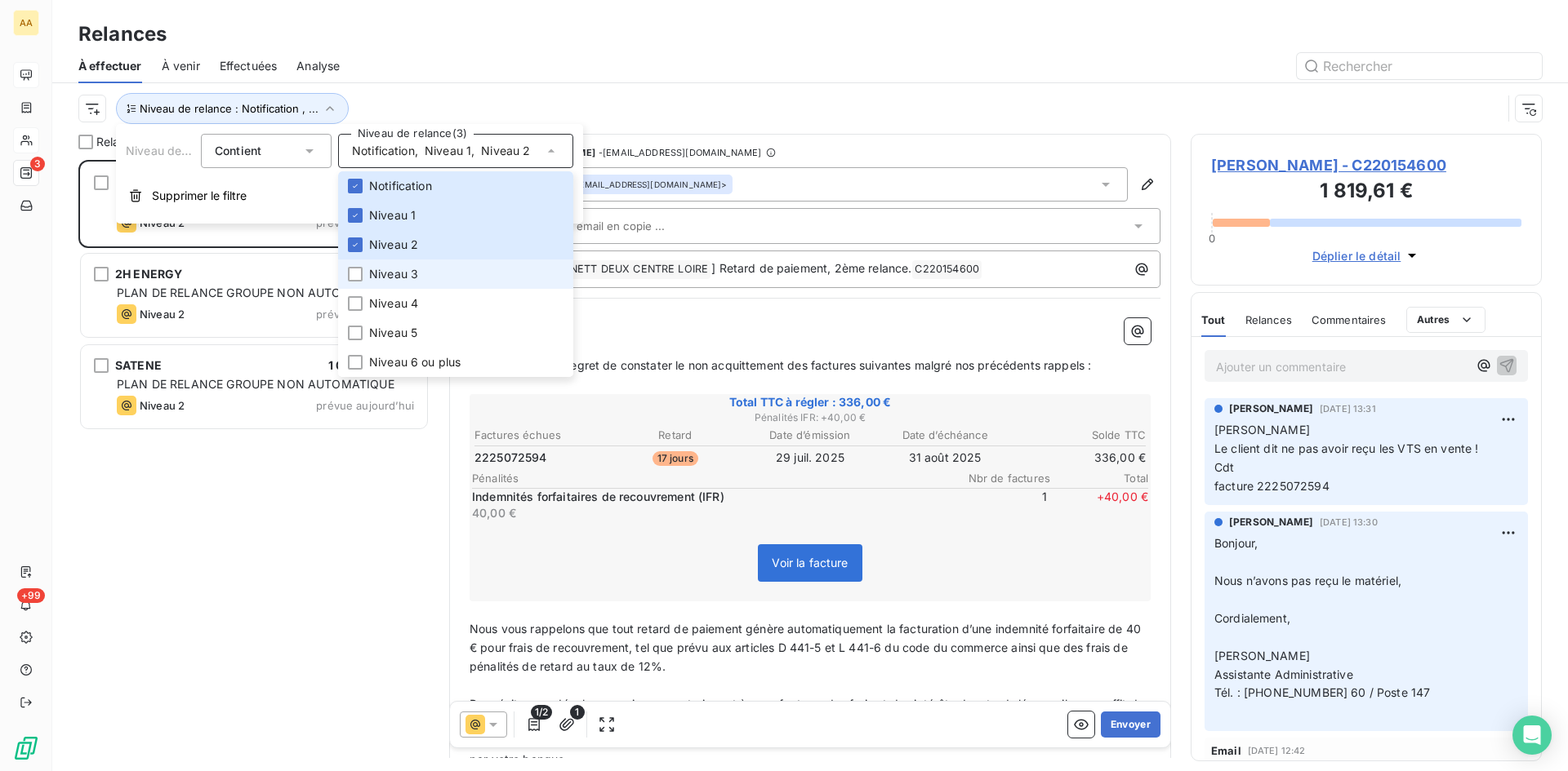
click at [409, 276] on span "Niveau 3" at bounding box center [394, 274] width 49 height 16
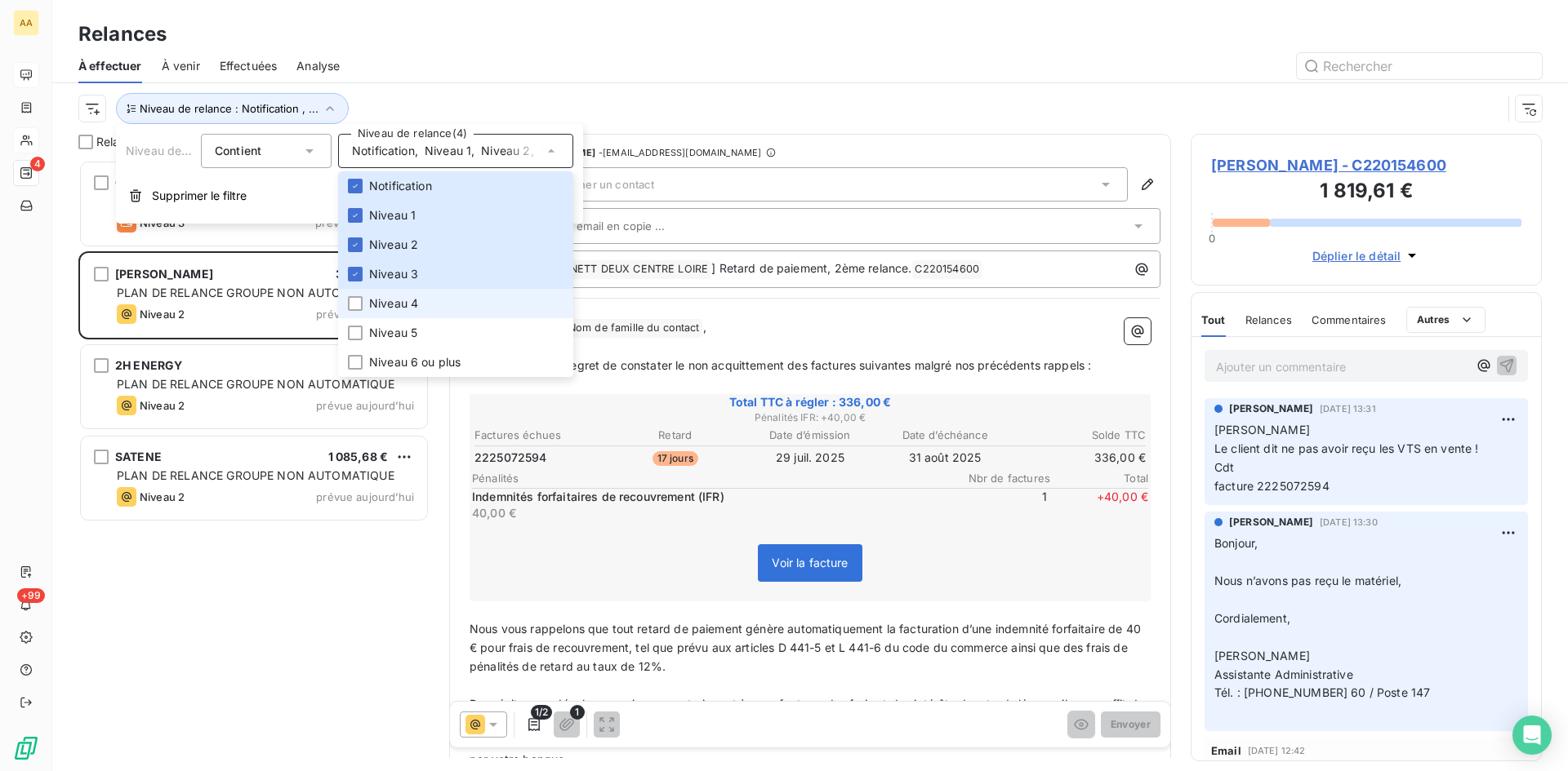
click at [368, 309] on li "Niveau 4" at bounding box center [456, 303] width 235 height 29
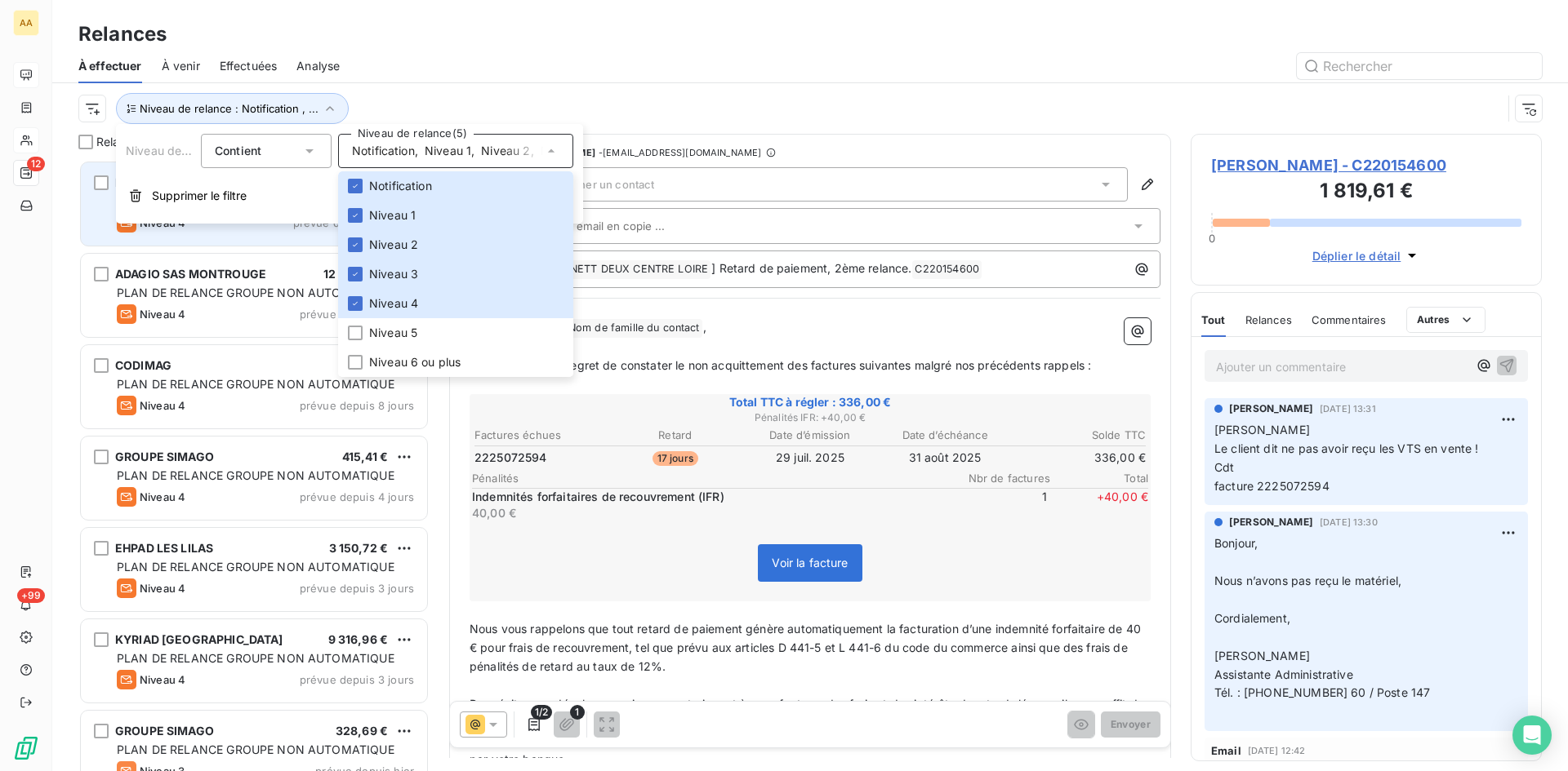
click at [259, 236] on div "MK GESTION 30 193,10 € PLAN DE RELANCE GROUPE NON AUTOMATIQUE Niveau 4 prévue d…" at bounding box center [254, 204] width 347 height 83
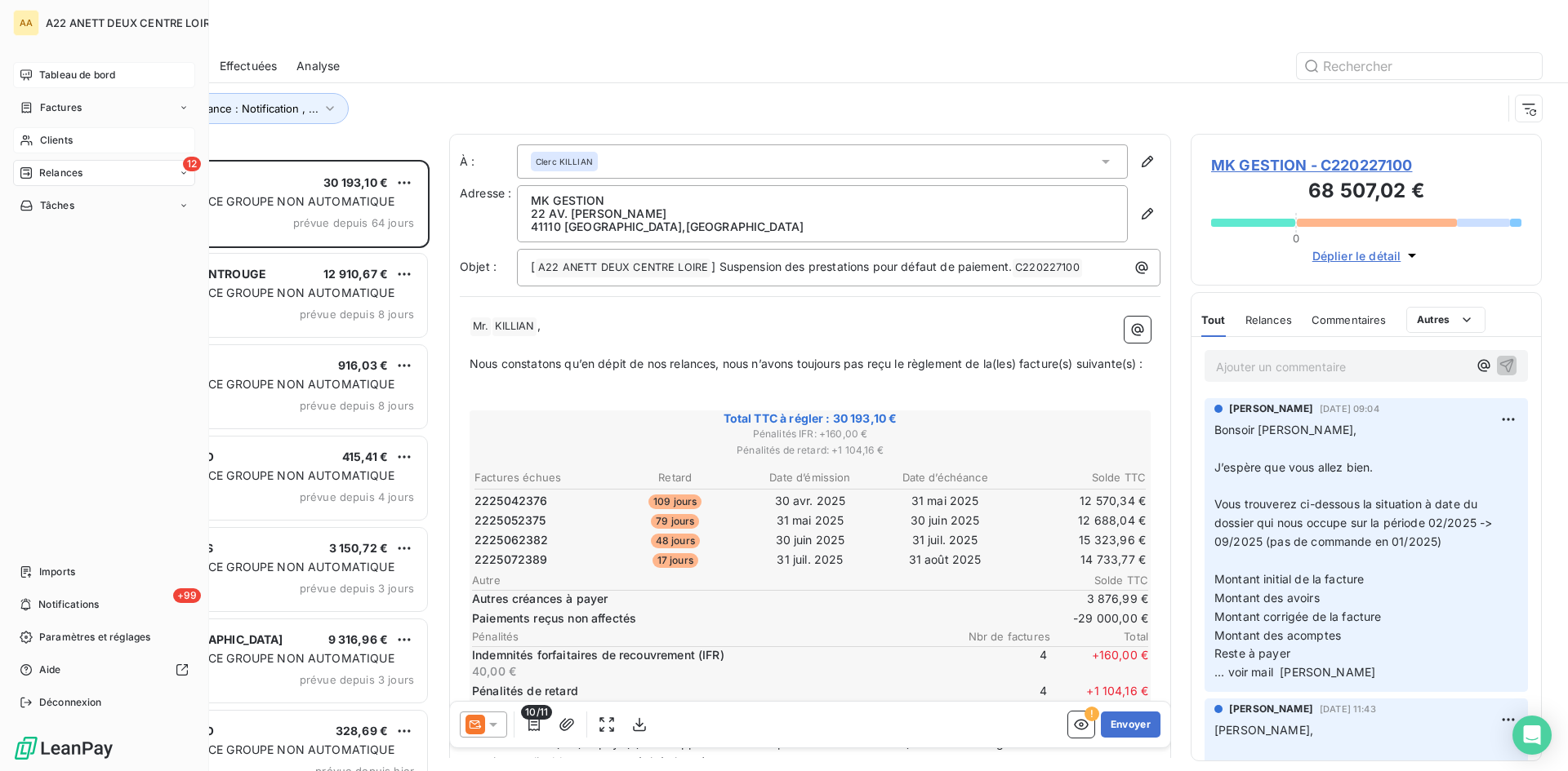
drag, startPoint x: 50, startPoint y: 83, endPoint x: 50, endPoint y: 70, distance: 13.0
click at [50, 70] on span "Tableau de bord" at bounding box center [77, 75] width 76 height 15
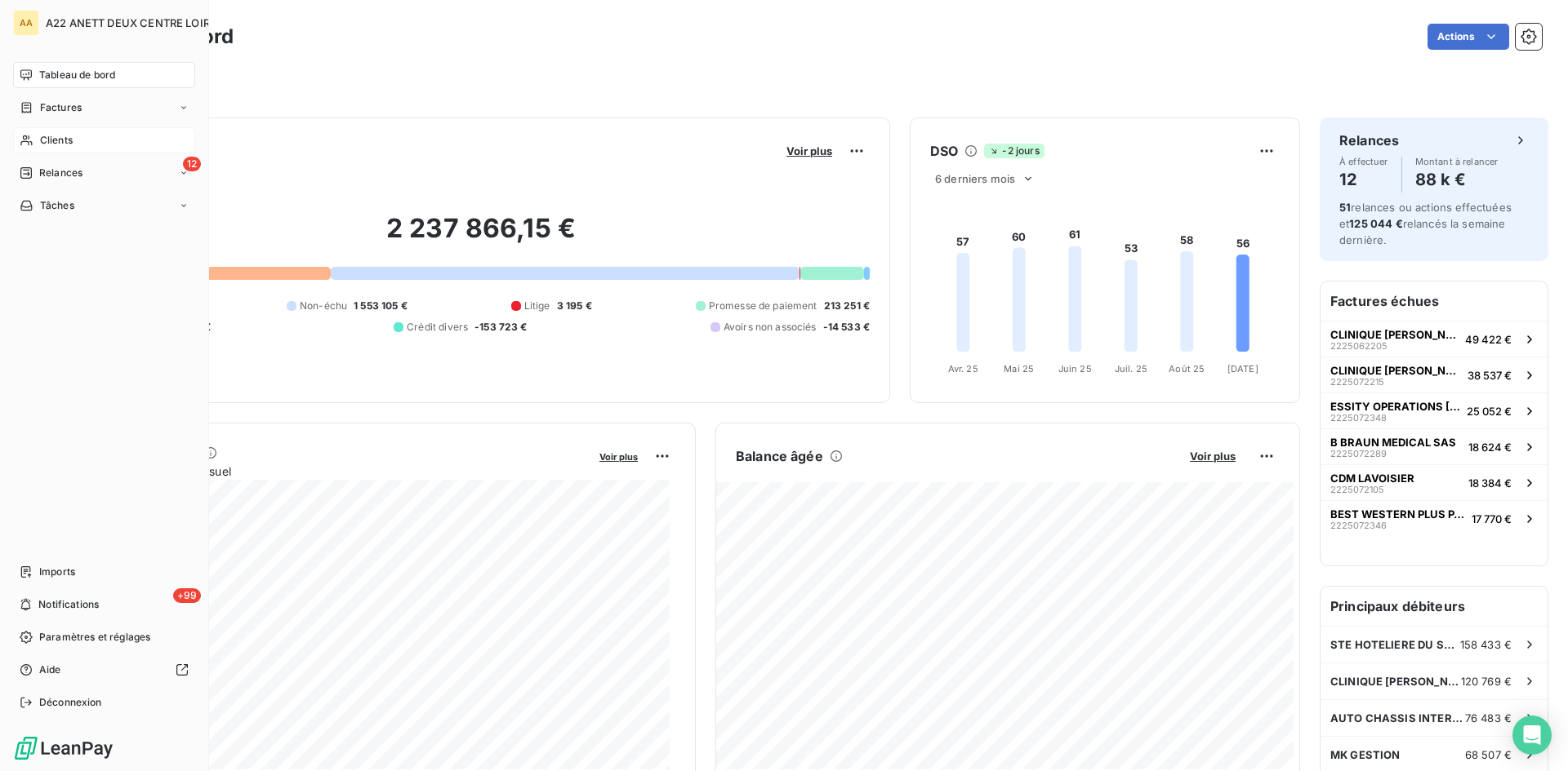
click at [50, 136] on span "Clients" at bounding box center [56, 140] width 33 height 15
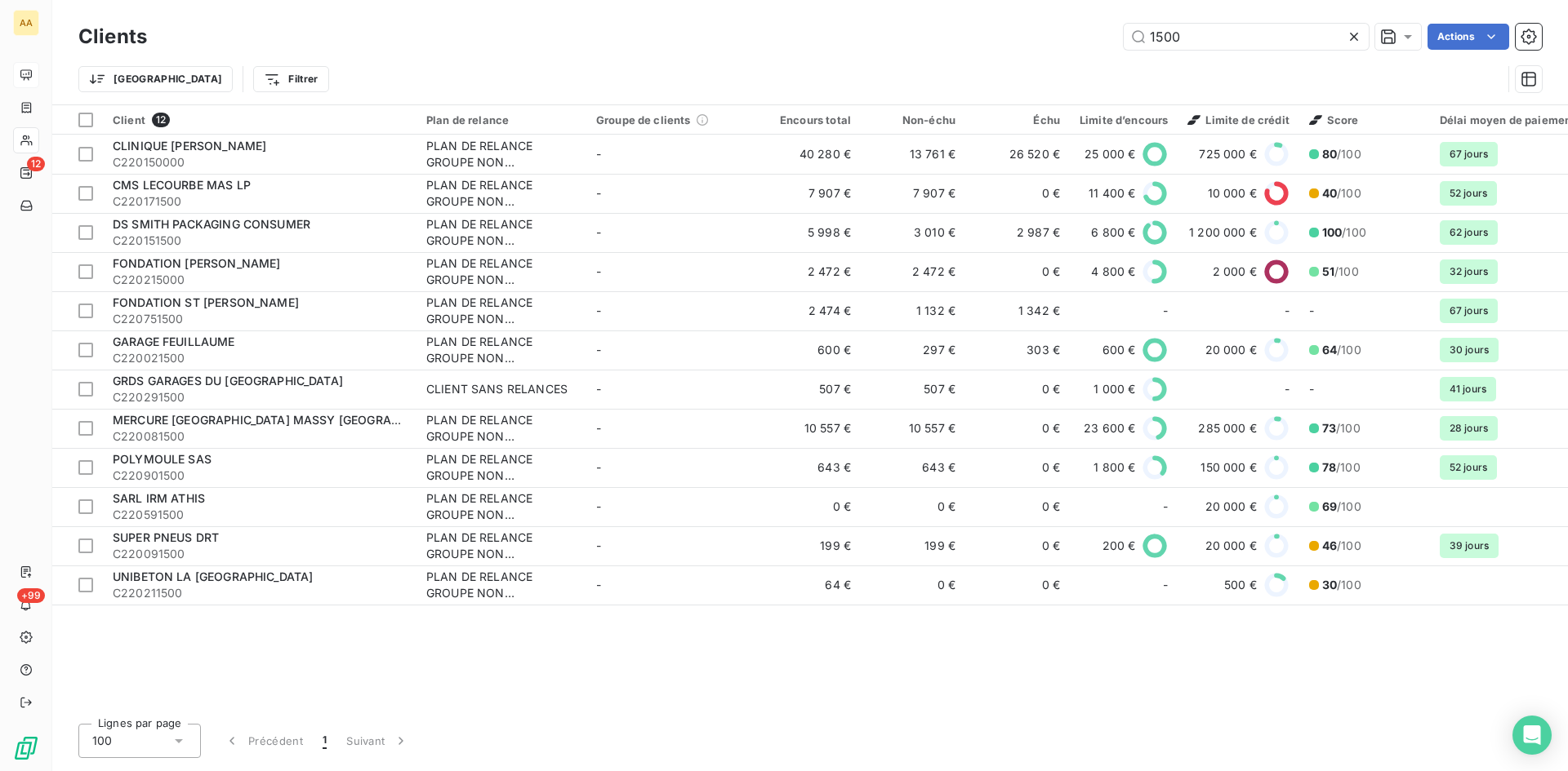
drag, startPoint x: 1090, startPoint y: 36, endPoint x: 1043, endPoint y: 36, distance: 47.0
click at [1043, 36] on div "1500 Actions" at bounding box center [854, 37] width 1375 height 26
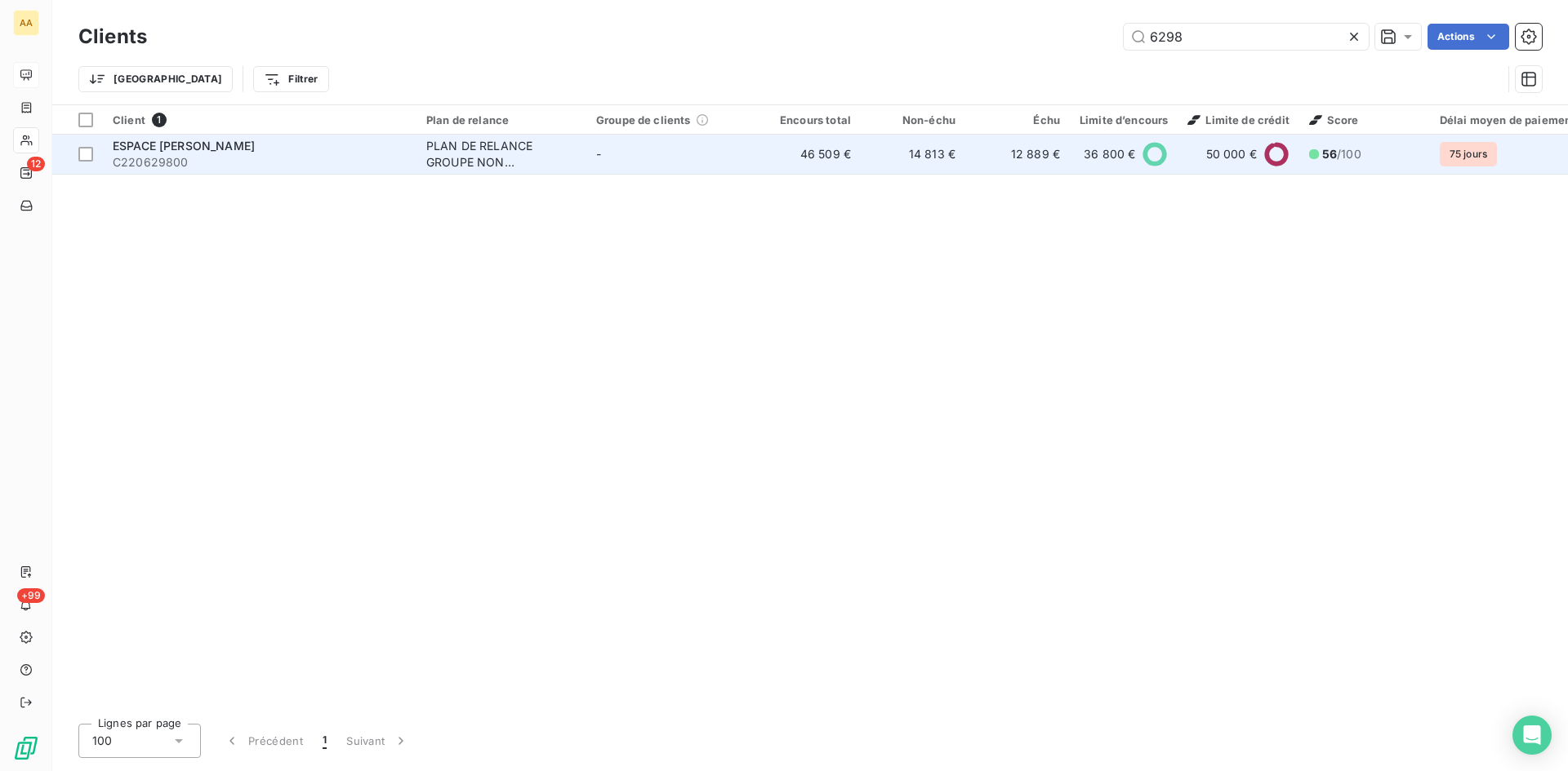
type input "6298"
click at [429, 155] on div "PLAN DE RELANCE GROUPE NON AUTOMATIQUE" at bounding box center [502, 154] width 151 height 33
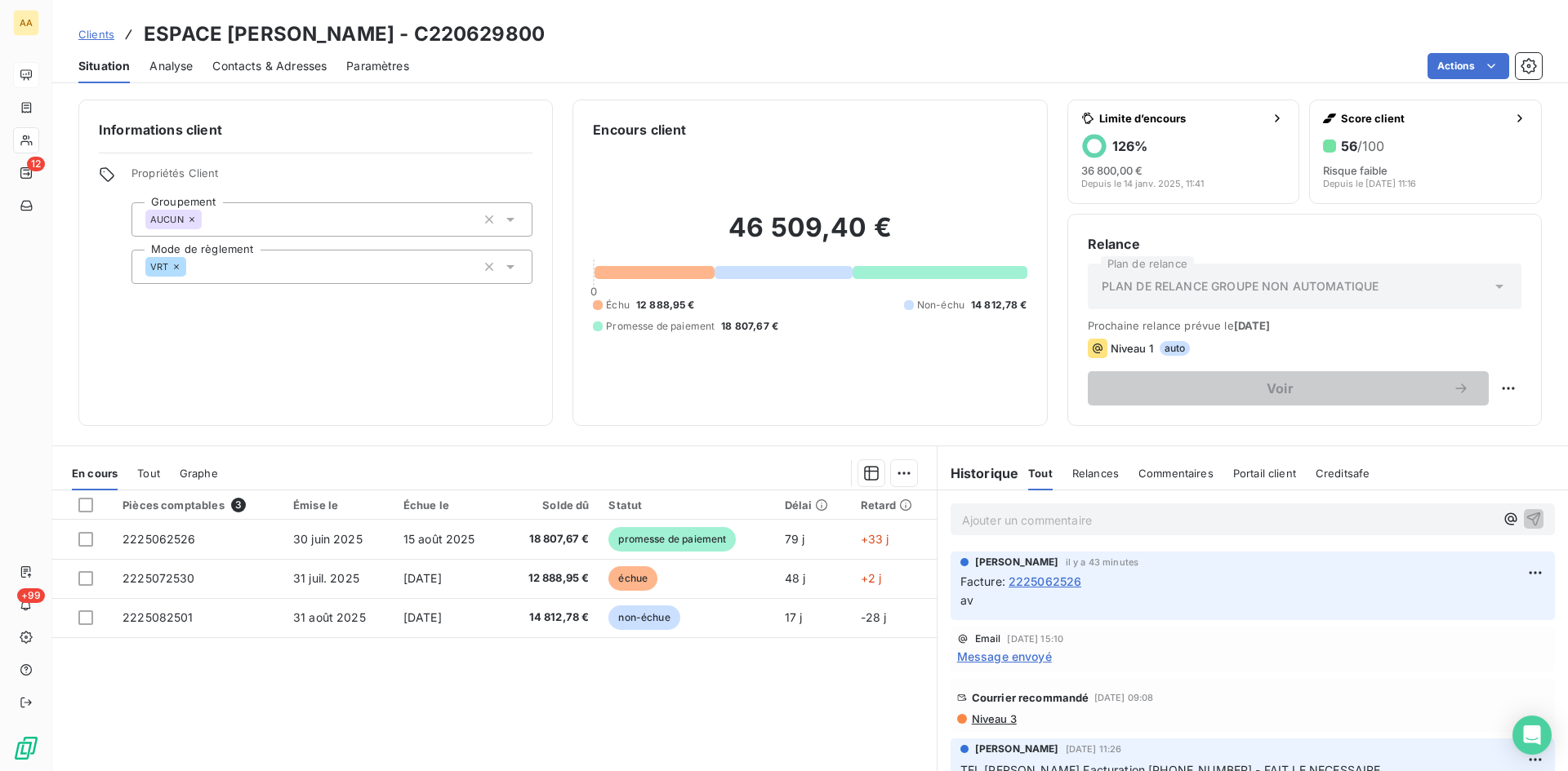
drag, startPoint x: 554, startPoint y: 38, endPoint x: 139, endPoint y: 33, distance: 415.0
click at [137, 32] on div "Clients ESPACE [PERSON_NAME] - C220629800" at bounding box center [809, 34] width 1515 height 29
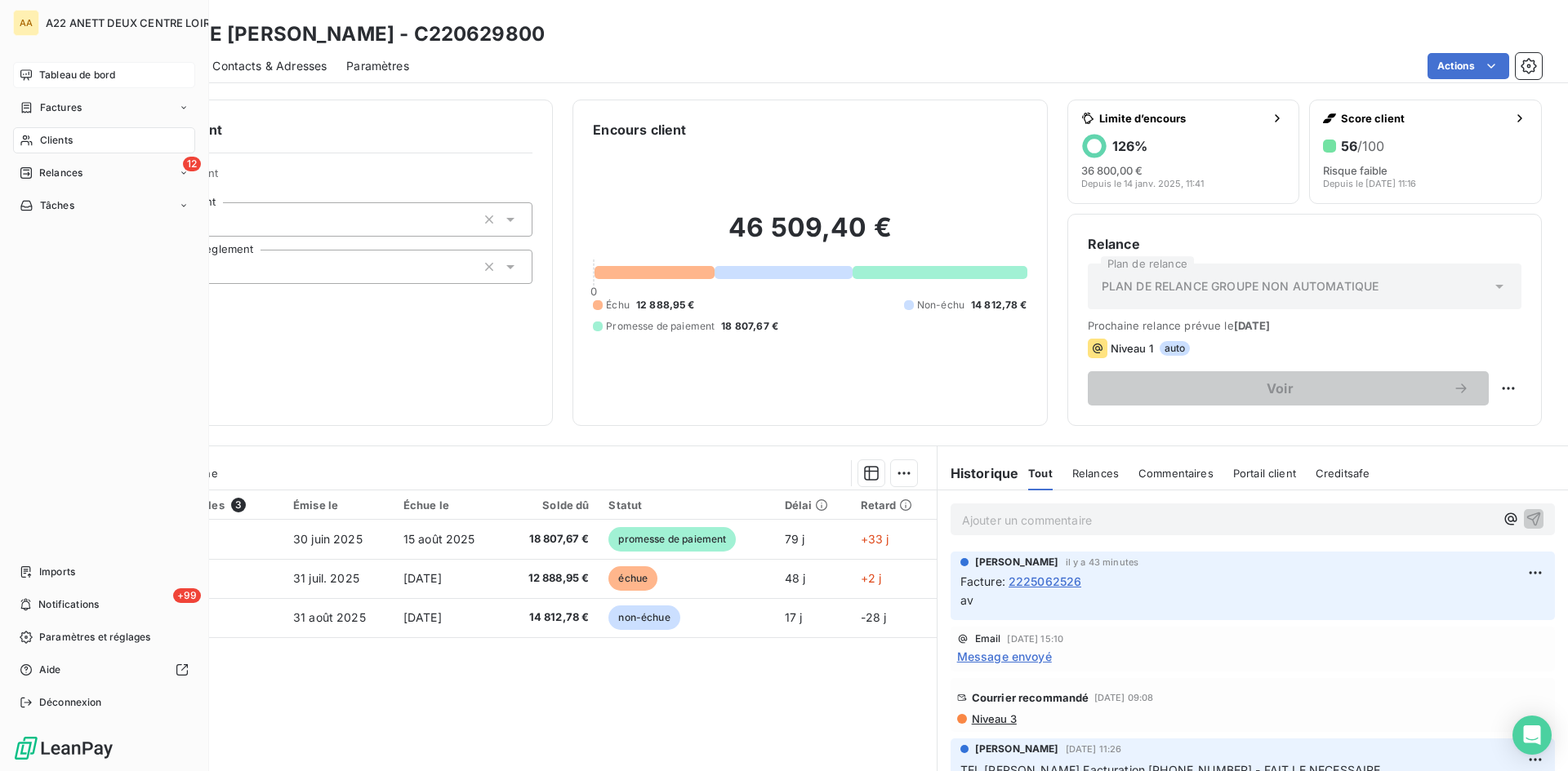
click at [75, 140] on div "Clients" at bounding box center [104, 140] width 182 height 26
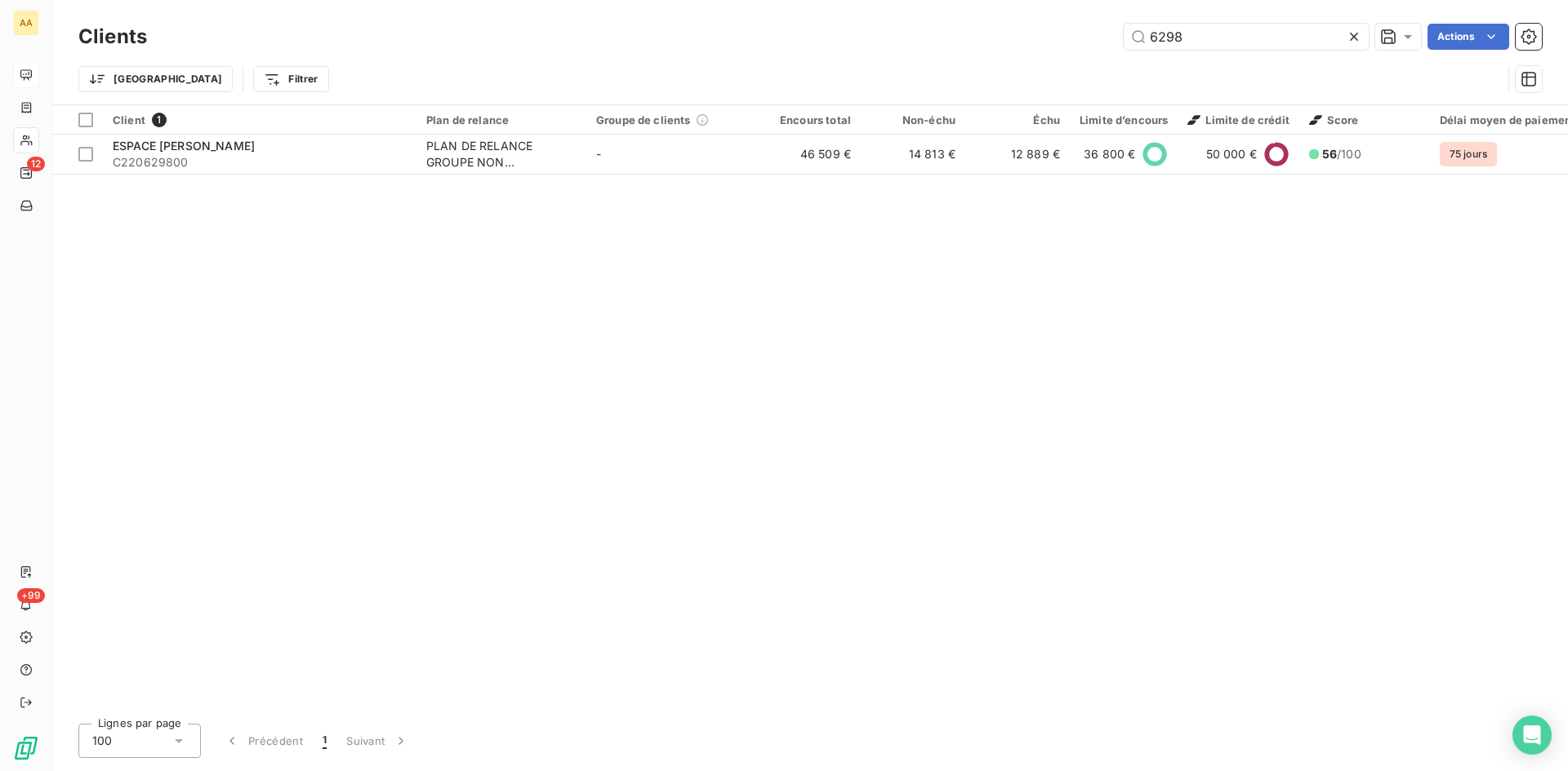
drag, startPoint x: 1070, startPoint y: 40, endPoint x: 852, endPoint y: 87, distance: 223.0
click at [852, 87] on div "Clients 6298 Actions Trier Filtrer" at bounding box center [810, 62] width 1463 height 85
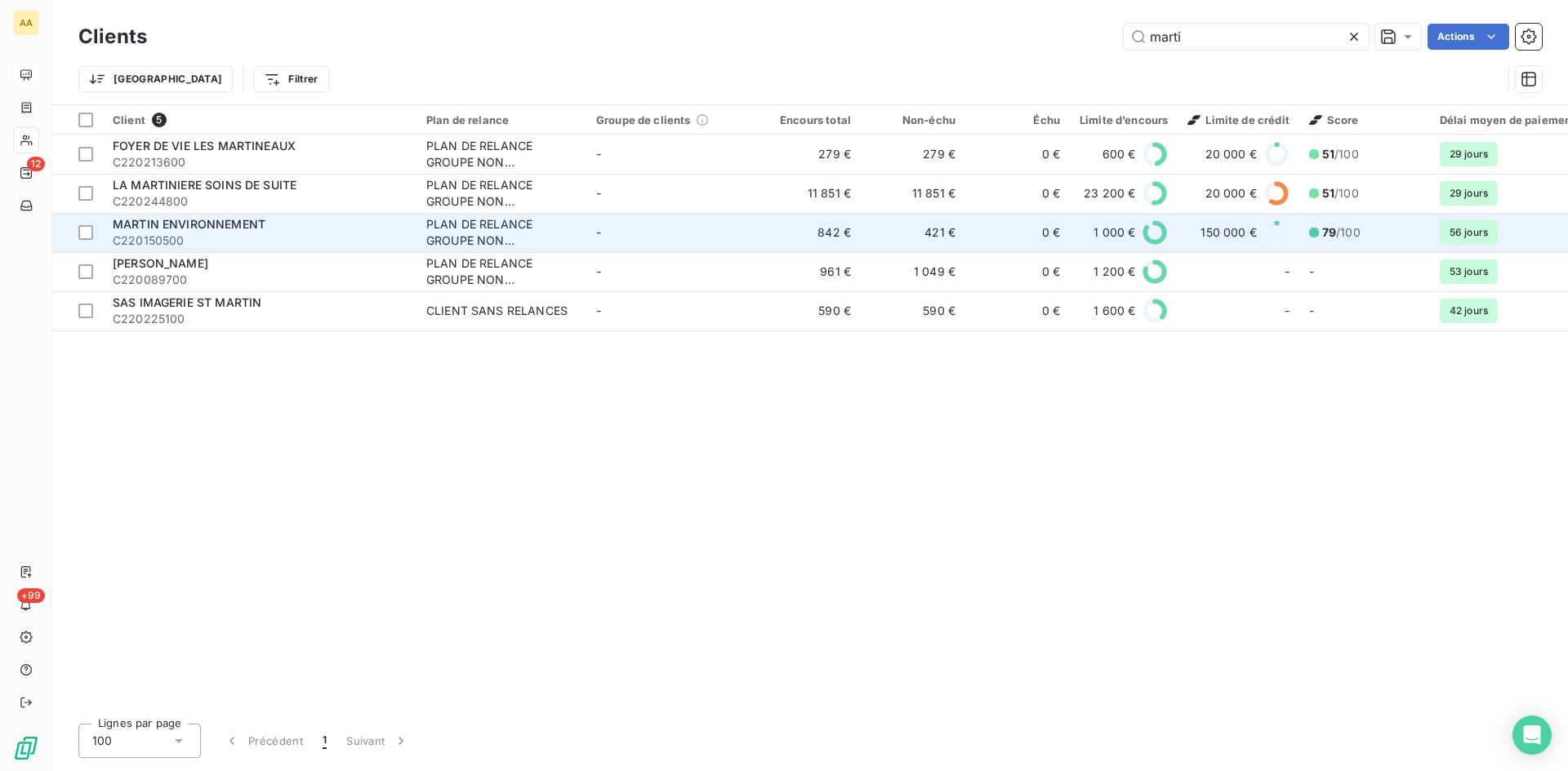
type input "marti"
click at [483, 238] on div "PLAN DE RELANCE GROUPE NON AUTOMATIQUE" at bounding box center [502, 233] width 151 height 33
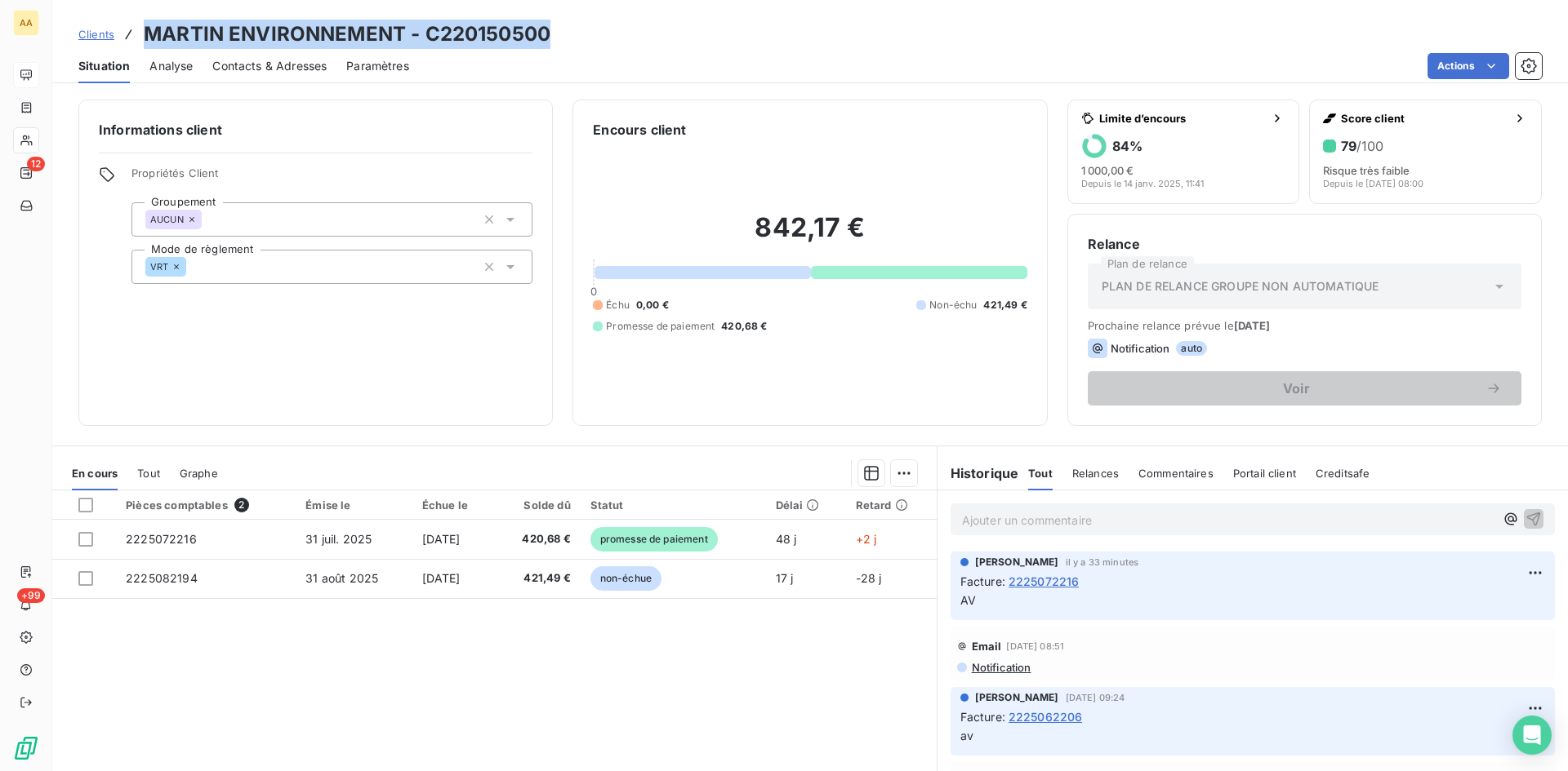
drag, startPoint x: 559, startPoint y: 34, endPoint x: 168, endPoint y: 33, distance: 391.0
click at [144, 23] on div "Clients MARTIN ENVIRONNEMENT - C220150500" at bounding box center [809, 34] width 1515 height 29
copy h3 "MARTIN ENVIRONNEMENT - C220150500"
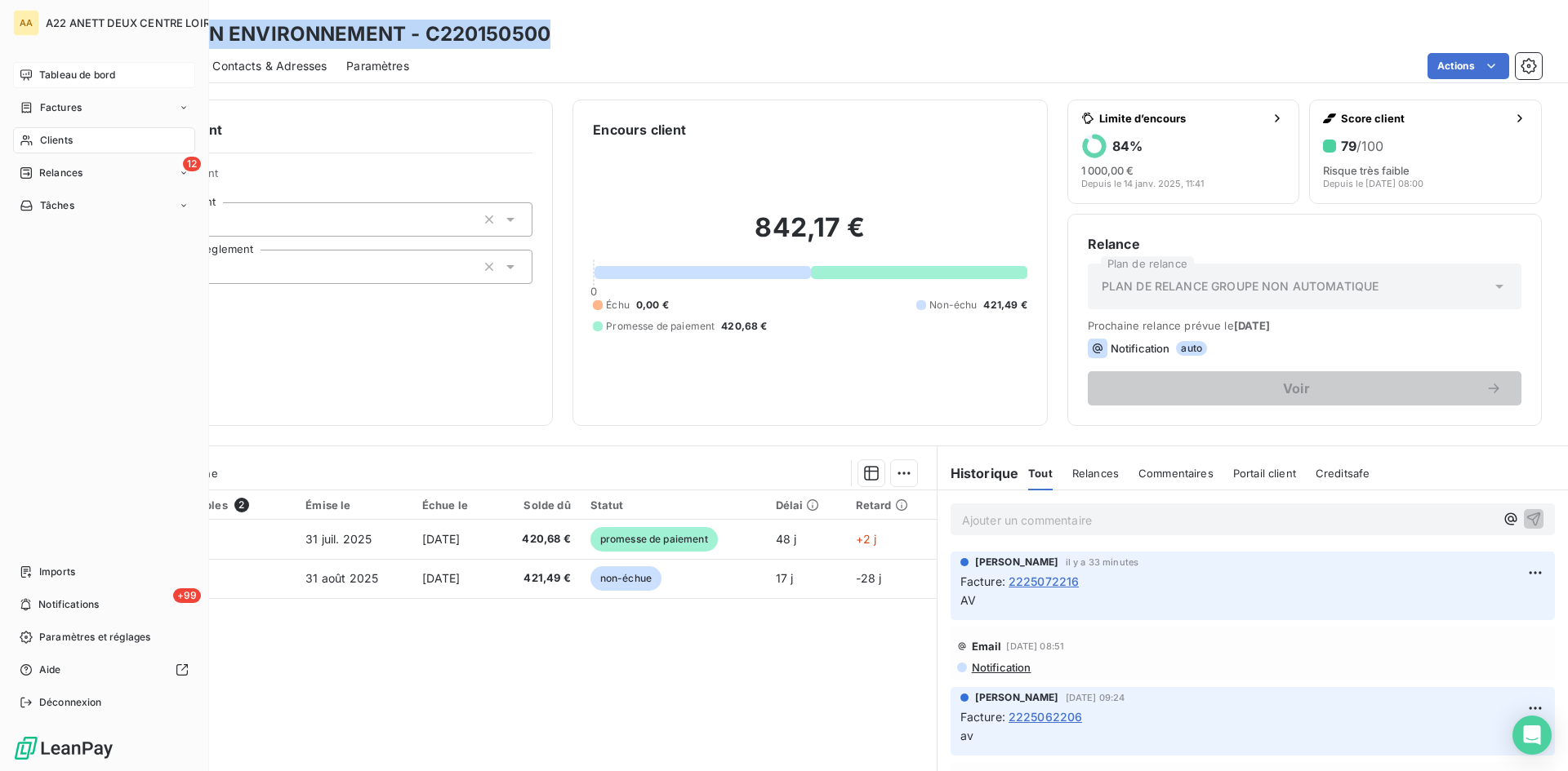
drag, startPoint x: 45, startPoint y: 140, endPoint x: 58, endPoint y: 133, distance: 14.8
click at [45, 140] on span "Clients" at bounding box center [56, 140] width 33 height 15
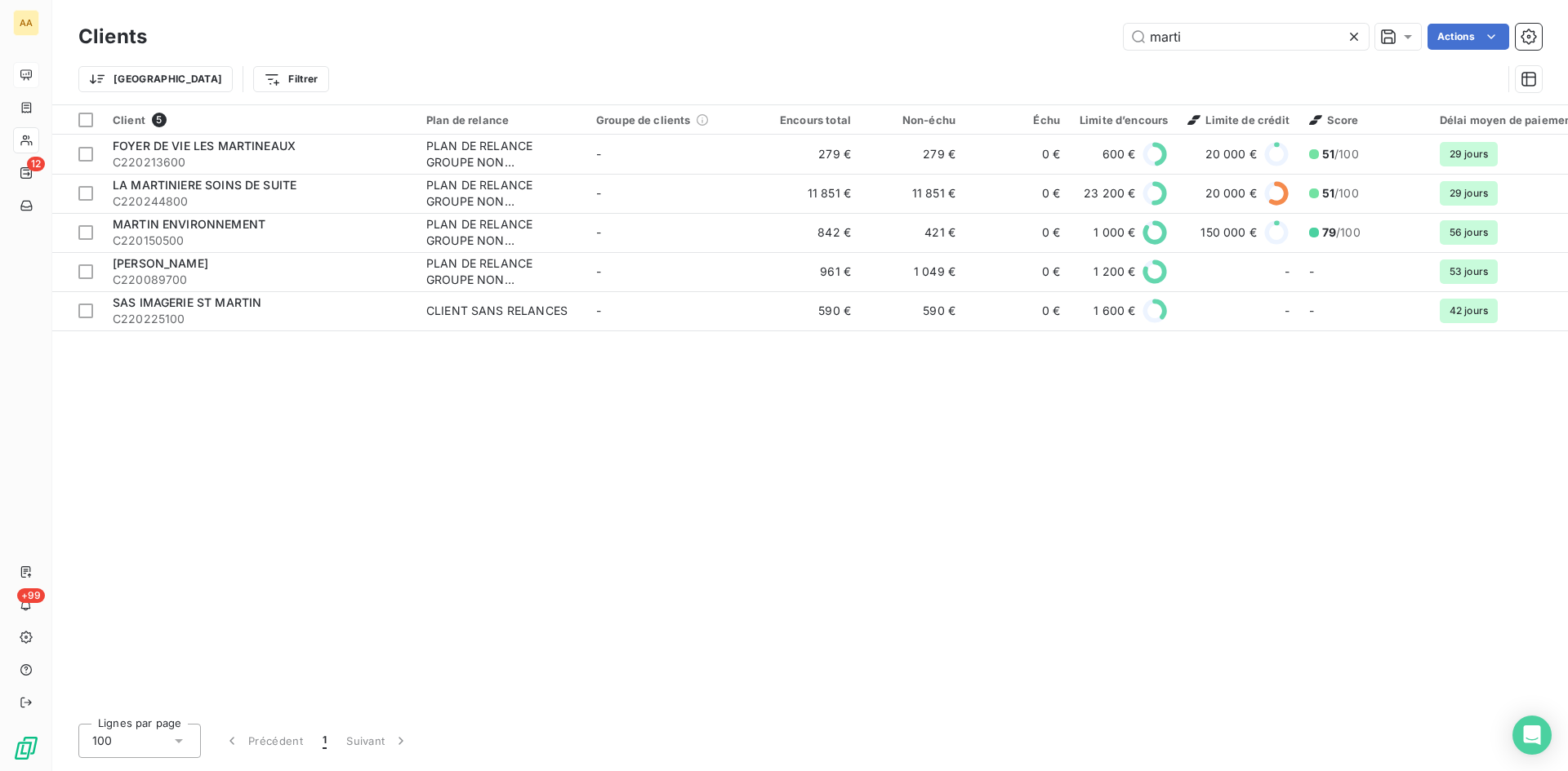
drag, startPoint x: 1194, startPoint y: 40, endPoint x: 967, endPoint y: 46, distance: 227.1
click at [969, 45] on div "marti Actions" at bounding box center [854, 37] width 1375 height 26
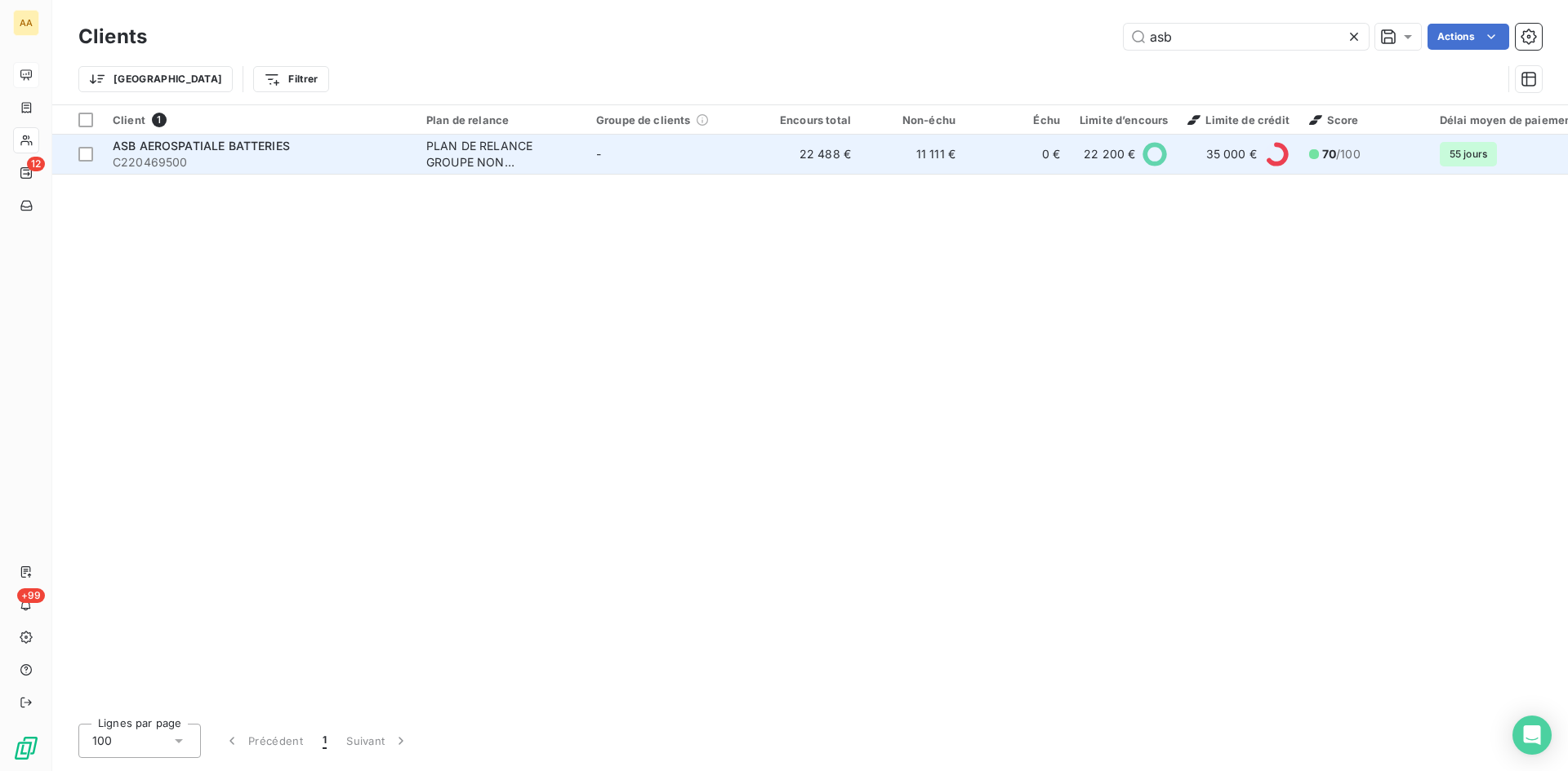
type input "asb"
click at [491, 150] on div "PLAN DE RELANCE GROUPE NON AUTOMATIQUE" at bounding box center [502, 154] width 151 height 33
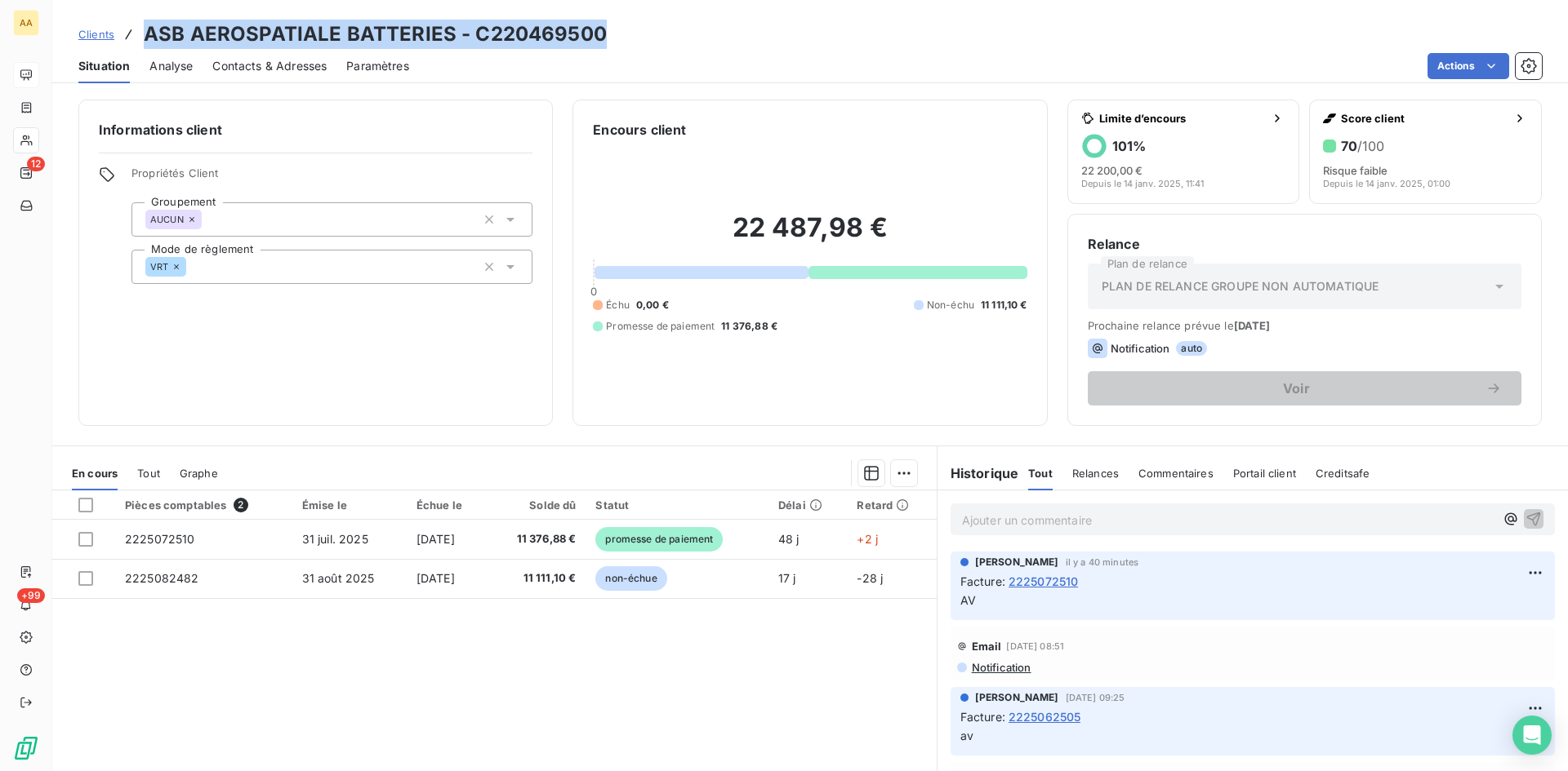
drag, startPoint x: 606, startPoint y: 27, endPoint x: 142, endPoint y: 37, distance: 464.1
click at [142, 37] on div "Clients ASB AEROSPATIALE BATTERIES - C220469500" at bounding box center [809, 34] width 1515 height 29
copy h3 "ASB AEROSPATIALE BATTERIES - C220469500"
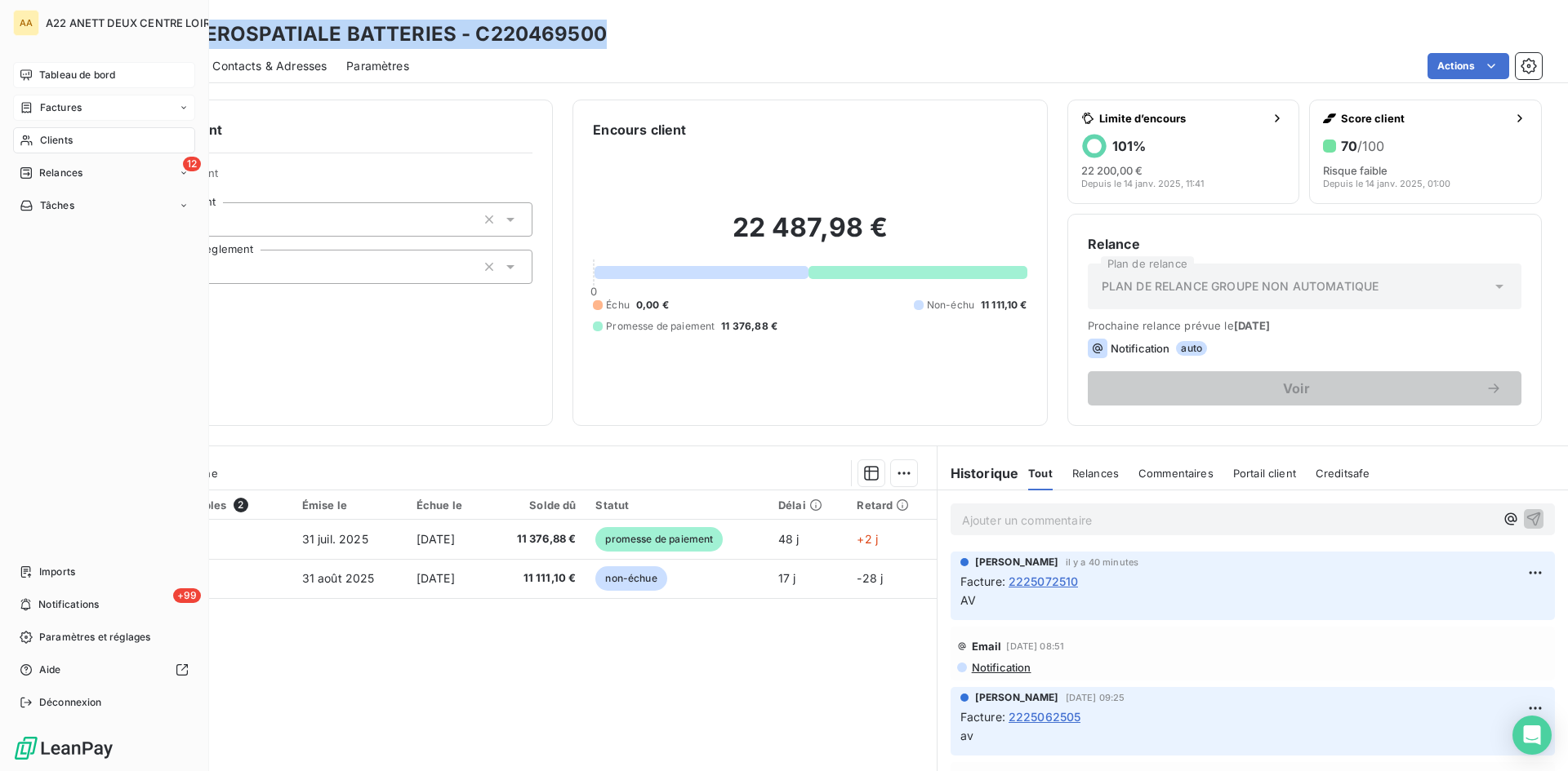
click at [58, 104] on span "Factures" at bounding box center [60, 108] width 41 height 15
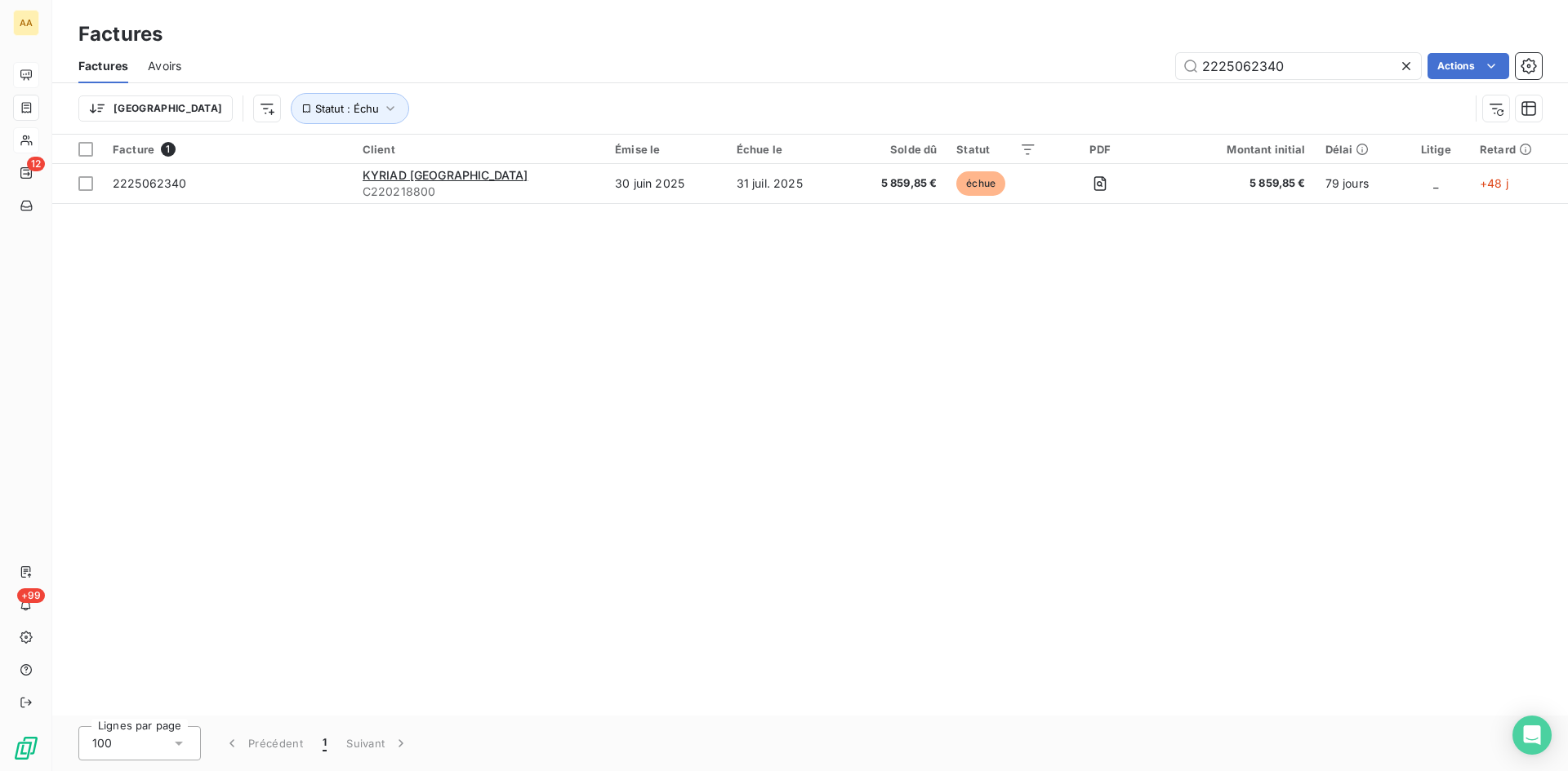
drag, startPoint x: 1165, startPoint y: 69, endPoint x: 1100, endPoint y: 69, distance: 65.0
click at [1100, 69] on div "2225062340 Actions" at bounding box center [871, 66] width 1341 height 26
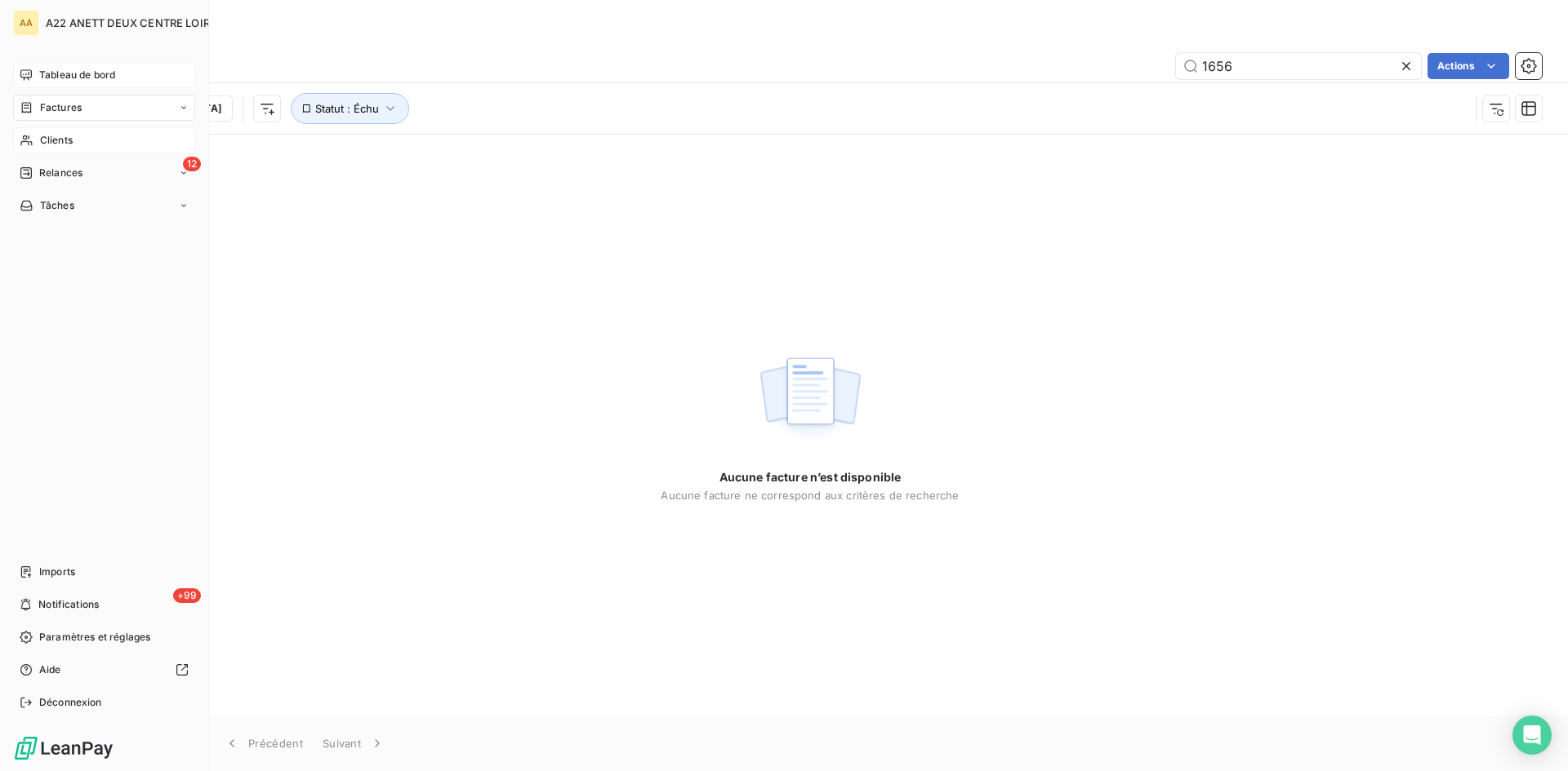
click at [44, 116] on div "Factures" at bounding box center [104, 108] width 182 height 26
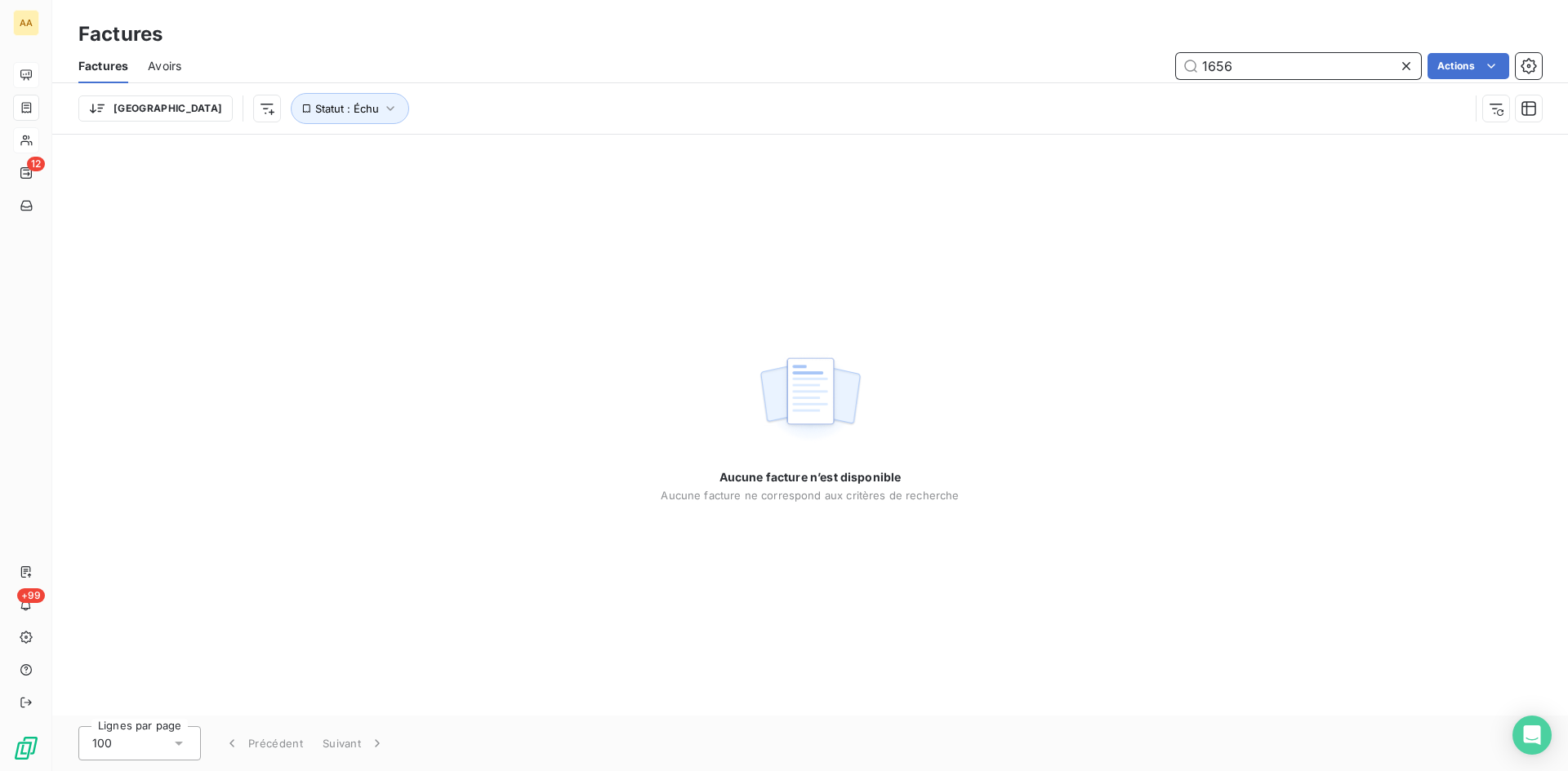
drag, startPoint x: 1266, startPoint y: 65, endPoint x: 1056, endPoint y: 65, distance: 210.0
click at [1056, 65] on div "1656 Actions" at bounding box center [871, 66] width 1341 height 26
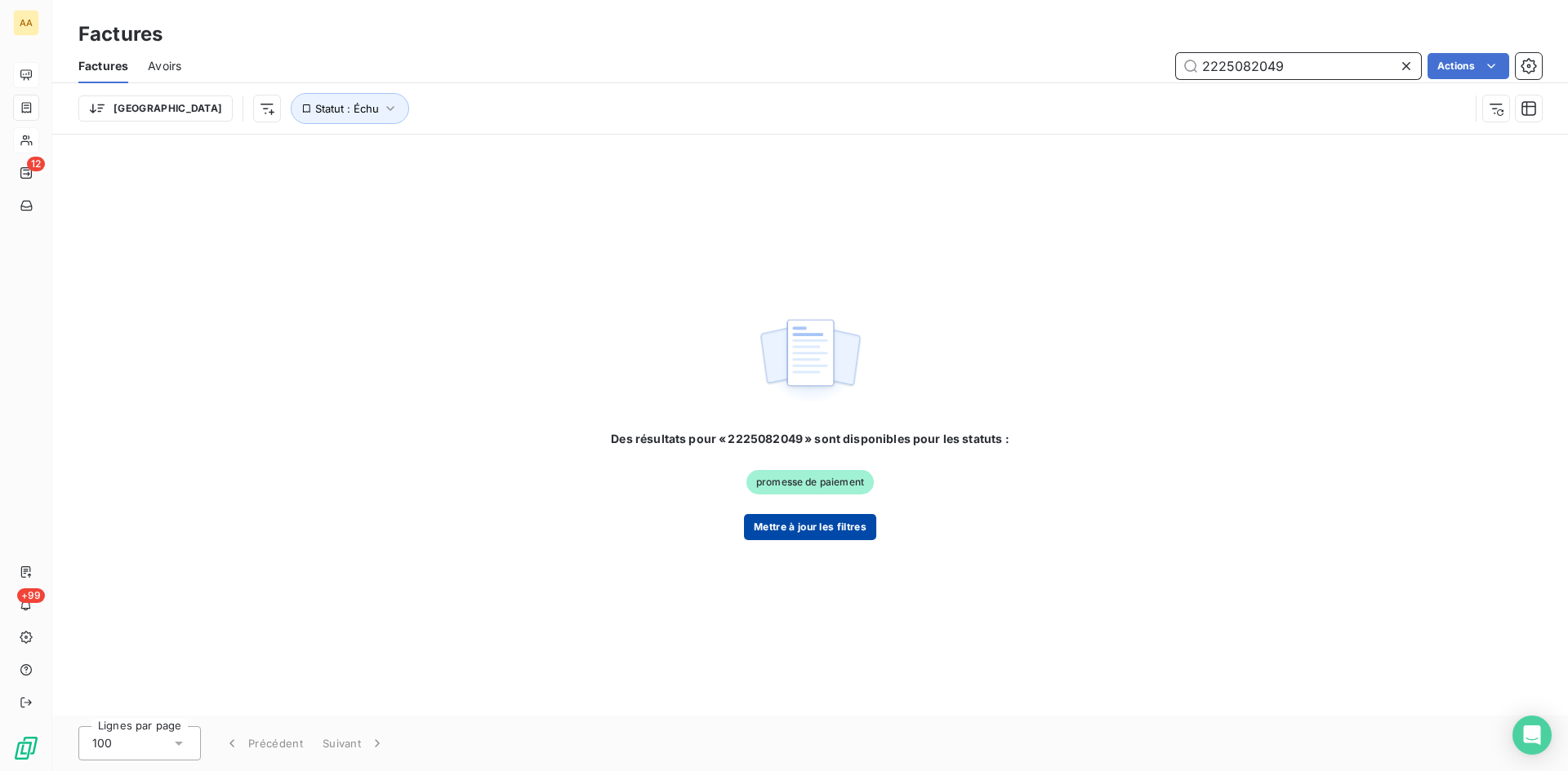
type input "2225082049"
click at [824, 521] on button "Mettre à jour les filtres" at bounding box center [810, 527] width 132 height 26
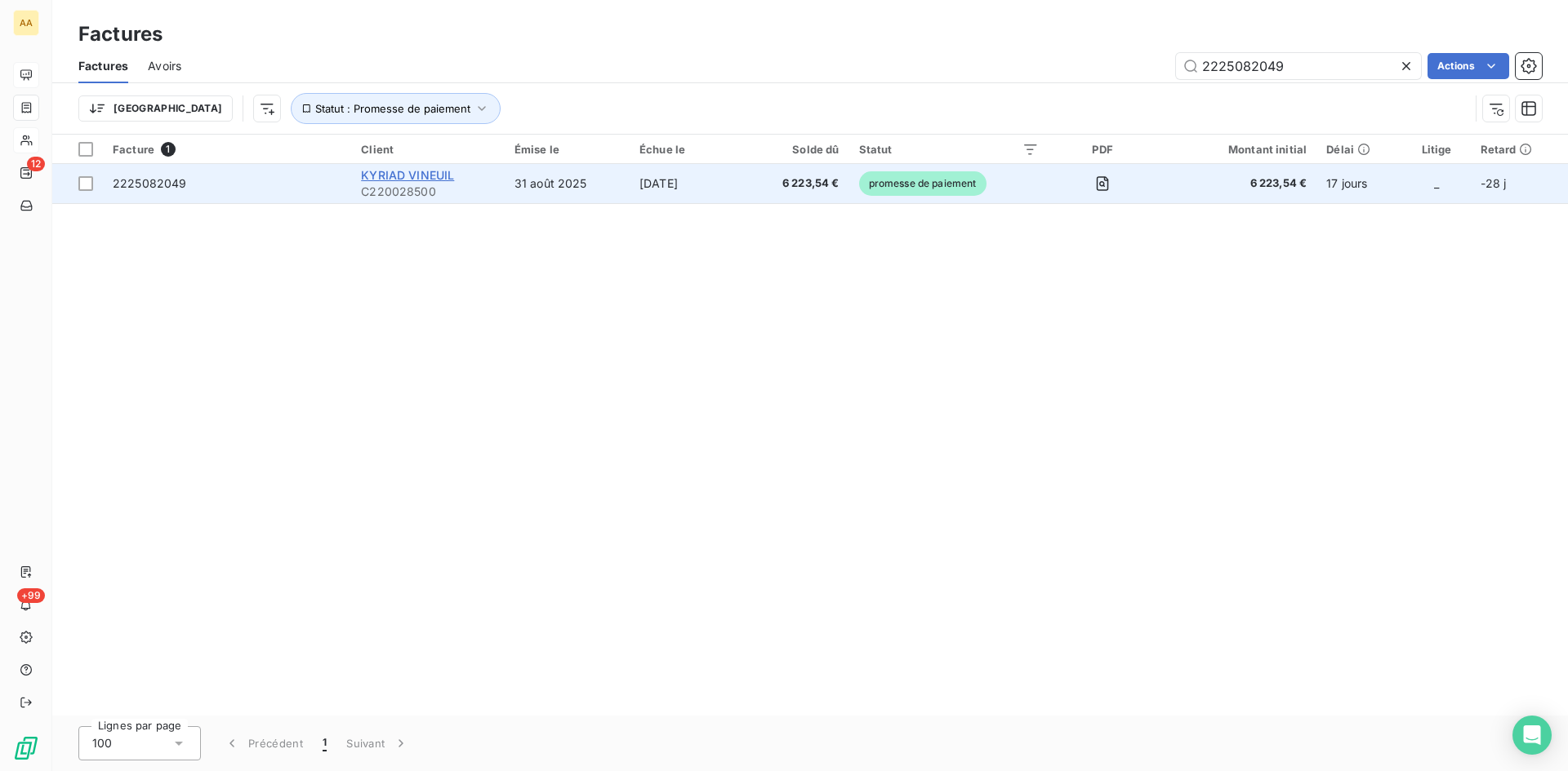
click at [422, 171] on span "KYRIAD VINEUIL" at bounding box center [407, 175] width 93 height 14
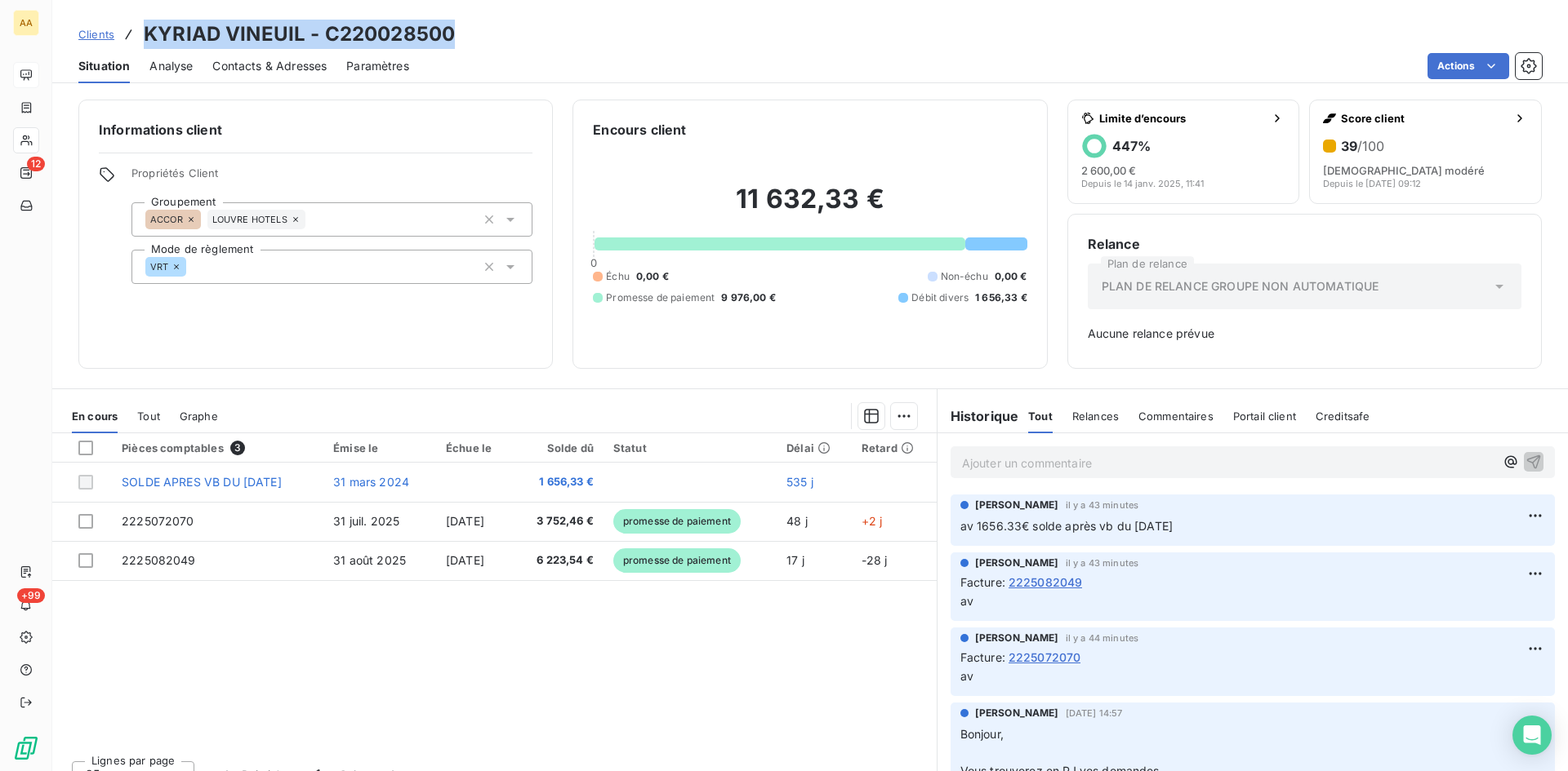
drag, startPoint x: 470, startPoint y: 39, endPoint x: 144, endPoint y: 32, distance: 326.1
click at [144, 32] on div "Clients KYRIAD VINEUIL - C220028500" at bounding box center [809, 34] width 1515 height 29
copy h3 "KYRIAD VINEUIL - C220028500"
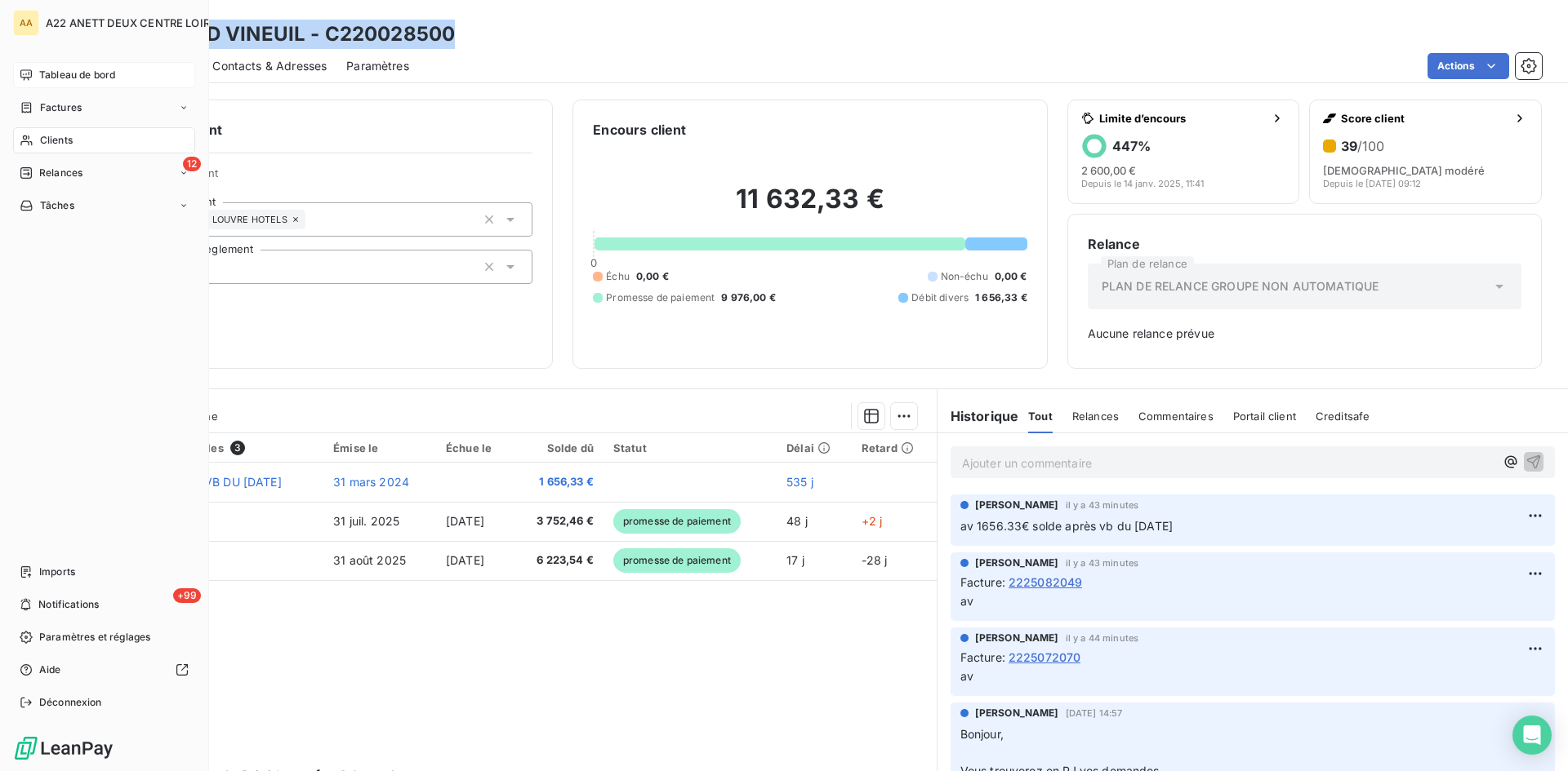
click at [40, 140] on span "Clients" at bounding box center [56, 140] width 33 height 15
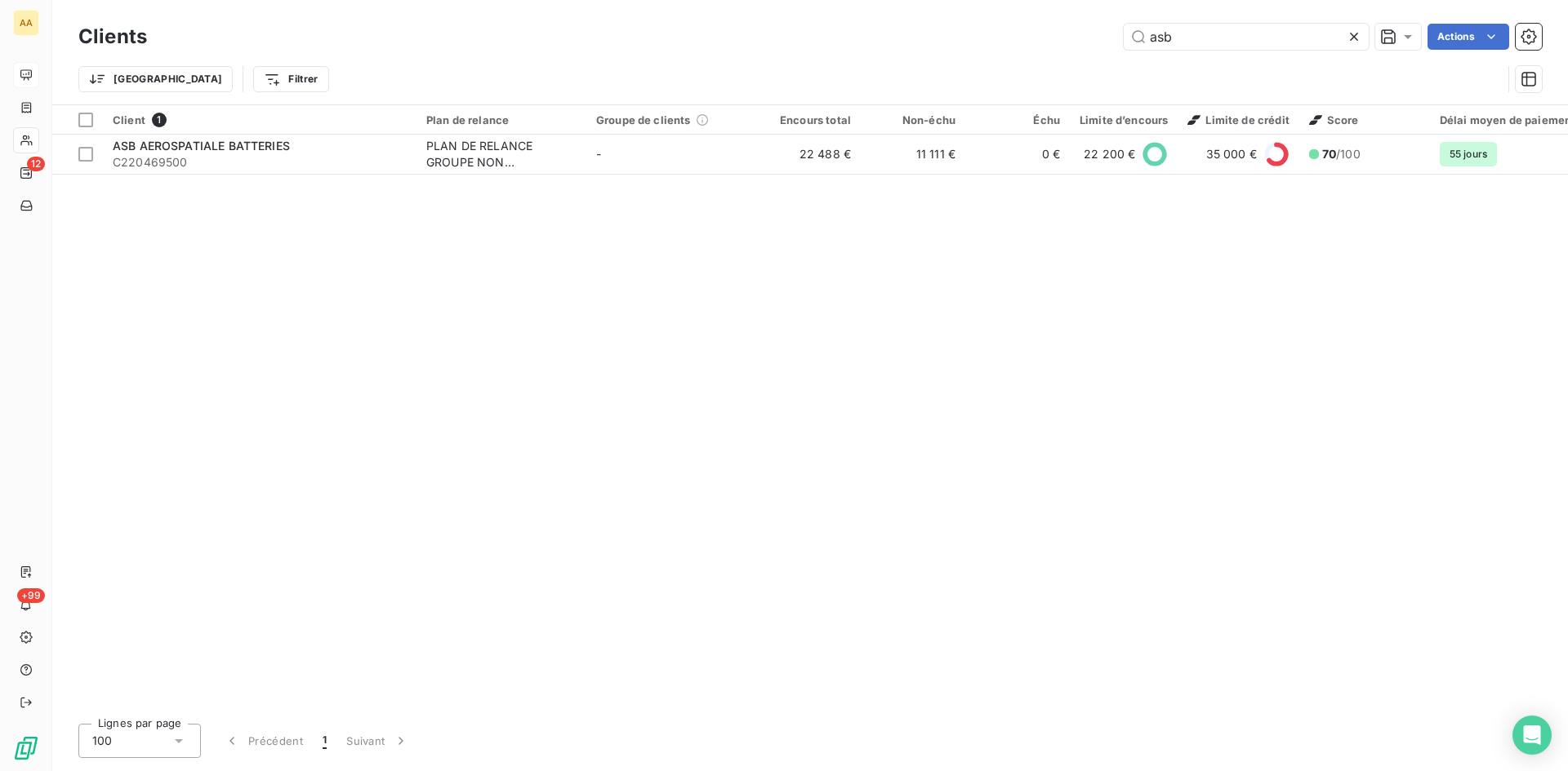
drag, startPoint x: 1142, startPoint y: 37, endPoint x: 1070, endPoint y: 53, distance: 73.8
click at [1071, 52] on div "Clients asb Actions" at bounding box center [810, 37] width 1463 height 34
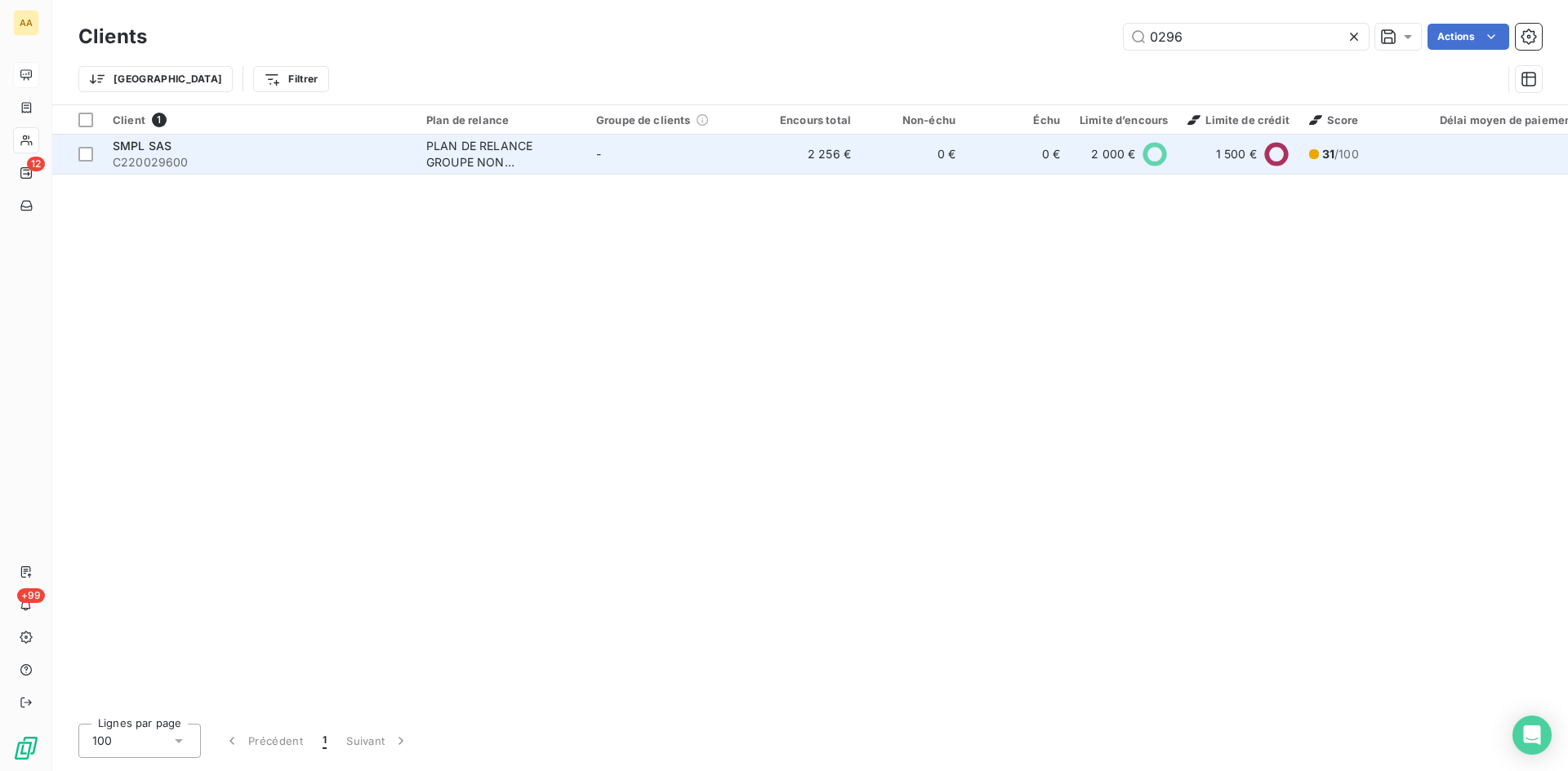
type input "0296"
click at [476, 144] on div "PLAN DE RELANCE GROUPE NON AUTOMATIQUE" at bounding box center [502, 154] width 151 height 33
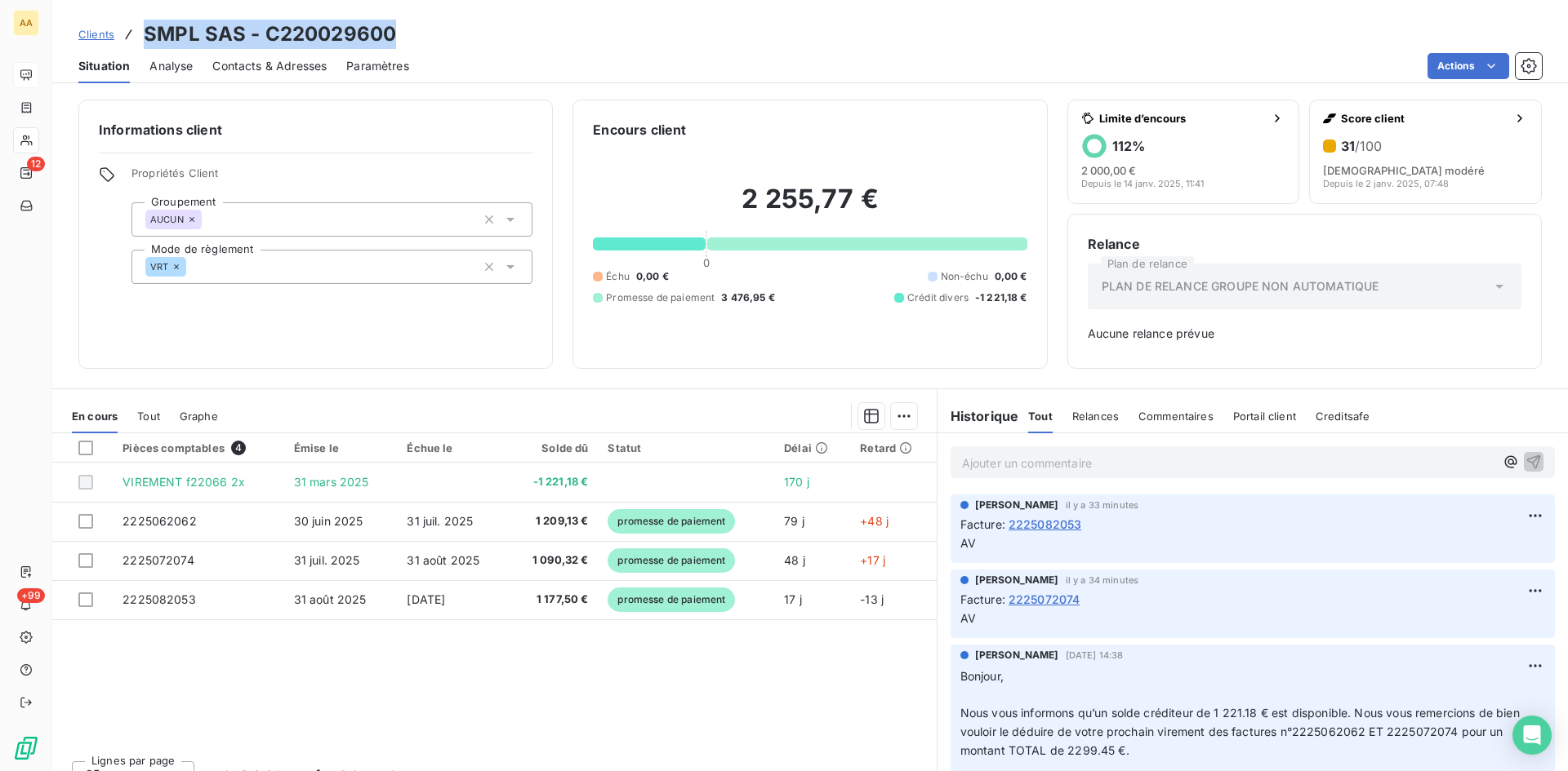
drag, startPoint x: 402, startPoint y: 38, endPoint x: 138, endPoint y: 35, distance: 264.0
click at [138, 35] on div "Clients SMPL SAS - C220029600" at bounding box center [809, 34] width 1515 height 29
copy h3 "SMPL SAS - C220029600"
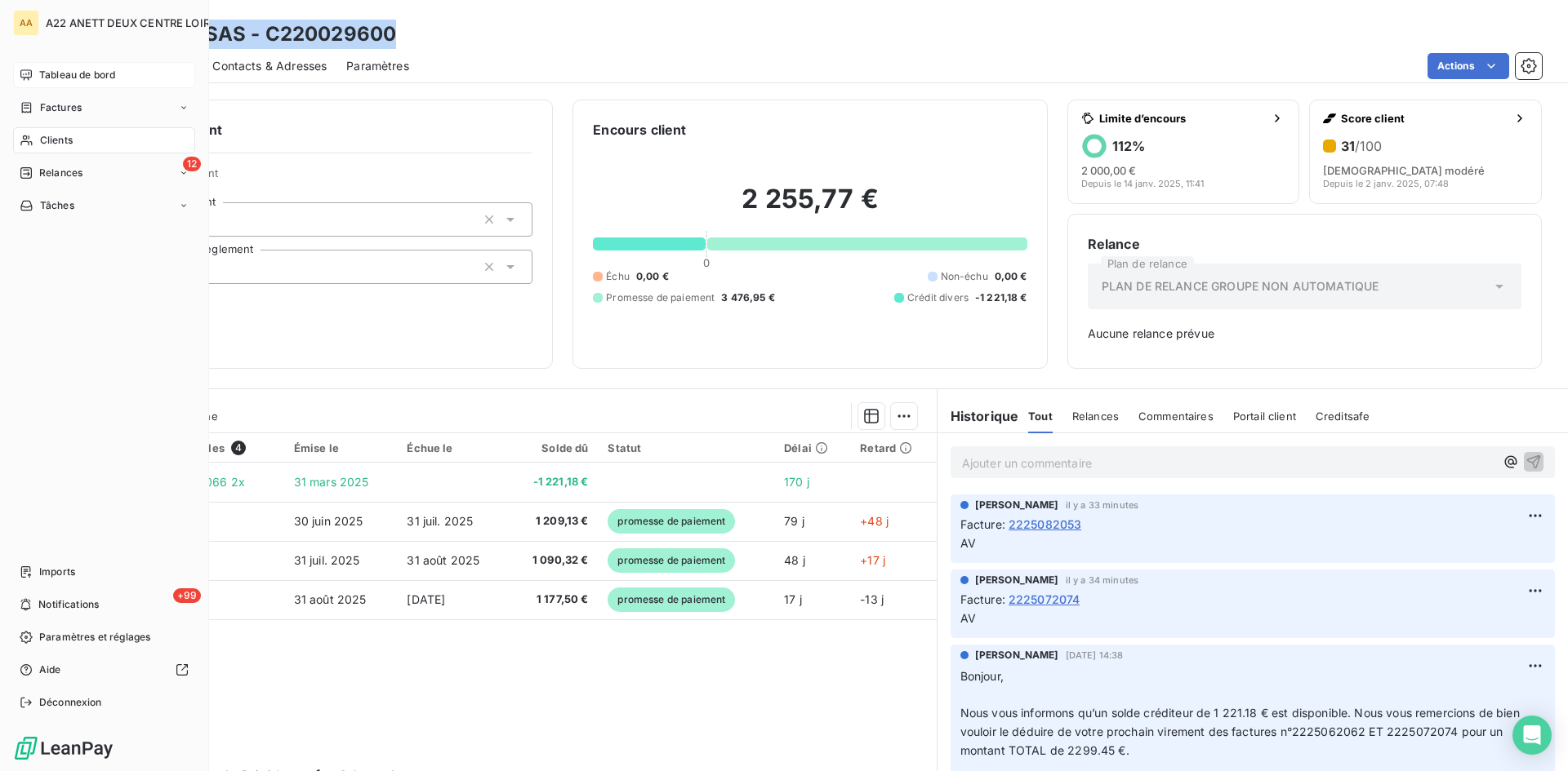
click at [57, 139] on span "Clients" at bounding box center [56, 140] width 33 height 15
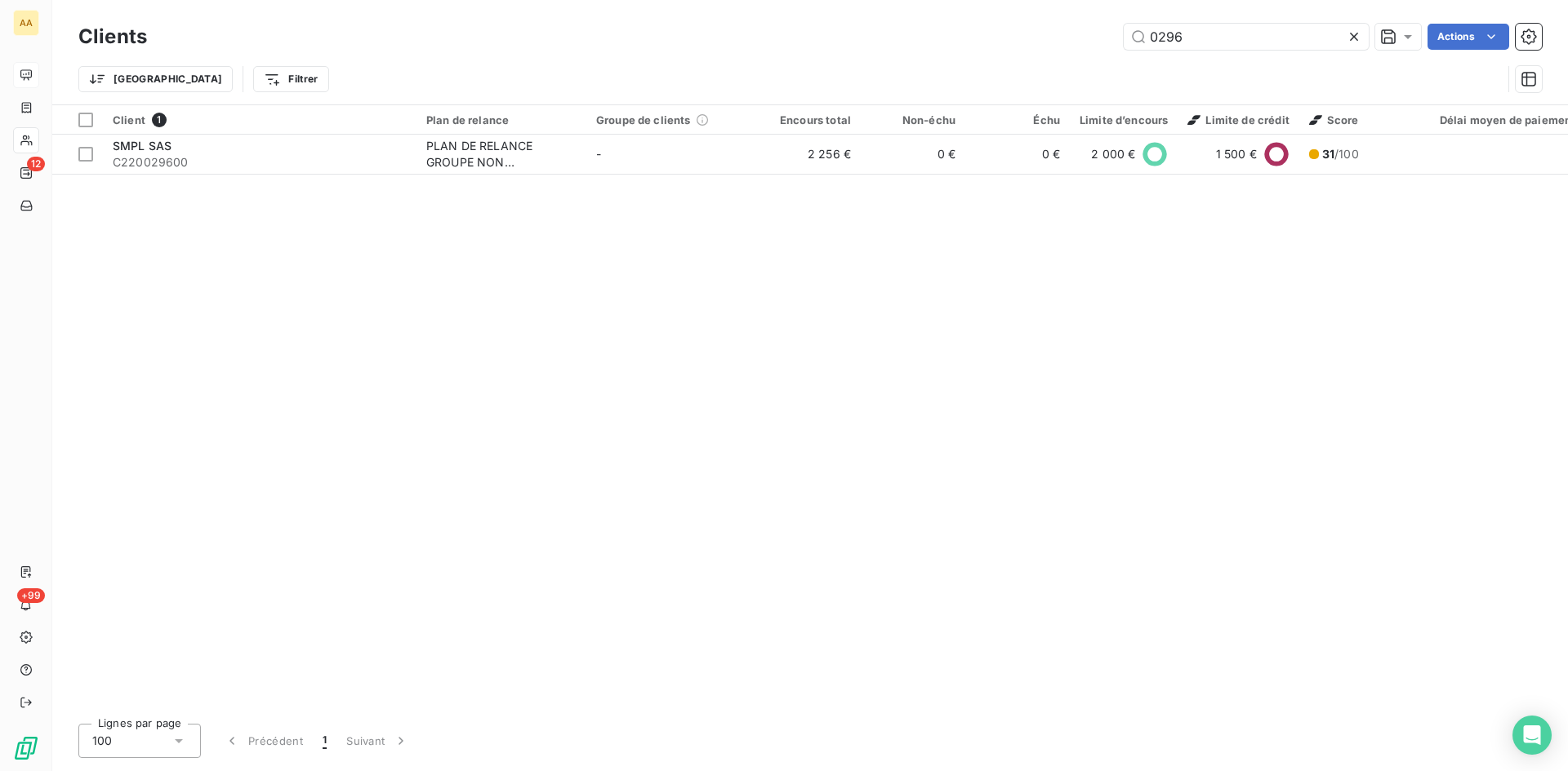
drag, startPoint x: 1200, startPoint y: 39, endPoint x: 924, endPoint y: 40, distance: 276.0
click at [924, 40] on div "0296 Actions" at bounding box center [854, 37] width 1375 height 26
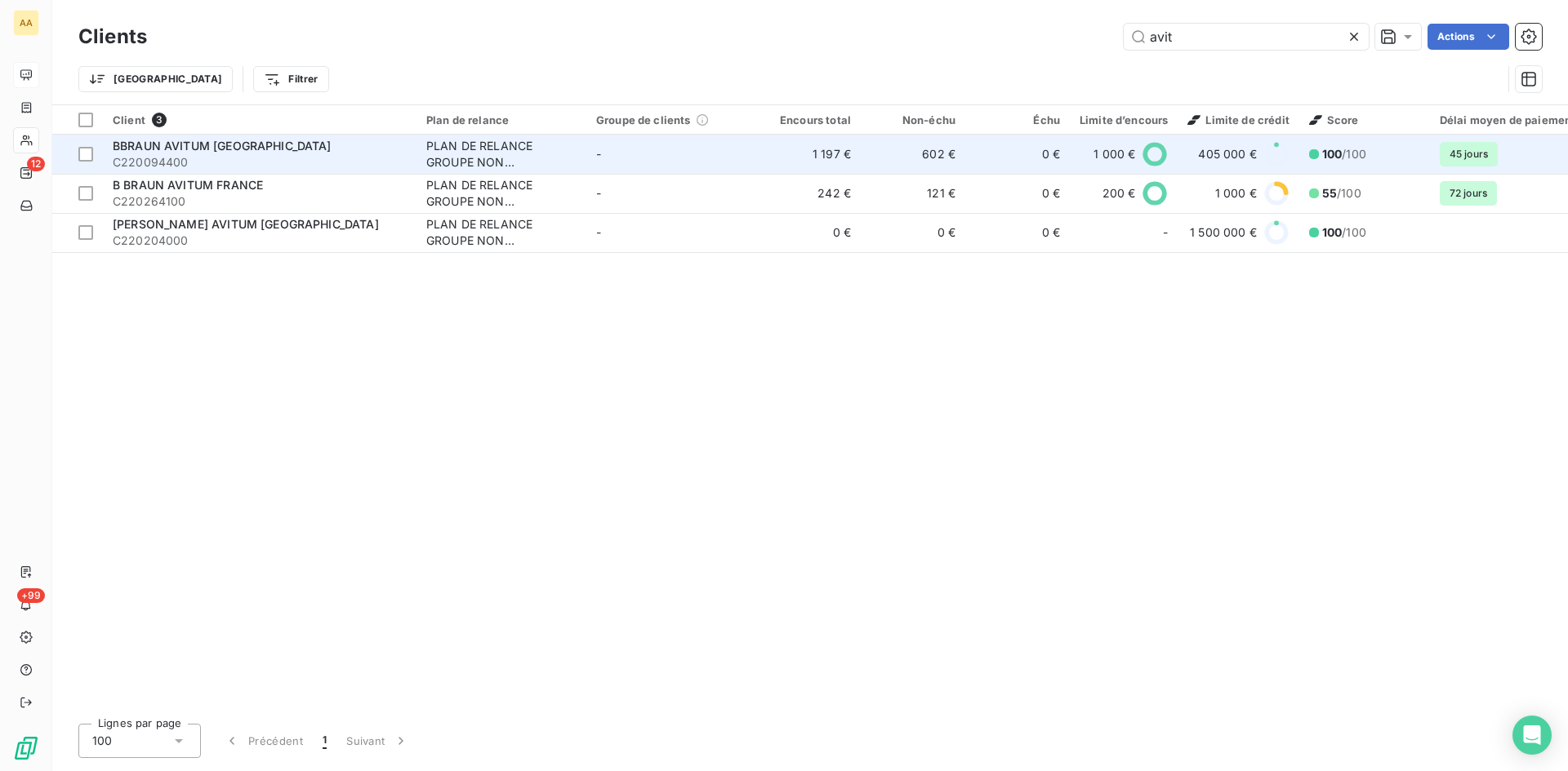
type input "avit"
click at [494, 155] on div "PLAN DE RELANCE GROUPE NON AUTOMATIQUE" at bounding box center [502, 154] width 151 height 33
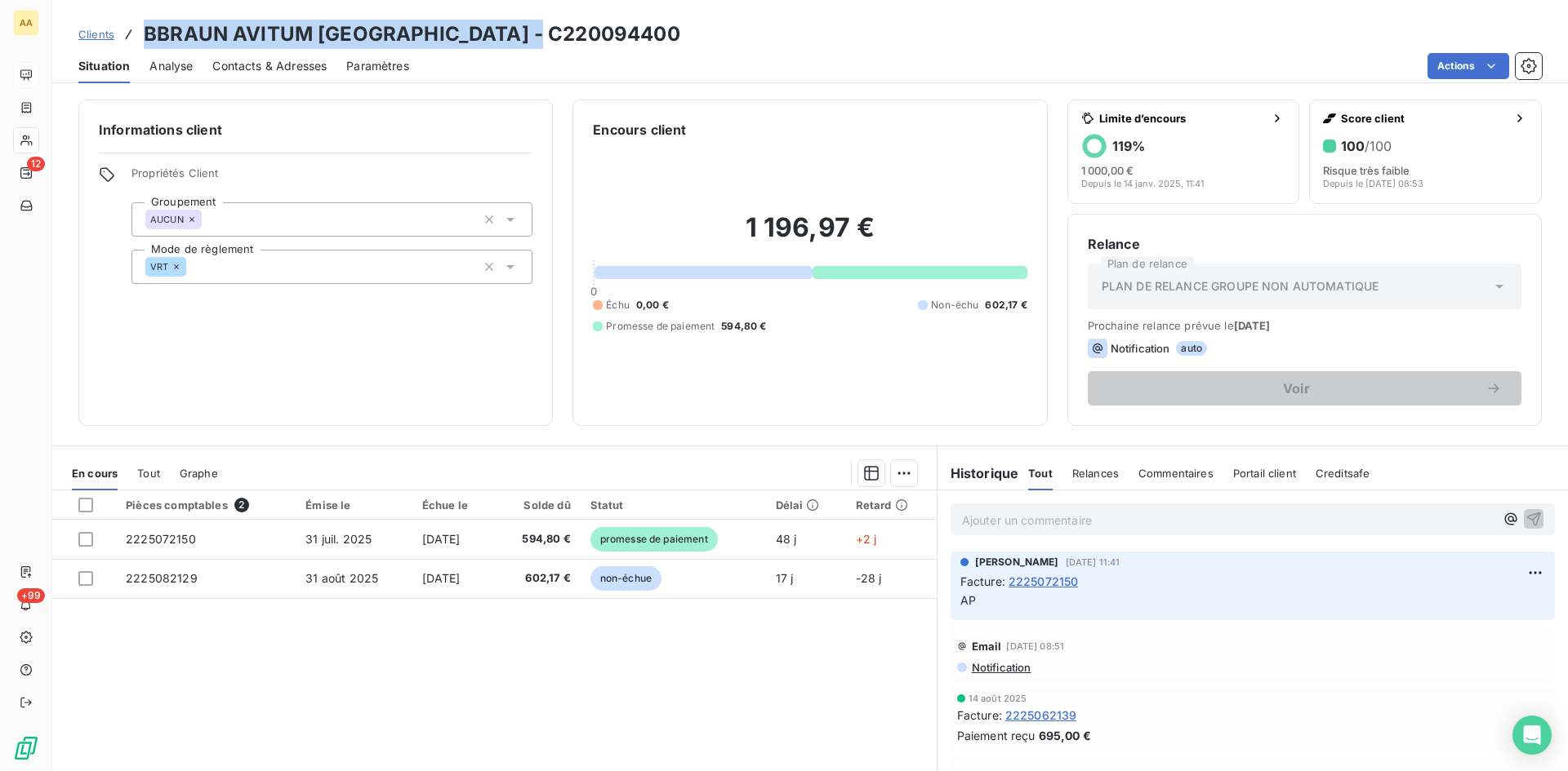
drag, startPoint x: 544, startPoint y: 31, endPoint x: 138, endPoint y: 46, distance: 406.3
click at [138, 46] on div "Clients BBRAUN AVITUM [GEOGRAPHIC_DATA] - C220094400" at bounding box center [809, 34] width 1515 height 29
copy h3 "BBRAUN AVITUM [GEOGRAPHIC_DATA] - C220094400"
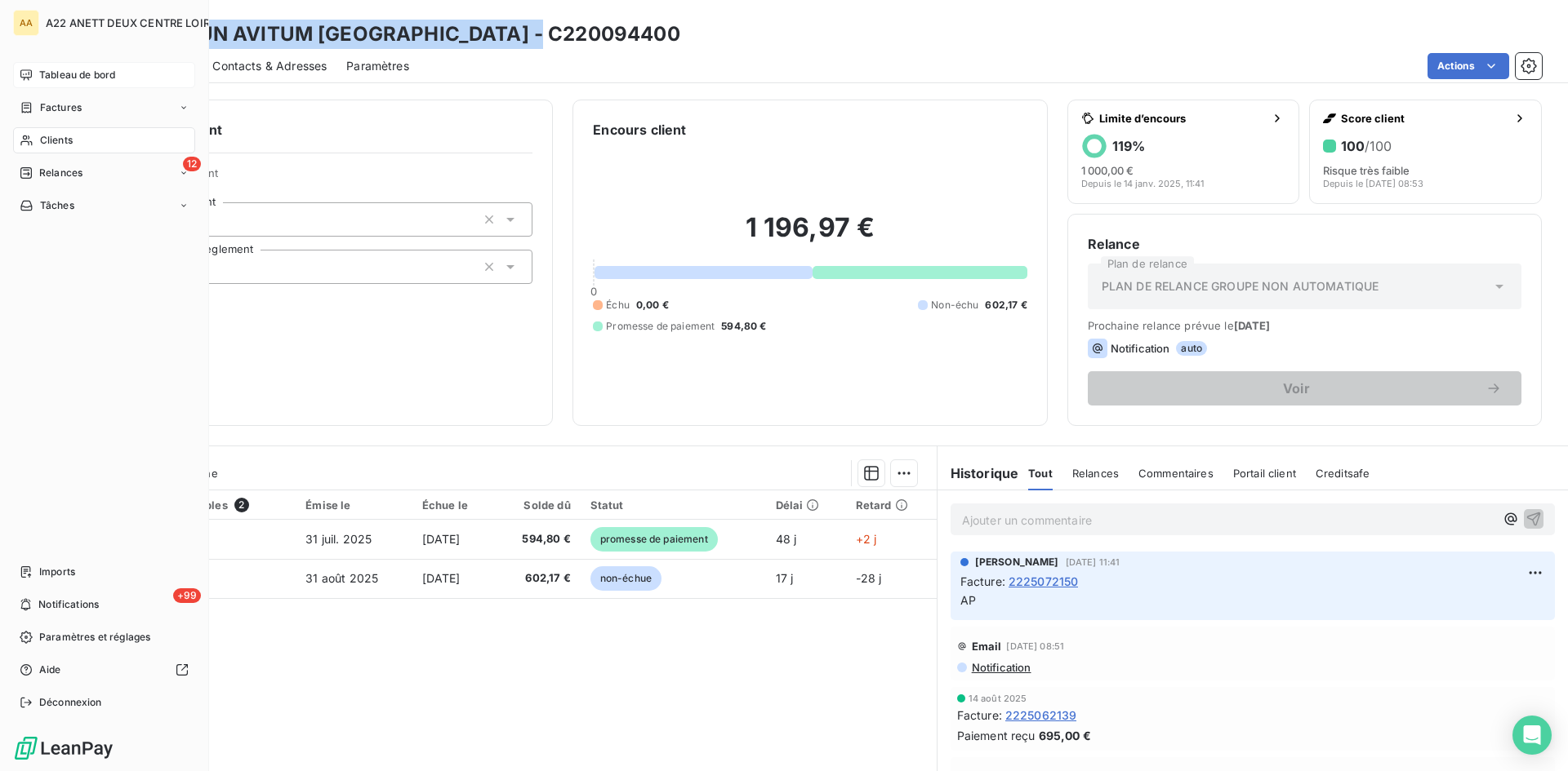
click at [48, 141] on span "Clients" at bounding box center [56, 140] width 33 height 15
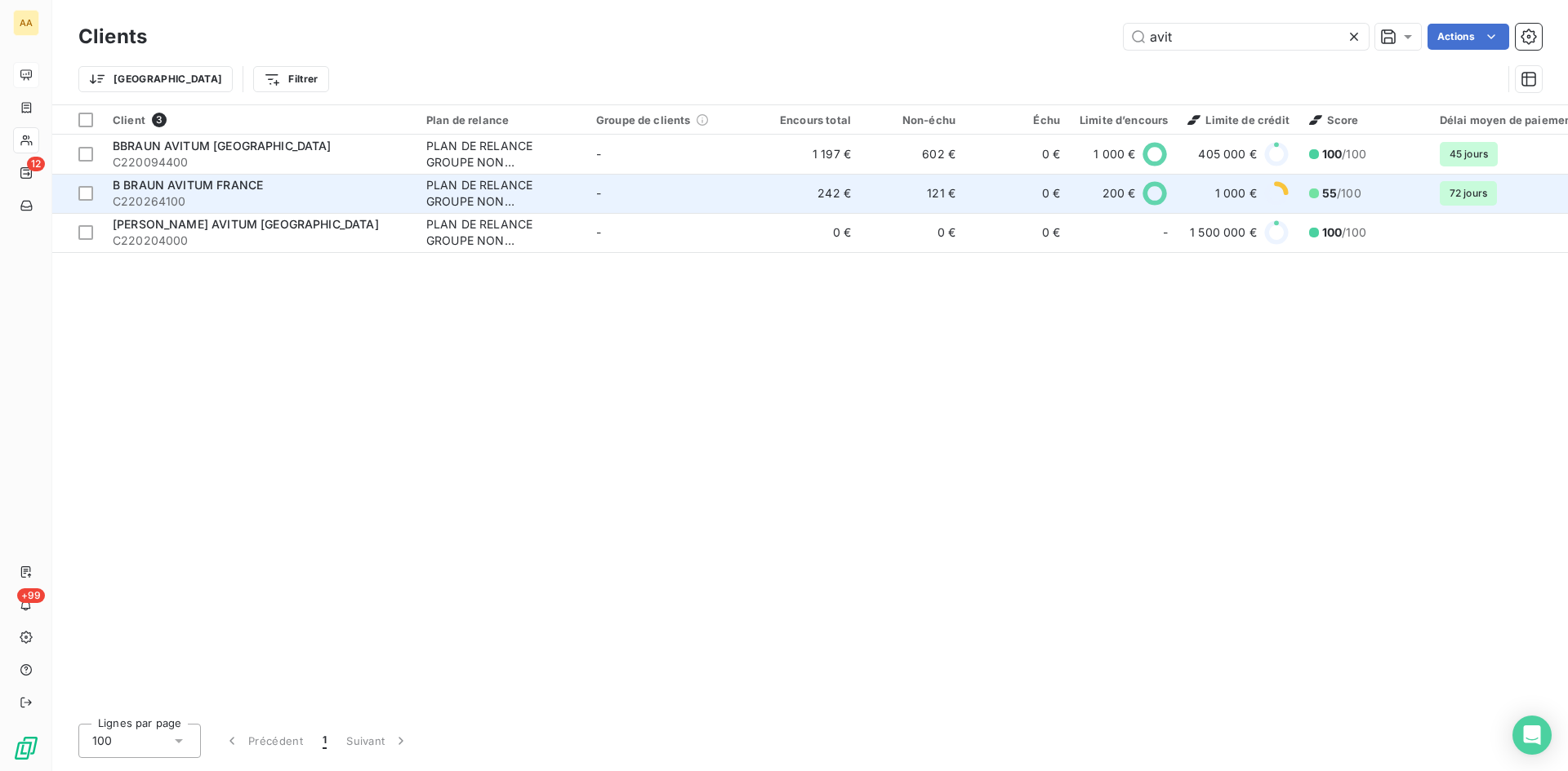
click at [231, 196] on span "C220264100" at bounding box center [260, 201] width 294 height 16
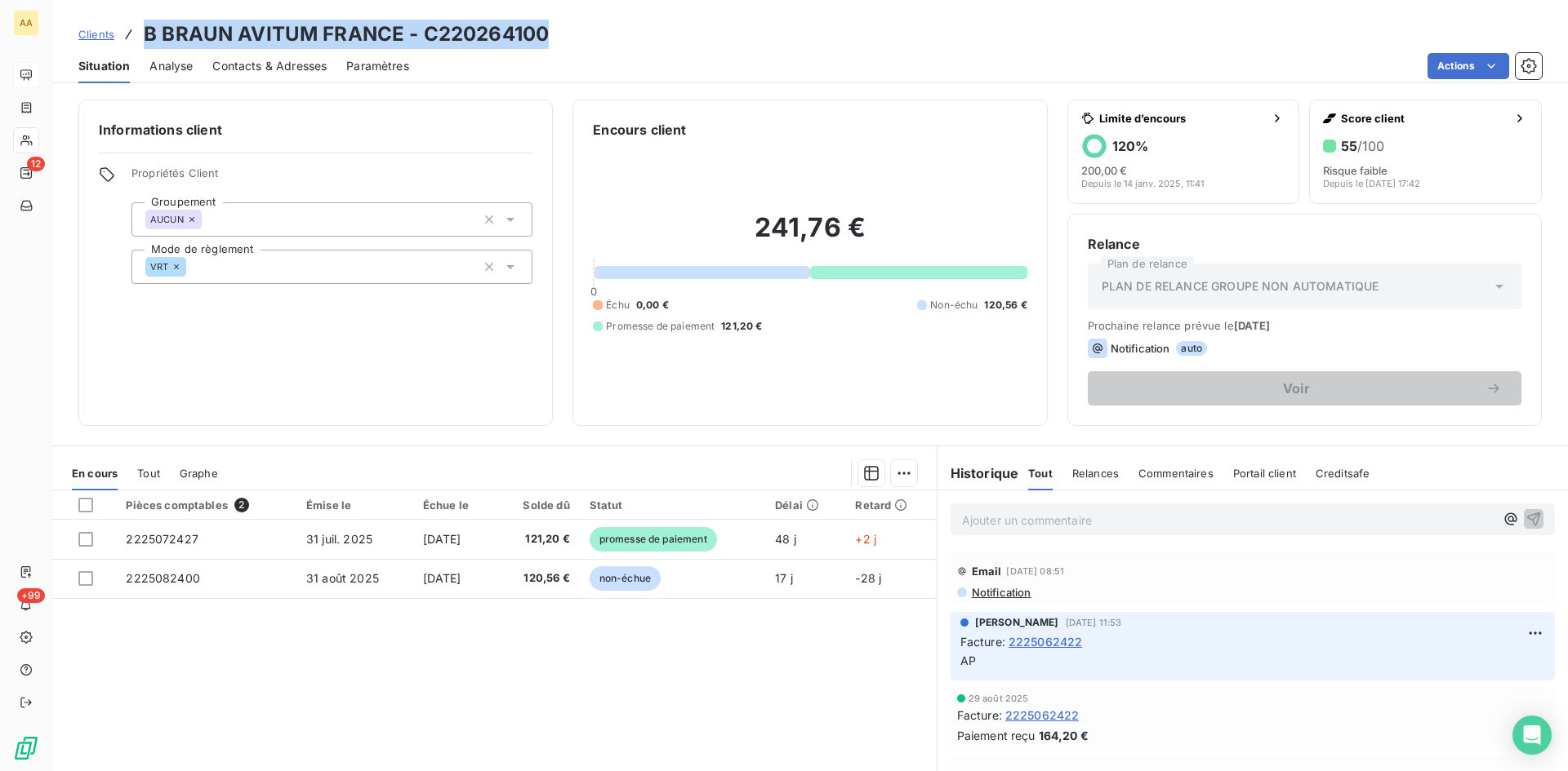
drag, startPoint x: 556, startPoint y: 40, endPoint x: 142, endPoint y: 40, distance: 414.0
click at [142, 40] on div "Clients B BRAUN AVITUM [GEOGRAPHIC_DATA] - C220264100" at bounding box center [809, 34] width 1515 height 29
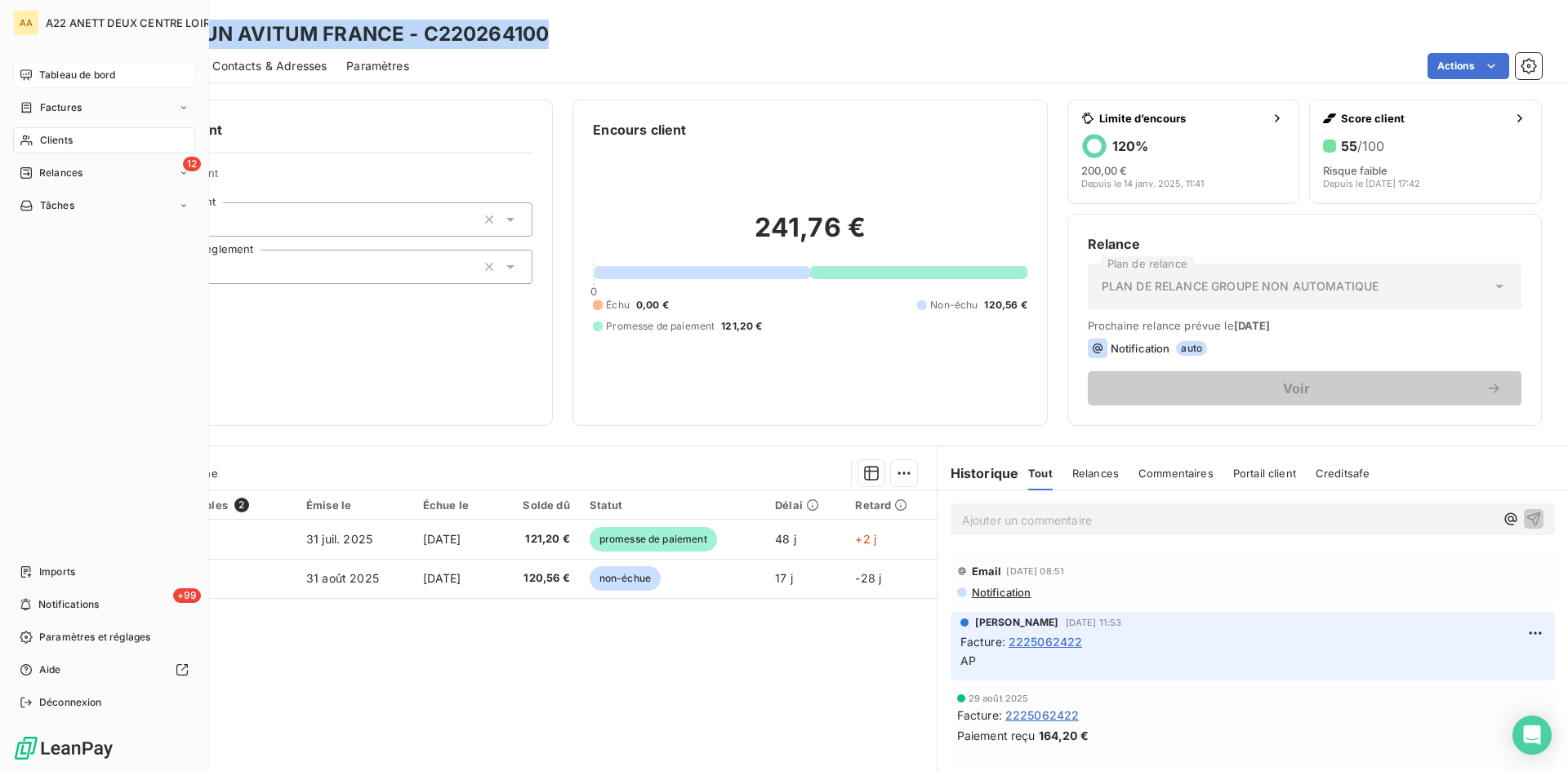
click at [38, 138] on div "Clients" at bounding box center [104, 140] width 182 height 26
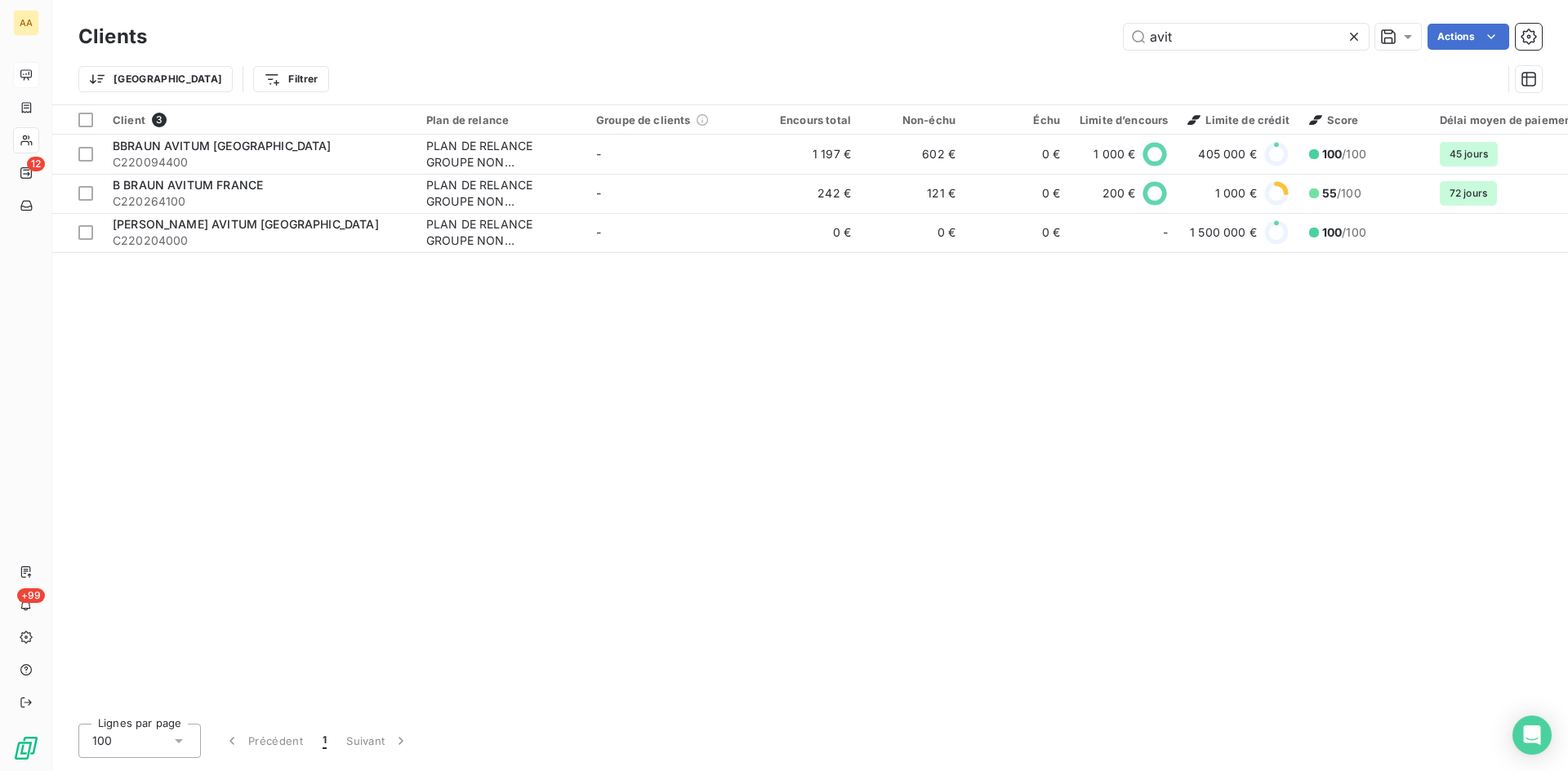
drag, startPoint x: 1180, startPoint y: 40, endPoint x: 1077, endPoint y: 40, distance: 103.0
click at [1077, 40] on div "avit Actions" at bounding box center [854, 37] width 1375 height 26
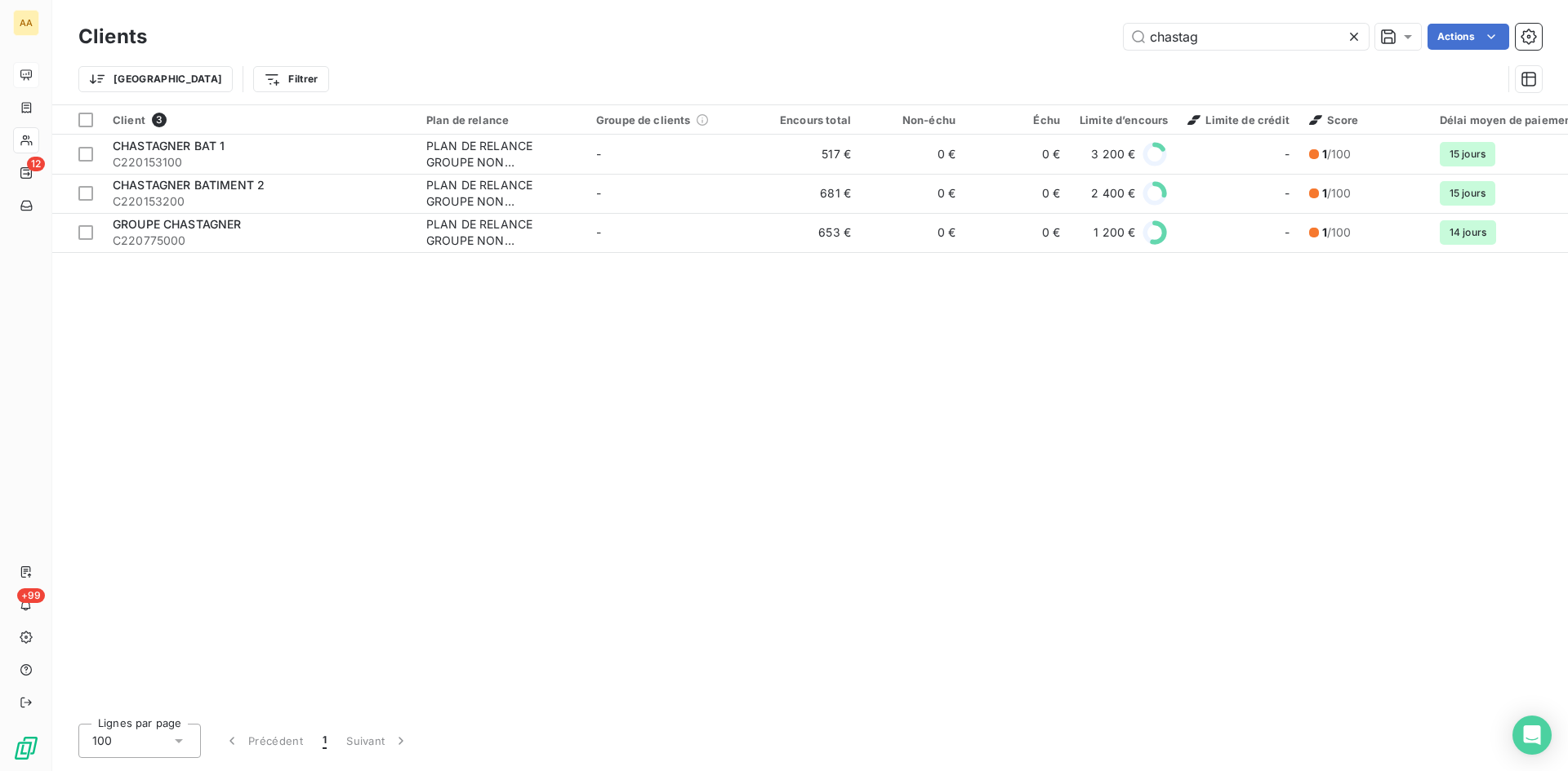
type input "chastag"
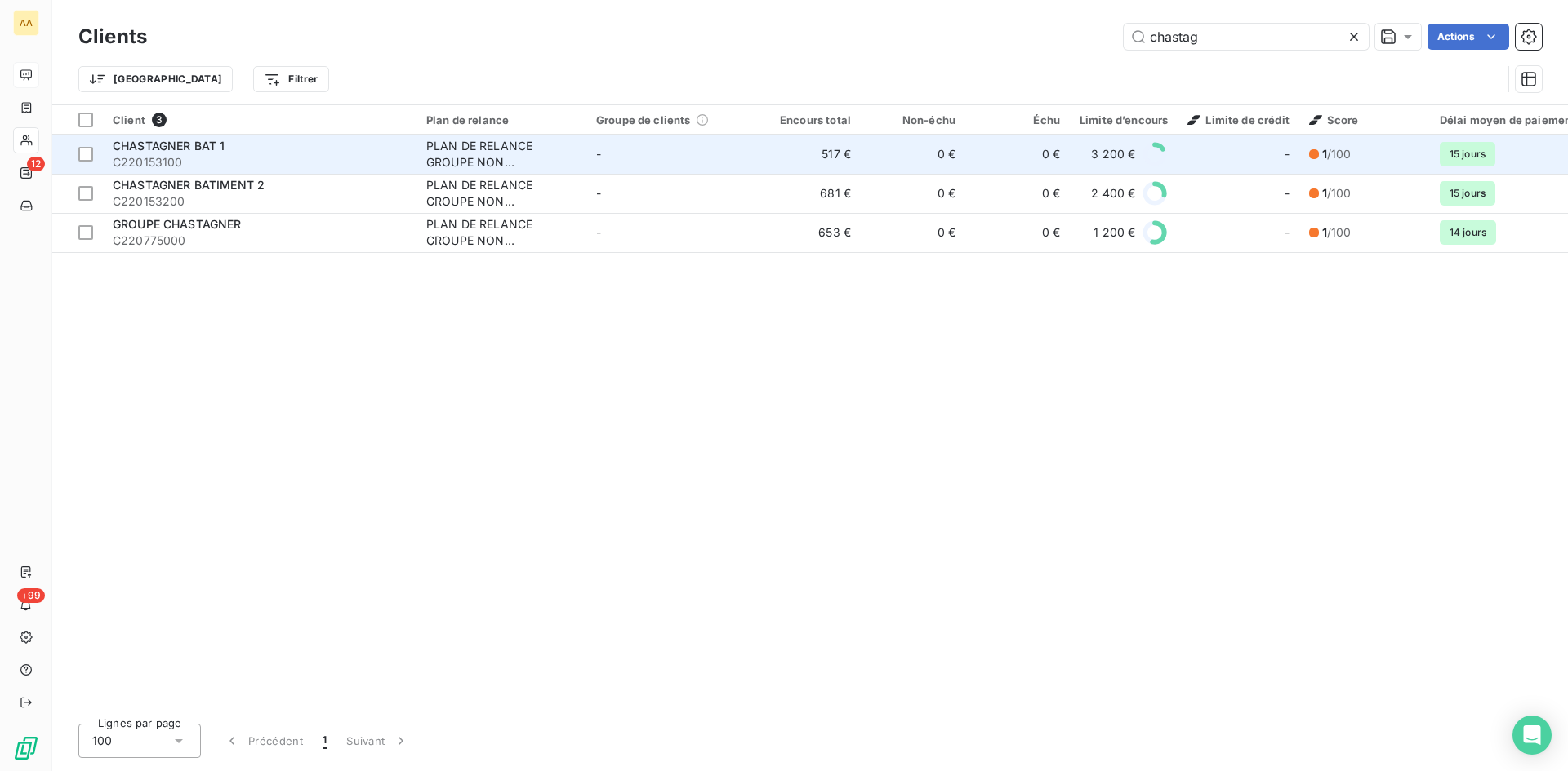
click at [150, 148] on span "CHASTAGNER BAT 1" at bounding box center [169, 145] width 112 height 14
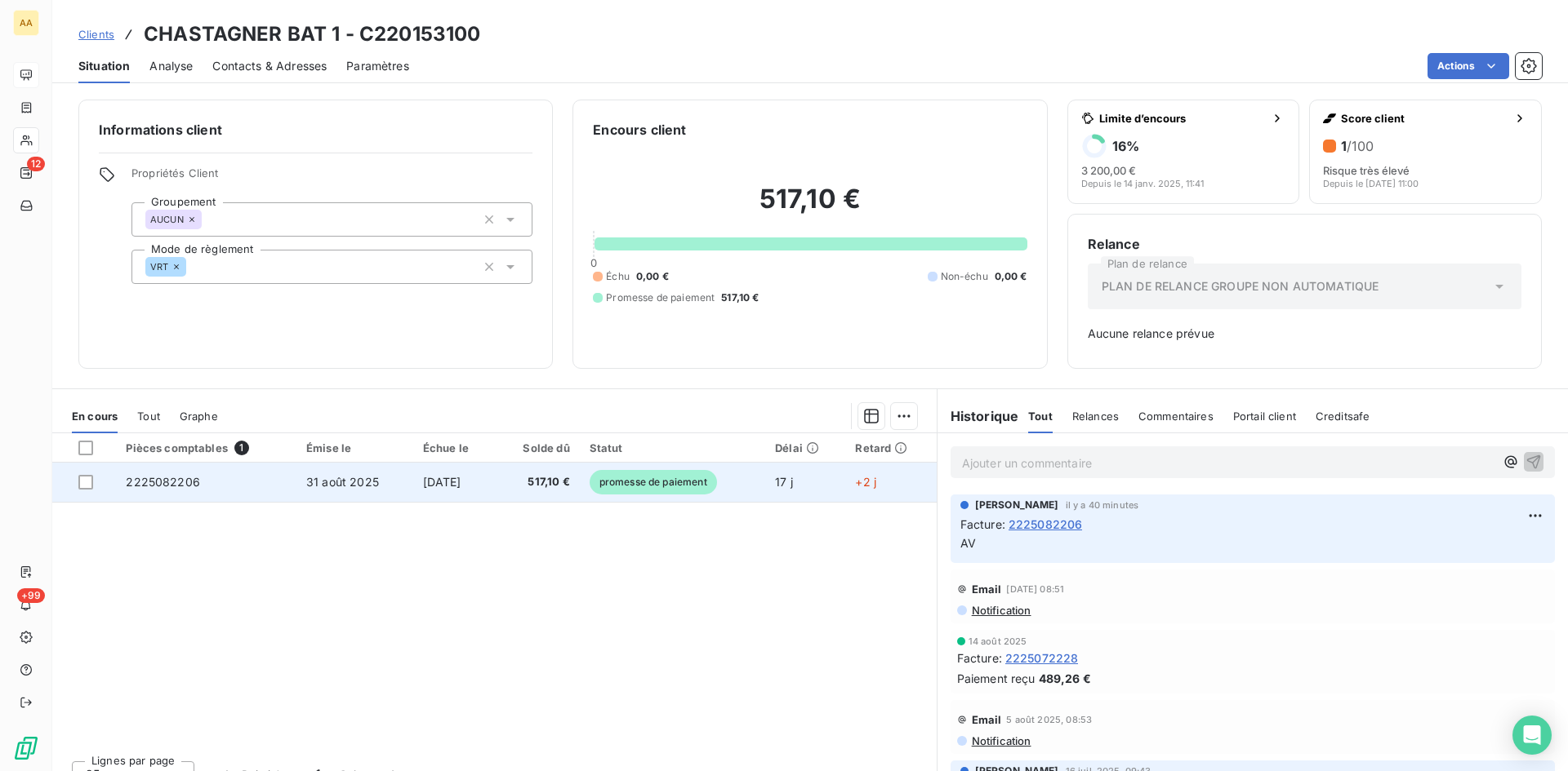
click at [196, 476] on td "2225082206" at bounding box center [206, 483] width 181 height 40
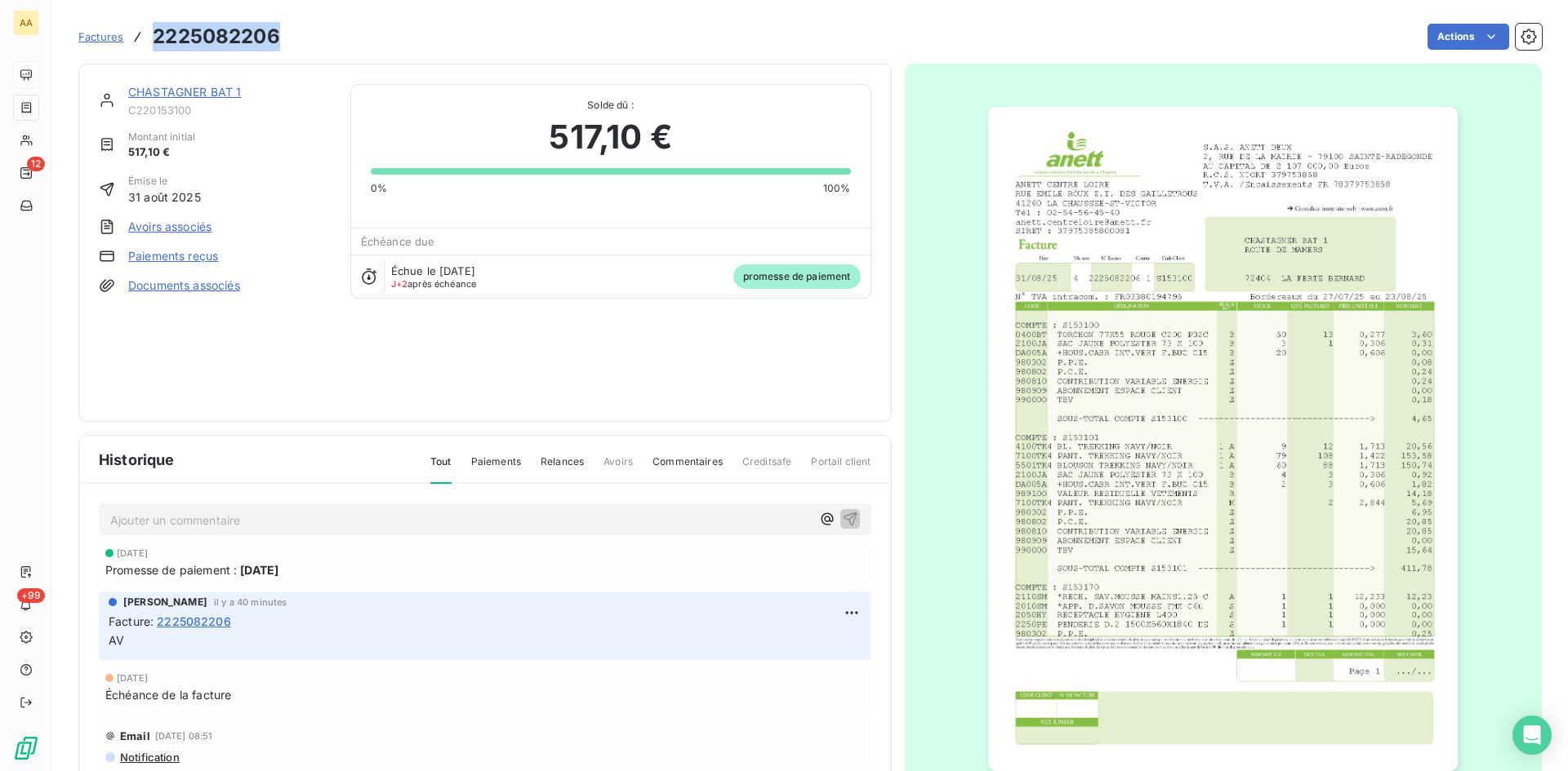
drag, startPoint x: 278, startPoint y: 31, endPoint x: 151, endPoint y: 32, distance: 127.0
click at [151, 32] on div "Factures 2225082206" at bounding box center [179, 36] width 202 height 29
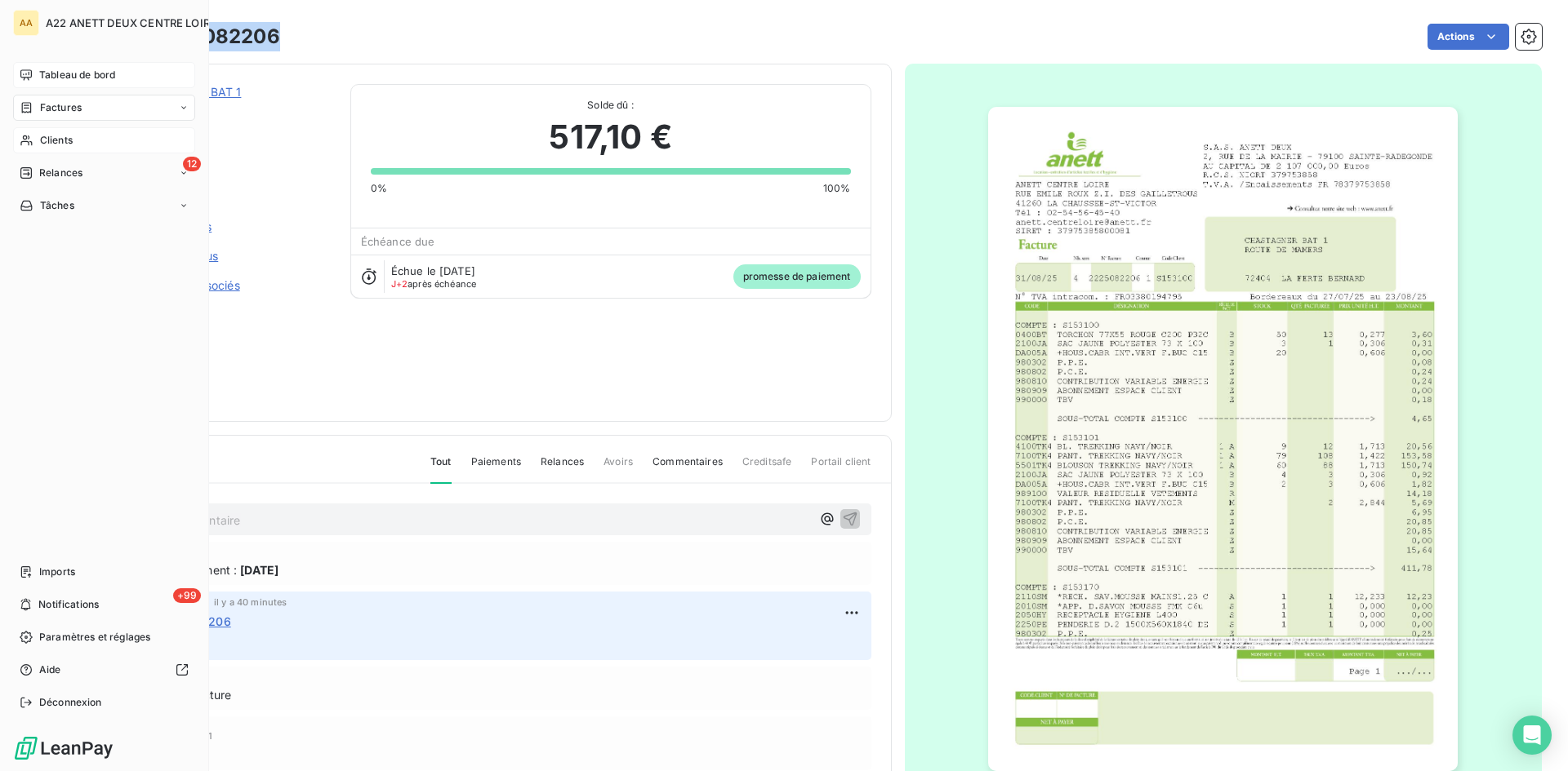
drag, startPoint x: 56, startPoint y: 134, endPoint x: 144, endPoint y: 149, distance: 89.3
click at [56, 134] on span "Clients" at bounding box center [56, 140] width 33 height 15
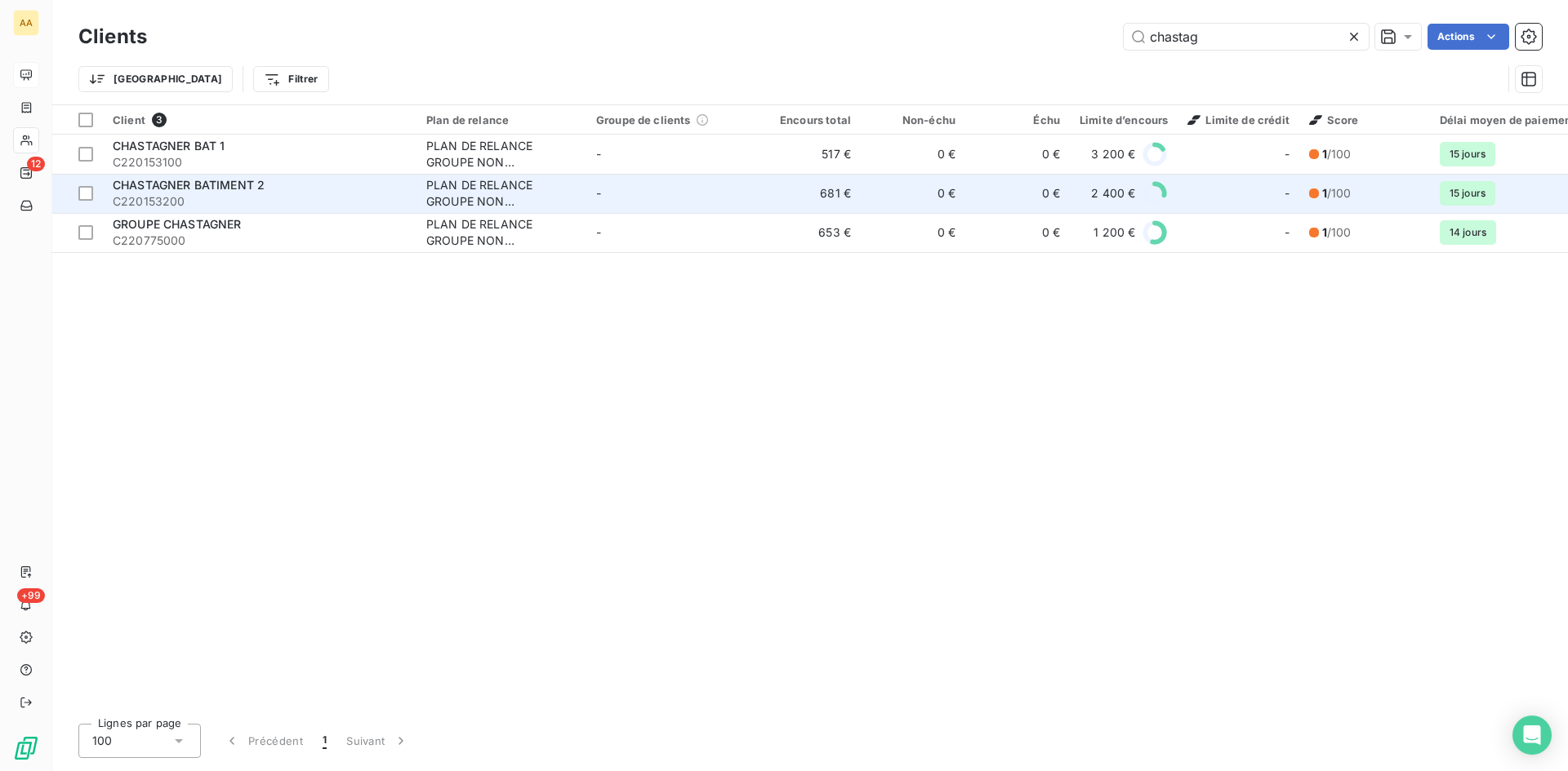
click at [193, 192] on div "CHASTAGNER BATIMENT 2" at bounding box center [260, 185] width 294 height 16
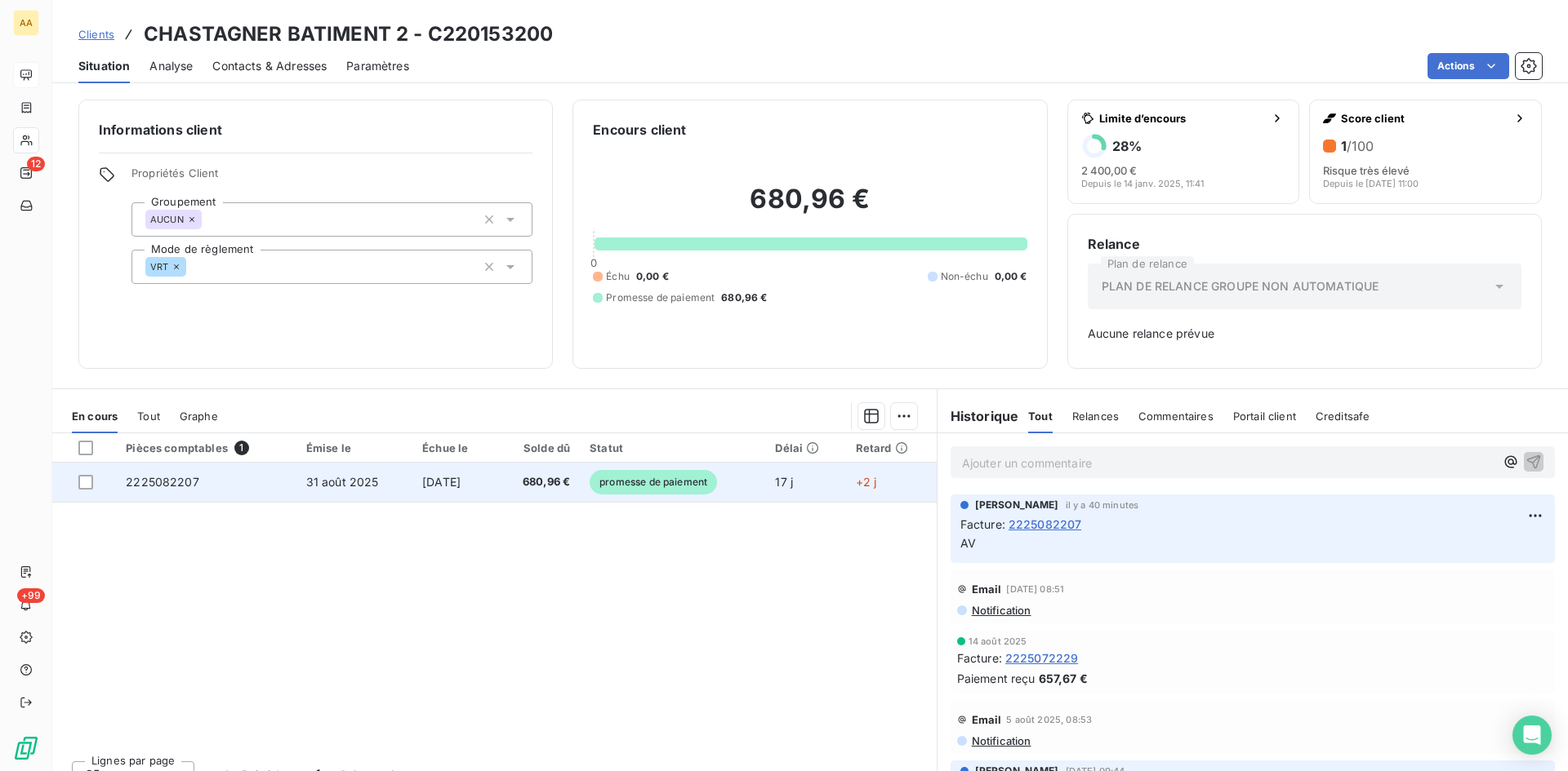
click at [184, 482] on span "2225082207" at bounding box center [163, 482] width 73 height 14
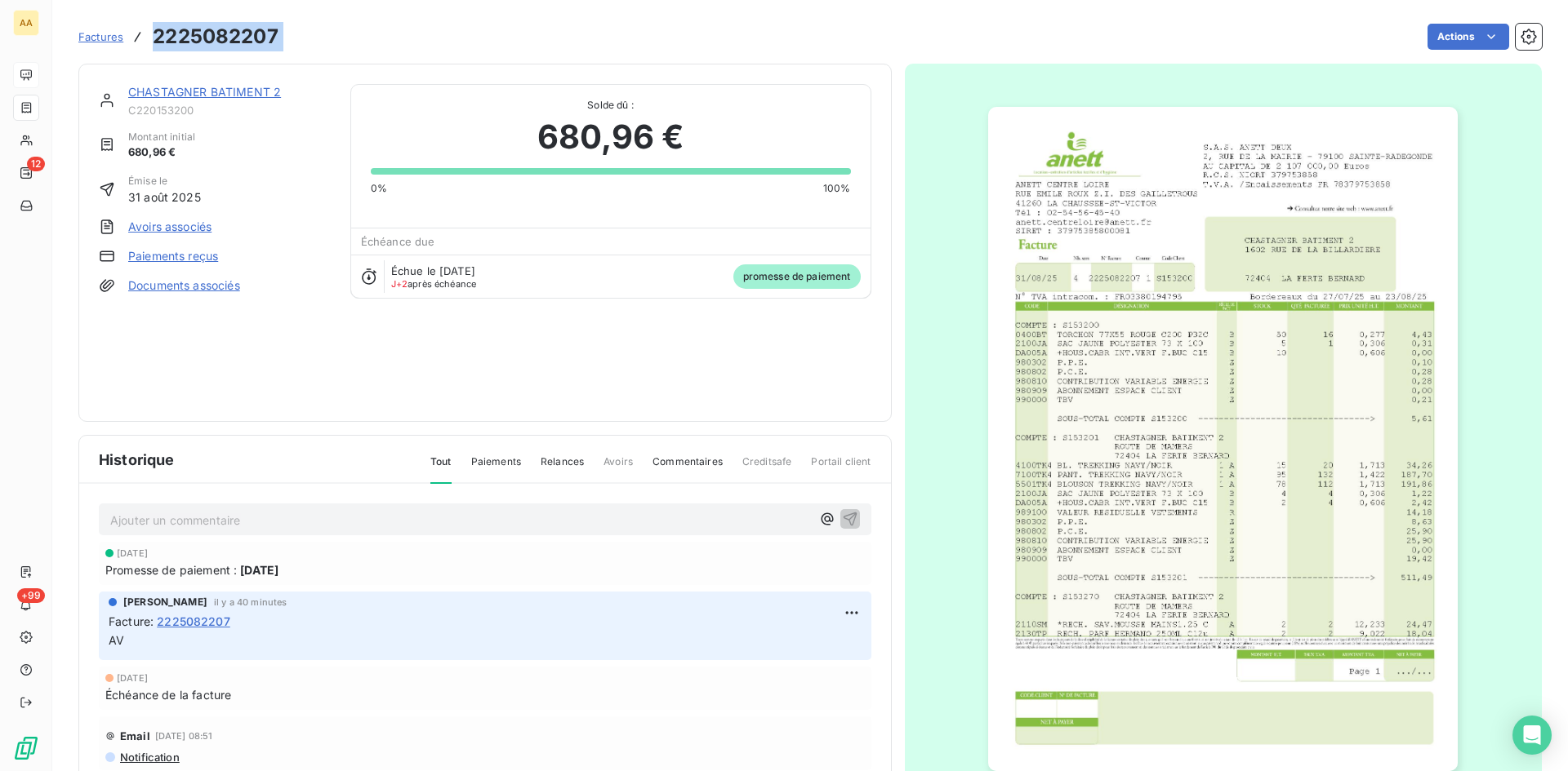
drag, startPoint x: 290, startPoint y: 36, endPoint x: 137, endPoint y: 31, distance: 153.1
click at [137, 31] on div "Factures 2225082207 Actions" at bounding box center [810, 37] width 1463 height 34
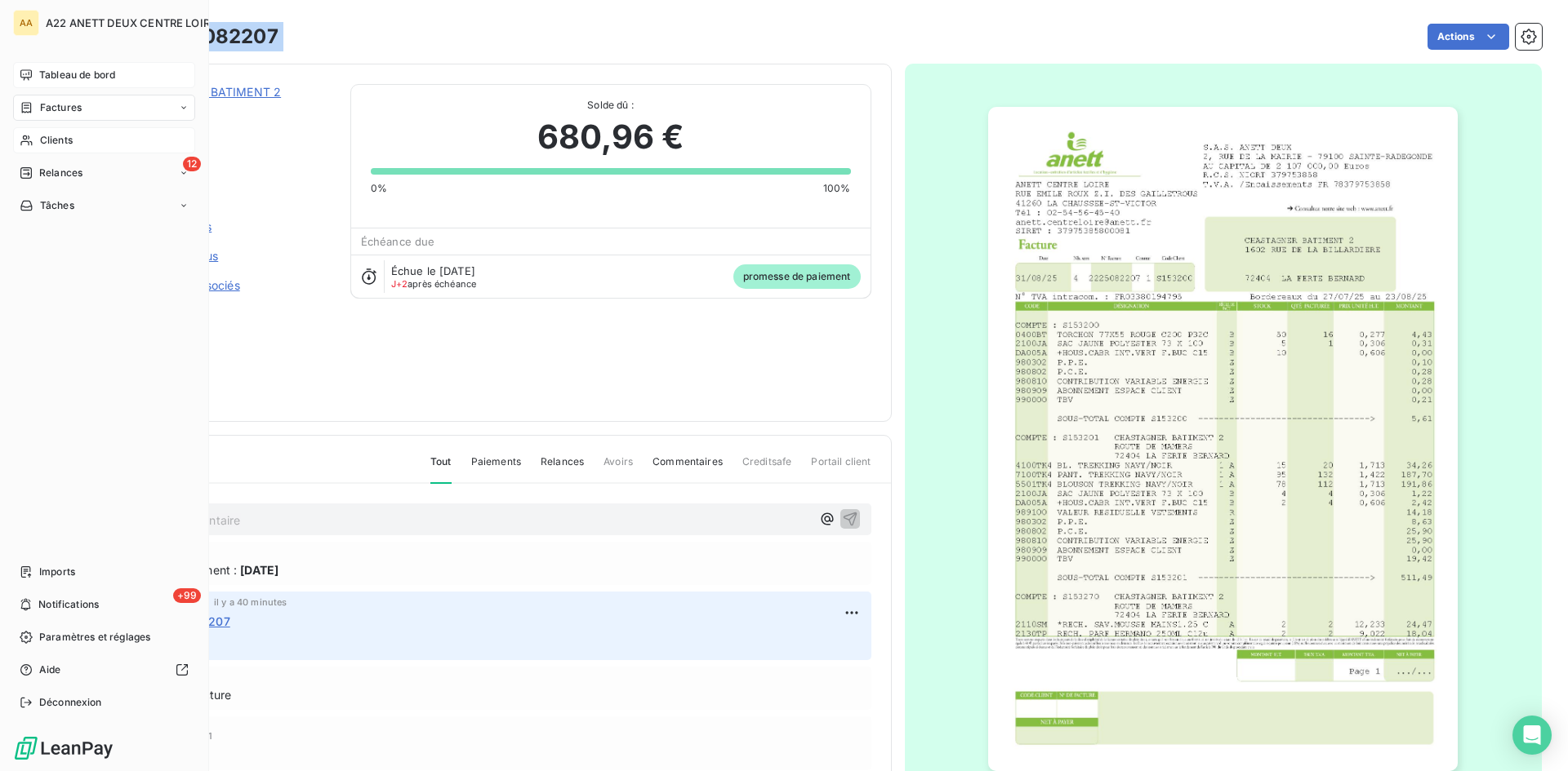
click at [57, 132] on div "Clients" at bounding box center [104, 140] width 182 height 26
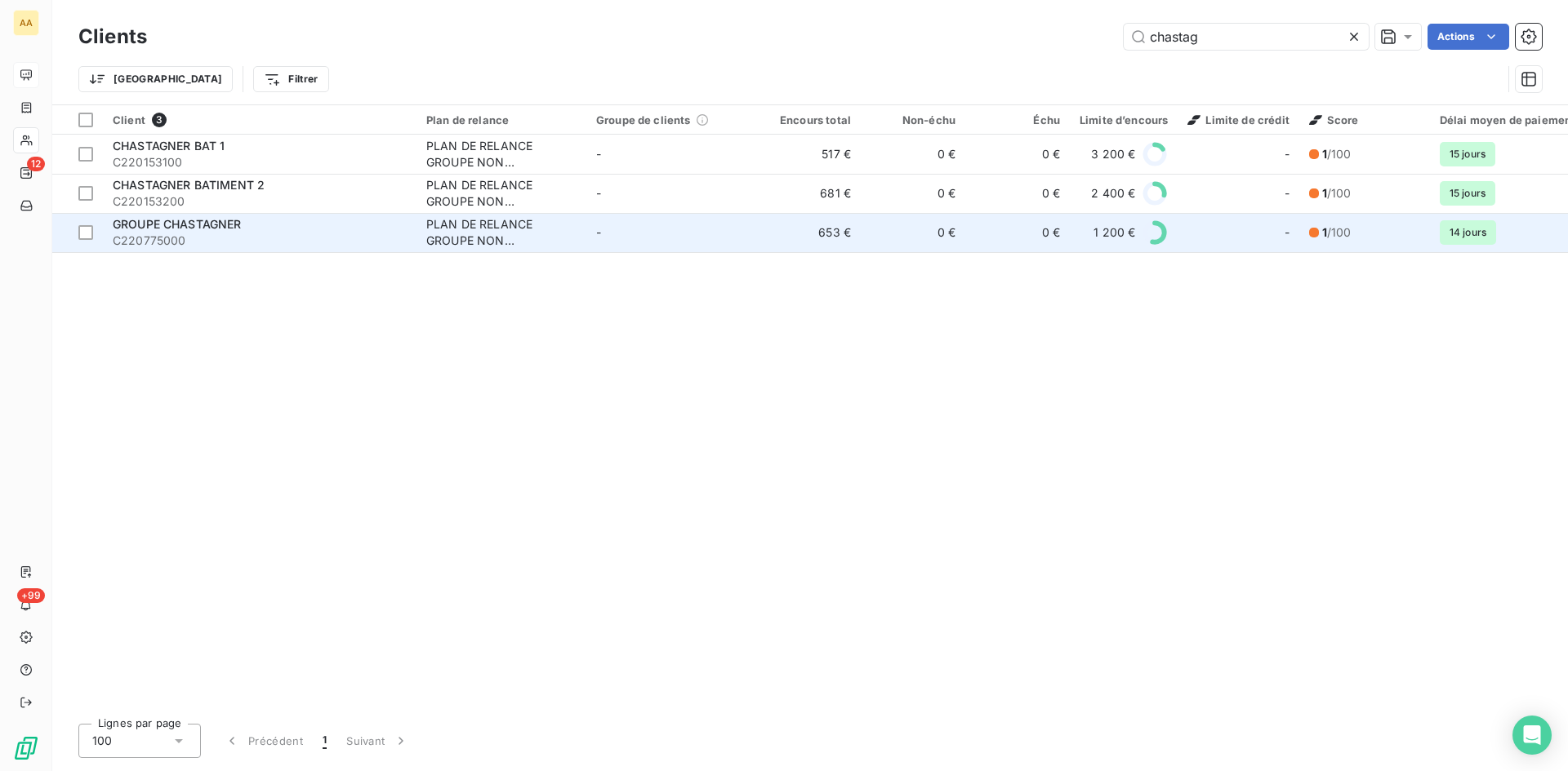
click at [214, 230] on span "GROUPE CHASTAGNER" at bounding box center [177, 224] width 129 height 14
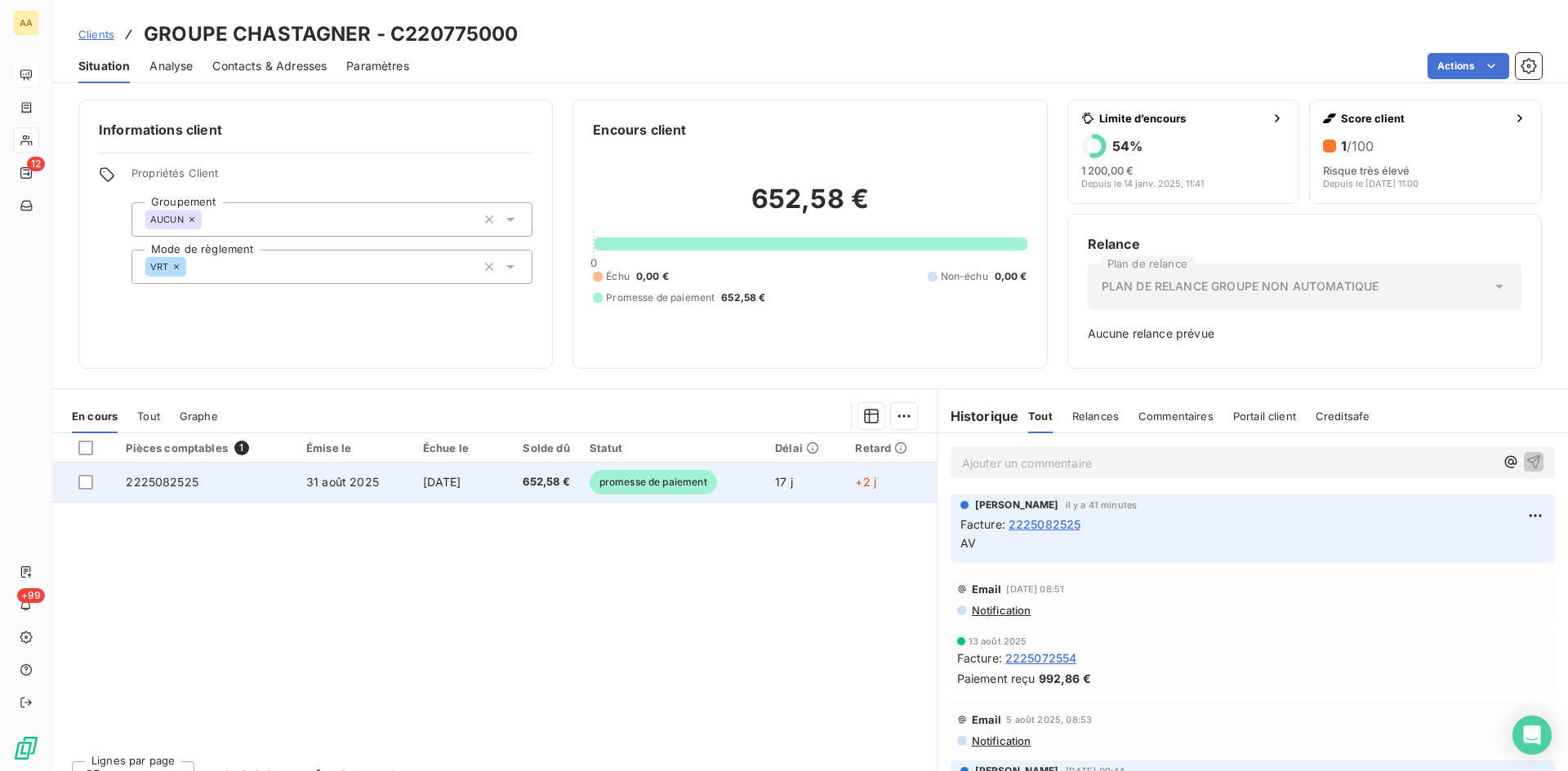
click at [167, 481] on span "2225082525" at bounding box center [162, 482] width 73 height 14
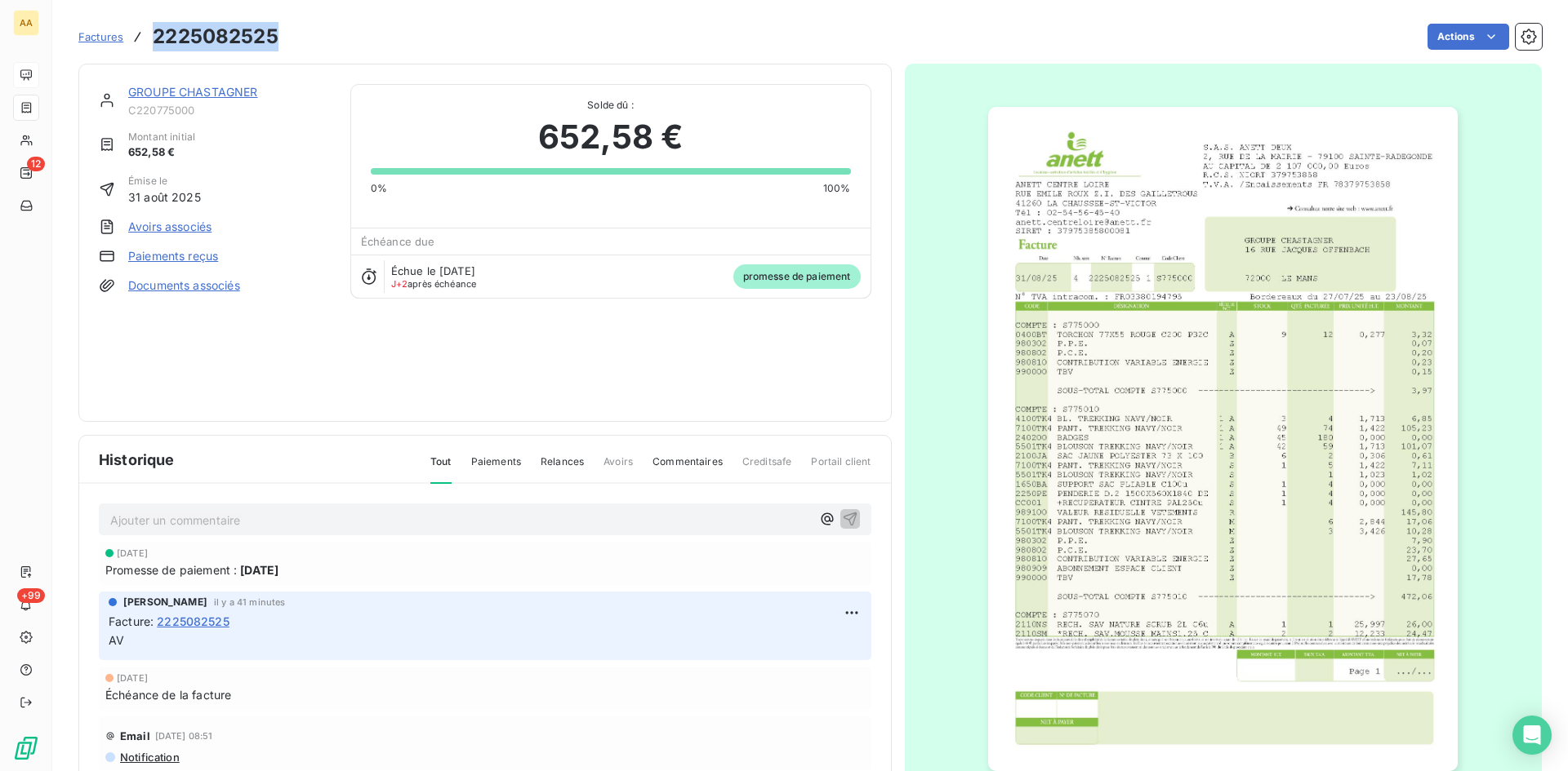
drag, startPoint x: 281, startPoint y: 41, endPoint x: 156, endPoint y: 28, distance: 125.7
click at [156, 28] on div "Factures 2225082525 Actions" at bounding box center [810, 37] width 1463 height 34
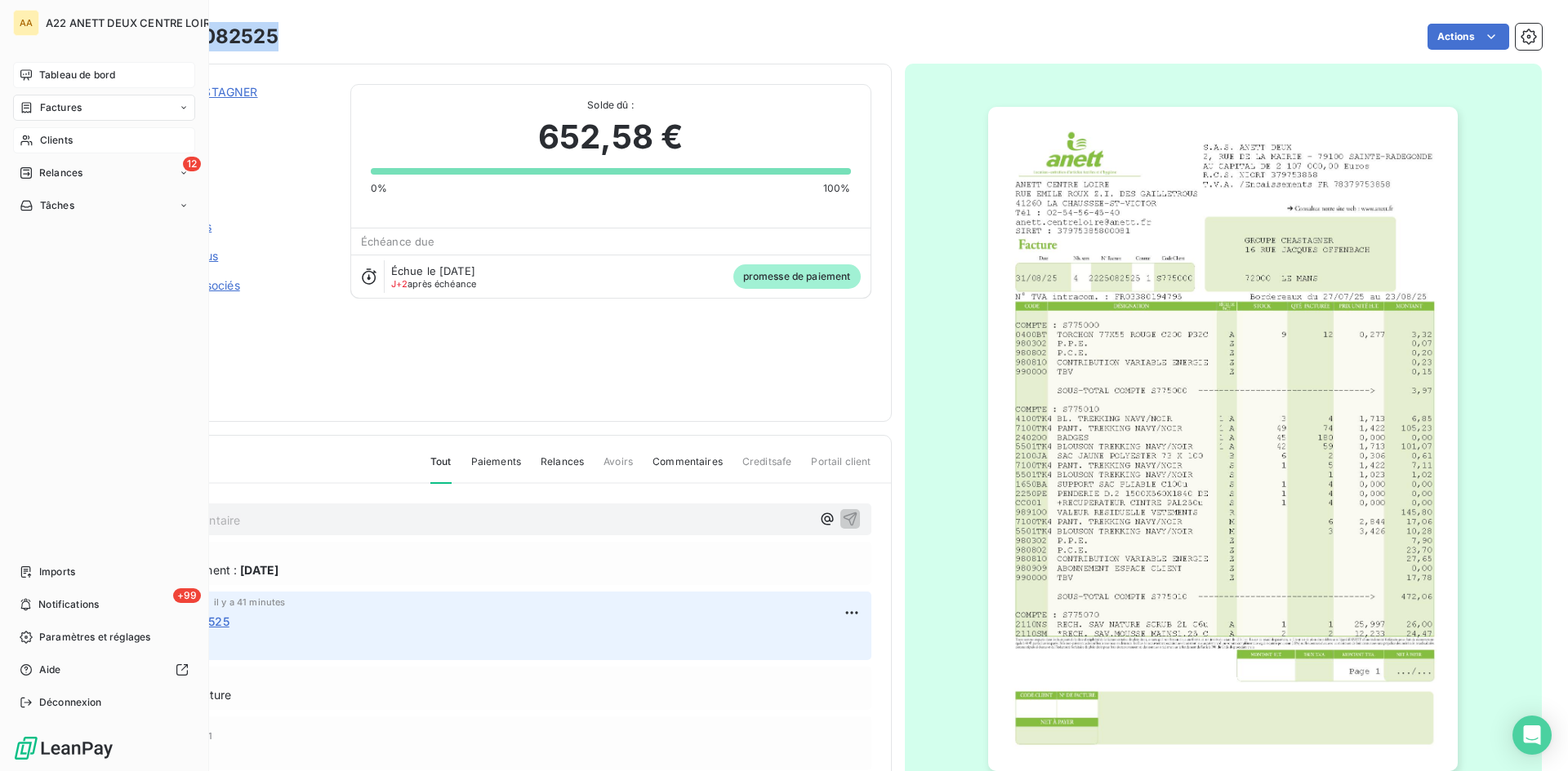
drag, startPoint x: 56, startPoint y: 140, endPoint x: 85, endPoint y: 128, distance: 31.4
click at [56, 140] on span "Clients" at bounding box center [56, 140] width 33 height 15
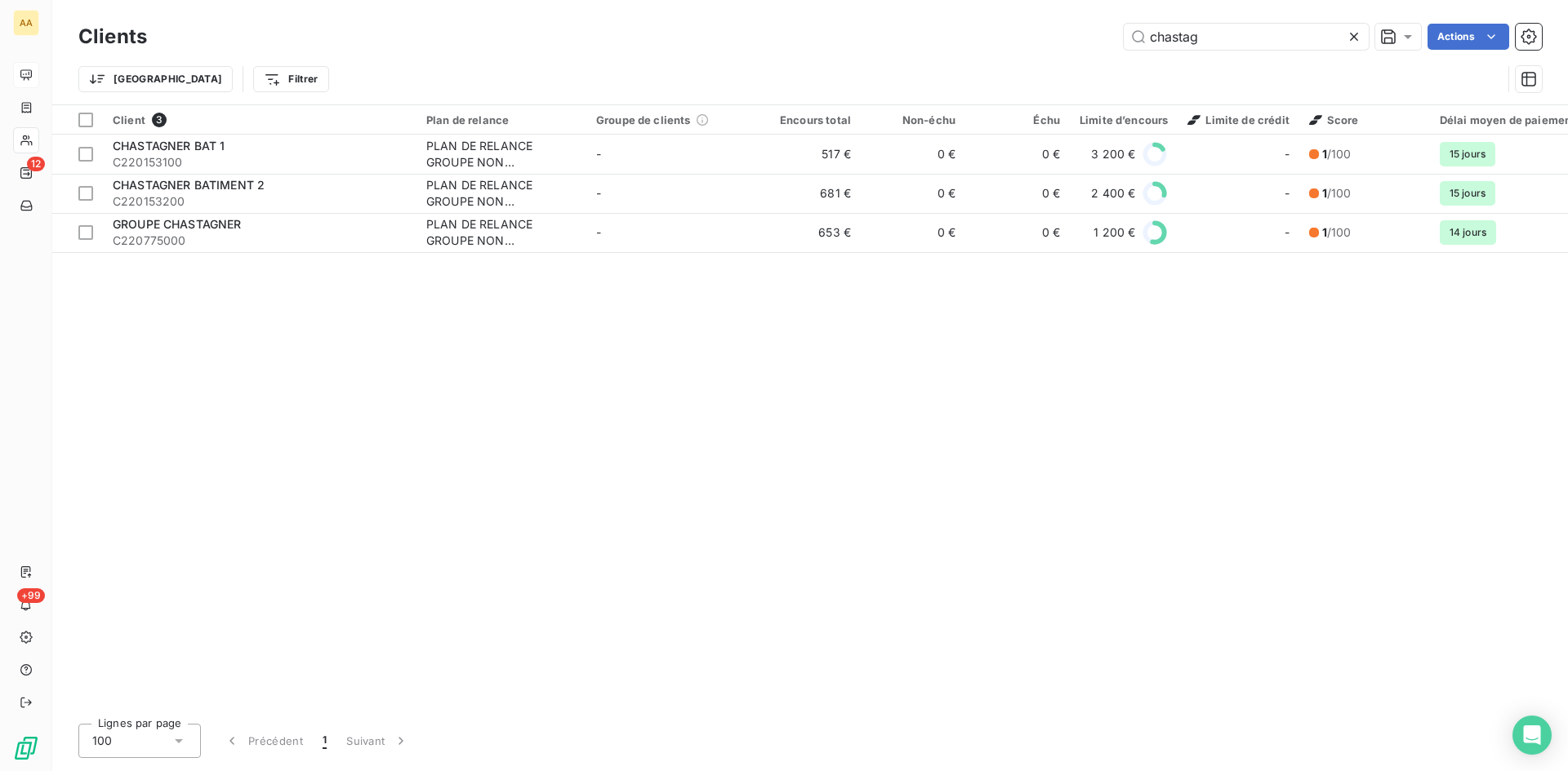
drag, startPoint x: 1161, startPoint y: 40, endPoint x: 1046, endPoint y: 40, distance: 115.0
click at [1046, 40] on div "chastag Actions" at bounding box center [854, 37] width 1375 height 26
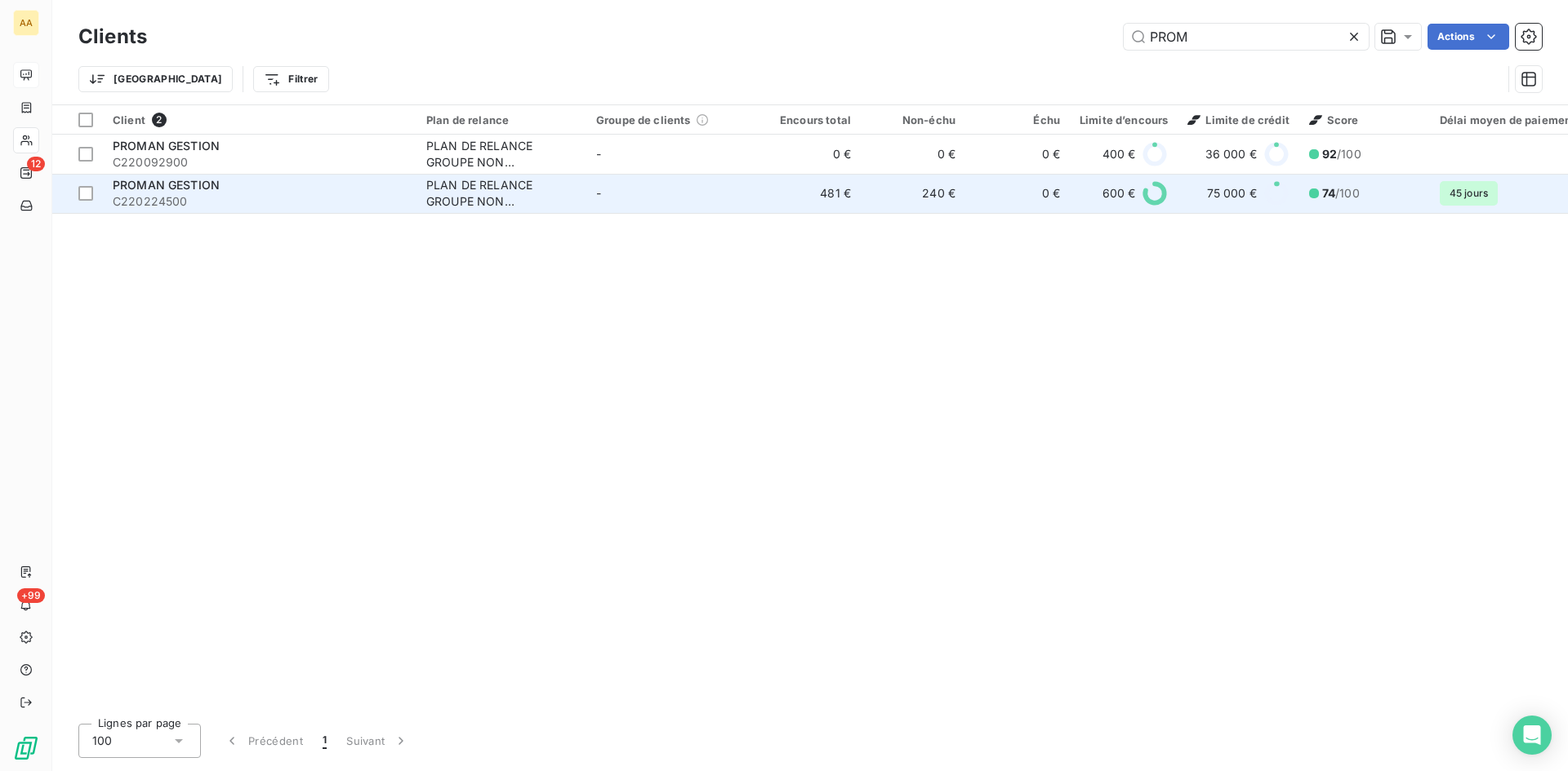
type input "PROM"
drag, startPoint x: 468, startPoint y: 204, endPoint x: 461, endPoint y: 198, distance: 9.2
click at [468, 205] on div "PLAN DE RELANCE GROUPE NON AUTOMATIQUE" at bounding box center [502, 193] width 151 height 33
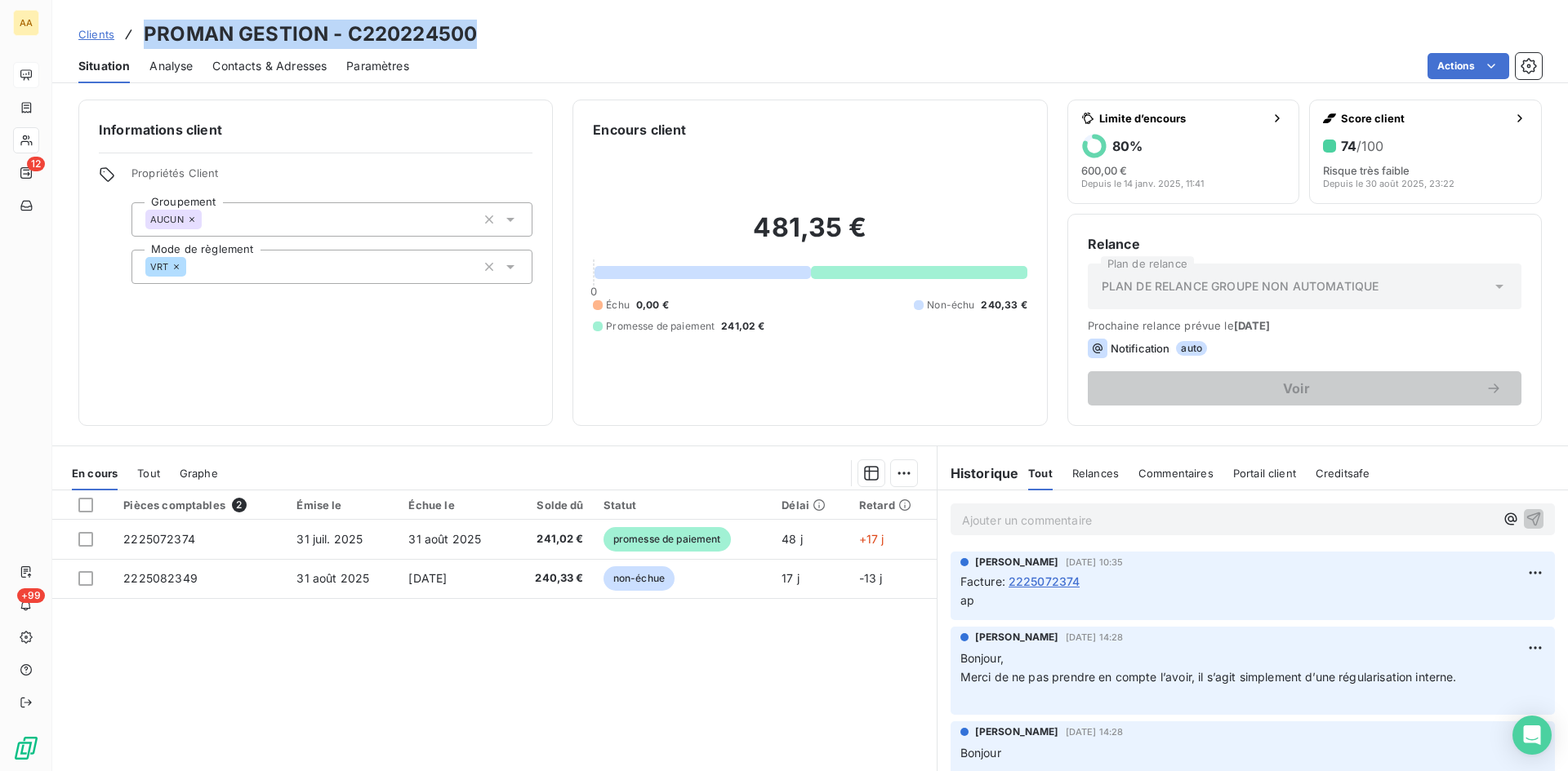
drag, startPoint x: 498, startPoint y: 34, endPoint x: 149, endPoint y: 31, distance: 349.0
click at [149, 31] on div "Clients PROMAN GESTION - C220224500" at bounding box center [809, 34] width 1515 height 29
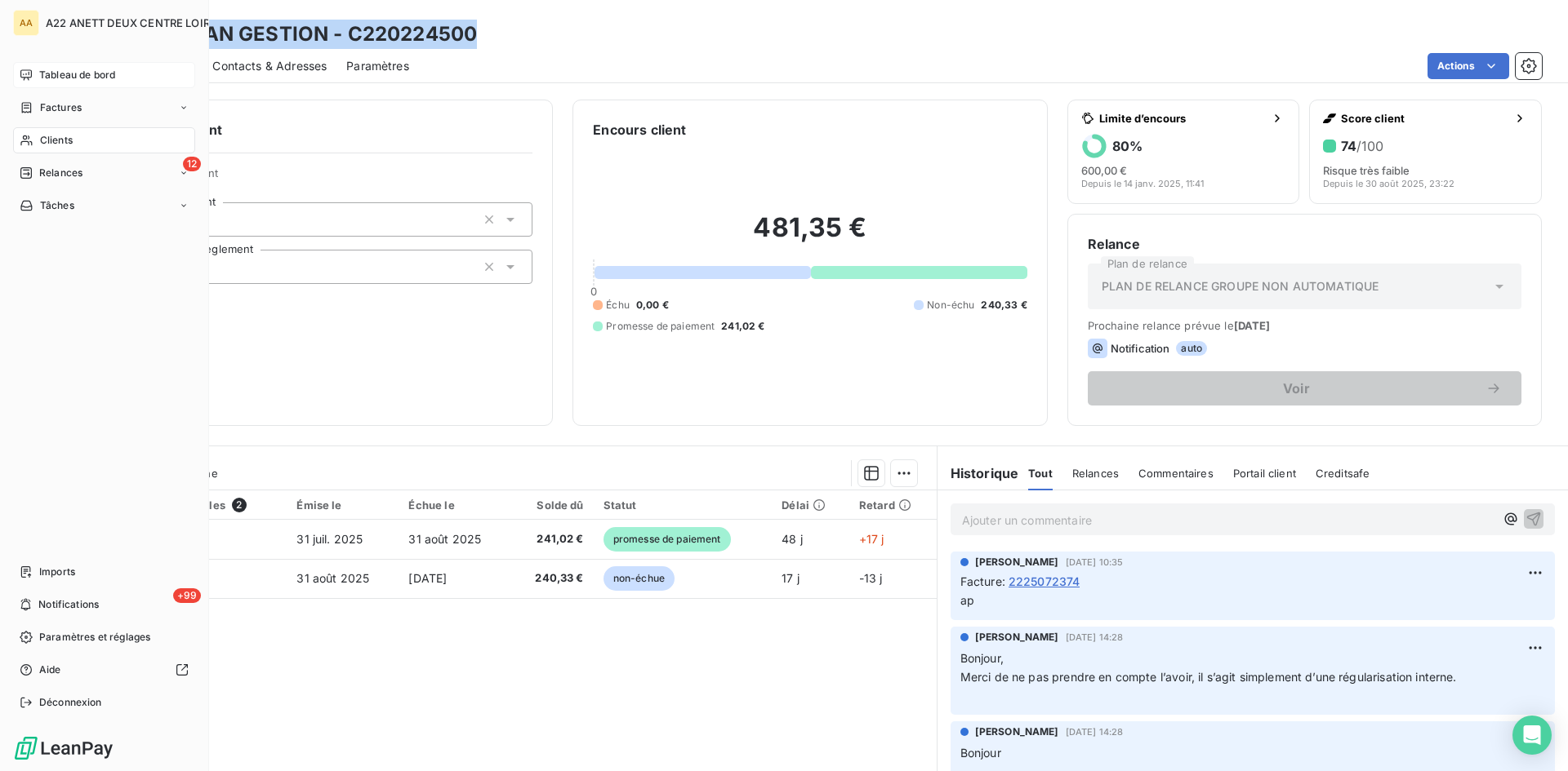
click at [43, 140] on span "Clients" at bounding box center [56, 140] width 33 height 15
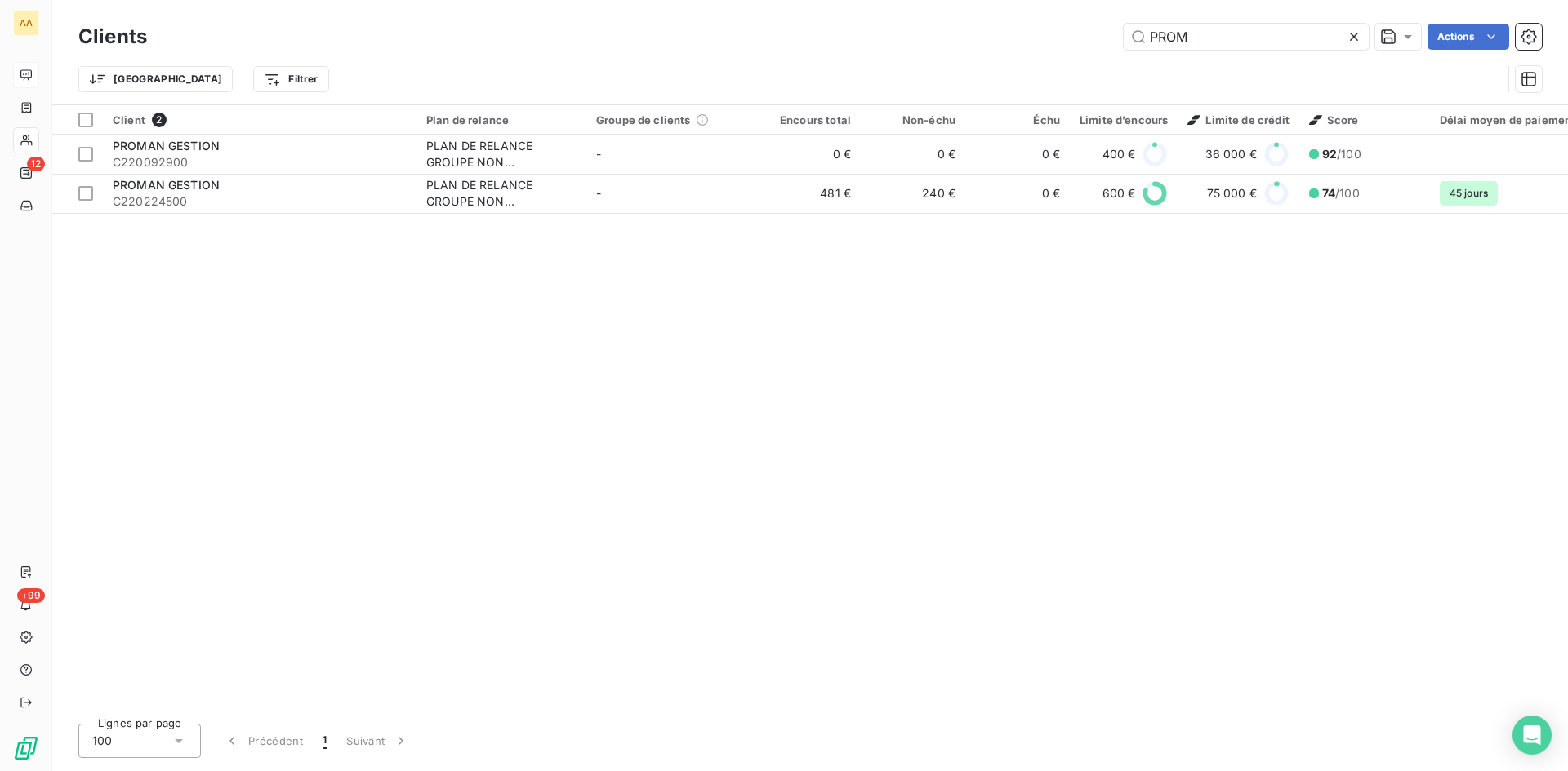
drag, startPoint x: 1192, startPoint y: 41, endPoint x: 1108, endPoint y: 43, distance: 84.0
click at [1108, 43] on div "PROM Actions" at bounding box center [854, 37] width 1375 height 26
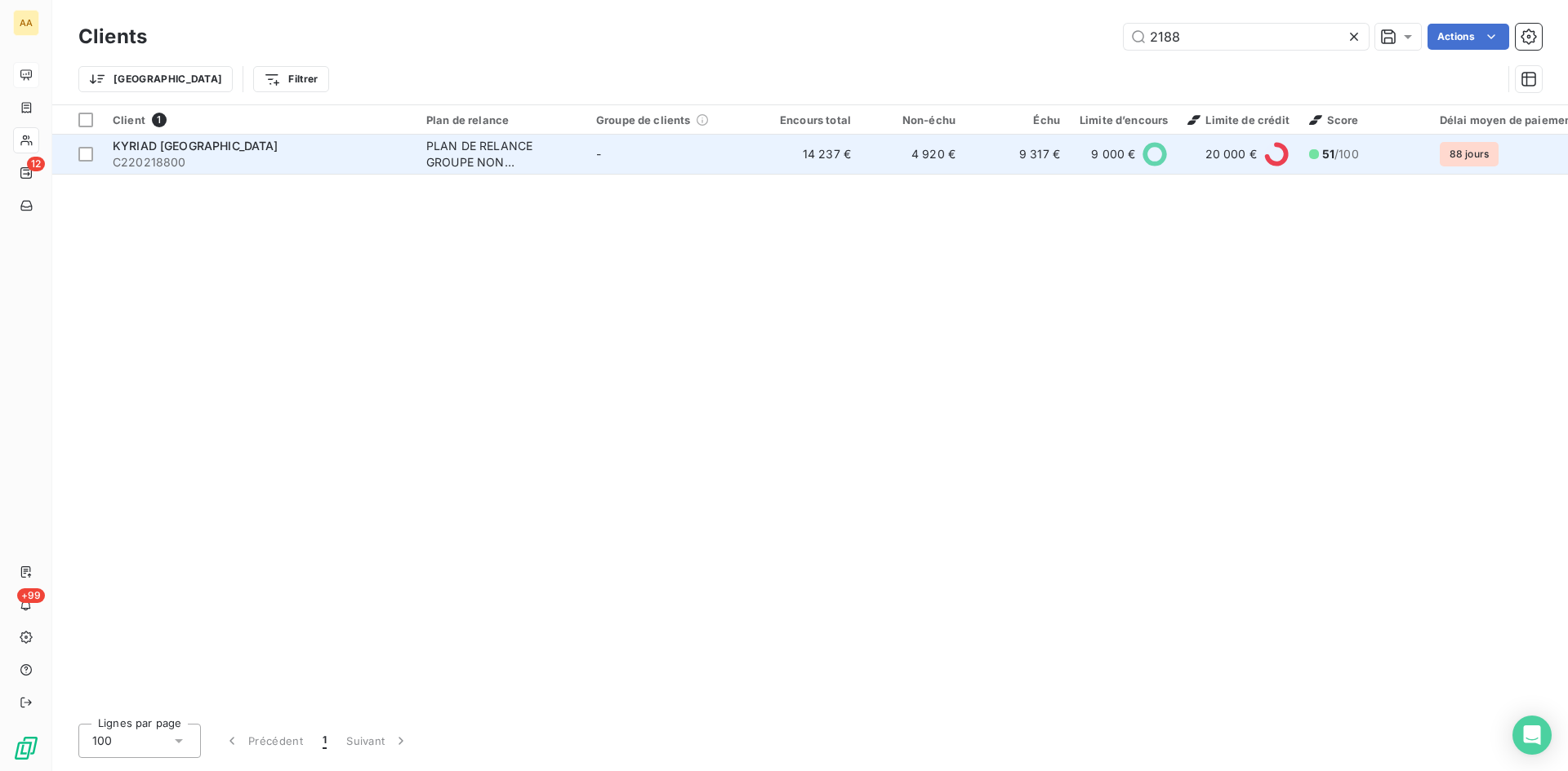
type input "2188"
click at [488, 152] on div "PLAN DE RELANCE GROUPE NON AUTOMATIQUE" at bounding box center [502, 154] width 151 height 33
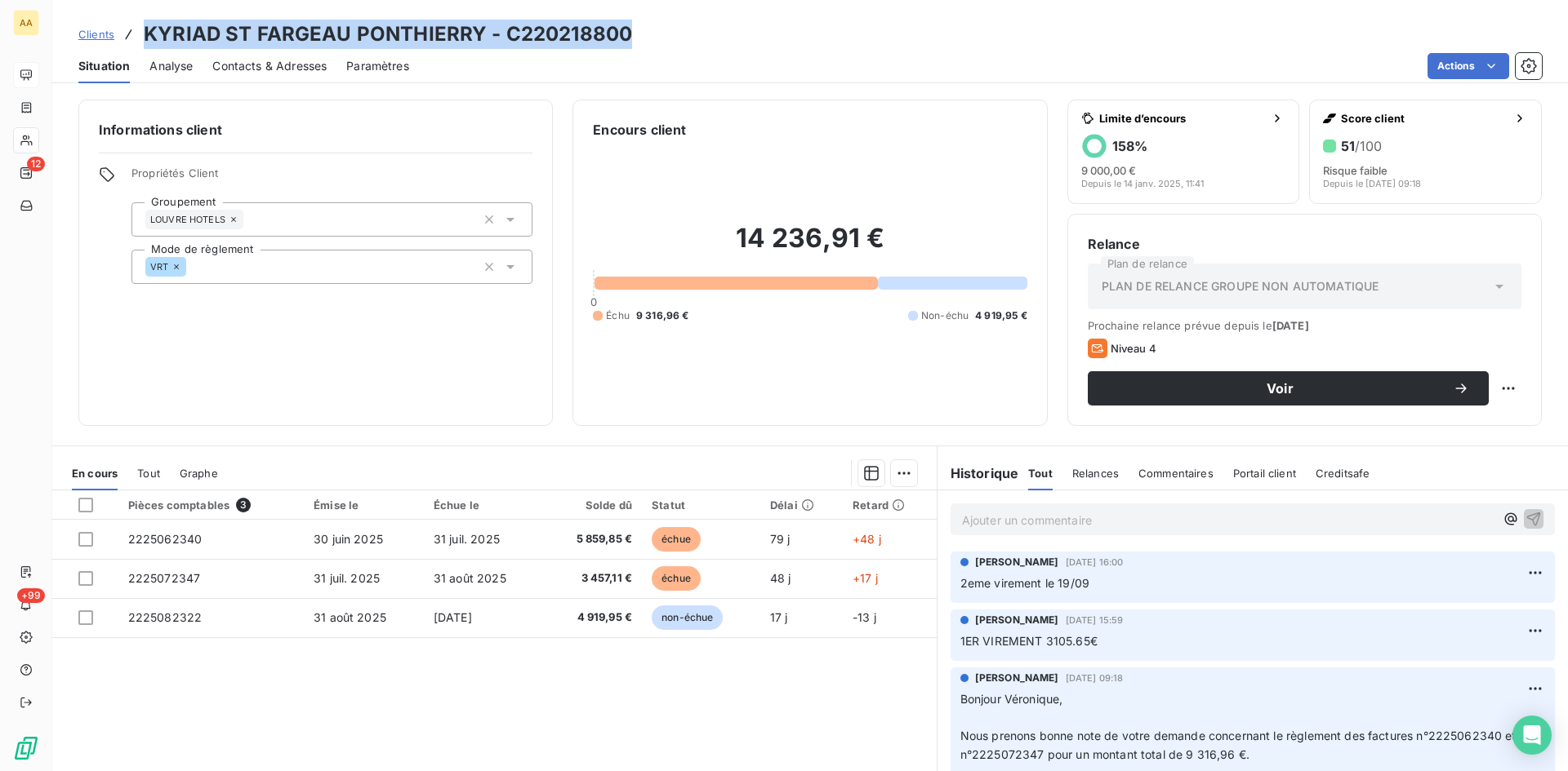
drag, startPoint x: 633, startPoint y: 37, endPoint x: 145, endPoint y: 37, distance: 488.0
click at [145, 37] on div "Clients KYRIAD ST FARGEAU PONTHIERRY - C220218800" at bounding box center [809, 34] width 1515 height 29
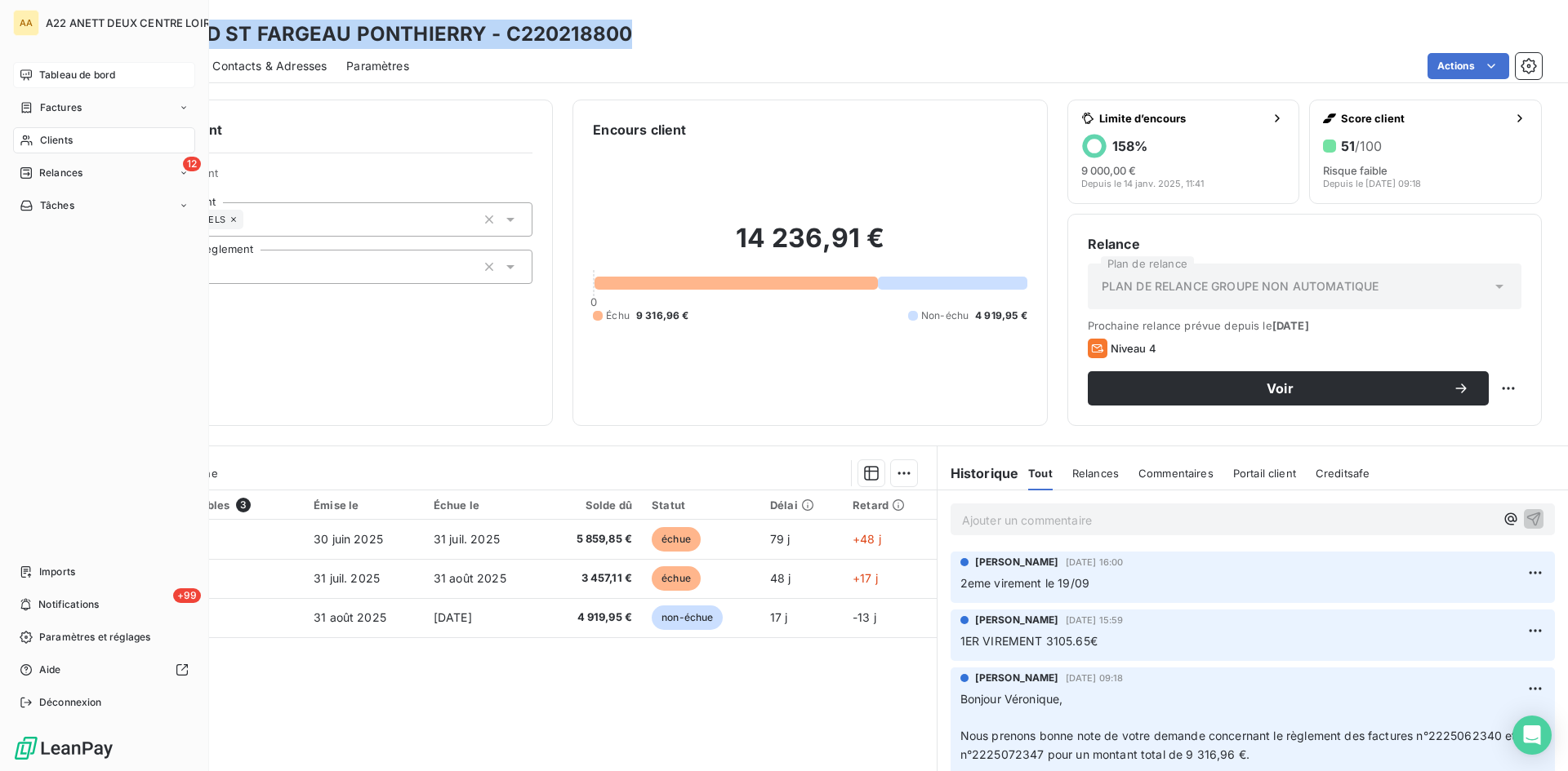
click at [59, 82] on span "Tableau de bord" at bounding box center [77, 75] width 76 height 15
